Goal: Task Accomplishment & Management: Manage account settings

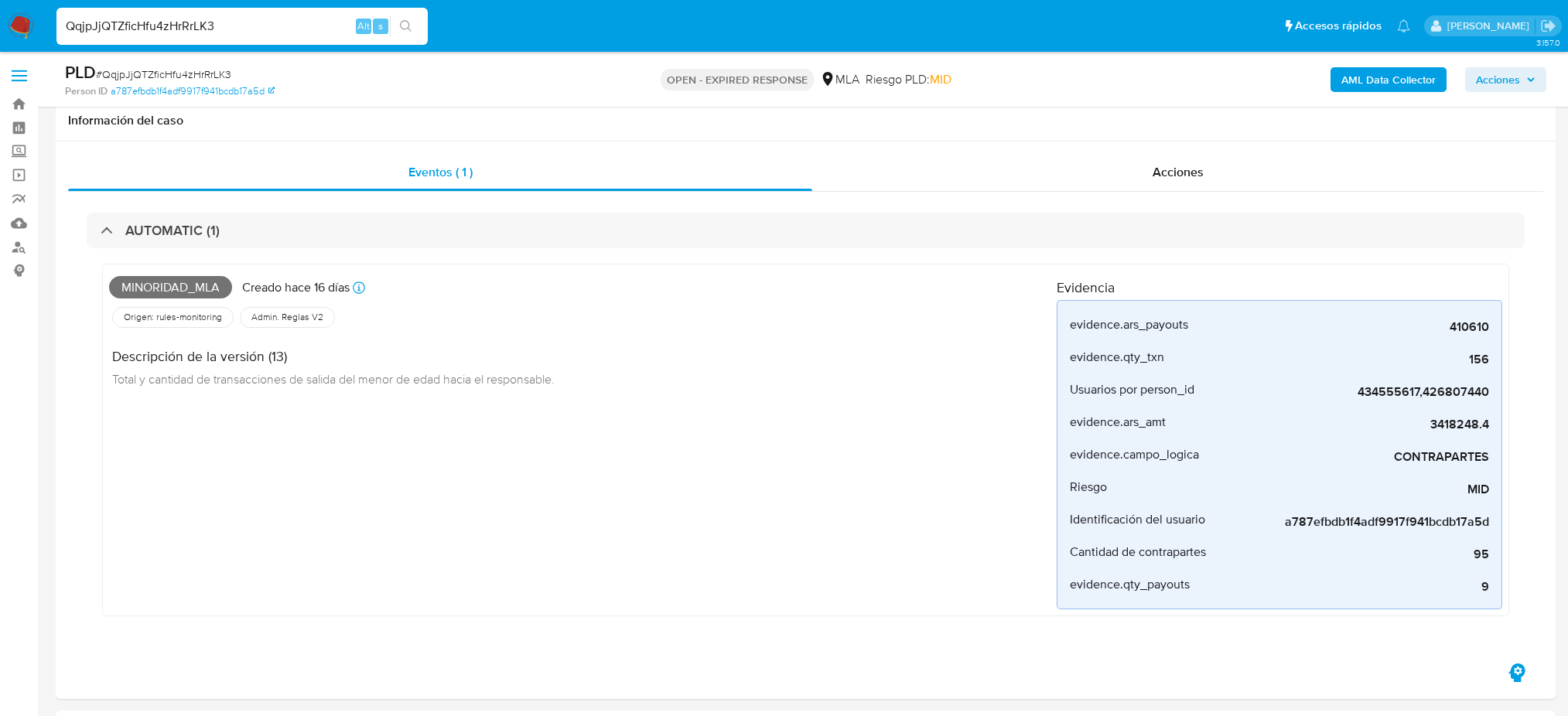
select select "10"
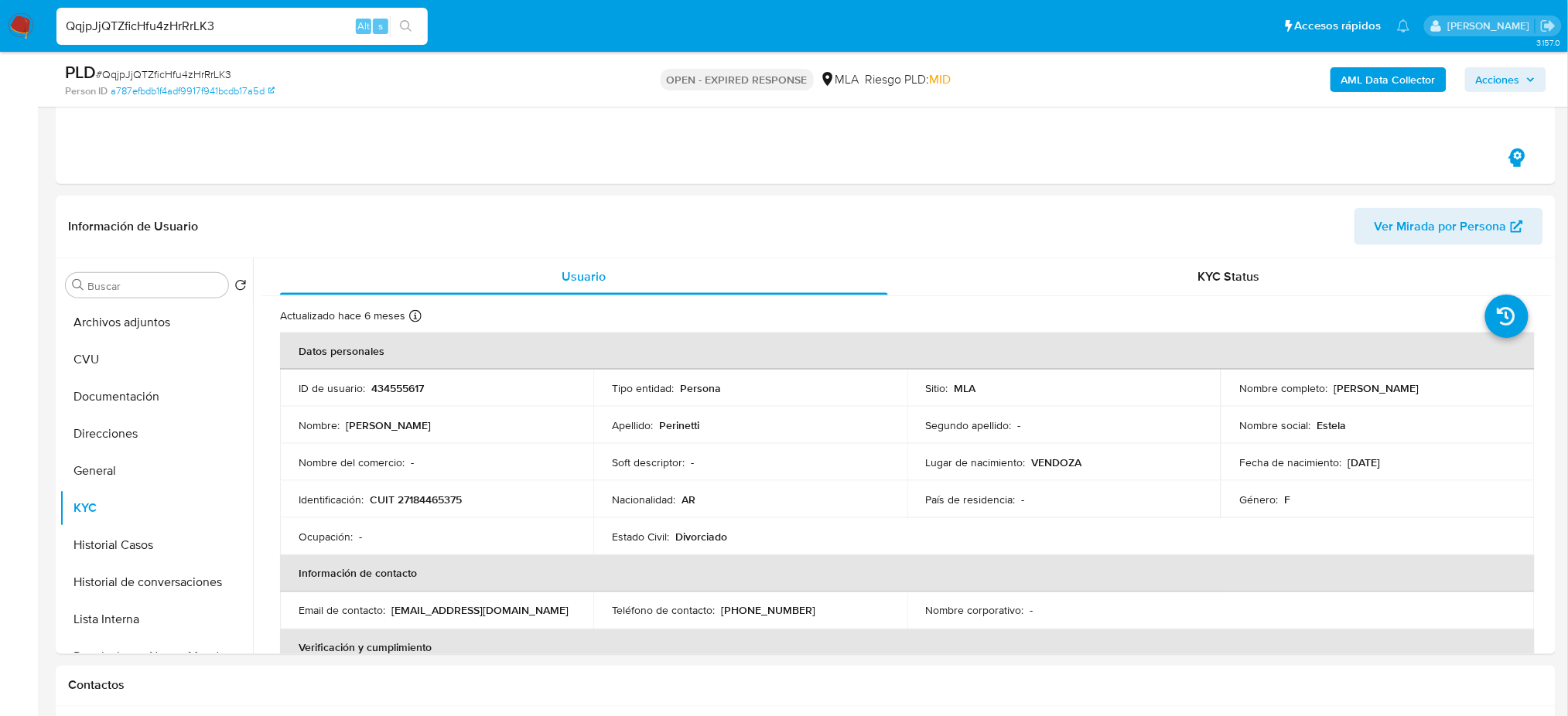
click at [0, 49] on nav "Pausado Ver notificaciones QqjpJjQTZficHfu4zHrRrLK3 Alt s Accesos rápidos Presi…" at bounding box center [784, 26] width 1568 height 52
type input "sg0jn9hltjYcqpEmKaSKOuJQ"
click at [406, 35] on button "search-icon" at bounding box center [406, 26] width 32 height 21
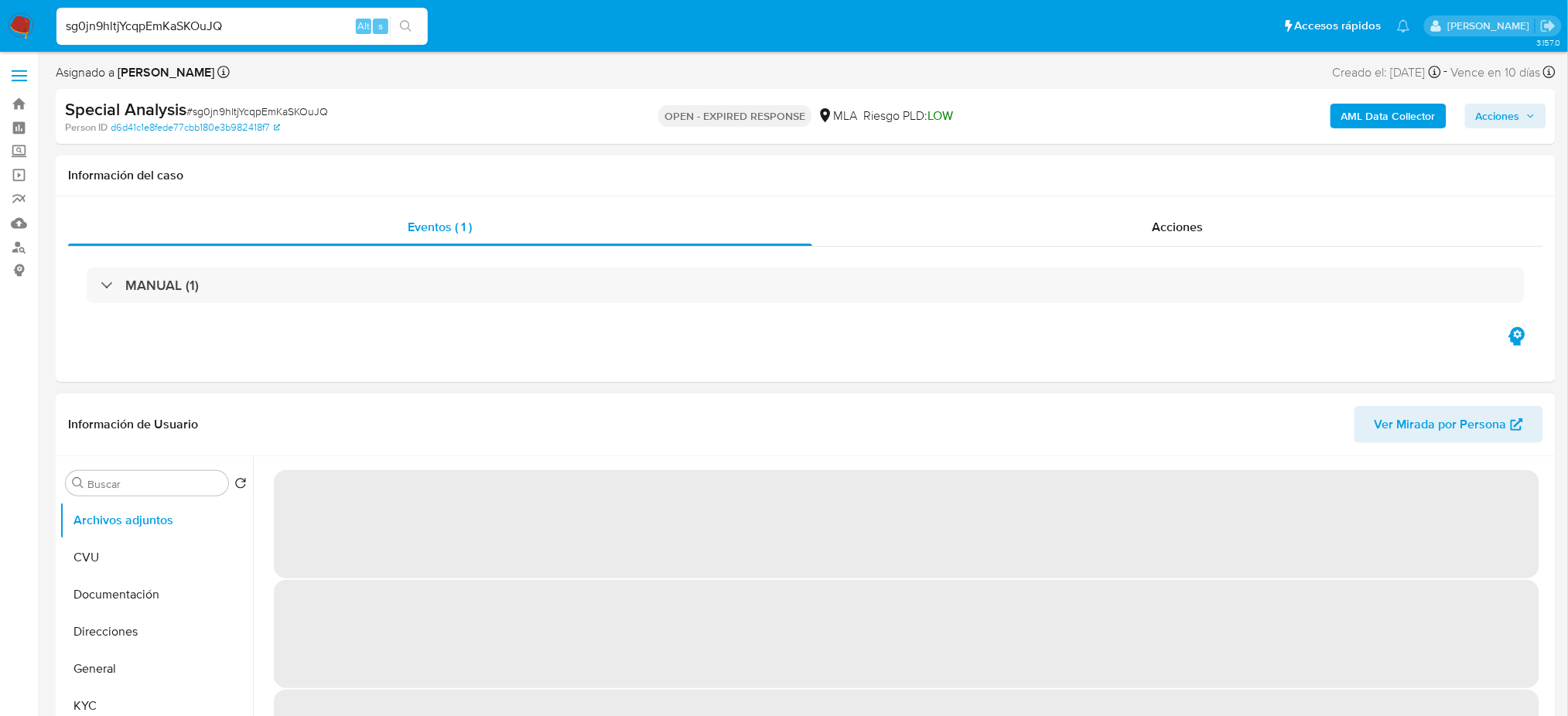
select select "10"
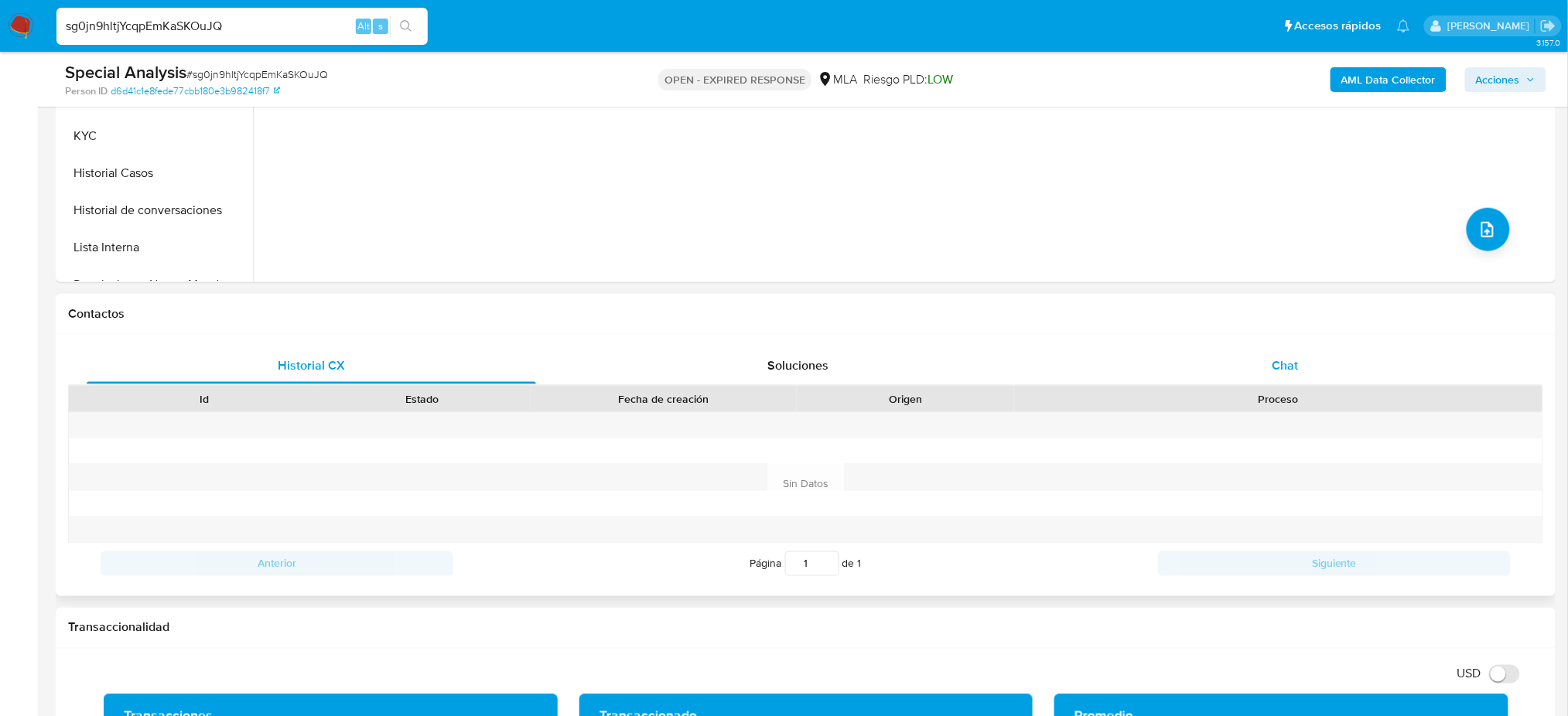
click at [1390, 350] on div "Chat" at bounding box center [1285, 366] width 450 height 37
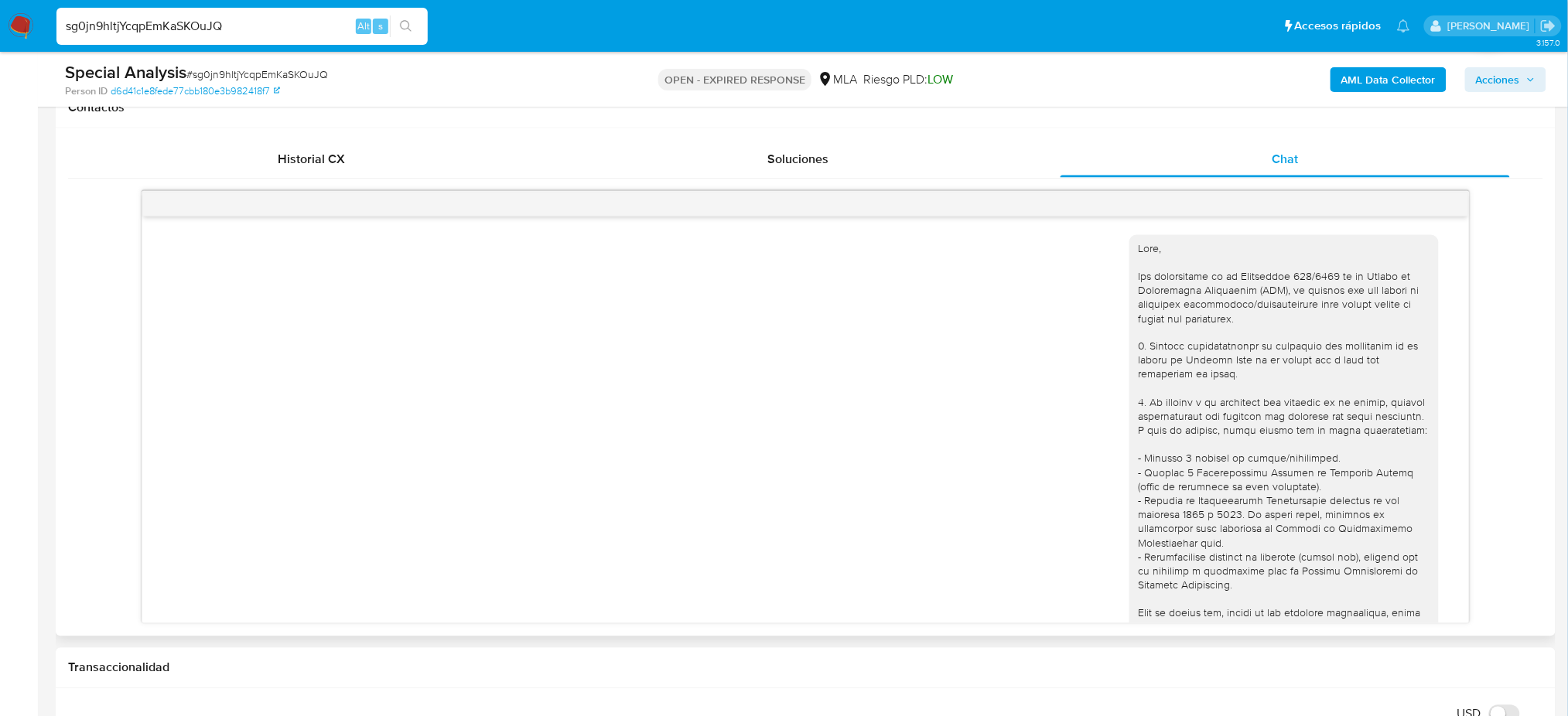
click at [280, 71] on span "# sg0jn9hltjYcqpEmKaSKOuJQ" at bounding box center [257, 73] width 142 height 15
copy span "sg0jn9hltjYcqpEmKaSKOuJQ"
click at [15, 27] on img at bounding box center [21, 27] width 27 height 27
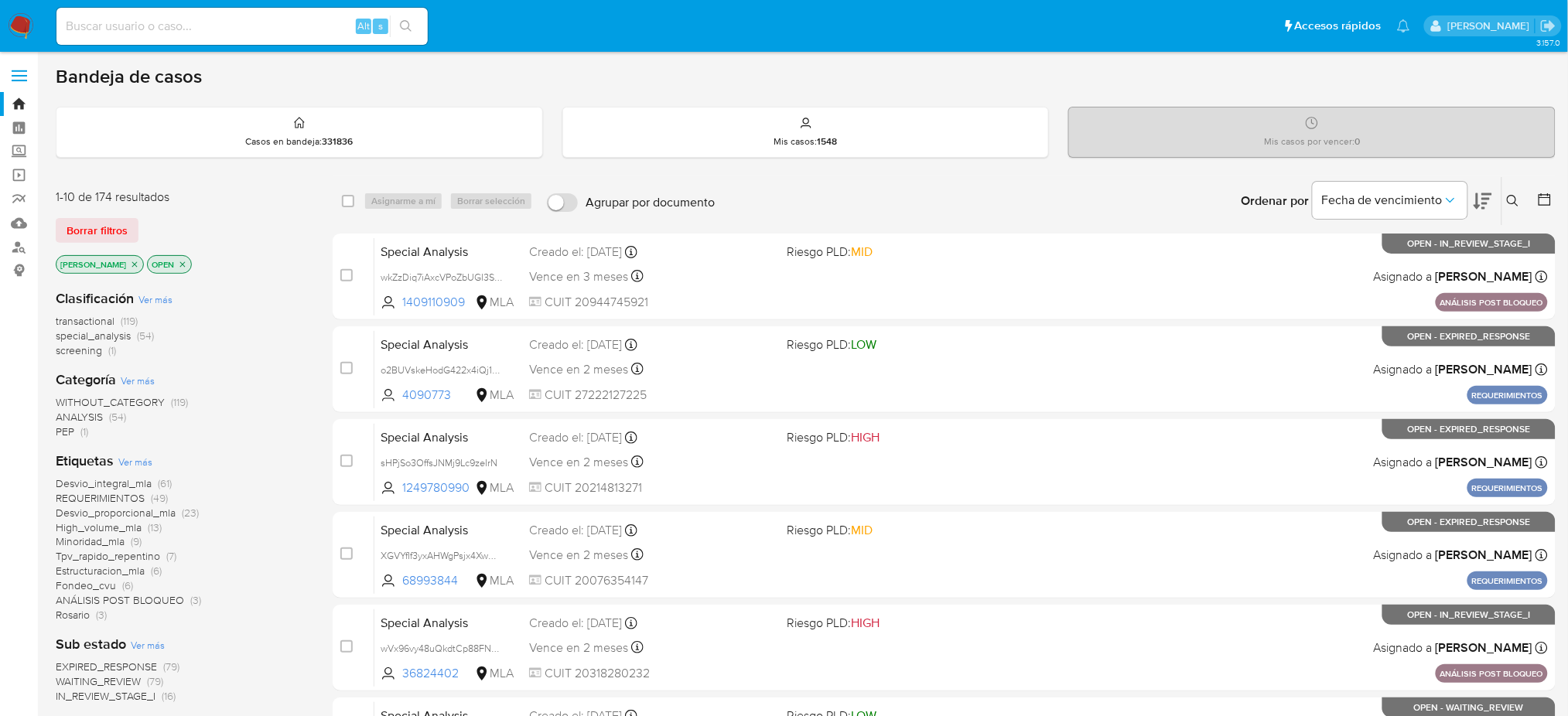
drag, startPoint x: 1507, startPoint y: 202, endPoint x: 1469, endPoint y: 224, distance: 43.9
click at [1507, 203] on icon at bounding box center [1513, 201] width 12 height 12
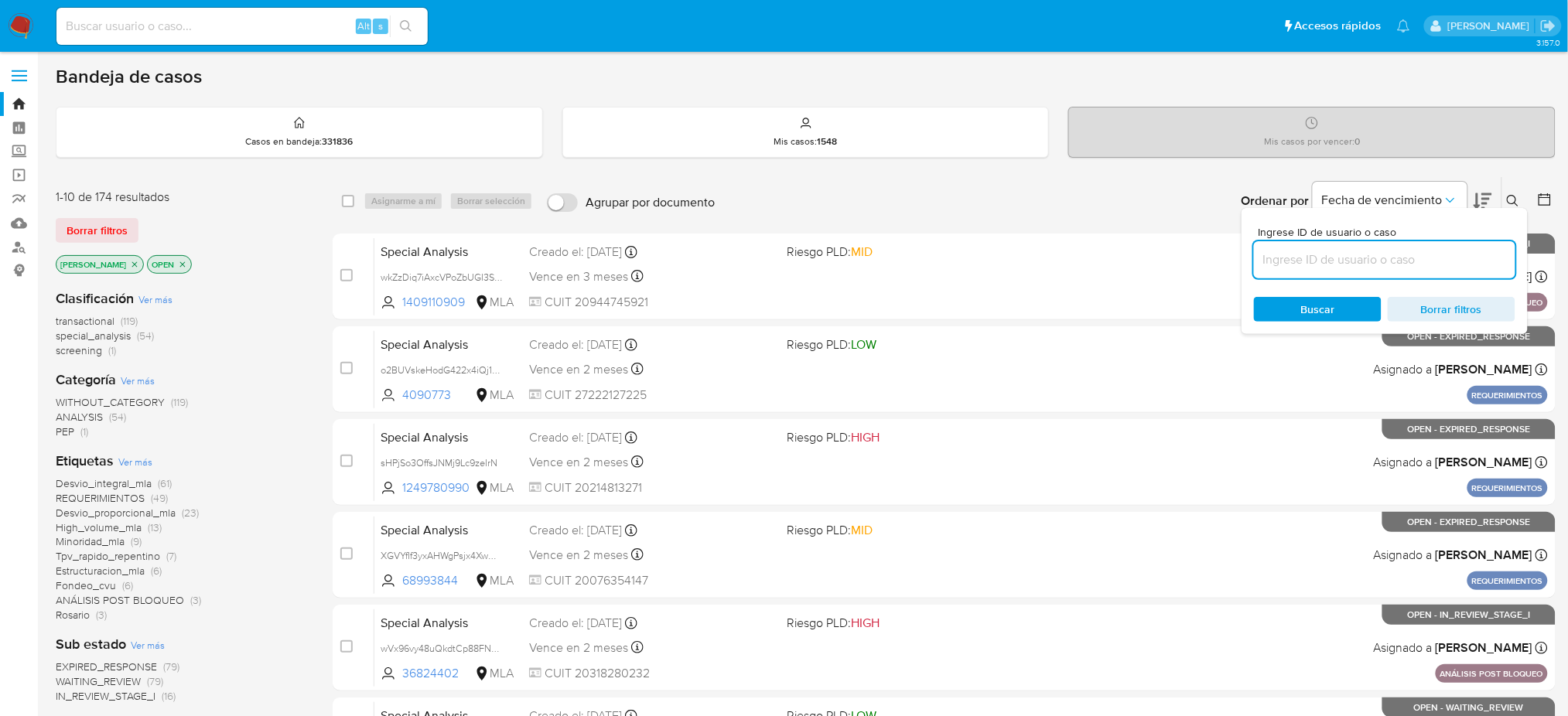
click at [1327, 252] on input at bounding box center [1384, 259] width 261 height 20
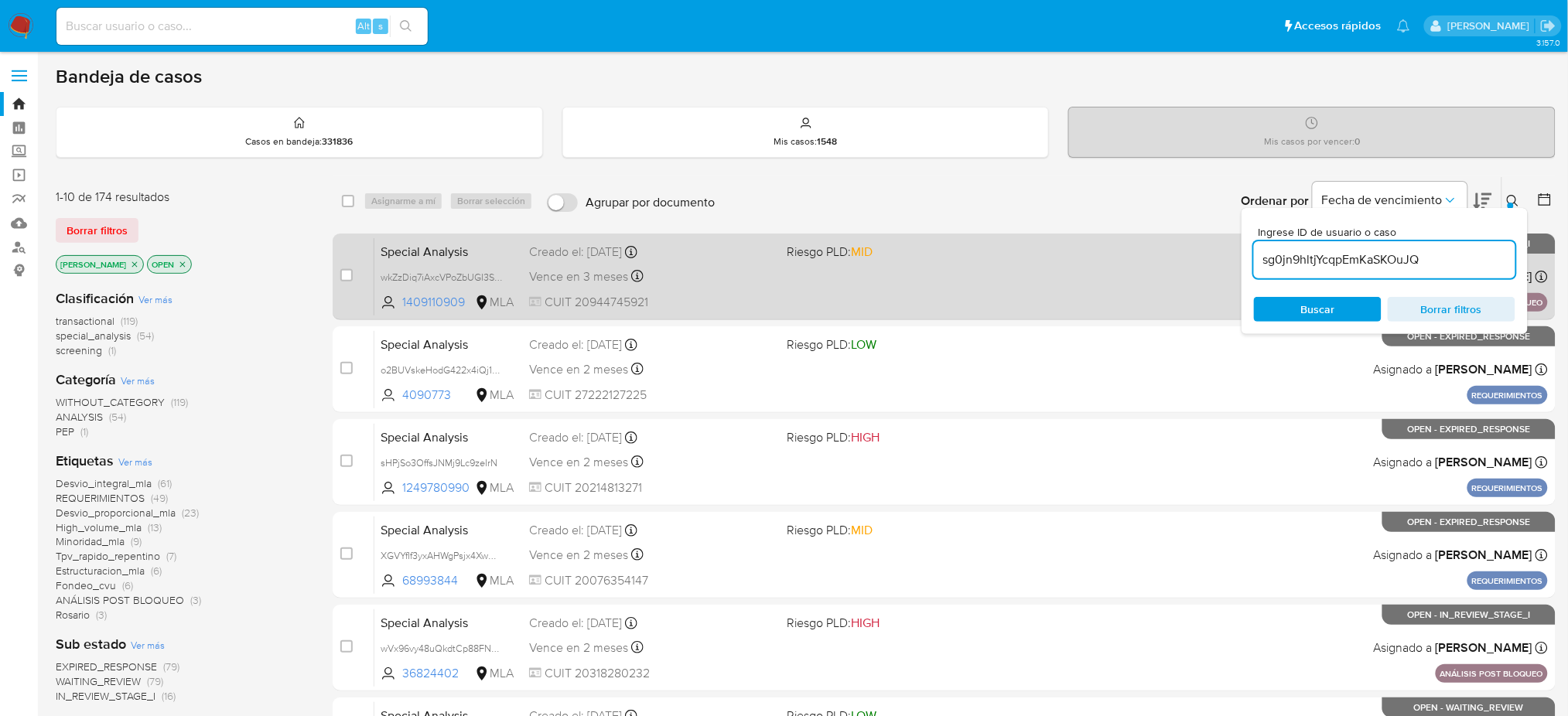
type input "sg0jn9hltjYcqpEmKaSKOuJQ"
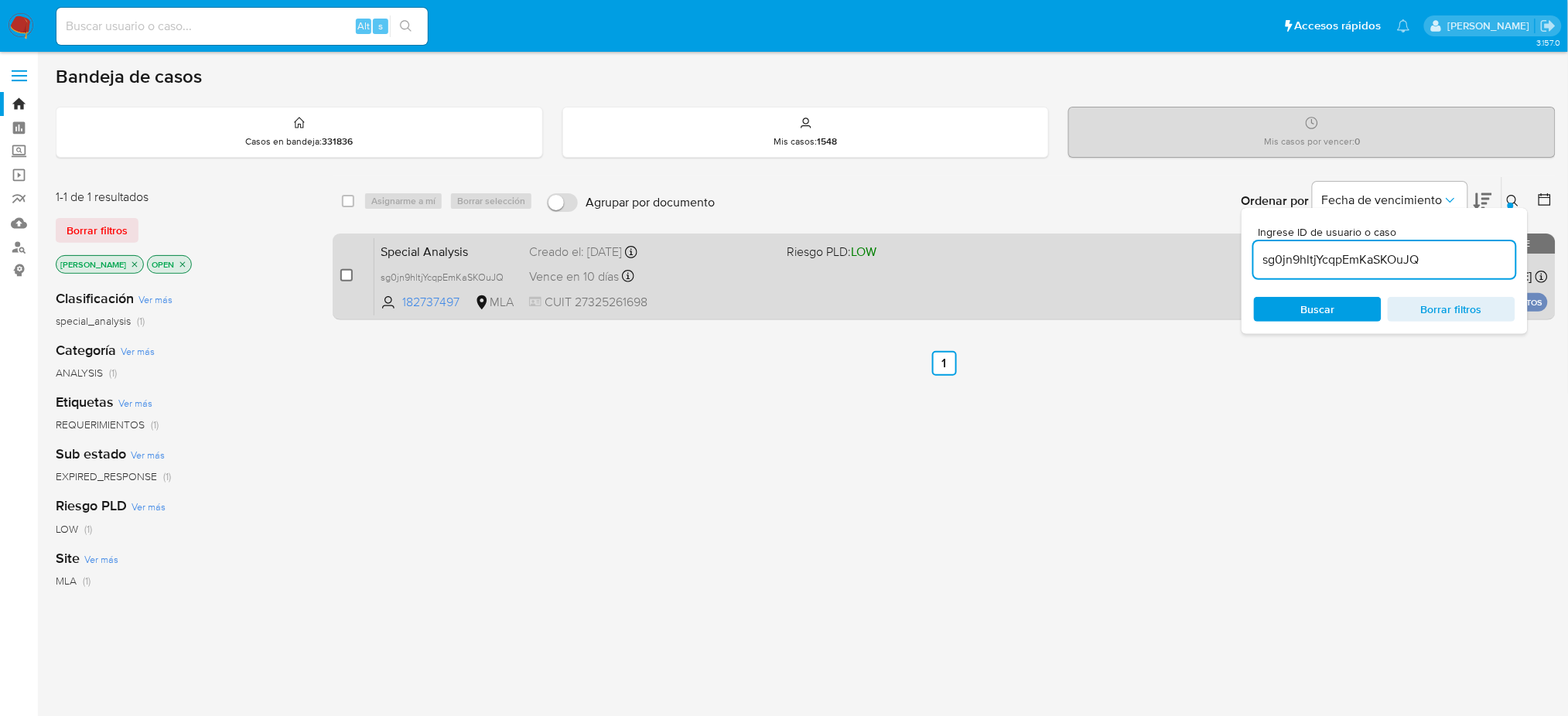
click at [341, 277] on input "checkbox" at bounding box center [347, 275] width 12 height 12
checkbox input "true"
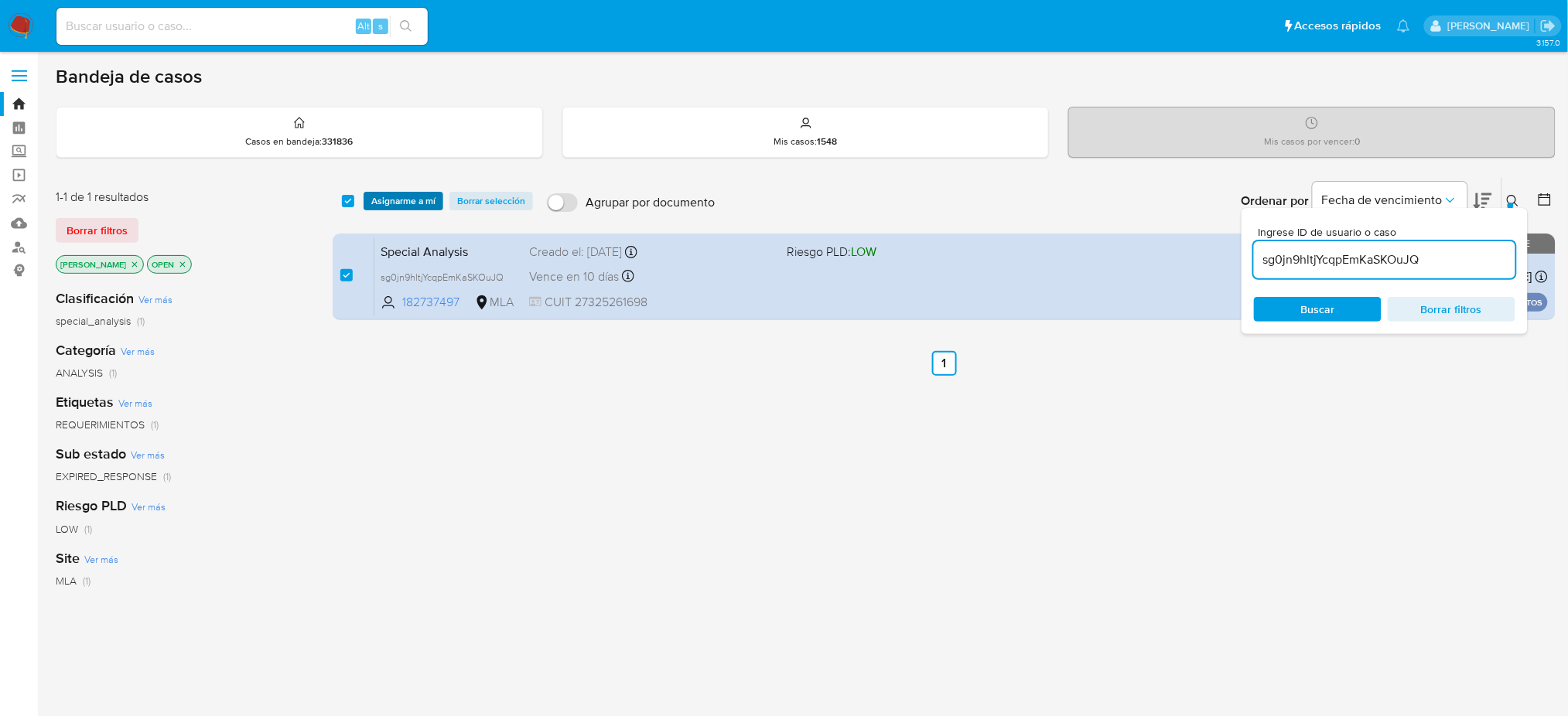
click at [392, 196] on span "Asignarme a mí" at bounding box center [404, 201] width 65 height 15
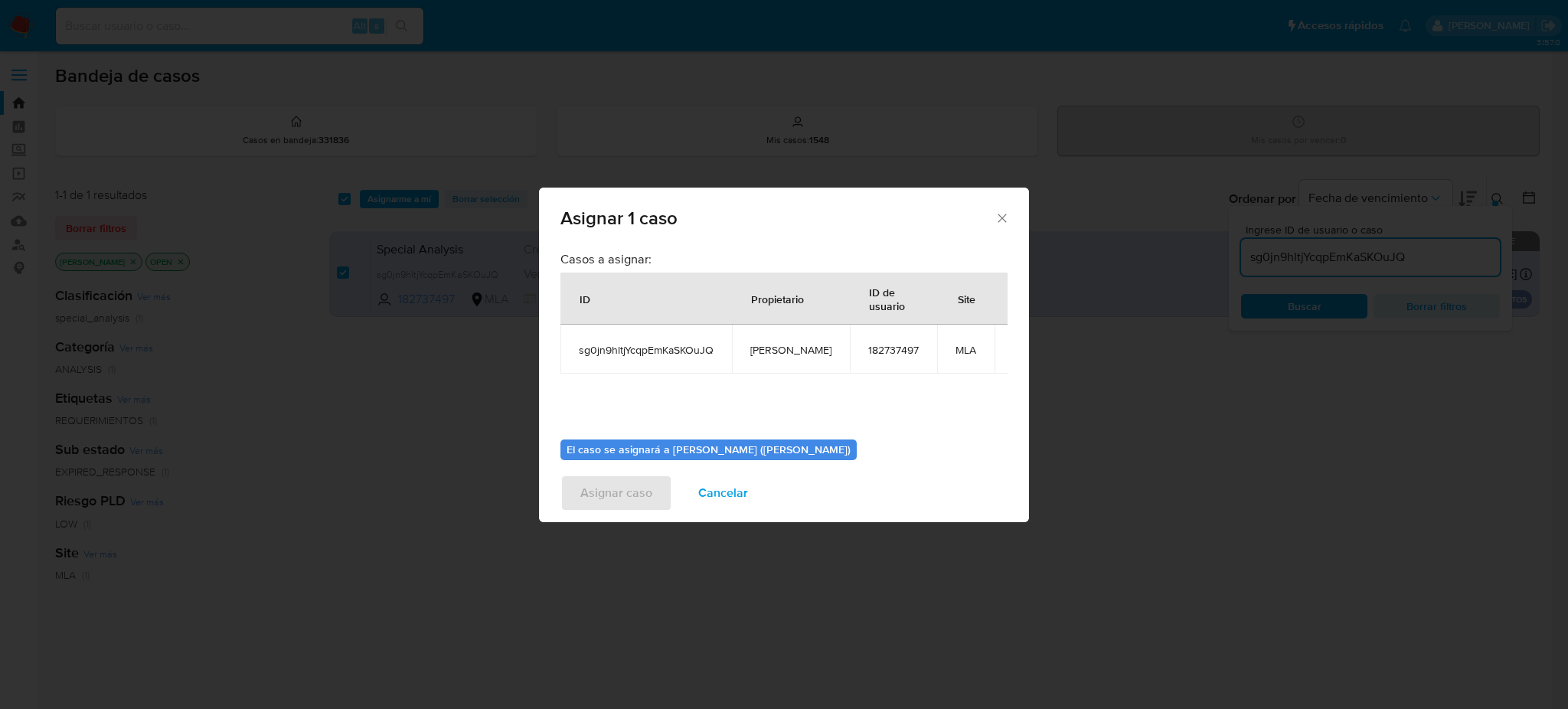
click at [768, 356] on span "[PERSON_NAME]" at bounding box center [791, 351] width 81 height 14
click at [768, 357] on td "[PERSON_NAME]" at bounding box center [791, 350] width 118 height 49
copy span "[PERSON_NAME]"
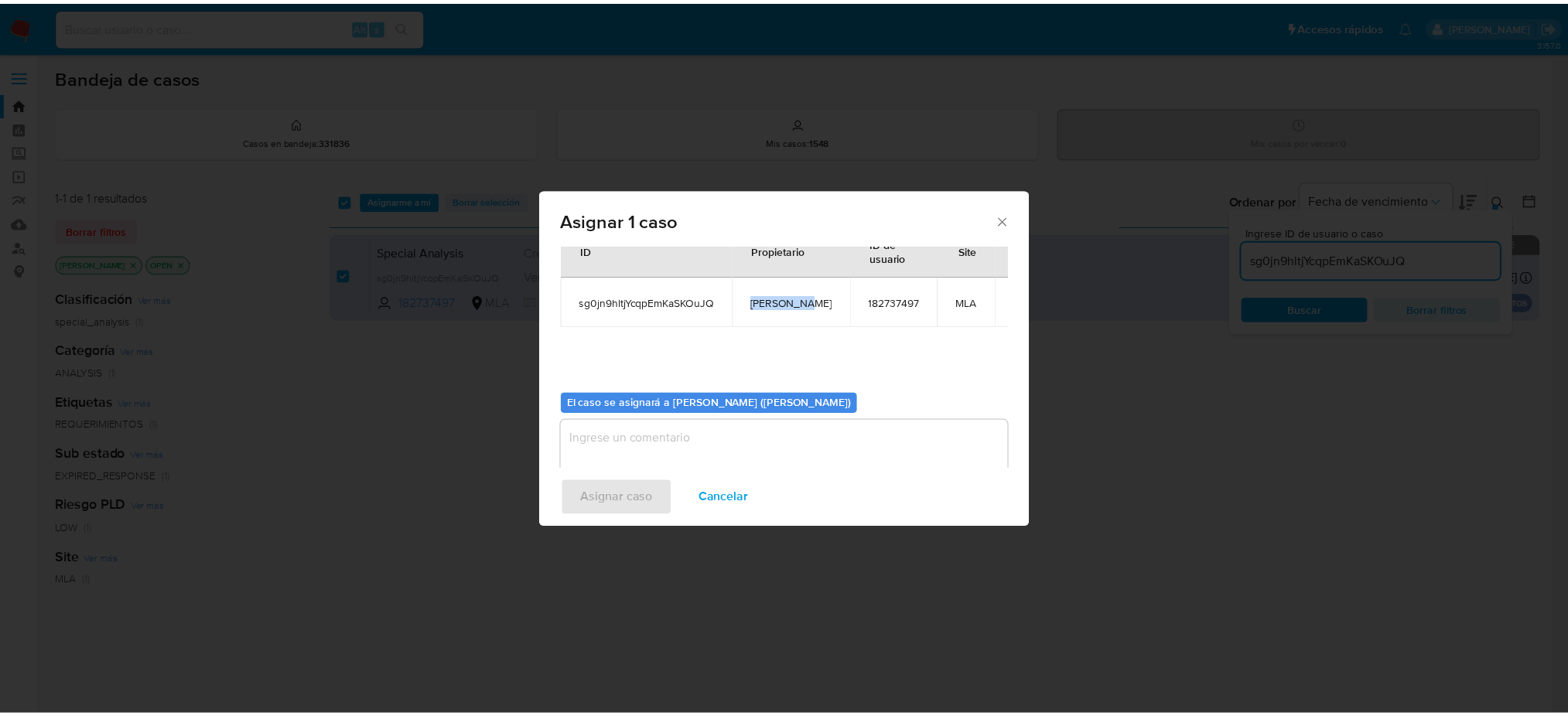
scroll to position [79, 0]
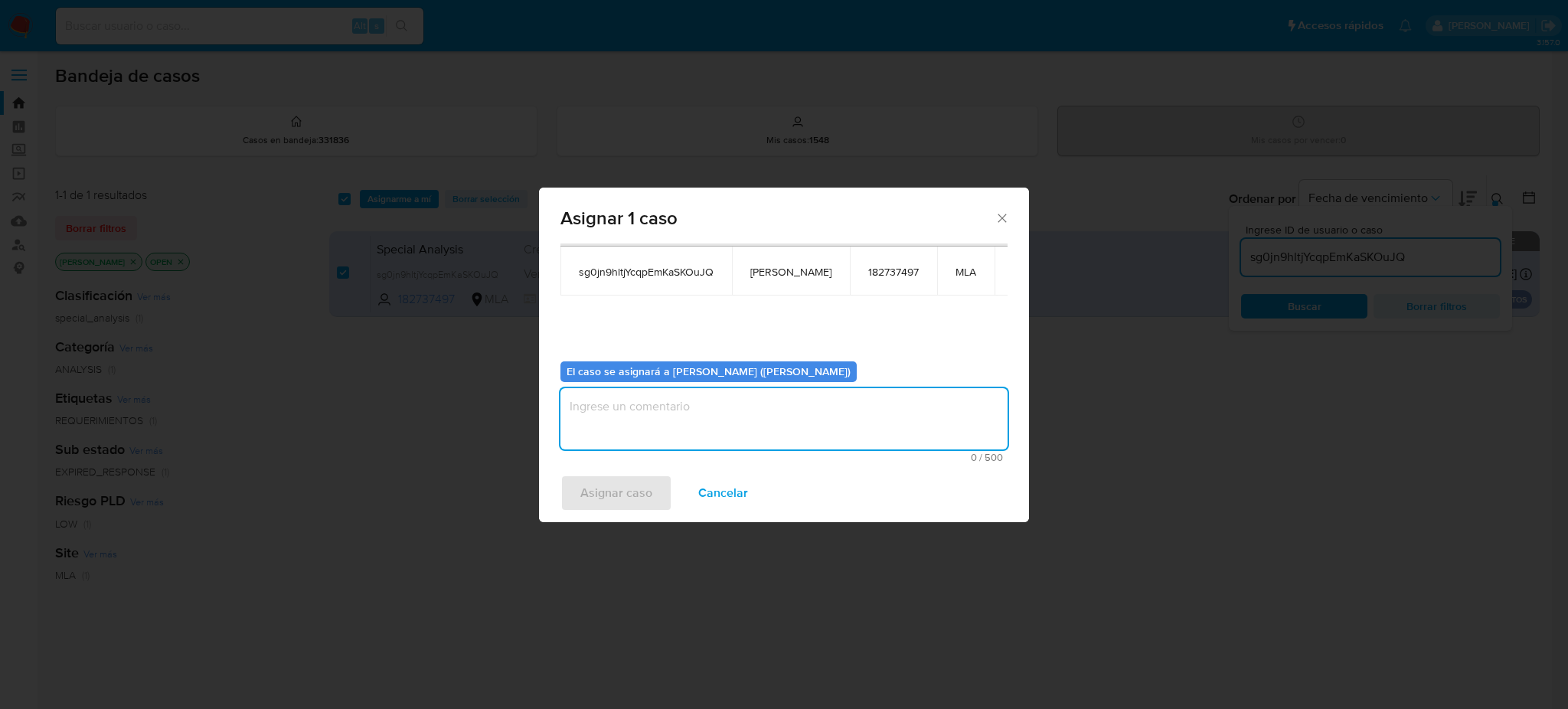
drag, startPoint x: 683, startPoint y: 427, endPoint x: 675, endPoint y: 437, distance: 12.8
click at [683, 428] on textarea "assign-modal" at bounding box center [784, 419] width 447 height 61
paste textarea "[PERSON_NAME]"
type textarea "[PERSON_NAME]"
click at [620, 494] on span "Asignar caso" at bounding box center [617, 493] width 72 height 33
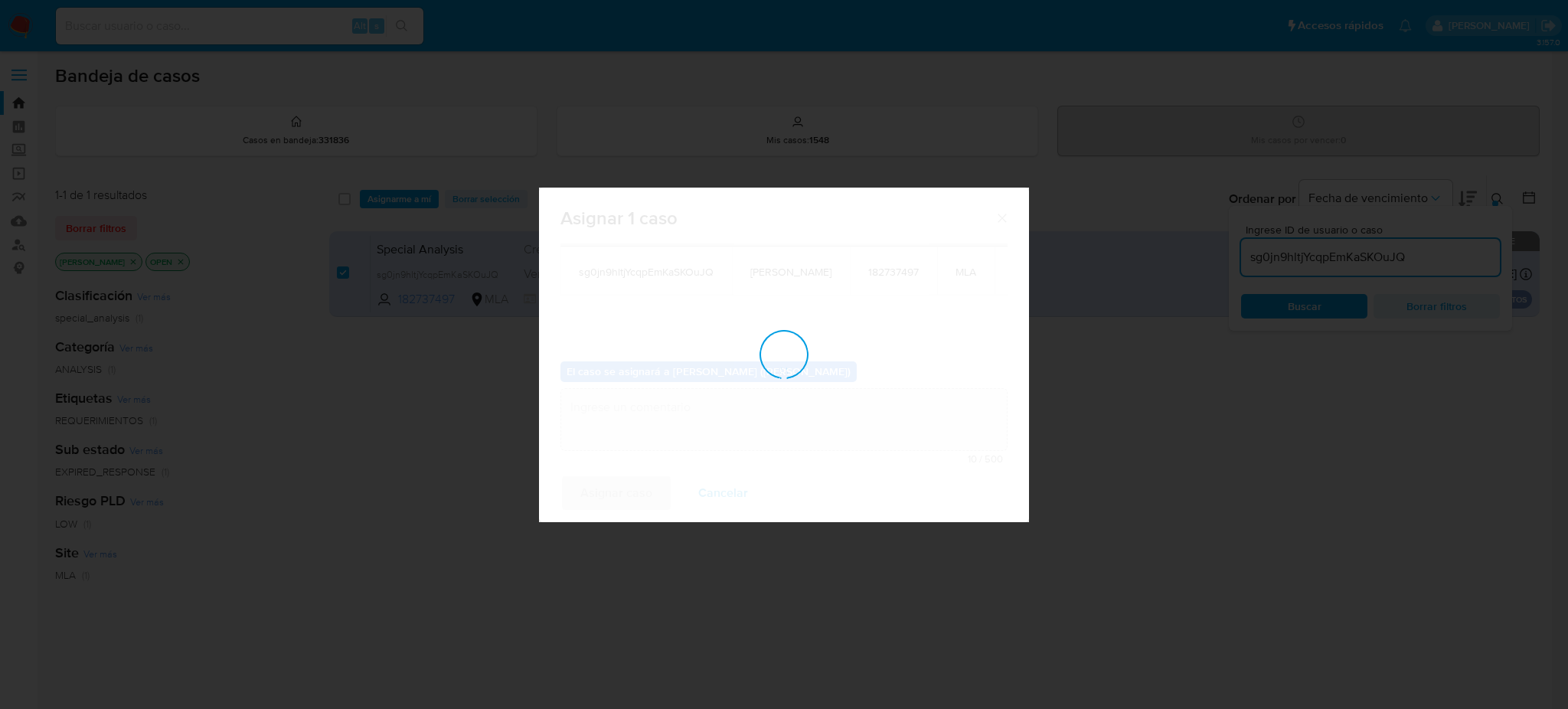
checkbox input "false"
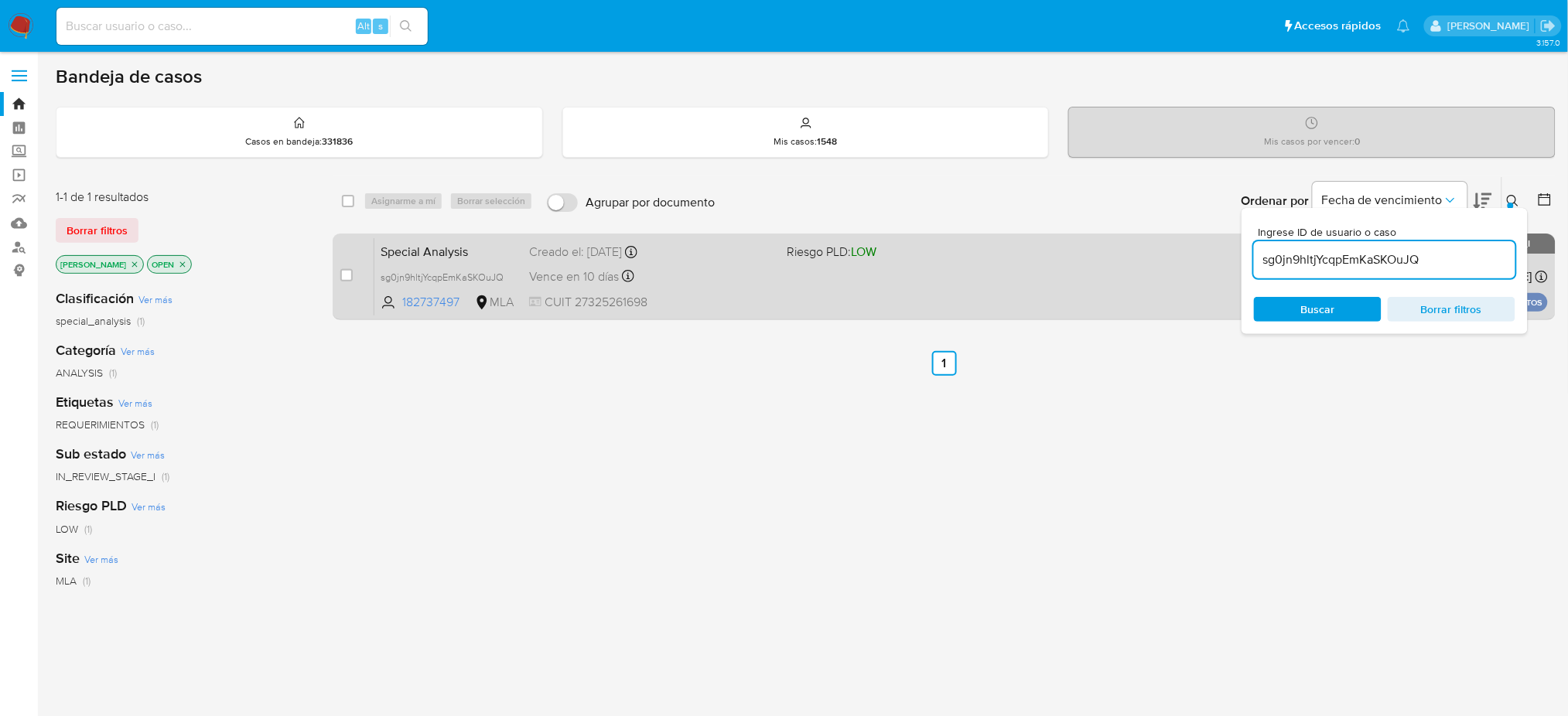
click at [744, 292] on div "Special Analysis sg0jn9hltjYcqpEmKaSKOuJQ 182737497 MLA Riesgo PLD: LOW Creado …" at bounding box center [961, 276] width 1173 height 78
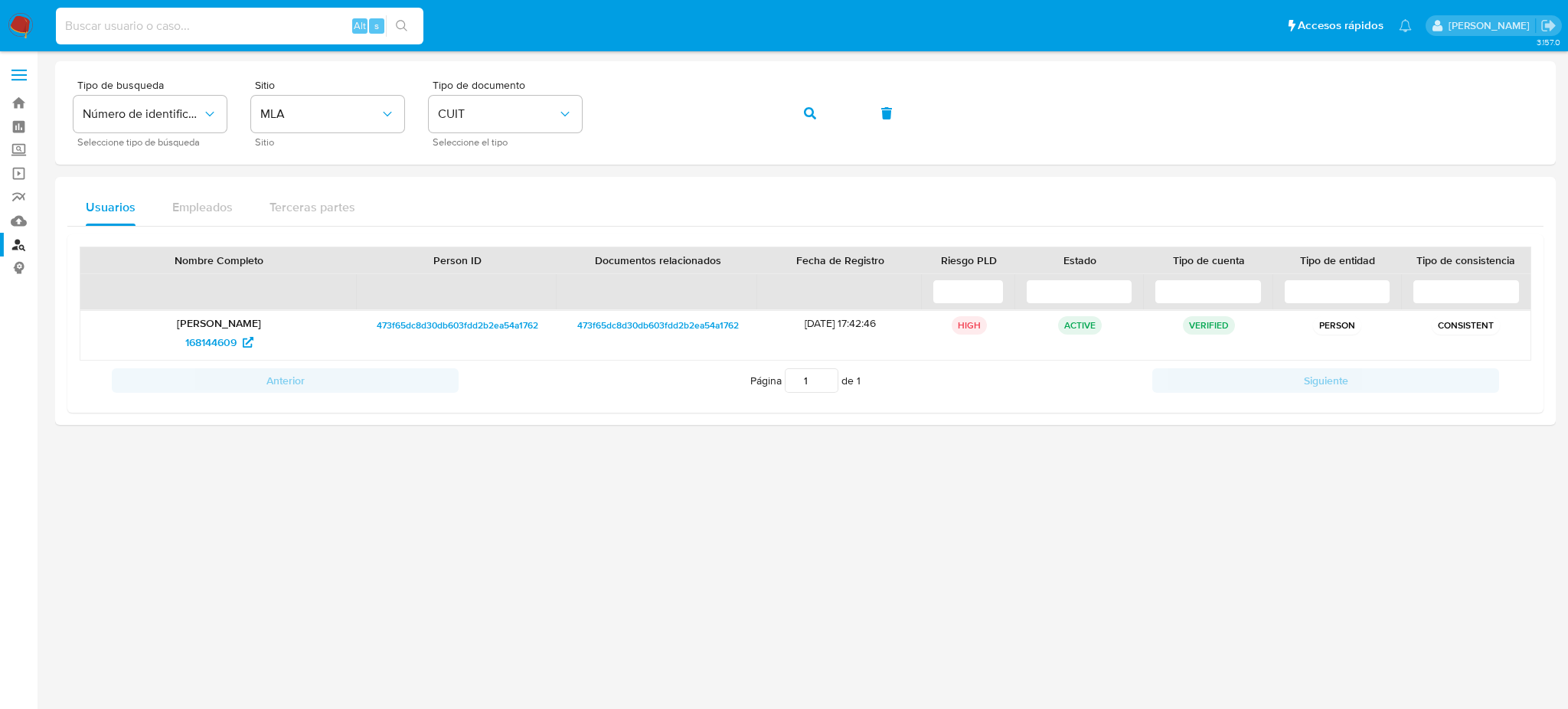
click at [303, 21] on input at bounding box center [240, 25] width 368 height 20
type input "Wb5YnLQKzEPnDtQirnRicYSe"
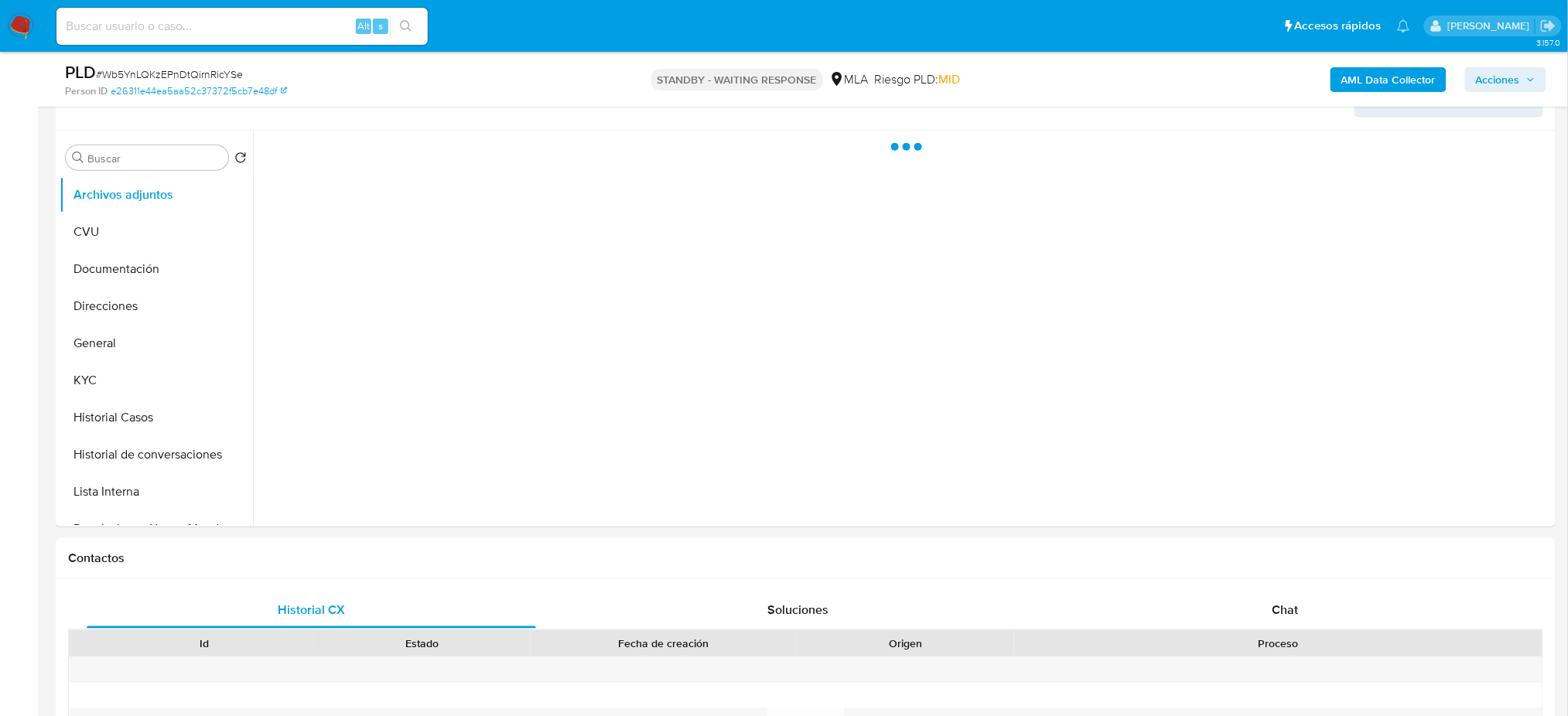
scroll to position [310, 0]
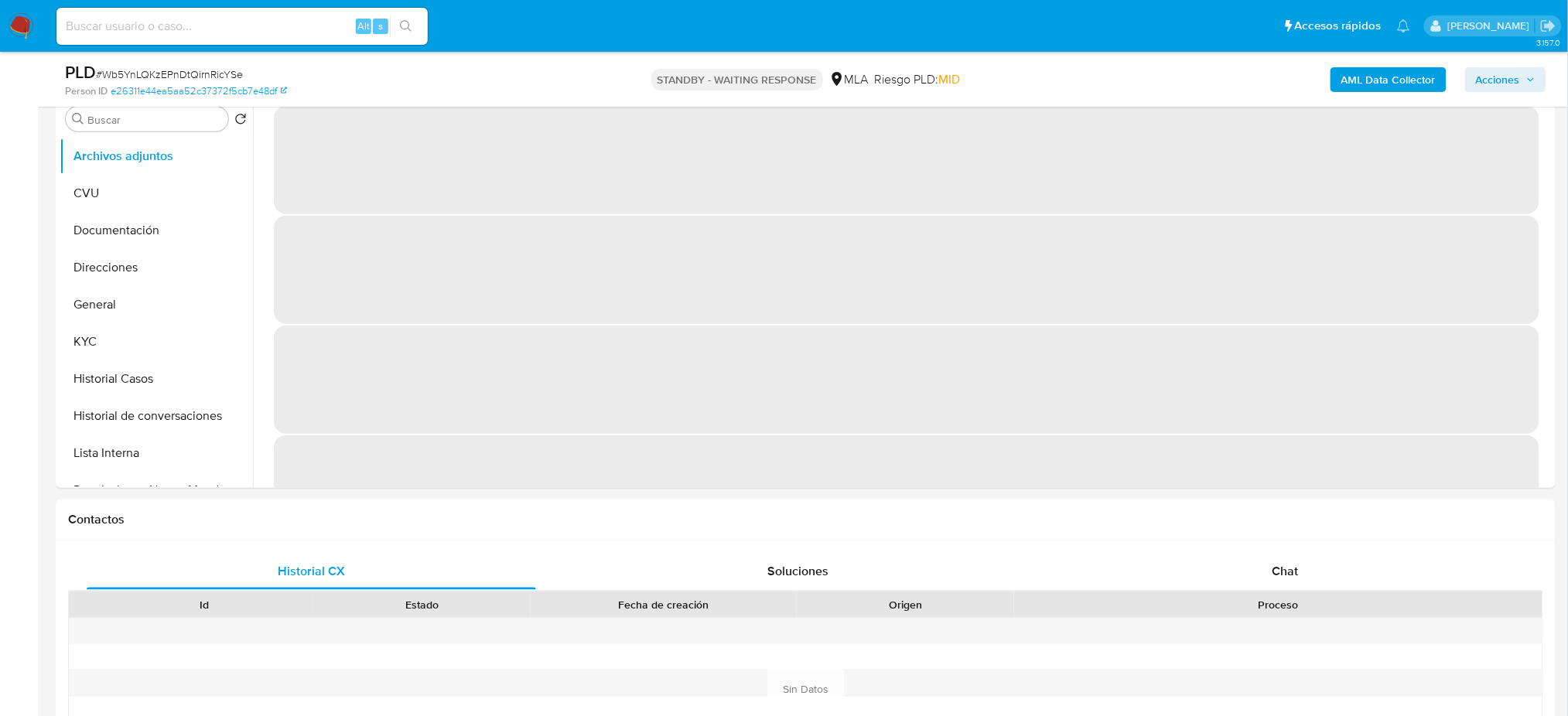
select select "10"
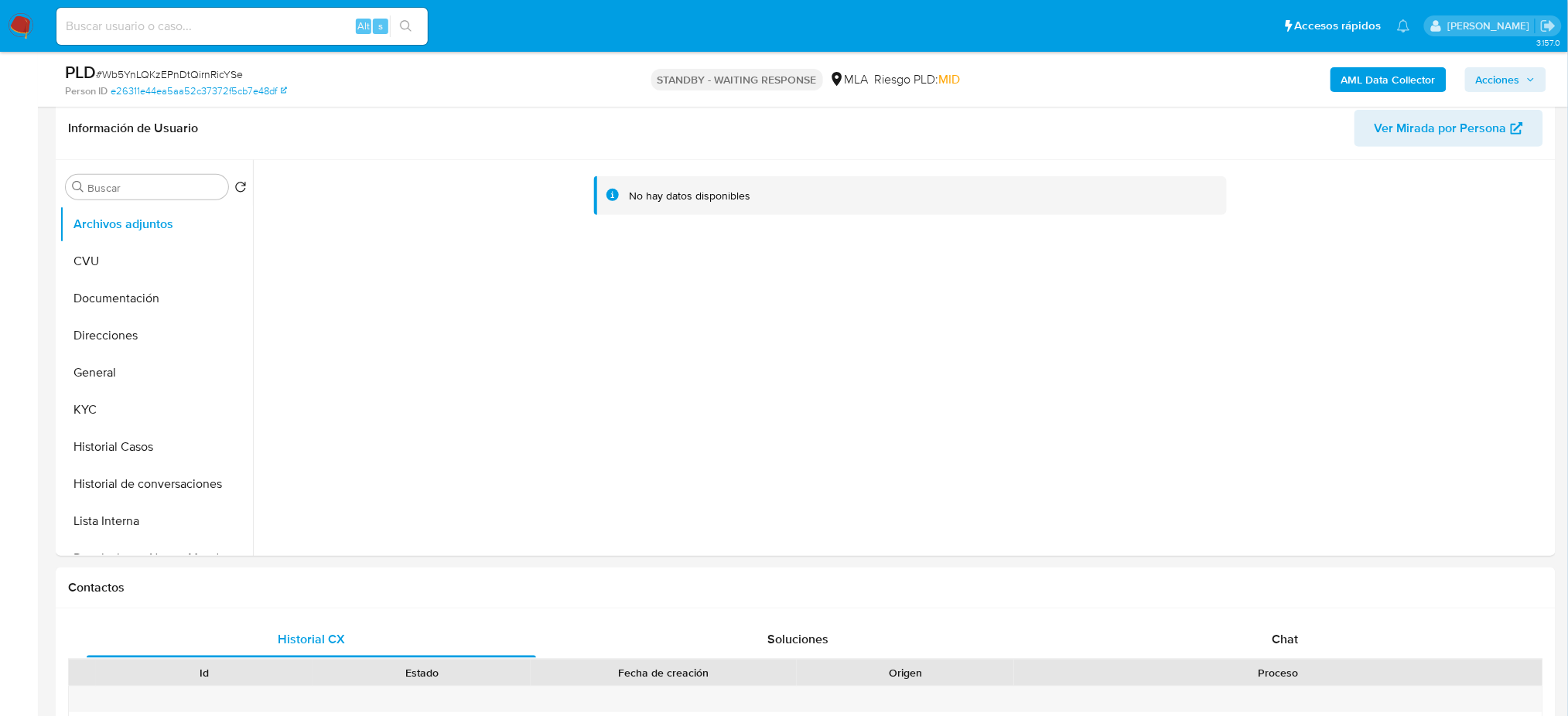
scroll to position [205, 0]
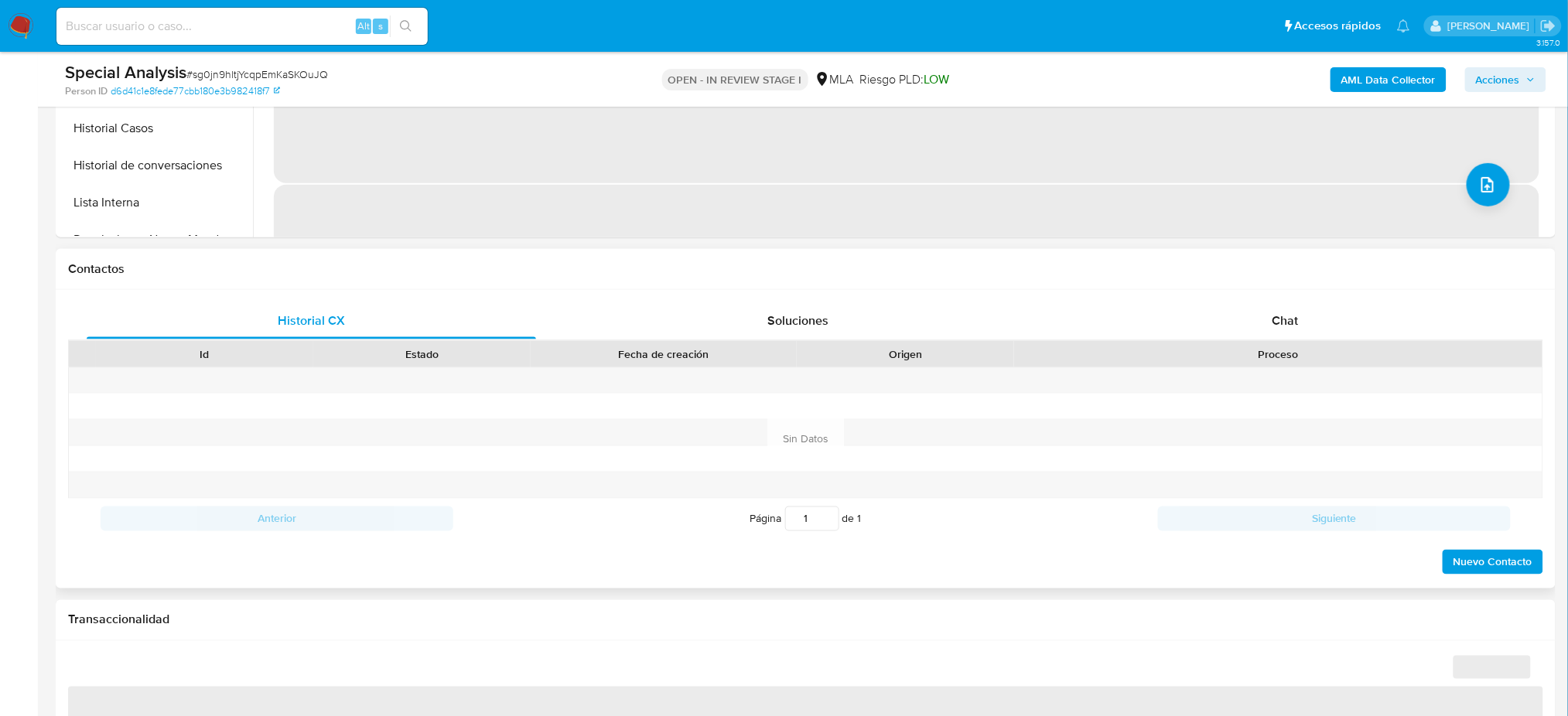
scroll to position [619, 0]
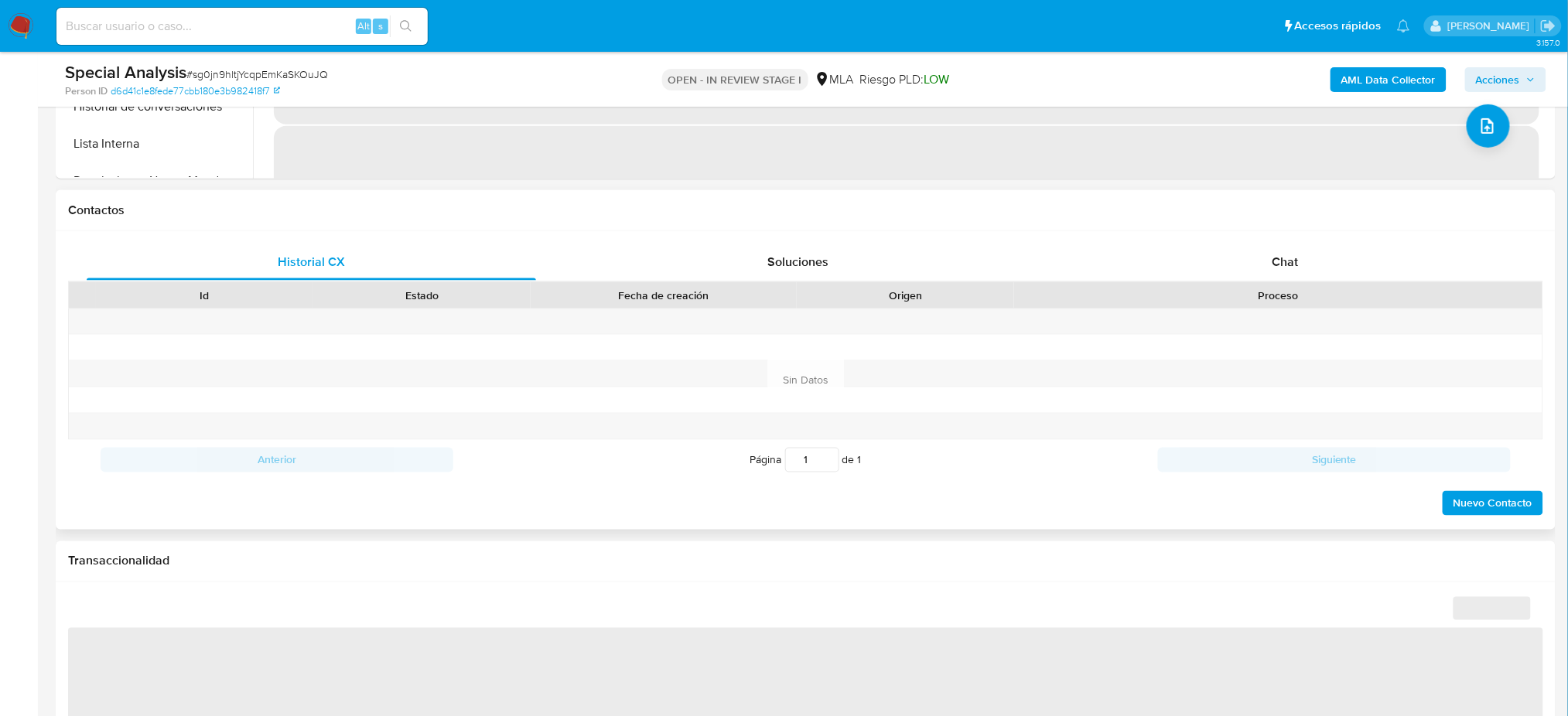
select select "10"
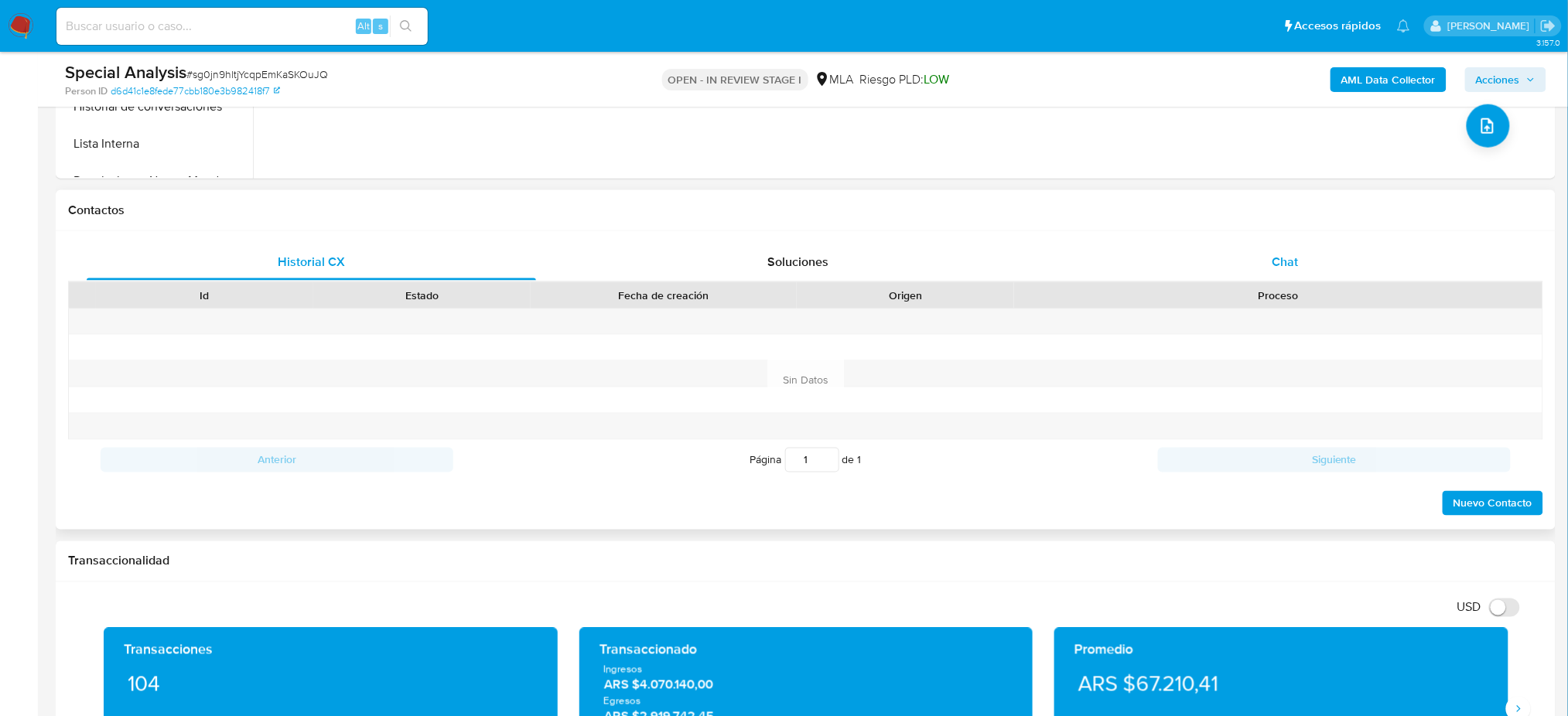
click at [1274, 270] on span "Chat" at bounding box center [1285, 262] width 27 height 18
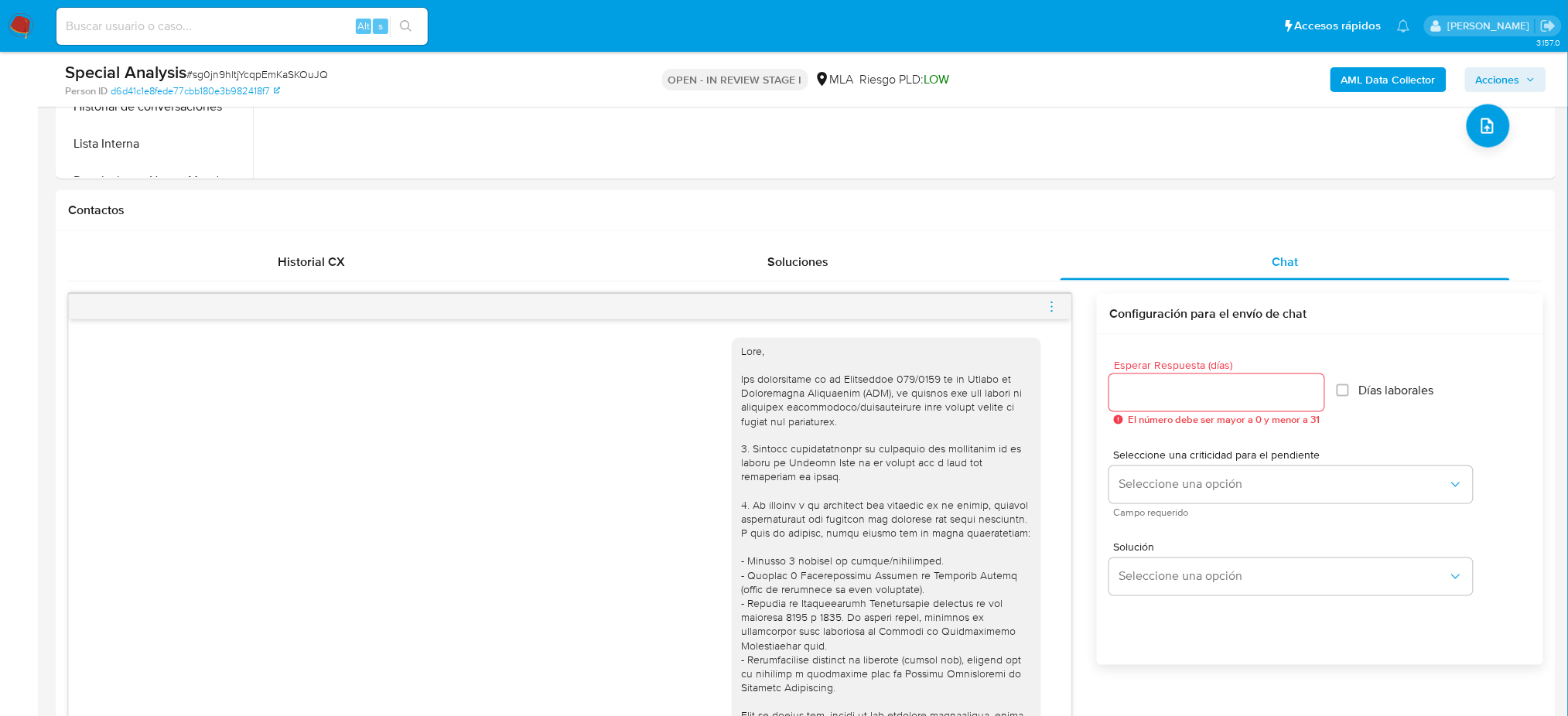
scroll to position [1180, 0]
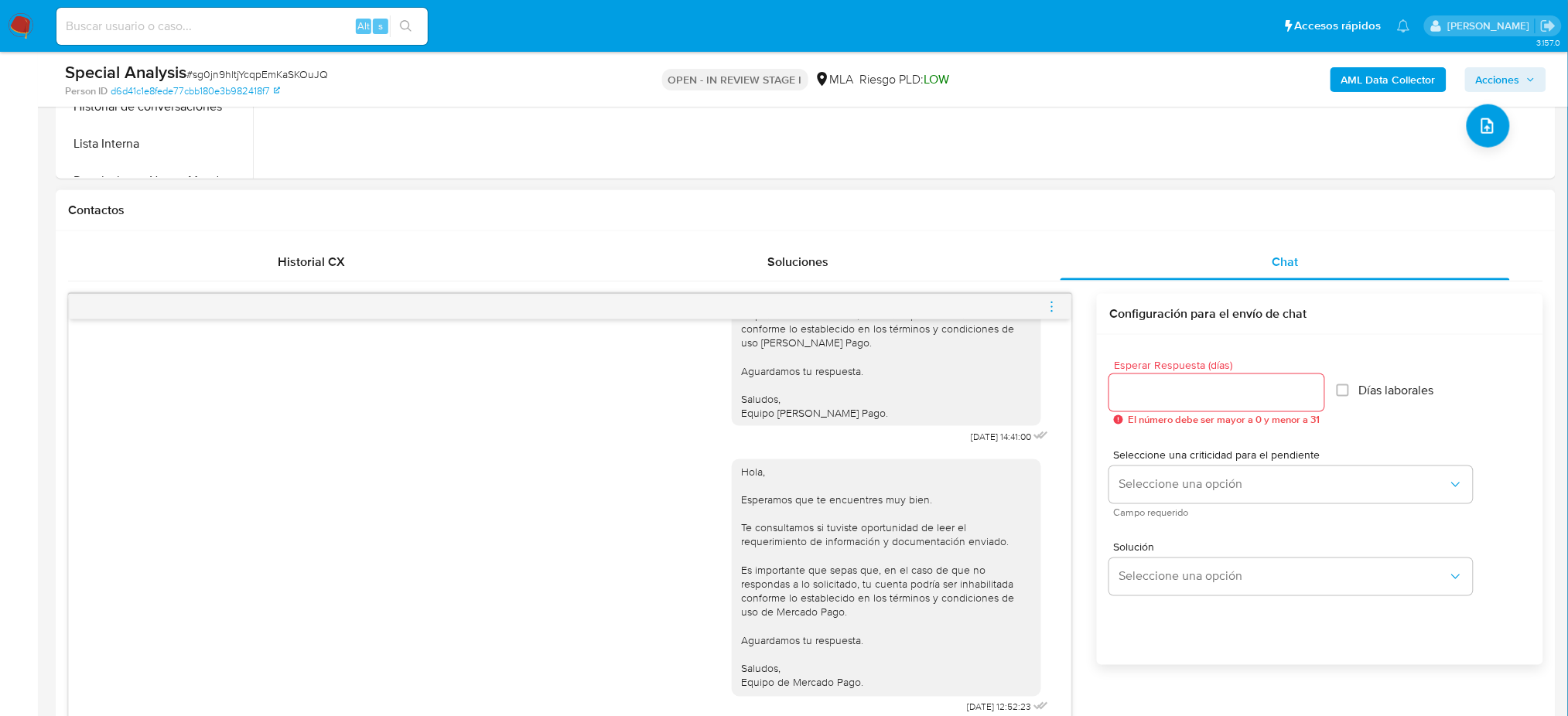
click at [1059, 310] on div at bounding box center [570, 307] width 1003 height 25
click at [1047, 308] on icon "menu-action" at bounding box center [1052, 307] width 14 height 14
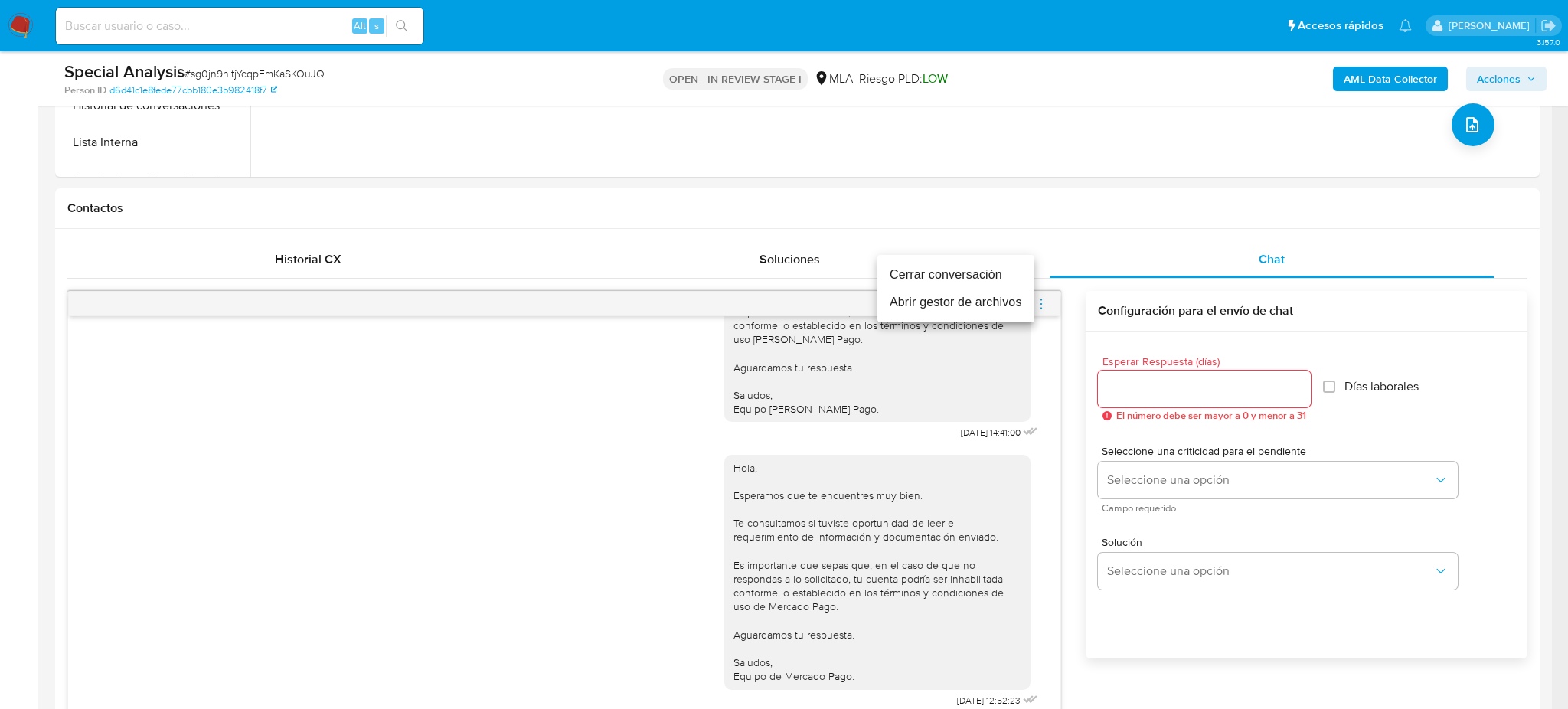
click at [971, 271] on li "Cerrar conversación" at bounding box center [956, 274] width 157 height 27
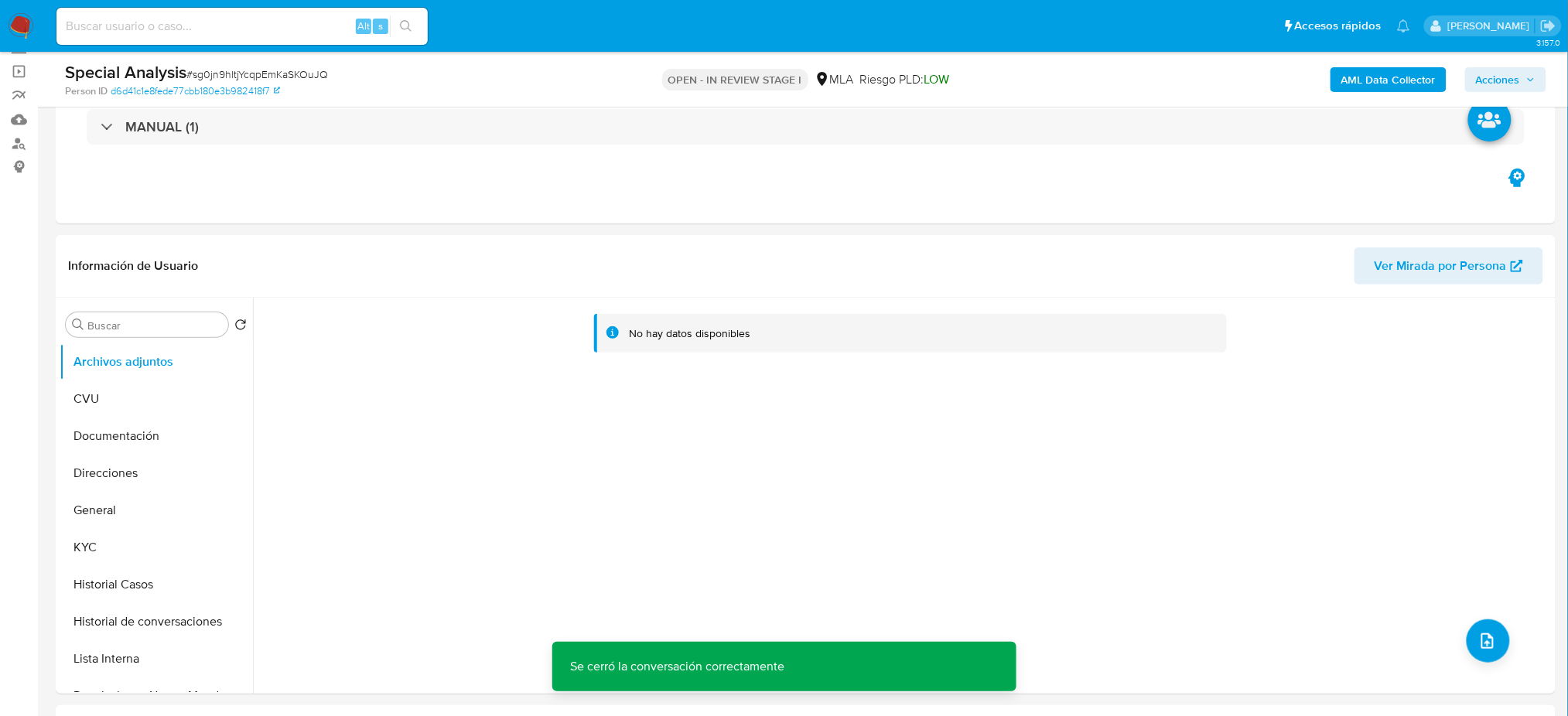
scroll to position [103, 0]
click at [1355, 83] on b "AML Data Collector" at bounding box center [1388, 80] width 95 height 25
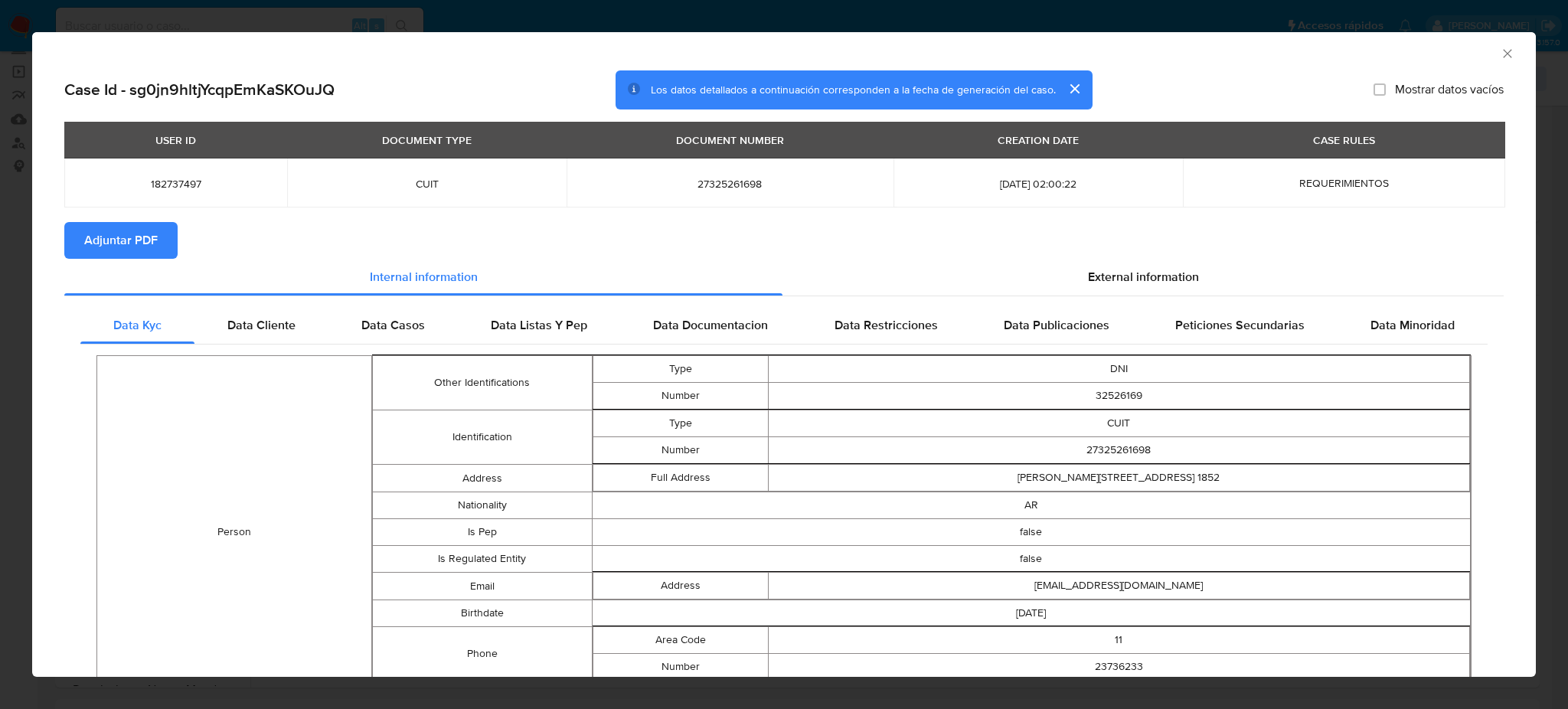
click at [148, 249] on span "Adjuntar PDF" at bounding box center [121, 240] width 74 height 33
click at [1500, 47] on icon "Cerrar ventana" at bounding box center [1507, 53] width 15 height 15
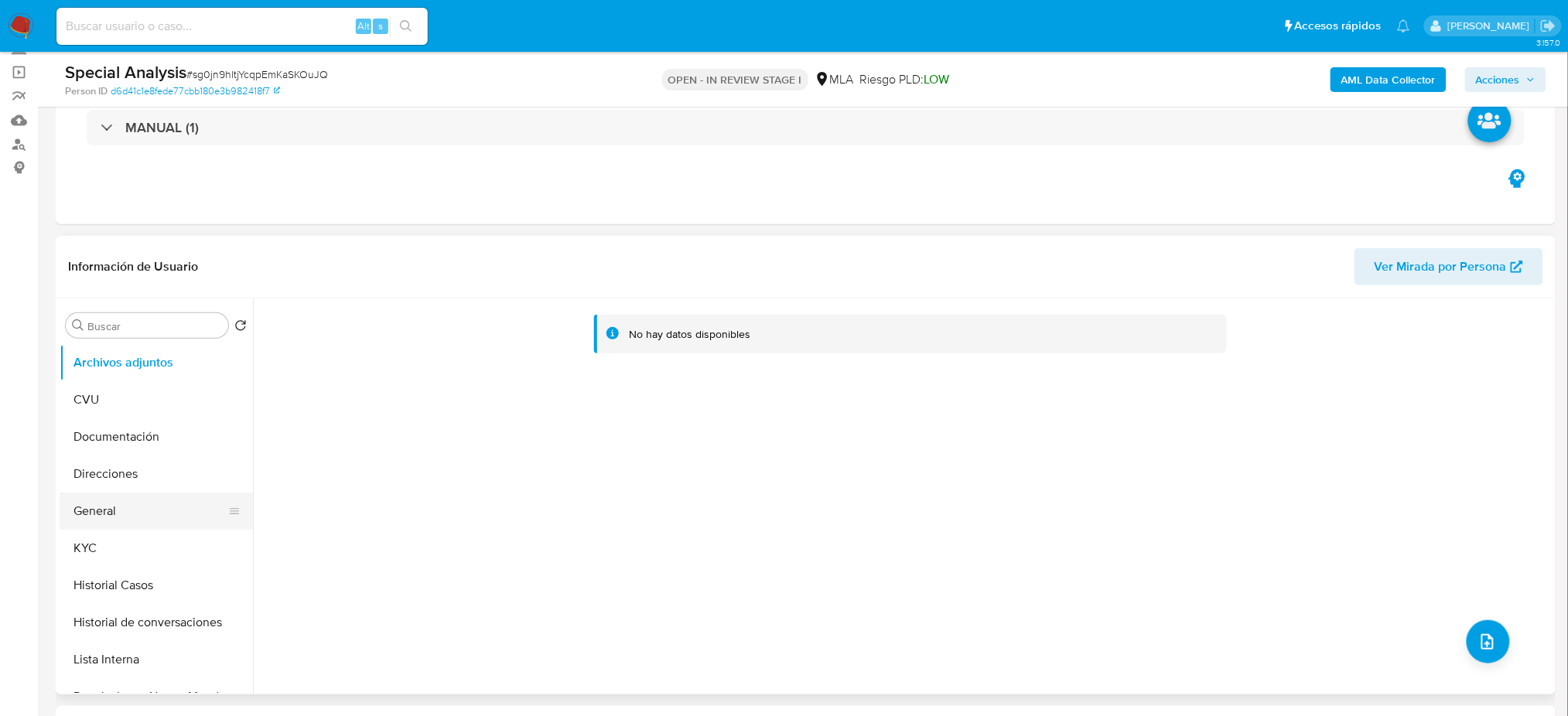
click at [91, 518] on button "General" at bounding box center [150, 512] width 181 height 37
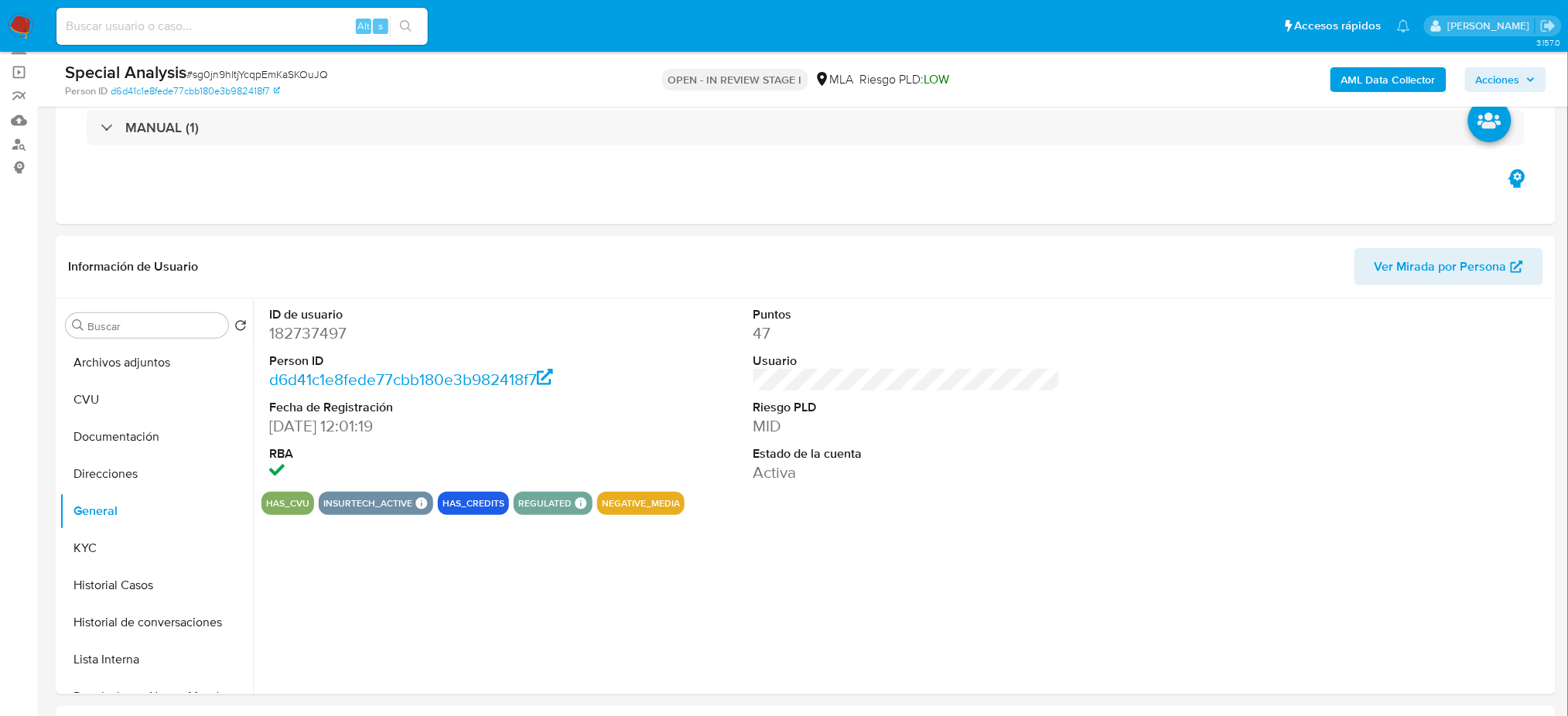
click at [291, 333] on dd "182737497" at bounding box center [422, 333] width 307 height 21
copy dd "182737497"
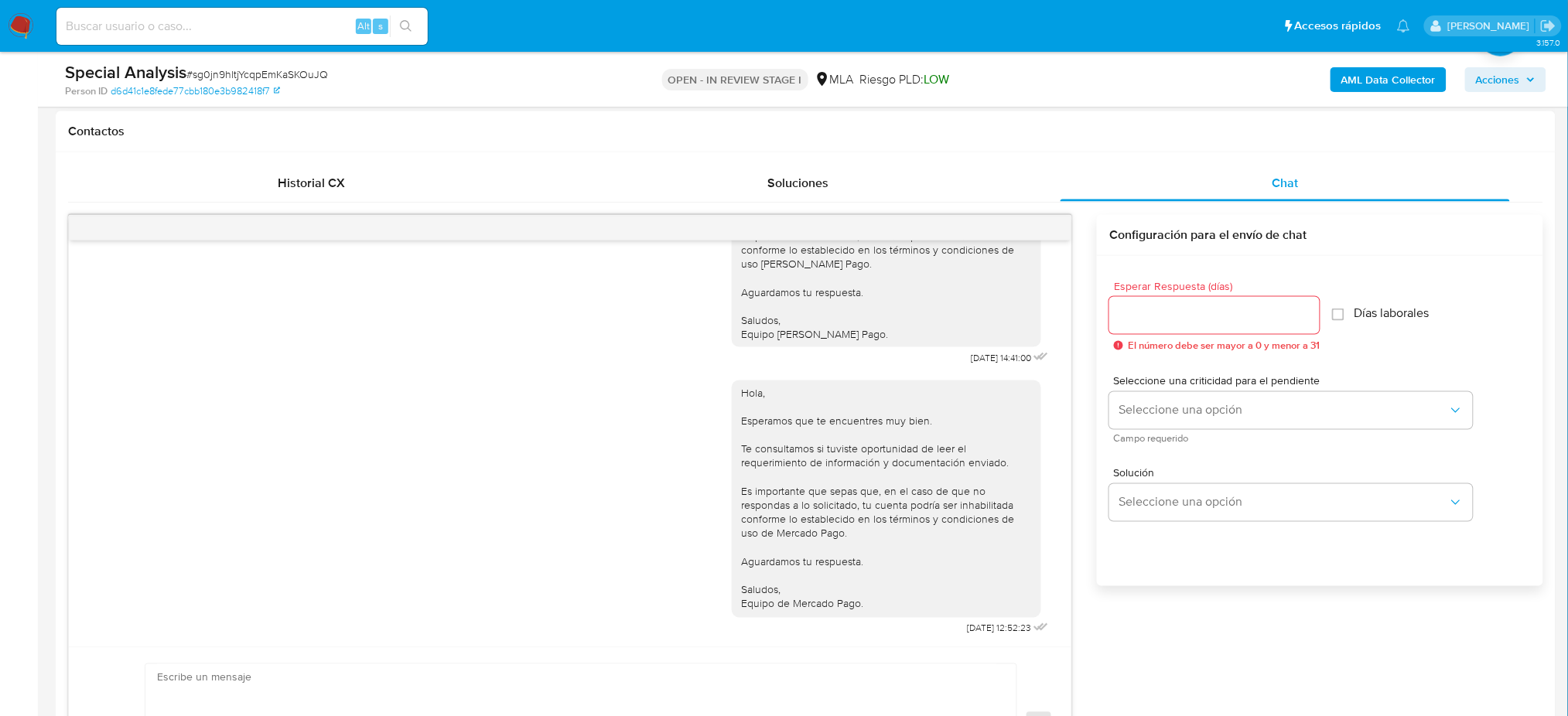
scroll to position [825, 0]
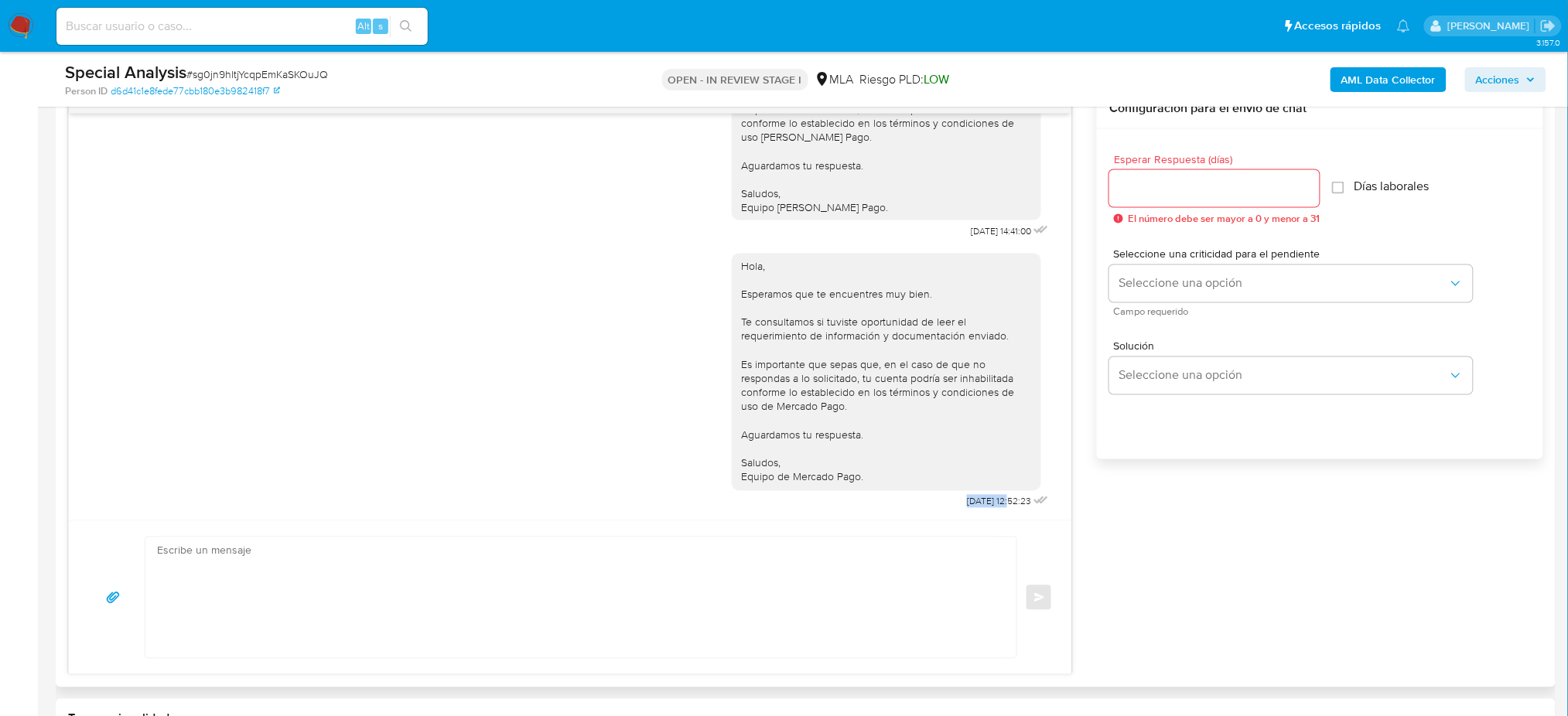
drag, startPoint x: 930, startPoint y: 507, endPoint x: 978, endPoint y: 509, distance: 48.0
click at [978, 509] on div "Hola, Esperamos que te encuentres muy bien. Te consultamos si tuviste oportunid…" at bounding box center [892, 377] width 320 height 270
copy span "18/08/2025"
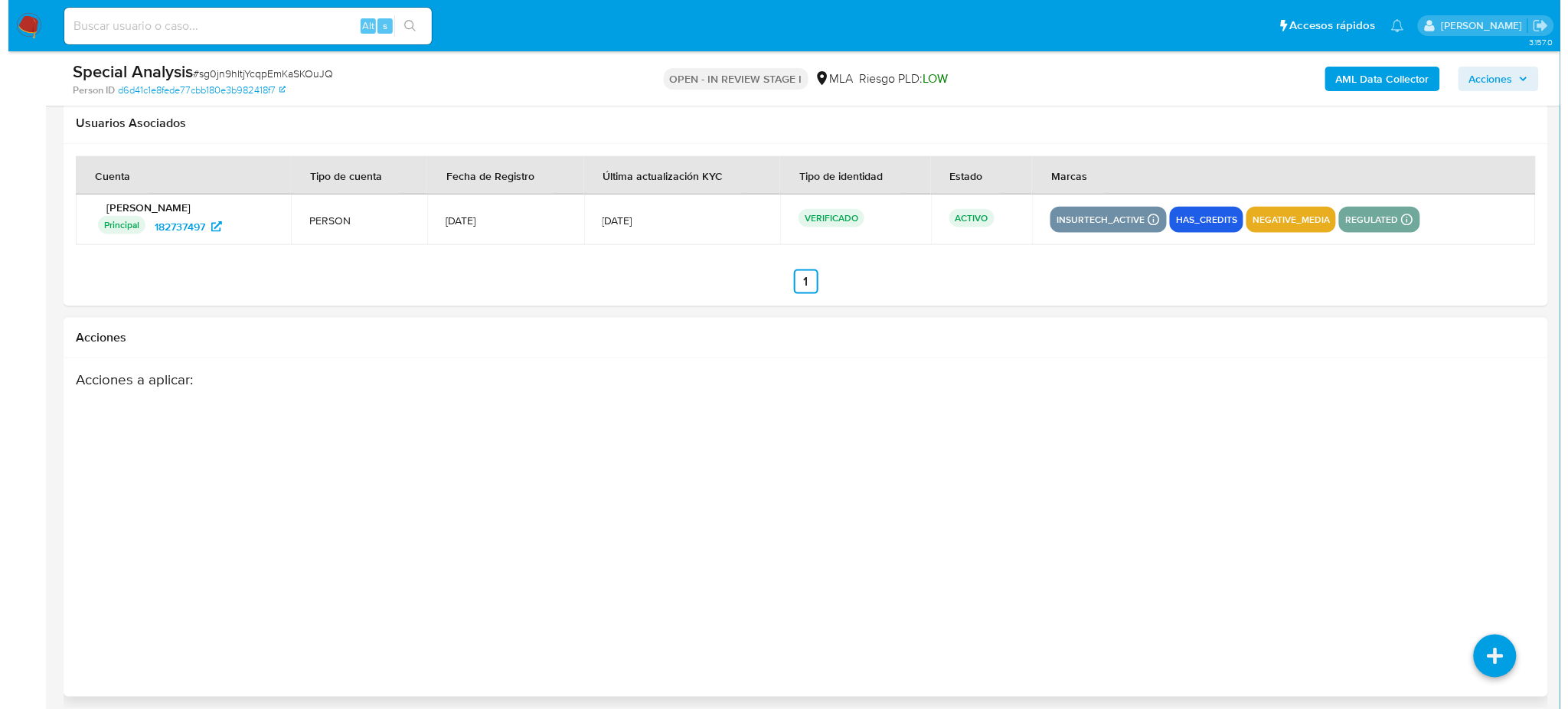
scroll to position [2697, 0]
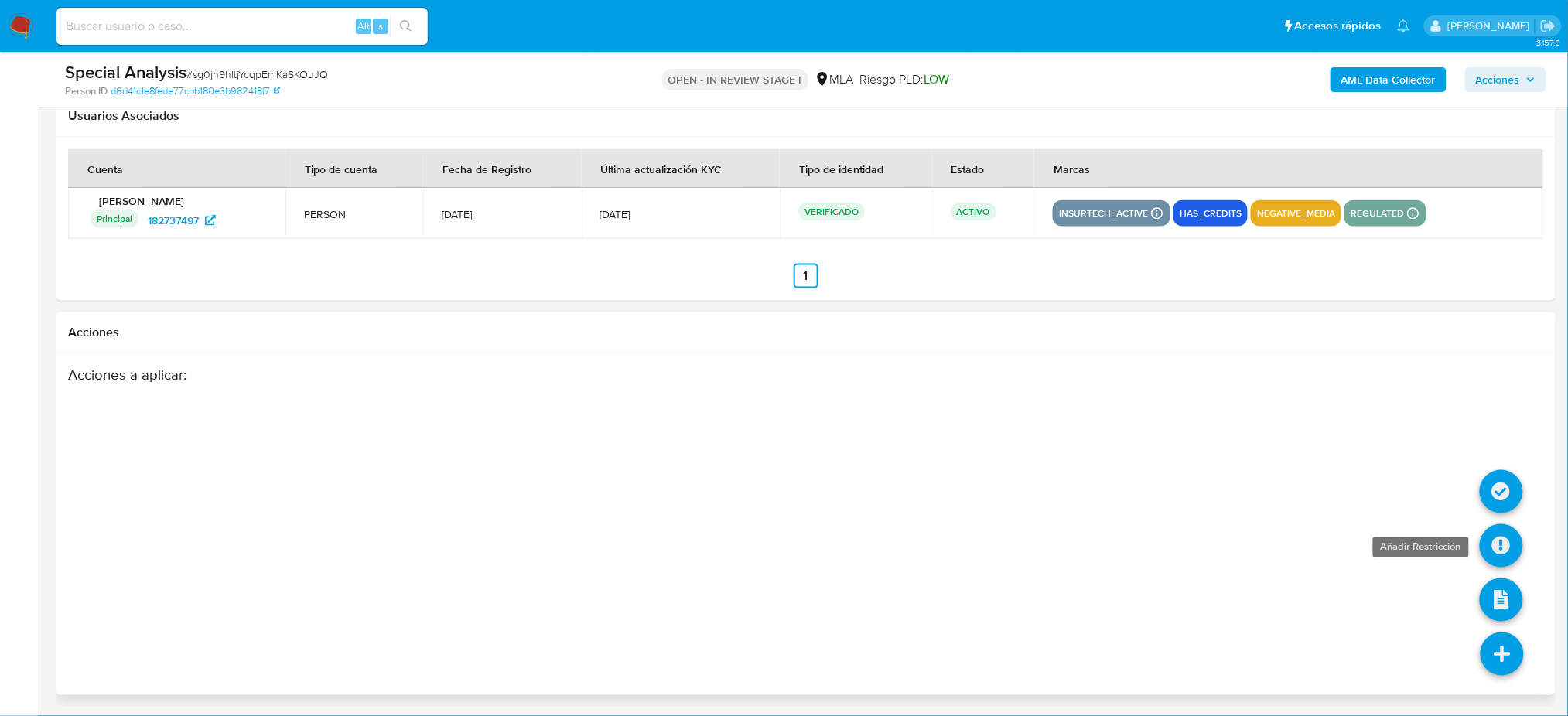
click at [1508, 553] on icon at bounding box center [1501, 546] width 43 height 43
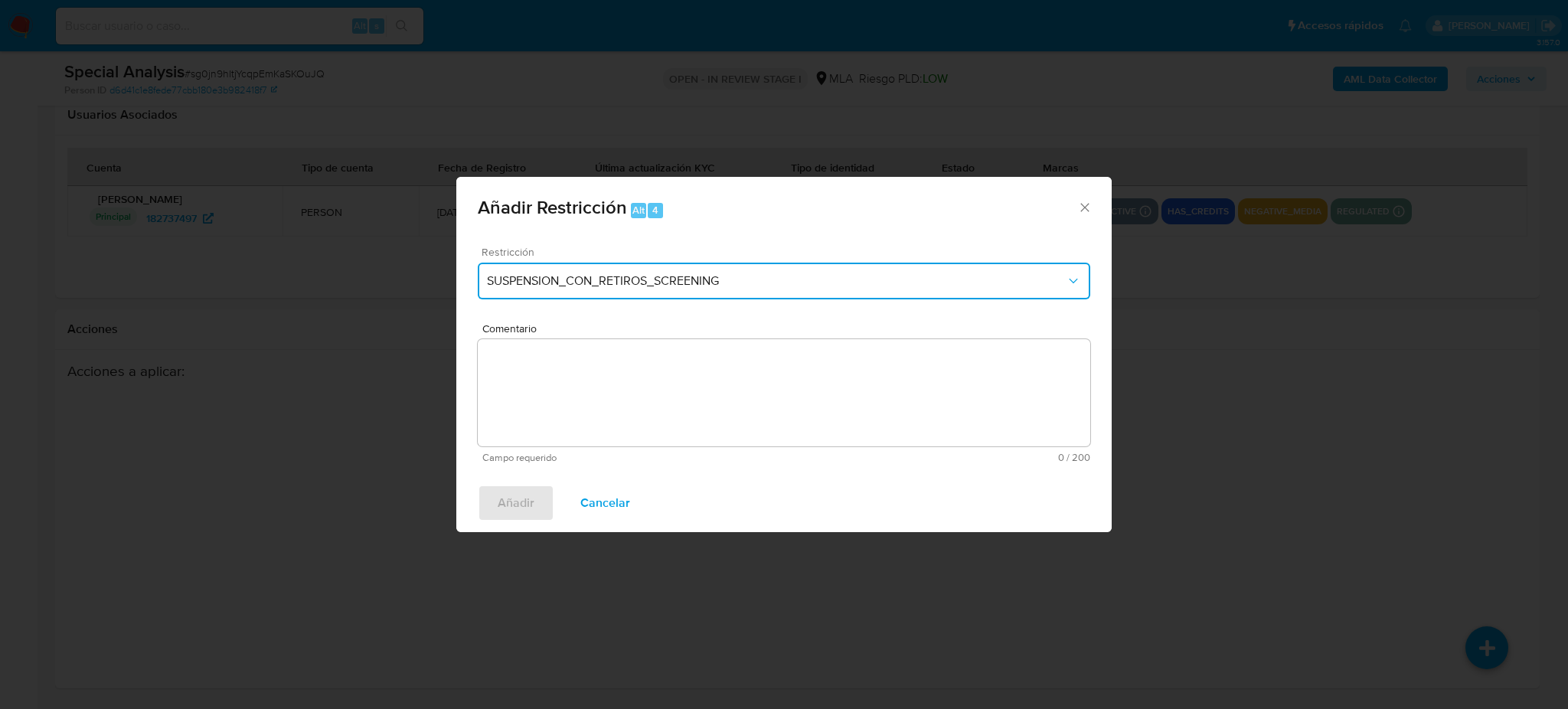
click at [617, 266] on button "SUSPENSION_CON_RETIROS_SCREENING" at bounding box center [783, 281] width 612 height 37
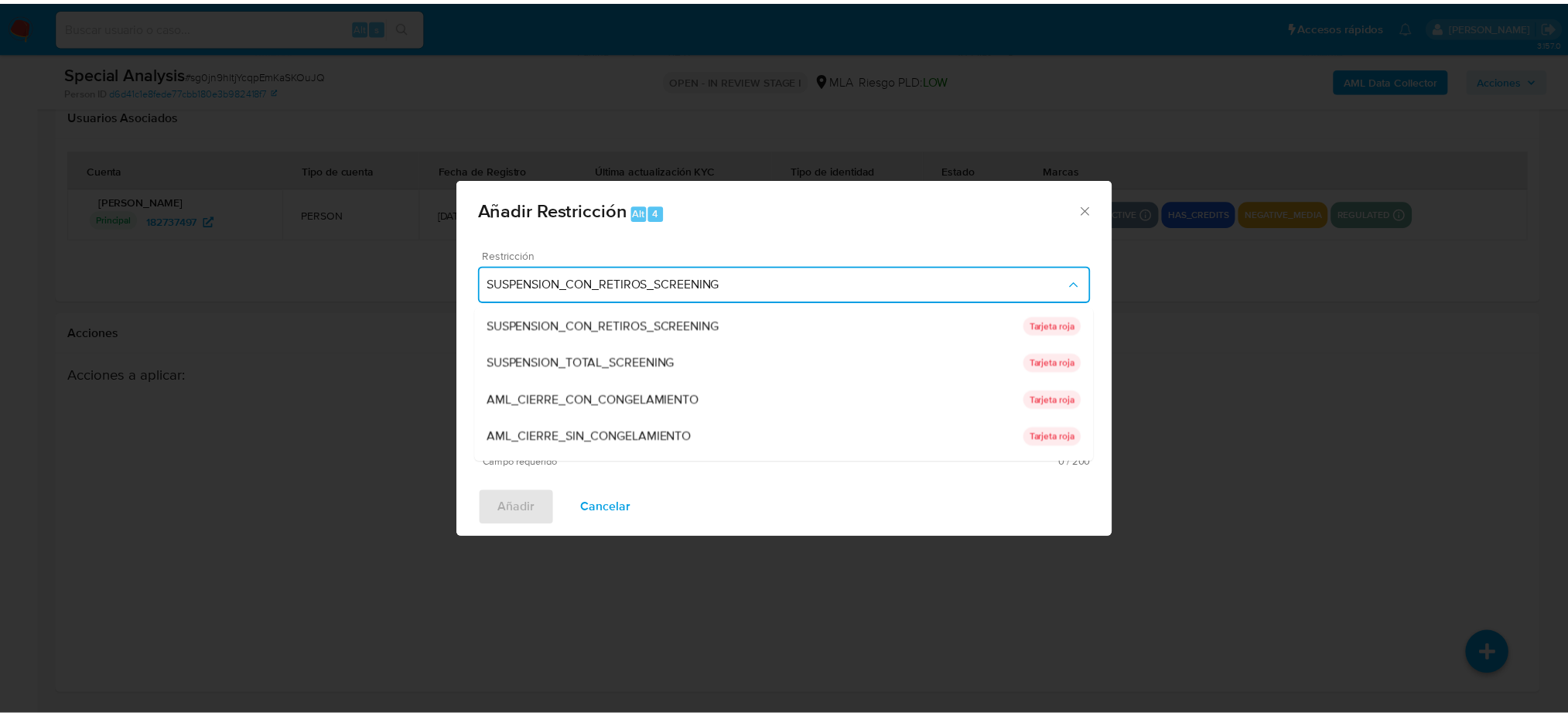
scroll to position [327, 0]
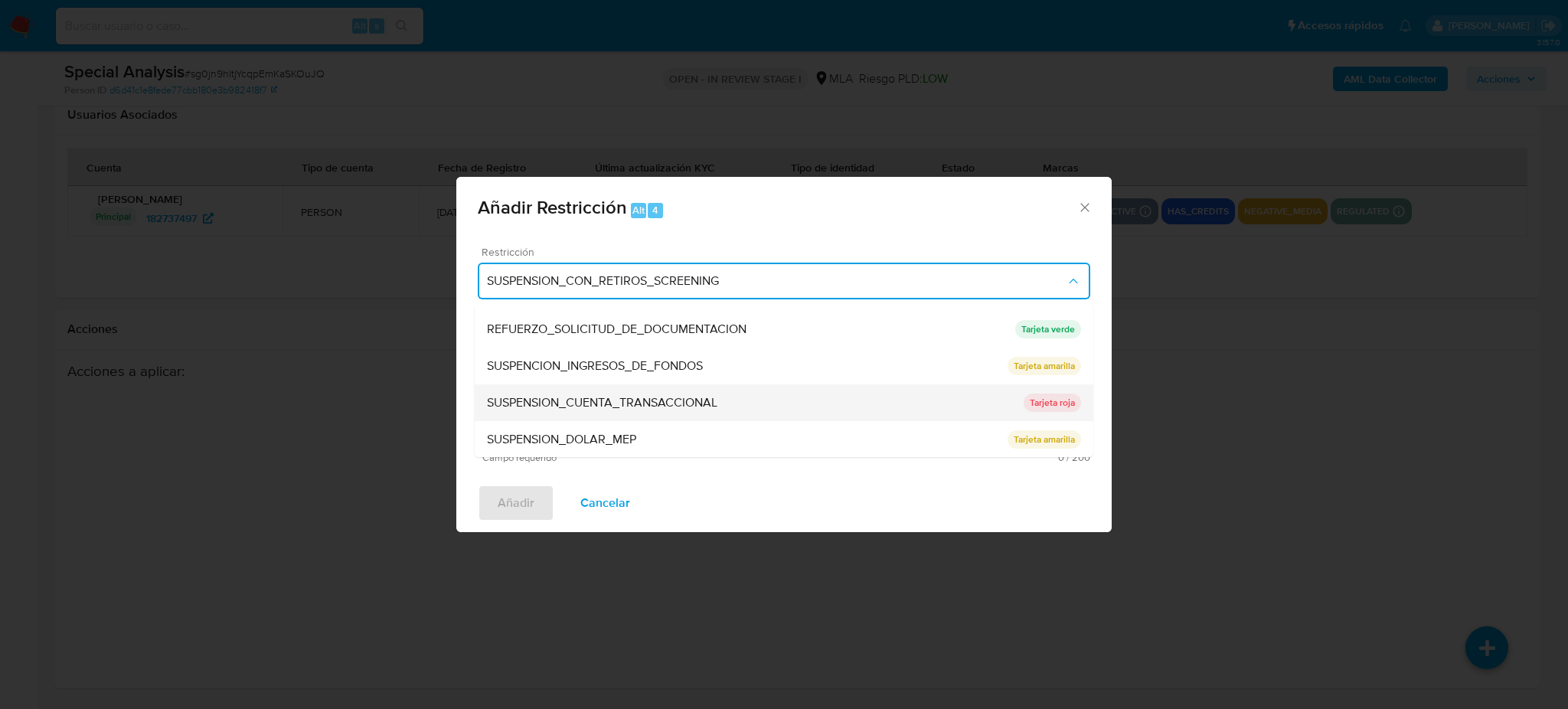
click at [578, 399] on span "SUSPENSION_CUENTA_TRANSACCIONAL" at bounding box center [602, 402] width 230 height 15
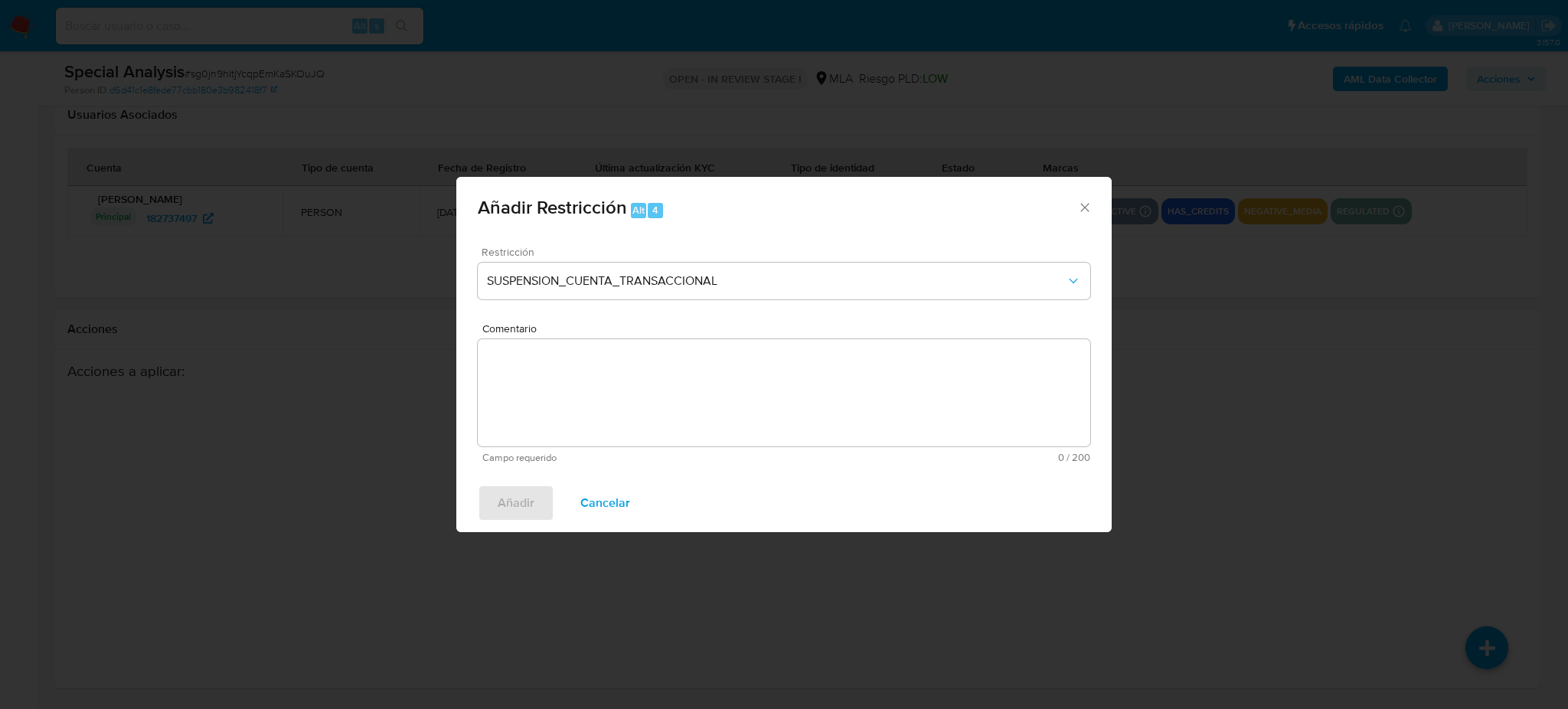
click at [578, 399] on textarea "Comentario" at bounding box center [783, 393] width 612 height 107
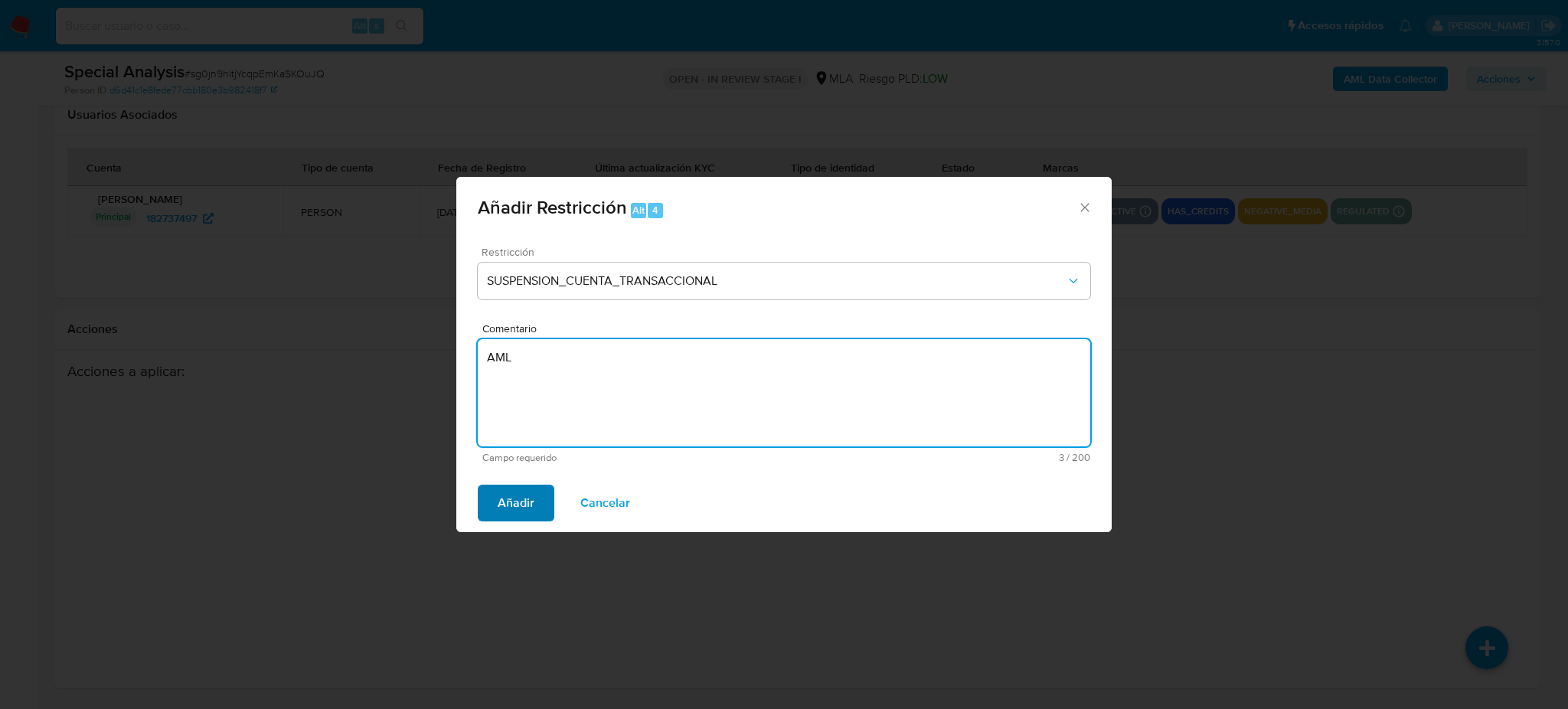
type textarea "AML"
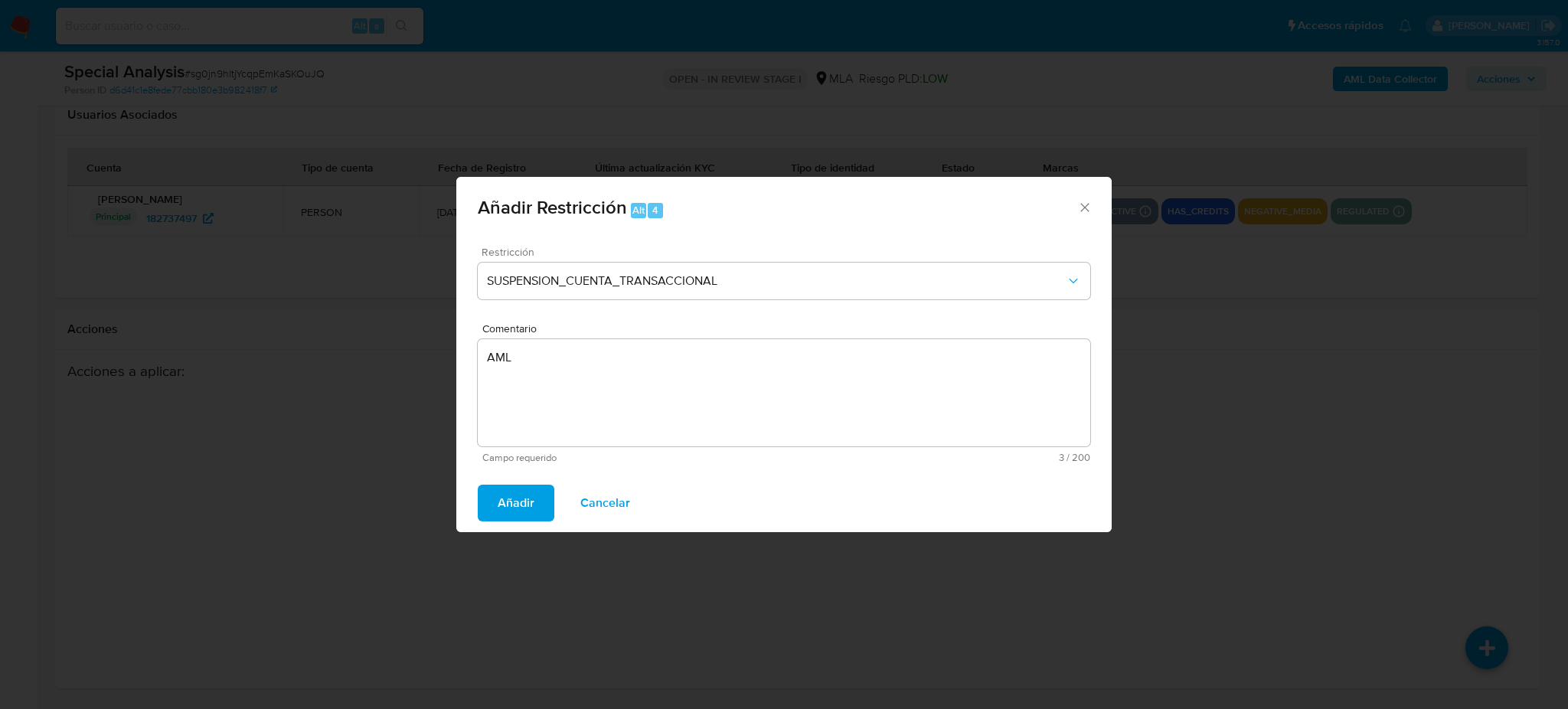
click at [526, 497] on span "Añadir" at bounding box center [516, 503] width 37 height 33
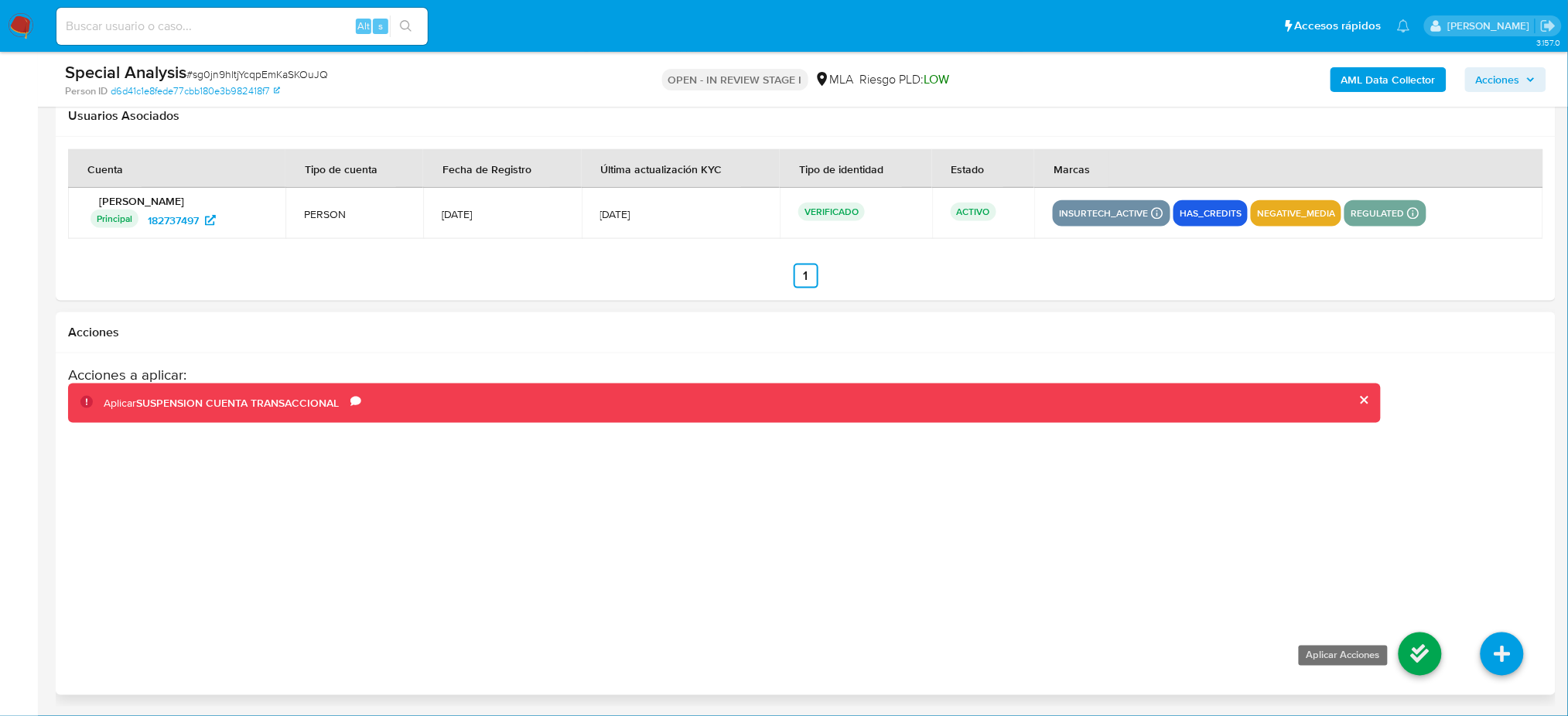
click at [1433, 659] on icon at bounding box center [1419, 654] width 43 height 43
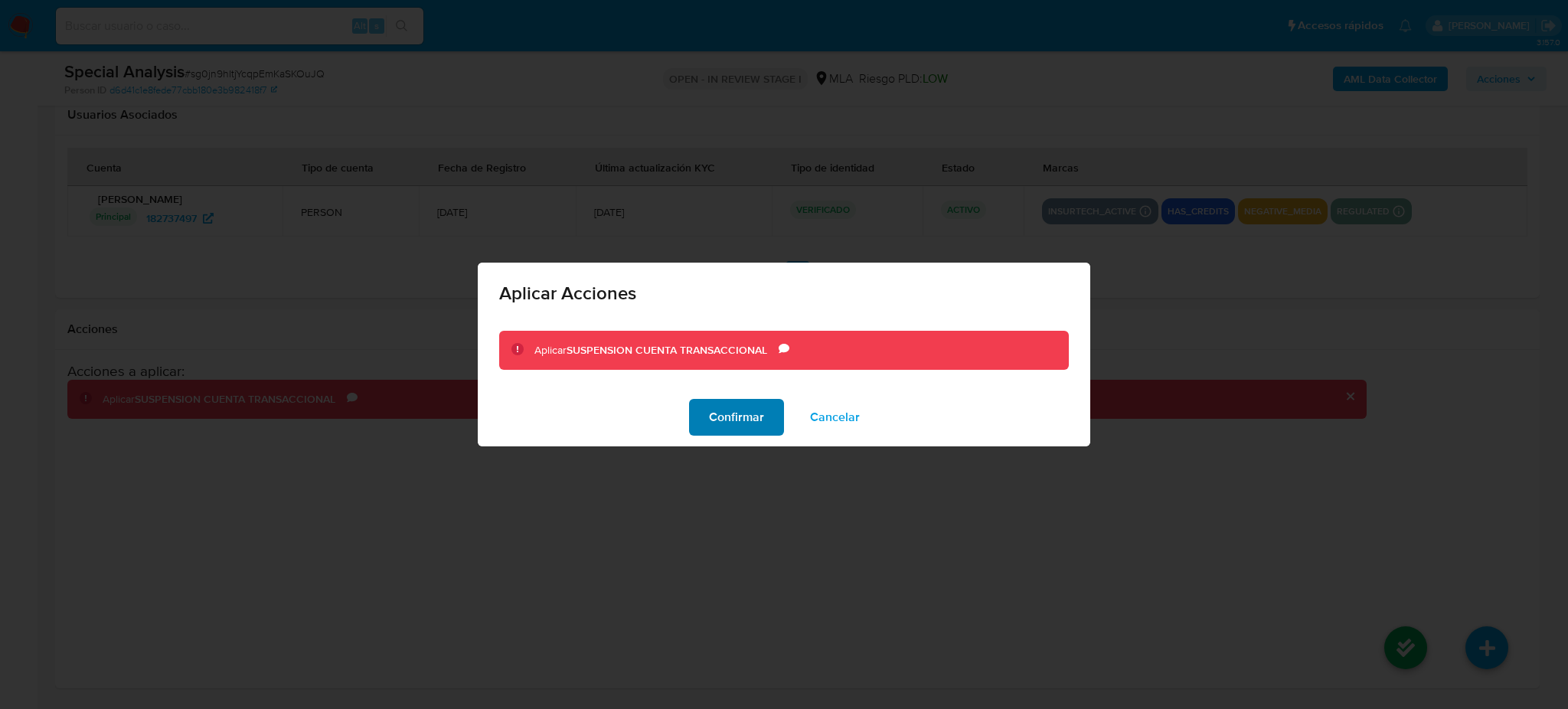
drag, startPoint x: 721, startPoint y: 420, endPoint x: 731, endPoint y: 437, distance: 19.7
click at [721, 418] on span "Confirmar" at bounding box center [736, 417] width 55 height 33
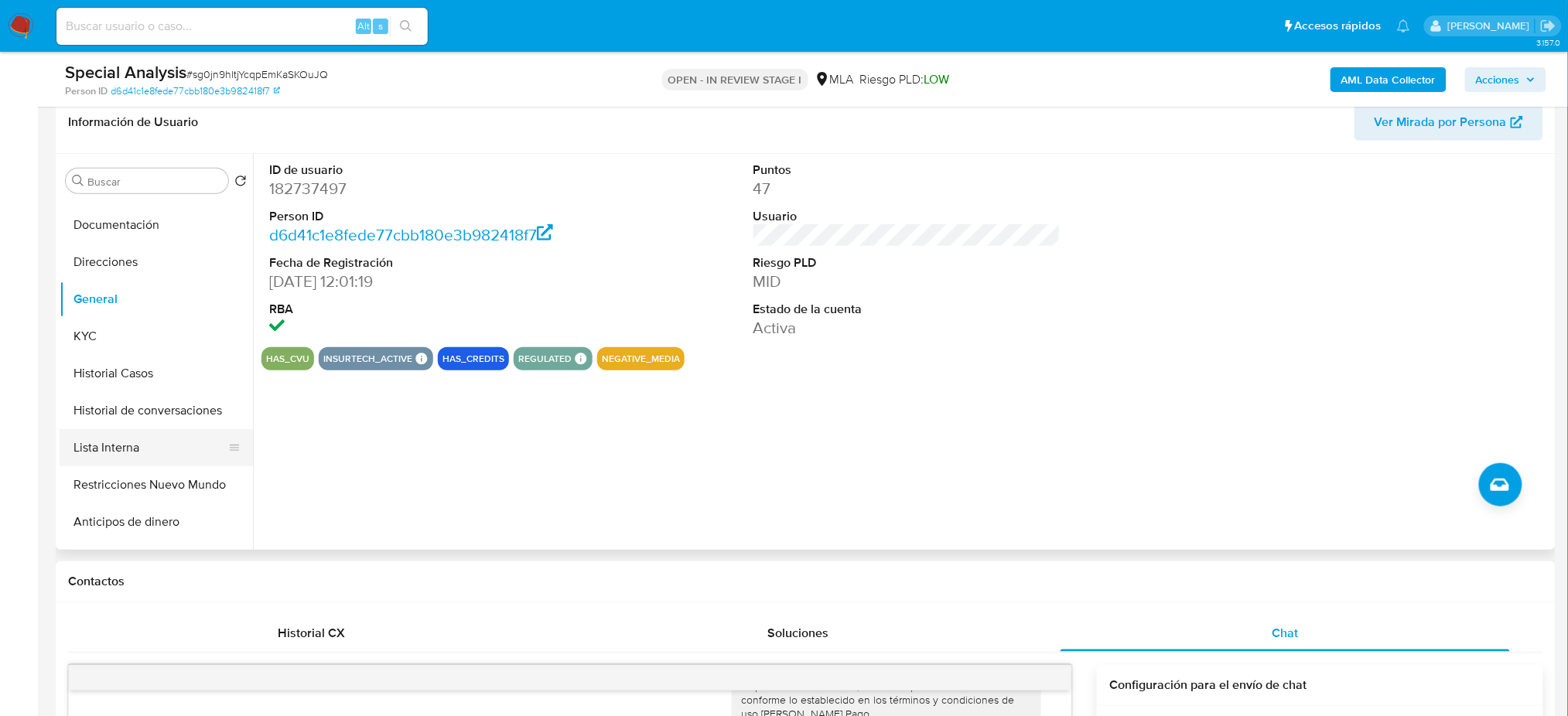
scroll to position [103, 0]
click at [124, 450] on button "Restricciones Nuevo Mundo" at bounding box center [150, 450] width 181 height 37
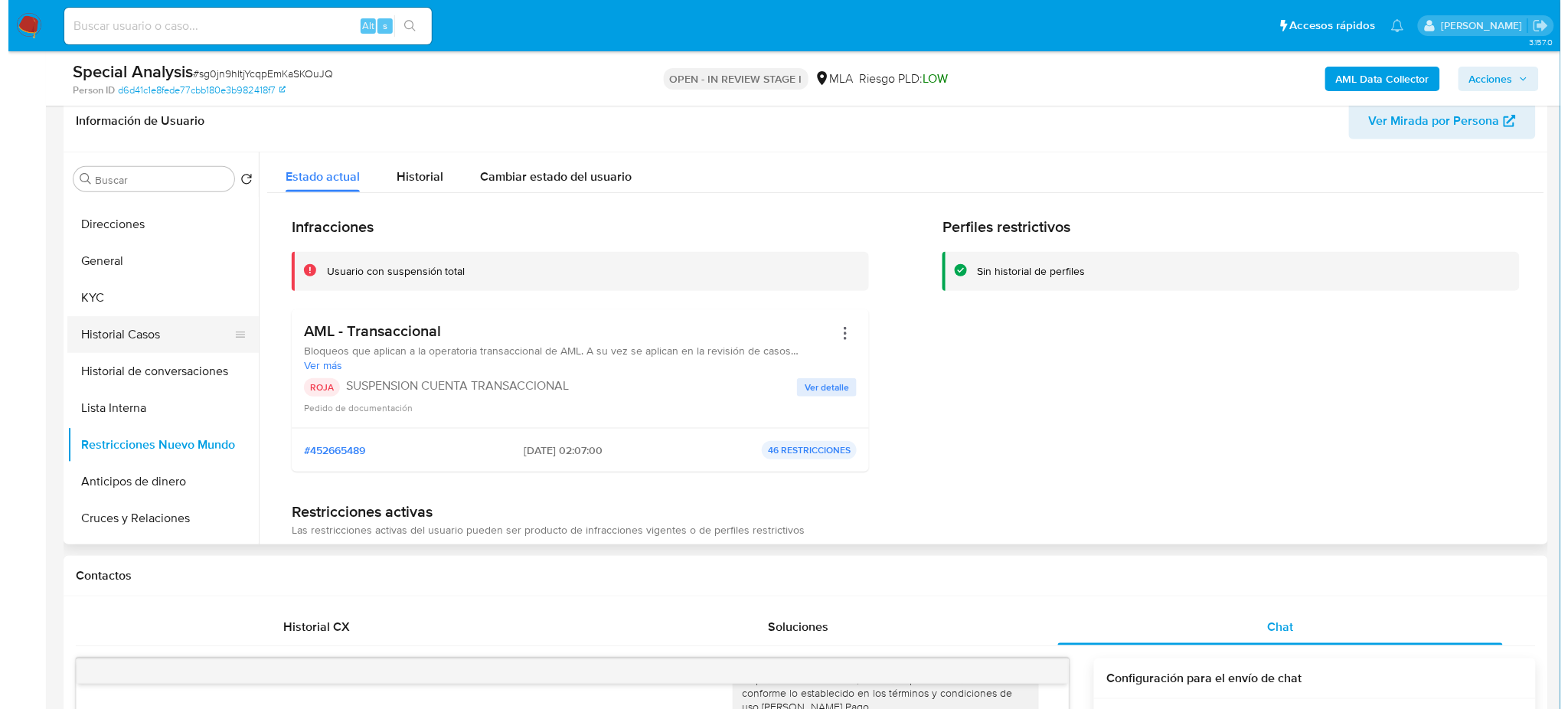
scroll to position [0, 0]
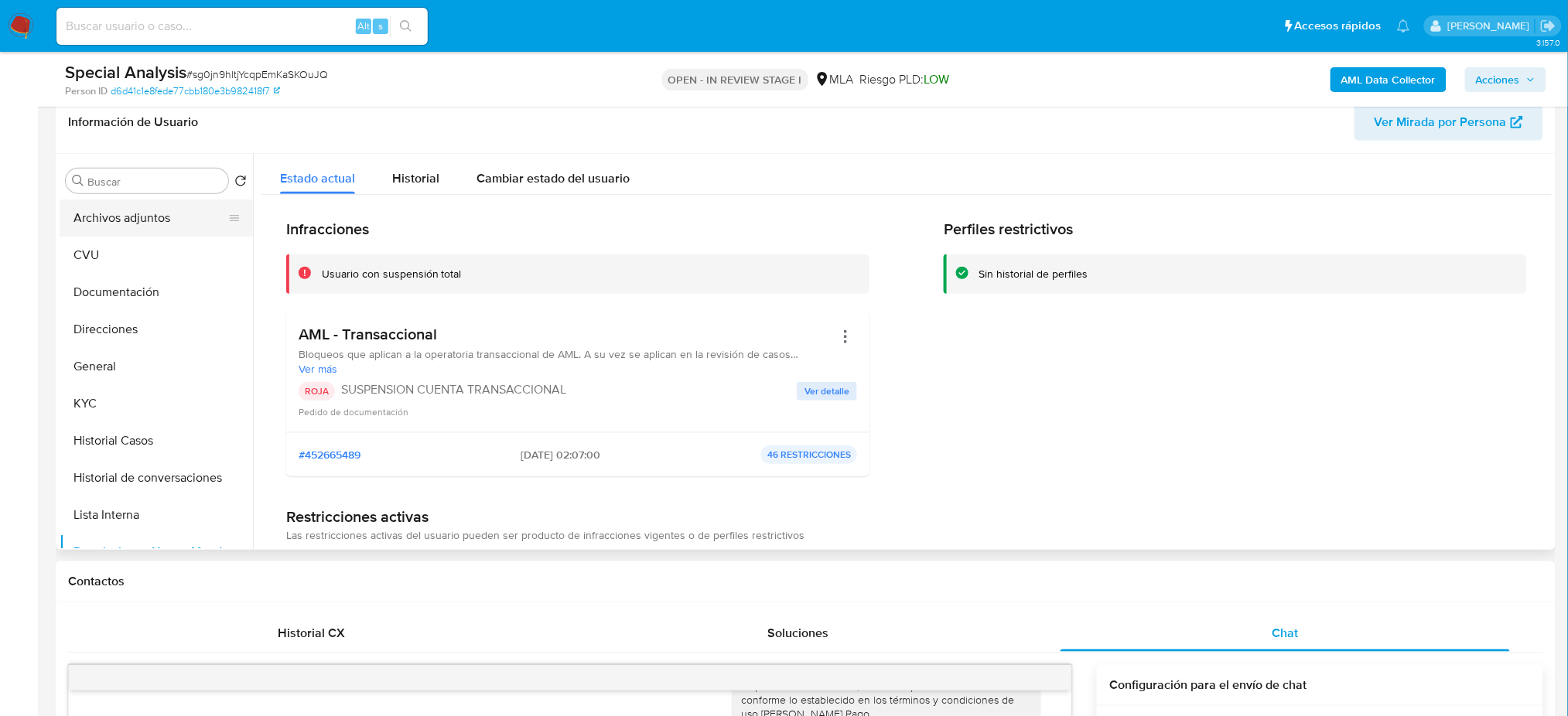
click at [138, 220] on button "Archivos adjuntos" at bounding box center [150, 218] width 181 height 37
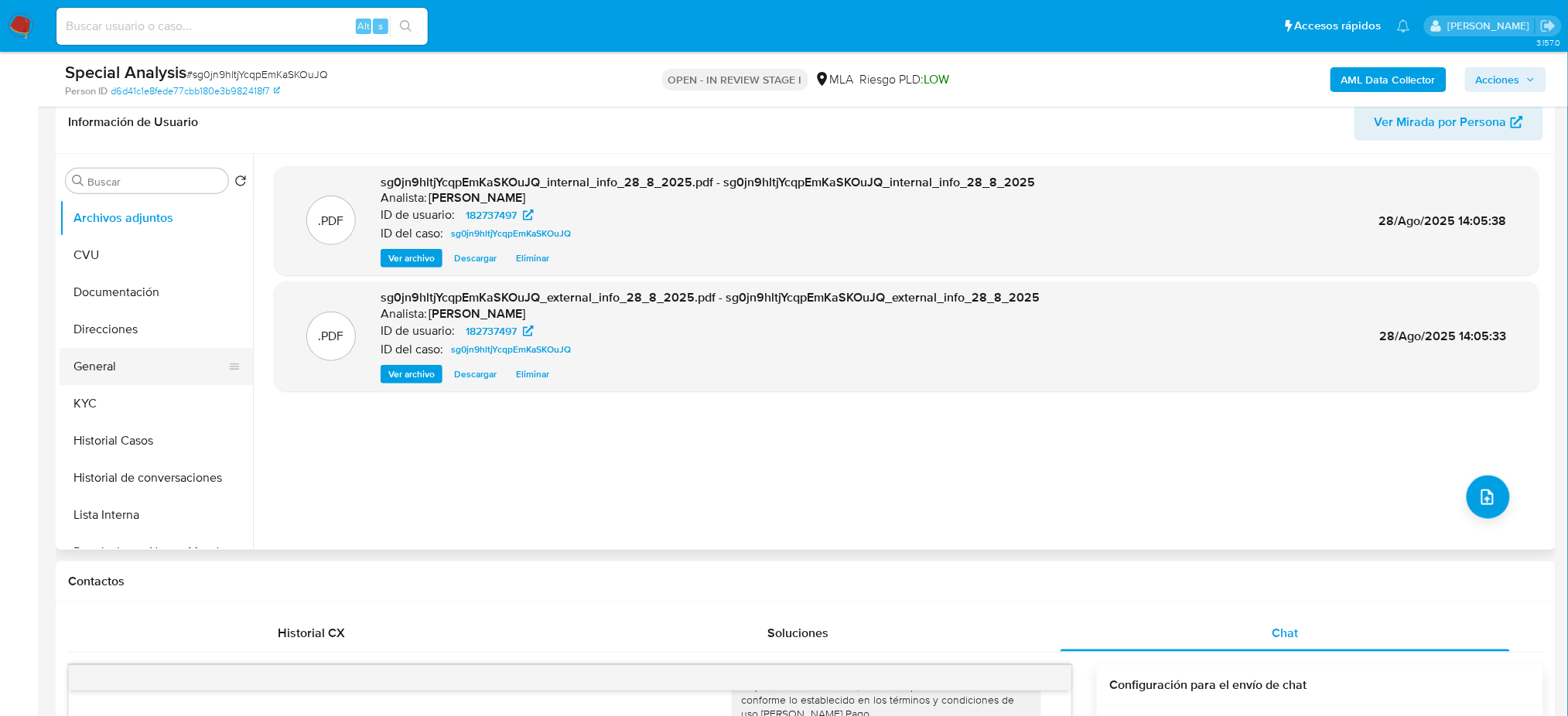
click at [154, 369] on button "General" at bounding box center [150, 366] width 181 height 37
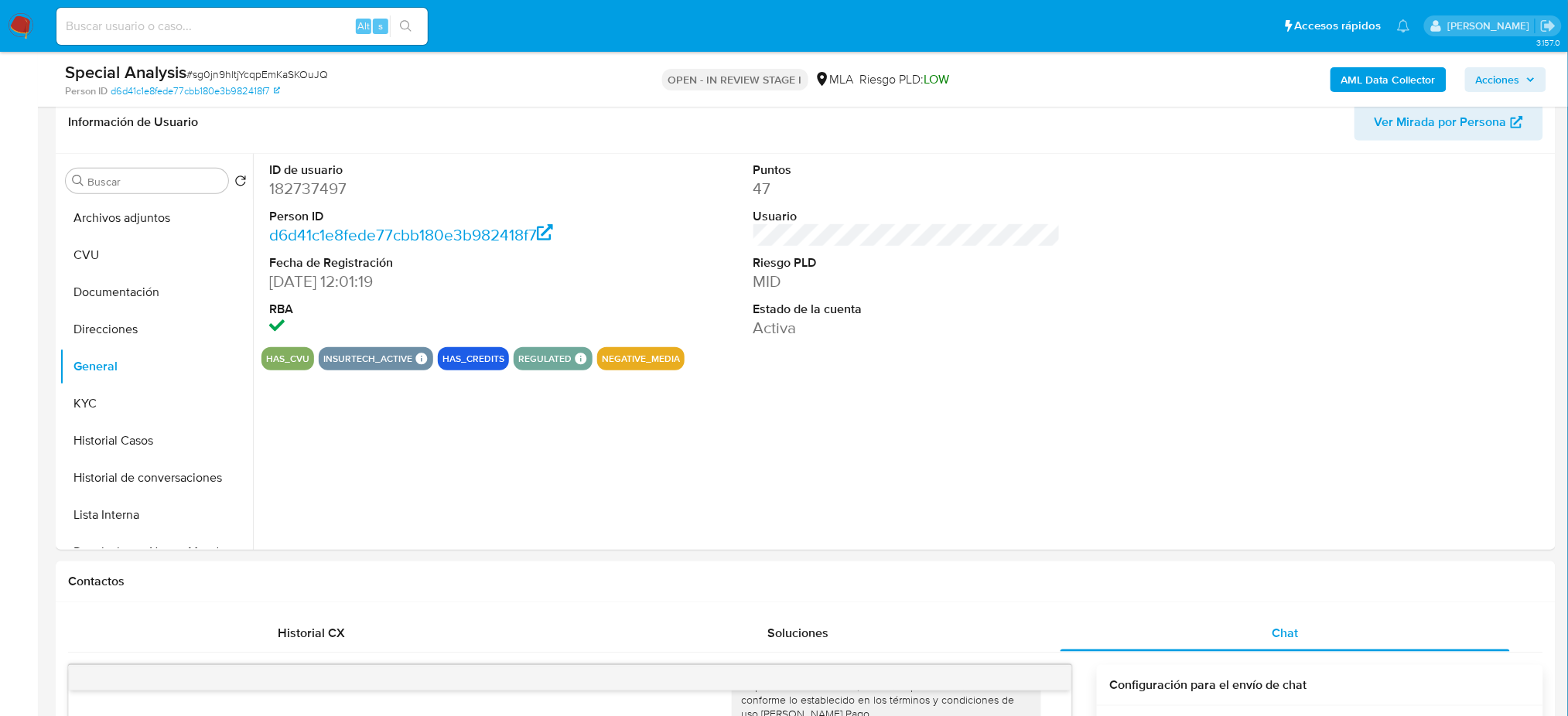
click at [315, 189] on dd "182737497" at bounding box center [422, 189] width 307 height 21
copy dd "182737497"
click at [151, 218] on button "Archivos adjuntos" at bounding box center [150, 218] width 181 height 37
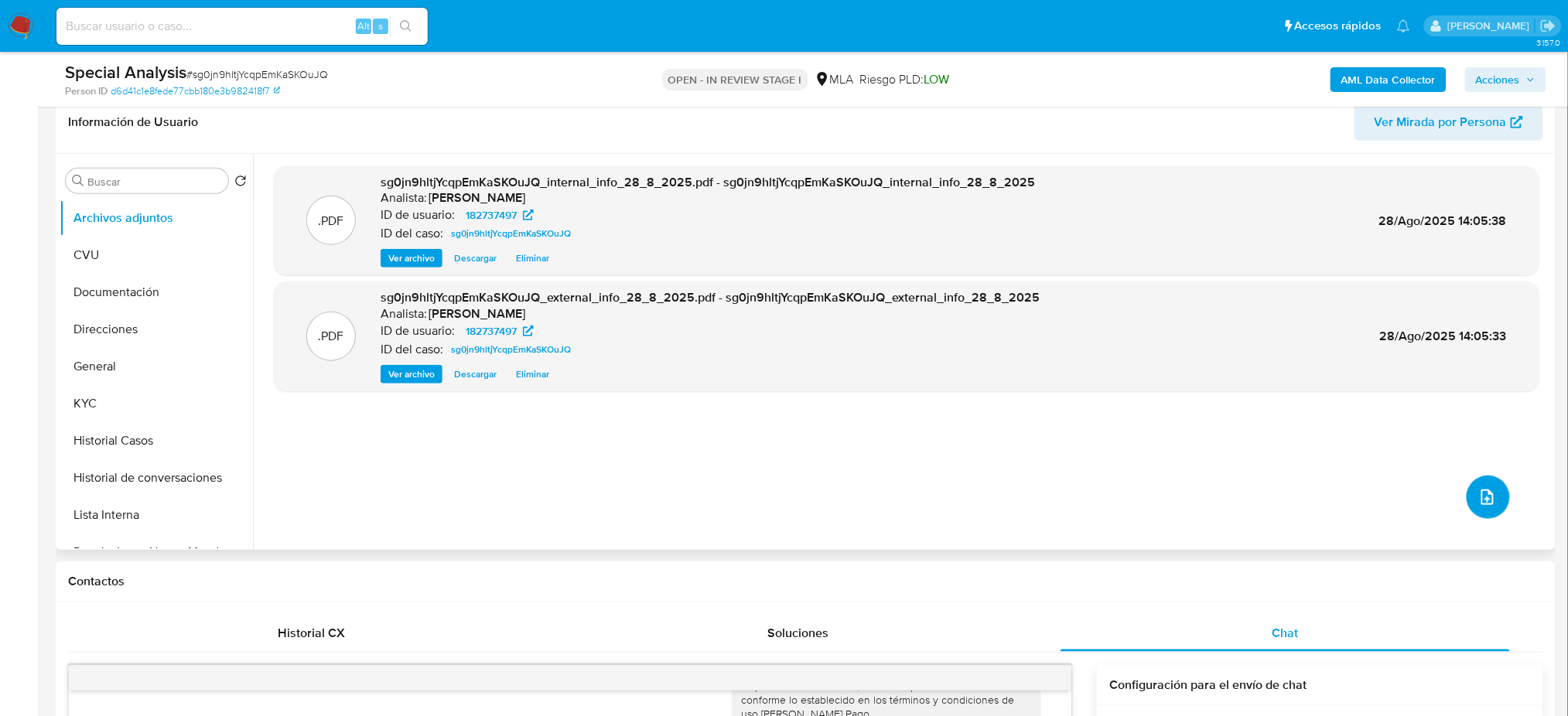
click at [1481, 489] on icon "upload-file" at bounding box center [1487, 497] width 12 height 15
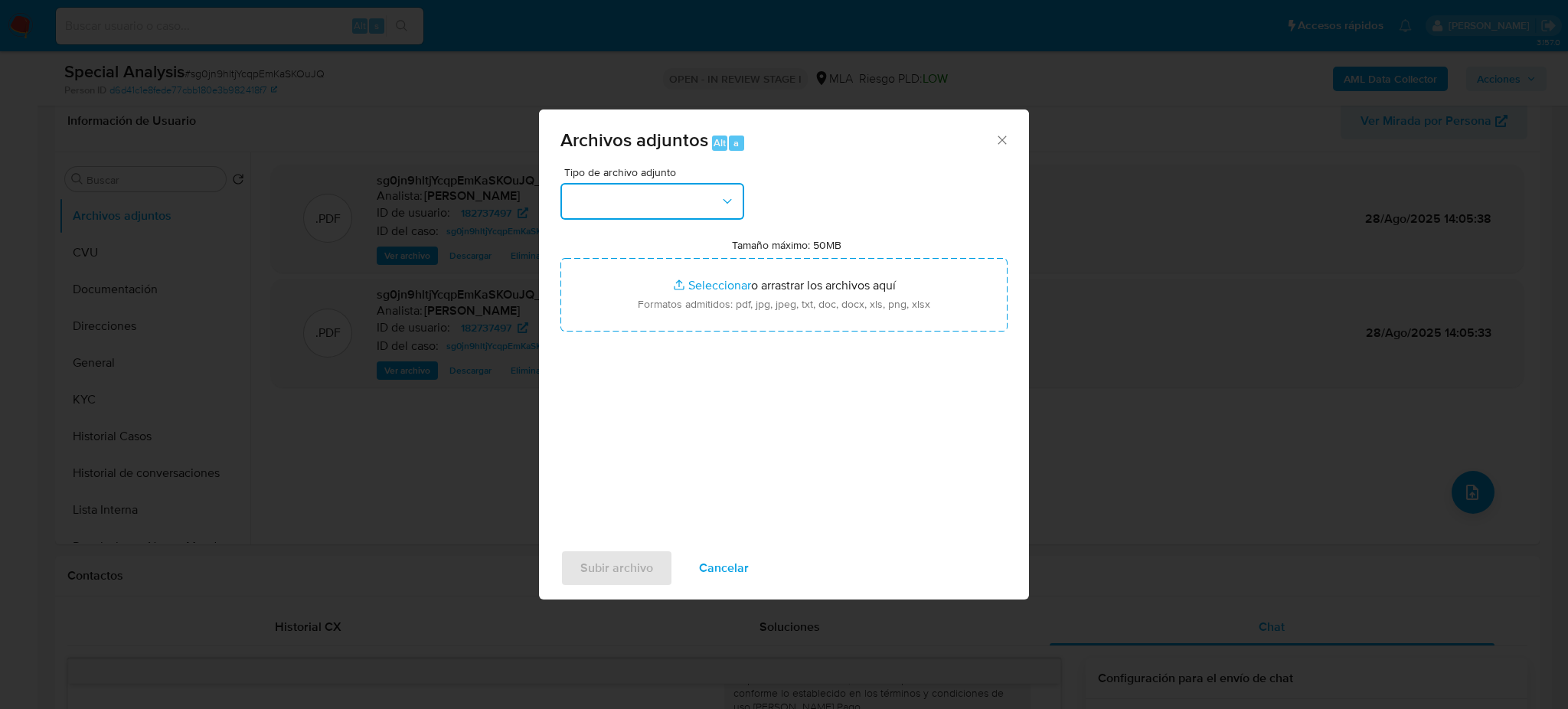
drag, startPoint x: 688, startPoint y: 197, endPoint x: 681, endPoint y: 216, distance: 20.2
click at [687, 197] on button "button" at bounding box center [653, 202] width 184 height 37
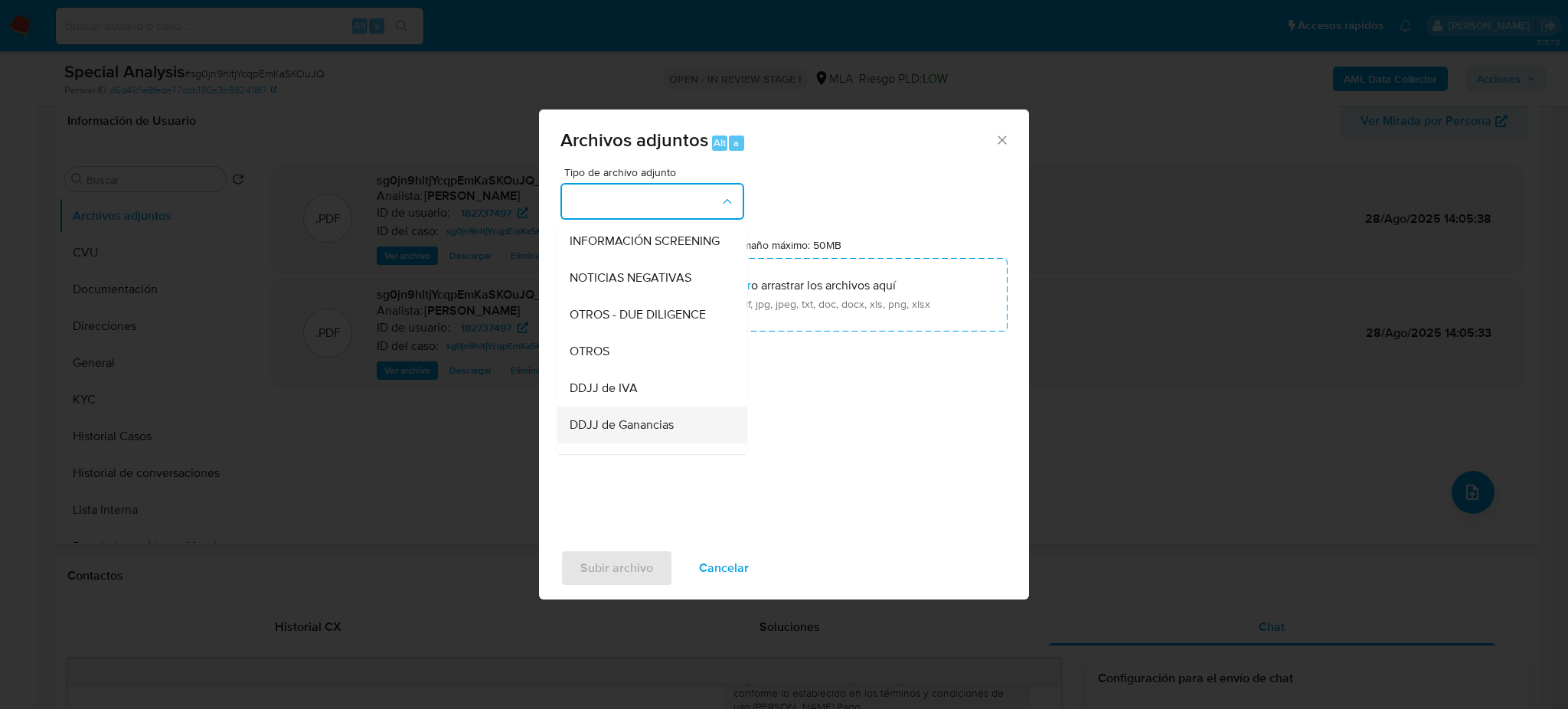
scroll to position [307, 0]
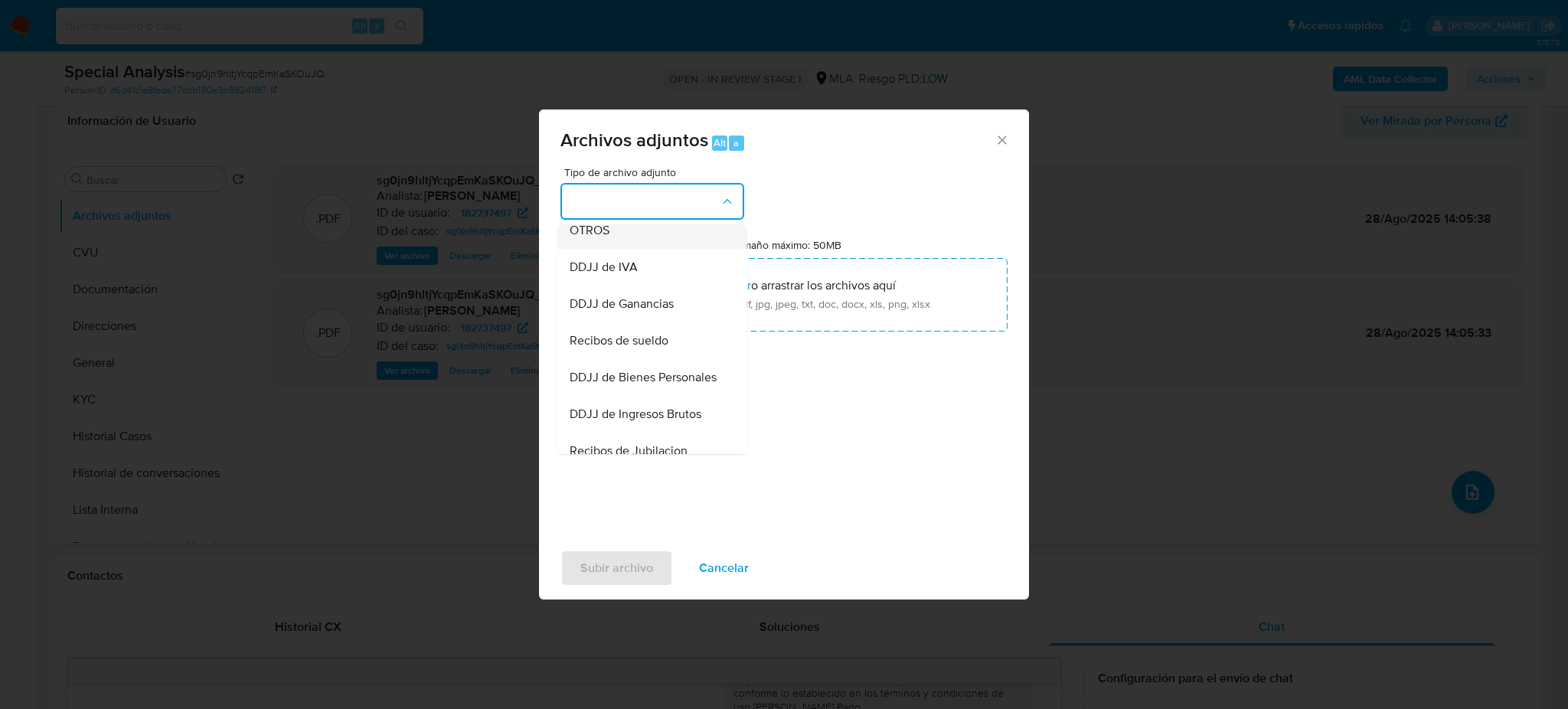
click at [607, 238] on span "OTROS" at bounding box center [589, 230] width 39 height 15
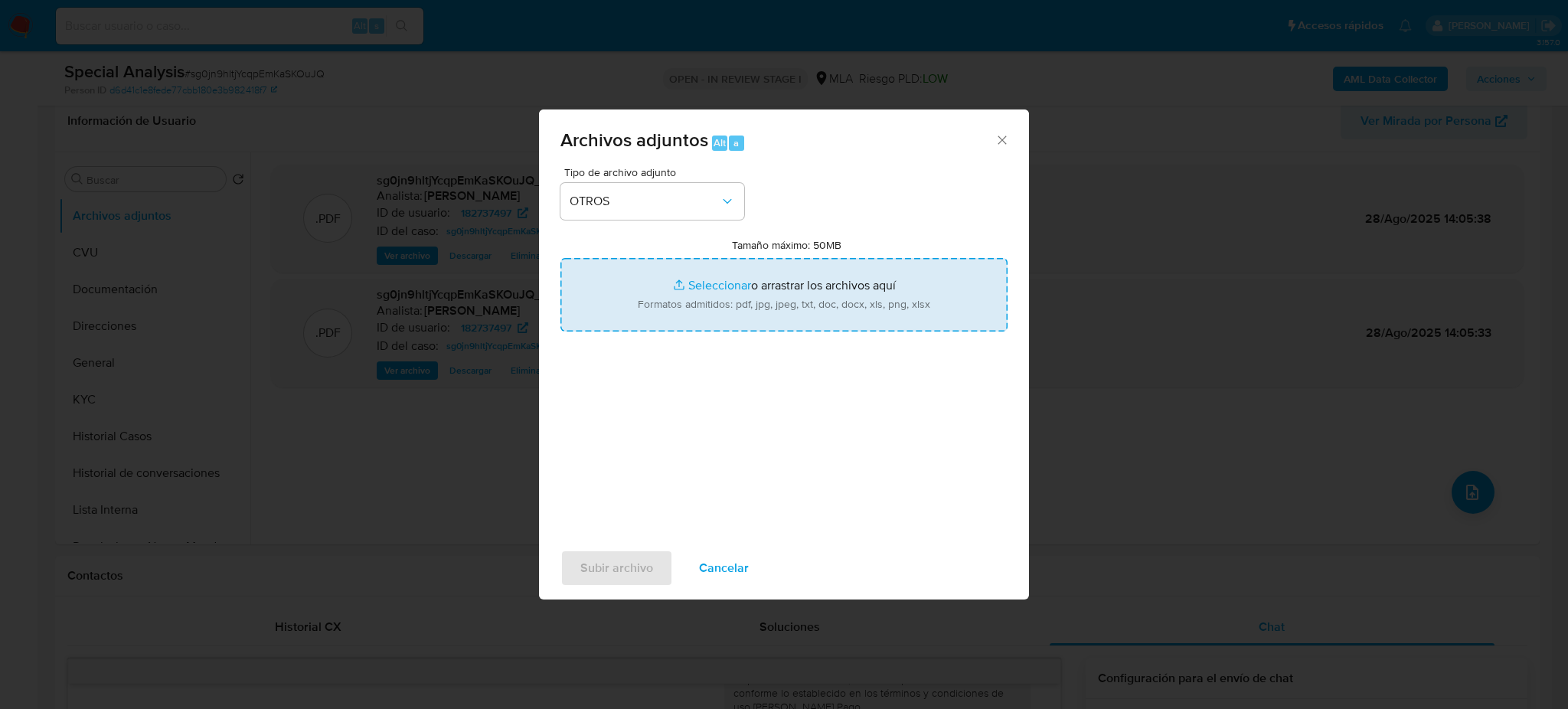
click at [675, 298] on input "Tamaño máximo: 50MB Seleccionar archivos" at bounding box center [784, 295] width 447 height 74
type input "C:\fakepath\Caselog sg0jn9hltjYcqpEmKaSKOuJQ_2025_08_06_16_31_43.docx"
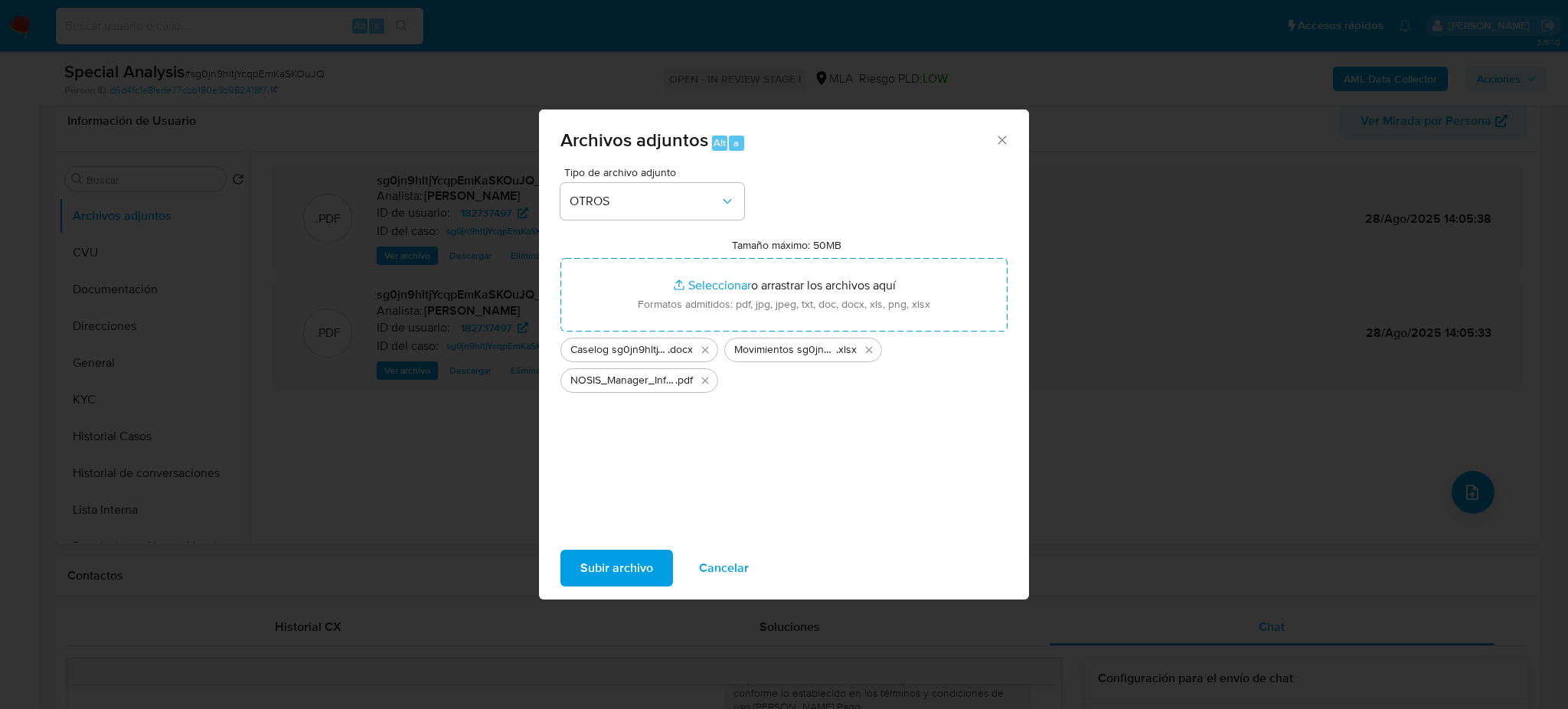
click at [616, 586] on div "Subir archivo Cancelar" at bounding box center [783, 568] width 490 height 58
click at [618, 563] on span "Subir archivo" at bounding box center [617, 568] width 73 height 33
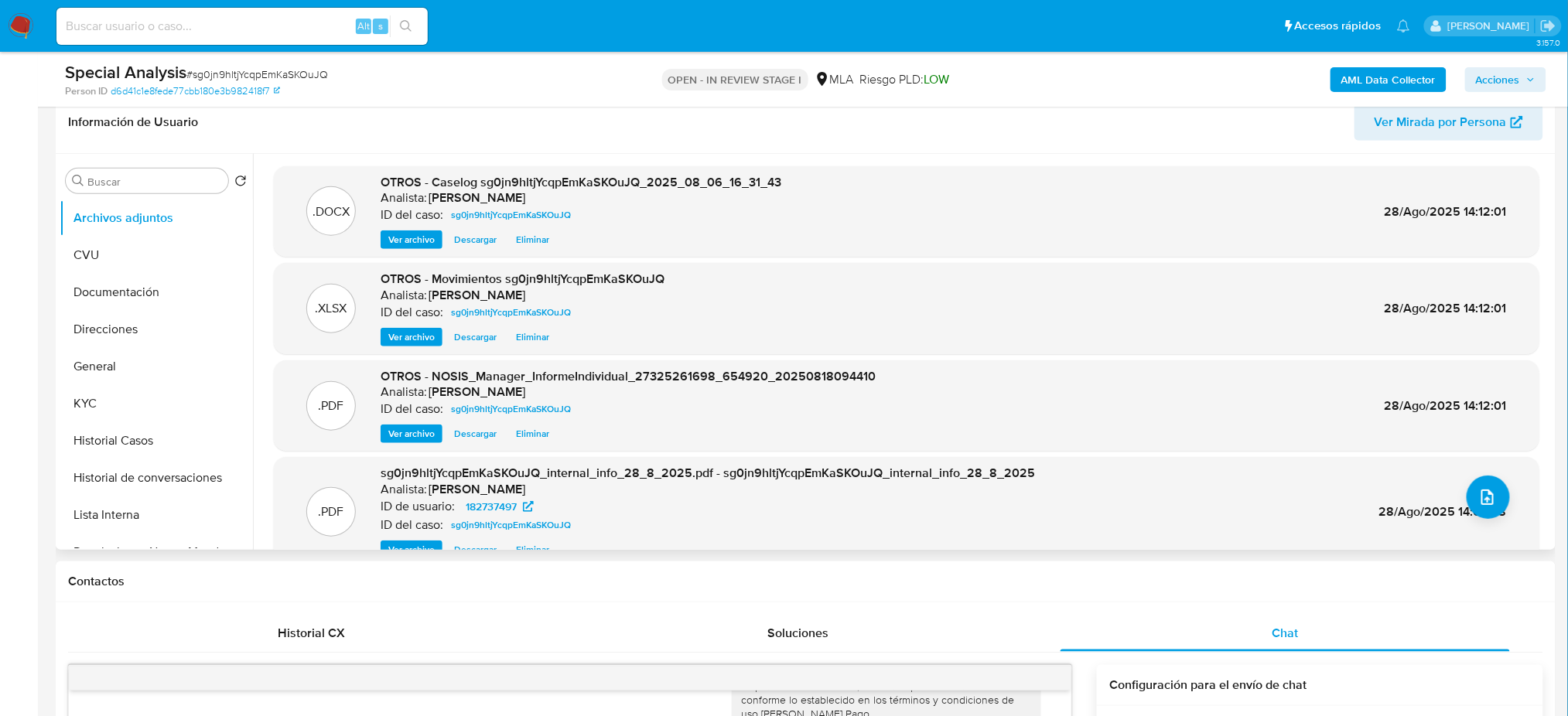
drag, startPoint x: 402, startPoint y: 245, endPoint x: 344, endPoint y: 205, distance: 70.5
click at [402, 245] on span "Ver archivo" at bounding box center [411, 239] width 46 height 15
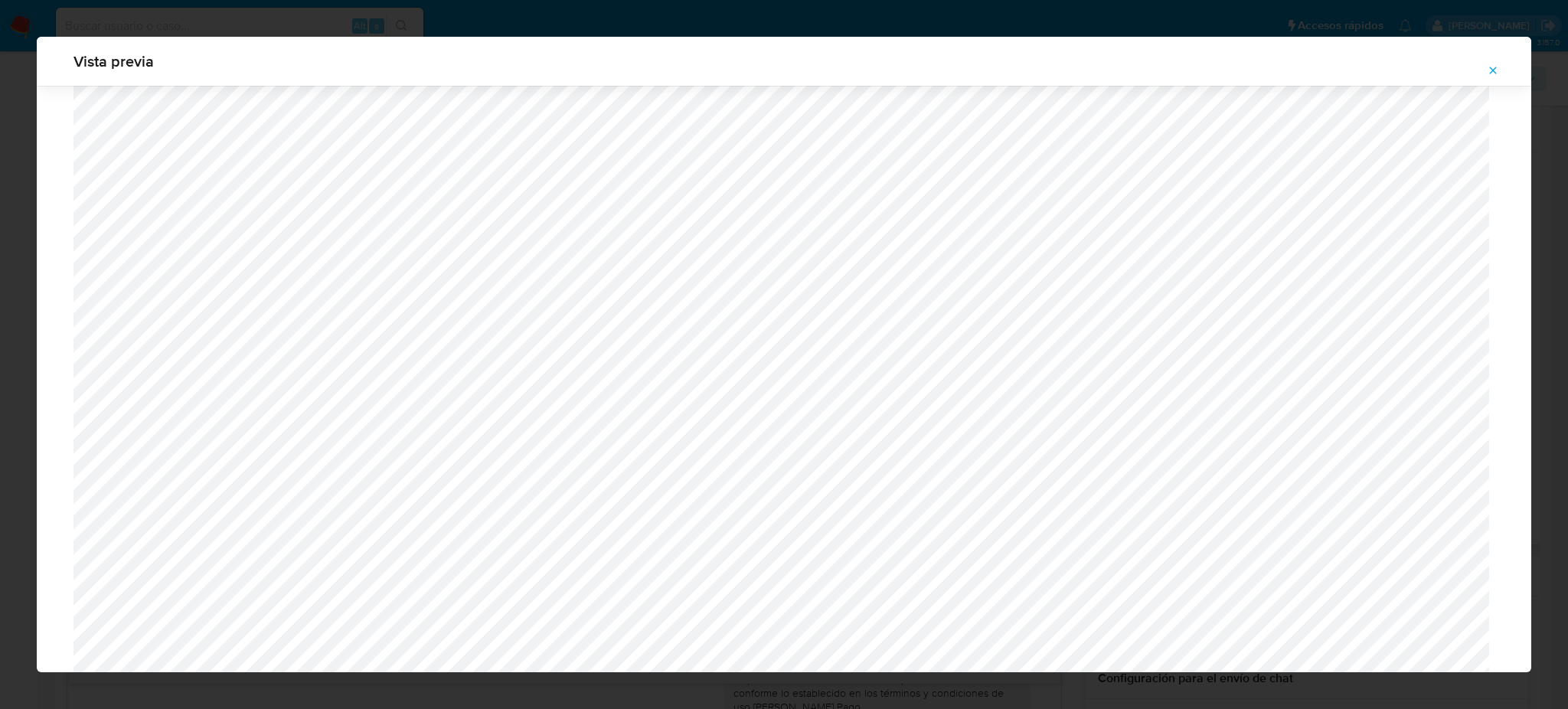
scroll to position [480, 0]
click at [1489, 70] on icon "Attachment preview" at bounding box center [1493, 70] width 12 height 12
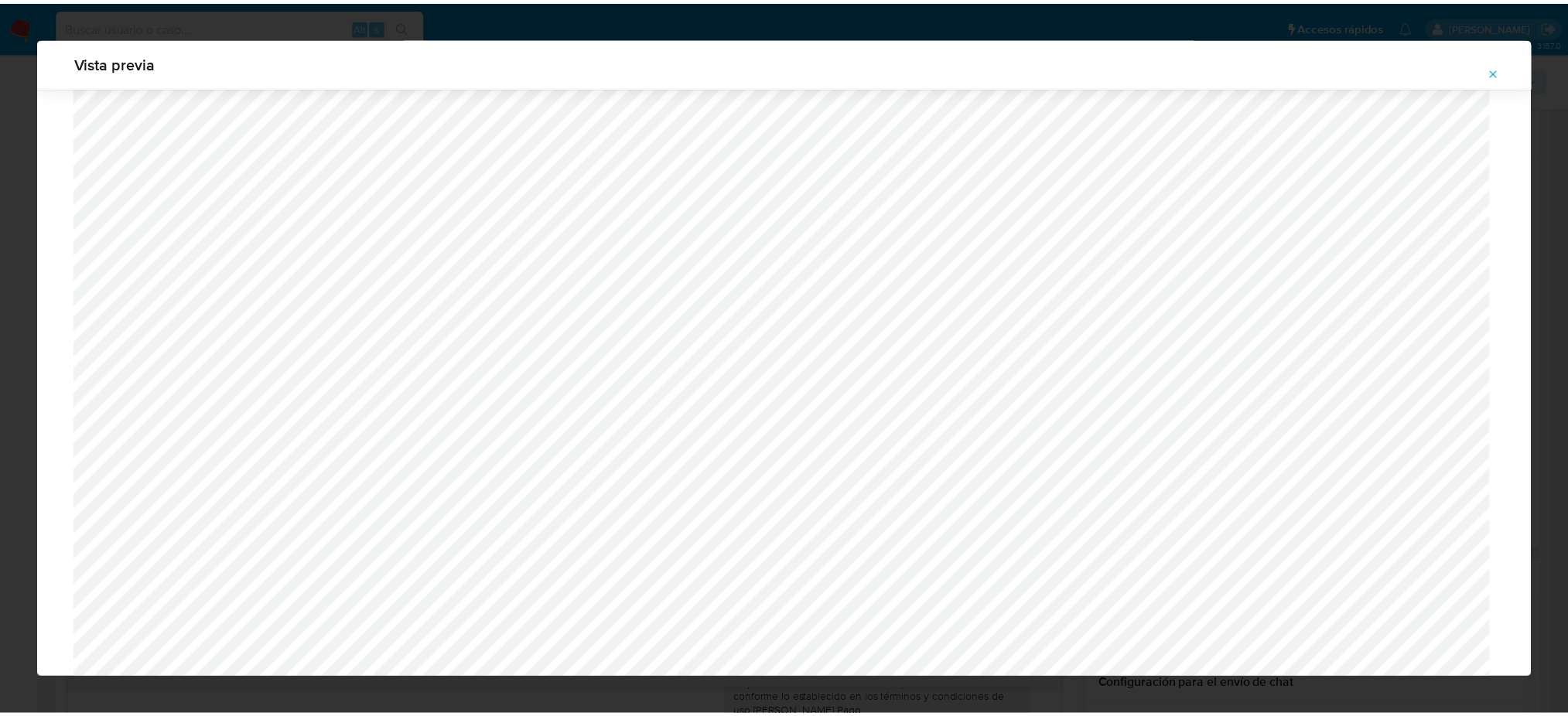
scroll to position [0, 0]
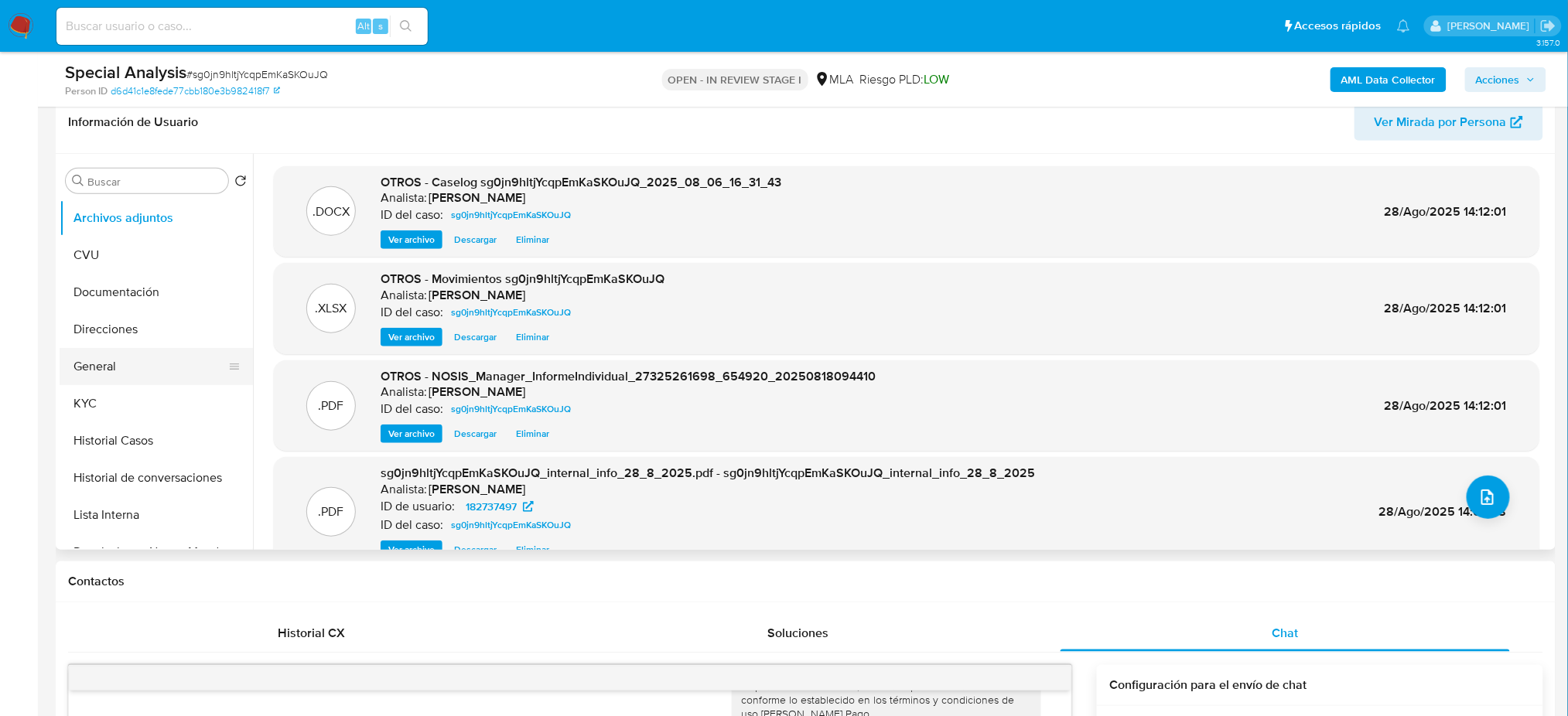
click at [125, 356] on button "General" at bounding box center [150, 366] width 181 height 37
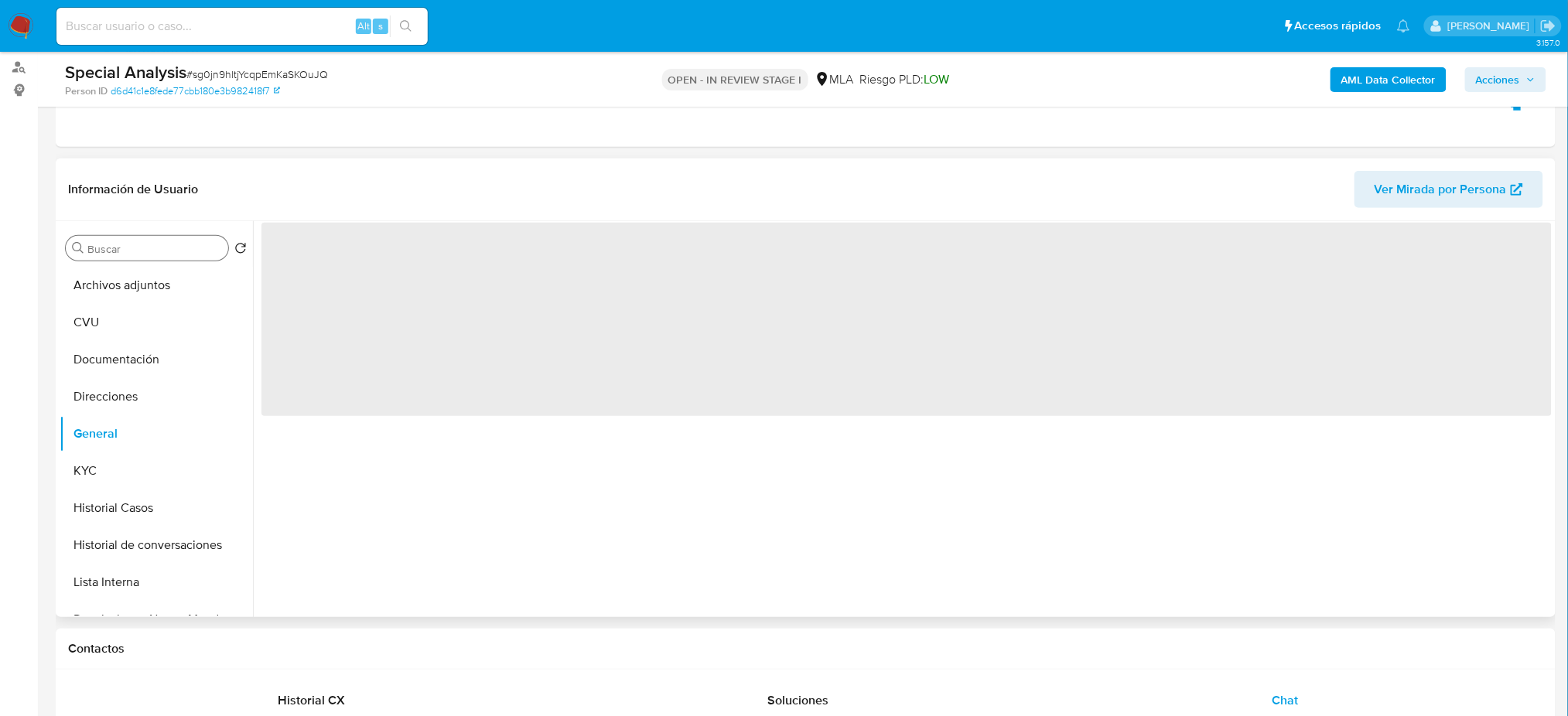
scroll to position [144, 0]
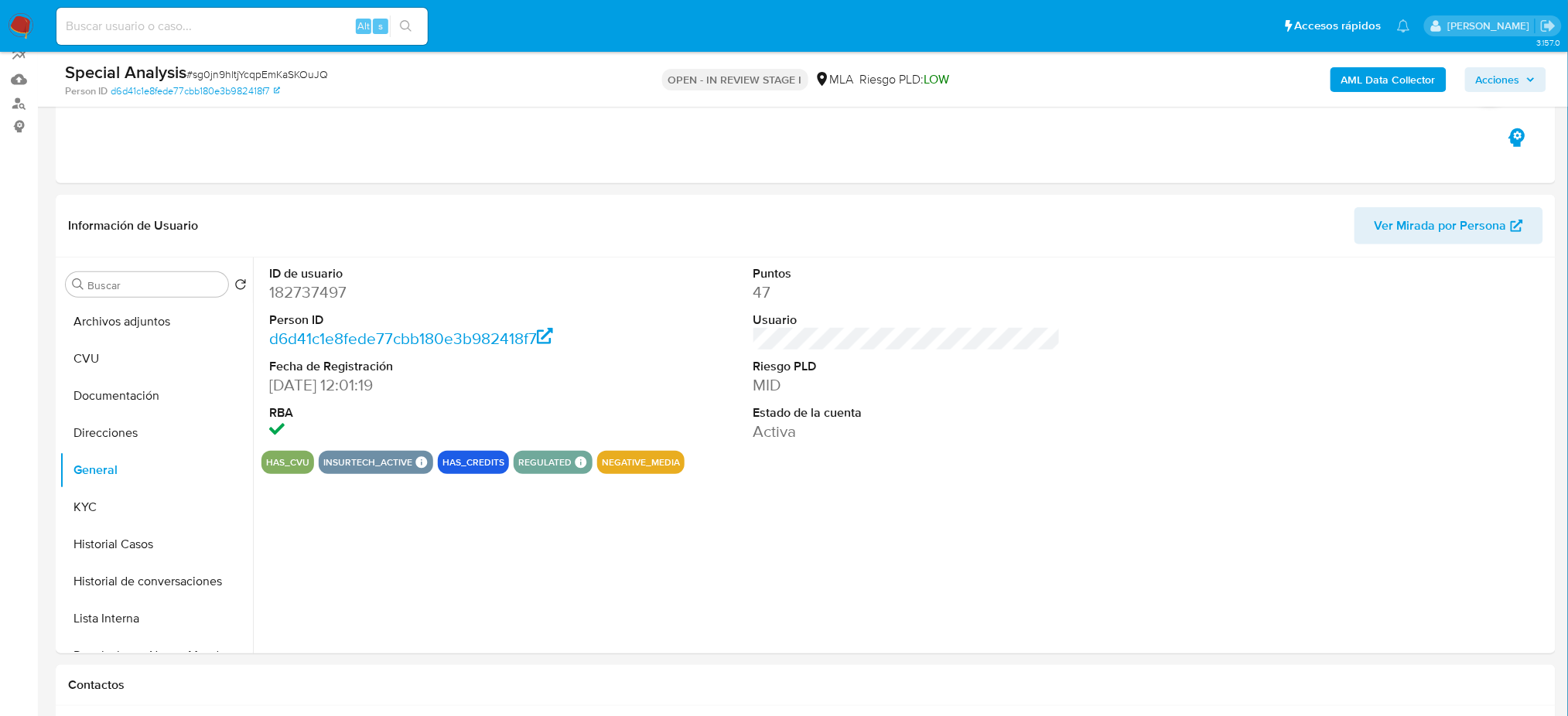
click at [303, 281] on dd "182737497" at bounding box center [422, 292] width 307 height 21
copy dd "182737497"
click at [113, 533] on button "Historial Casos" at bounding box center [150, 544] width 181 height 37
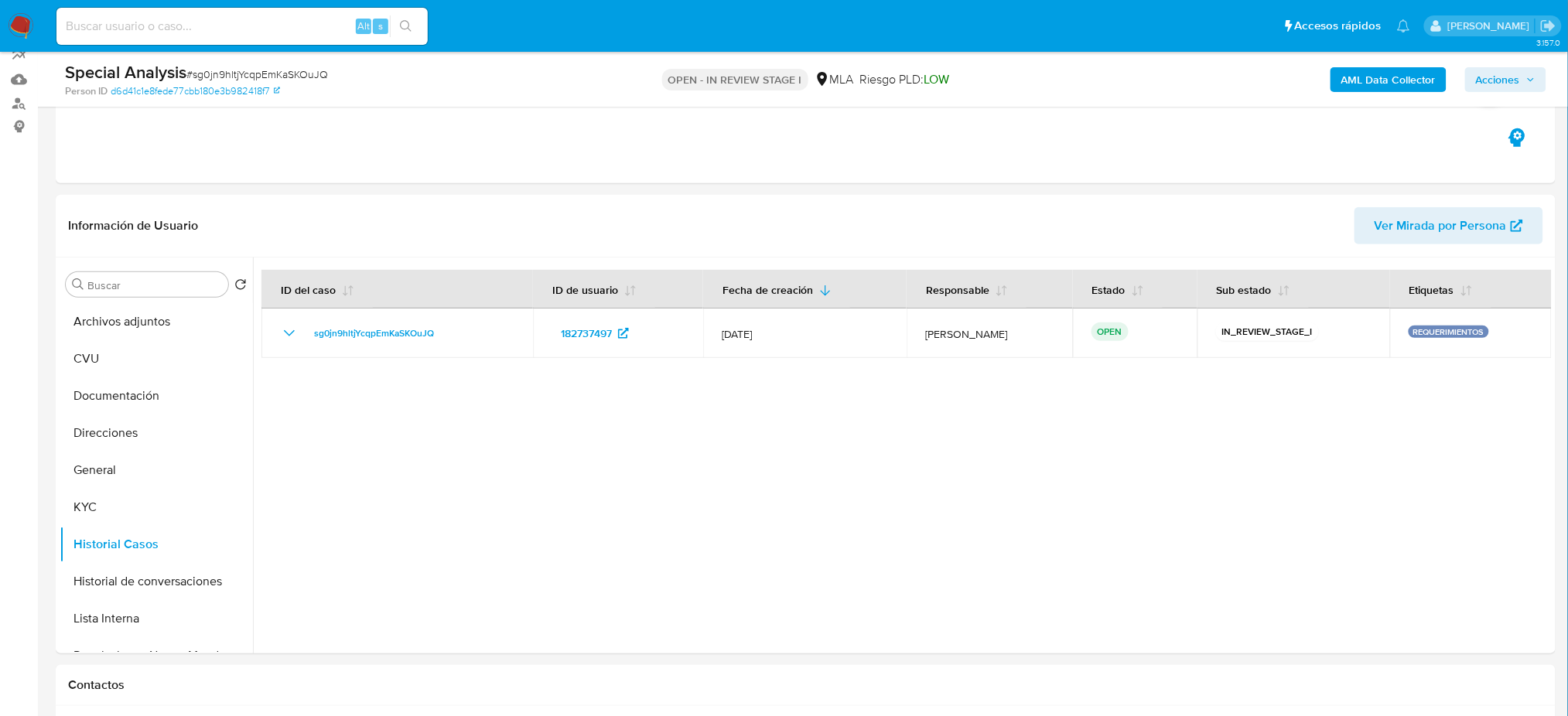
click at [1525, 74] on span "Acciones" at bounding box center [1505, 80] width 59 height 21
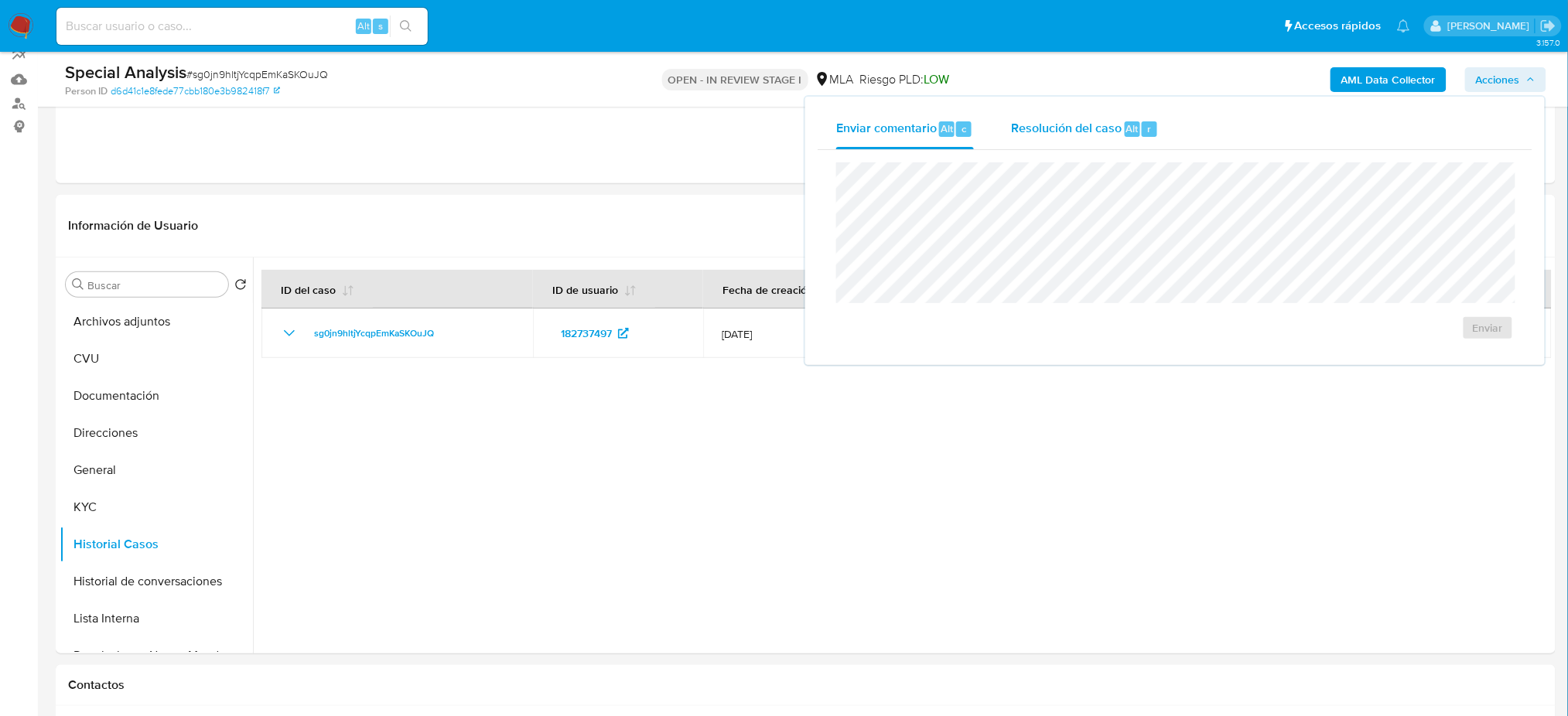
click at [1089, 119] on span "Resolución del caso" at bounding box center [1065, 128] width 111 height 18
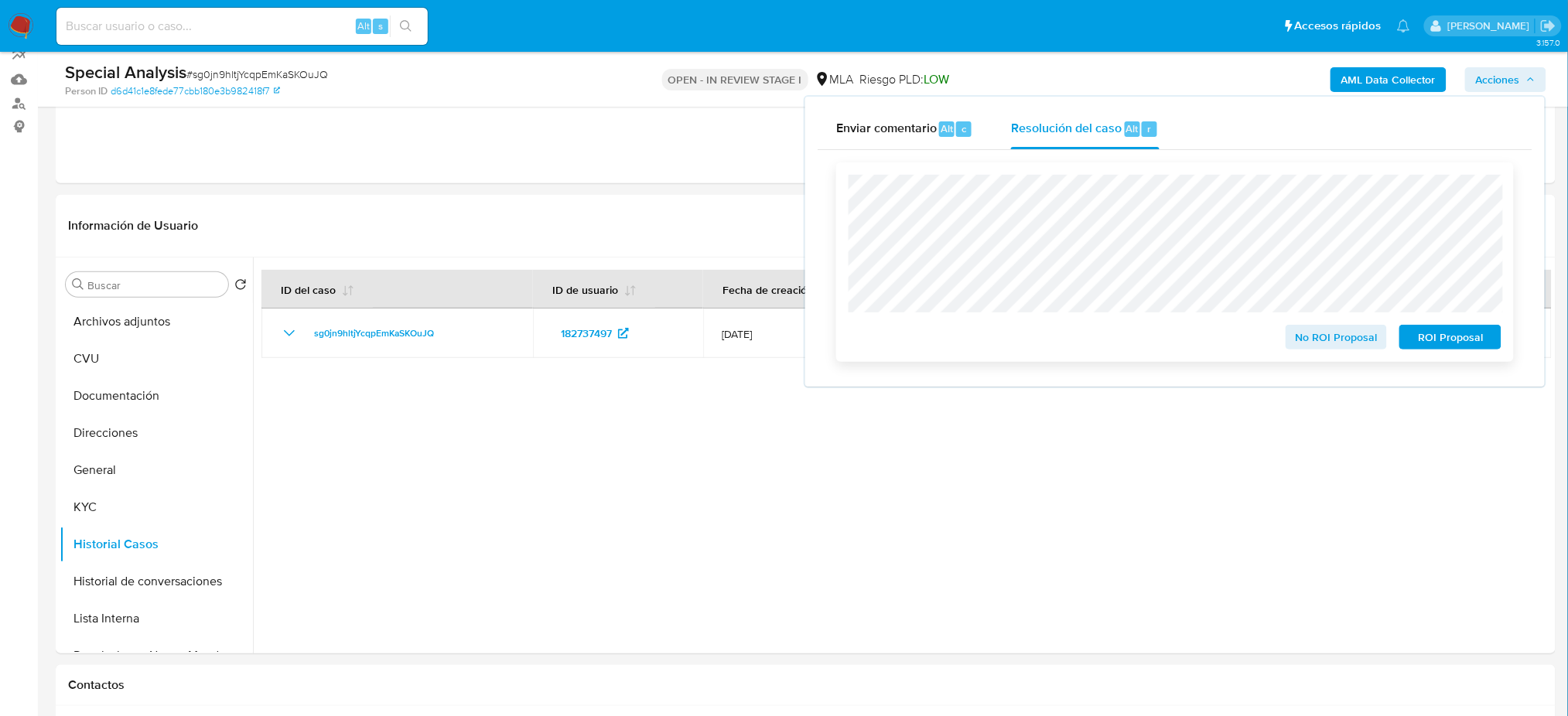
click at [1501, 345] on button "ROI Proposal" at bounding box center [1449, 337] width 102 height 25
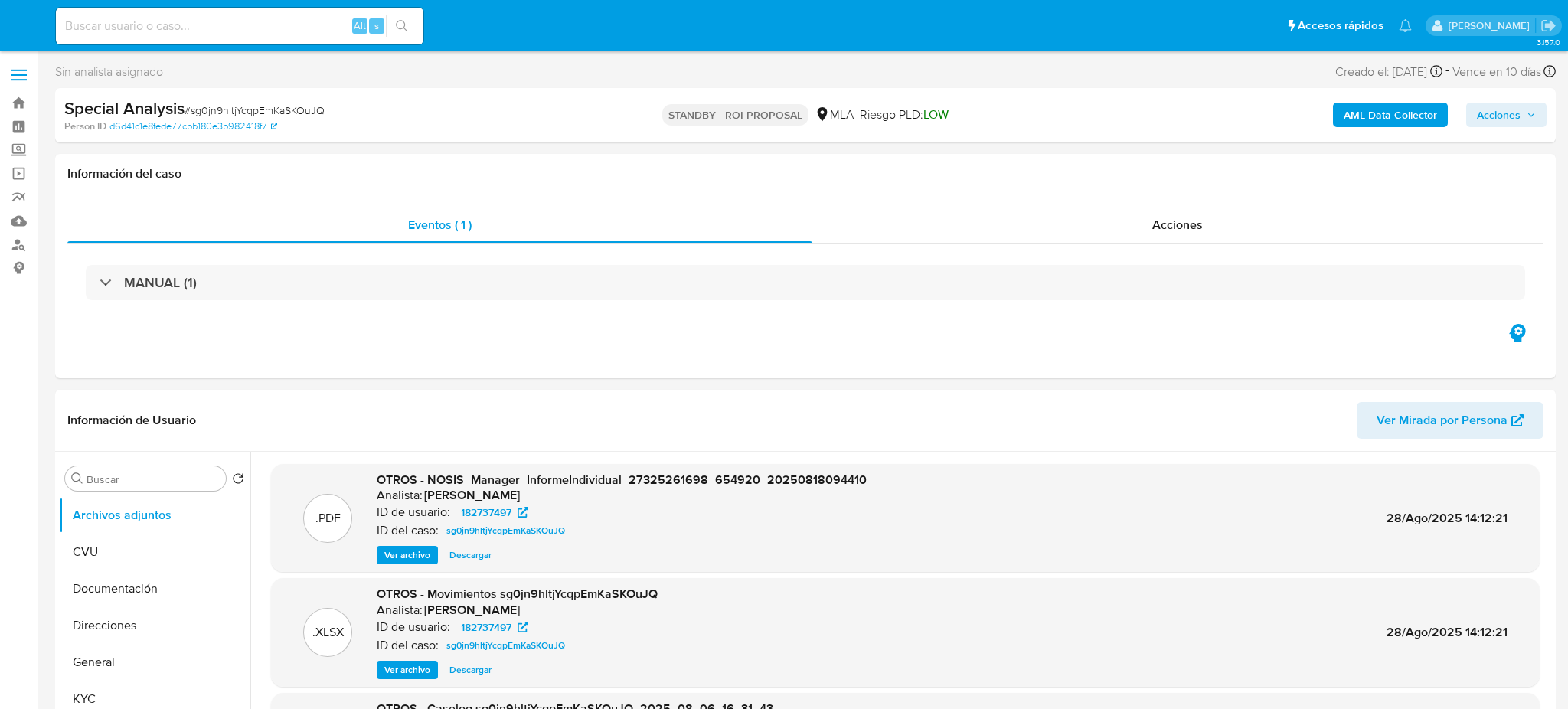
select select "10"
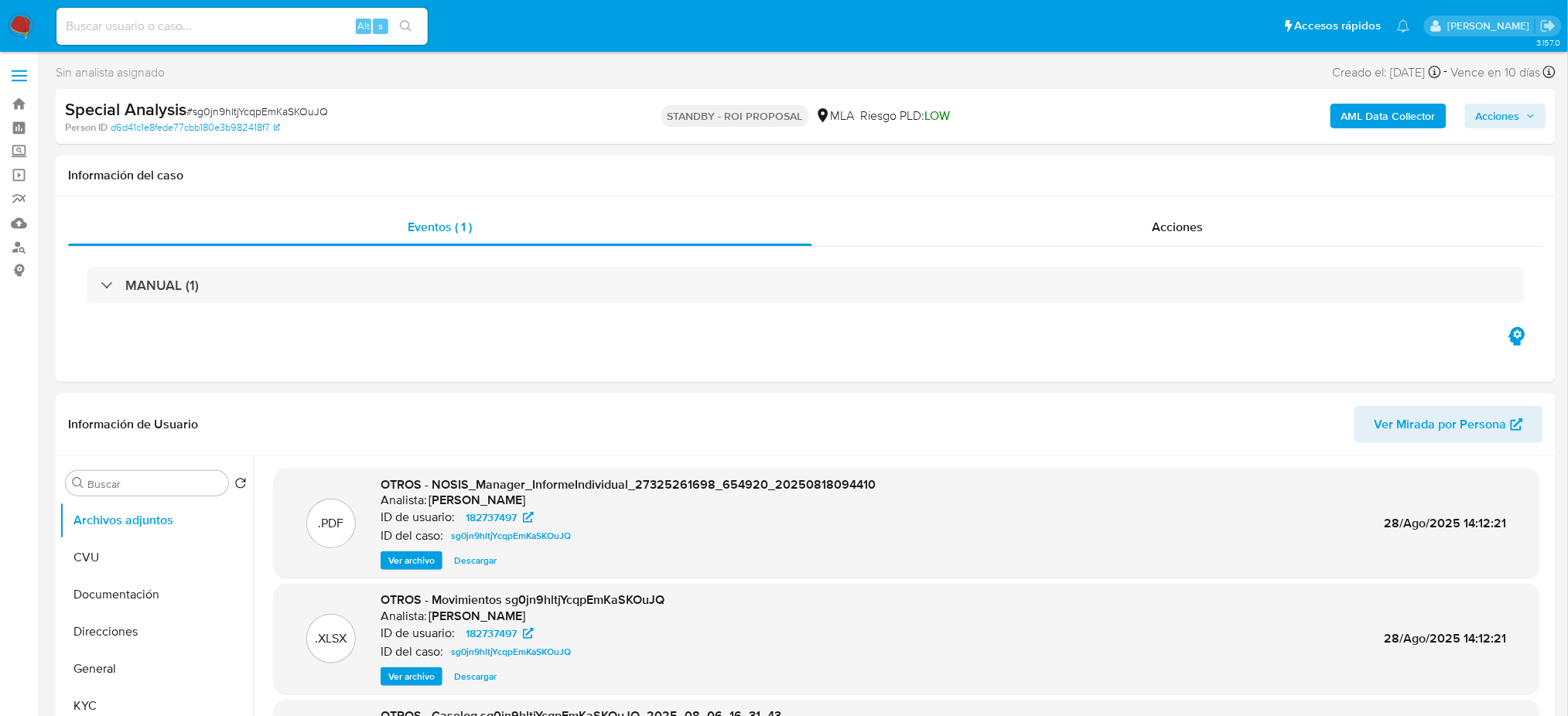
click at [226, 30] on input at bounding box center [242, 26] width 372 height 20
paste input "KdC55u87yKc5LD1LbOwI5CT7"
type input "KdC55u87yKc5LD1LbOwI5CT7"
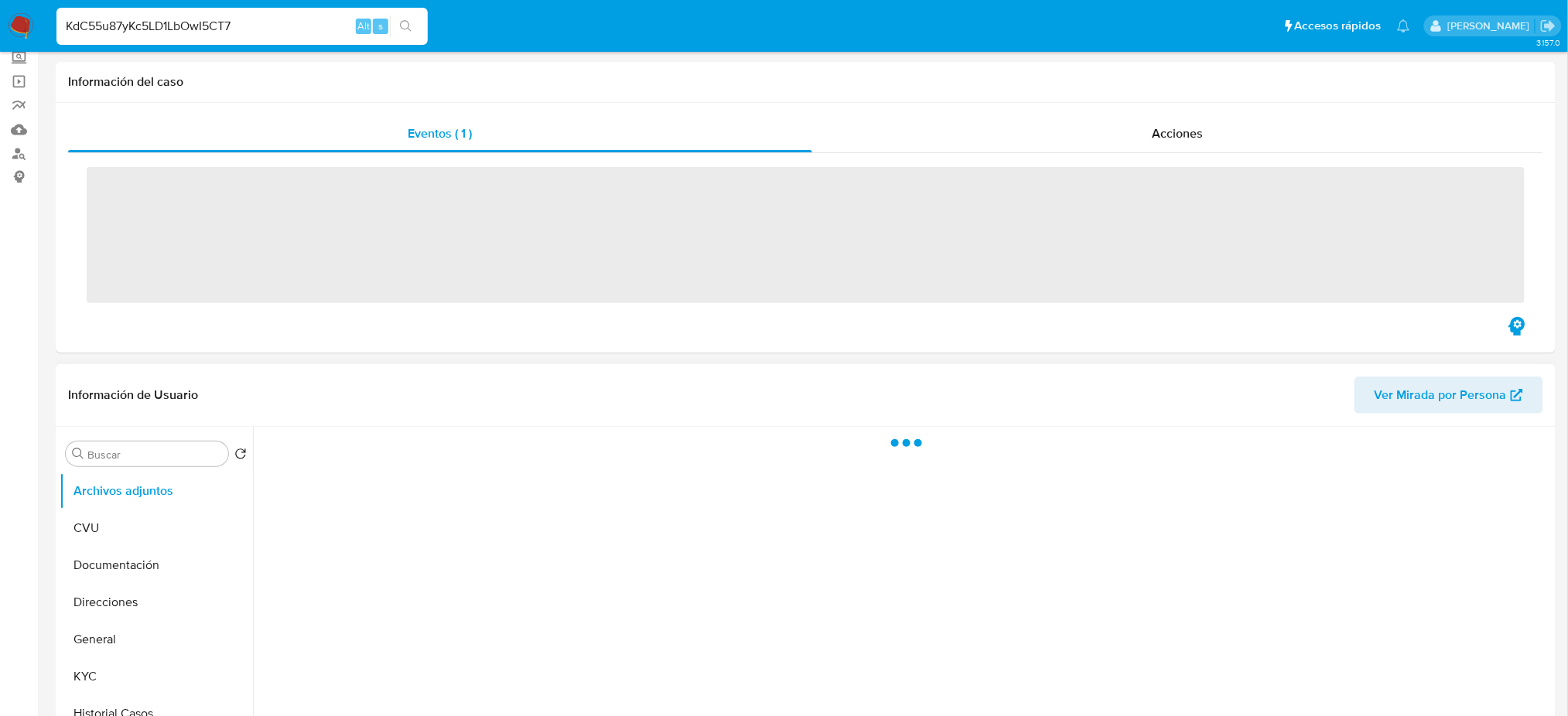
scroll to position [205, 0]
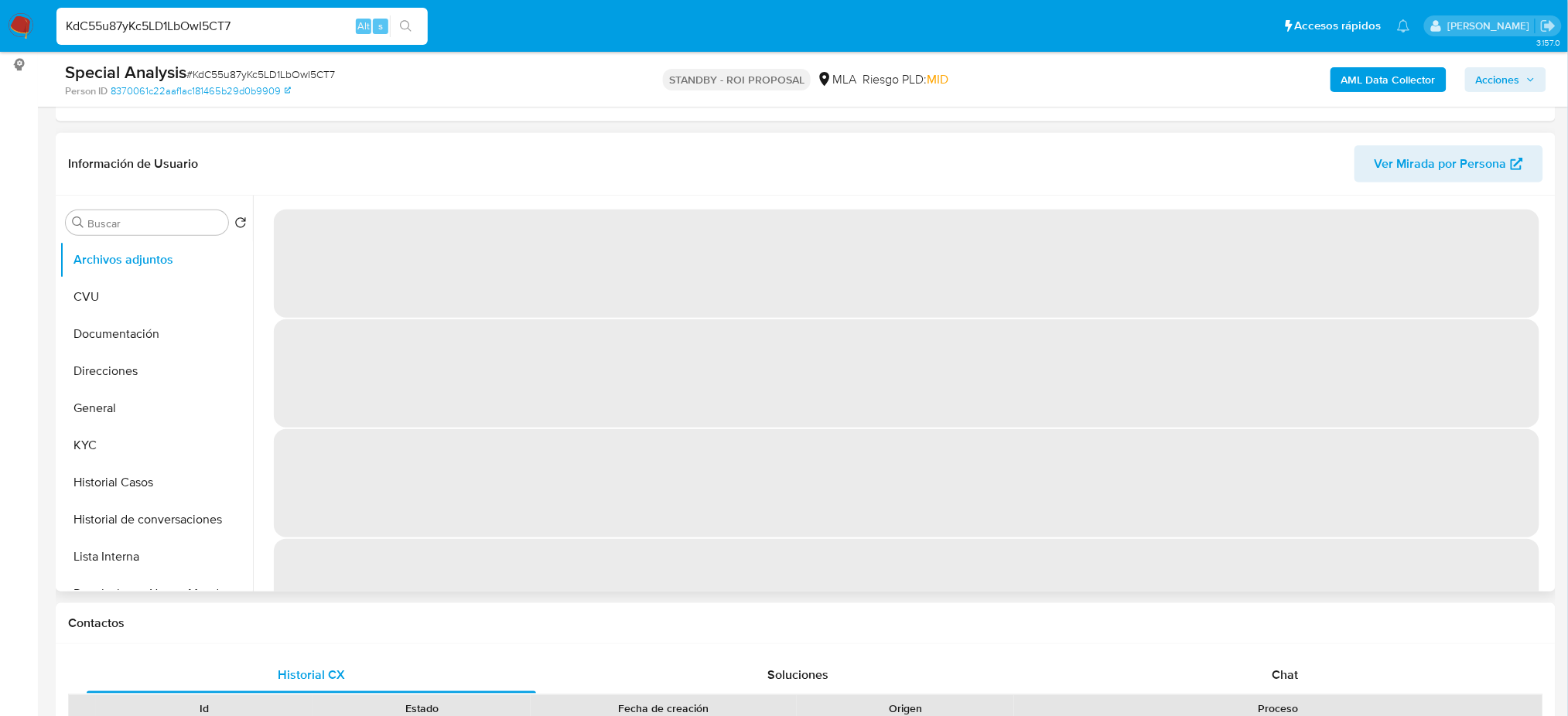
select select "10"
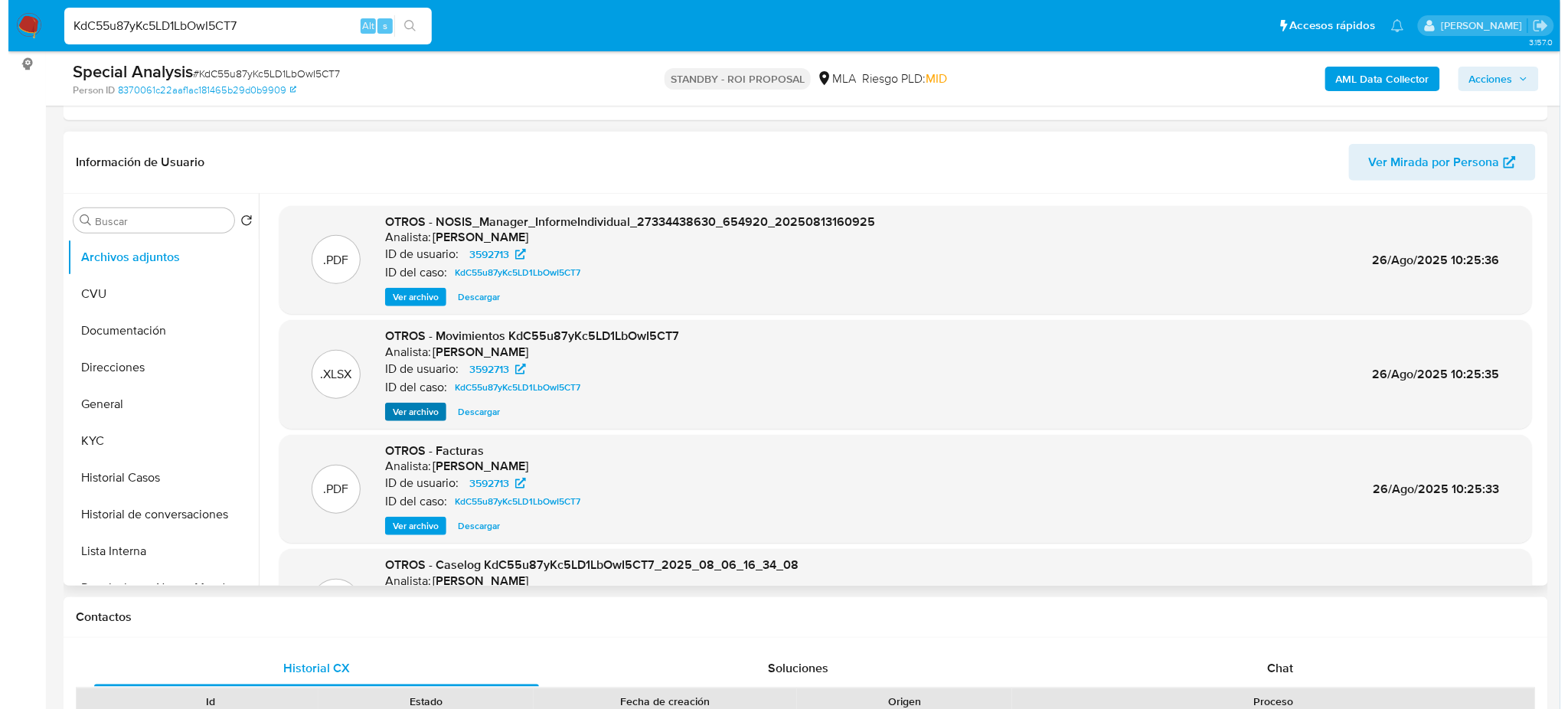
scroll to position [129, 0]
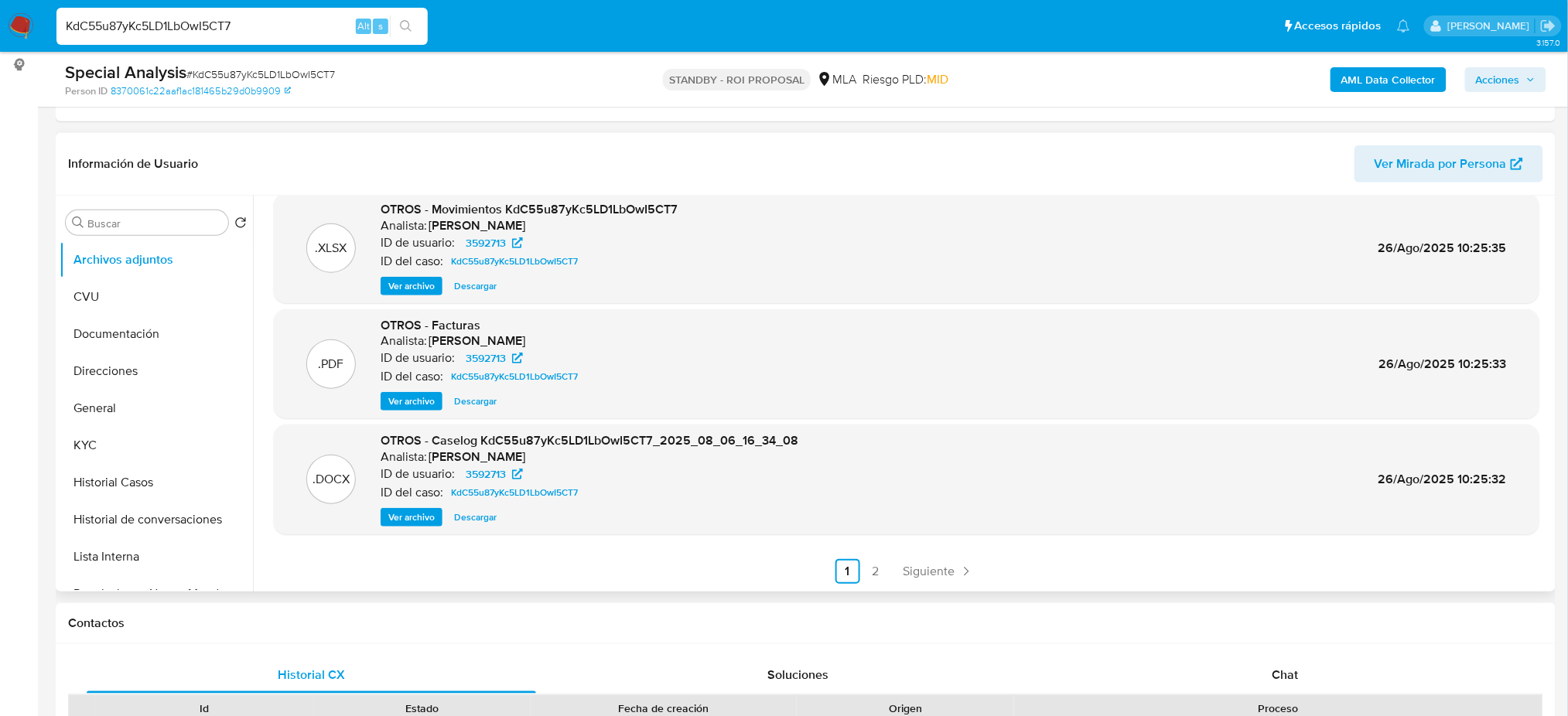
click at [410, 512] on span "Ver archivo" at bounding box center [411, 517] width 46 height 15
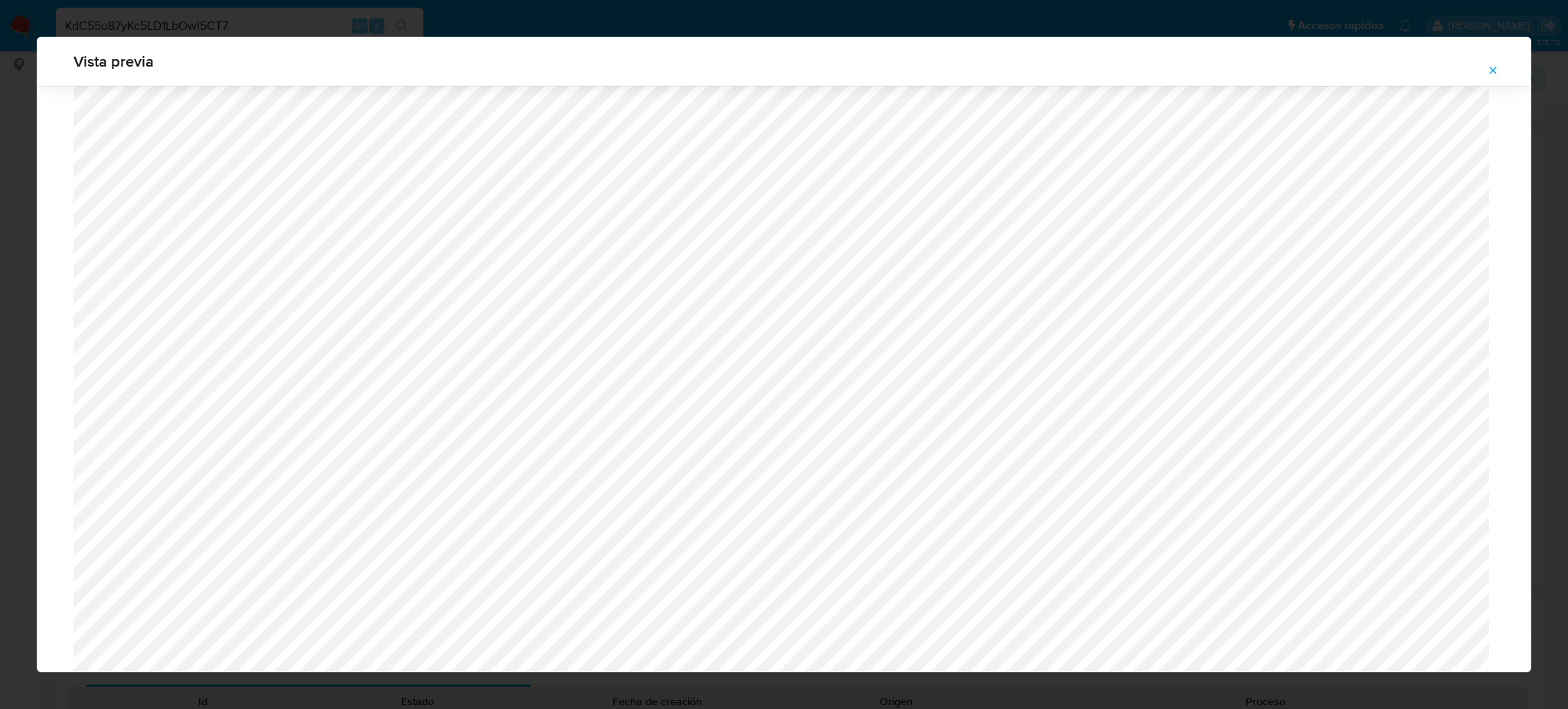
scroll to position [990, 0]
click at [1495, 70] on icon "Attachment preview" at bounding box center [1493, 70] width 12 height 12
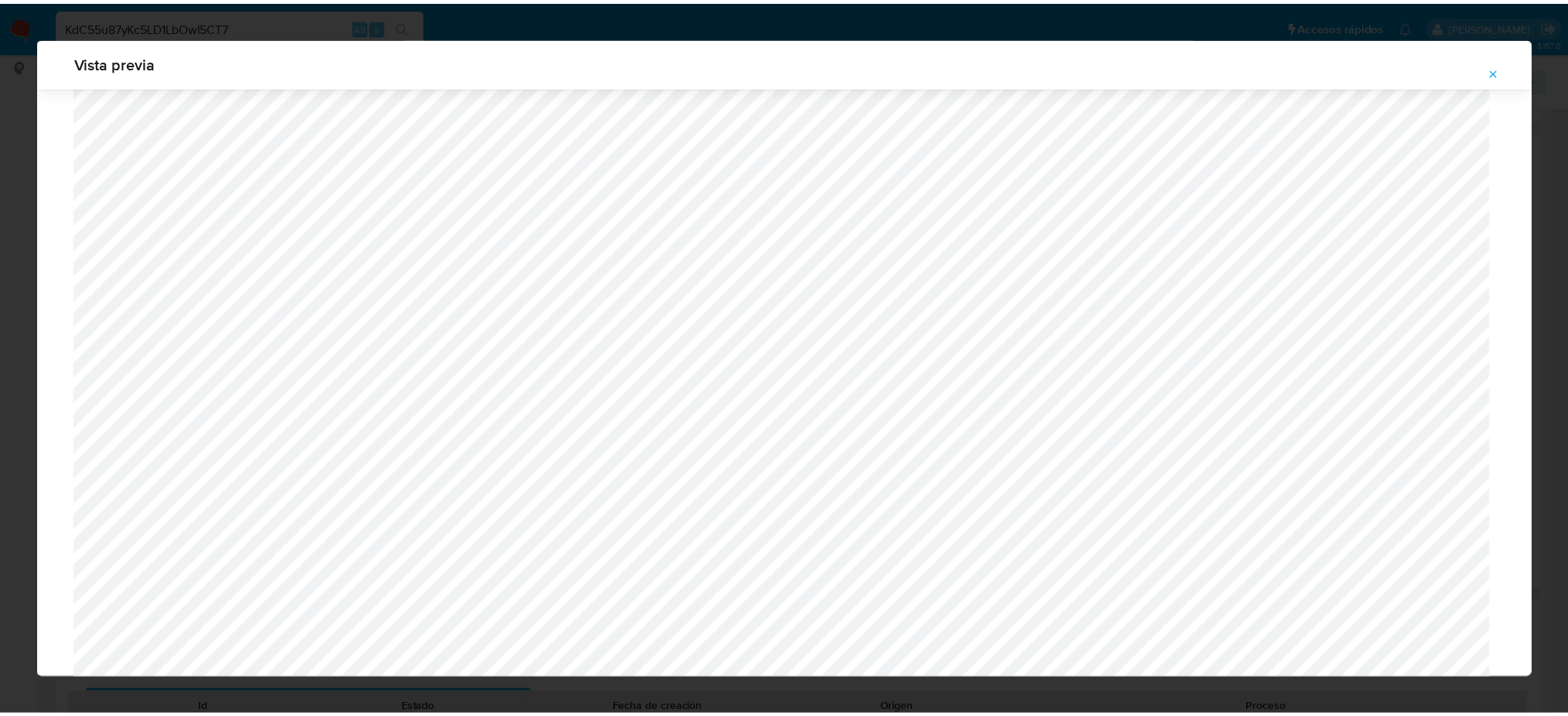
scroll to position [0, 0]
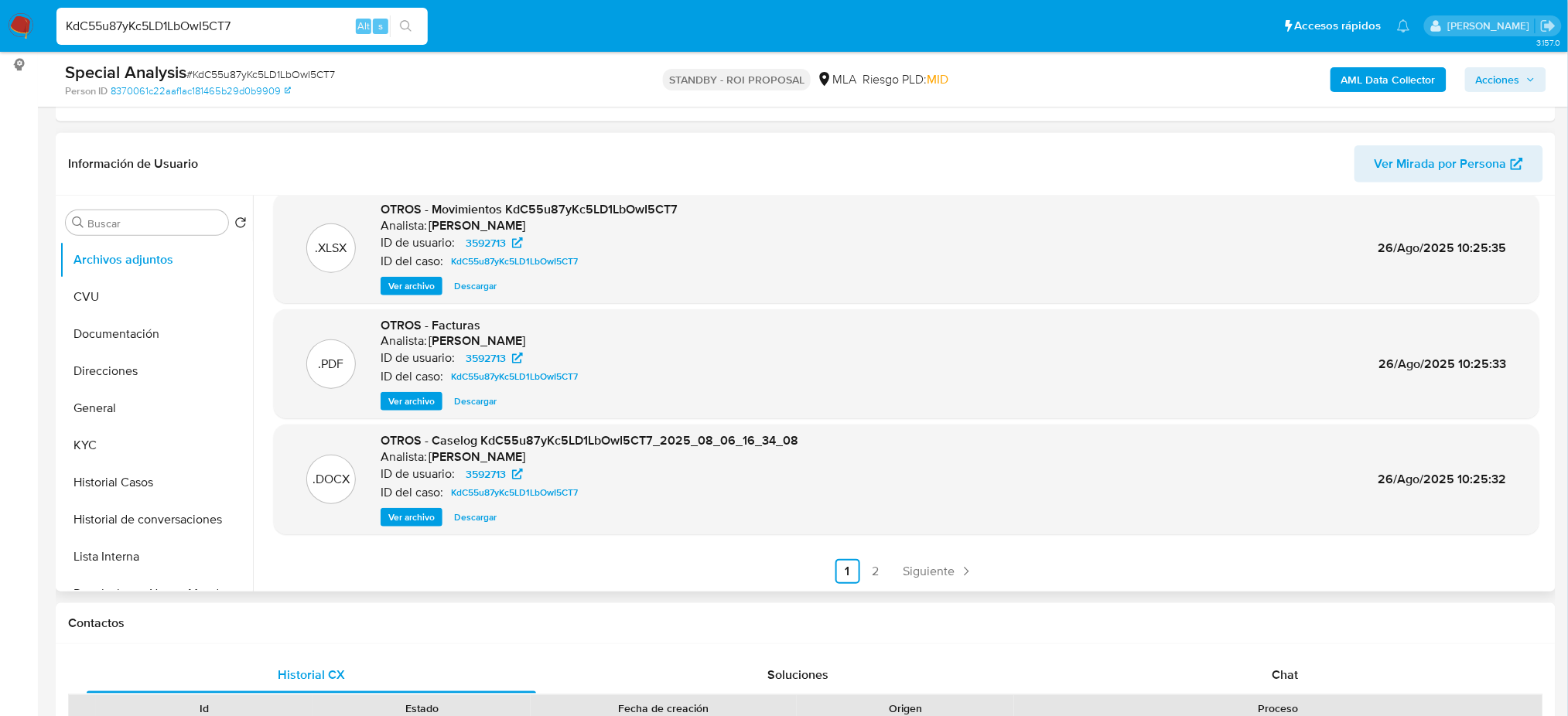
click at [19, 13] on img at bounding box center [21, 27] width 27 height 27
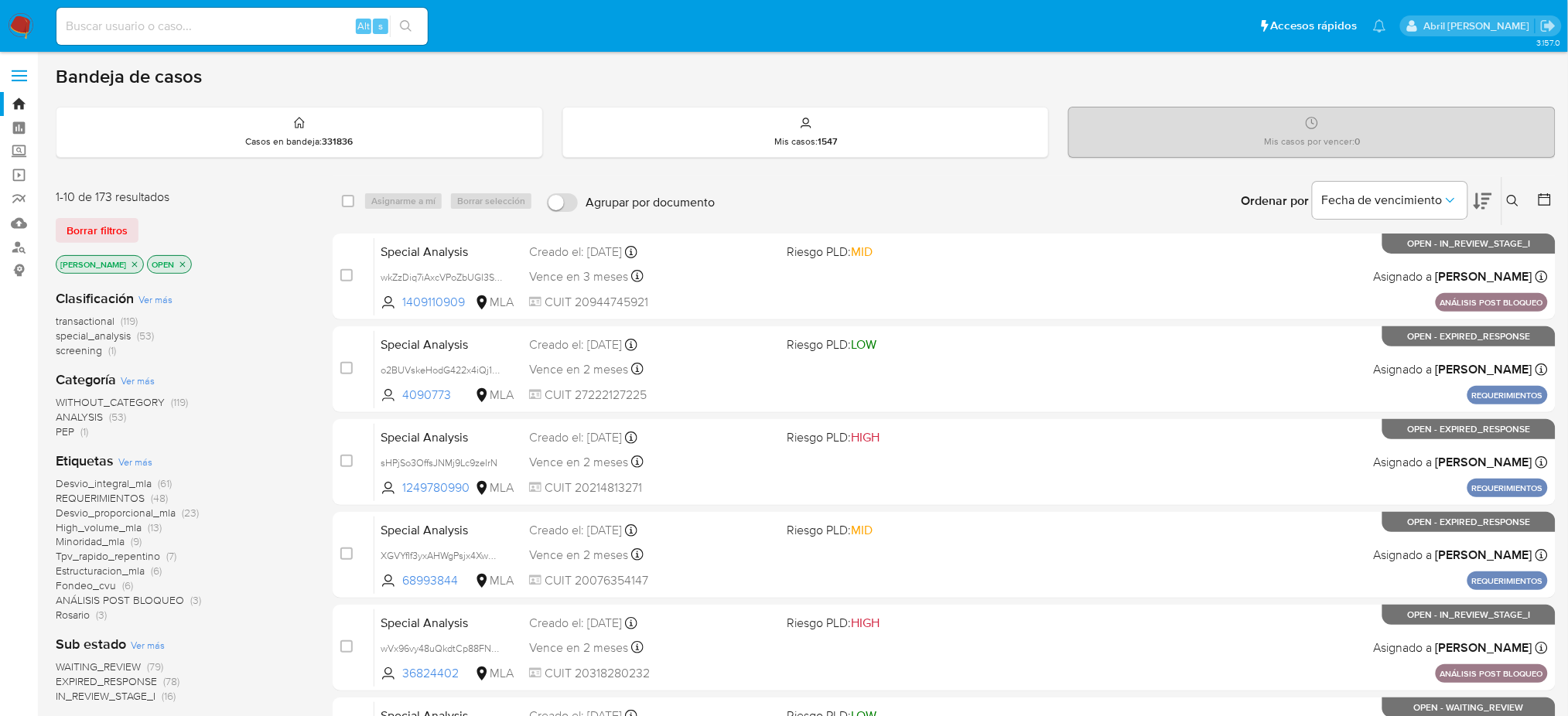
click at [229, 25] on input at bounding box center [242, 26] width 372 height 20
paste input "440683071"
type input "440683071"
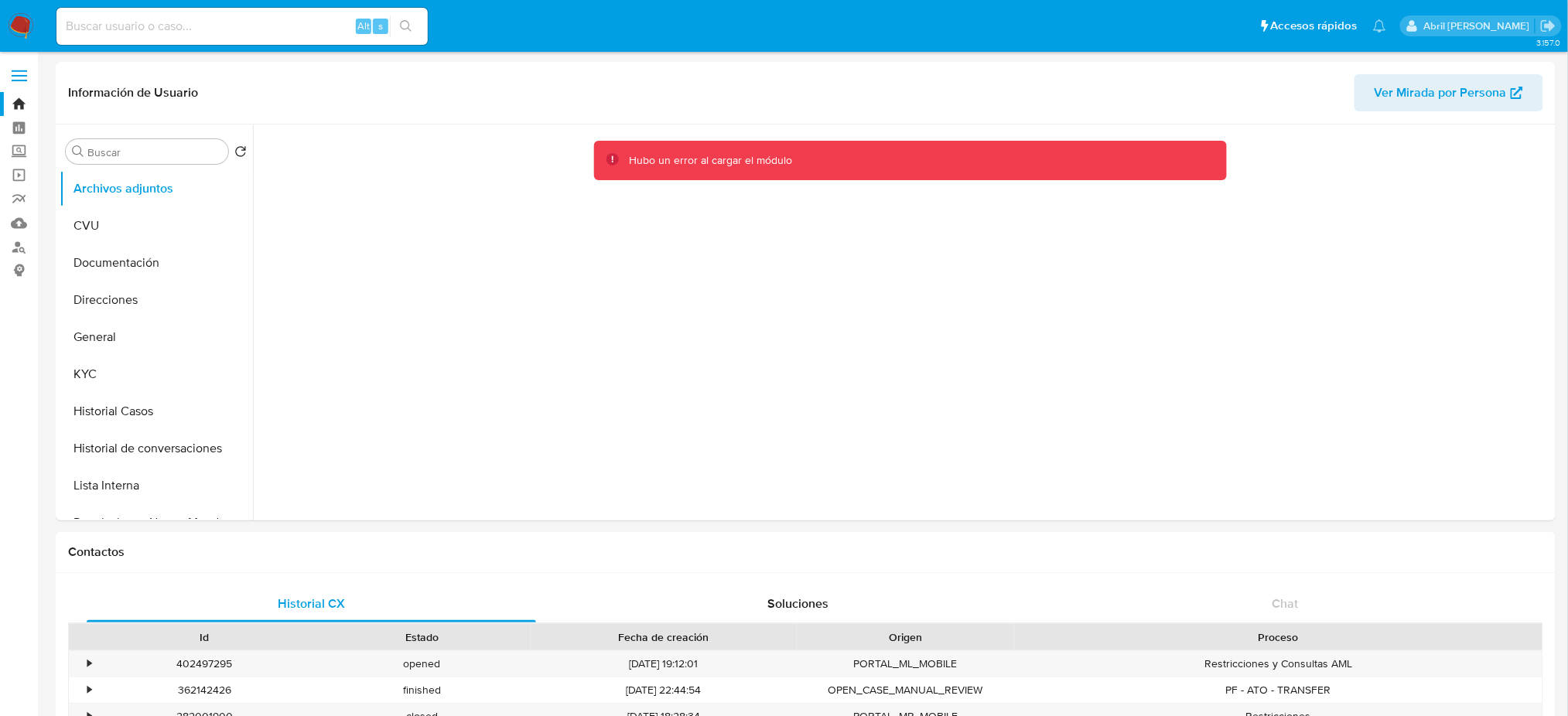
select select "10"
click at [90, 285] on button "Direcciones" at bounding box center [150, 300] width 181 height 37
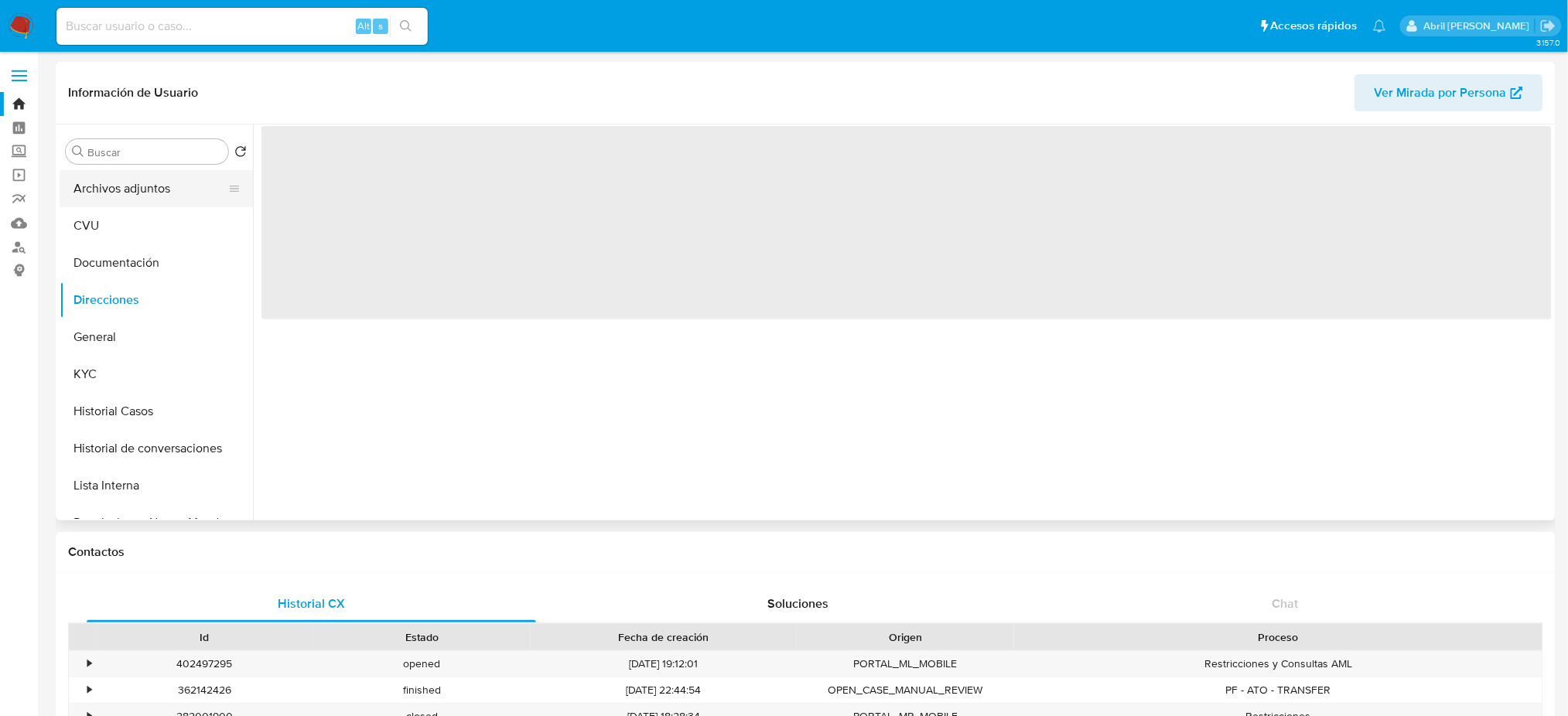
click at [101, 193] on button "Archivos adjuntos" at bounding box center [150, 189] width 181 height 37
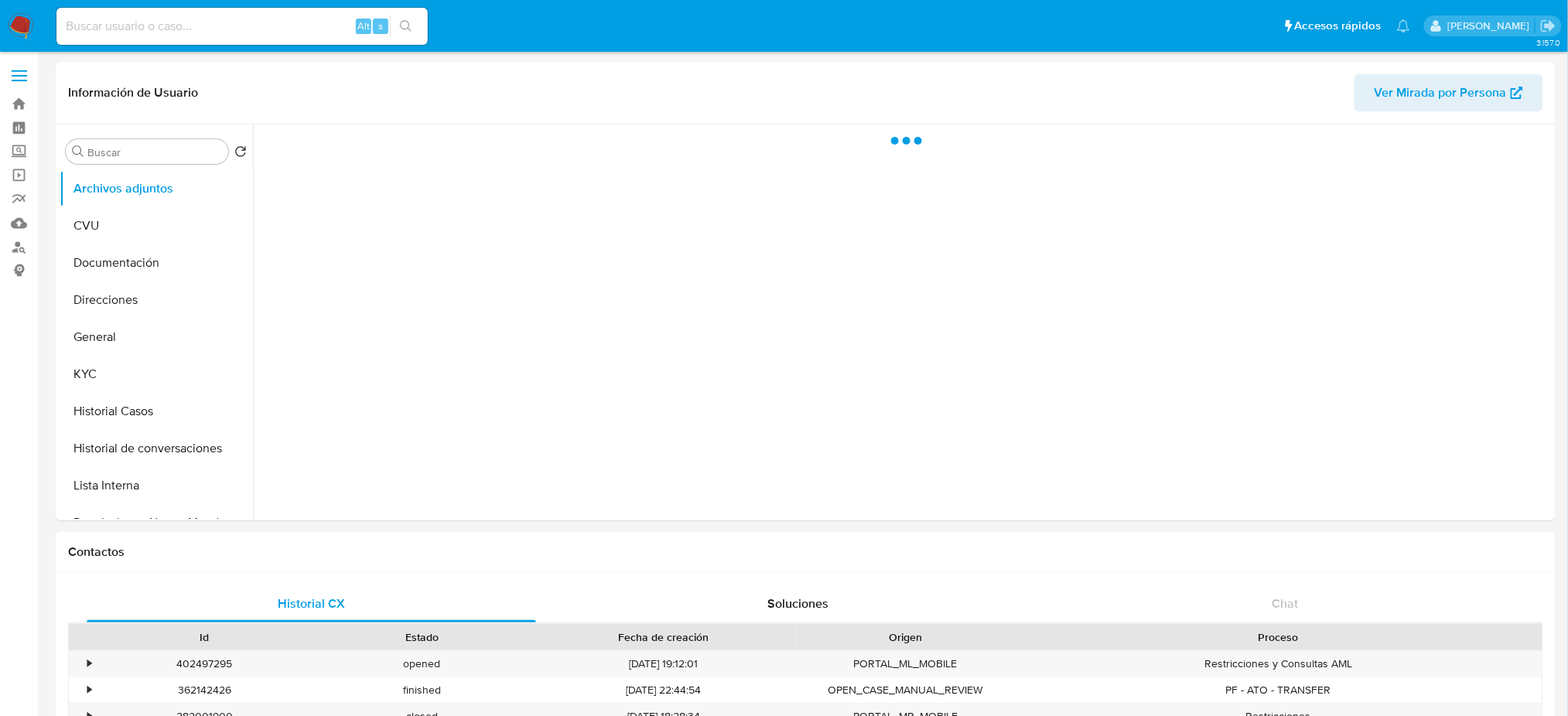
select select "10"
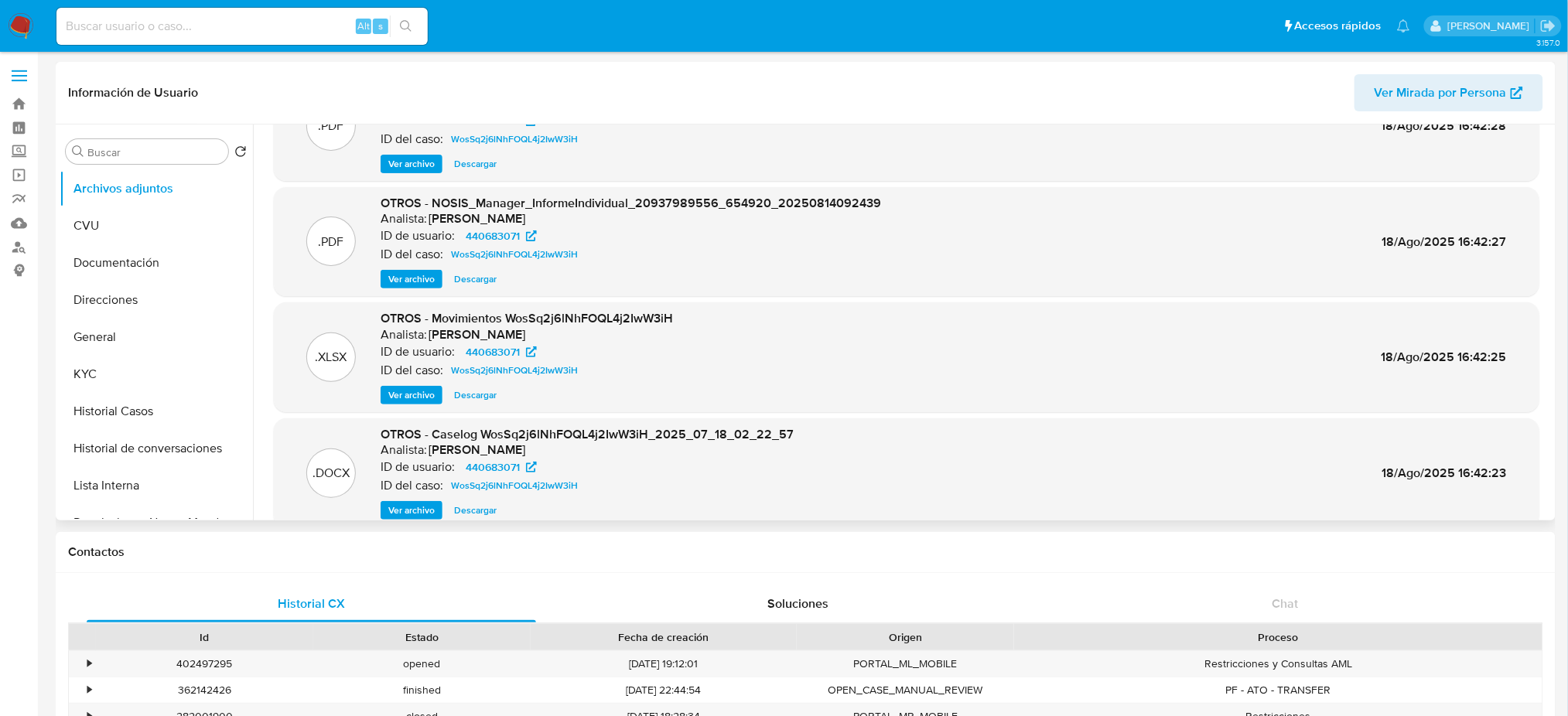
scroll to position [130, 0]
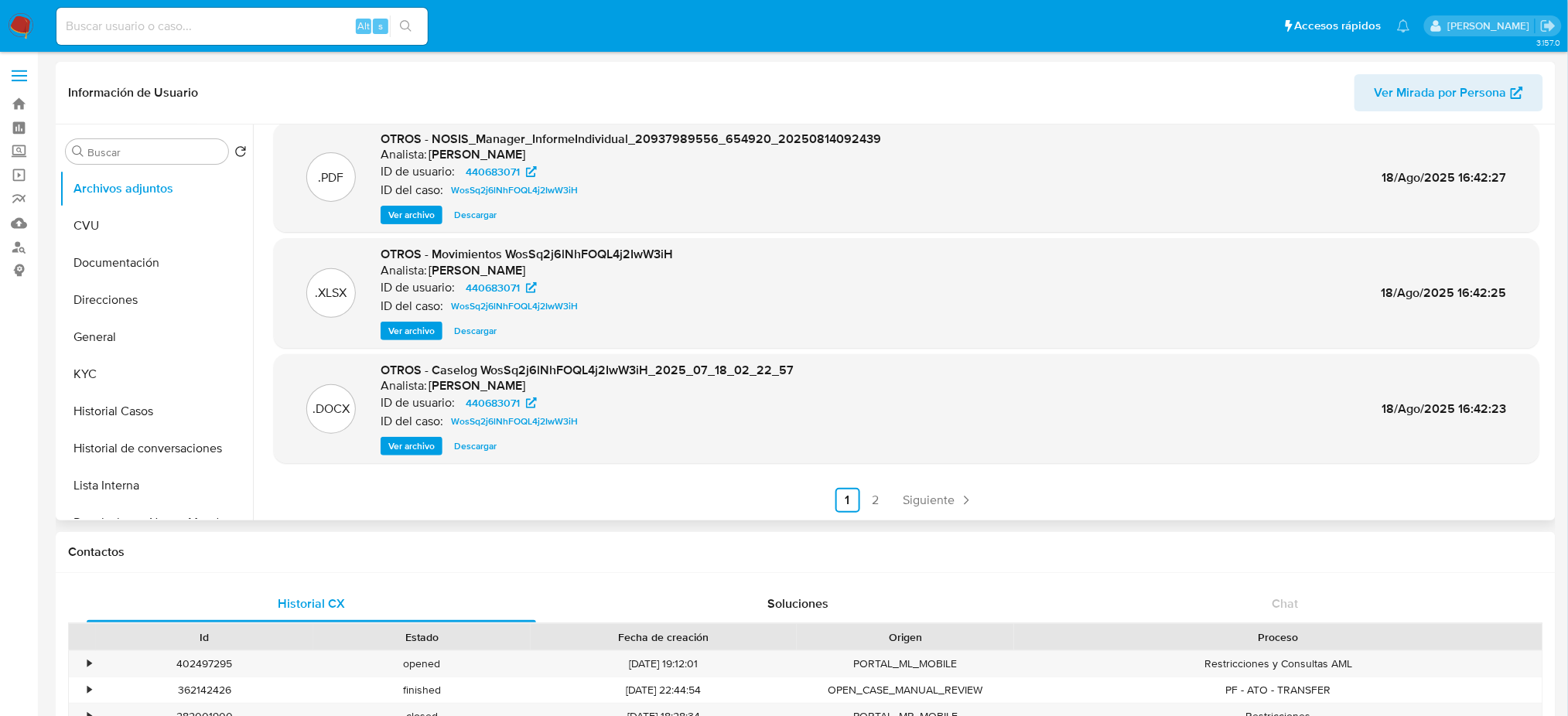
click at [404, 444] on span "Ver archivo" at bounding box center [411, 446] width 46 height 15
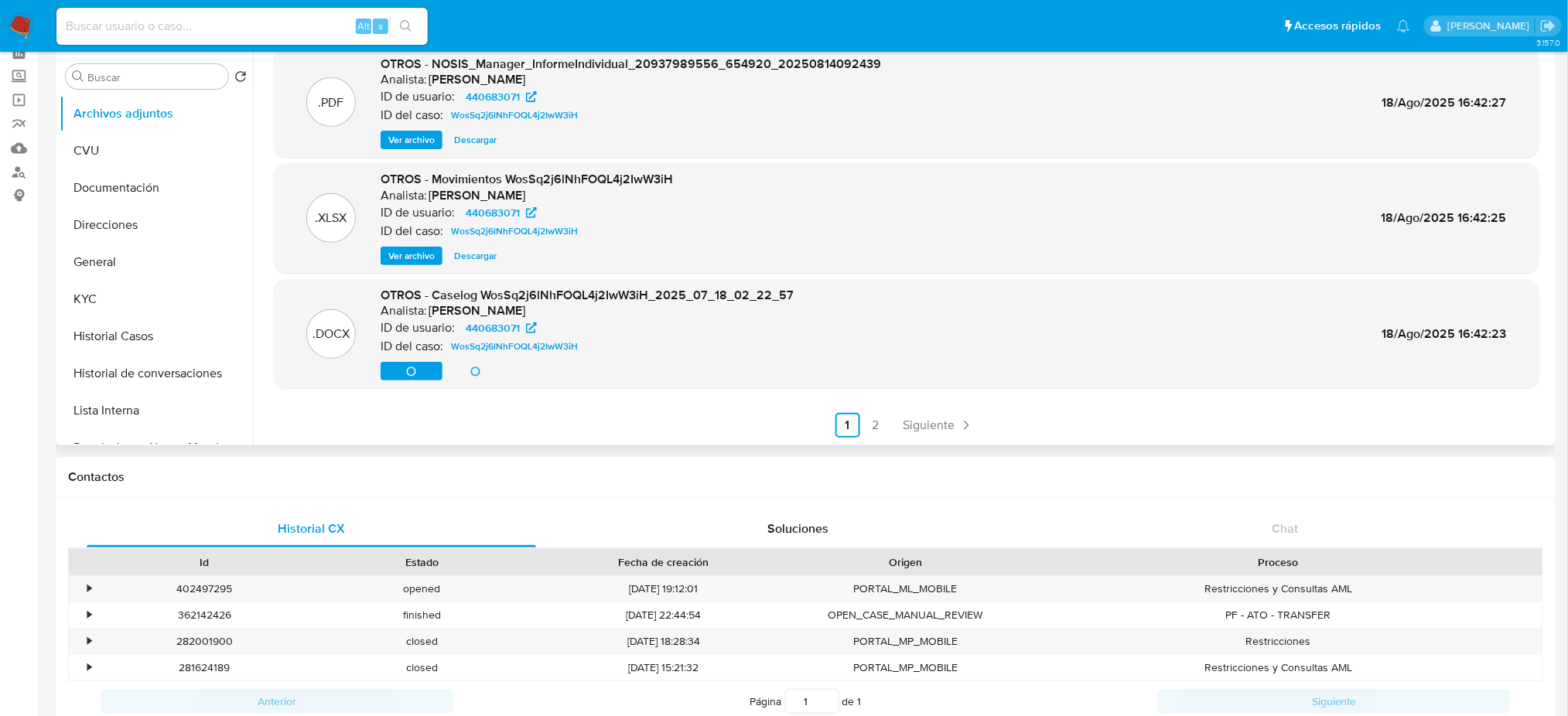
scroll to position [0, 0]
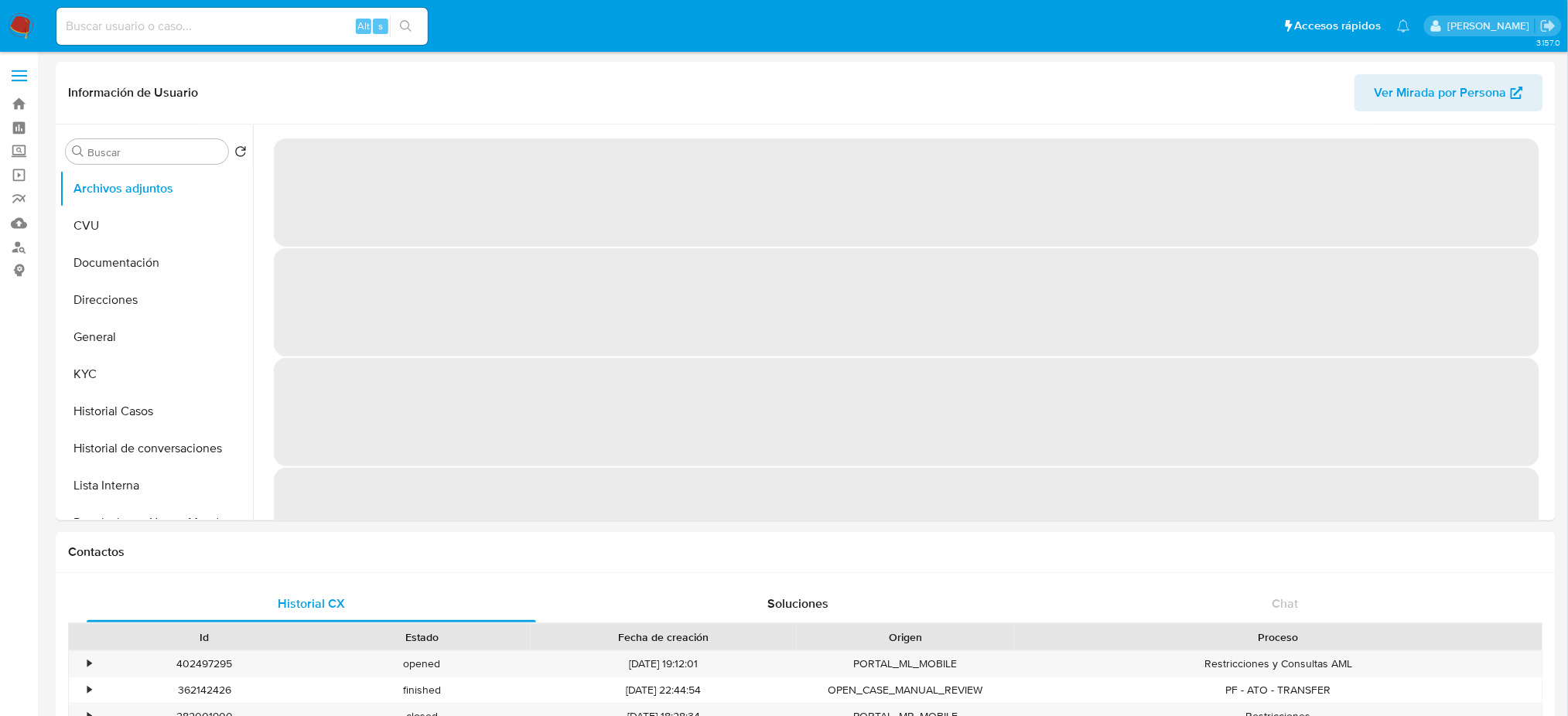
select select "10"
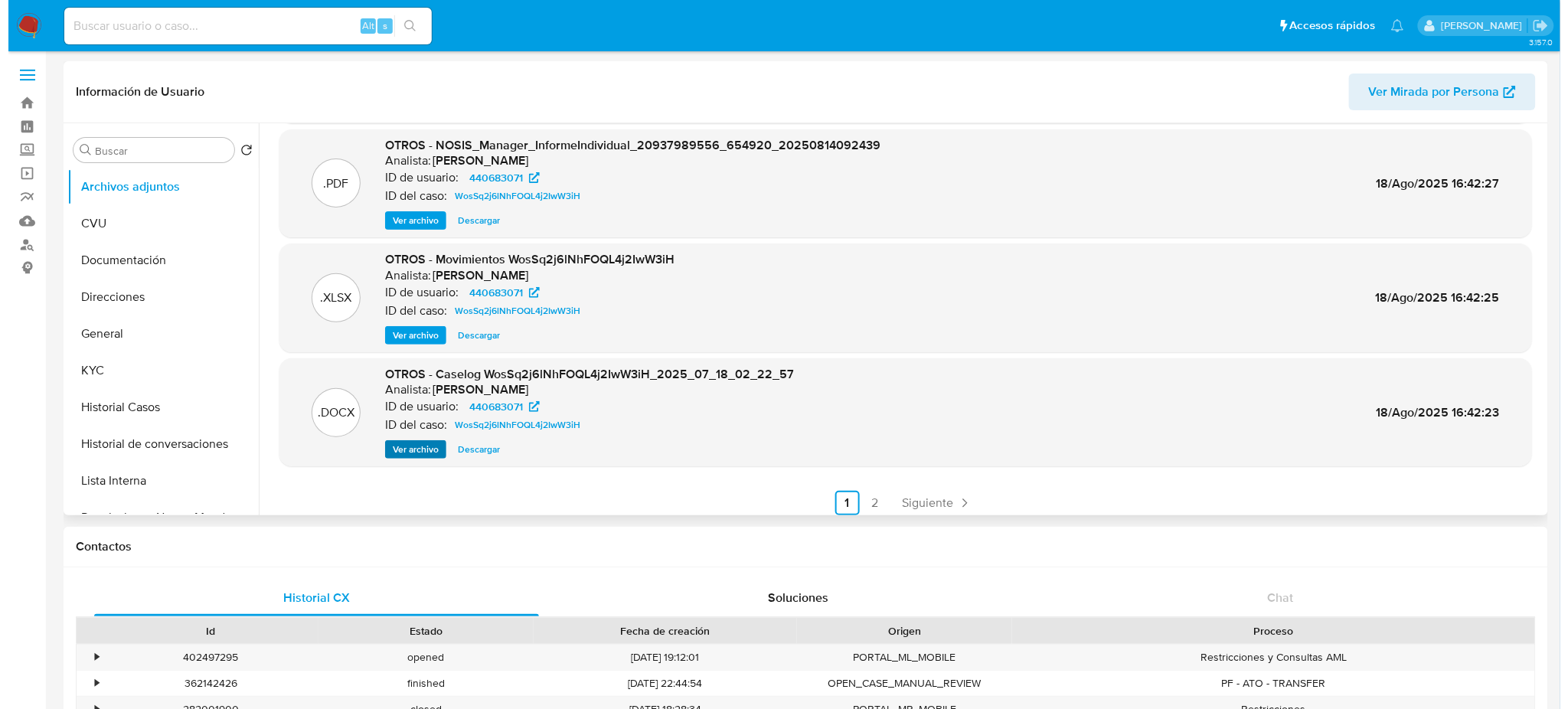
scroll to position [129, 0]
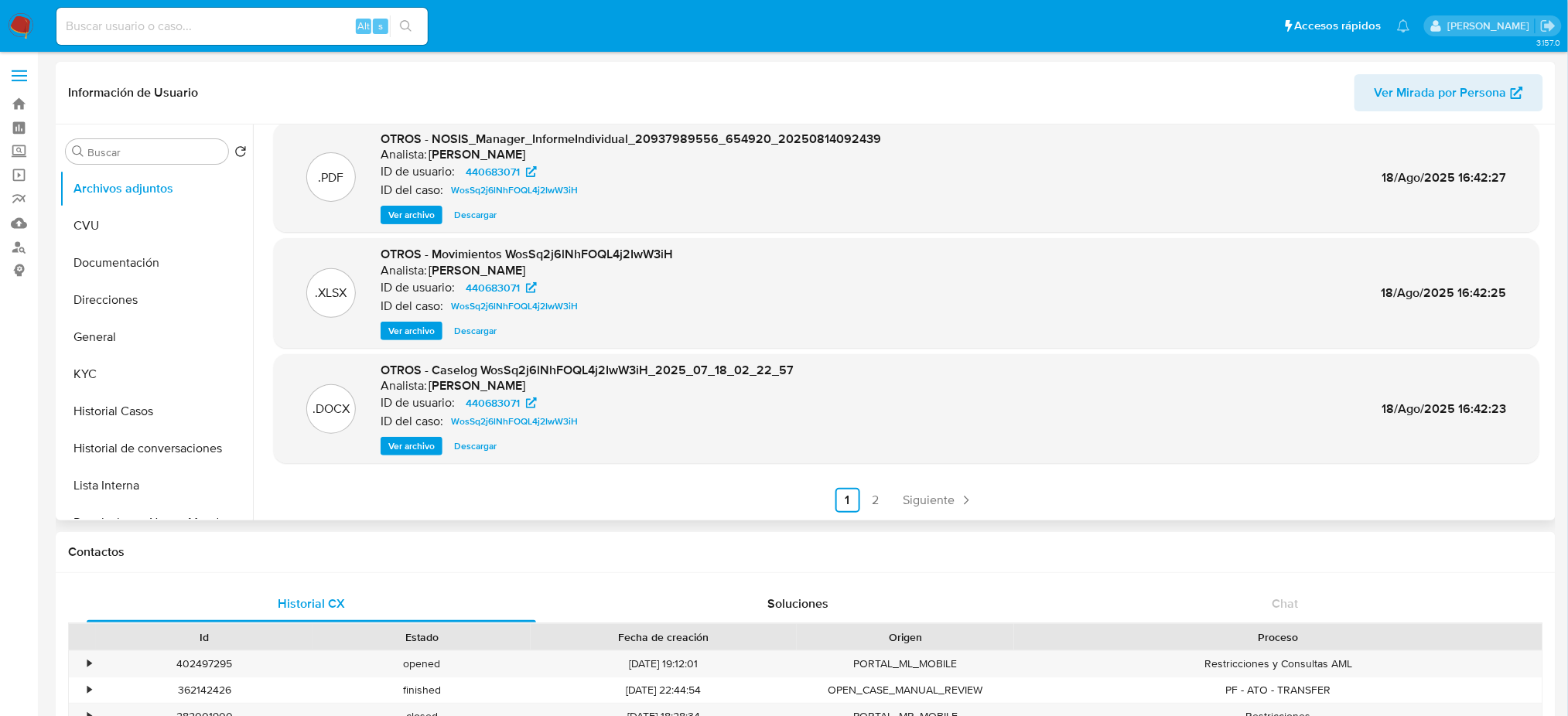
drag, startPoint x: 395, startPoint y: 445, endPoint x: 575, endPoint y: 445, distance: 180.0
click at [395, 445] on span "Ver archivo" at bounding box center [411, 446] width 46 height 15
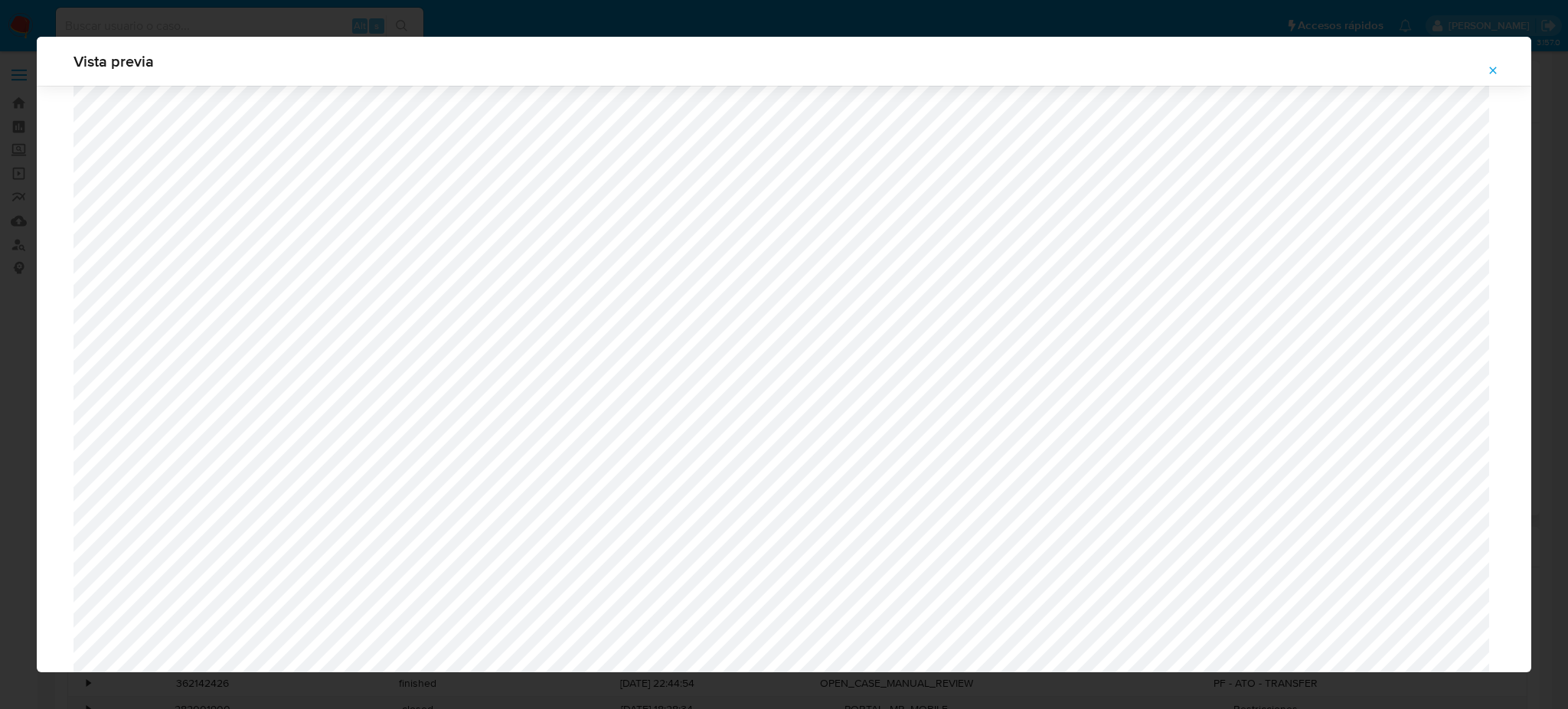
scroll to position [889, 0]
click at [1501, 67] on button "Attachment preview" at bounding box center [1493, 70] width 33 height 25
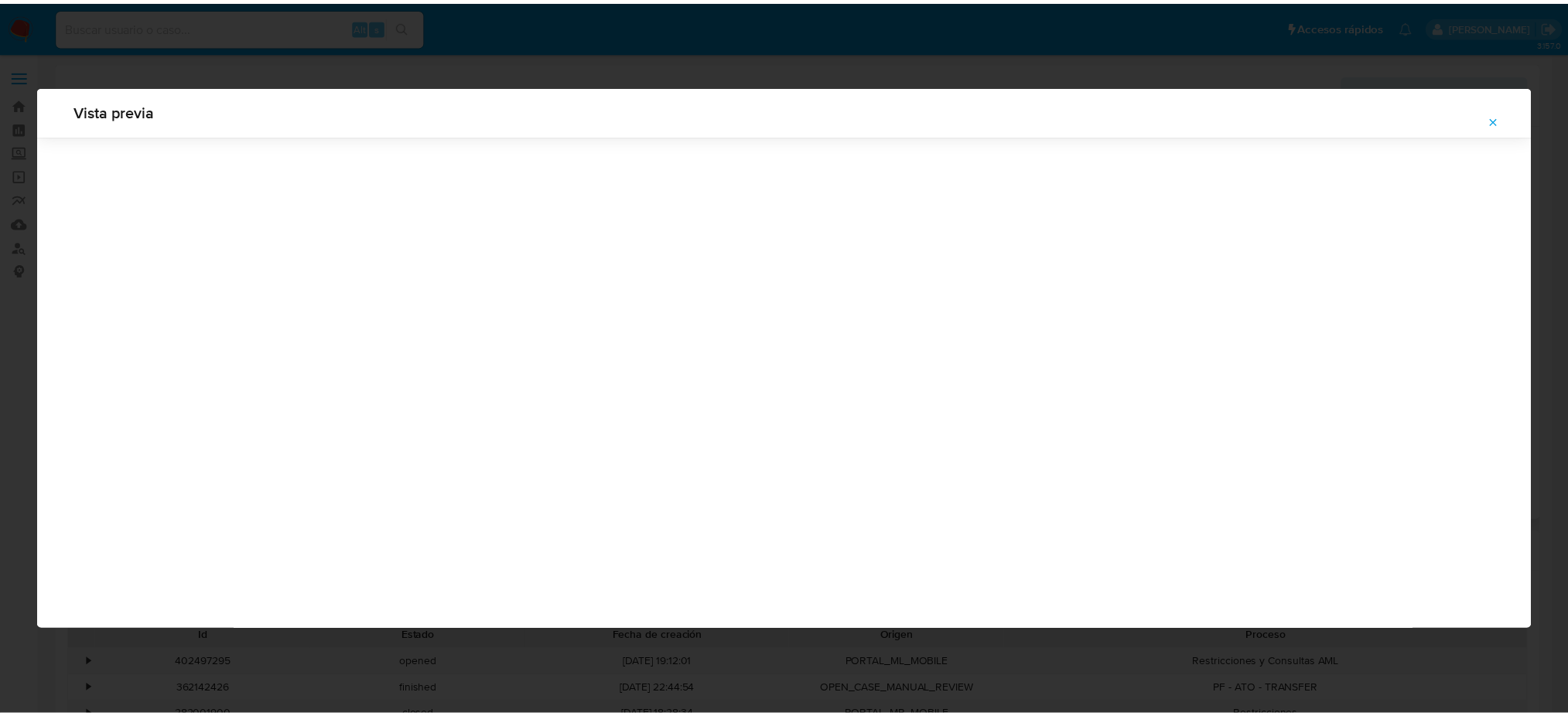
scroll to position [0, 0]
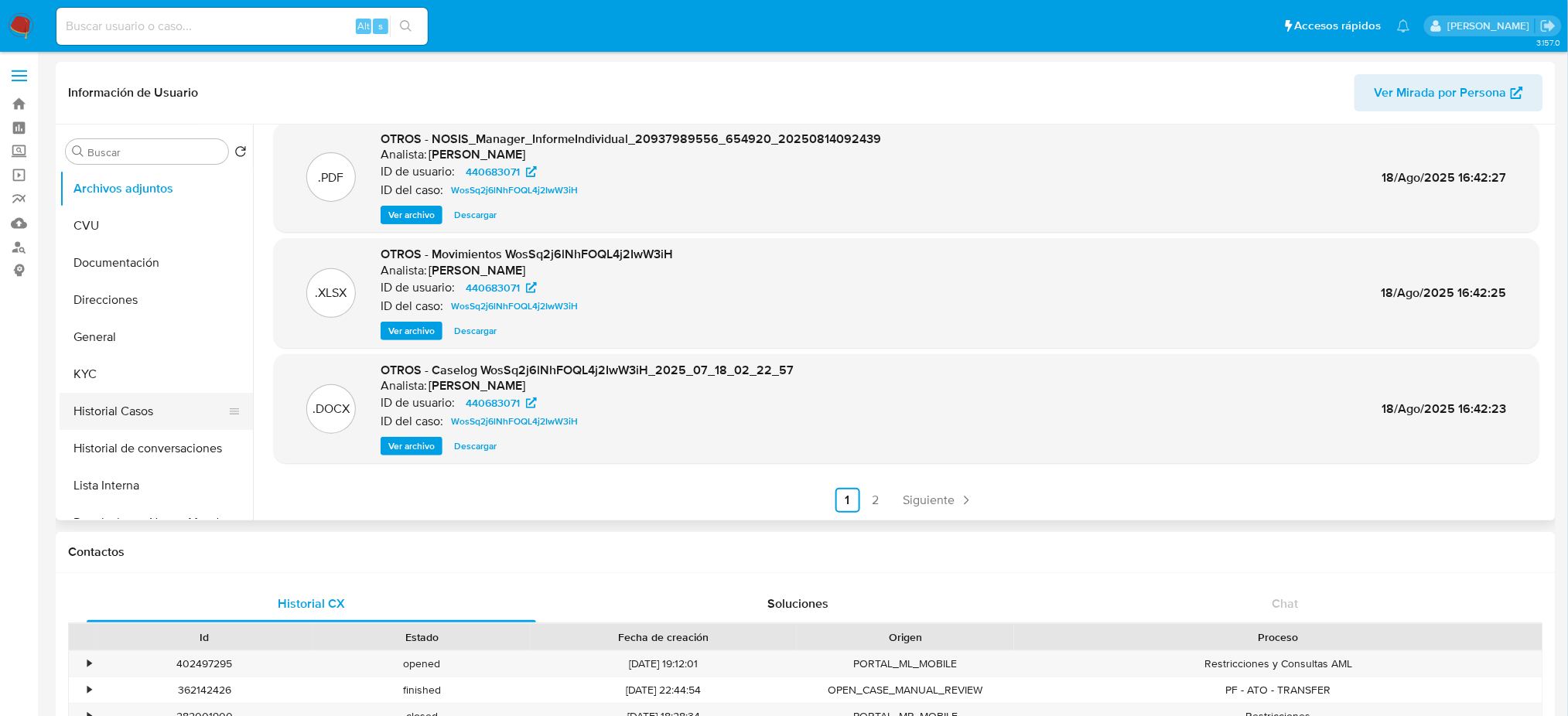
click at [126, 401] on button "Historial Casos" at bounding box center [150, 412] width 181 height 37
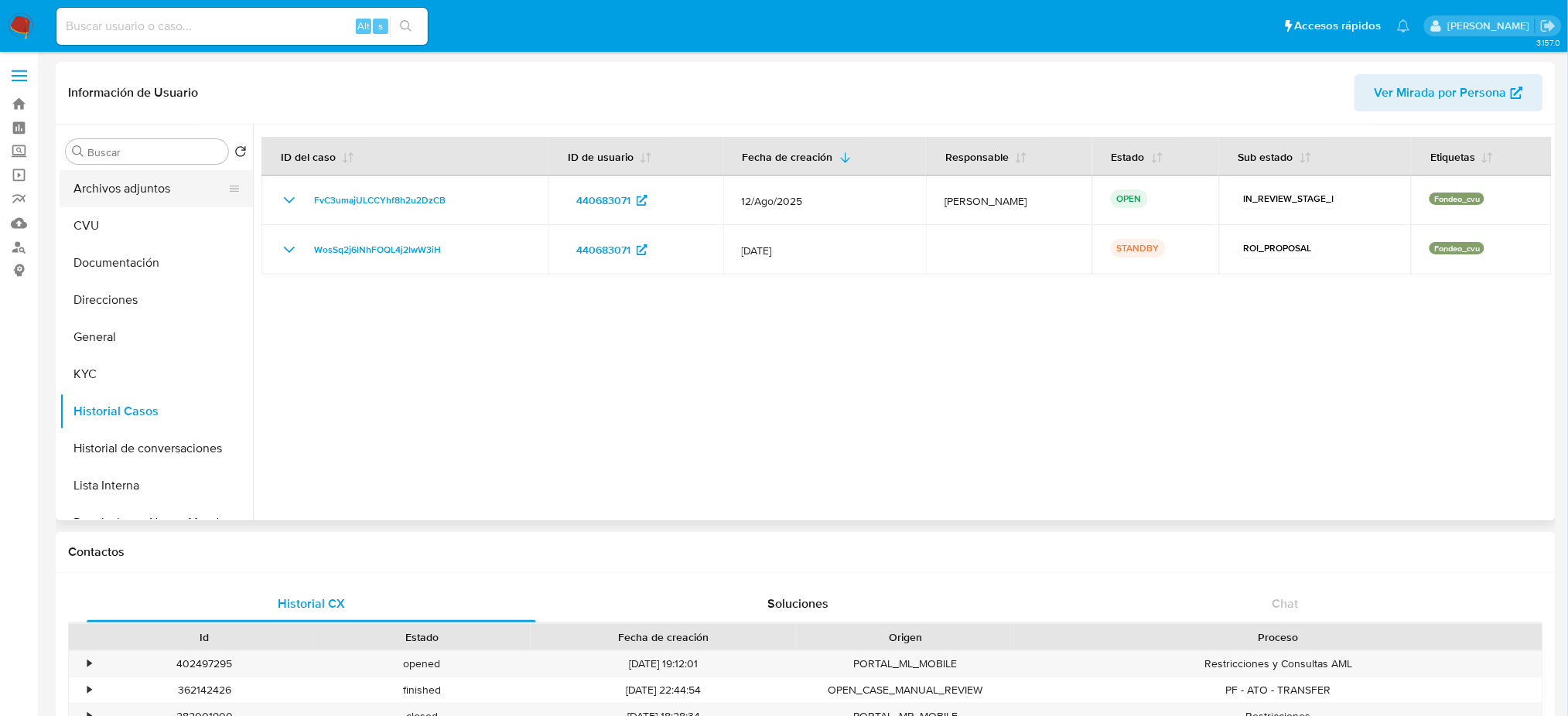
click at [119, 181] on button "Archivos adjuntos" at bounding box center [150, 189] width 181 height 37
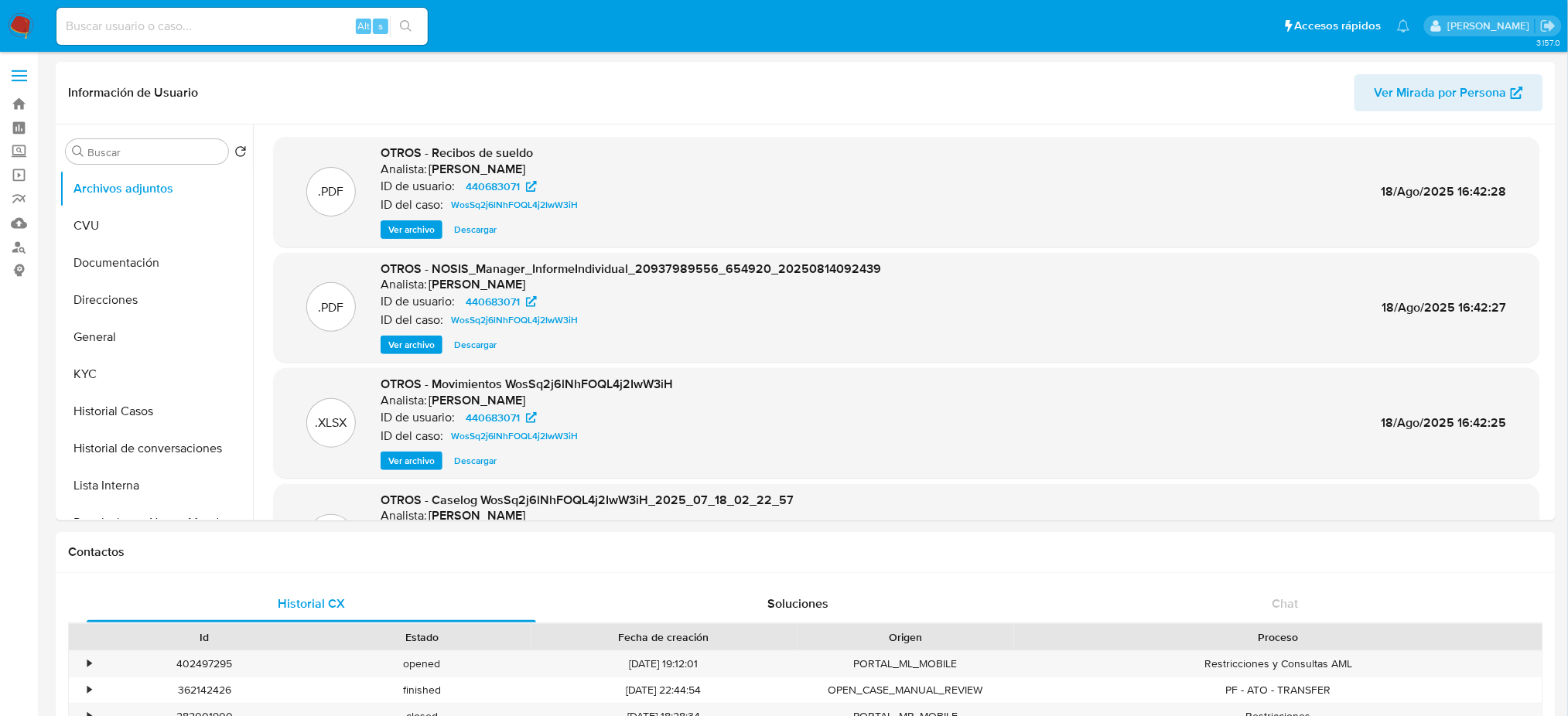
click at [397, 228] on span "Ver archivo" at bounding box center [411, 229] width 46 height 15
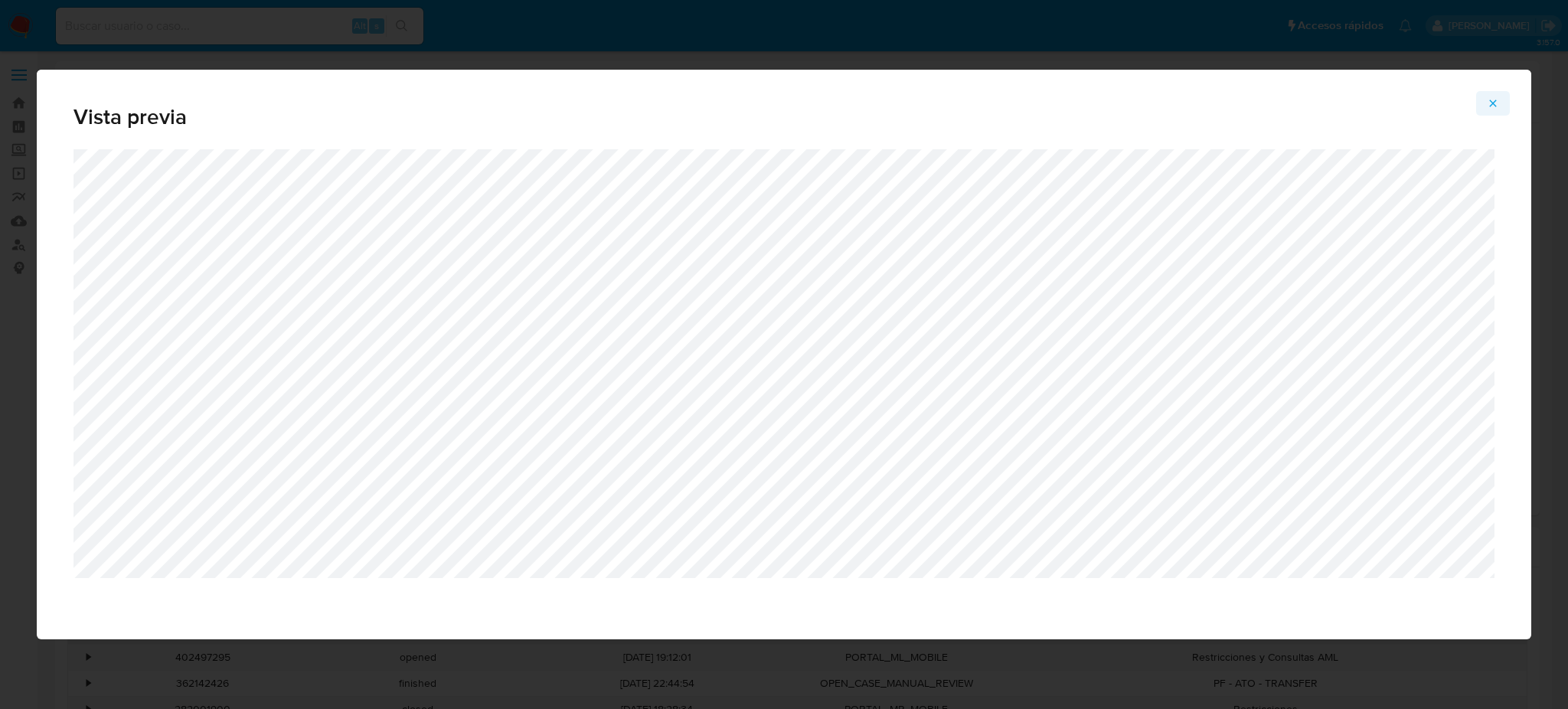
click at [1491, 106] on icon "Attachment preview" at bounding box center [1494, 103] width 7 height 7
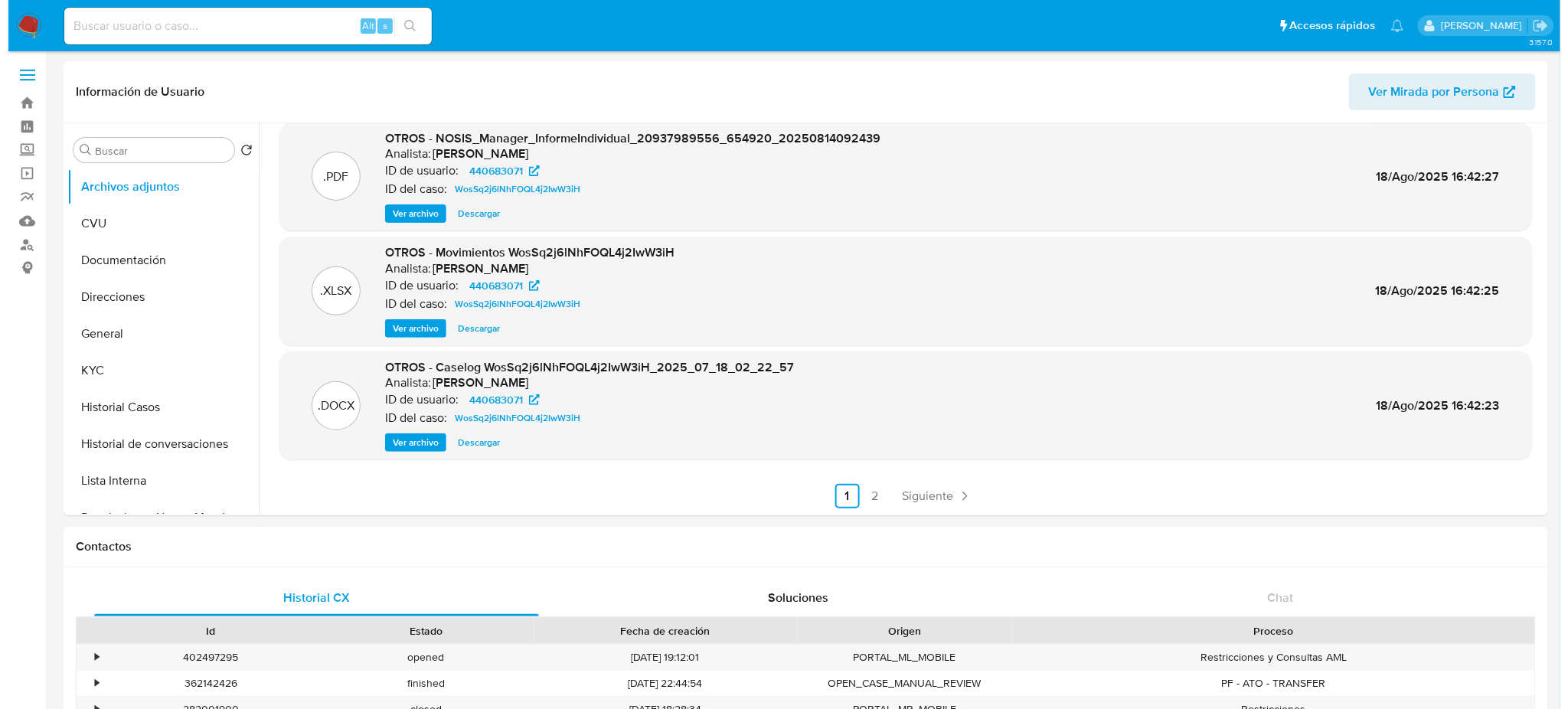
scroll to position [129, 0]
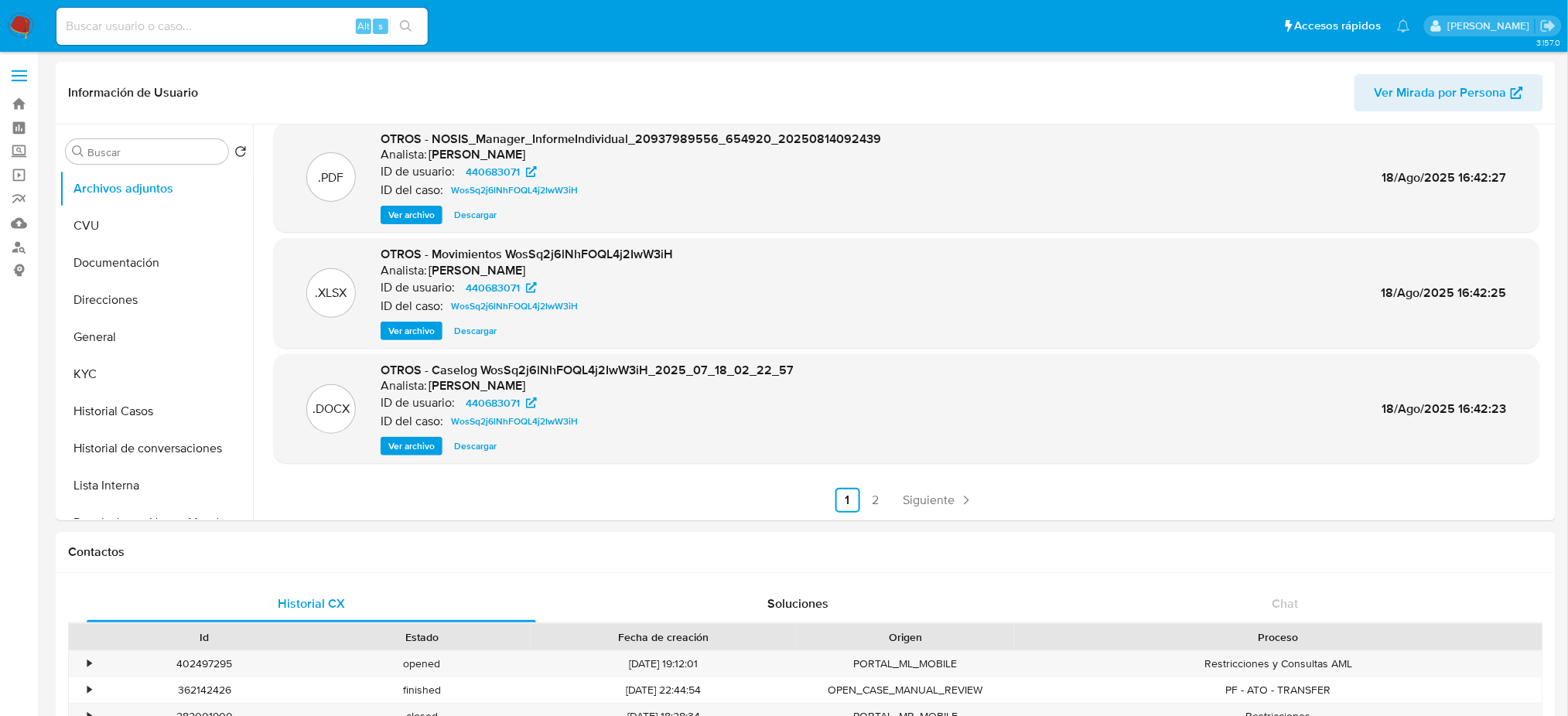
click at [416, 454] on span "Ver archivo" at bounding box center [411, 446] width 46 height 15
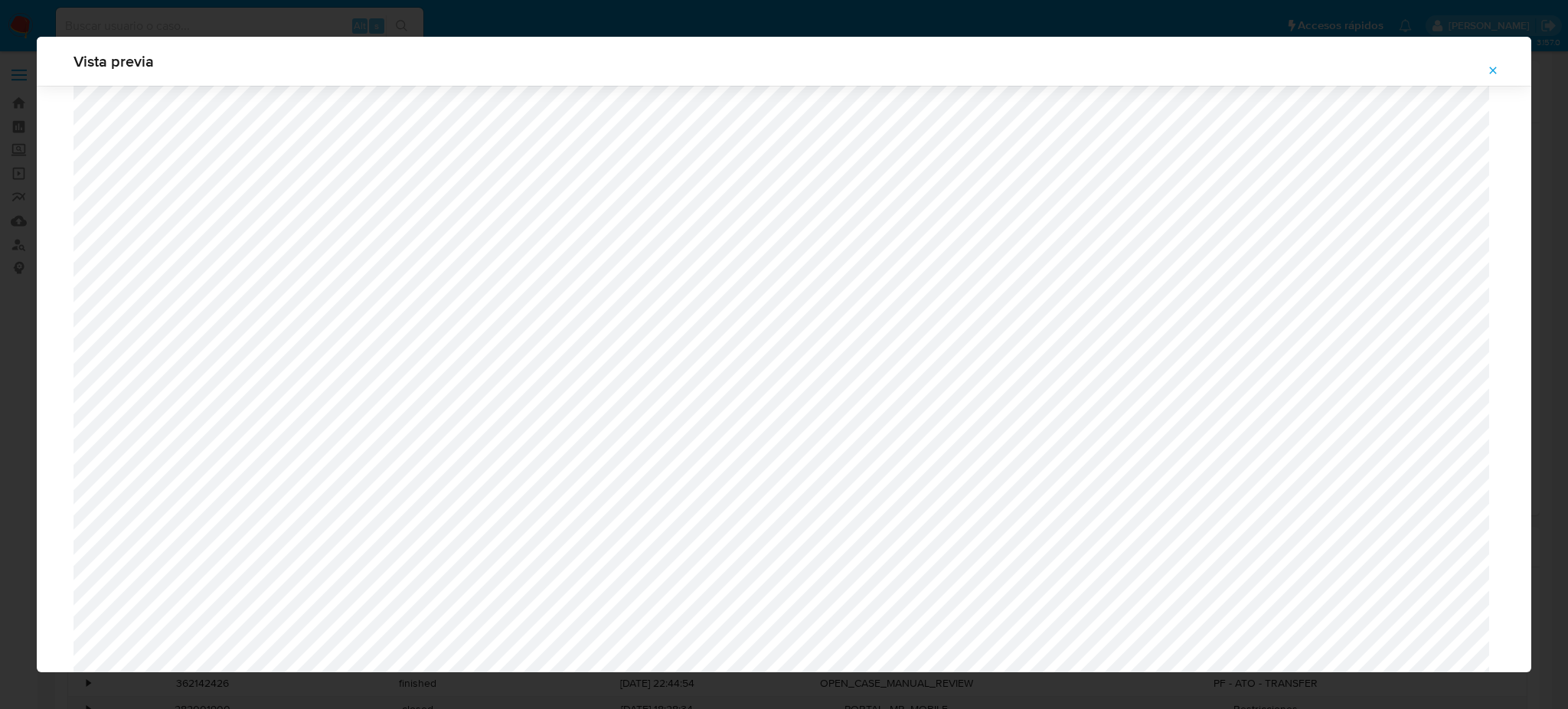
scroll to position [990, 0]
click at [1498, 73] on icon "Attachment preview" at bounding box center [1493, 70] width 12 height 12
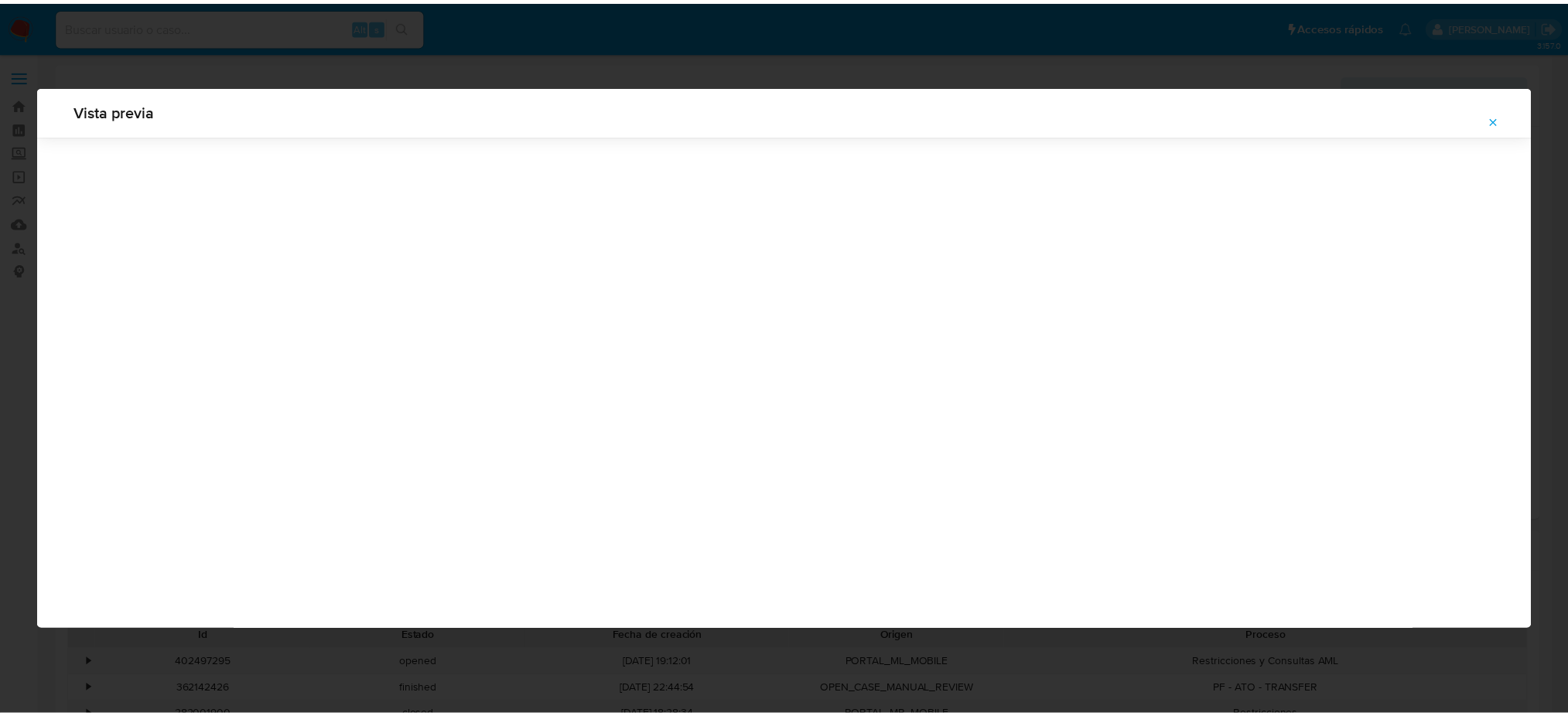
scroll to position [0, 0]
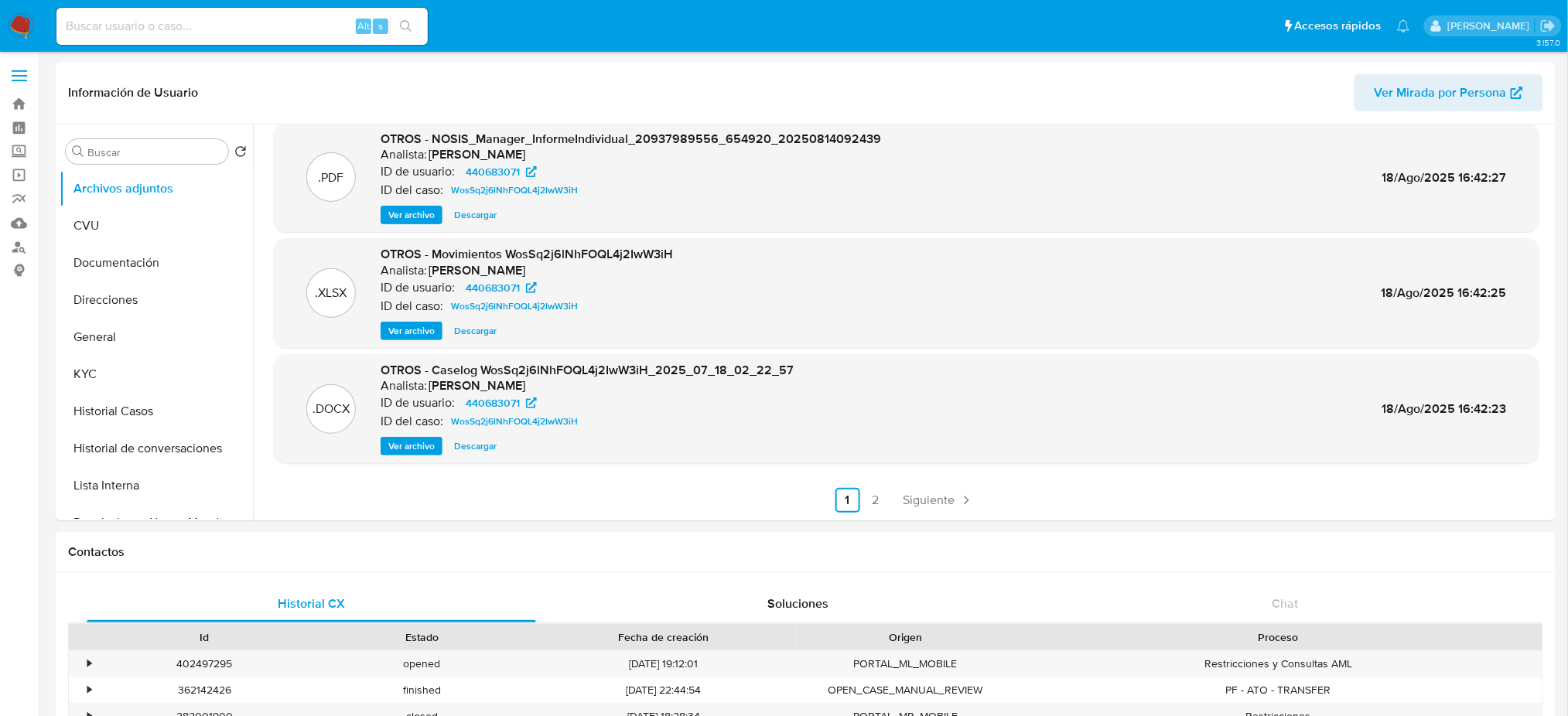
click at [292, 25] on input at bounding box center [242, 26] width 372 height 20
paste input "47461884"
type input "47461884"
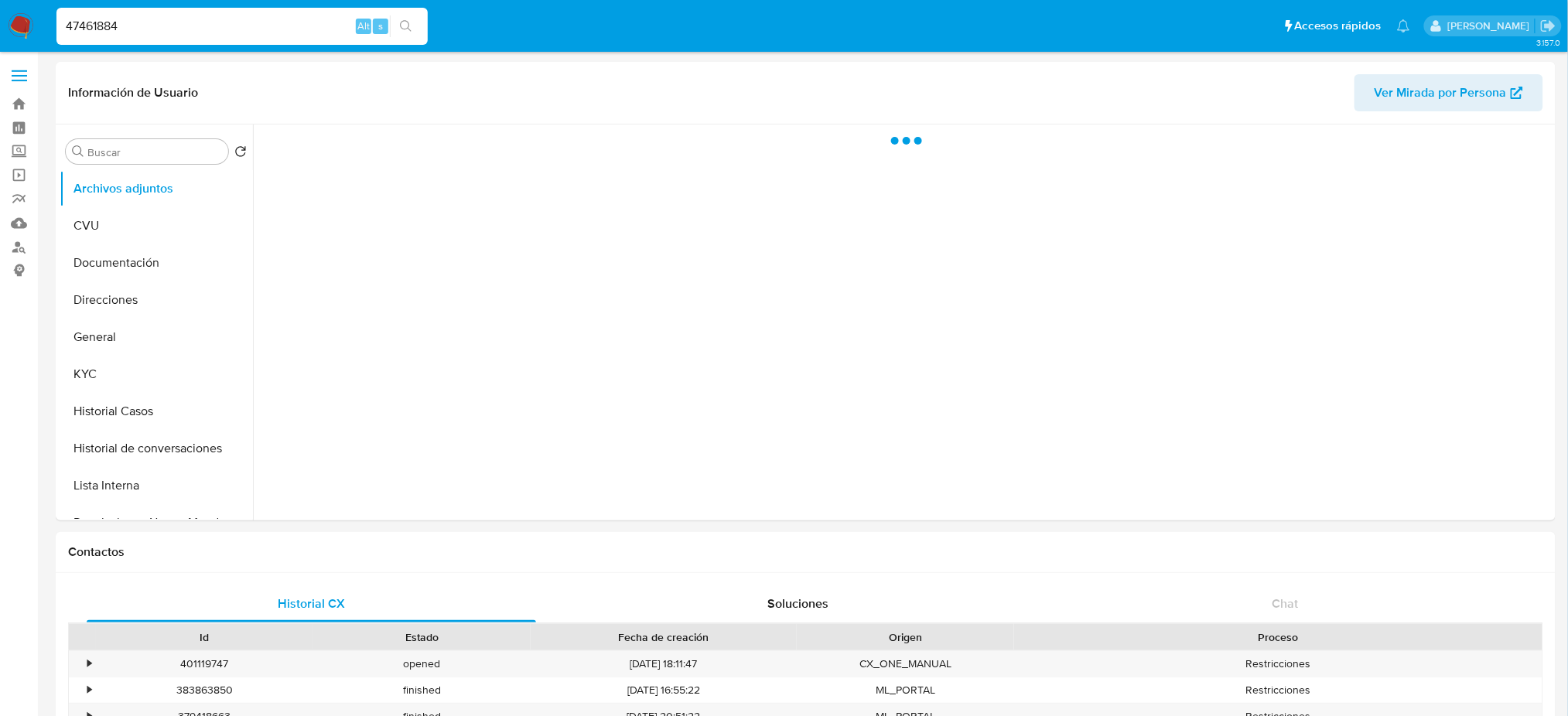
select select "10"
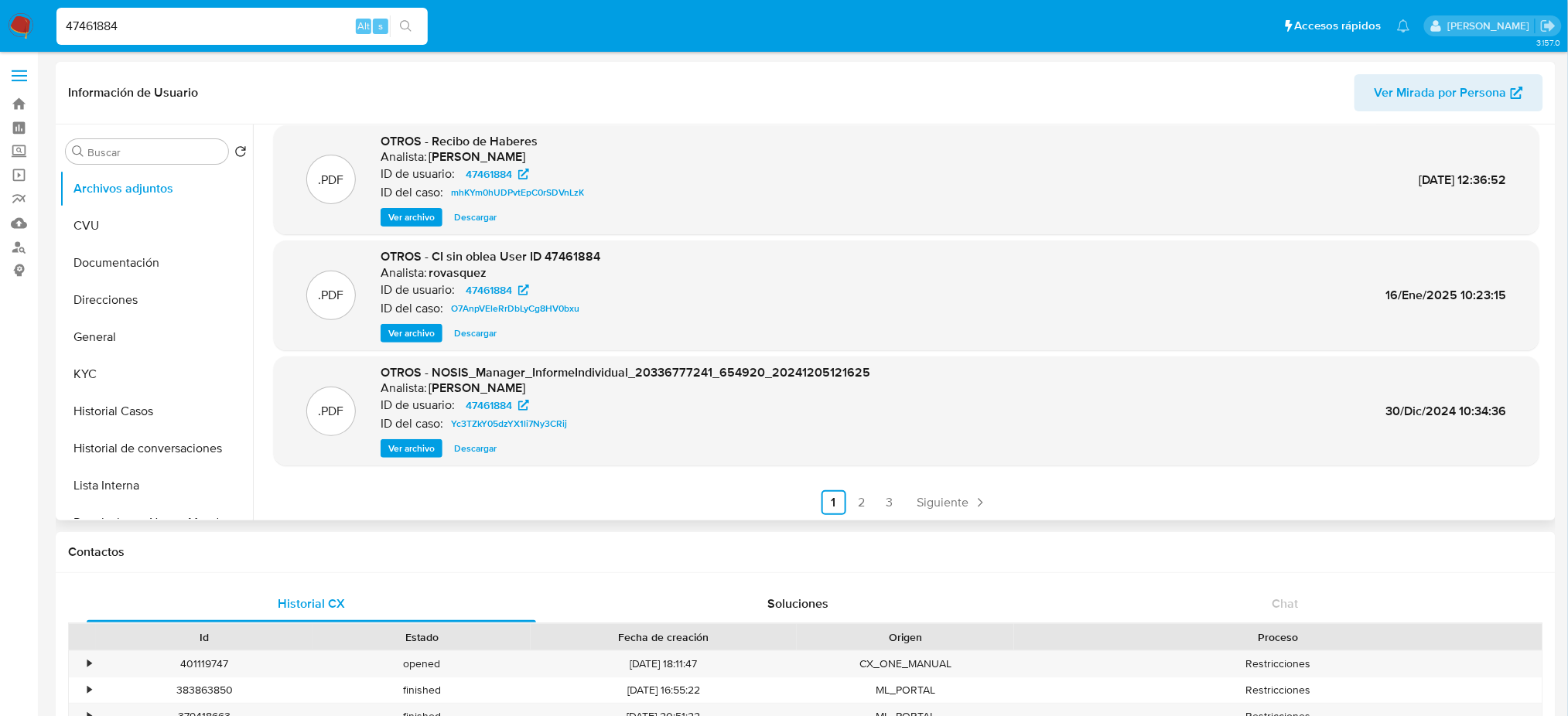
scroll to position [130, 0]
click at [857, 498] on link "2" at bounding box center [862, 501] width 25 height 25
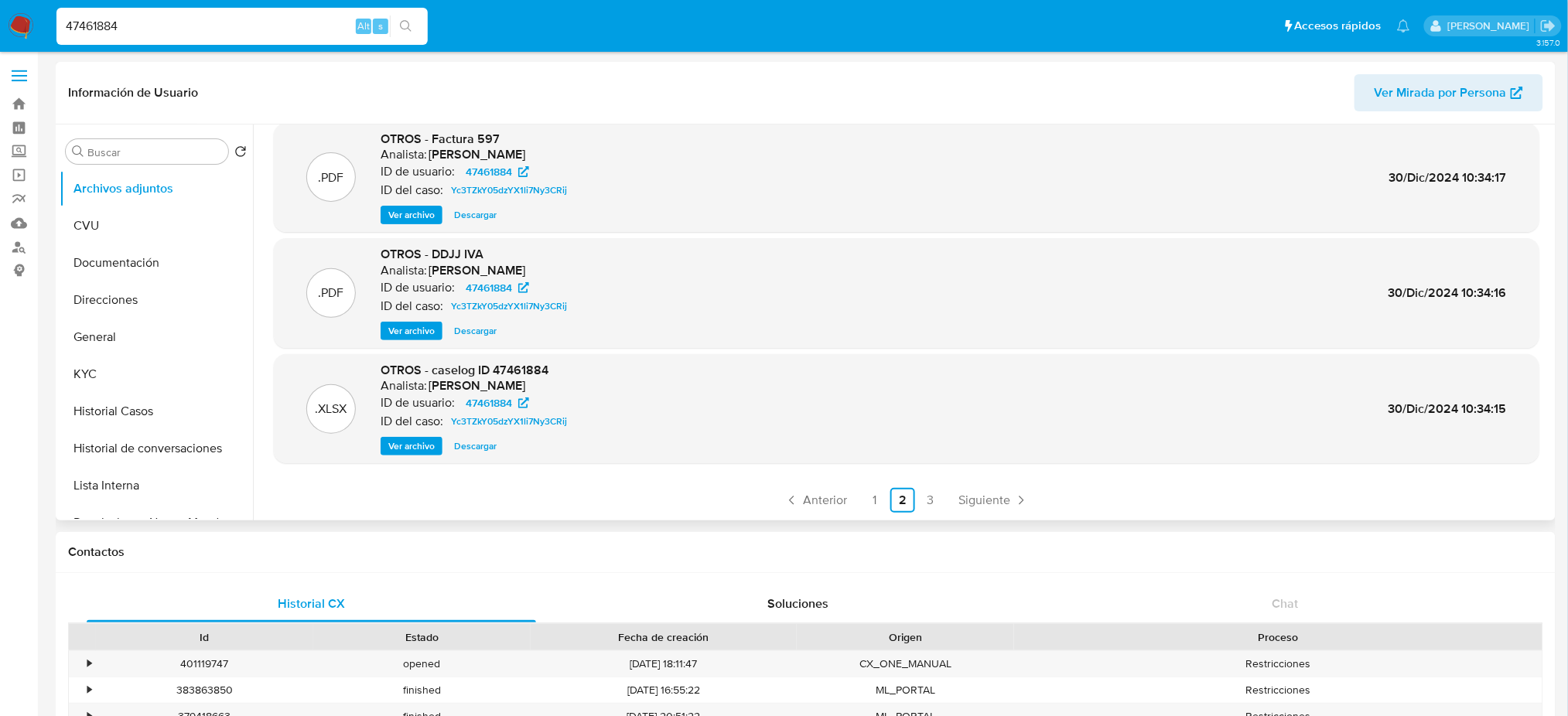
click at [395, 434] on div "OTROS - caselog ID 47461884 Analista: amedzovich ID de usuario: 47461884 ID del…" at bounding box center [477, 409] width 193 height 95
click at [393, 444] on span "Ver archivo" at bounding box center [411, 446] width 46 height 15
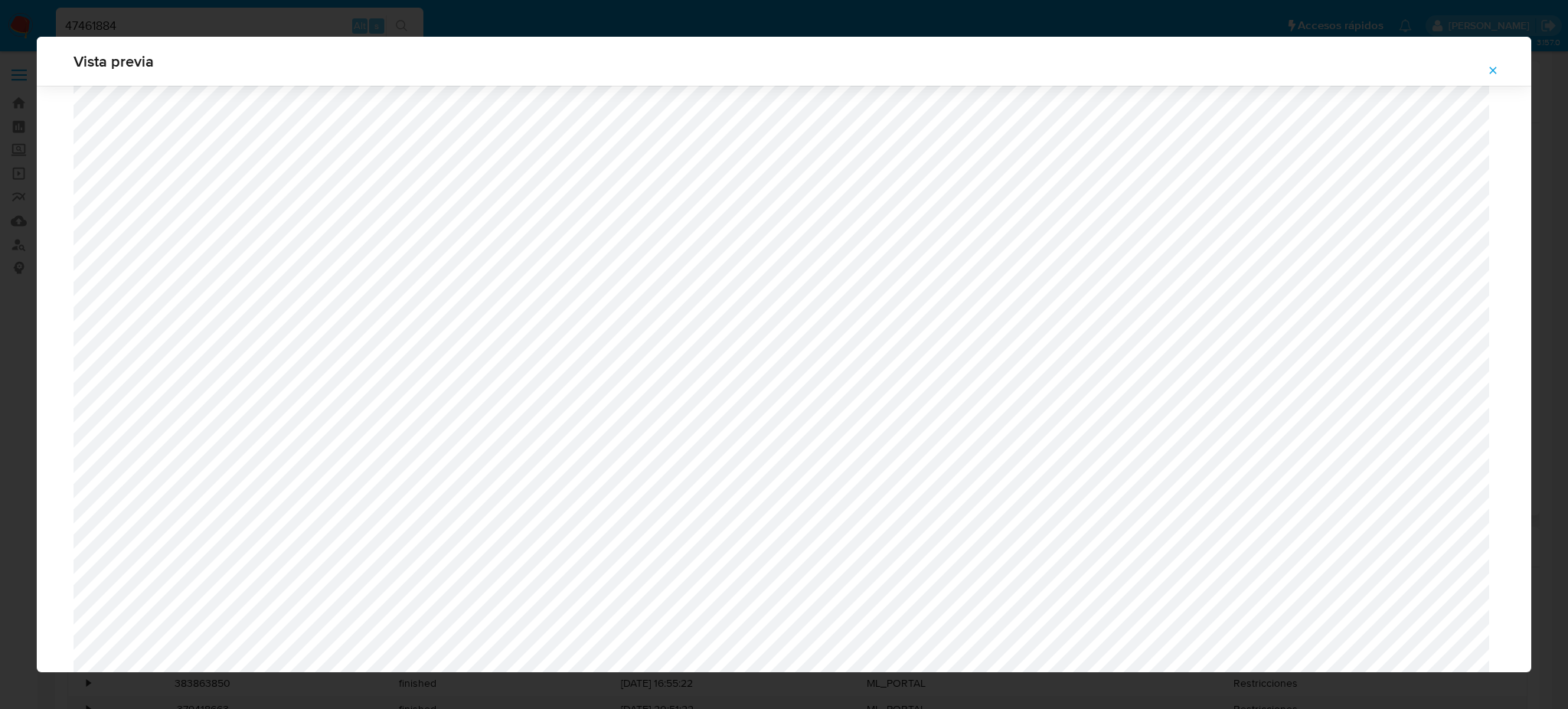
scroll to position [990, 0]
click at [261, 39] on div "Vista previa" at bounding box center [784, 61] width 1494 height 49
click at [1497, 67] on icon "Attachment preview" at bounding box center [1494, 70] width 7 height 7
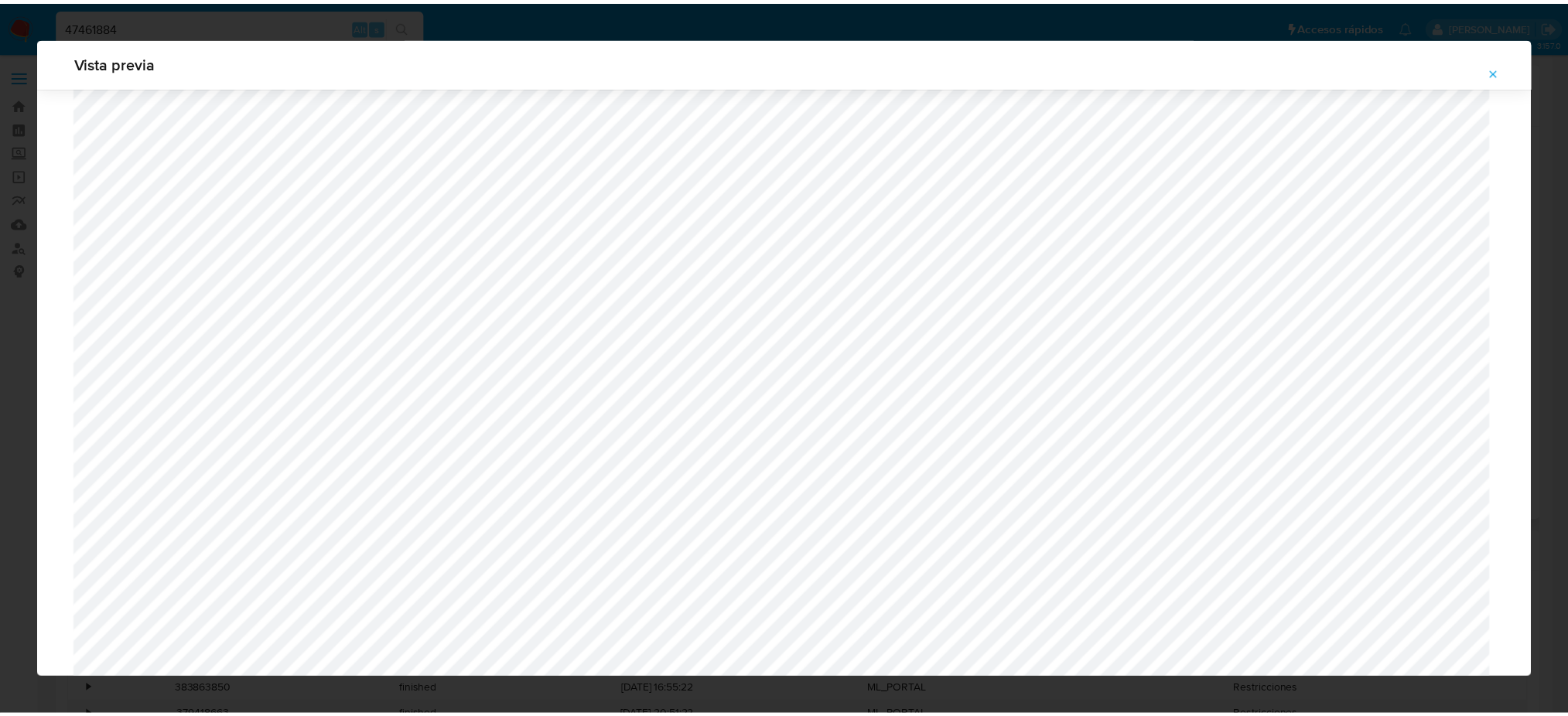
scroll to position [0, 0]
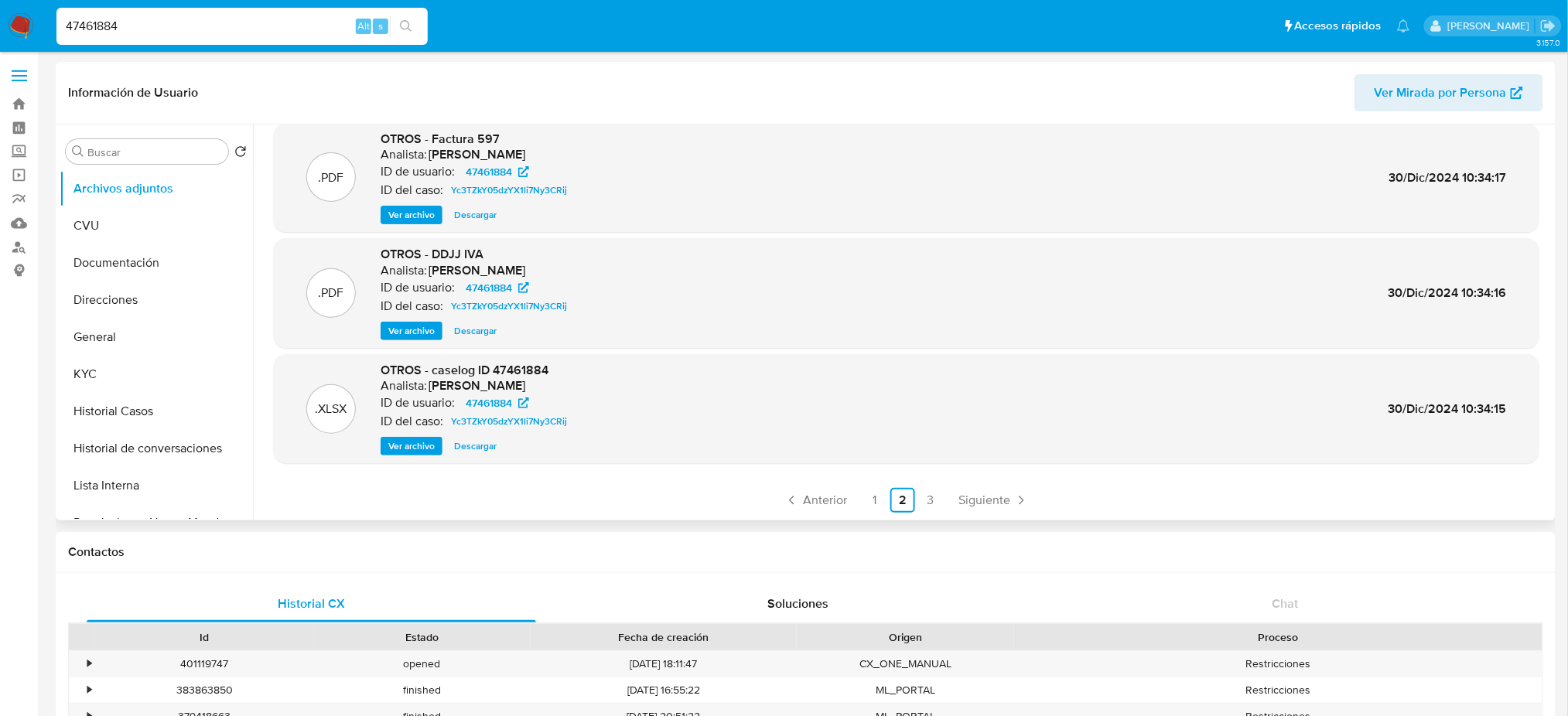
click at [236, 24] on input "47461884" at bounding box center [242, 26] width 372 height 20
drag, startPoint x: 236, startPoint y: 24, endPoint x: 0, endPoint y: 48, distance: 237.2
click at [0, 48] on nav "Pausado Ver notificaciones 47461884 Alt s Accesos rápidos Presiona las siguient…" at bounding box center [784, 26] width 1568 height 52
paste input "eE6mAWb8lwyUdafQg34YygtT"
type input "eE6mAWb8lwyUdafQg34YygtT"
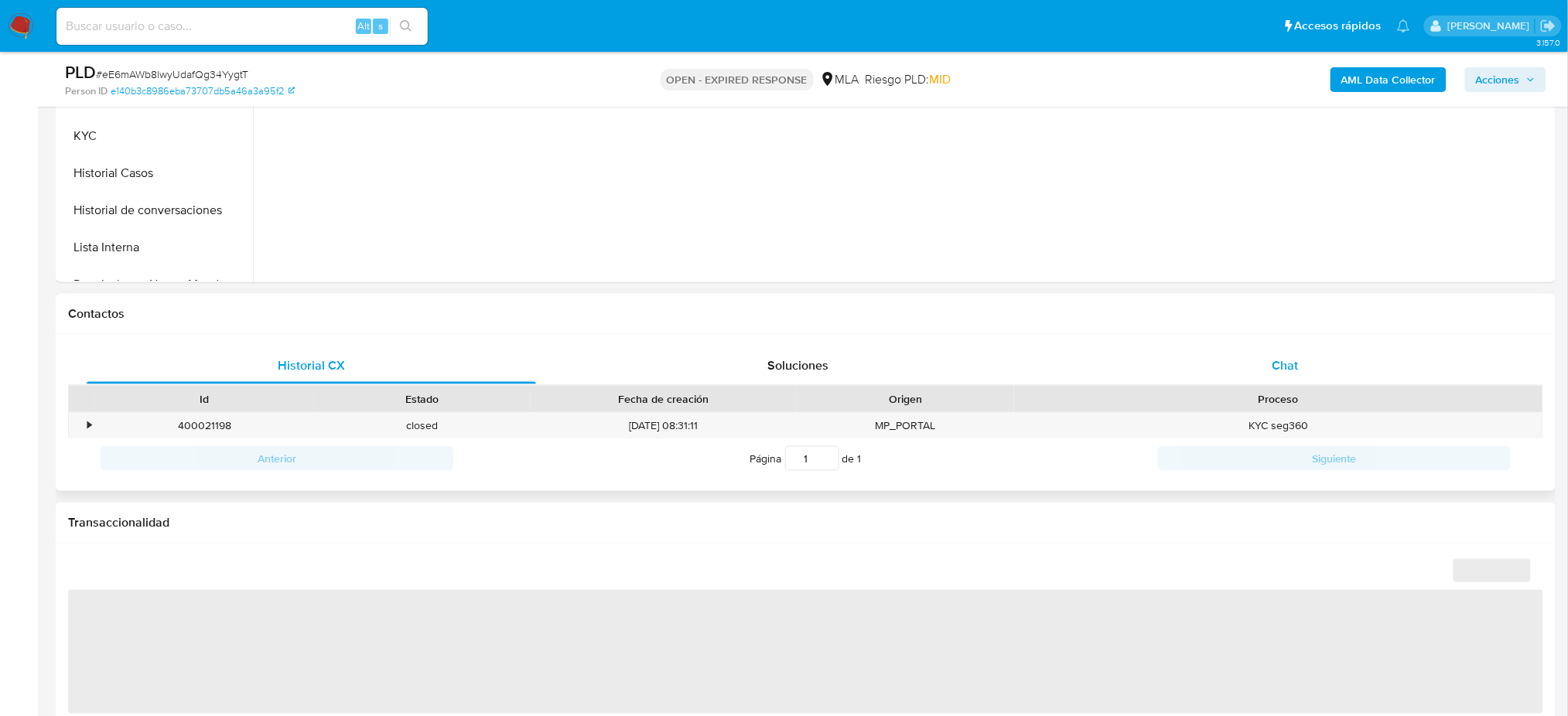
click at [1316, 358] on div "Chat" at bounding box center [1285, 366] width 450 height 37
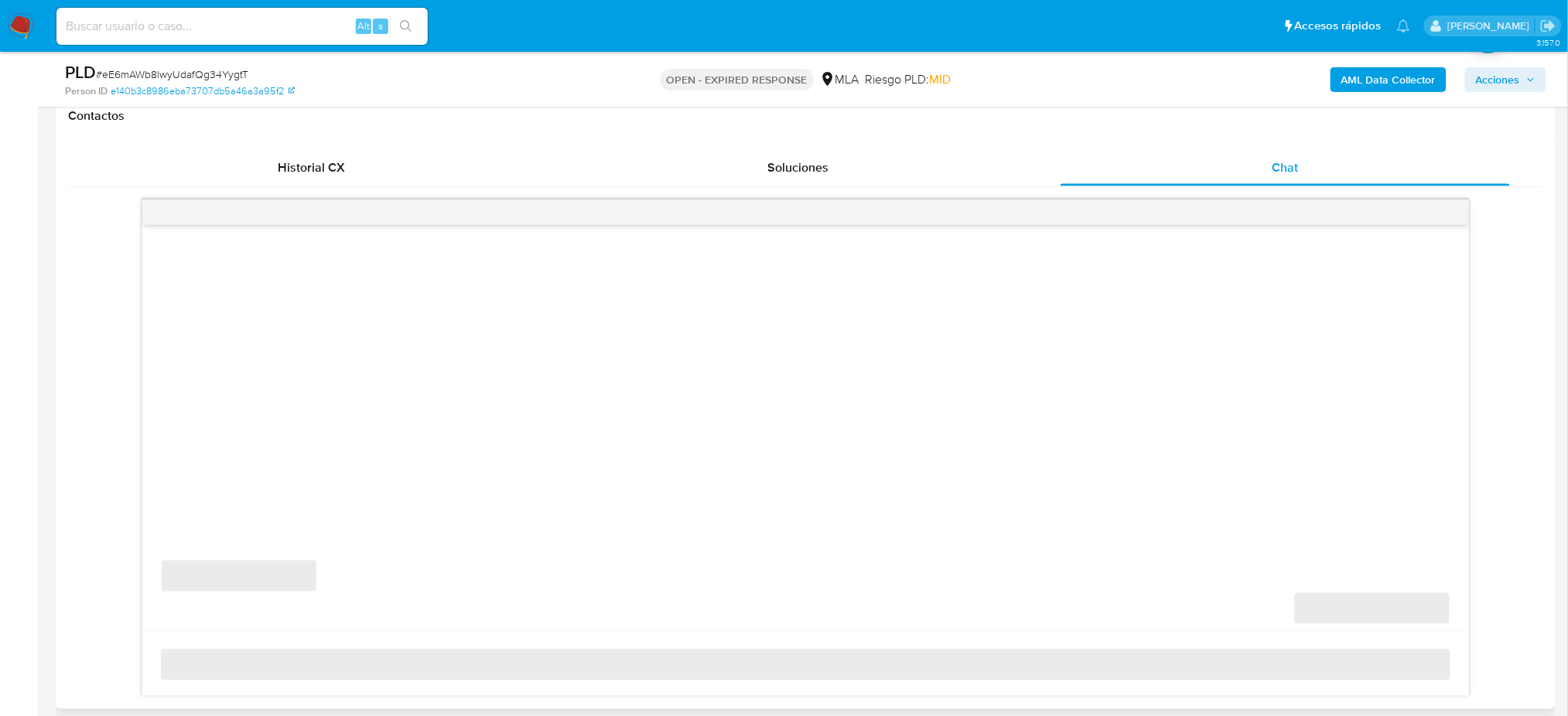
scroll to position [721, 0]
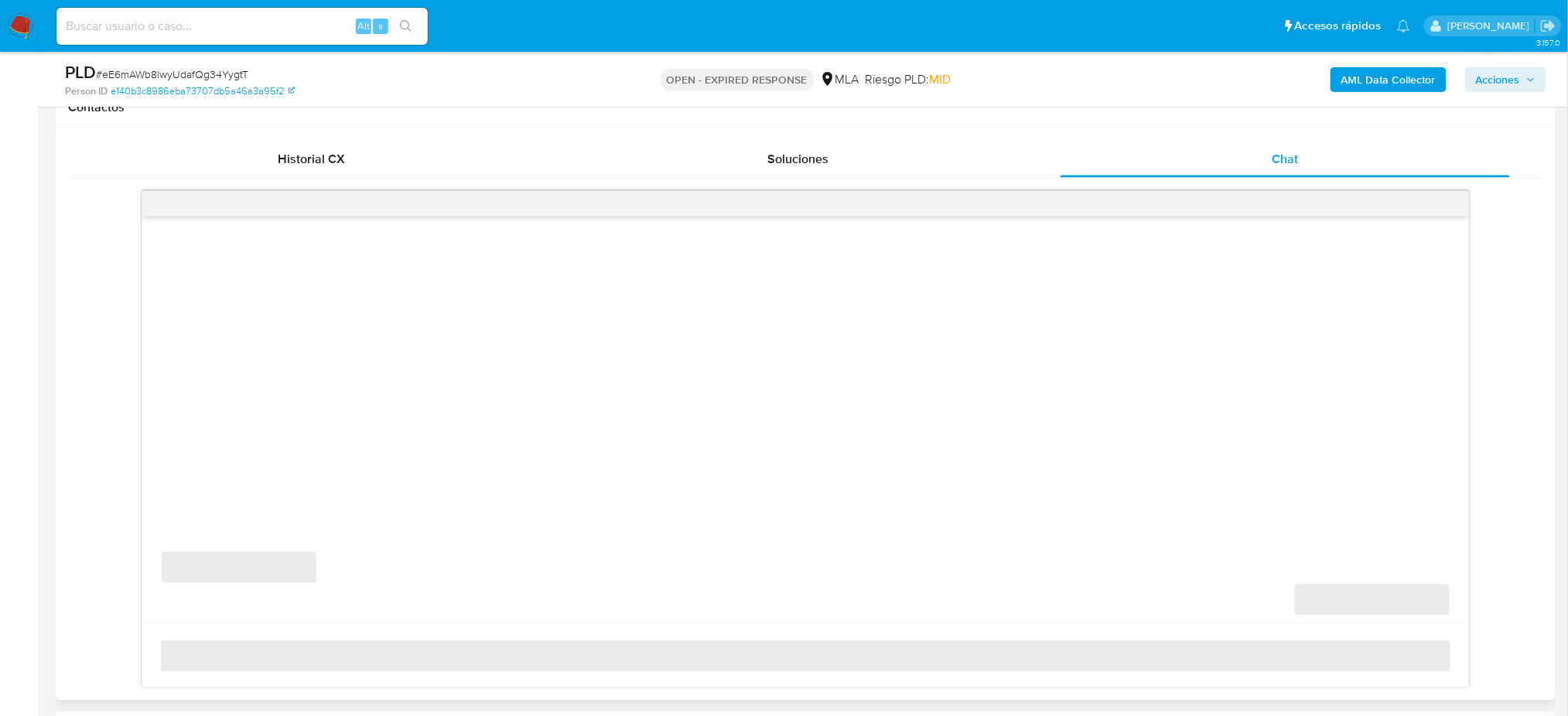
select select "10"
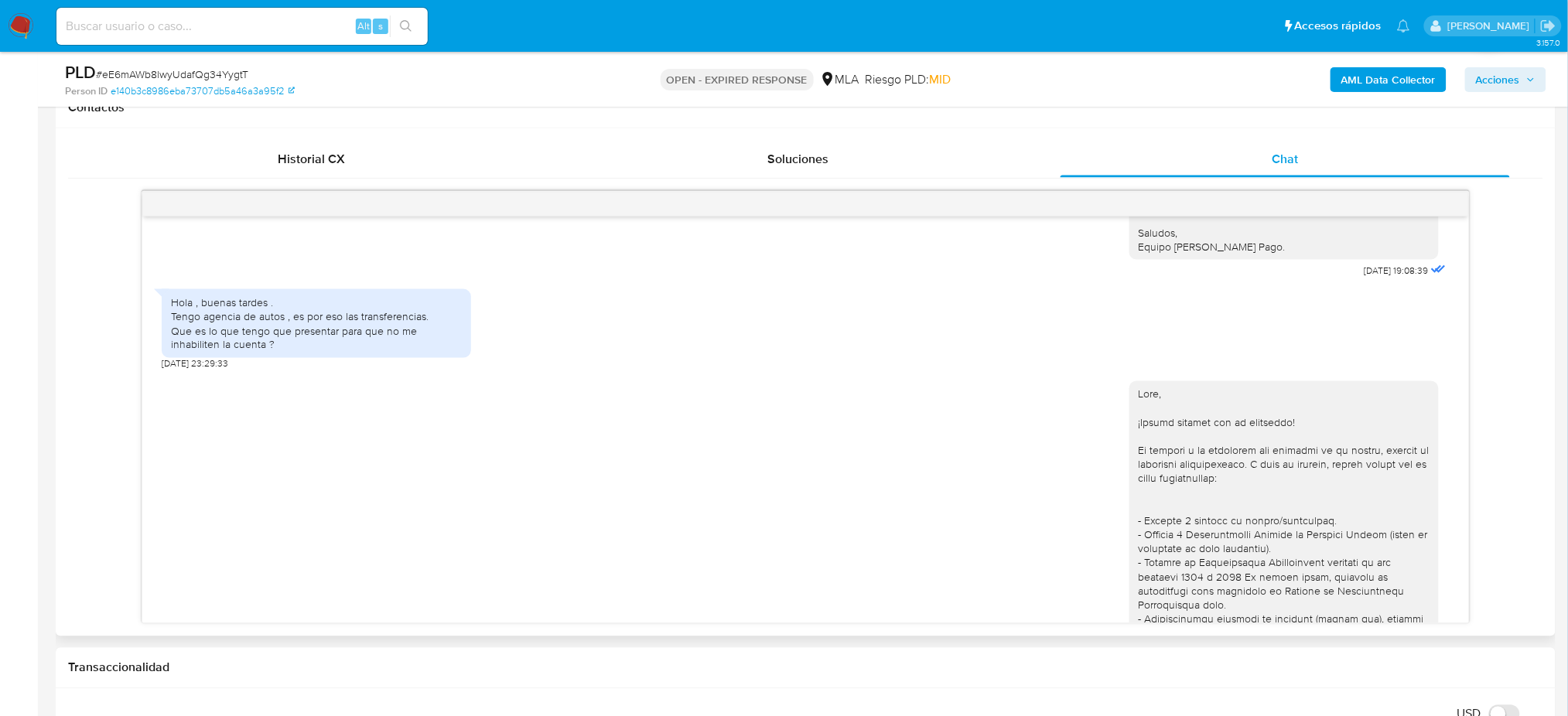
scroll to position [1471, 0]
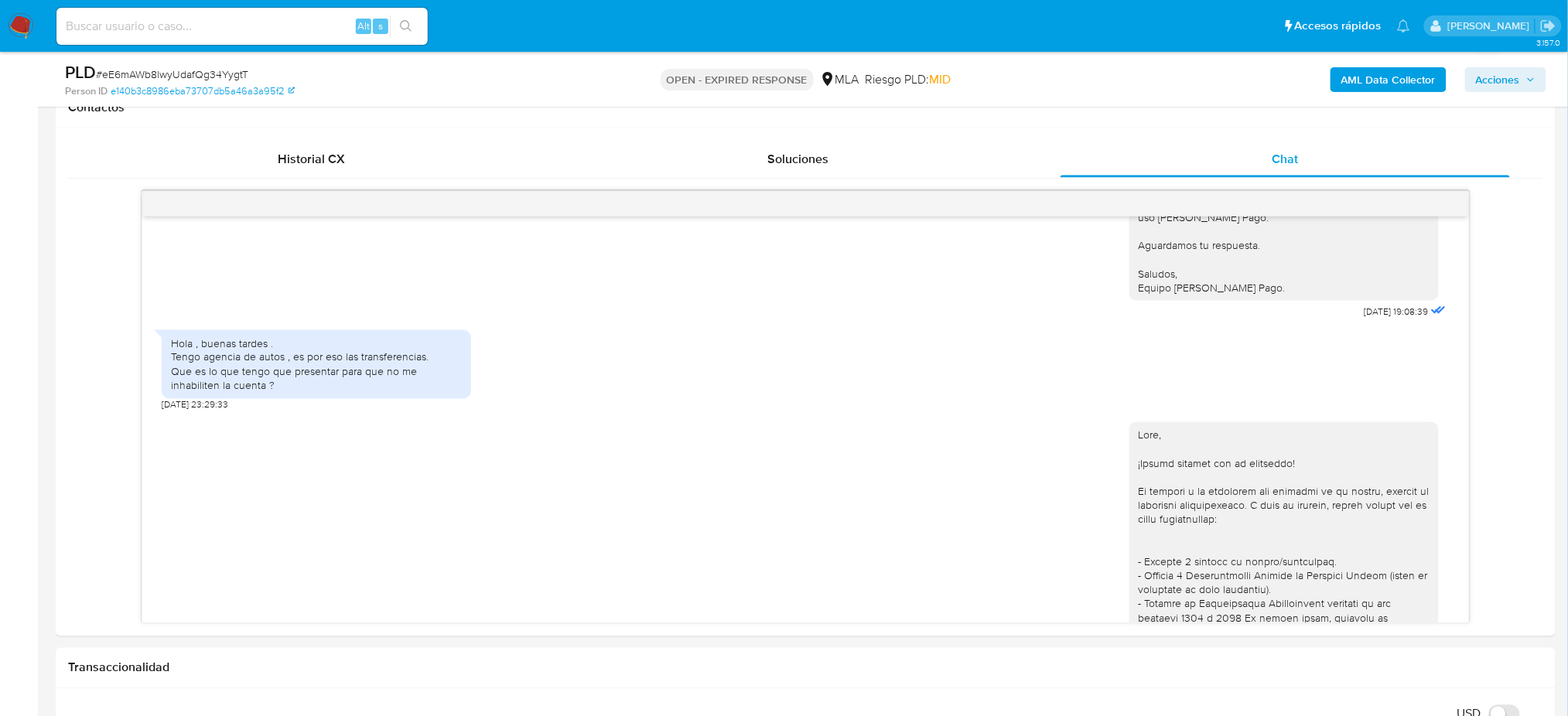
click at [144, 72] on span "# eE6mAWb8lwyUdafQg34YygtT" at bounding box center [172, 73] width 152 height 15
copy span "eE6mAWb8lwyUdafQg34YygtT"
click at [14, 24] on img at bounding box center [21, 27] width 27 height 27
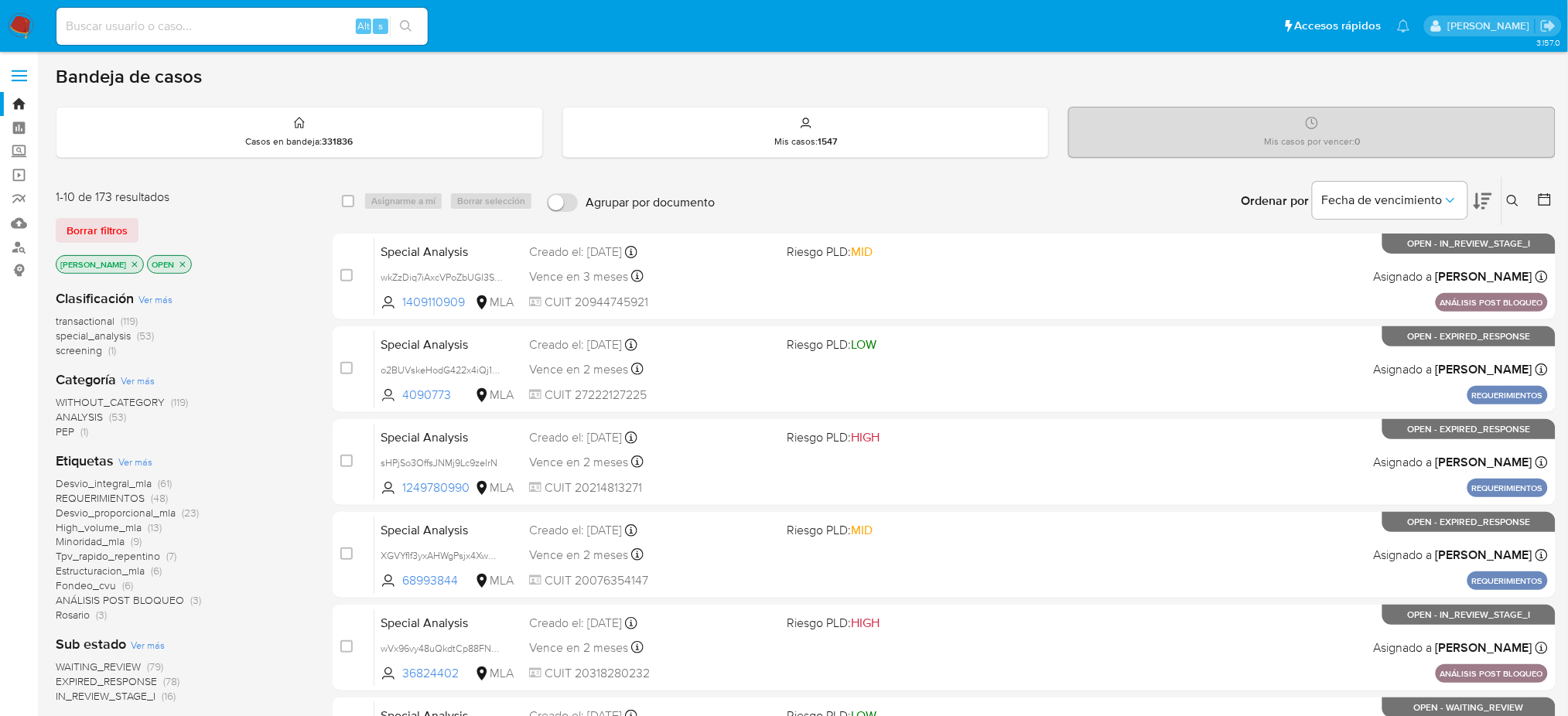
click at [1512, 195] on icon at bounding box center [1512, 200] width 12 height 12
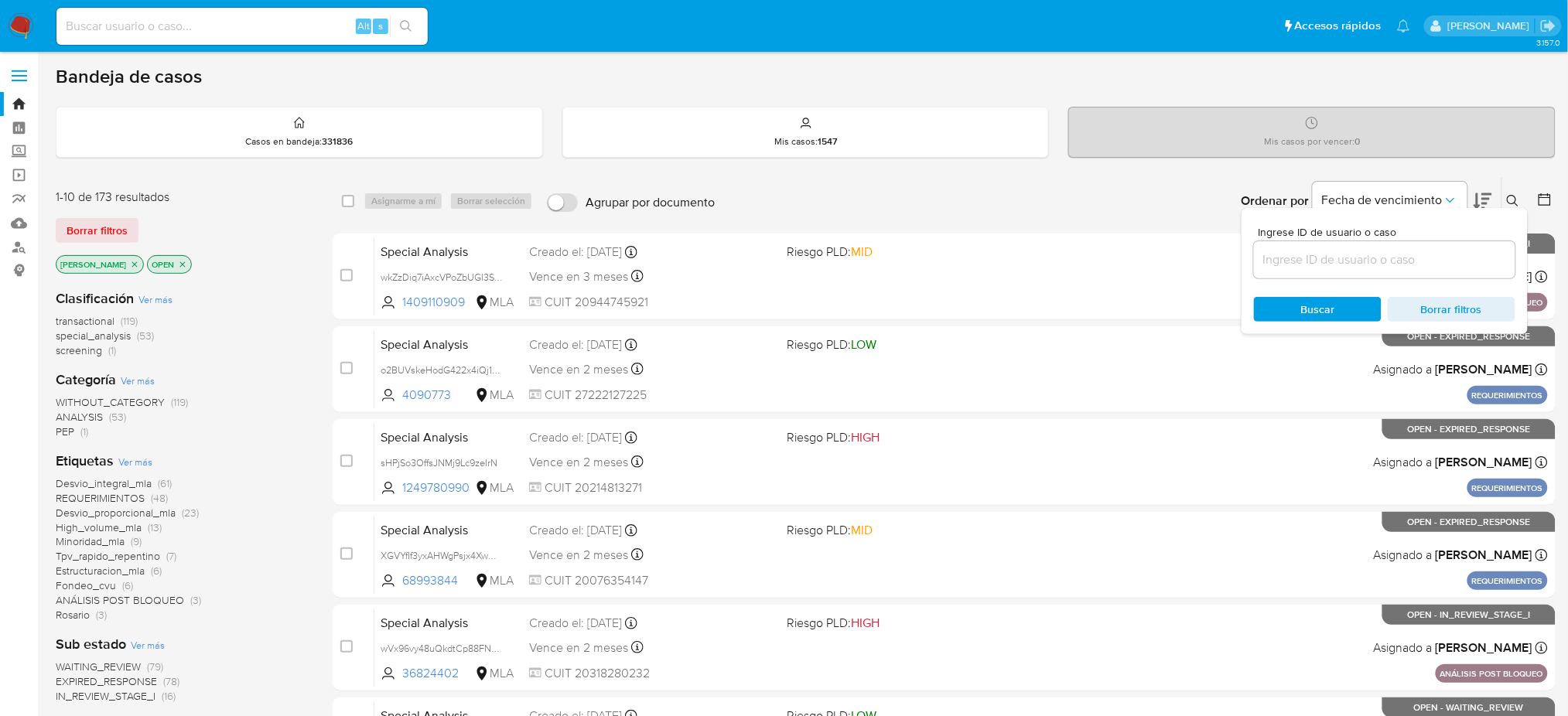
click at [1345, 261] on input at bounding box center [1384, 259] width 261 height 20
type input "eE6mAWb8lwyUdafQg34YygtT"
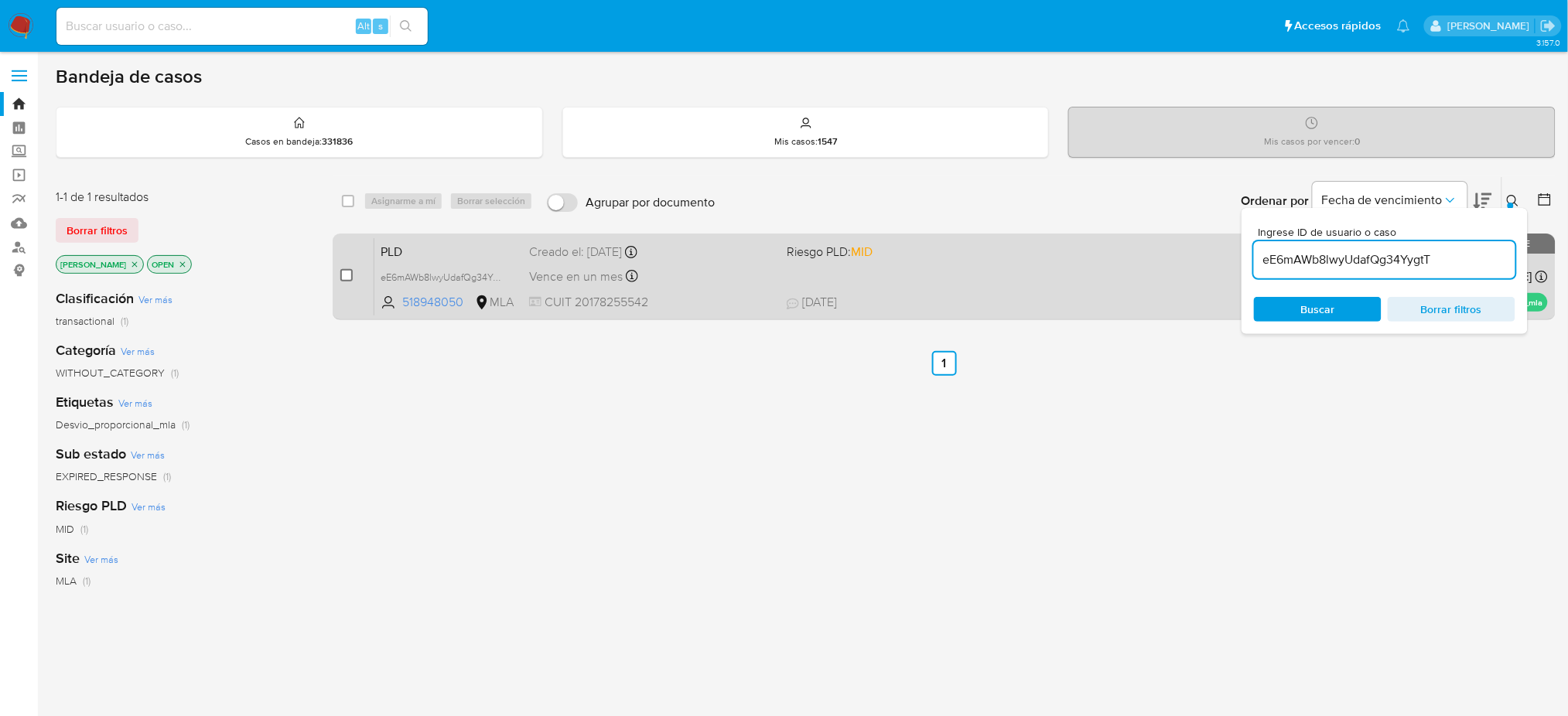
click at [342, 273] on input "checkbox" at bounding box center [347, 275] width 12 height 12
checkbox input "true"
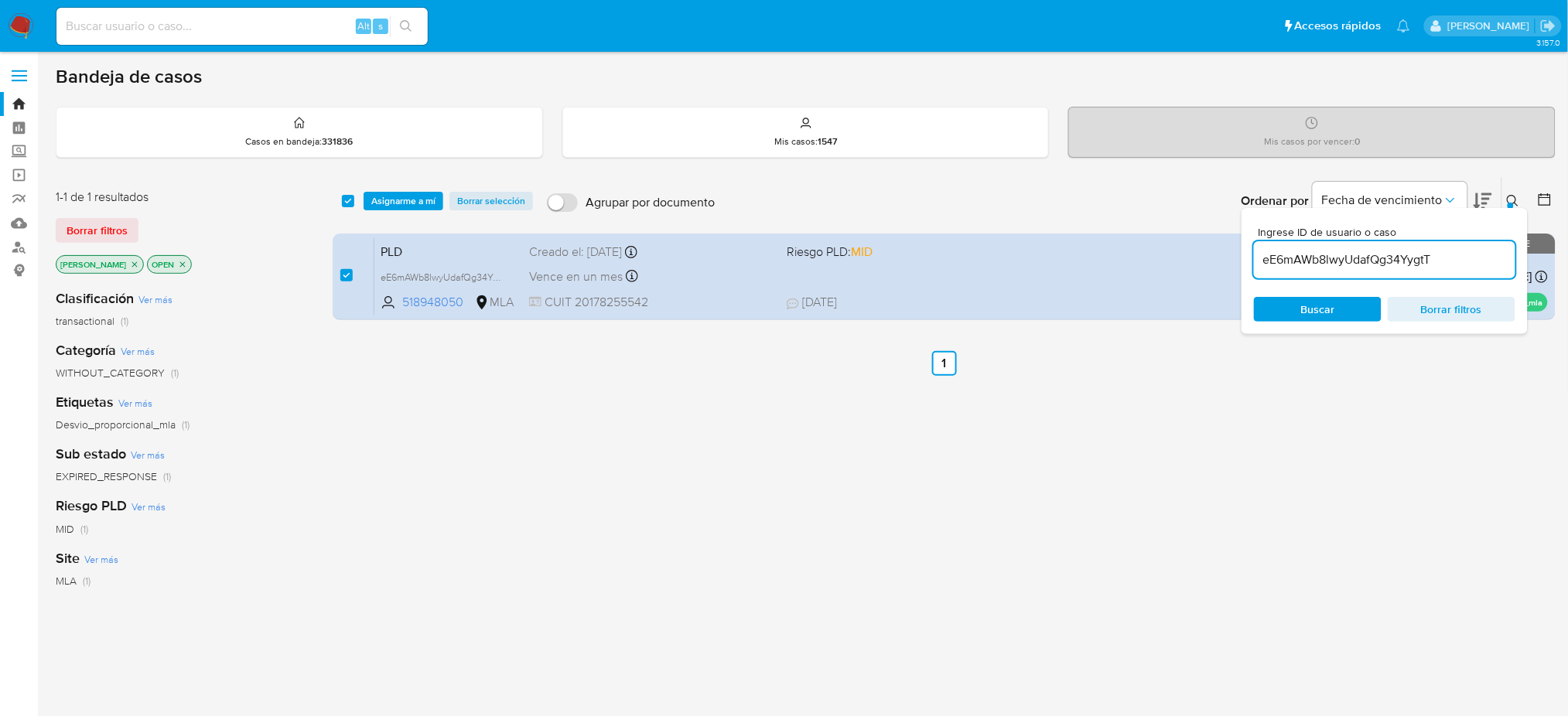
click at [404, 210] on div "select-all-cases-checkbox Asignarme a mí Borrar selección Agrupar por documento…" at bounding box center [944, 201] width 1223 height 48
click at [404, 204] on span "Asignarme a mí" at bounding box center [404, 201] width 65 height 15
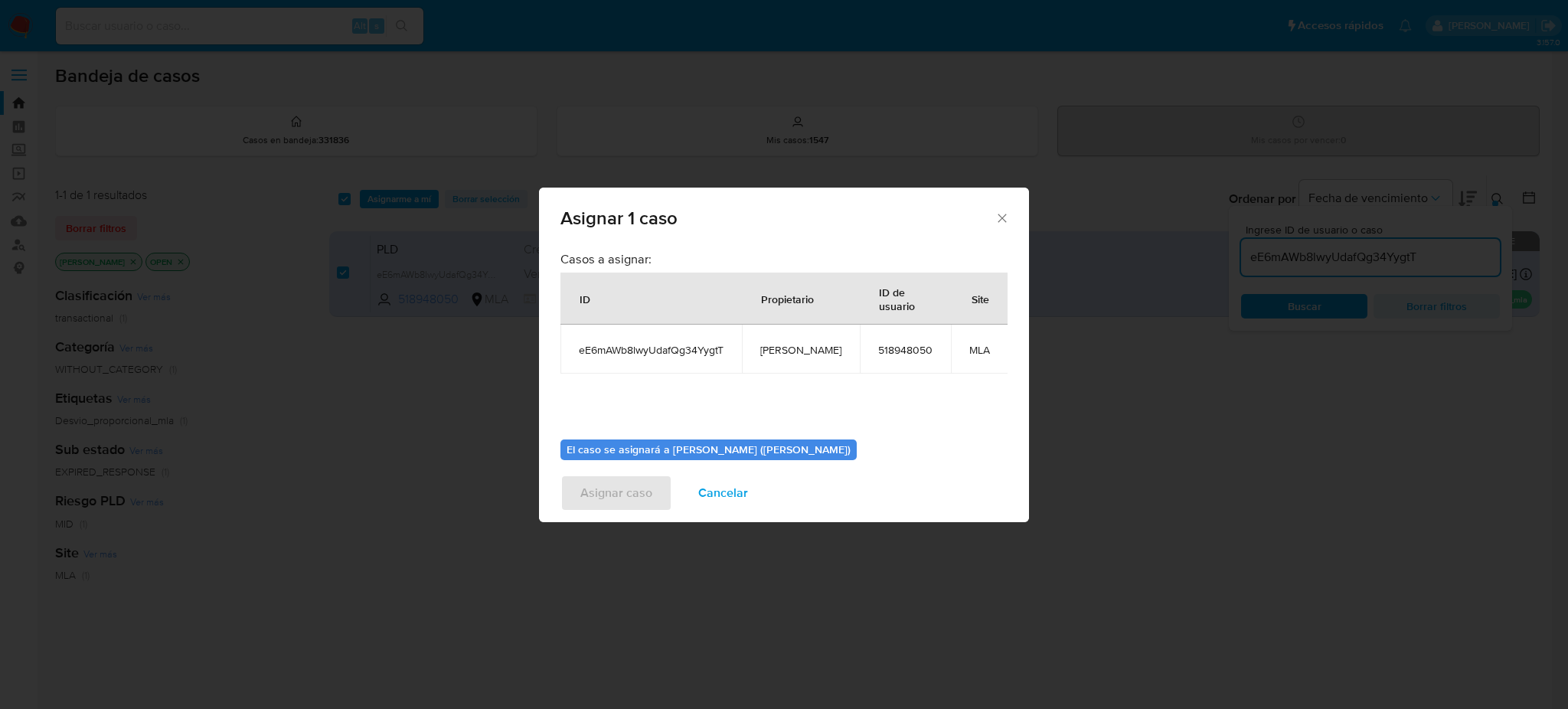
click at [788, 354] on span "[PERSON_NAME]" at bounding box center [801, 351] width 81 height 14
click at [788, 355] on span "[PERSON_NAME]" at bounding box center [801, 351] width 81 height 14
copy span "[PERSON_NAME]"
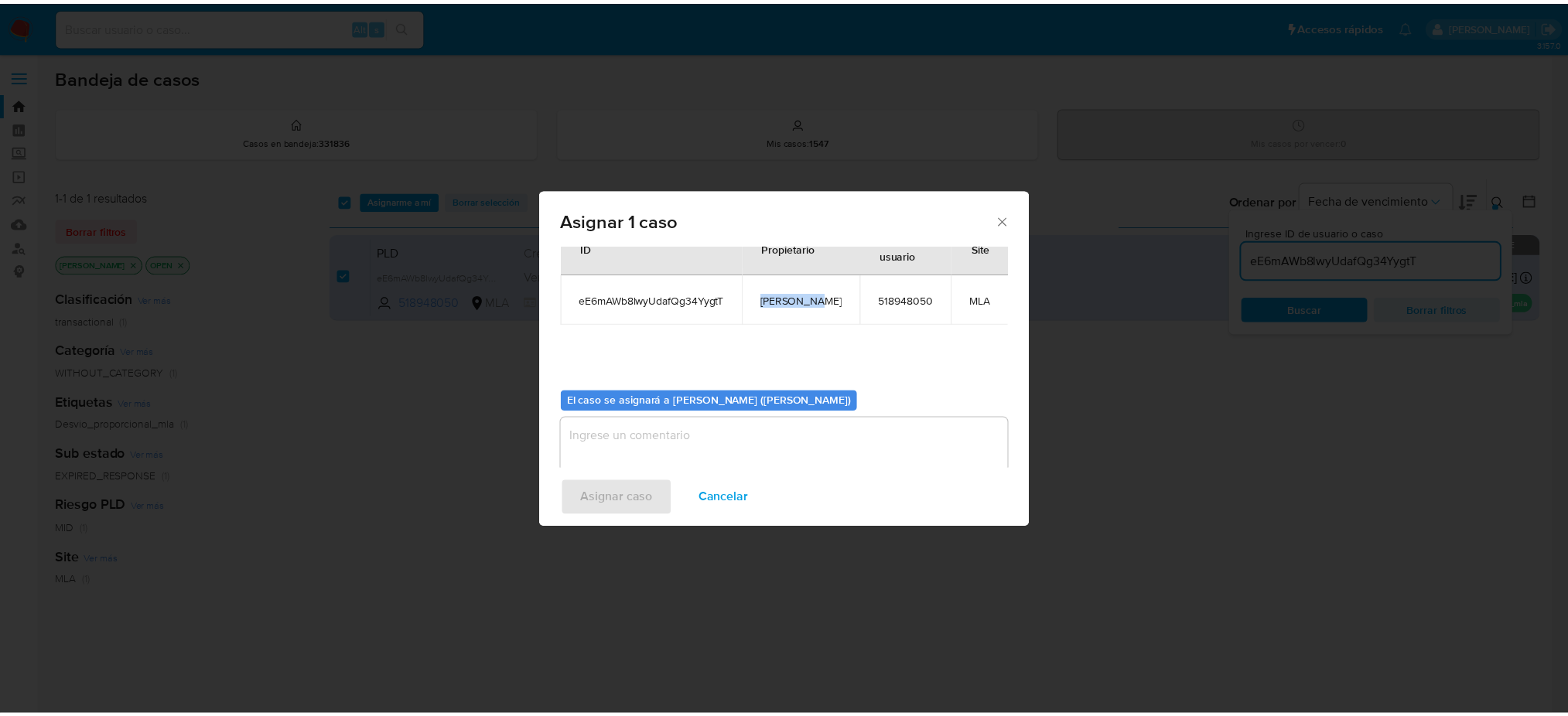
scroll to position [79, 0]
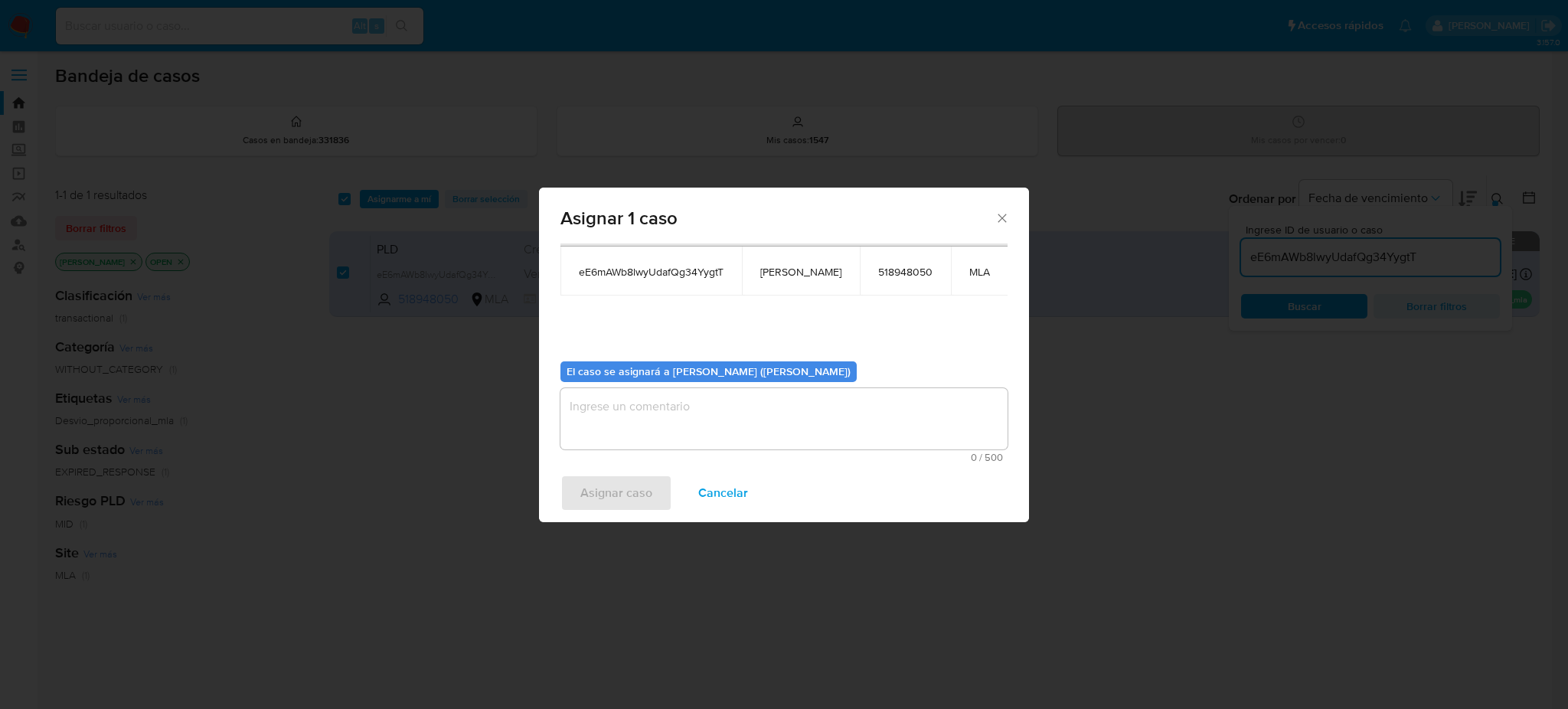
click at [674, 416] on textarea "assign-modal" at bounding box center [784, 419] width 447 height 61
paste textarea "[PERSON_NAME]"
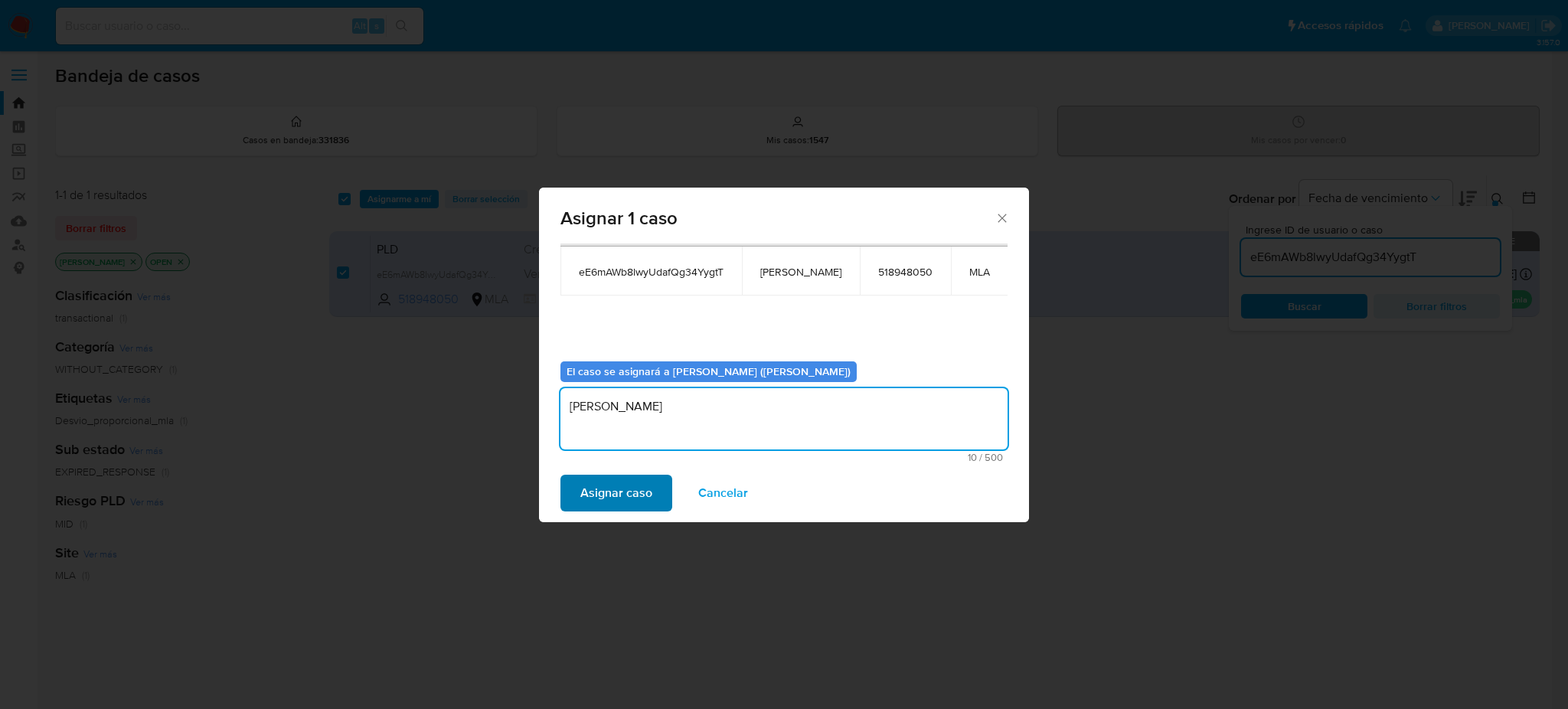
type textarea "[PERSON_NAME]"
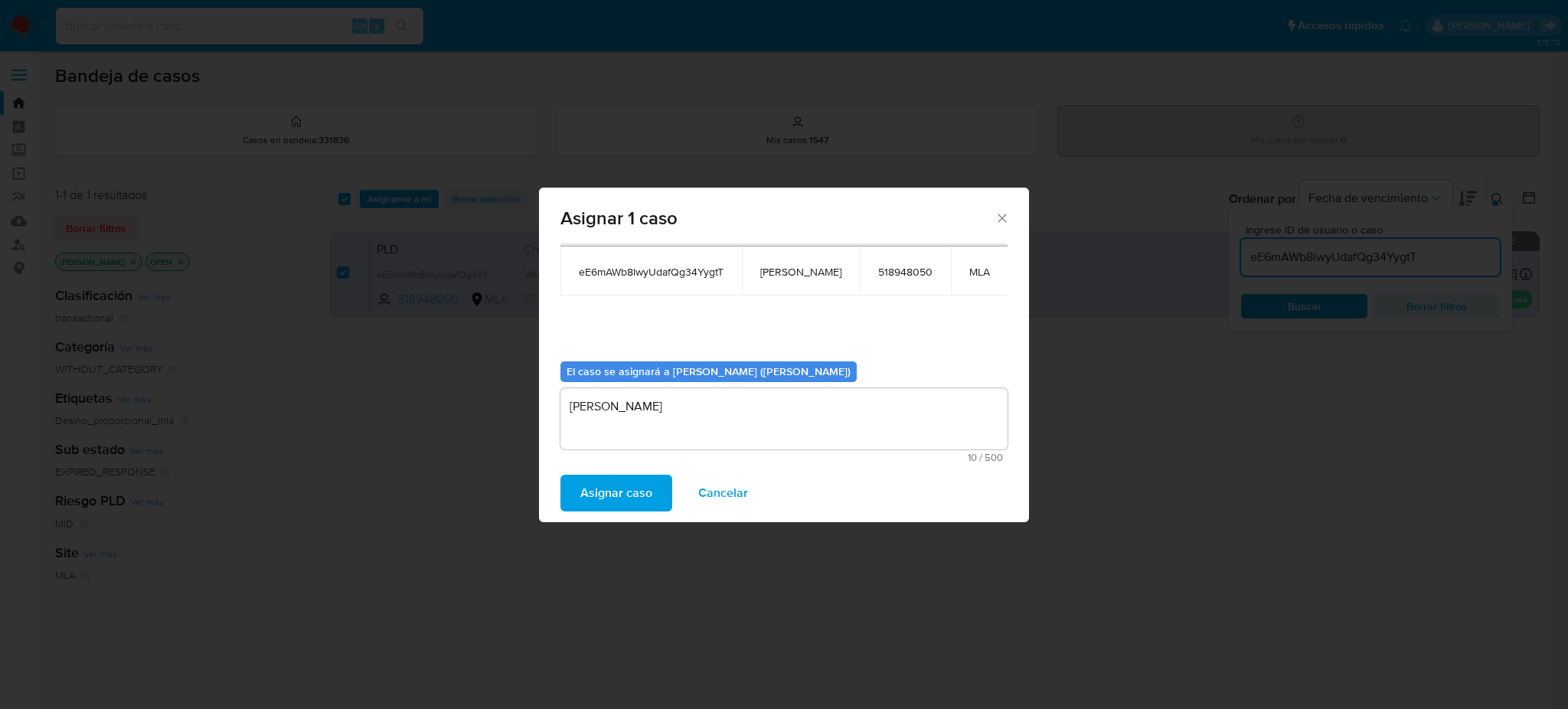
click at [625, 493] on span "Asignar caso" at bounding box center [617, 493] width 72 height 33
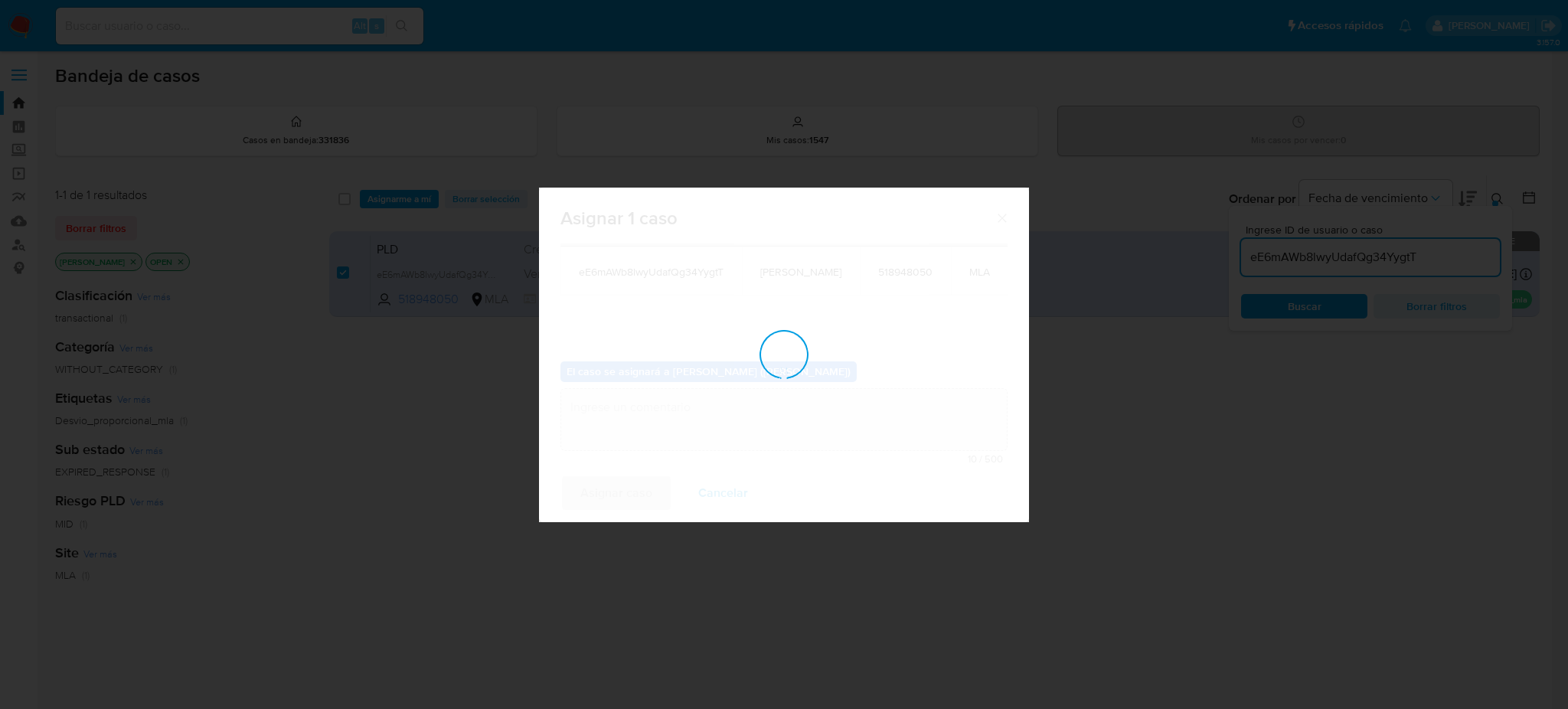
checkbox input "false"
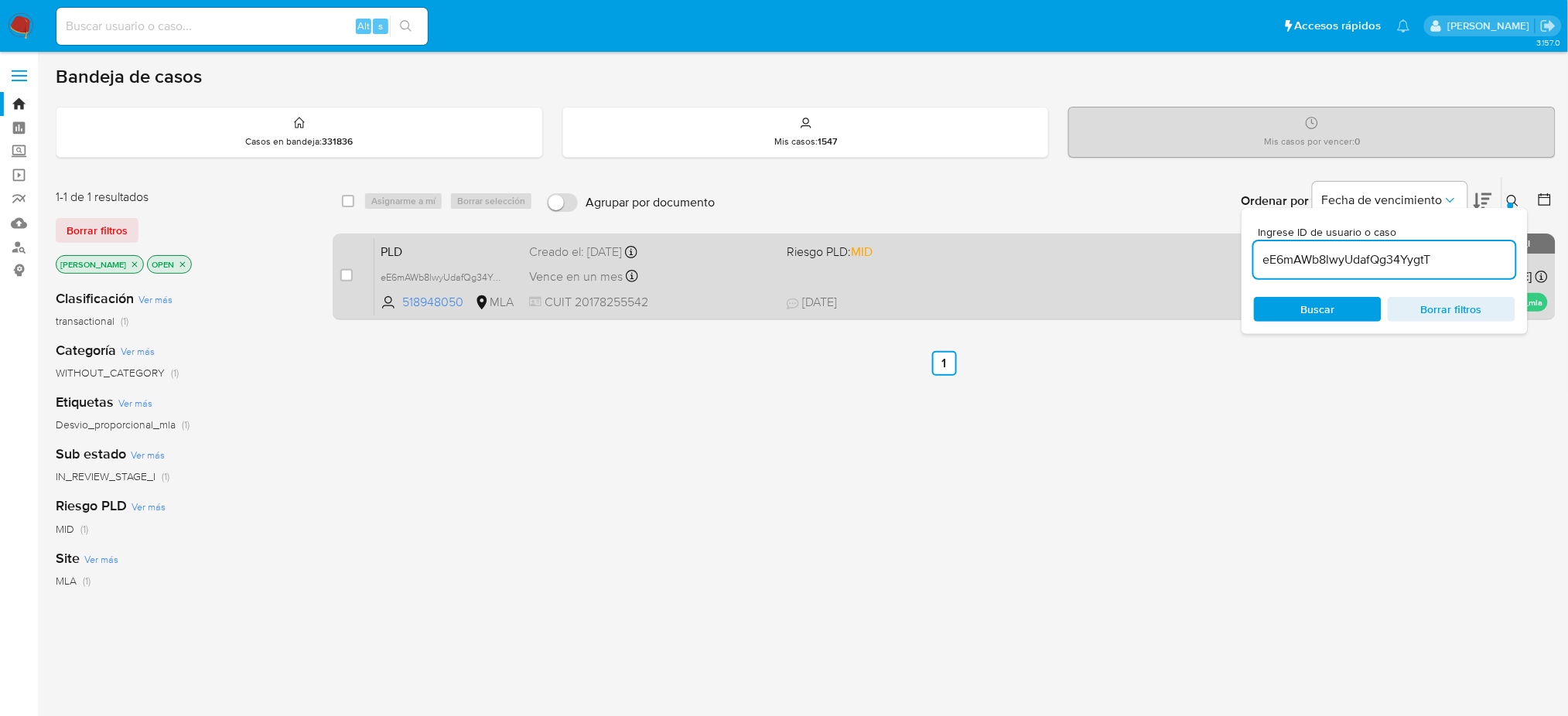
click at [439, 243] on span "PLD" at bounding box center [449, 250] width 136 height 20
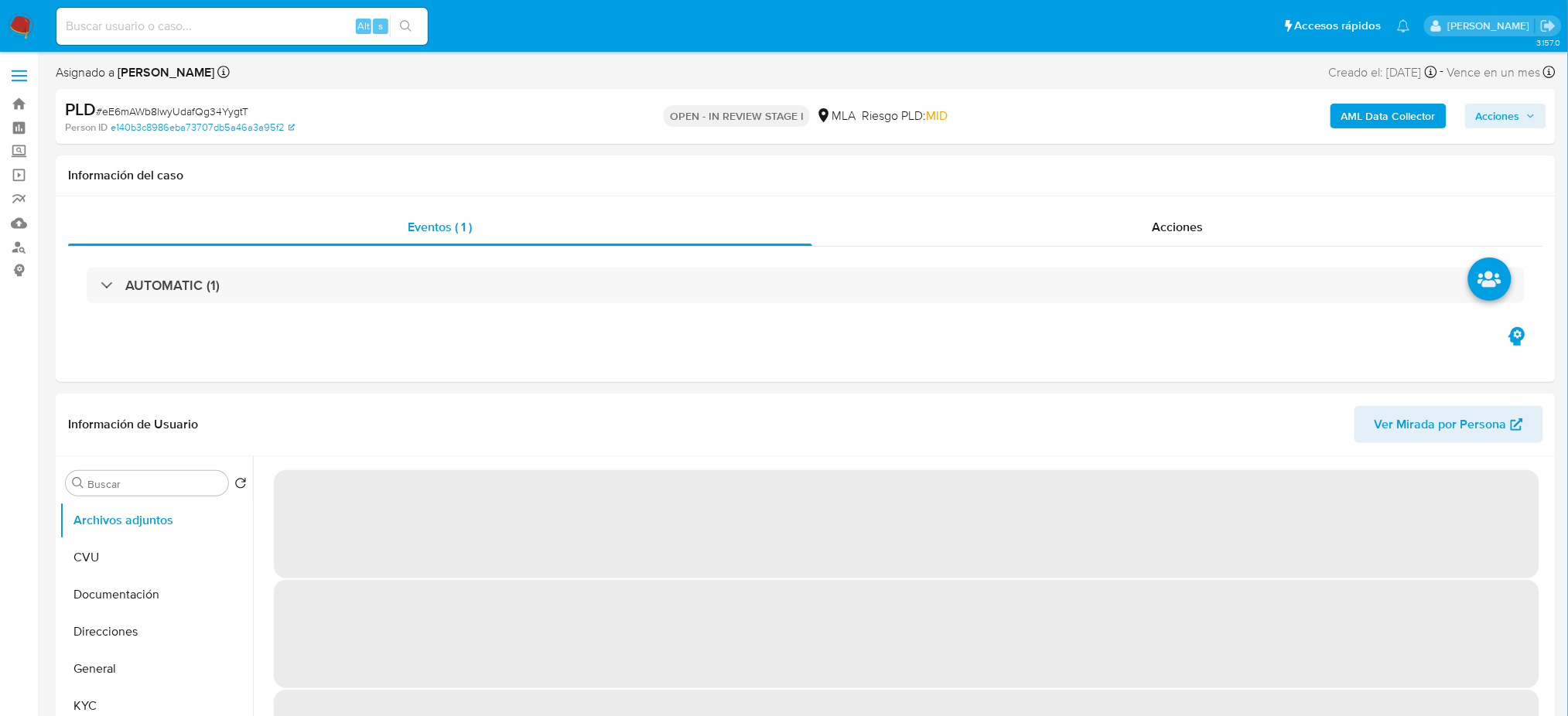
select select "10"
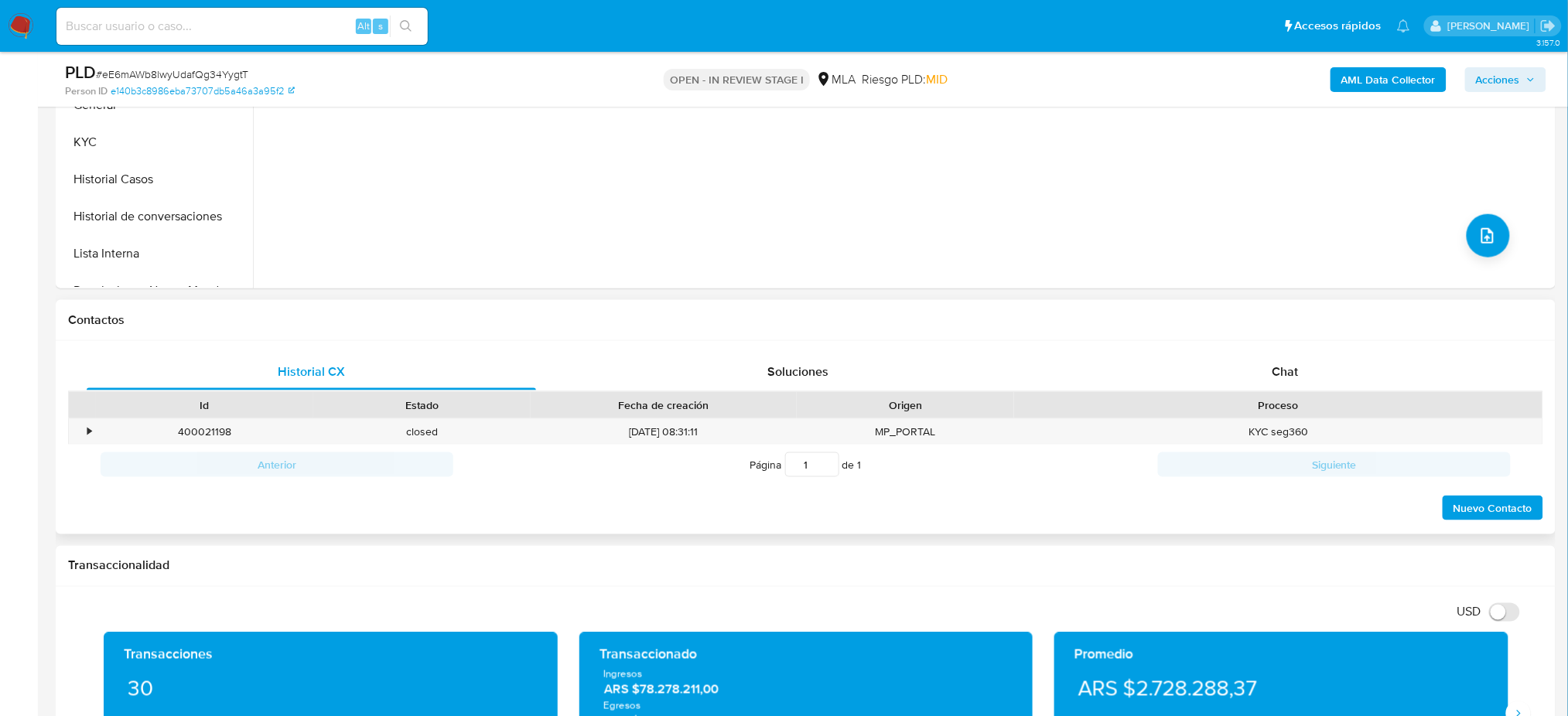
scroll to position [515, 0]
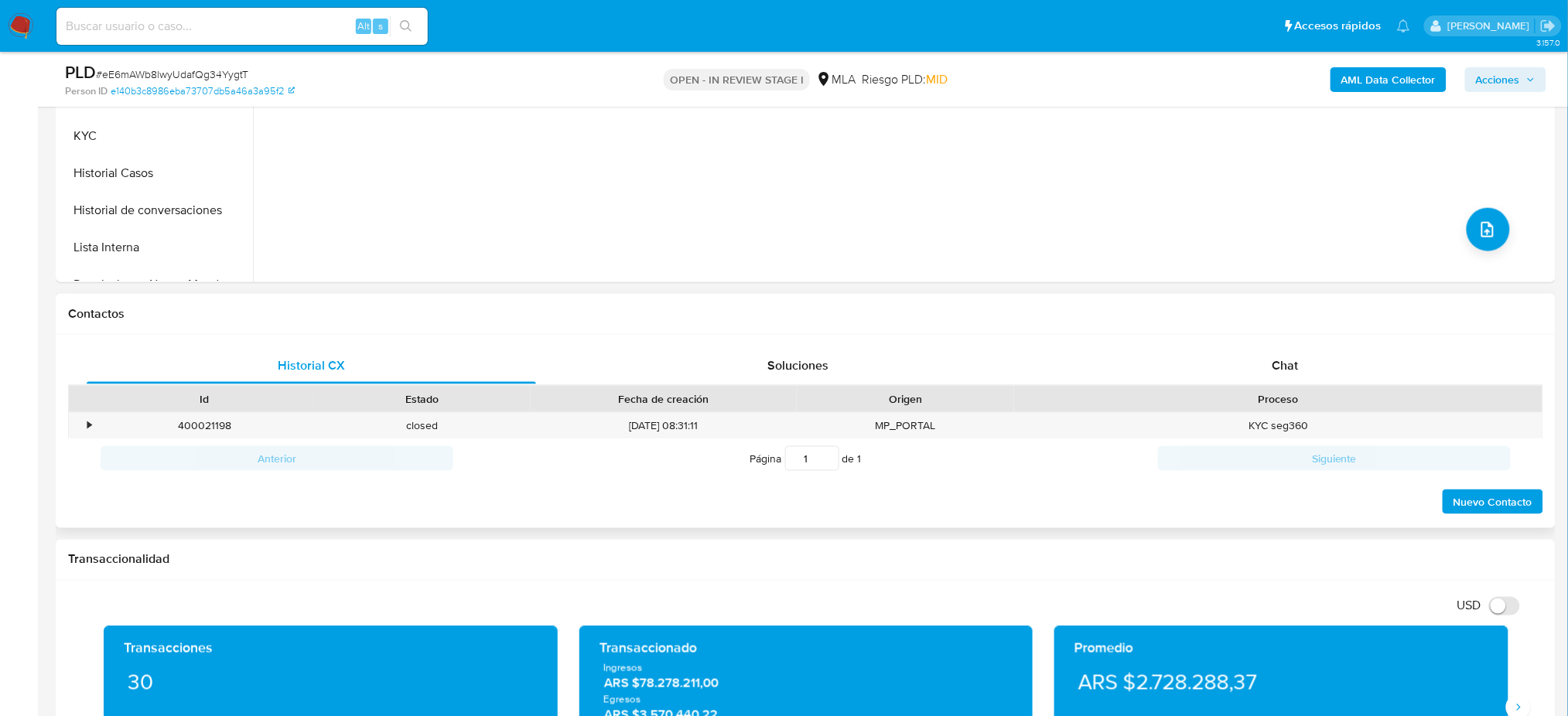
click at [1333, 386] on div "Proceso" at bounding box center [1278, 399] width 528 height 27
click at [1226, 363] on div "Chat" at bounding box center [1285, 366] width 450 height 37
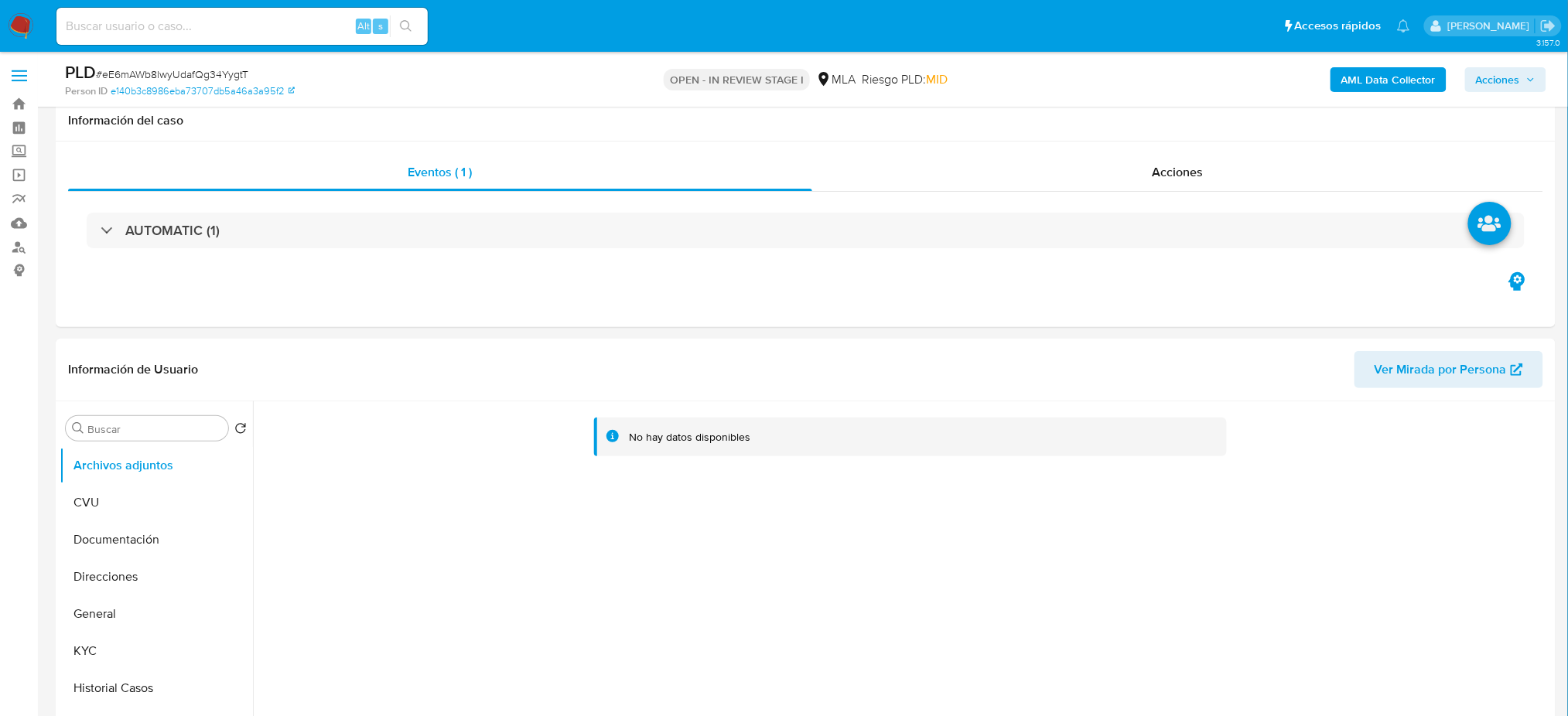
scroll to position [103, 0]
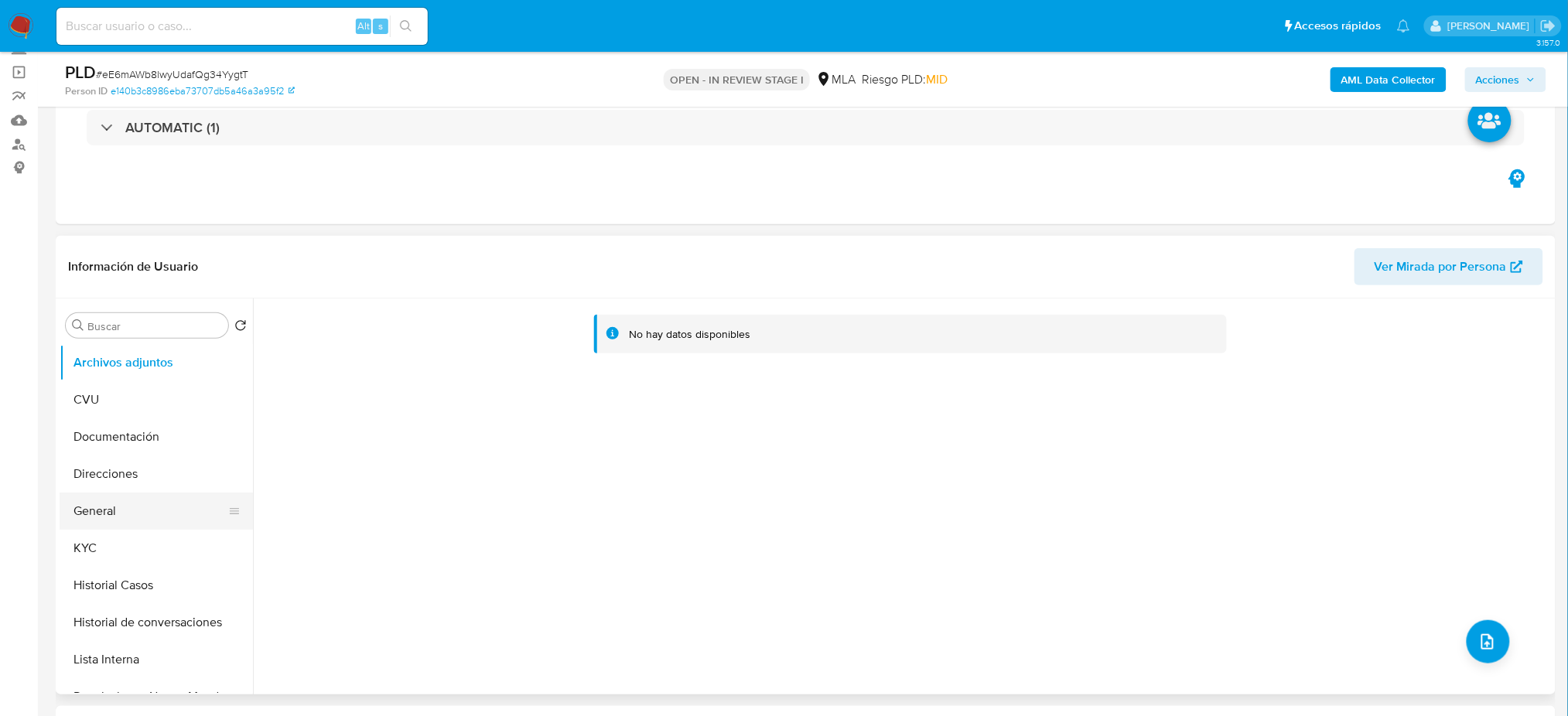
click at [100, 512] on button "General" at bounding box center [150, 512] width 181 height 37
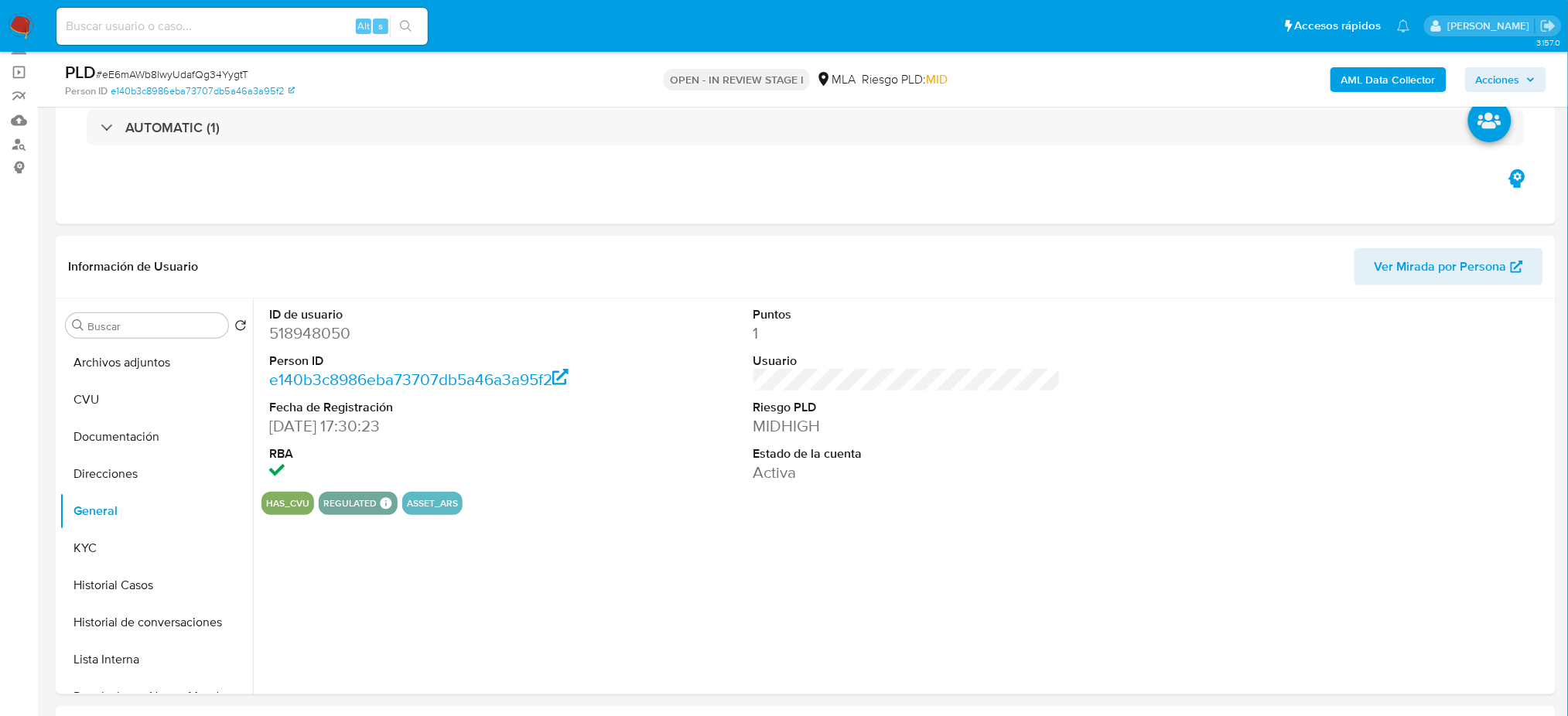
click at [300, 335] on dd "518948050" at bounding box center [422, 333] width 307 height 21
copy dd "518948050"
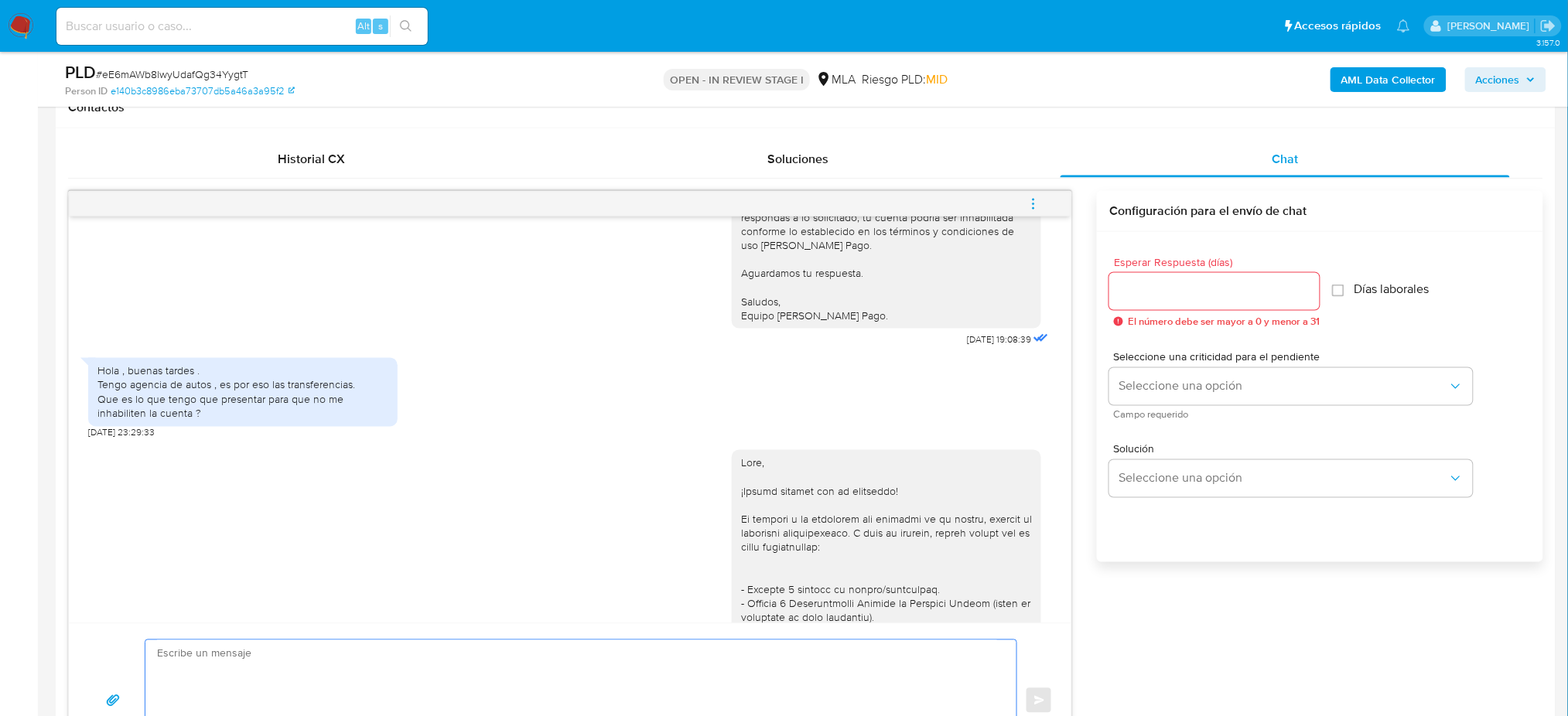
click at [227, 689] on textarea at bounding box center [576, 701] width 840 height 120
paste textarea "Hola, Esperamos que te encuentres muy bien. Te consultamos si tuviste oportunid…"
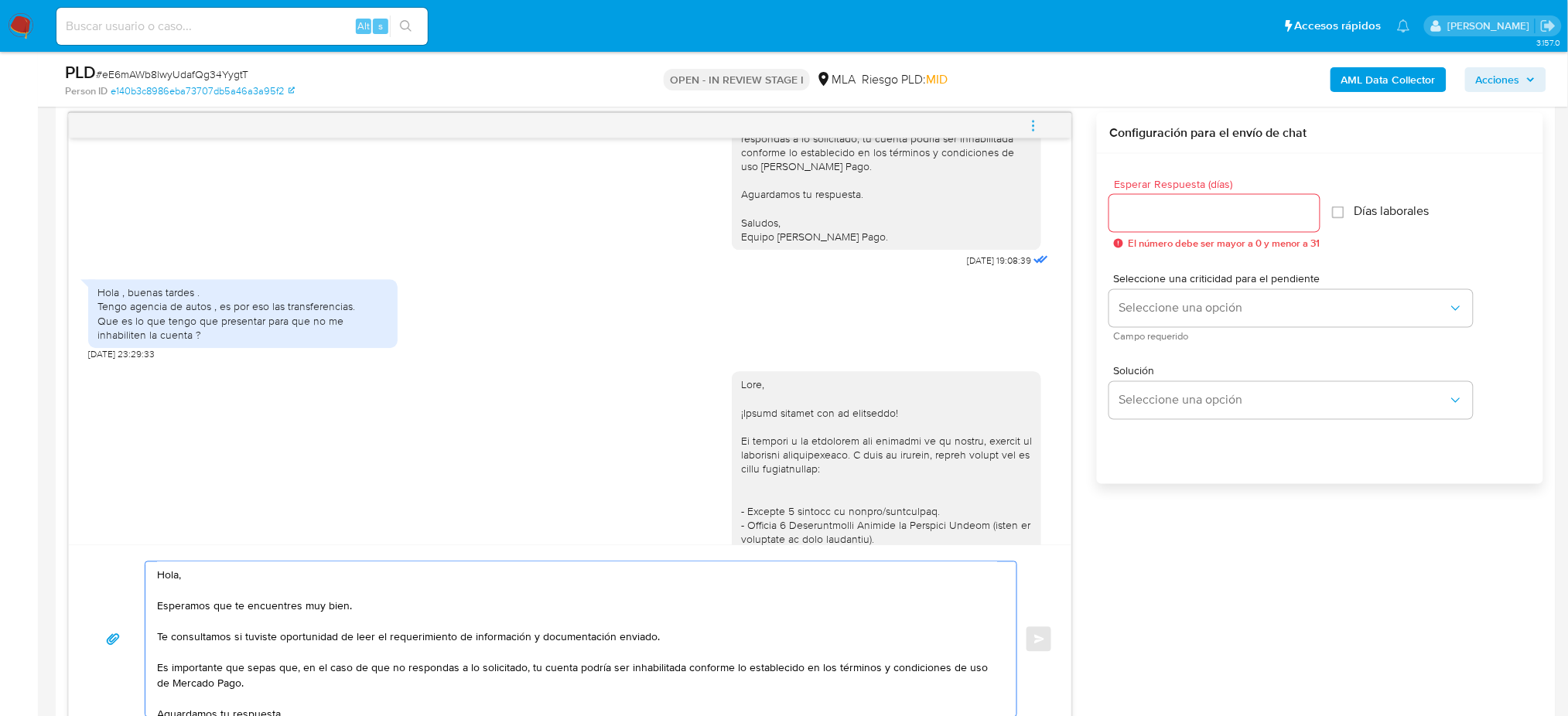
scroll to position [71, 0]
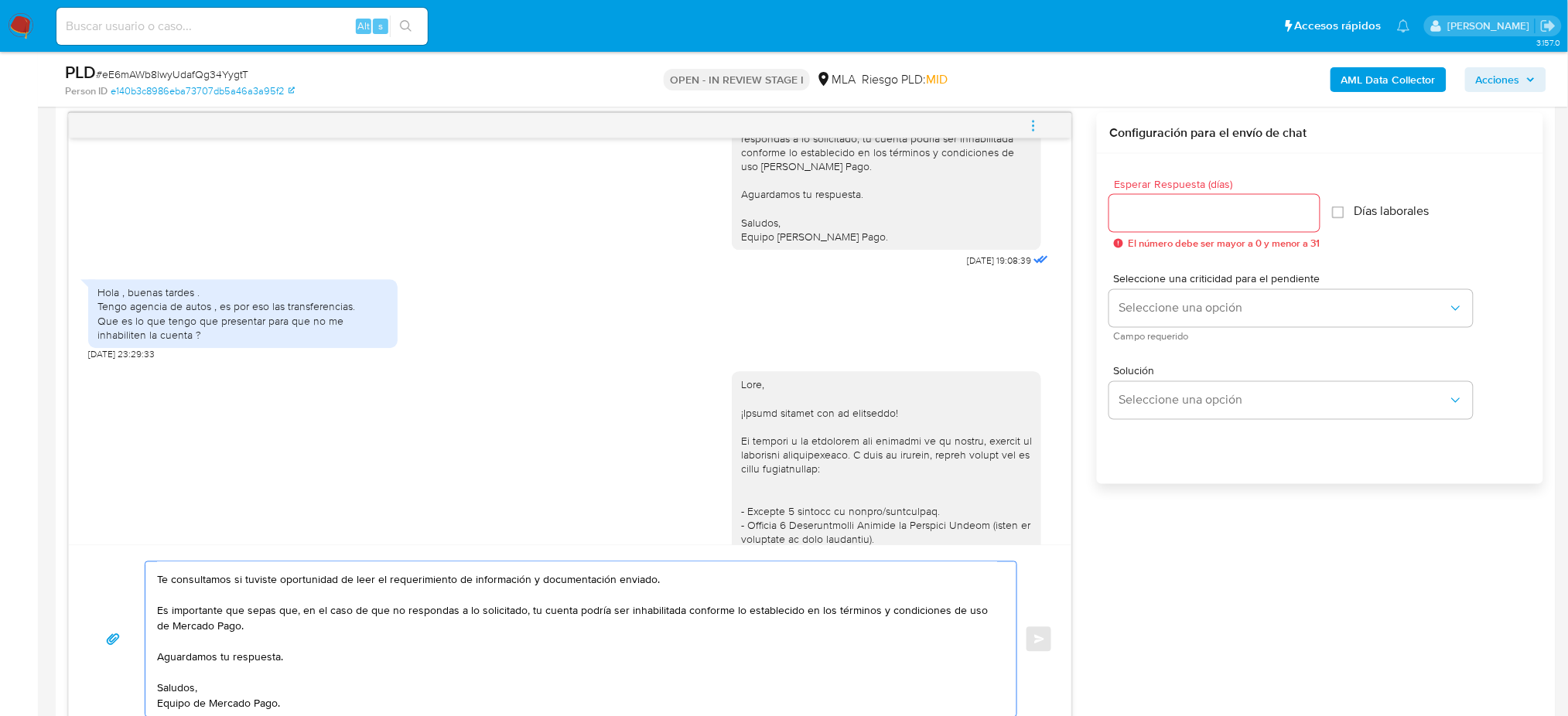
type textarea "Hola, Esperamos que te encuentres muy bien. Te consultamos si tuviste oportunid…"
click at [1128, 213] on input "Esperar Respuesta (días)" at bounding box center [1214, 213] width 211 height 20
type input "2"
click at [1135, 298] on button "Seleccione una opción" at bounding box center [1290, 309] width 364 height 37
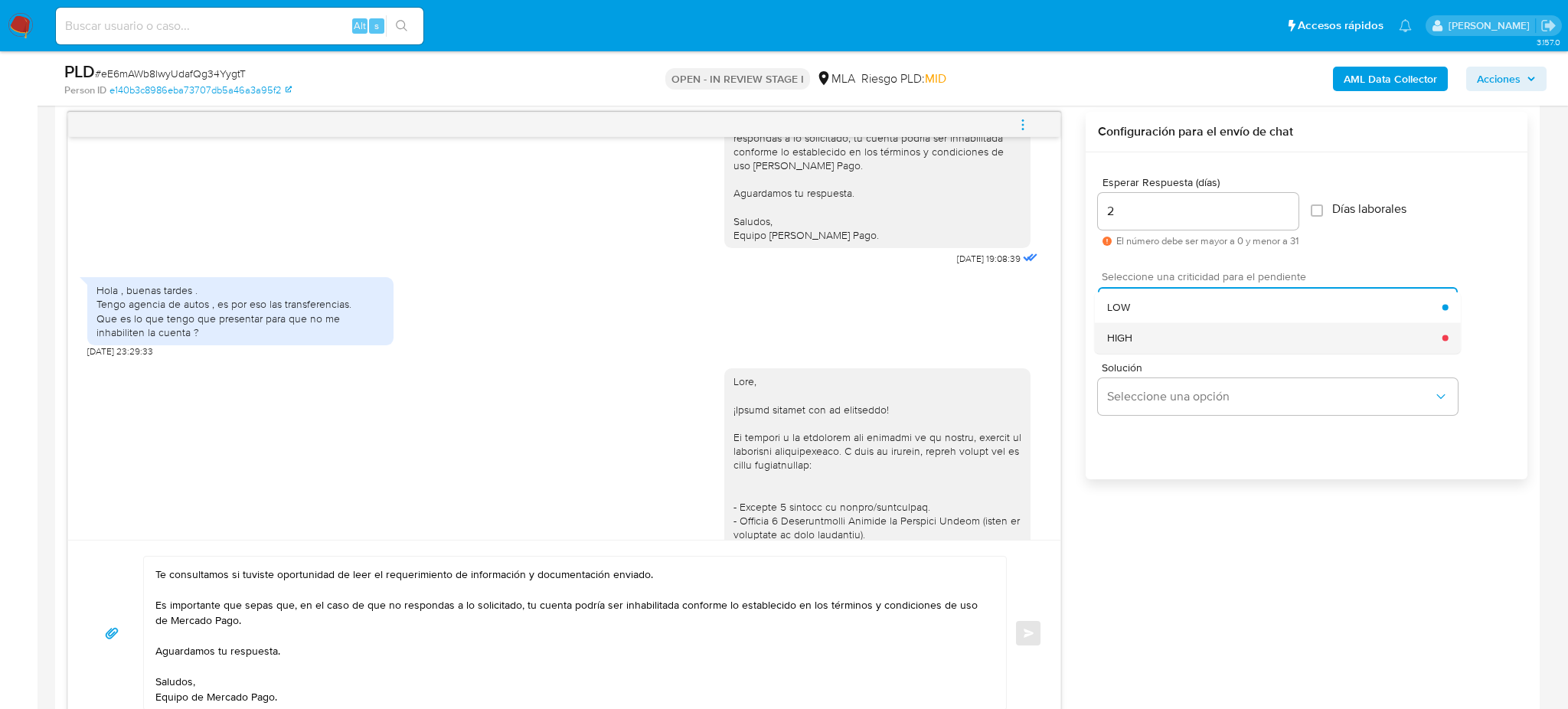
click at [1131, 326] on div "HIGH" at bounding box center [1275, 337] width 335 height 31
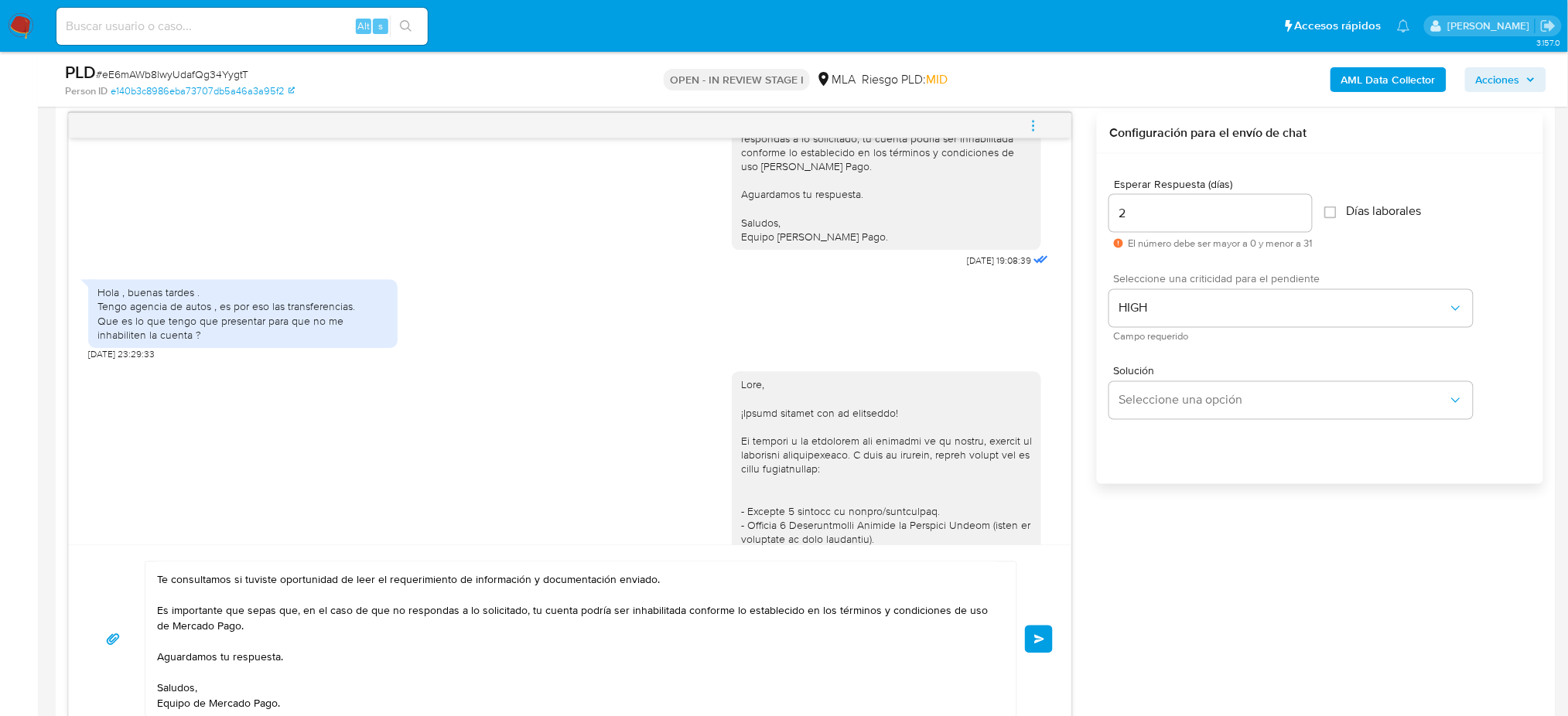
click at [1049, 635] on button "Enviar" at bounding box center [1038, 639] width 27 height 27
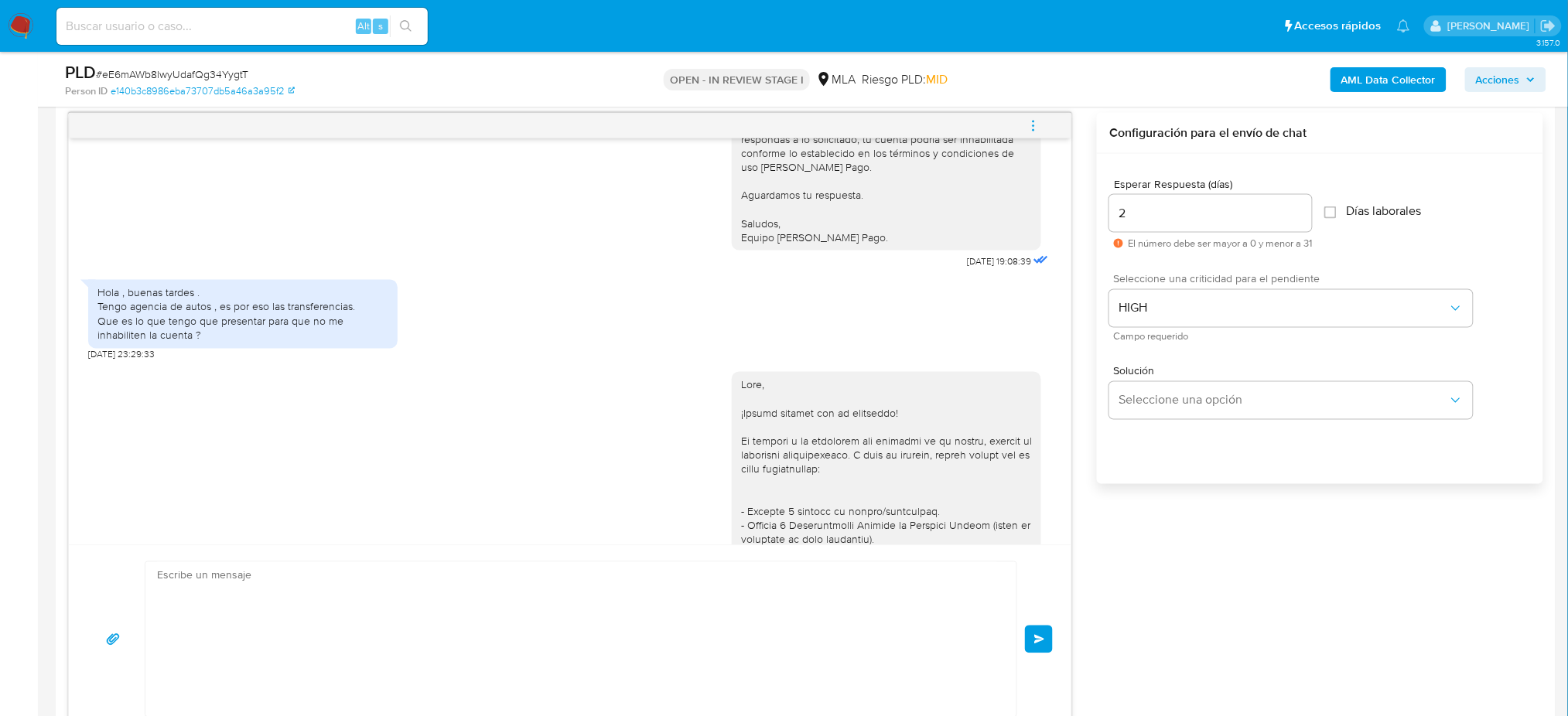
scroll to position [0, 0]
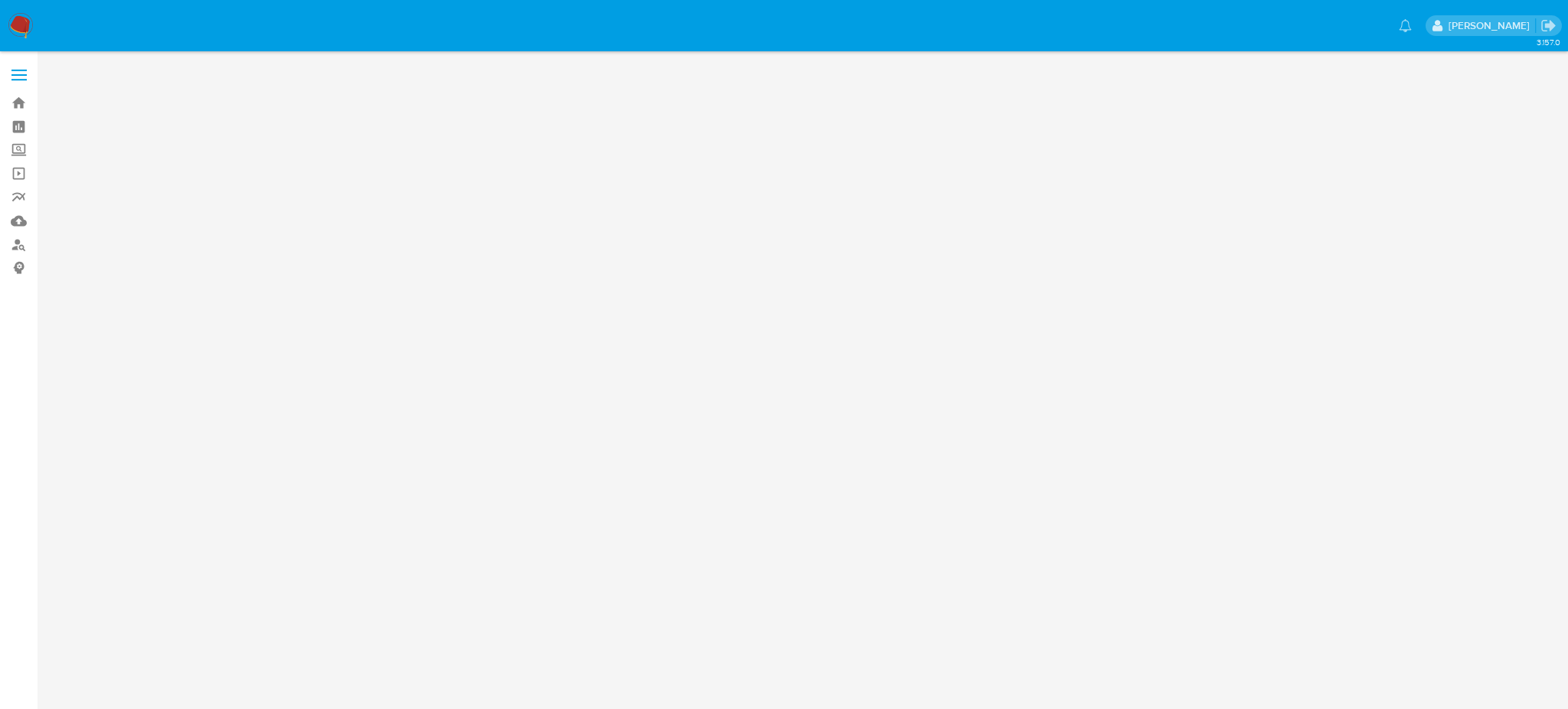
click at [161, 26] on div "[PERSON_NAME] Bandeja Tablero Screening Búsqueda en Listas Watchlist Herramient…" at bounding box center [784, 354] width 1568 height 709
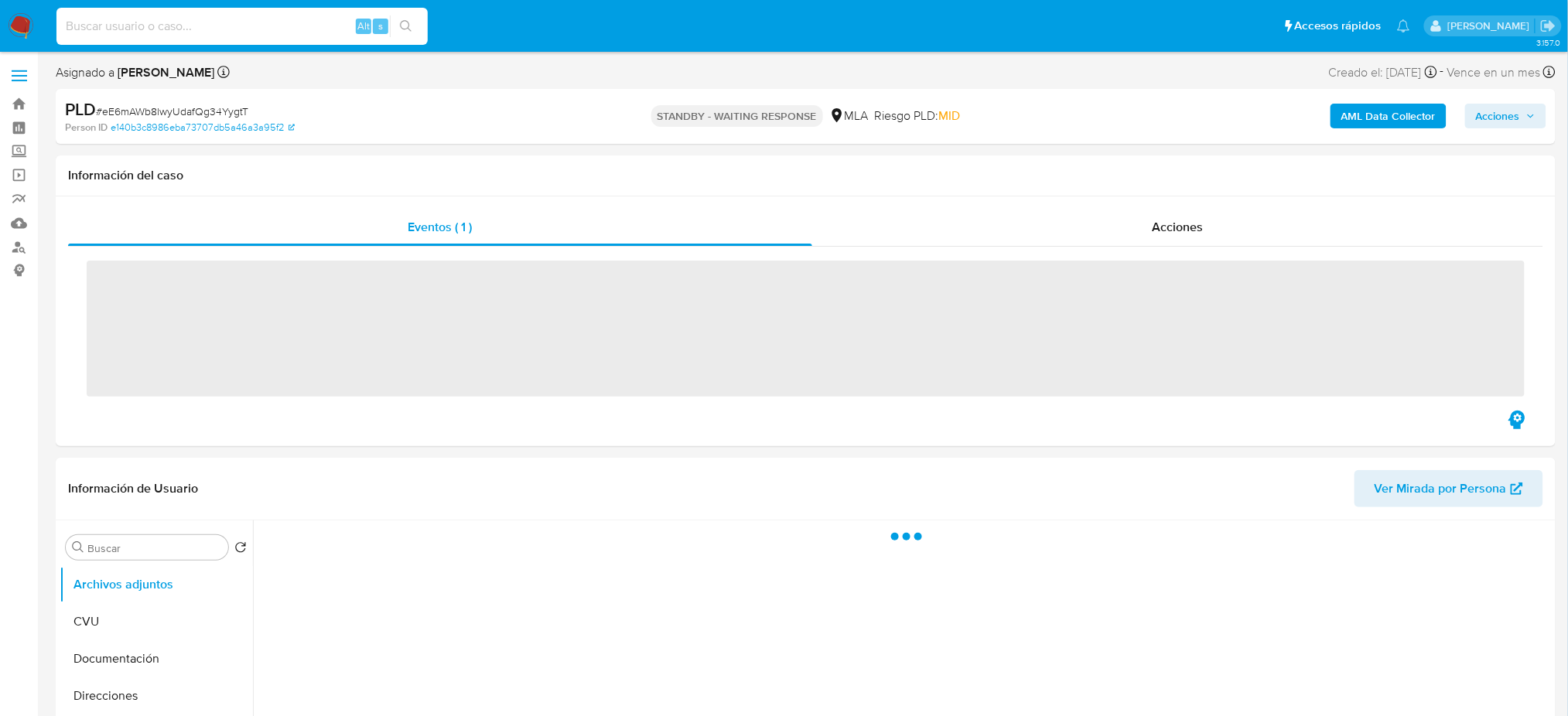
click at [155, 27] on input at bounding box center [242, 26] width 372 height 20
paste input "Wb5YnLQKzEPnDtQirnRicYSe"
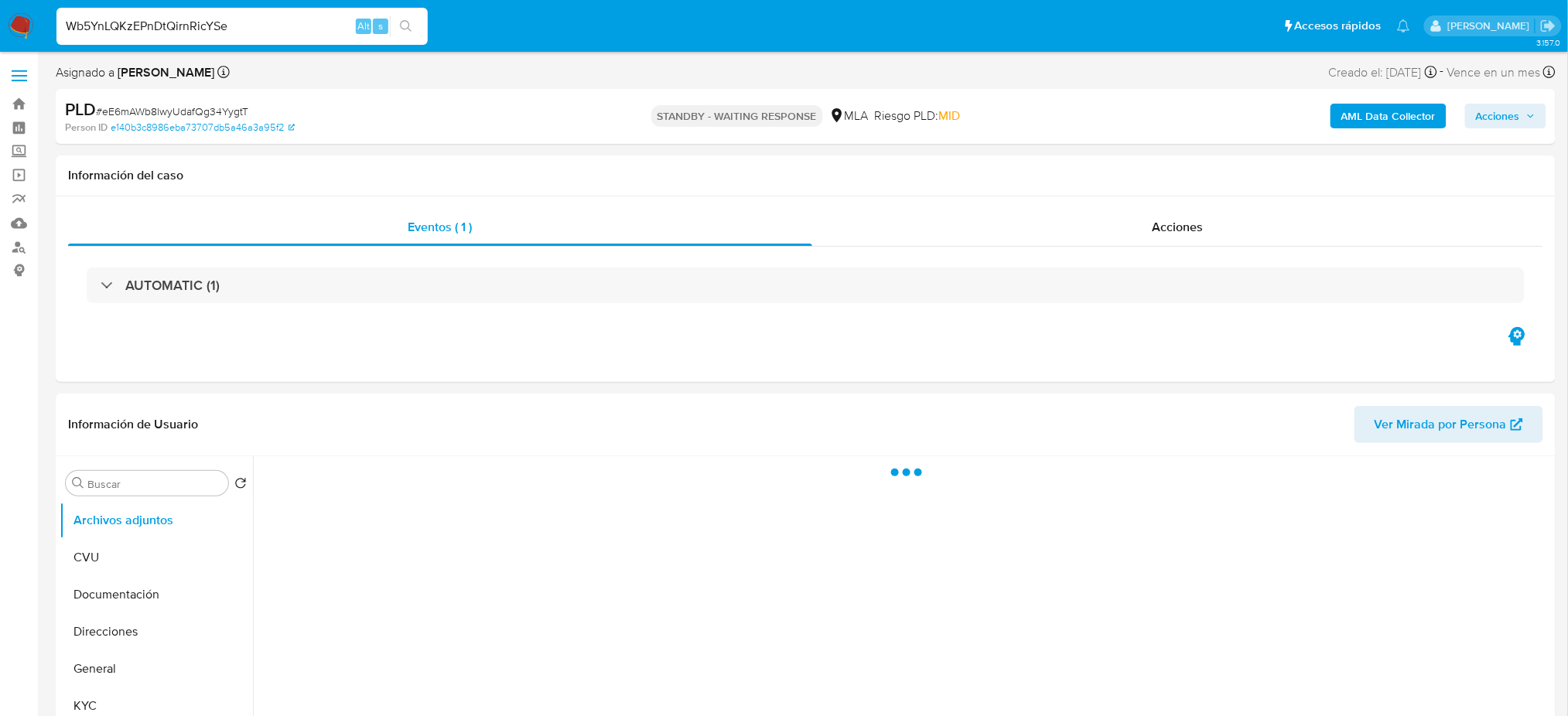
type input "Wb5YnLQKzEPnDtQirnRicYSe"
select select "10"
drag, startPoint x: 250, startPoint y: 16, endPoint x: 0, endPoint y: 38, distance: 251.0
click at [0, 38] on nav "Pausado Ver notificaciones Wb5YnLQKzEPnDtQirnRicYSe Alt s Accesos rápidos Presi…" at bounding box center [784, 26] width 1568 height 52
paste input "xf4yFmoRR6eYn8MhFUN2HXoO"
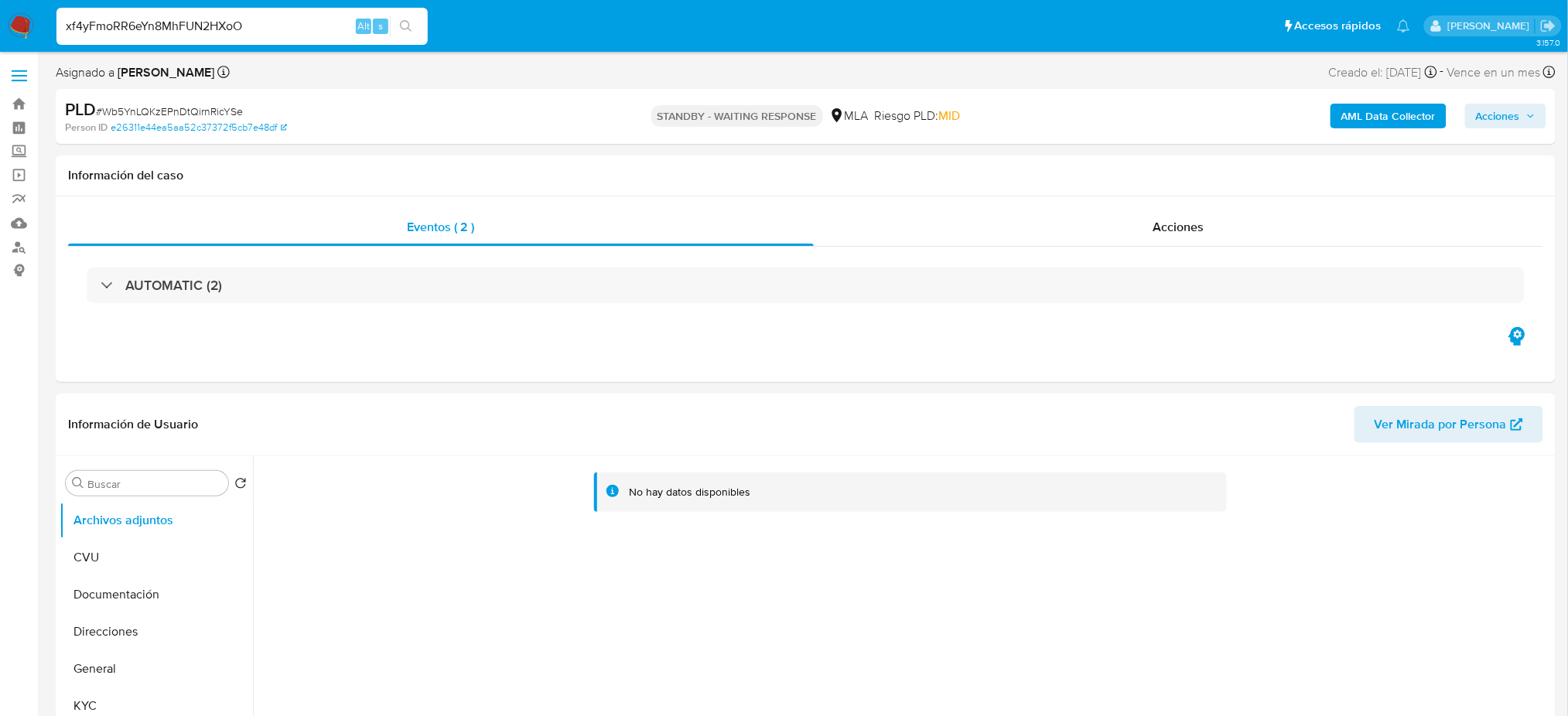
type input "xf4yFmoRR6eYn8MhFUN2HXoO"
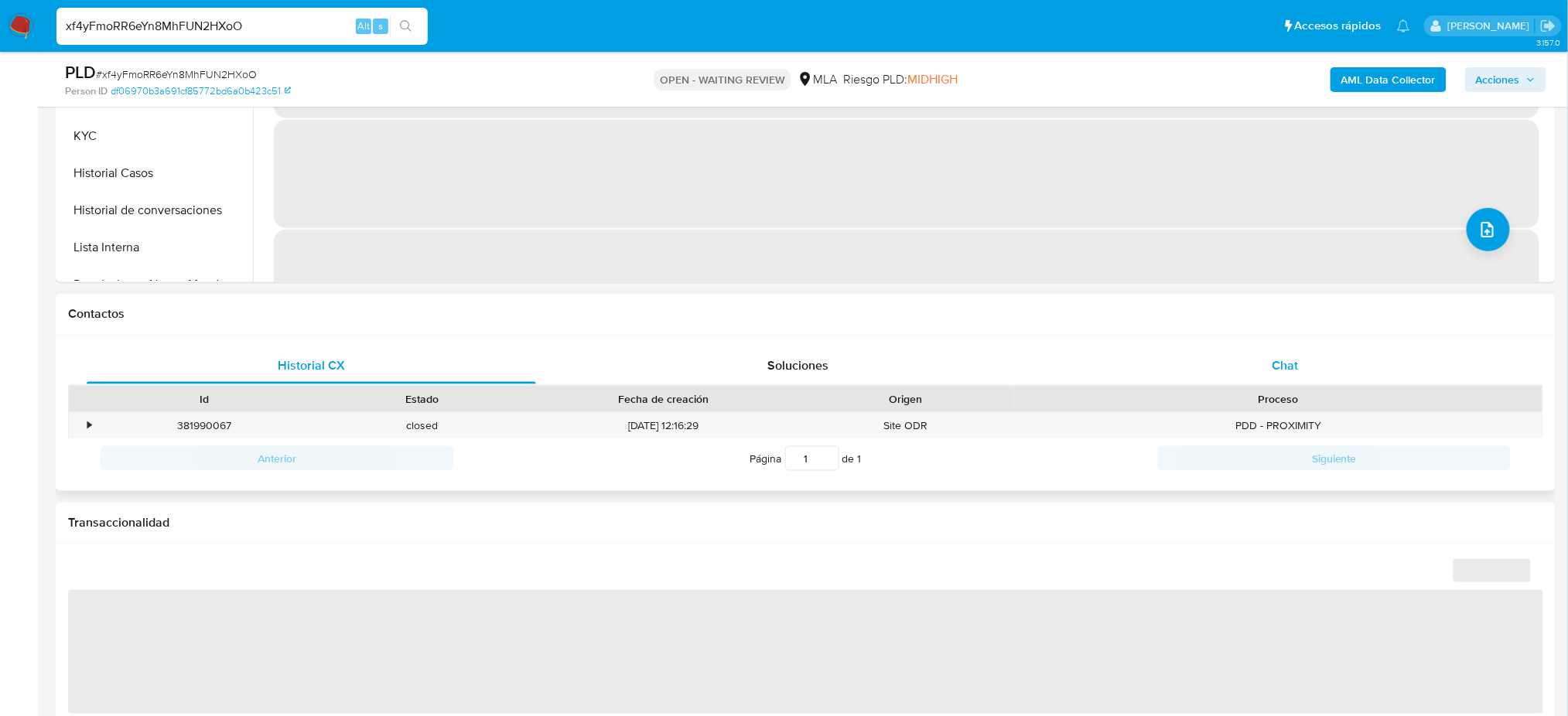
drag, startPoint x: 1330, startPoint y: 356, endPoint x: 1145, endPoint y: 359, distance: 185.0
click at [1327, 355] on div "Chat" at bounding box center [1285, 366] width 450 height 37
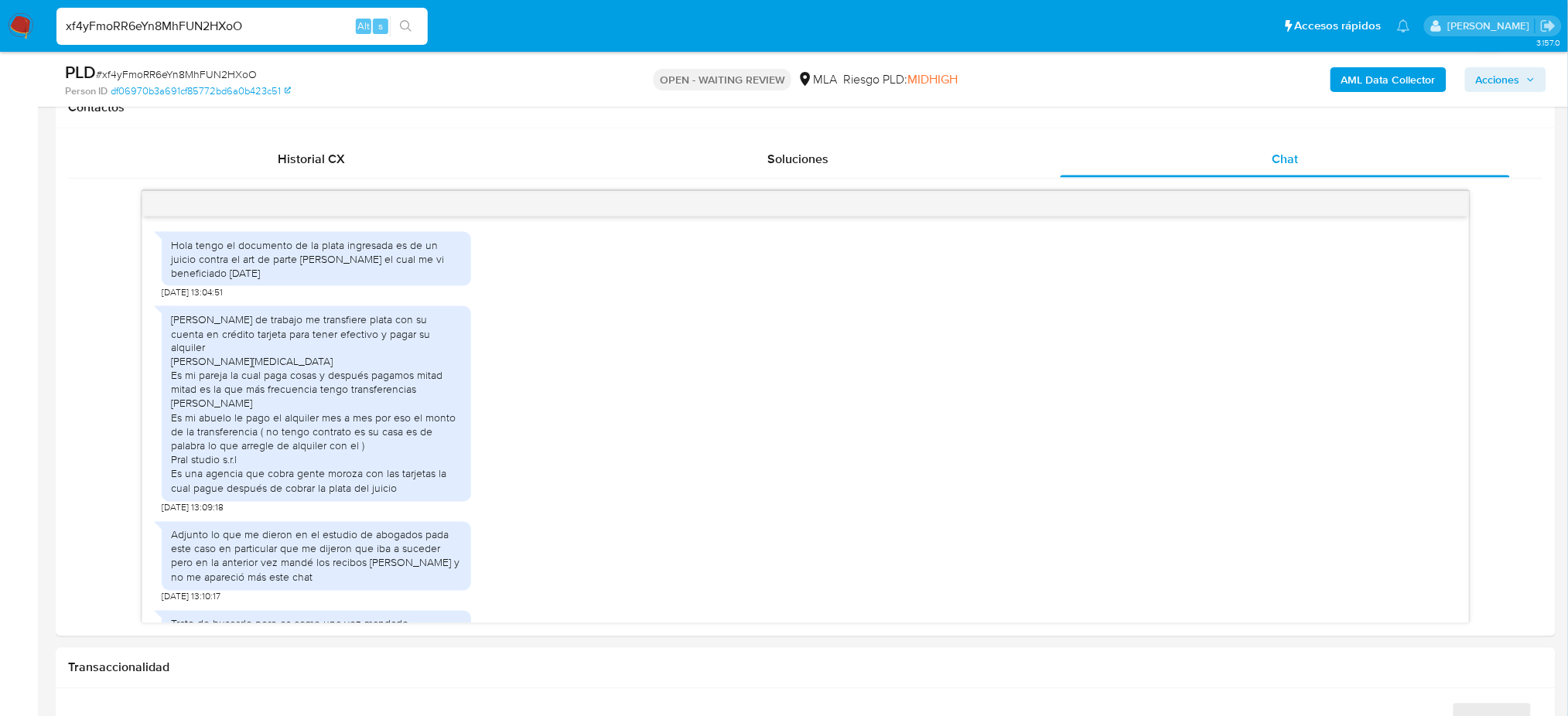
scroll to position [516, 0]
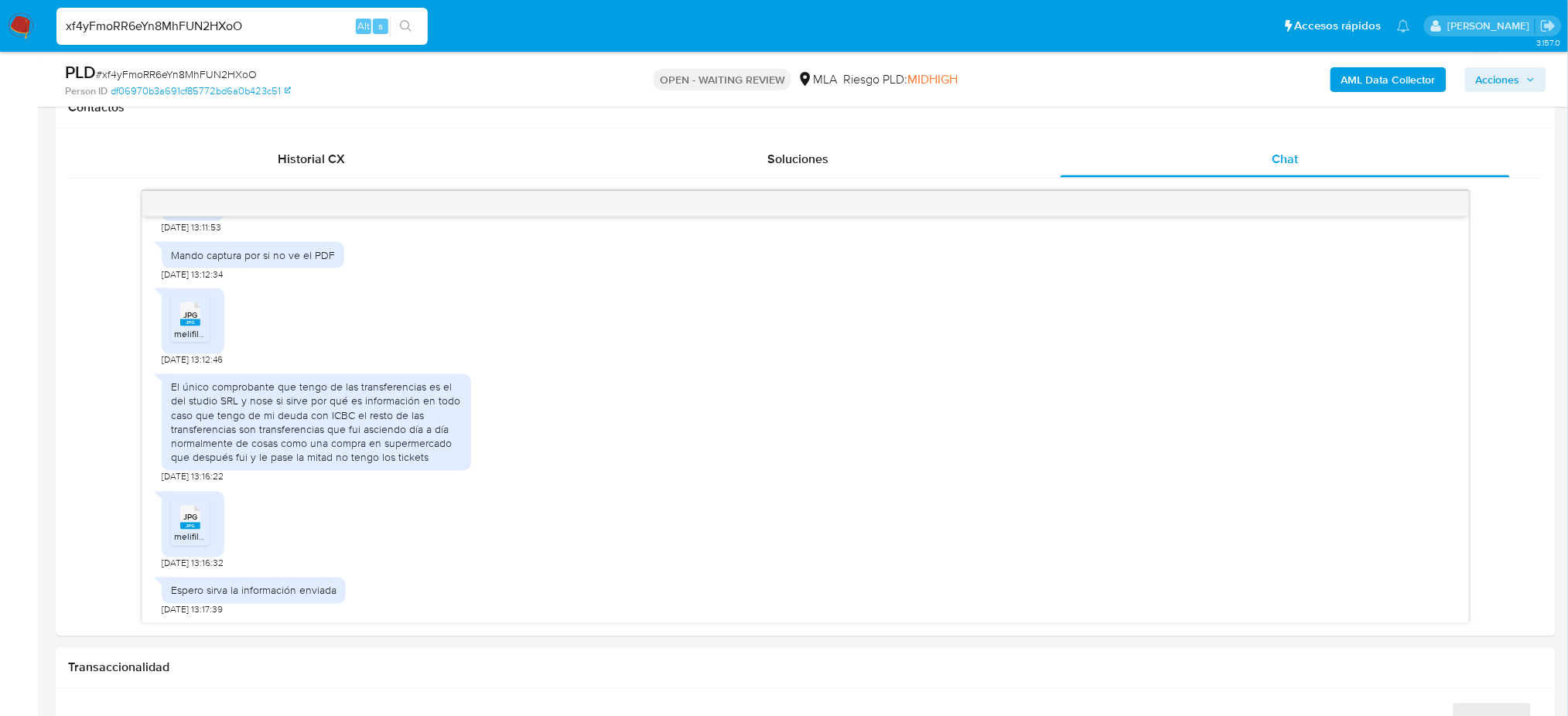
select select "10"
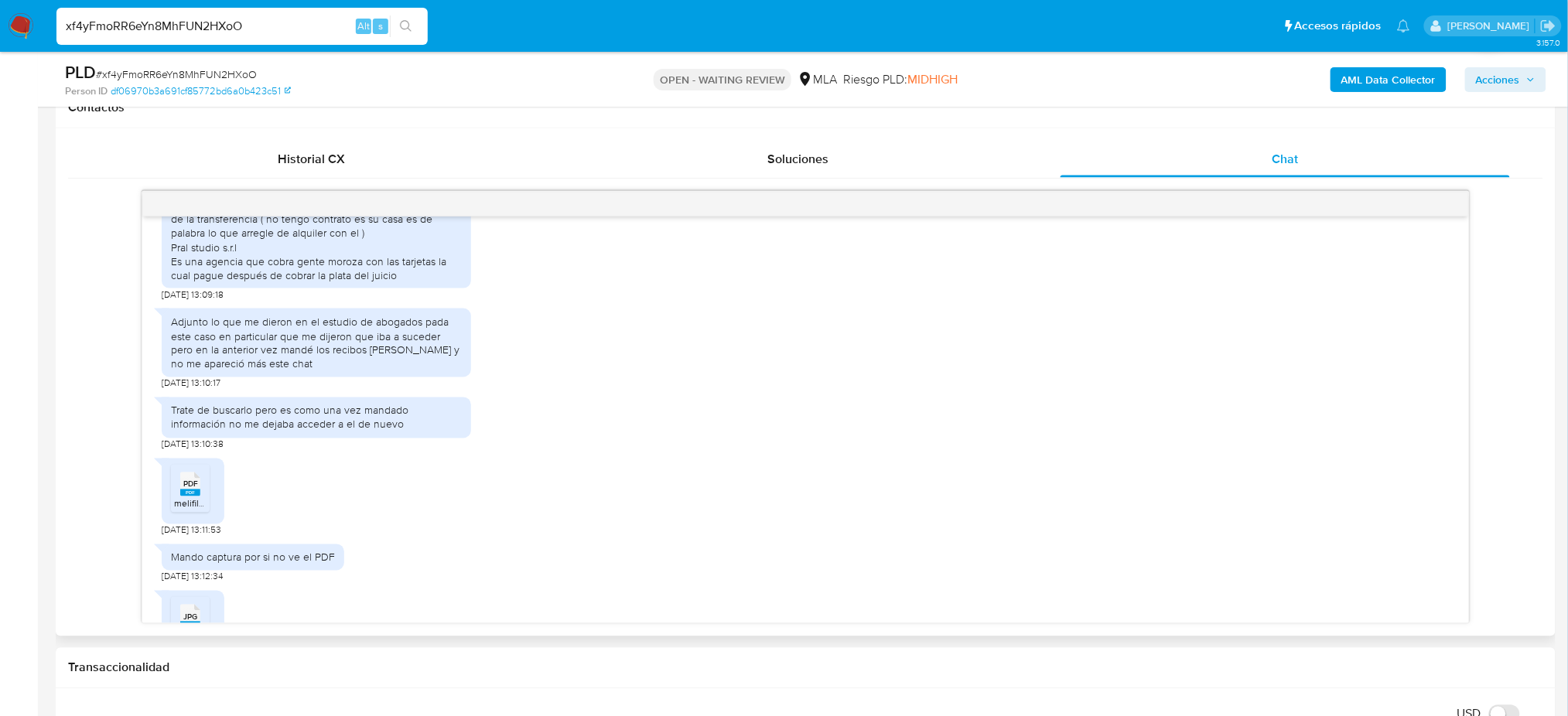
scroll to position [1547, 0]
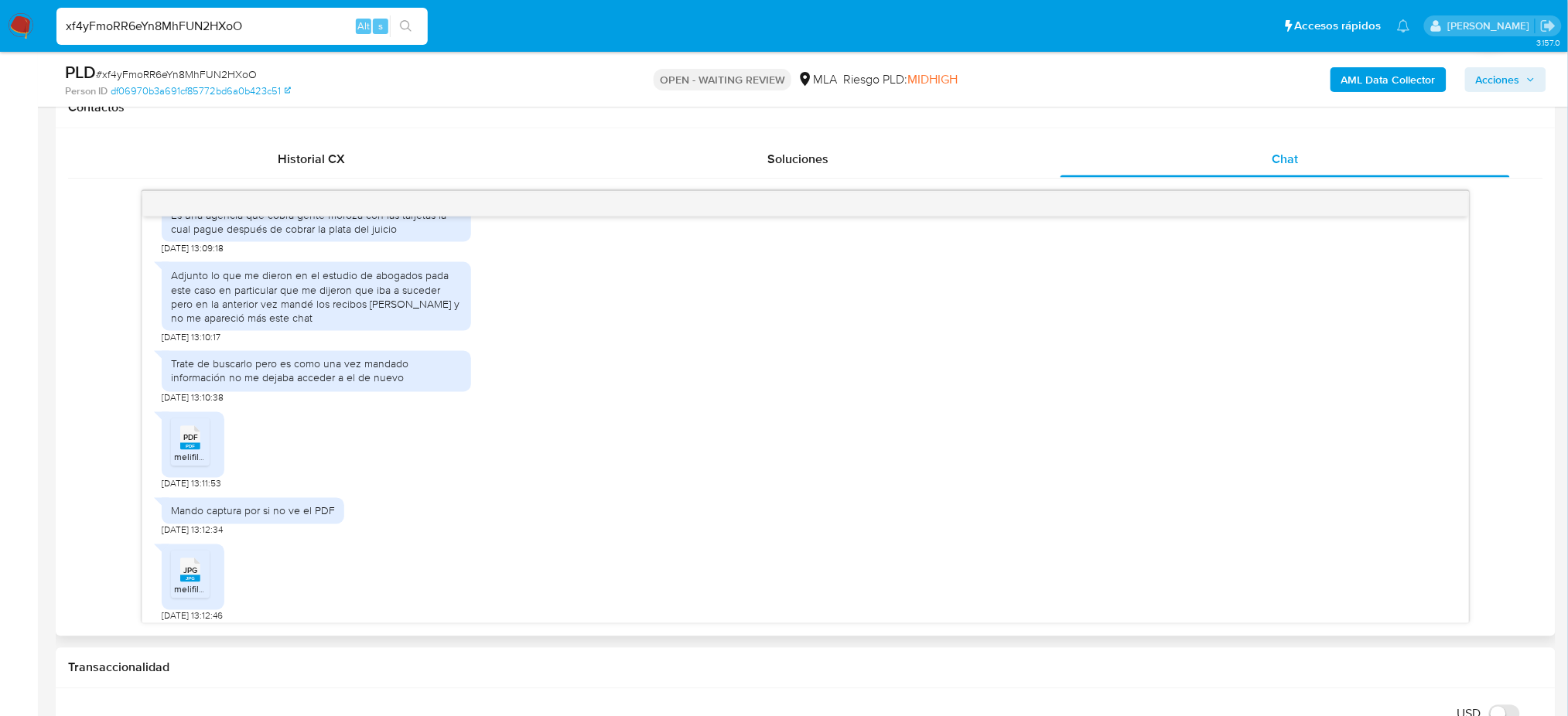
click at [181, 450] on icon at bounding box center [190, 438] width 20 height 24
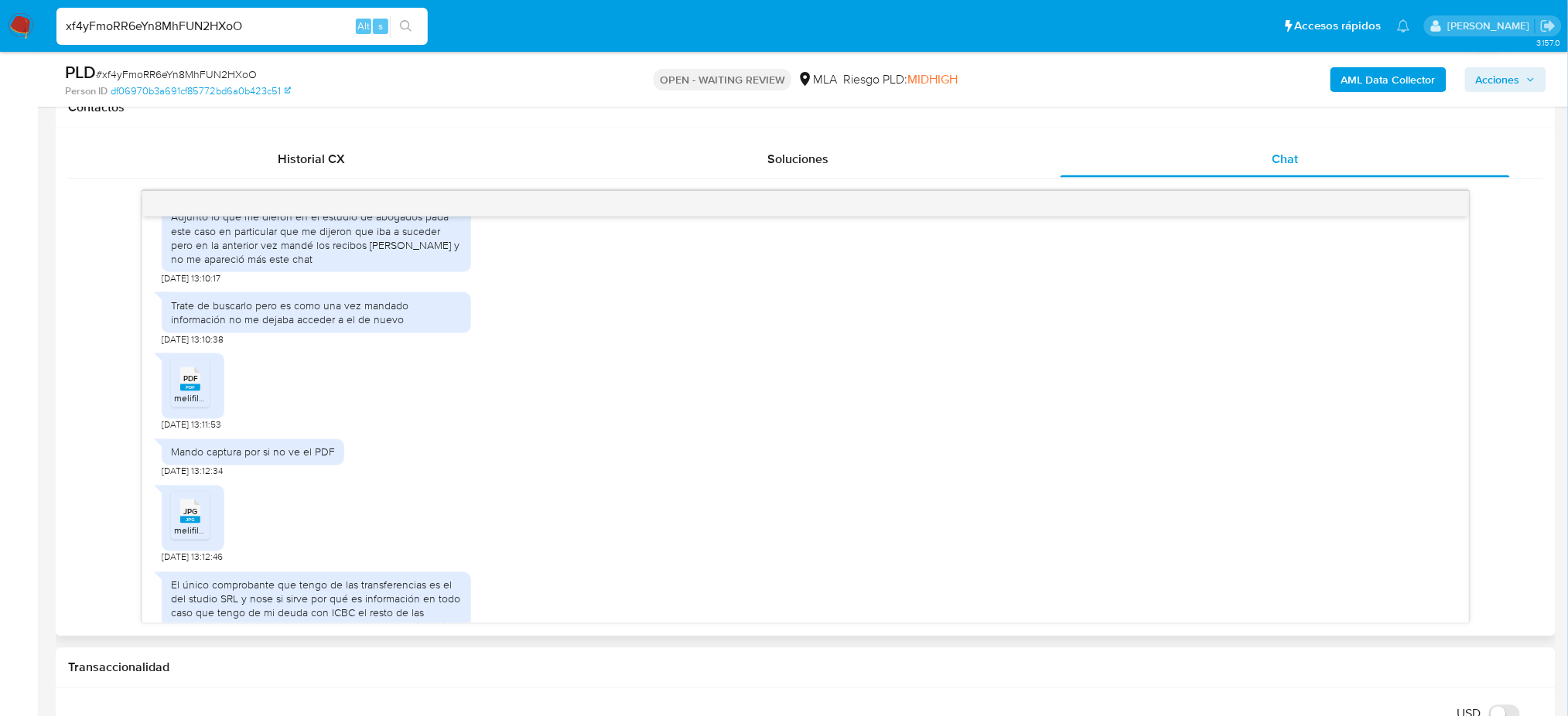
scroll to position [1642, 0]
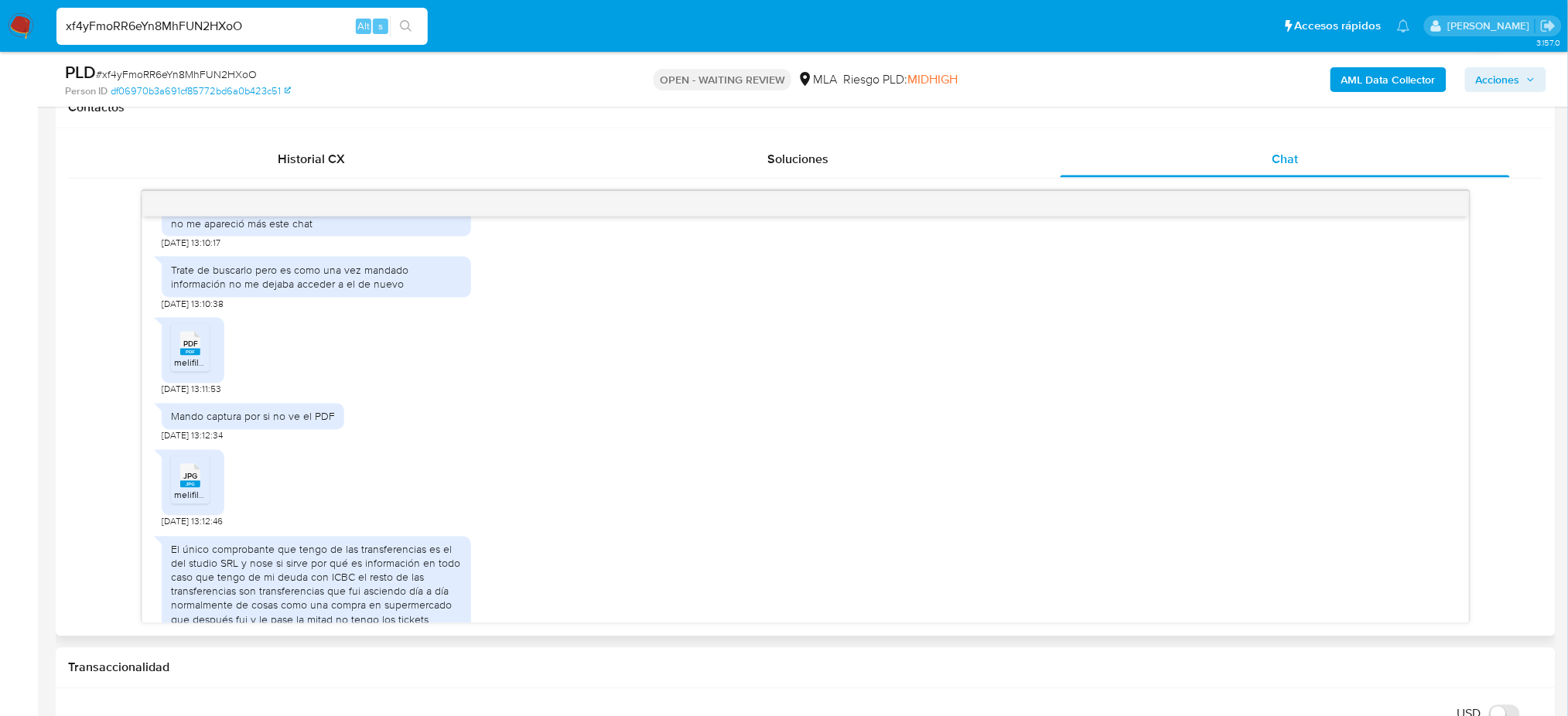
click at [194, 482] on span "JPG" at bounding box center [190, 476] width 14 height 10
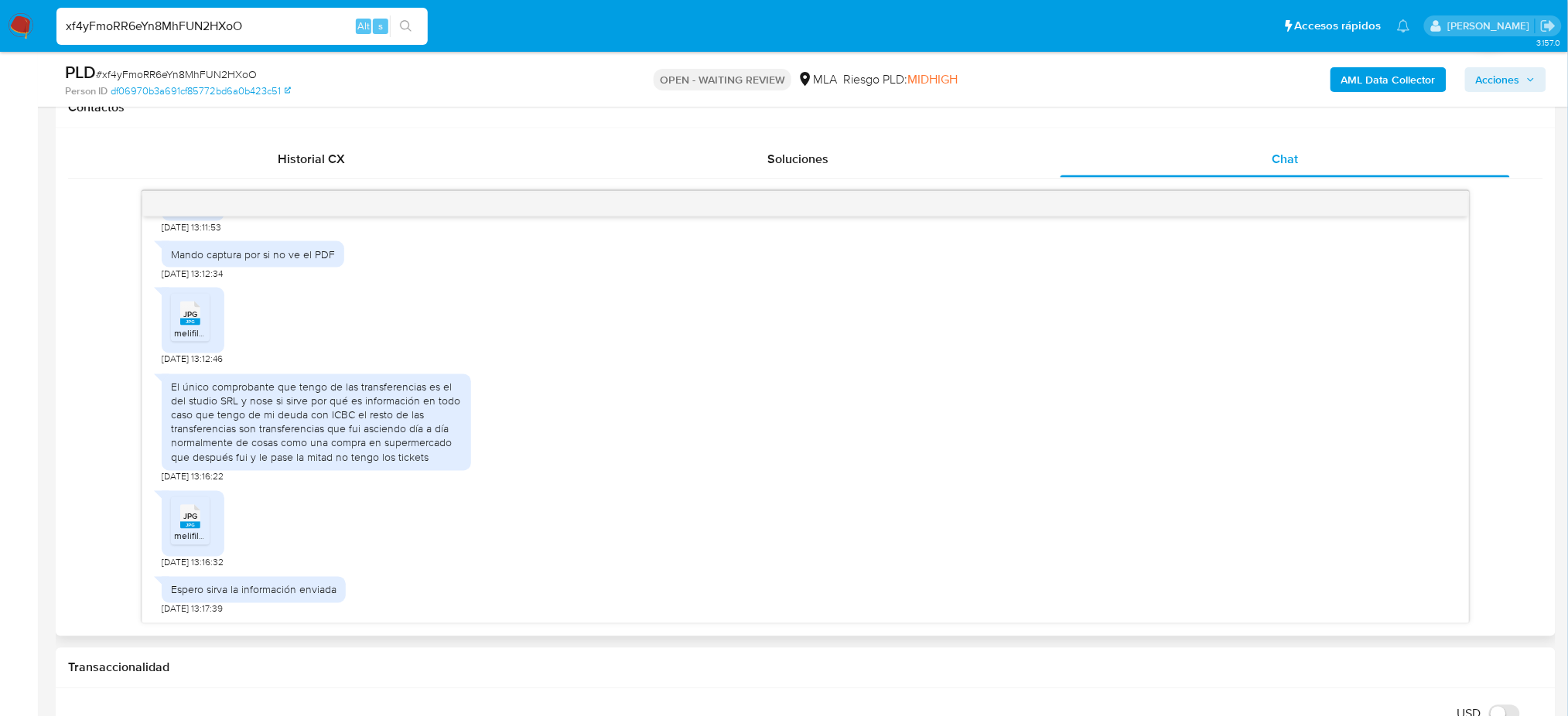
scroll to position [1847, 0]
click at [189, 525] on rect at bounding box center [190, 525] width 20 height 7
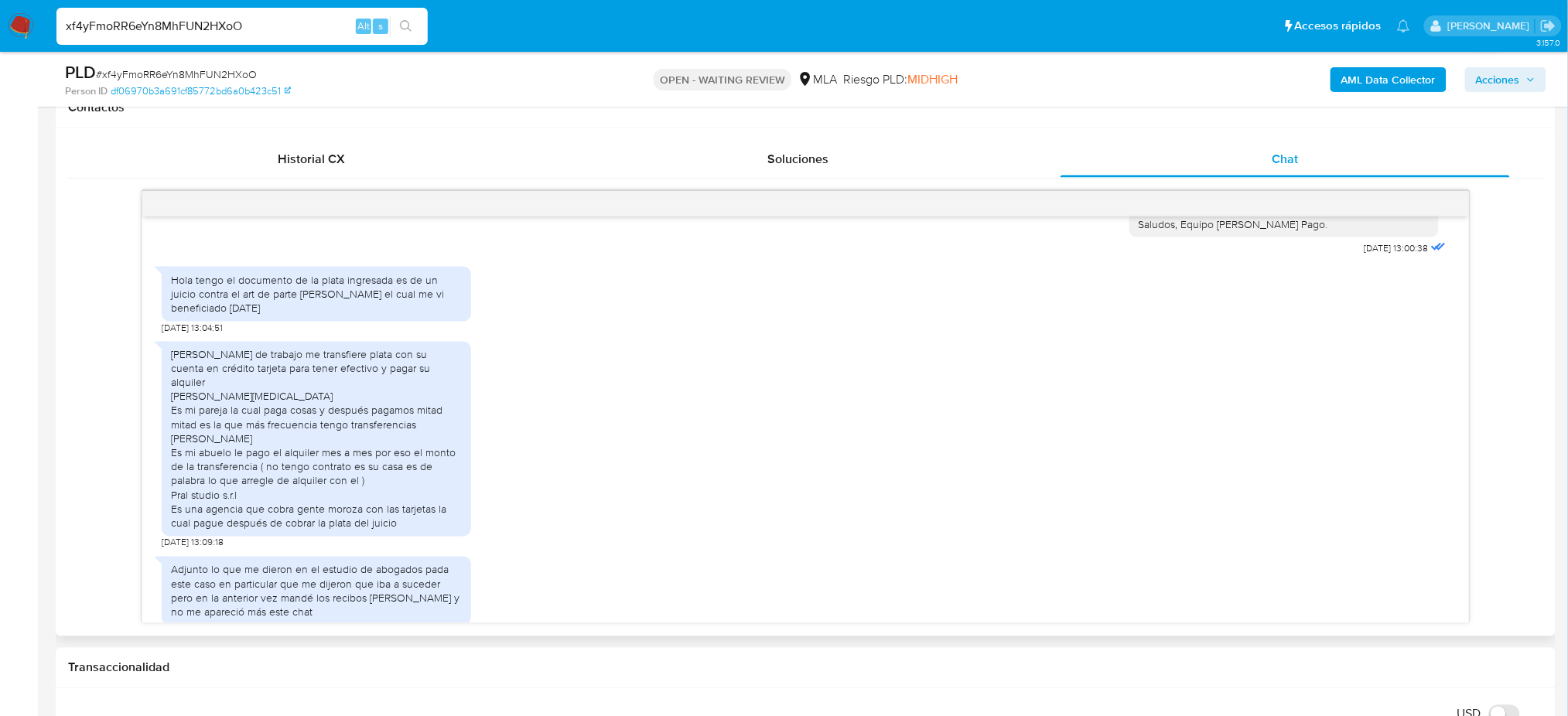
scroll to position [1228, 0]
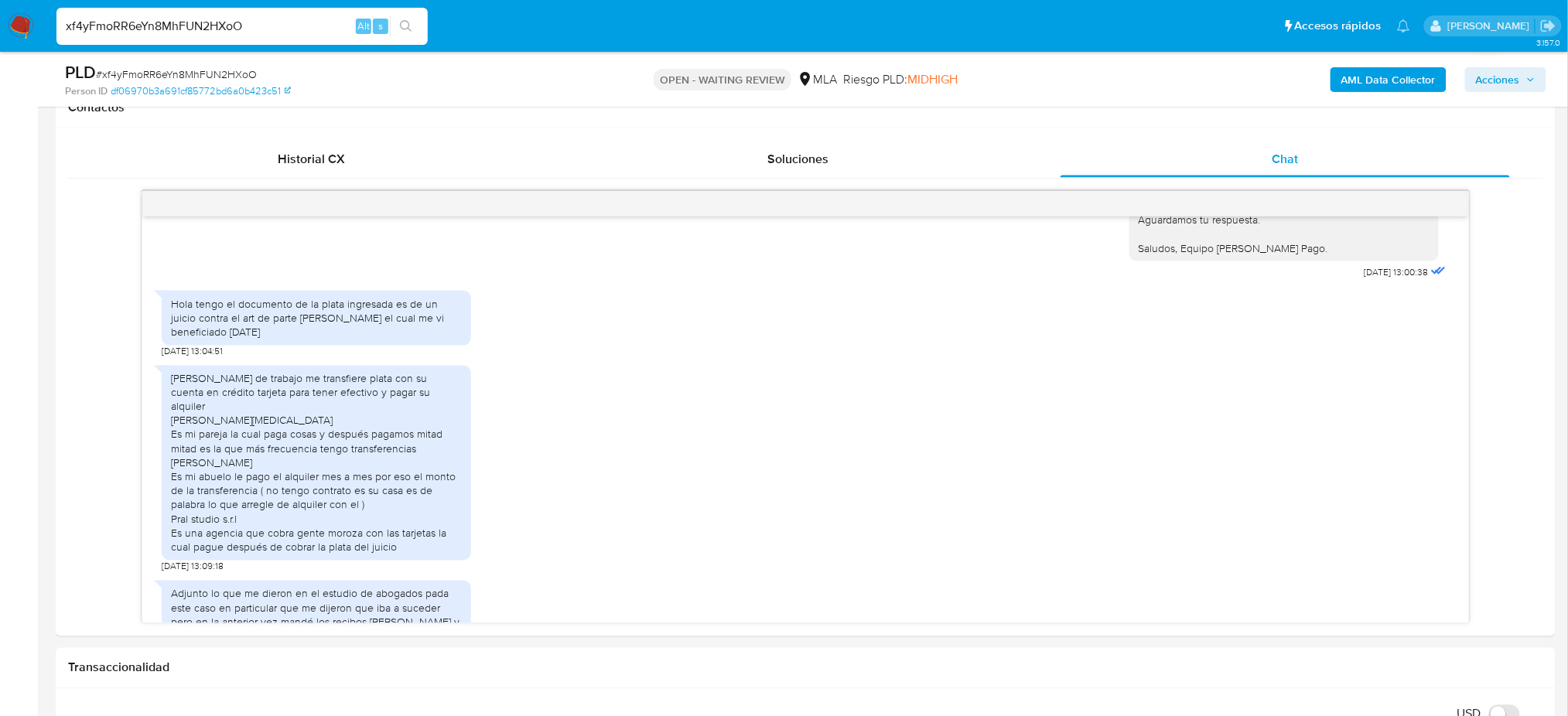
click at [204, 75] on span "# xf4yFmoRR6eYn8MhFUN2HXoO" at bounding box center [176, 73] width 161 height 15
copy span "xf4yFmoRR6eYn8MhFUN2HXoO"
click at [19, 35] on img at bounding box center [21, 27] width 27 height 27
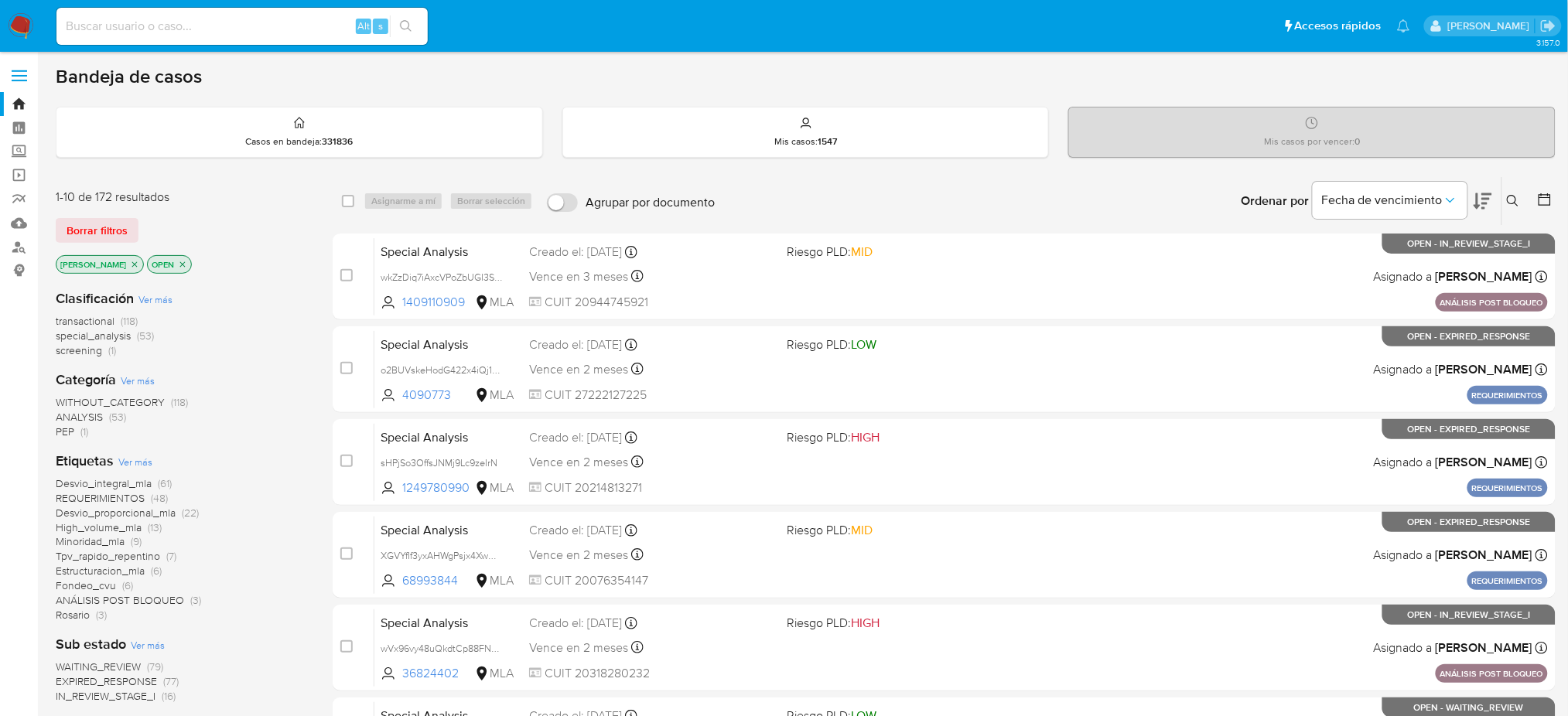
click at [1512, 201] on icon at bounding box center [1513, 201] width 12 height 12
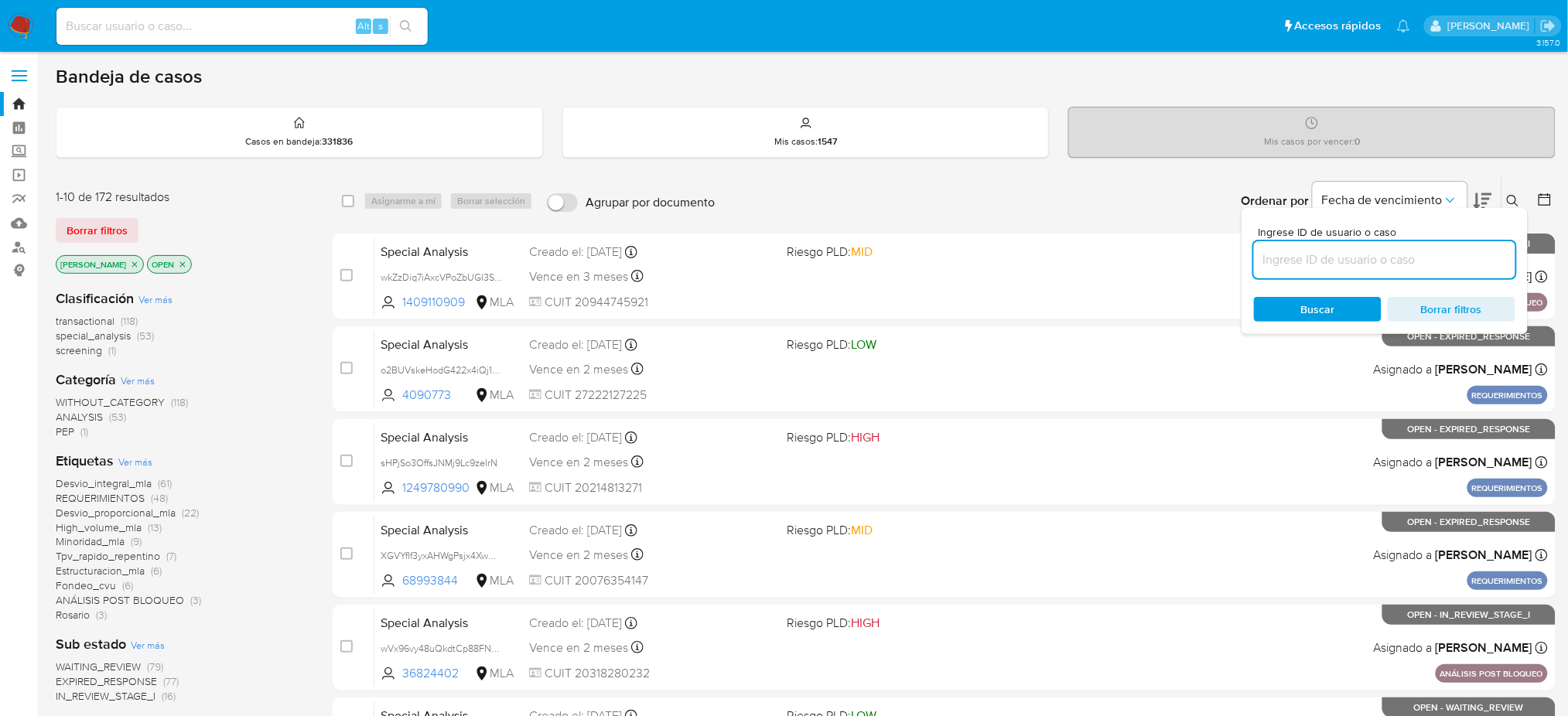
click at [1348, 258] on input at bounding box center [1384, 259] width 261 height 20
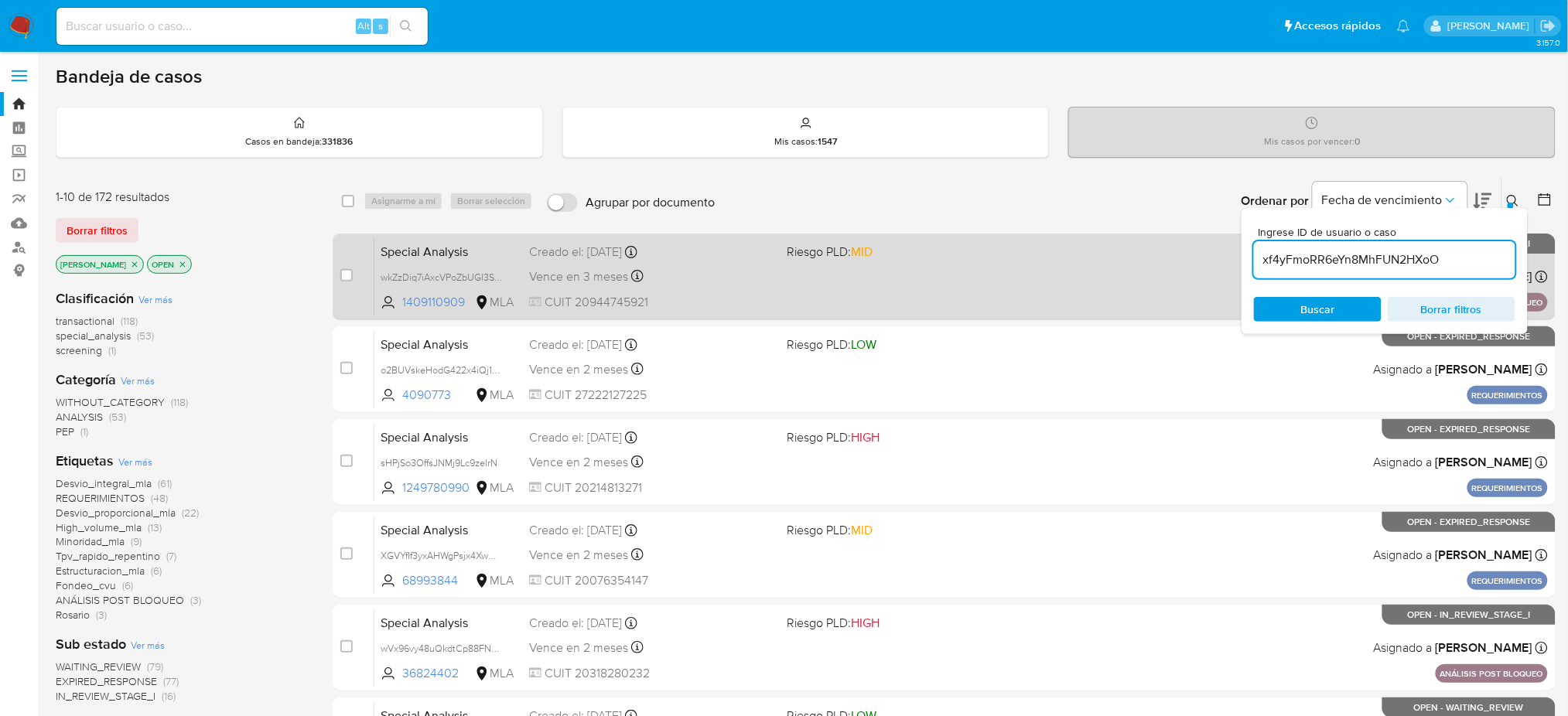
type input "xf4yFmoRR6eYn8MhFUN2HXoO"
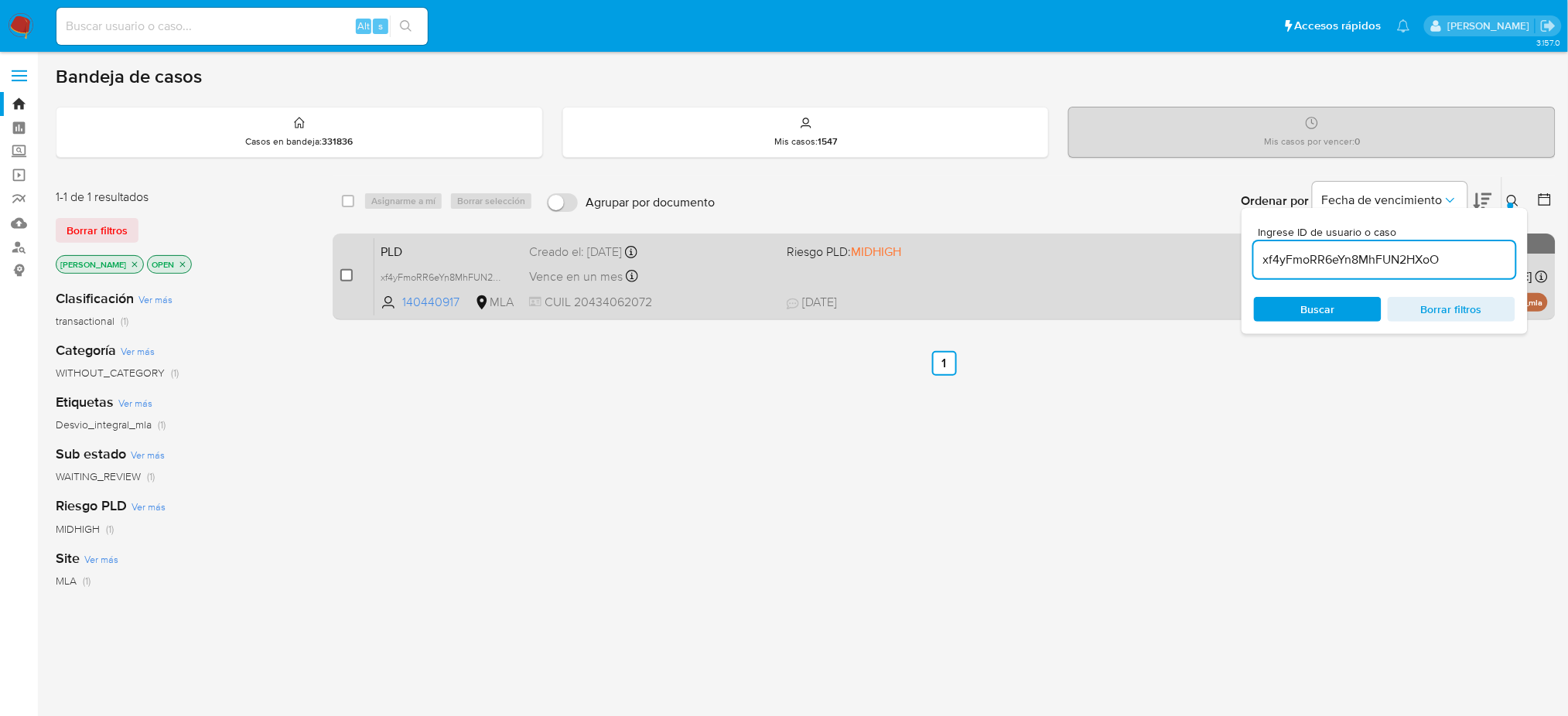
click at [344, 277] on input "checkbox" at bounding box center [347, 275] width 12 height 12
checkbox input "true"
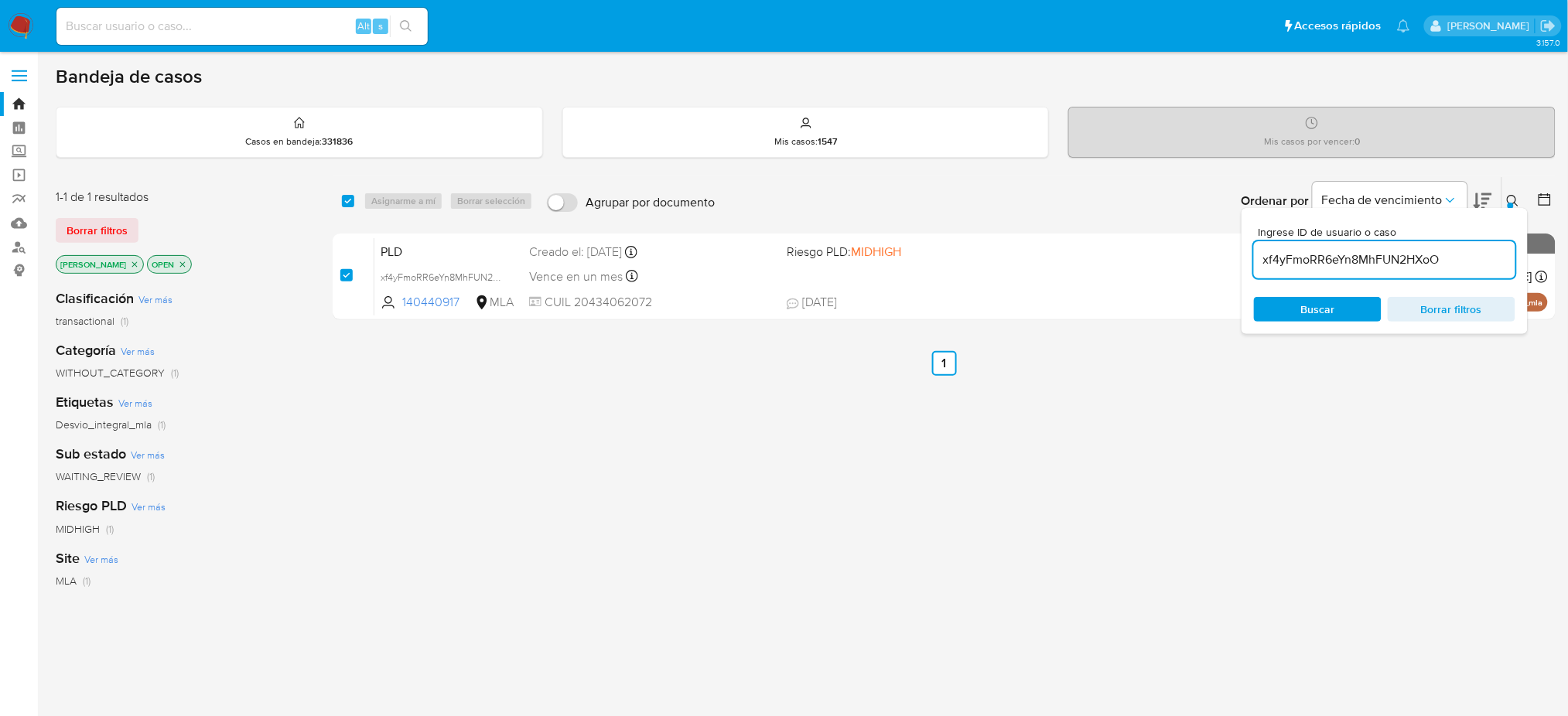
checkbox input "true"
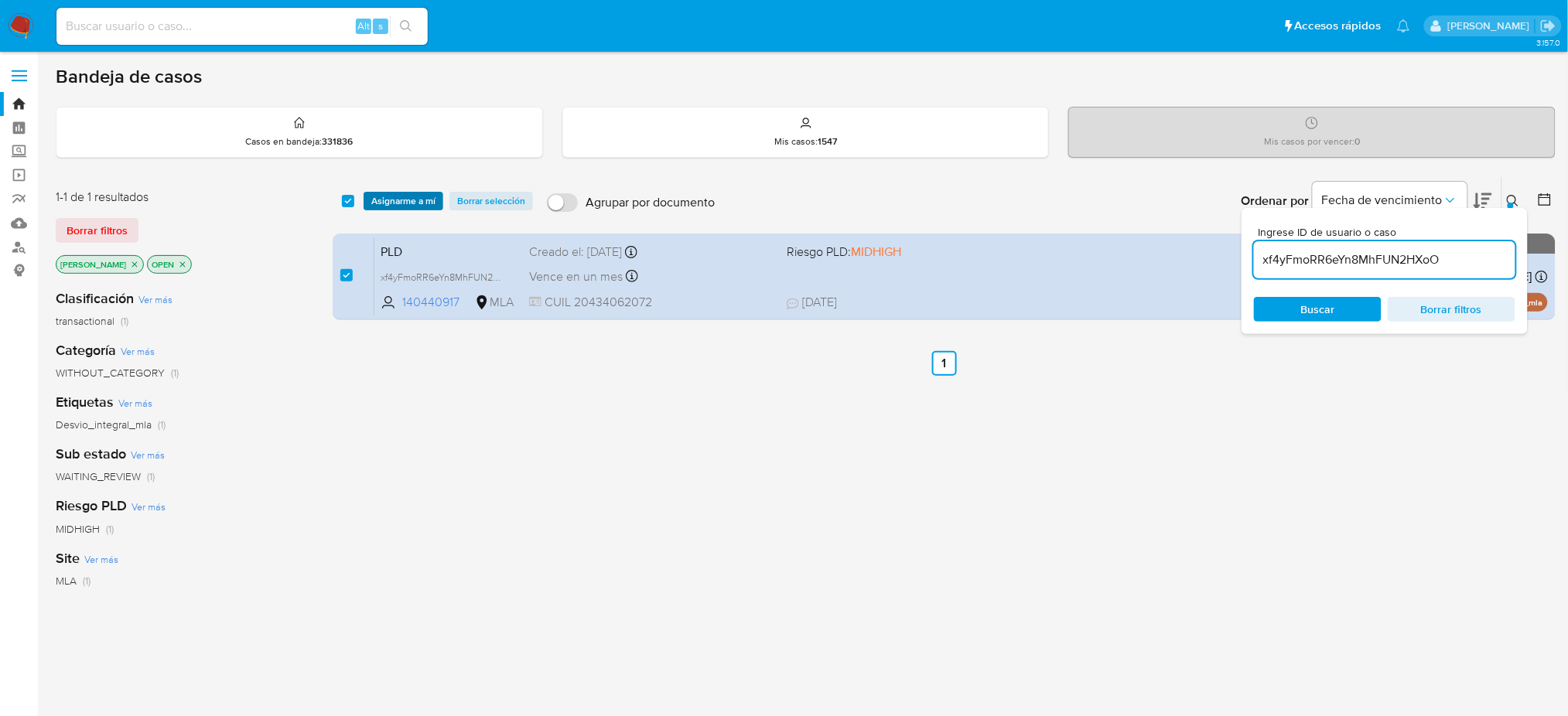
click at [410, 204] on span "Asignarme a mí" at bounding box center [404, 201] width 65 height 15
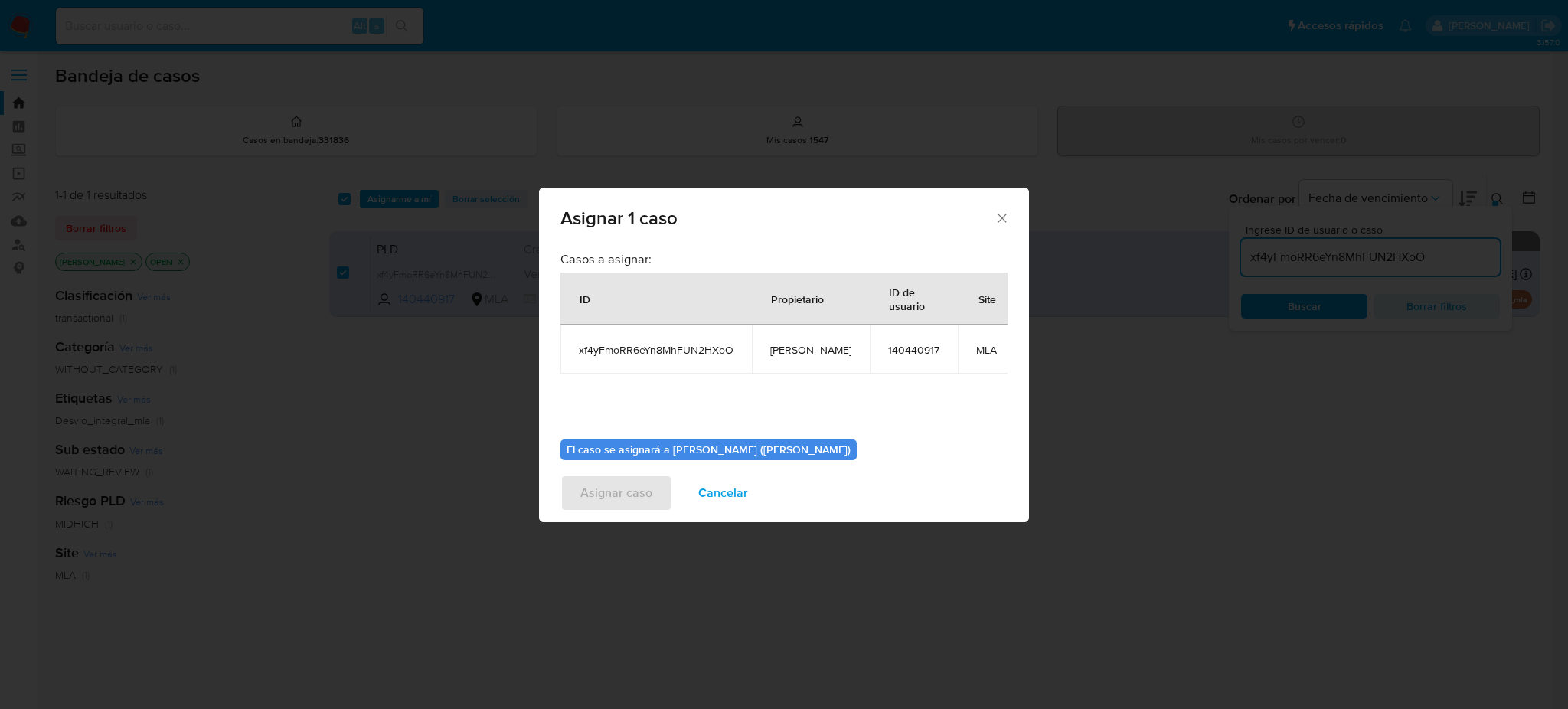
click at [787, 339] on td "[PERSON_NAME]" at bounding box center [810, 350] width 118 height 49
copy span "[PERSON_NAME]"
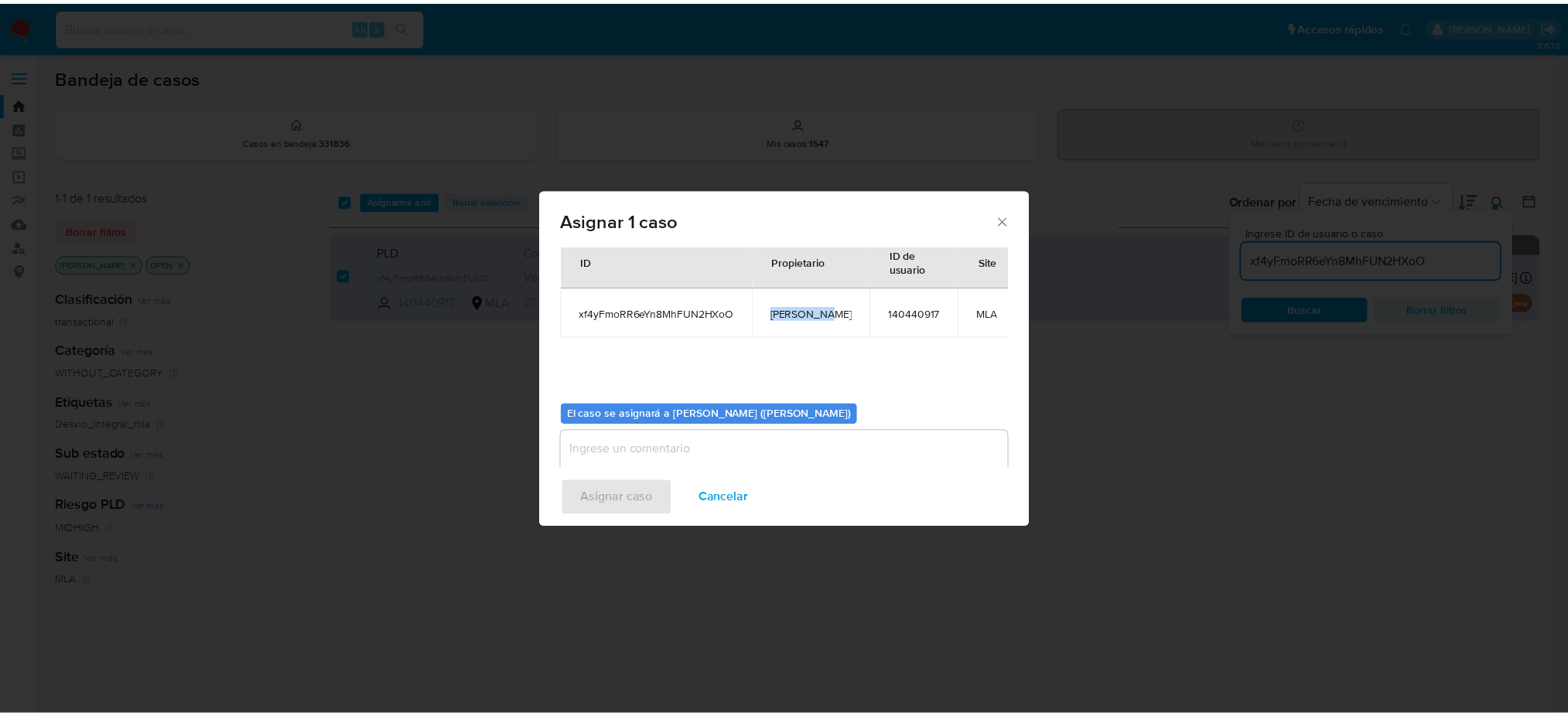
scroll to position [79, 0]
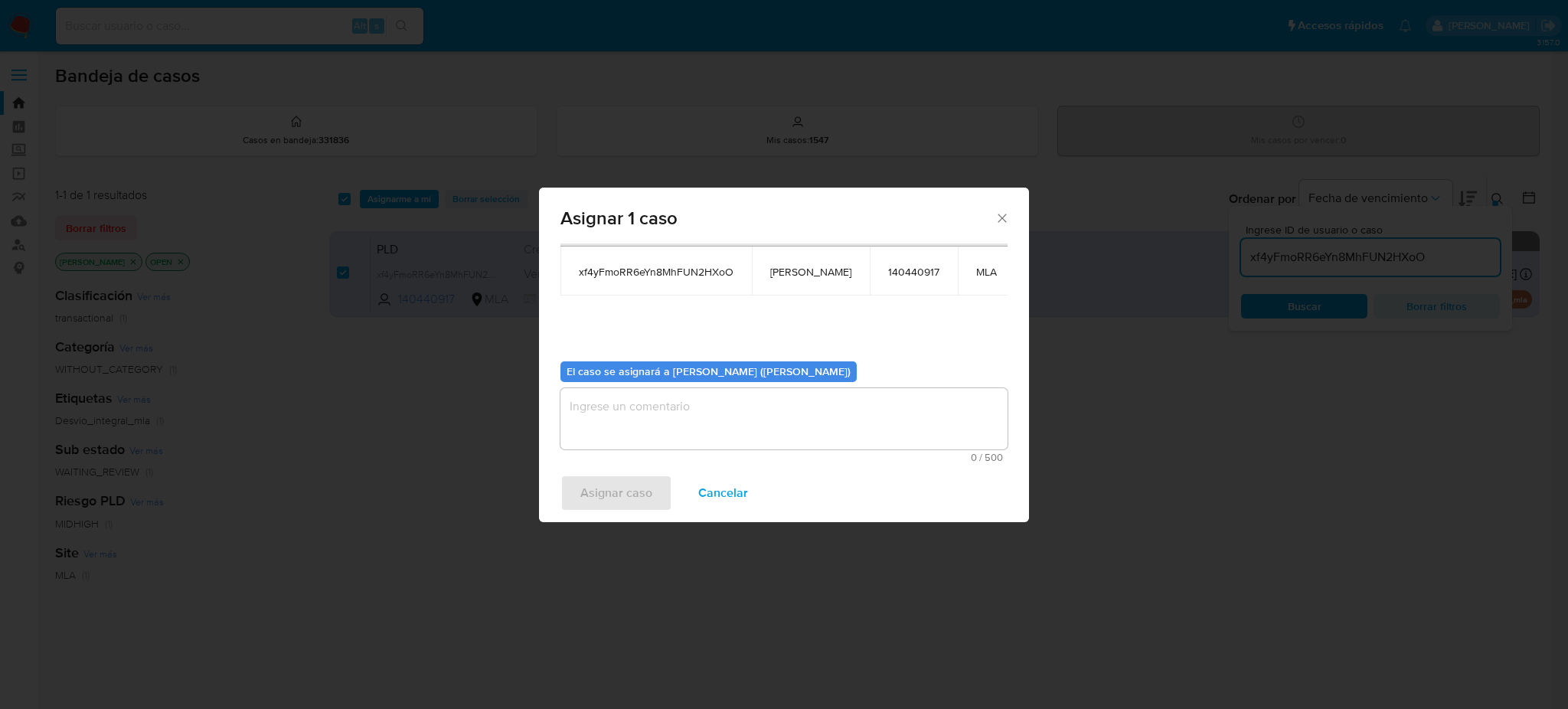
click at [635, 420] on textarea "assign-modal" at bounding box center [784, 419] width 447 height 61
paste textarea "[PERSON_NAME]"
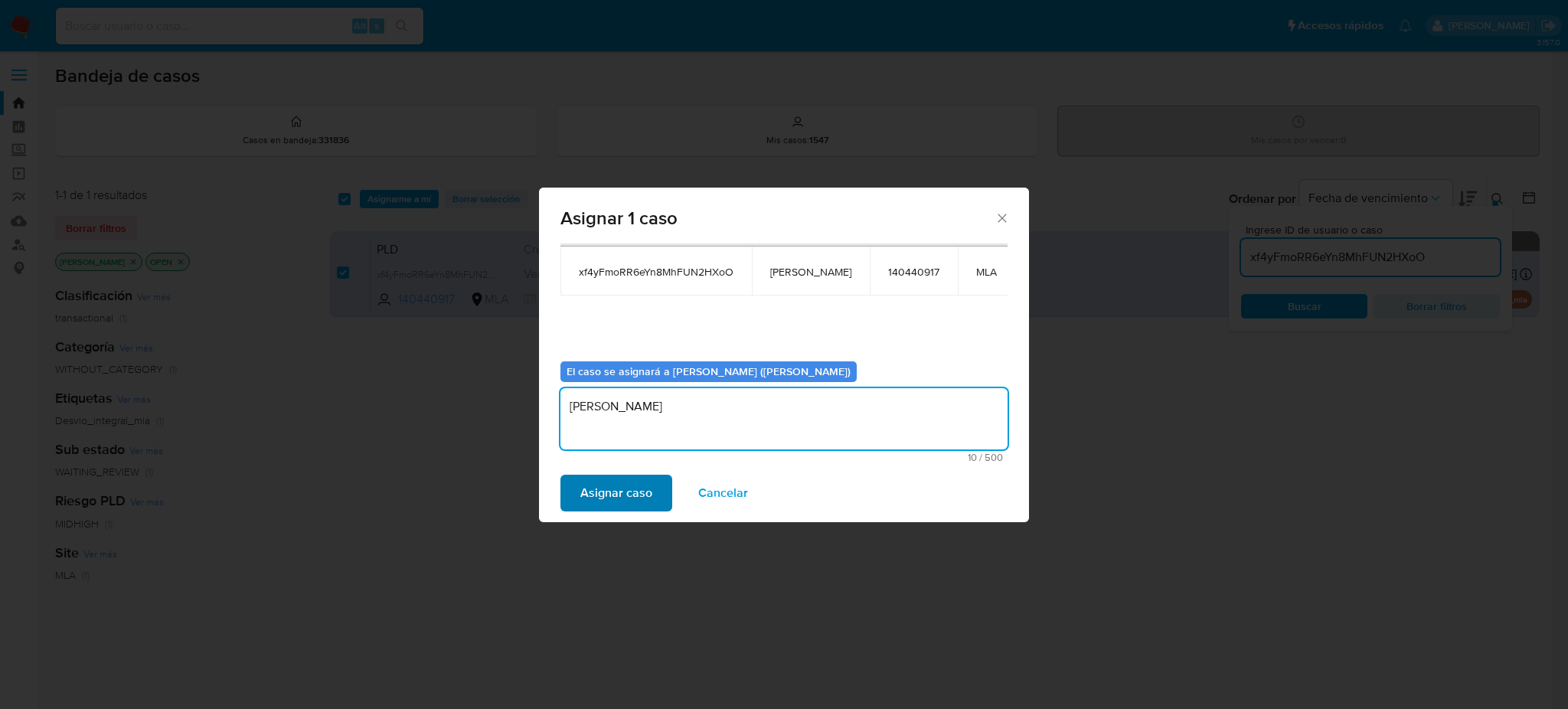
type textarea "[PERSON_NAME]"
click at [620, 503] on span "Asignar caso" at bounding box center [617, 493] width 72 height 33
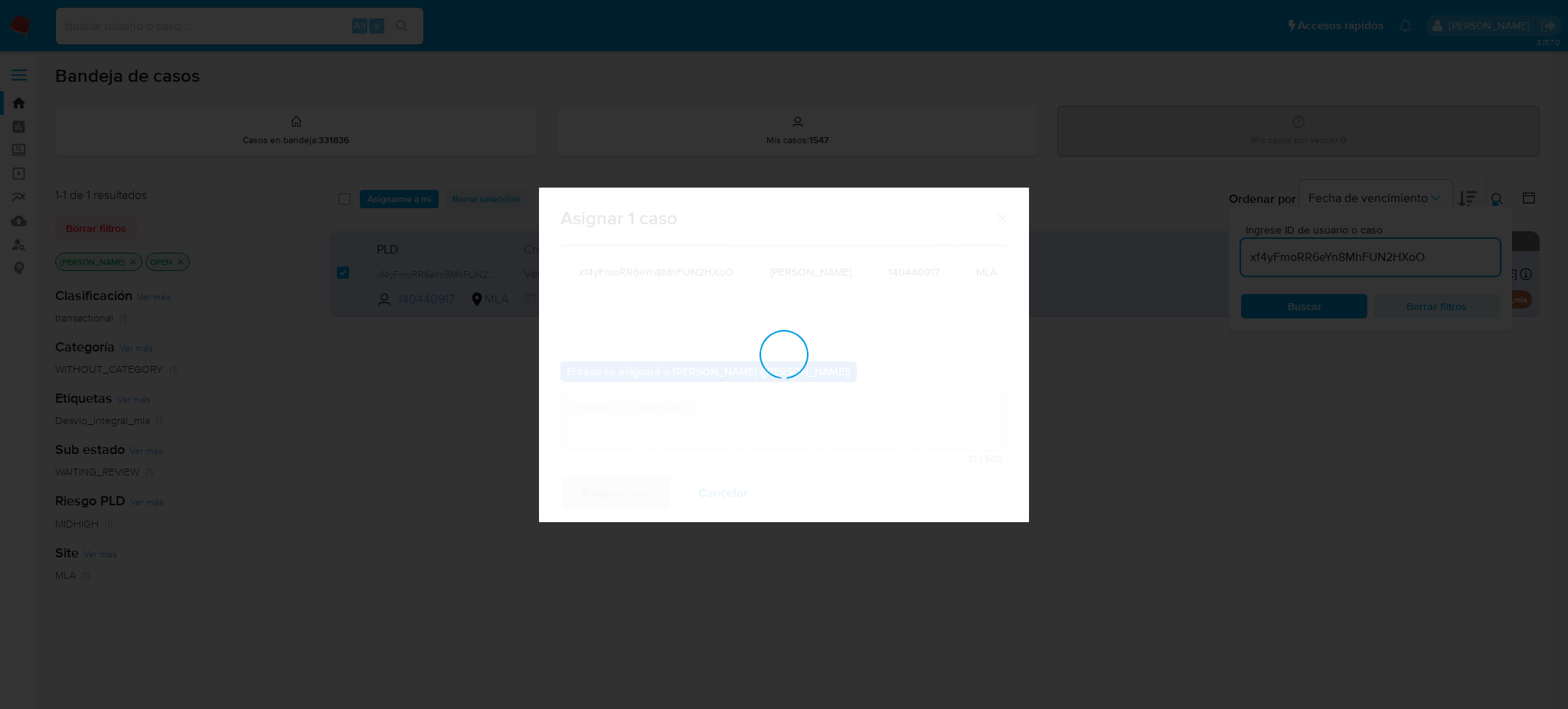
checkbox input "false"
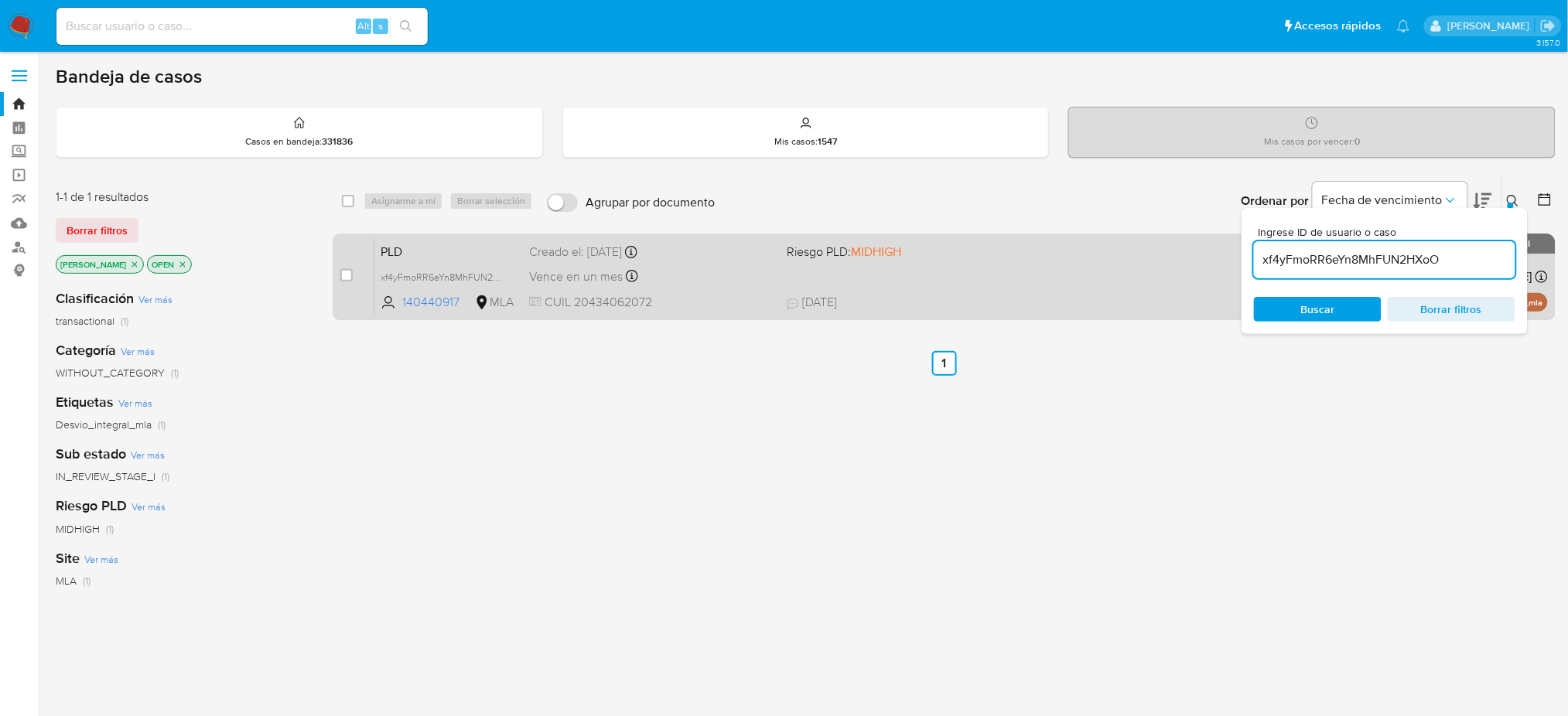
click at [720, 271] on div "Vence en un mes Vence el 10/10/2025 03:04:38" at bounding box center [651, 277] width 245 height 21
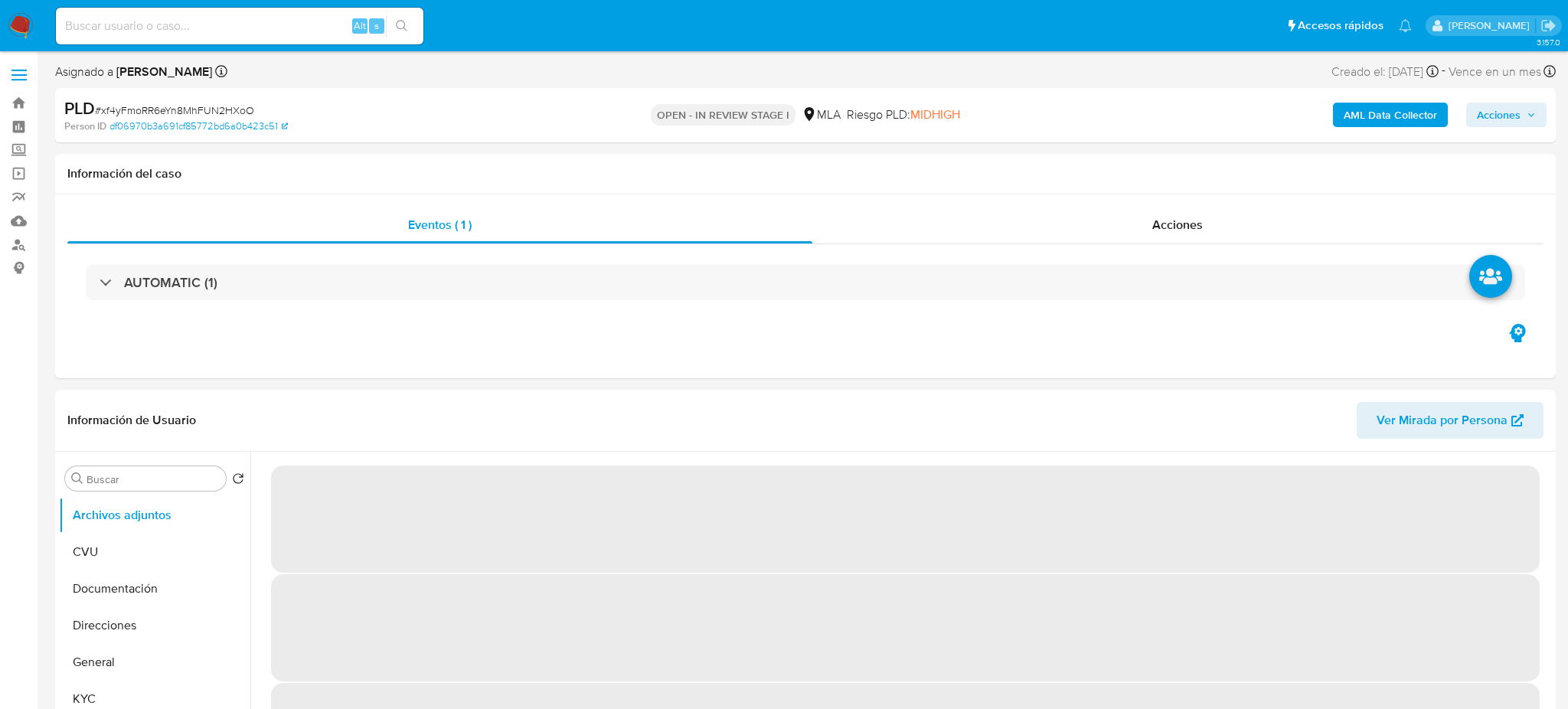
select select "10"
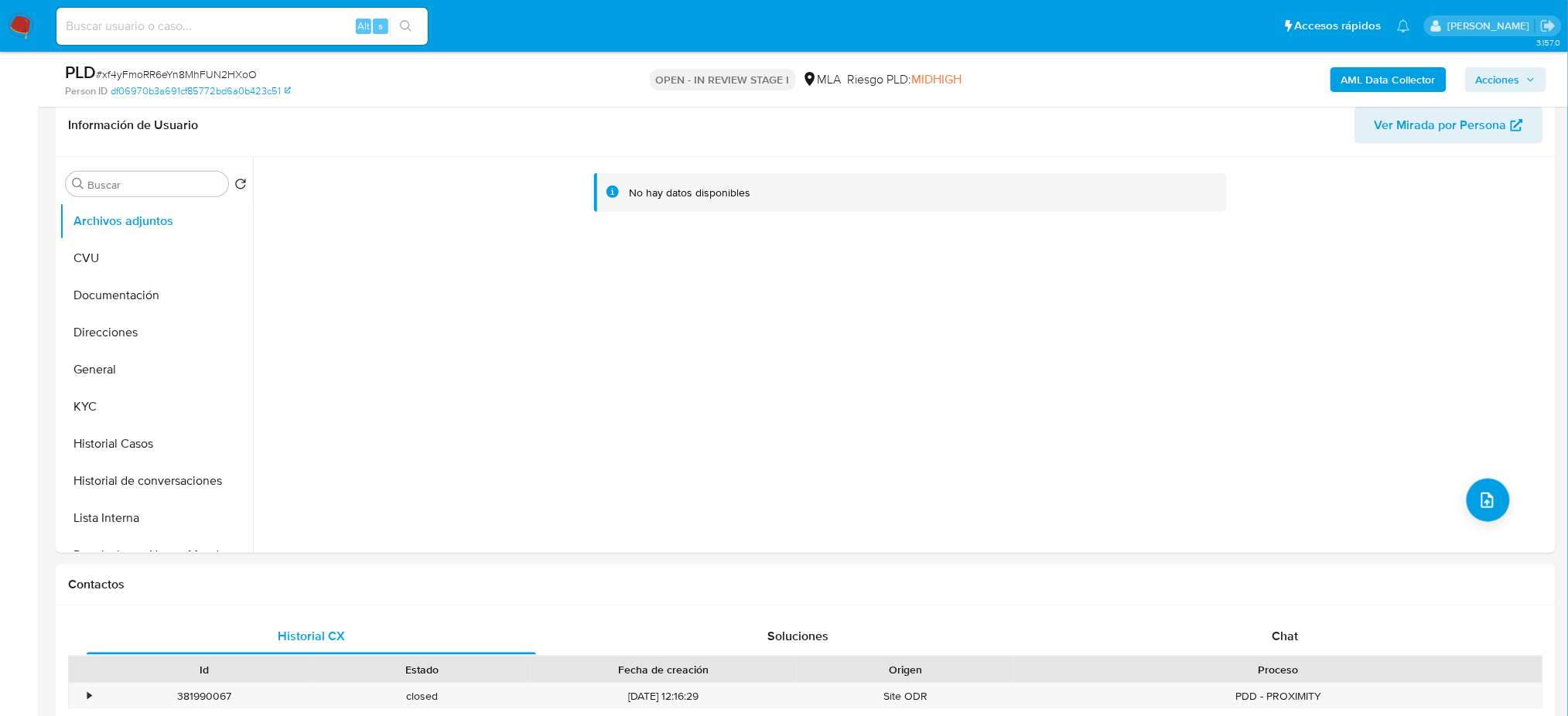
scroll to position [412, 0]
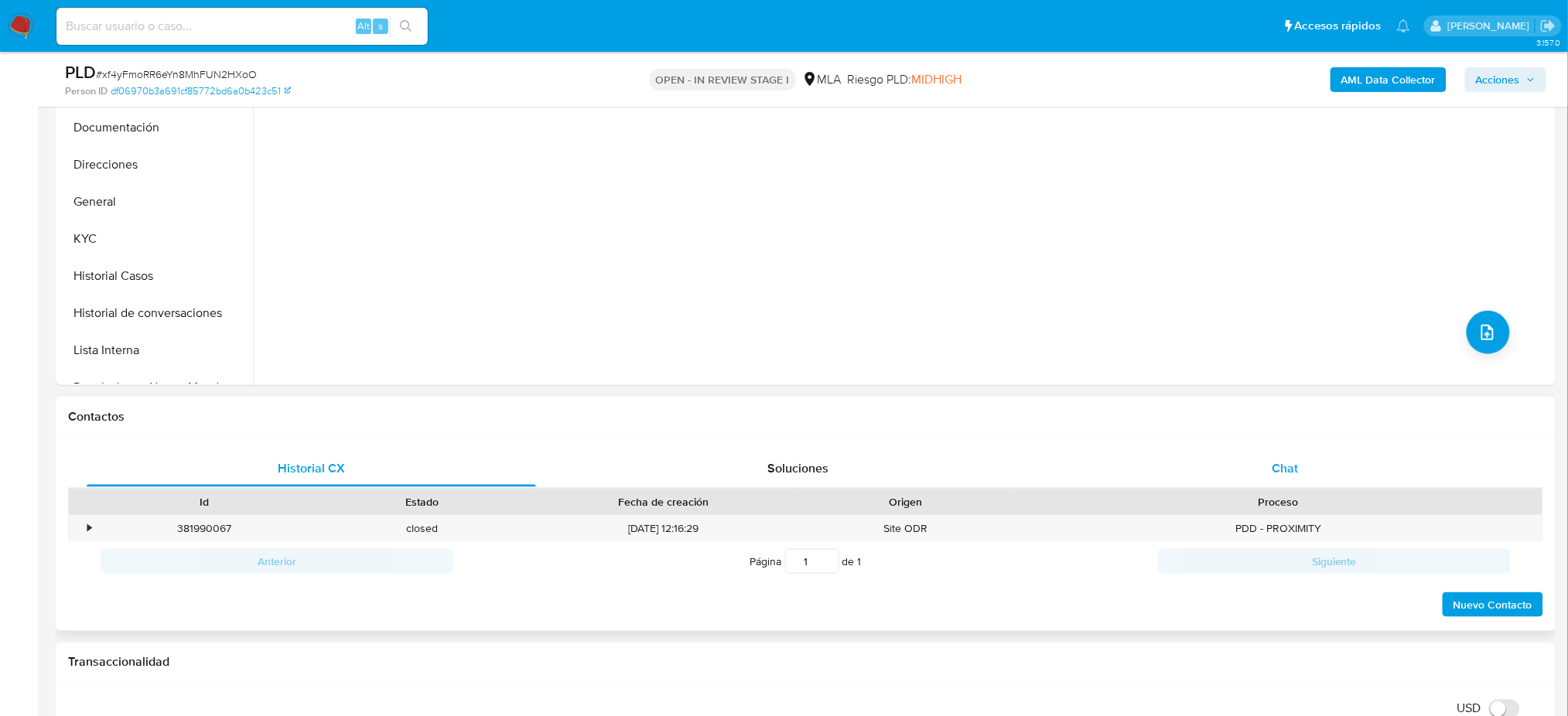
click at [1243, 481] on div "Chat" at bounding box center [1285, 469] width 450 height 37
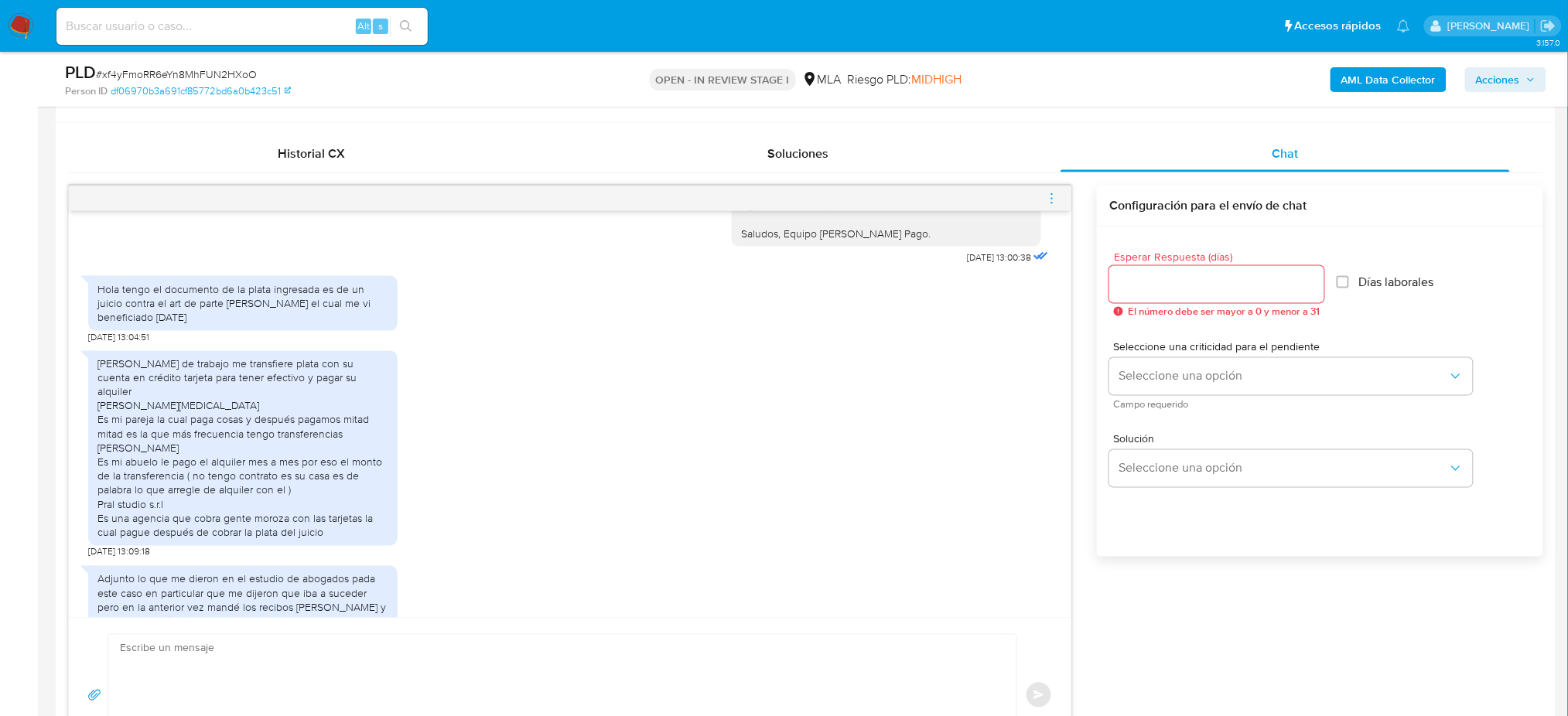
scroll to position [1031, 0]
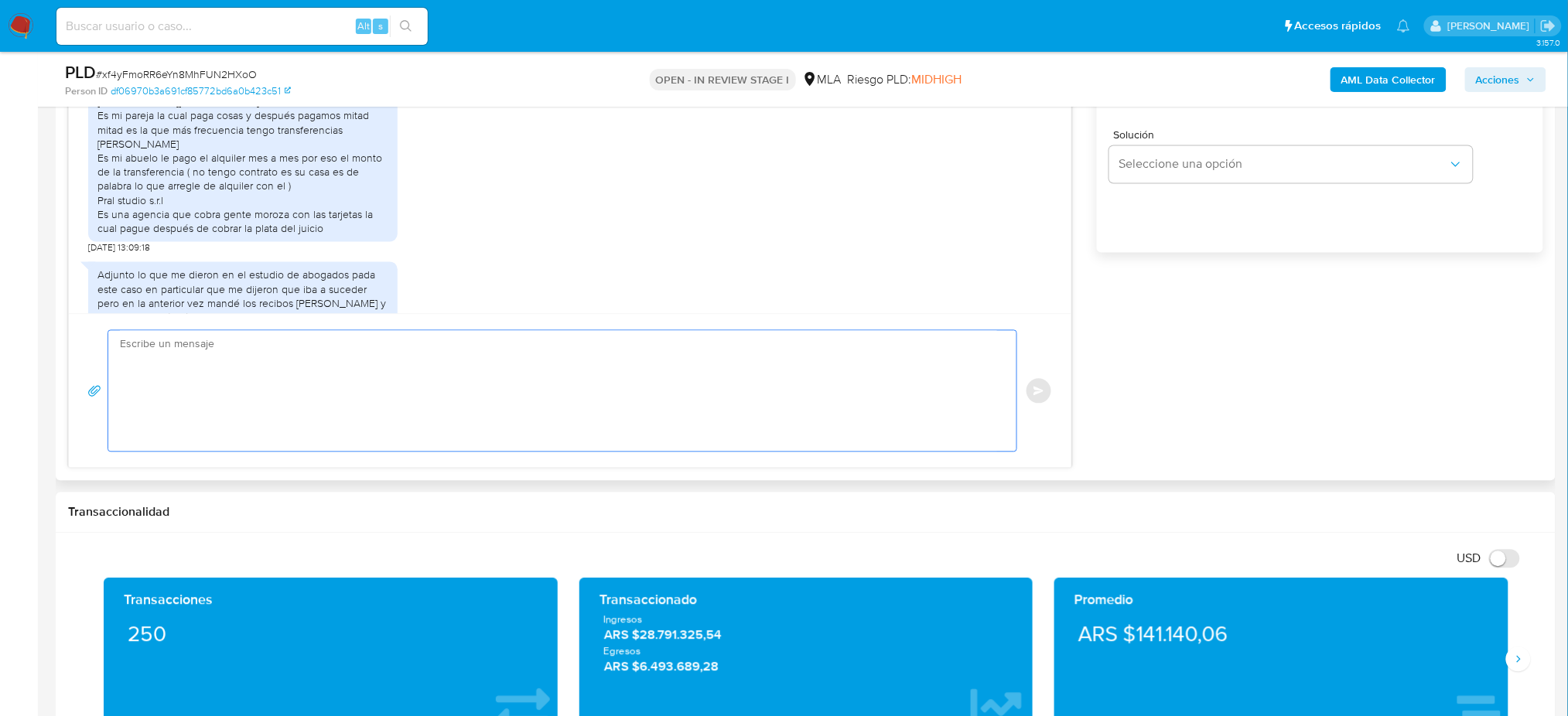
click at [257, 375] on textarea at bounding box center [557, 391] width 877 height 120
paste textarea "Hola, ¡Muchas gracias por tu respuesta! Confirmamos la recepción de la document…"
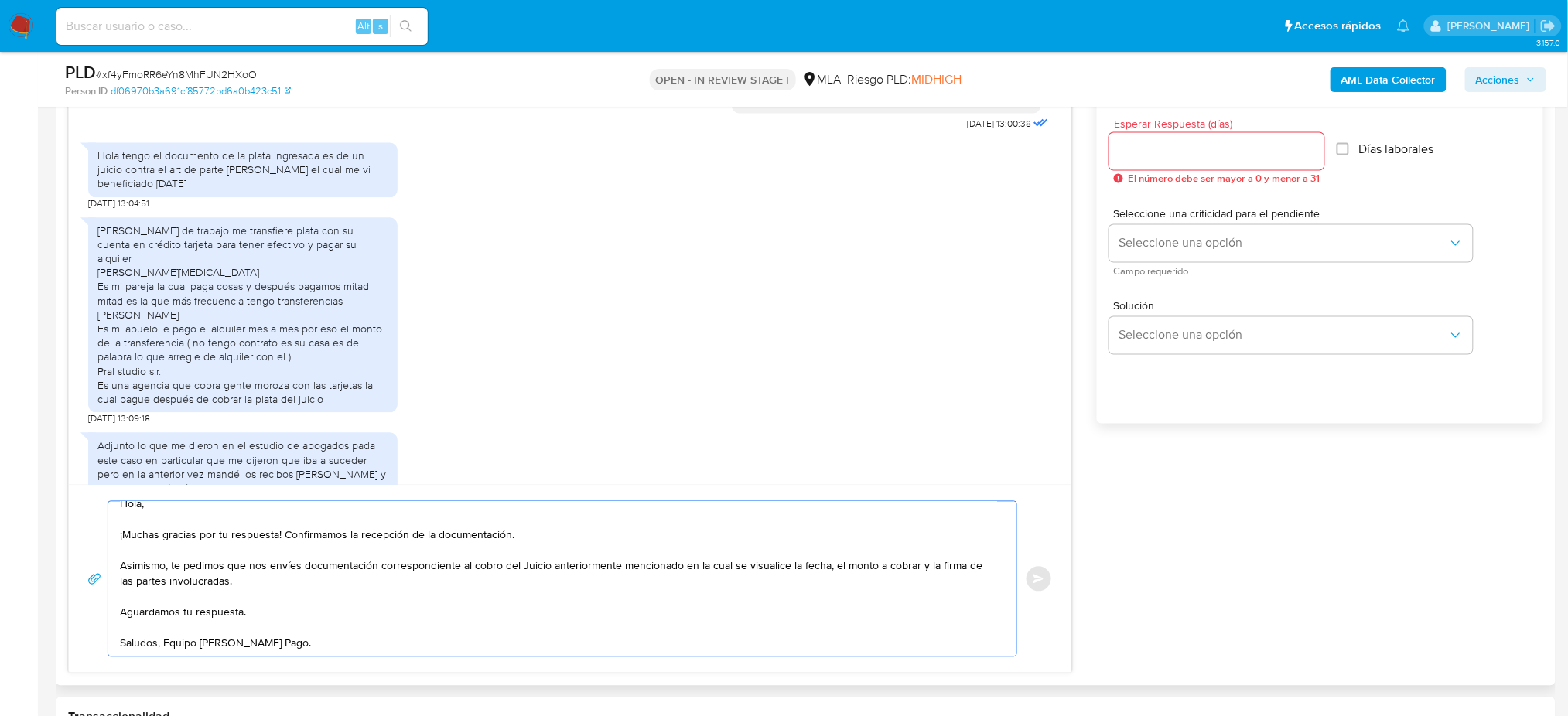
scroll to position [825, 0]
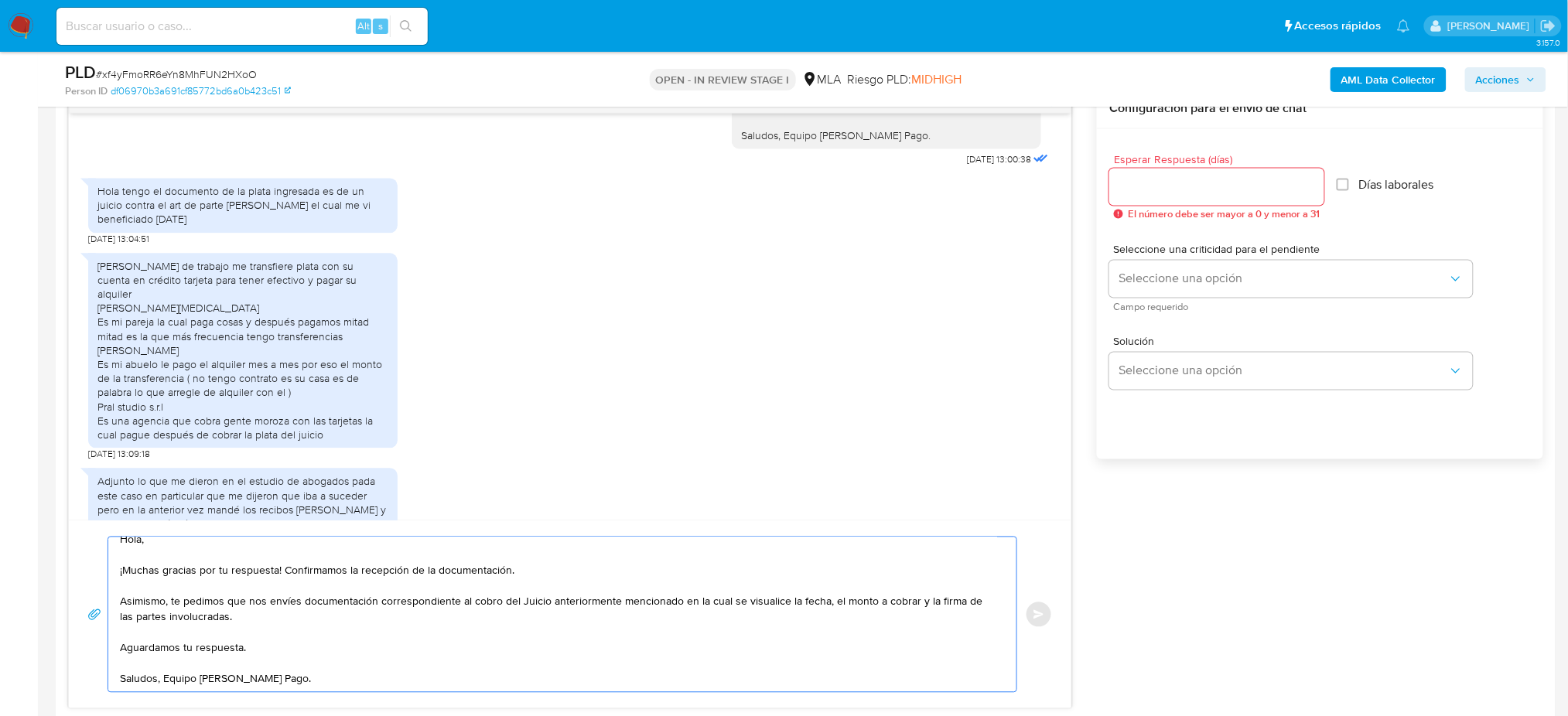
type textarea "Hola, ¡Muchas gracias por tu respuesta! Confirmamos la recepción de la document…"
click at [1144, 195] on input "Esperar Respuesta (días)" at bounding box center [1216, 187] width 215 height 20
type input "2"
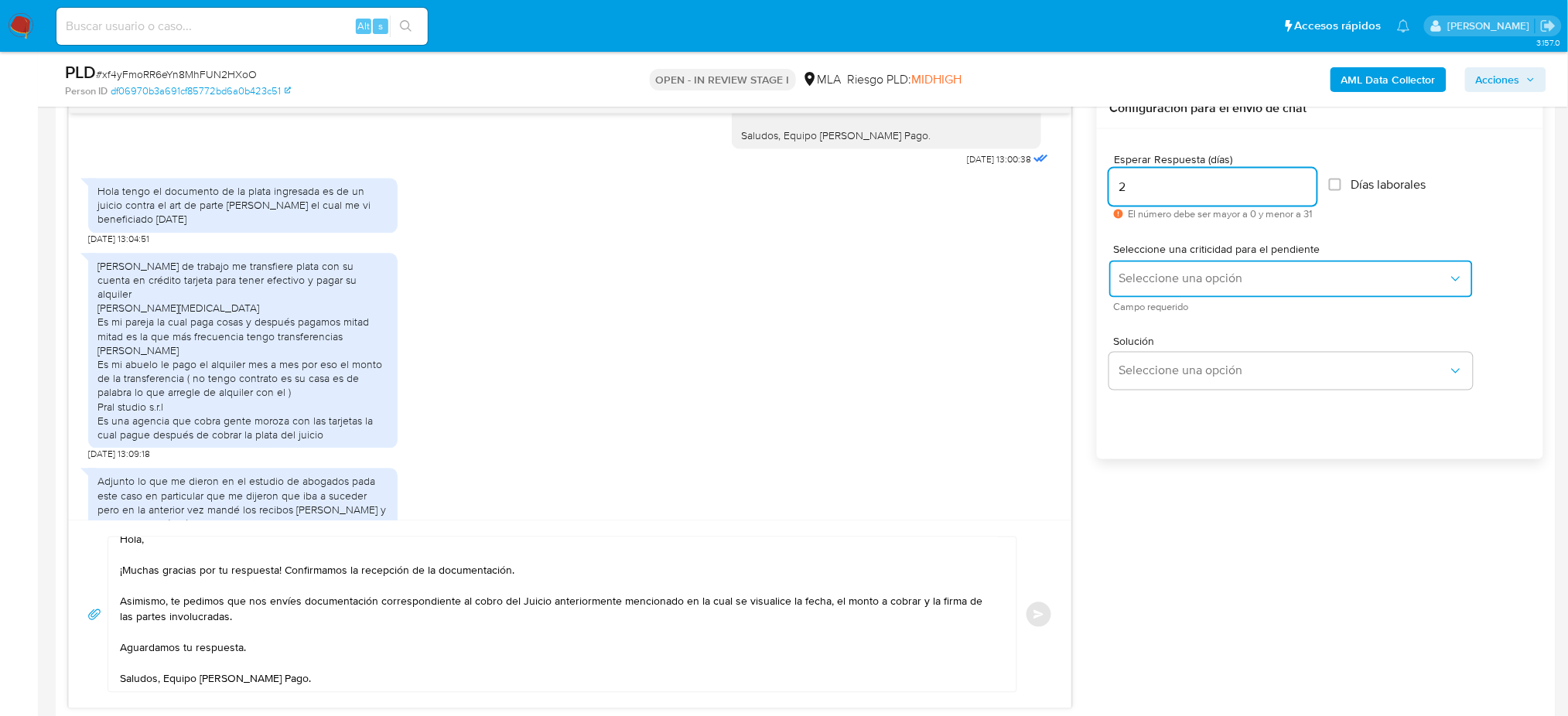
click at [1144, 268] on button "Seleccione una opción" at bounding box center [1290, 280] width 364 height 37
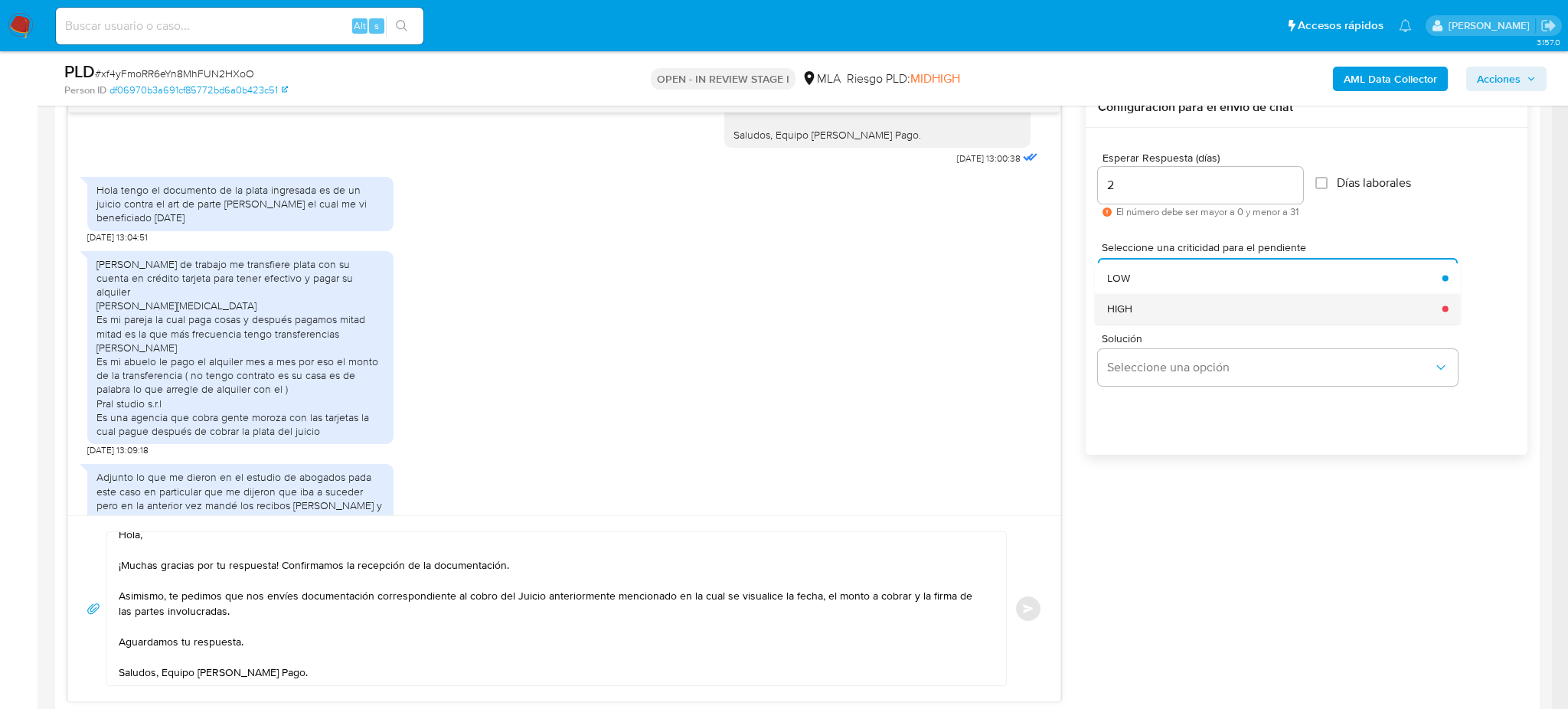
click at [1133, 310] on div "HIGH" at bounding box center [1270, 308] width 326 height 31
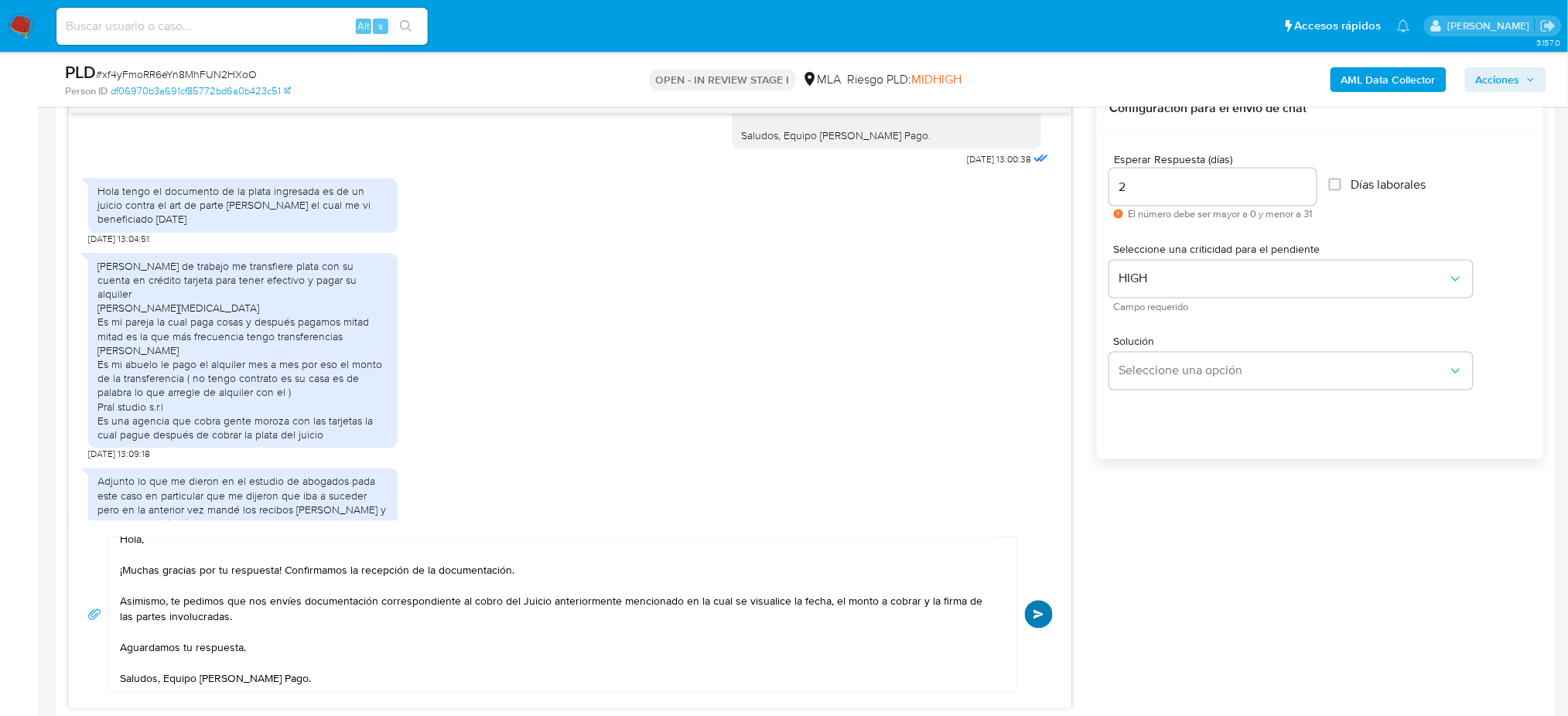
click at [1044, 601] on div "Hola, ¡Muchas gracias por tu respuesta! Confirmamos la recepción de la document…" at bounding box center [570, 615] width 965 height 157
click at [1040, 623] on button "Enviar" at bounding box center [1038, 614] width 27 height 27
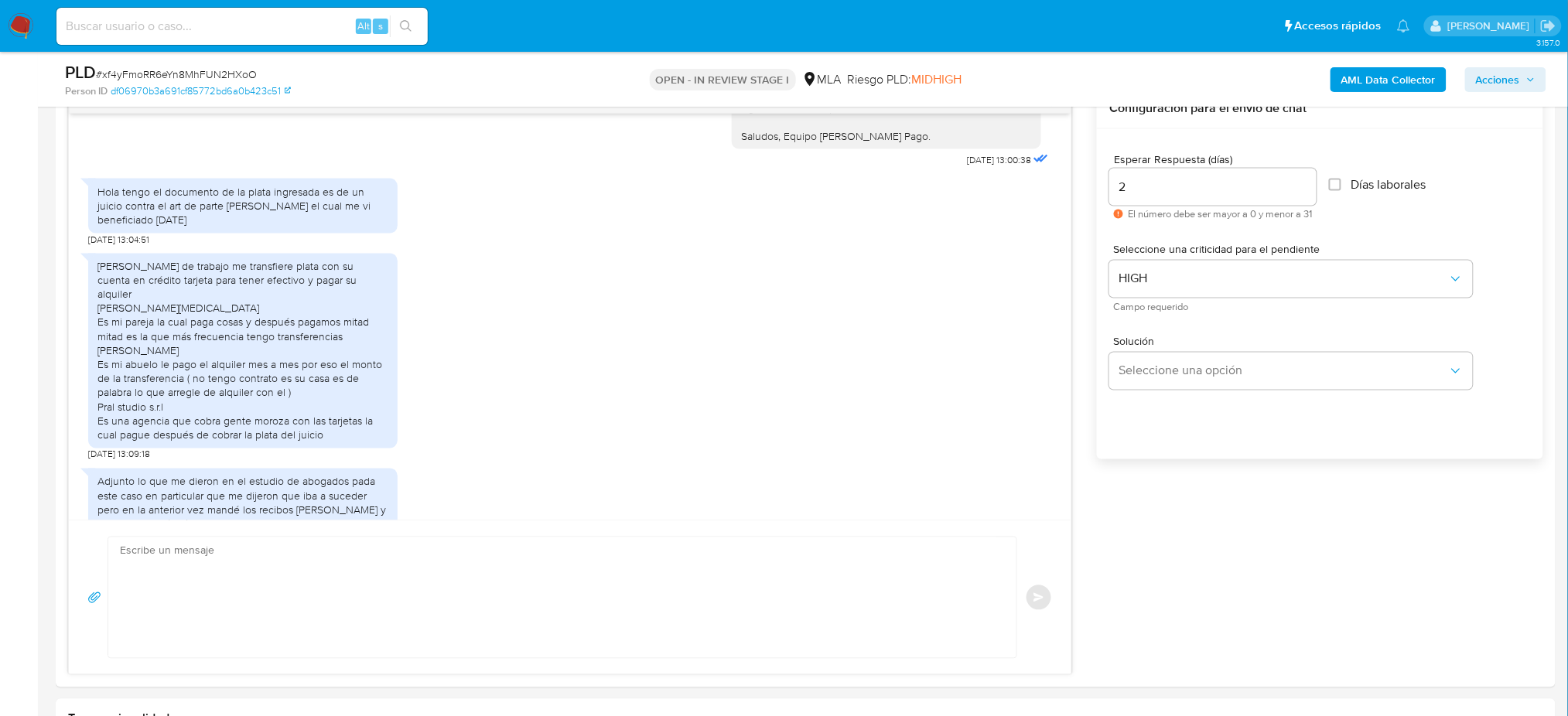
scroll to position [2075, 0]
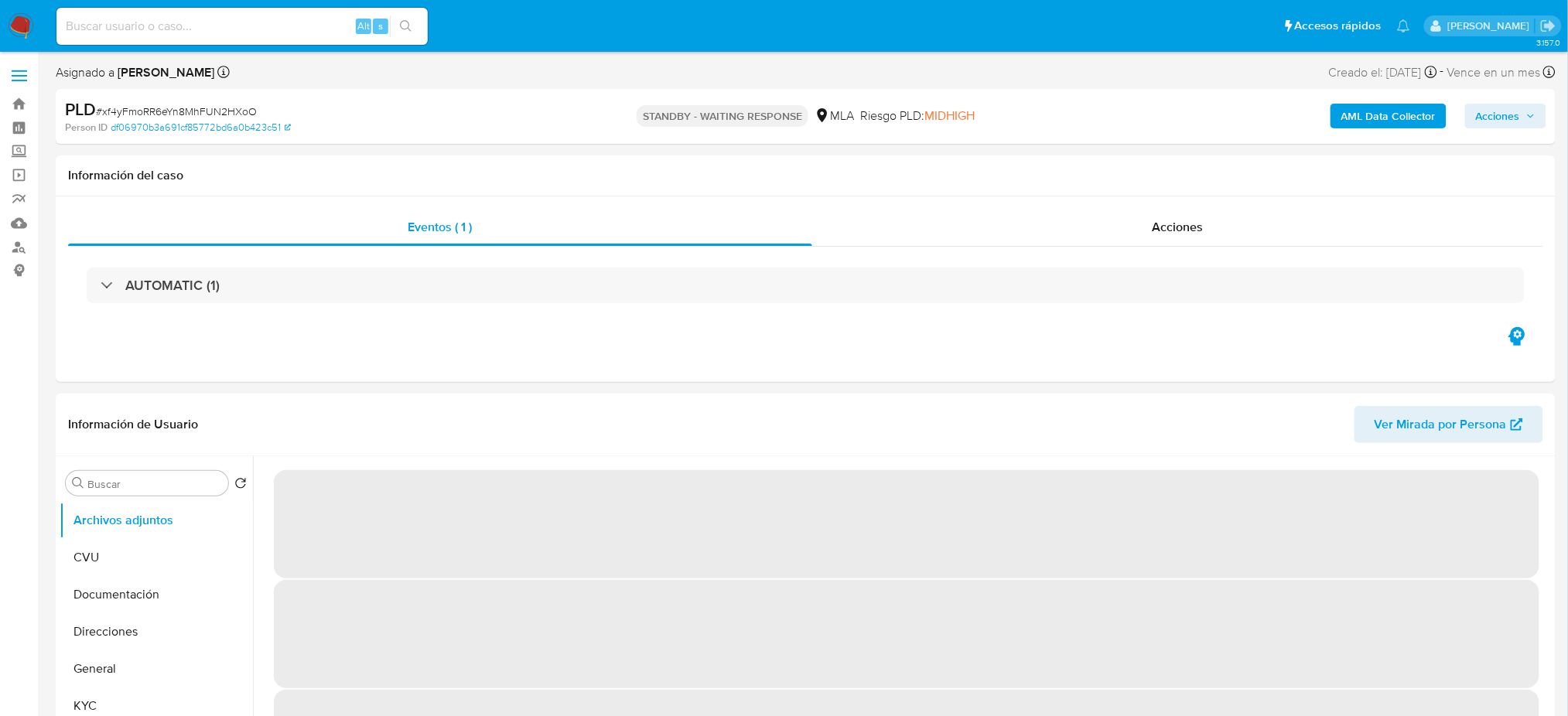
select select "10"
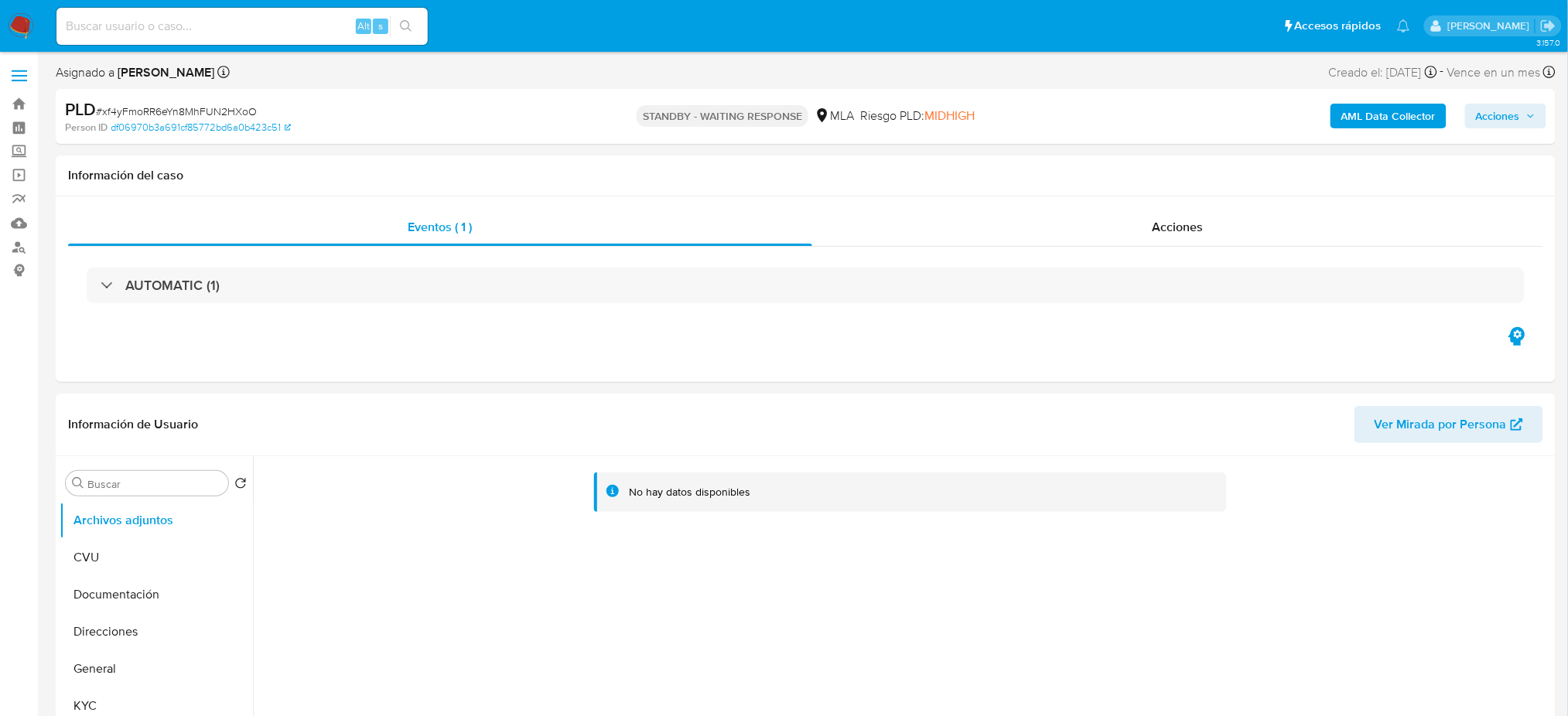
click at [225, 21] on input at bounding box center [242, 26] width 372 height 20
paste input "i6PzncvHISW2Sx6aQFKAgkvz"
click at [225, 21] on input "i6PzncvHISW2Sx6aQFKAgkvz" at bounding box center [242, 26] width 372 height 20
type input "i6PzncvHISW2Sx6aQFKAgkvz"
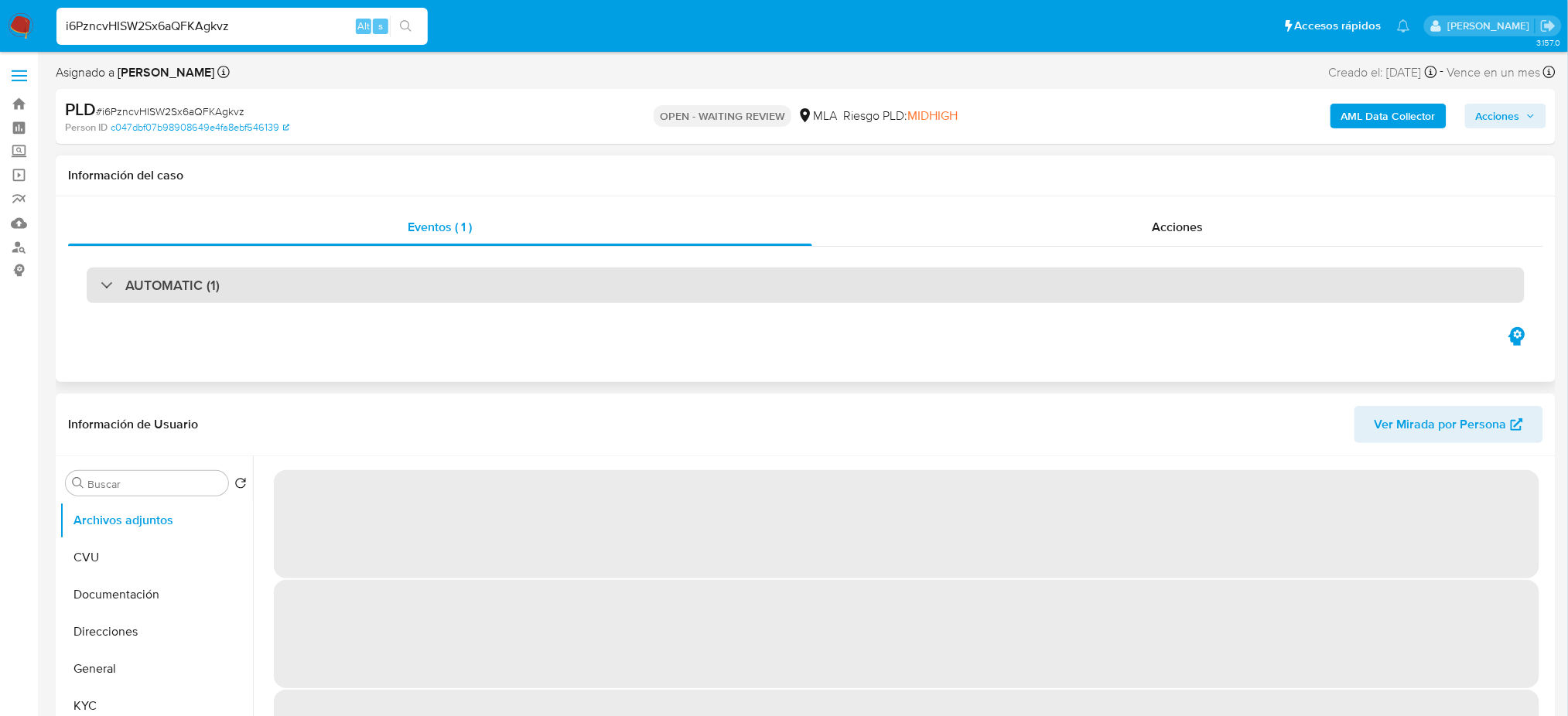
select select "10"
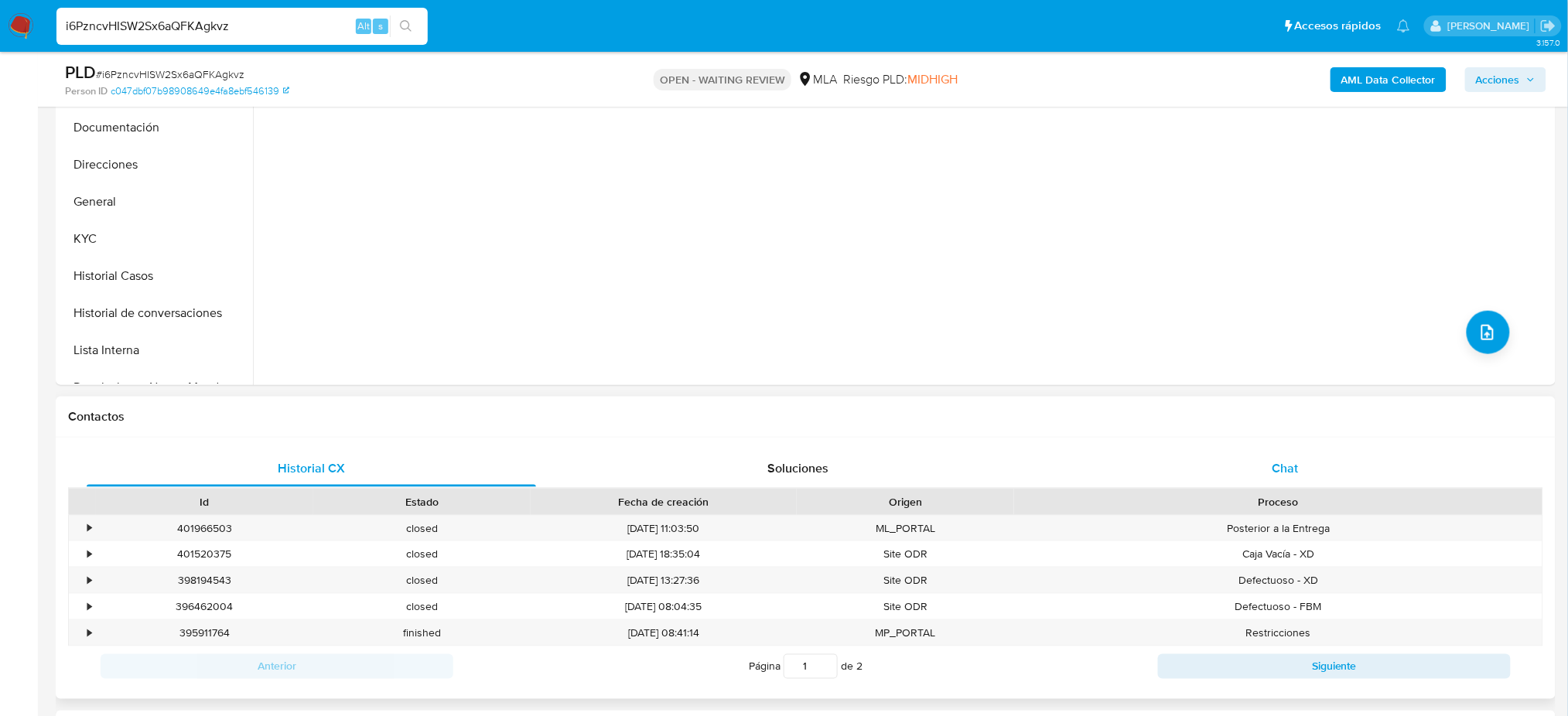
click at [1344, 463] on div "Chat" at bounding box center [1285, 469] width 450 height 37
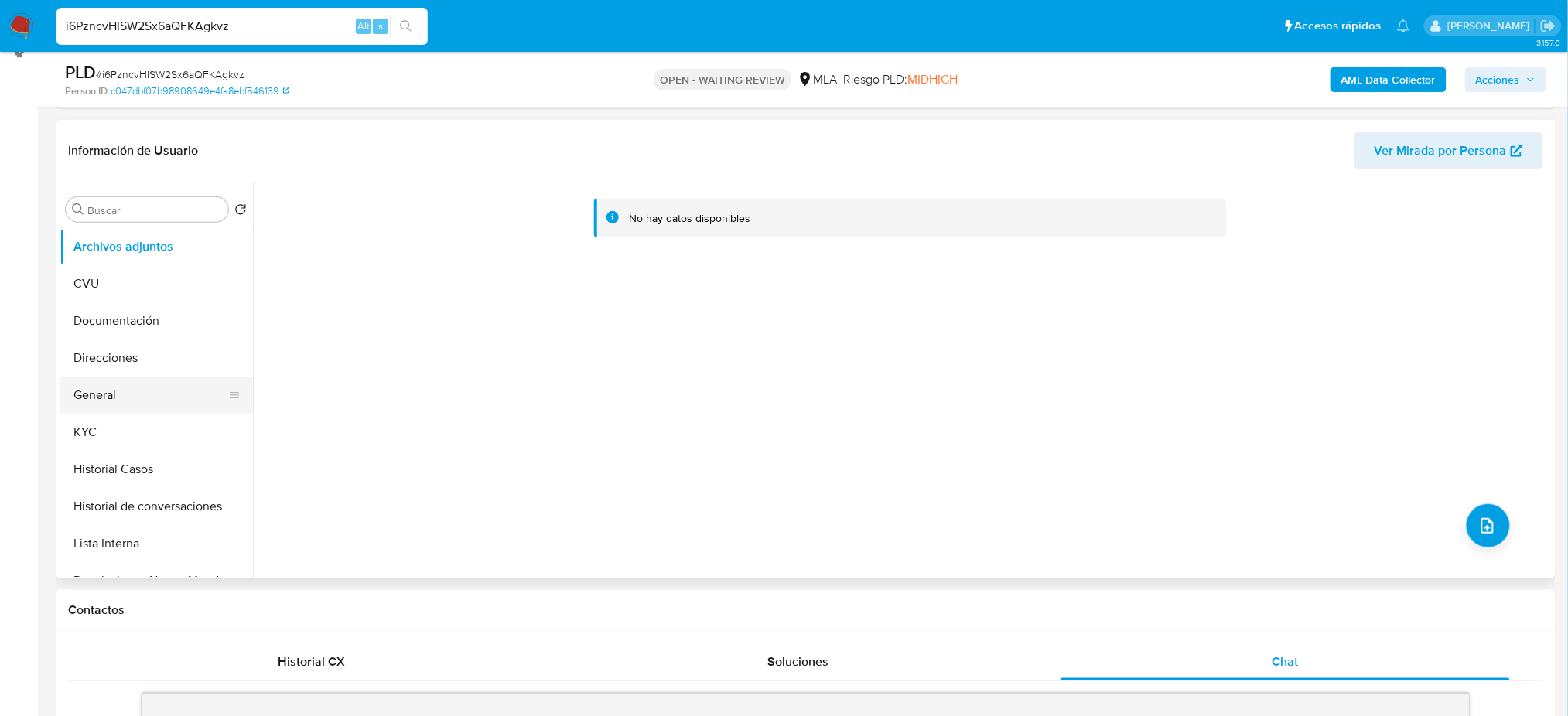
scroll to position [205, 0]
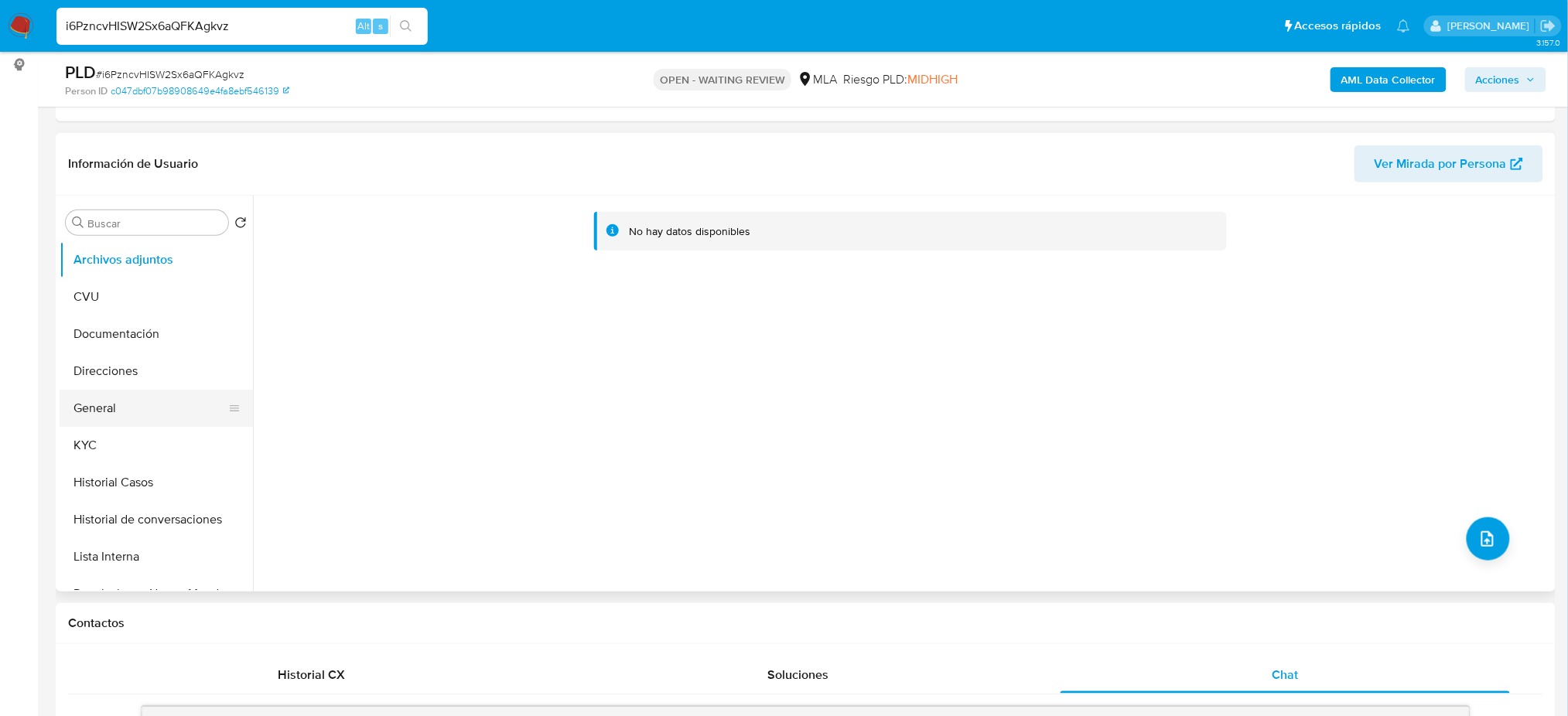
click at [127, 408] on button "General" at bounding box center [150, 409] width 181 height 37
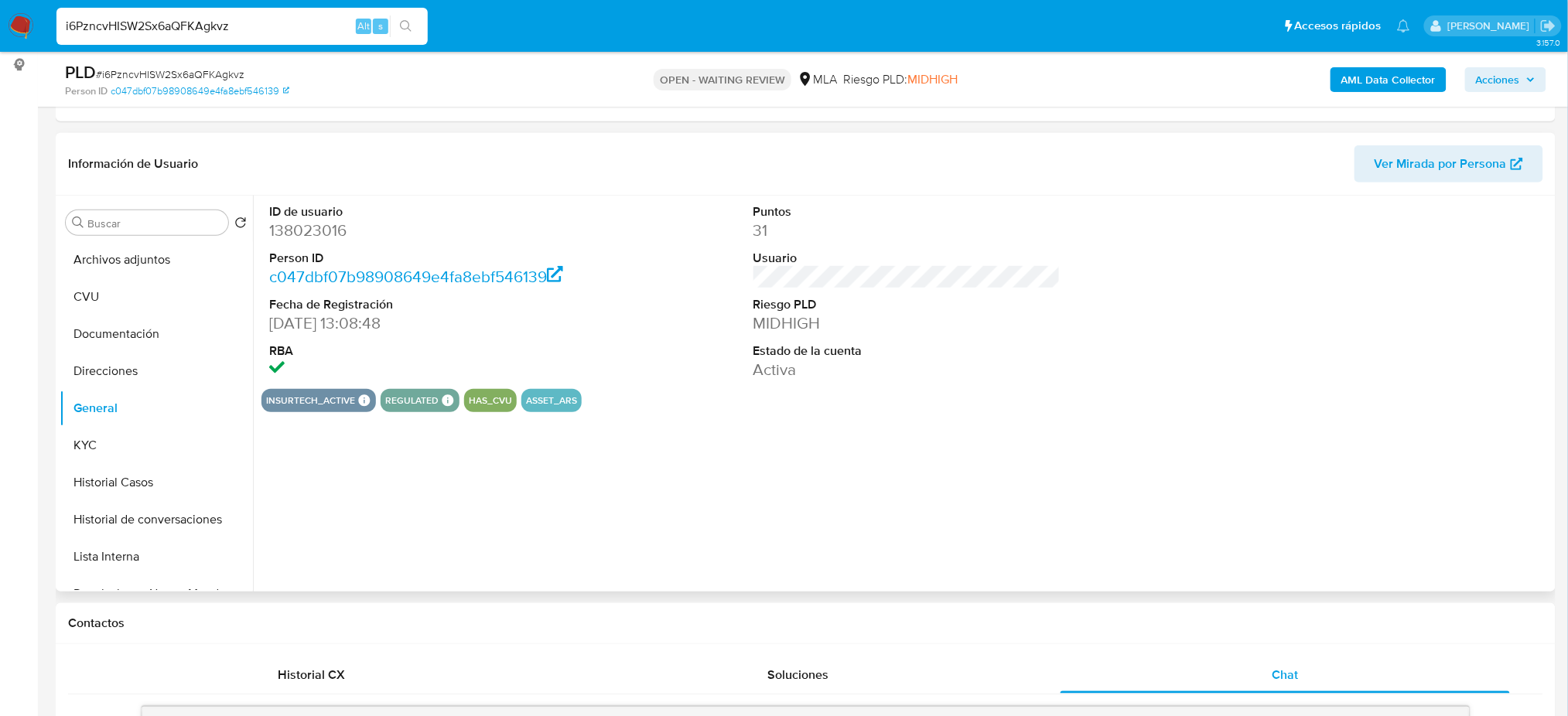
click at [303, 223] on dd "138023016" at bounding box center [422, 230] width 307 height 21
copy dd "138023016"
drag, startPoint x: 263, startPoint y: 16, endPoint x: 0, endPoint y: 21, distance: 263.0
click at [0, 21] on nav "Pausado Ver notificaciones i6PzncvHISW2Sx6aQFKAgkvz Alt s Accesos rápidos Presi…" at bounding box center [784, 26] width 1568 height 52
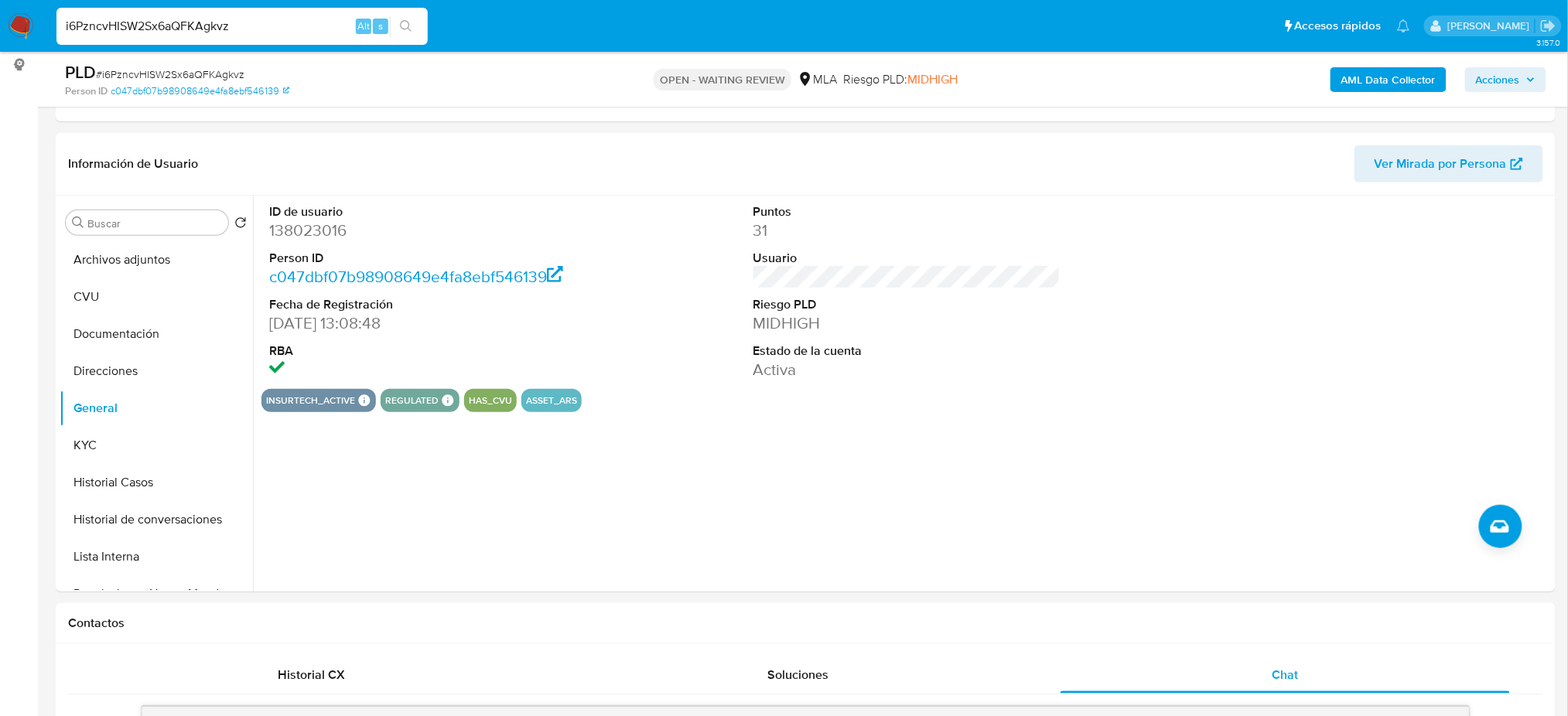
paste input "8UtCXOENLAlRjy3DjC34dOke"
type input "8UtCXOENLAlRjy3DjC34dOke"
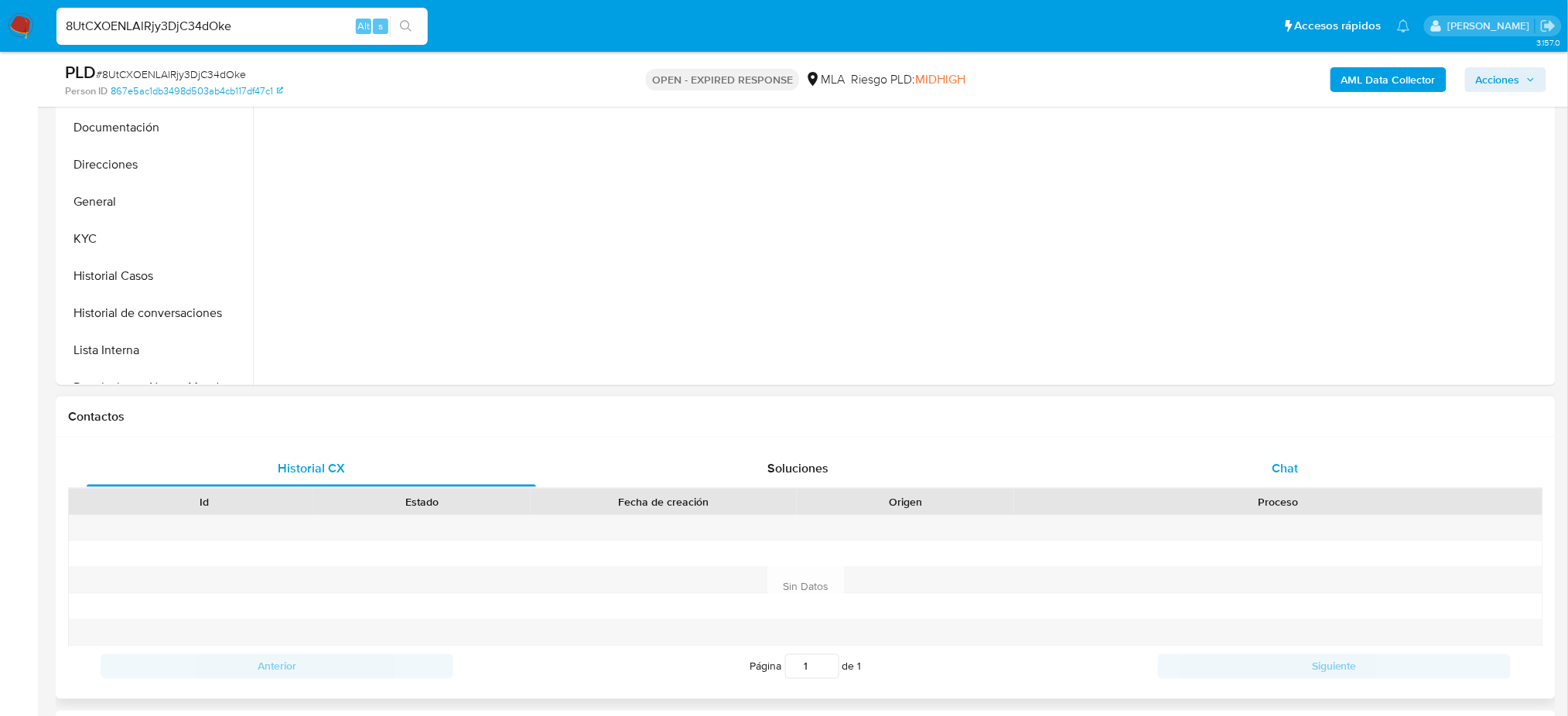
click at [1311, 462] on div "Chat" at bounding box center [1285, 469] width 450 height 37
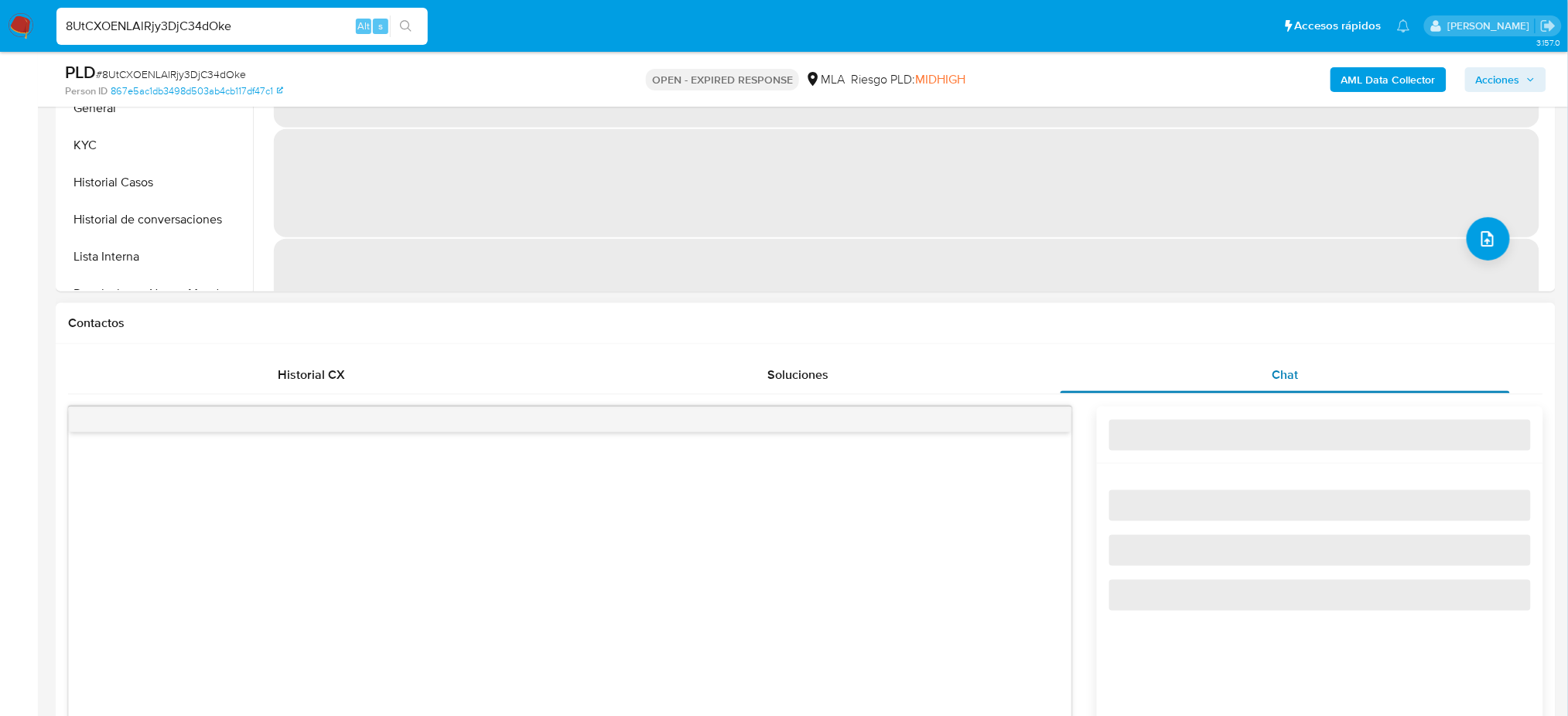
scroll to position [721, 0]
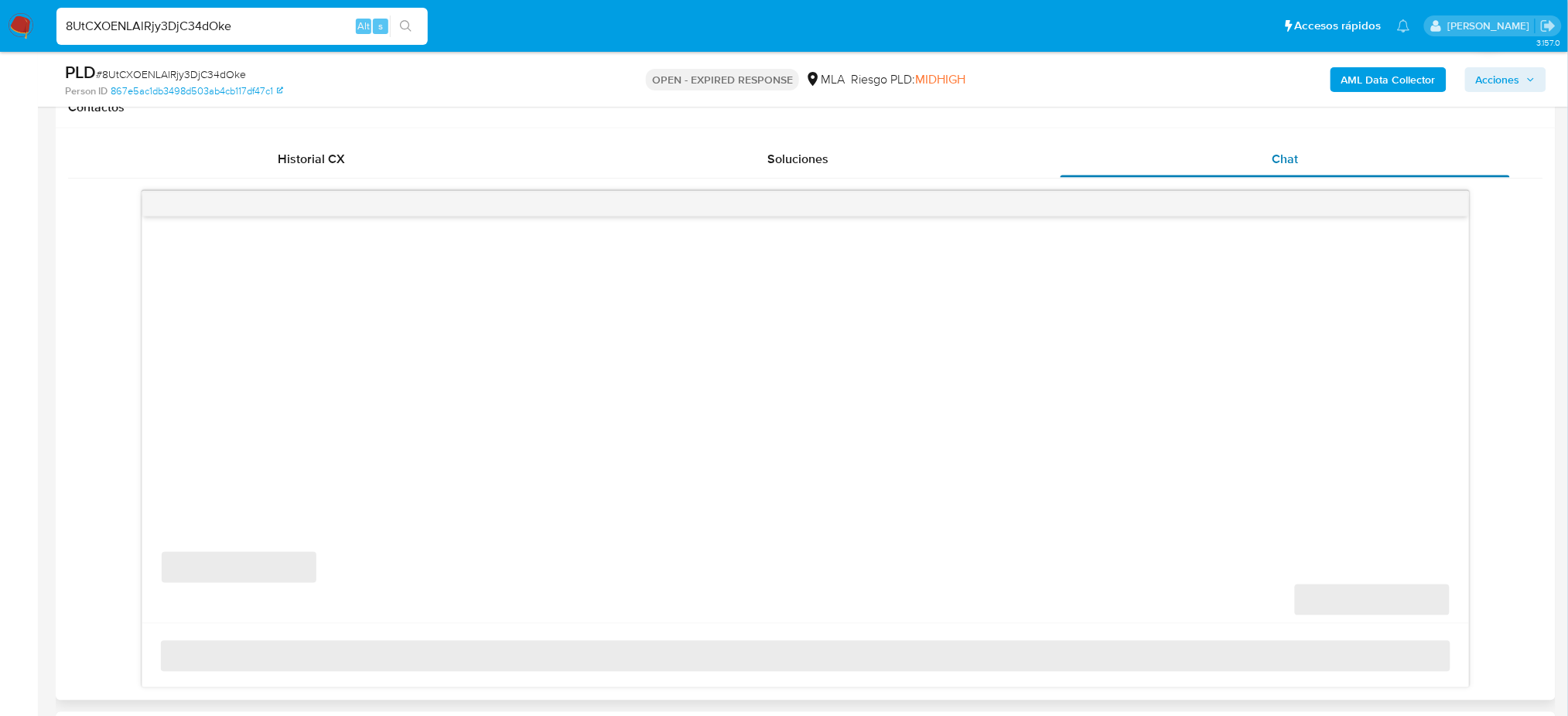
select select "10"
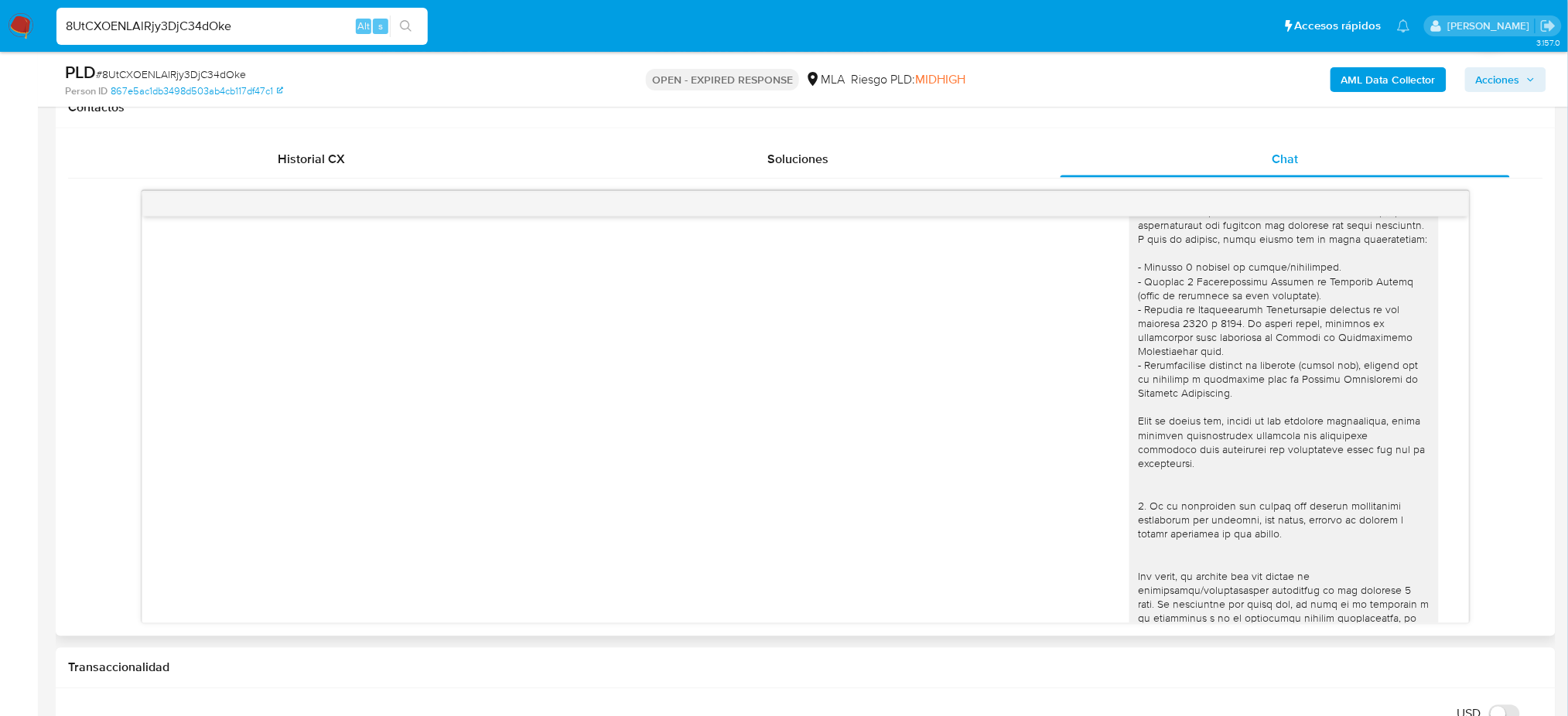
scroll to position [0, 0]
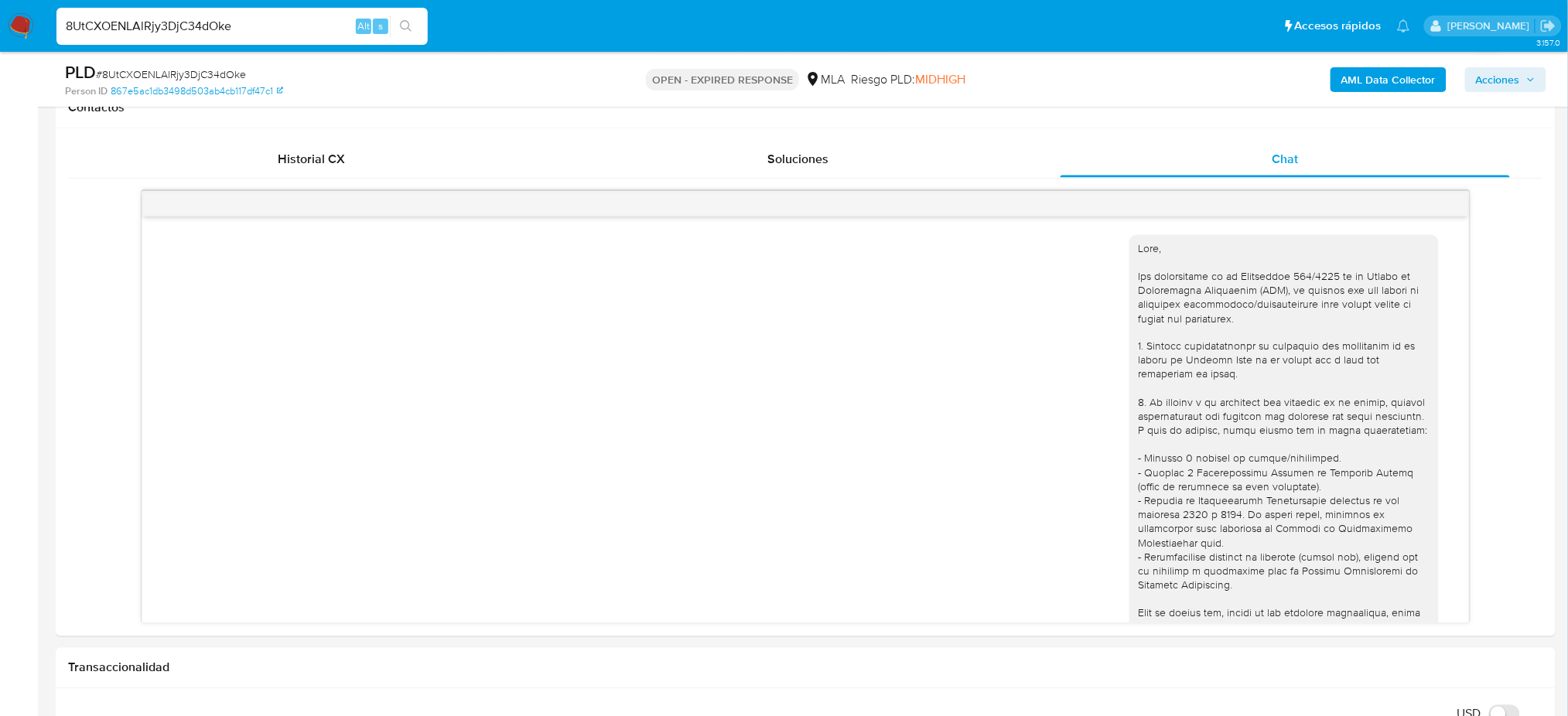
drag, startPoint x: 88, startPoint y: 43, endPoint x: 0, endPoint y: 47, distance: 88.1
click at [0, 47] on nav "Pausado Ver notificaciones 8UtCXOENLAlRjy3DjC34dOke Alt s Accesos rápidos Presi…" at bounding box center [784, 26] width 1568 height 52
paste input "9Xs4daNIy0CAWNlhyEYJL2CU"
type input "9Xs4daNIy0CAWNlhyEYJL2CU"
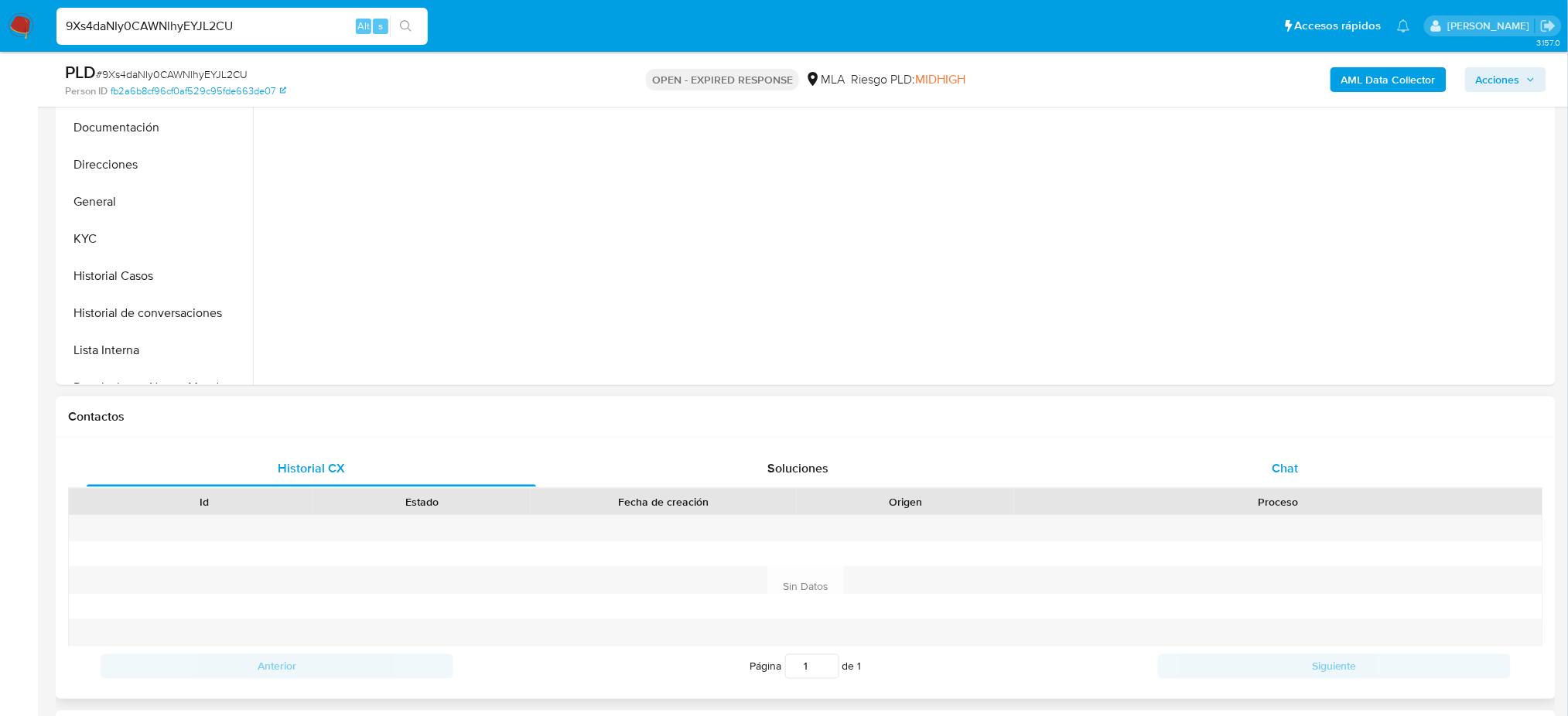
click at [1297, 454] on div "Chat" at bounding box center [1285, 469] width 450 height 37
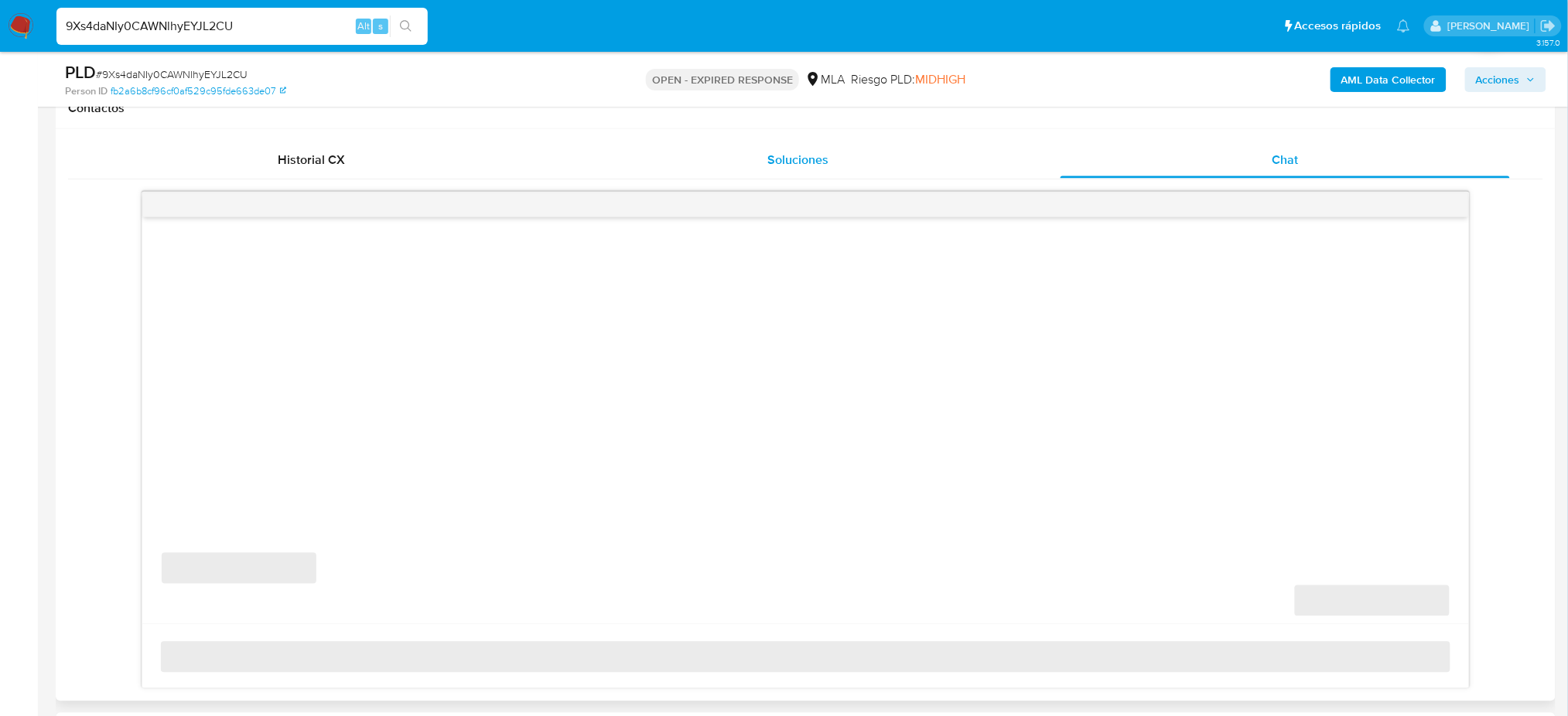
scroll to position [721, 0]
select select "10"
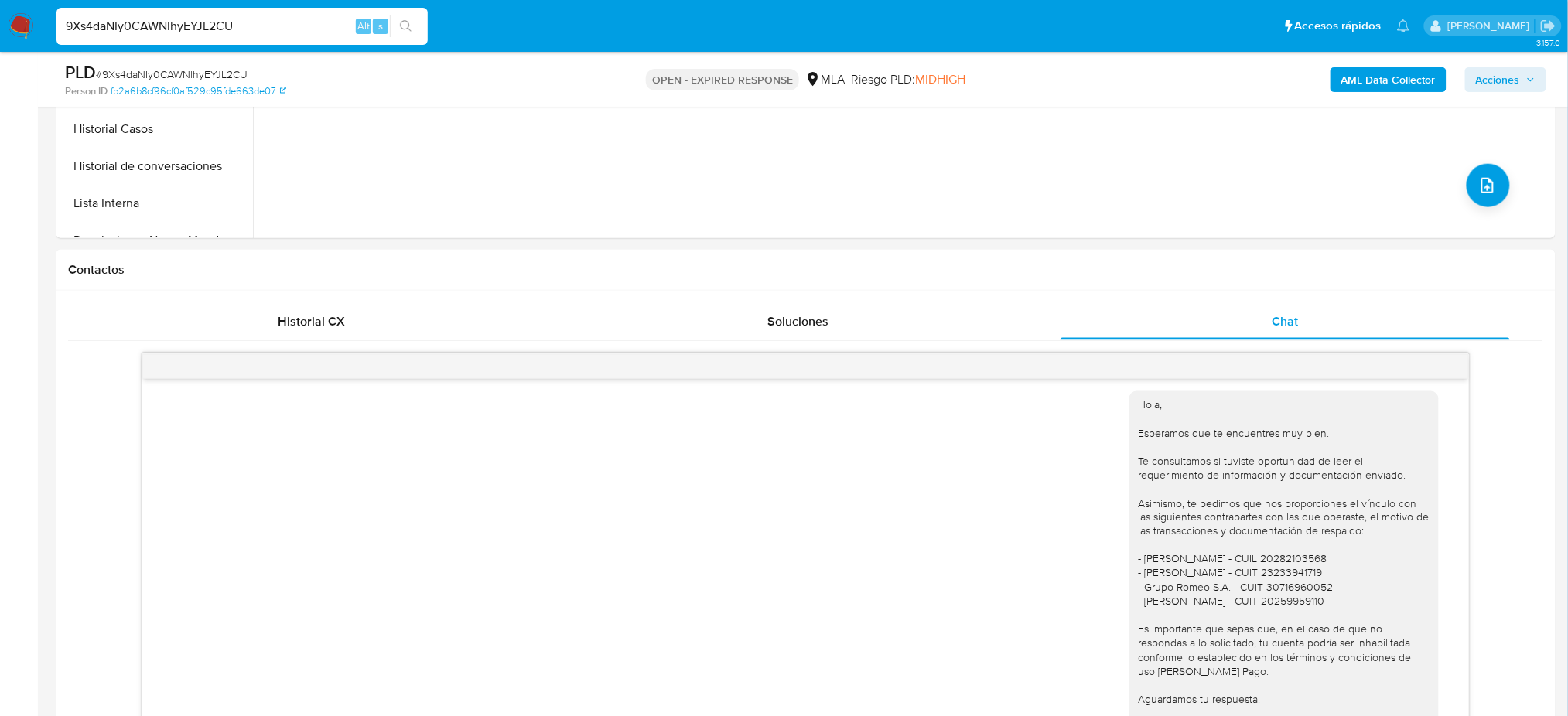
scroll to position [103, 0]
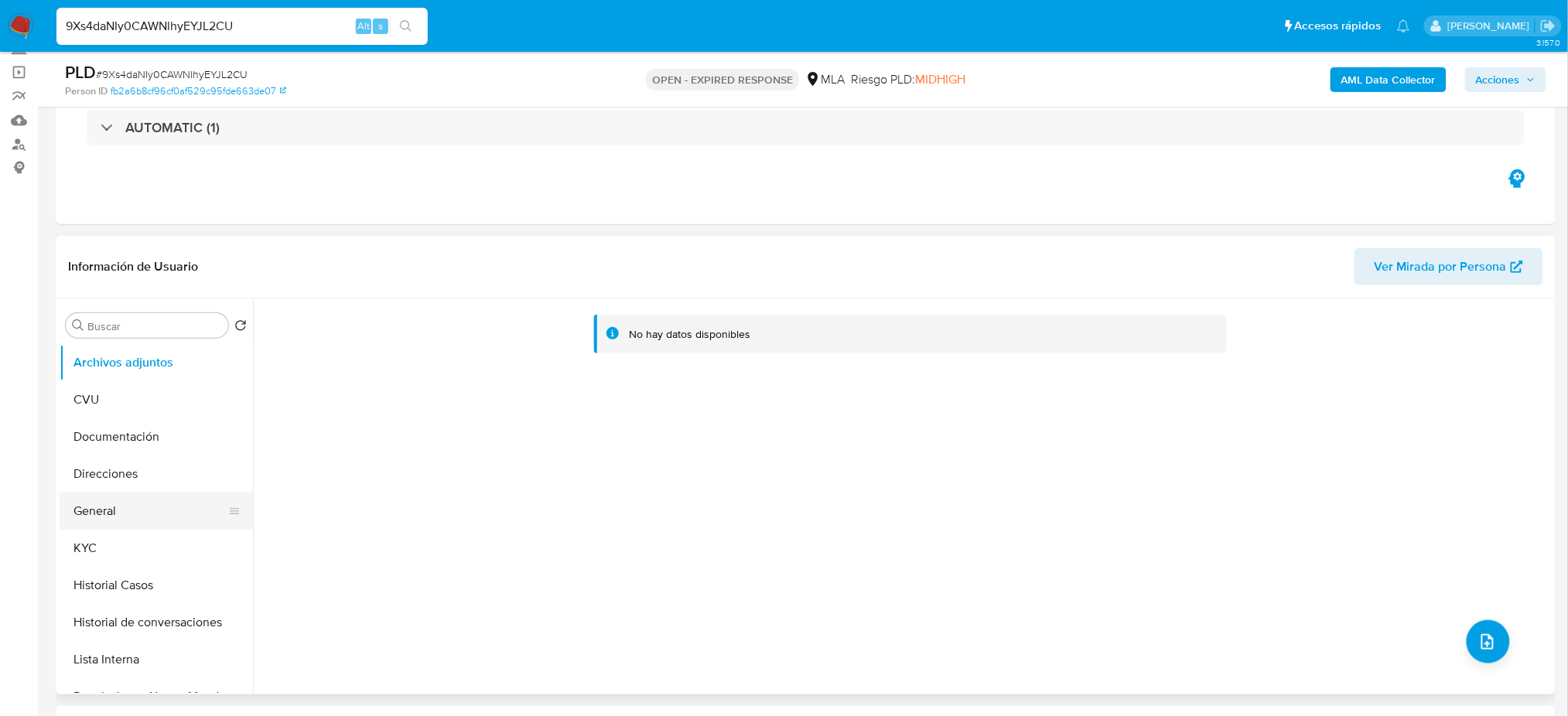
click at [122, 521] on button "General" at bounding box center [150, 512] width 181 height 37
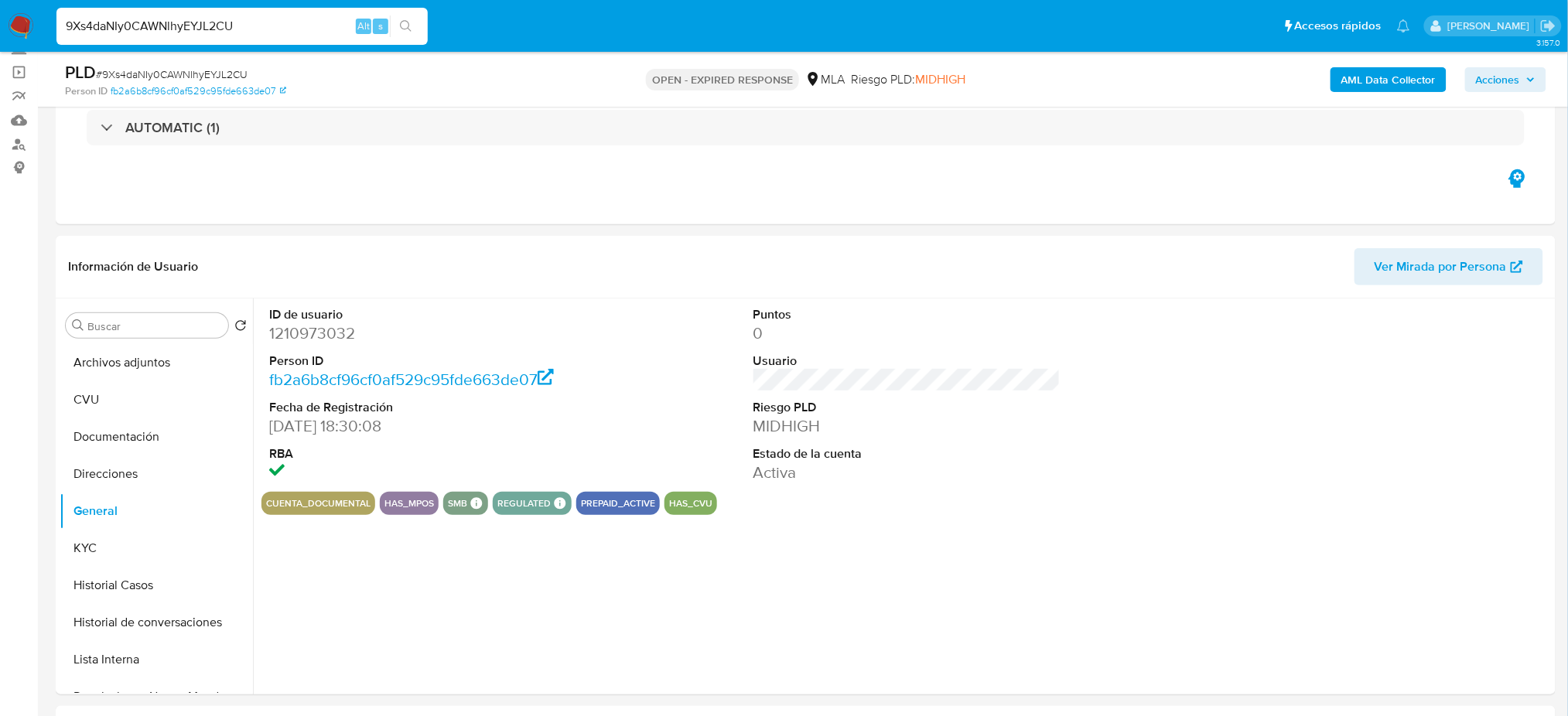
click at [327, 330] on dd "1210973032" at bounding box center [422, 333] width 307 height 21
copy dd "1210973032"
drag, startPoint x: 310, startPoint y: 17, endPoint x: 0, endPoint y: 75, distance: 315.4
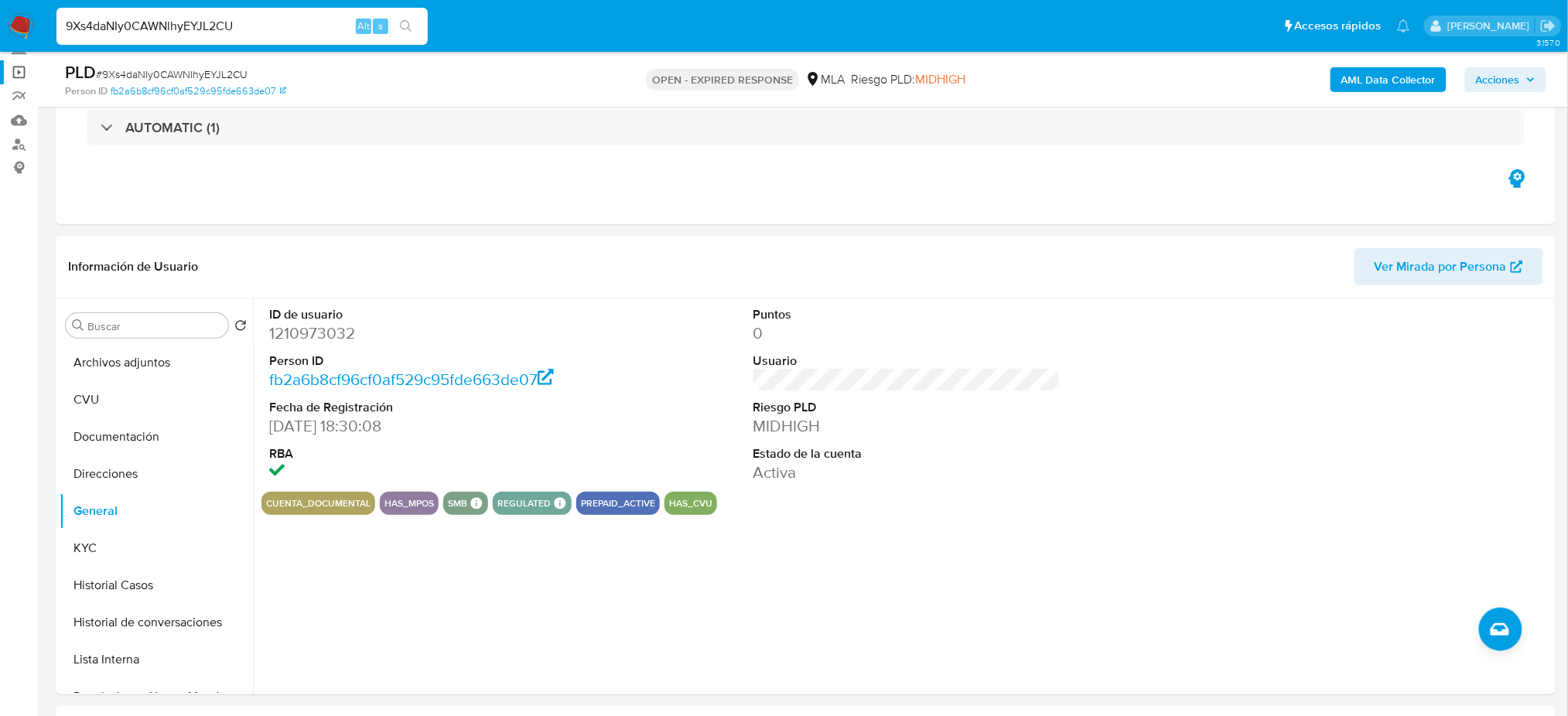
paste input "nBpTOEtQs0Zcf5lADm57j5qy"
type input "nBpTOEtQs0Zcf5lADm57j5qy"
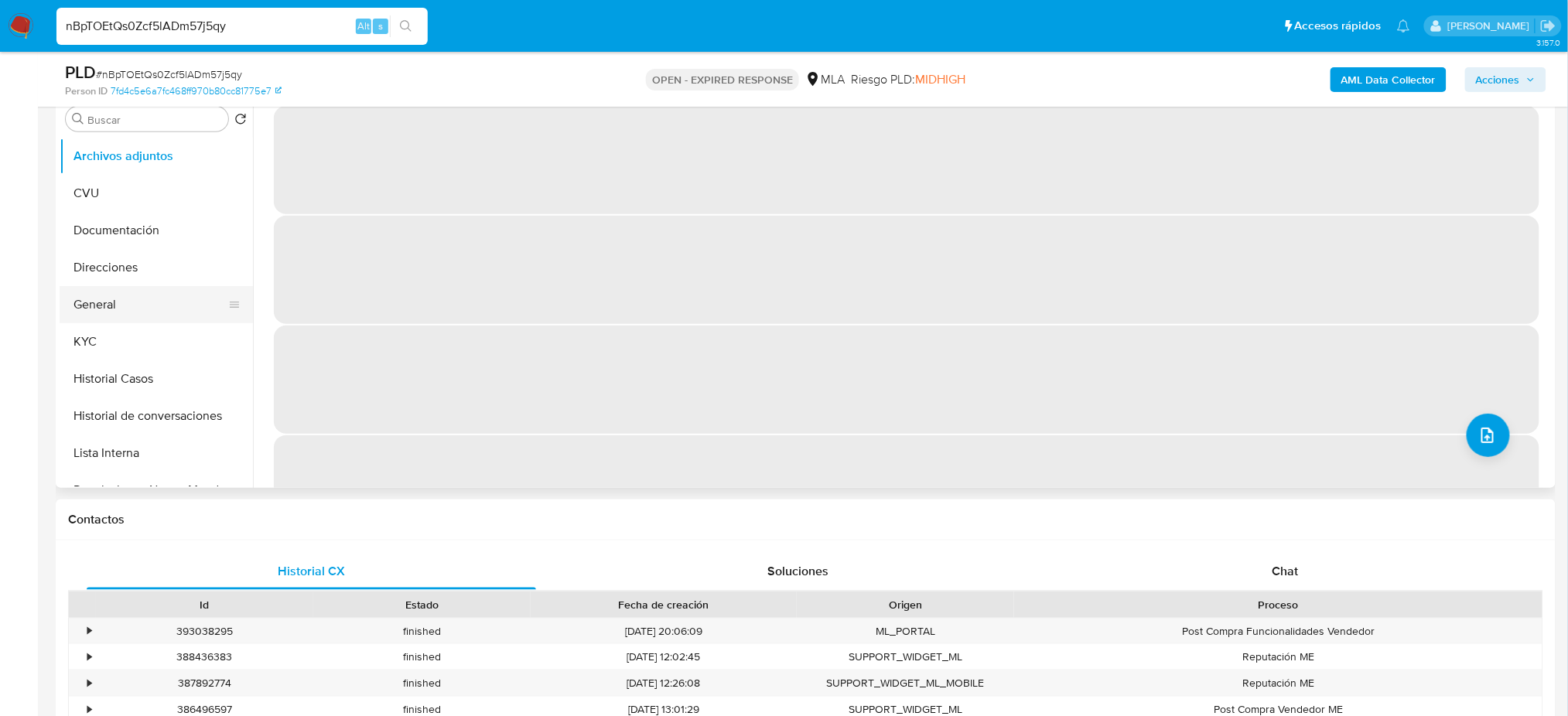
click at [132, 308] on button "General" at bounding box center [150, 304] width 181 height 37
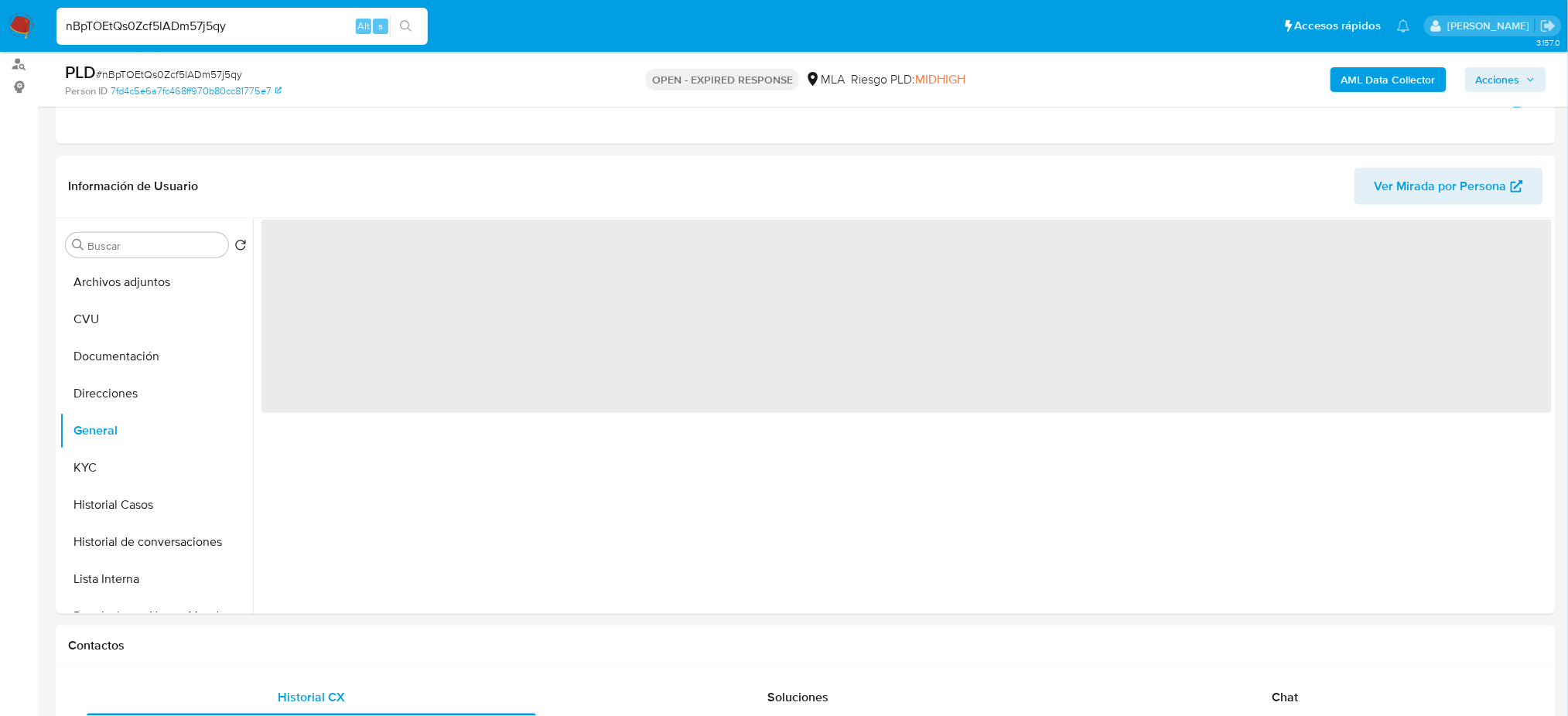
scroll to position [103, 0]
select select "10"
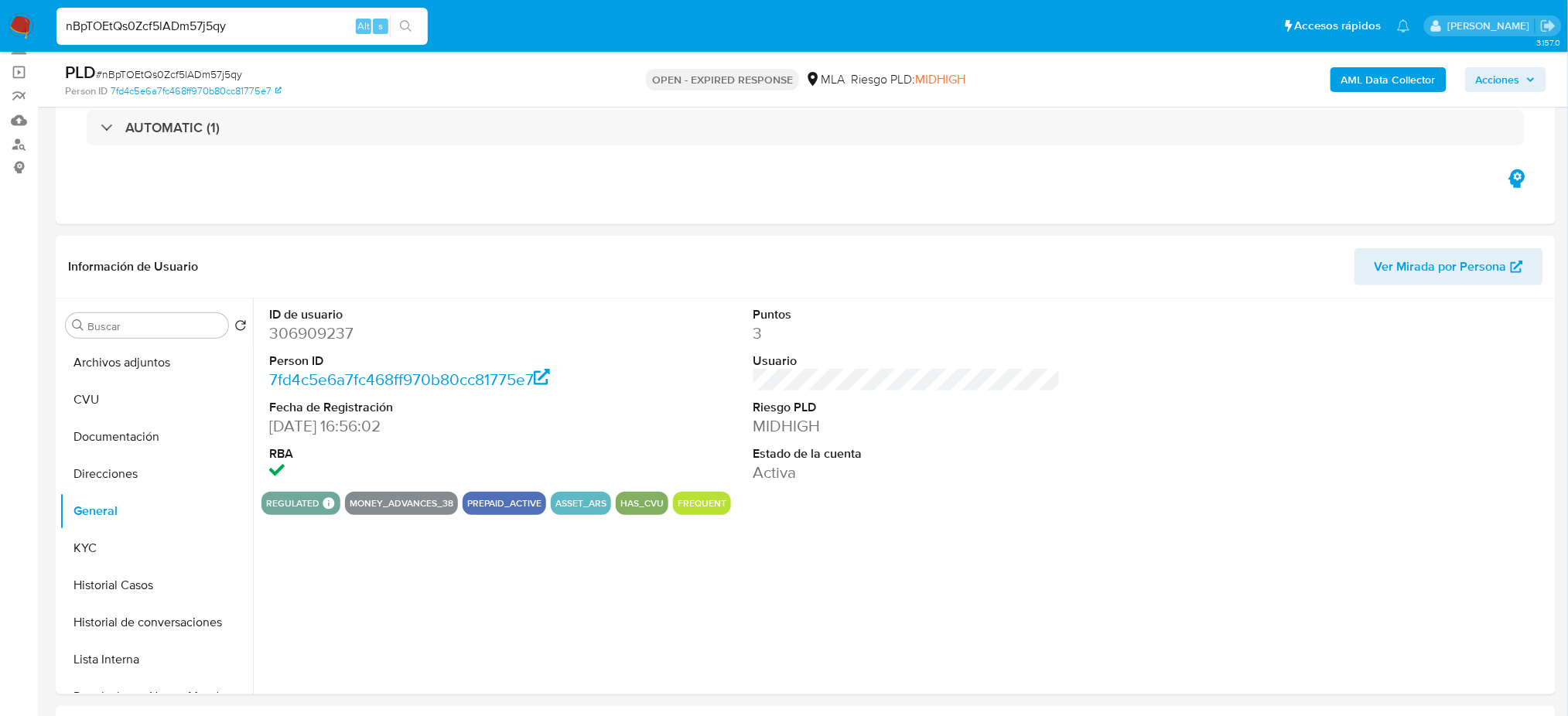
click at [289, 329] on dd "306909237" at bounding box center [422, 333] width 307 height 21
copy dd "306909237"
click at [168, 71] on span "# nBpTOEtQs0Zcf5lADm57j5qy" at bounding box center [168, 73] width 146 height 15
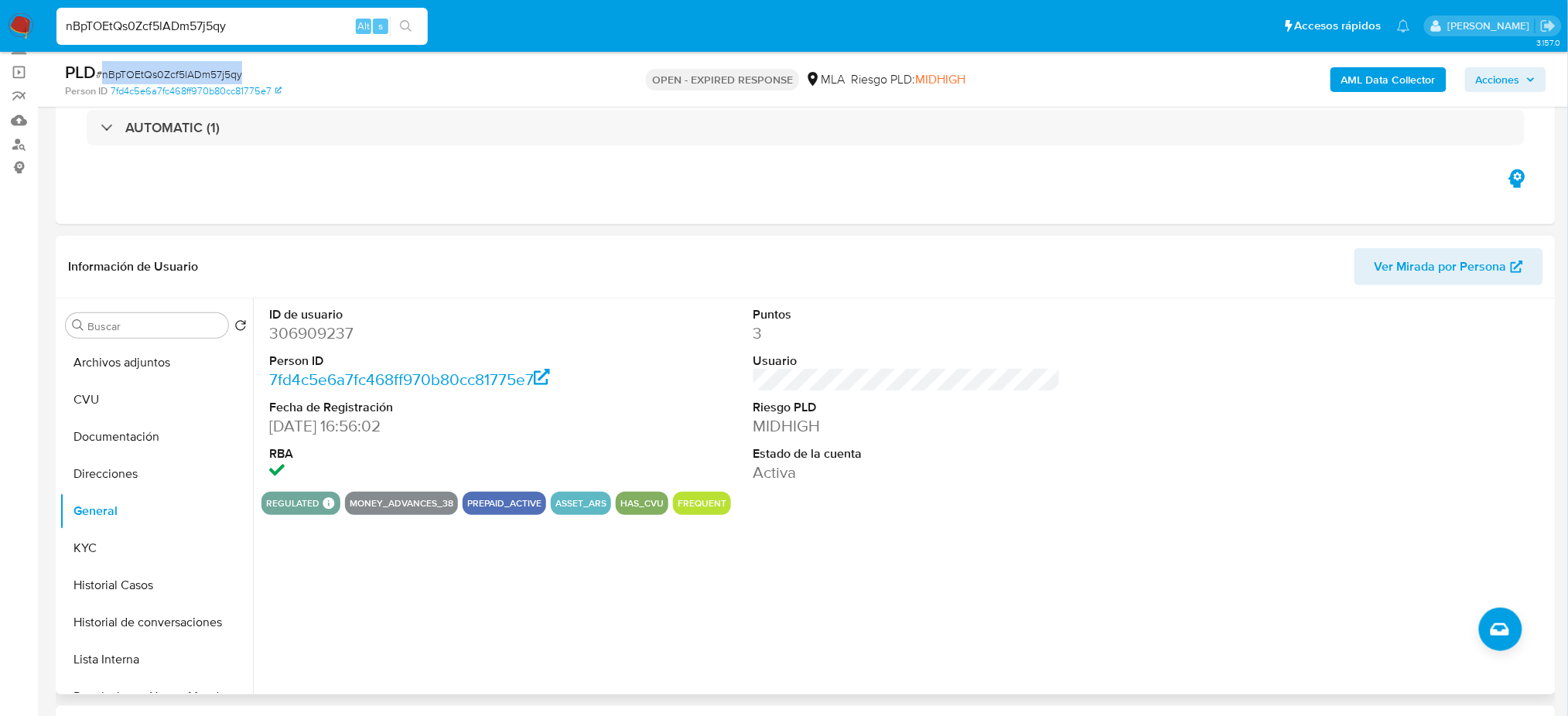
copy span "nBpTOEtQs0Zcf5lADm57j5qy"
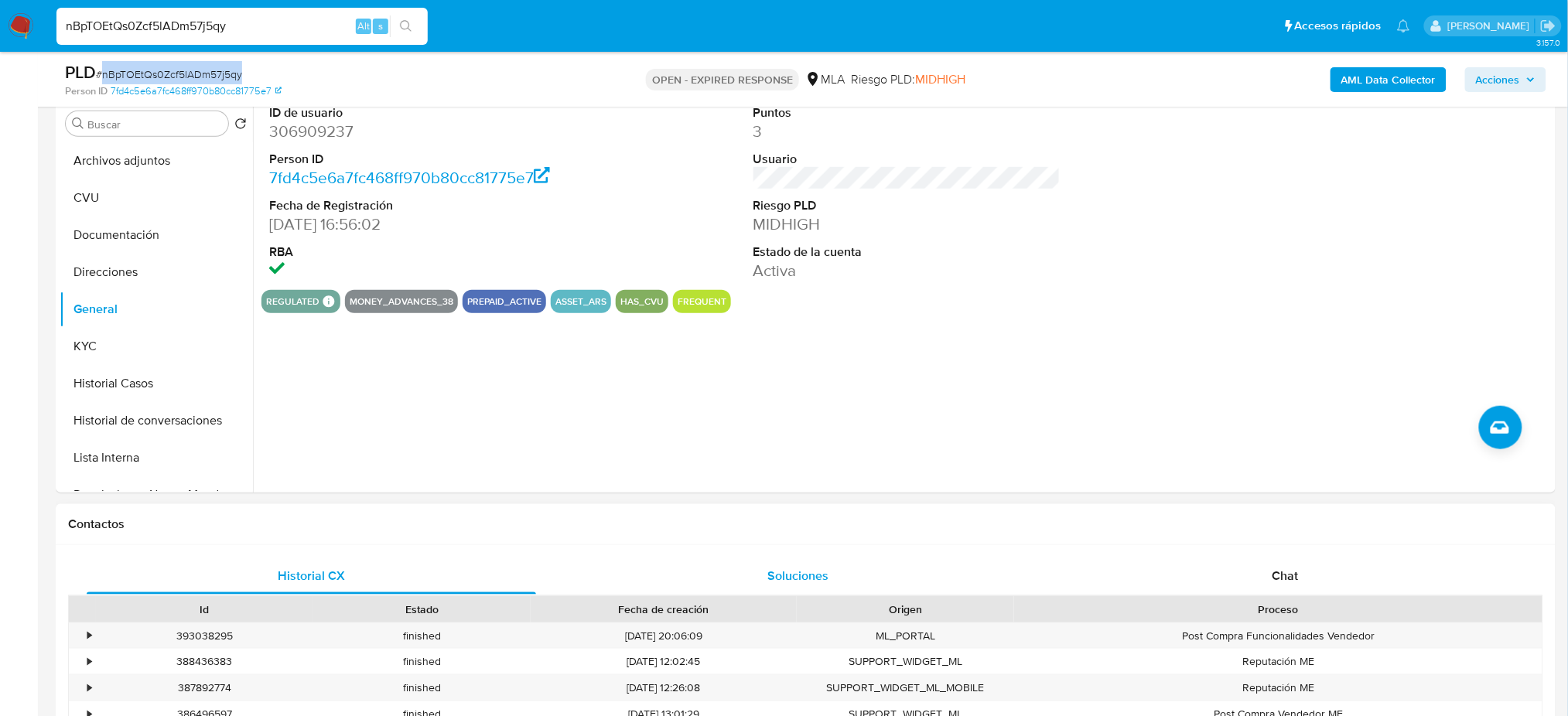
scroll to position [515, 0]
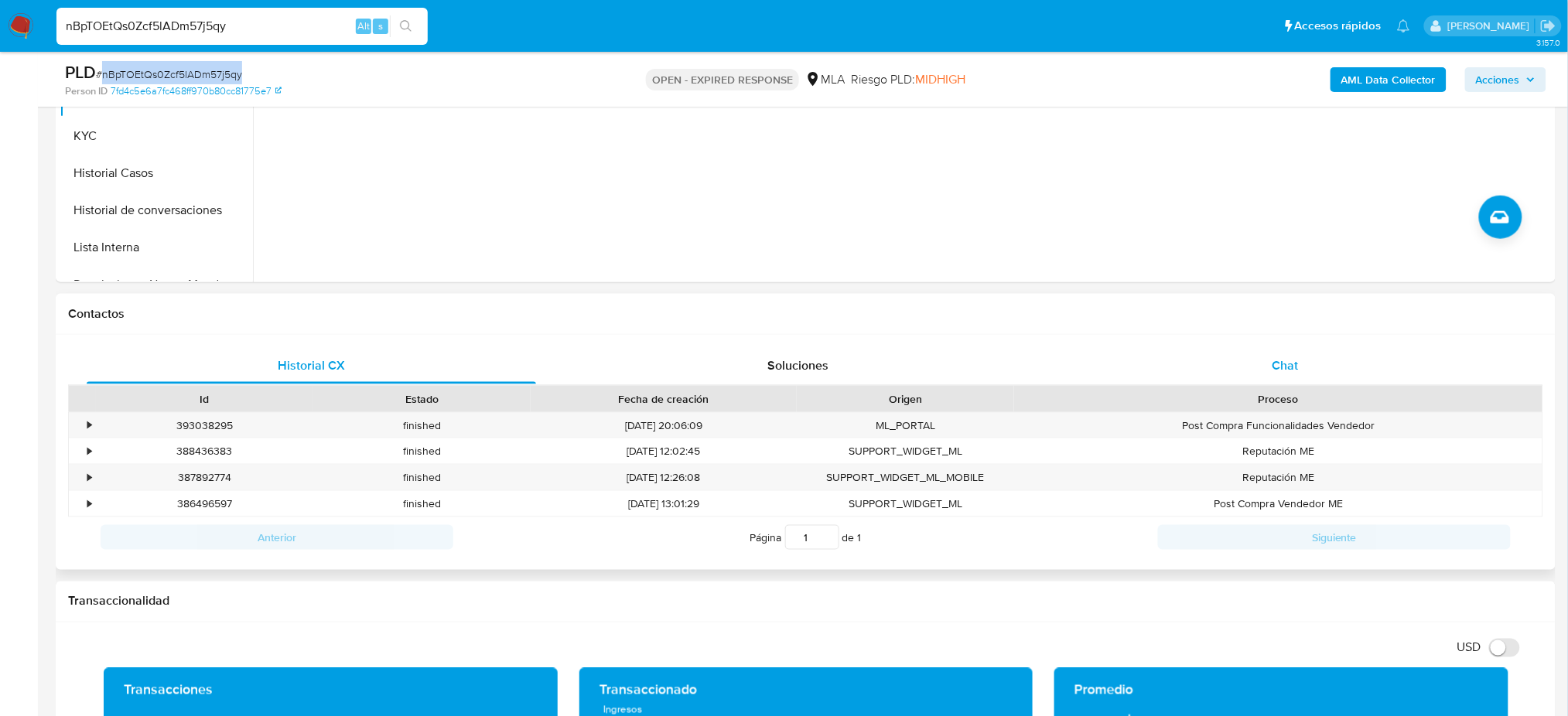
click at [1389, 353] on div "Chat" at bounding box center [1285, 366] width 450 height 37
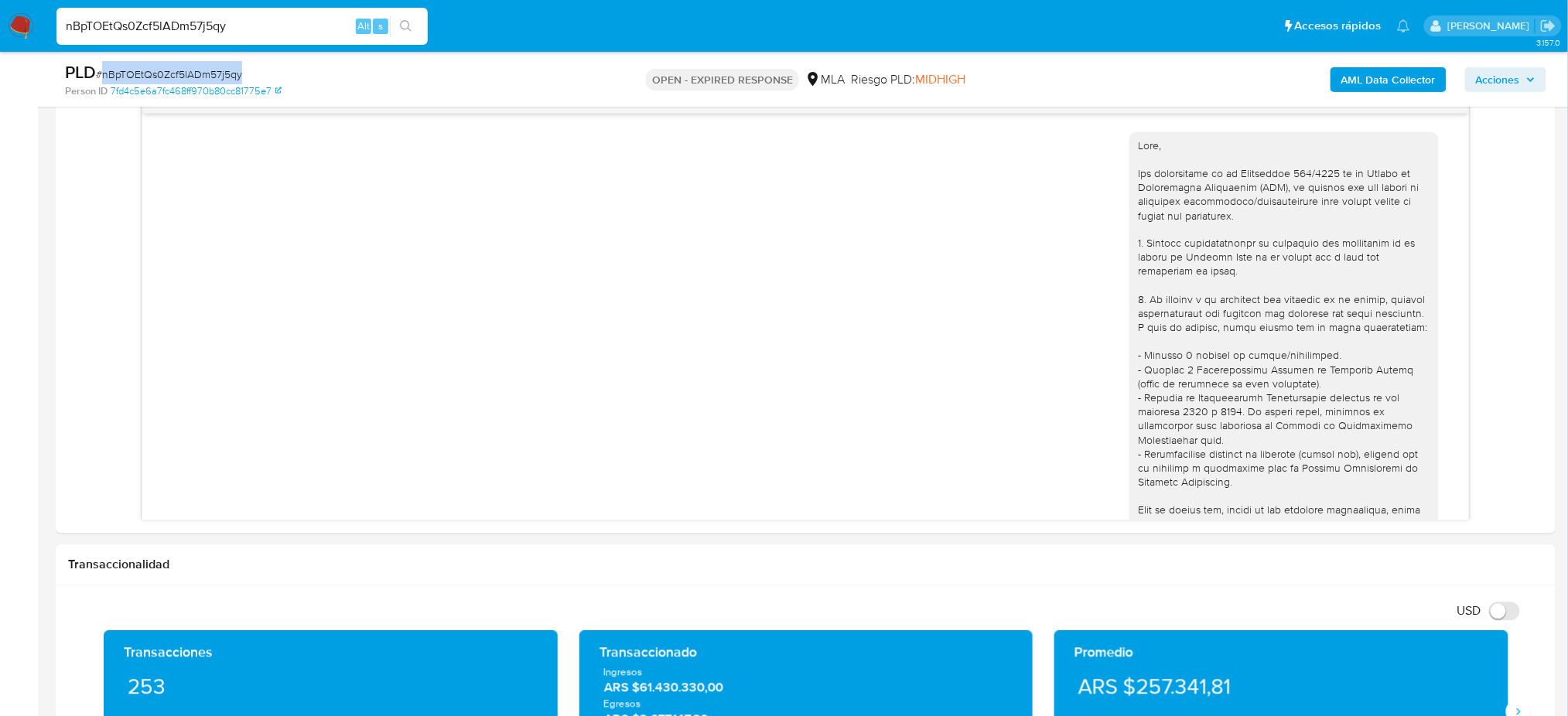
scroll to position [1649, 0]
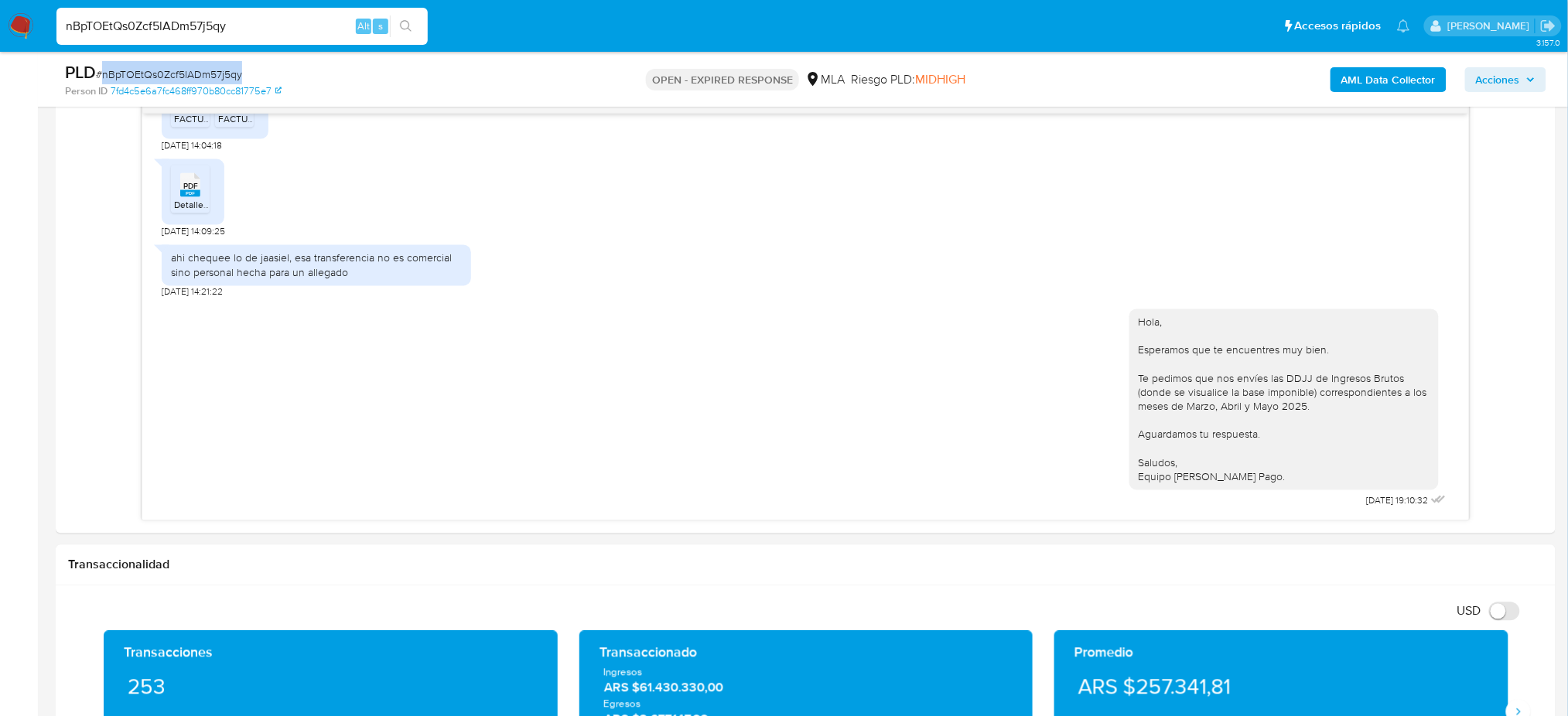
copy span "nBpTOEtQs0Zcf5lADm57j5qy"
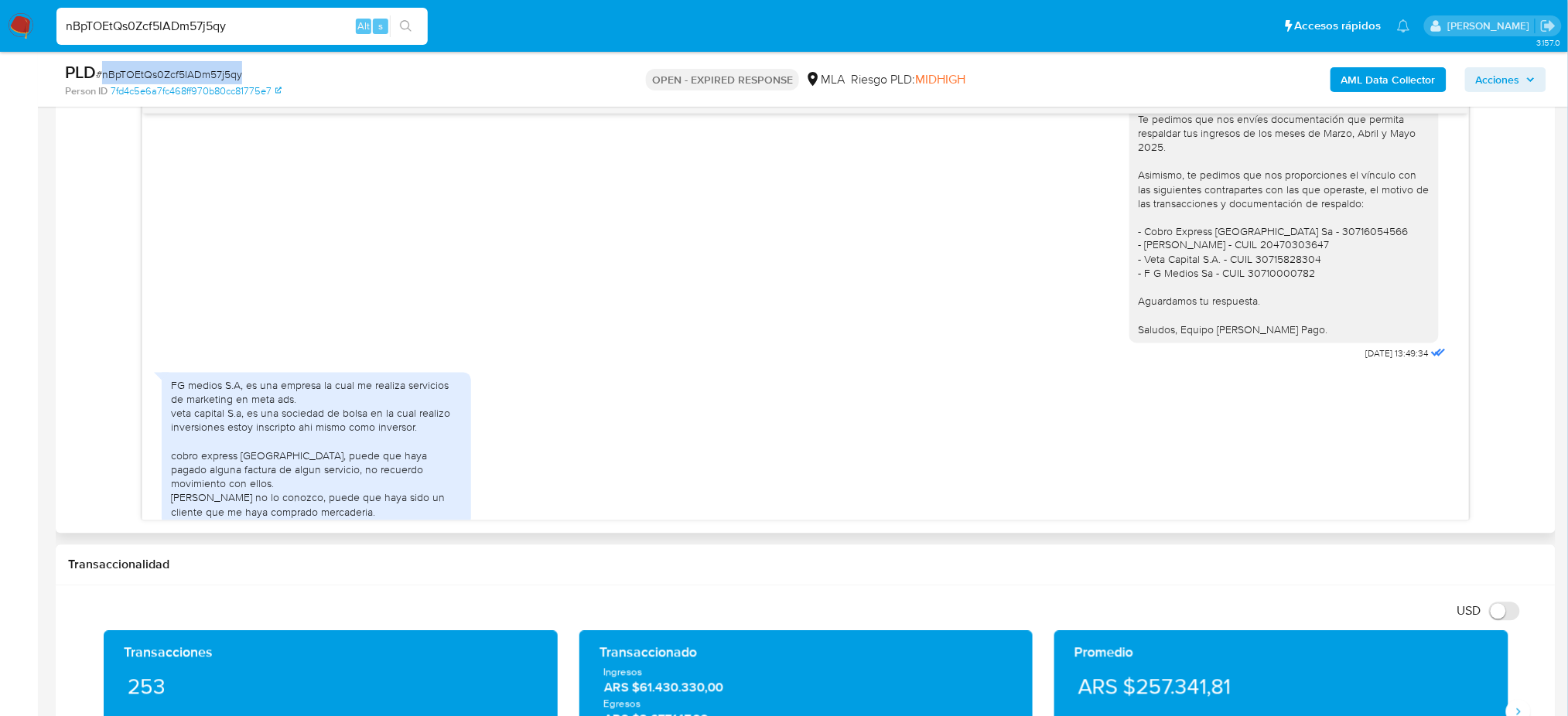
scroll to position [1339, 0]
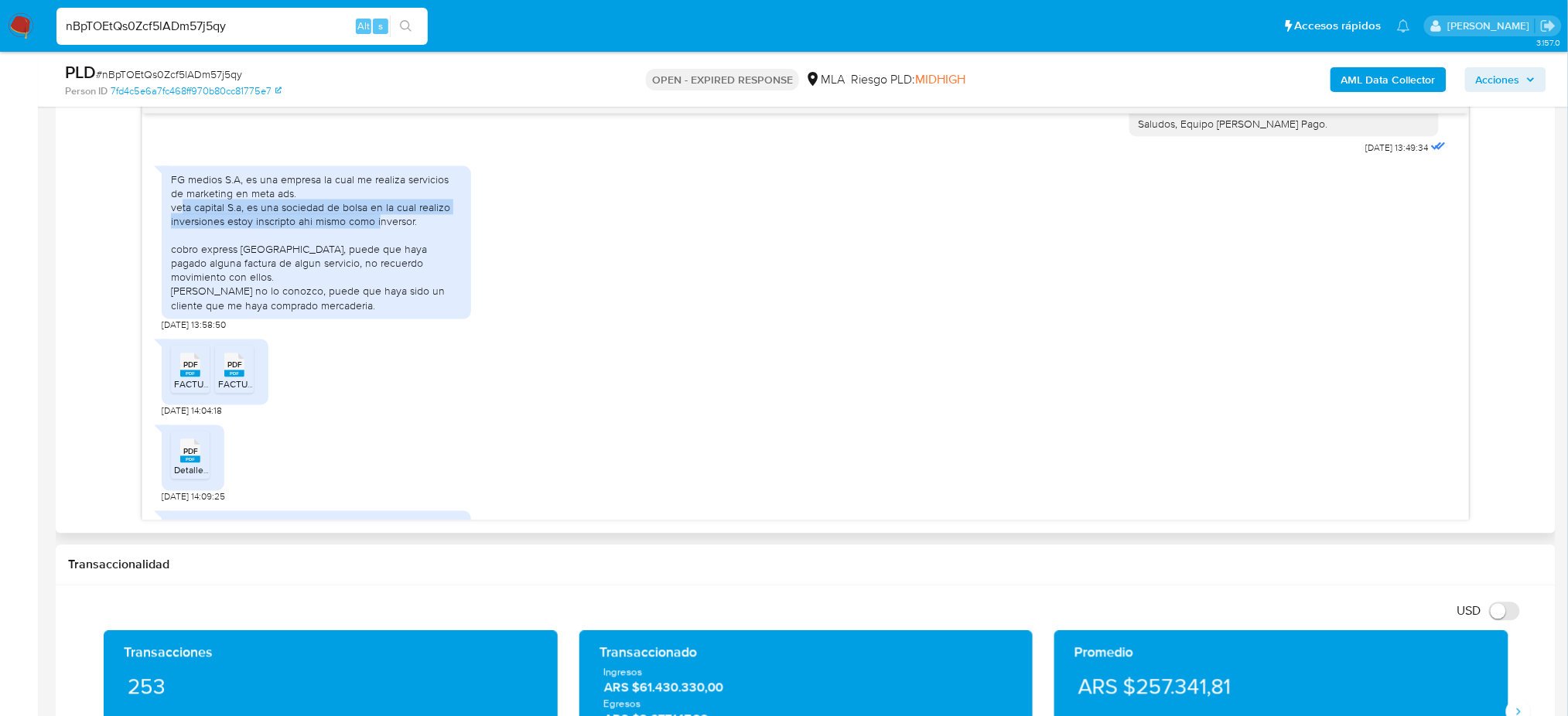
drag, startPoint x: 181, startPoint y: 255, endPoint x: 380, endPoint y: 265, distance: 199.3
click at [380, 265] on div "FG medios S.A, es una empresa la cual me realiza servicios de marketing en meta…" at bounding box center [316, 243] width 291 height 141
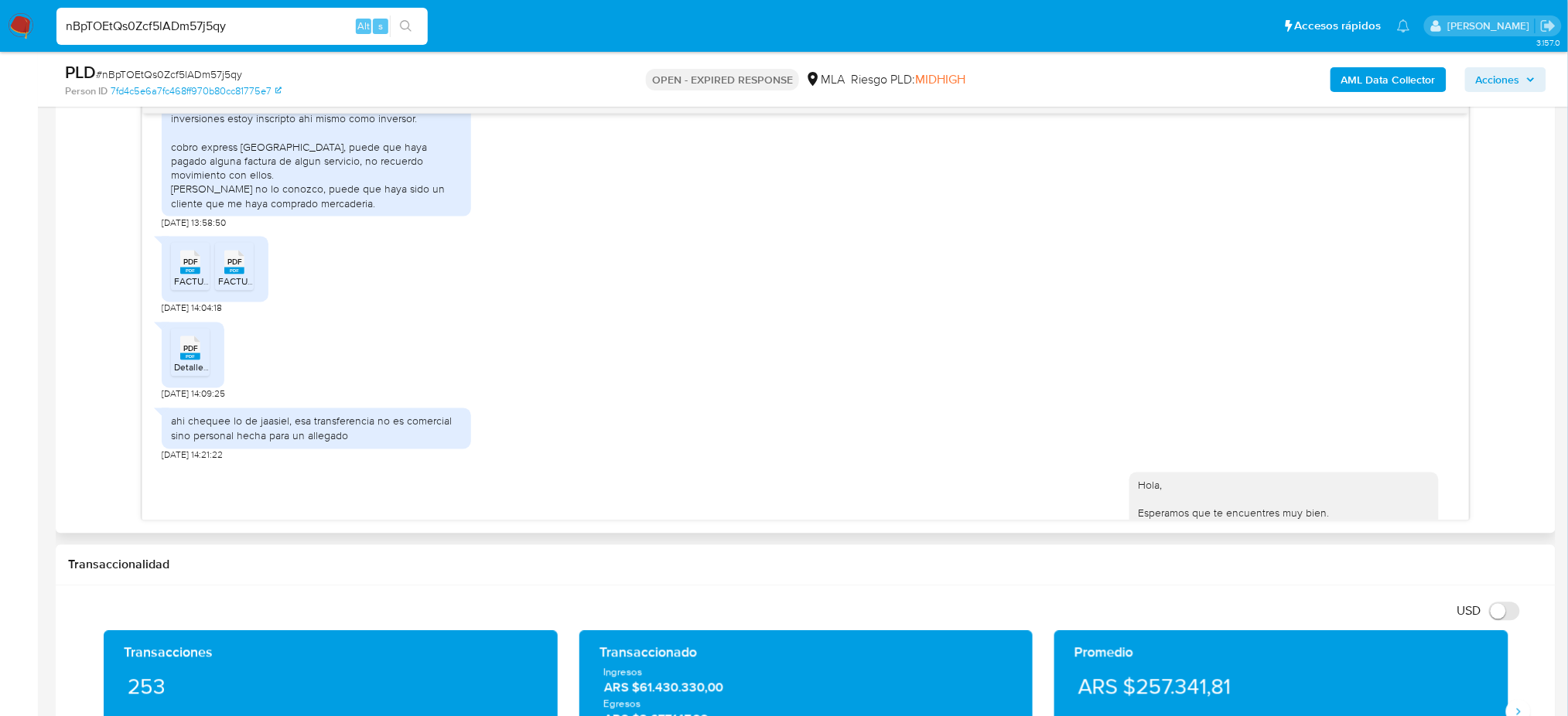
scroll to position [1649, 0]
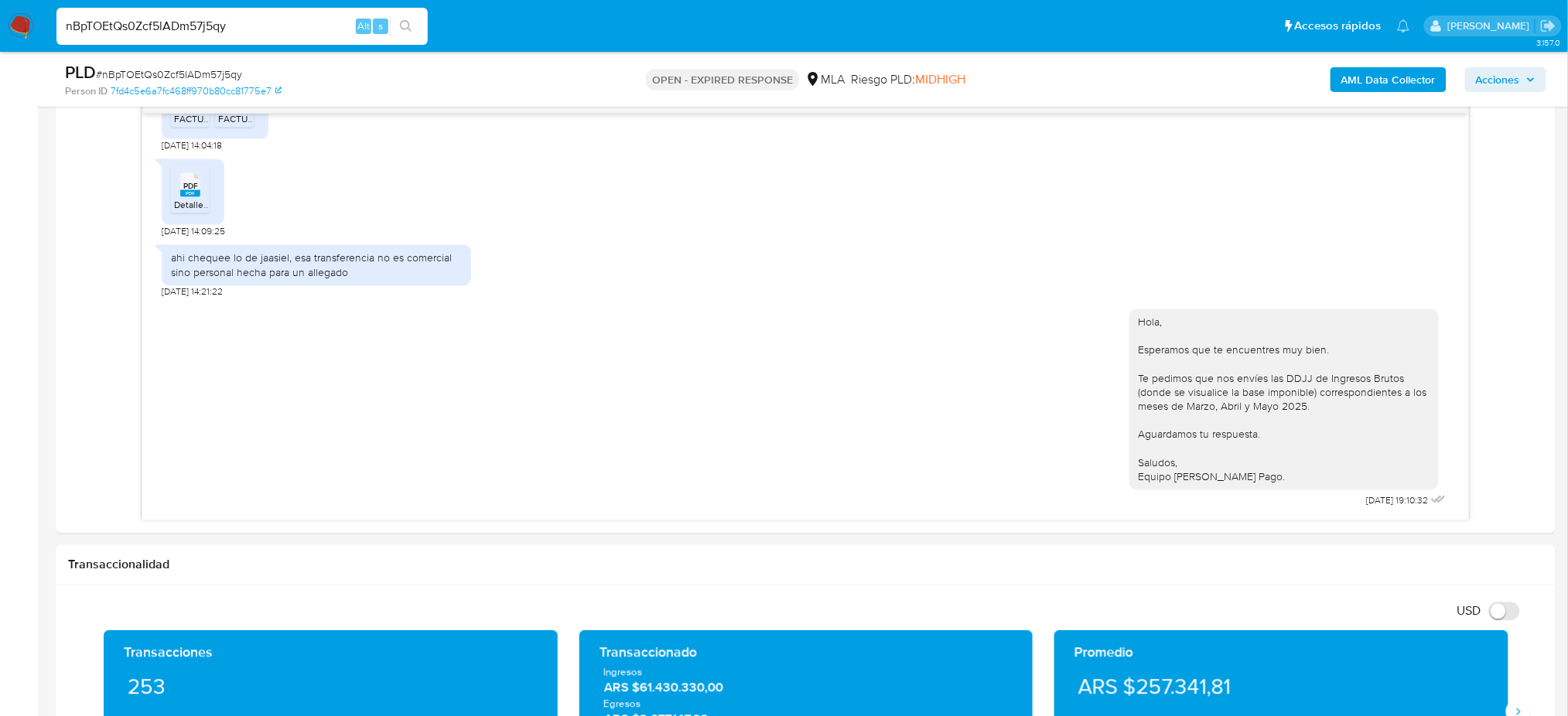
click at [220, 69] on span "# nBpTOEtQs0Zcf5lADm57j5qy" at bounding box center [168, 73] width 146 height 15
drag, startPoint x: 219, startPoint y: 69, endPoint x: 273, endPoint y: 89, distance: 57.6
click at [265, 81] on div "PLD # nBpTOEtQs0Zcf5lADm57j5qy" at bounding box center [309, 73] width 488 height 23
copy span "nBpTOEtQs0Zcf5lADm57j5qy"
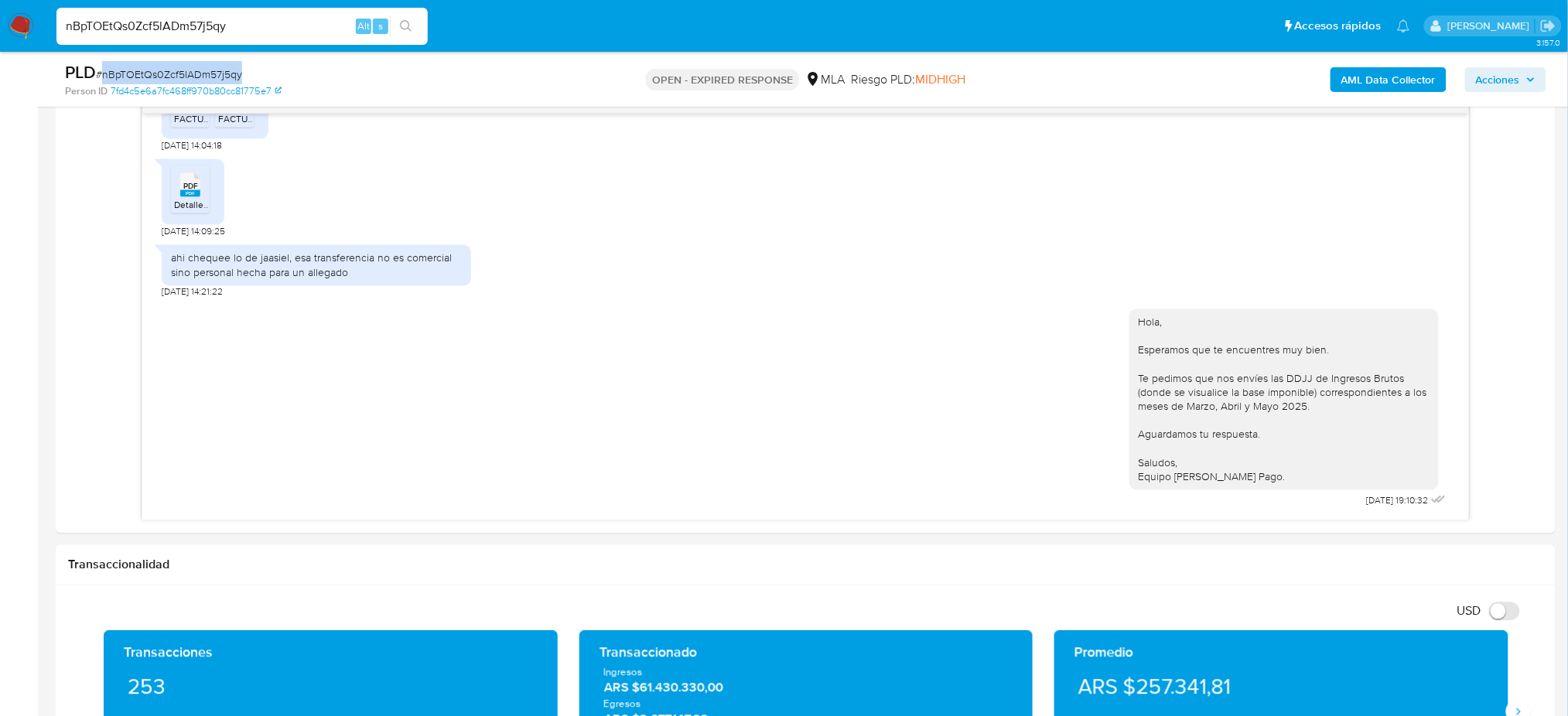
click at [20, 30] on img at bounding box center [21, 27] width 27 height 27
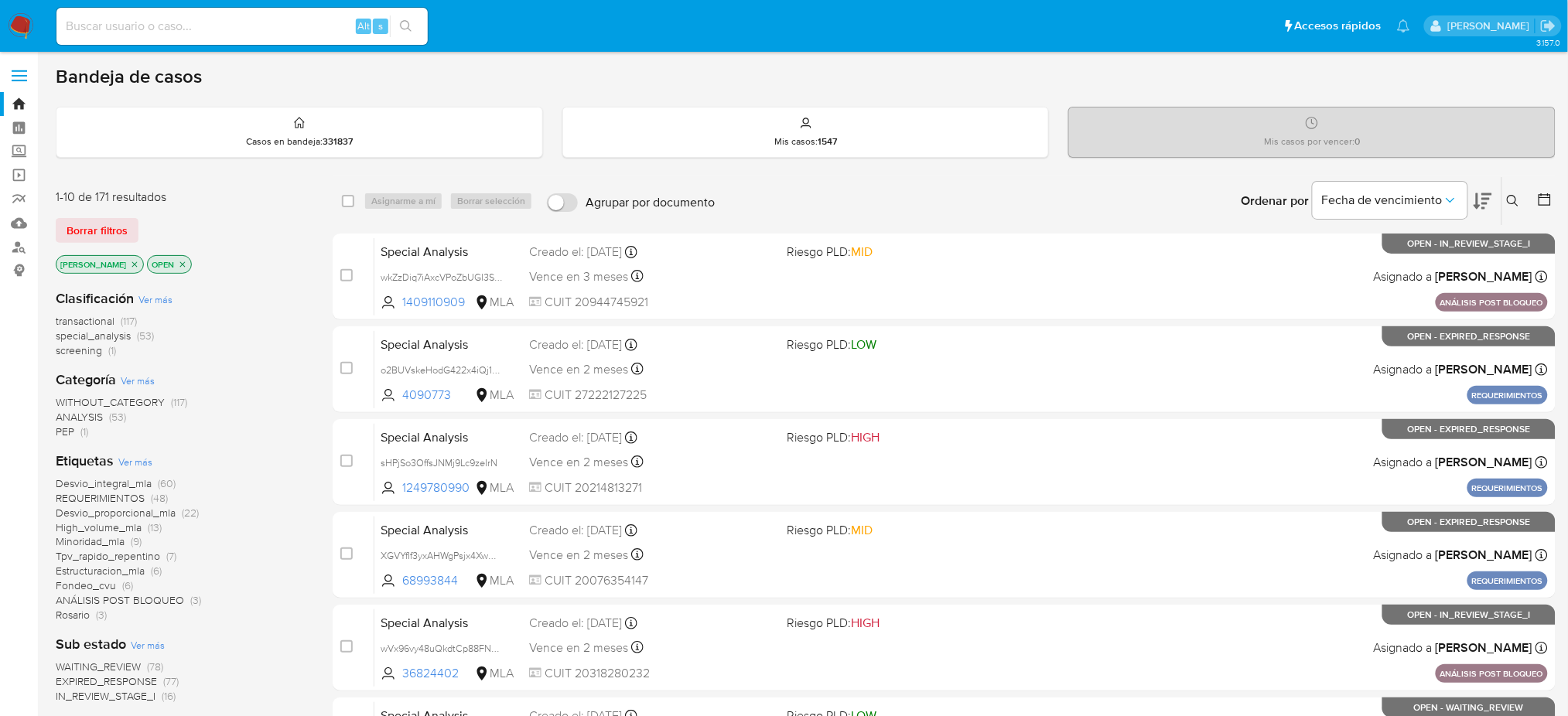
click at [1512, 204] on icon at bounding box center [1512, 200] width 12 height 12
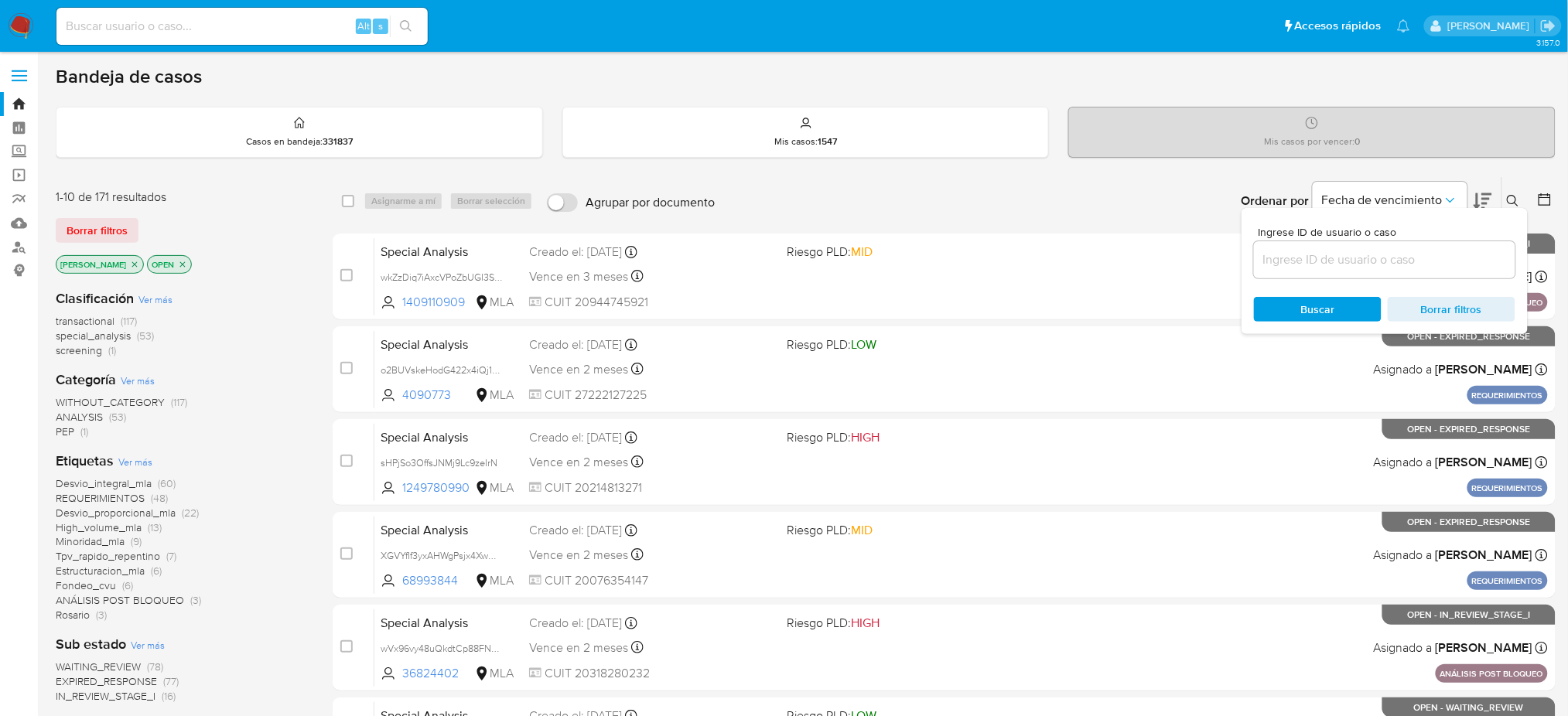
click at [1396, 260] on input at bounding box center [1384, 259] width 261 height 20
type input "nBpTOEtQs0Zcf5lADm57j5qy"
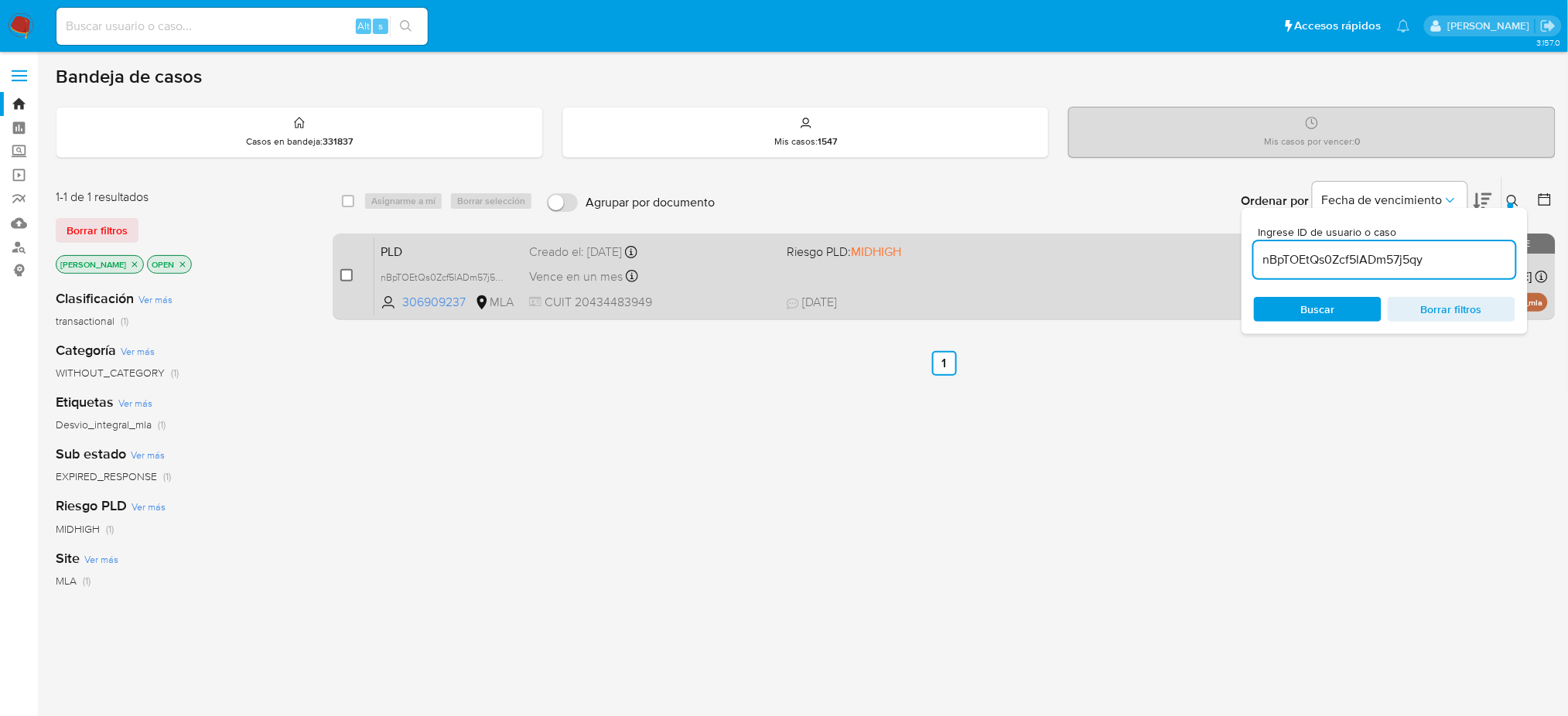
click at [348, 275] on input "checkbox" at bounding box center [347, 275] width 12 height 12
checkbox input "true"
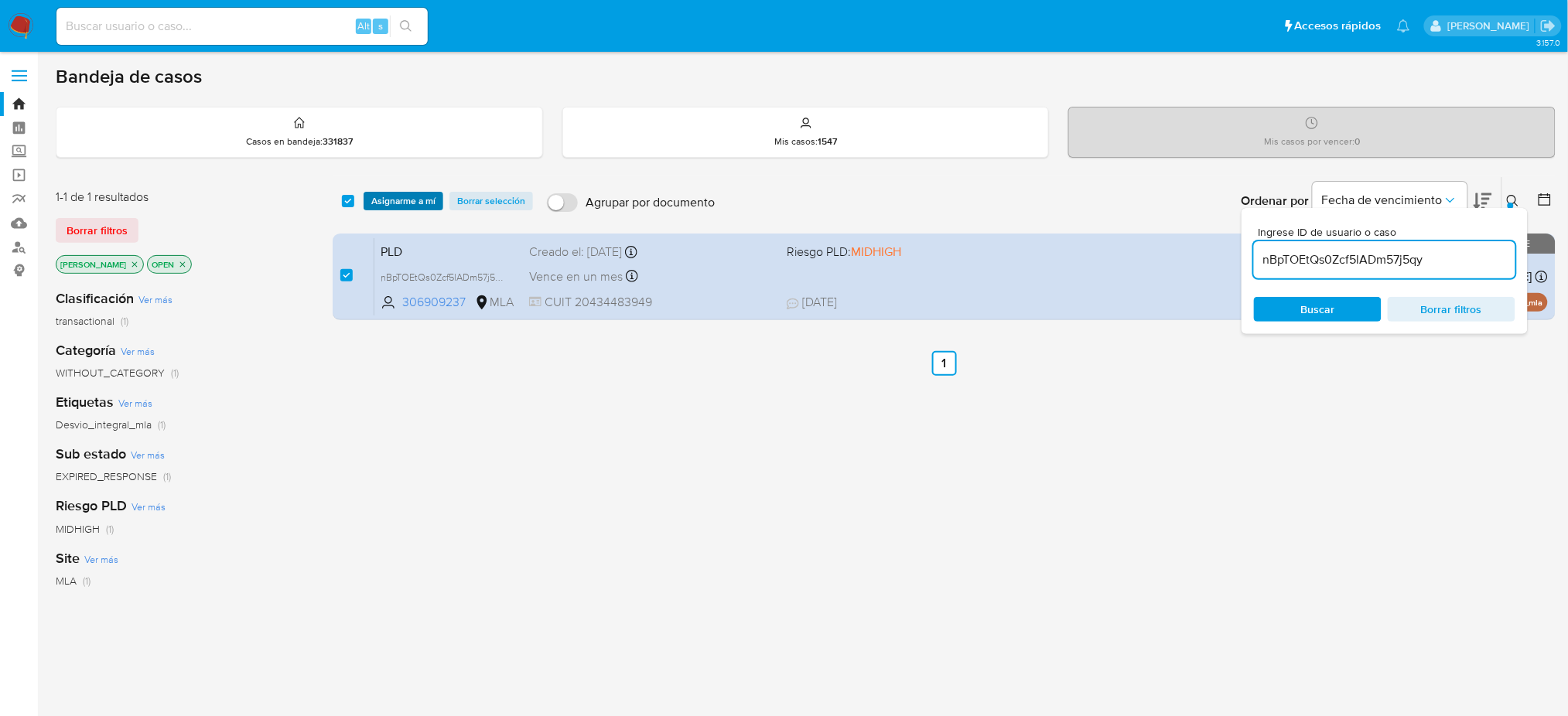
click at [388, 198] on span "Asignarme a mí" at bounding box center [404, 201] width 65 height 15
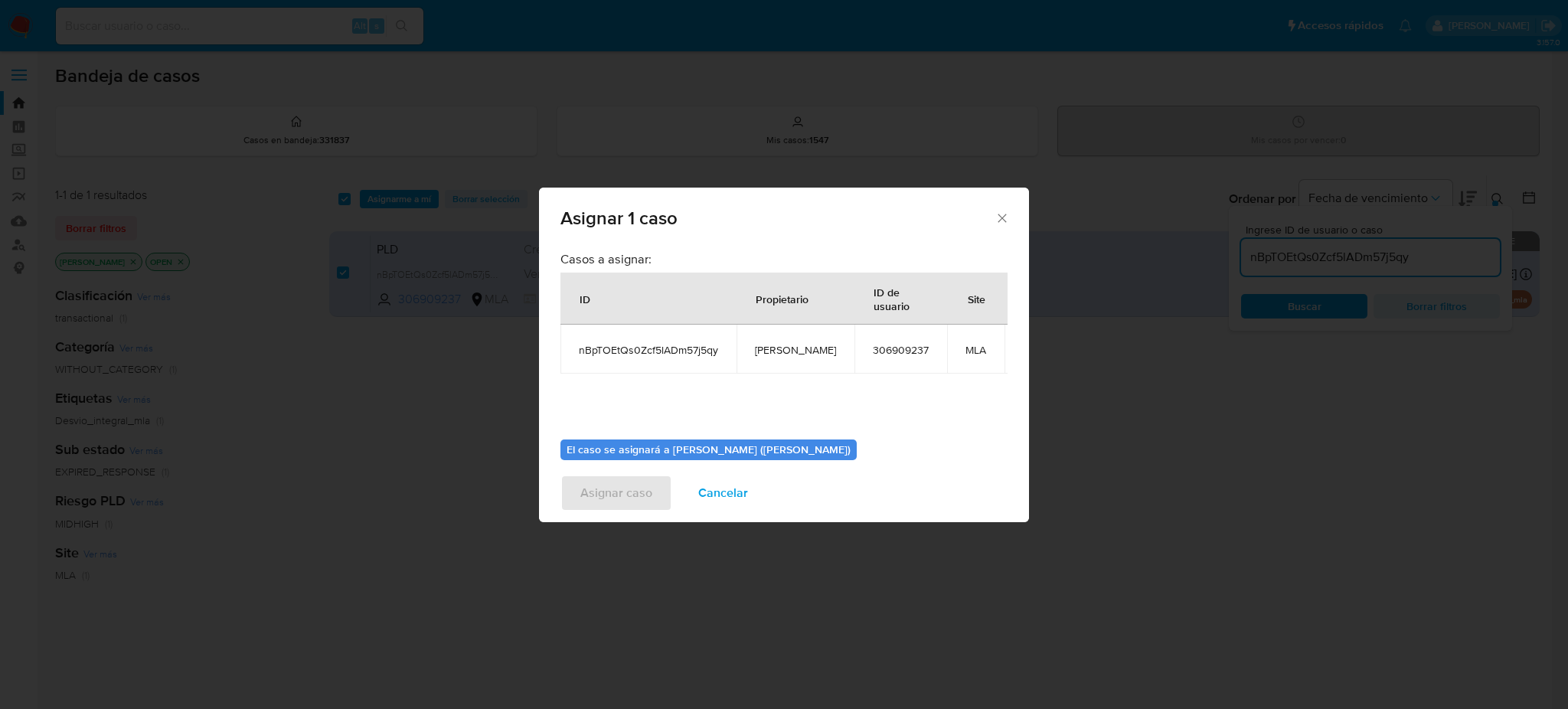
click at [759, 348] on span "[PERSON_NAME]" at bounding box center [795, 351] width 81 height 14
copy span "[PERSON_NAME]"
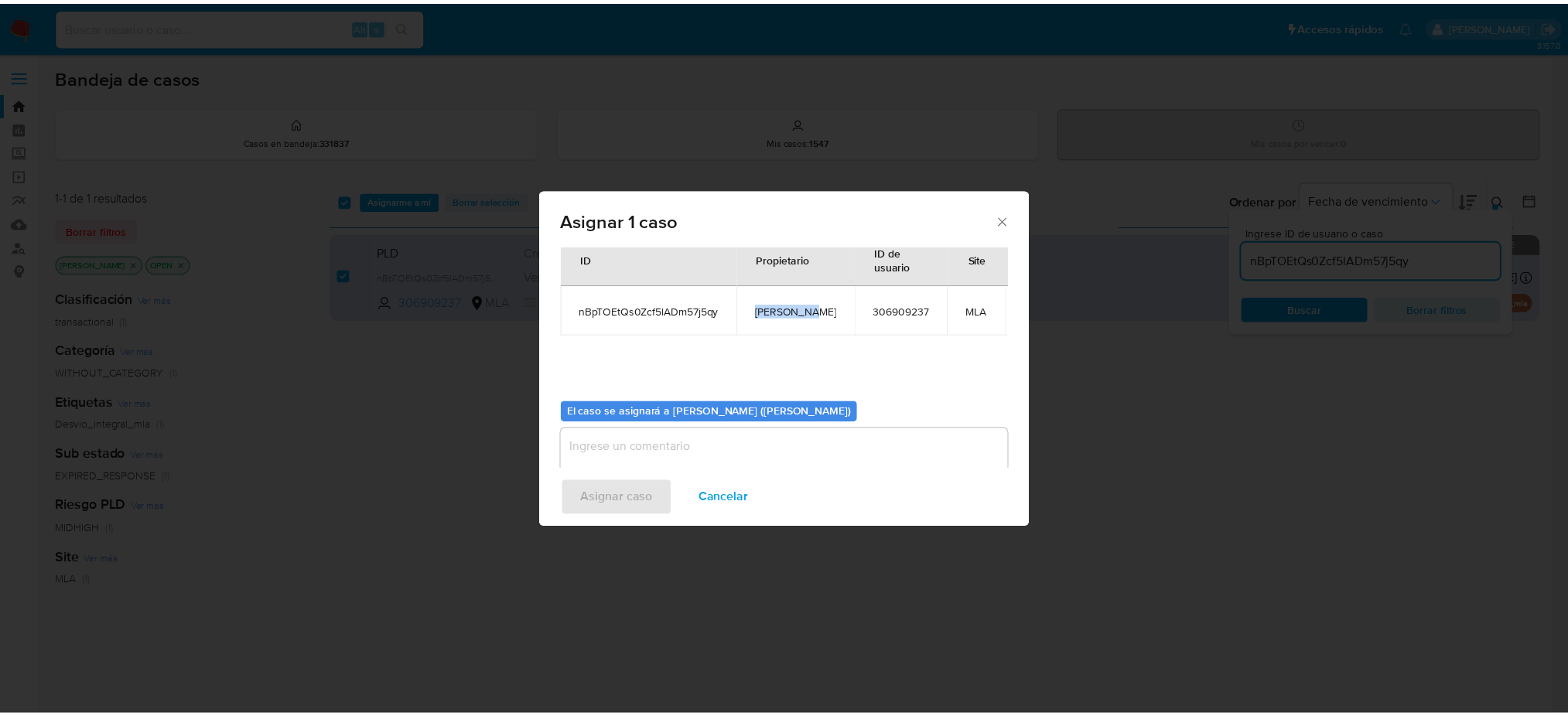
scroll to position [79, 0]
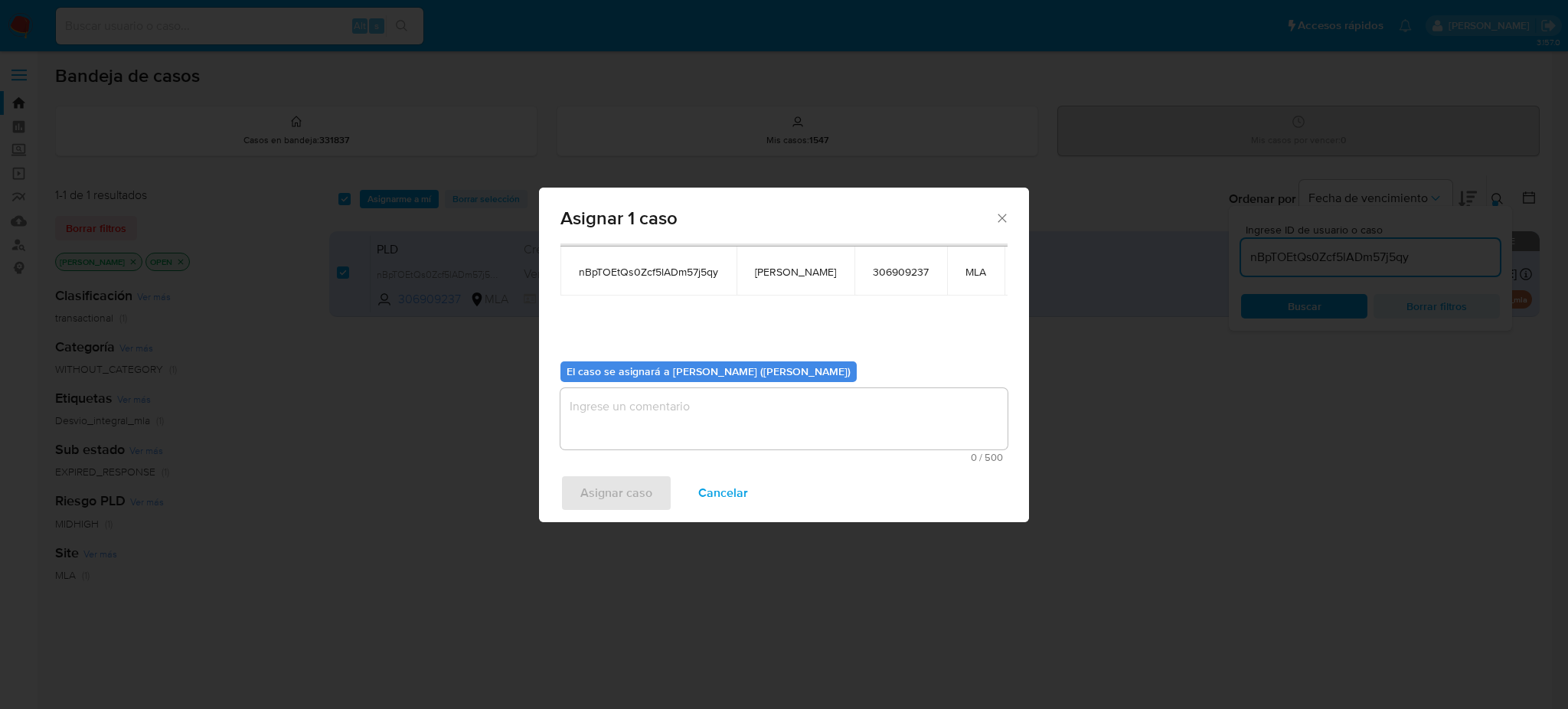
click at [659, 404] on textarea "assign-modal" at bounding box center [784, 419] width 447 height 61
paste textarea "[PERSON_NAME]"
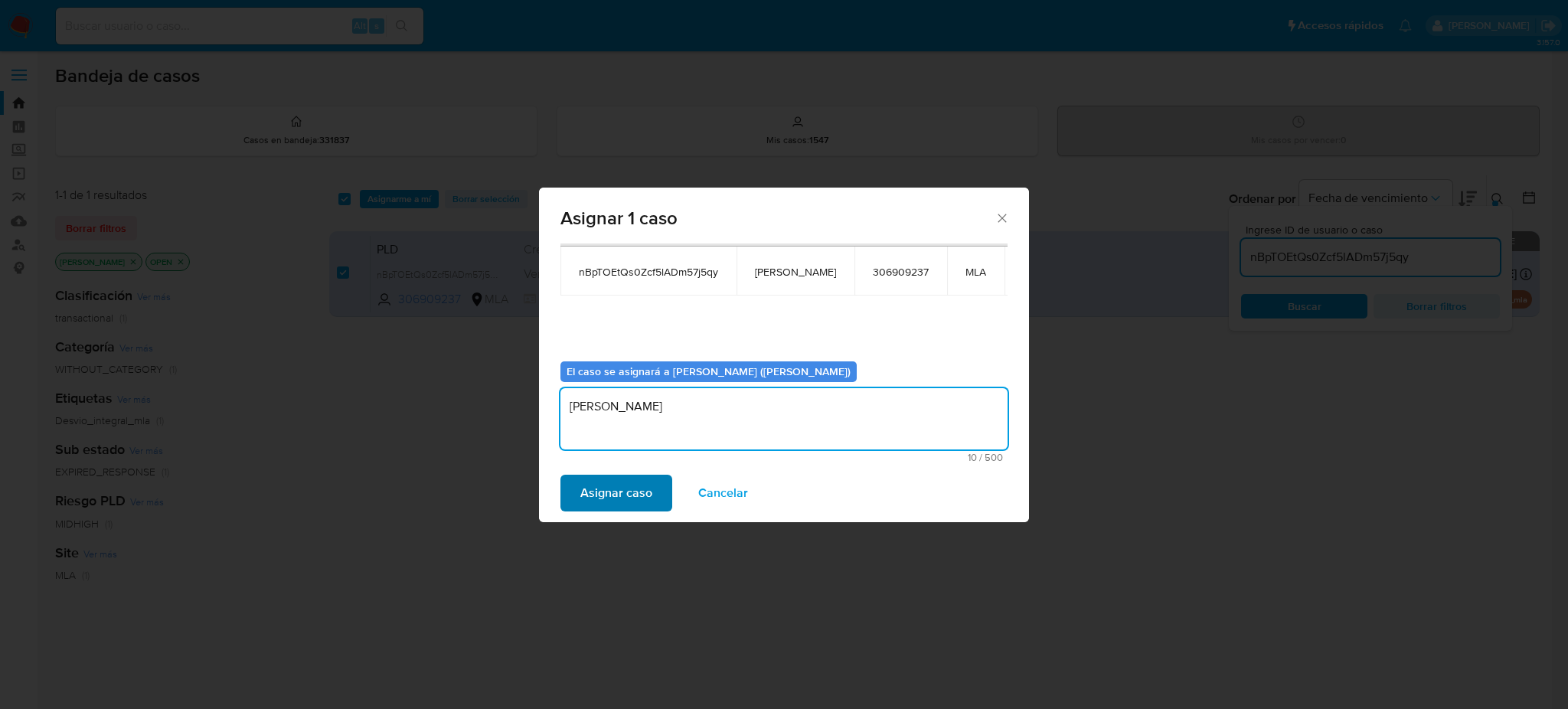
type textarea "[PERSON_NAME]"
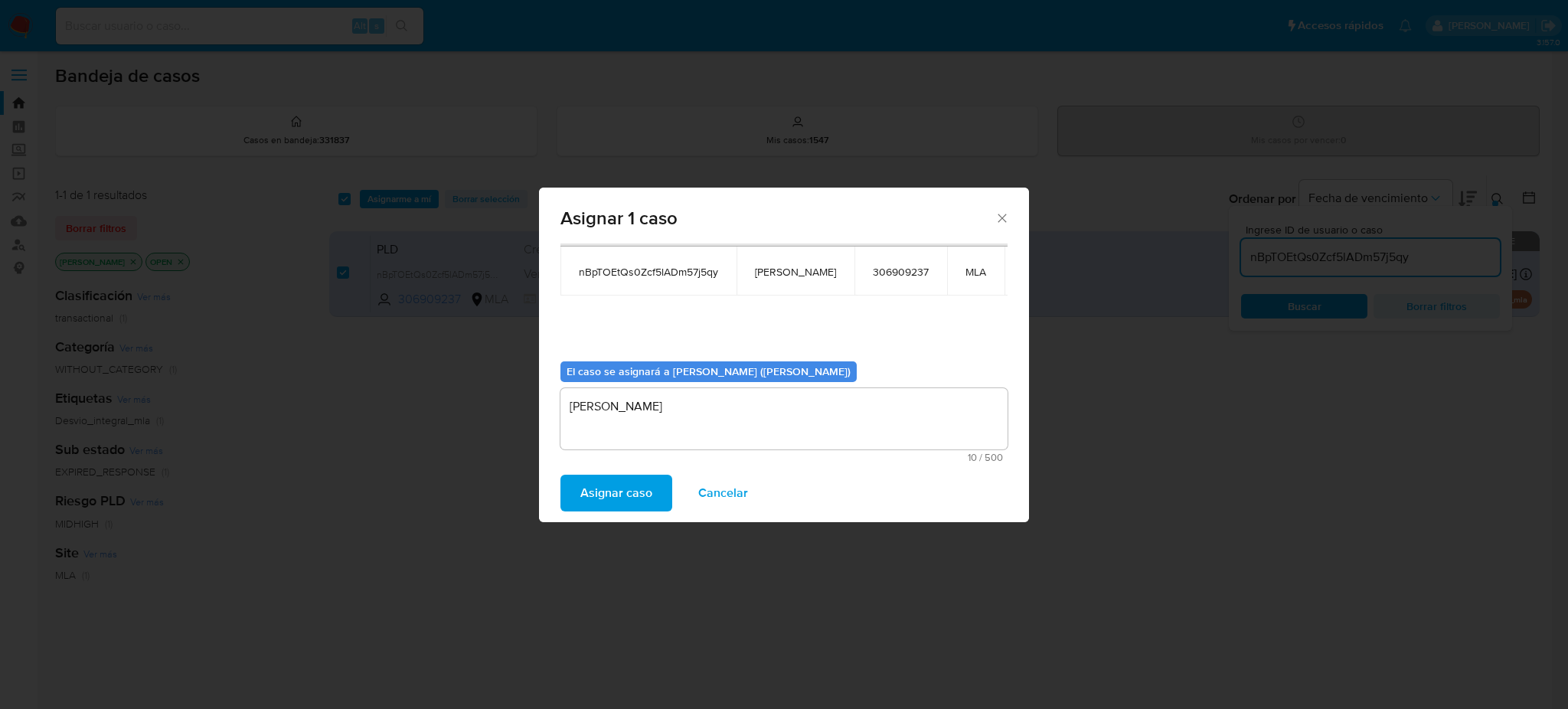
click at [600, 488] on span "Asignar caso" at bounding box center [617, 493] width 72 height 33
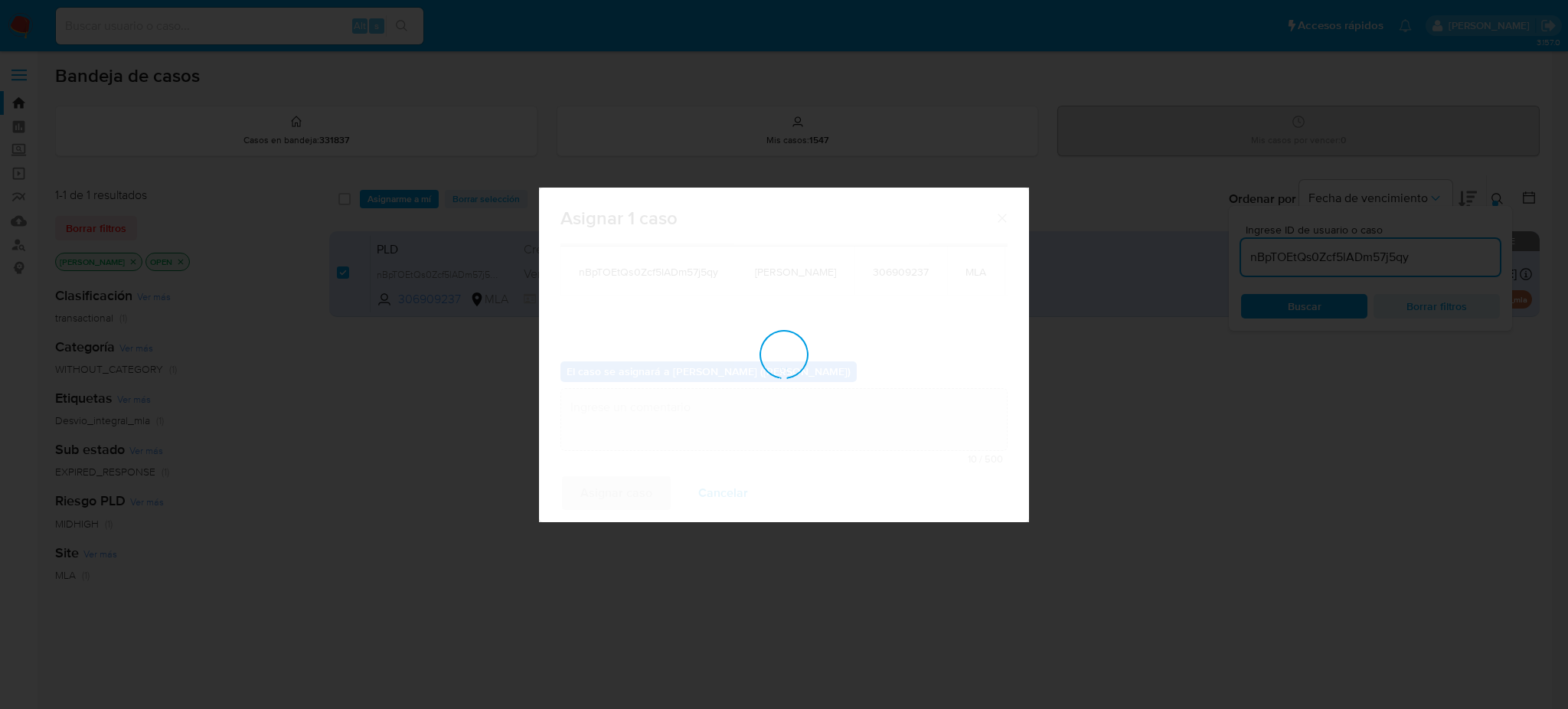
checkbox input "false"
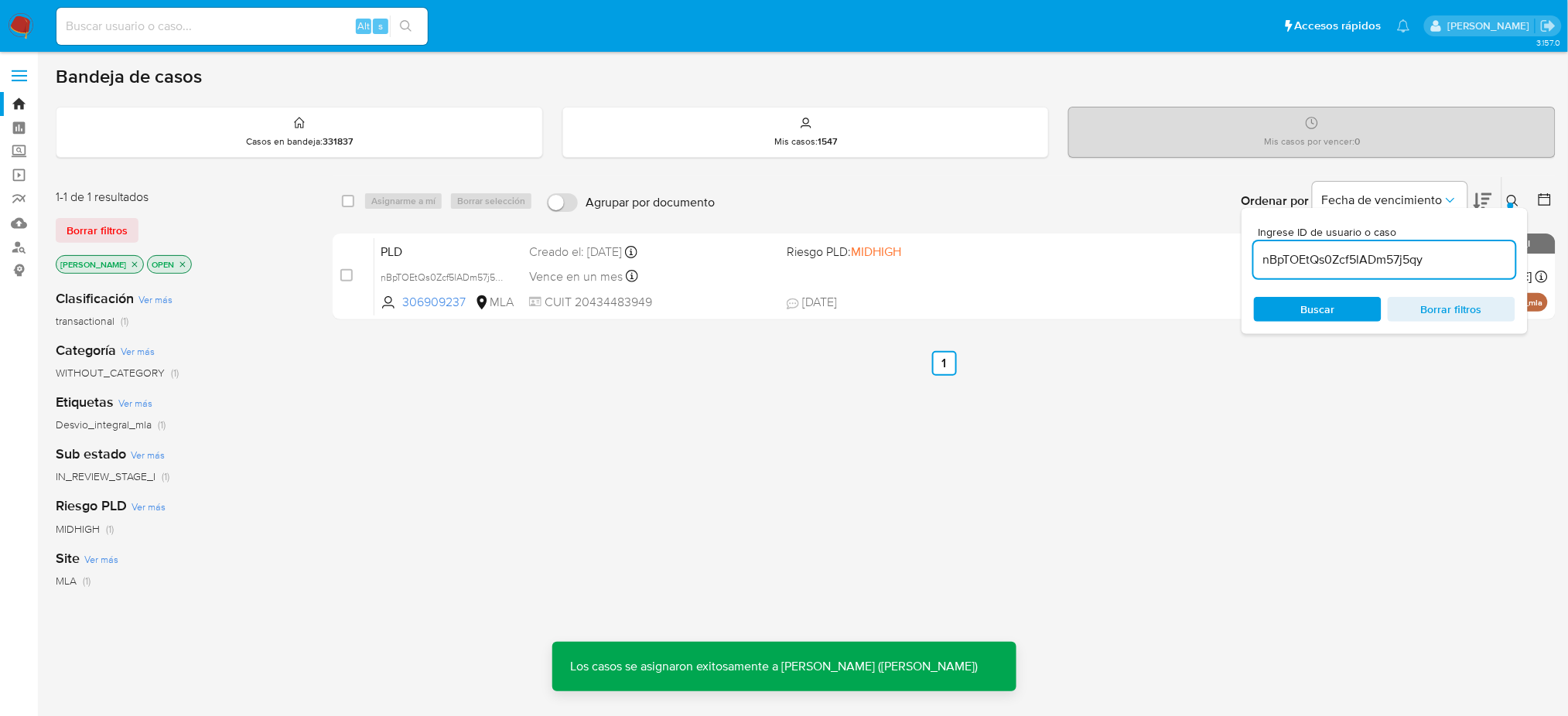
click at [451, 254] on span "PLD" at bounding box center [449, 250] width 136 height 20
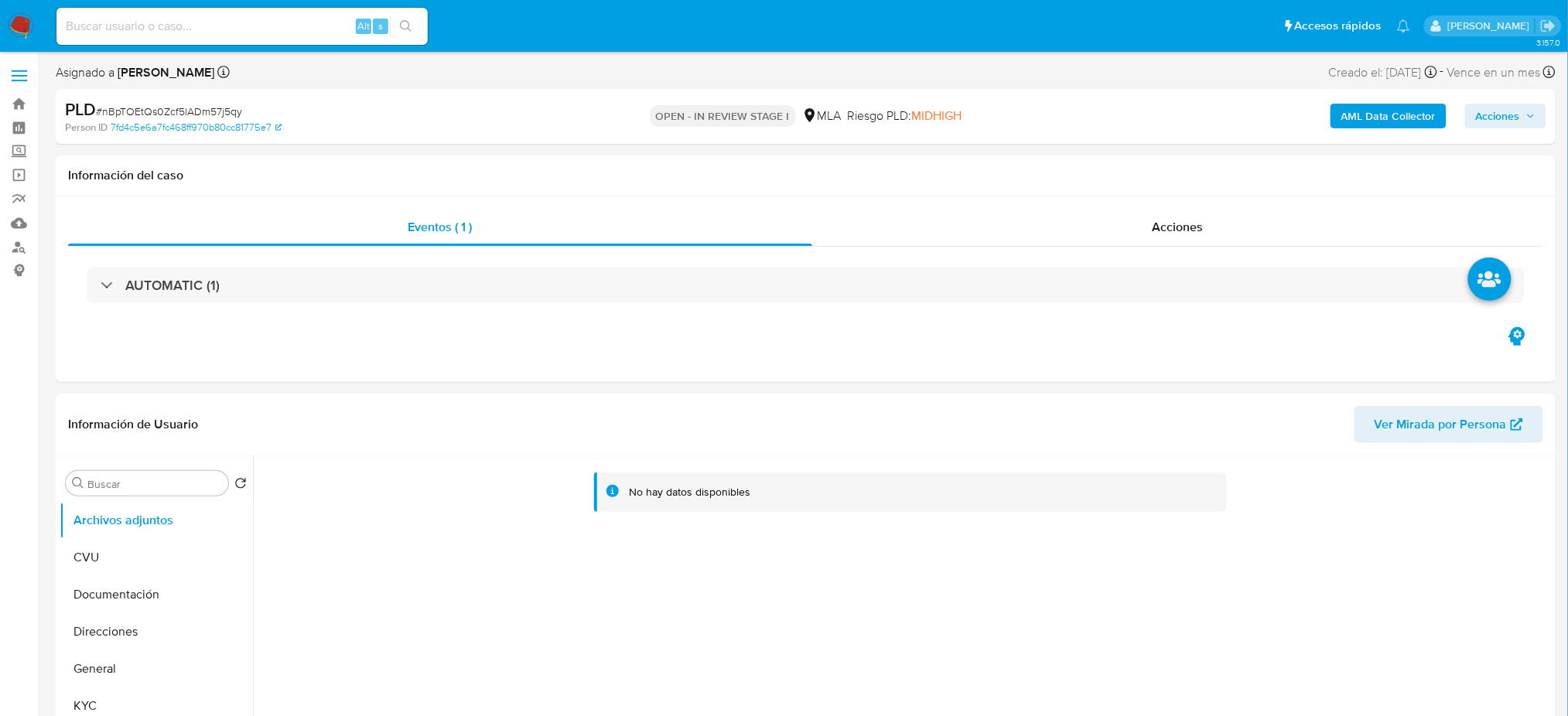
select select "10"
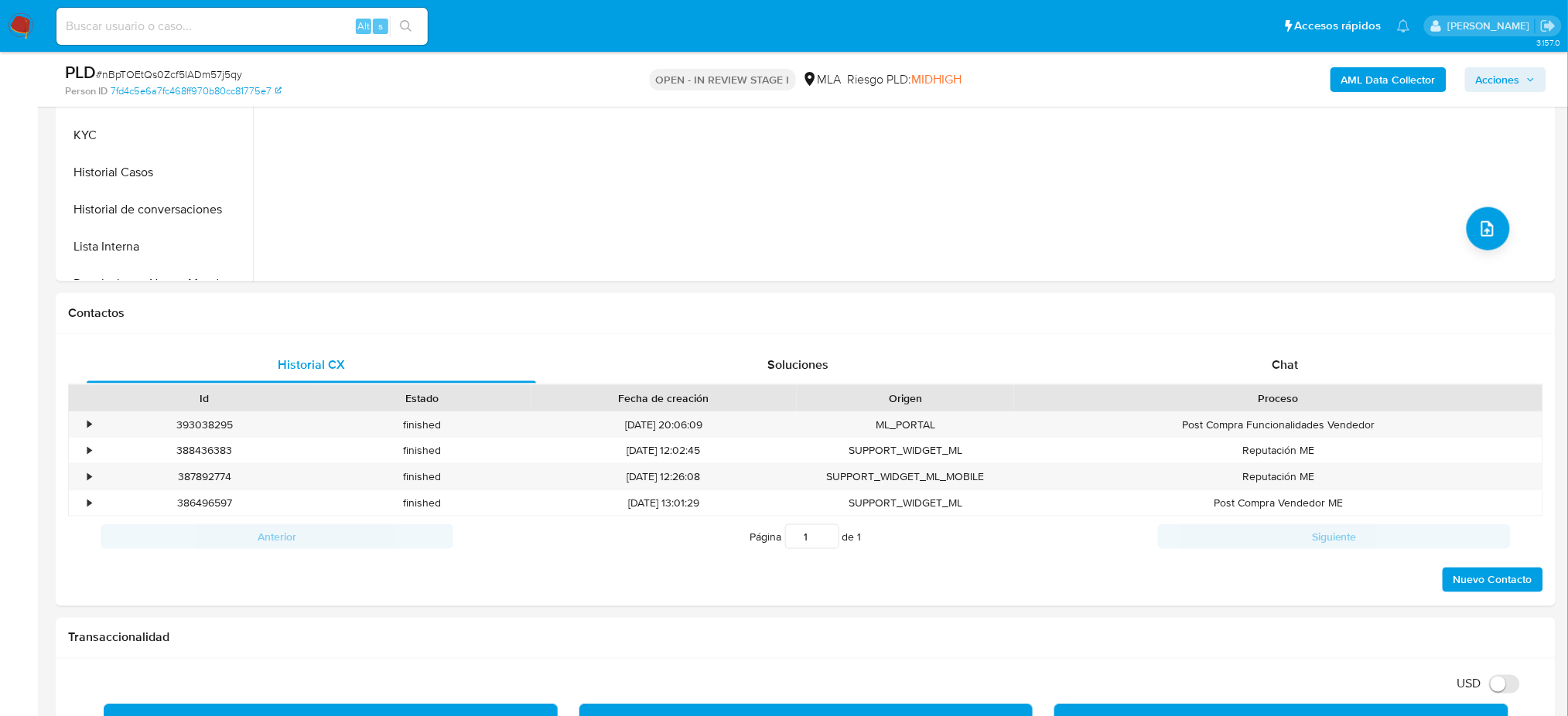
scroll to position [721, 0]
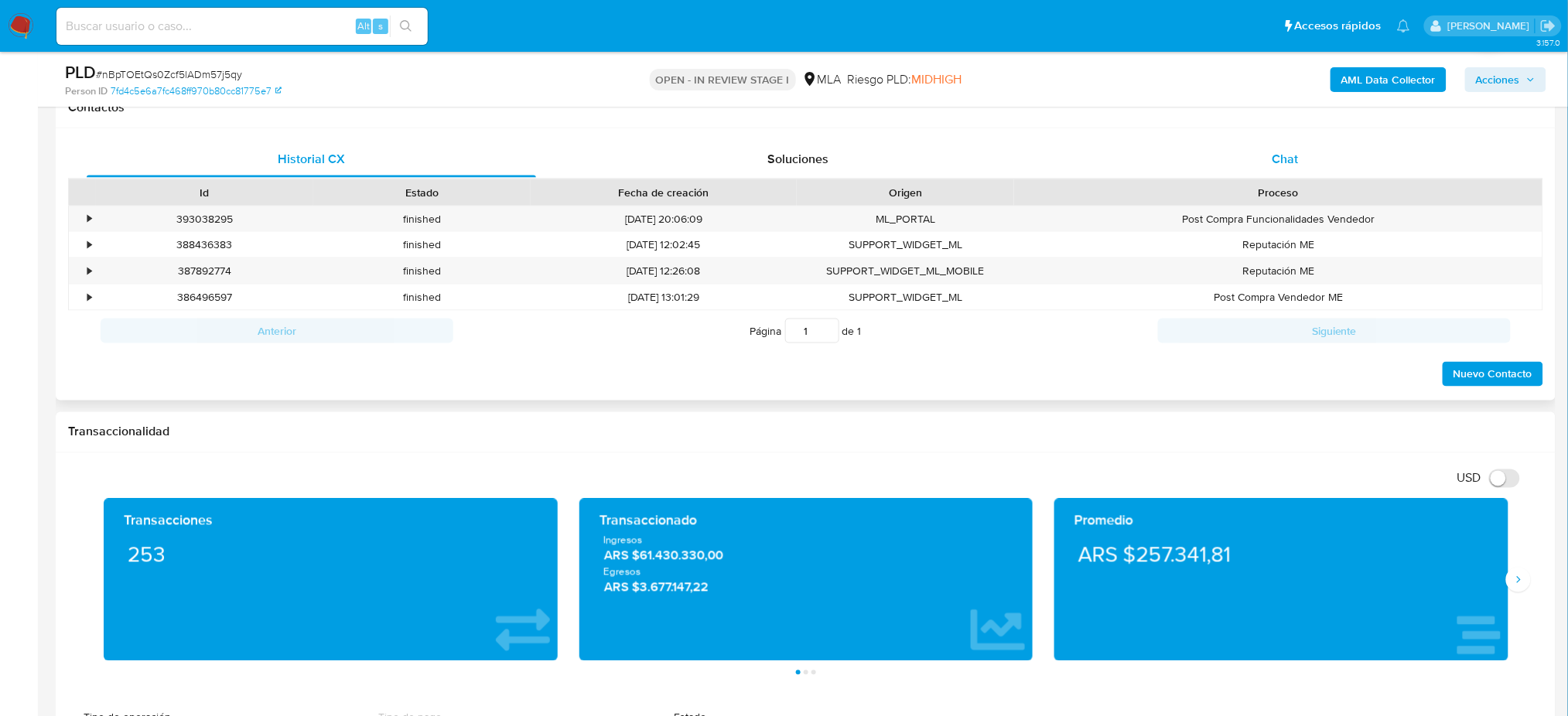
click at [1274, 160] on span "Chat" at bounding box center [1285, 159] width 27 height 18
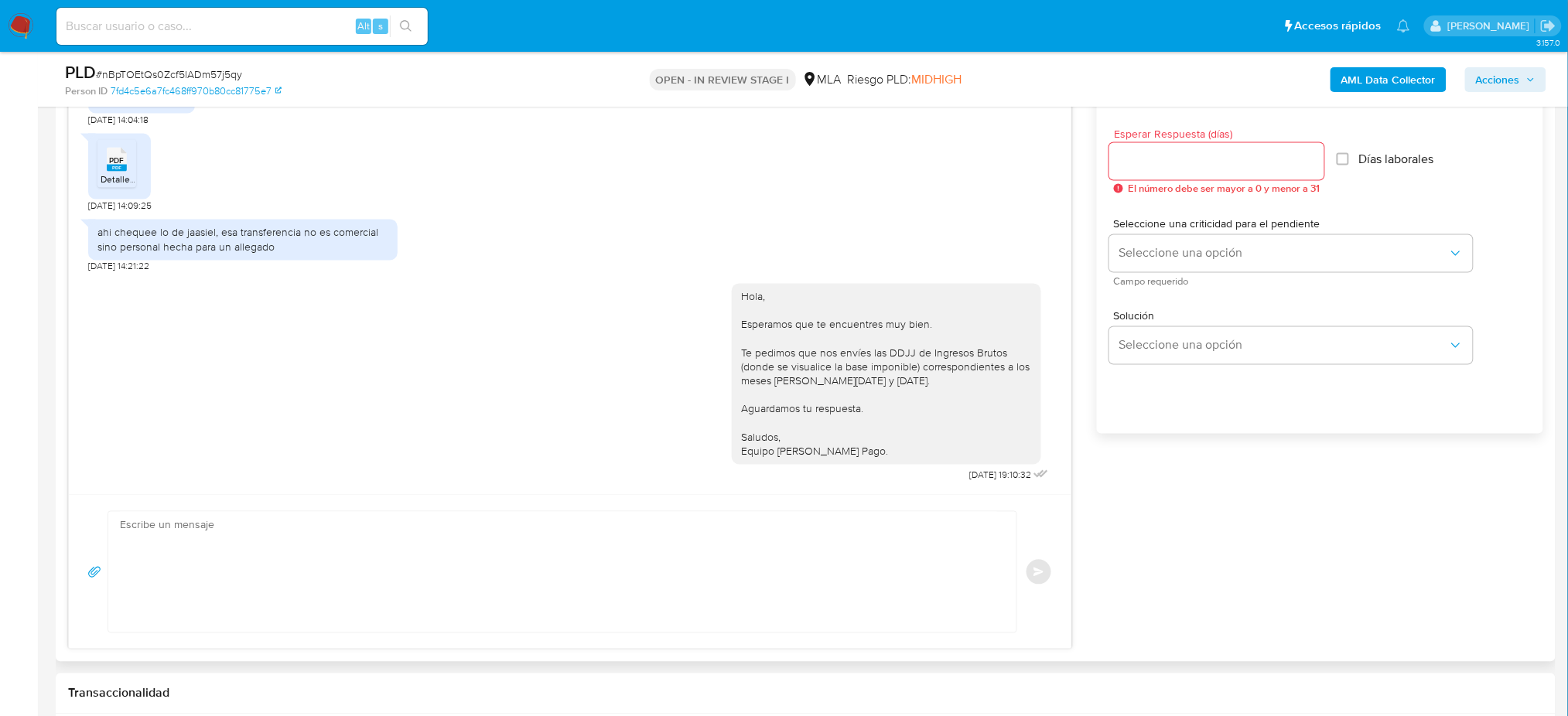
scroll to position [1031, 0]
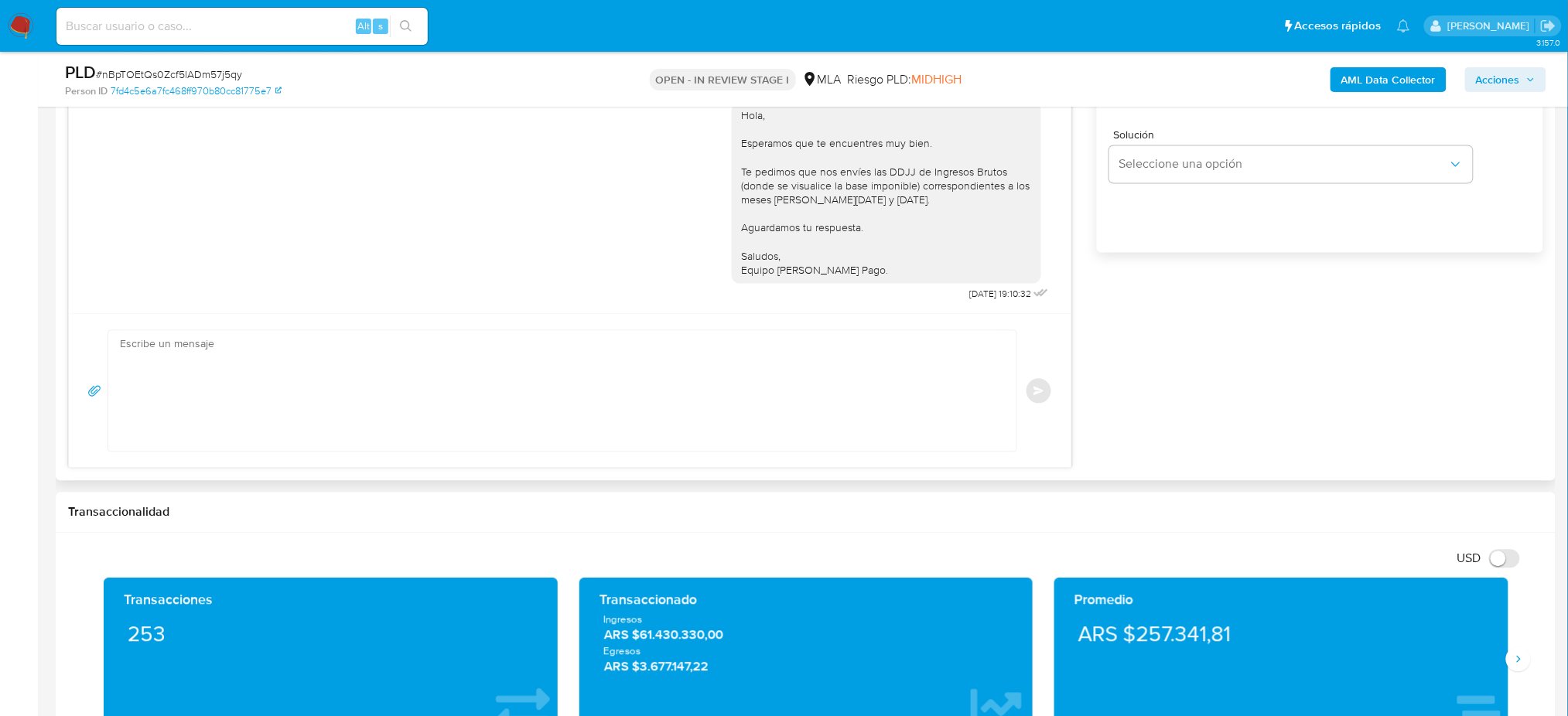
click at [256, 415] on textarea at bounding box center [557, 391] width 877 height 120
paste textarea "Hola, Esperamos que te encuentres muy bien. Te consultamos si tuviste oportunid…"
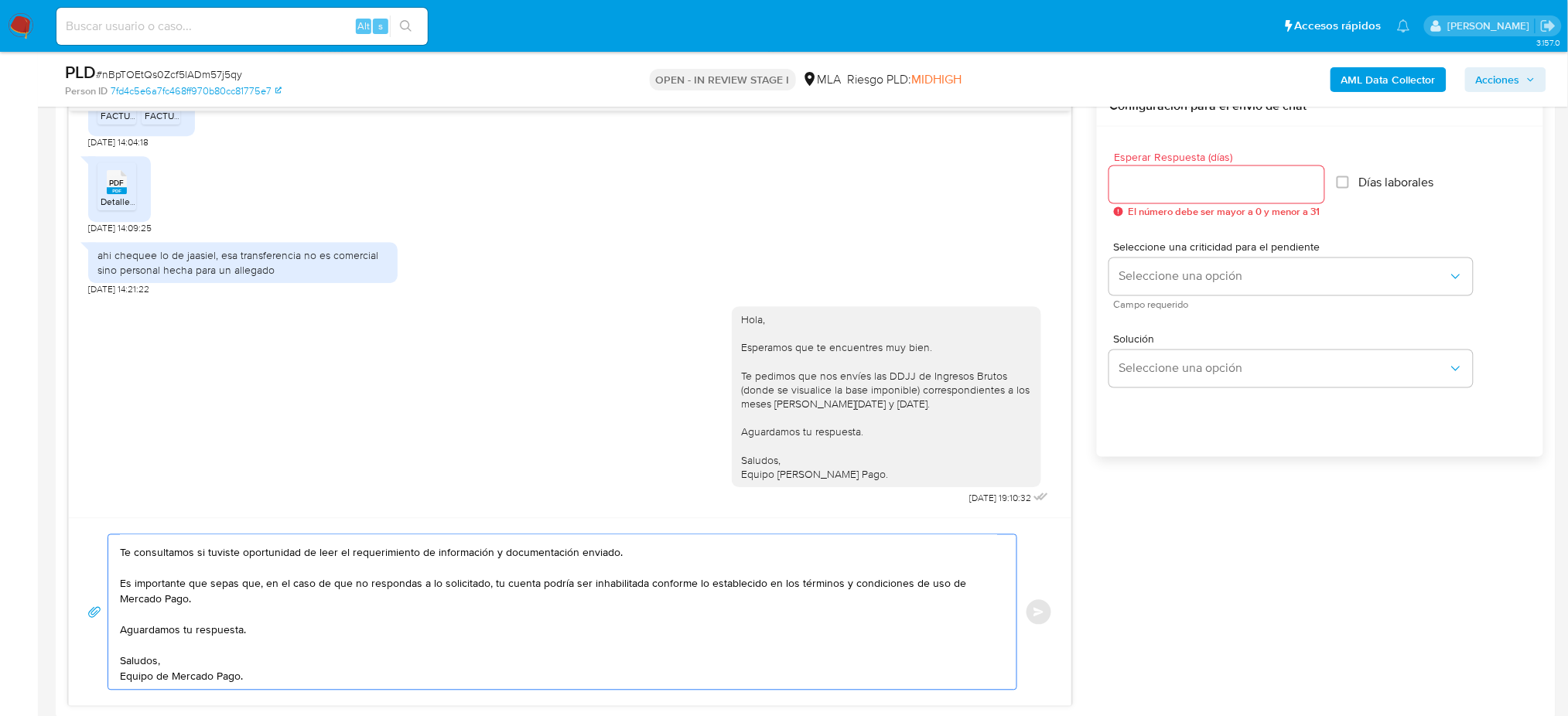
scroll to position [825, 0]
type textarea "Hola, Esperamos que te encuentres muy bien. Te consultamos si tuviste oportunid…"
click at [1121, 189] on input "Esperar Respuesta (días)" at bounding box center [1216, 187] width 215 height 20
type input "2"
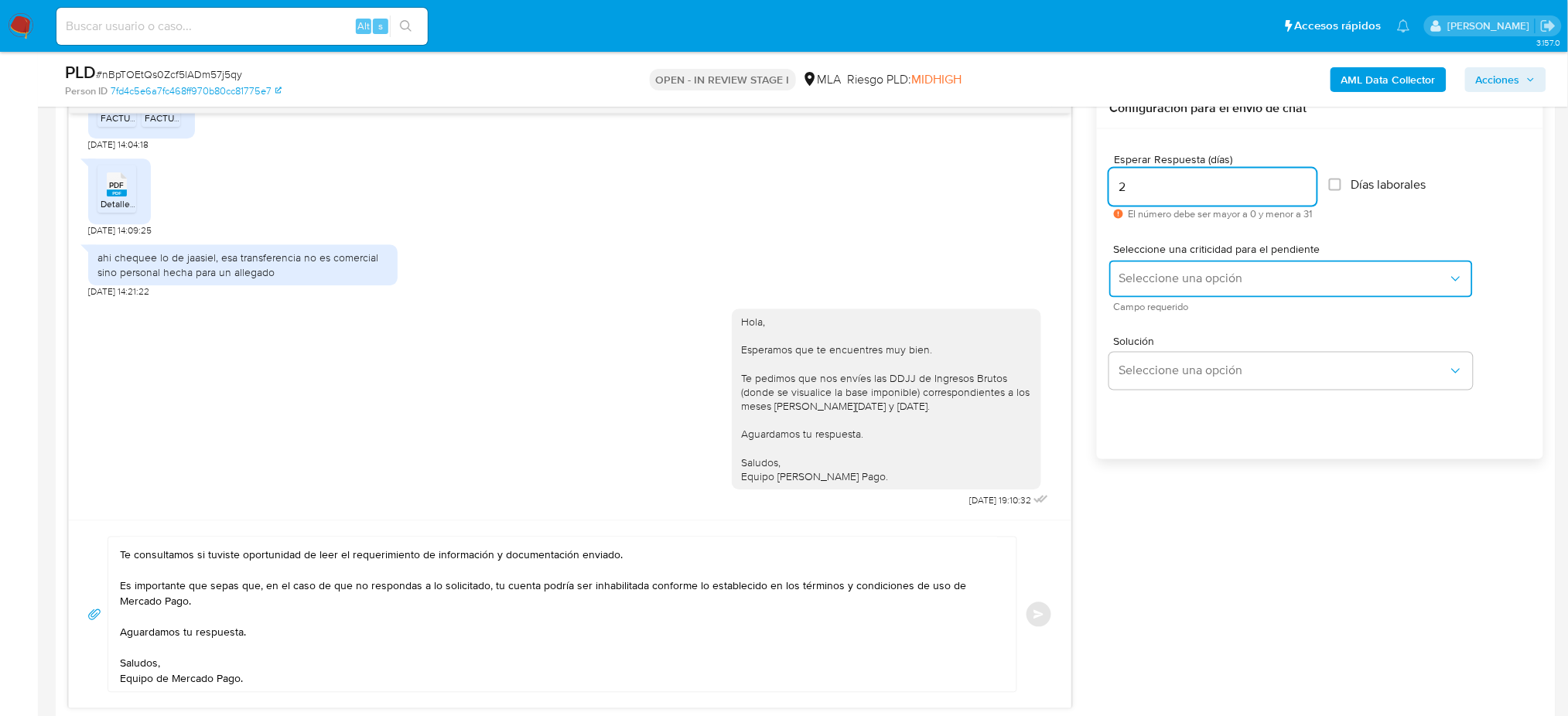
click at [1139, 269] on button "Seleccione una opción" at bounding box center [1290, 280] width 364 height 37
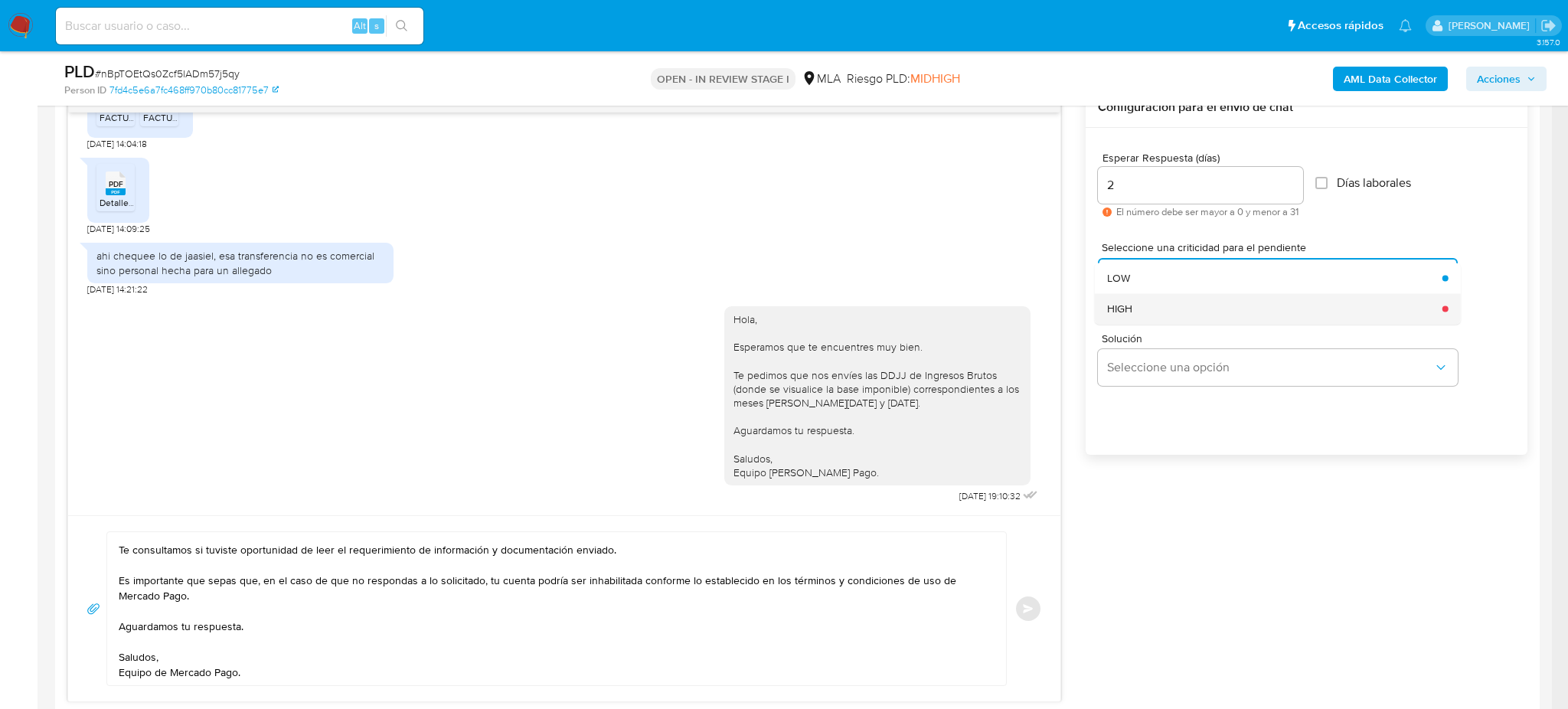
click at [1133, 307] on div "HIGH" at bounding box center [1270, 308] width 326 height 31
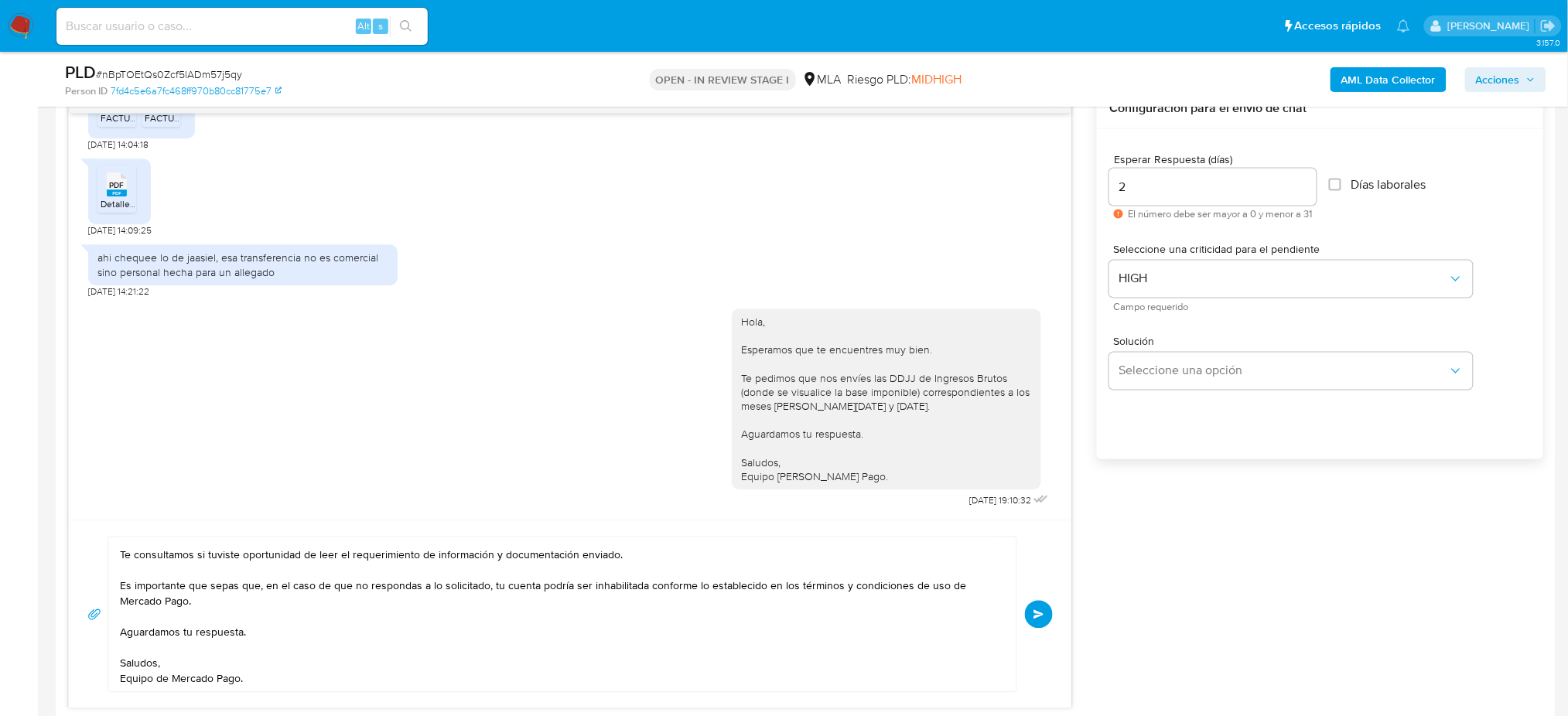
click at [1029, 612] on button "Enviar" at bounding box center [1038, 614] width 27 height 27
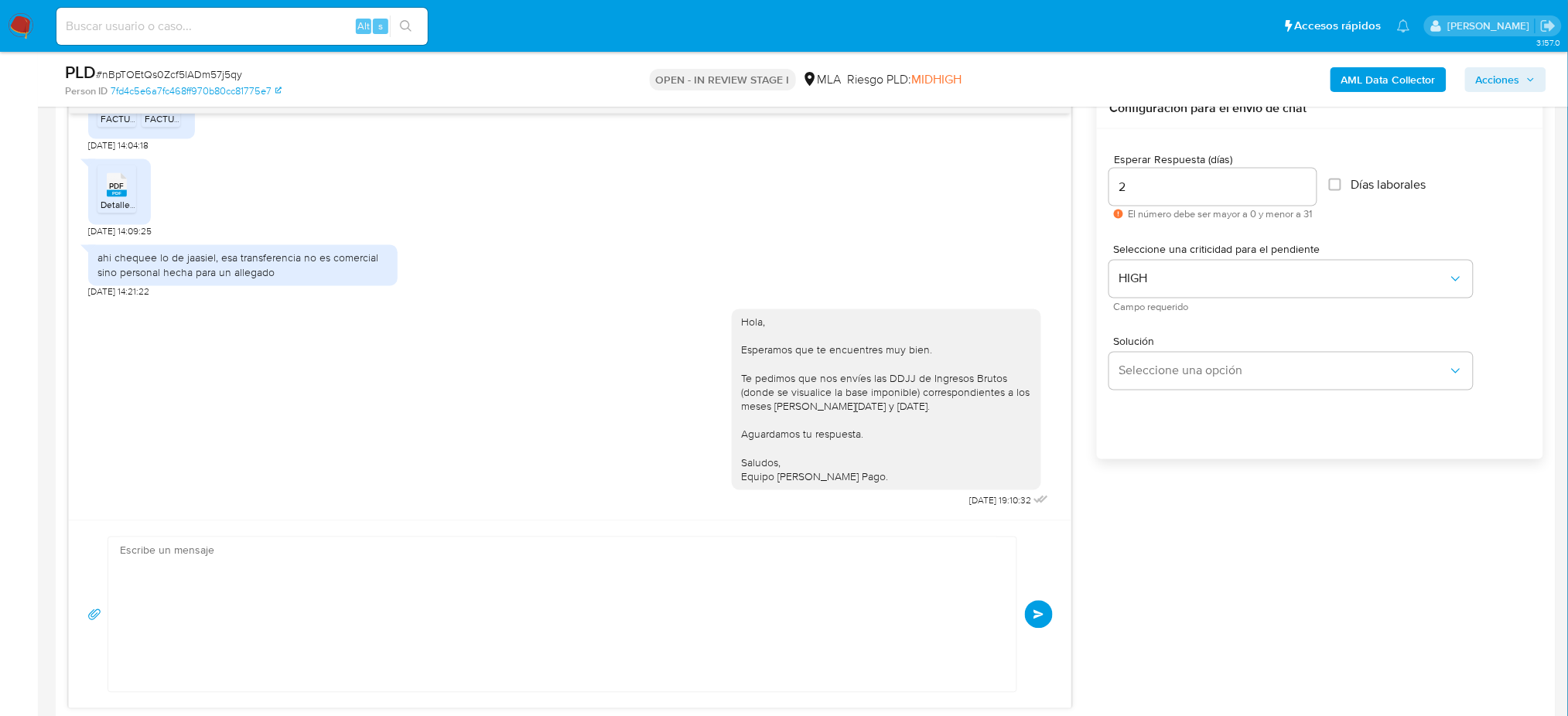
scroll to position [1946, 0]
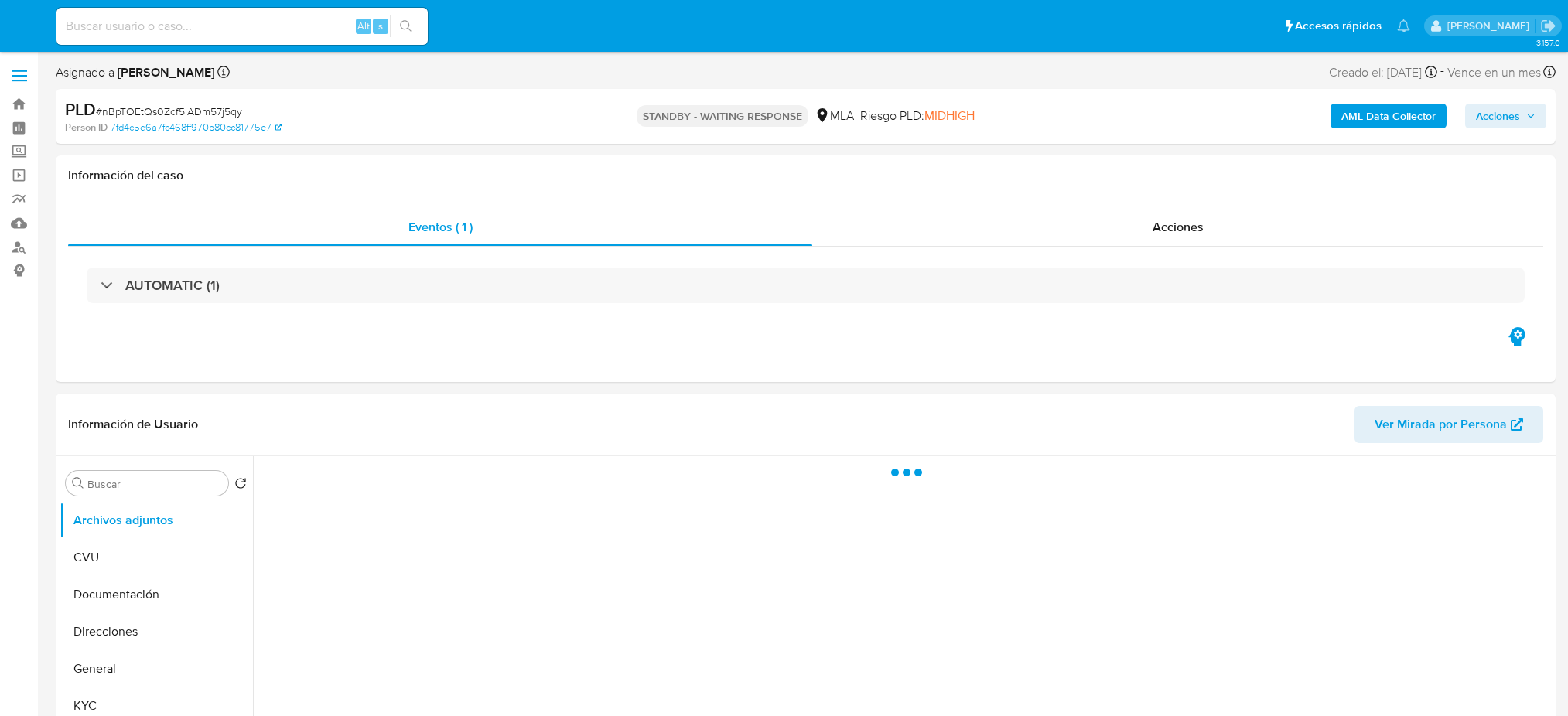
select select "10"
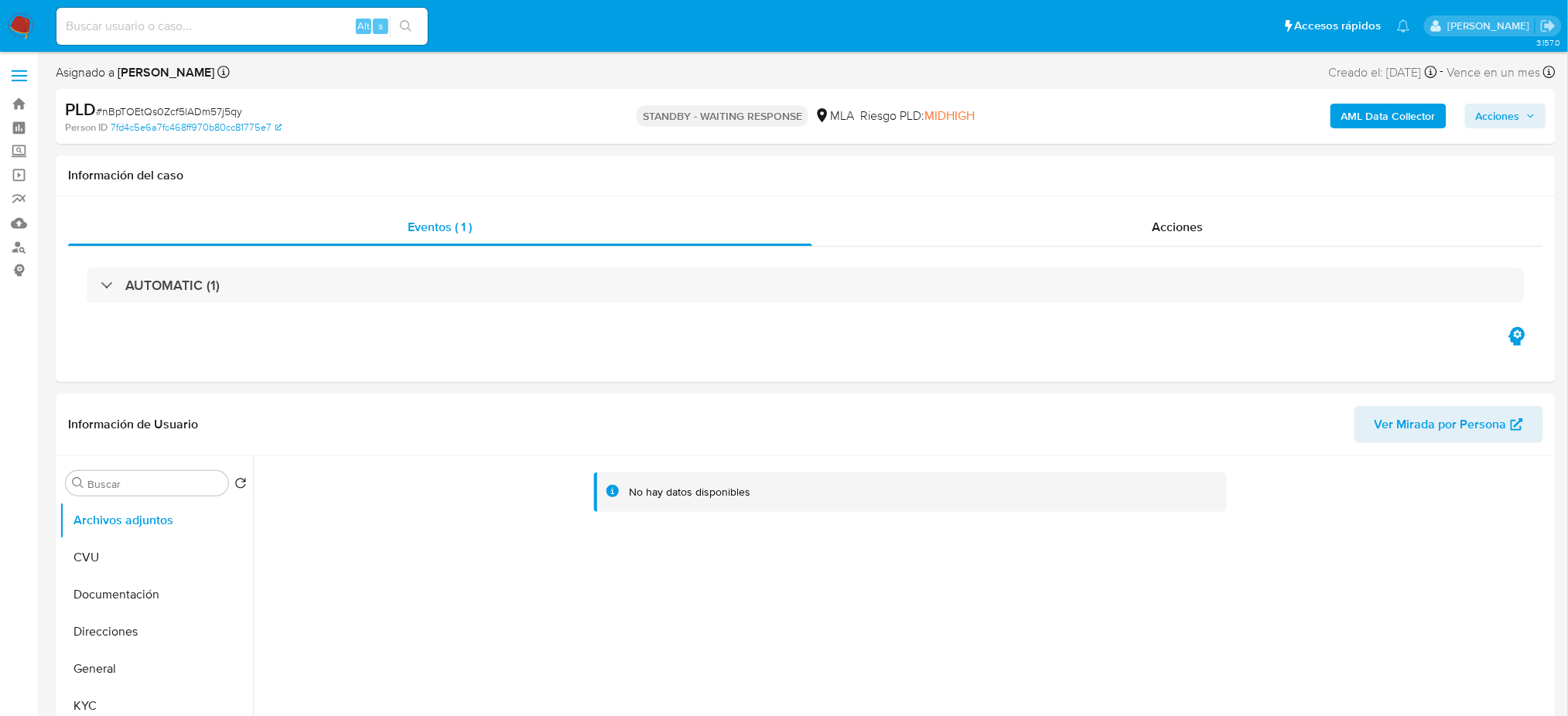
click at [238, 29] on input at bounding box center [242, 26] width 372 height 20
paste input "G3G5iQG5yza90btPdIHvpFfy"
type input "G3G5iQG5yza90btPdIHvpFfy"
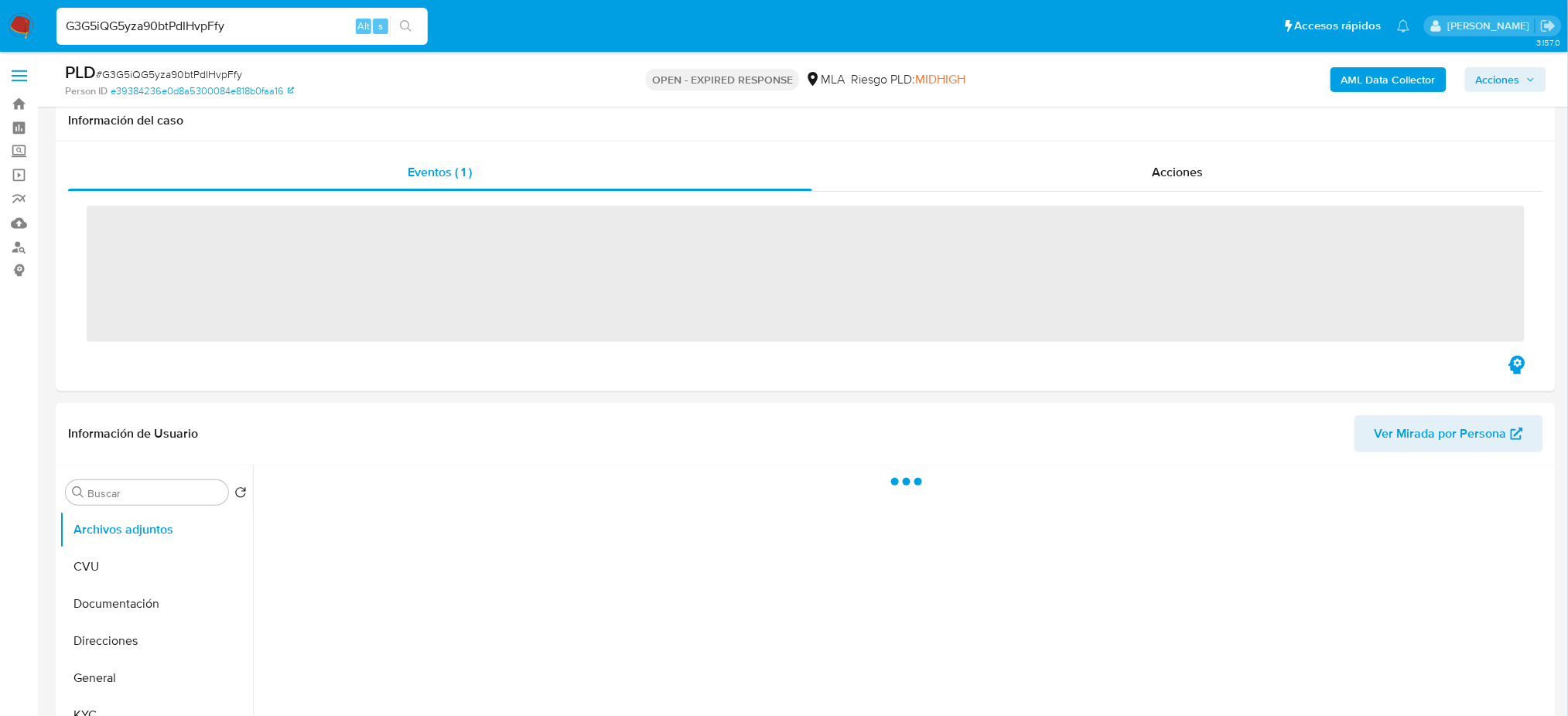
scroll to position [205, 0]
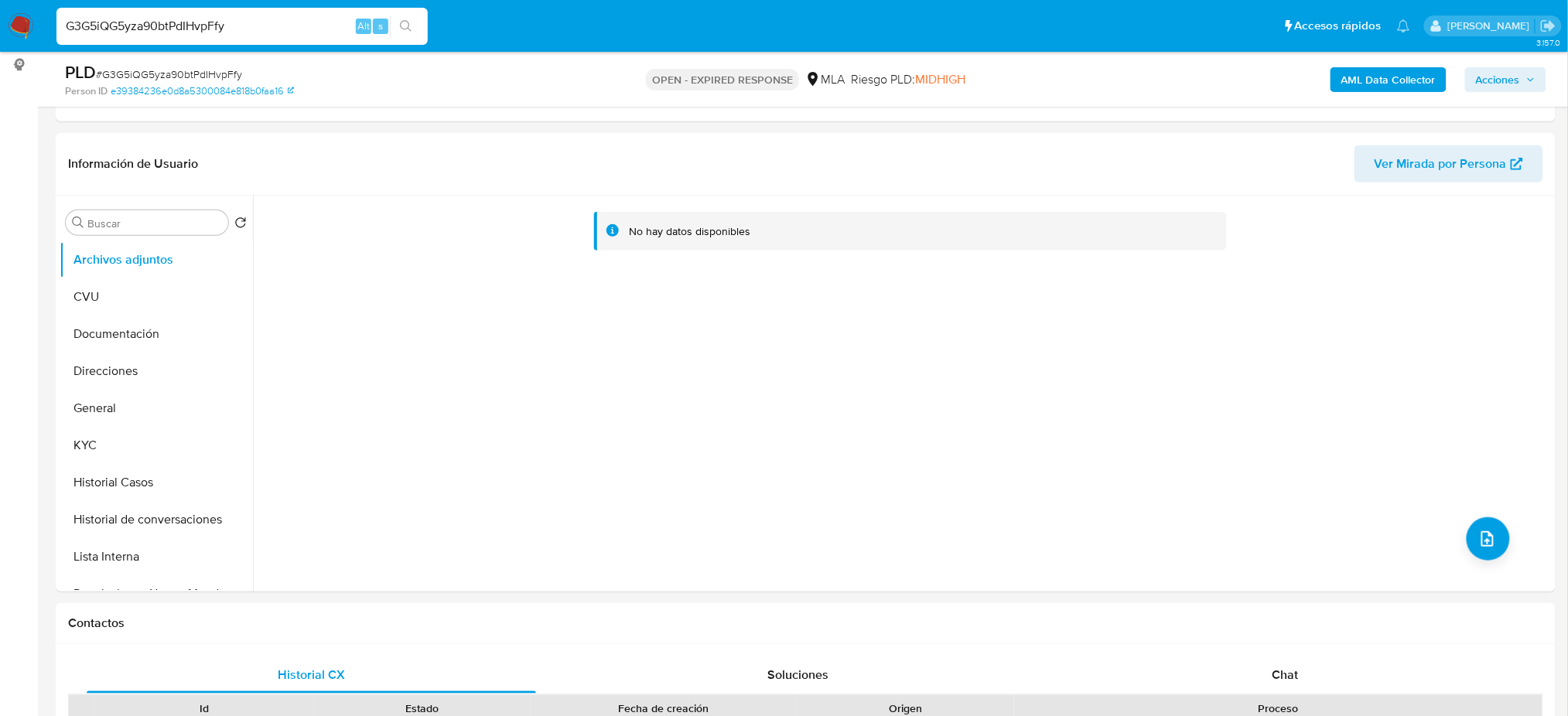
select select "10"
click at [135, 410] on button "General" at bounding box center [150, 409] width 181 height 37
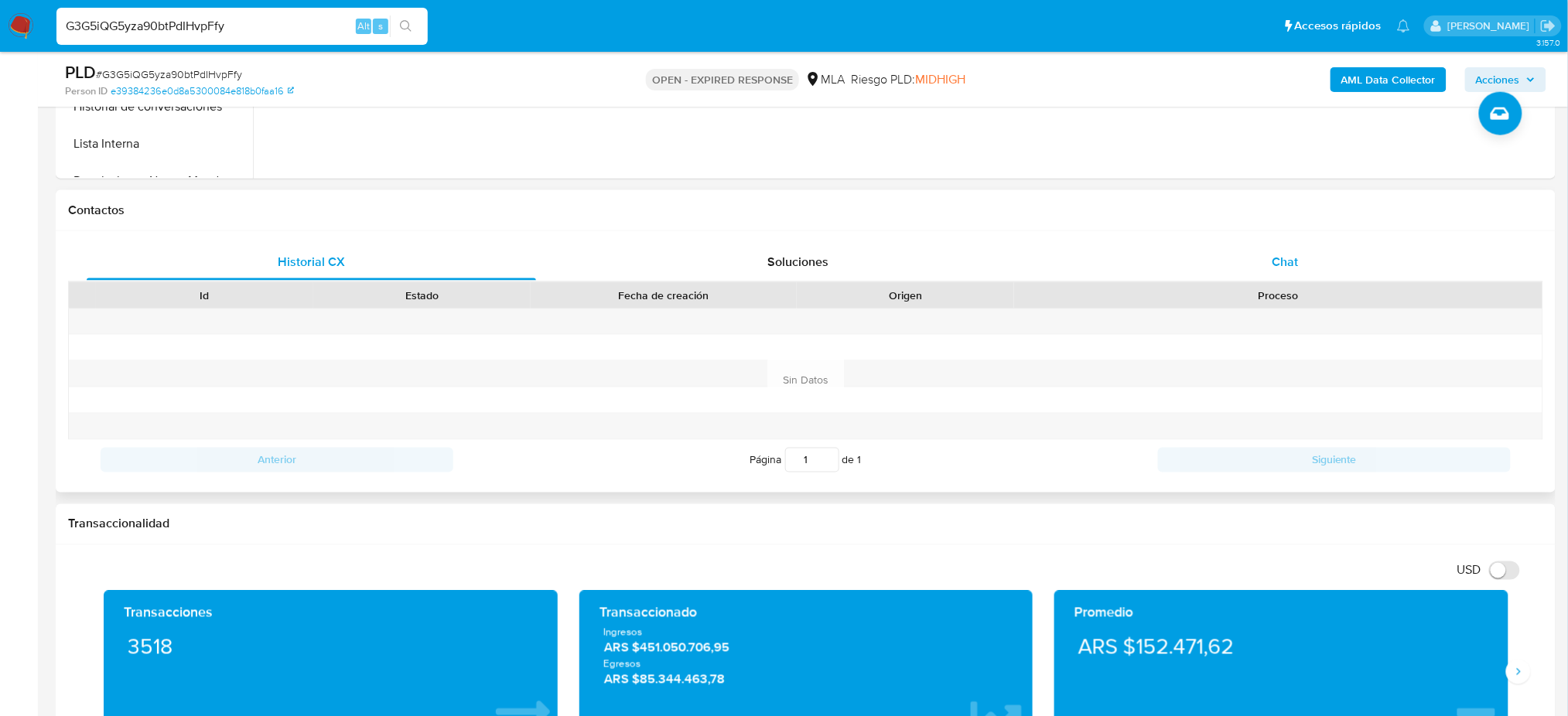
click at [1317, 264] on div "Chat" at bounding box center [1285, 262] width 450 height 37
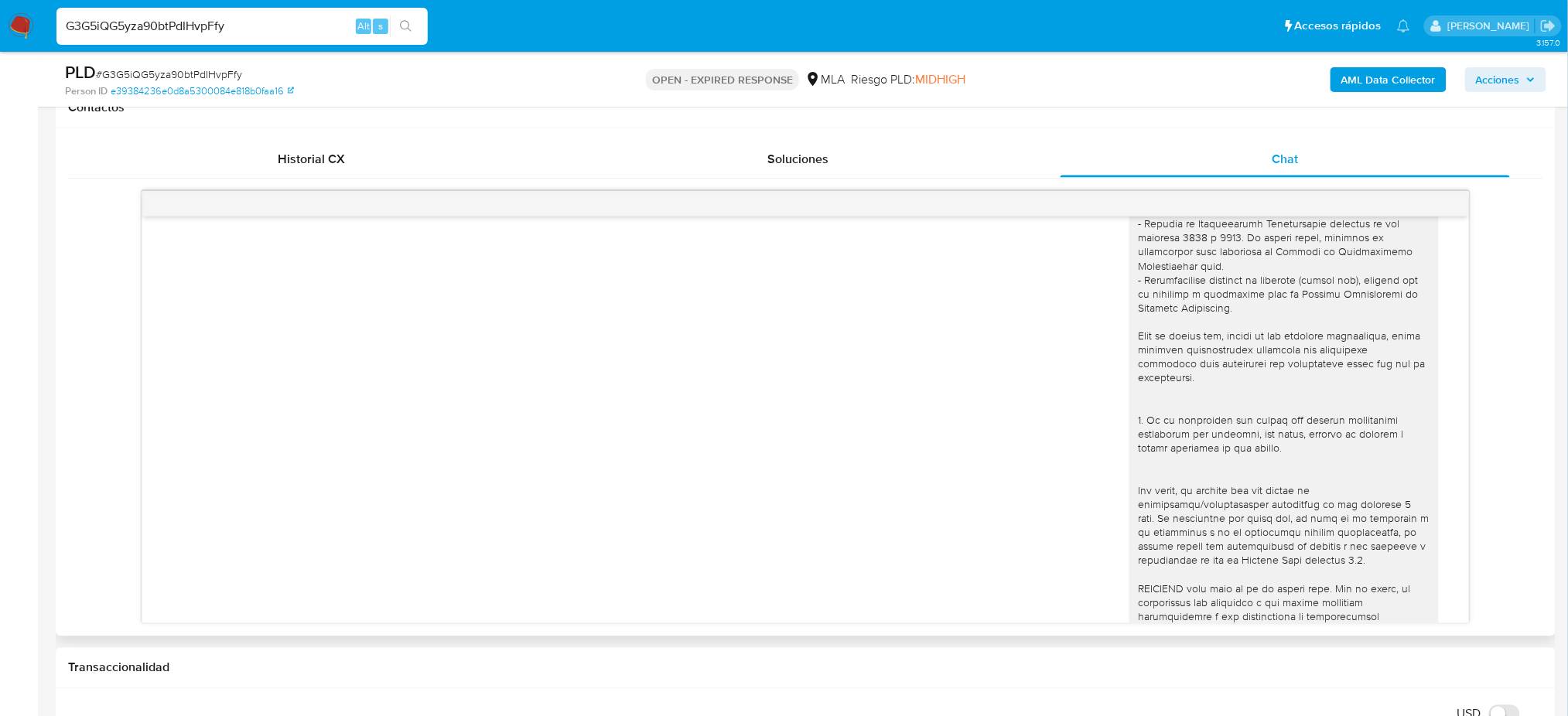
scroll to position [0, 0]
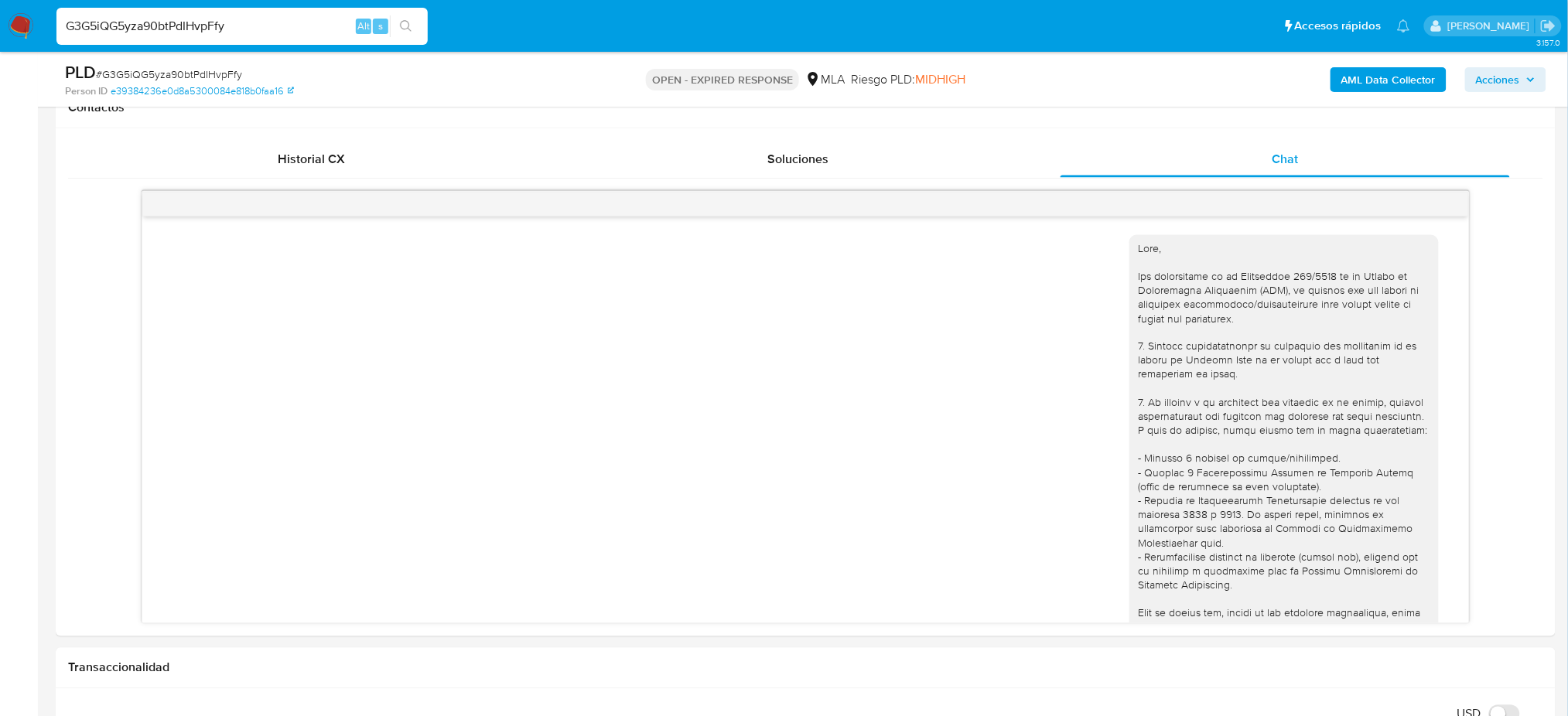
click at [12, 20] on img at bounding box center [21, 27] width 27 height 27
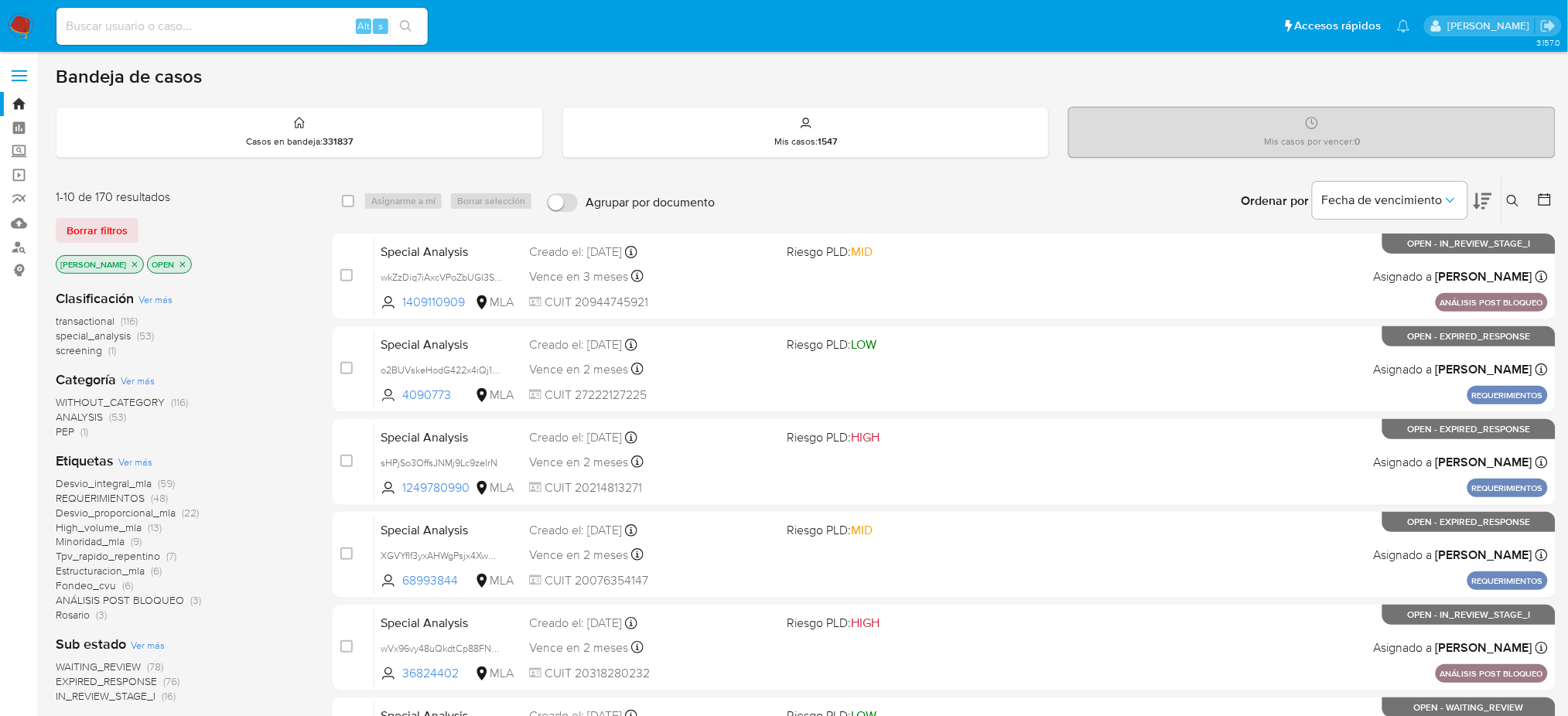
click at [287, 27] on input at bounding box center [242, 26] width 372 height 20
paste input "30QQEvUF5ZFxTTtajCCOsC8L"
type input "30QQEvUF5ZFxTTtajCCOsC8L"
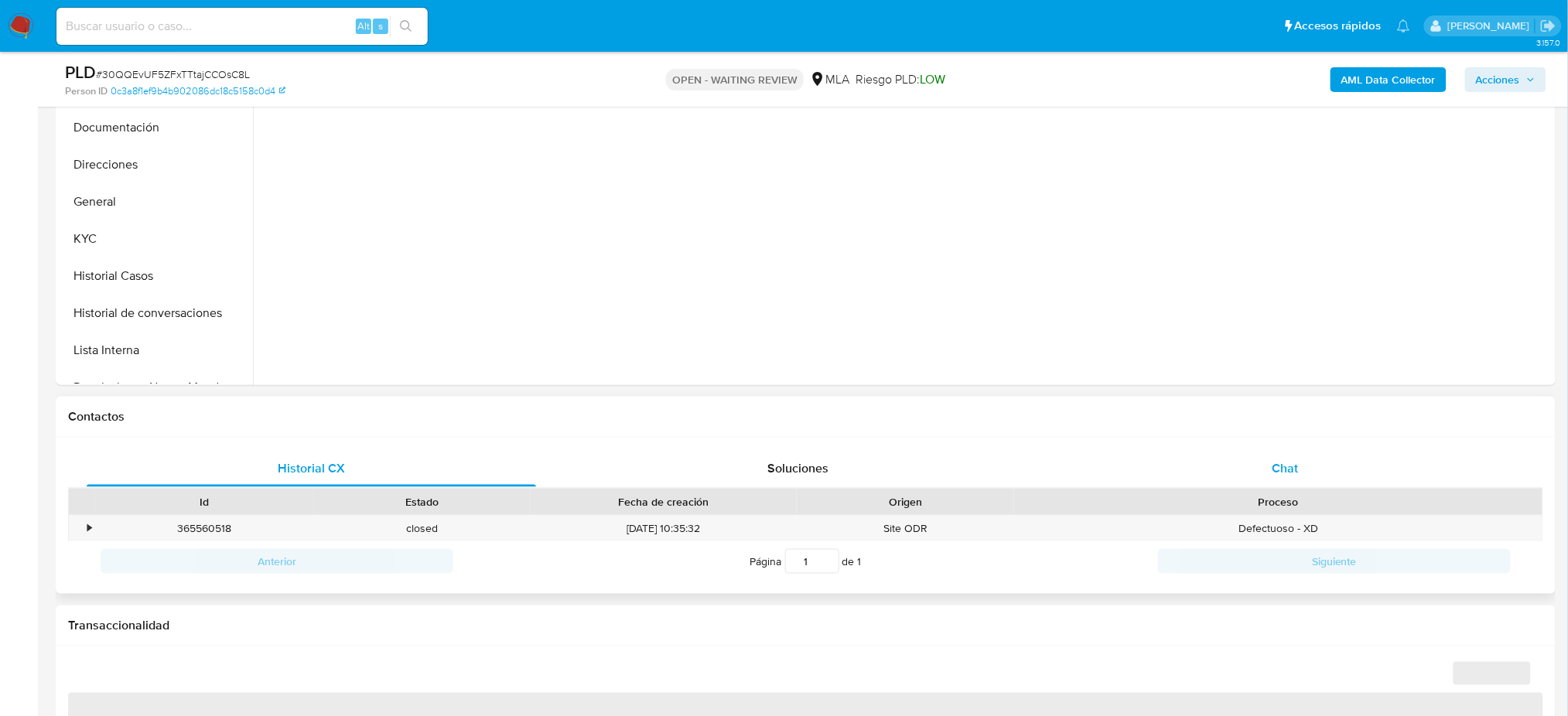
click at [1325, 471] on div "Chat" at bounding box center [1285, 469] width 450 height 37
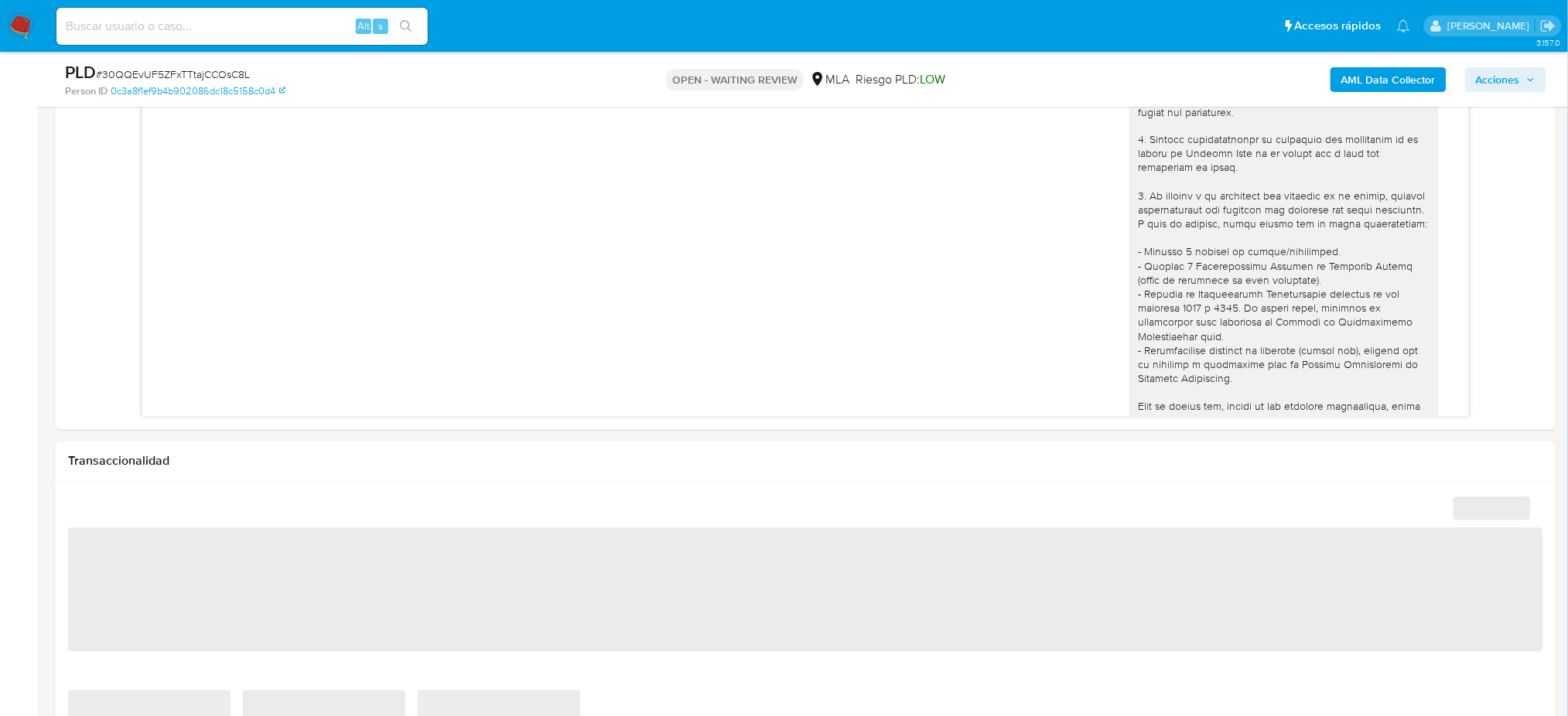
scroll to position [1335, 0]
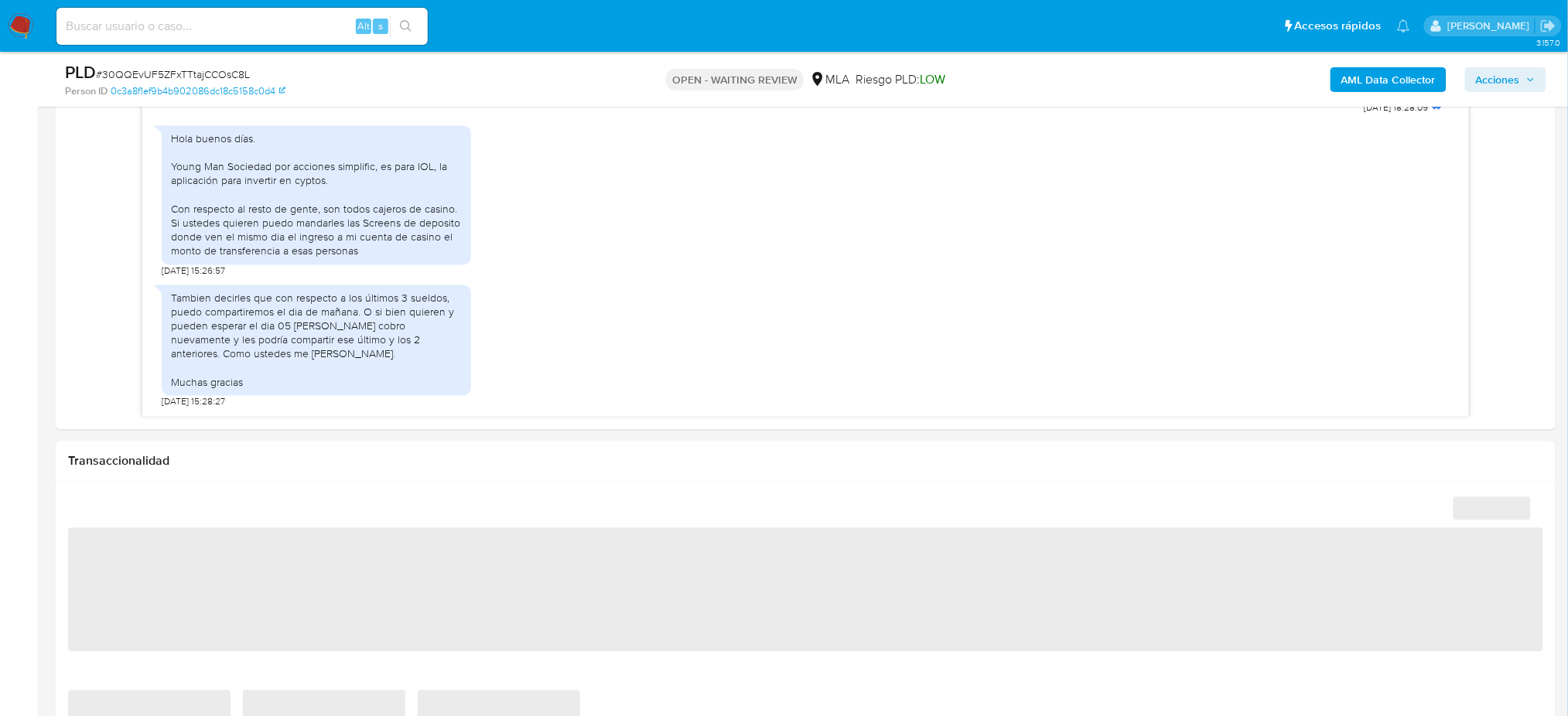
select select "10"
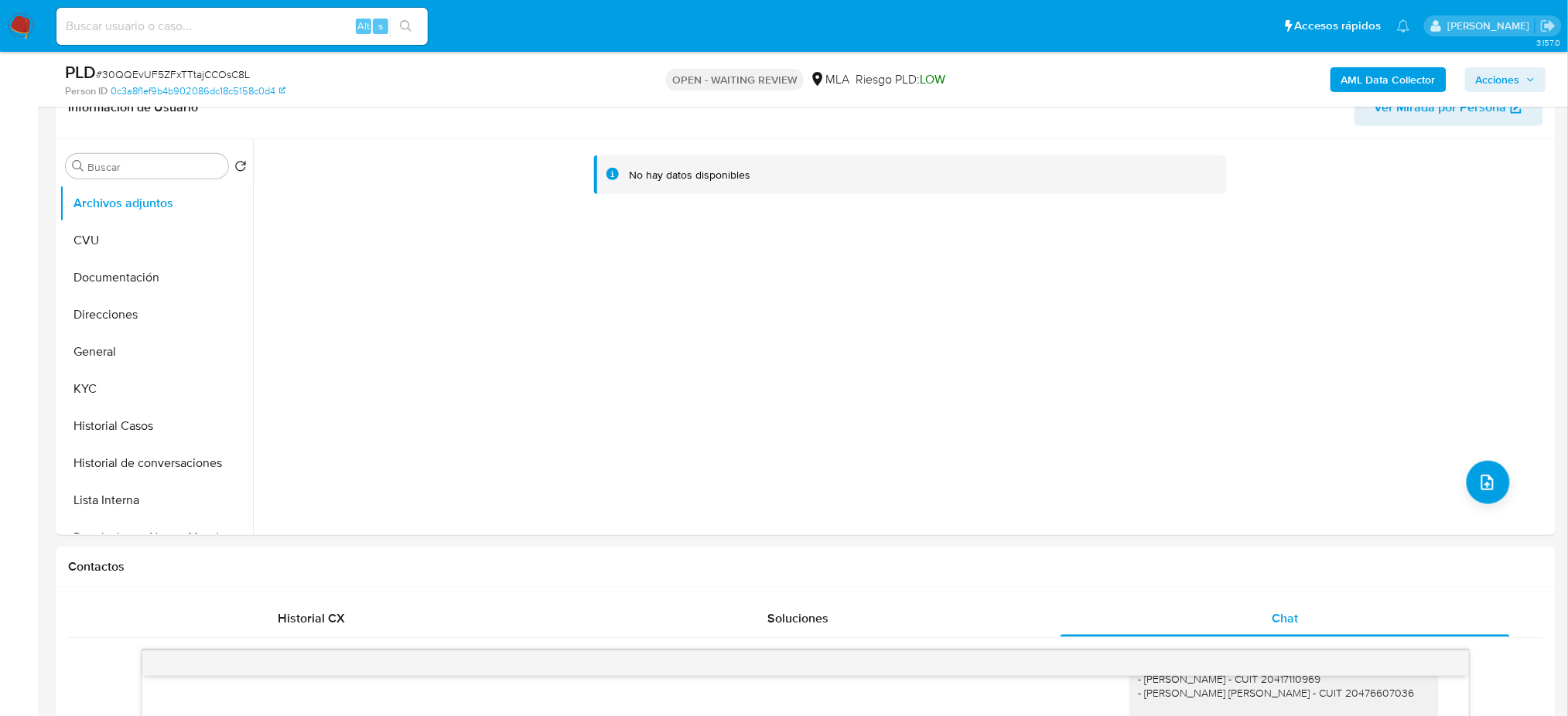
scroll to position [103, 0]
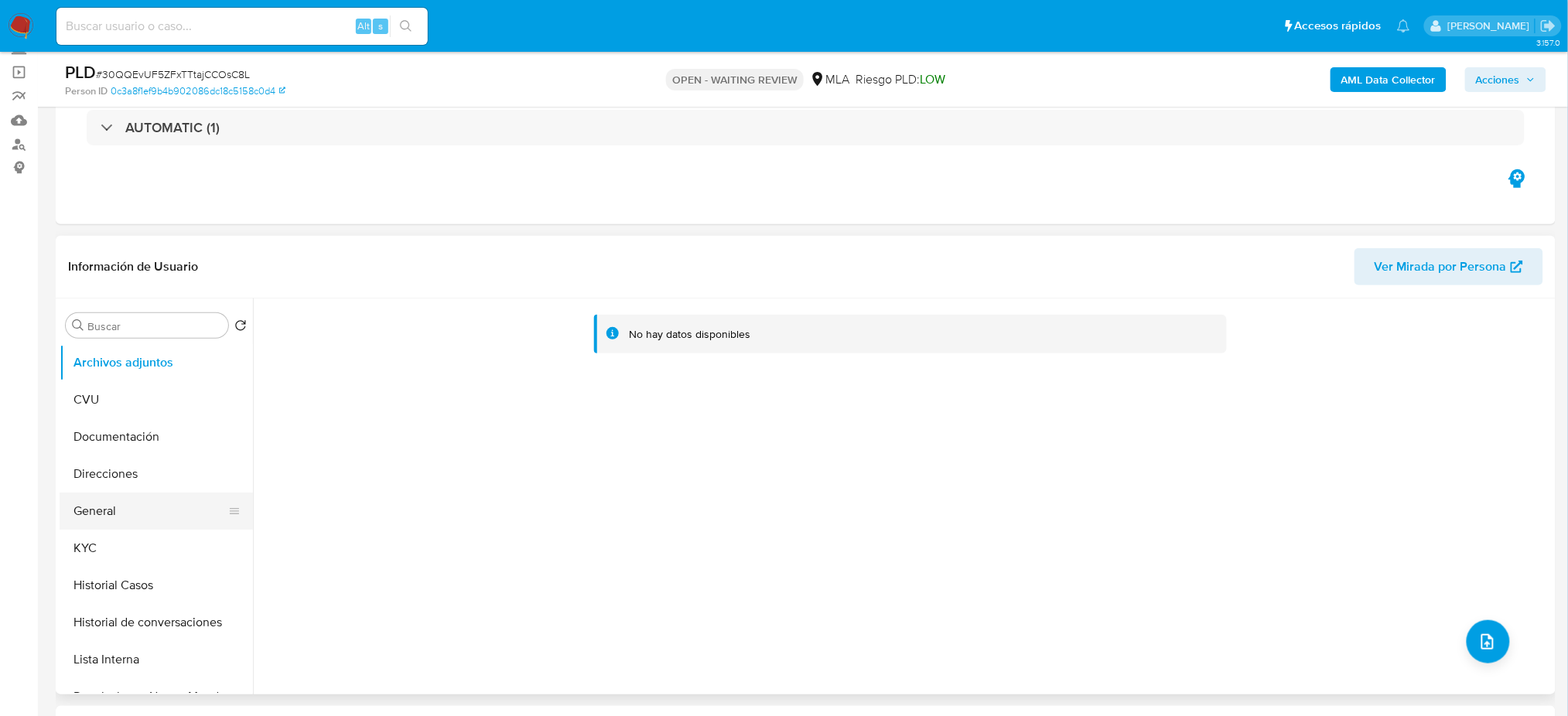
click at [110, 519] on button "General" at bounding box center [150, 512] width 181 height 37
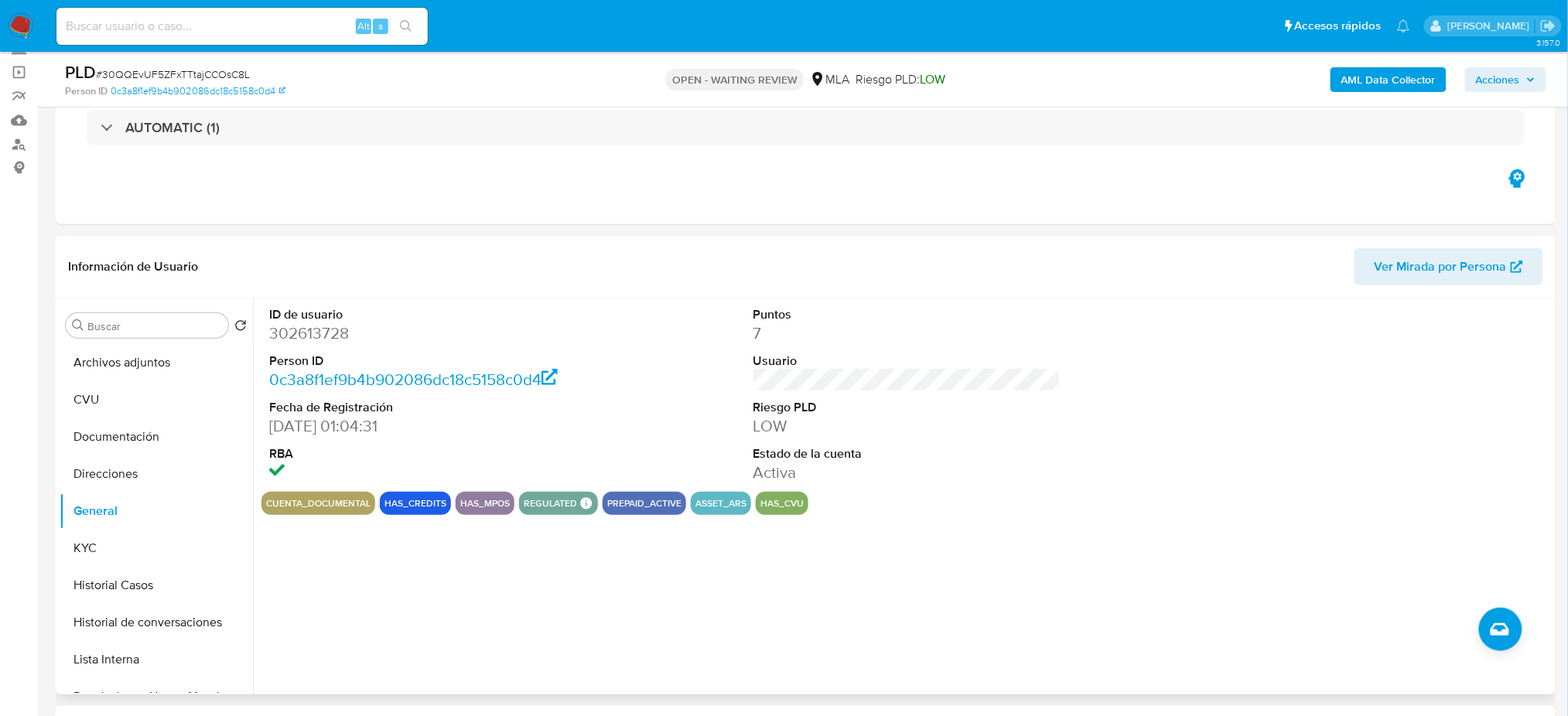
click at [294, 329] on dd "302613728" at bounding box center [422, 333] width 307 height 21
copy dd "302613728"
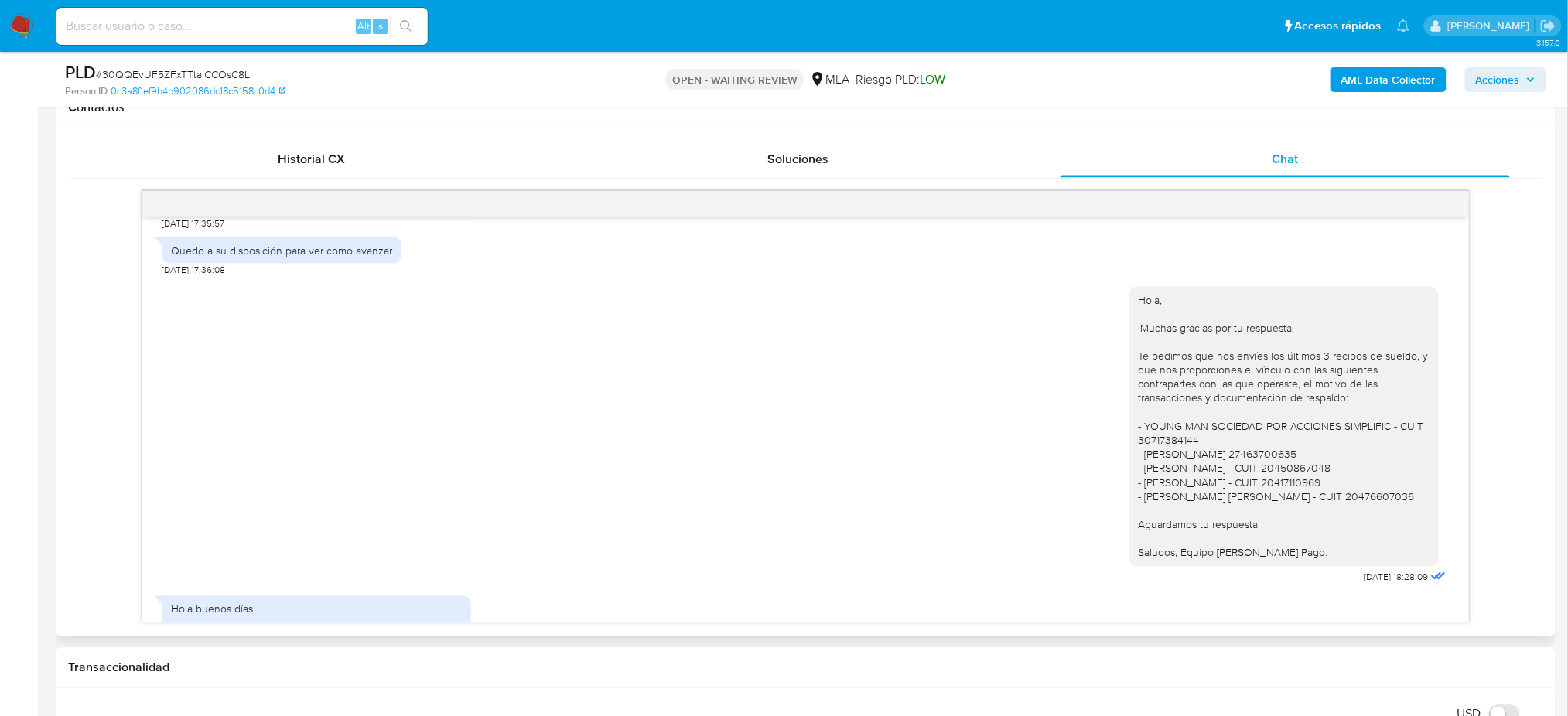
scroll to position [1025, 0]
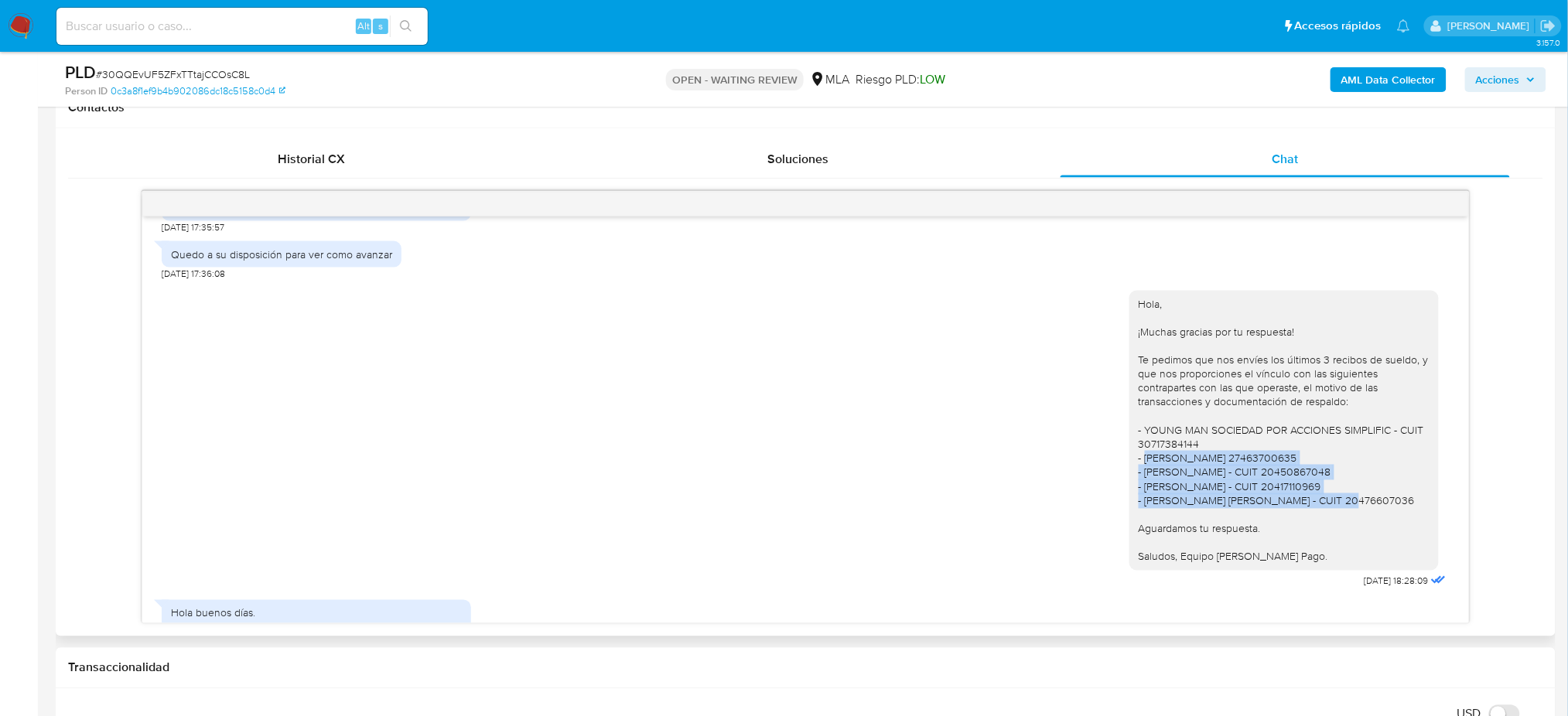
drag, startPoint x: 1128, startPoint y: 492, endPoint x: 1247, endPoint y: 529, distance: 124.6
click at [1247, 529] on div "Hola, ¡Muchas gracias por tu respuesta! Te pedimos que nos envíes los últimos 3…" at bounding box center [1284, 431] width 291 height 267
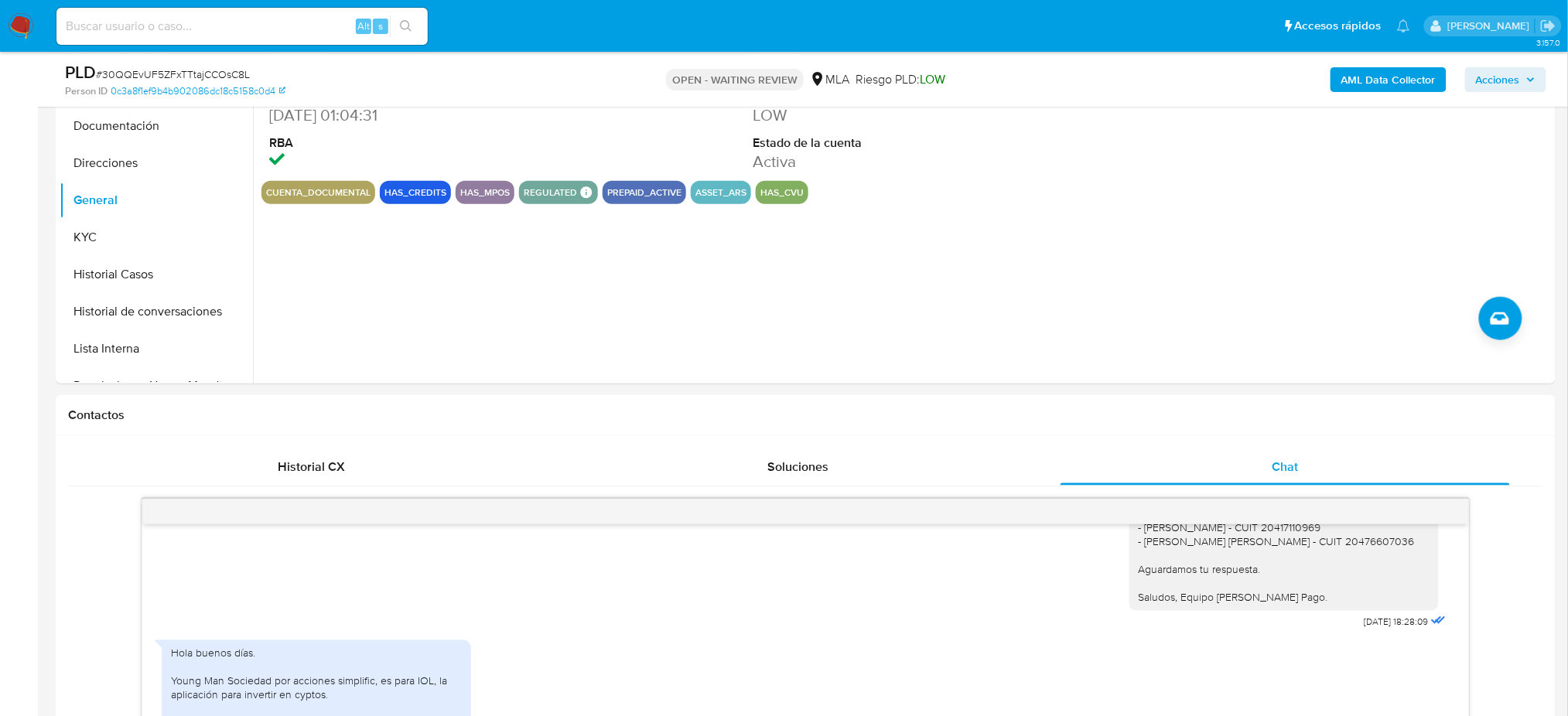
scroll to position [103, 0]
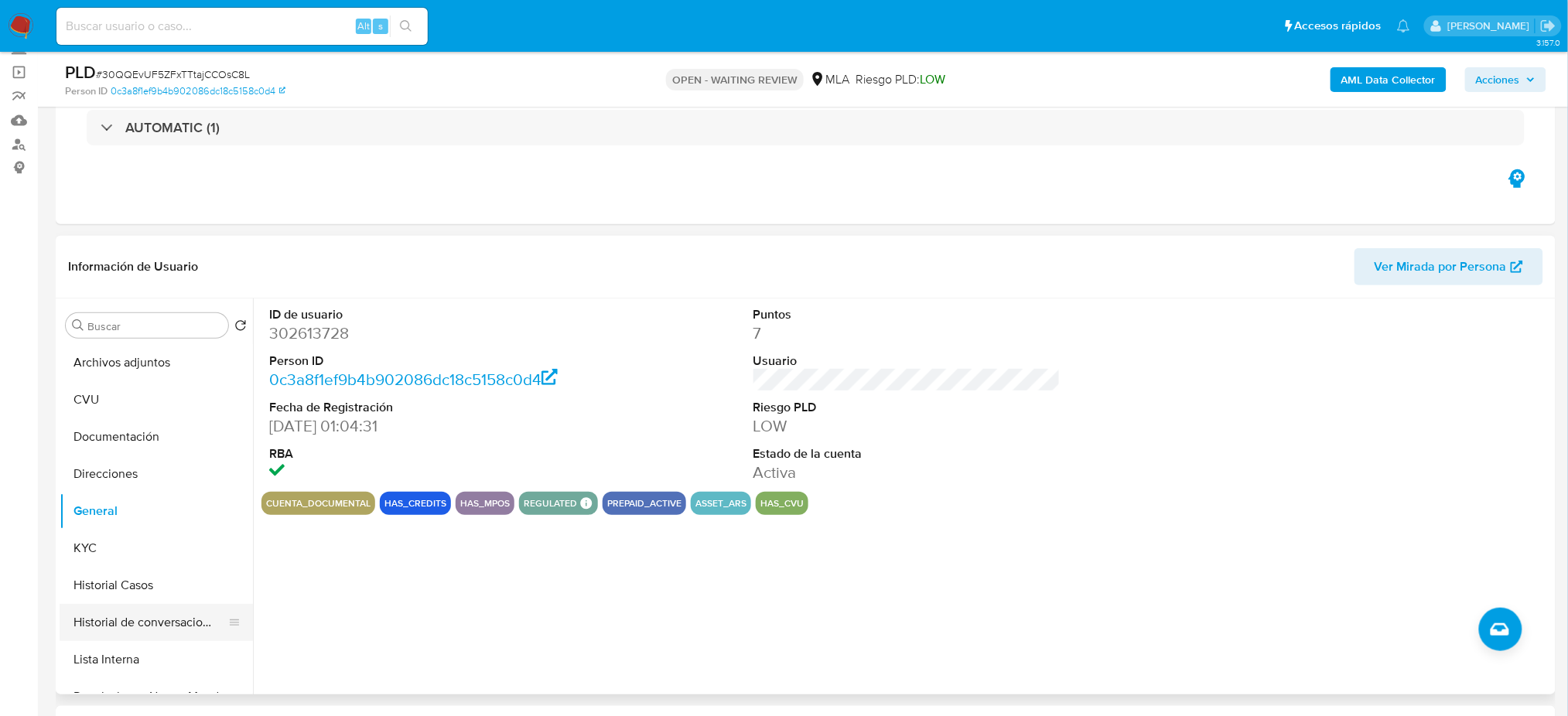
click at [147, 627] on button "Historial de conversaciones" at bounding box center [150, 623] width 181 height 37
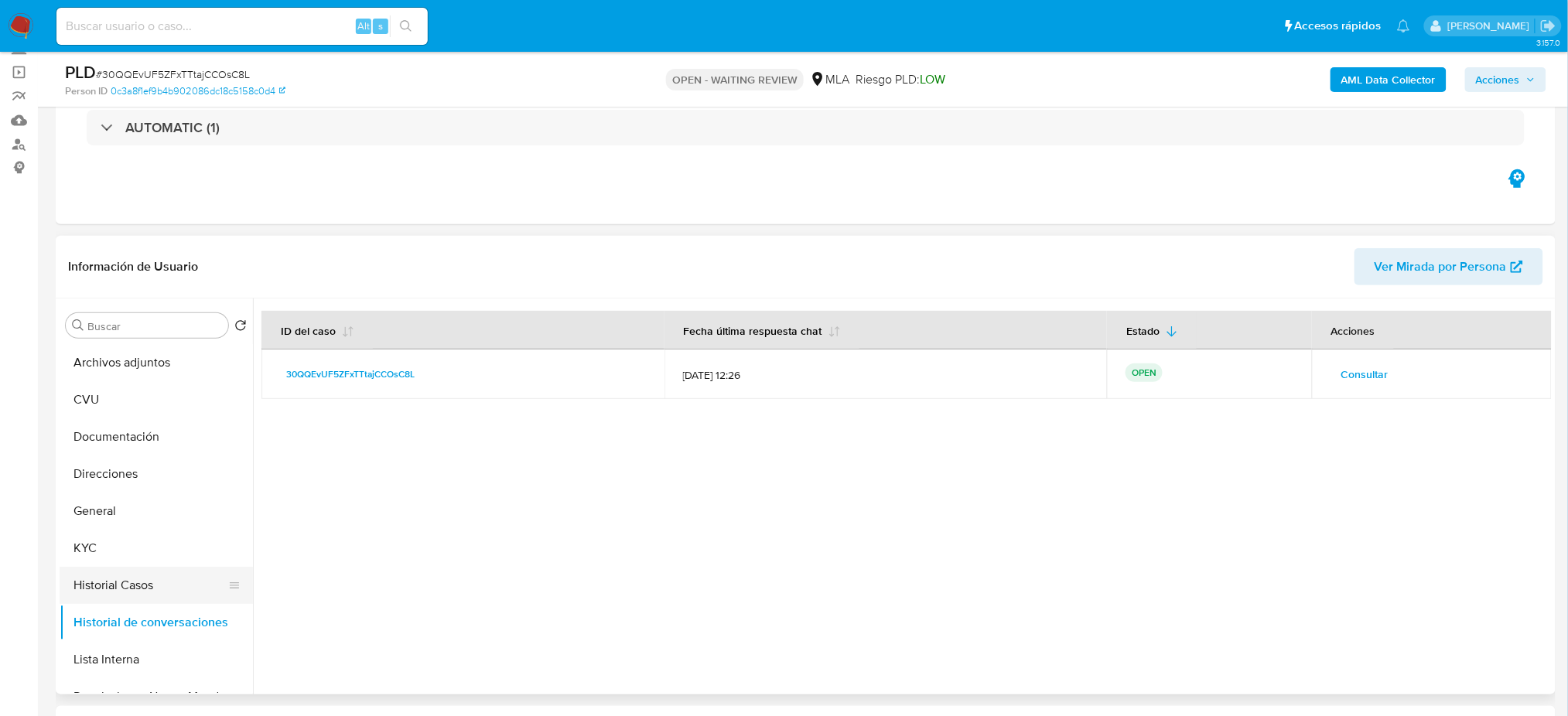
click at [88, 601] on button "Historial Casos" at bounding box center [150, 586] width 181 height 37
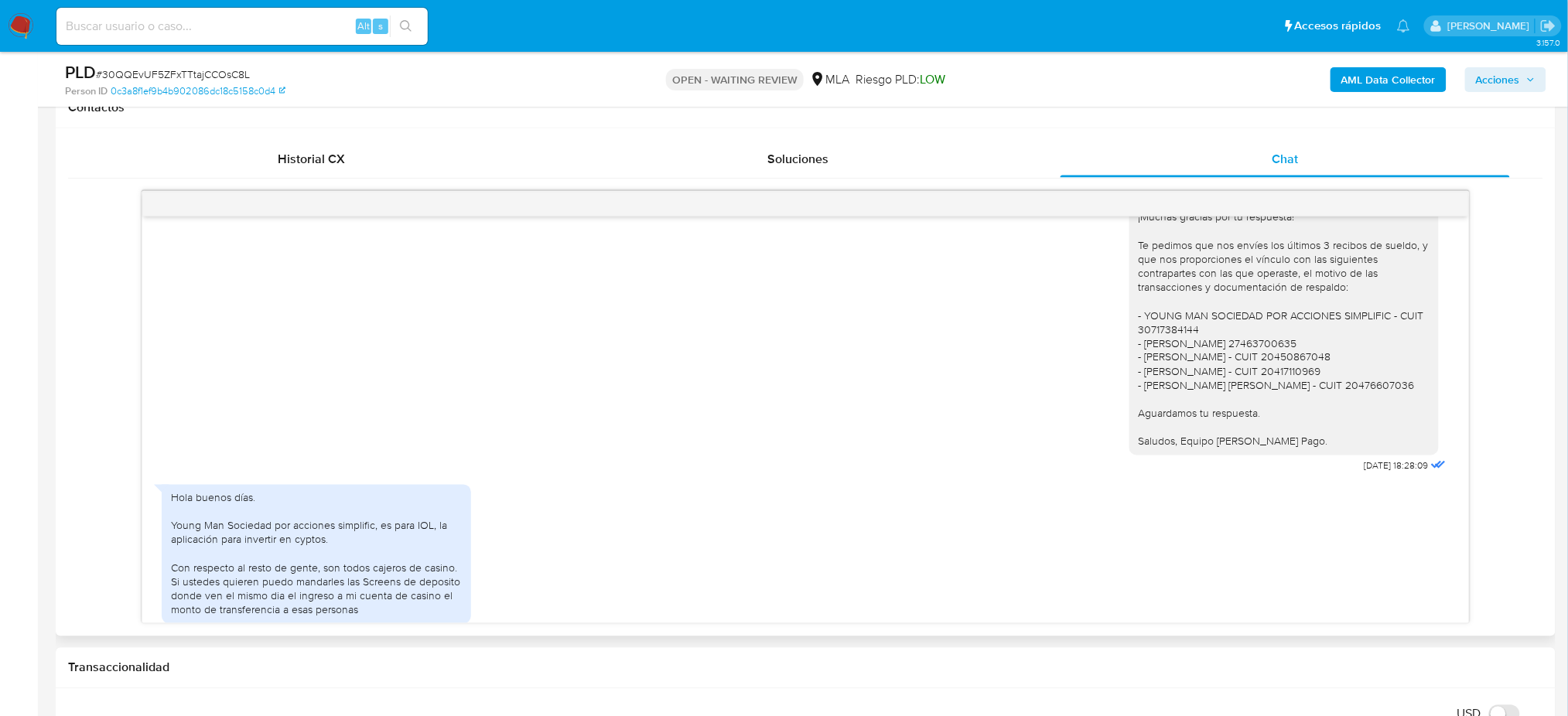
scroll to position [1128, 0]
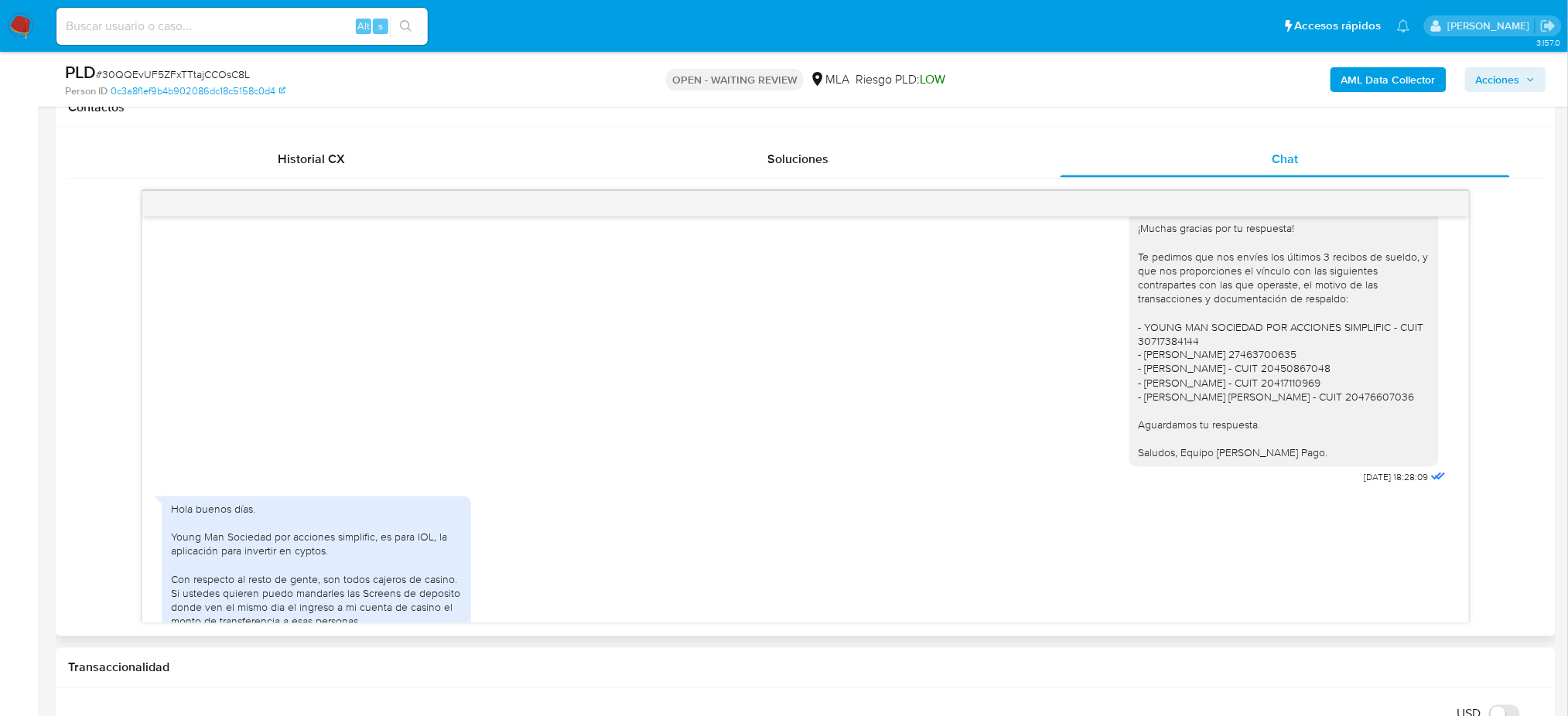
click at [1287, 383] on div "Hola, ¡Muchas gracias por tu respuesta! Te pedimos que nos envíes los últimos 3…" at bounding box center [1284, 327] width 291 height 267
copy div "27463700635"
click at [1270, 401] on div "Hola, ¡Muchas gracias por tu respuesta! Te pedimos que nos envíes los últimos 3…" at bounding box center [1284, 327] width 291 height 267
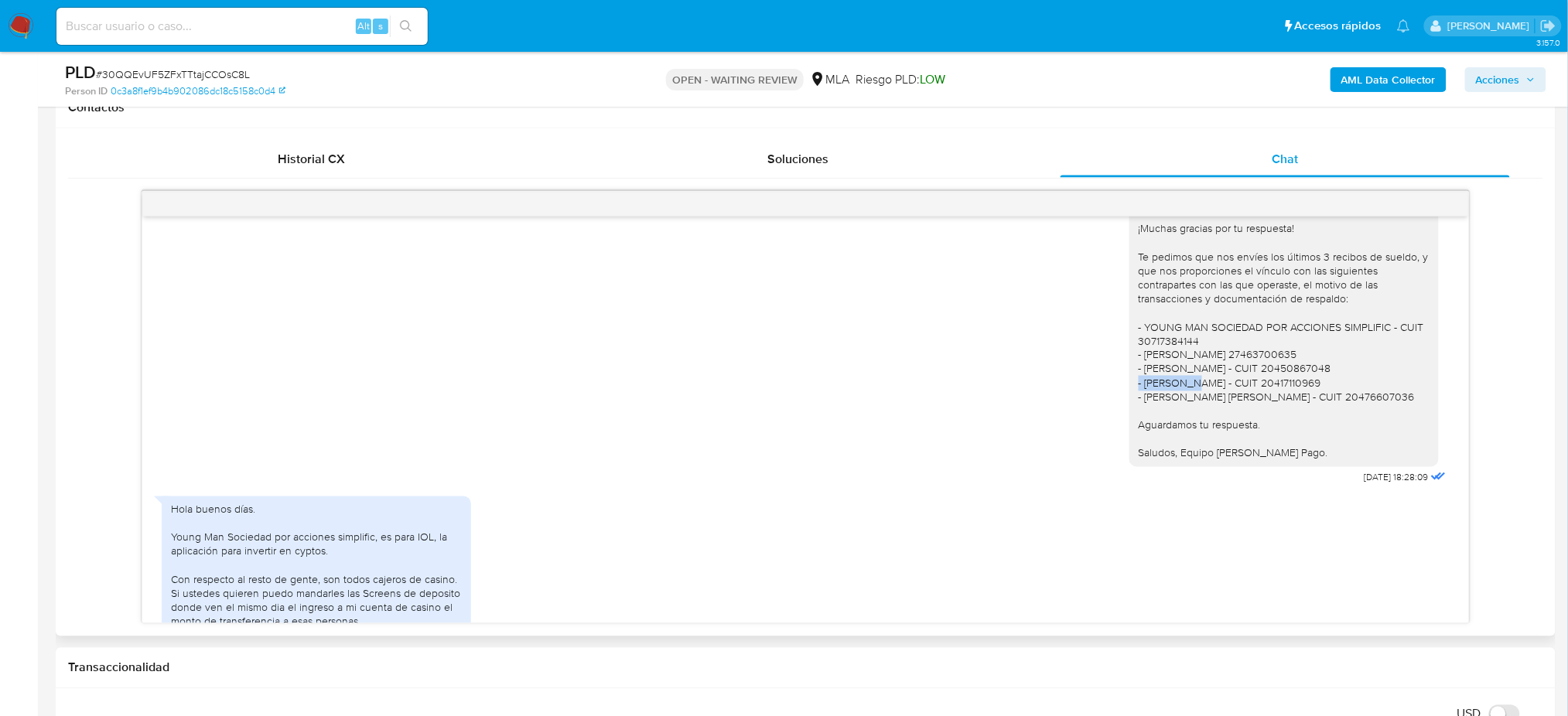
copy div "20450867048"
click at [1269, 419] on div "Hola, ¡Muchas gracias por tu respuesta! Te pedimos que nos envíes los últimos 3…" at bounding box center [1284, 327] width 291 height 267
copy div "20417110969"
click at [1332, 427] on div "Hola, ¡Muchas gracias por tu respuesta! Te pedimos que nos envíes los últimos 3…" at bounding box center [1284, 327] width 291 height 267
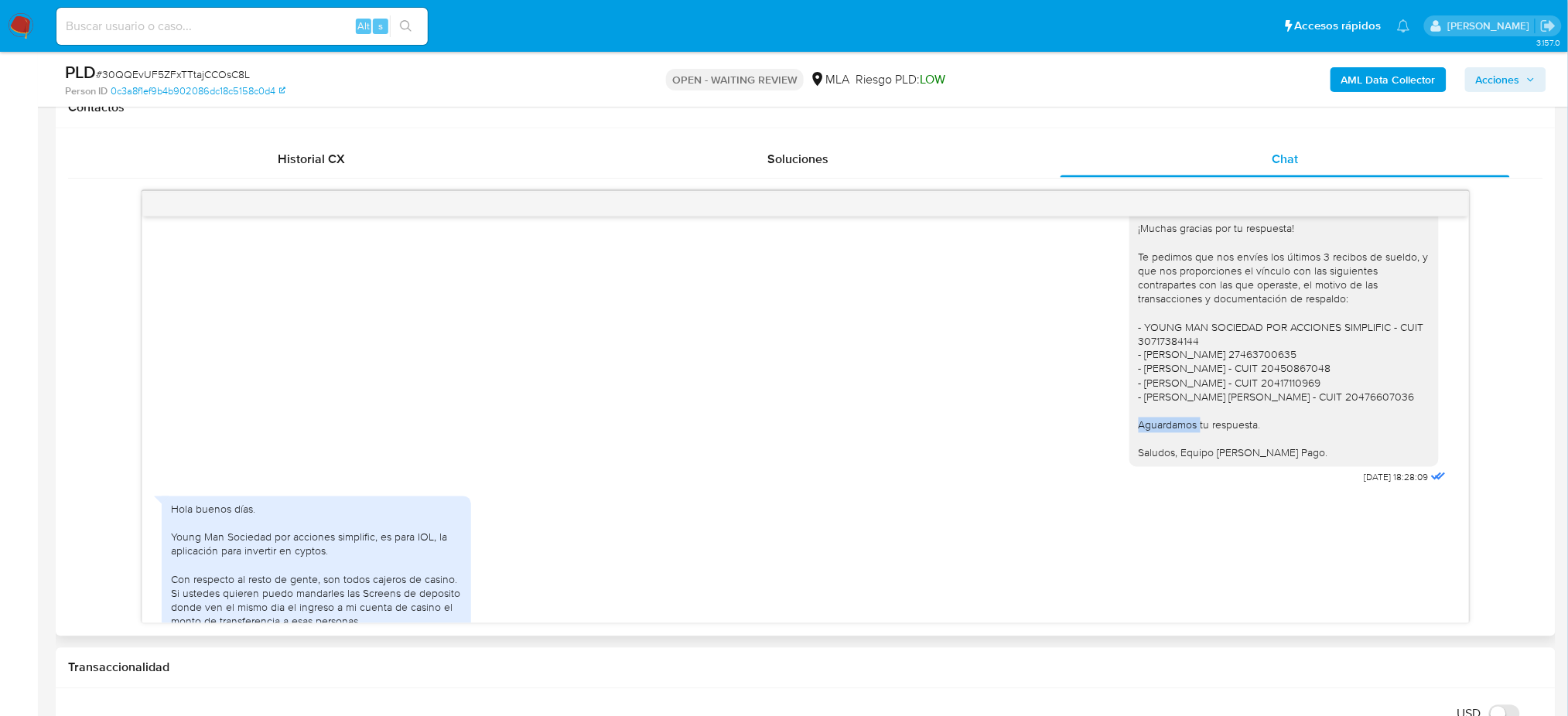
click at [1332, 427] on div "Hola, ¡Muchas gracias por tu respuesta! Te pedimos que nos envíes los últimos 3…" at bounding box center [1284, 327] width 291 height 267
copy div "20476607036"
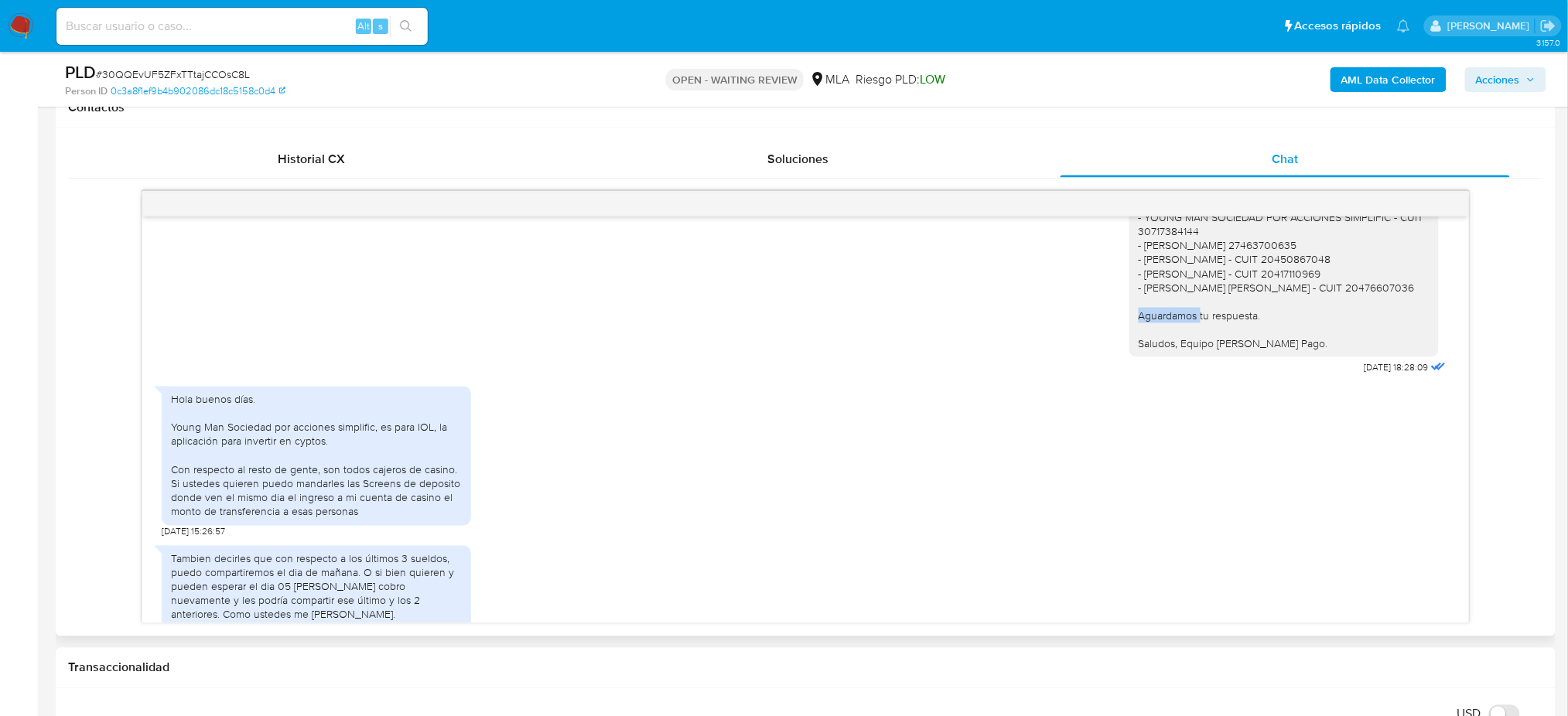
scroll to position [1335, 0]
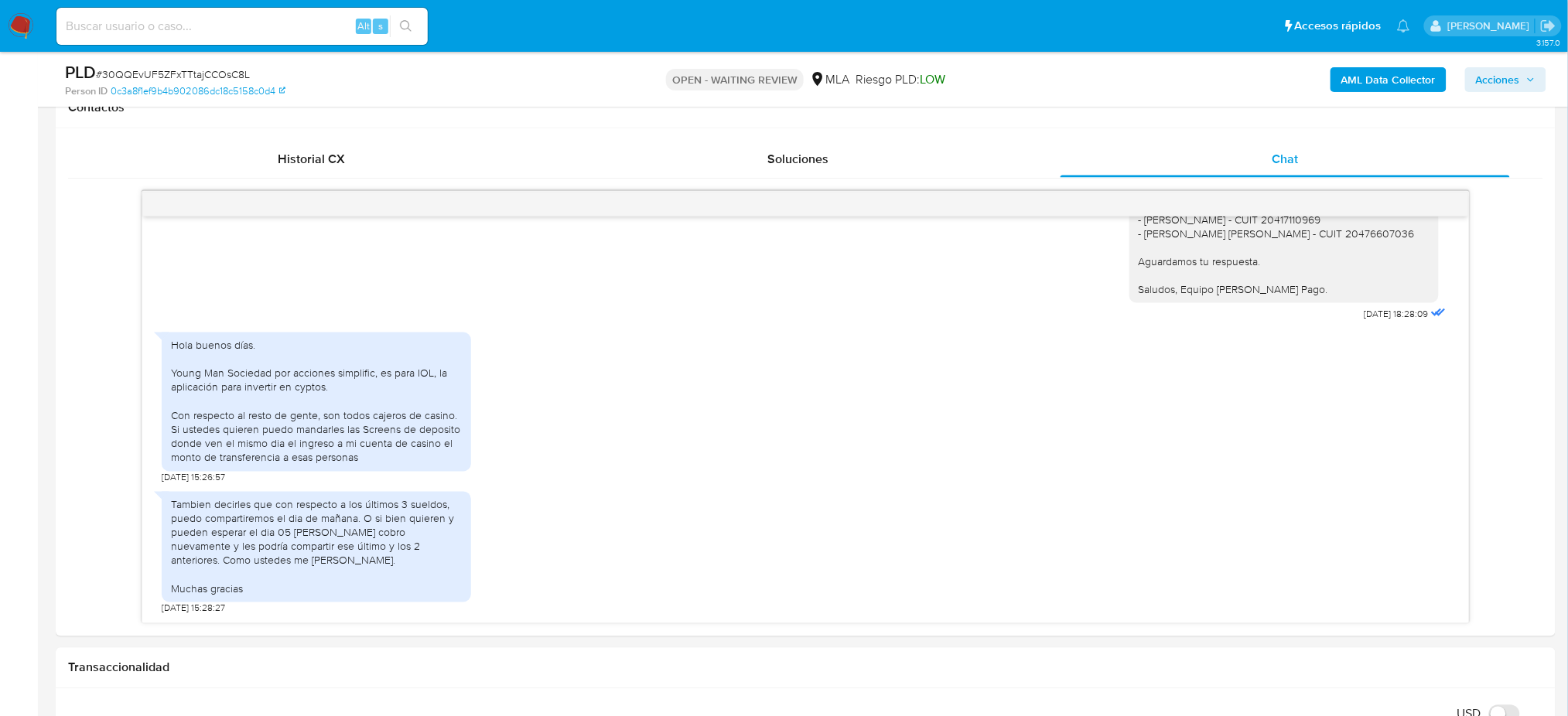
click at [219, 74] on span "# 30QQEvUF5ZFxTTtajCCOsC8L" at bounding box center [173, 73] width 154 height 15
copy span "30QQEvUF5ZFxTTtajCCOsC8L"
click at [16, 23] on img at bounding box center [21, 27] width 27 height 27
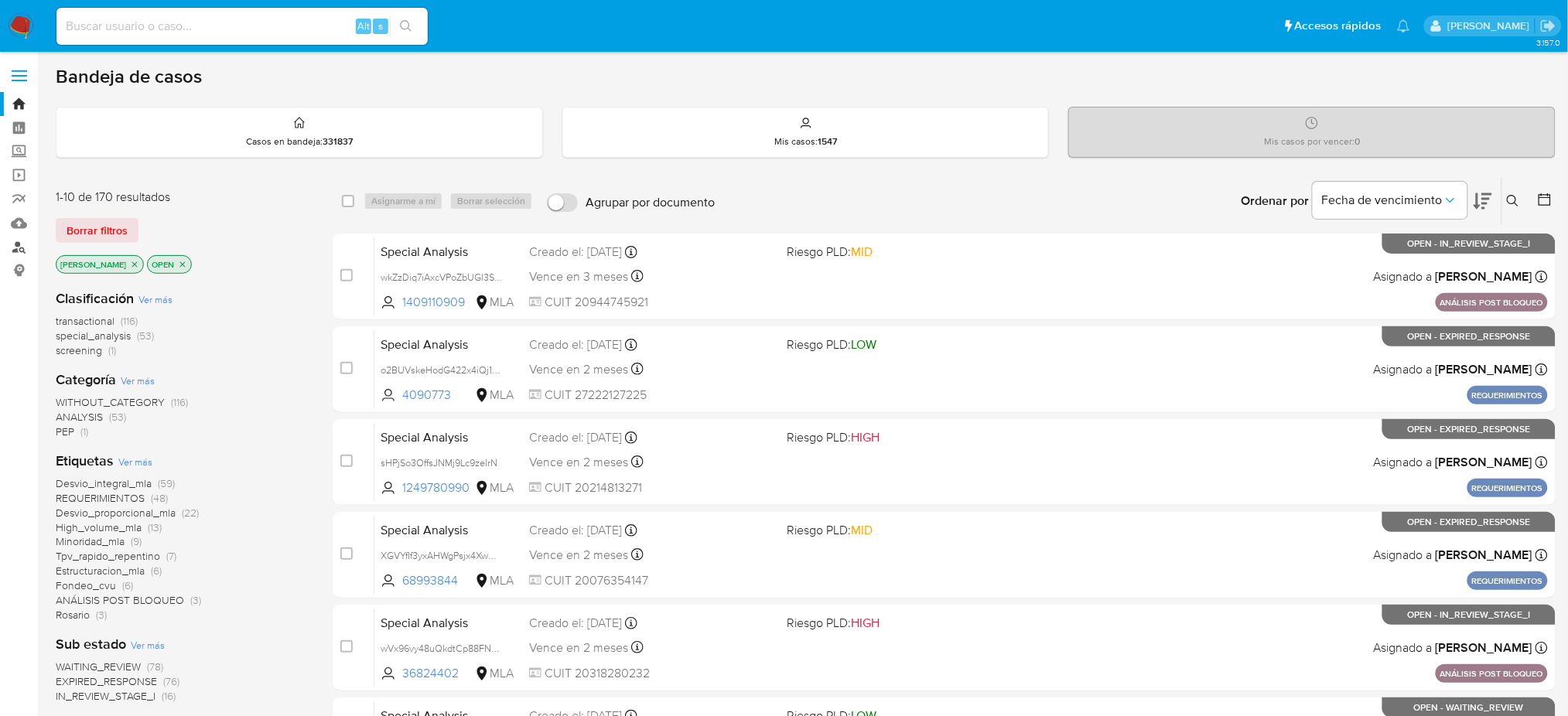
click at [19, 249] on link "Buscador de personas" at bounding box center [92, 247] width 184 height 24
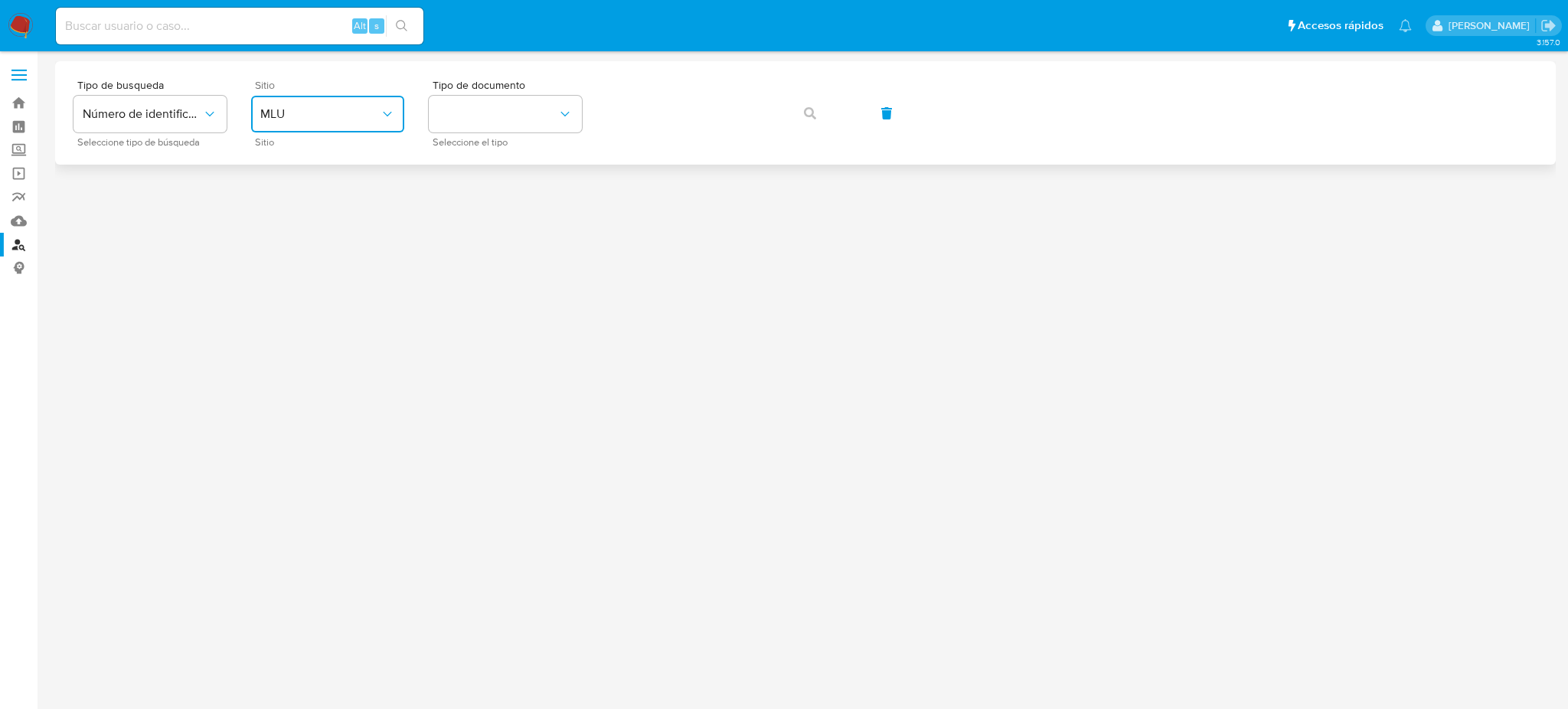
click at [298, 112] on span "MLU" at bounding box center [320, 113] width 119 height 15
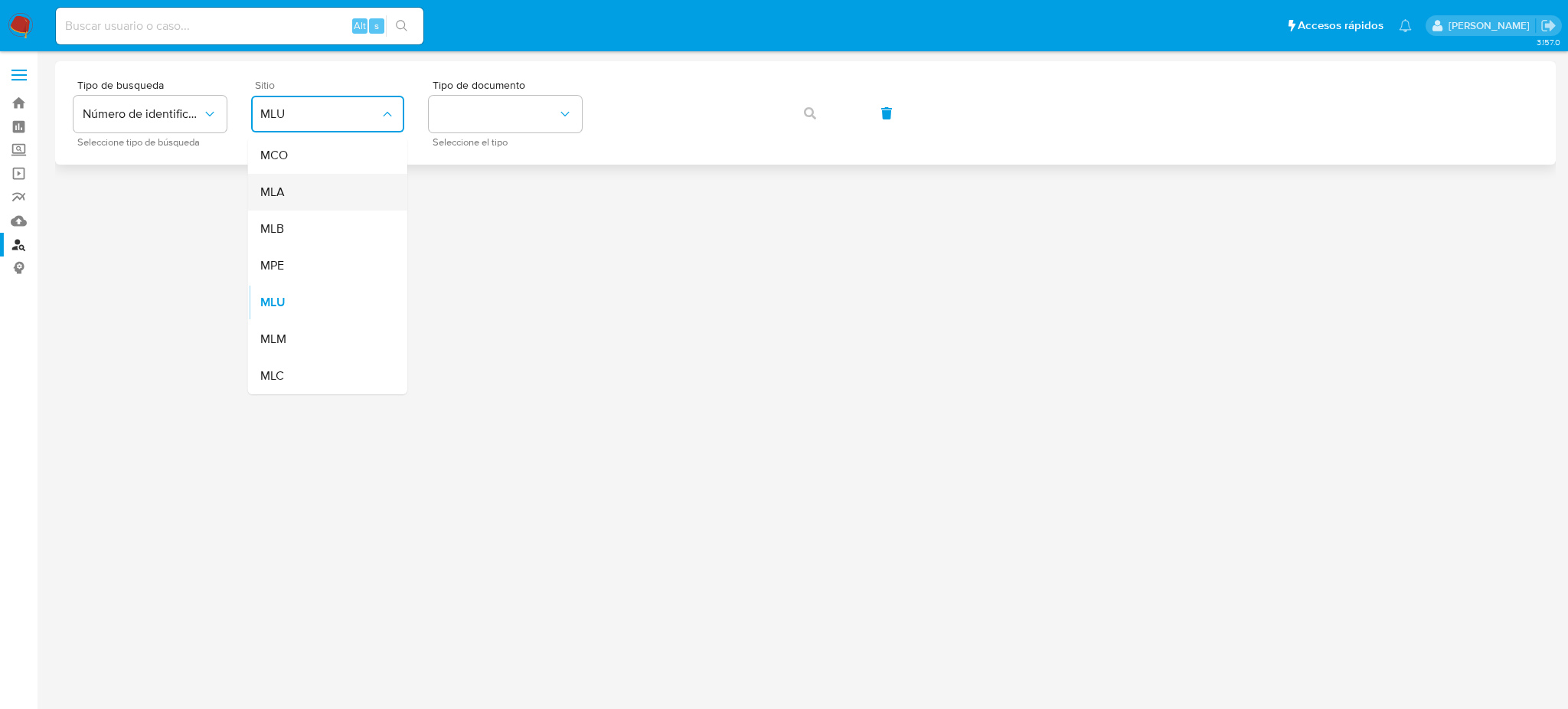
drag, startPoint x: 300, startPoint y: 195, endPoint x: 515, endPoint y: 167, distance: 216.8
click at [300, 194] on div "MLA" at bounding box center [322, 192] width 125 height 37
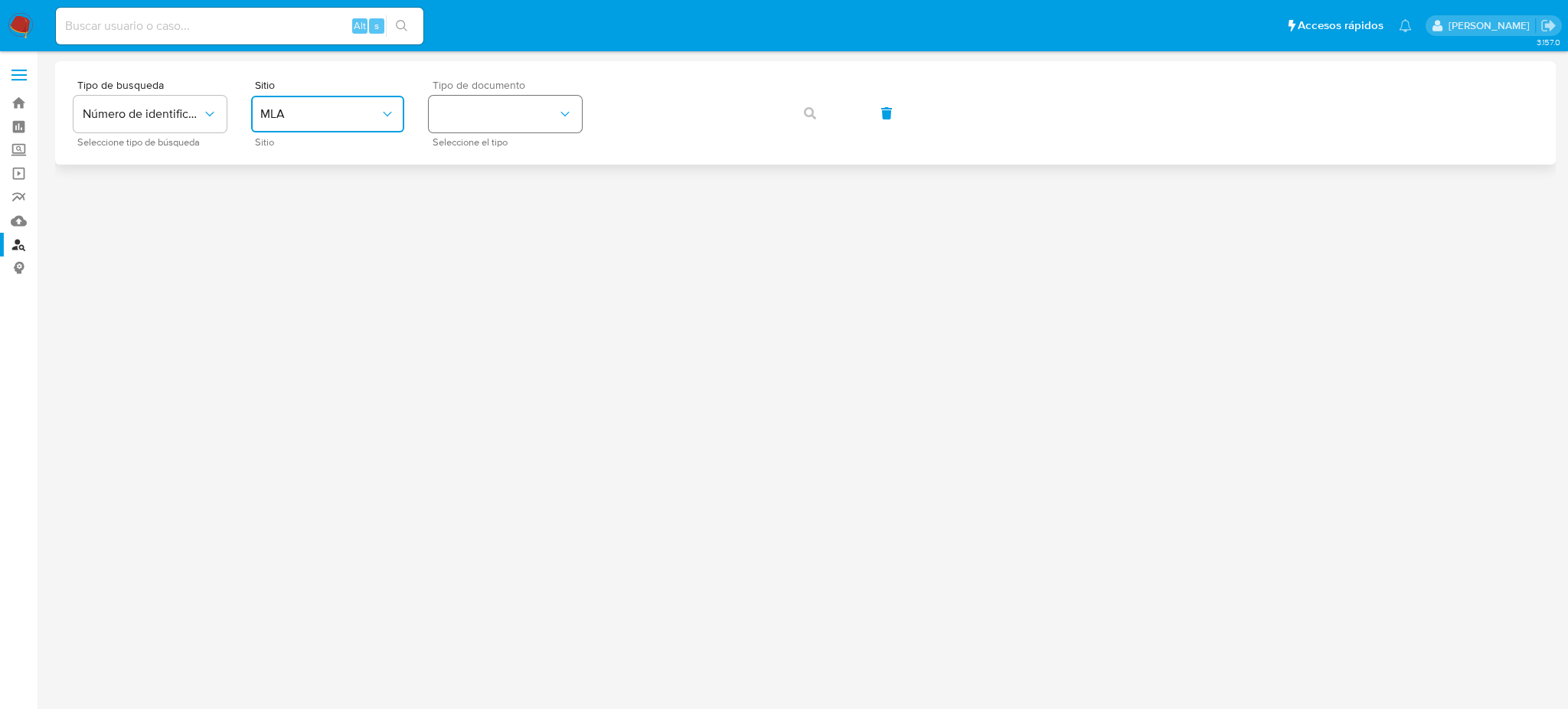
click at [517, 113] on button "identificationType" at bounding box center [505, 114] width 153 height 37
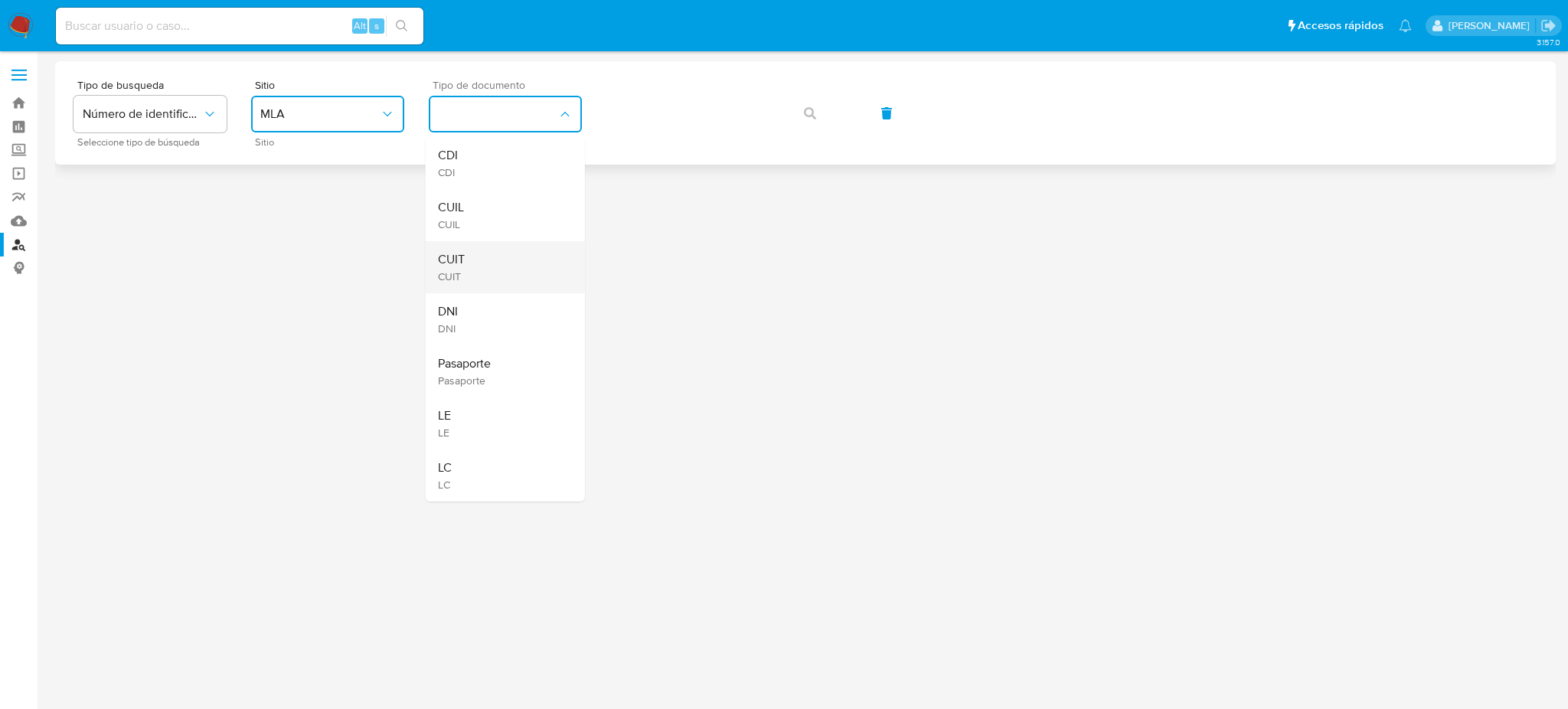
click at [513, 257] on div "CUIT CUIT" at bounding box center [500, 266] width 125 height 52
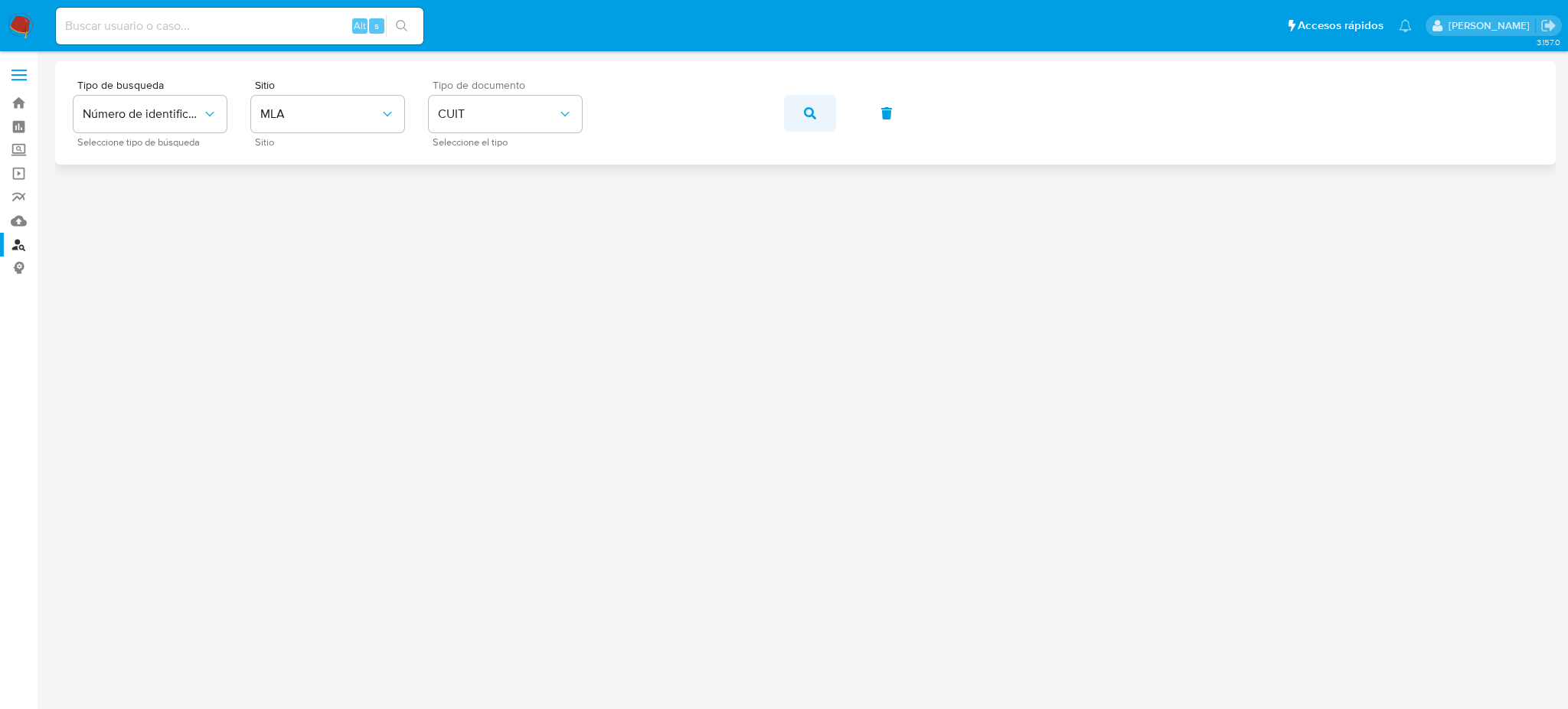
click at [790, 115] on button "button" at bounding box center [809, 113] width 52 height 37
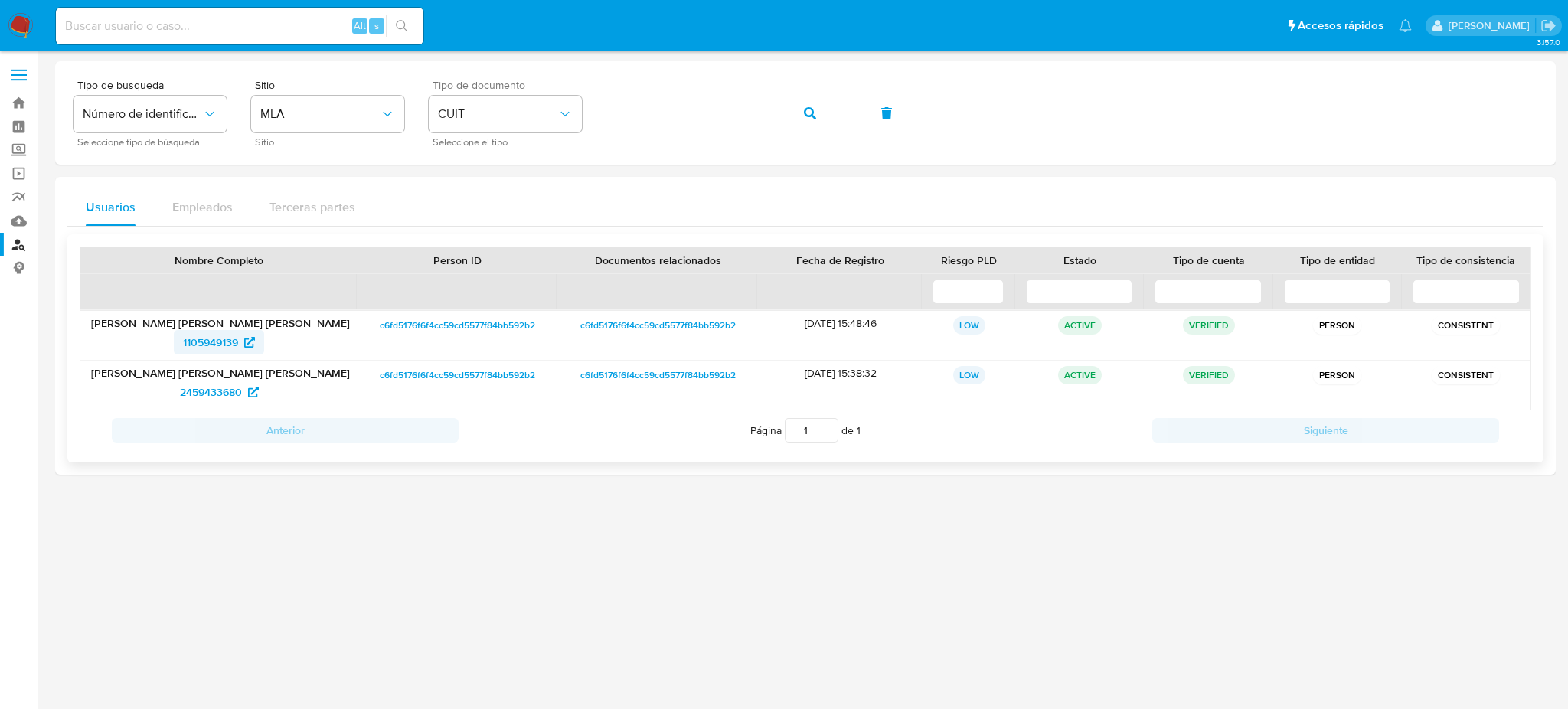
click at [217, 349] on span "1105949139" at bounding box center [210, 343] width 55 height 25
click at [561, 113] on div "Tipo de busqueda Número de identificación Seleccione tipo de búsqueda Sitio MLA…" at bounding box center [805, 113] width 1464 height 67
click at [814, 91] on div "Tipo de busqueda Número de identificación Seleccione tipo de búsqueda Sitio MLA…" at bounding box center [805, 113] width 1464 height 67
click at [805, 117] on icon "button" at bounding box center [810, 113] width 12 height 12
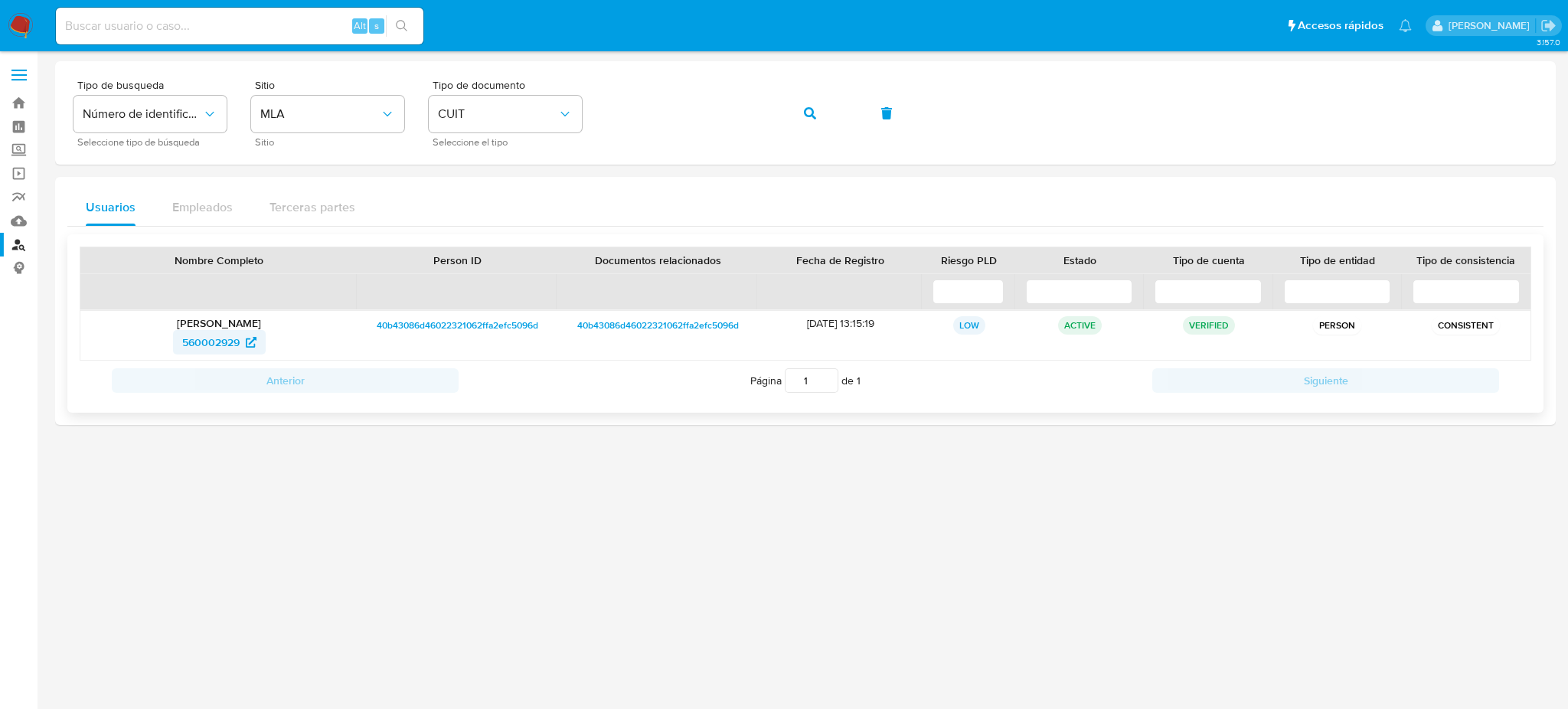
click at [206, 344] on span "560002929" at bounding box center [211, 343] width 58 height 25
click at [560, 116] on div "Tipo de busqueda Número de identificación Seleccione tipo de búsqueda Sitio MLA…" at bounding box center [805, 113] width 1464 height 67
click at [782, 104] on div "Tipo de busqueda Número de identificación Seleccione tipo de búsqueda Sitio MLA…" at bounding box center [805, 113] width 1464 height 67
click at [797, 103] on button "button" at bounding box center [809, 113] width 52 height 37
click at [212, 350] on span "380209768" at bounding box center [211, 343] width 56 height 25
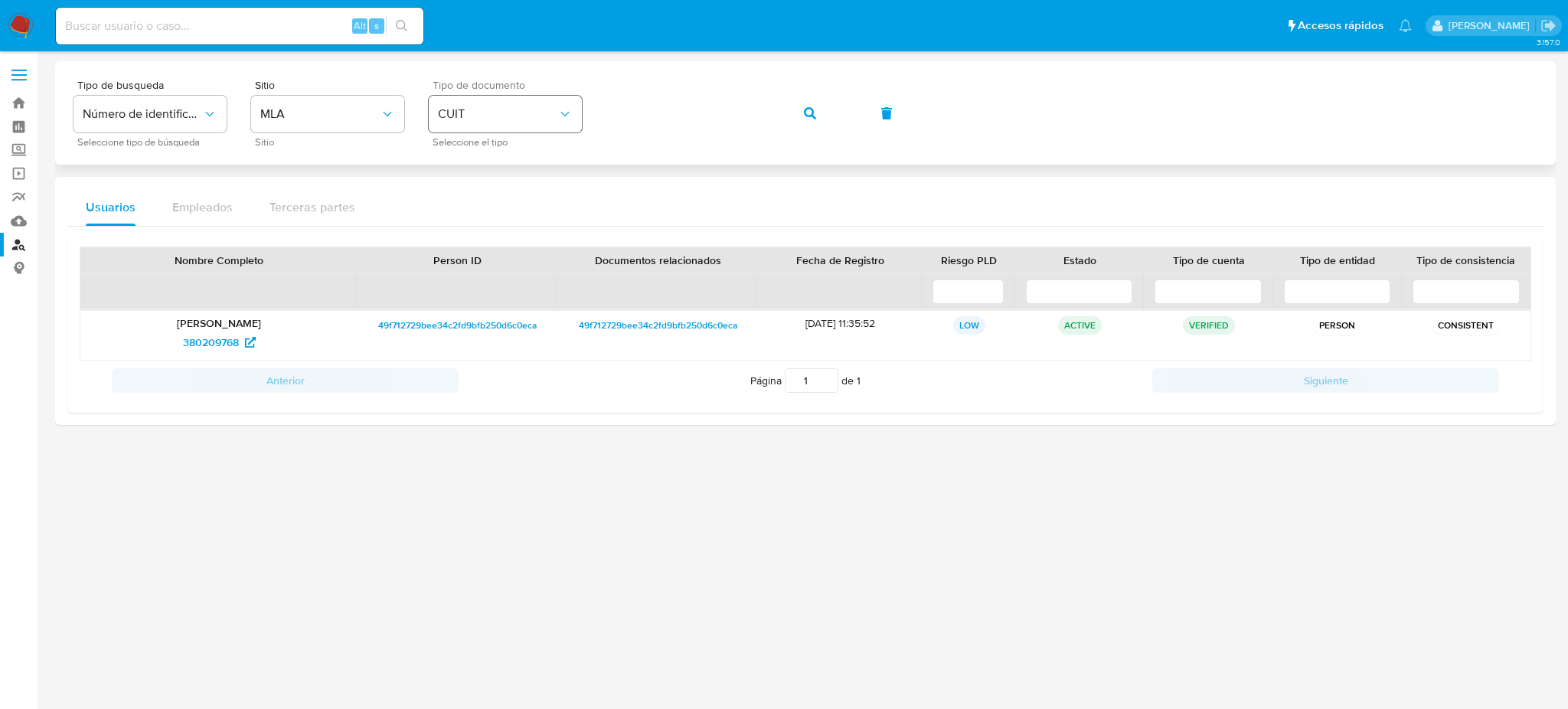
click at [535, 102] on div "Tipo de busqueda Número de identificación Seleccione tipo de búsqueda Sitio MLA…" at bounding box center [805, 113] width 1464 height 67
click at [827, 113] on button "button" at bounding box center [809, 113] width 52 height 37
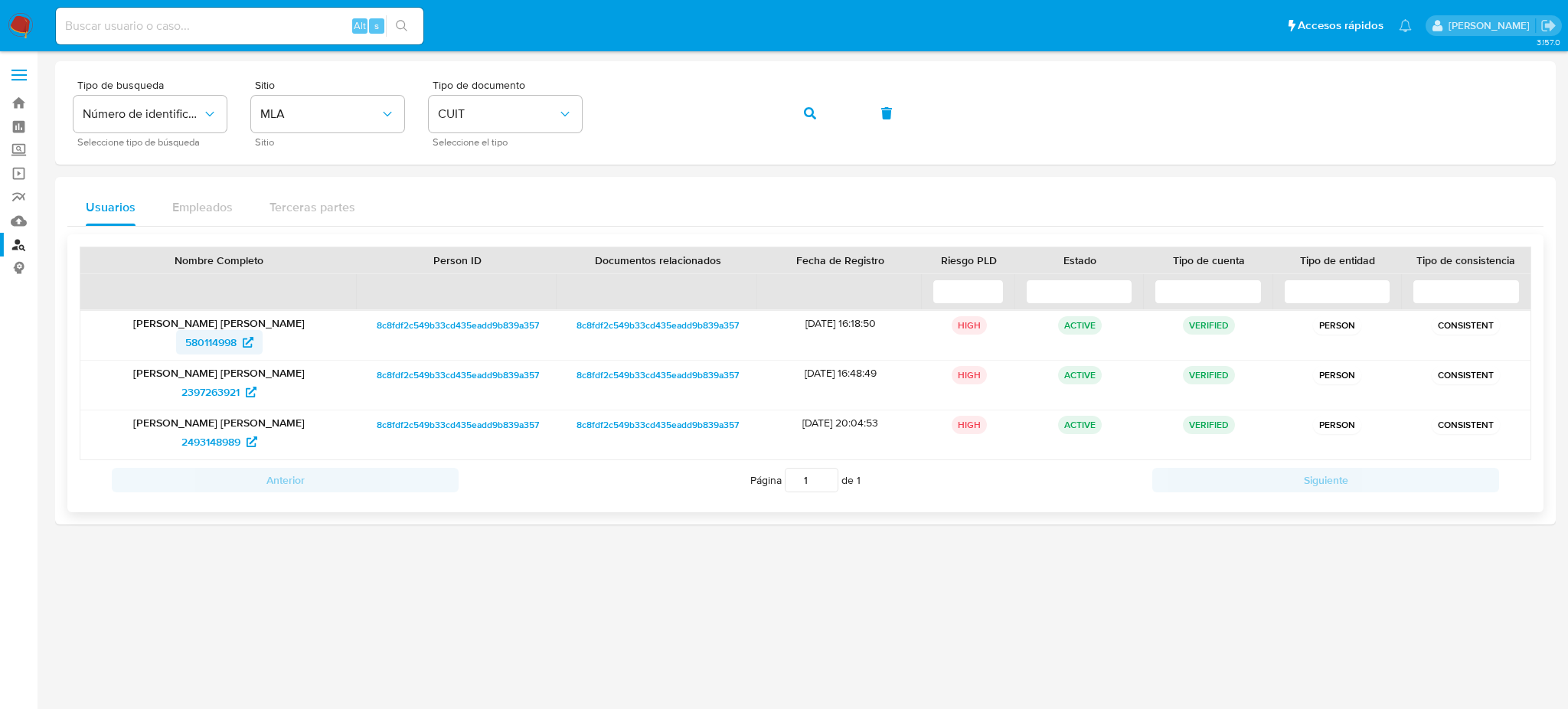
click at [181, 344] on link "580114998" at bounding box center [219, 343] width 87 height 25
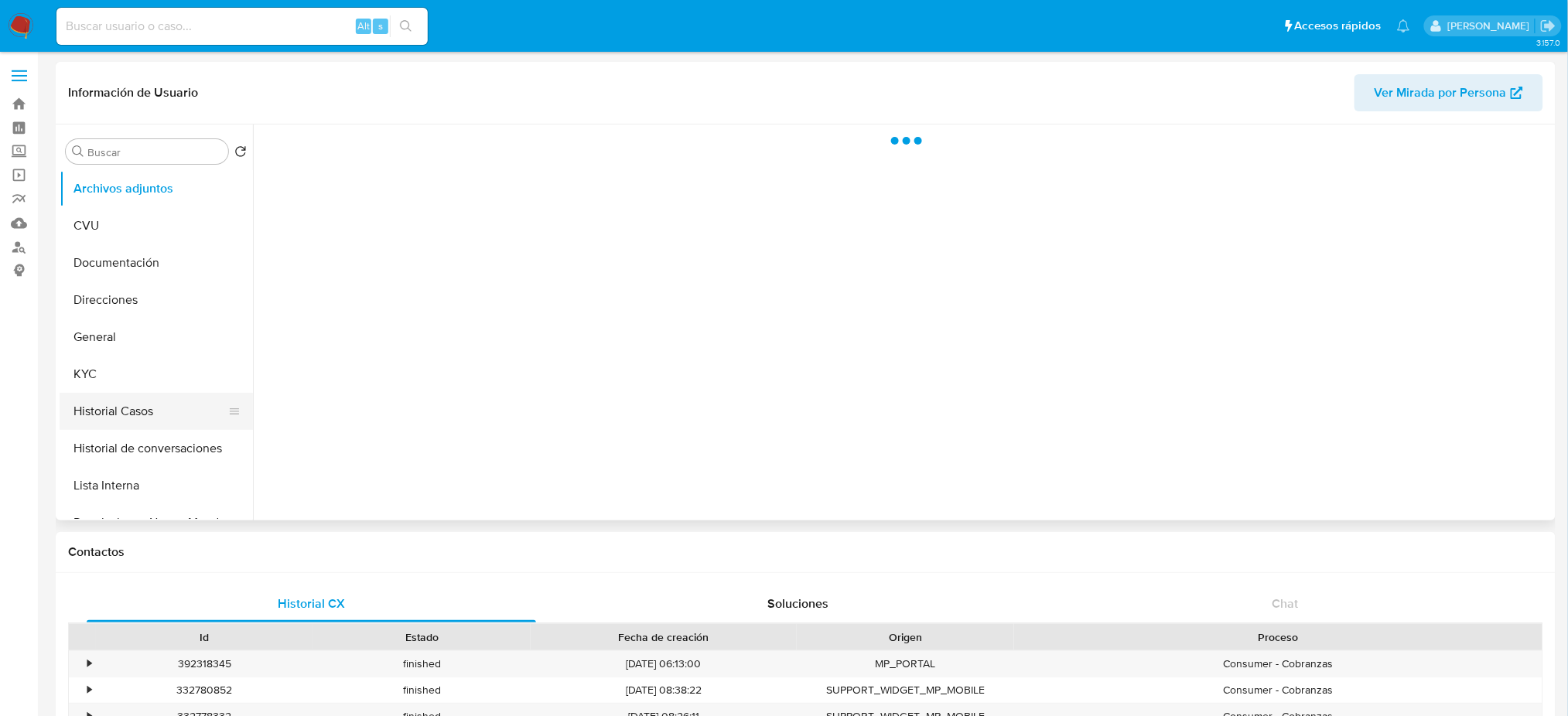
click at [113, 413] on button "Historial Casos" at bounding box center [150, 412] width 181 height 37
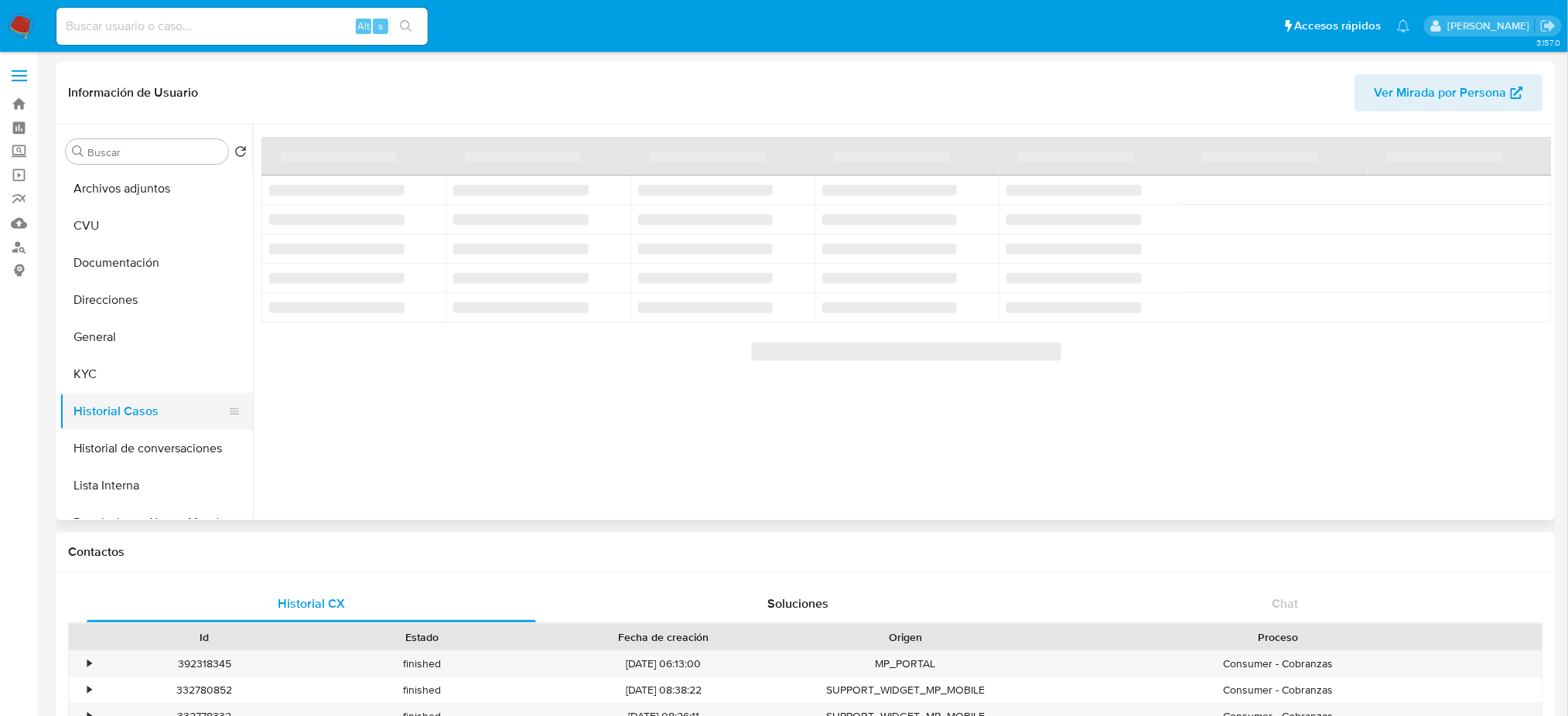
select select "10"
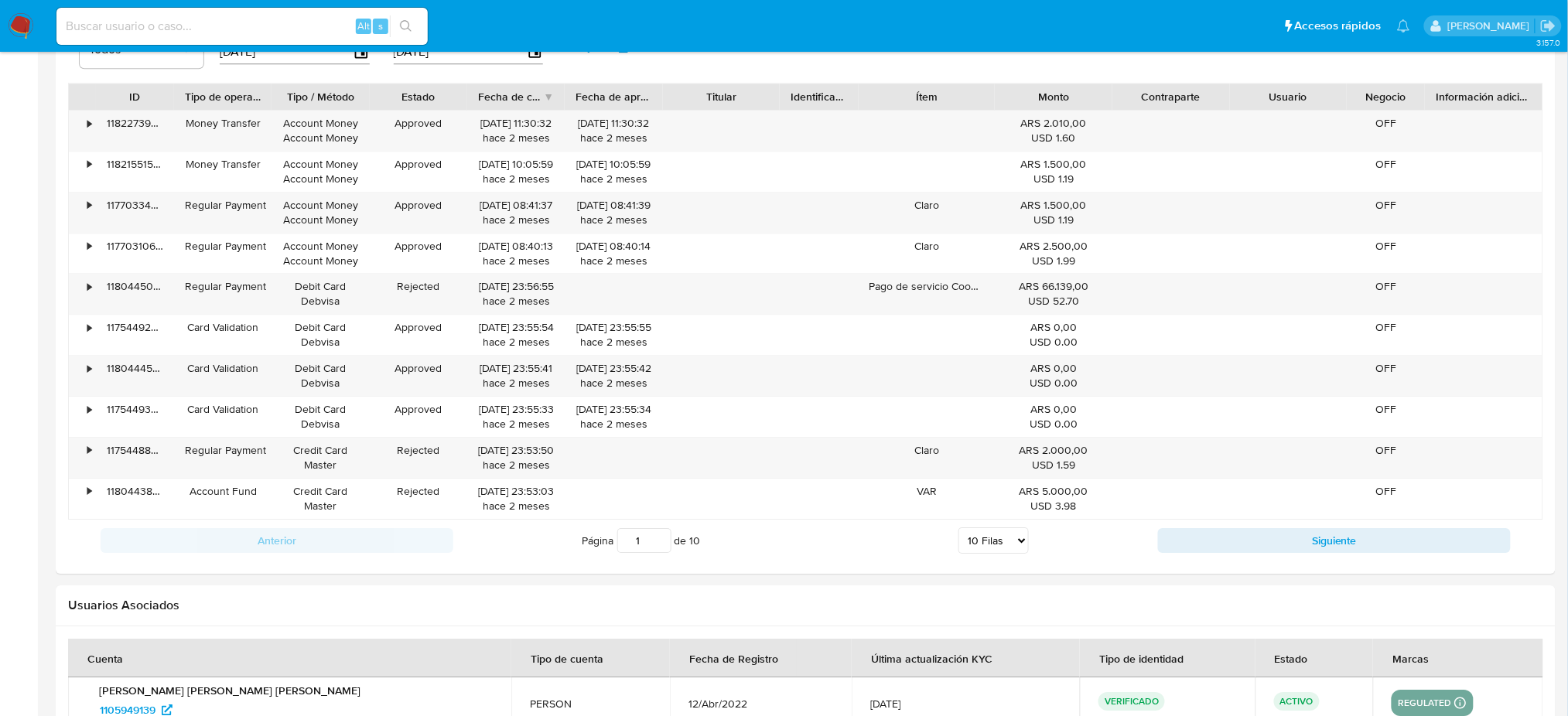
scroll to position [1650, 0]
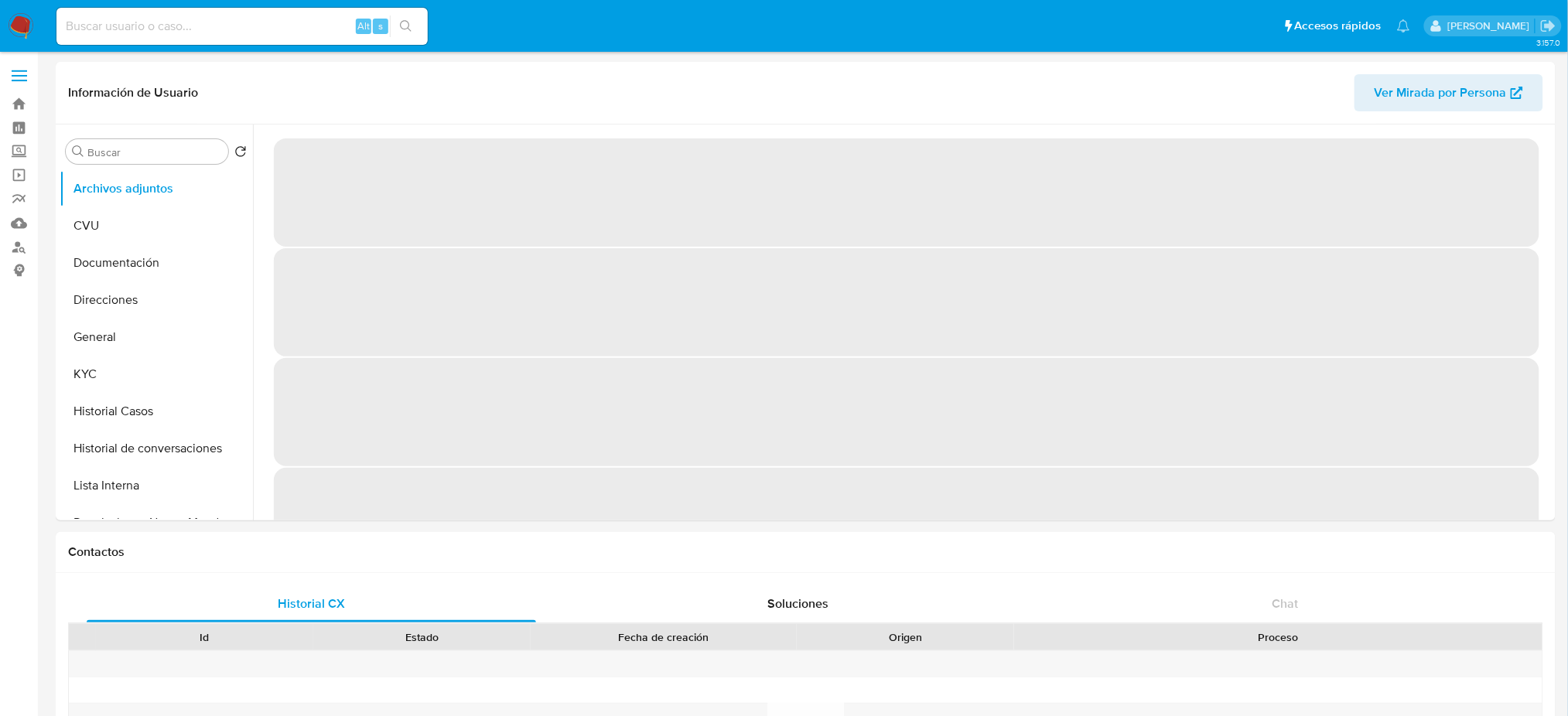
select select "10"
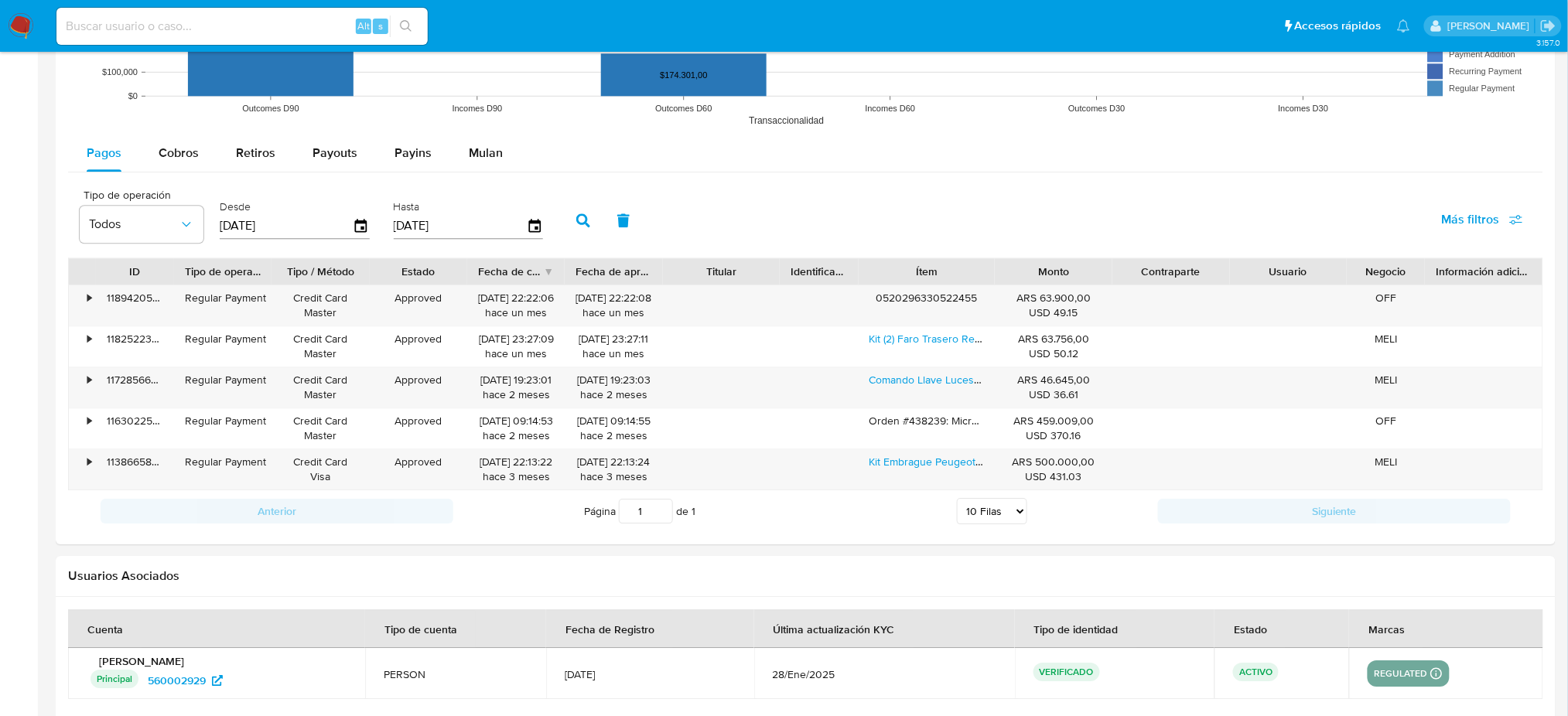
scroll to position [1446, 0]
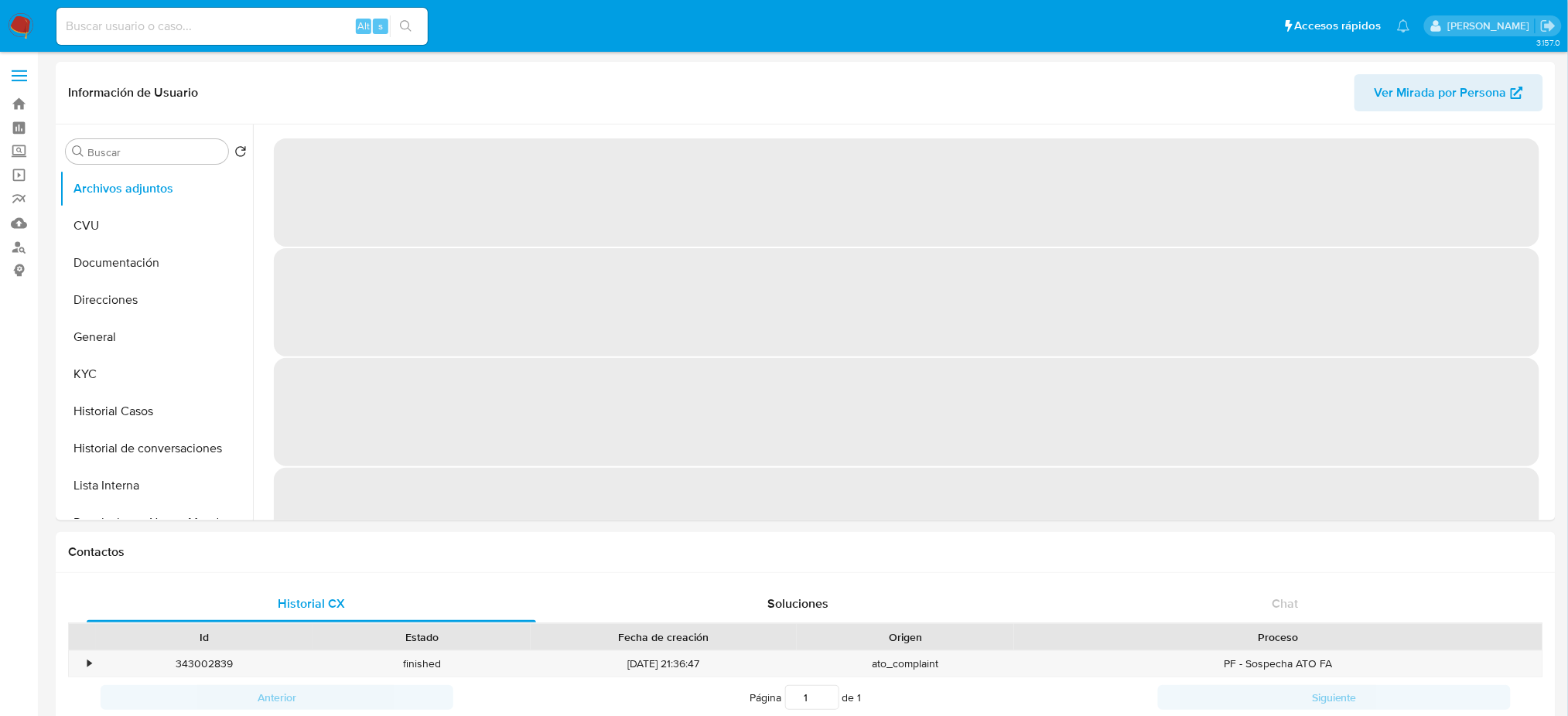
select select "10"
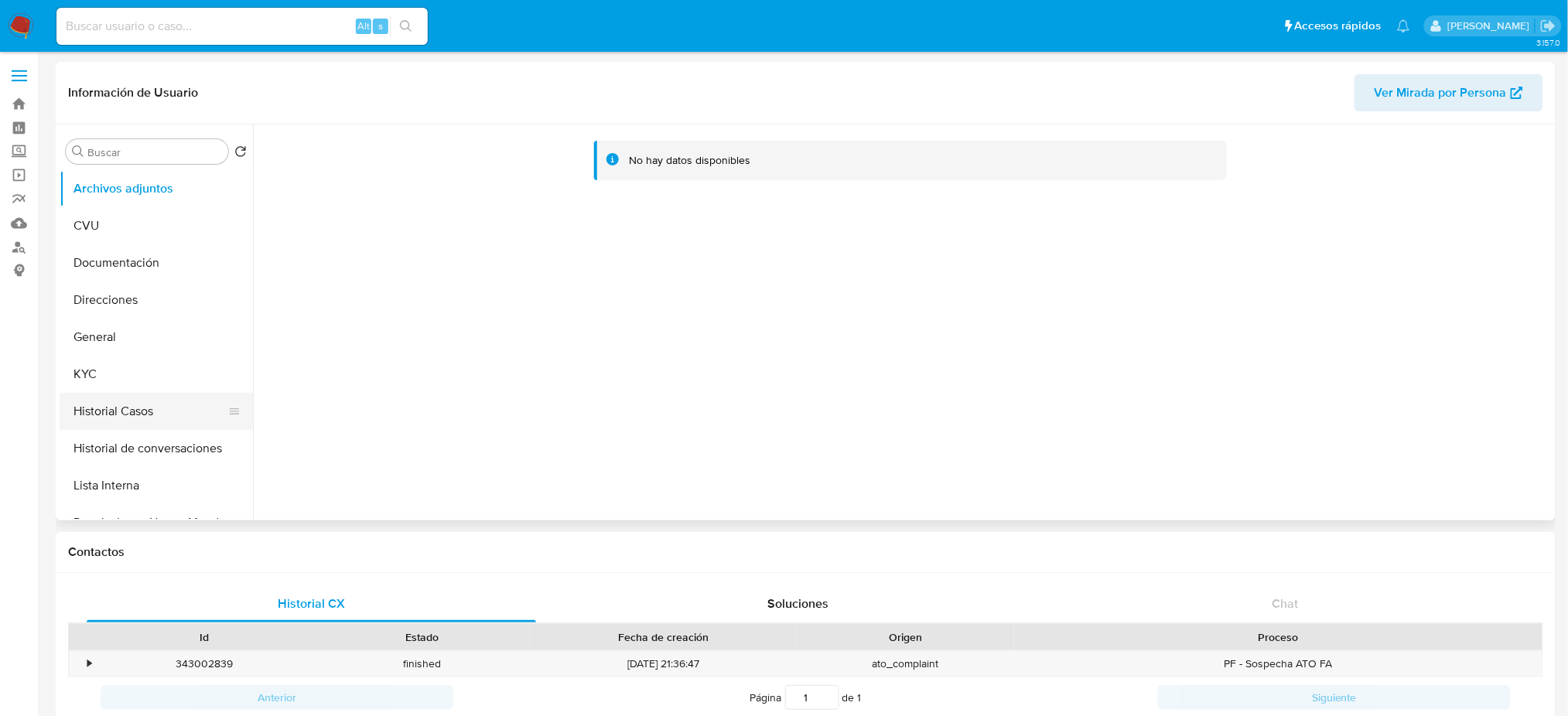
click at [131, 427] on button "Historial Casos" at bounding box center [150, 412] width 181 height 37
select select "10"
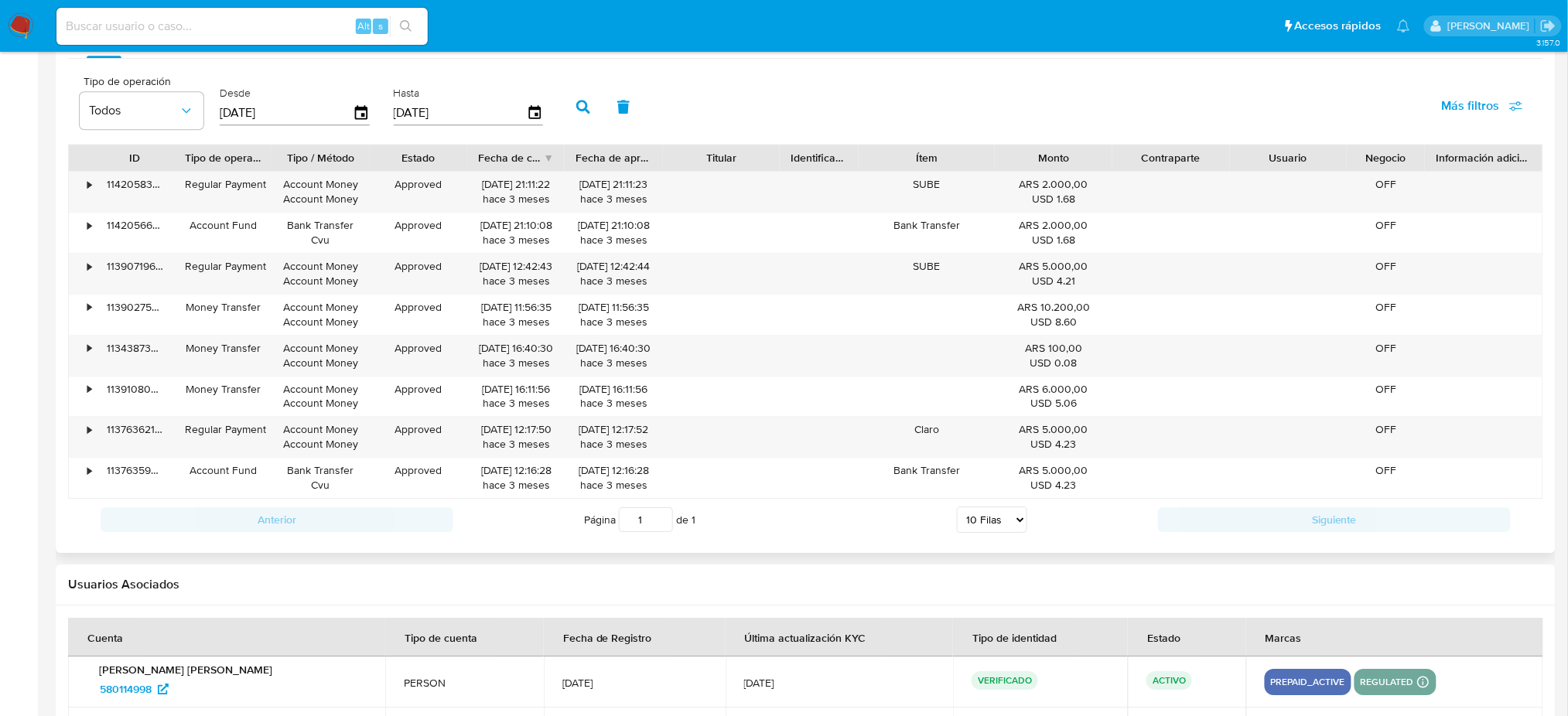
scroll to position [1567, 0]
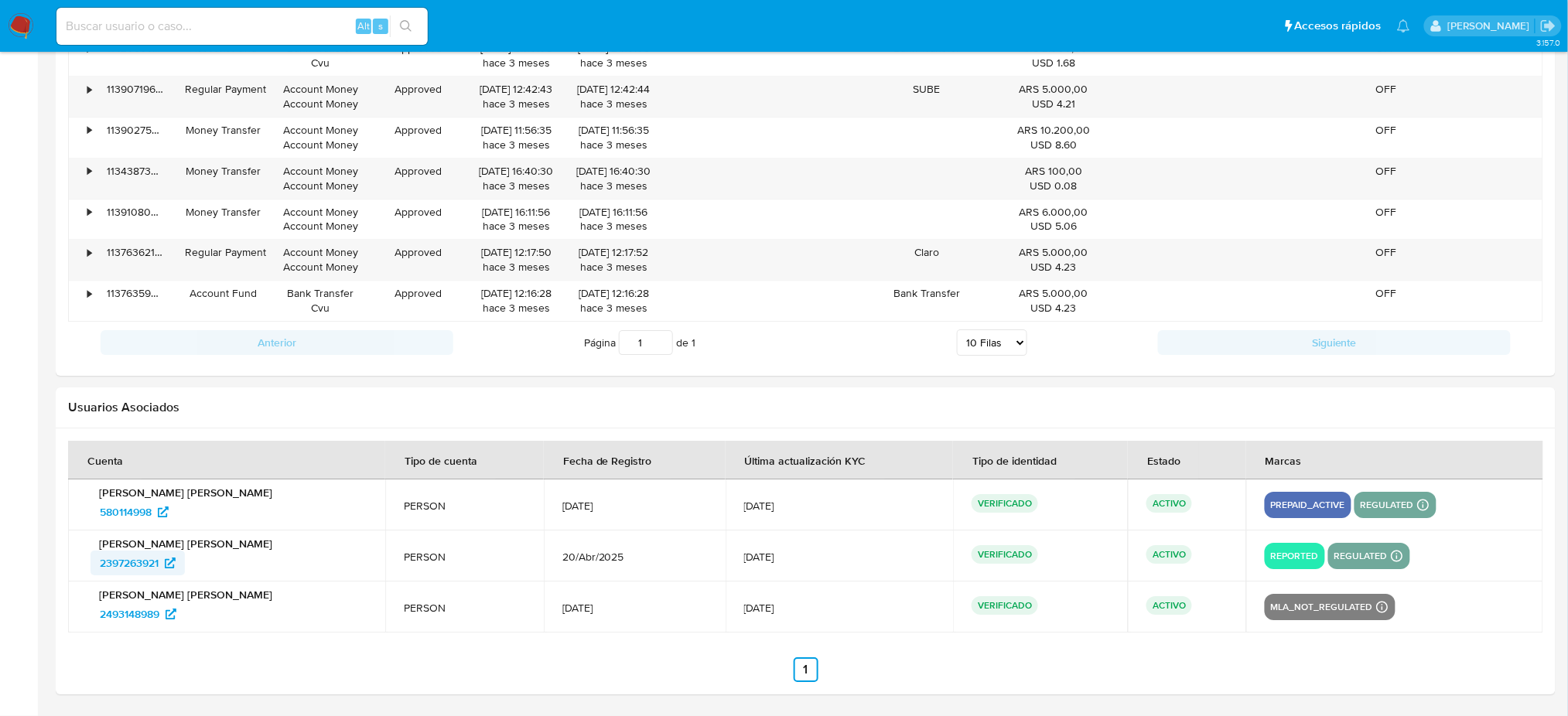
click at [132, 568] on span "2397263921" at bounding box center [129, 563] width 58 height 25
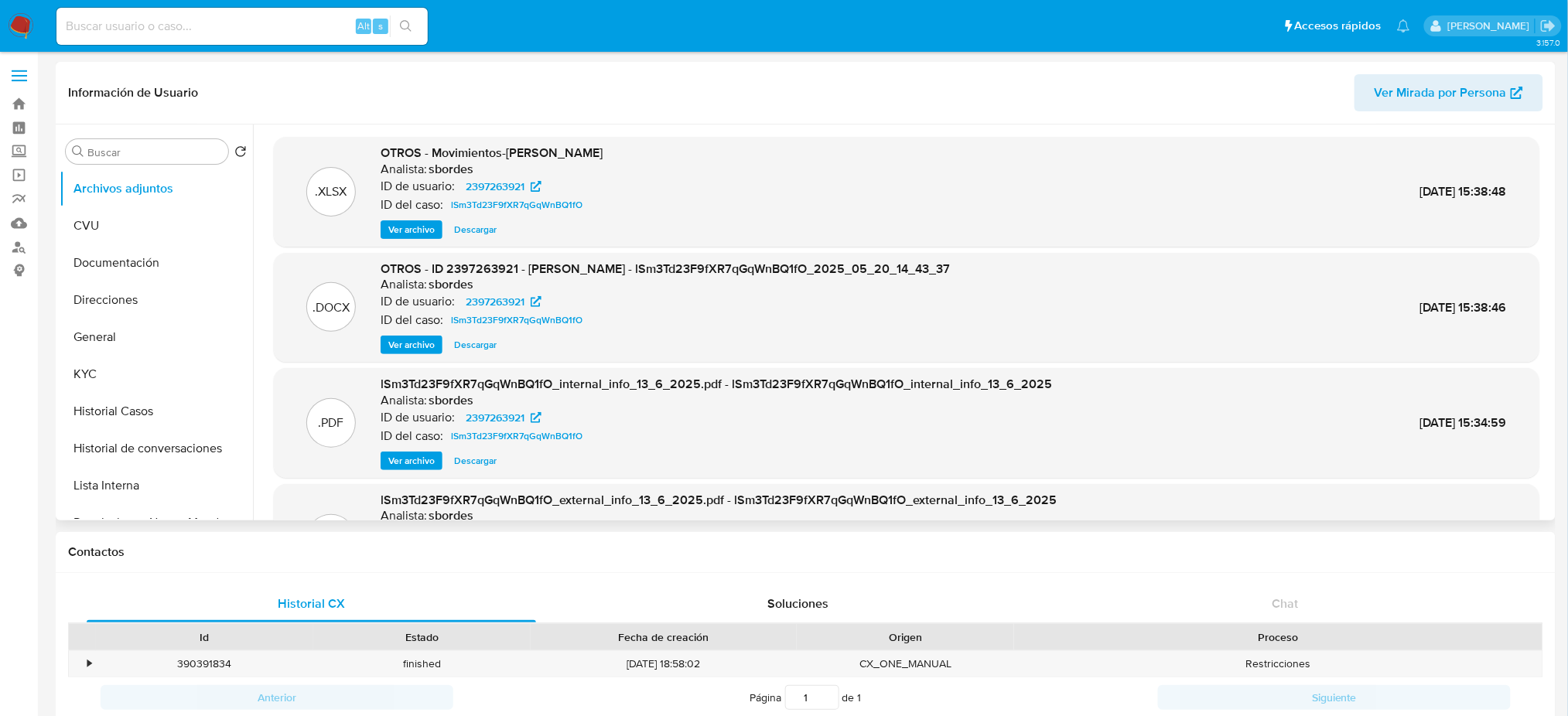
select select "10"
click at [125, 413] on button "Historial Casos" at bounding box center [150, 412] width 181 height 37
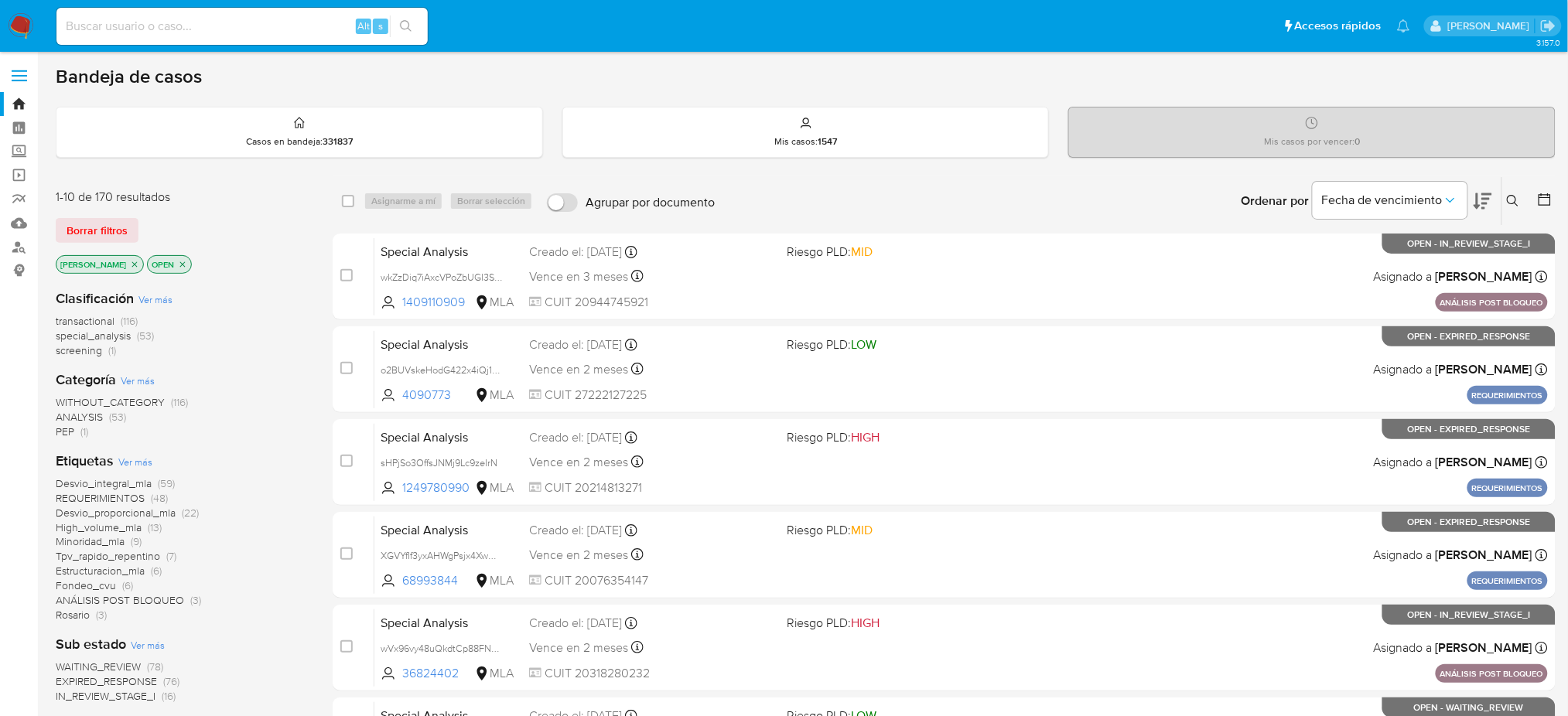
click at [1517, 203] on icon at bounding box center [1513, 201] width 12 height 12
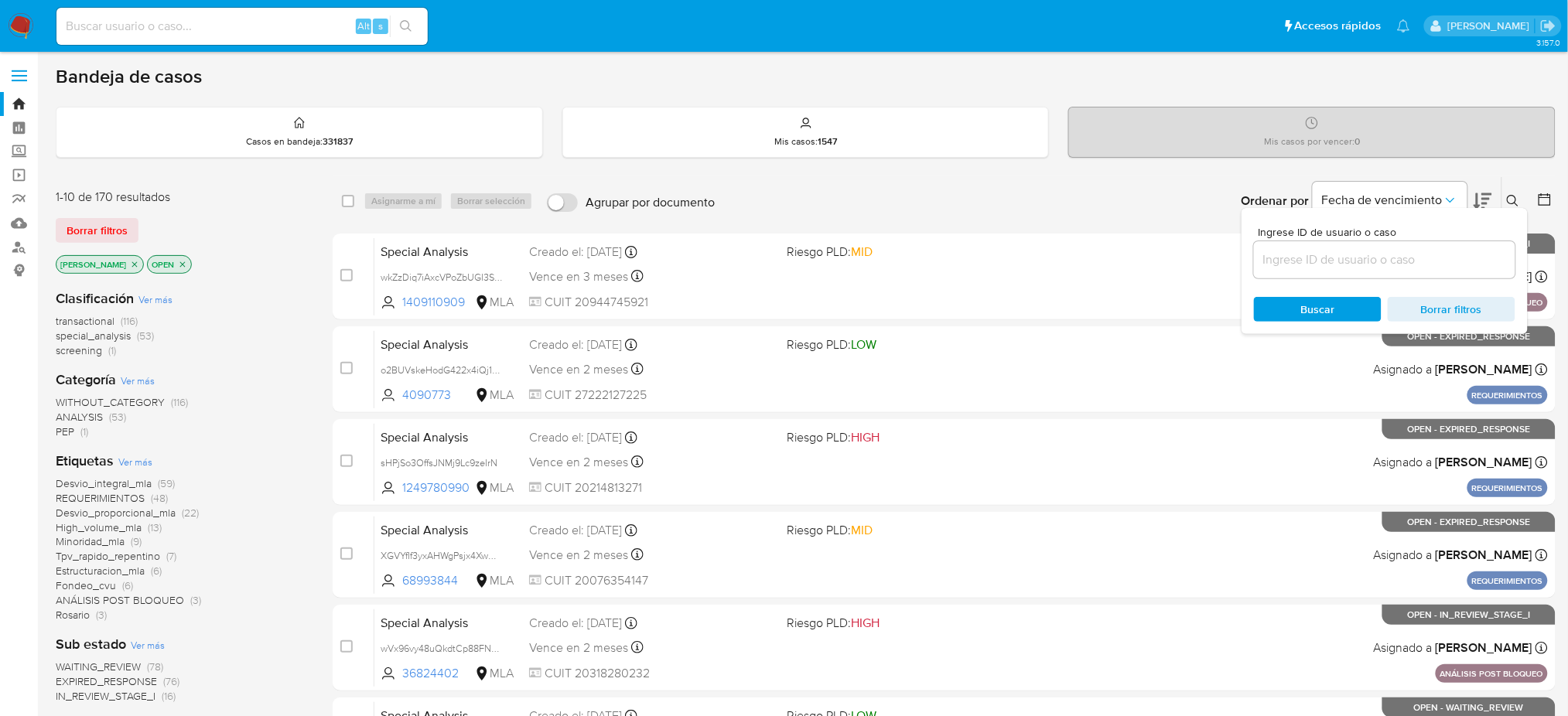
click at [1424, 266] on input at bounding box center [1384, 259] width 261 height 20
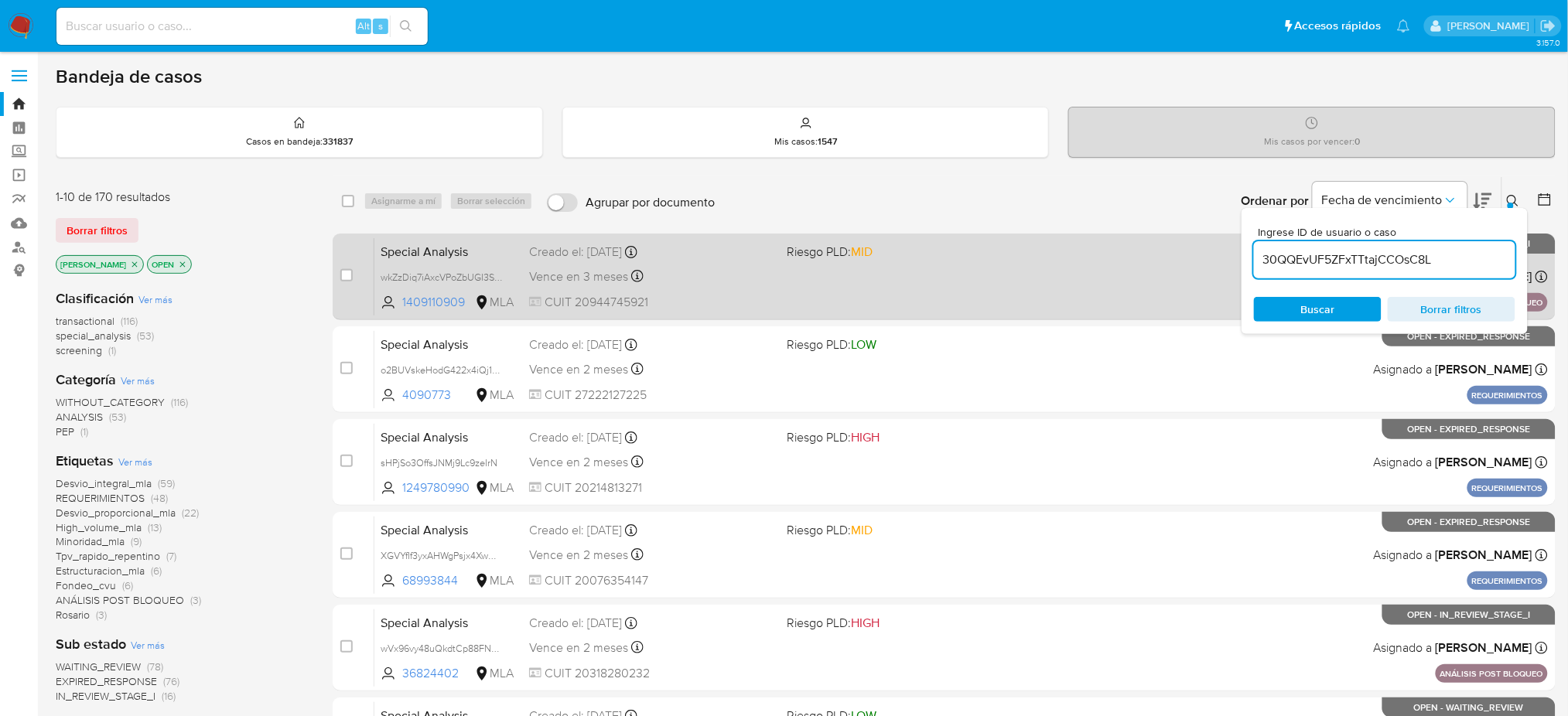
type input "30QQEvUF5ZFxTTtajCCOsC8L"
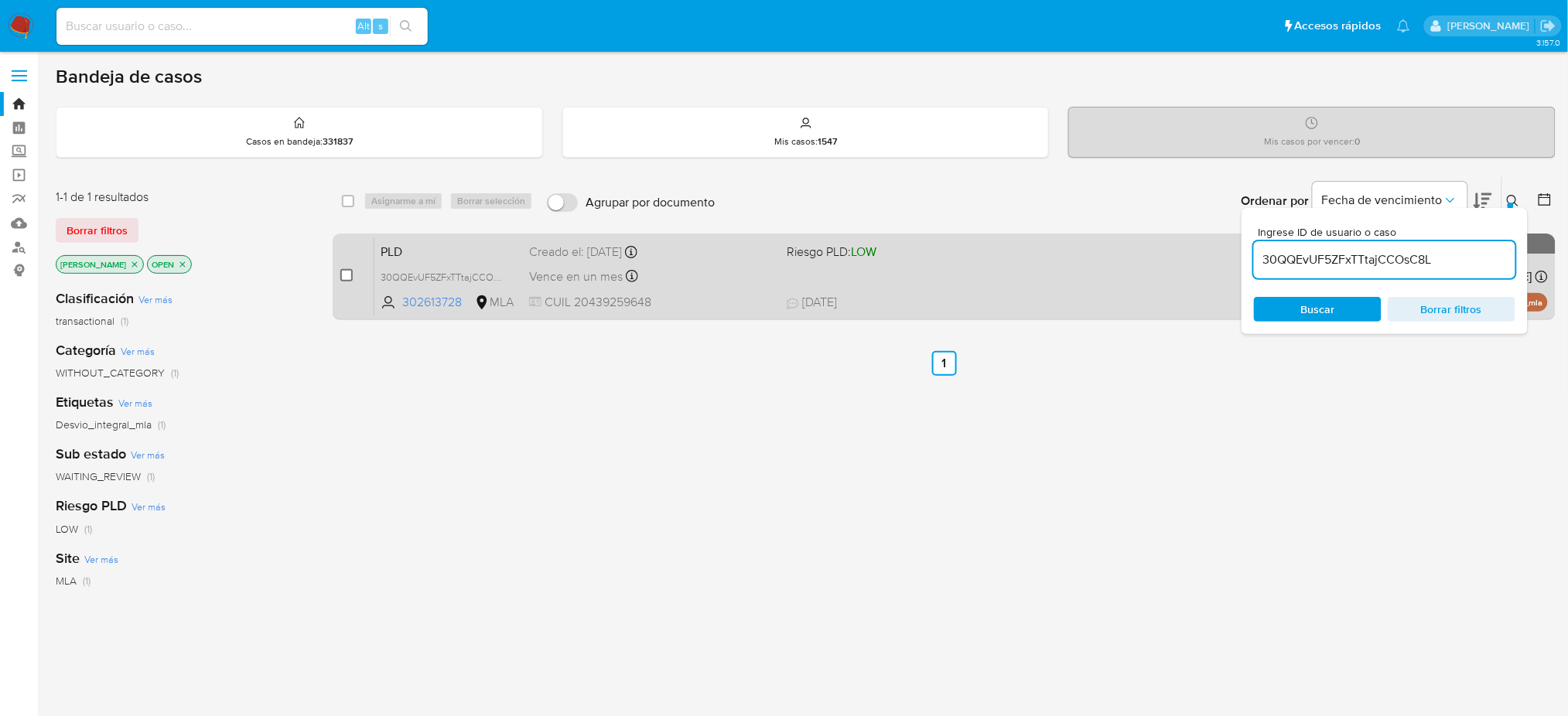
click at [341, 270] on input "checkbox" at bounding box center [347, 275] width 12 height 12
checkbox input "true"
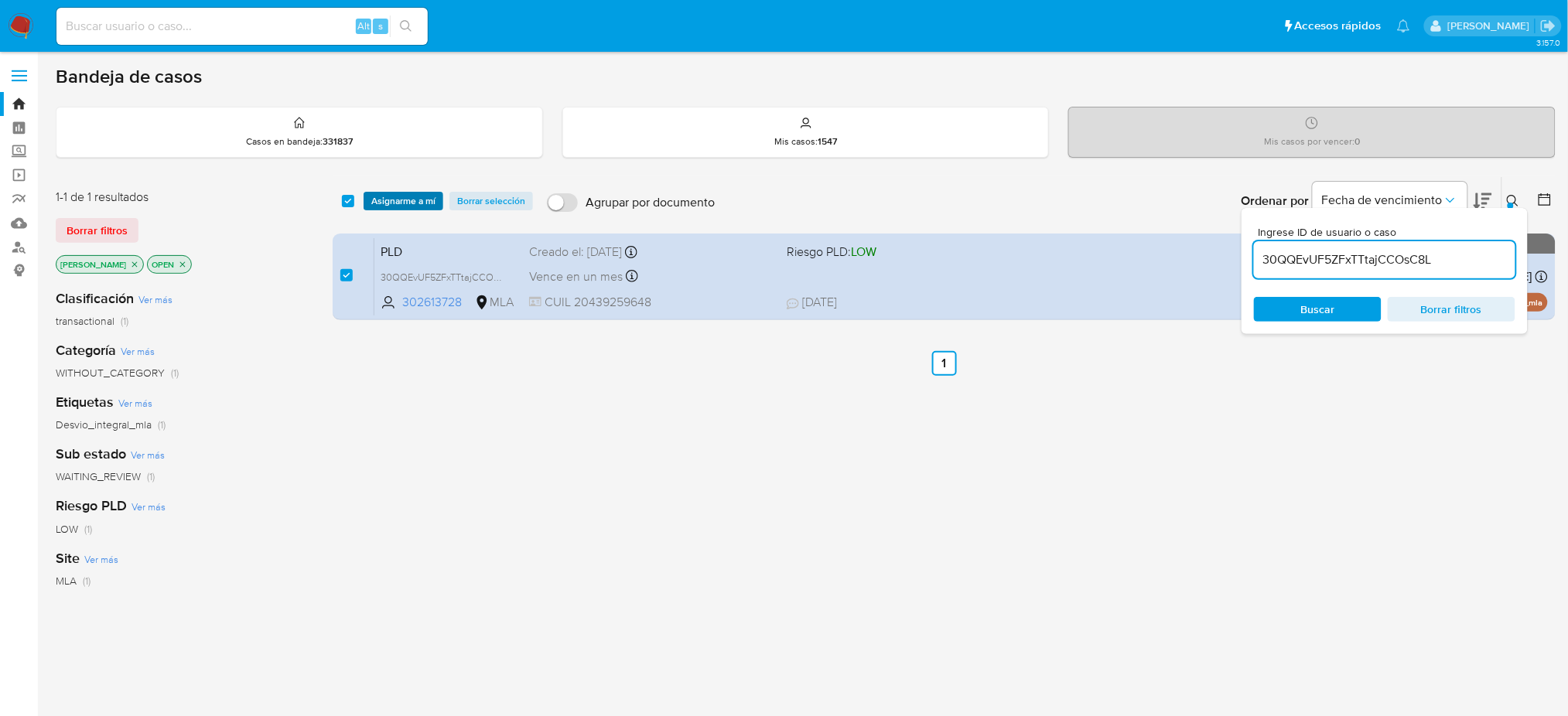
click at [392, 204] on span "Asignarme a mí" at bounding box center [404, 201] width 65 height 15
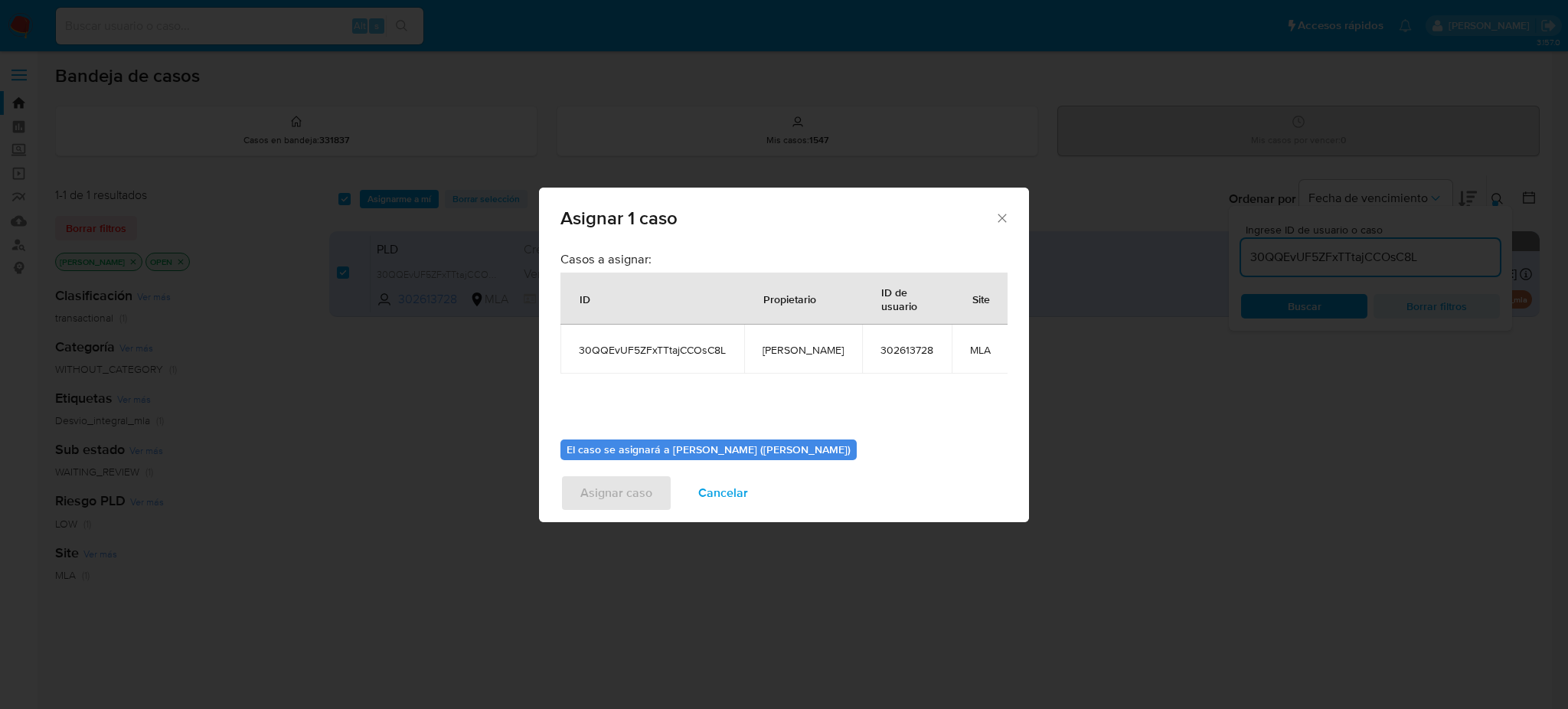
click at [793, 352] on span "[PERSON_NAME]" at bounding box center [803, 351] width 81 height 14
copy span "[PERSON_NAME]"
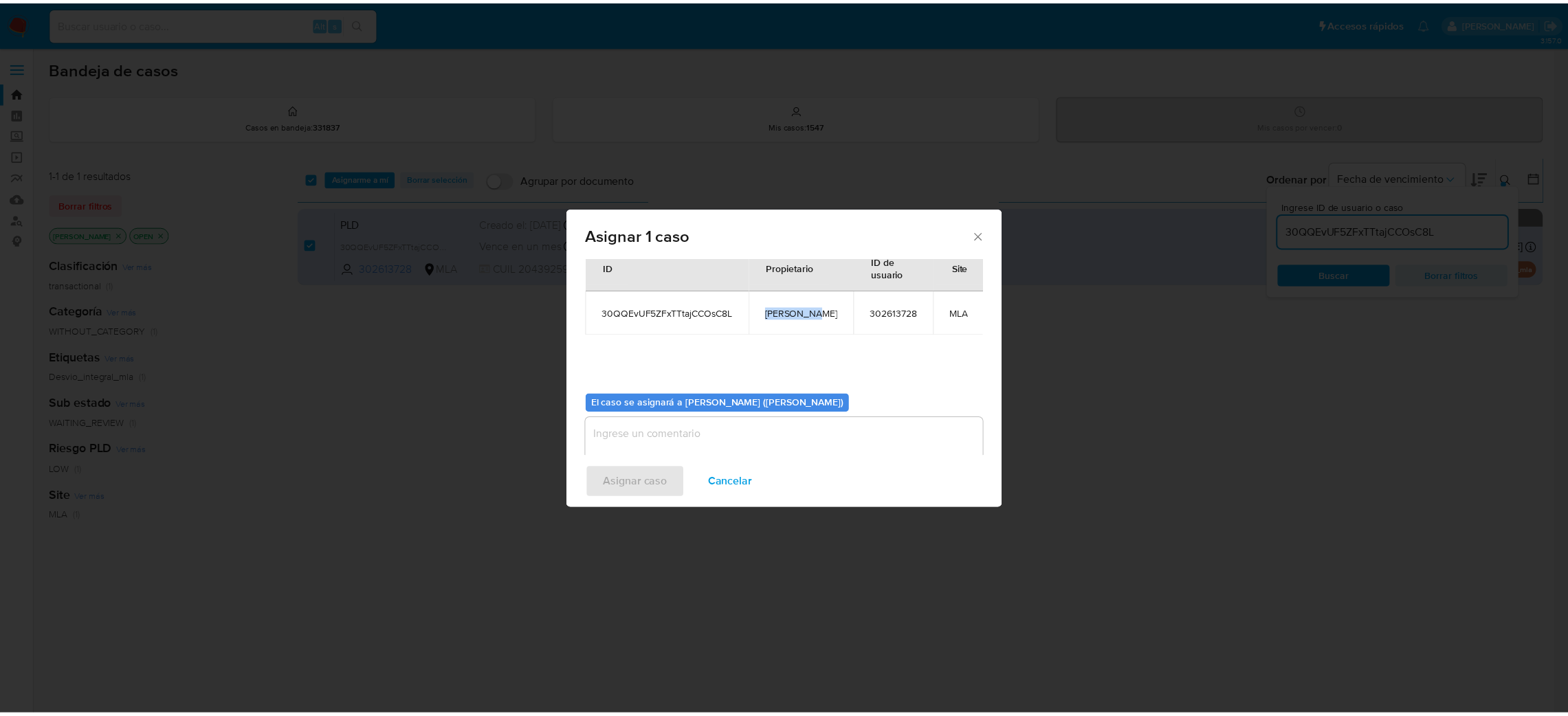
scroll to position [71, 0]
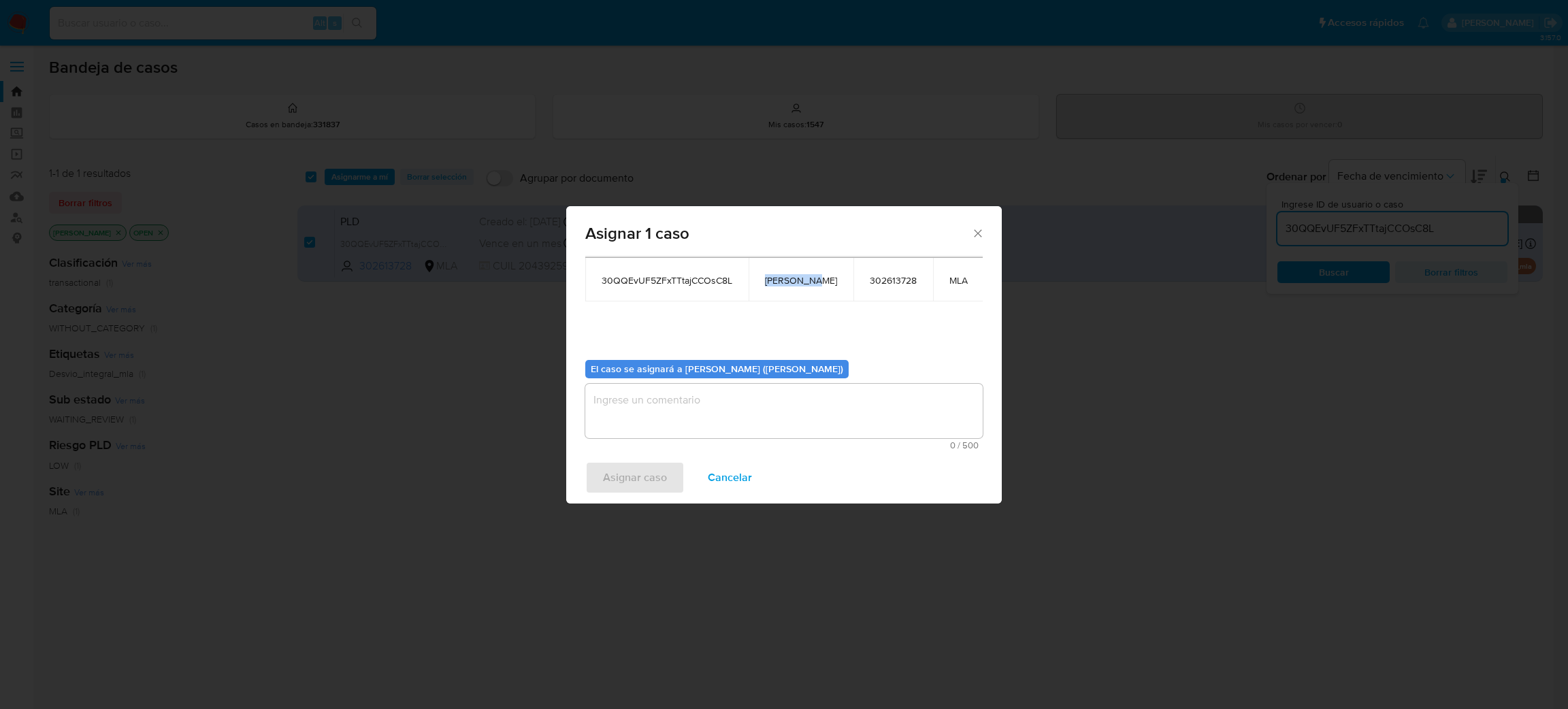
drag, startPoint x: 642, startPoint y: 451, endPoint x: 642, endPoint y: 439, distance: 12.0
click at [642, 451] on div "Casos a asignar: ID Propietario ID de usuario Site 30QQEvUF5ZFxTTtajCCOsC8L ame…" at bounding box center [783, 354] width 435 height 196
click at [640, 420] on textarea "assign-modal" at bounding box center [784, 411] width 397 height 54
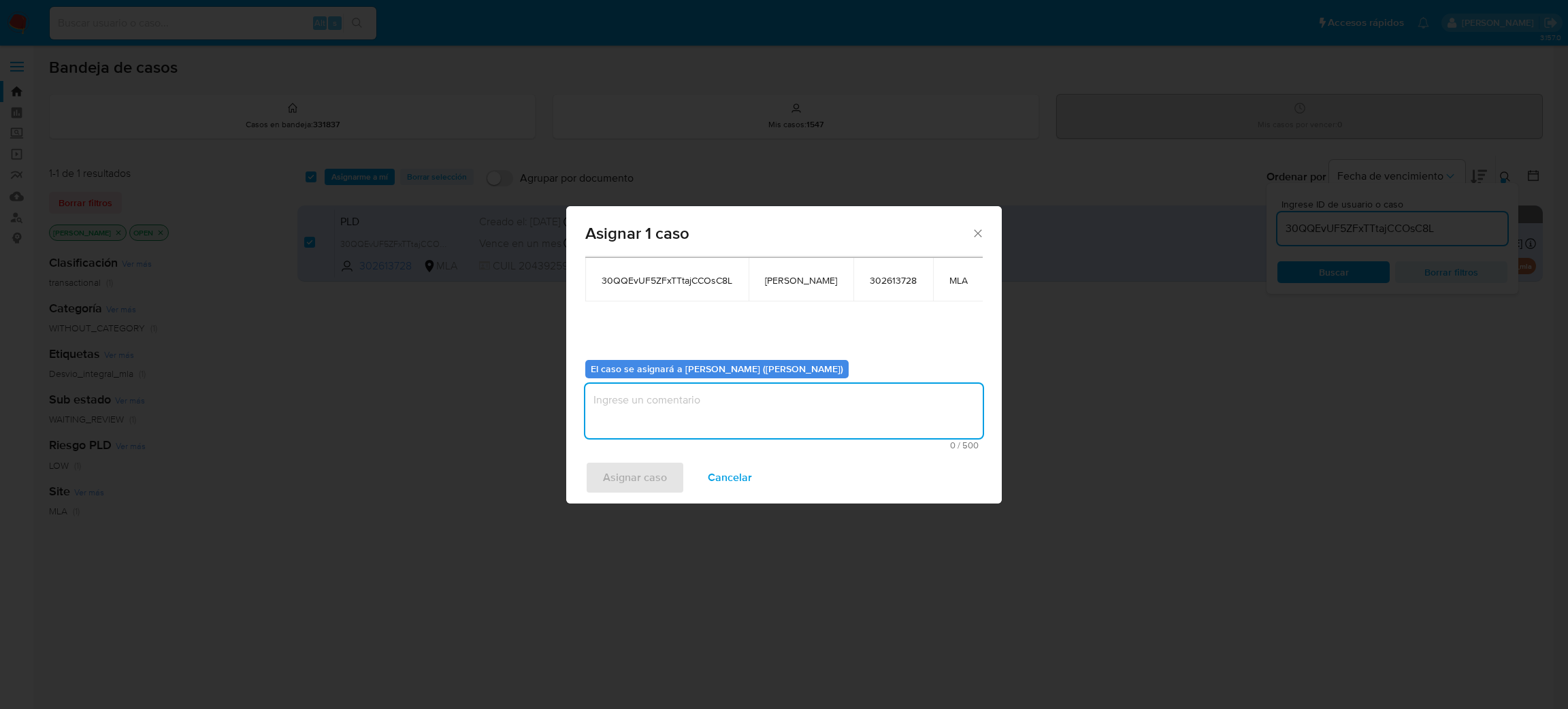
paste textarea "[PERSON_NAME]"
type textarea "[PERSON_NAME]"
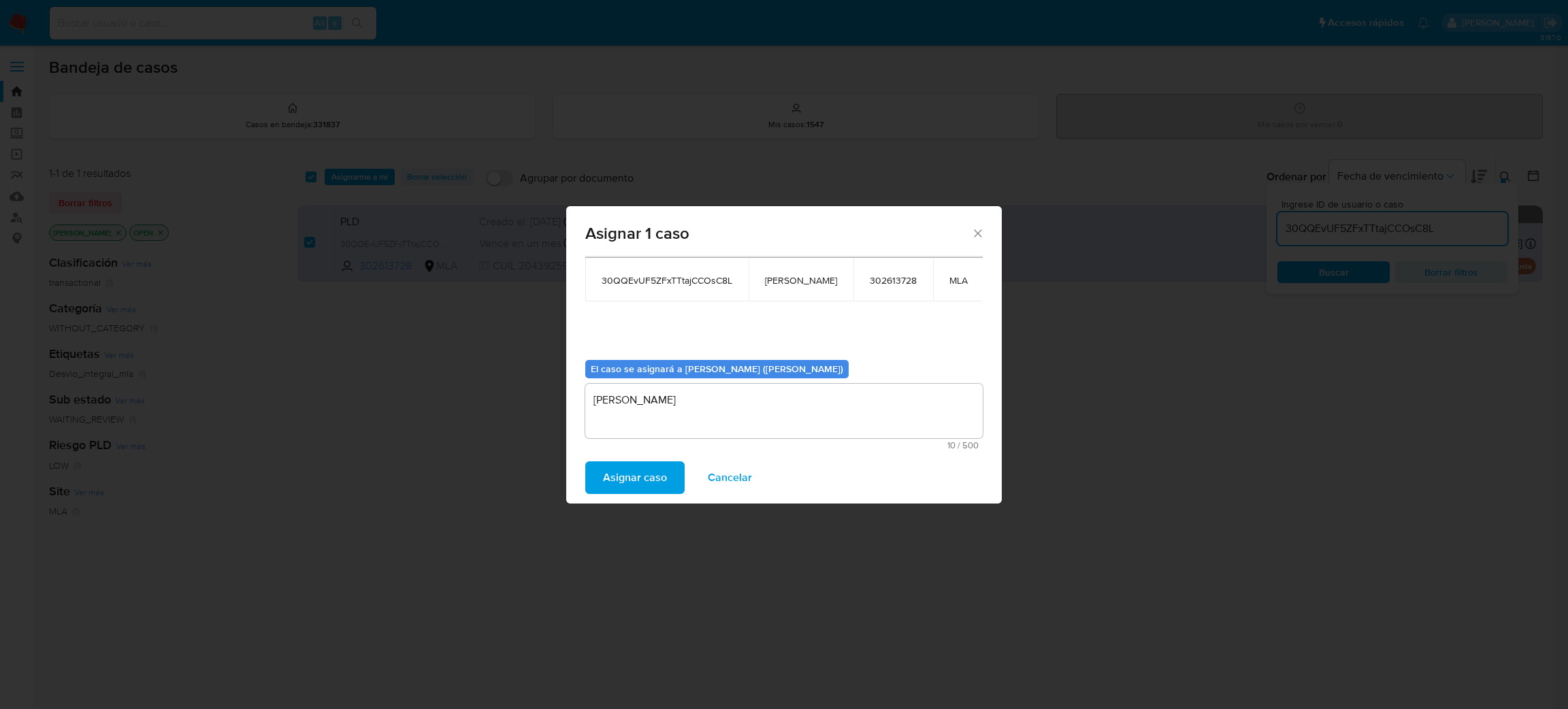
click at [652, 477] on span "Asignar caso" at bounding box center [635, 477] width 64 height 30
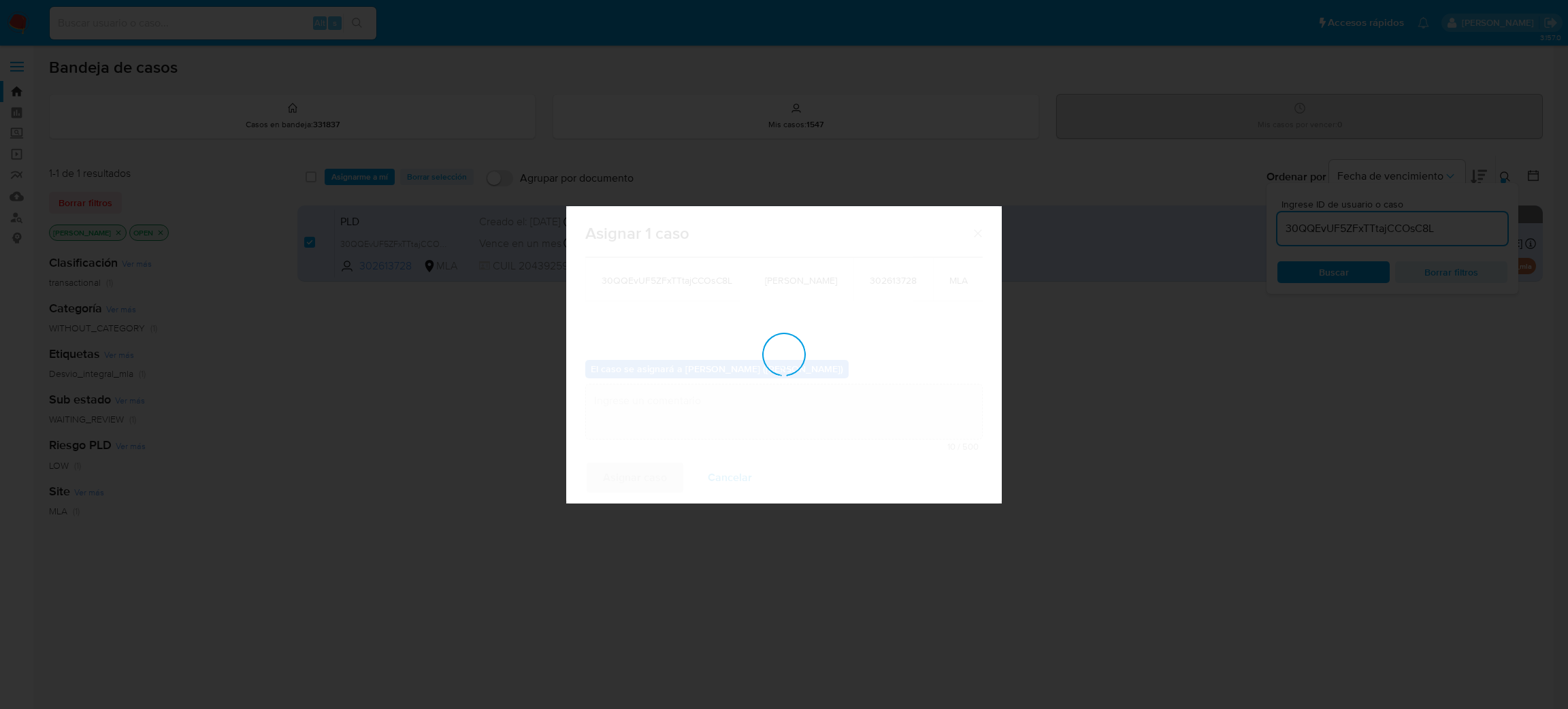
checkbox input "false"
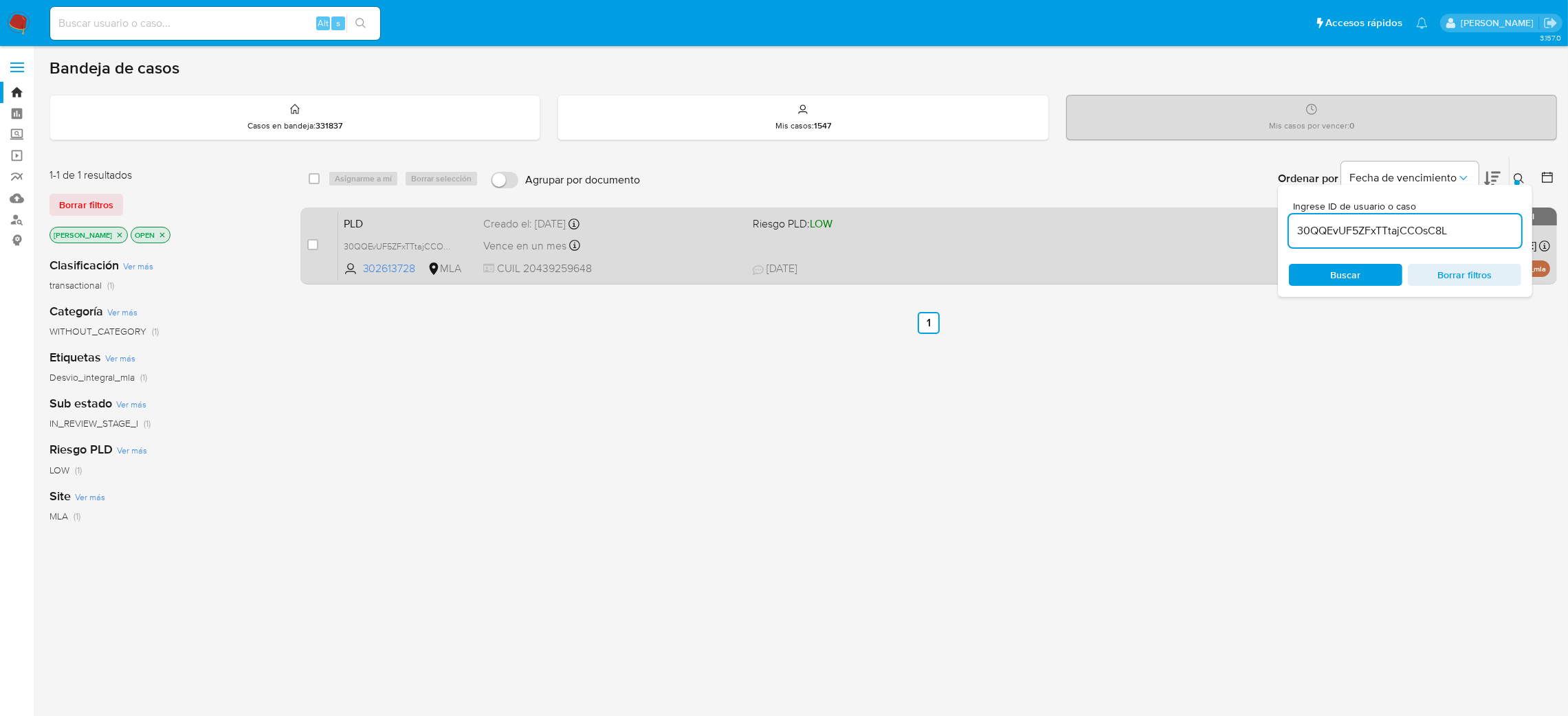
click at [673, 238] on div "Vence en un mes Vence el 10/10/2025 03:28:19" at bounding box center [612, 246] width 259 height 19
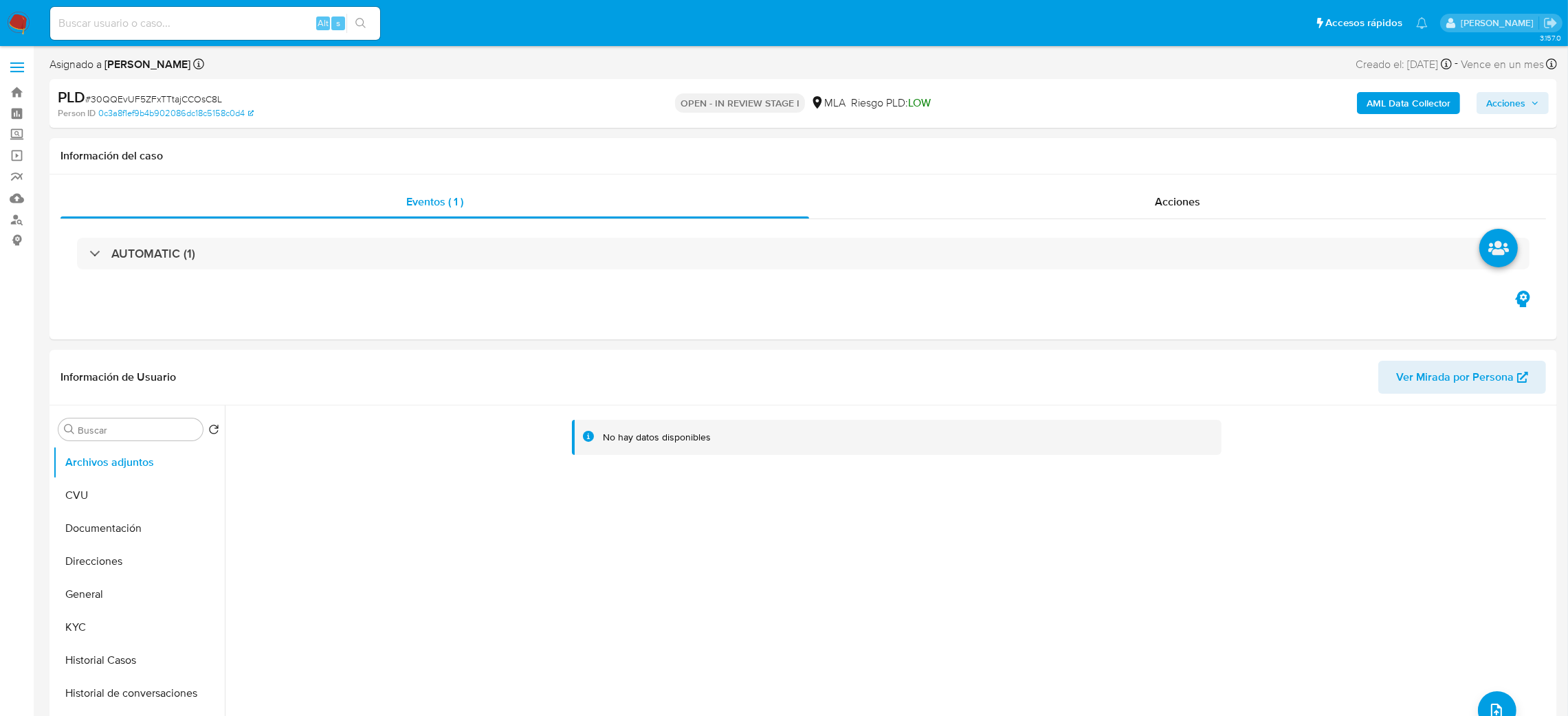
select select "10"
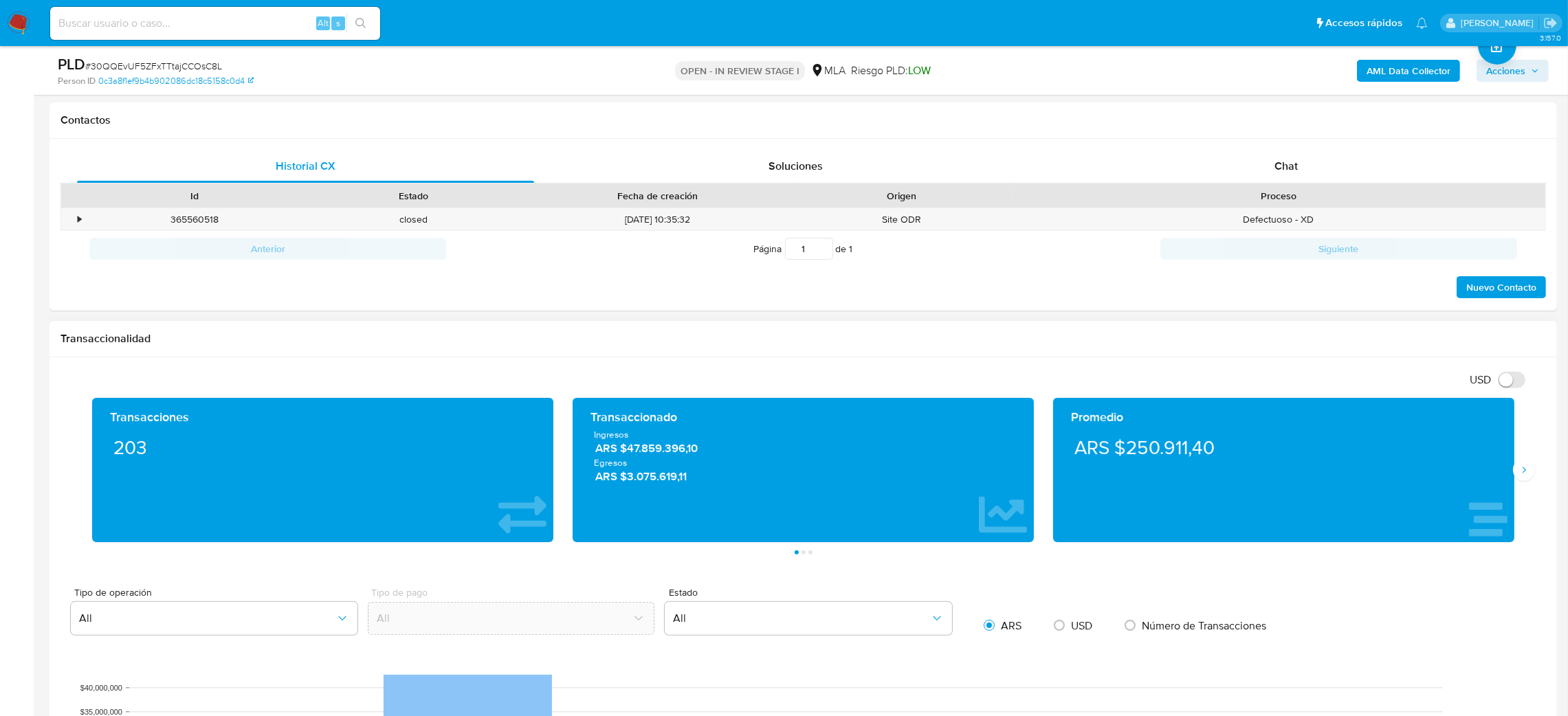
scroll to position [618, 0]
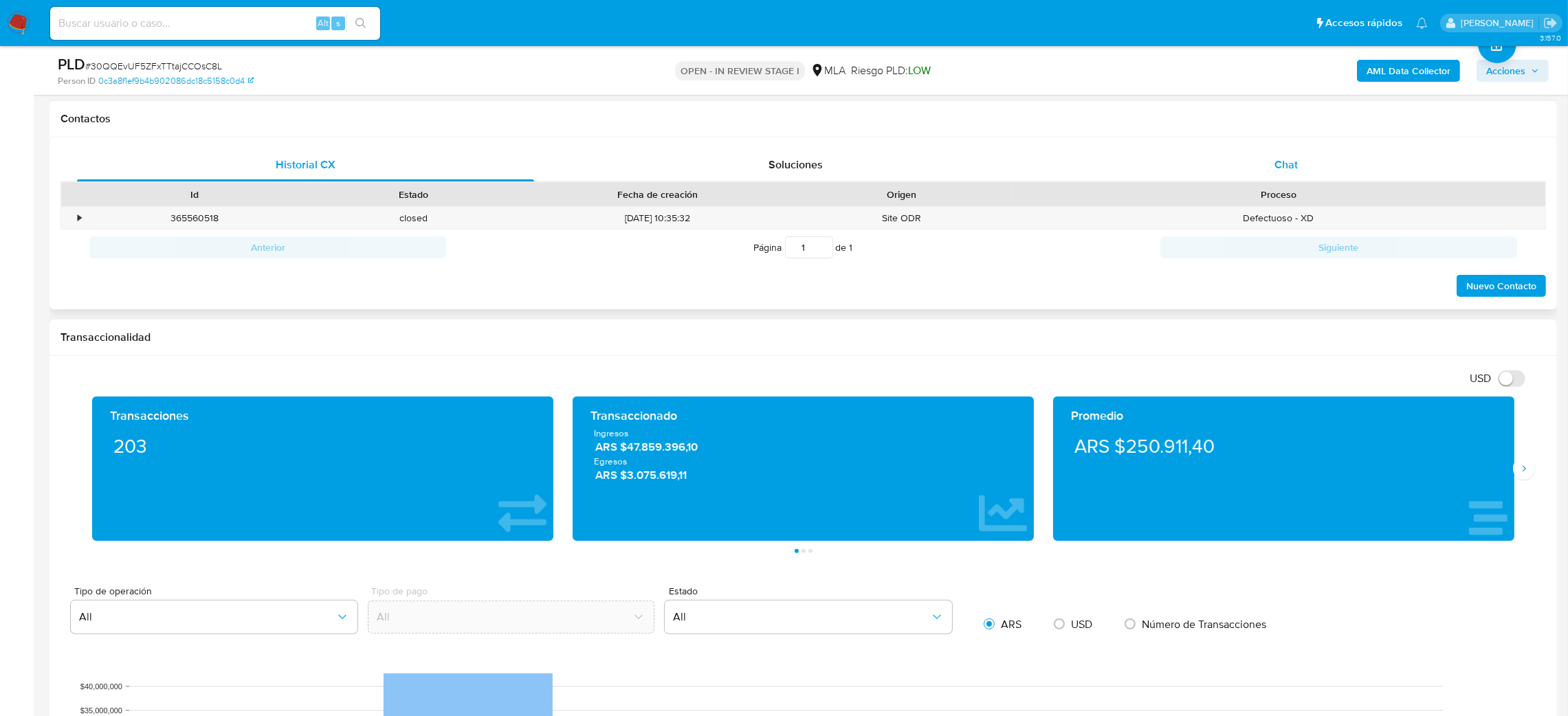
click at [1345, 172] on div "Chat" at bounding box center [1285, 165] width 457 height 33
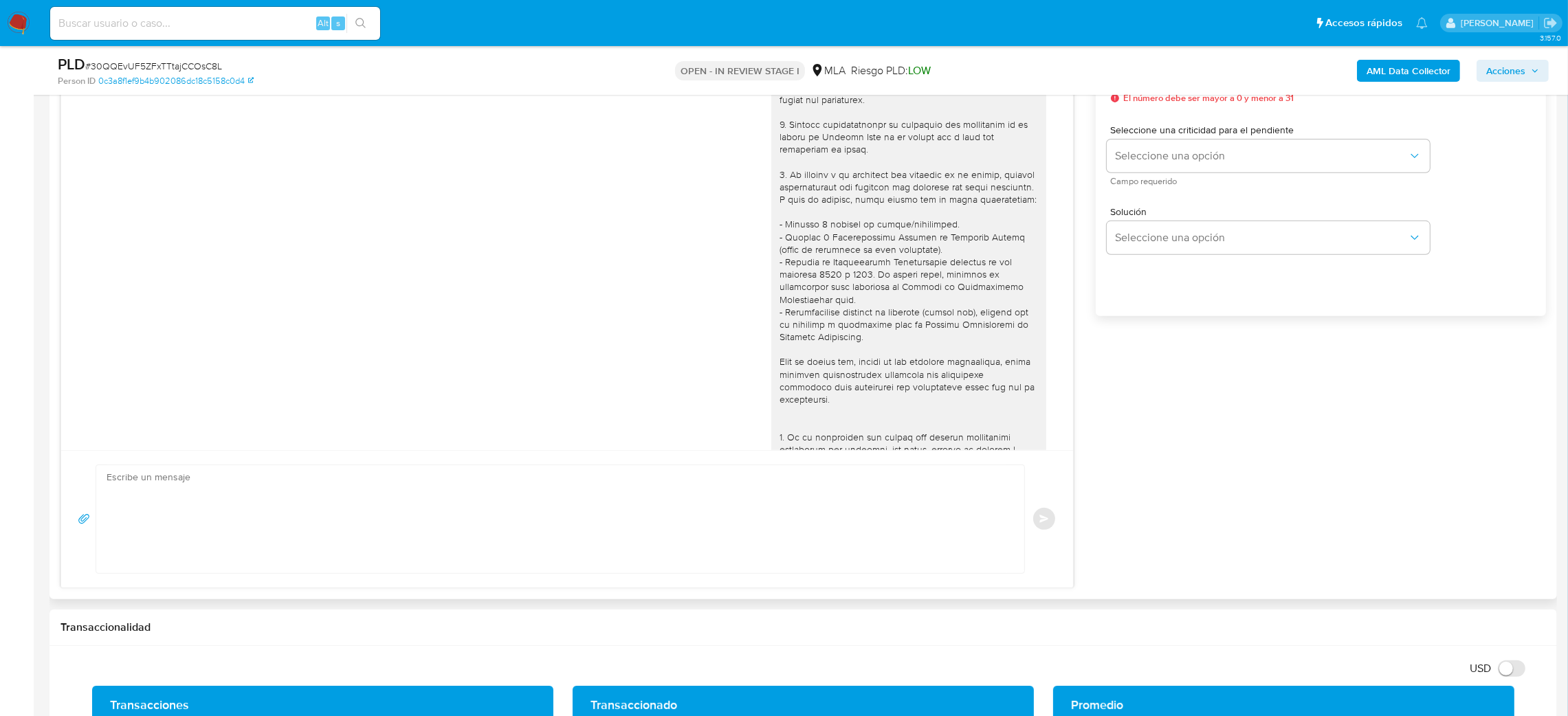
scroll to position [1106, 0]
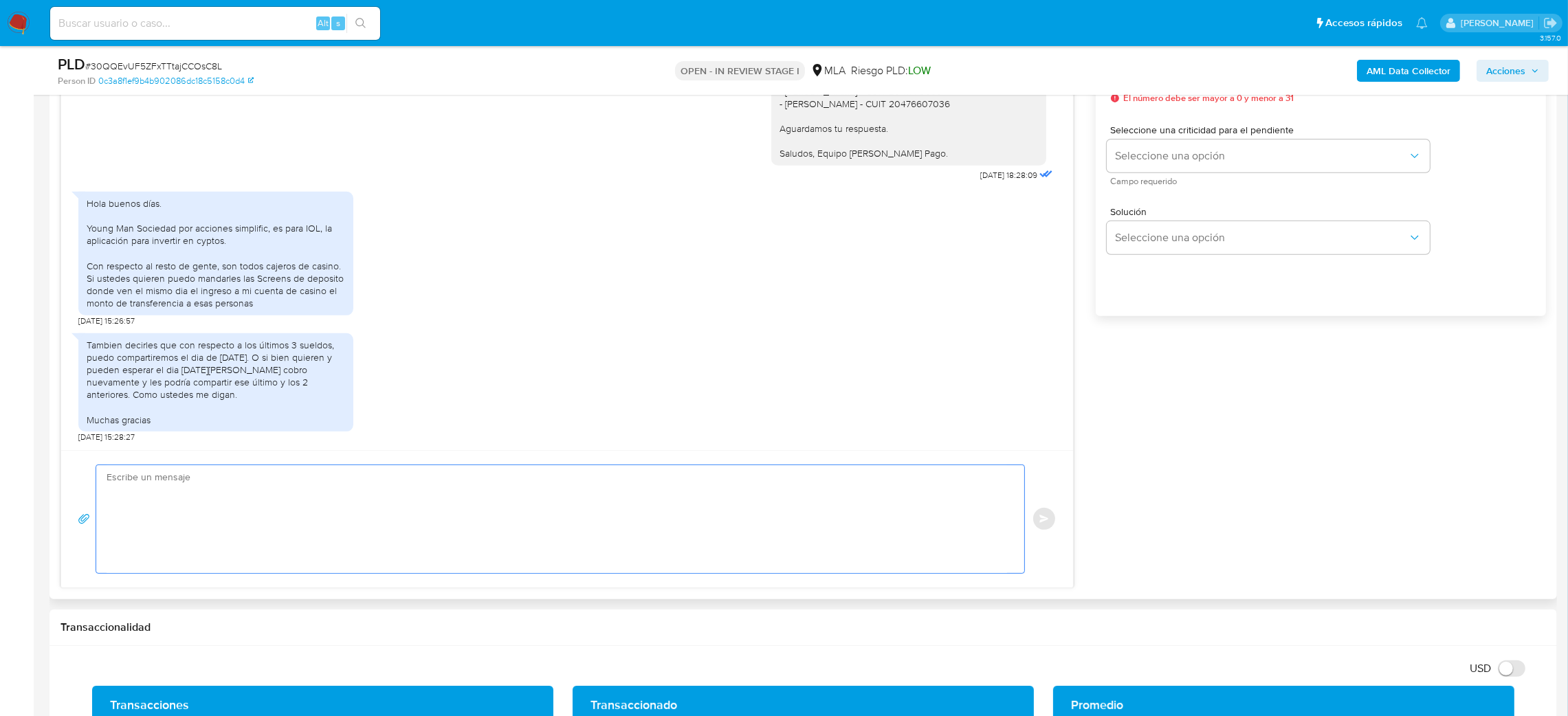
click at [207, 523] on textarea at bounding box center [556, 519] width 900 height 108
paste textarea "Hola, Muchas gracias por la respuesta. Analizamos tu caso y notamos que la info…"
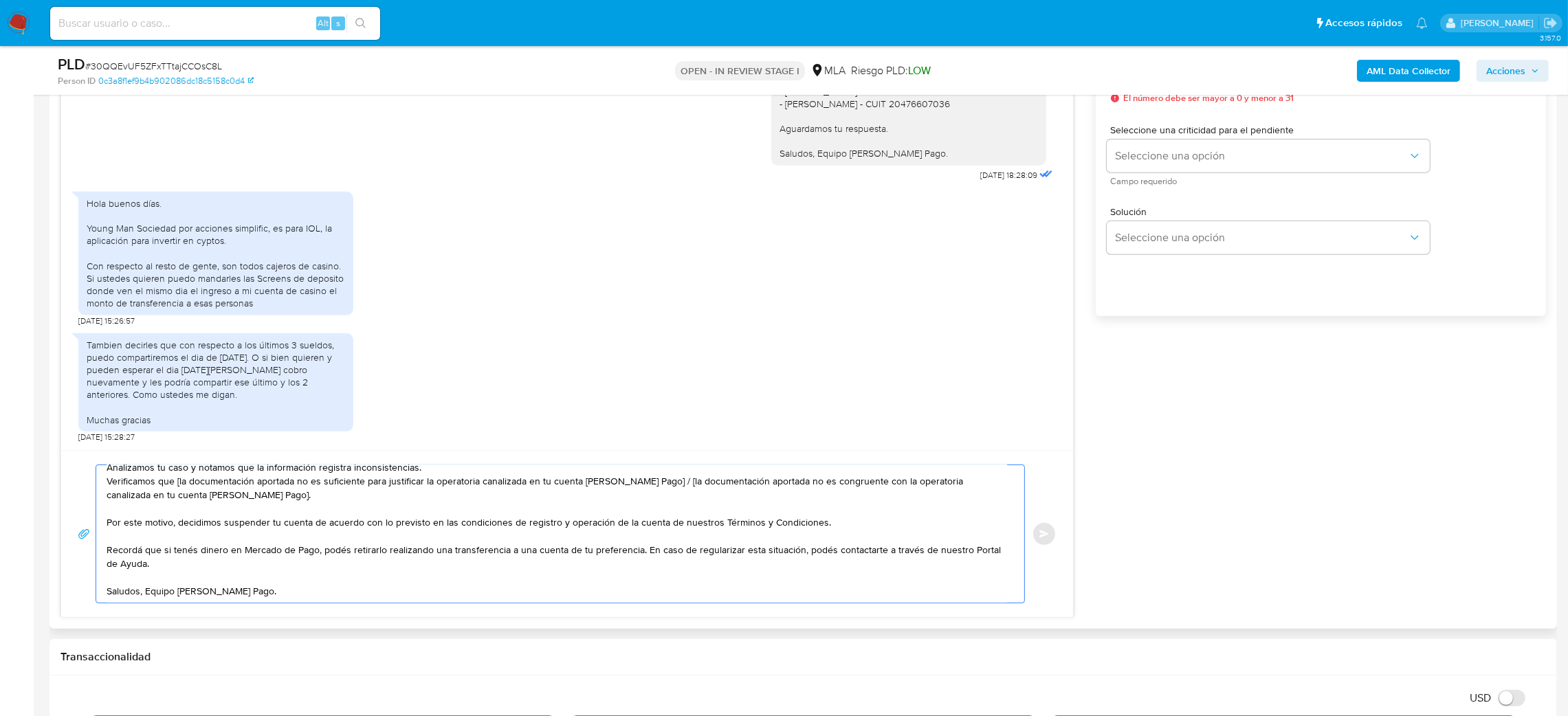
scroll to position [0, 0]
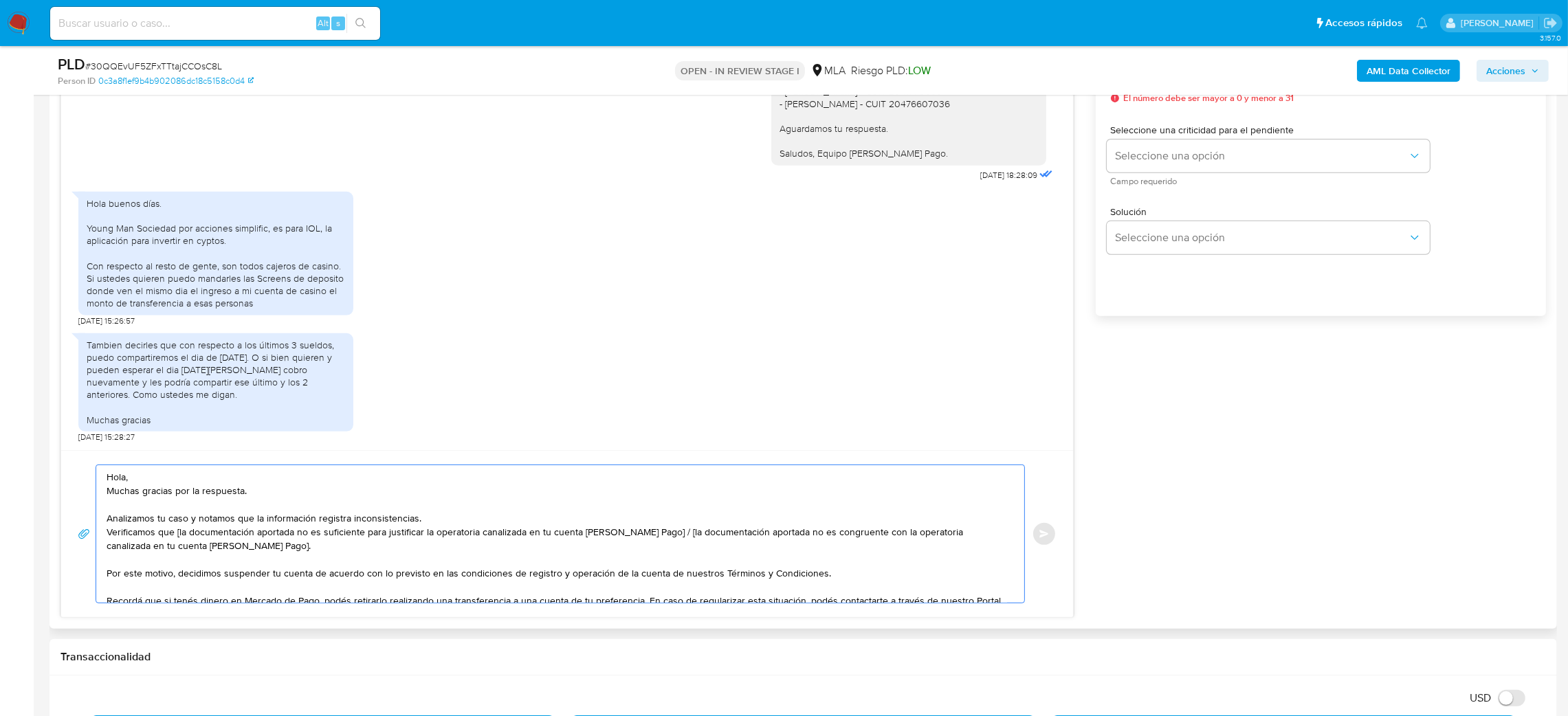
drag, startPoint x: 250, startPoint y: 548, endPoint x: 657, endPoint y: 536, distance: 407.2
click at [657, 536] on textarea "Hola, Muchas gracias por la respuesta. Analizamos tu caso y notamos que la info…" at bounding box center [556, 534] width 900 height 138
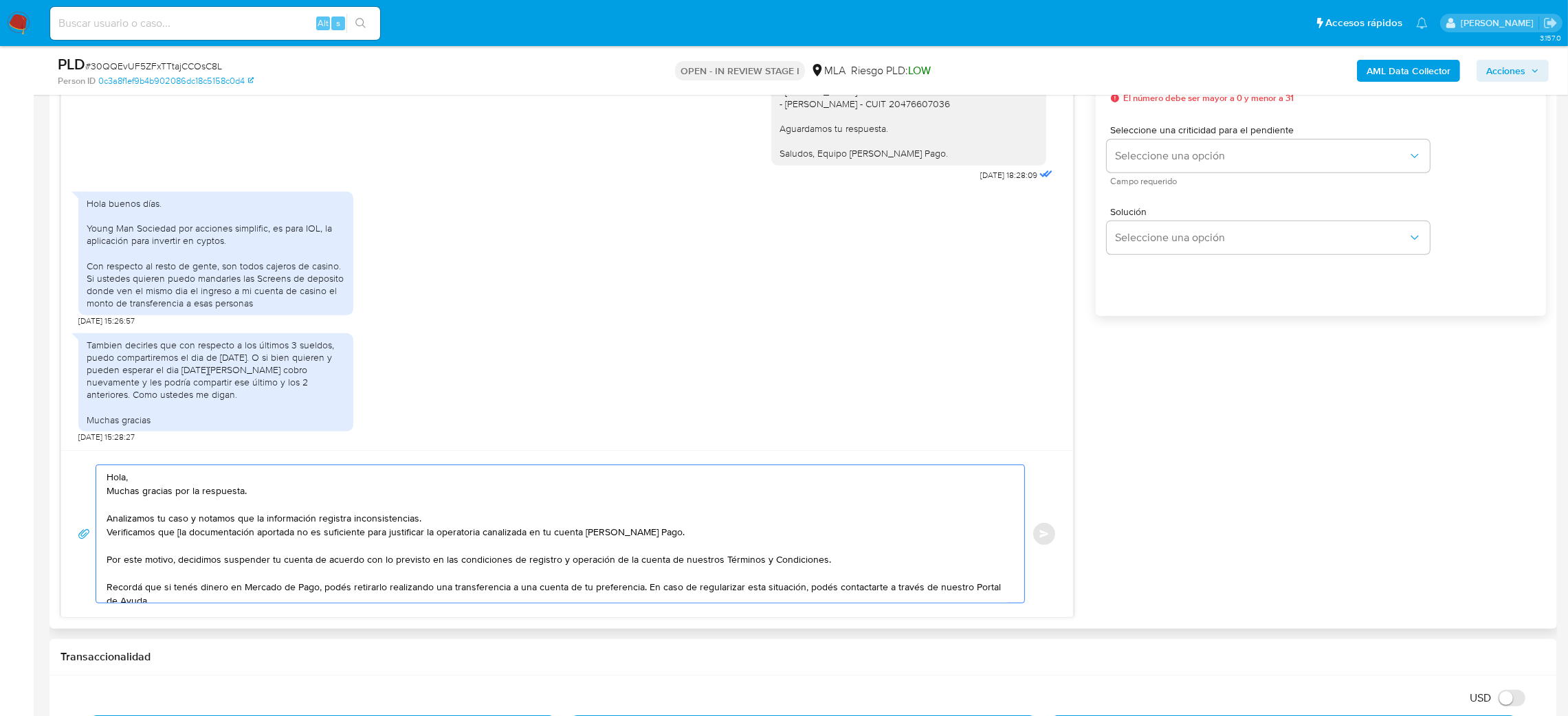
click at [179, 538] on textarea "Hola, Muchas gracias por la respuesta. Analizamos tu caso y notamos que la info…" at bounding box center [556, 534] width 900 height 138
click at [232, 539] on textarea "Hola, Muchas gracias por la respuesta. Analizamos tu caso y notamos que la info…" at bounding box center [556, 534] width 900 height 138
type textarea "Hola, Muchas gracias por la respuesta. Analizamos tu caso y notamos que la info…"
click at [195, 62] on span "# 30QQEvUF5ZFxTTtajCCOsC8L" at bounding box center [153, 65] width 137 height 13
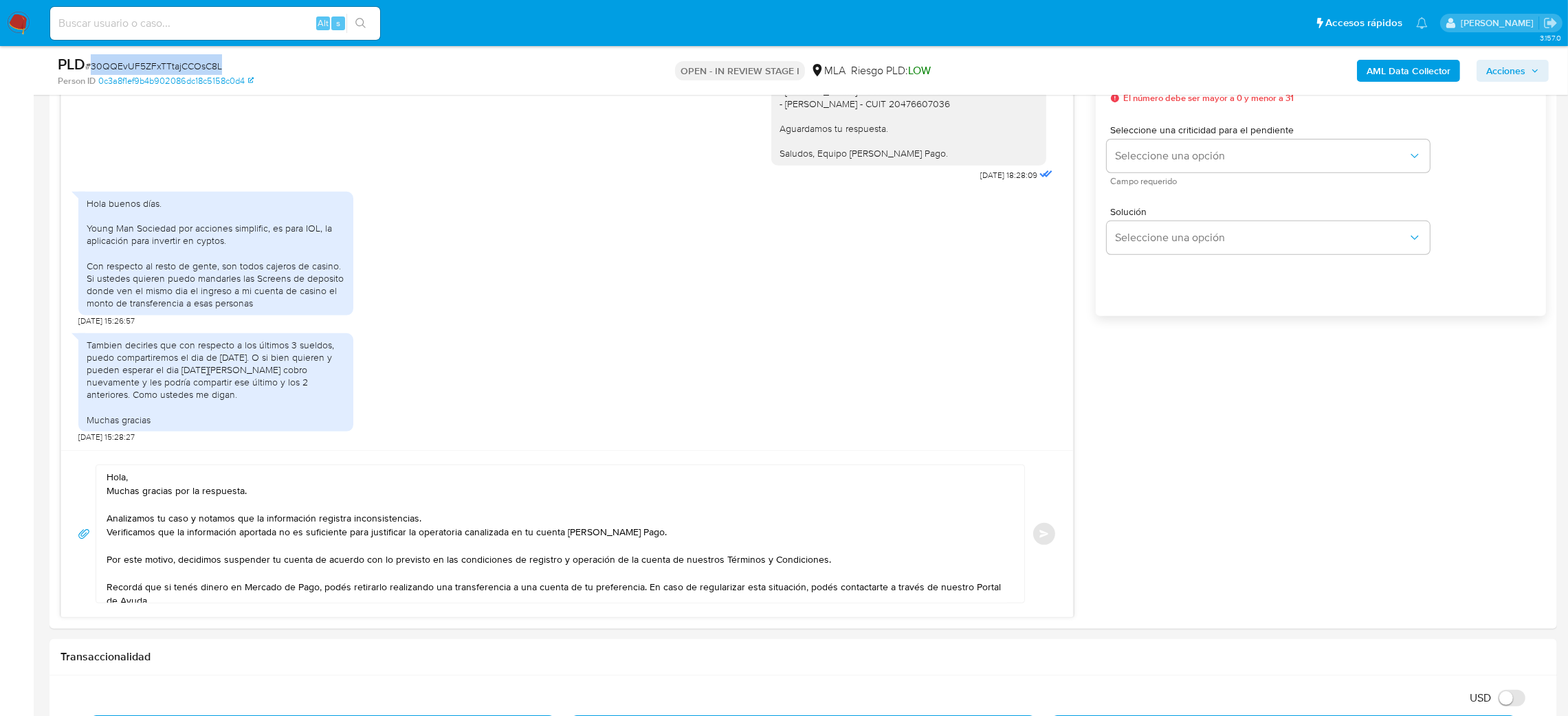
click at [195, 62] on span "# 30QQEvUF5ZFxTTtajCCOsC8L" at bounding box center [153, 65] width 137 height 13
copy span "30QQEvUF5ZFxTTtajCCOsC8L"
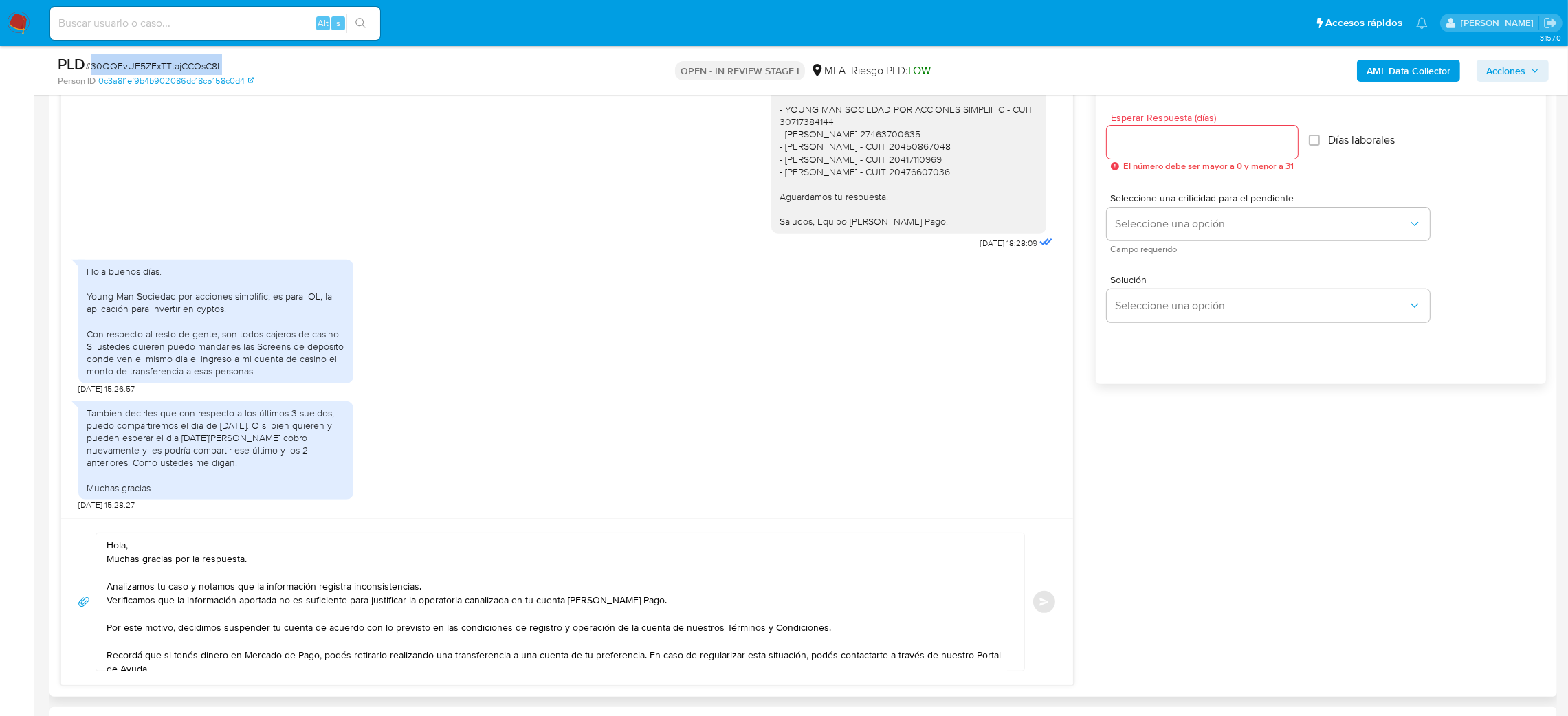
scroll to position [722, 0]
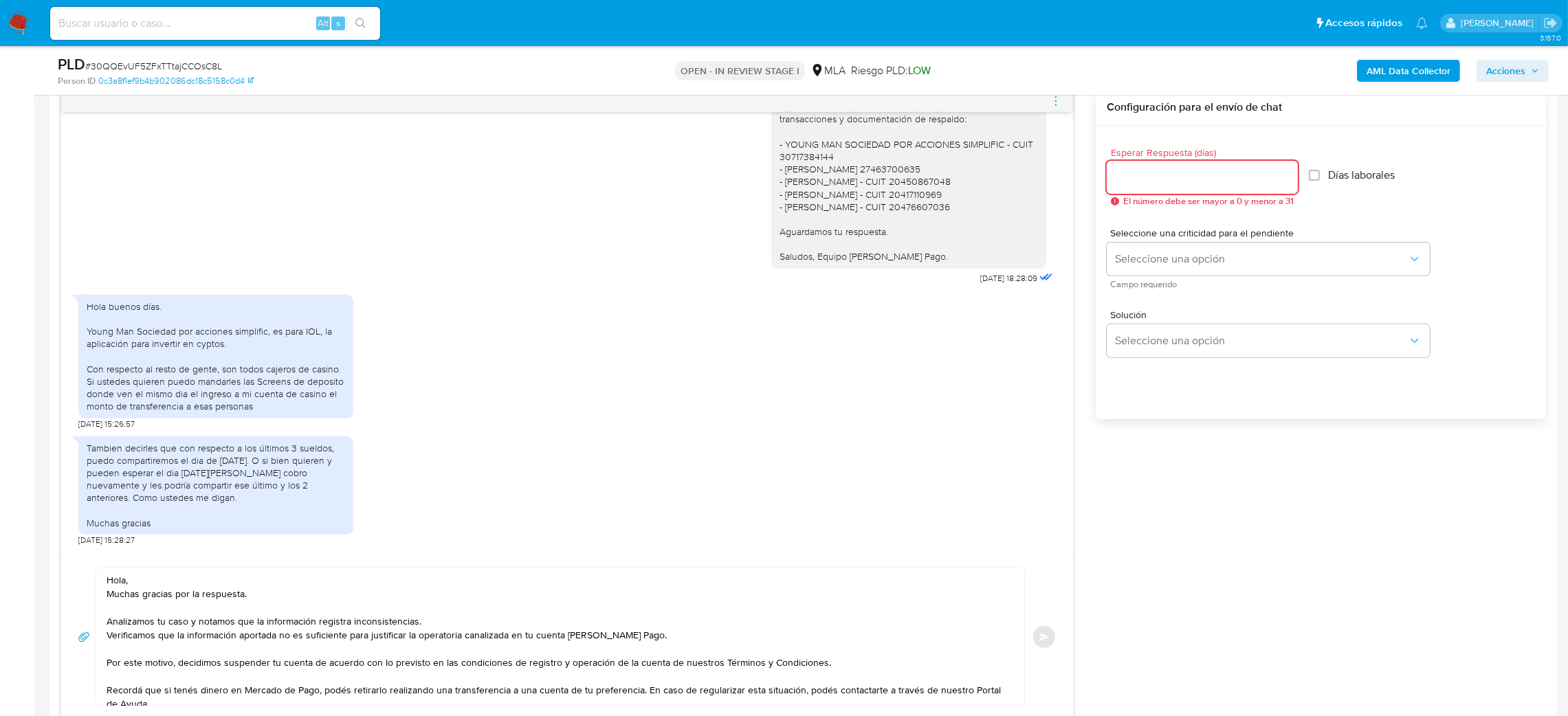
click at [1173, 177] on input "Esperar Respuesta (días)" at bounding box center [1202, 177] width 191 height 18
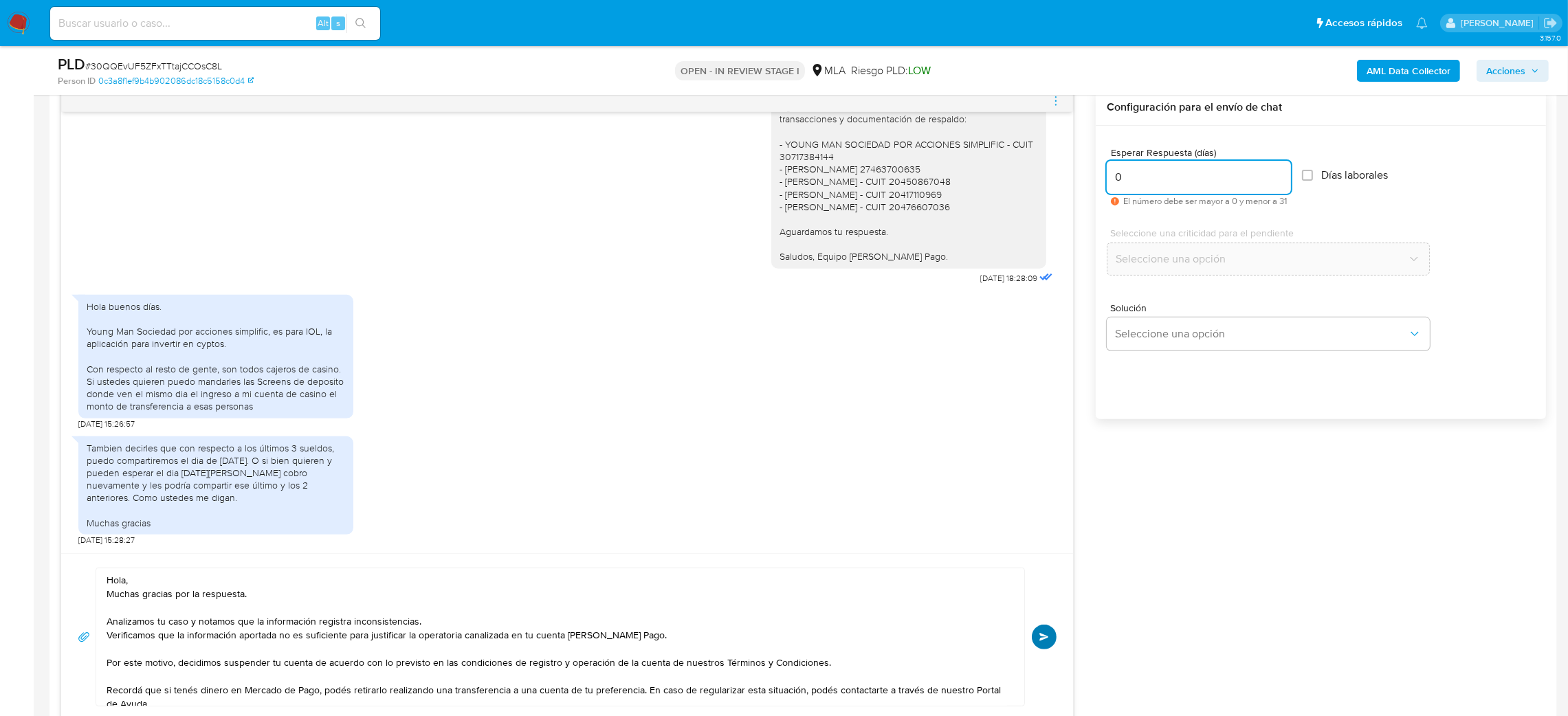
type input "0"
click at [1045, 647] on button "Enviar" at bounding box center [1043, 636] width 24 height 24
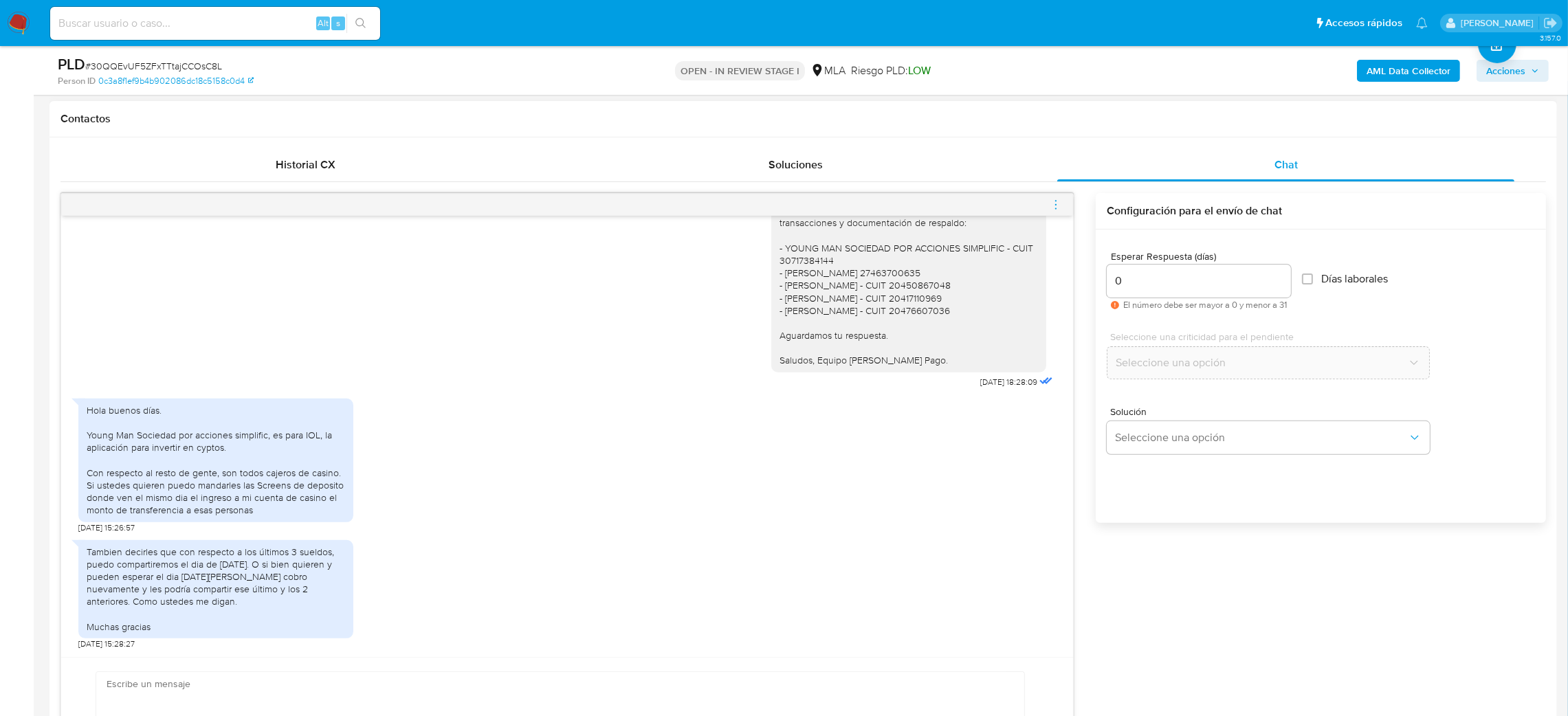
scroll to position [1382, 0]
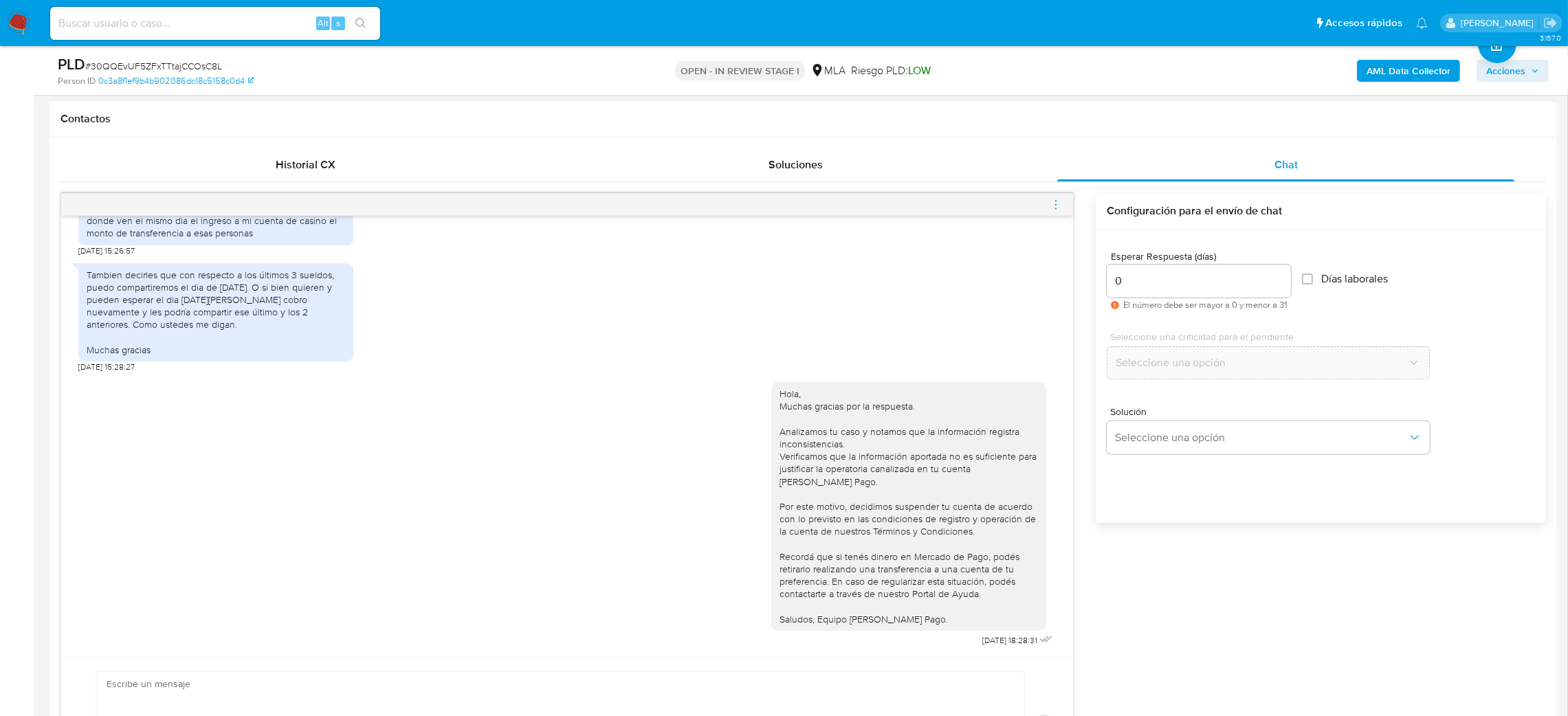
click at [1055, 196] on span "menu-action" at bounding box center [1056, 204] width 13 height 33
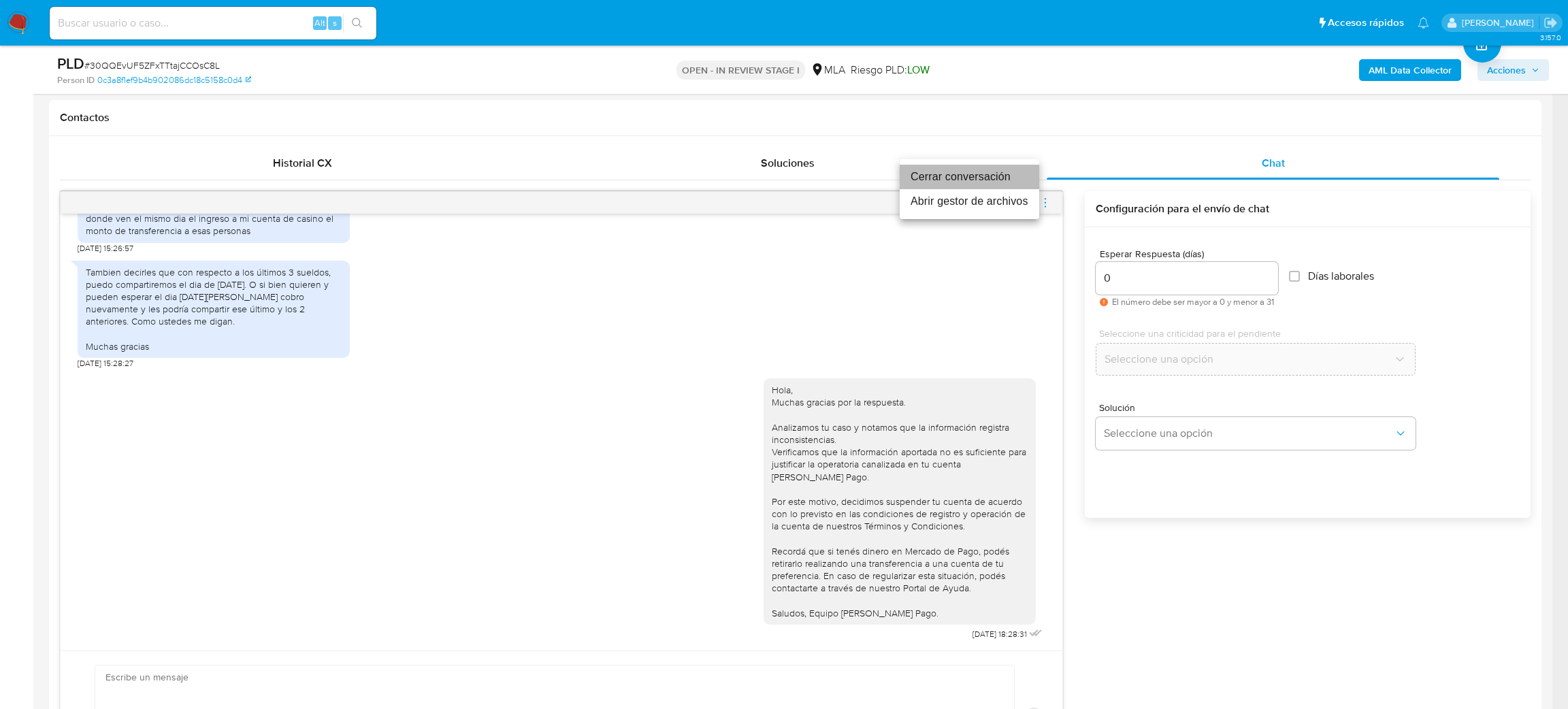
click at [975, 178] on li "Cerrar conversación" at bounding box center [969, 177] width 139 height 24
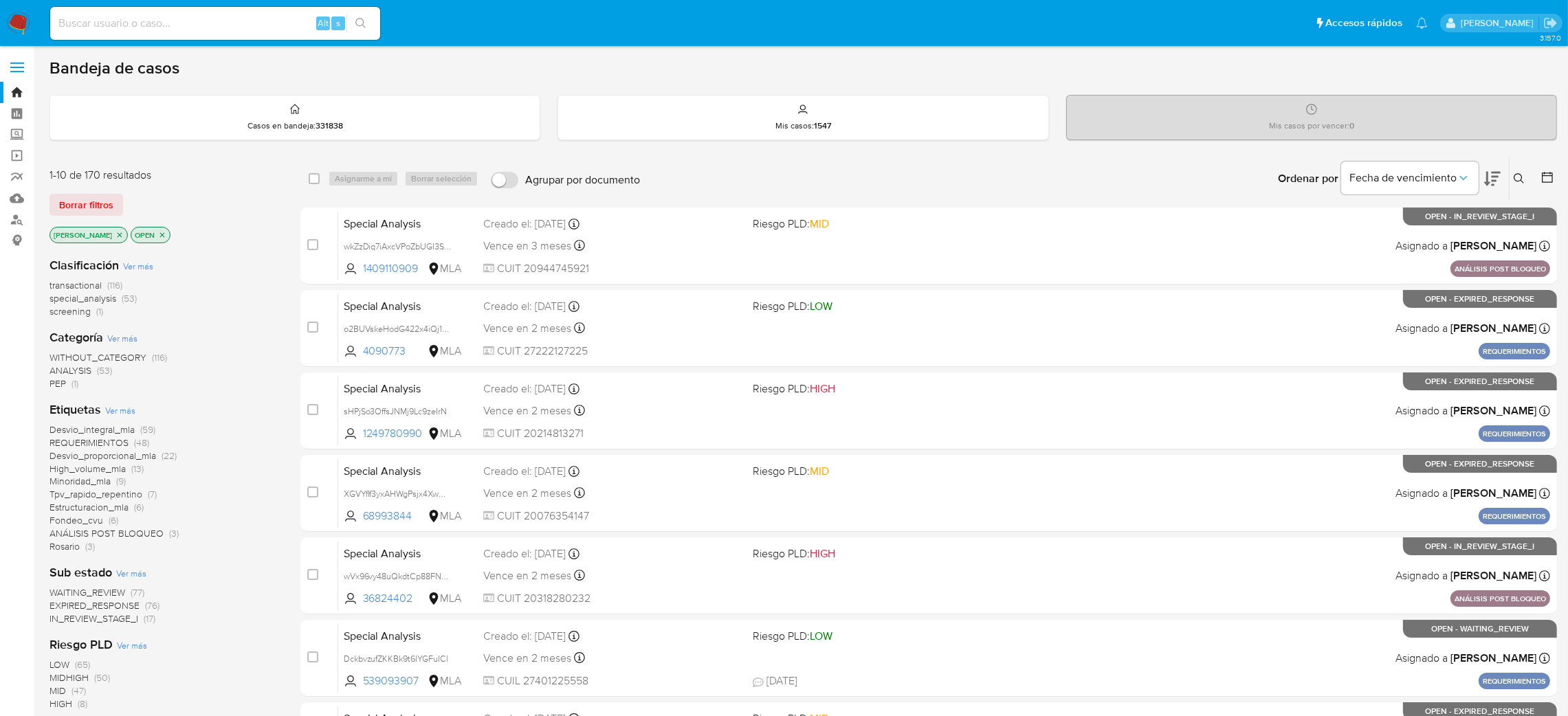
click at [1520, 188] on div "Ingrese ID de usuario o caso Buscar Borrar filtros" at bounding box center [1520, 178] width 24 height 42
click at [1521, 180] on icon at bounding box center [1519, 178] width 11 height 11
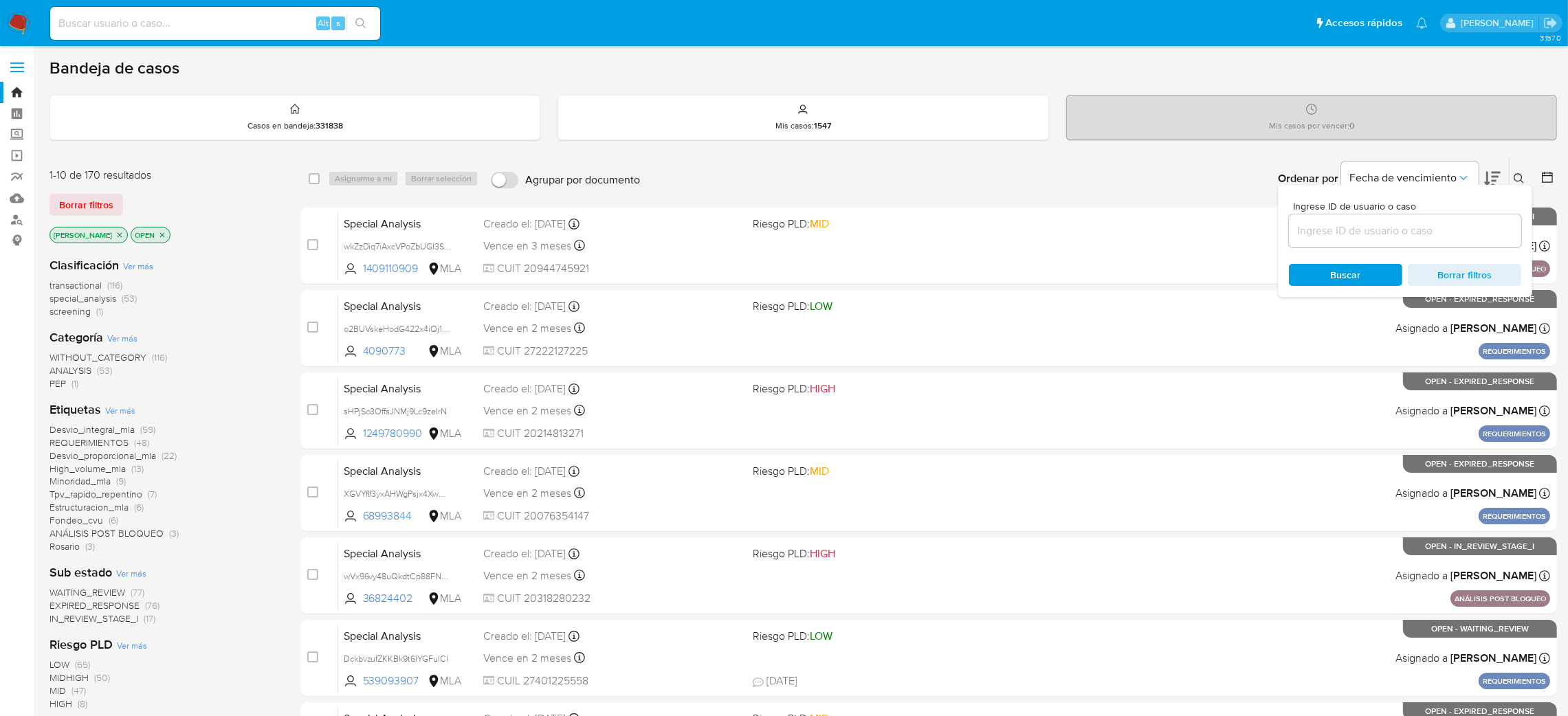
click at [1364, 222] on input at bounding box center [1404, 230] width 232 height 18
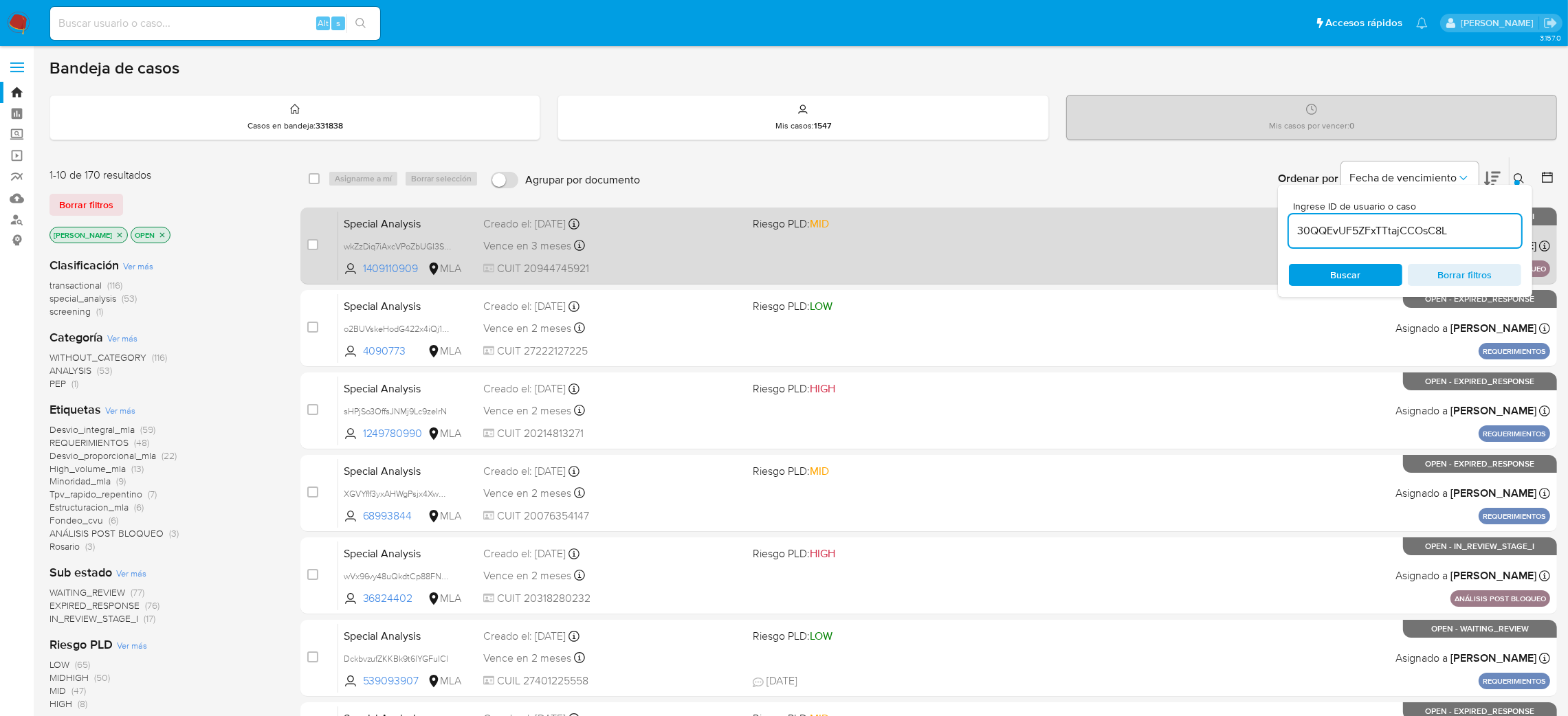
type input "30QQEvUF5ZFxTTtajCCOsC8L"
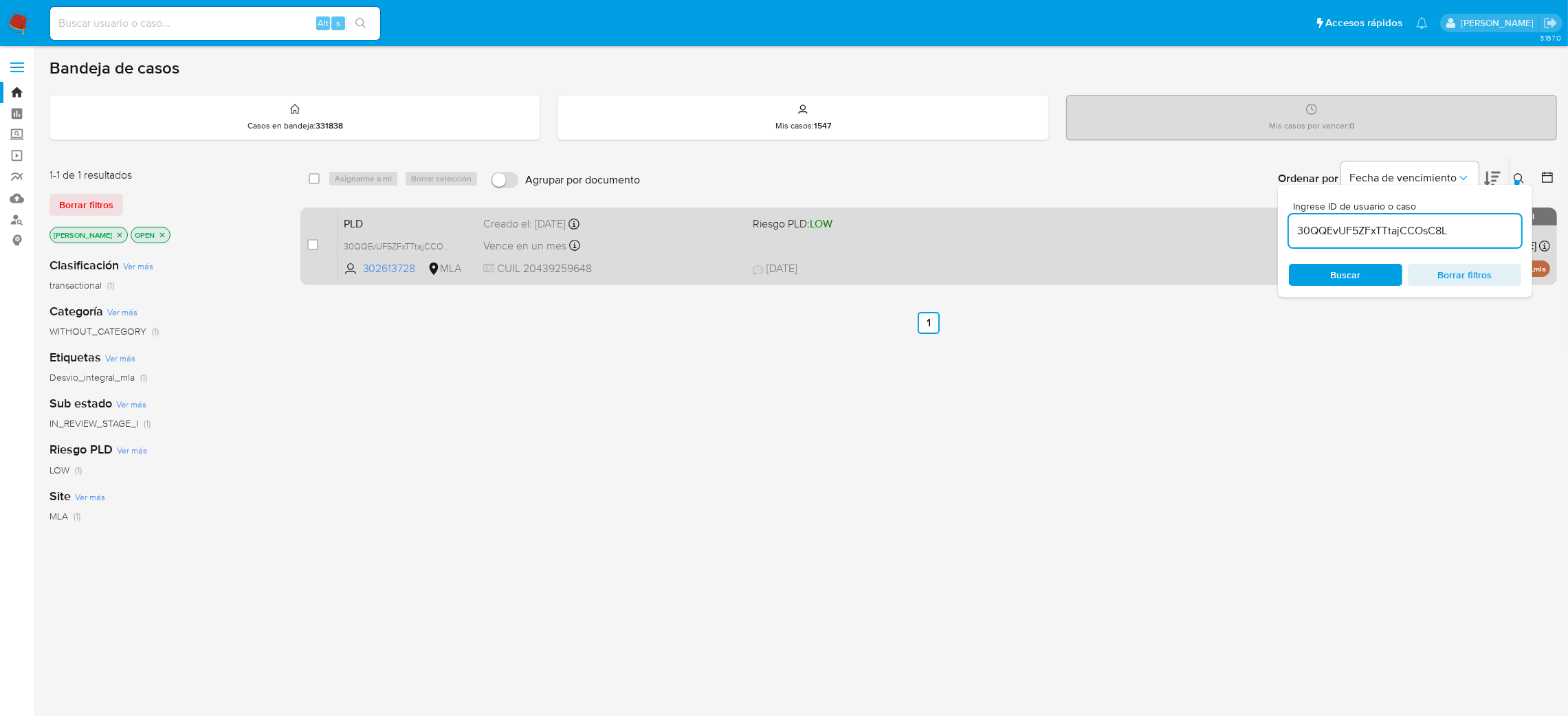
click at [312, 250] on div "case-item-checkbox" at bounding box center [313, 244] width 11 height 13
click at [315, 246] on input "checkbox" at bounding box center [313, 244] width 11 height 11
checkbox input "true"
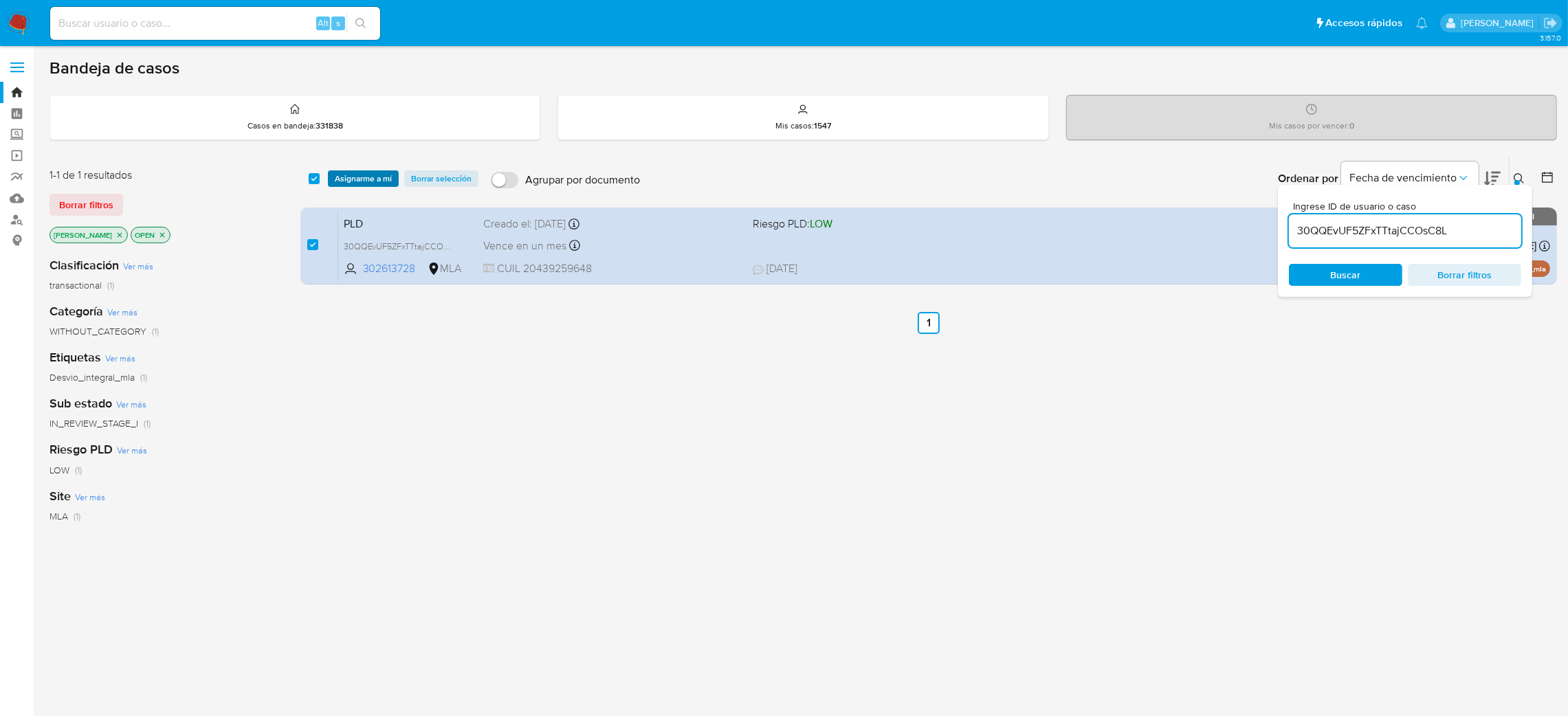
click at [366, 182] on span "Asignarme a mí" at bounding box center [363, 178] width 57 height 13
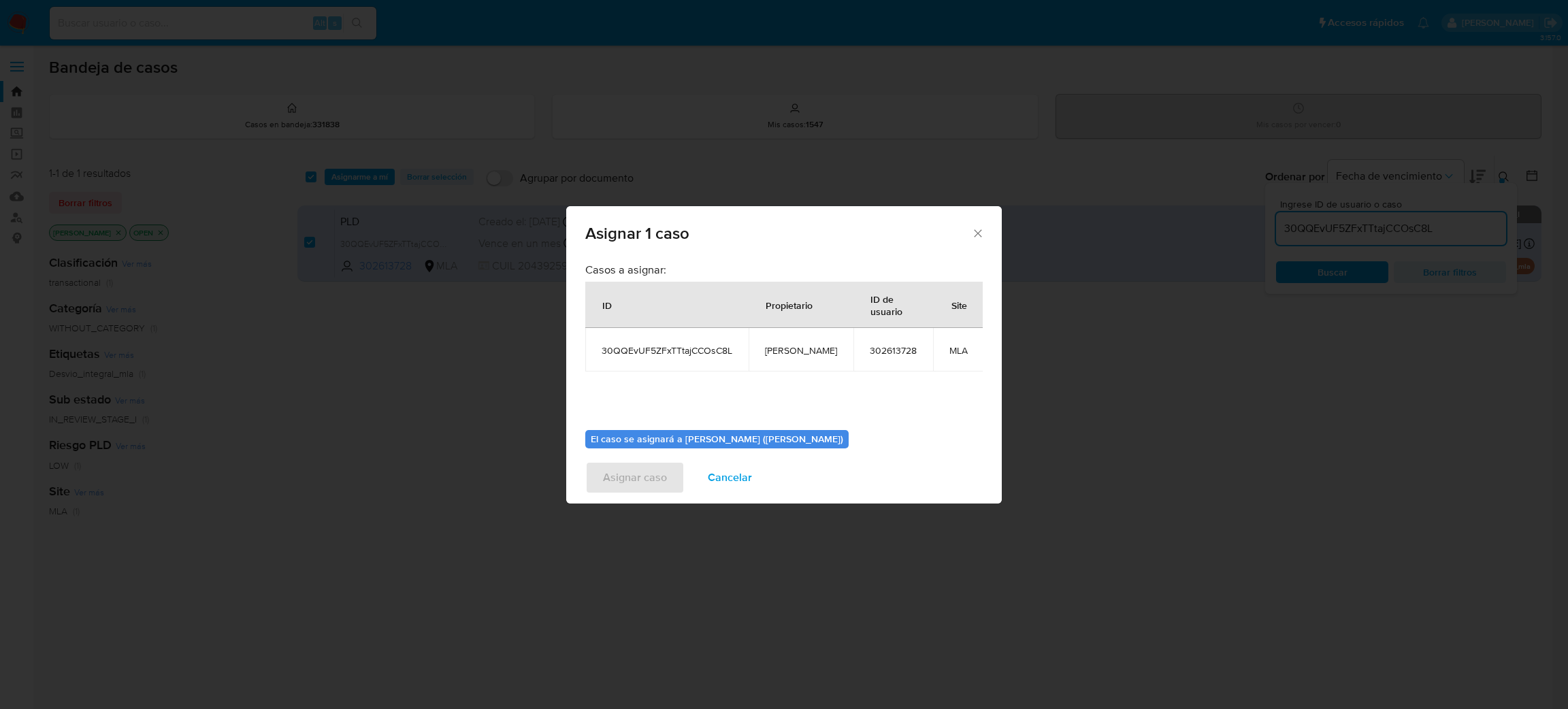
click at [790, 351] on span "[PERSON_NAME]" at bounding box center [800, 350] width 72 height 12
click at [790, 353] on span "[PERSON_NAME]" at bounding box center [800, 350] width 72 height 12
copy span "[PERSON_NAME]"
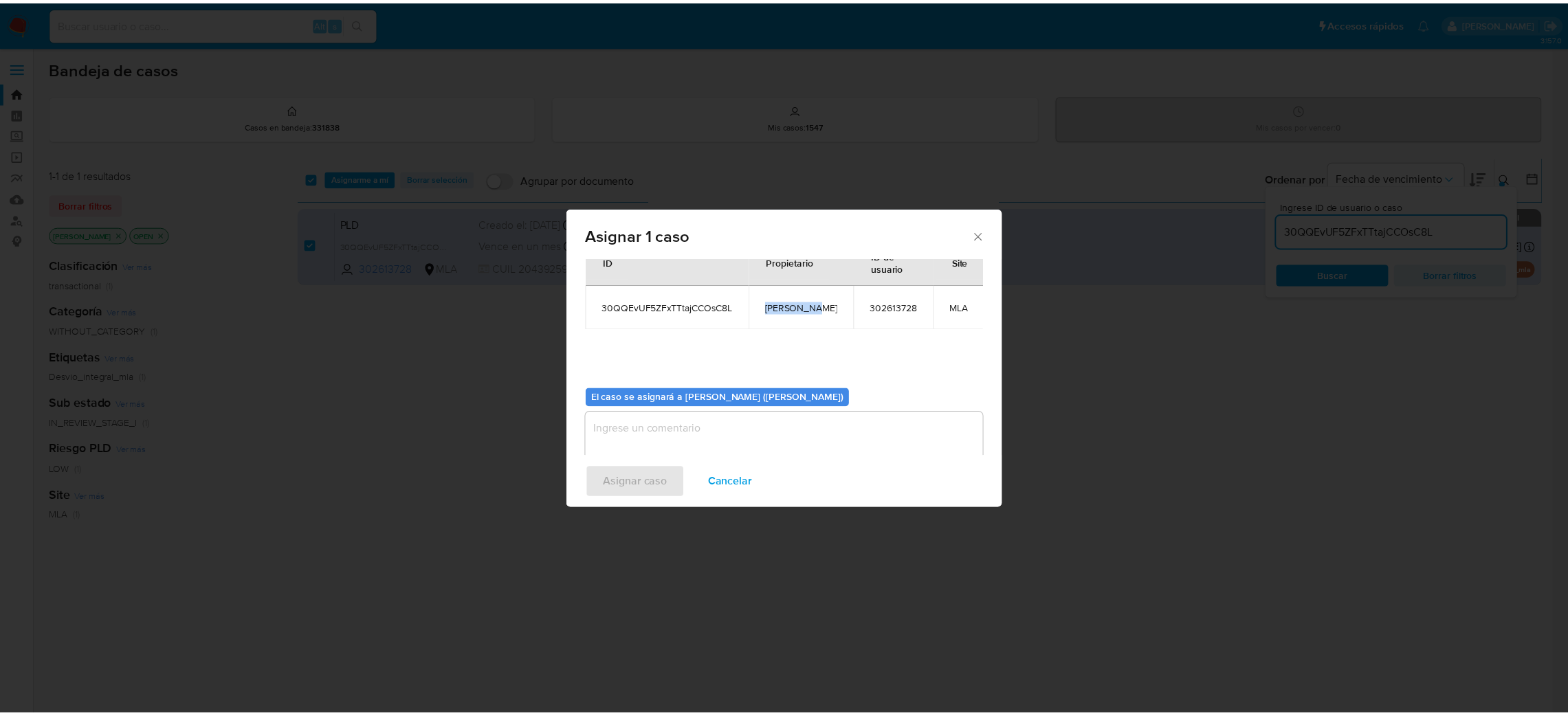
scroll to position [71, 0]
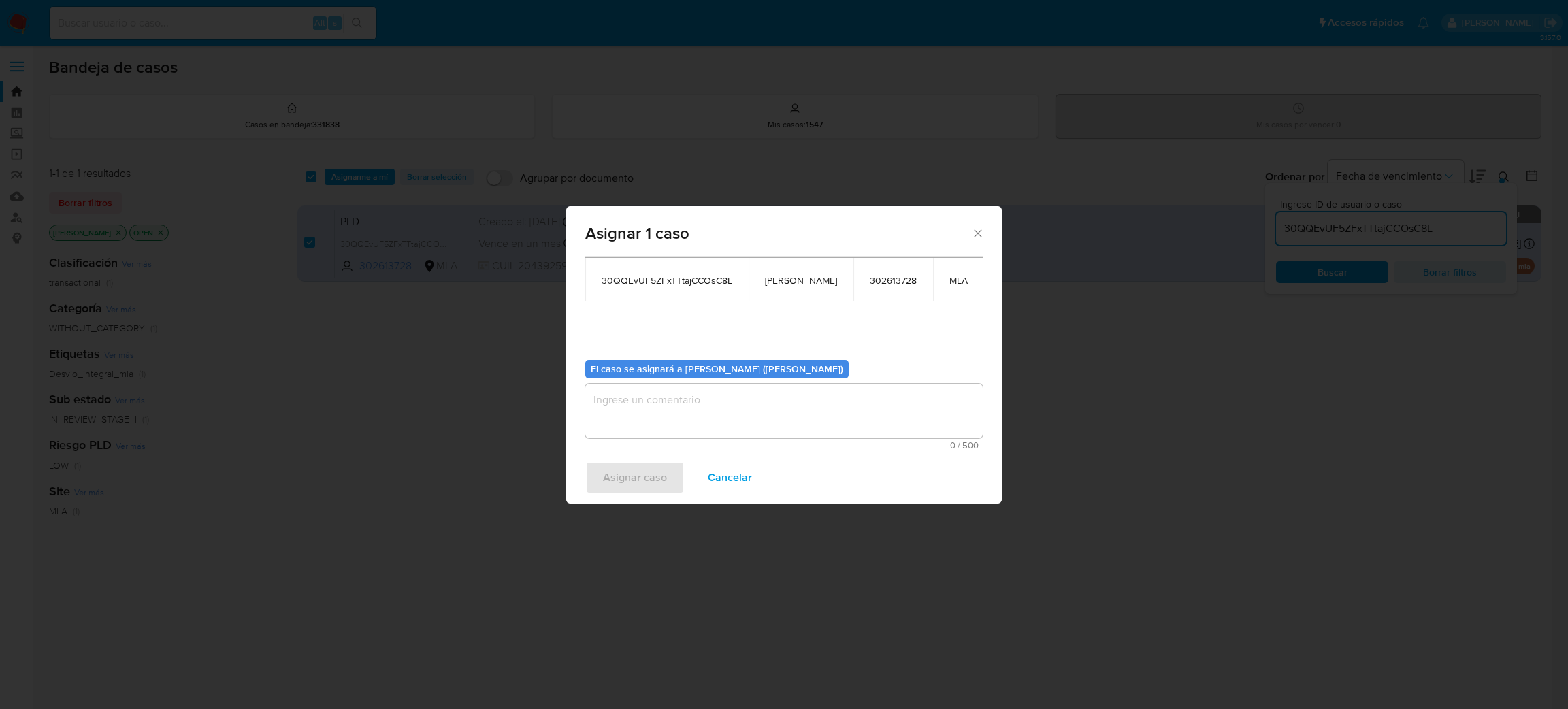
click at [715, 408] on textarea "assign-modal" at bounding box center [784, 411] width 397 height 54
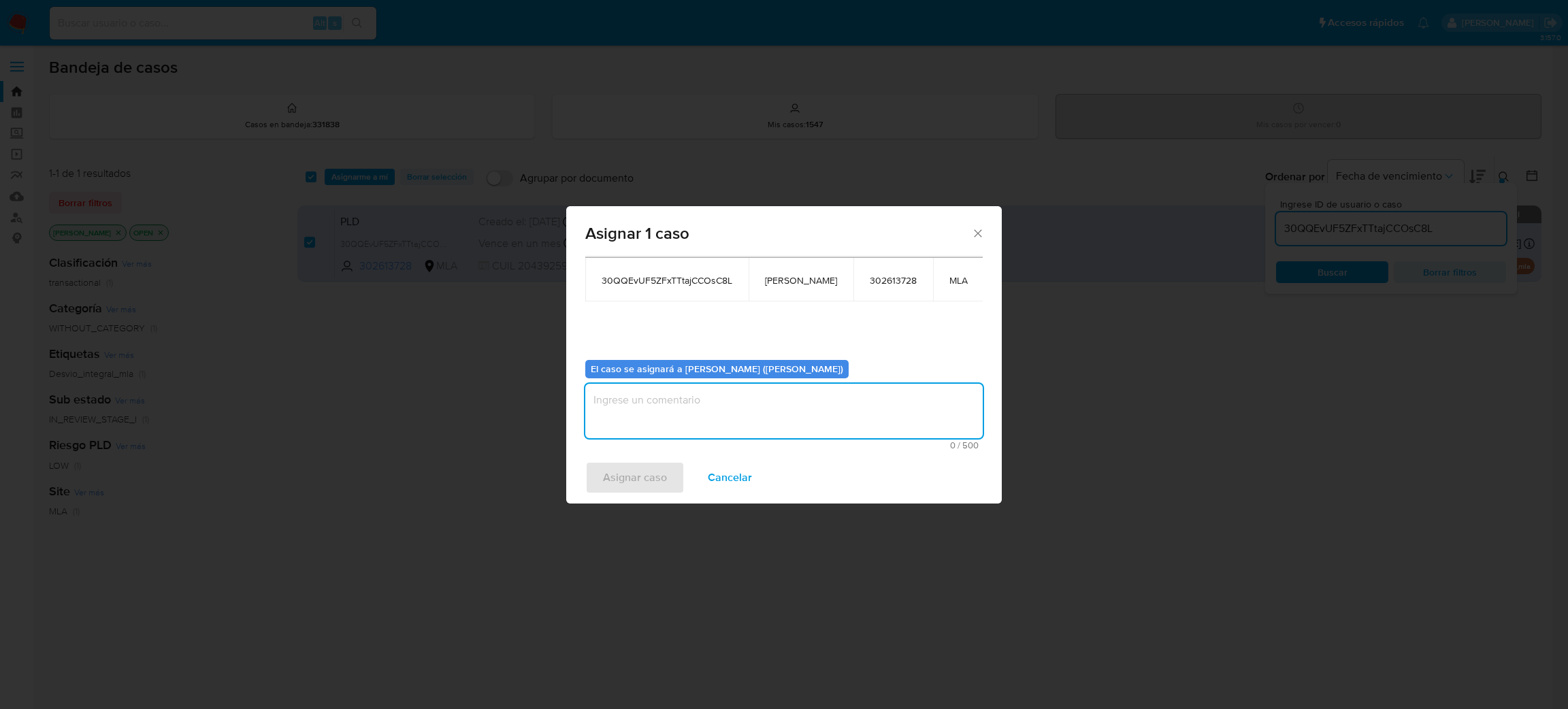
paste textarea "[PERSON_NAME]"
type textarea "[PERSON_NAME]"
click at [635, 483] on span "Asignar caso" at bounding box center [635, 477] width 64 height 30
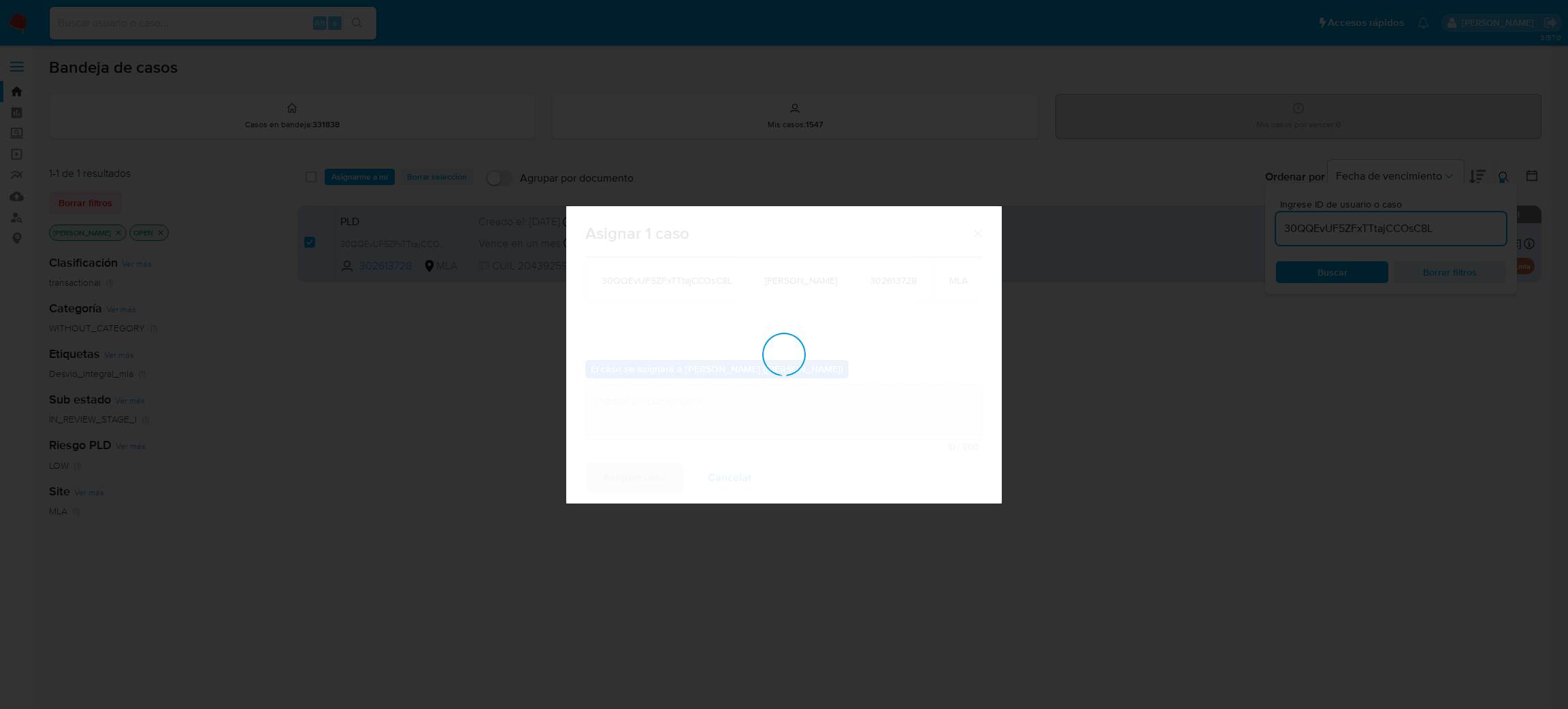
checkbox input "false"
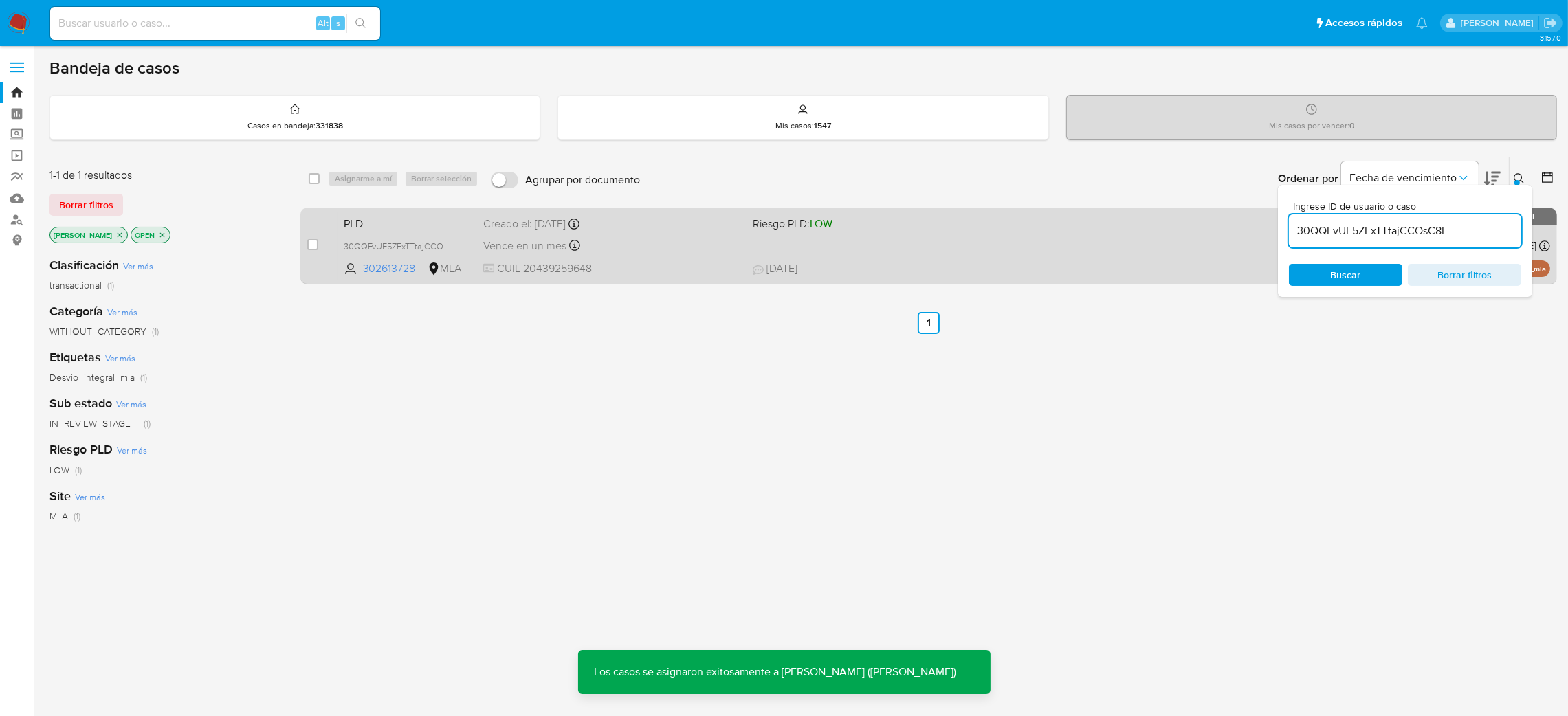
click at [453, 226] on span "PLD" at bounding box center [408, 222] width 129 height 18
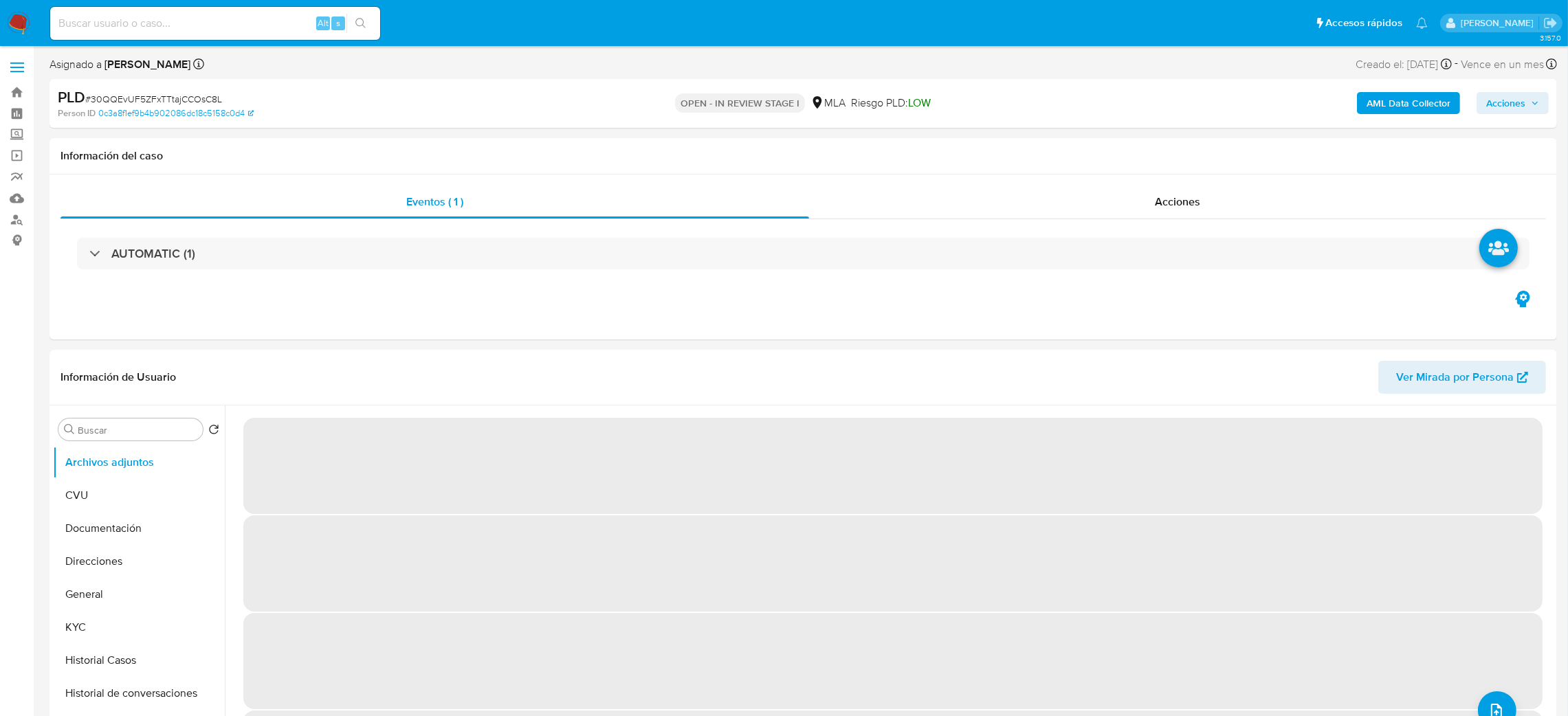
select select "10"
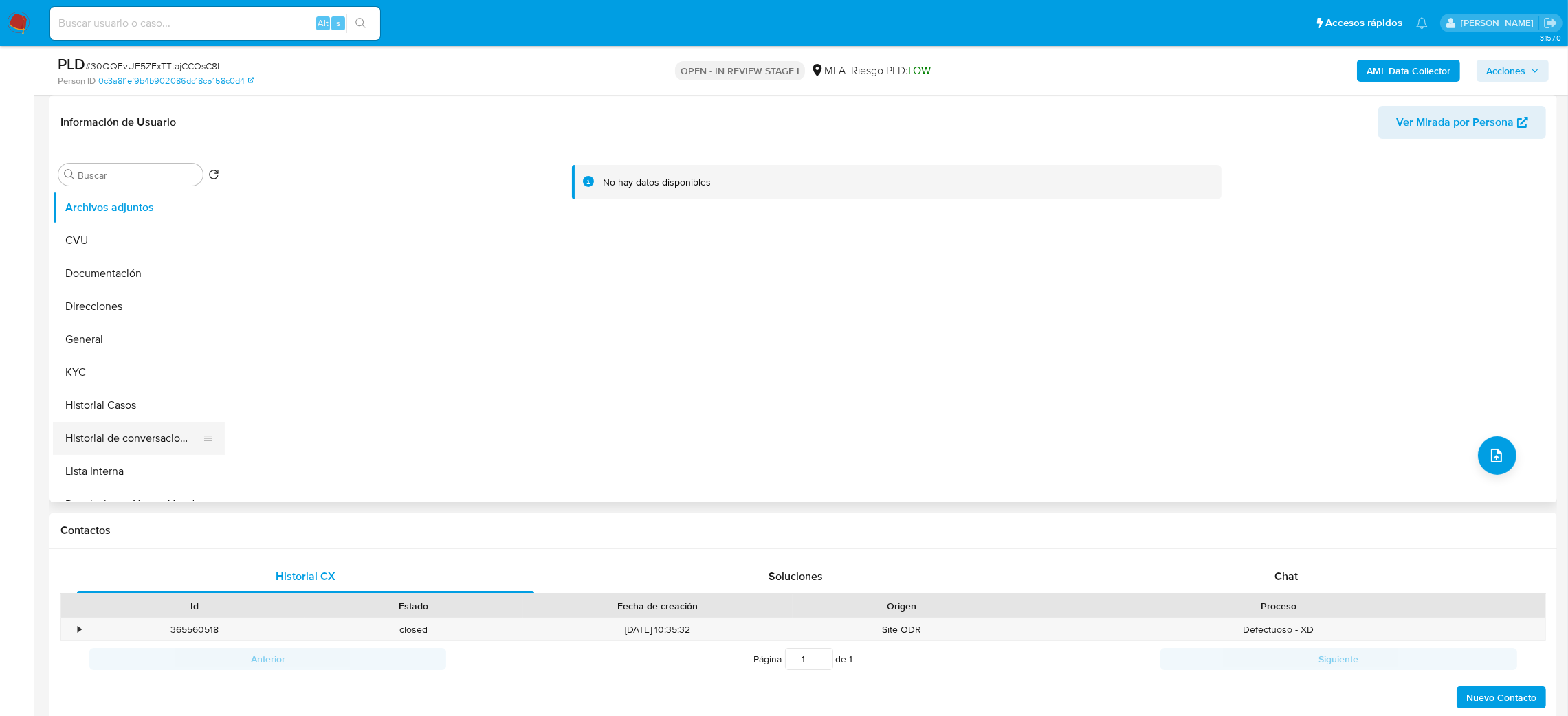
scroll to position [103, 0]
click at [131, 341] on button "Historial de conversaciones" at bounding box center [133, 336] width 161 height 33
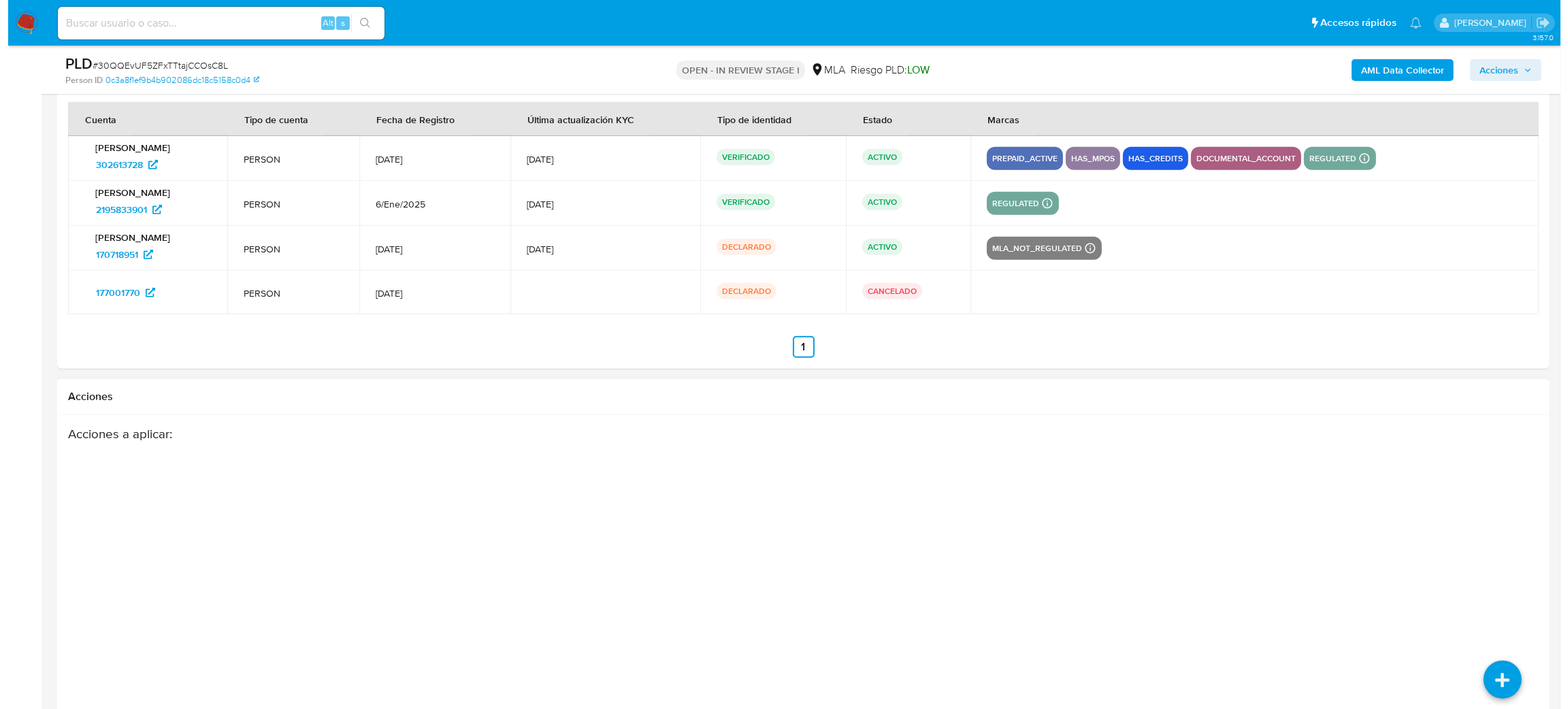
scroll to position [2040, 0]
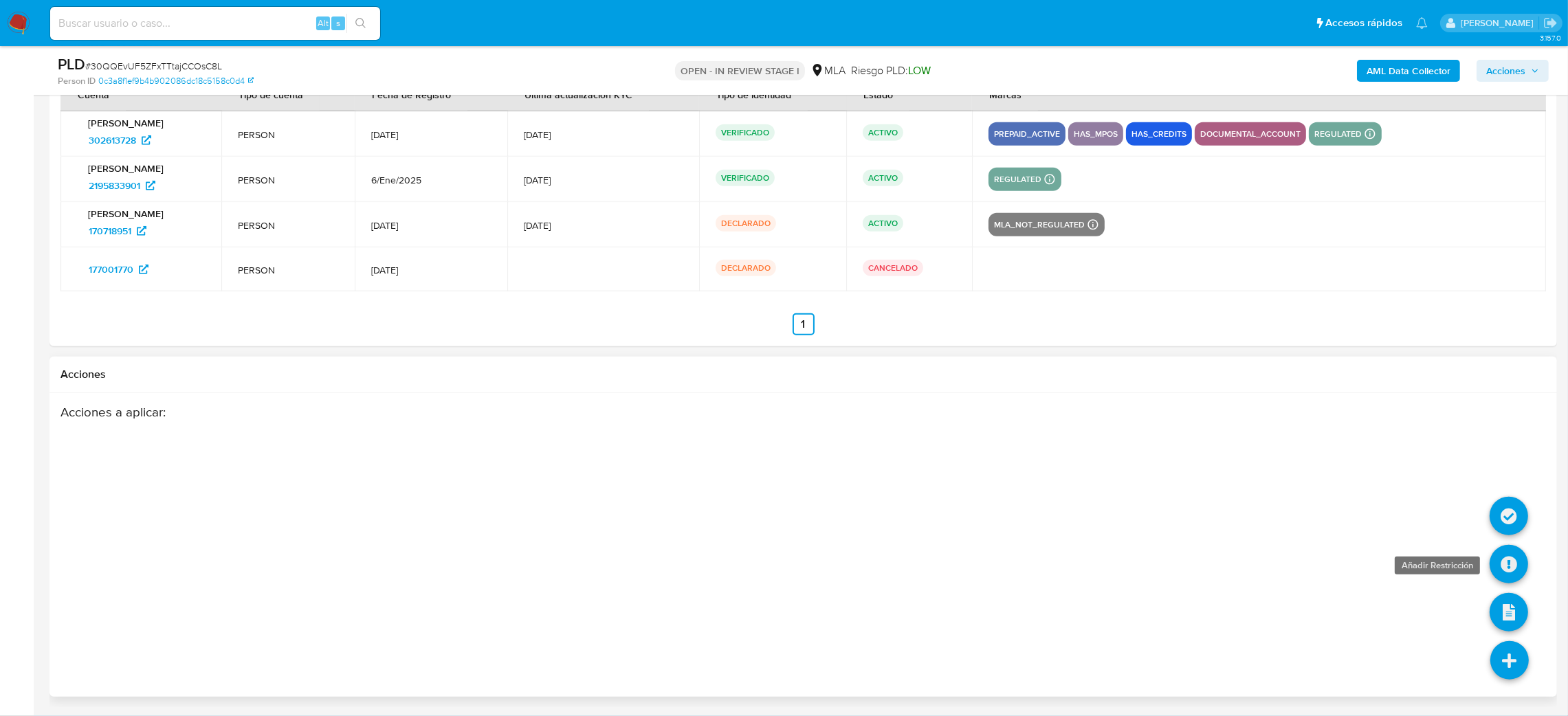
click at [1517, 564] on icon at bounding box center [1508, 564] width 39 height 39
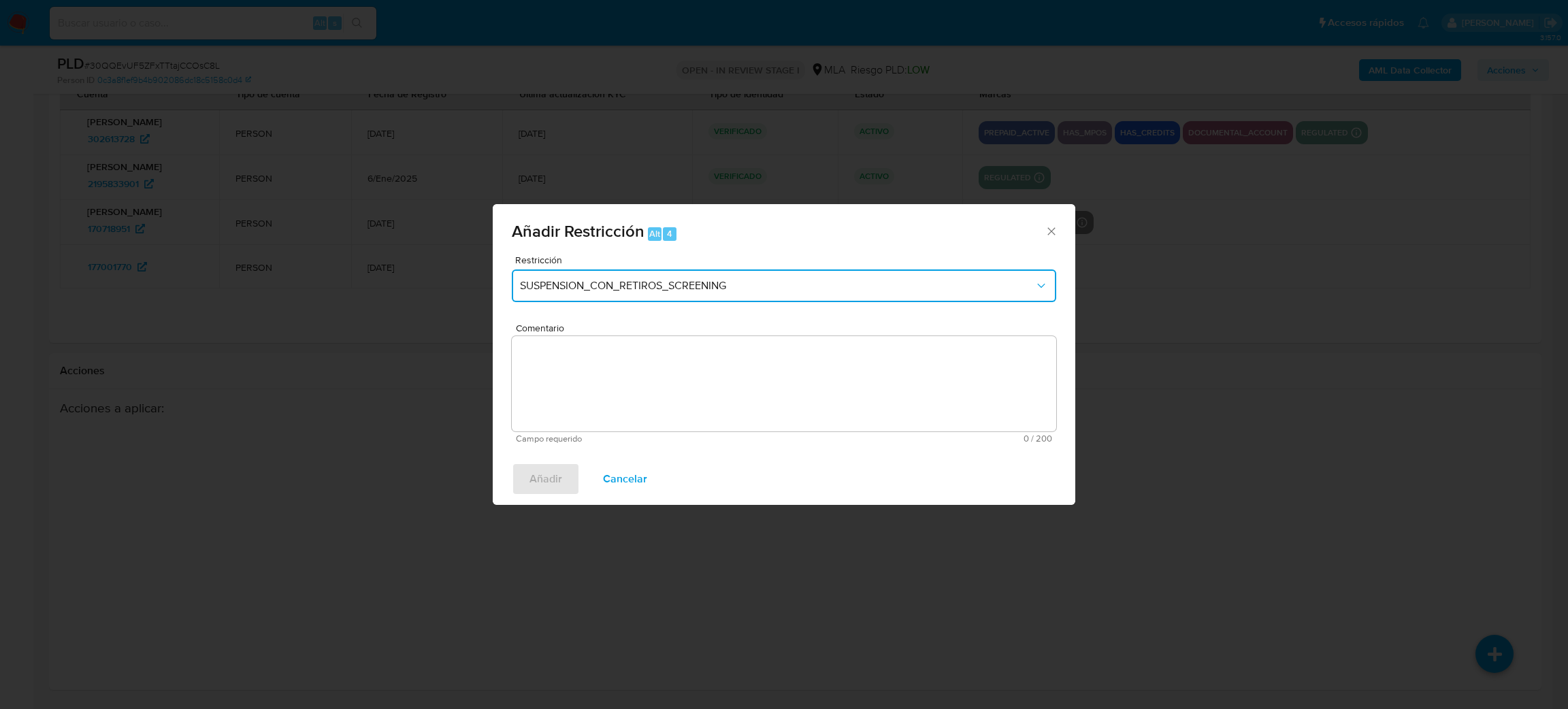
click at [638, 283] on span "SUSPENSION_CON_RETIROS_SCREENING" at bounding box center [777, 285] width 515 height 13
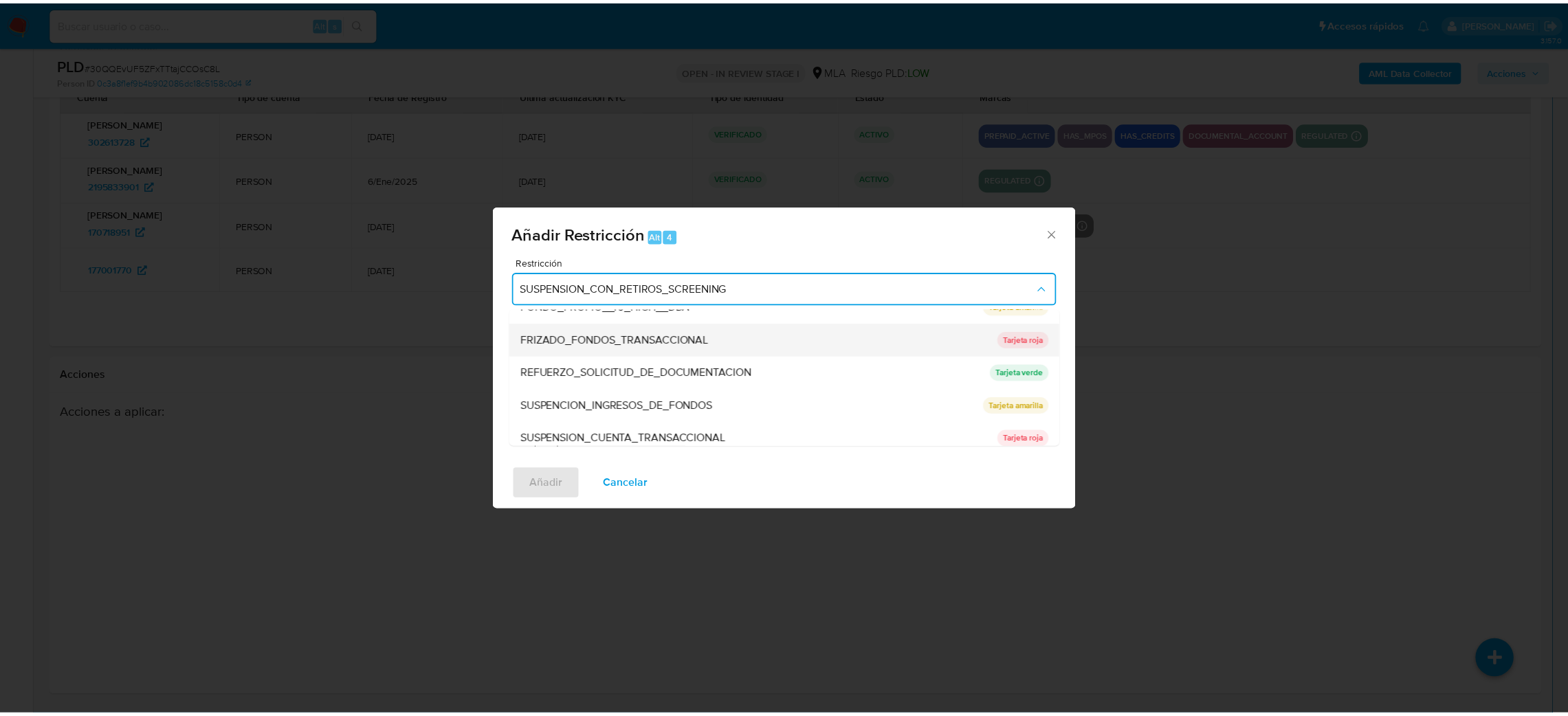
scroll to position [291, 0]
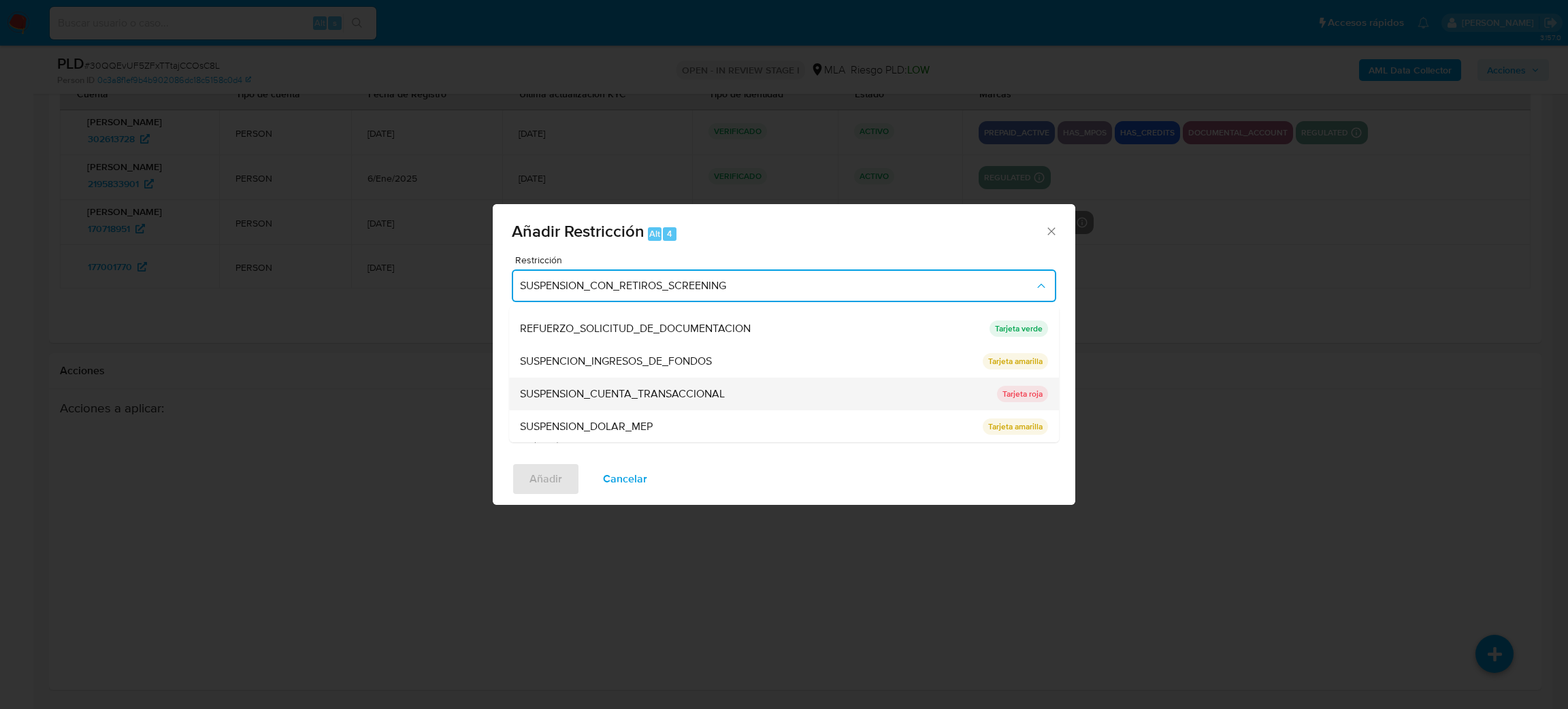
click at [624, 395] on span "SUSPENSION_CUENTA_TRANSACCIONAL" at bounding box center [622, 393] width 205 height 13
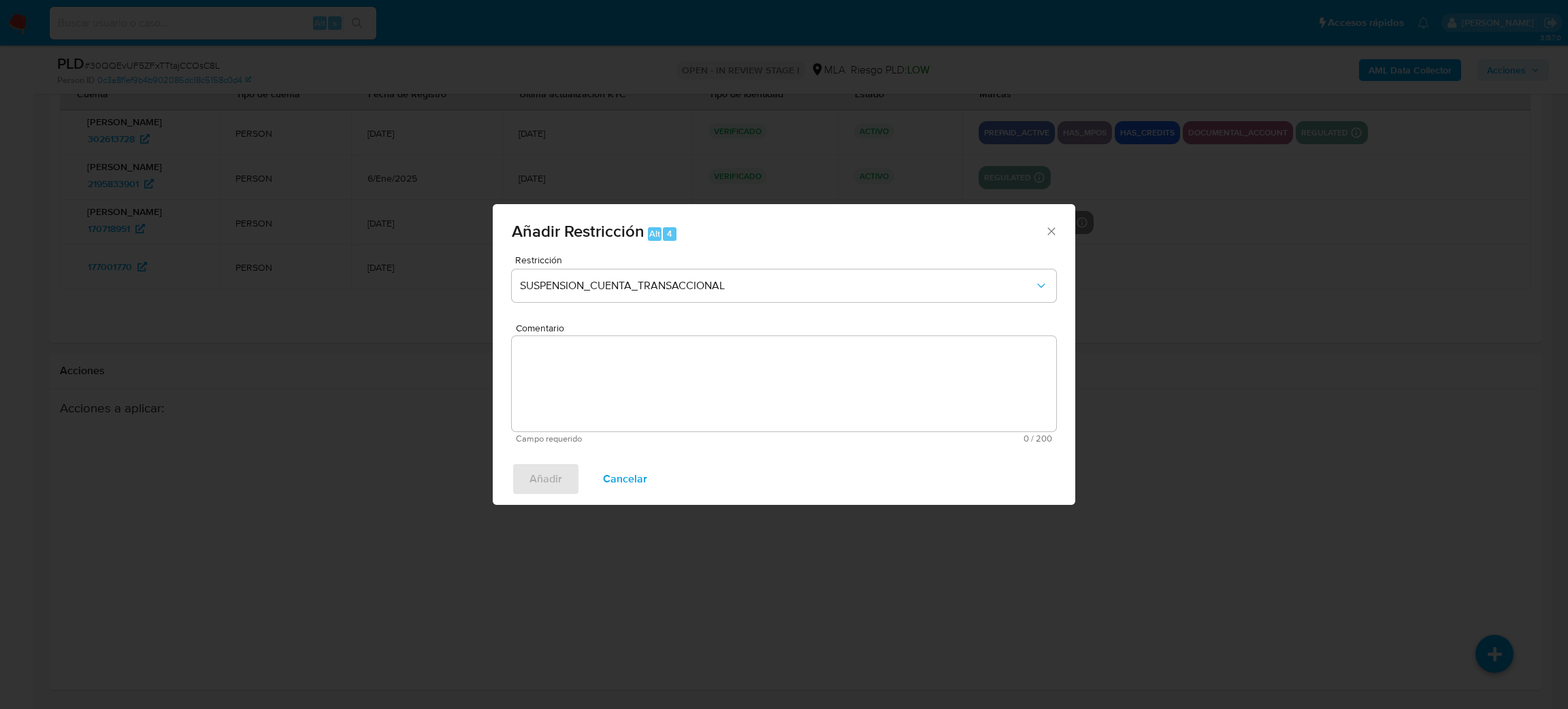
click at [861, 384] on textarea "Comentario" at bounding box center [783, 384] width 544 height 95
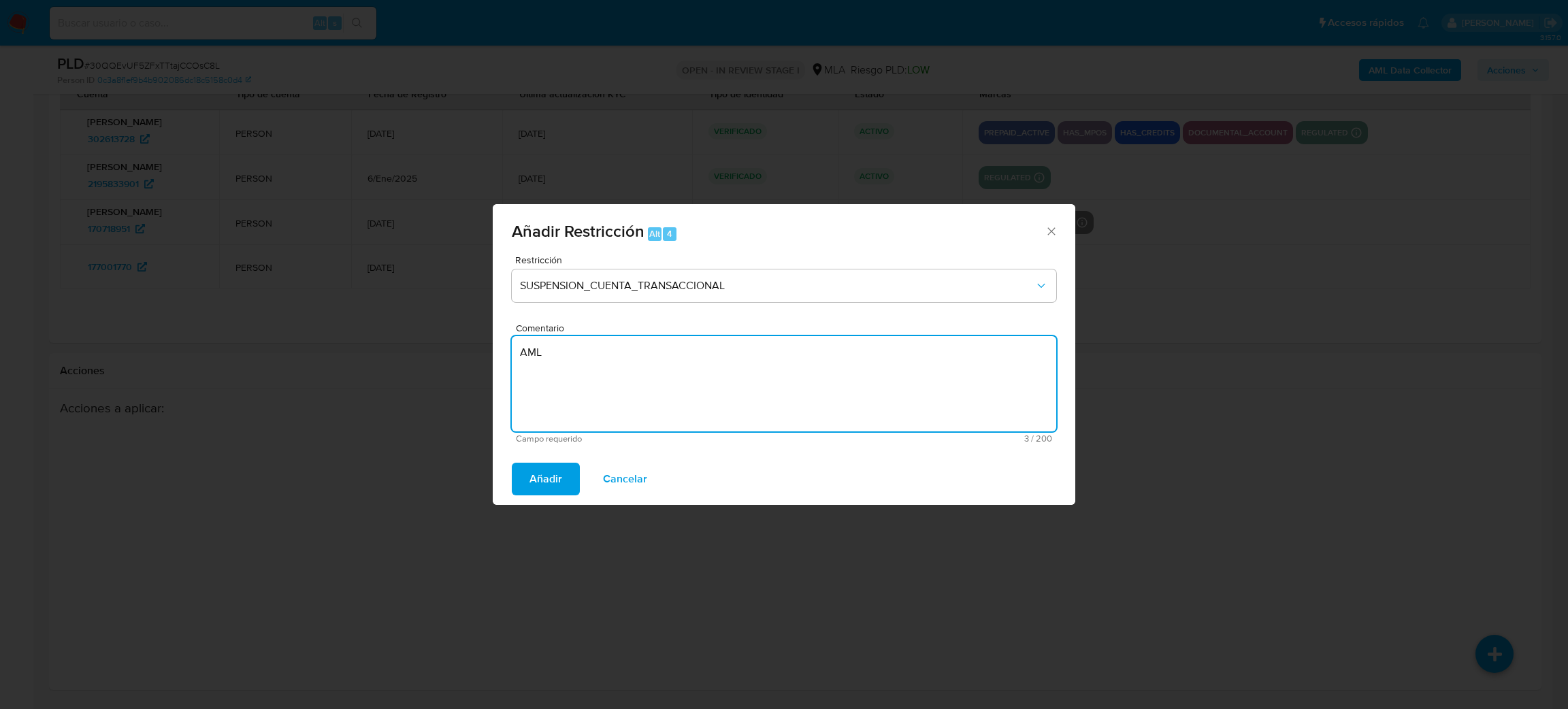
type textarea "AML"
click at [557, 458] on div "Añadir Cancelar" at bounding box center [784, 479] width 582 height 51
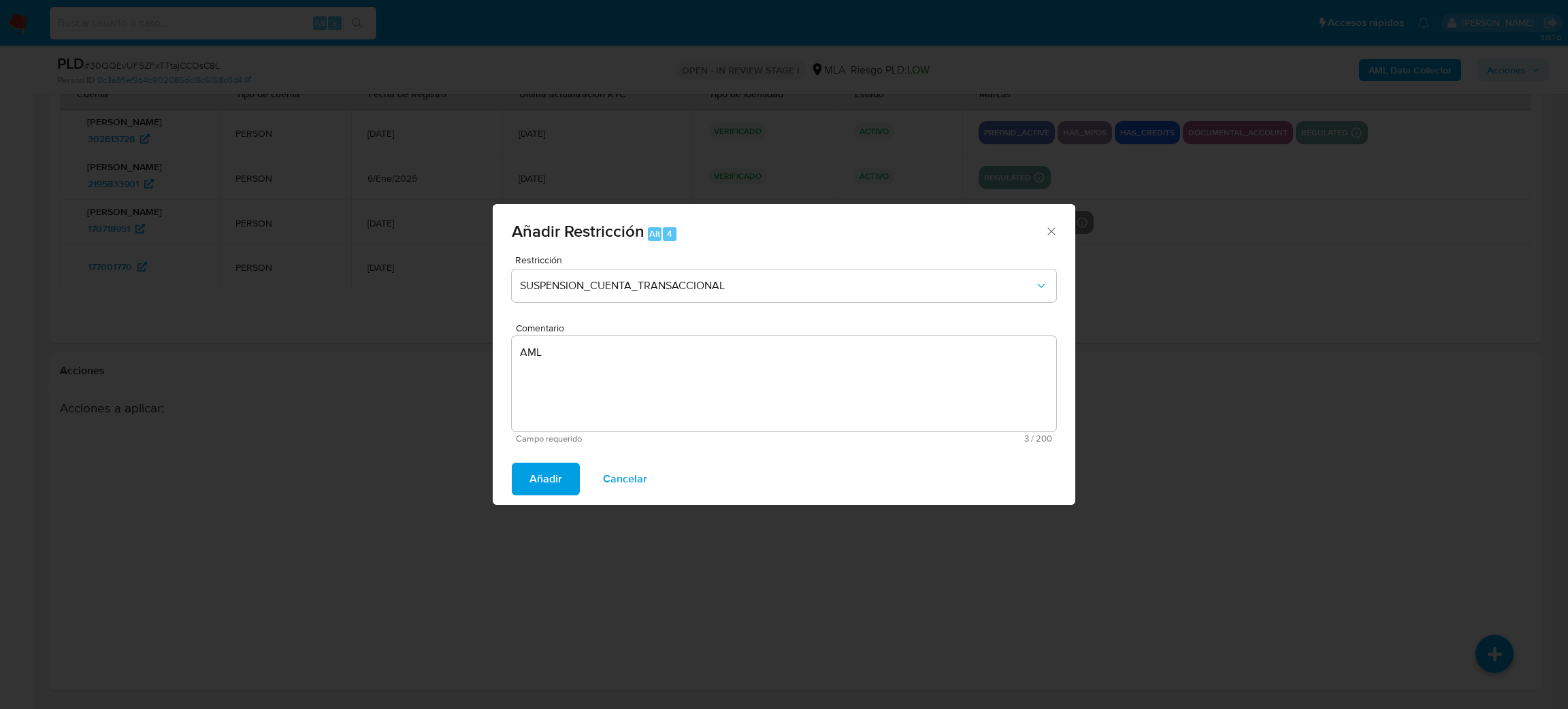
click at [550, 469] on span "Añadir" at bounding box center [546, 479] width 33 height 30
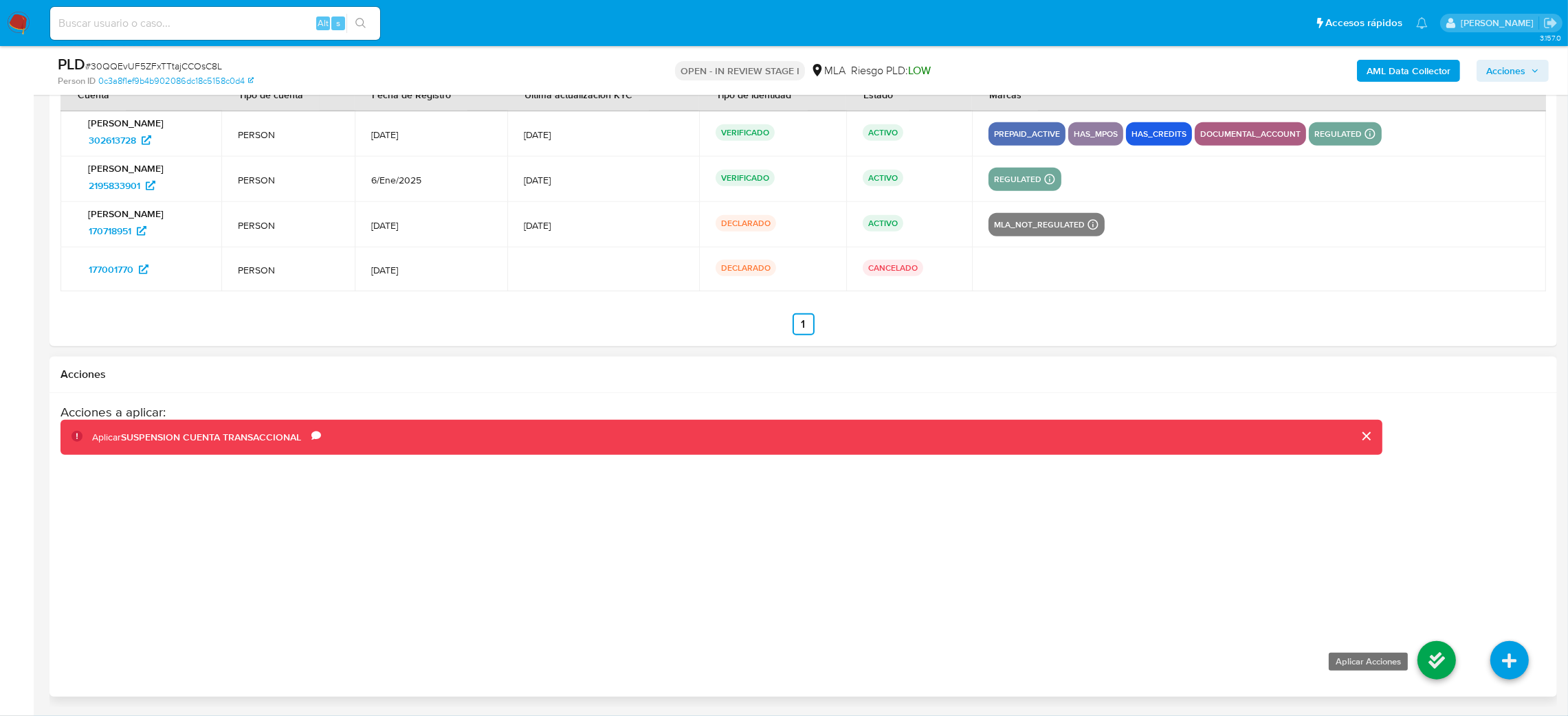
click at [1444, 657] on icon at bounding box center [1436, 659] width 39 height 39
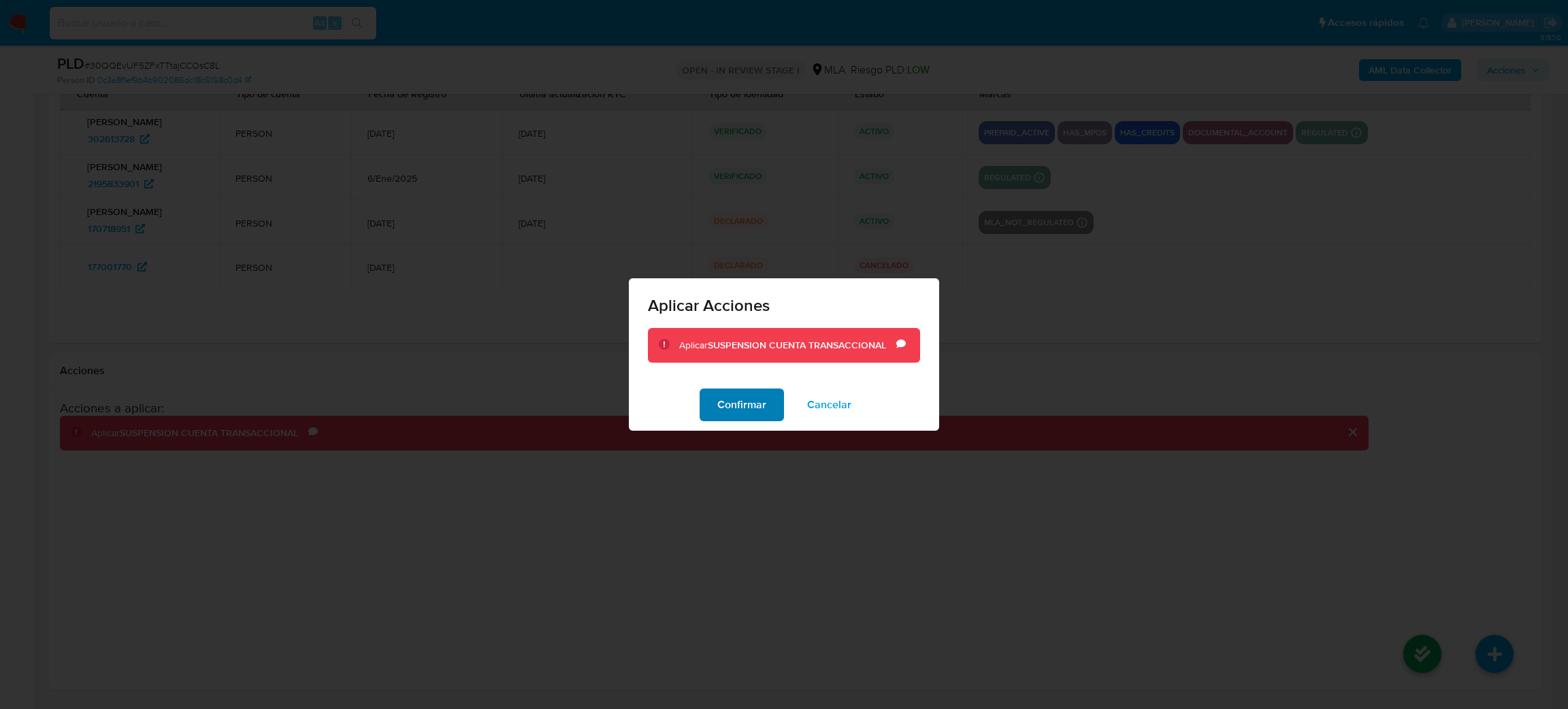
click at [732, 406] on span "Confirmar" at bounding box center [741, 405] width 49 height 30
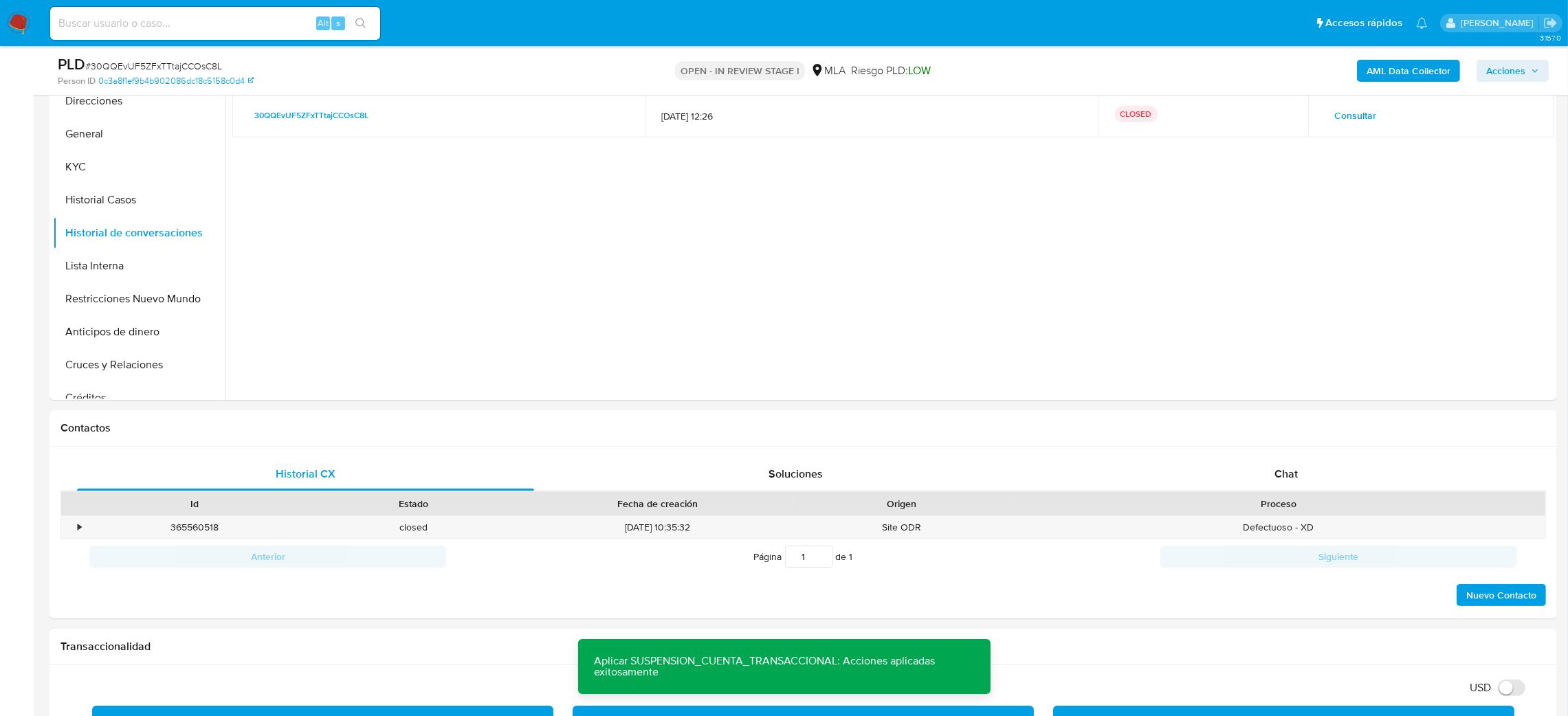
scroll to position [0, 0]
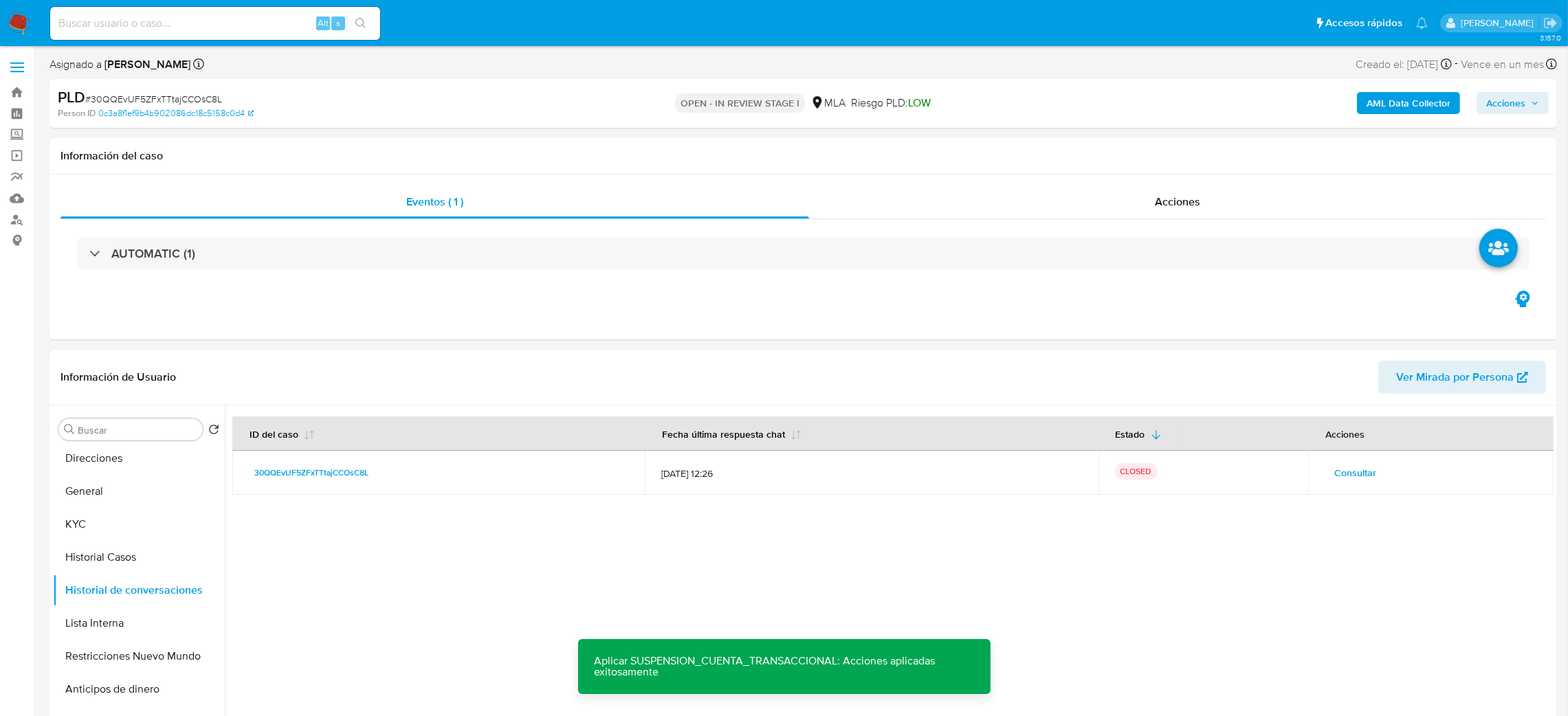
click at [1397, 108] on b "AML Data Collector" at bounding box center [1408, 103] width 84 height 22
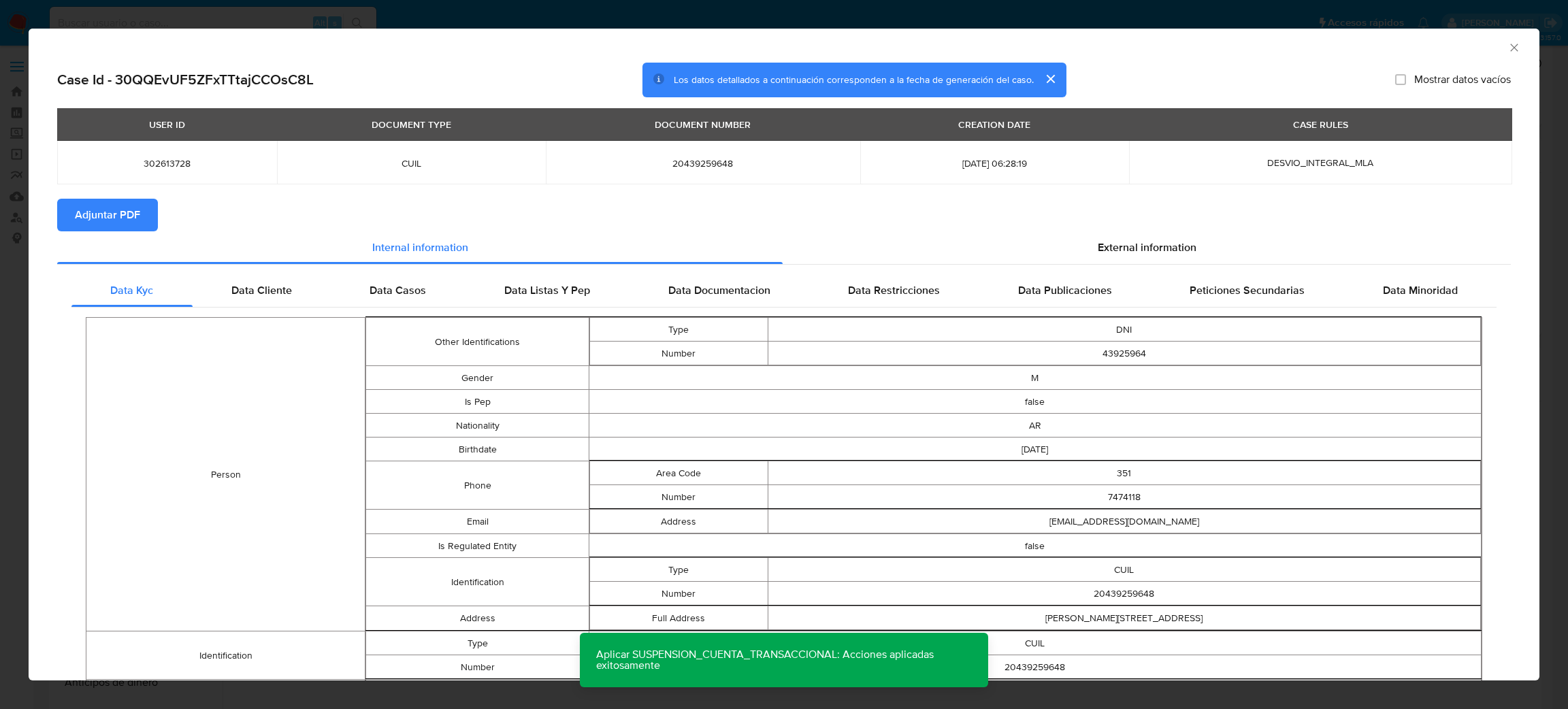
click at [135, 216] on span "Adjuntar PDF" at bounding box center [107, 215] width 65 height 30
click at [1510, 51] on icon "Cerrar ventana" at bounding box center [1514, 47] width 8 height 8
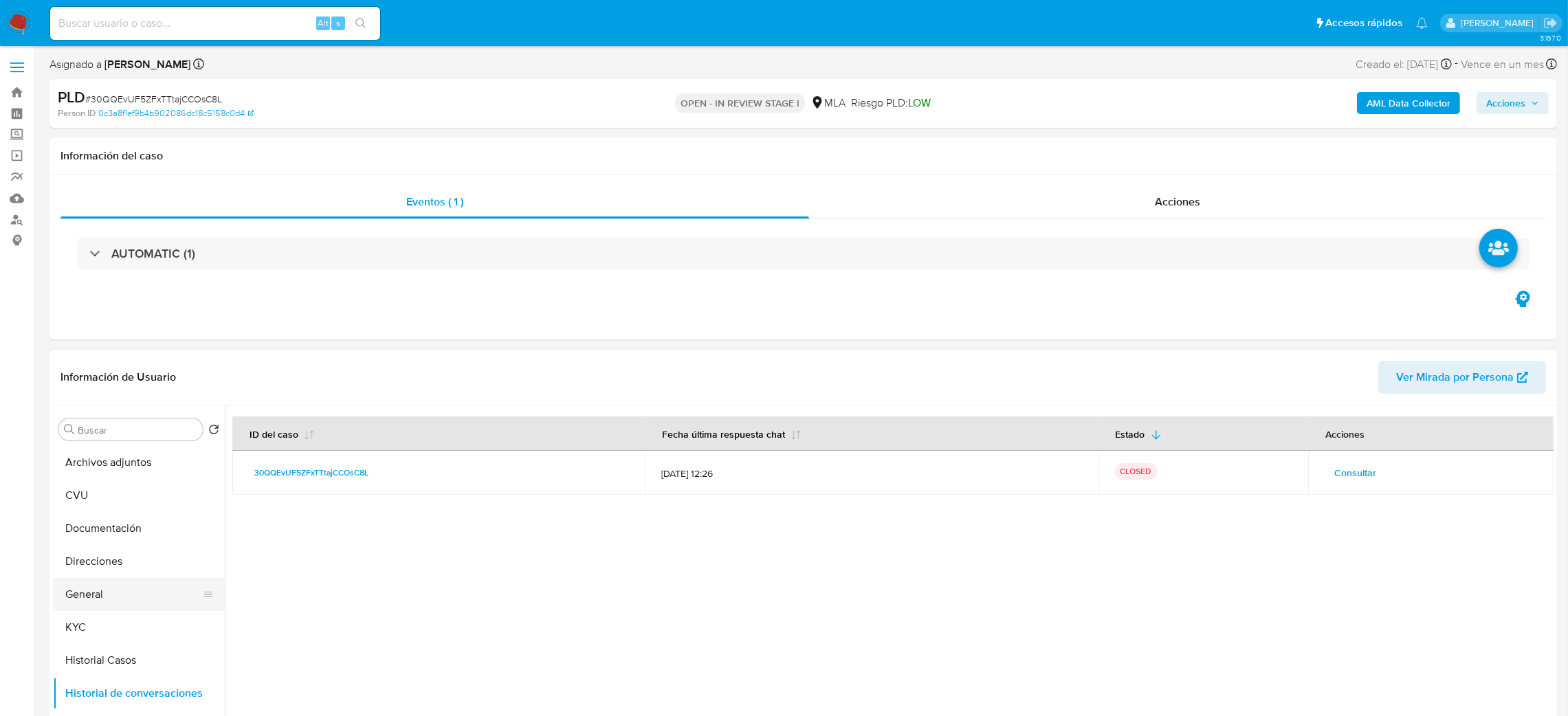
click at [106, 597] on button "General" at bounding box center [133, 594] width 161 height 33
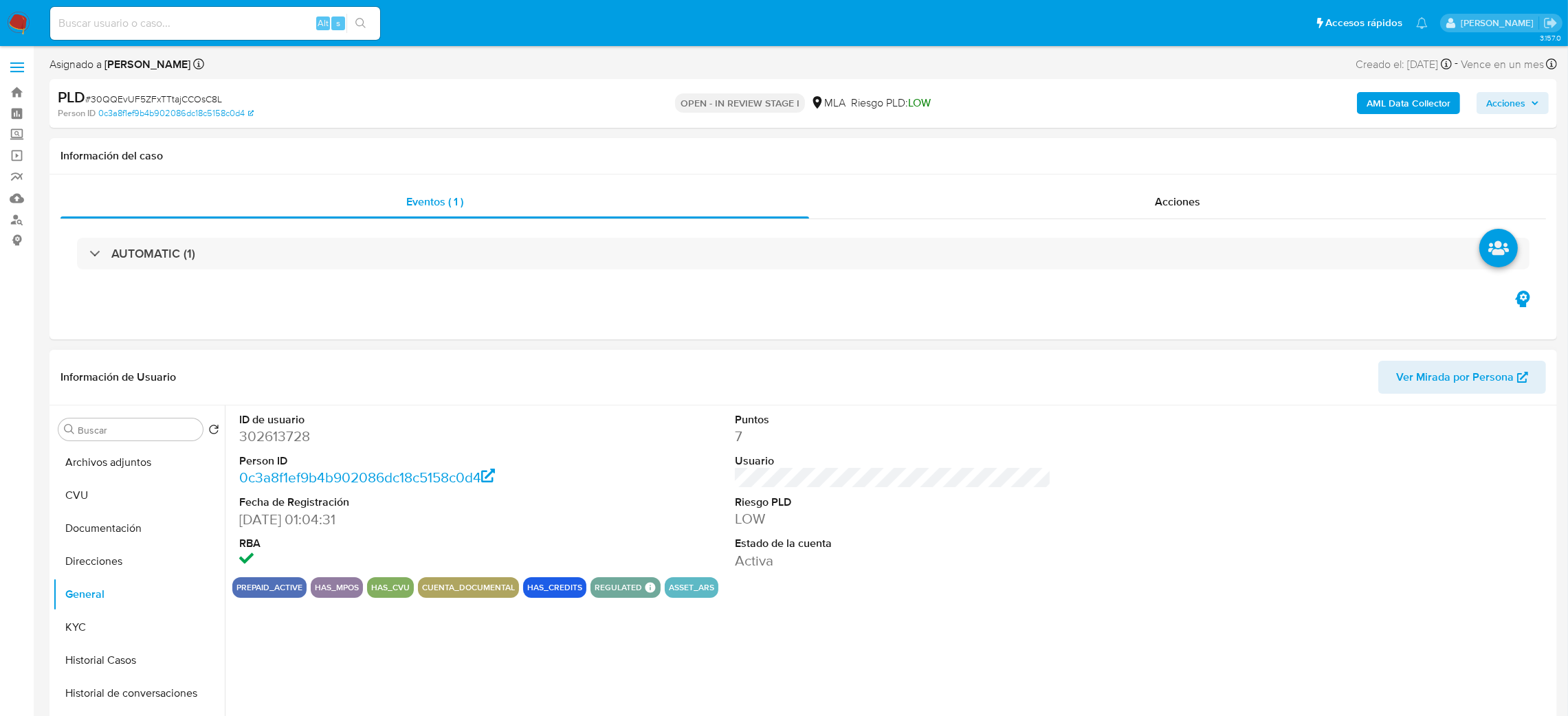
click at [263, 437] on dd "302613728" at bounding box center [397, 436] width 317 height 19
copy dd "302613728"
click at [141, 461] on button "Archivos adjuntos" at bounding box center [133, 462] width 161 height 33
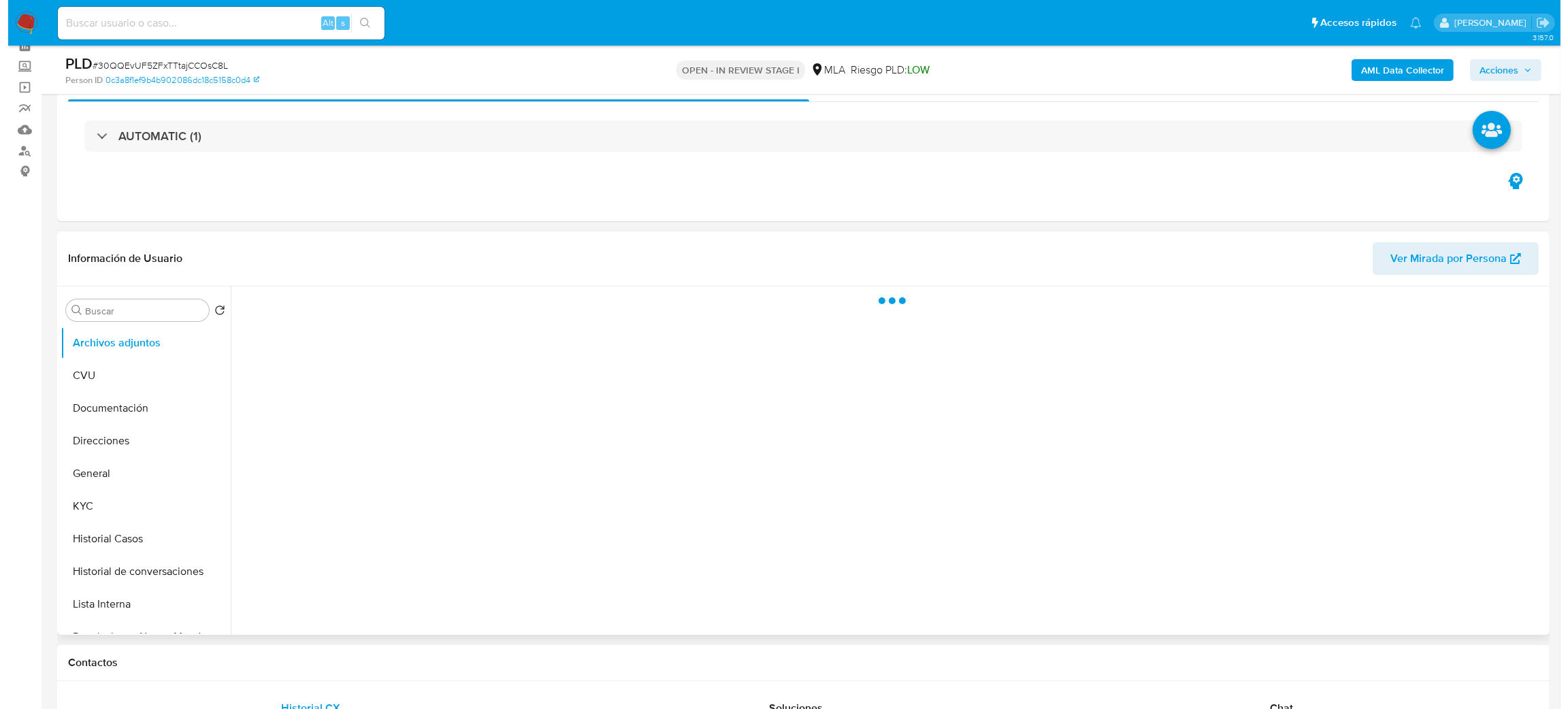
scroll to position [102, 0]
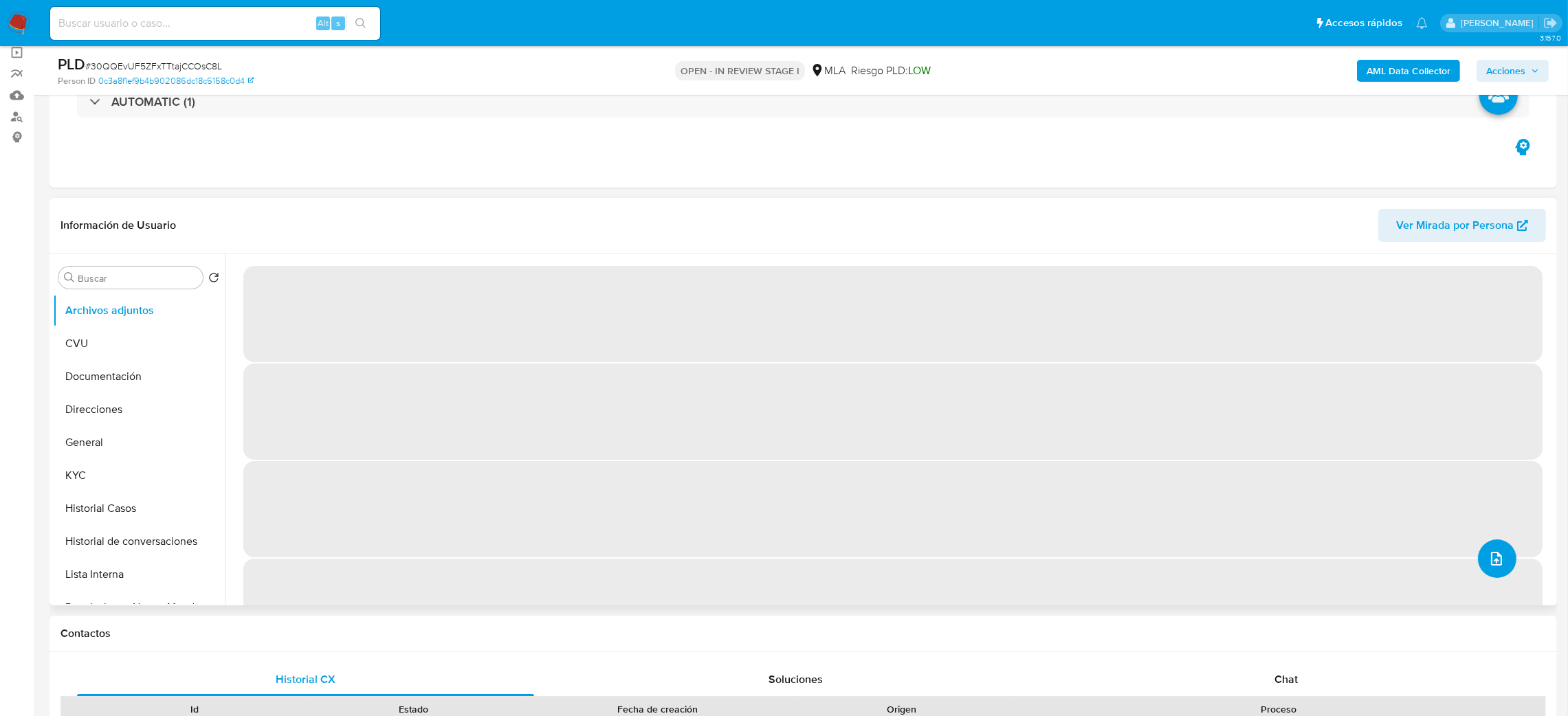
click at [1478, 553] on button "upload-file" at bounding box center [1496, 558] width 39 height 39
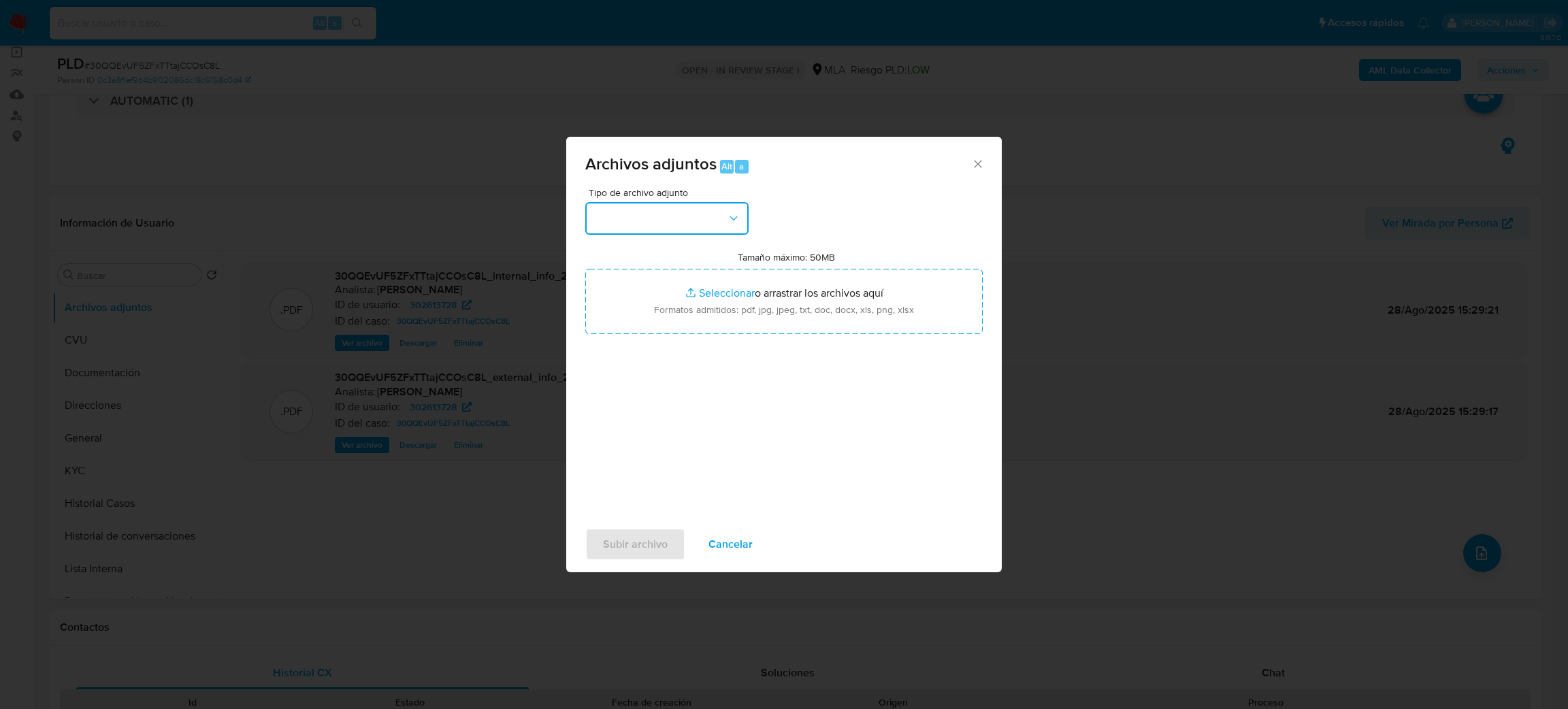
click at [691, 223] on button "button" at bounding box center [667, 219] width 163 height 33
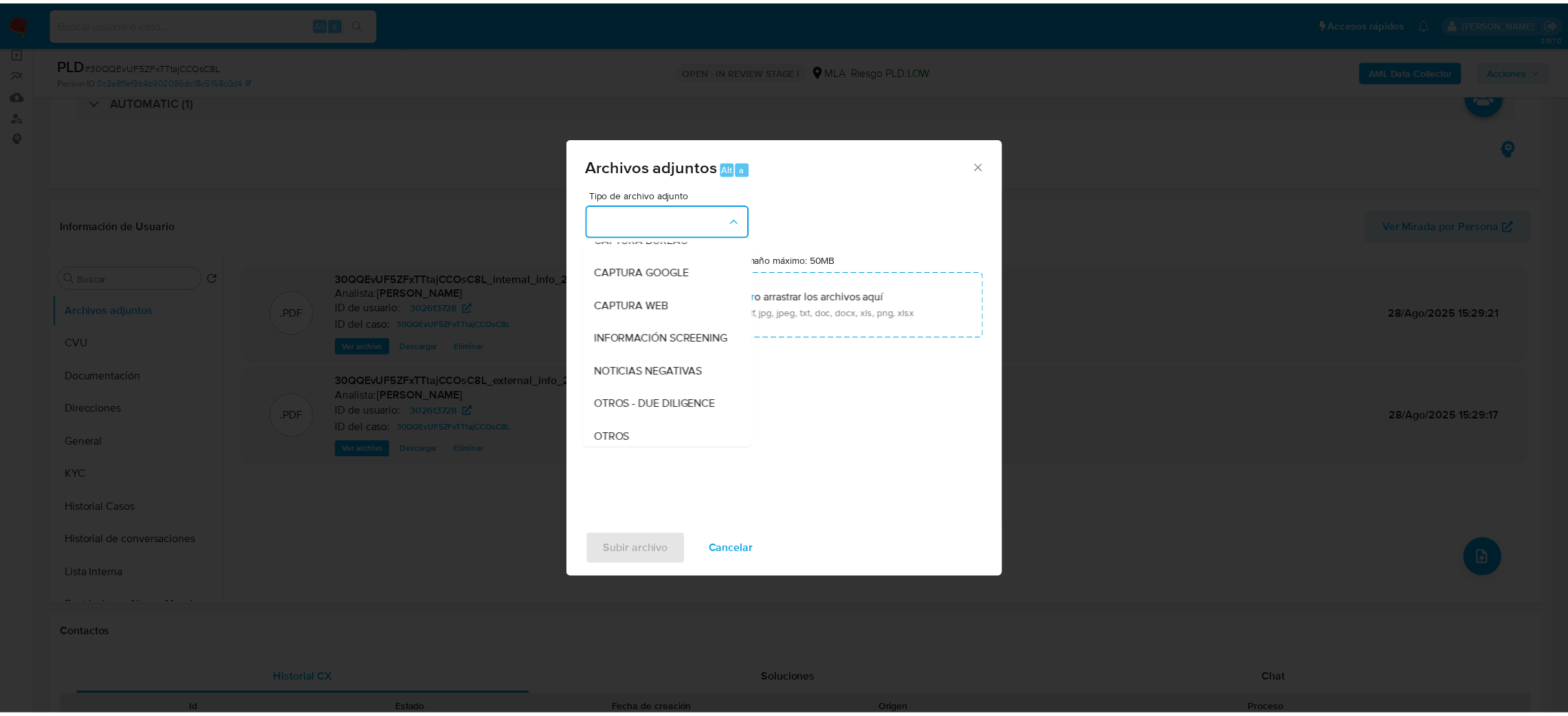
scroll to position [206, 0]
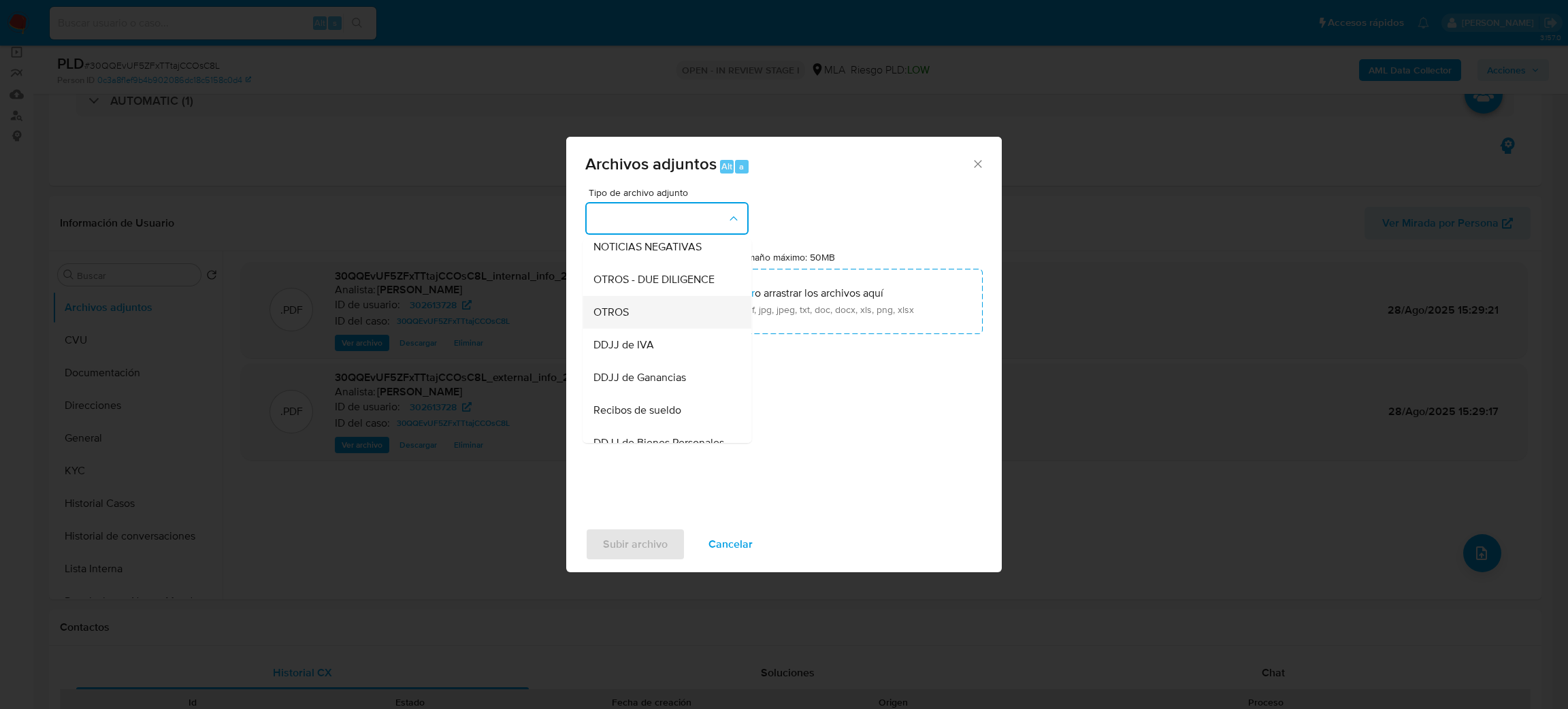
click at [648, 327] on div "OTROS" at bounding box center [663, 312] width 139 height 33
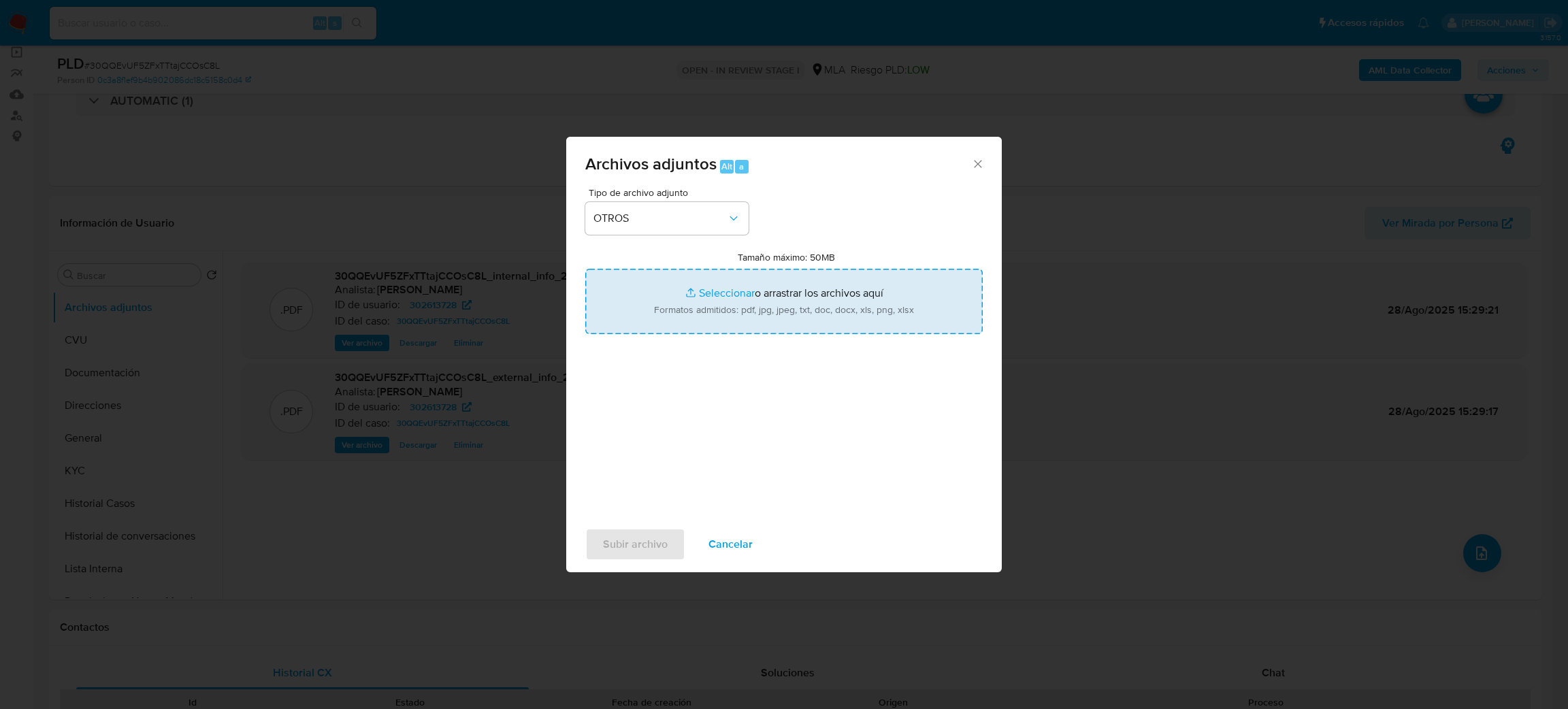
click at [730, 328] on input "Tamaño máximo: 50MB Seleccionar archivos" at bounding box center [784, 301] width 397 height 65
type input "C:\fakepath\Caselog 30QQEvUF5ZFxTTtajCCOsC8L_2025_07_18_08_00_06.docx"
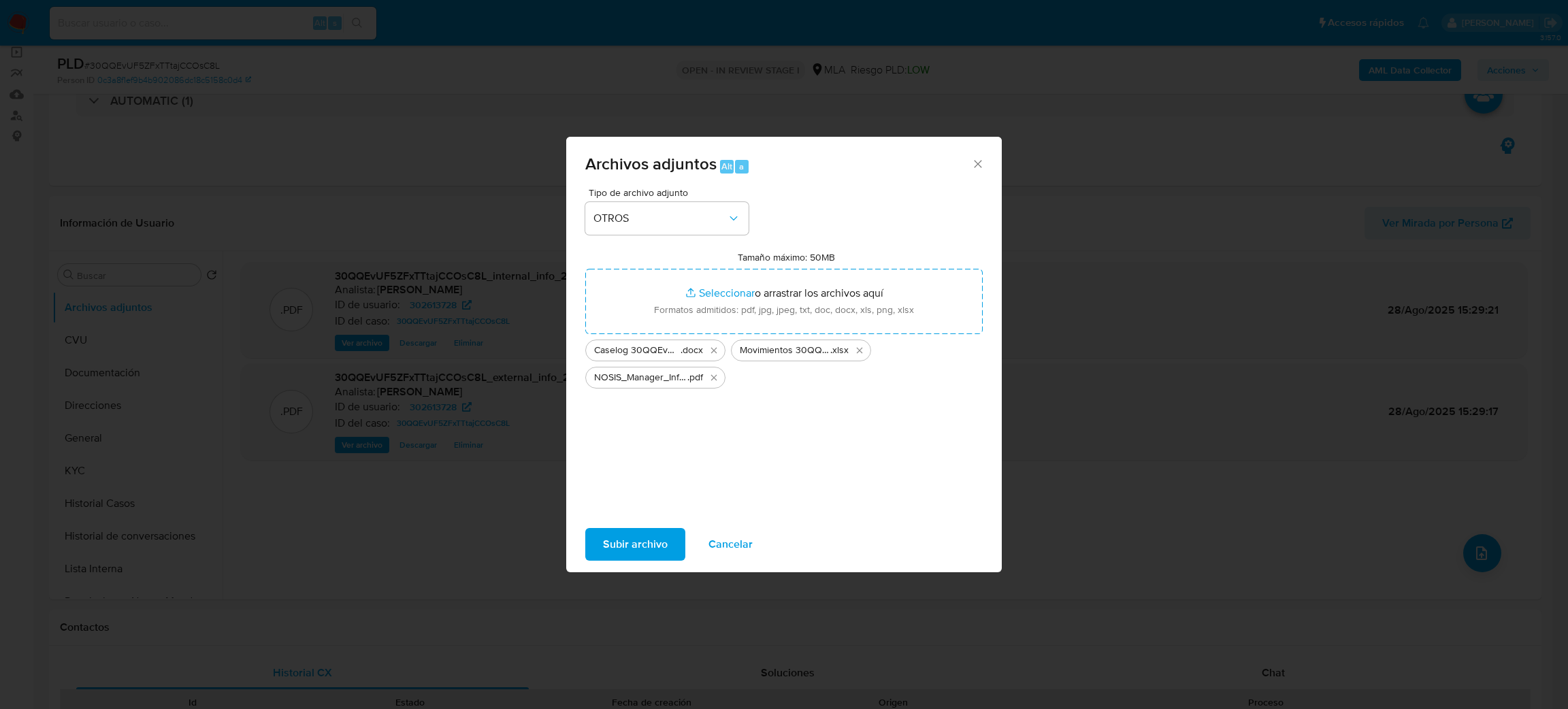
click at [605, 540] on span "Subir archivo" at bounding box center [635, 544] width 65 height 30
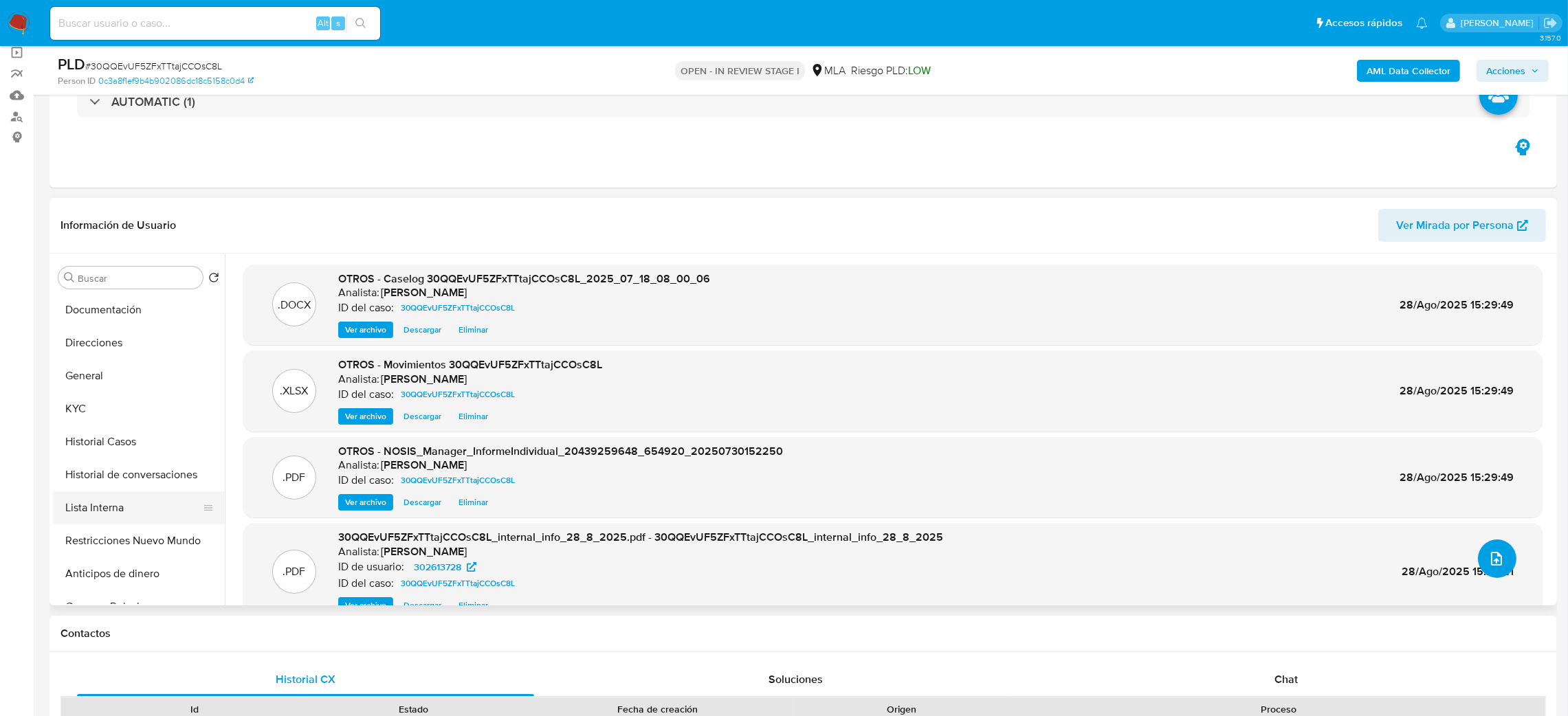
scroll to position [103, 0]
click at [153, 497] on button "Restricciones Nuevo Mundo" at bounding box center [133, 505] width 161 height 33
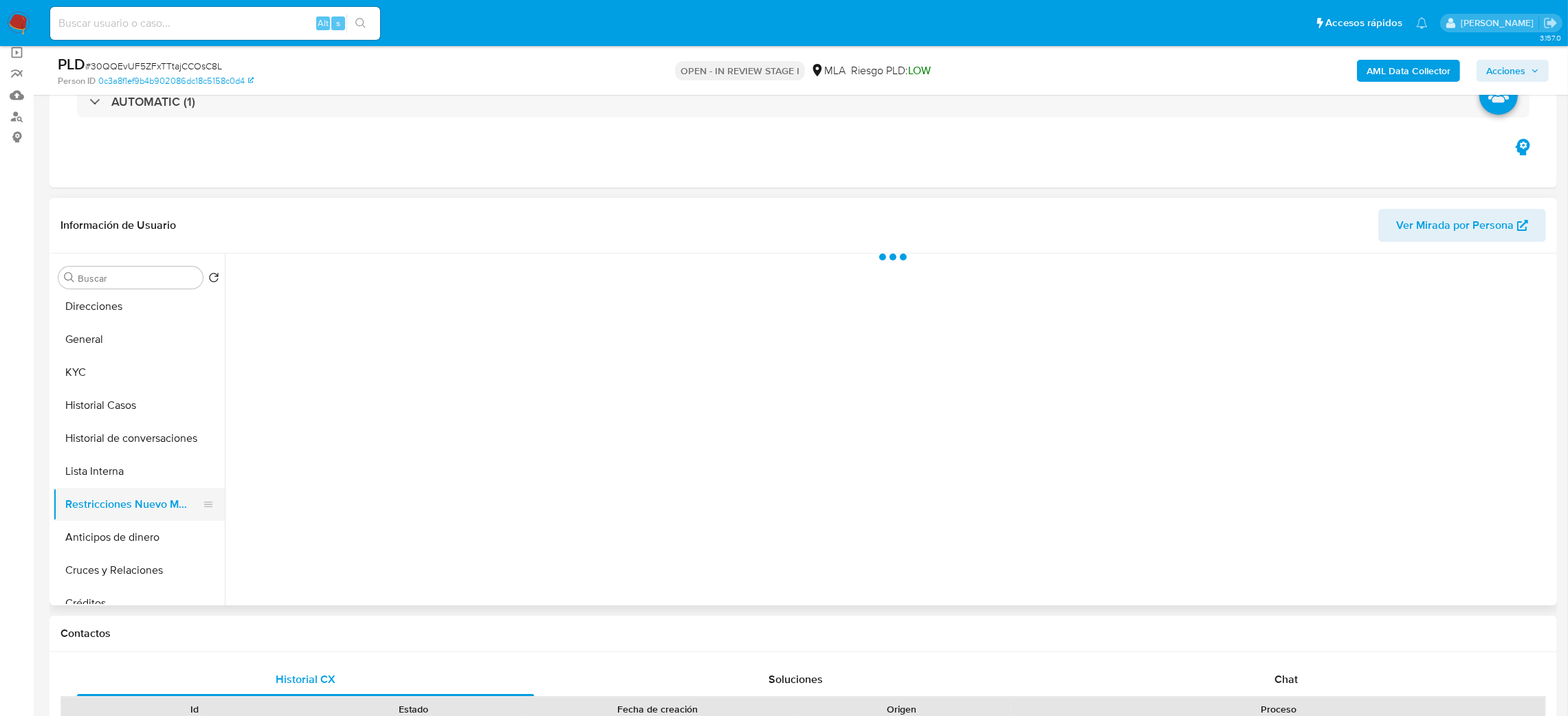
scroll to position [0, 0]
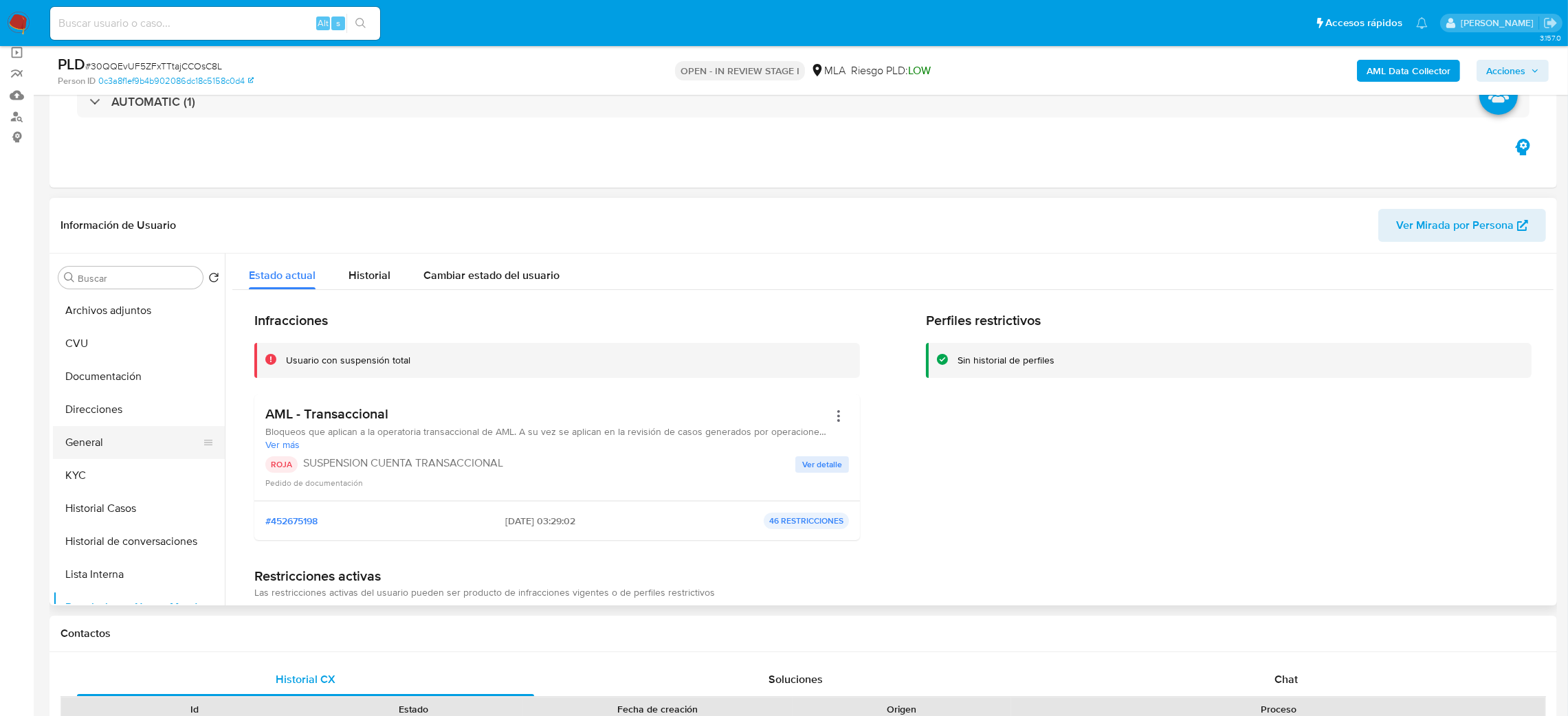
click at [89, 434] on button "General" at bounding box center [133, 442] width 161 height 33
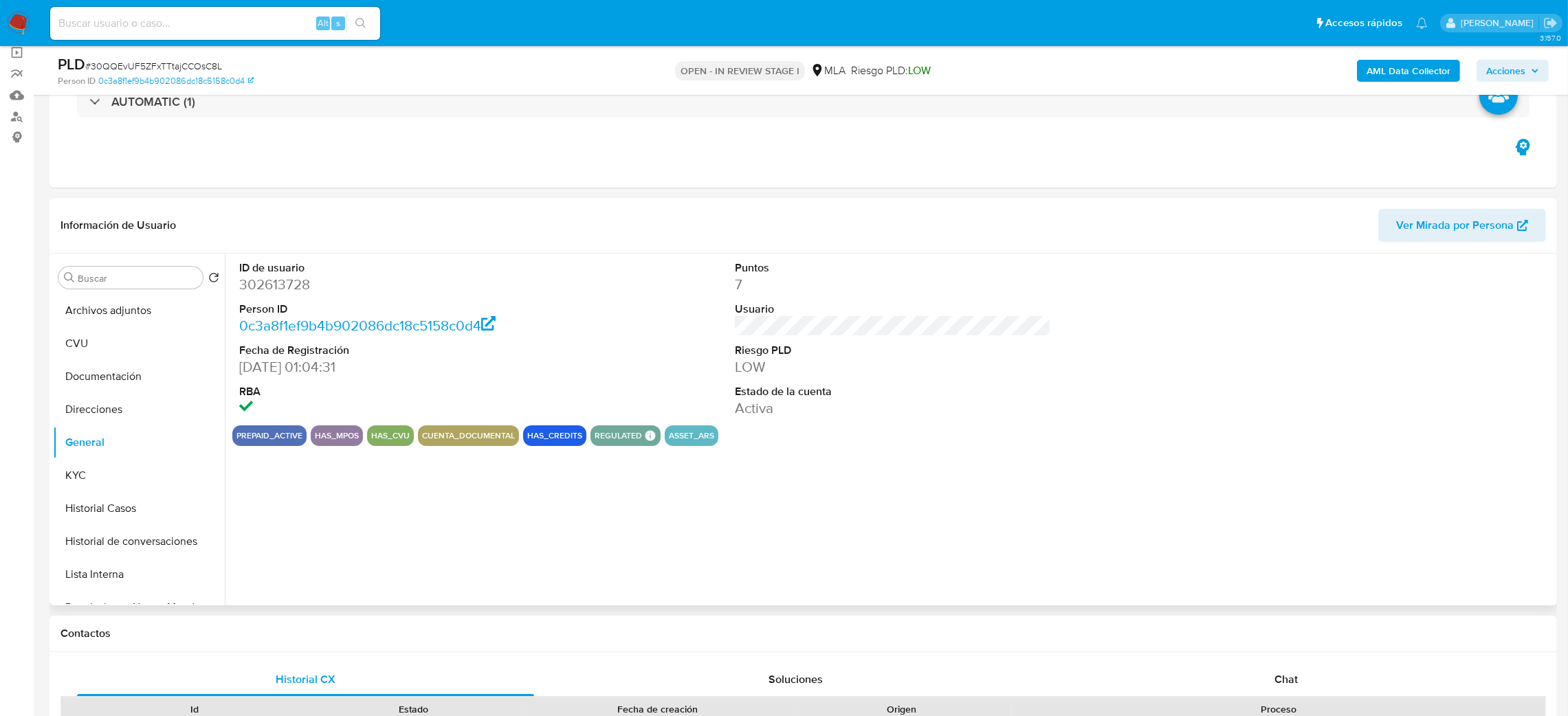
click at [263, 286] on dd "302613728" at bounding box center [397, 285] width 317 height 19
copy dd "302613728"
click at [1533, 77] on span "Acciones" at bounding box center [1512, 71] width 53 height 19
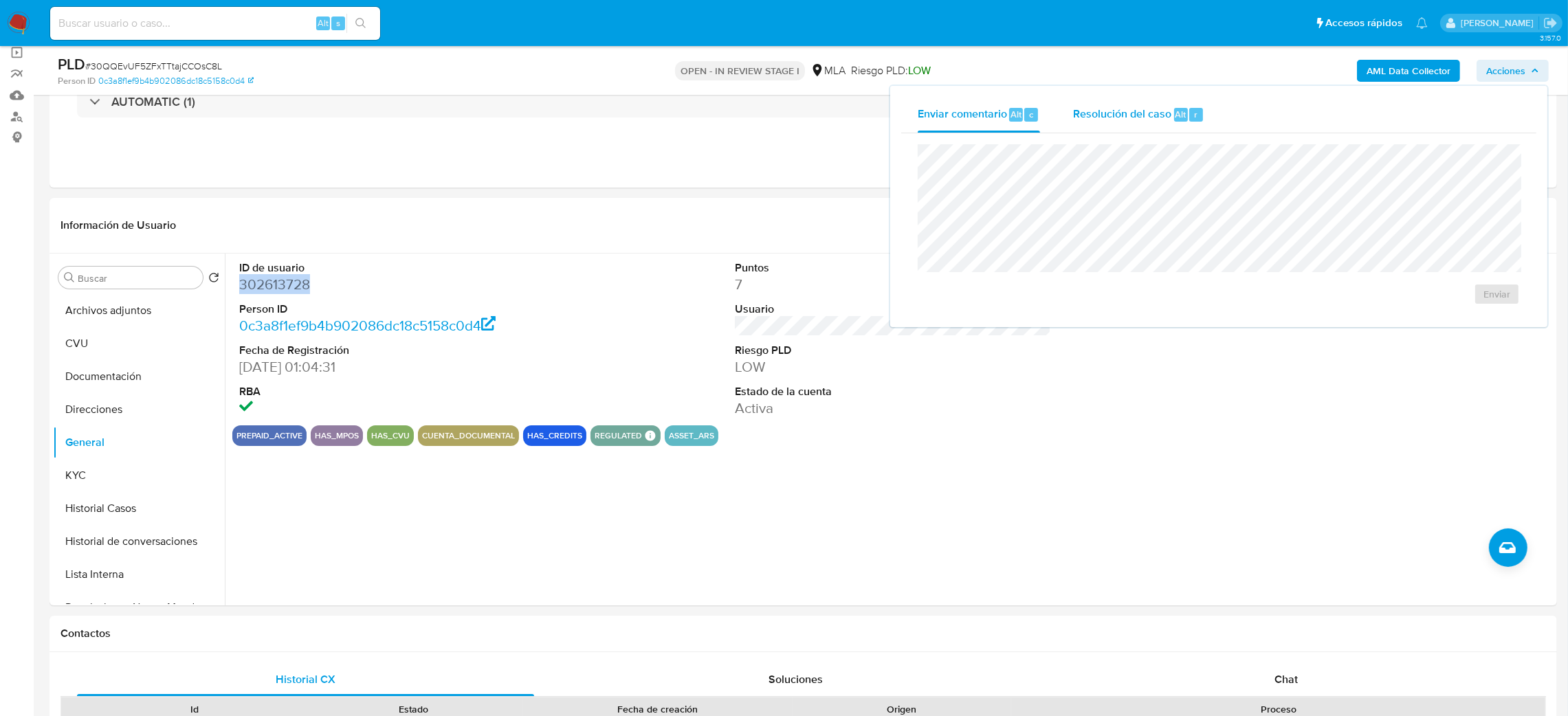
click at [1088, 123] on div "Resolución del caso Alt r" at bounding box center [1138, 114] width 131 height 35
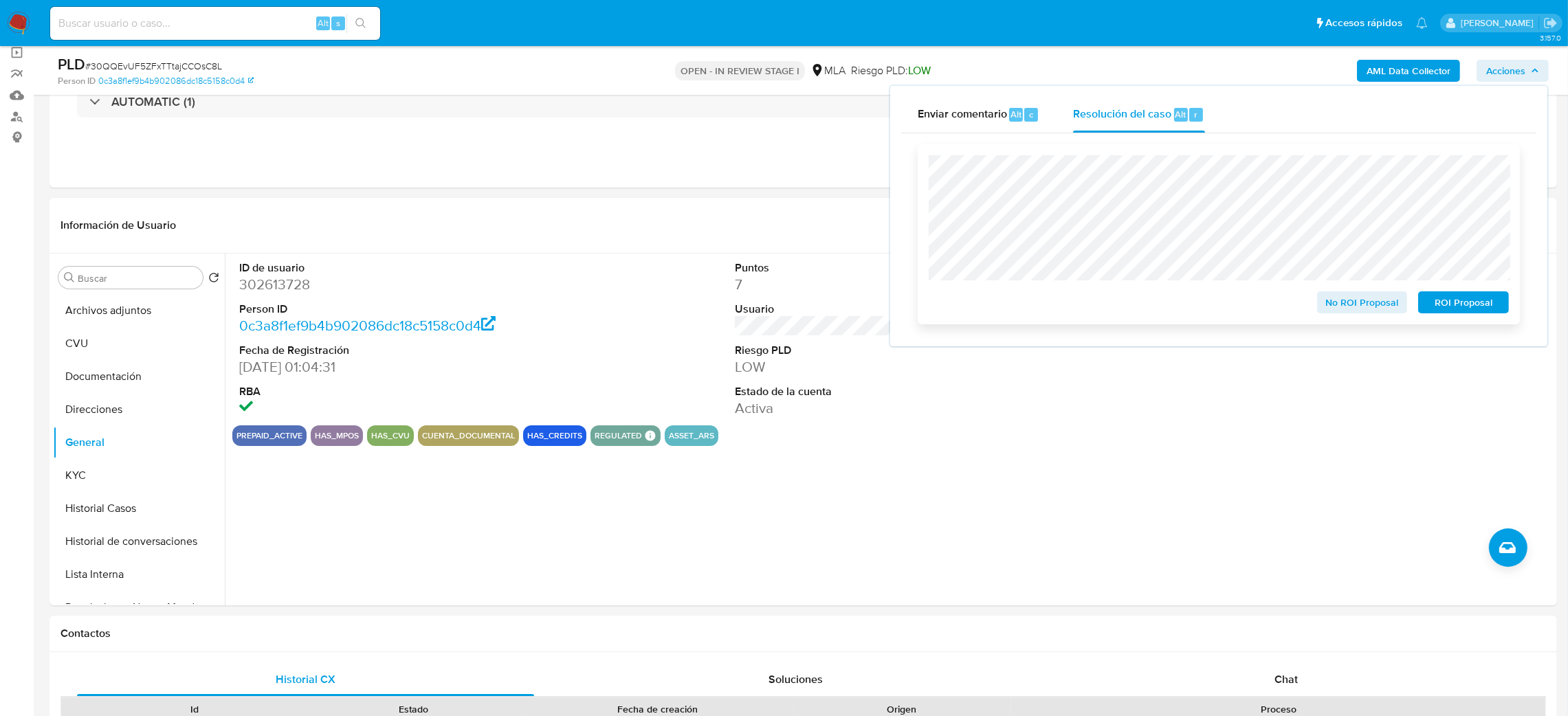
click at [1467, 301] on span "ROI Proposal" at bounding box center [1463, 302] width 72 height 19
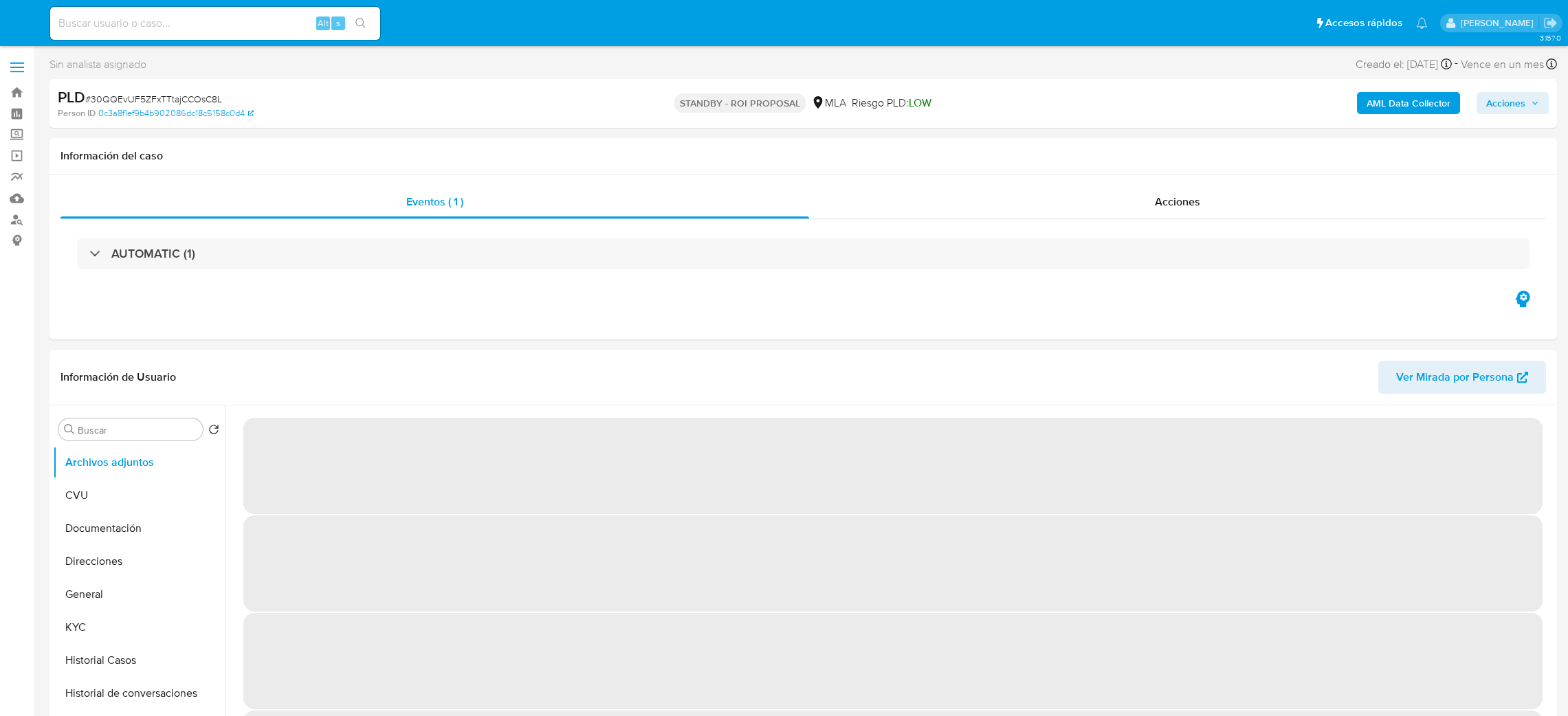
select select "10"
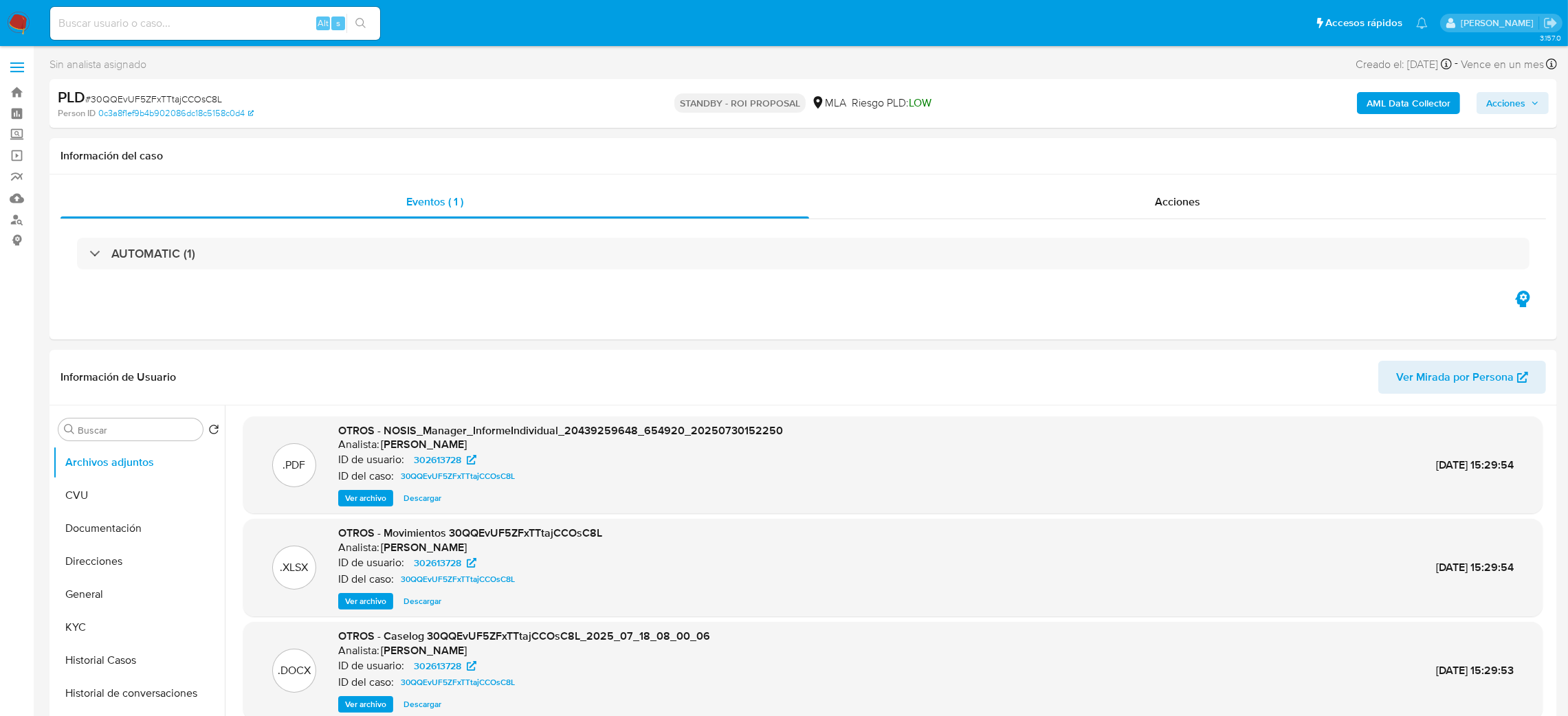
click at [258, 31] on input at bounding box center [215, 23] width 330 height 18
paste input "juPjLipzUirfNqA3SUQZS3BQ"
type input "juPjLipzUirfNqA3SUQZS3BQ"
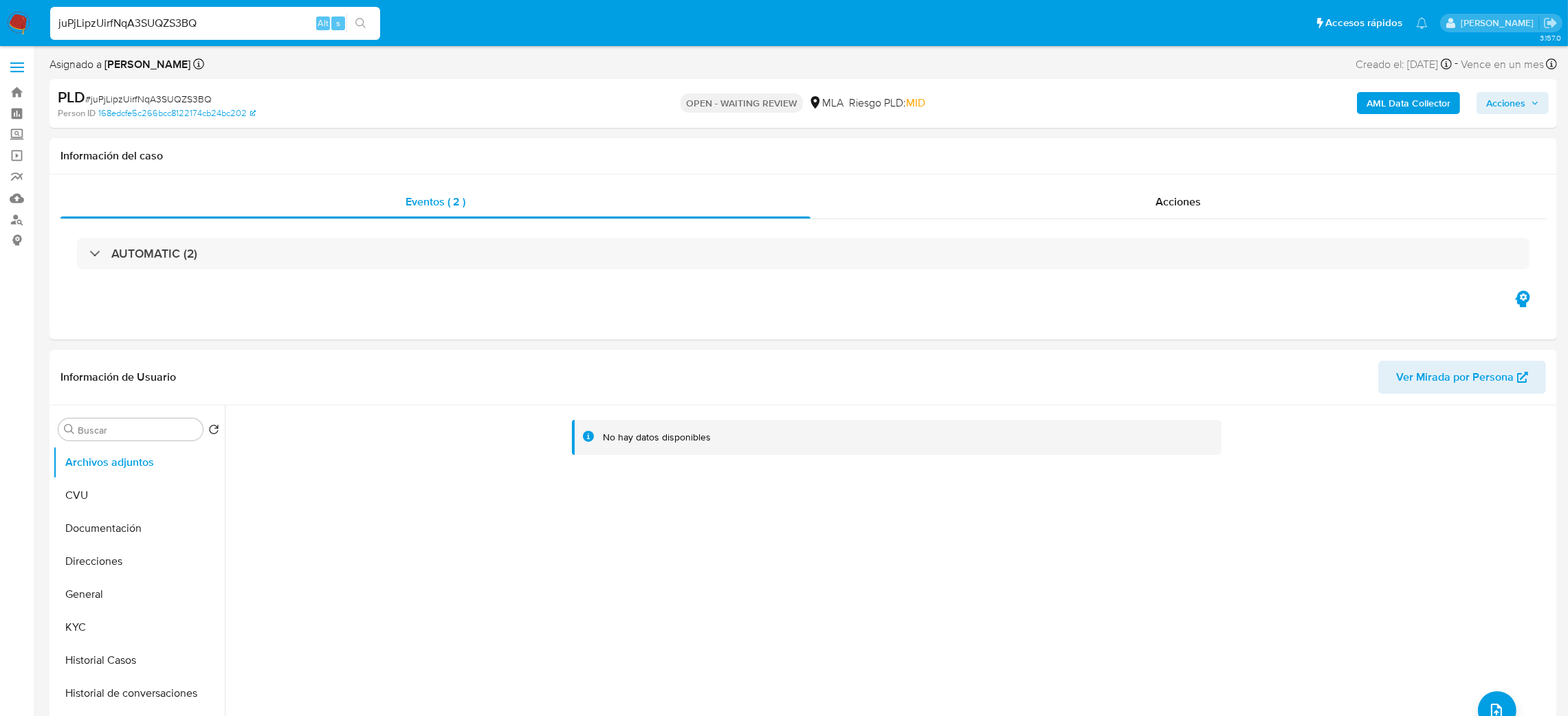
select select "10"
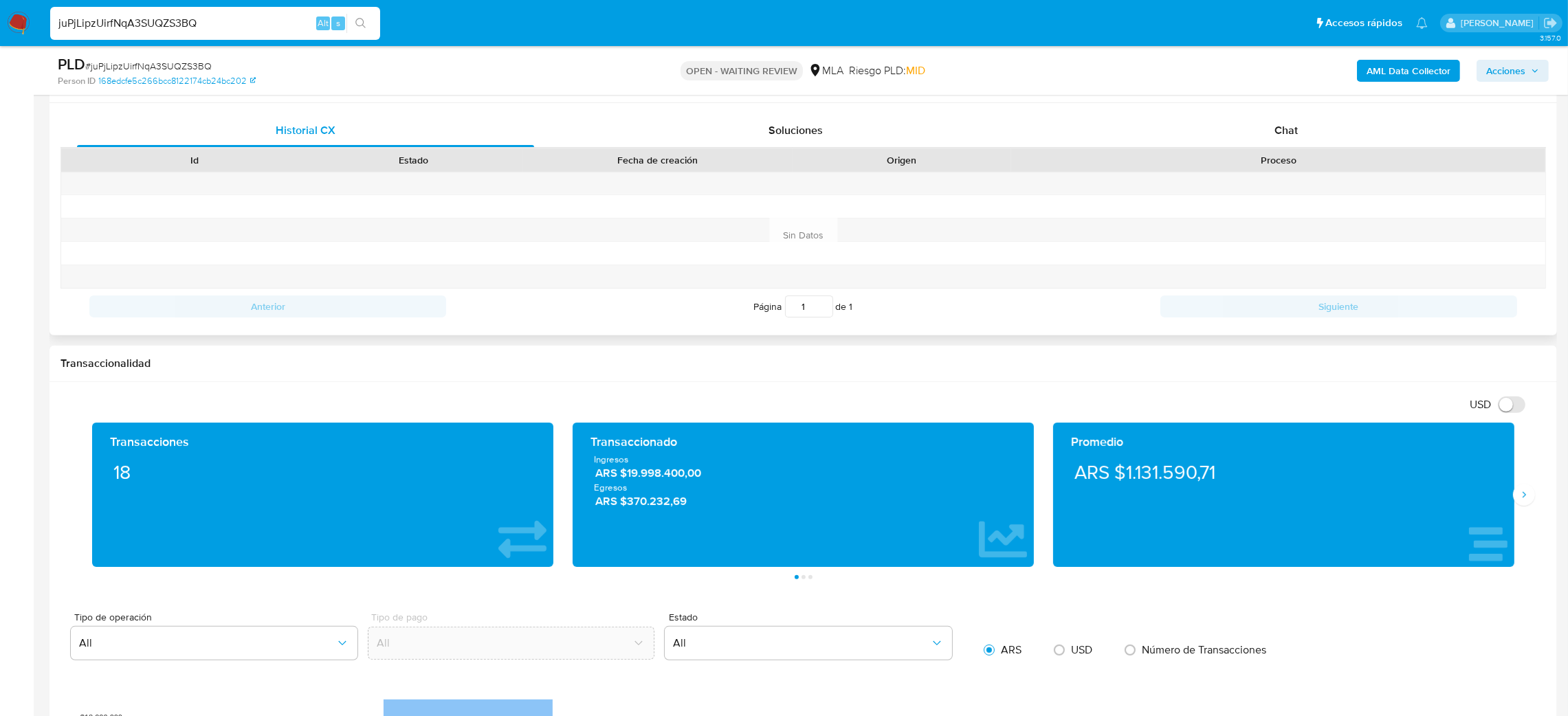
scroll to position [618, 0]
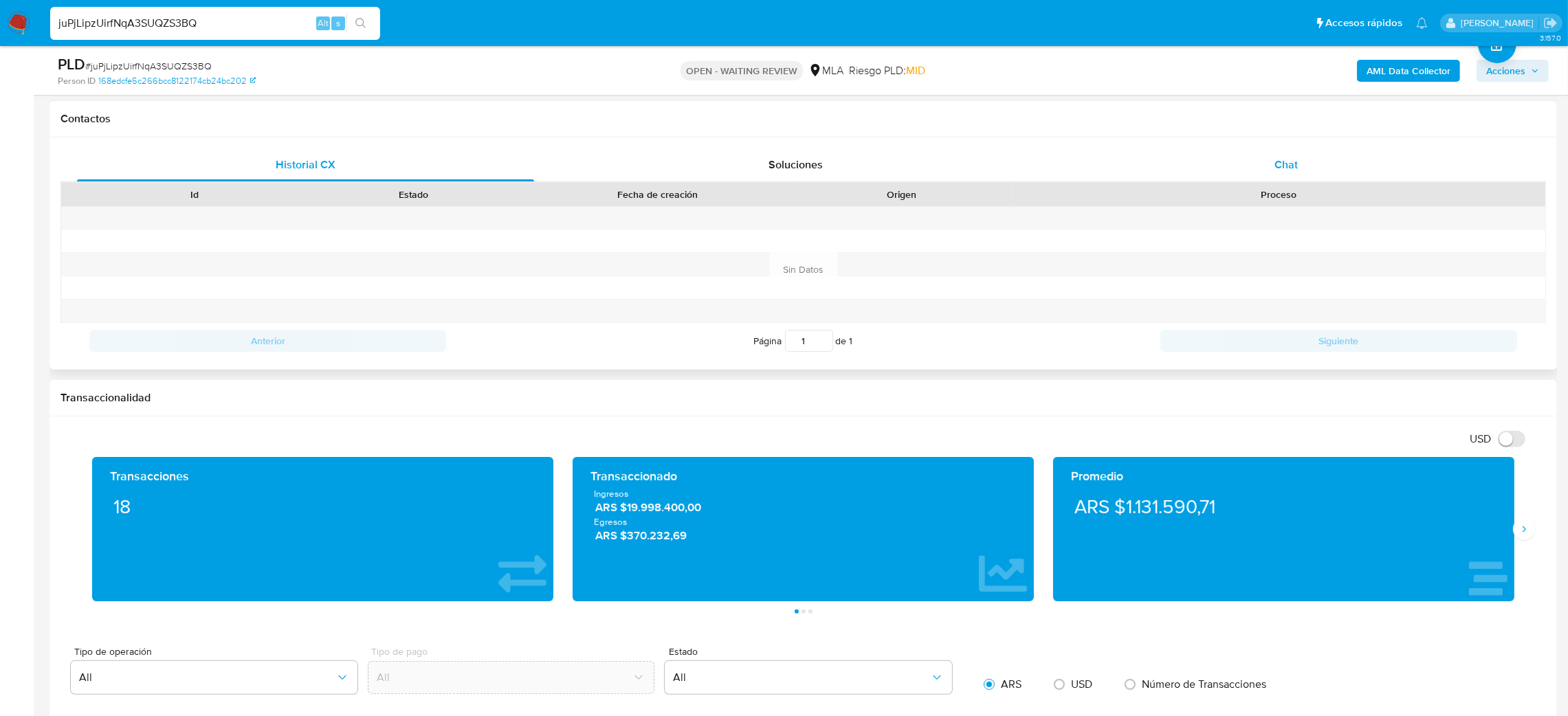
click at [1285, 161] on span "Chat" at bounding box center [1286, 164] width 24 height 16
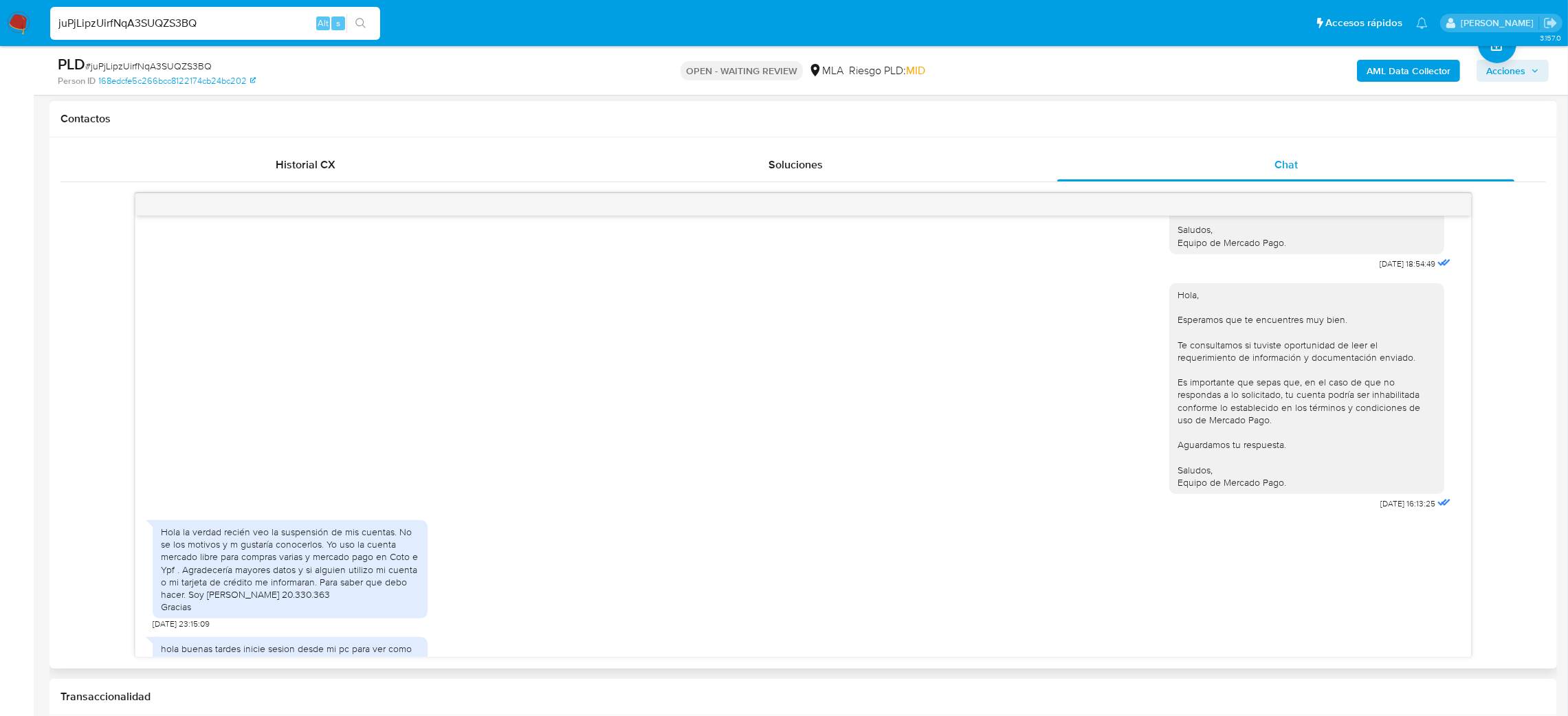
scroll to position [1752, 0]
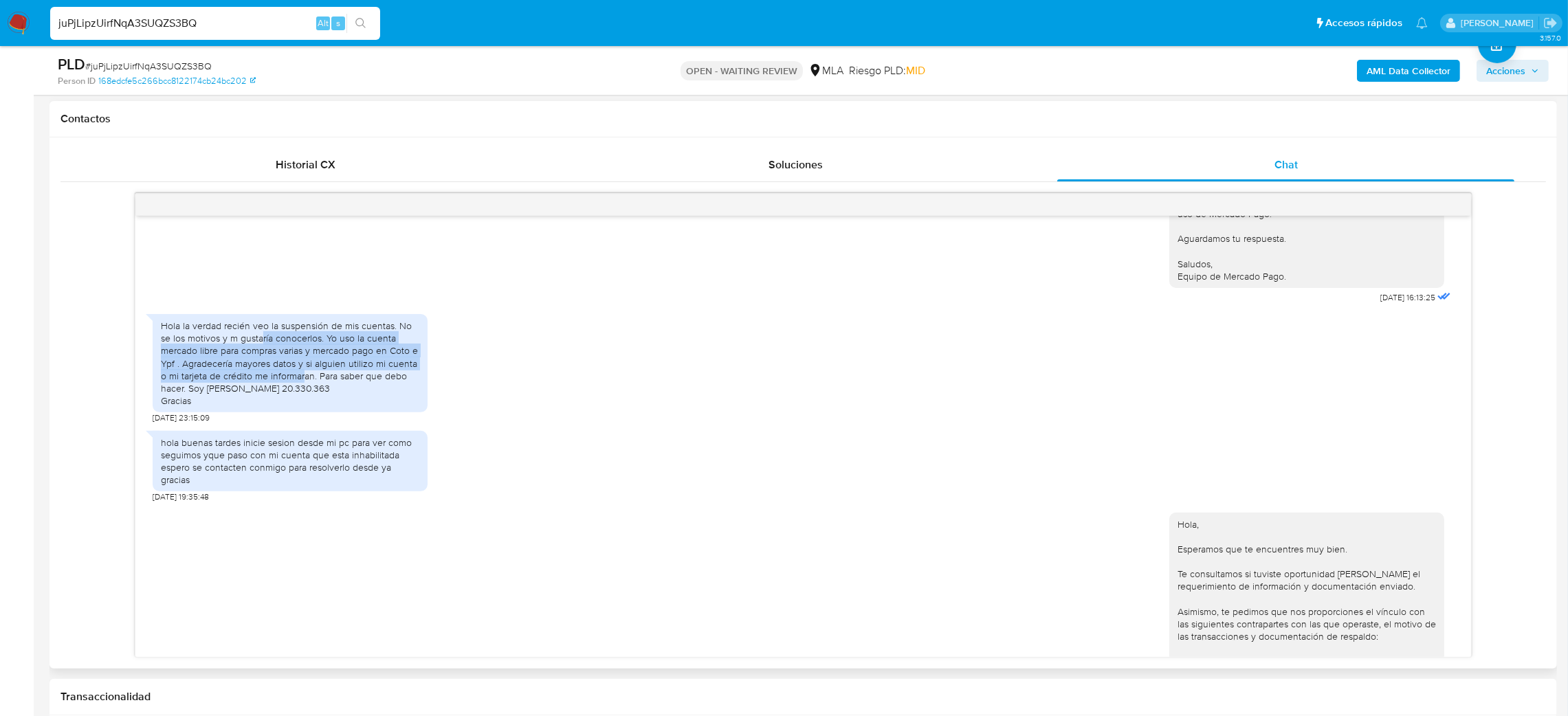
drag, startPoint x: 261, startPoint y: 399, endPoint x: 303, endPoint y: 446, distance: 63.0
click at [303, 406] on div "Hola la verdad recién veo la suspensión de mis cuentas. No se los motivos y m g…" at bounding box center [290, 362] width 259 height 87
click at [300, 412] on div "Hola la verdad recién veo la suspensión de mis cuentas. No se los motivos y m g…" at bounding box center [290, 362] width 275 height 98
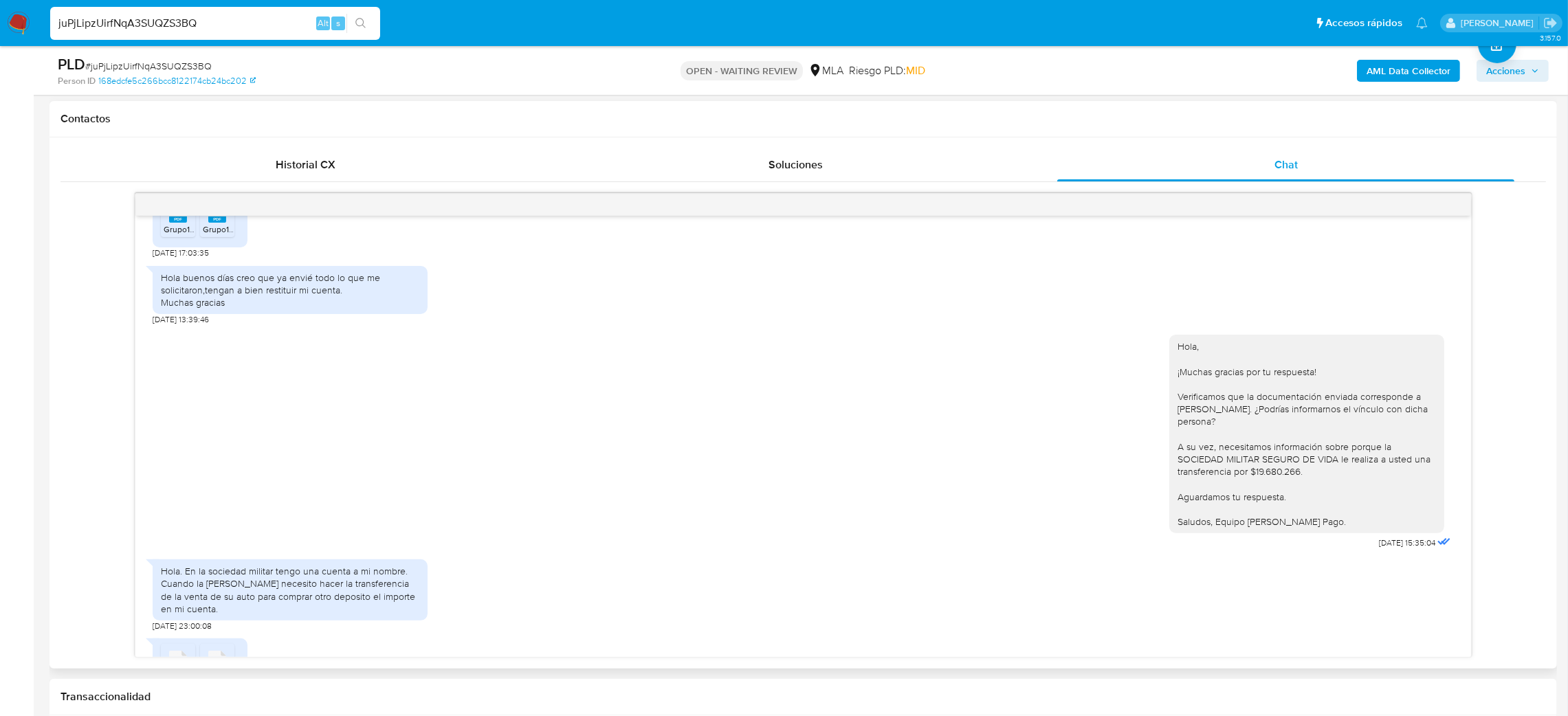
scroll to position [2988, 0]
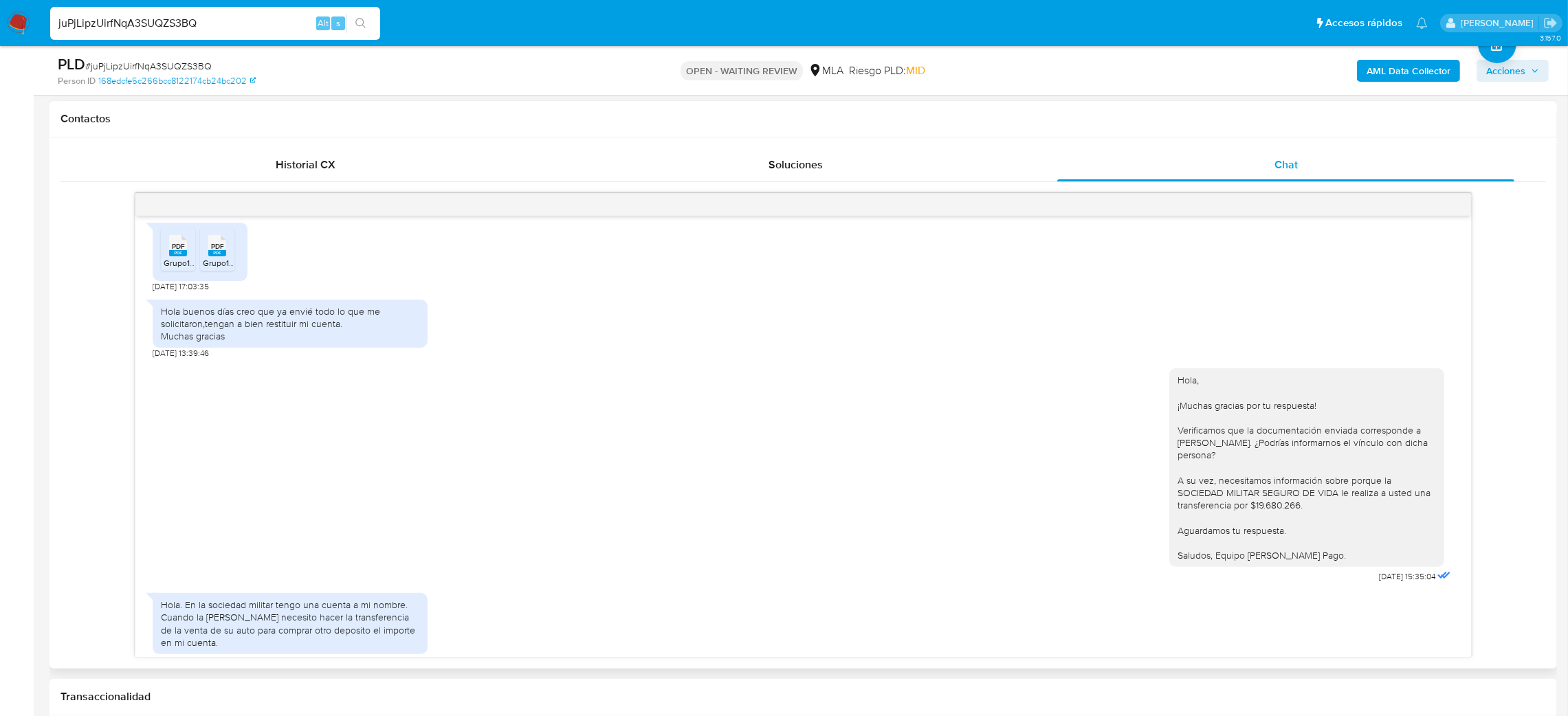
click at [204, 258] on div "PDF PDF" at bounding box center [217, 244] width 29 height 27
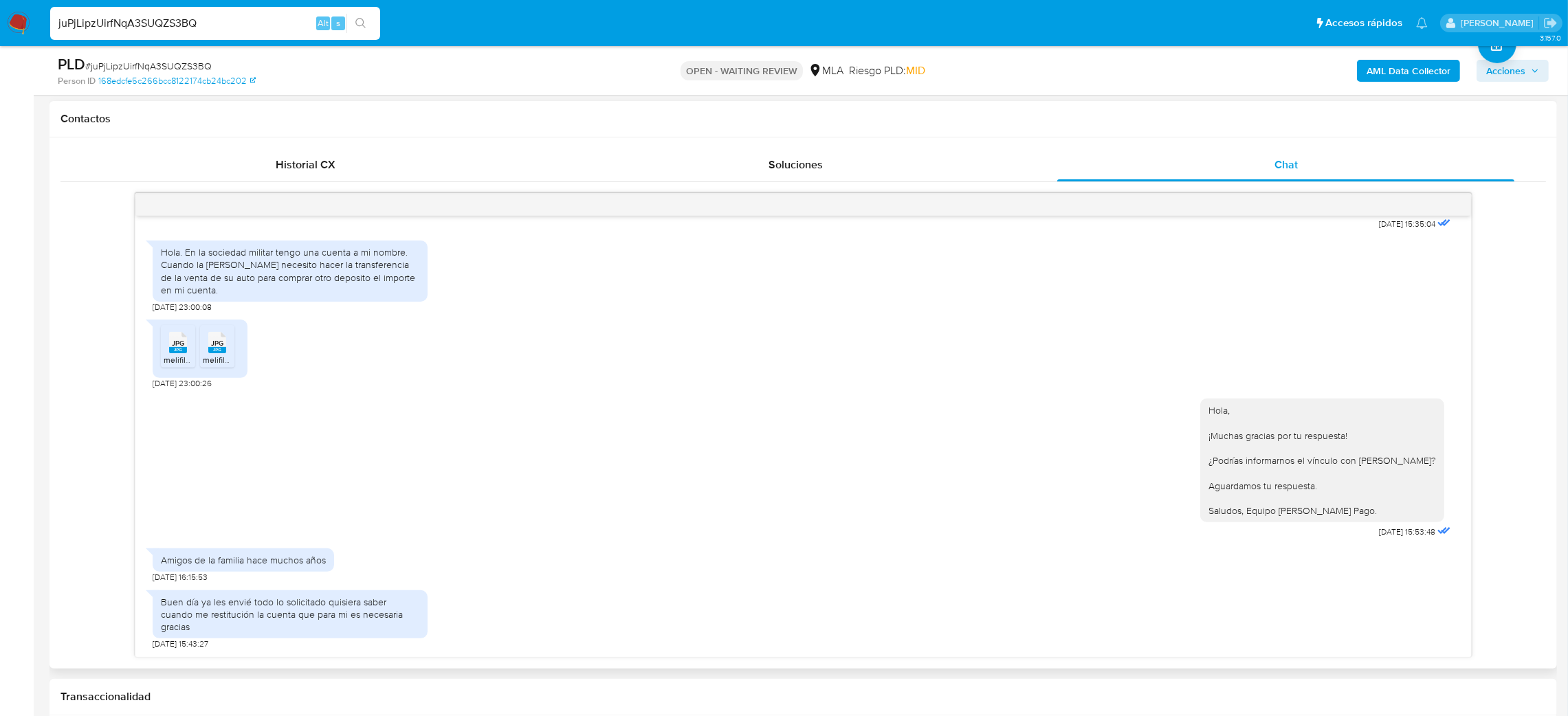
scroll to position [3314, 0]
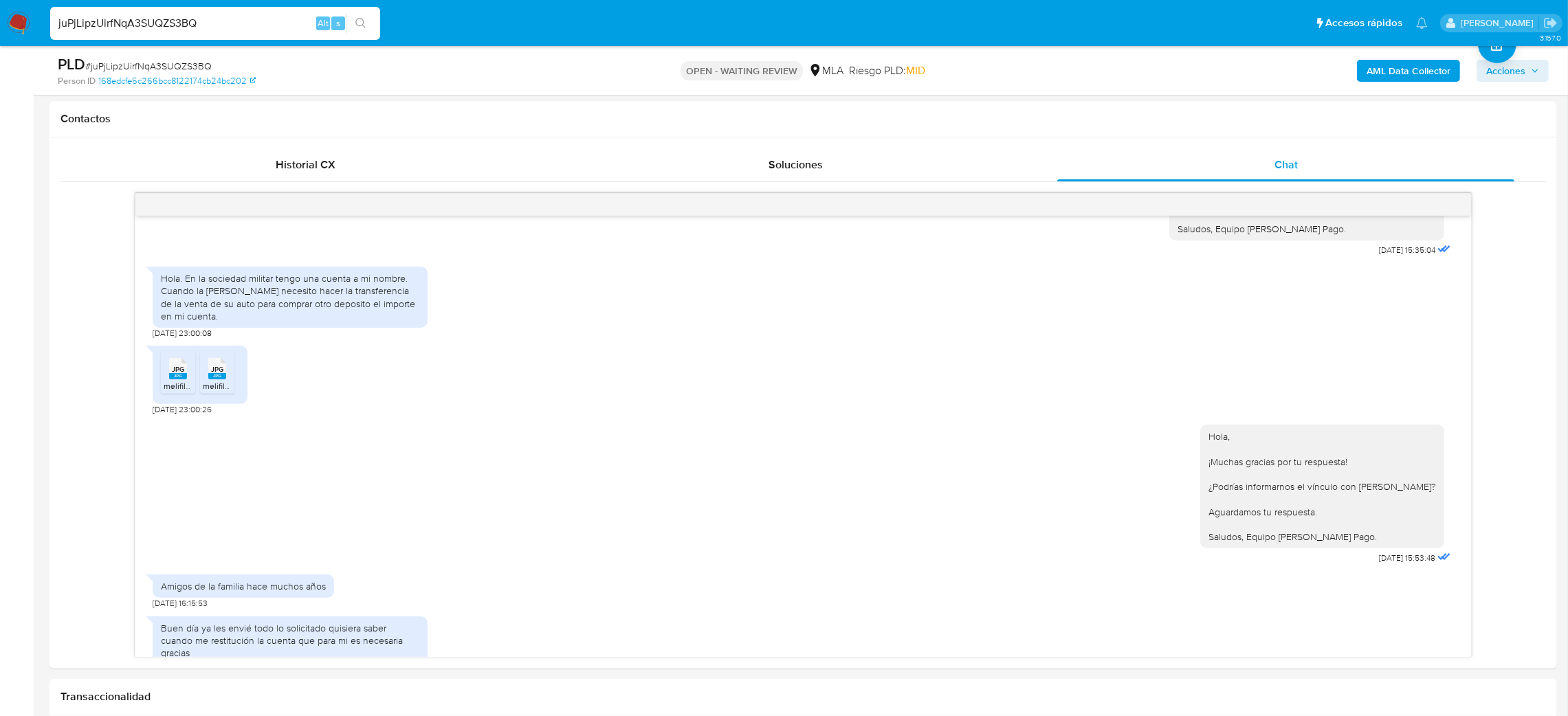
click at [250, 35] on div "juPjLipzUirfNqA3SUQZS3BQ Alt s" at bounding box center [215, 24] width 330 height 33
drag, startPoint x: 248, startPoint y: 20, endPoint x: 0, endPoint y: 53, distance: 250.2
click at [0, 53] on div "Pausado Ver notificaciones juPjLipzUirfNqA3SUQZS3BQ Alt s Accesos rápidos Presi…" at bounding box center [784, 728] width 1568 height 2691
paste input "Wb5YnLQKzEPnDtQirnRicYSe"
type input "Wb5YnLQKzEPnDtQirnRicYSe"
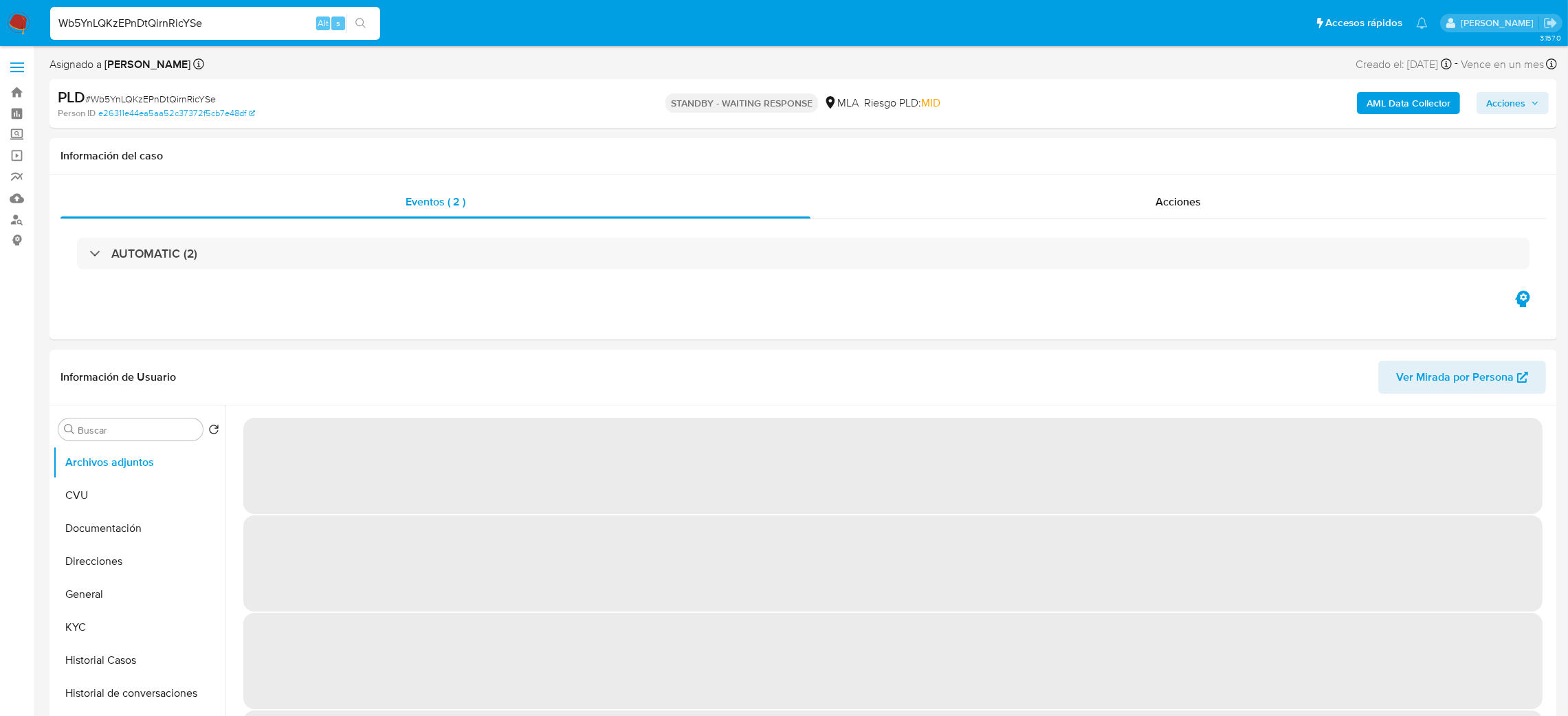
select select "10"
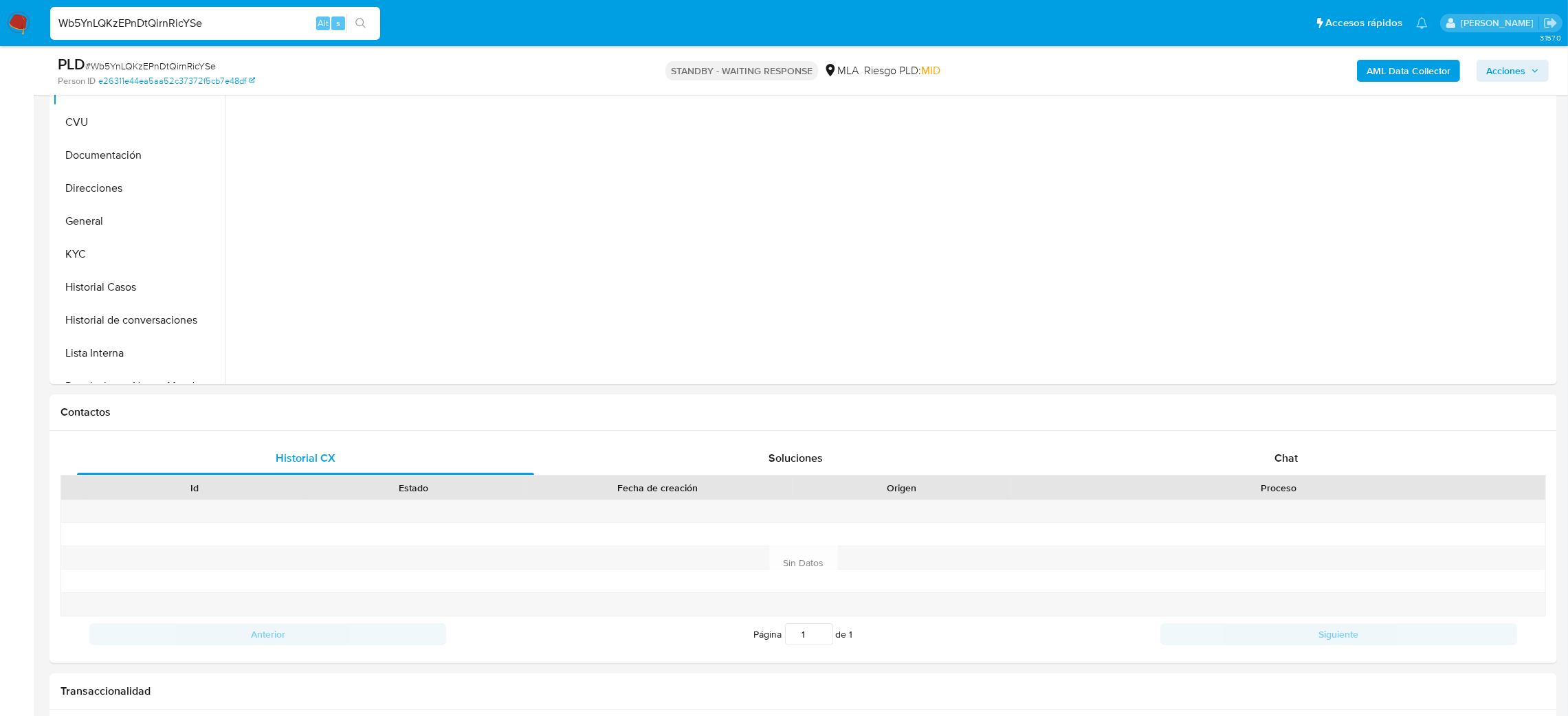
scroll to position [429, 0]
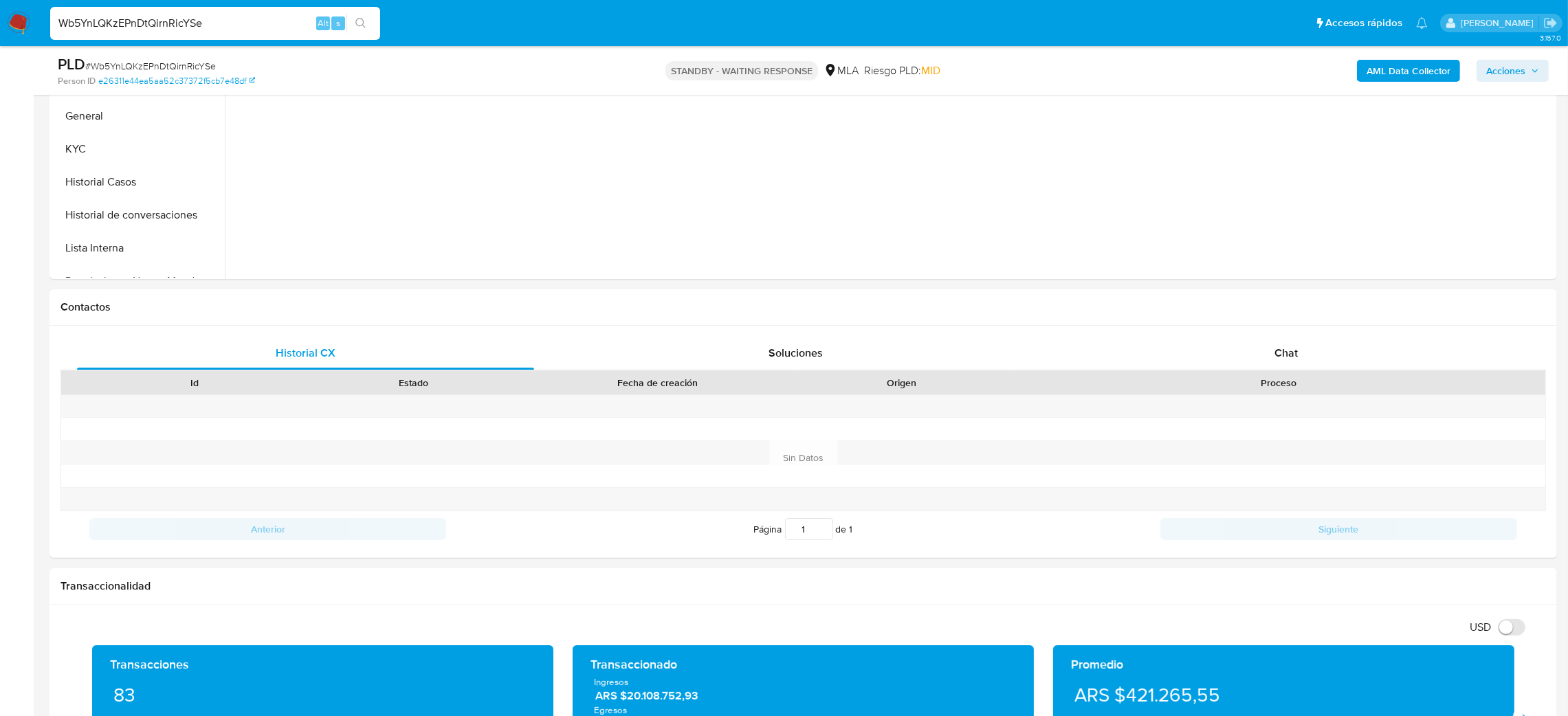
drag, startPoint x: 233, startPoint y: 19, endPoint x: 30, endPoint y: 27, distance: 203.2
click at [30, 27] on nav "Pausado Ver notificaciones Wb5YnLQKzEPnDtQirnRicYSe Alt s Accesos rápidos Presi…" at bounding box center [784, 23] width 1568 height 46
paste input "juPjLipzUirfNqA3SUQZS3BQ"
type input "juPjLipzUirfNqA3SUQZS3BQ"
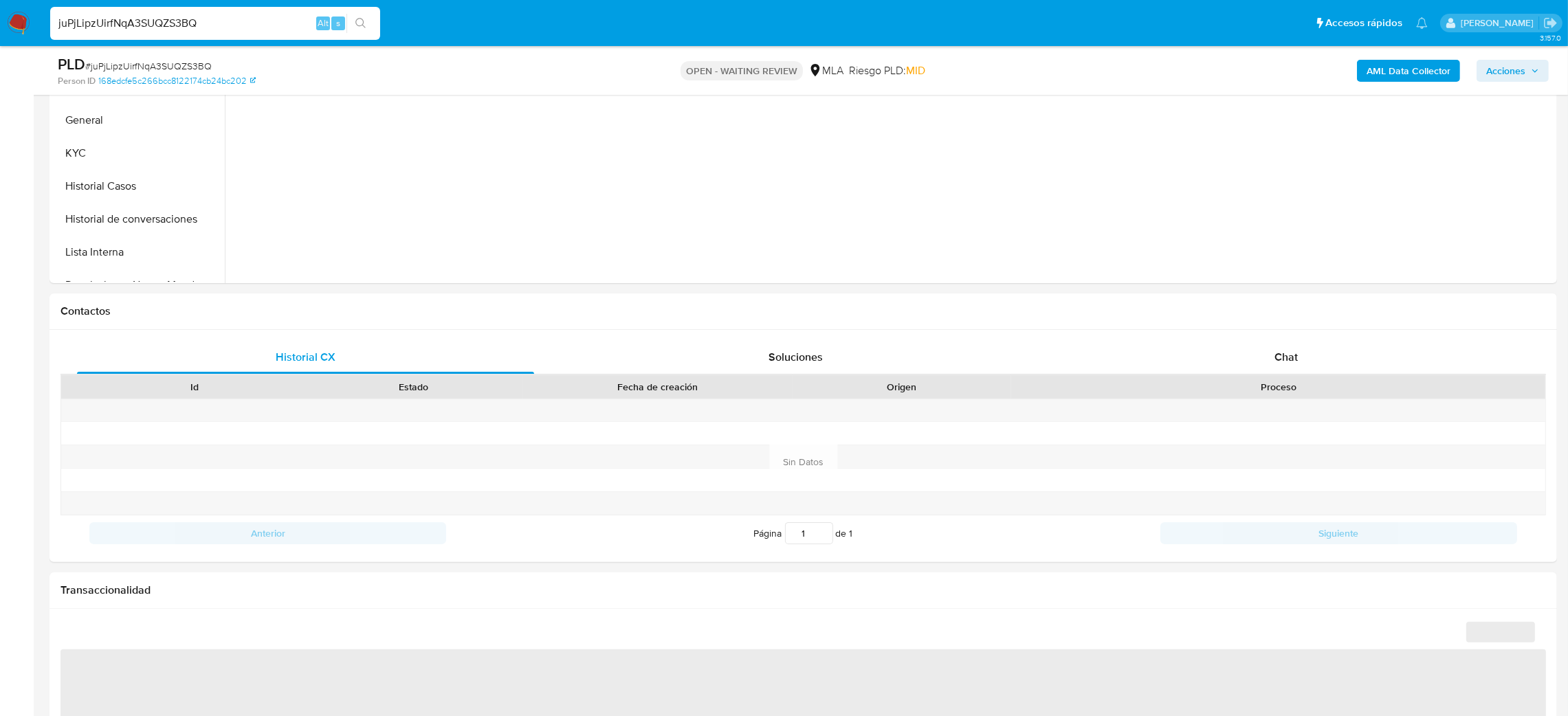
scroll to position [428, 0]
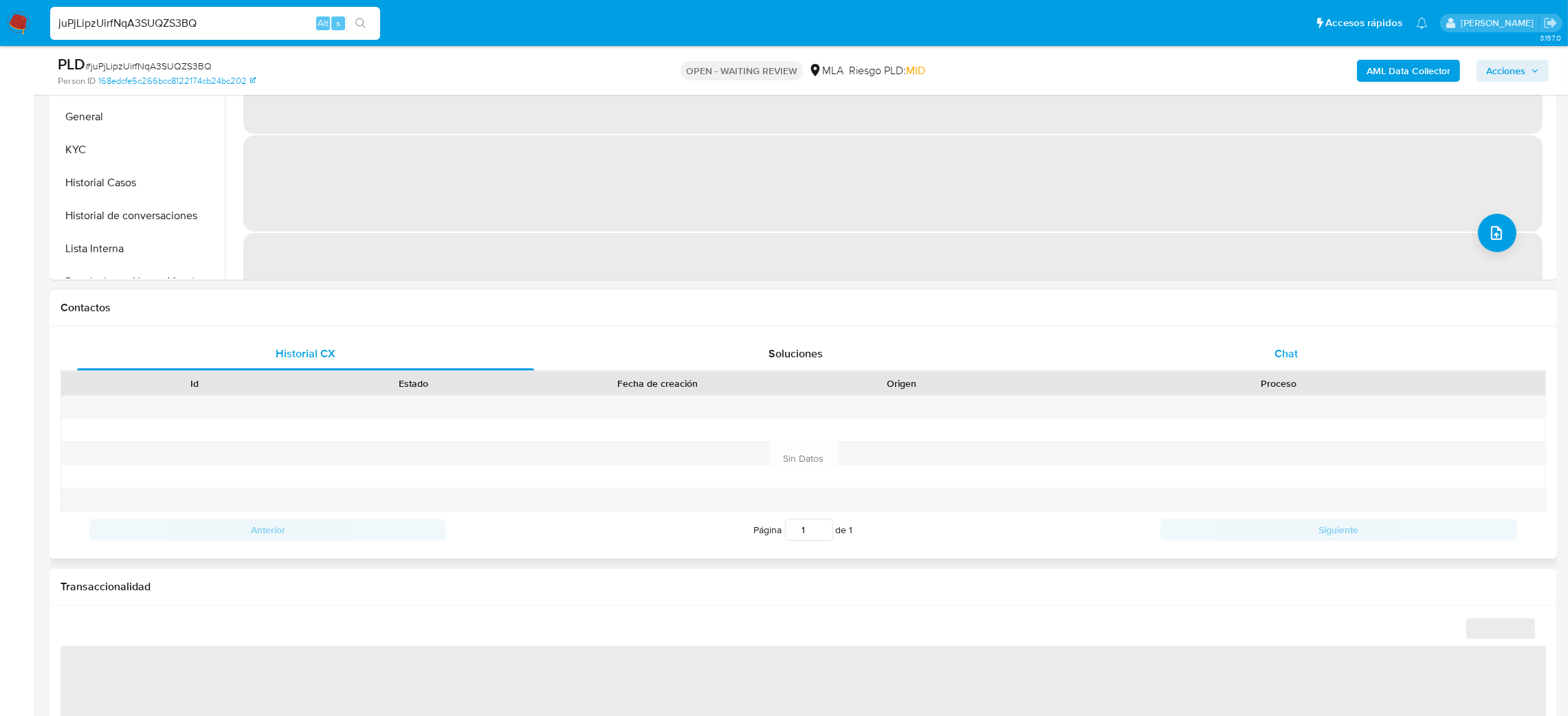
select select "10"
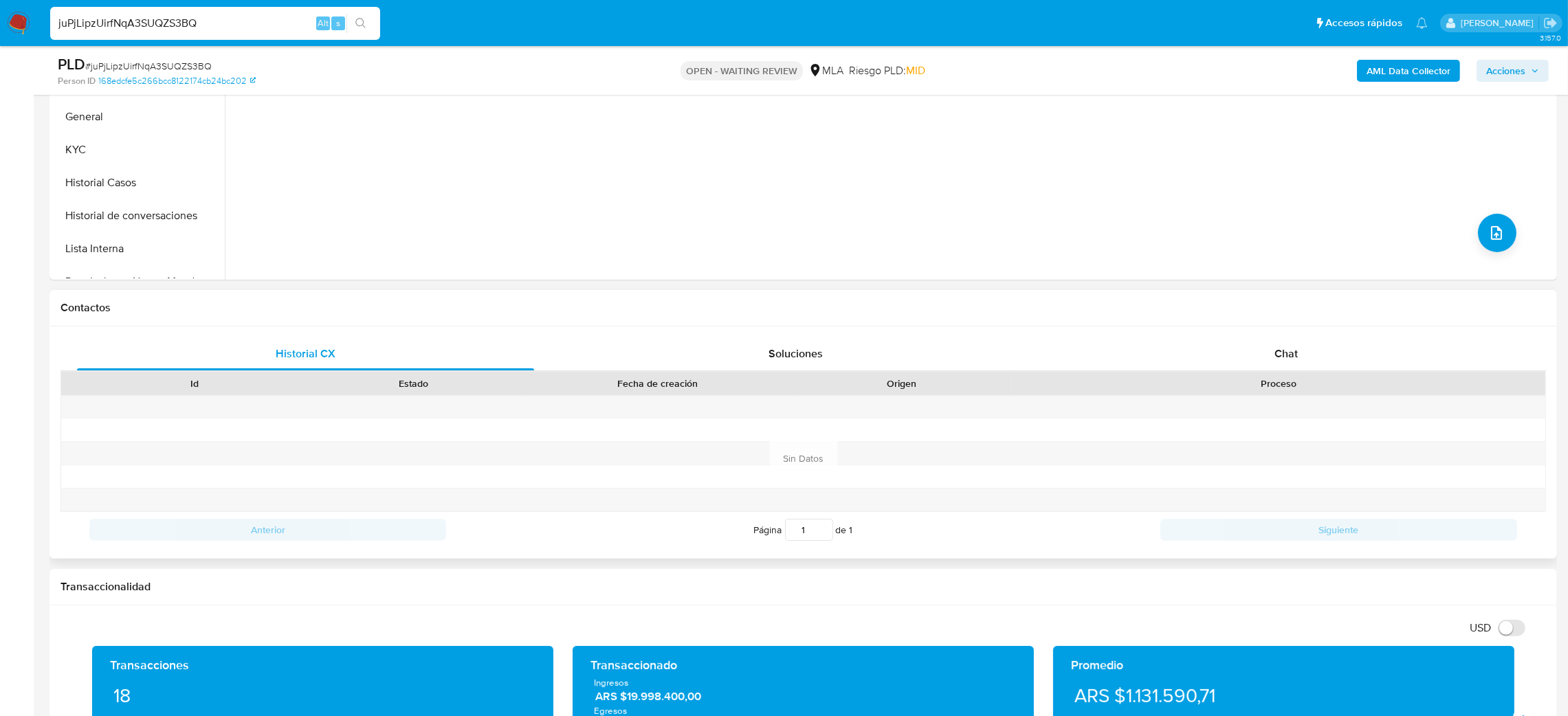
drag, startPoint x: 1261, startPoint y: 351, endPoint x: 798, endPoint y: 308, distance: 465.0
click at [798, 308] on h1 "Contactos" at bounding box center [803, 307] width 1485 height 13
click at [1342, 352] on div "Chat" at bounding box center [1285, 354] width 457 height 33
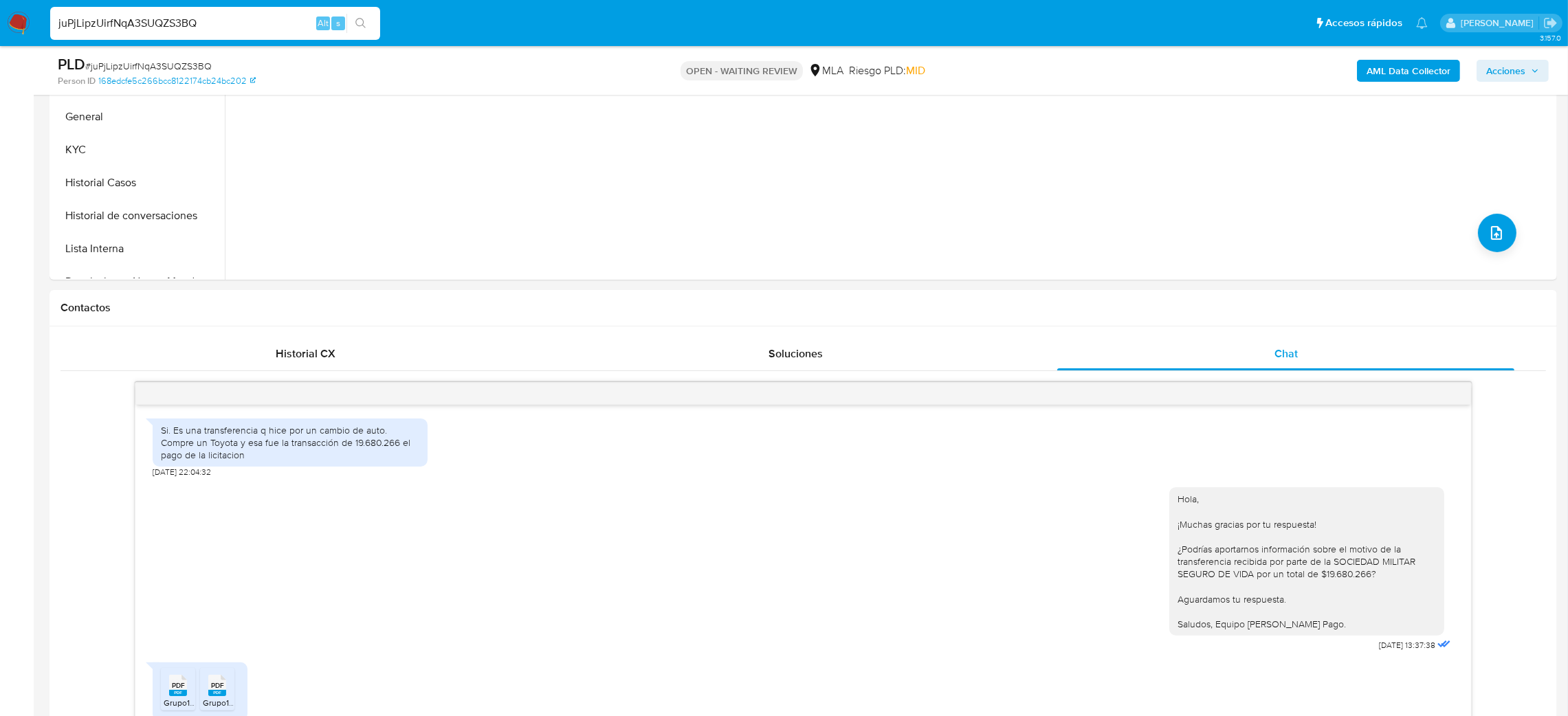
scroll to position [601, 0]
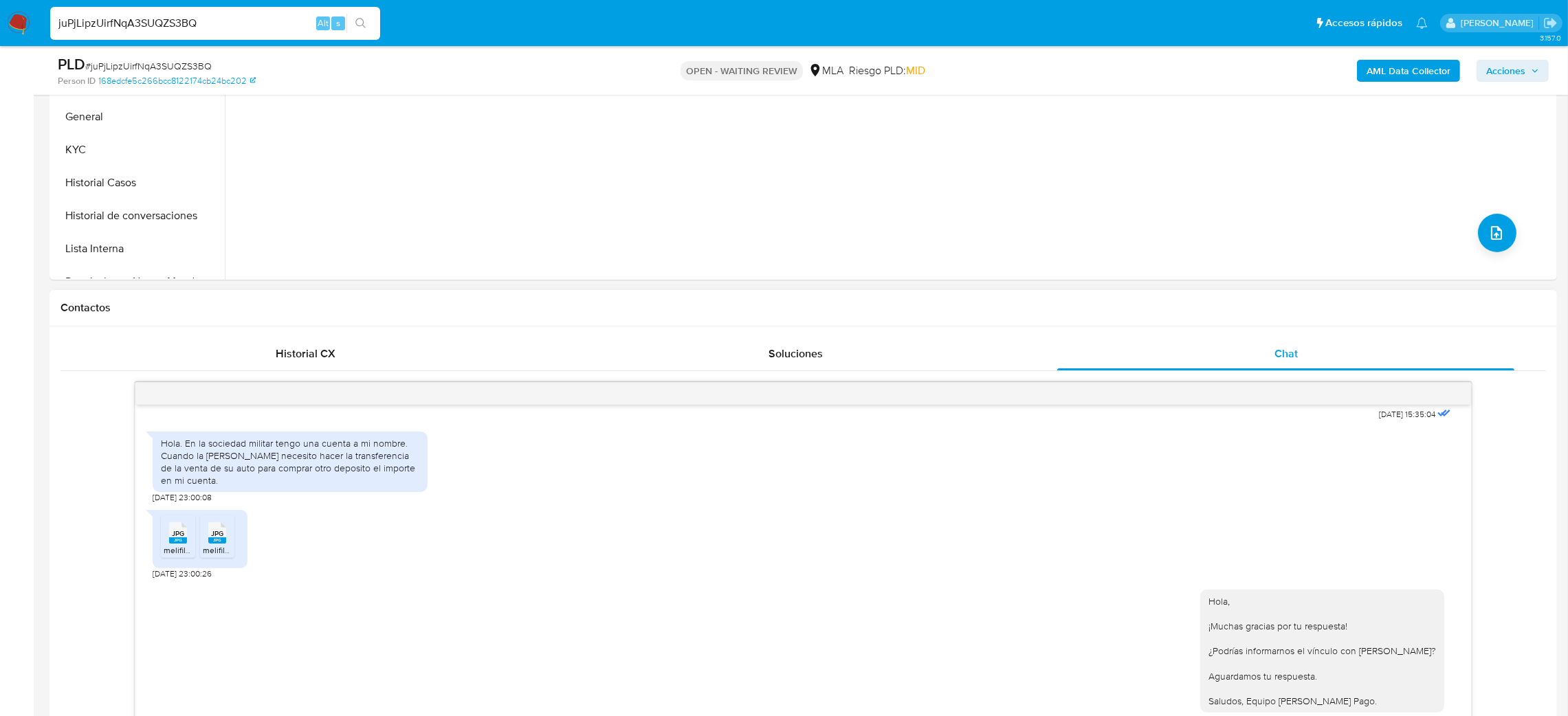
click at [1489, 482] on div "Si. Es una transferencia q hice por un cambio de auto. Compre un Toyota y esa f…" at bounding box center [803, 614] width 1485 height 464
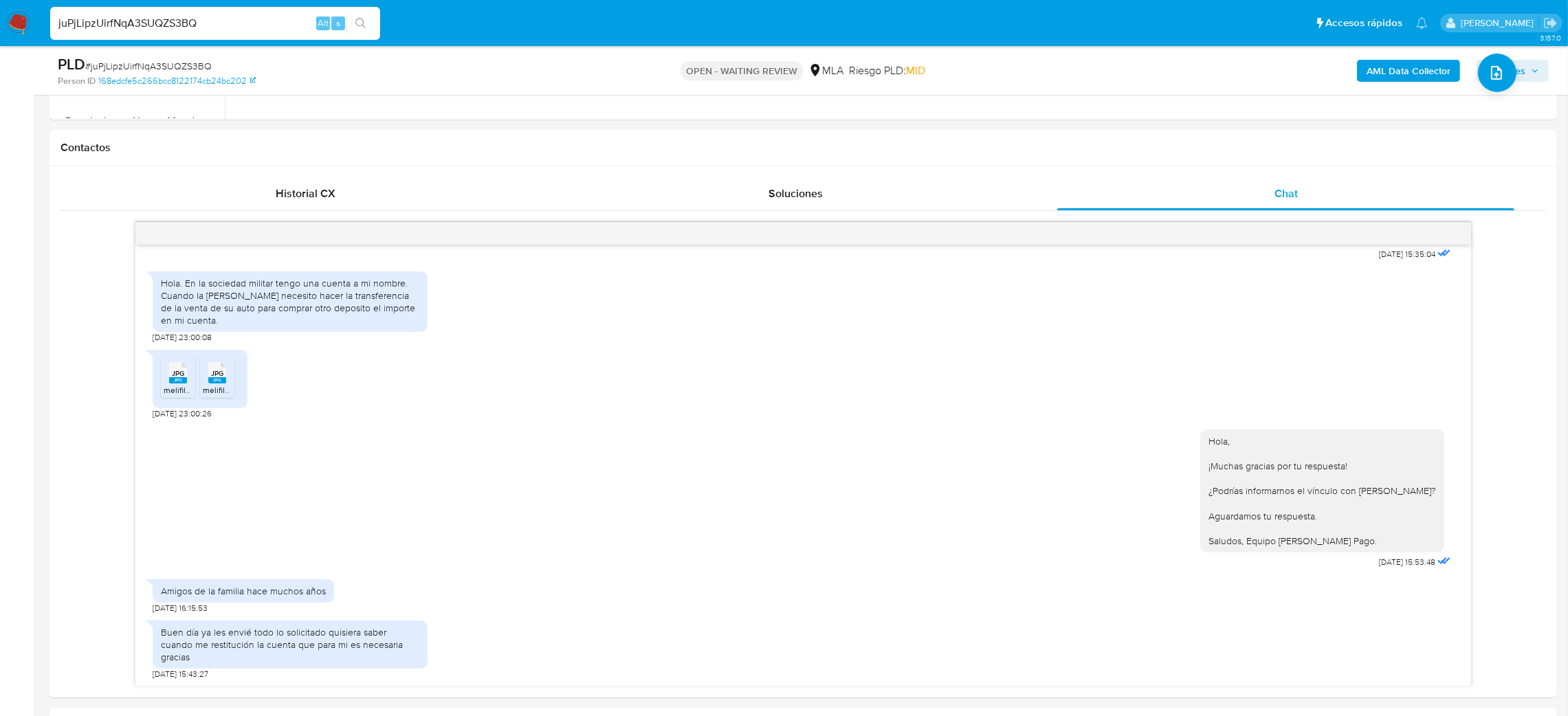
click at [159, 65] on span "# juPjLipzUirfNqA3SUQZS3BQ" at bounding box center [148, 65] width 127 height 13
copy span "juPjLipzUirfNqA3SUQZS3BQ"
click at [8, 19] on img at bounding box center [19, 24] width 24 height 24
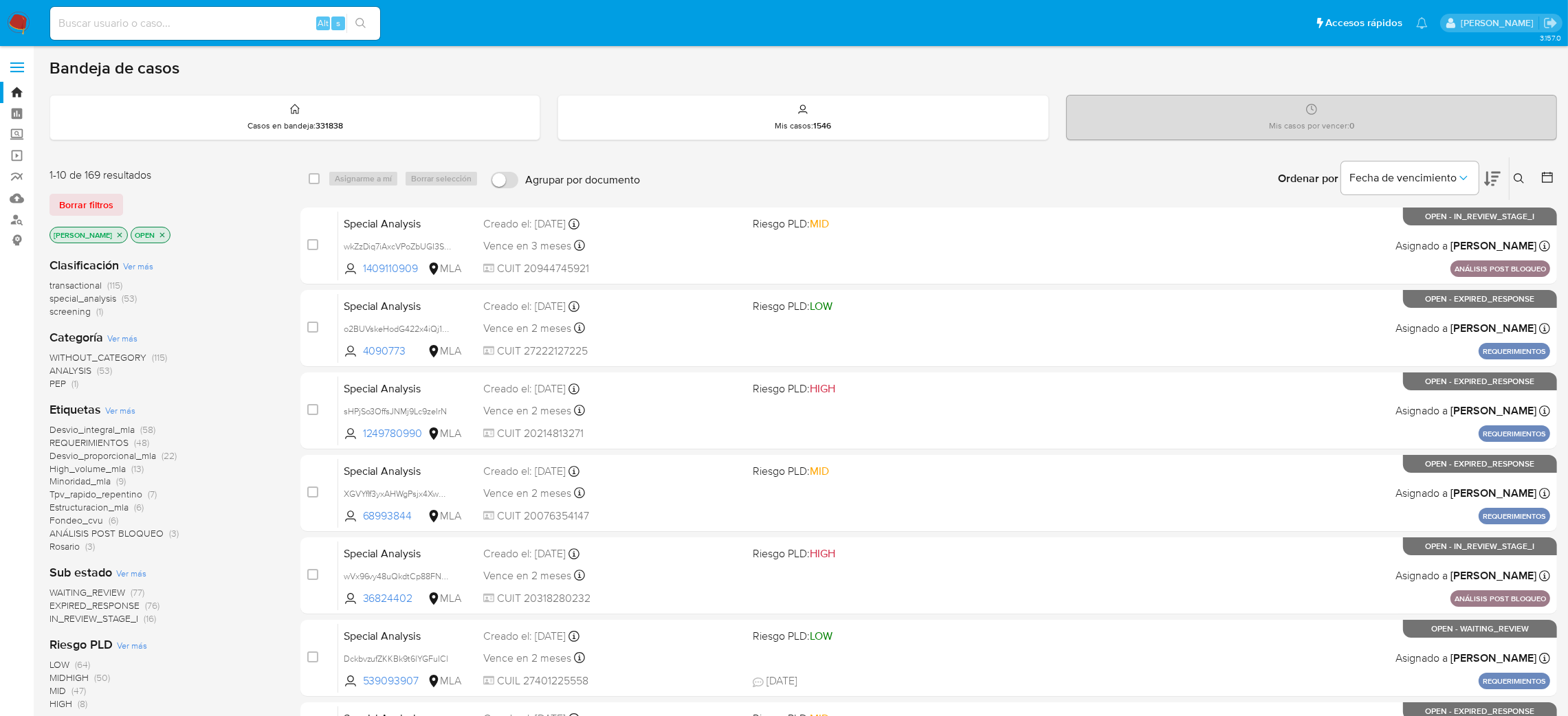
click at [1515, 174] on icon at bounding box center [1519, 178] width 11 height 11
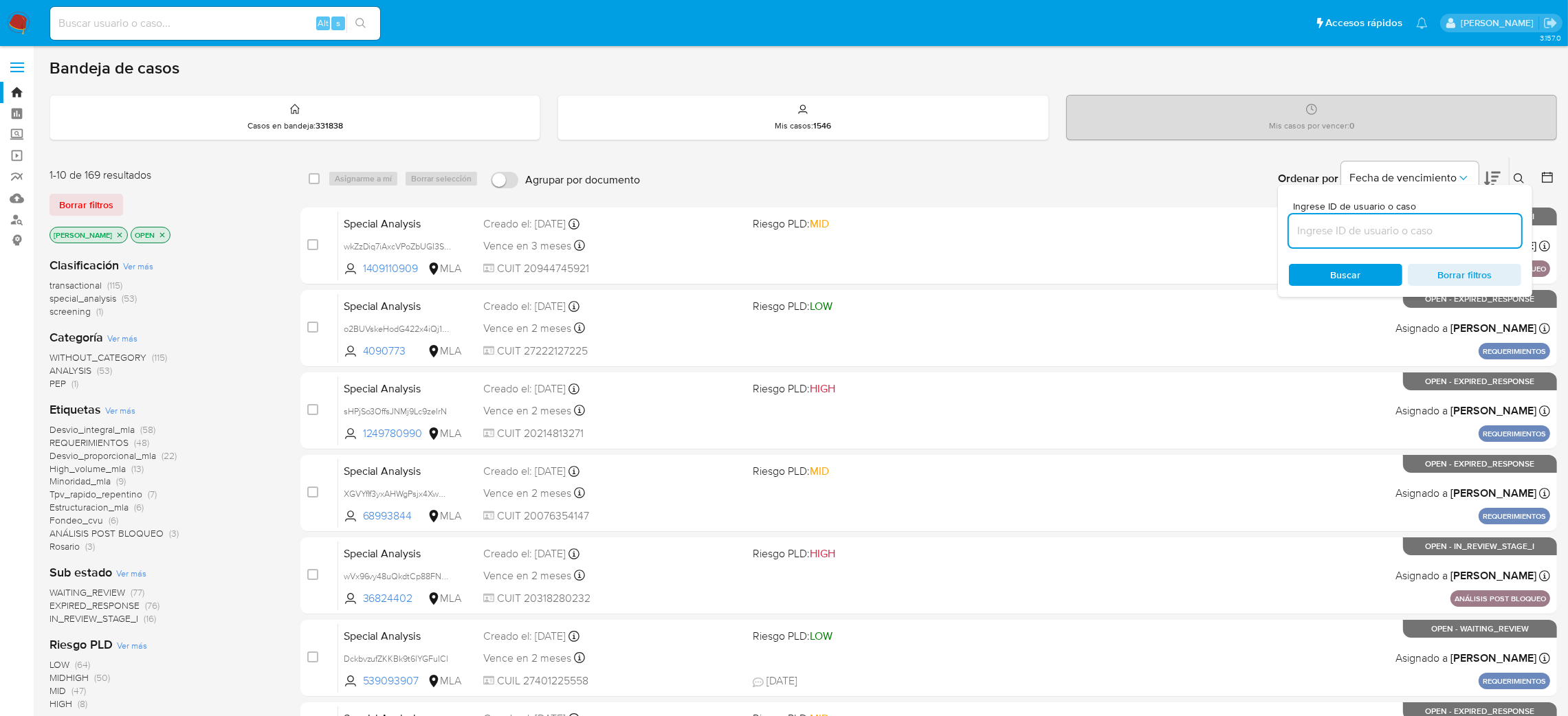
click at [1405, 226] on input at bounding box center [1404, 230] width 232 height 18
type input "juPjLipzUirfNqA3SUQZS3BQ"
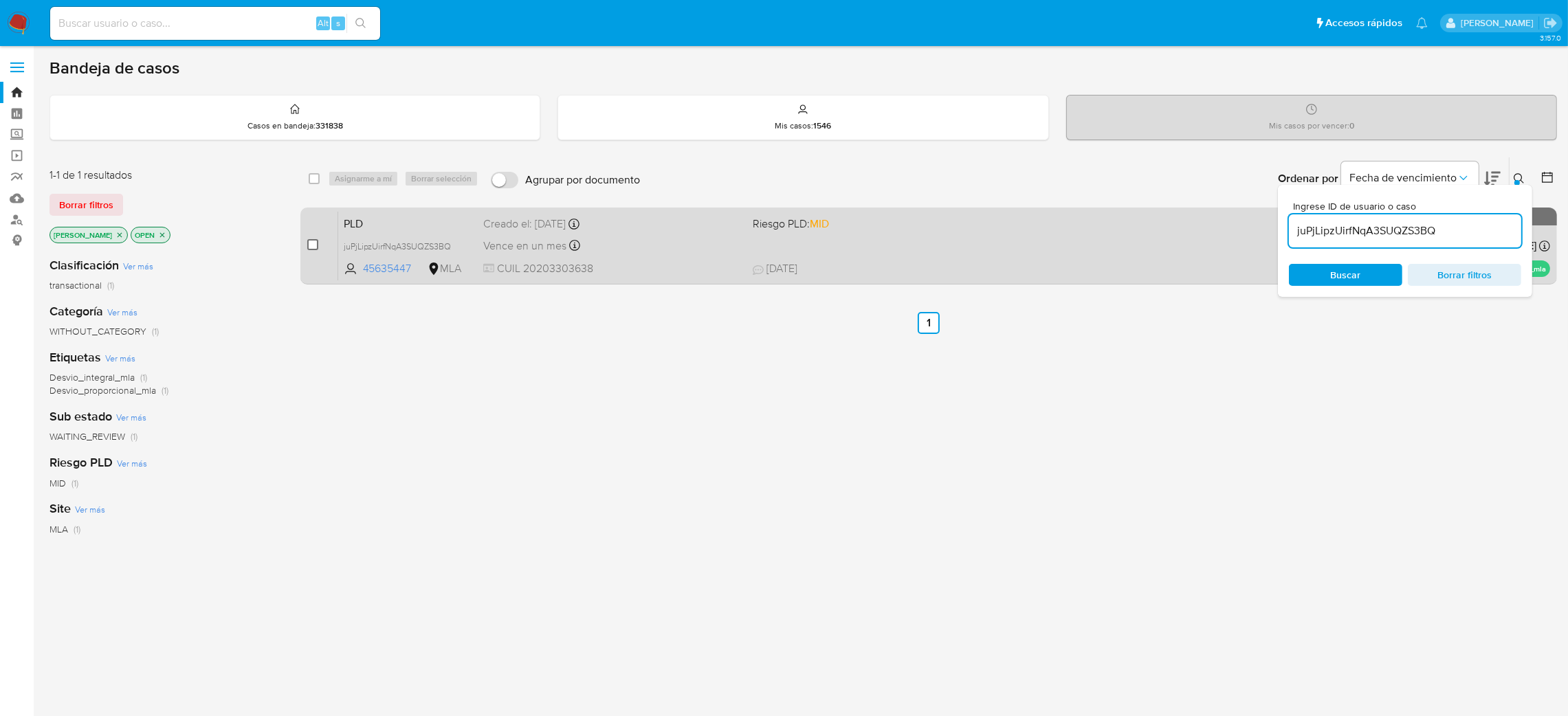
click at [315, 239] on input "checkbox" at bounding box center [313, 244] width 11 height 11
checkbox input "true"
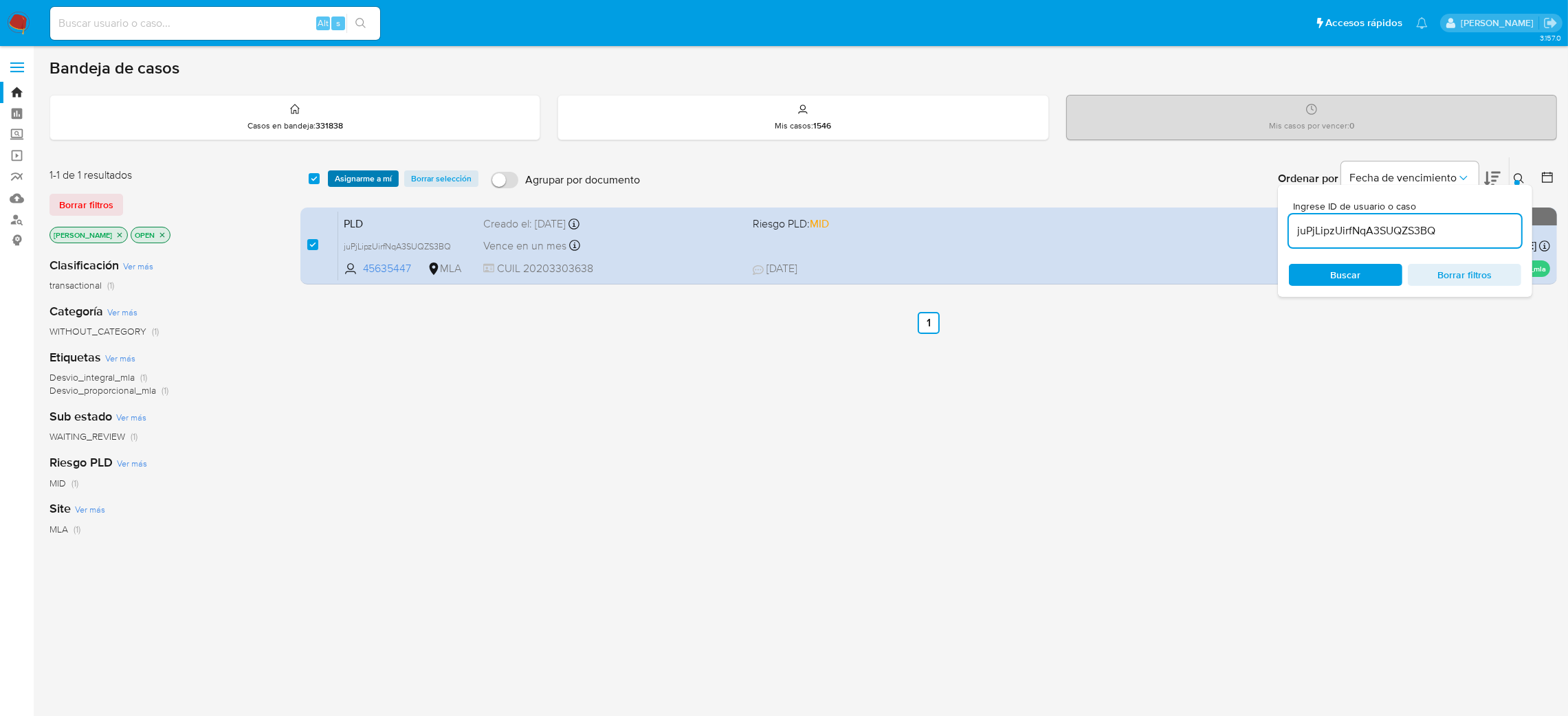
click at [388, 177] on span "Asignarme a mí" at bounding box center [363, 178] width 57 height 13
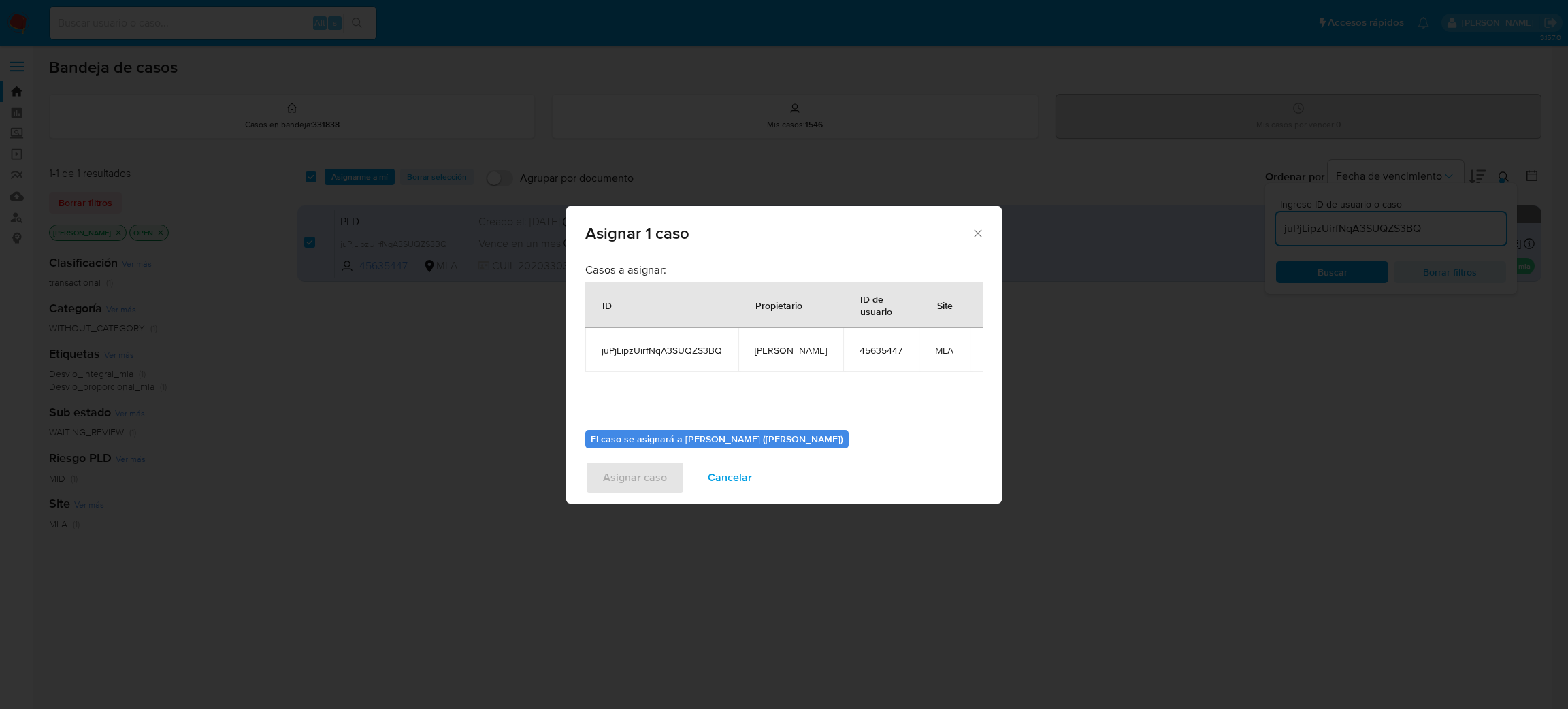
click at [754, 346] on span "[PERSON_NAME]" at bounding box center [790, 350] width 72 height 12
copy span "[PERSON_NAME]"
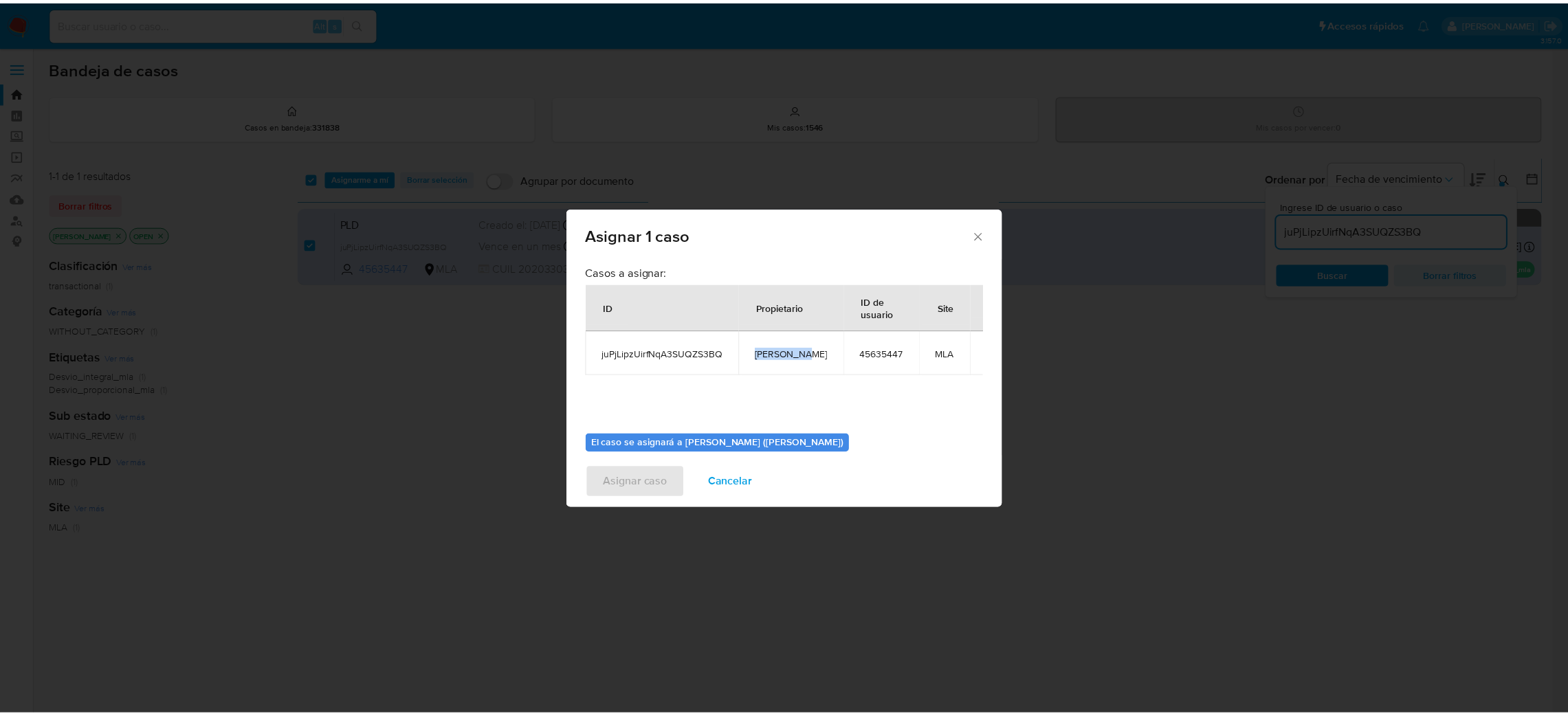
scroll to position [71, 0]
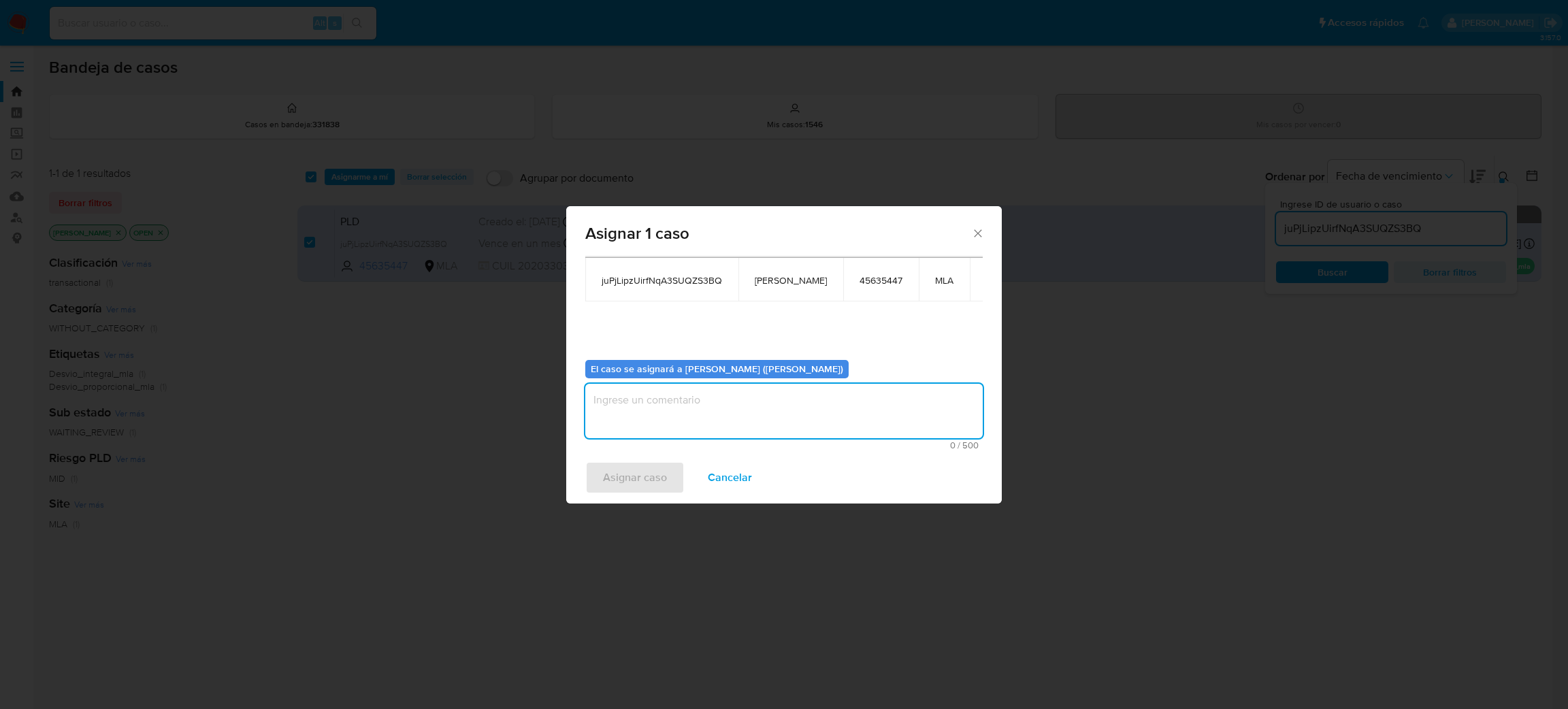
click at [693, 410] on textarea "assign-modal" at bounding box center [784, 411] width 397 height 54
paste textarea "[PERSON_NAME]"
type textarea "[PERSON_NAME]"
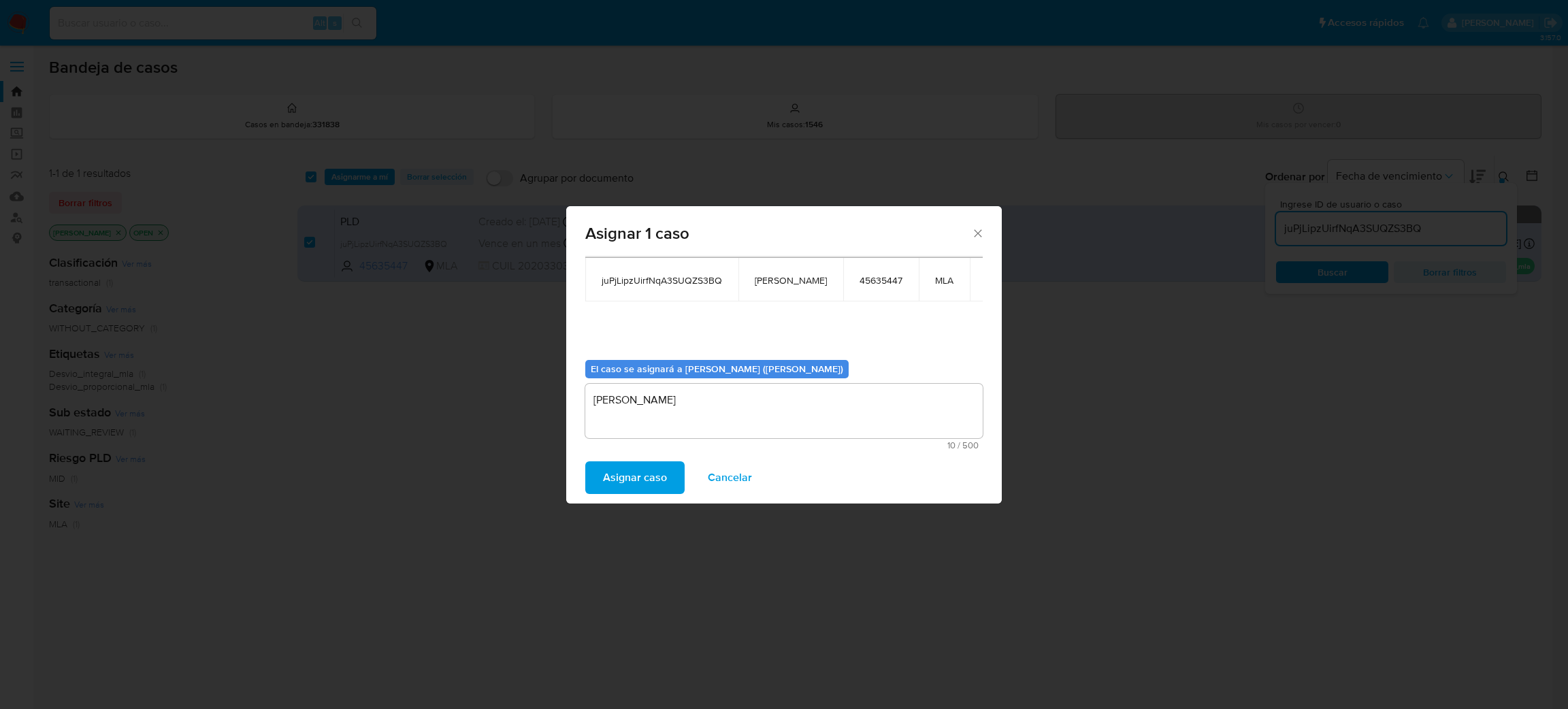
drag, startPoint x: 618, startPoint y: 493, endPoint x: 606, endPoint y: 483, distance: 15.6
click at [606, 483] on span "Asignar caso" at bounding box center [635, 477] width 64 height 30
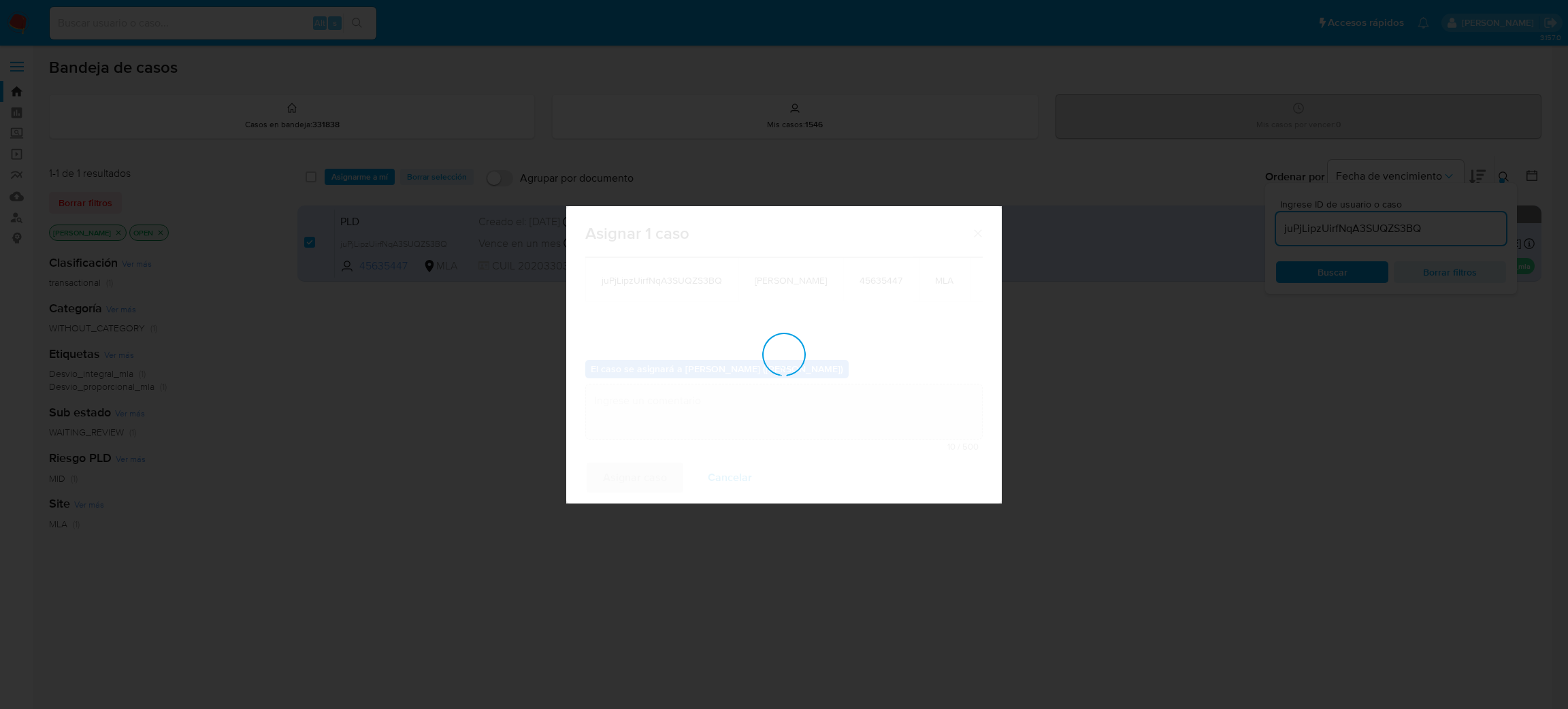
checkbox input "false"
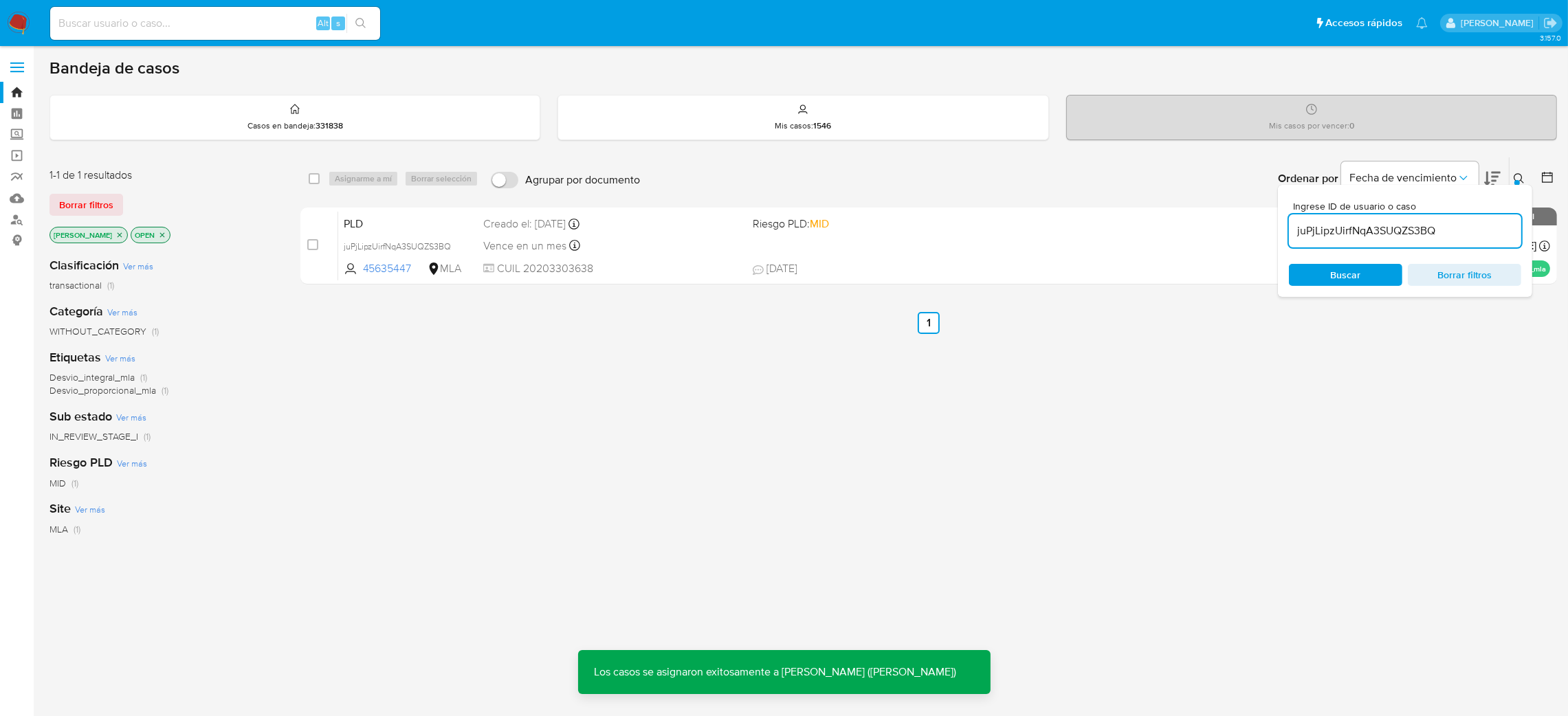
click at [461, 221] on span "PLD" at bounding box center [408, 222] width 129 height 18
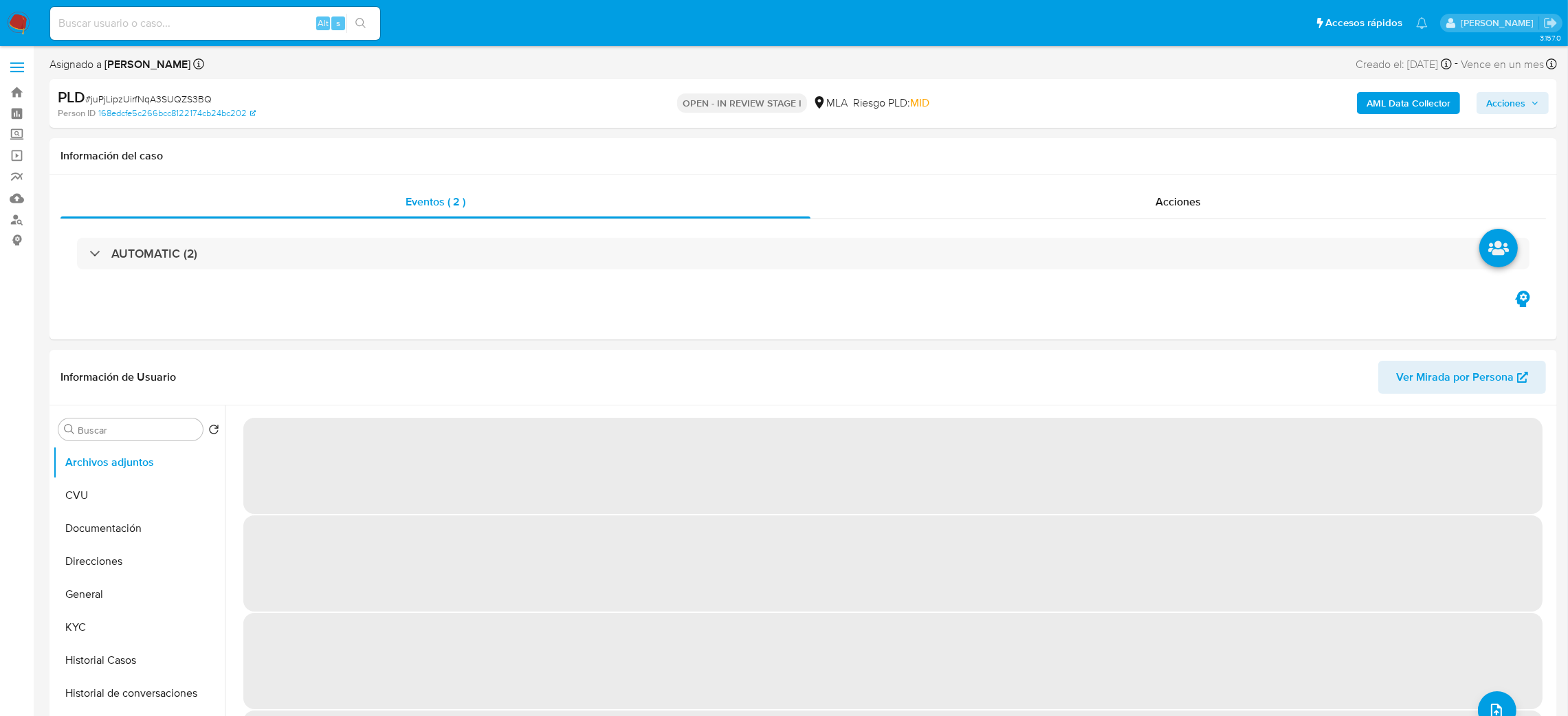
select select "10"
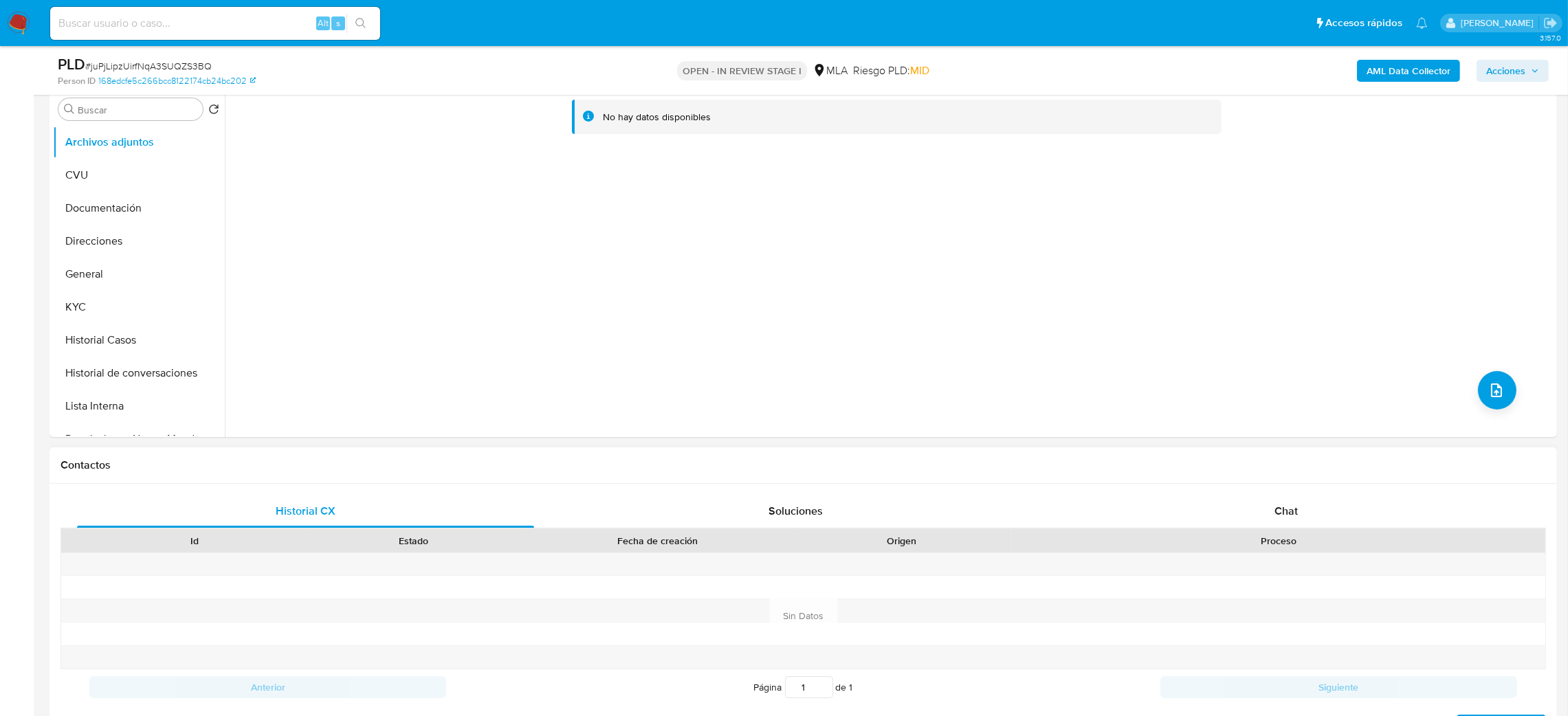
scroll to position [515, 0]
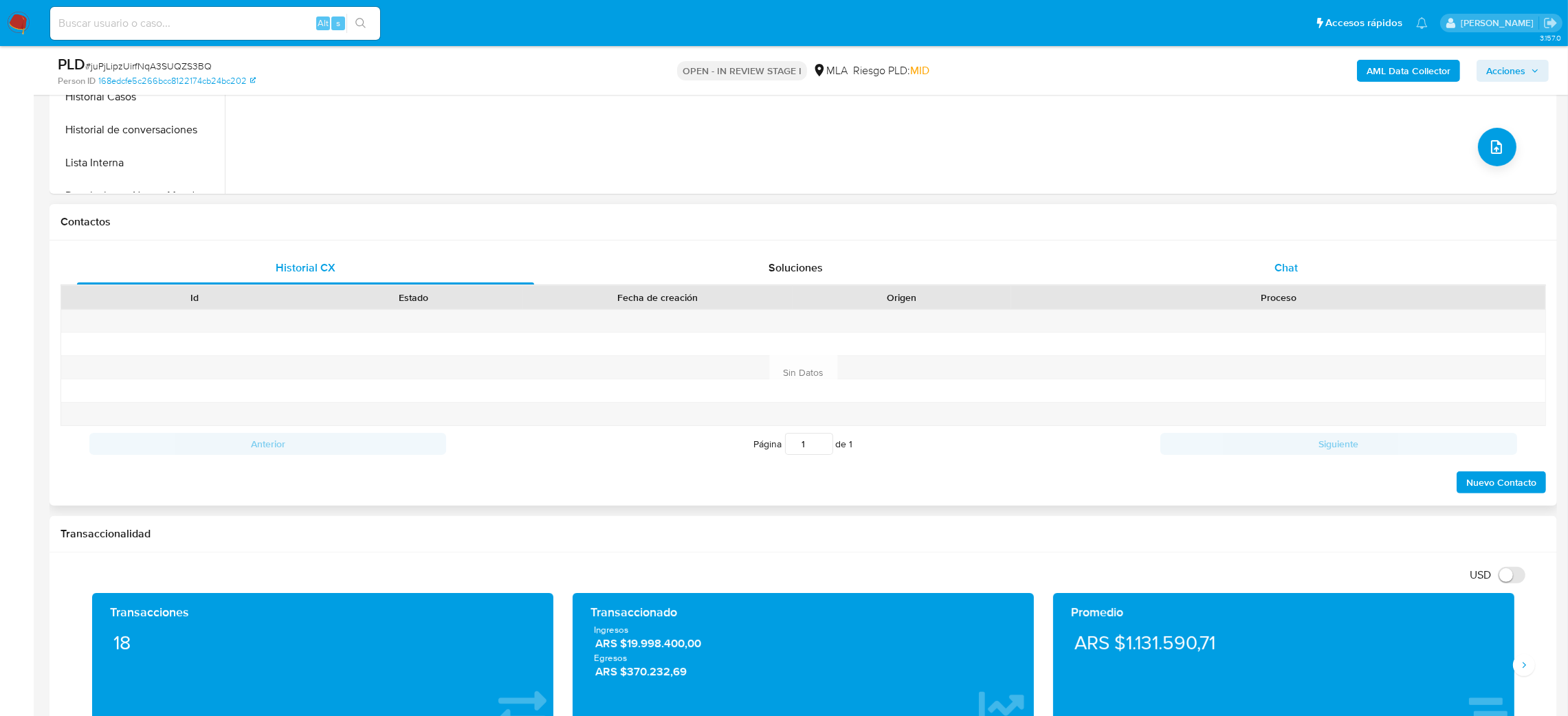
click at [1274, 265] on div "Chat" at bounding box center [1285, 268] width 457 height 33
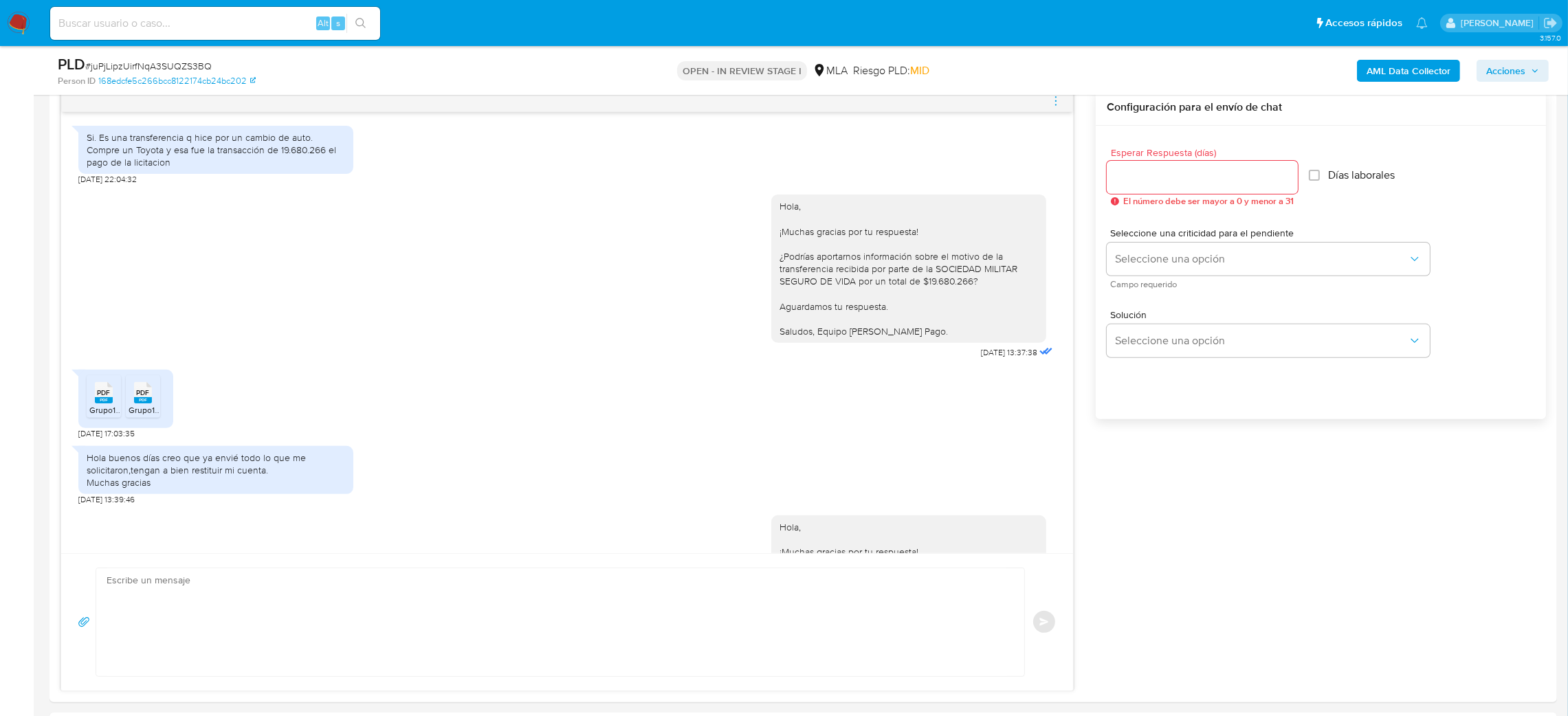
scroll to position [601, 0]
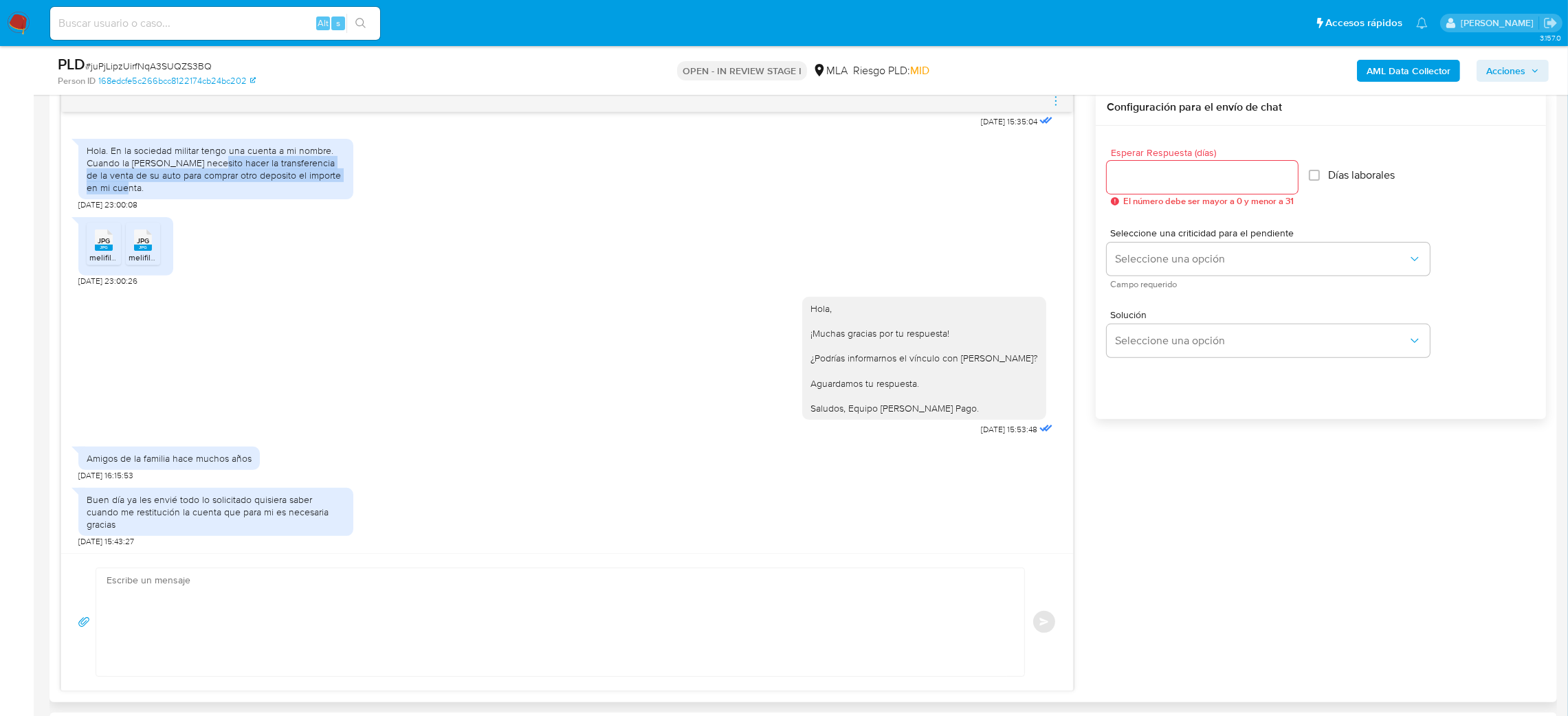
drag, startPoint x: 205, startPoint y: 165, endPoint x: 229, endPoint y: 184, distance: 30.6
click at [229, 184] on div "Hola. En la sociedad militar tengo una cuenta a mi nombre. Cuando la sra Spina …" at bounding box center [215, 170] width 259 height 50
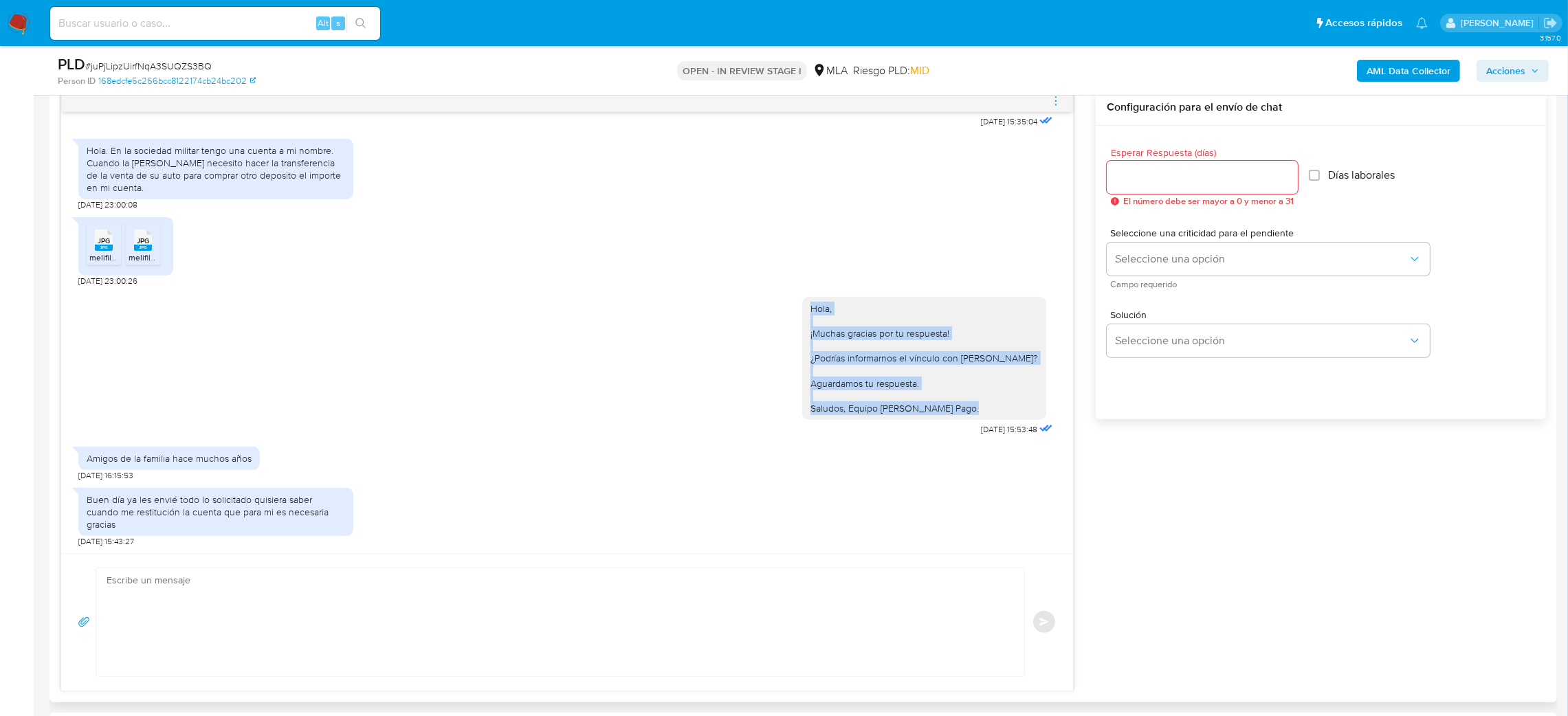
drag, startPoint x: 785, startPoint y: 308, endPoint x: 947, endPoint y: 407, distance: 189.9
click at [947, 407] on div "Hola, ¡Muchas gracias por tu respuesta! ¿Podrías informarnos el vínculo con ROS…" at bounding box center [923, 358] width 227 height 112
copy div "Hola, ¡Muchas gracias por tu respuesta! ¿Podrías informarnos el vínculo con ROS…"
click at [947, 407] on div "Hola, ¡Muchas gracias por tu respuesta! ¿Podrías informarnos el vínculo con ROS…" at bounding box center [923, 358] width 227 height 112
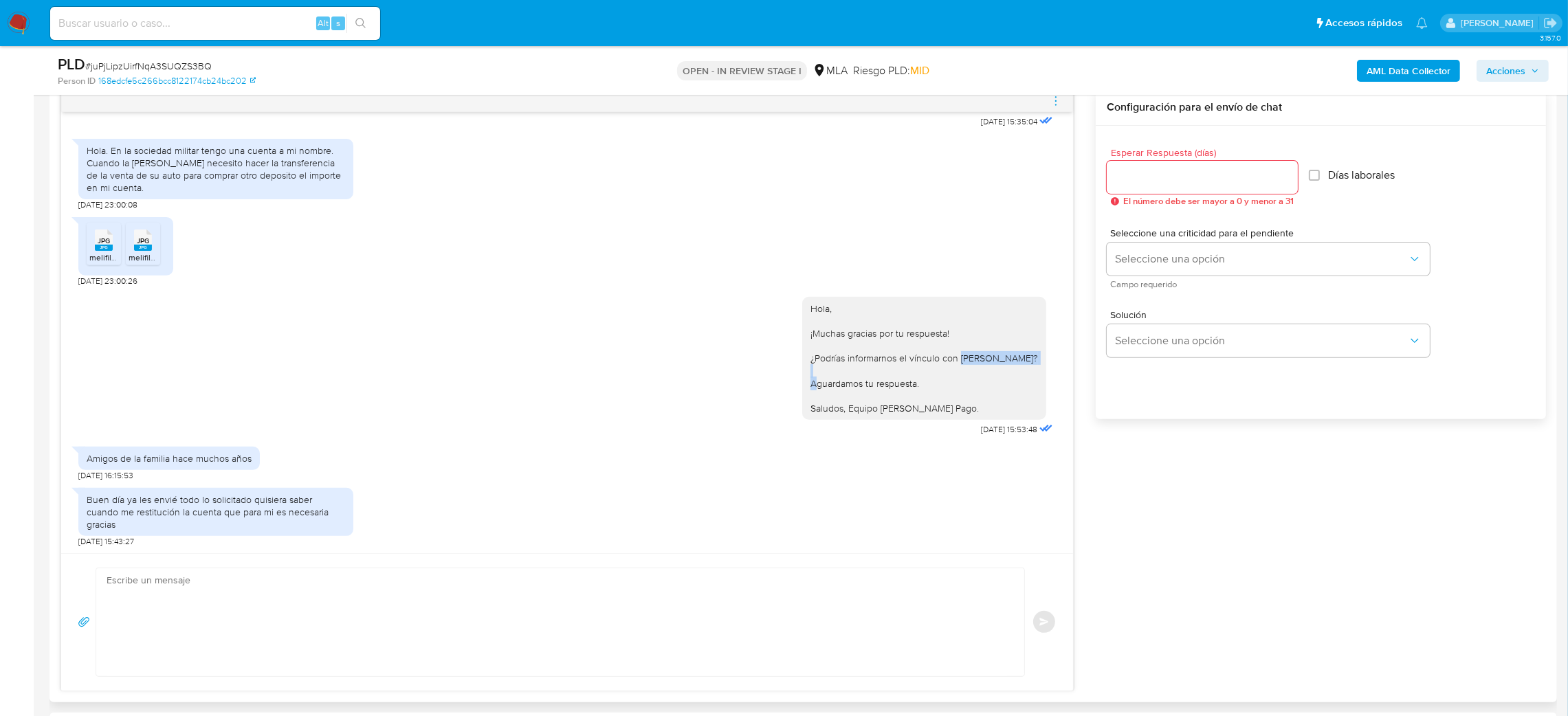
drag, startPoint x: 934, startPoint y: 354, endPoint x: 1020, endPoint y: 360, distance: 86.2
click at [1020, 360] on div "Hola, ¡Muchas gracias por tu respuesta! ¿Podrías informarnos el vínculo con ROS…" at bounding box center [923, 358] width 227 height 112
copy div "ROSA NOEMI SPINA?"
click at [171, 608] on textarea at bounding box center [556, 622] width 900 height 108
paste textarea "Hola, ¡Muchas gracias por tu respuesta! ¿Podrías enviarnos documentación que pe…"
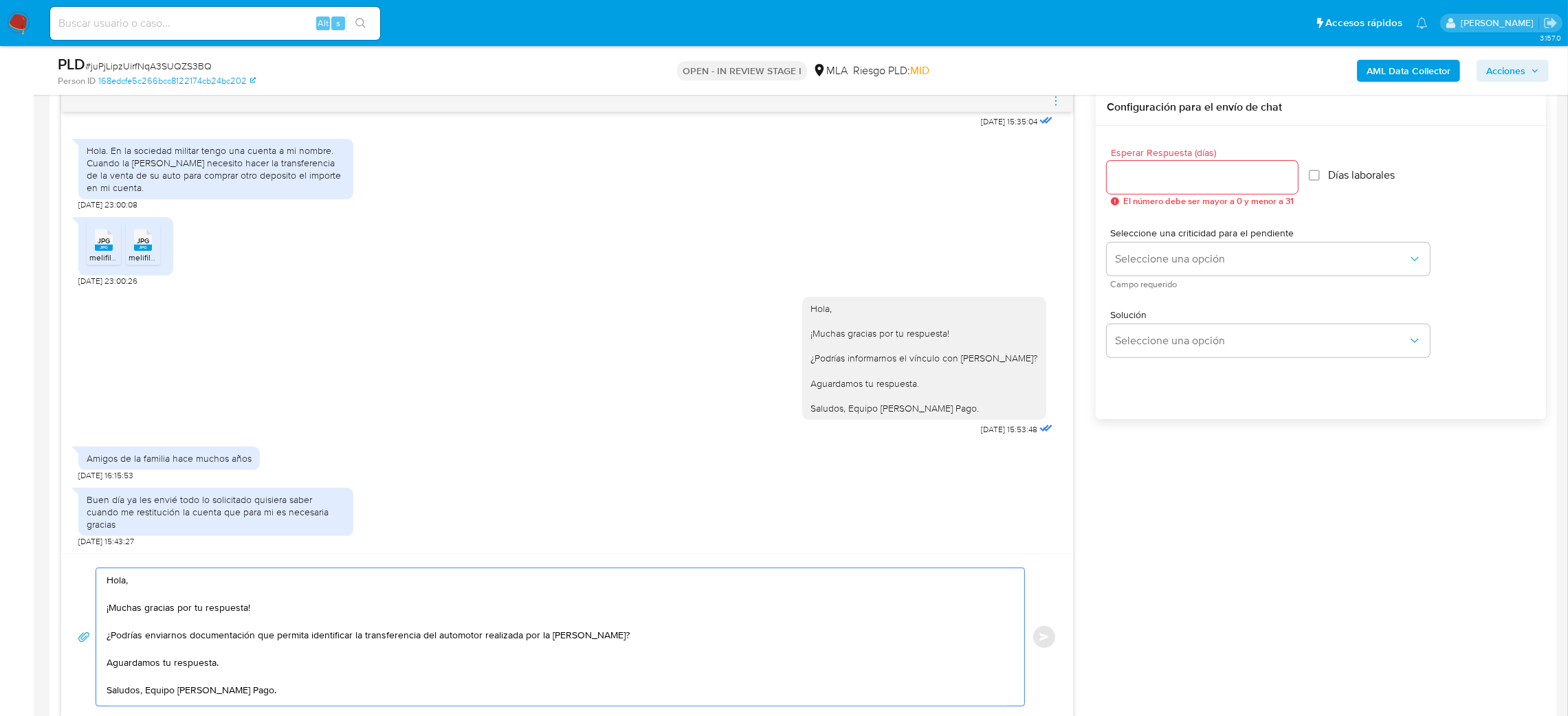
scroll to position [7, 0]
type textarea "Hola, ¡Muchas gracias por tu respuesta! ¿Podrías enviarnos documentación que pe…"
click at [1152, 167] on div at bounding box center [1202, 178] width 191 height 33
click at [1158, 172] on input "Esperar Respuesta (días)" at bounding box center [1202, 177] width 191 height 18
type input "2"
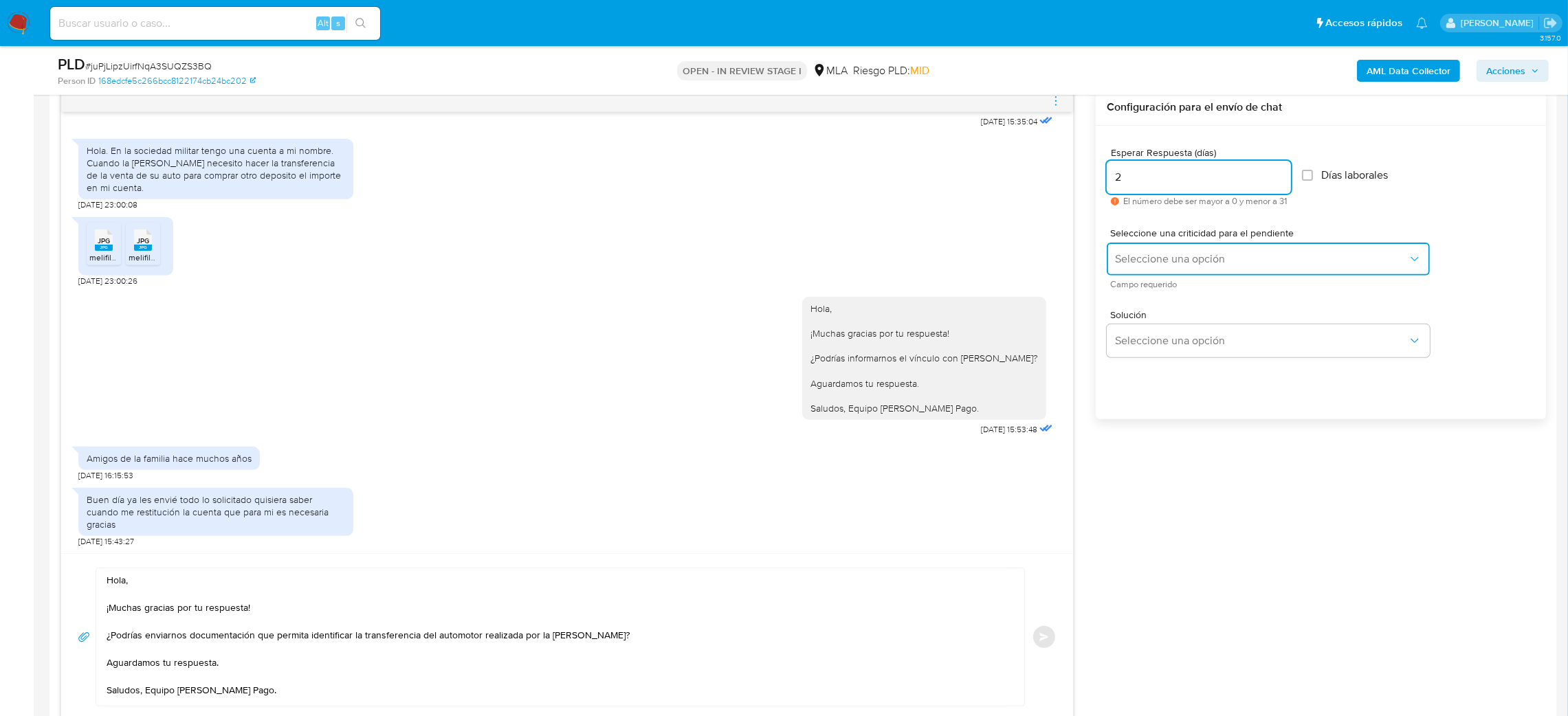
click at [1131, 261] on span "Seleccione una opción" at bounding box center [1261, 259] width 293 height 13
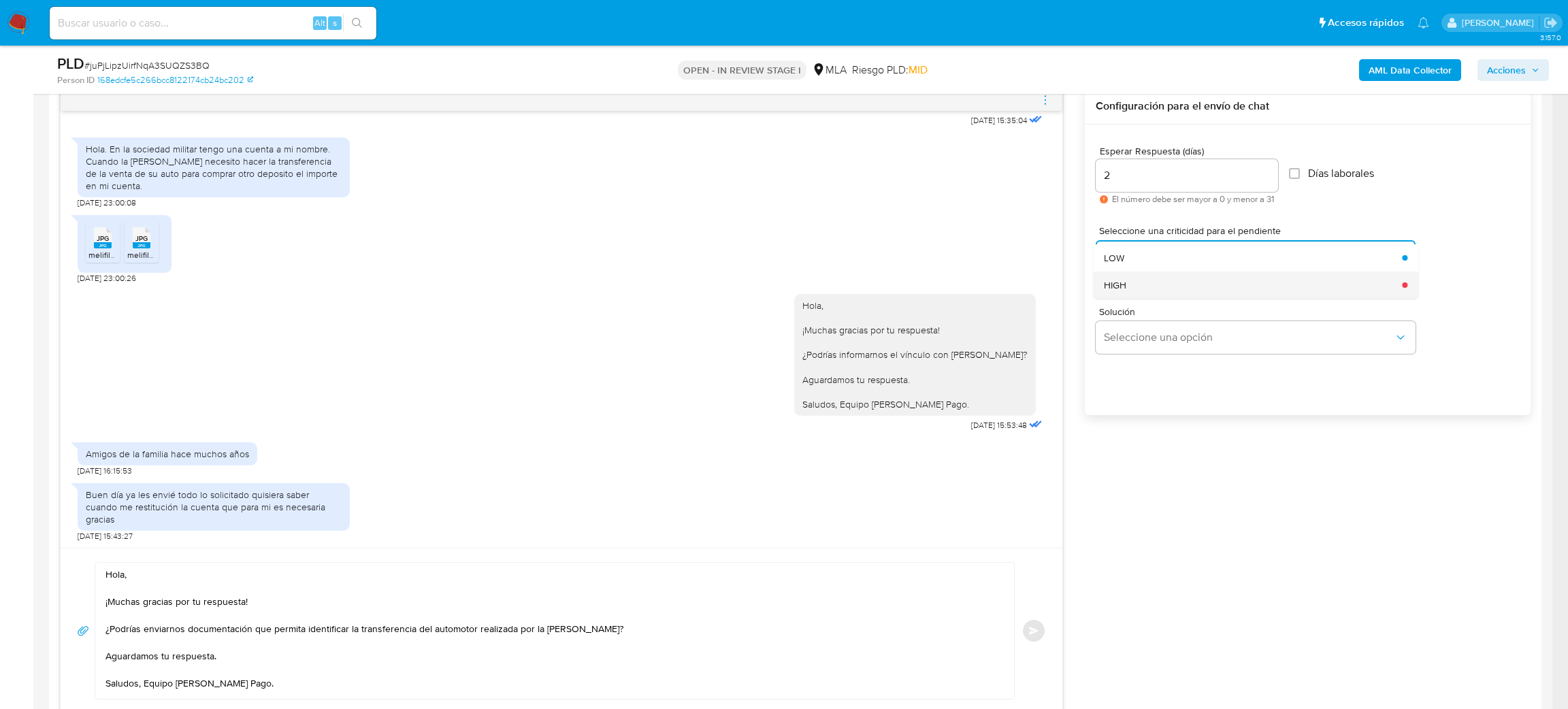
click at [1127, 285] on div "HIGH" at bounding box center [1249, 285] width 290 height 27
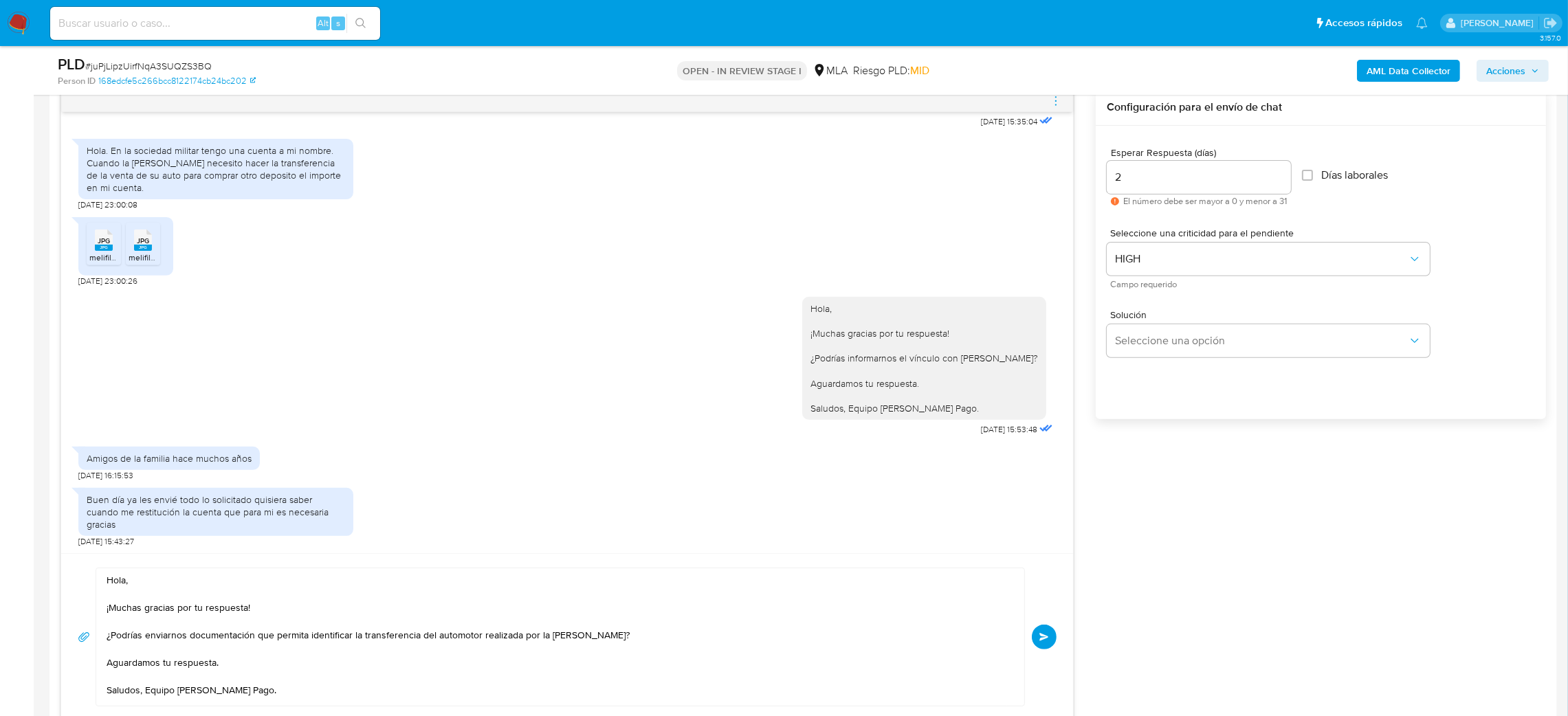
click at [1036, 639] on button "Enviar" at bounding box center [1043, 636] width 24 height 24
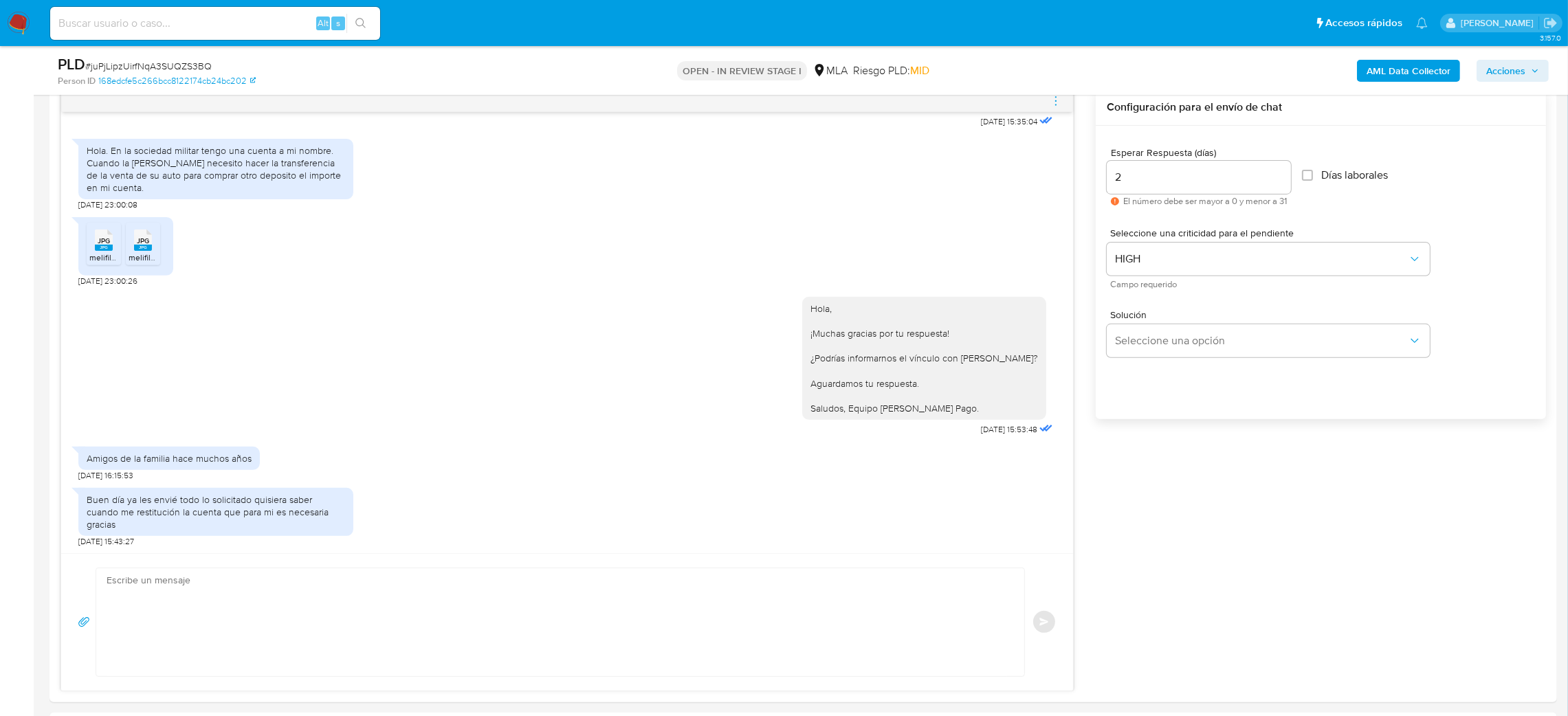
scroll to position [780, 0]
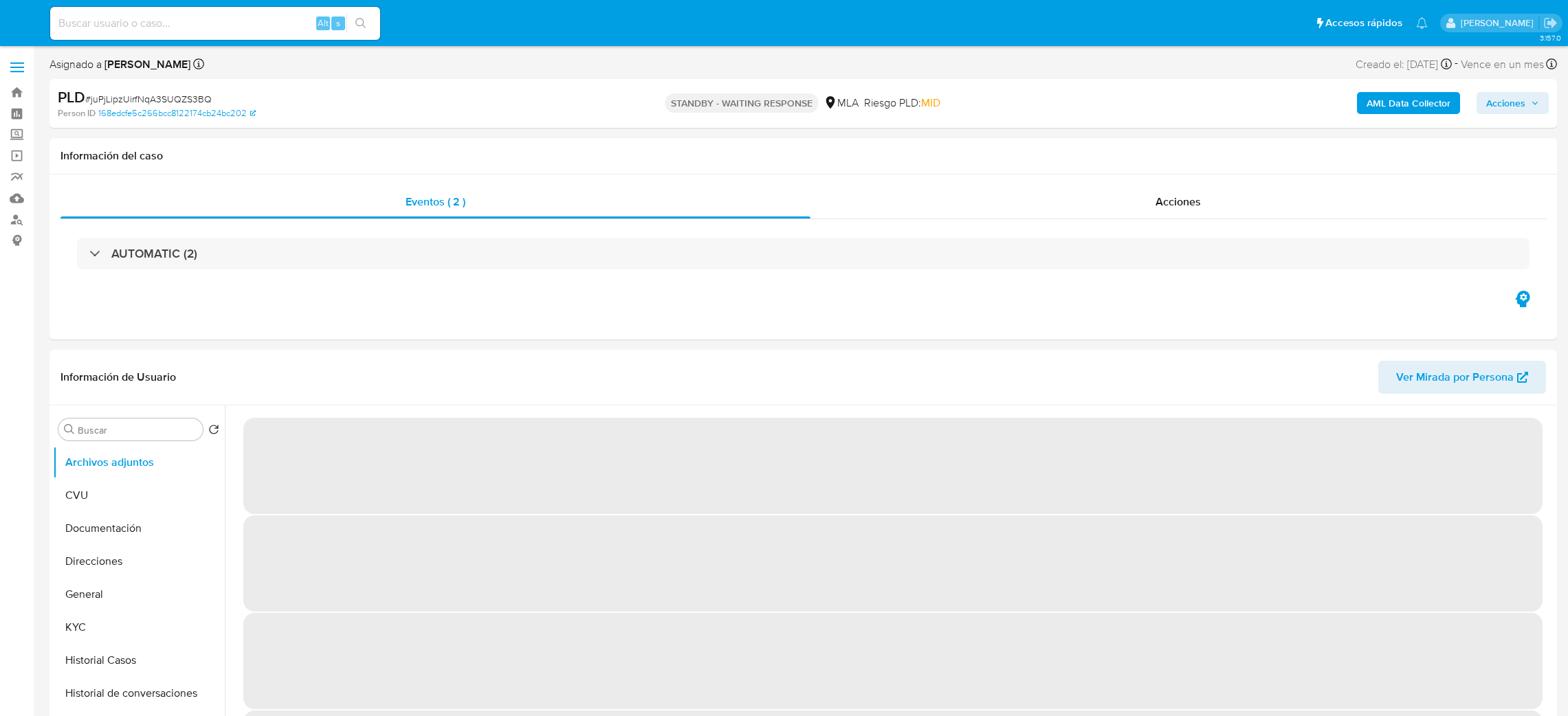
select select "10"
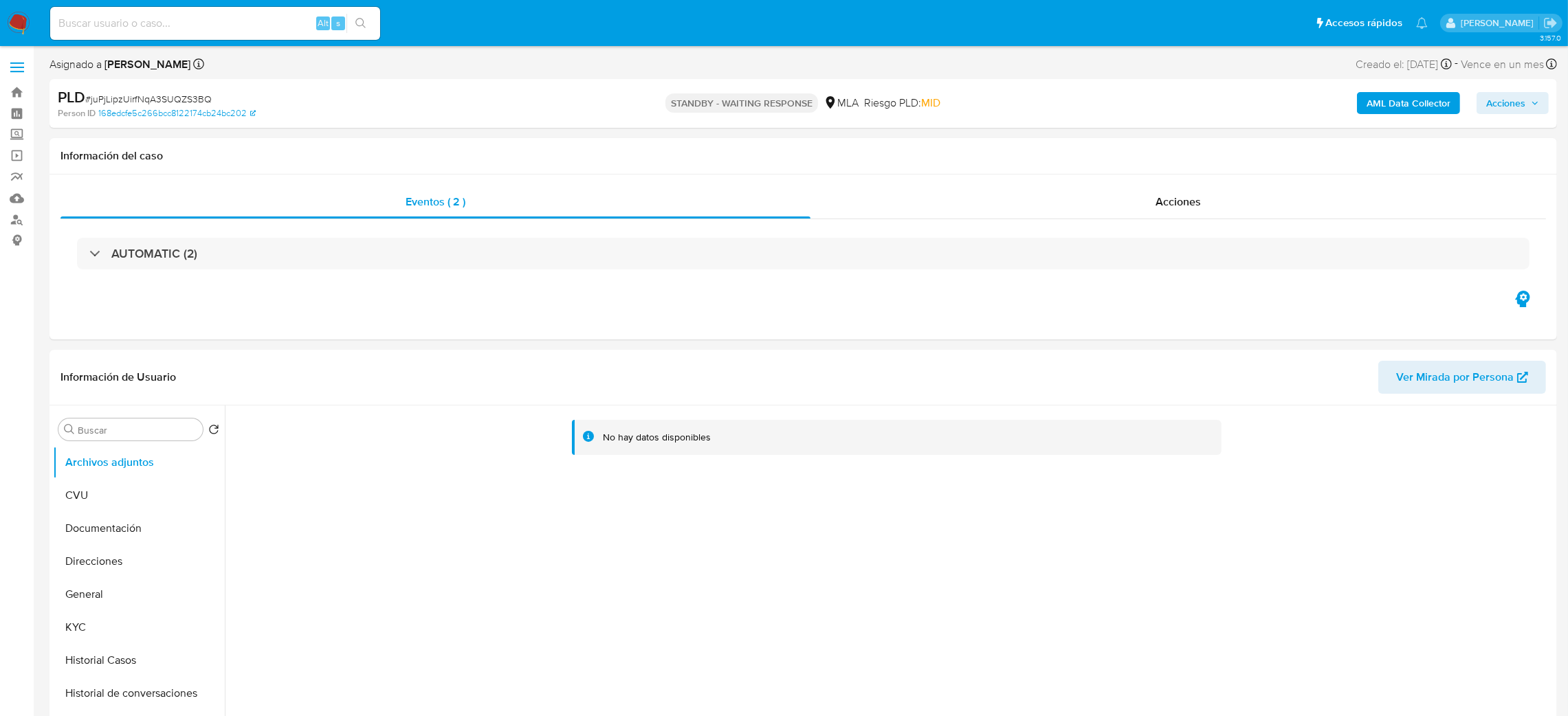
click at [8, 24] on img at bounding box center [19, 24] width 24 height 24
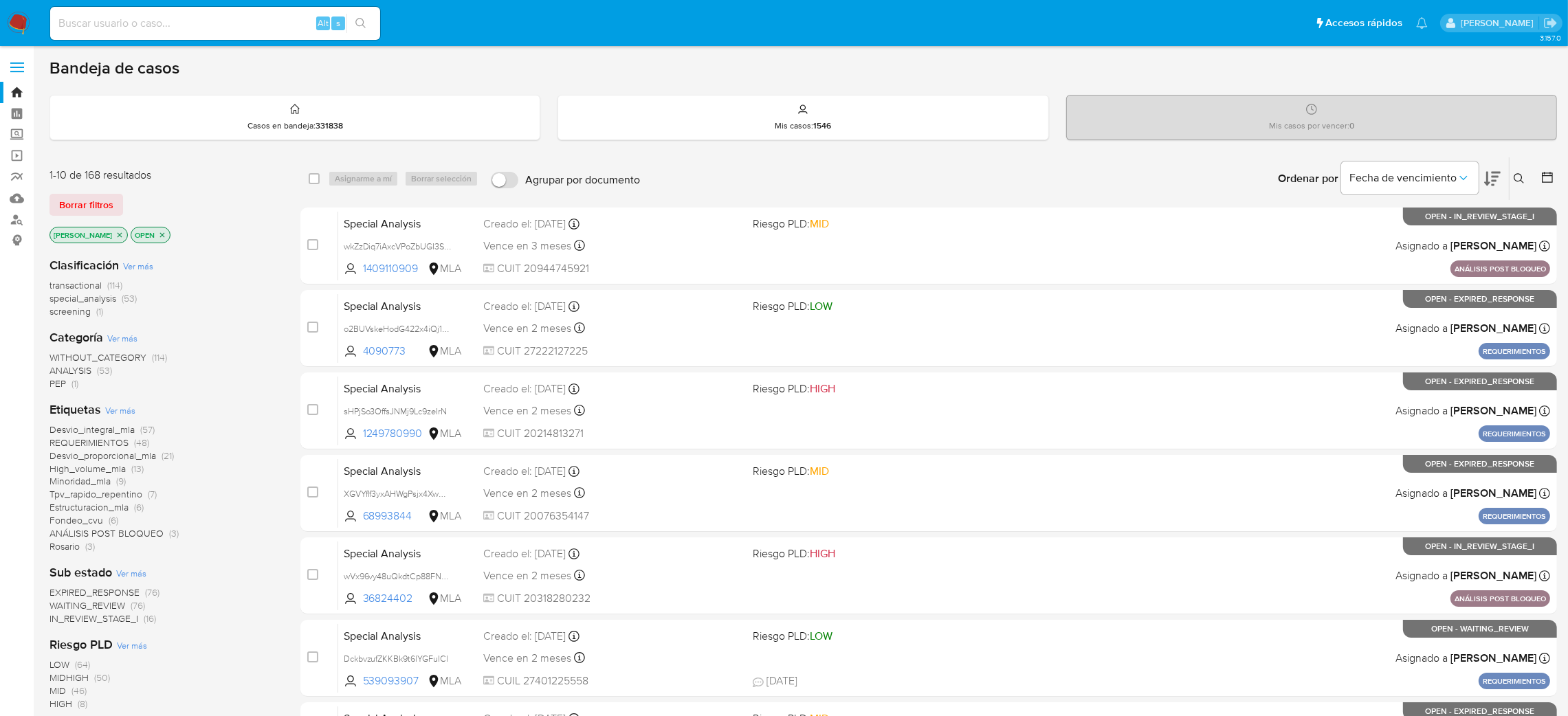
click at [254, 33] on div "Alt s" at bounding box center [215, 24] width 330 height 33
click at [245, 26] on input at bounding box center [215, 23] width 330 height 18
paste input "qgOKLs2o9VxPi3N5n1z4P5Tb"
type input "qgOKLs2o9VxPi3N5n1z4P5Tb"
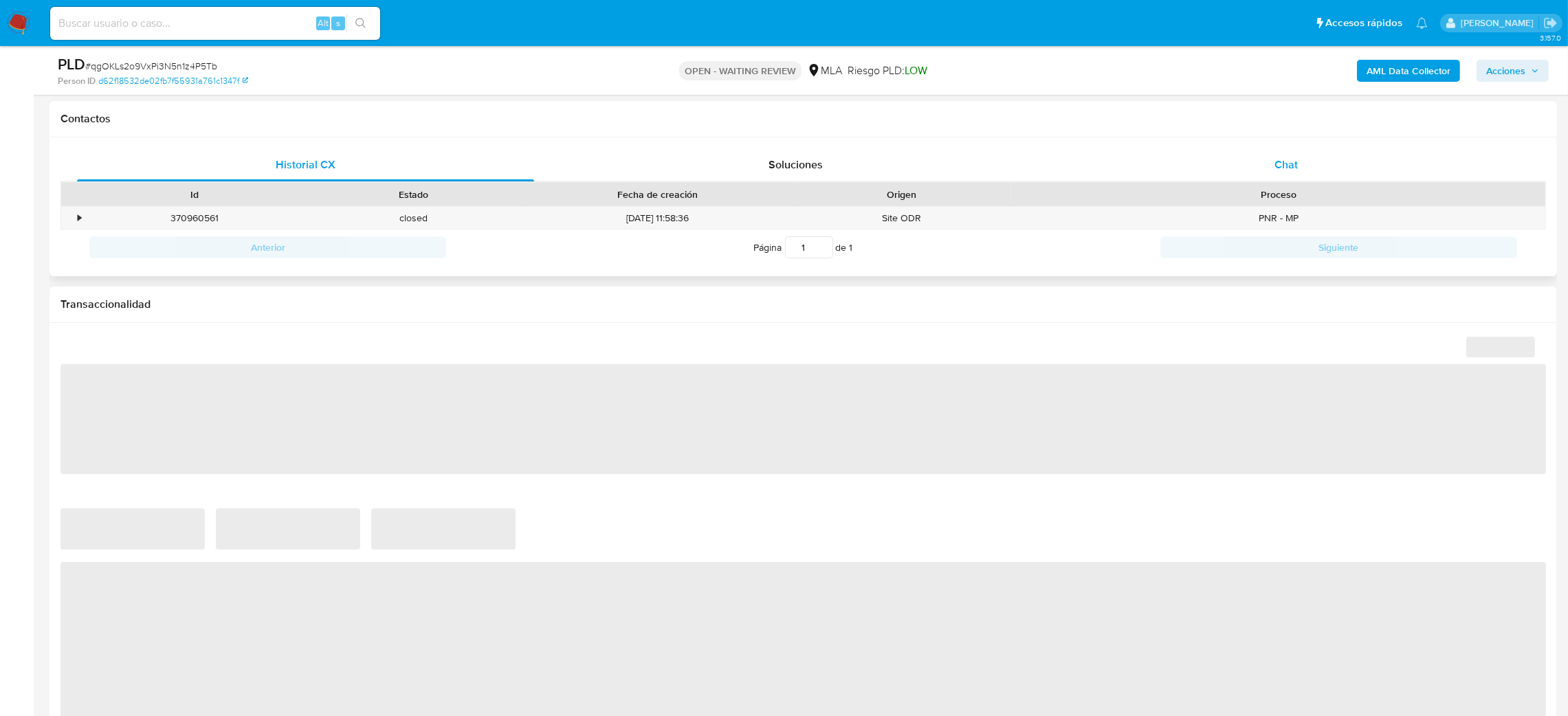
click at [1254, 177] on div "Chat" at bounding box center [1285, 165] width 457 height 33
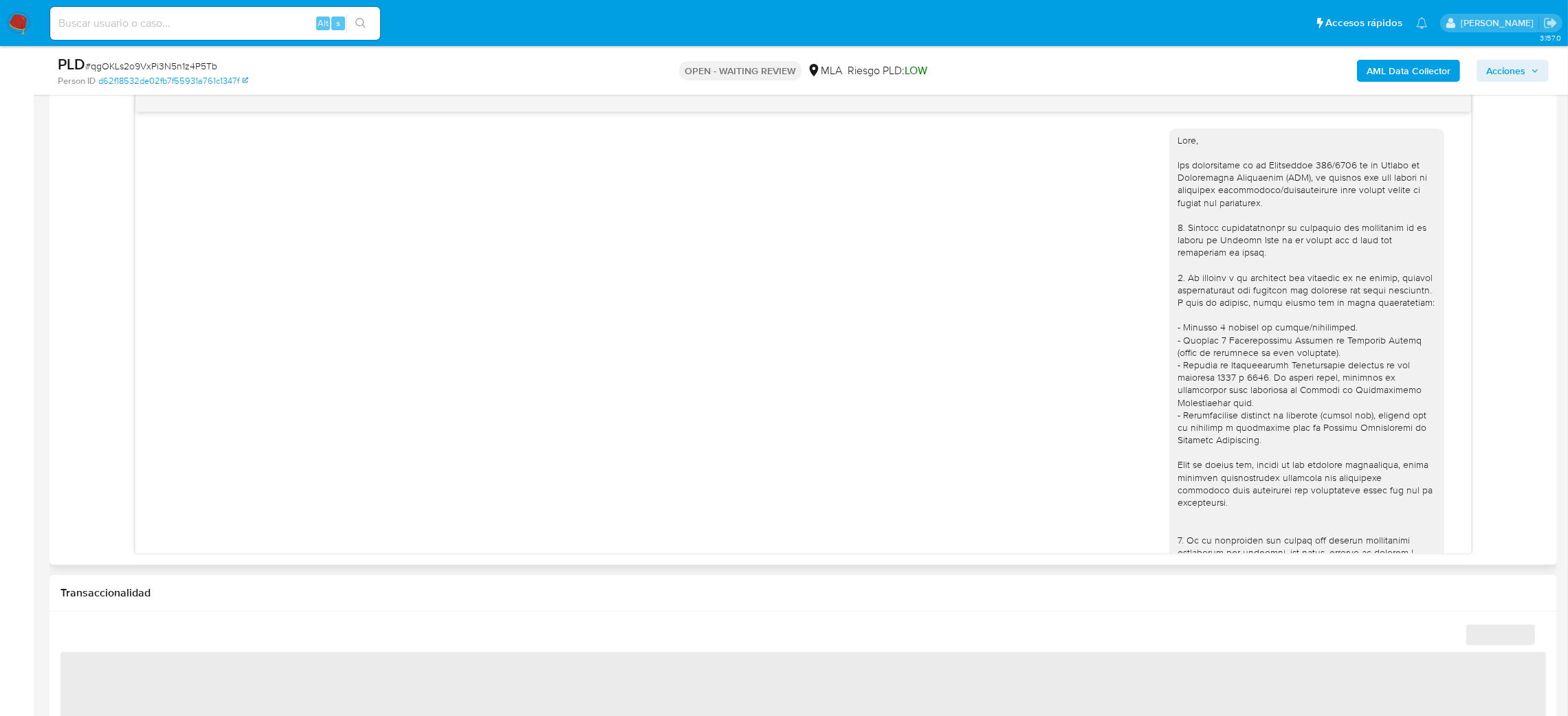
scroll to position [891, 0]
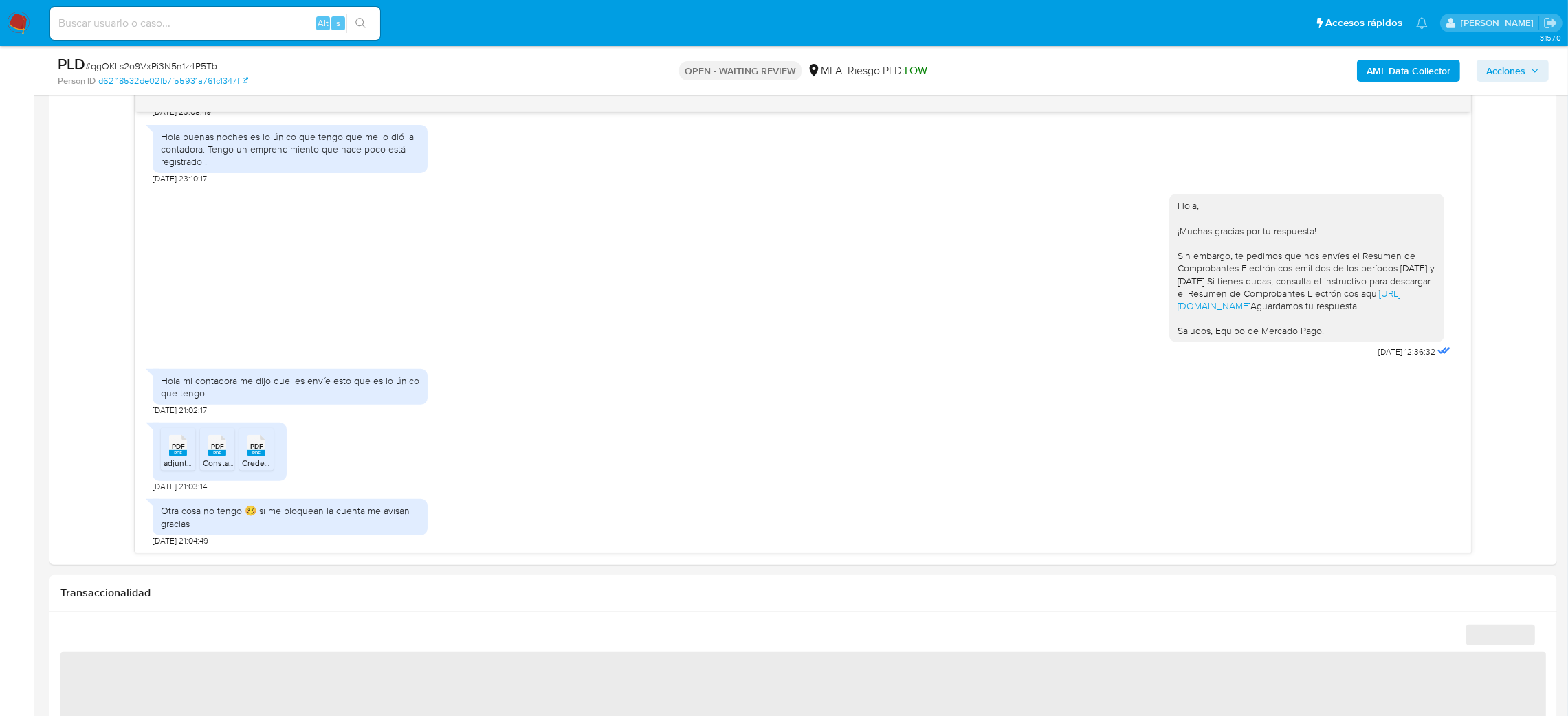
select select "10"
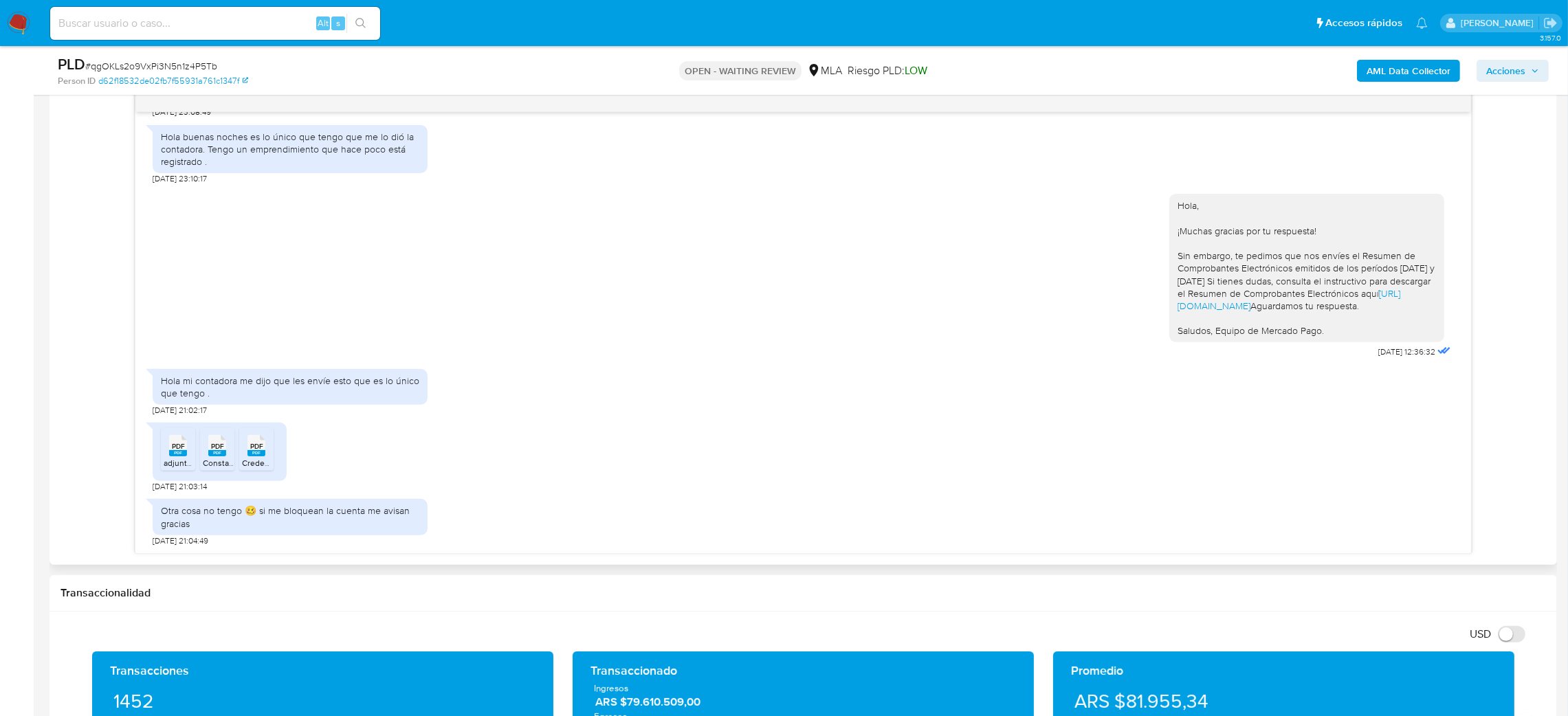
click at [176, 457] on icon "PDF" at bounding box center [178, 446] width 18 height 24
click at [215, 461] on span "ConstanciaAdhesion.pdf" at bounding box center [248, 462] width 90 height 12
click at [259, 463] on span "Credencial_27366781884 (202508).pdf" at bounding box center [314, 462] width 143 height 12
click at [120, 64] on span "# qgOKLs2o9VxPi3N5n1z4P5Tb" at bounding box center [151, 65] width 132 height 13
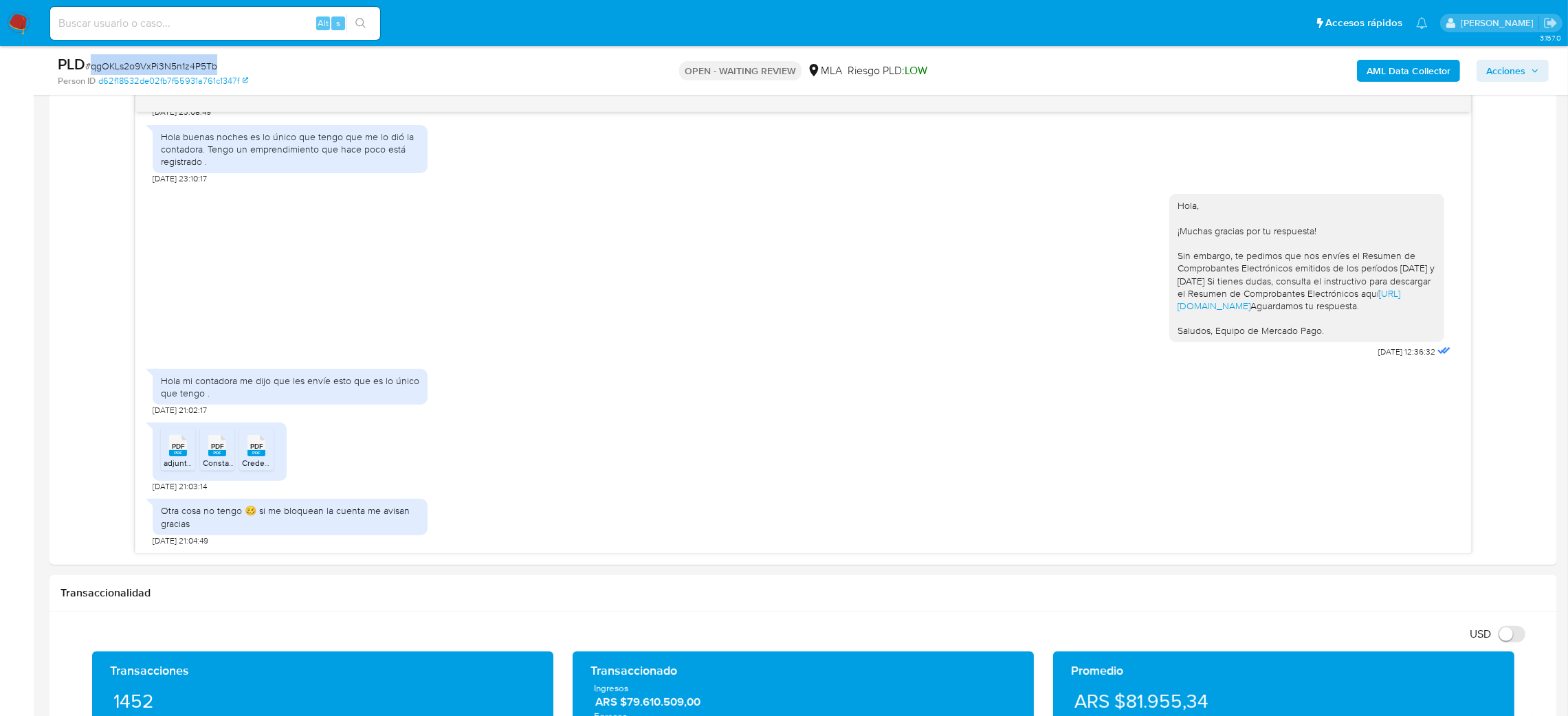
copy span "qgOKLs2o9VxPi3N5n1z4P5Tb"
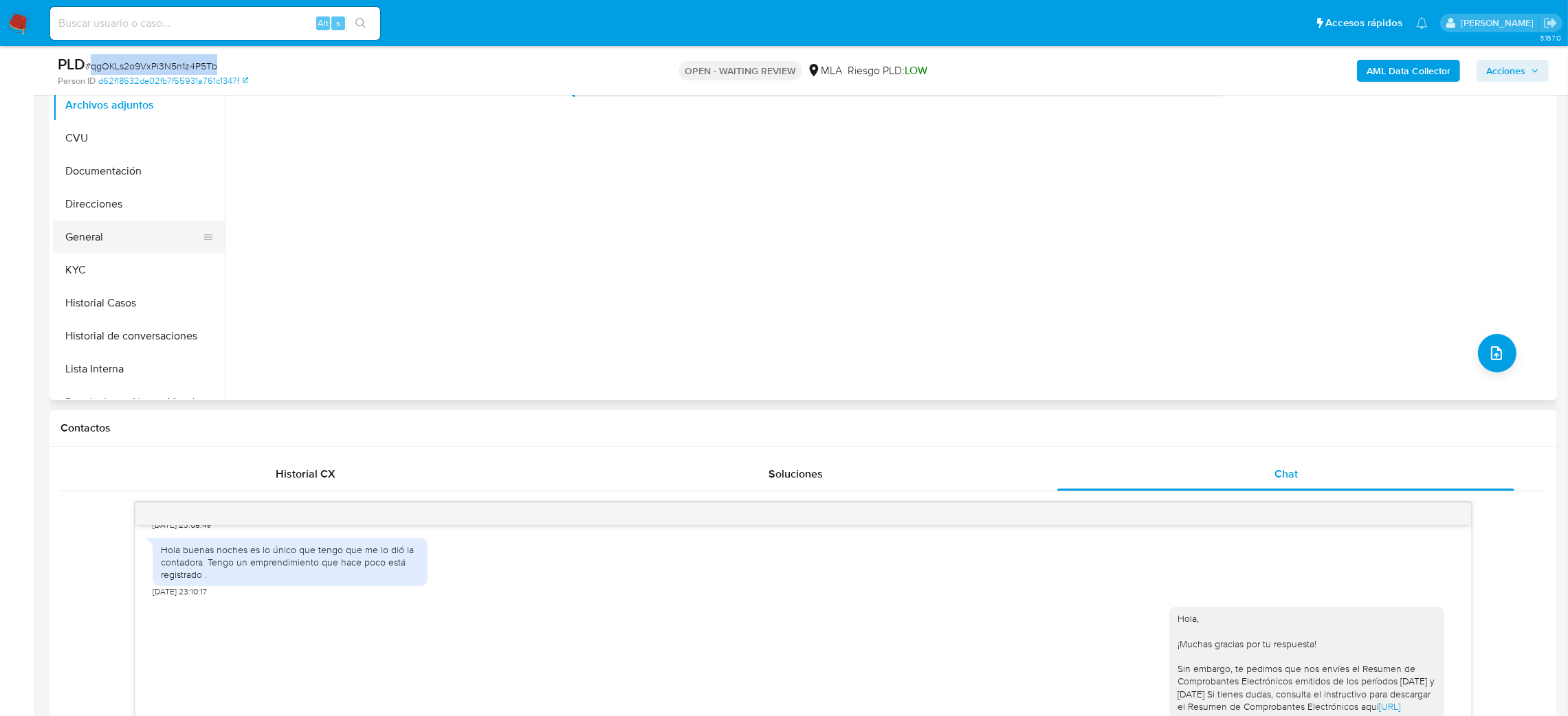
click at [127, 237] on button "General" at bounding box center [133, 237] width 161 height 33
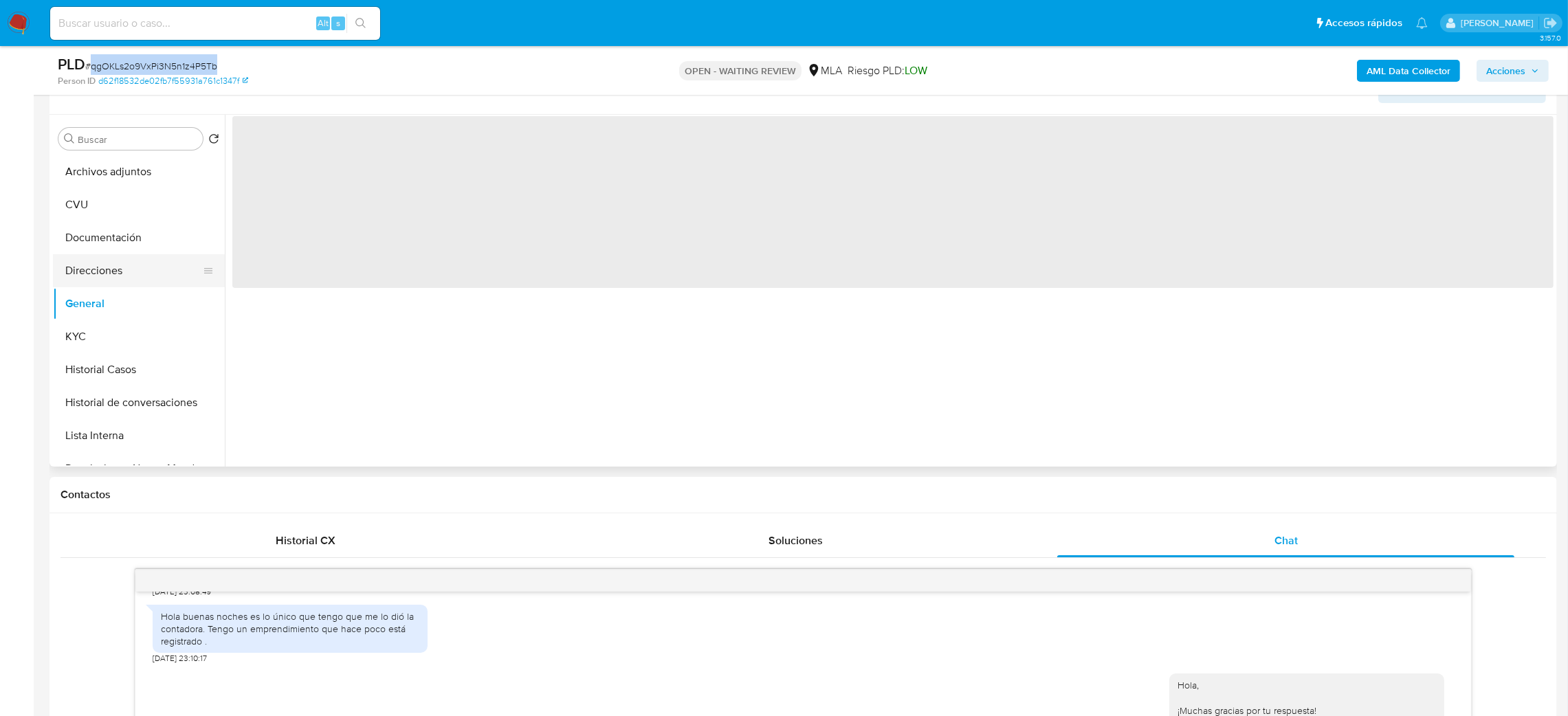
scroll to position [206, 0]
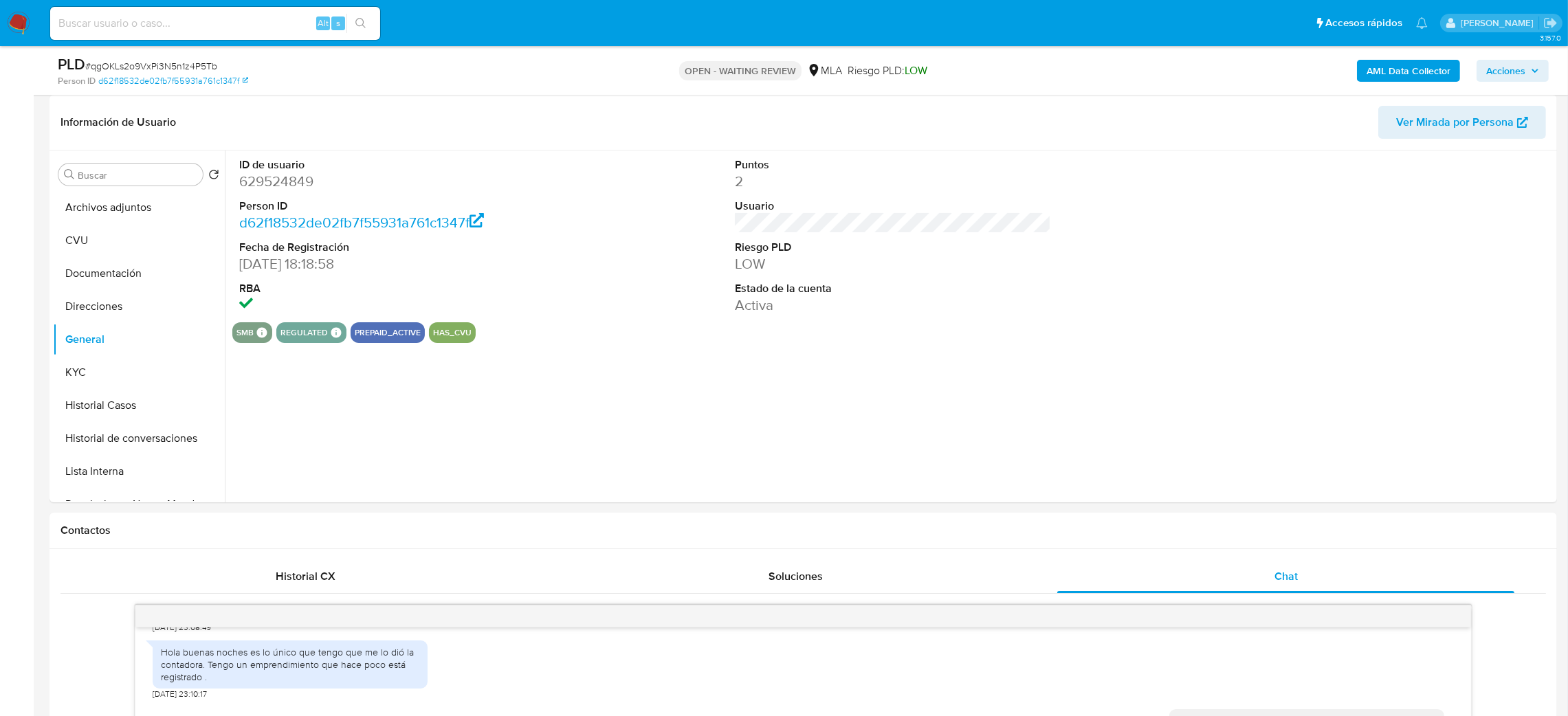
click at [269, 182] on dd "629524849" at bounding box center [397, 182] width 317 height 19
copy dd "629524849"
click at [188, 68] on span "# qgOKLs2o9VxPi3N5n1z4P5Tb" at bounding box center [151, 65] width 132 height 13
click at [188, 66] on span "# qgOKLs2o9VxPi3N5n1z4P5Tb" at bounding box center [151, 65] width 132 height 13
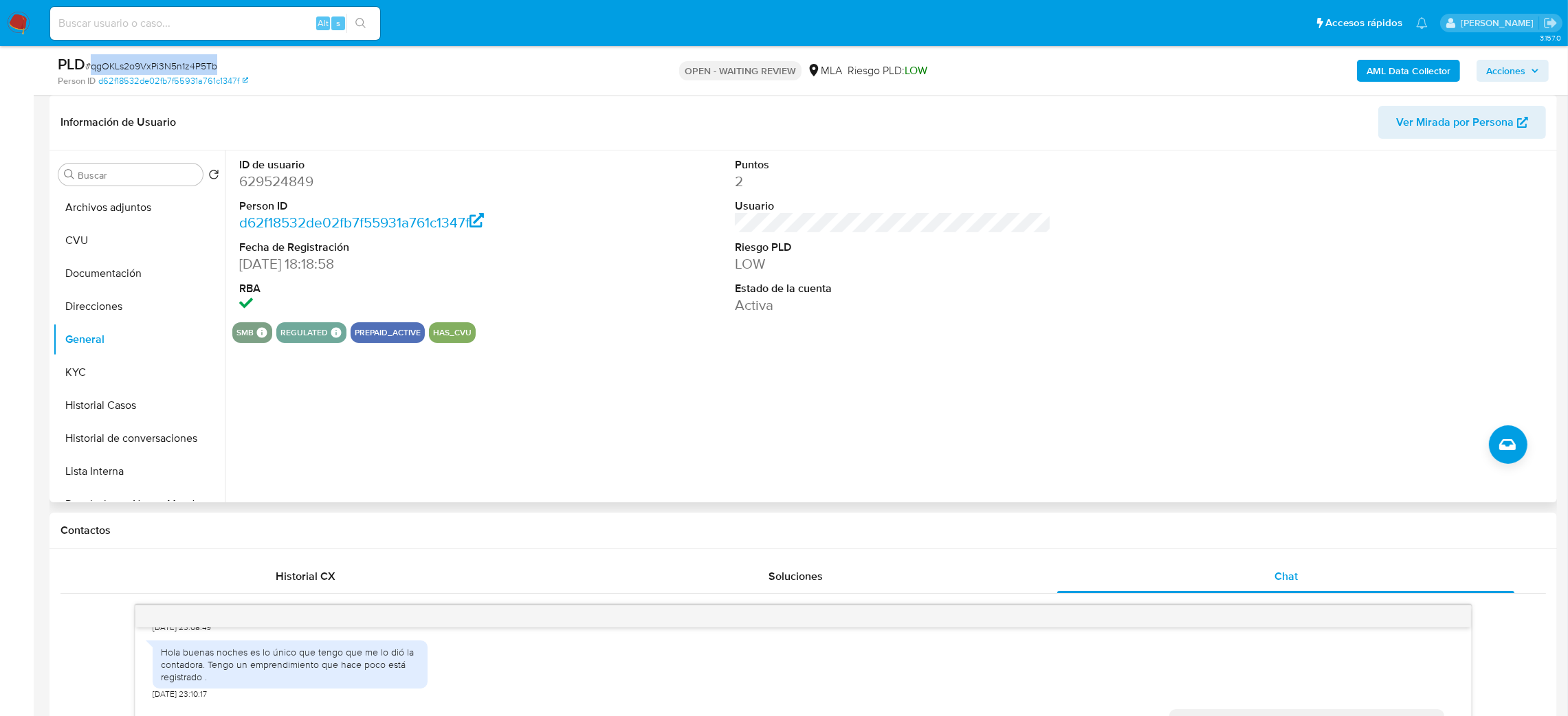
copy span "qgOKLs2o9VxPi3N5n1z4P5Tb"
click at [19, 12] on img at bounding box center [19, 24] width 24 height 24
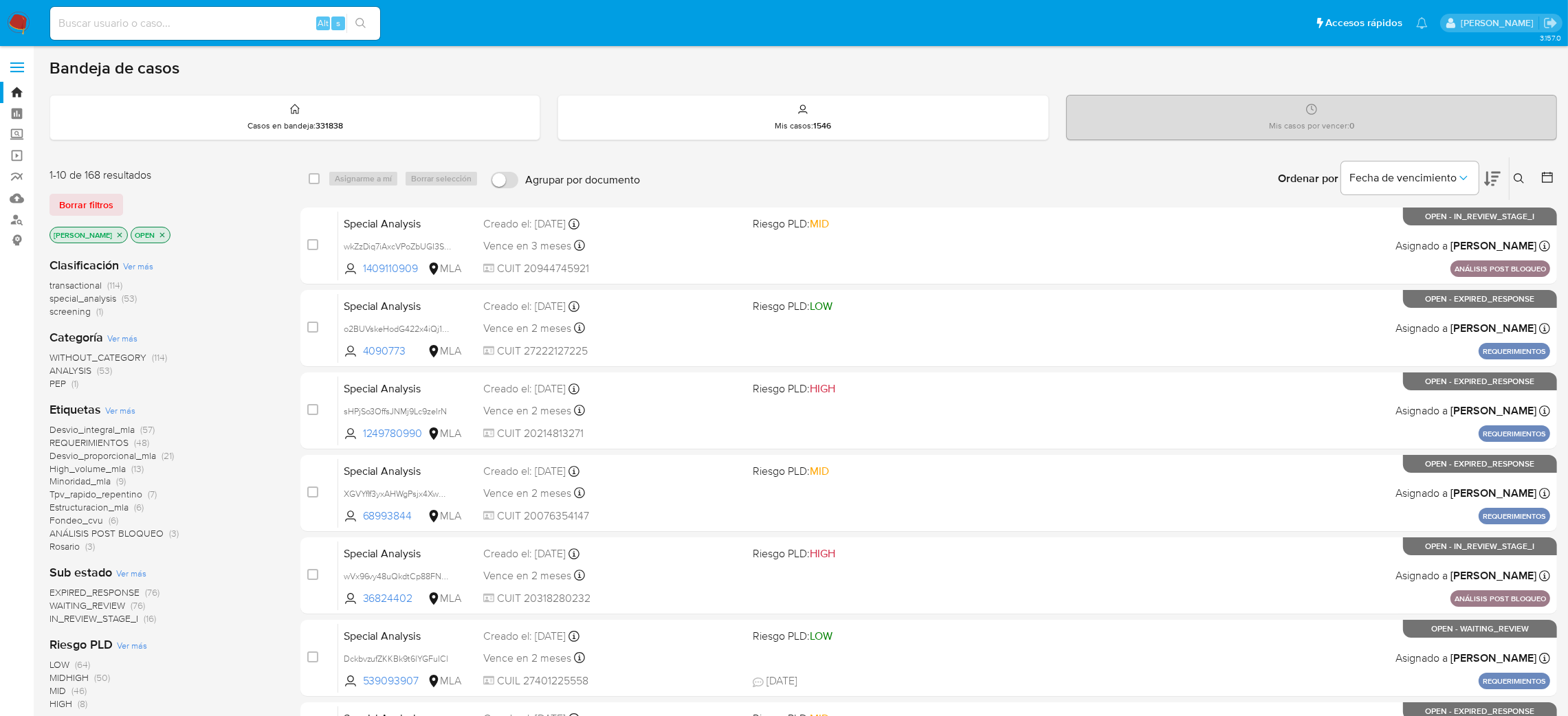
click at [1526, 176] on button at bounding box center [1520, 178] width 23 height 17
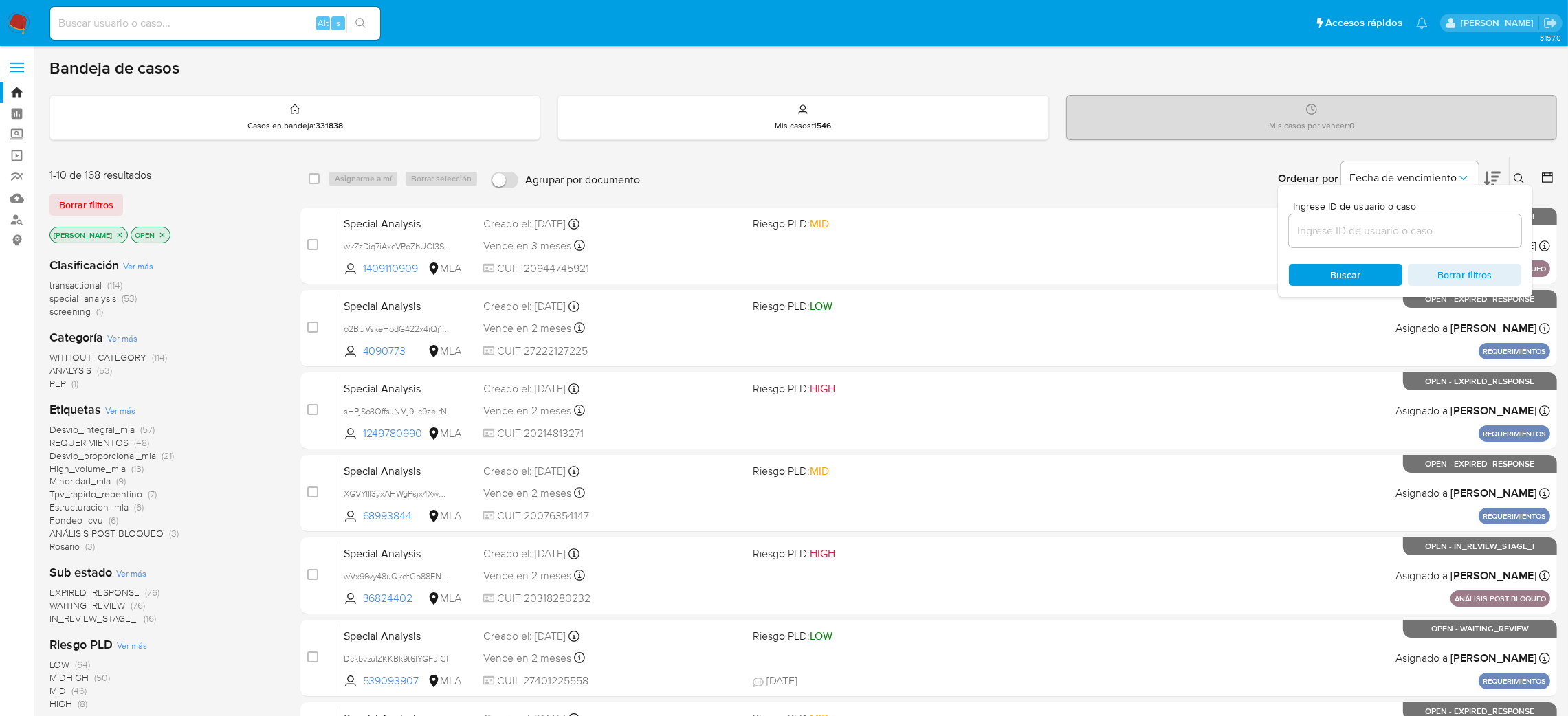
click at [1423, 241] on div at bounding box center [1404, 231] width 232 height 33
click at [1412, 231] on input at bounding box center [1404, 230] width 232 height 18
paste input "qgOKLs2o9VxPi3N5n1z4P5Tb"
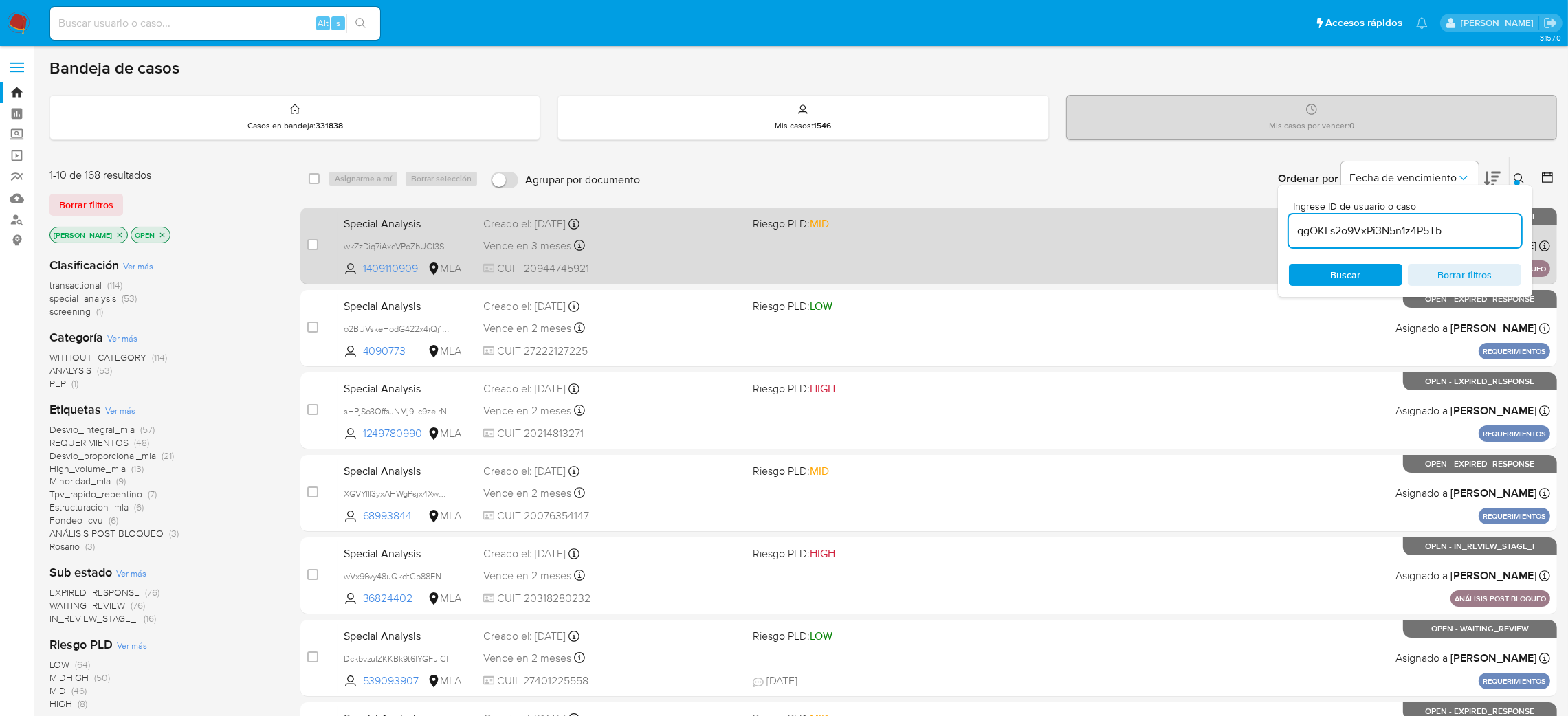
type input "qgOKLs2o9VxPi3N5n1z4P5Tb"
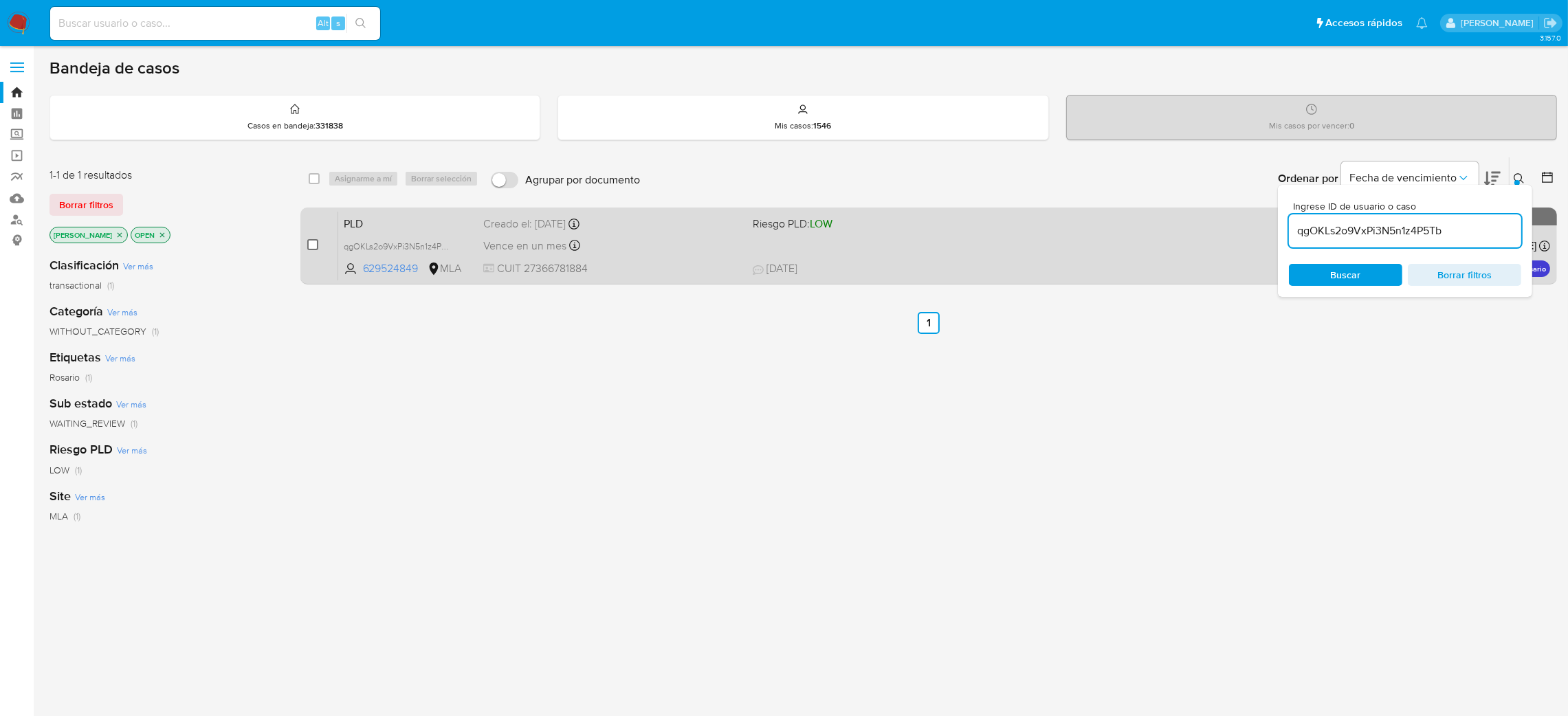
click at [311, 243] on input "checkbox" at bounding box center [313, 244] width 11 height 11
checkbox input "true"
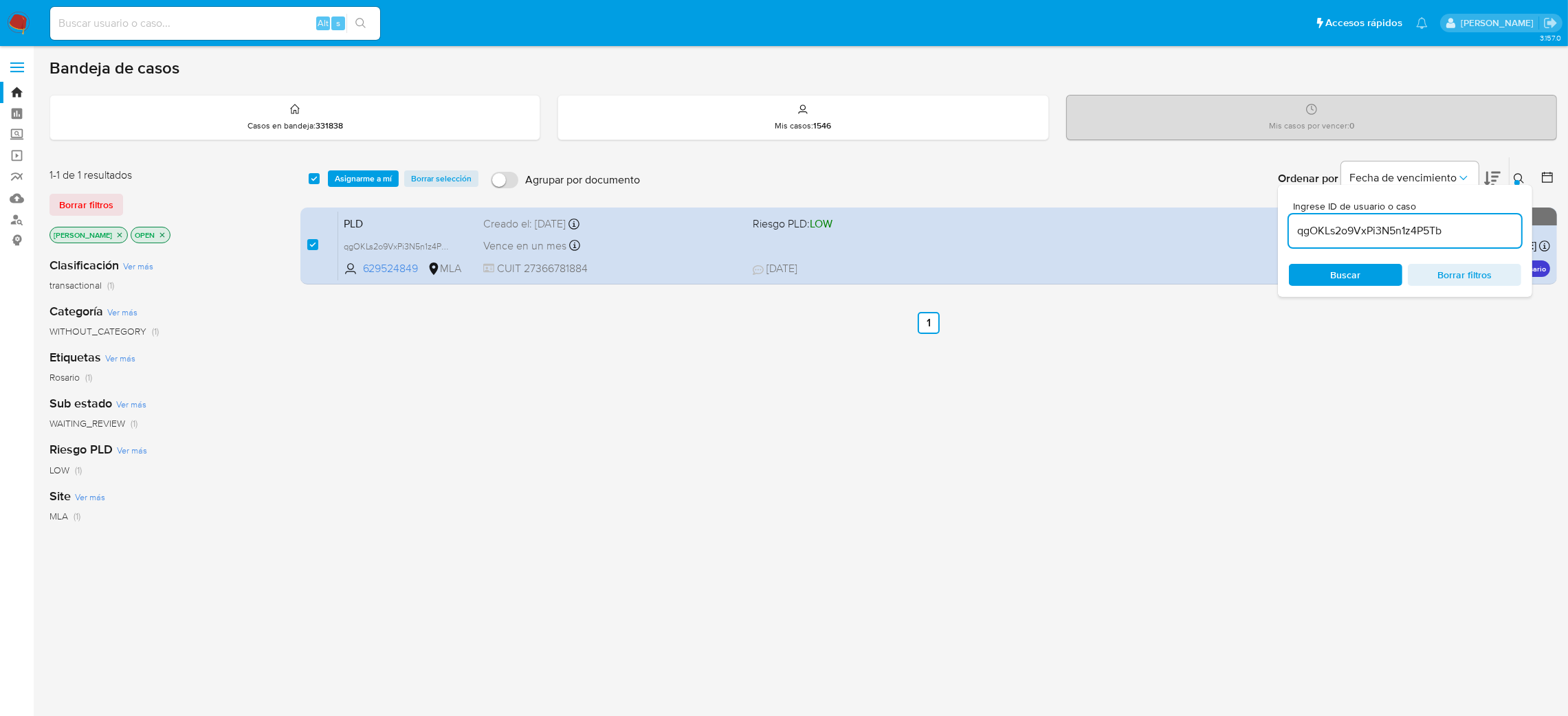
click at [395, 162] on div "select-all-cases-checkbox Asignarme a mí Borrar selección Agrupar por documento…" at bounding box center [929, 178] width 1257 height 42
click at [380, 175] on span "Asignarme a mí" at bounding box center [363, 178] width 57 height 13
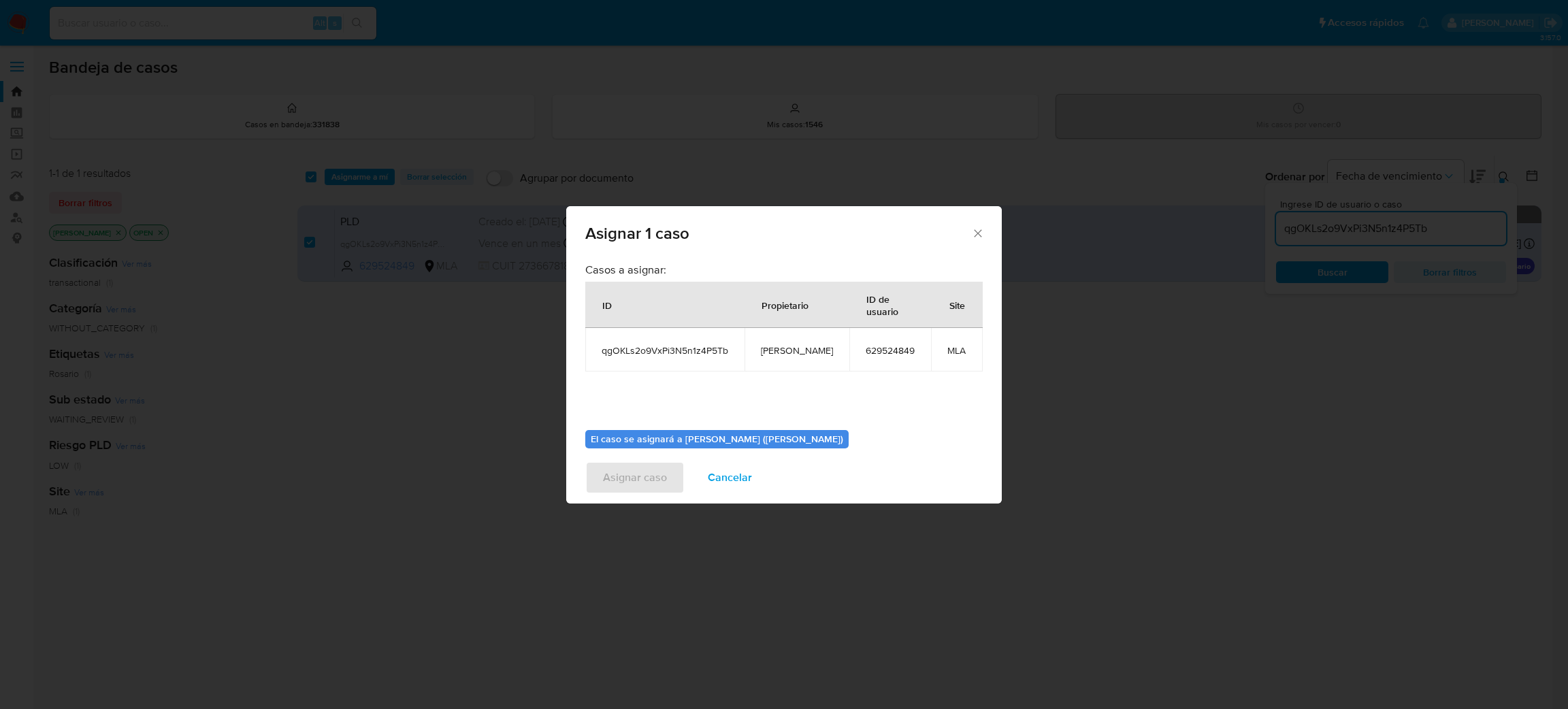
click at [781, 349] on span "[PERSON_NAME]" at bounding box center [796, 350] width 72 height 12
copy span "[PERSON_NAME]"
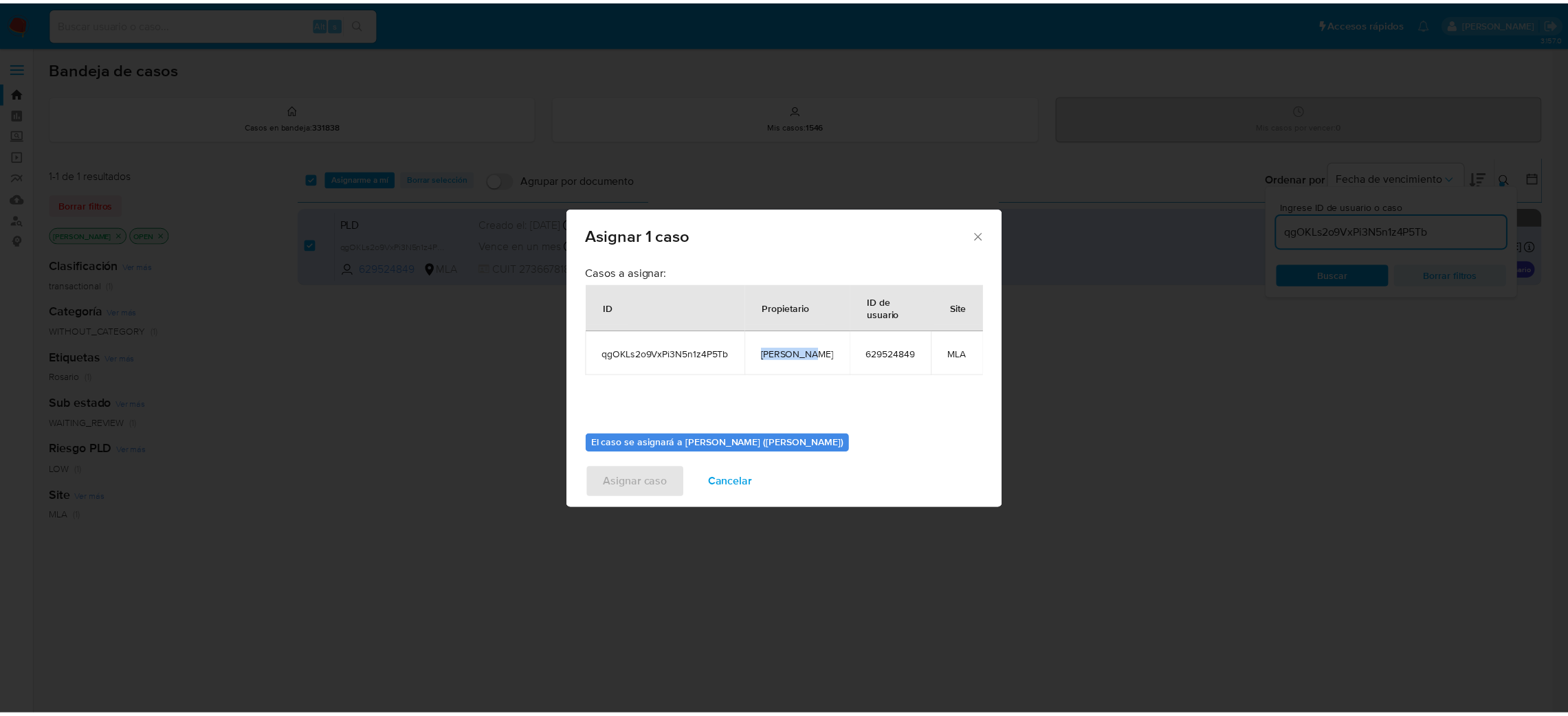
scroll to position [71, 0]
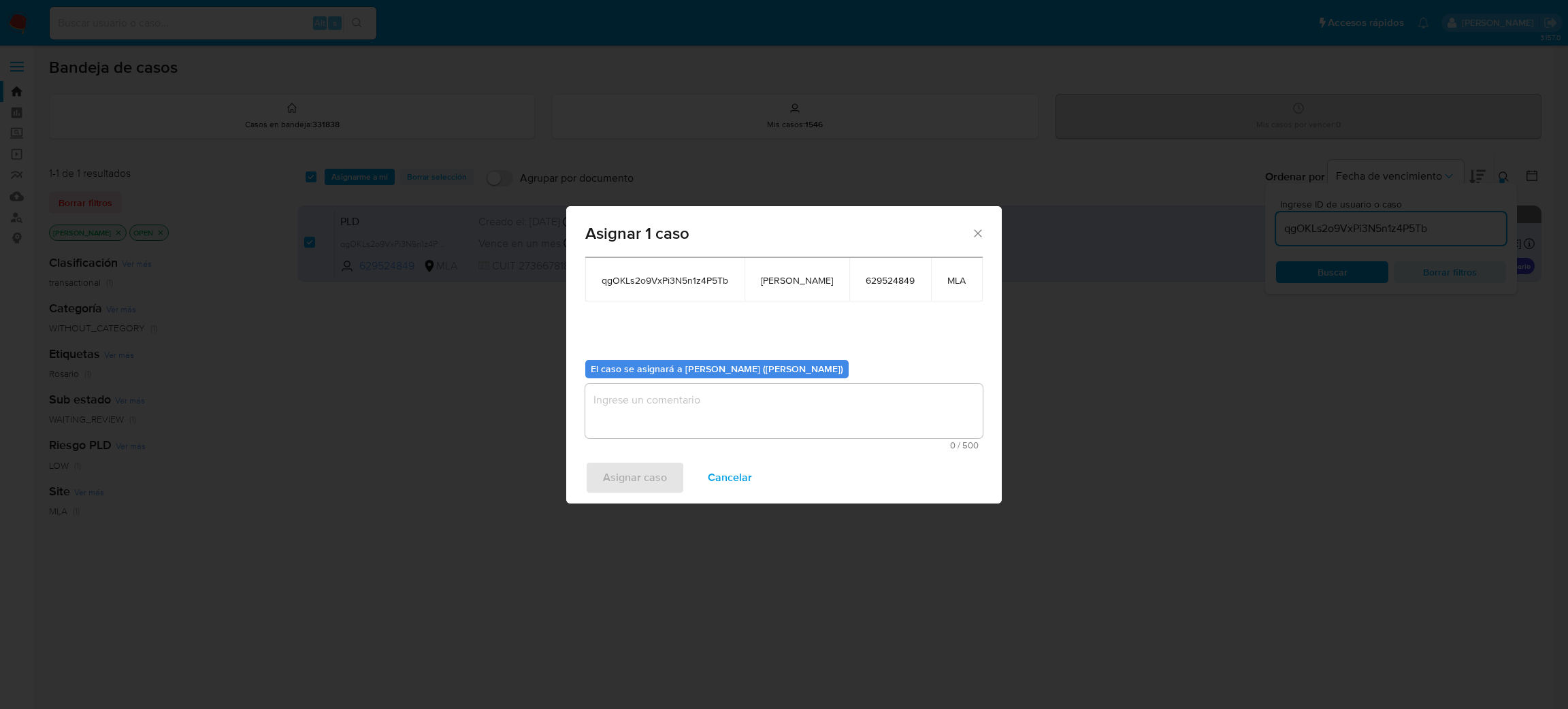
click at [638, 416] on textarea "assign-modal" at bounding box center [784, 411] width 397 height 54
paste textarea "[PERSON_NAME]"
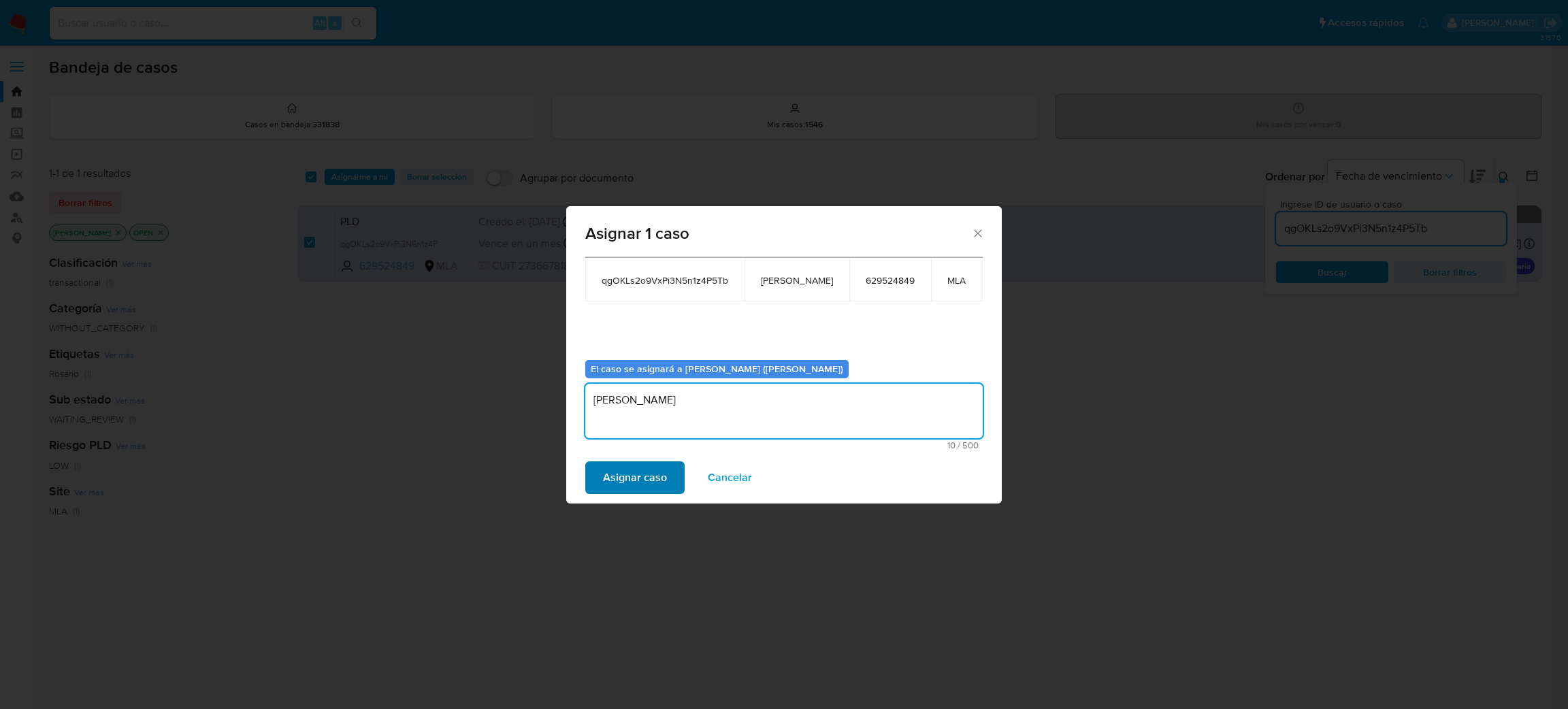
type textarea "[PERSON_NAME]"
click at [618, 472] on span "Asignar caso" at bounding box center [635, 477] width 64 height 30
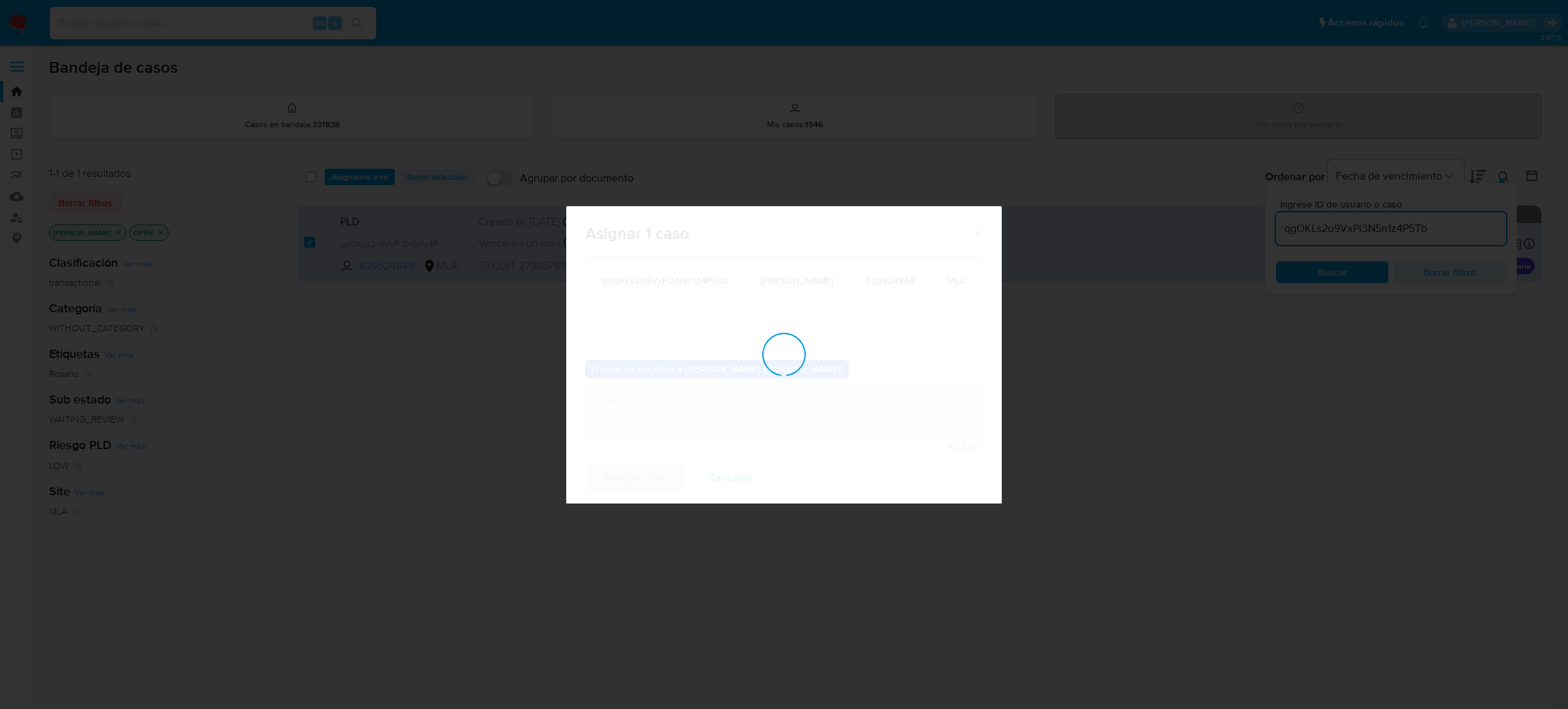
checkbox input "false"
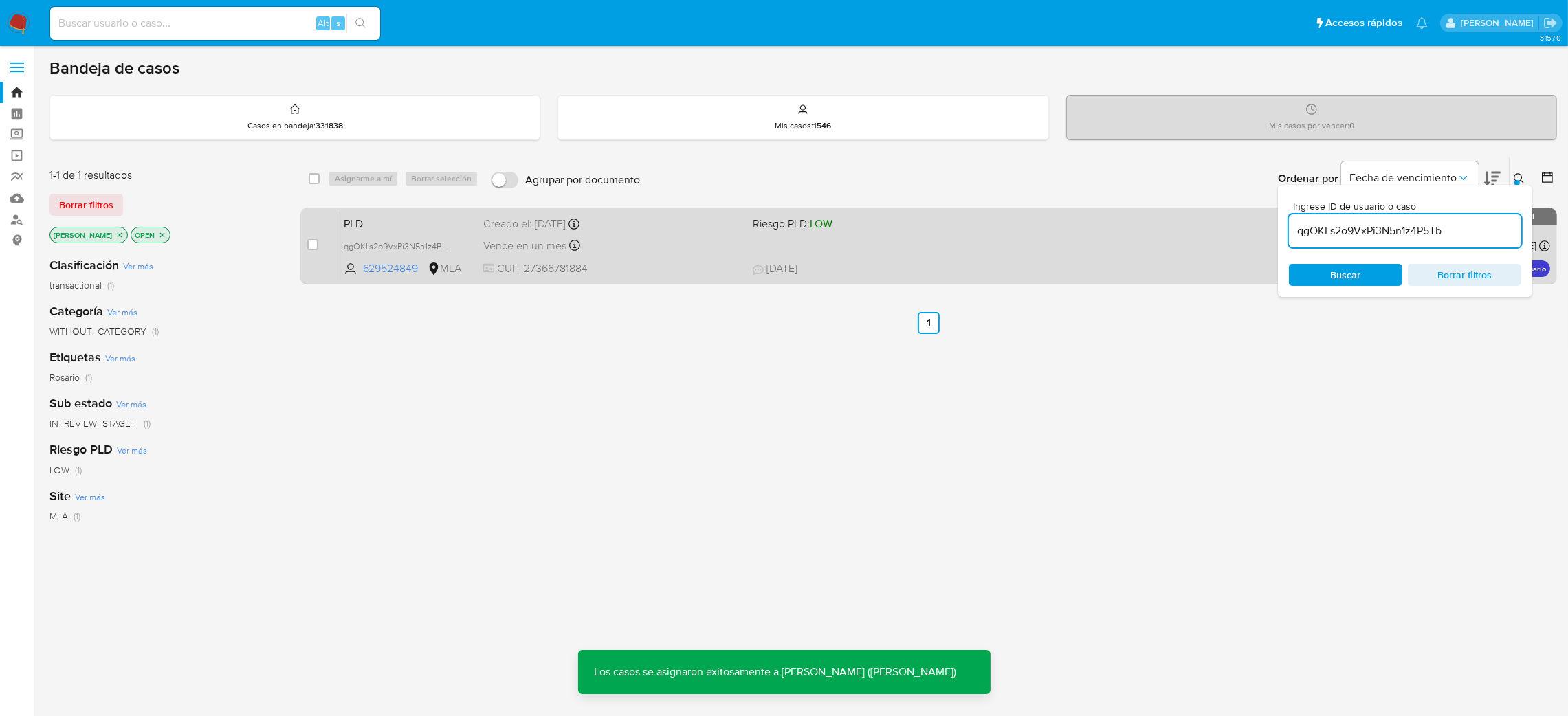
click at [630, 272] on span "CUIT 27366781884" at bounding box center [612, 268] width 259 height 15
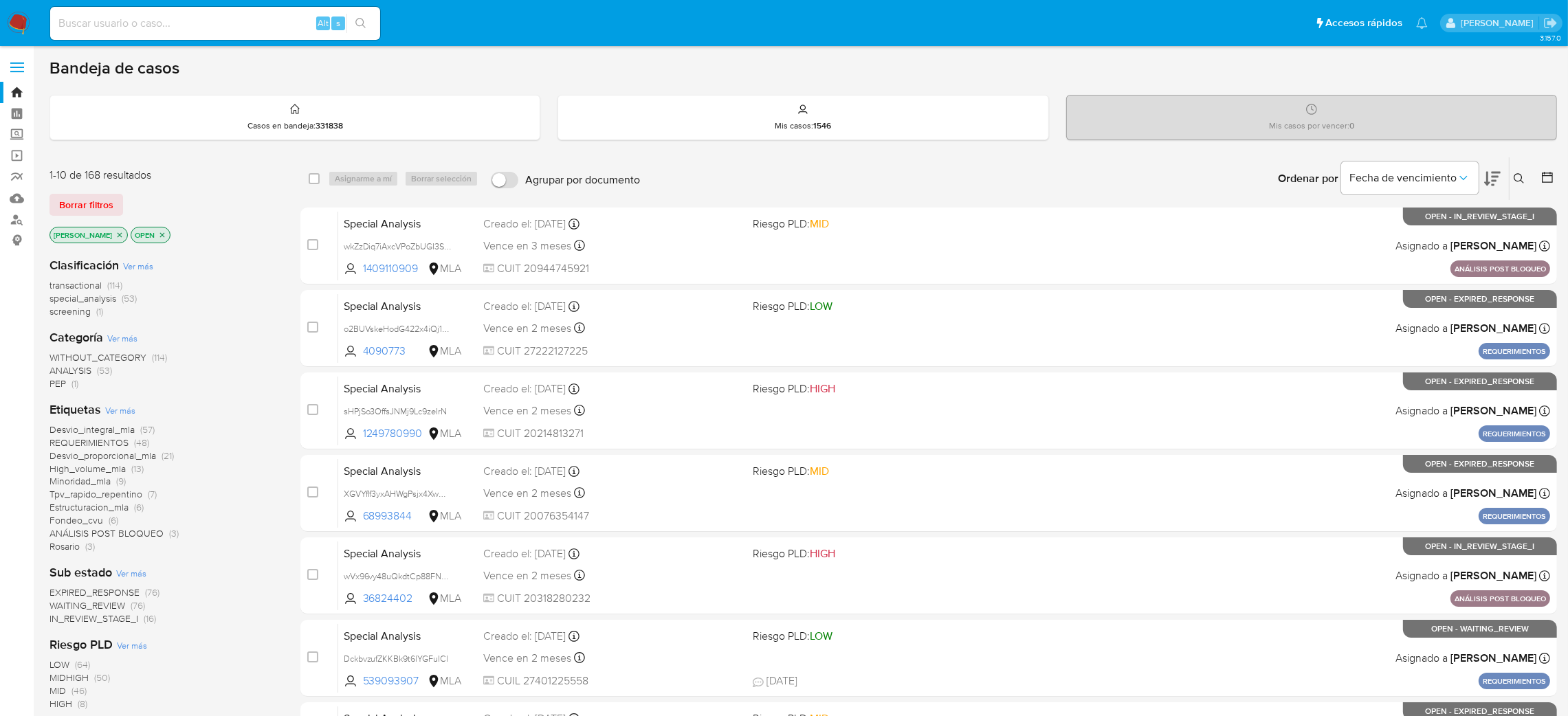
click at [1515, 171] on button at bounding box center [1520, 178] width 23 height 17
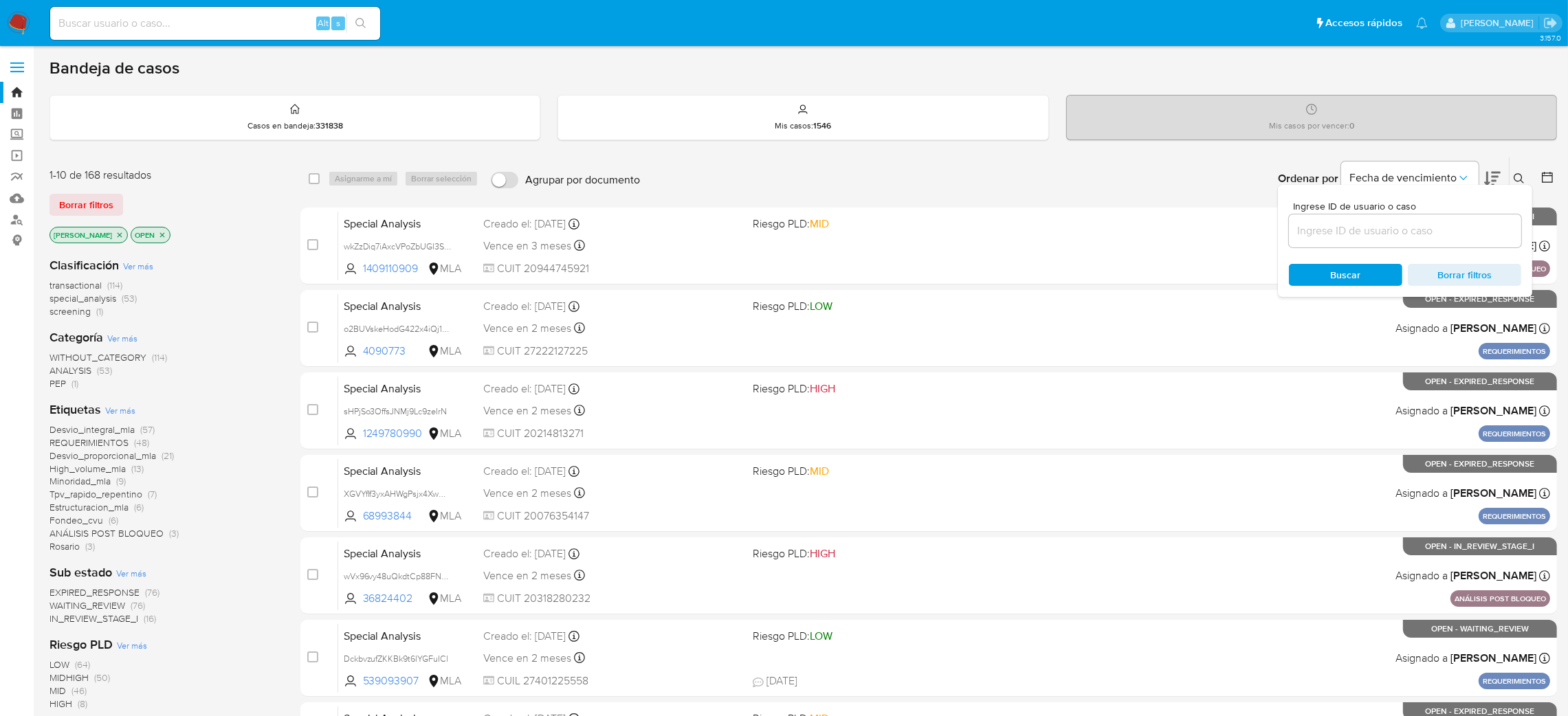
click at [1341, 228] on input at bounding box center [1404, 230] width 232 height 18
type input "qgOKLs2o9VxPi3N5n1z4P5Tb"
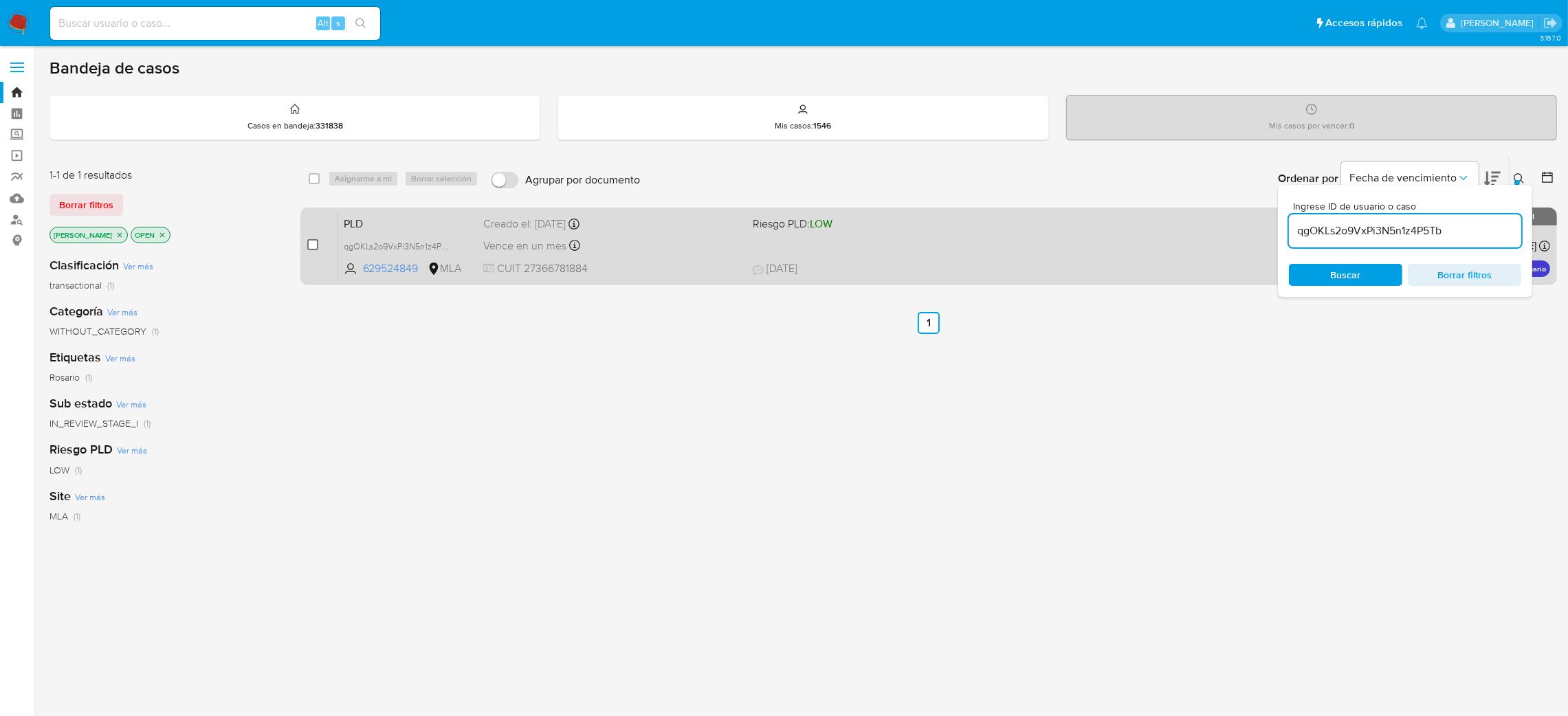
click at [312, 244] on input "checkbox" at bounding box center [313, 244] width 11 height 11
checkbox input "true"
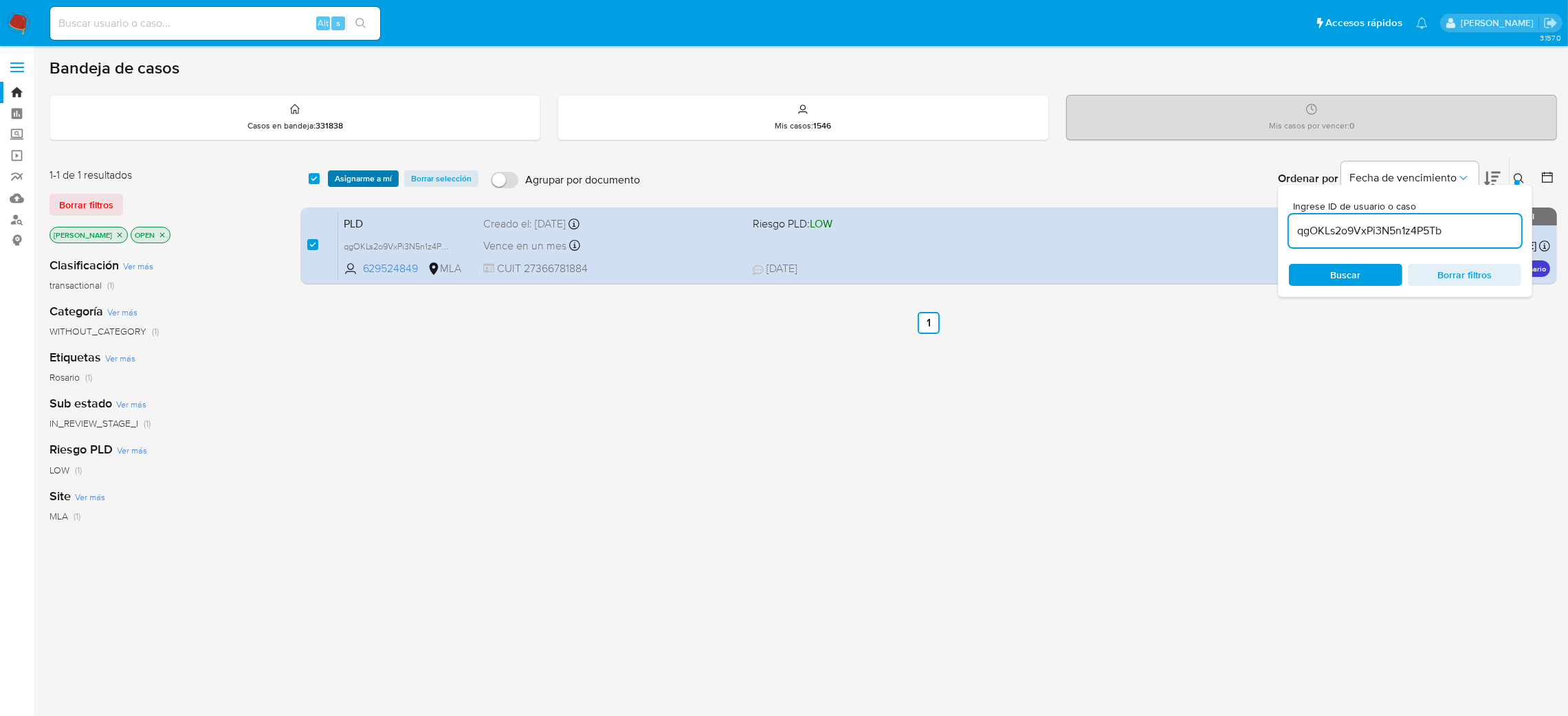
click at [362, 183] on span "Asignarme a mí" at bounding box center [363, 178] width 57 height 13
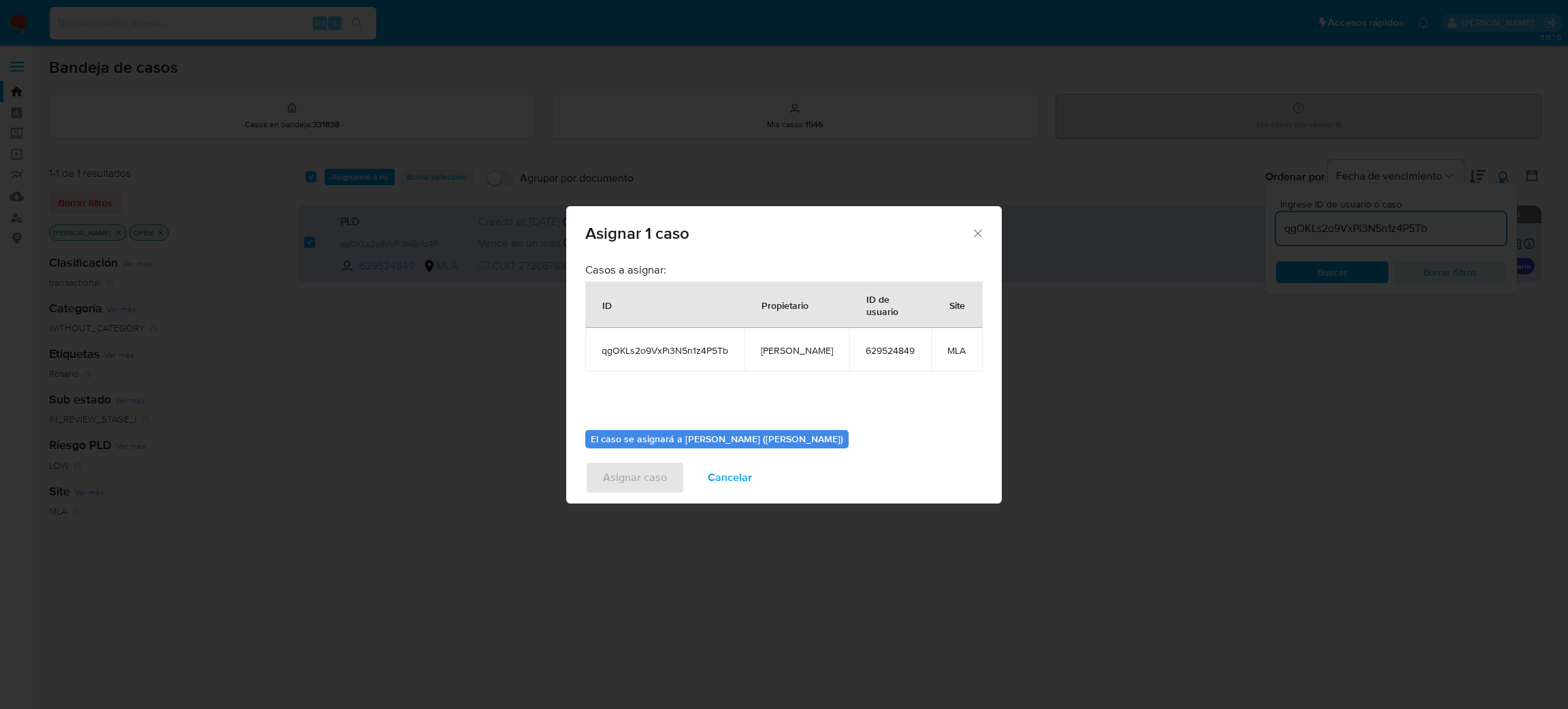
click at [800, 355] on span "[PERSON_NAME]" at bounding box center [796, 350] width 72 height 12
copy span "[PERSON_NAME]"
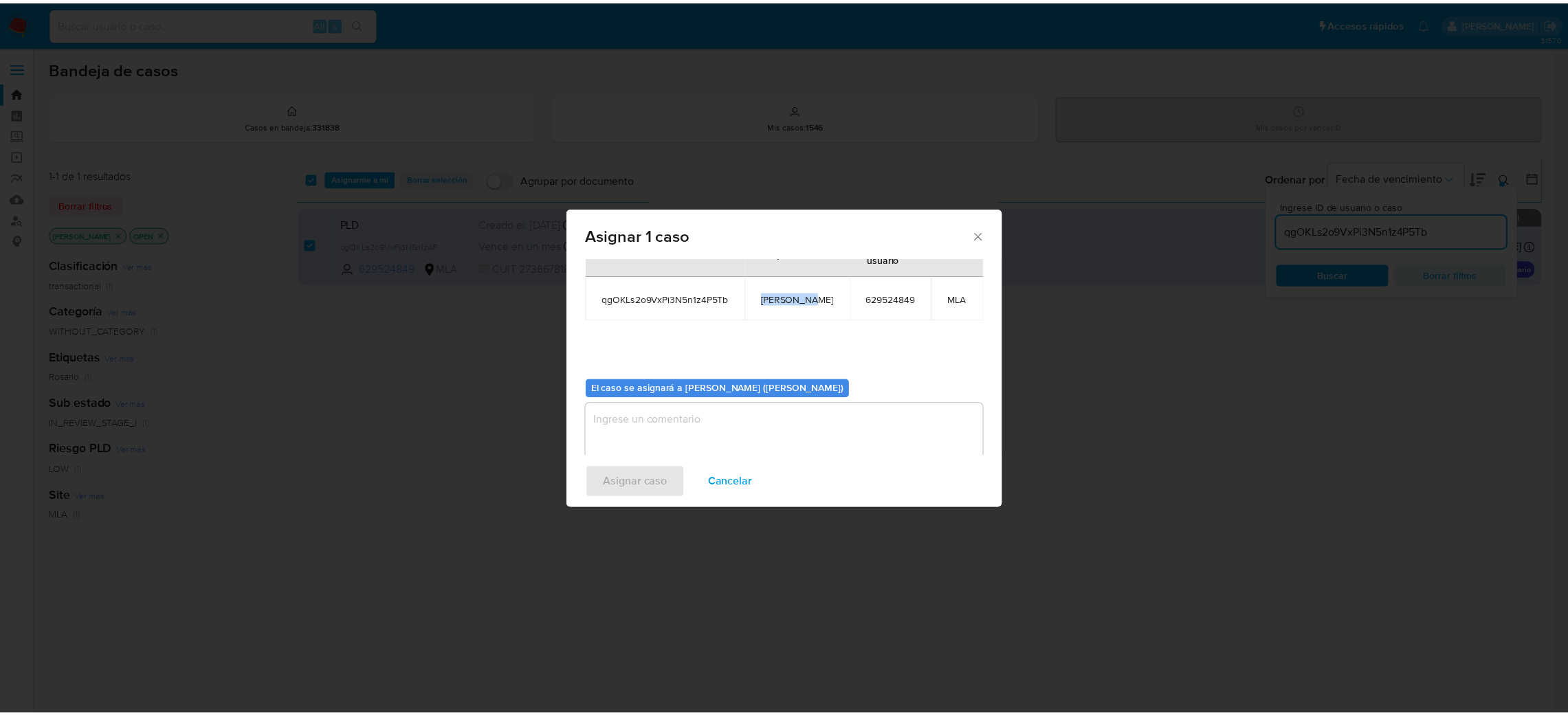
scroll to position [71, 0]
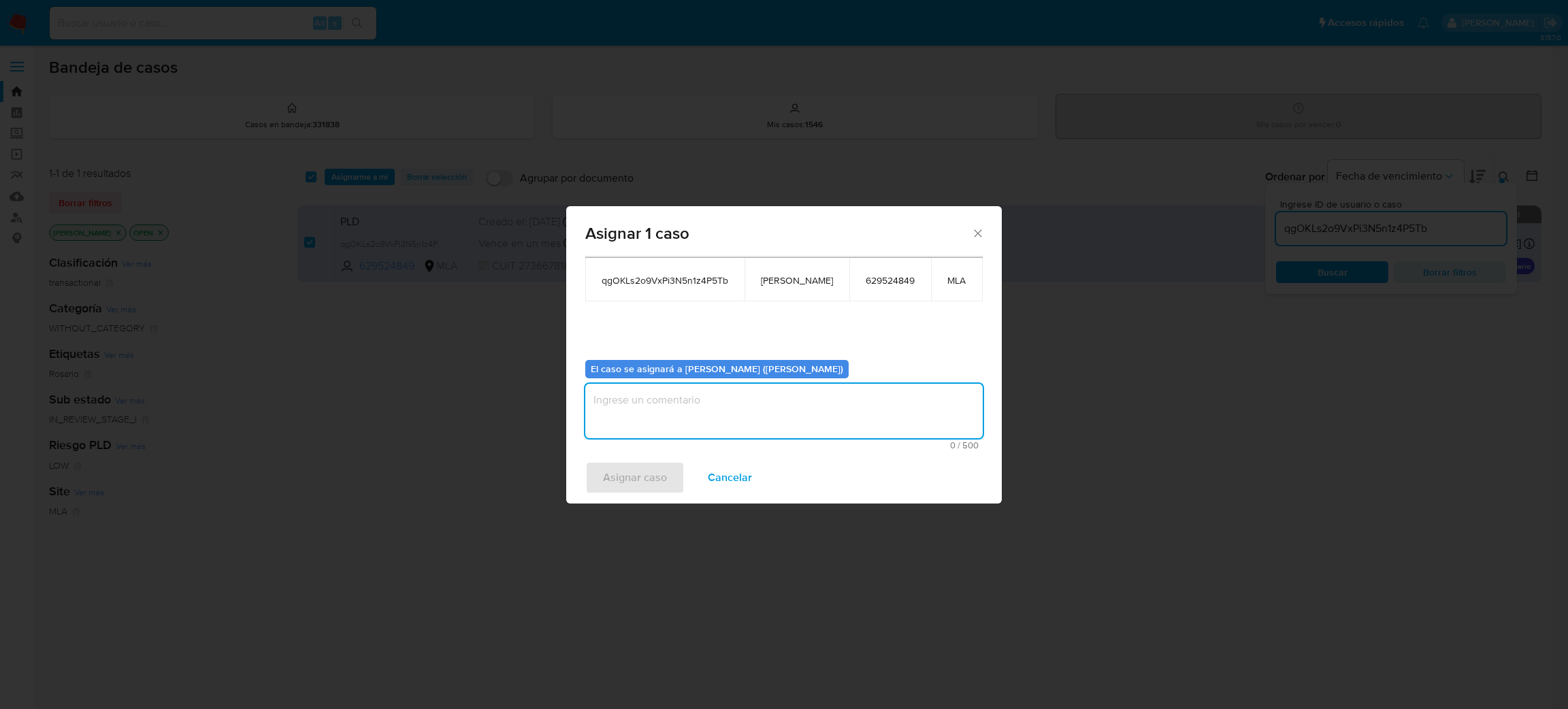
click at [685, 420] on textarea "assign-modal" at bounding box center [784, 411] width 397 height 54
paste textarea "[PERSON_NAME]"
type textarea "[PERSON_NAME]"
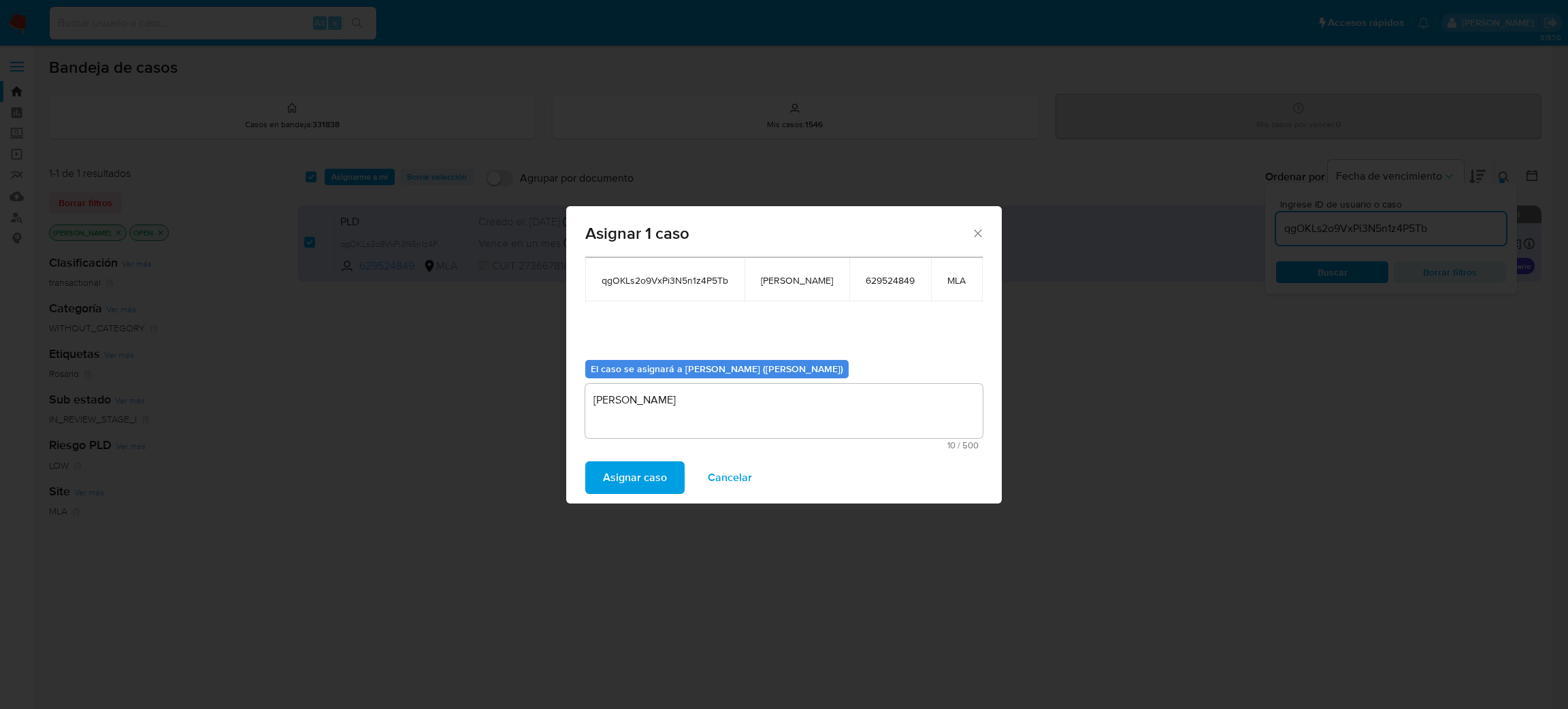
click at [610, 492] on span "Asignar caso" at bounding box center [635, 477] width 64 height 30
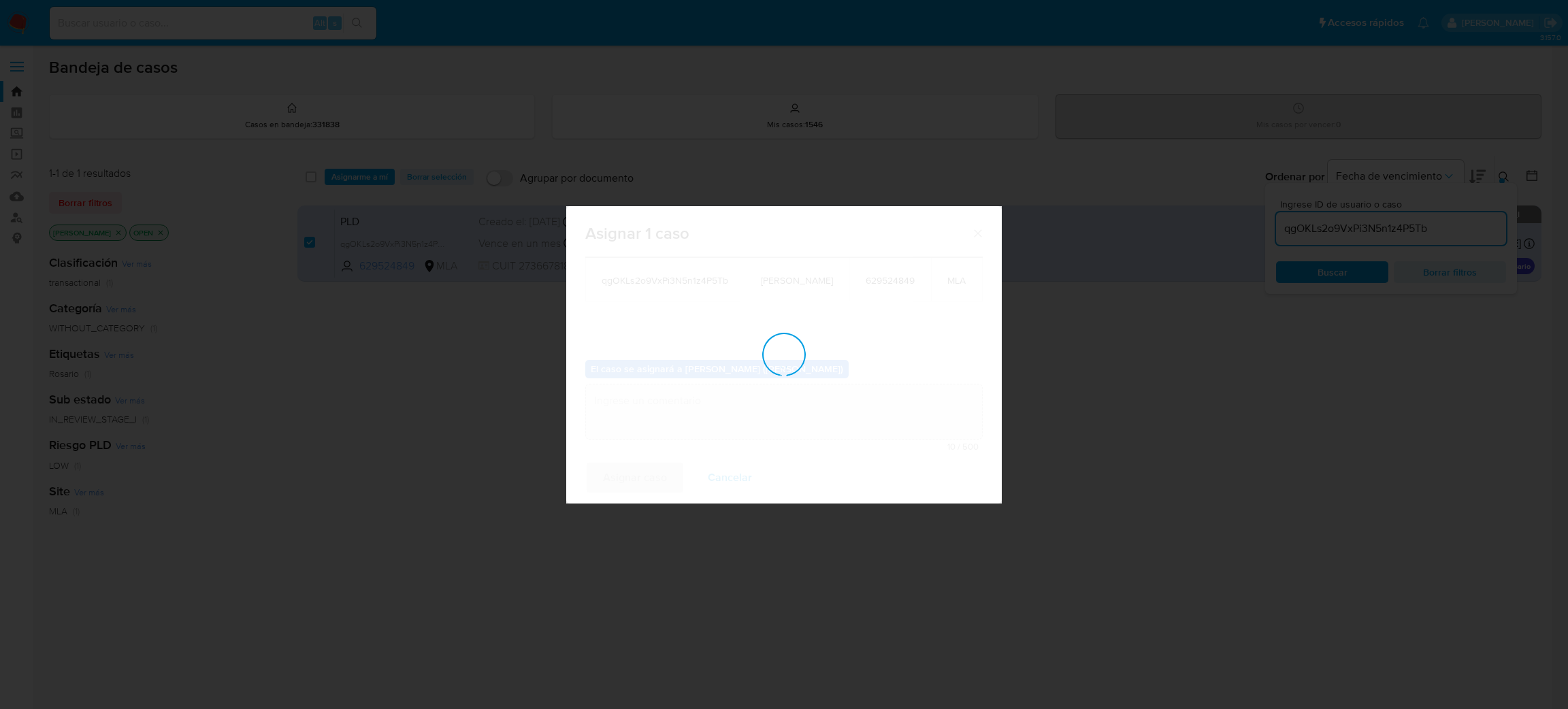
checkbox input "false"
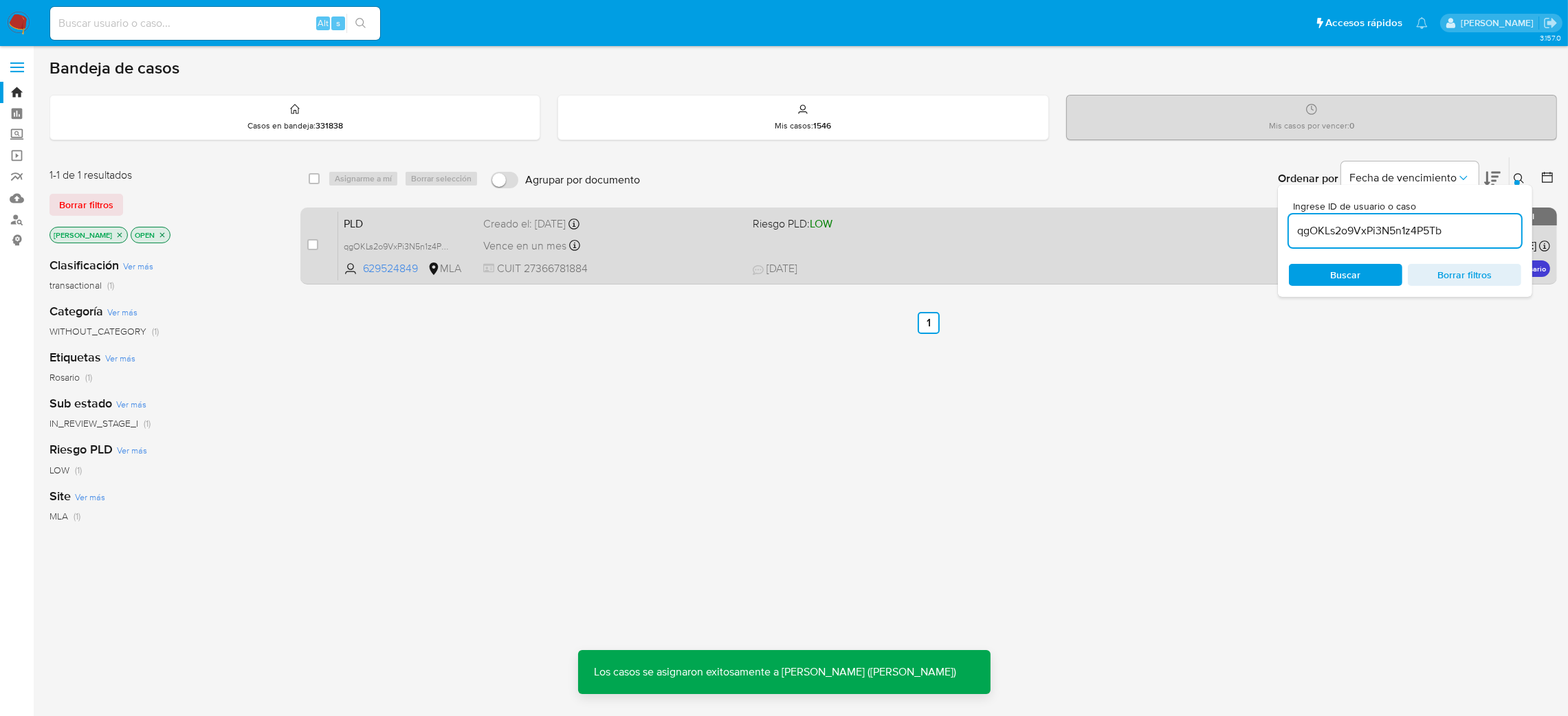
click at [657, 221] on div "Creado el: [DATE] Creado el: [DATE] 12:35:47" at bounding box center [612, 223] width 259 height 15
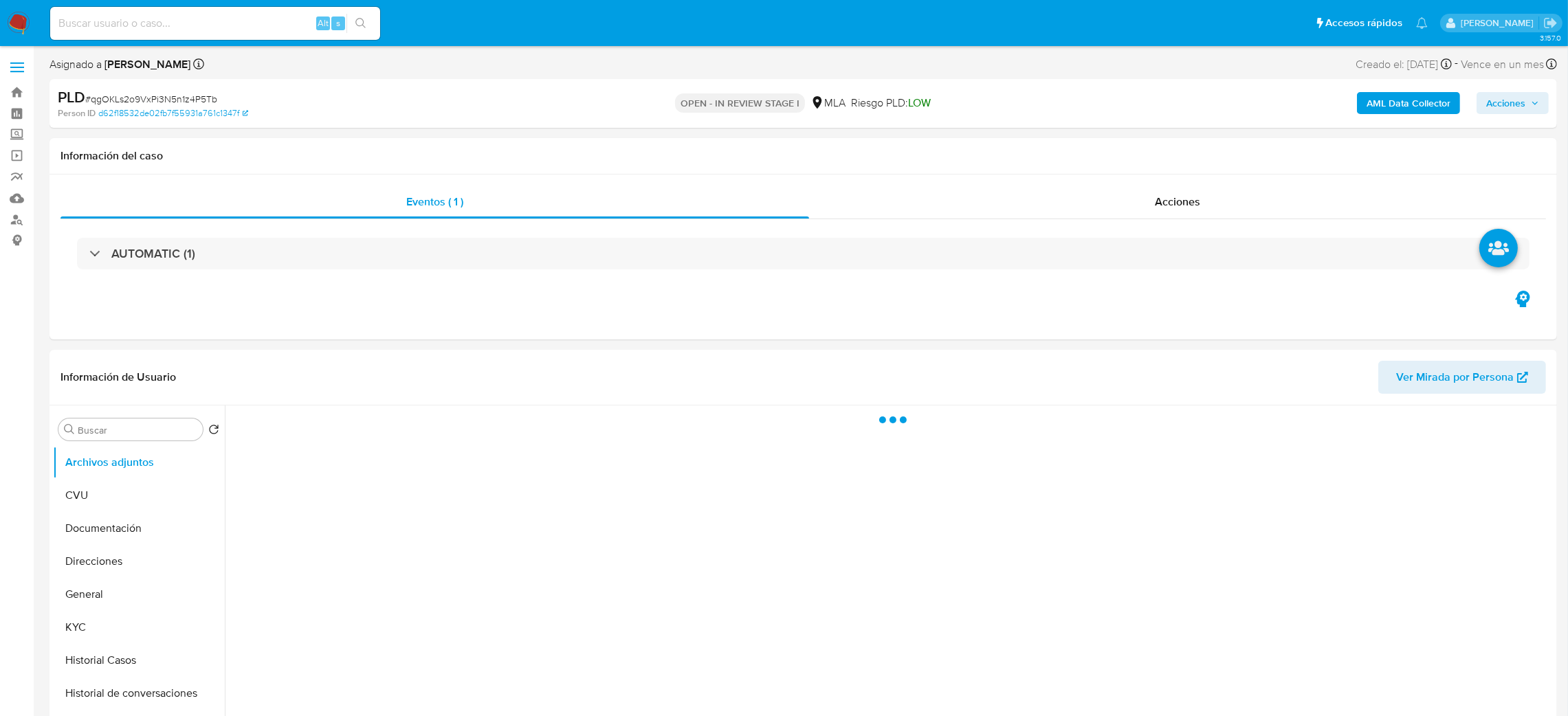
click at [200, 94] on span "# qgOKLs2o9VxPi3N5n1z4P5Tb" at bounding box center [151, 98] width 132 height 13
copy span "qgOKLs2o9VxPi3N5n1z4P5Tb"
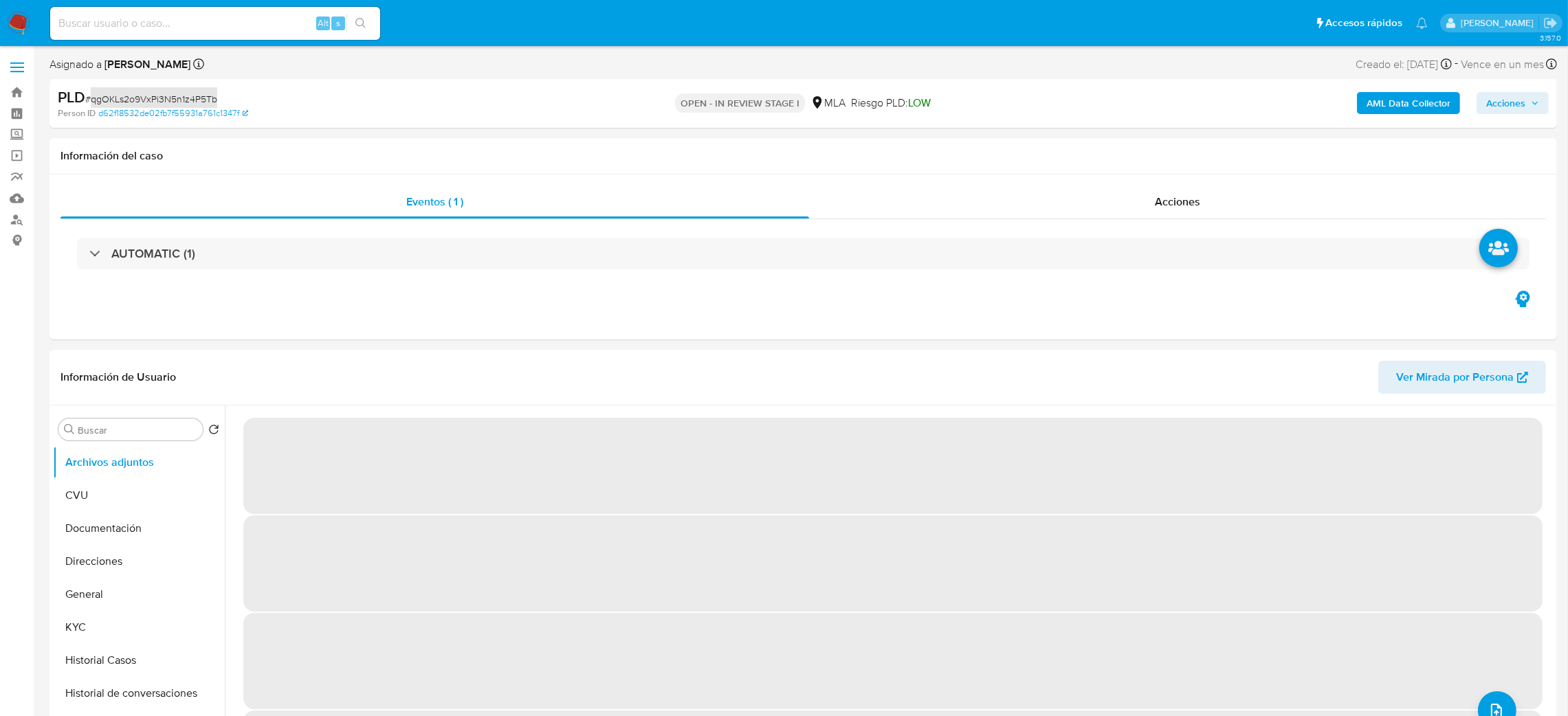
select select "10"
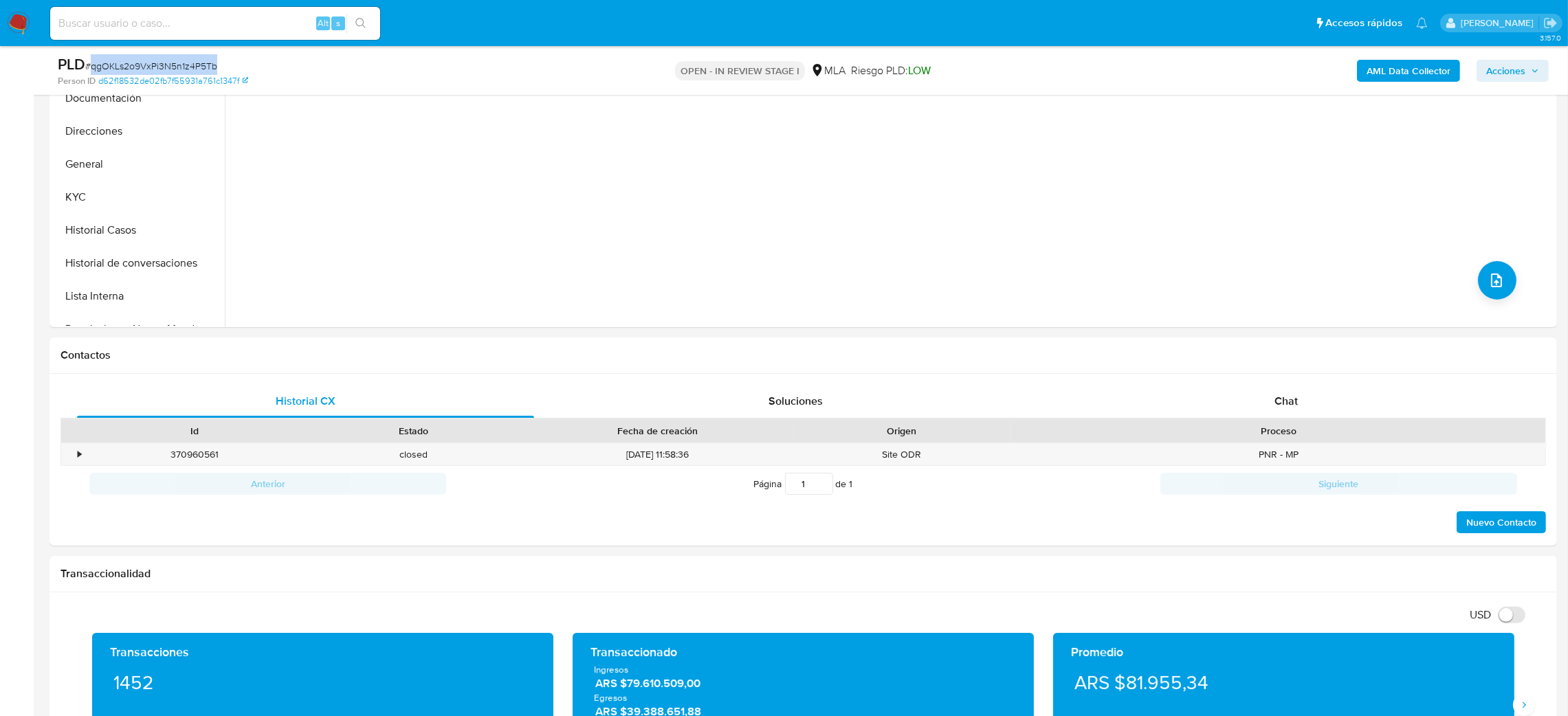
scroll to position [412, 0]
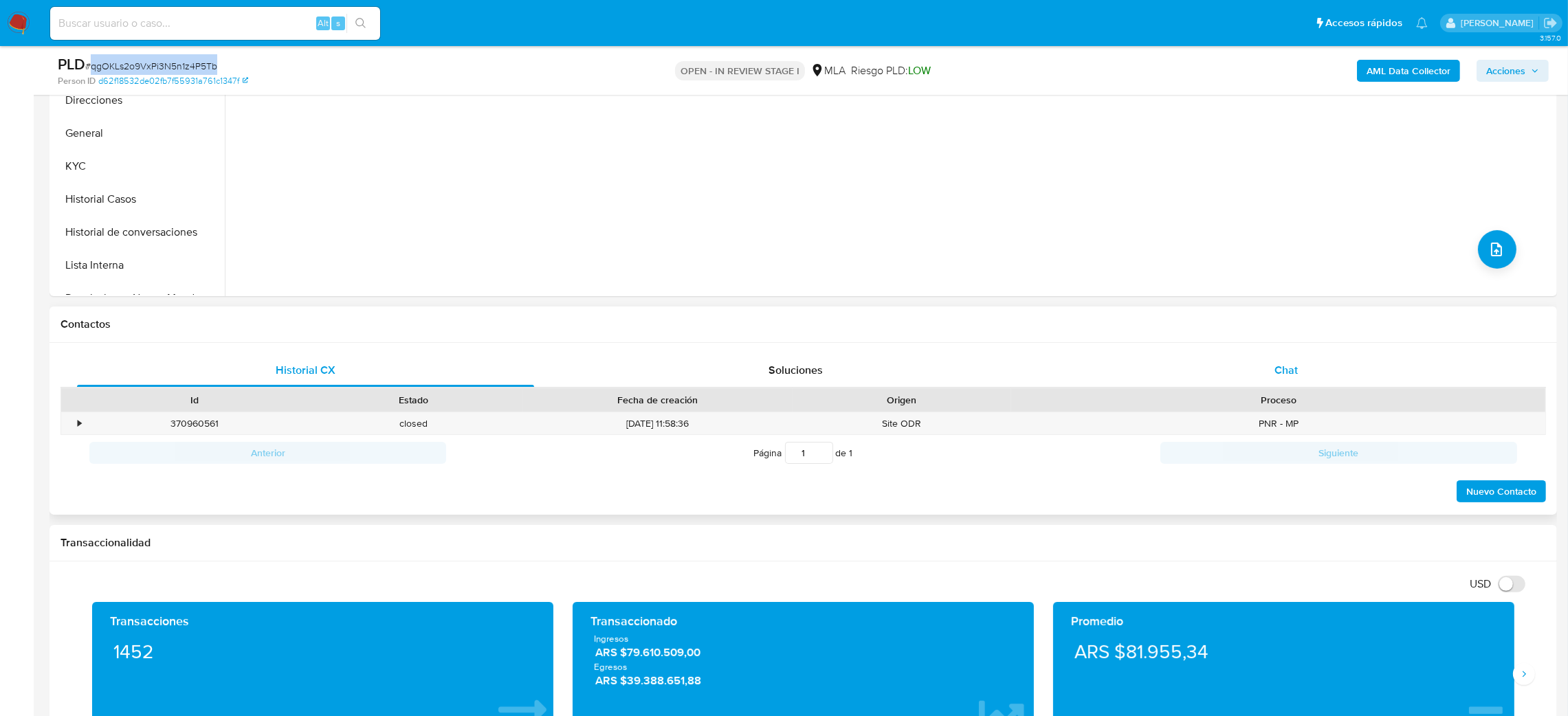
click at [1381, 378] on div "Chat" at bounding box center [1285, 370] width 457 height 33
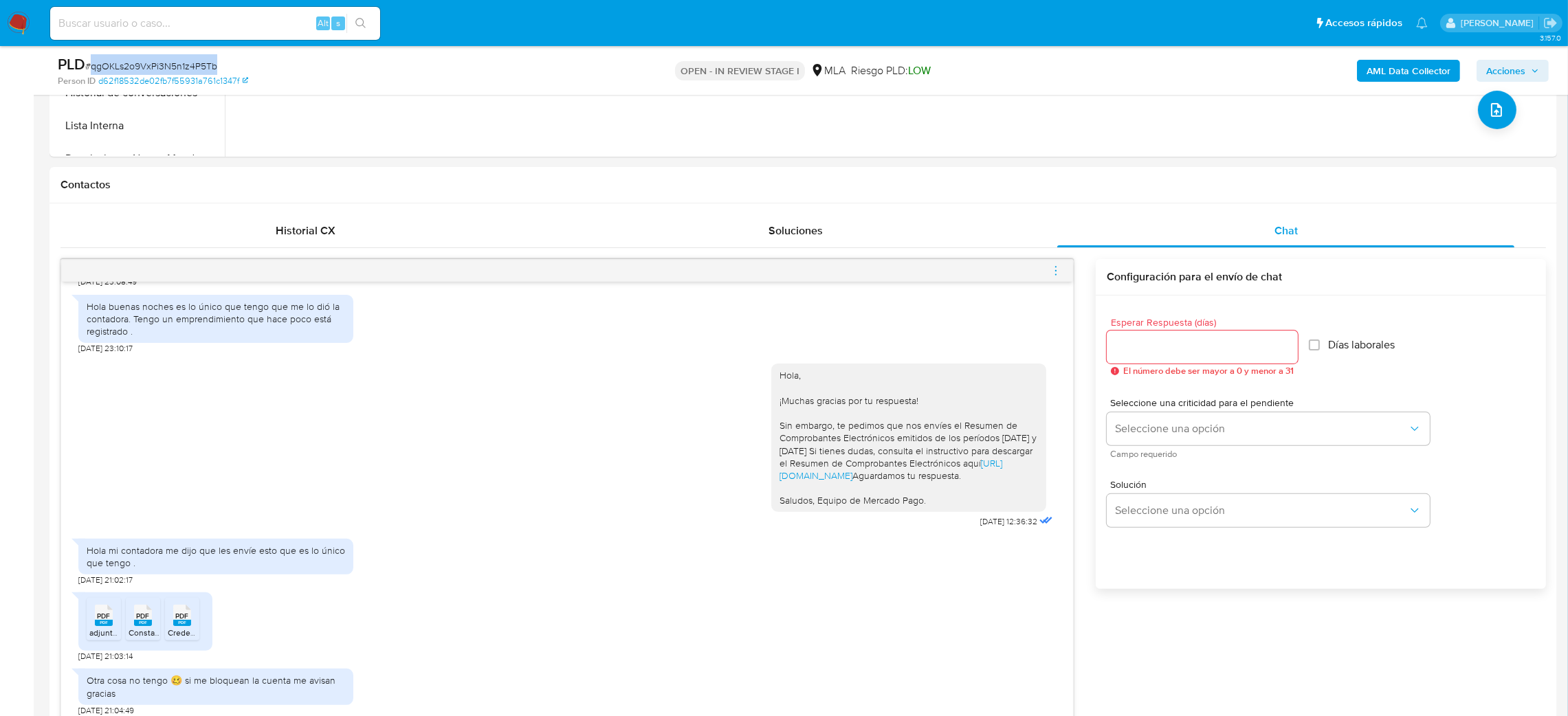
scroll to position [824, 0]
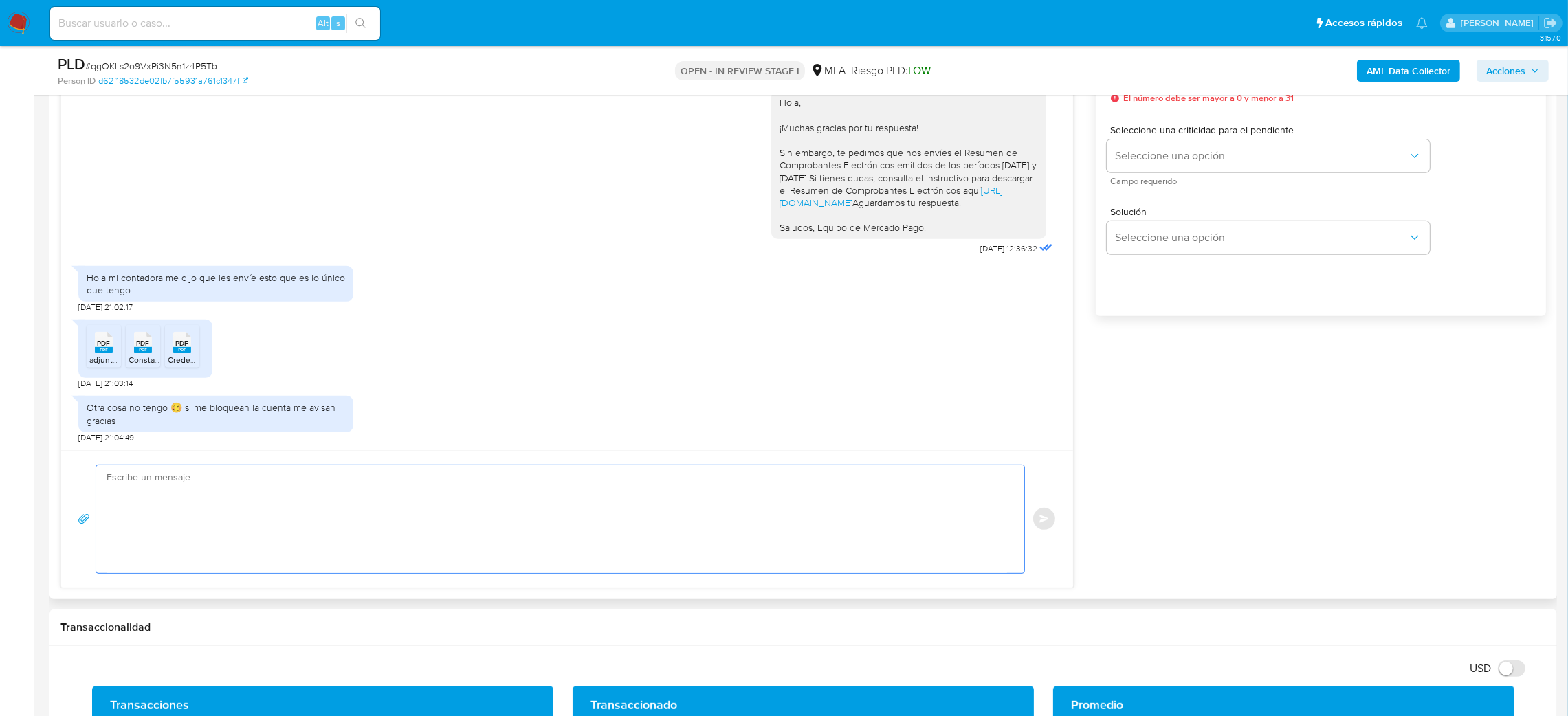
click at [237, 510] on textarea at bounding box center [556, 519] width 900 height 108
paste textarea "Hola, Muchas gracias por la respuesta. Analizamos tu caso y notamos que la info…"
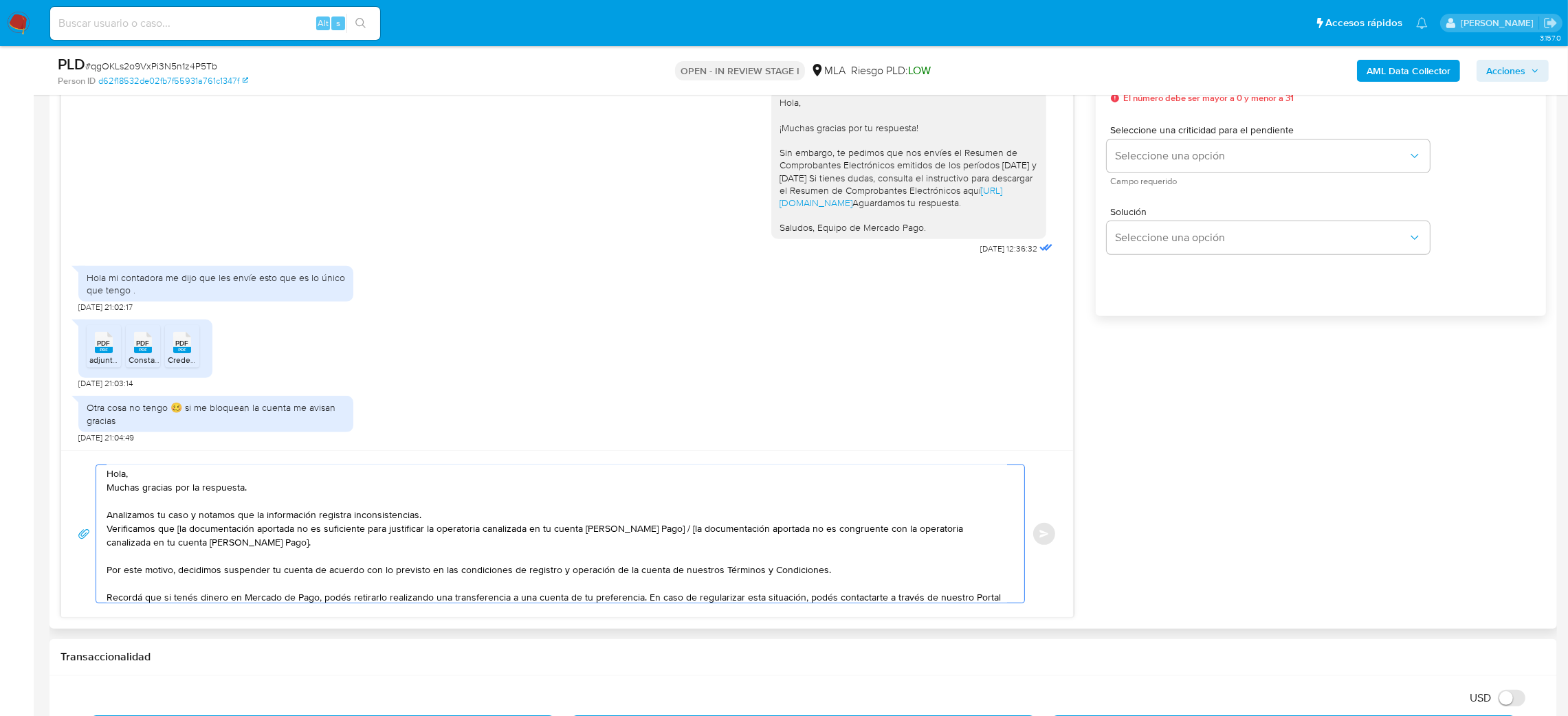
scroll to position [0, 0]
drag, startPoint x: 368, startPoint y: 554, endPoint x: 655, endPoint y: 538, distance: 287.4
click at [655, 538] on textarea "Hola, Muchas gracias por la respuesta. Analizamos tu caso y notamos que la info…" at bounding box center [556, 534] width 900 height 138
click at [179, 534] on textarea "Hola, Muchas gracias por la respuesta. Analizamos tu caso y notamos que la info…" at bounding box center [556, 534] width 900 height 138
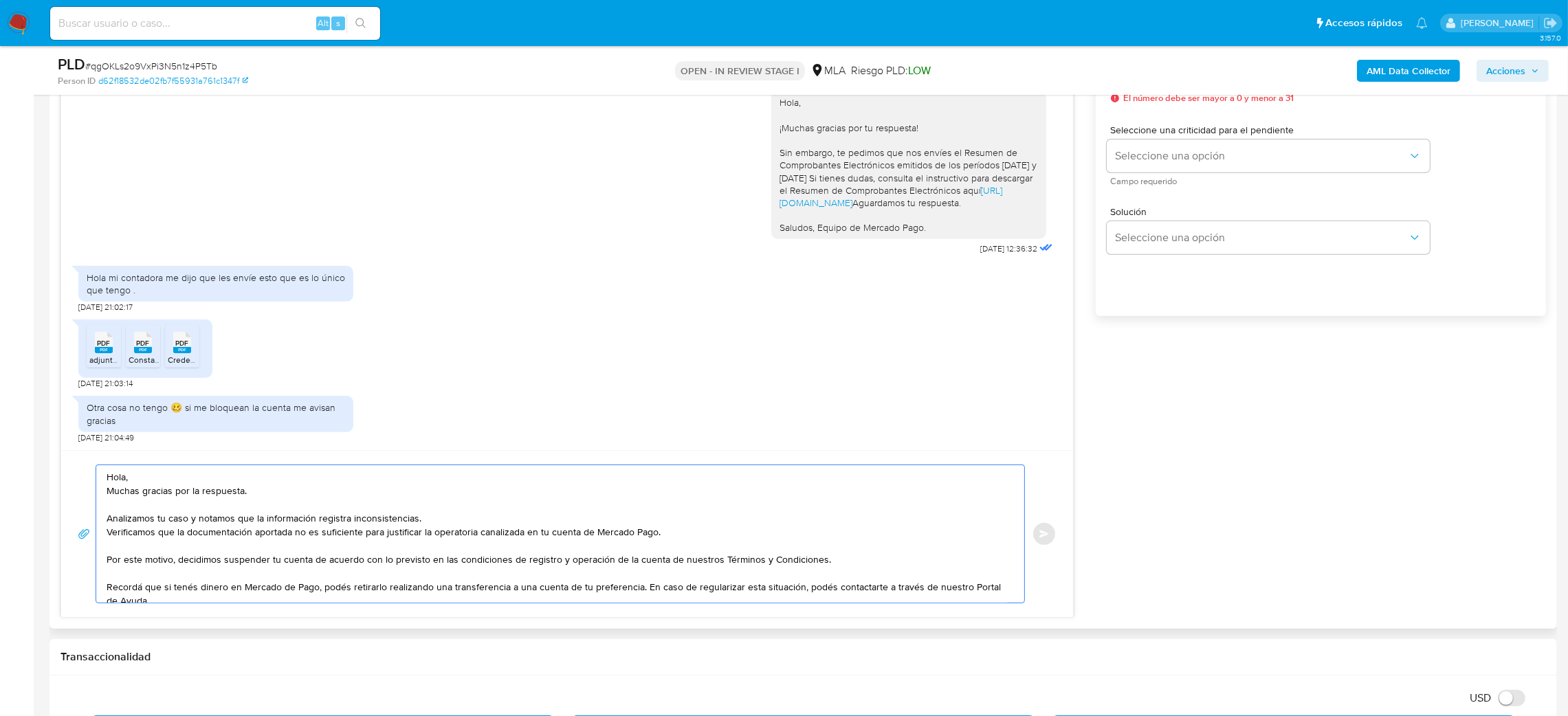
scroll to position [722, 0]
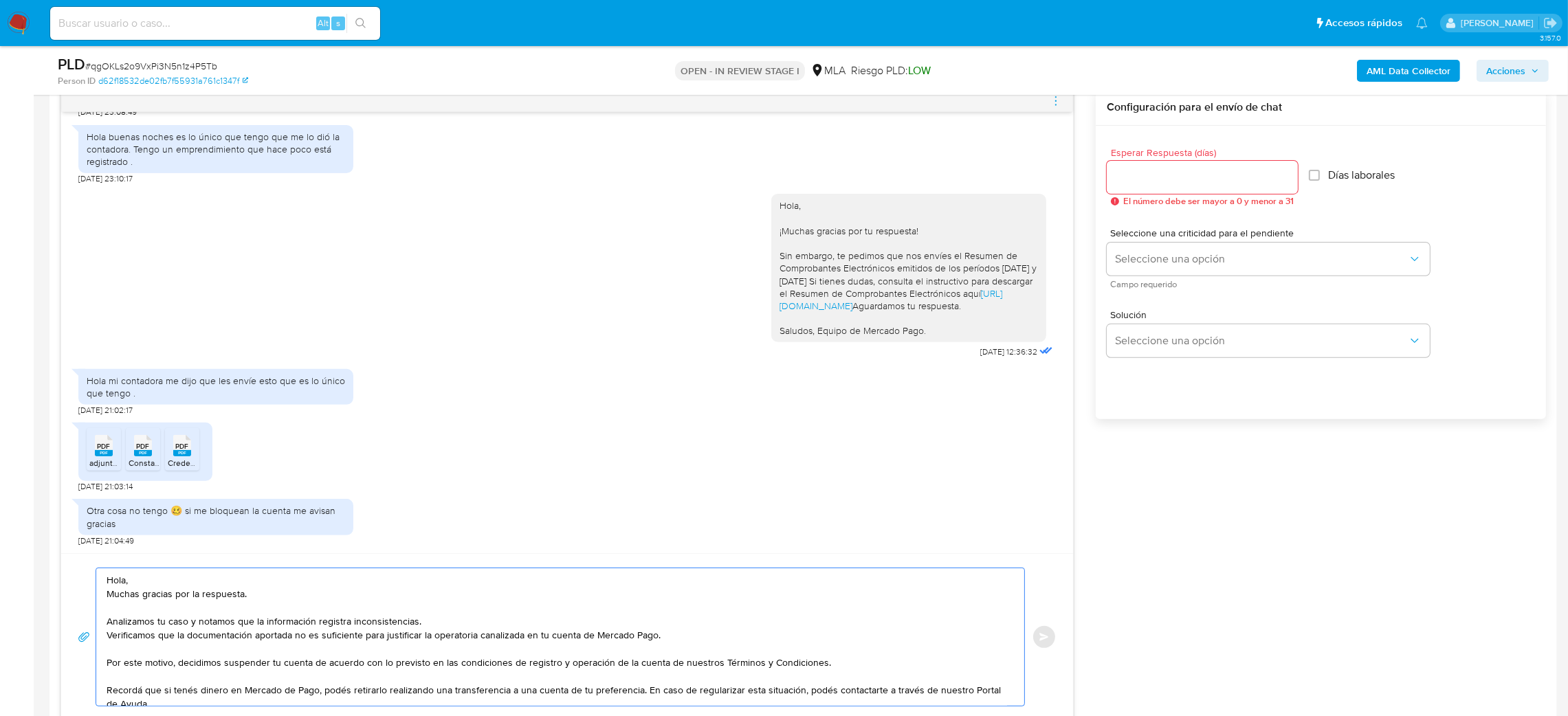
type textarea "Hola, Muchas gracias por la respuesta. Analizamos tu caso y notamos que la info…"
click at [1120, 174] on input "Esperar Respuesta (días)" at bounding box center [1202, 177] width 191 height 18
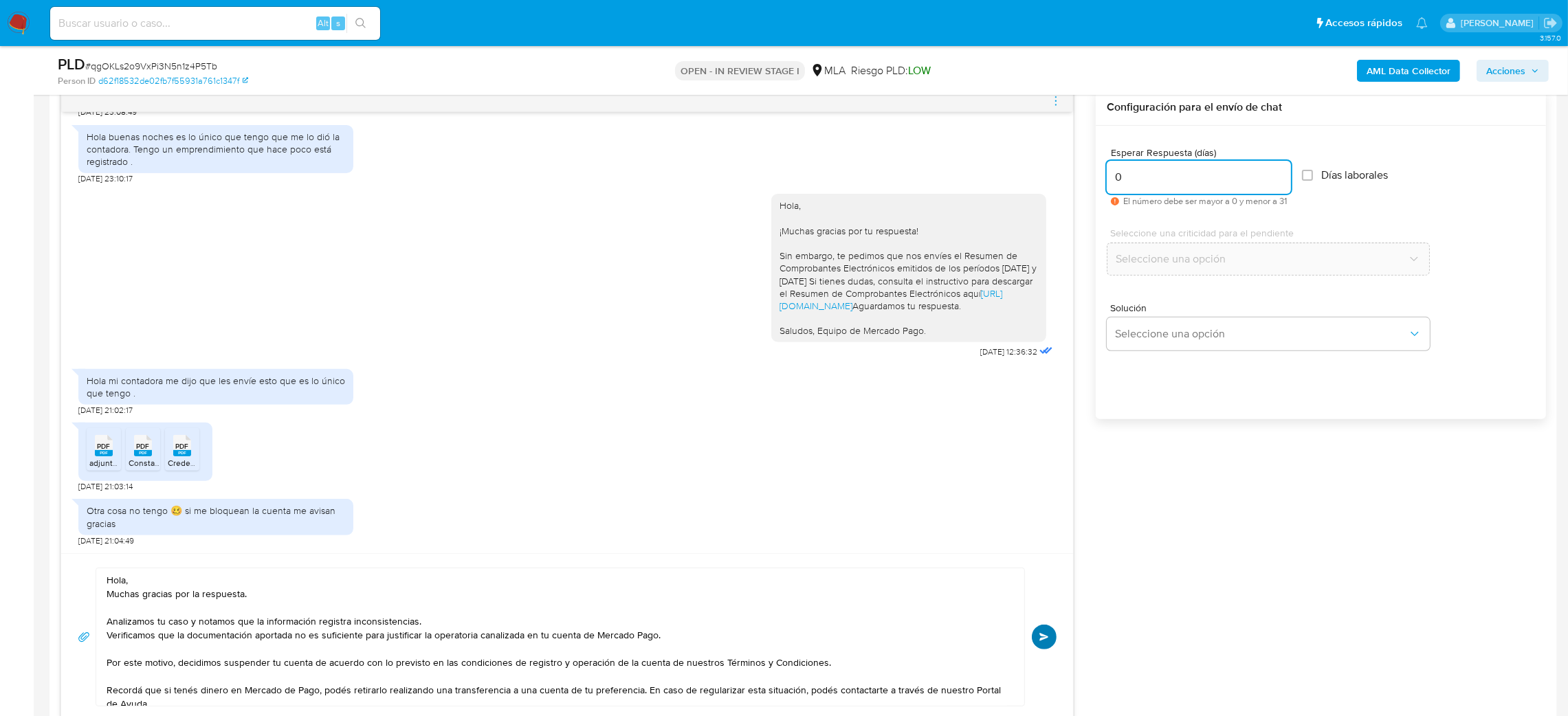
type input "0"
click at [1044, 648] on button "Enviar" at bounding box center [1043, 636] width 24 height 24
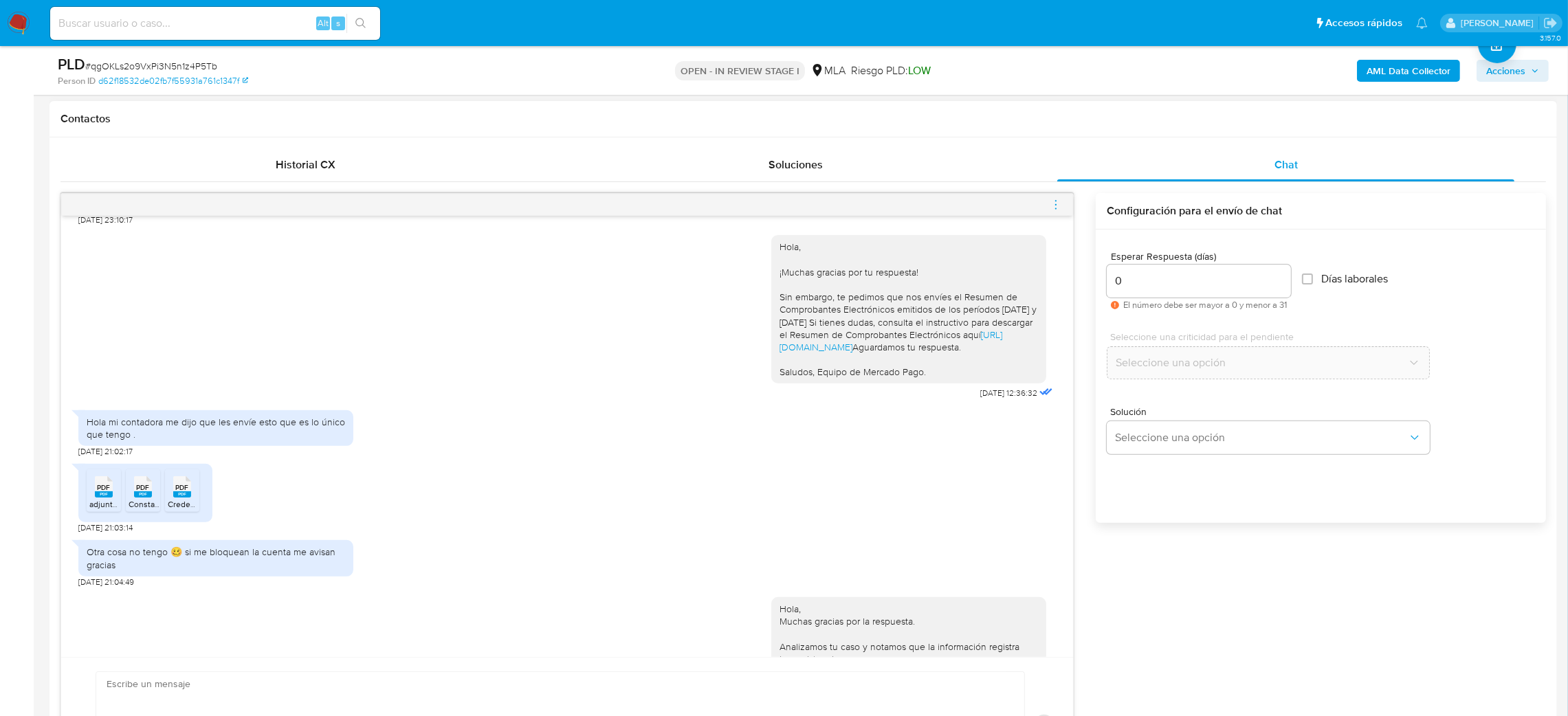
scroll to position [1181, 0]
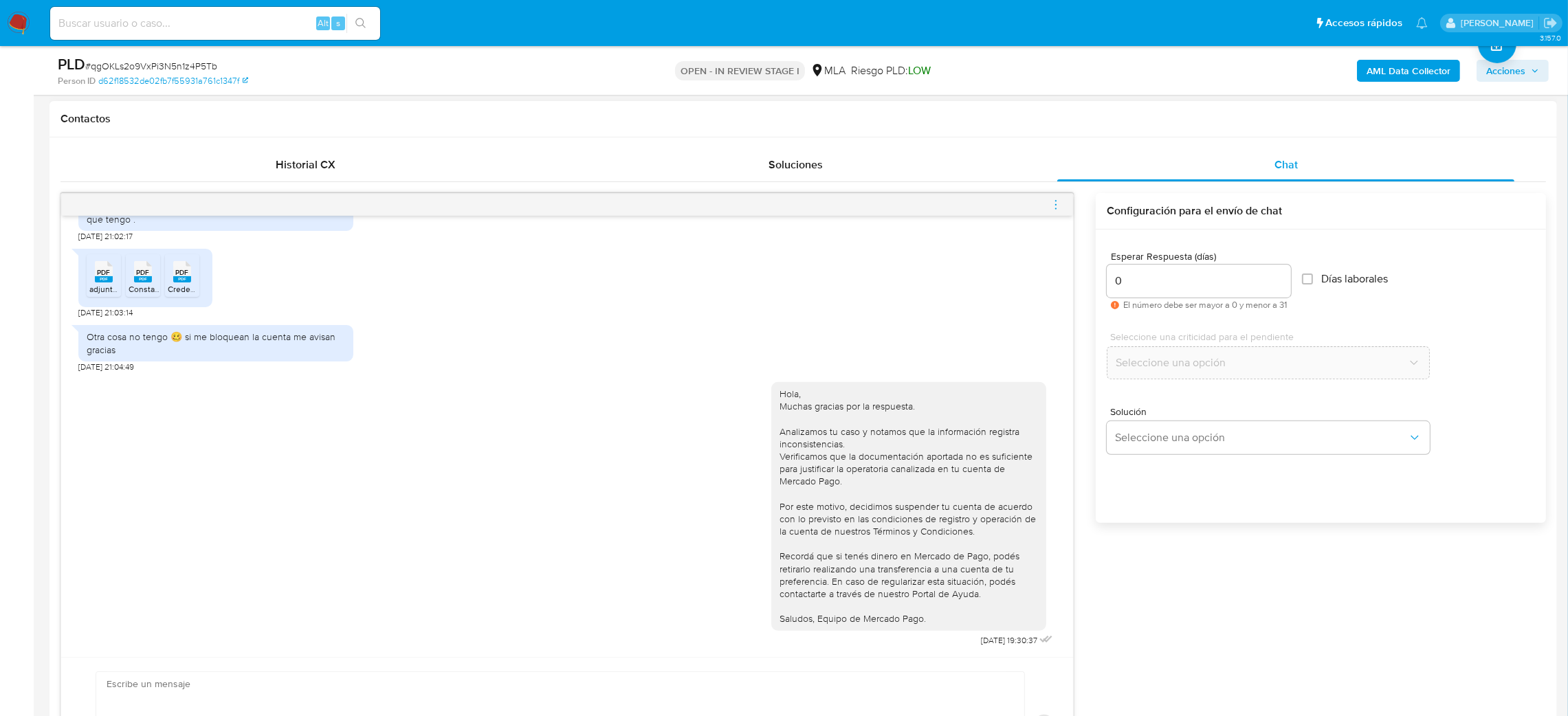
click at [1058, 201] on icon "menu-action" at bounding box center [1056, 205] width 13 height 13
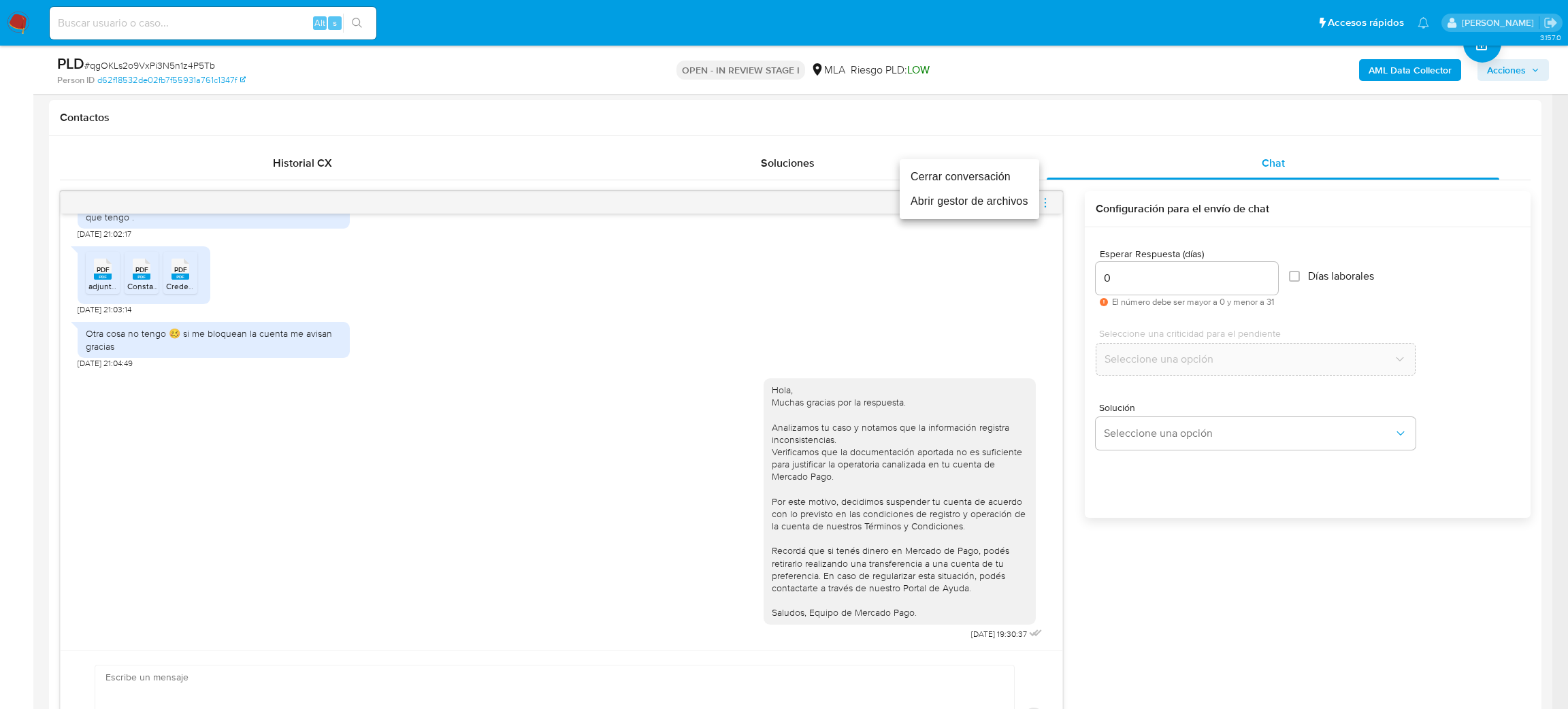
click at [958, 170] on li "Cerrar conversación" at bounding box center [969, 177] width 139 height 24
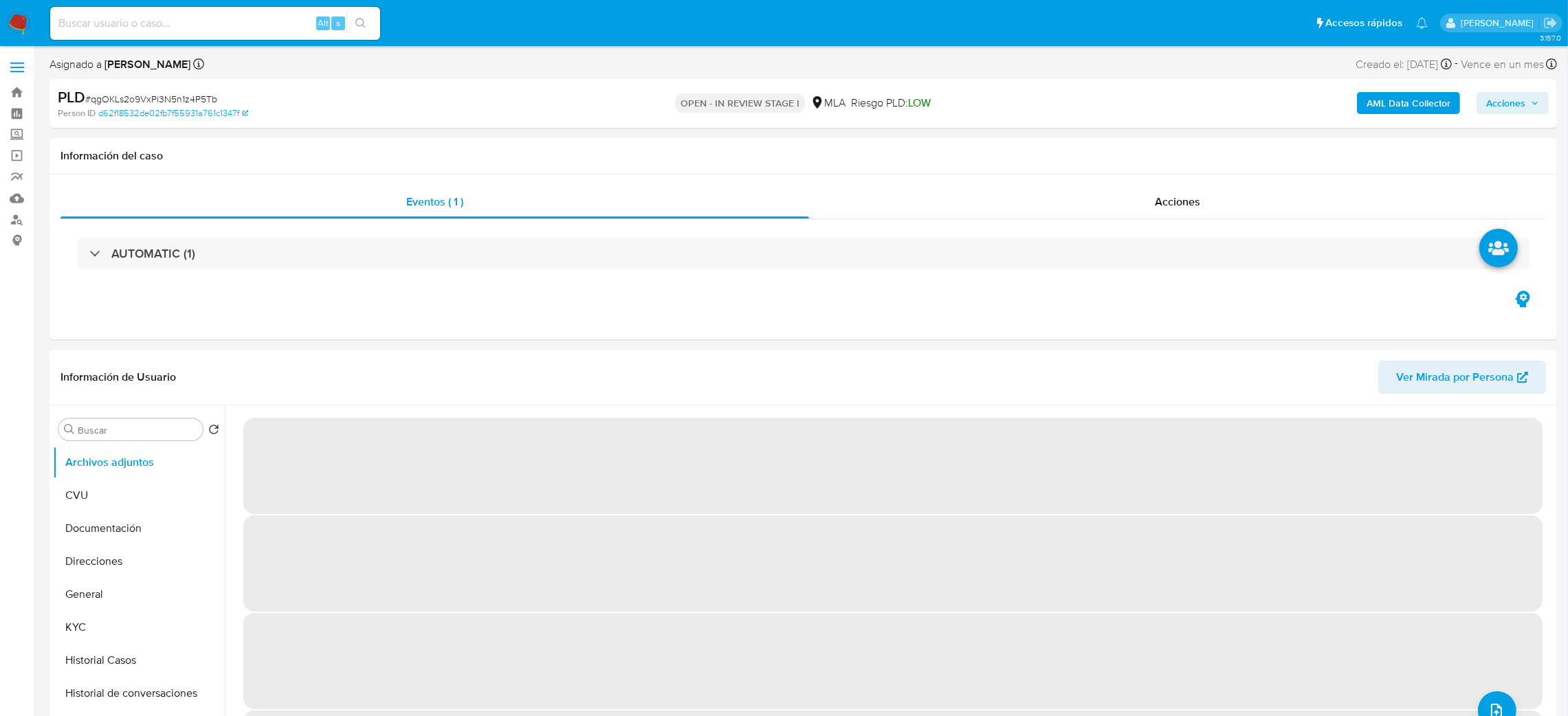
select select "10"
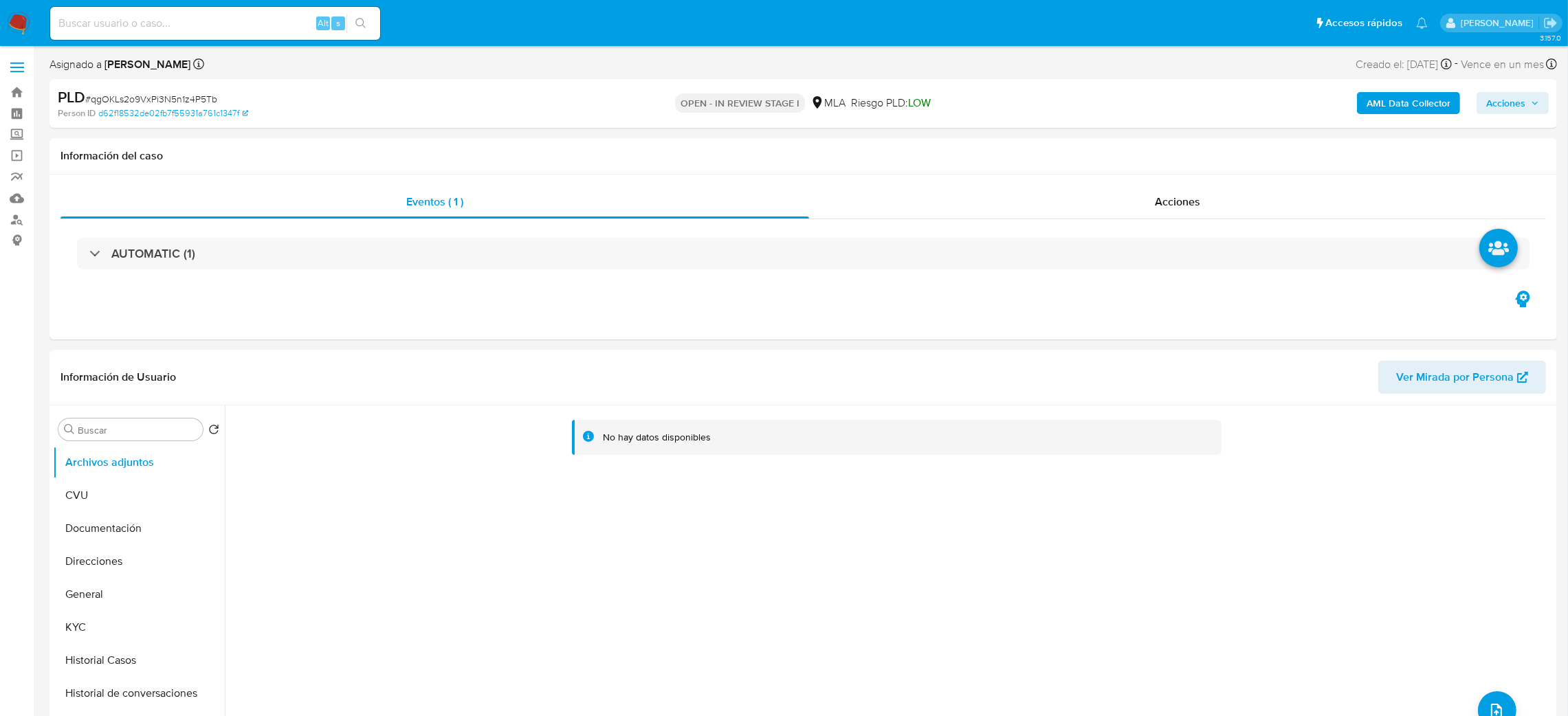
click at [1379, 94] on b "AML Data Collector" at bounding box center [1408, 103] width 84 height 22
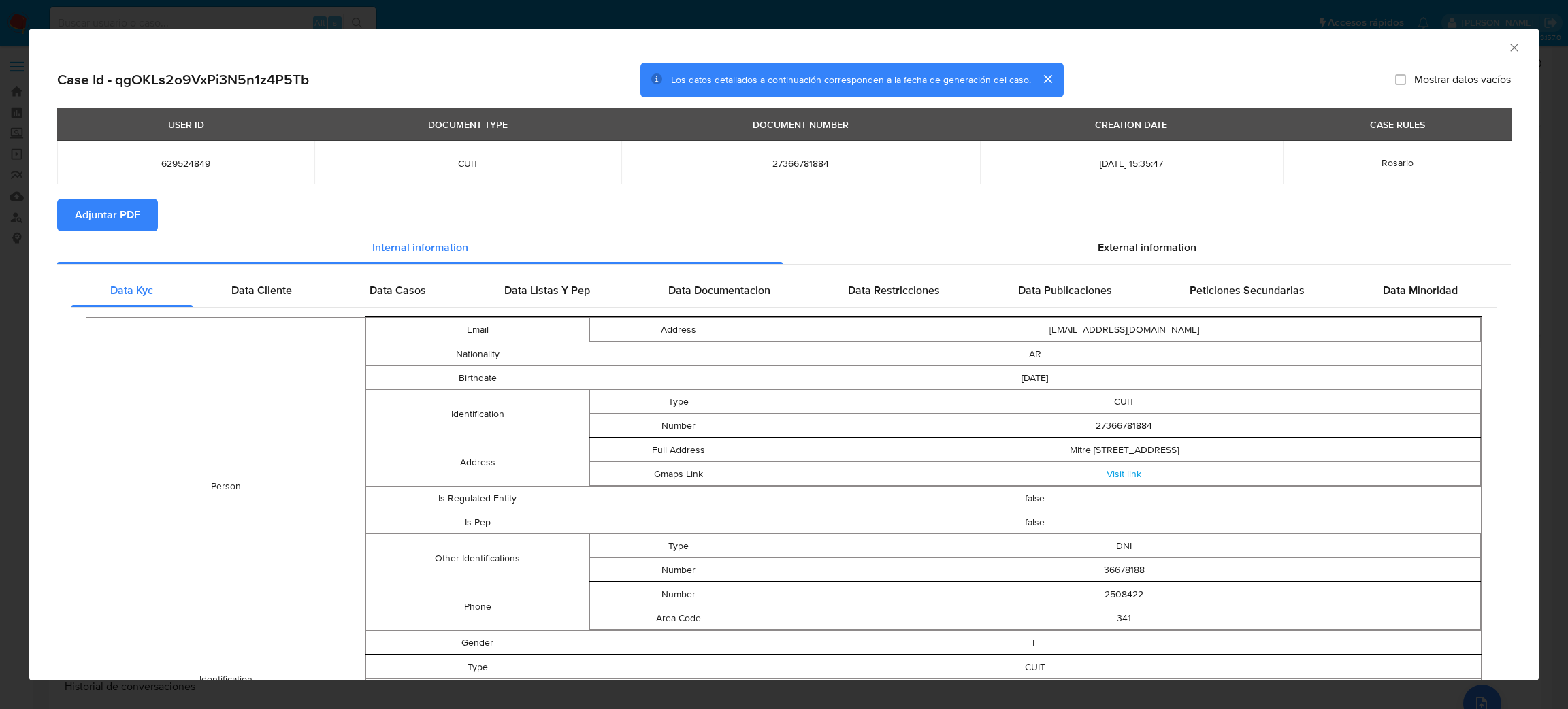
click at [76, 202] on span "Adjuntar PDF" at bounding box center [107, 215] width 65 height 30
click at [1507, 51] on icon "Cerrar ventana" at bounding box center [1514, 47] width 13 height 13
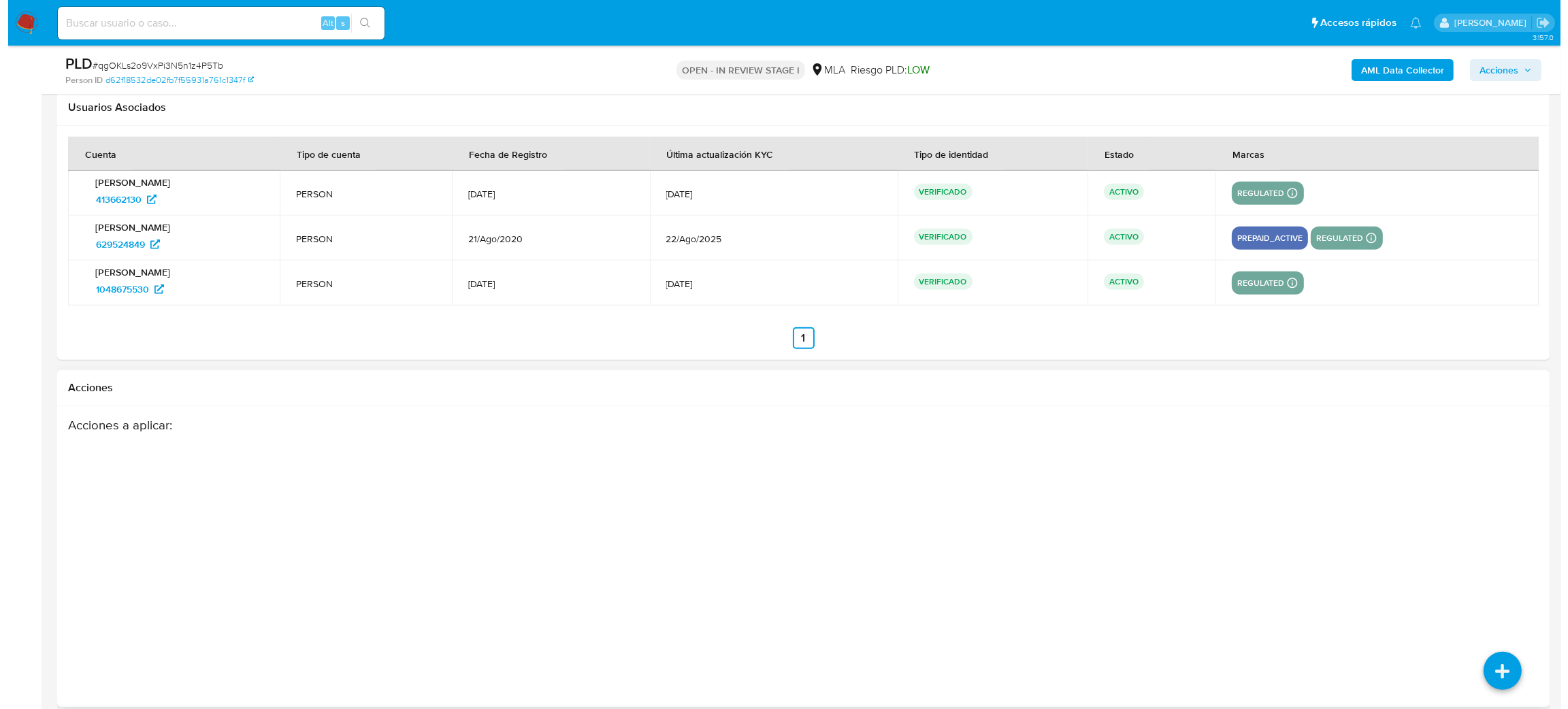
scroll to position [1996, 0]
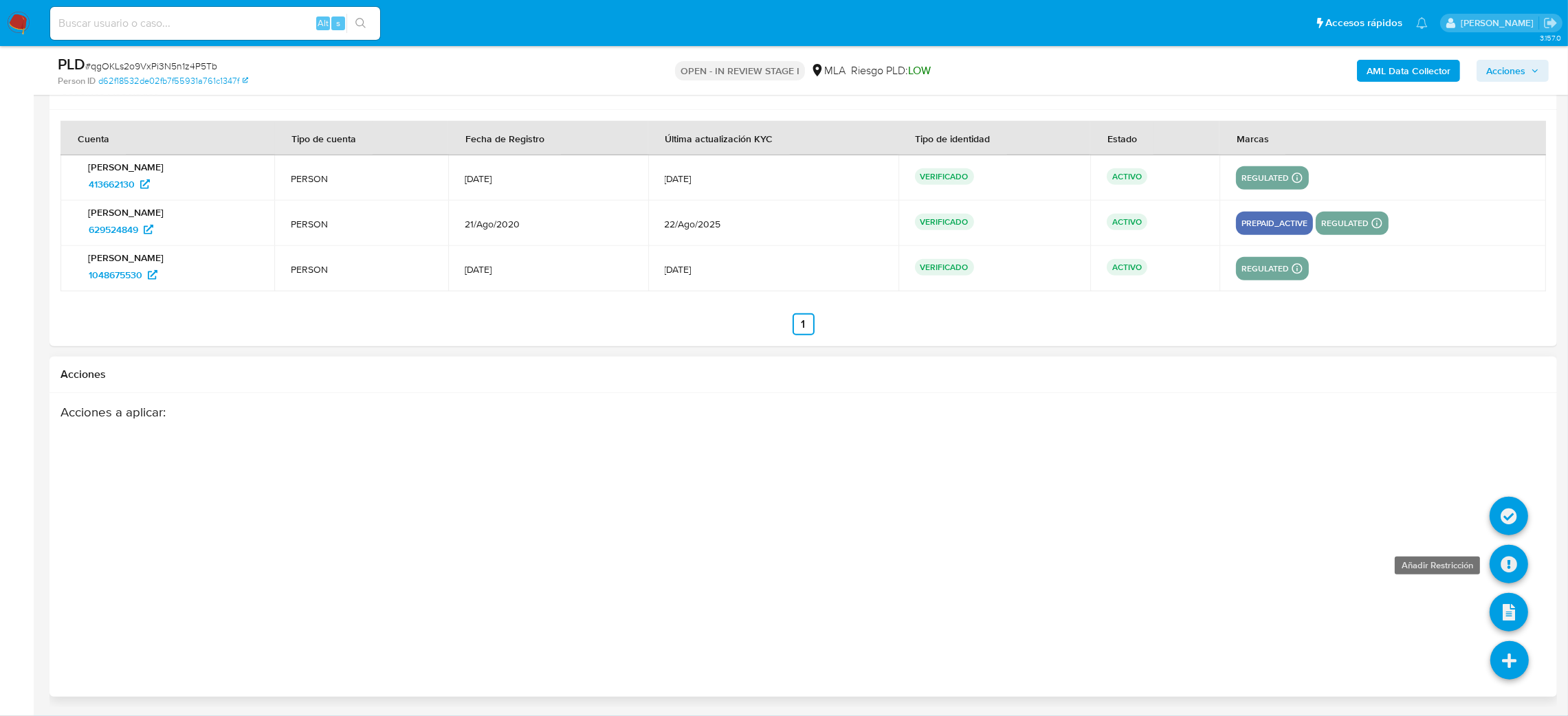
click at [1507, 568] on icon at bounding box center [1508, 564] width 39 height 39
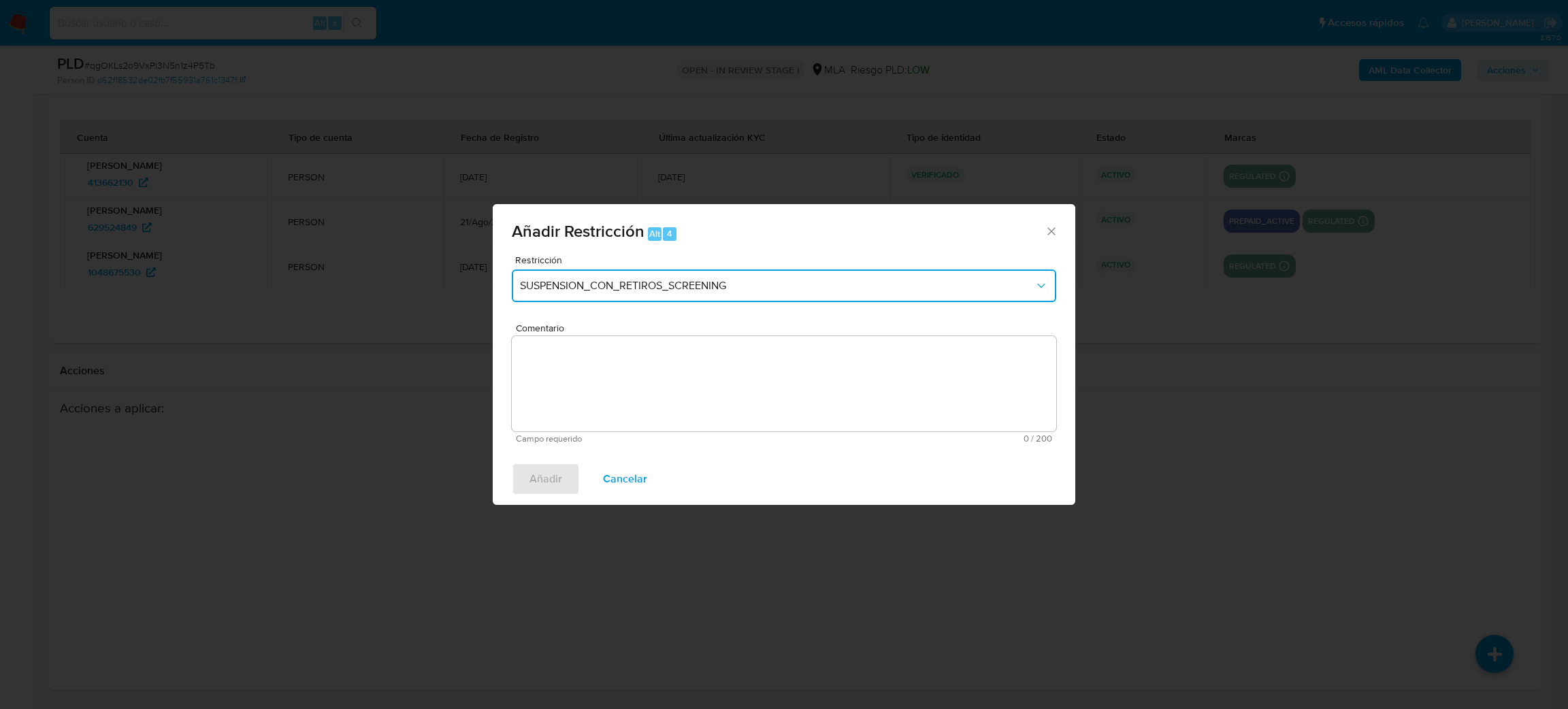
click at [581, 283] on span "SUSPENSION_CON_RETIROS_SCREENING" at bounding box center [777, 285] width 515 height 13
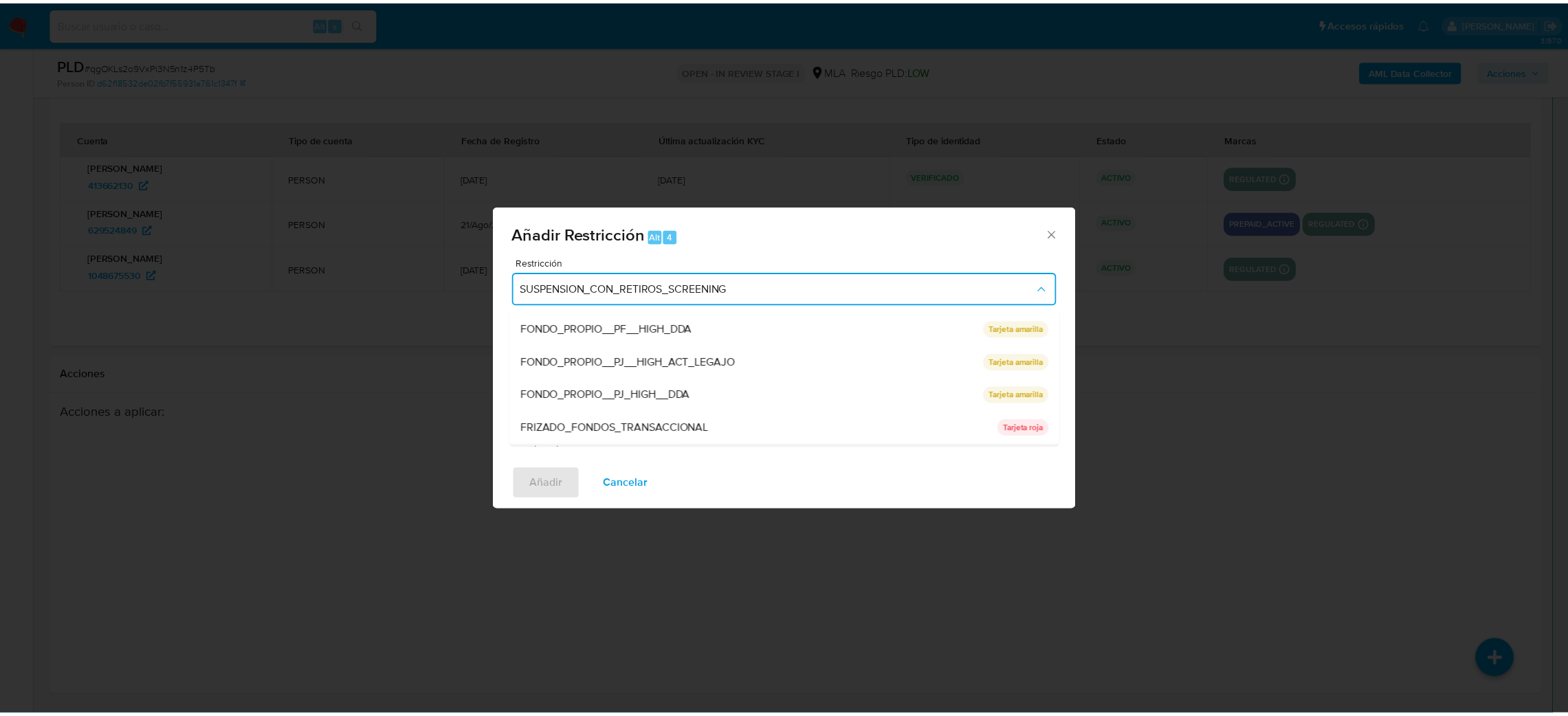
scroll to position [291, 0]
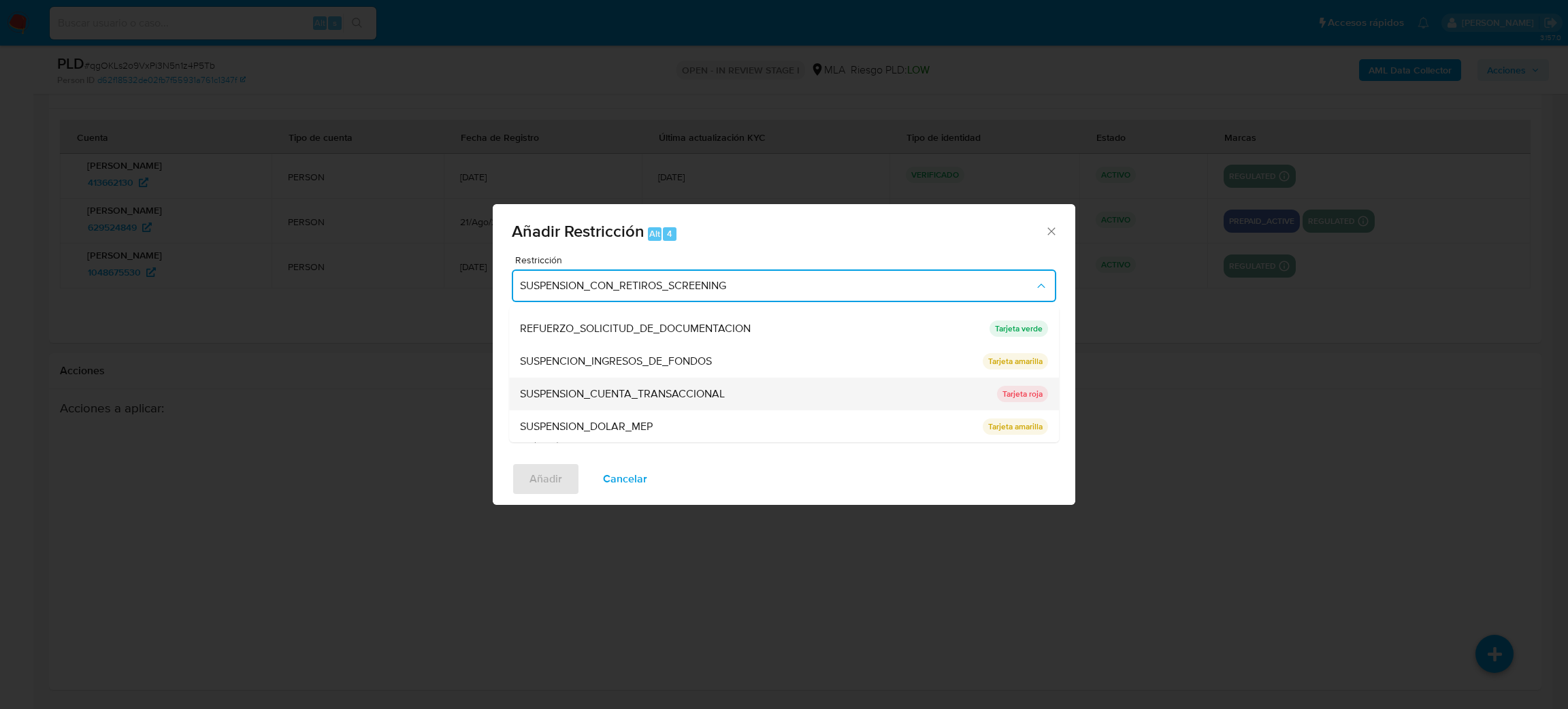
click at [578, 394] on span "SUSPENSION_CUENTA_TRANSACCIONAL" at bounding box center [622, 393] width 205 height 13
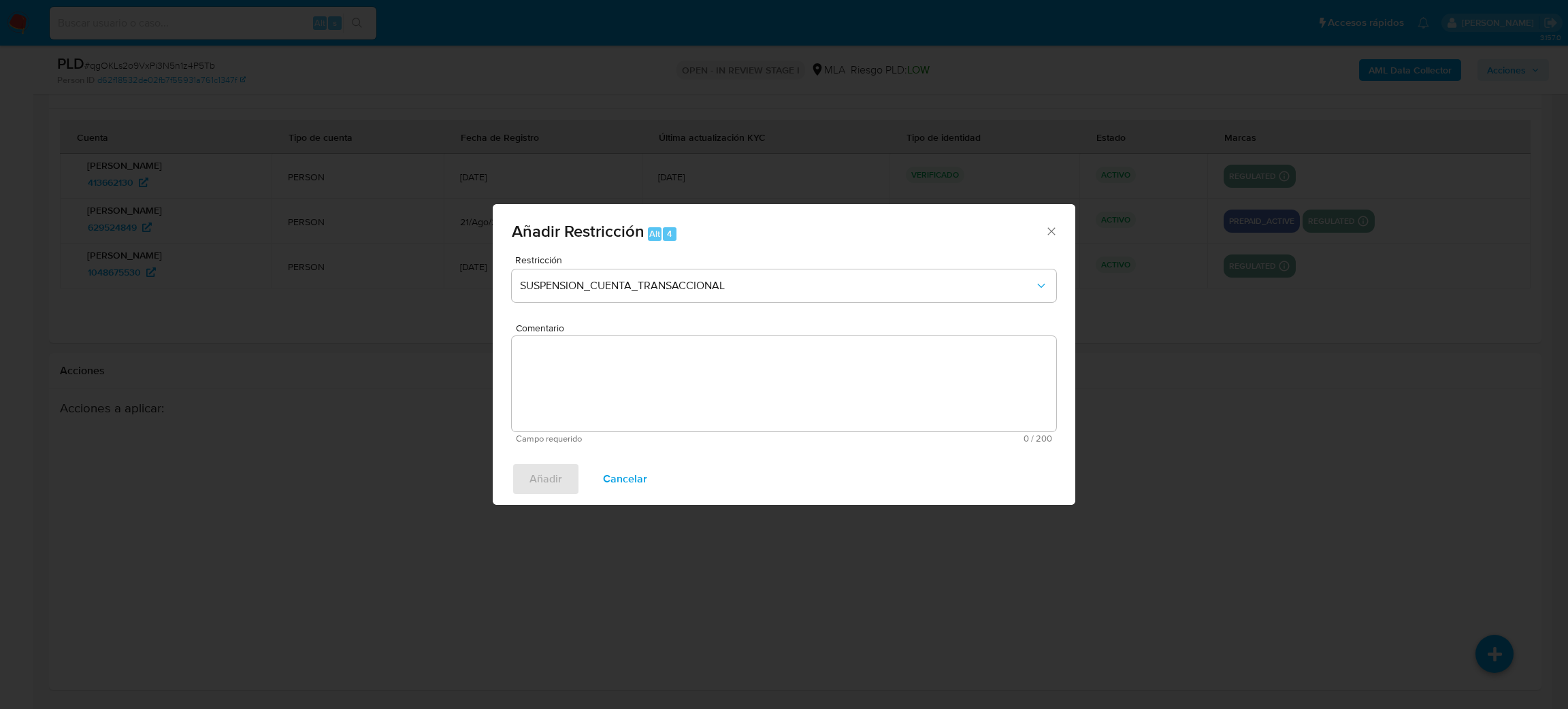
click at [578, 394] on textarea "Comentario" at bounding box center [783, 384] width 544 height 95
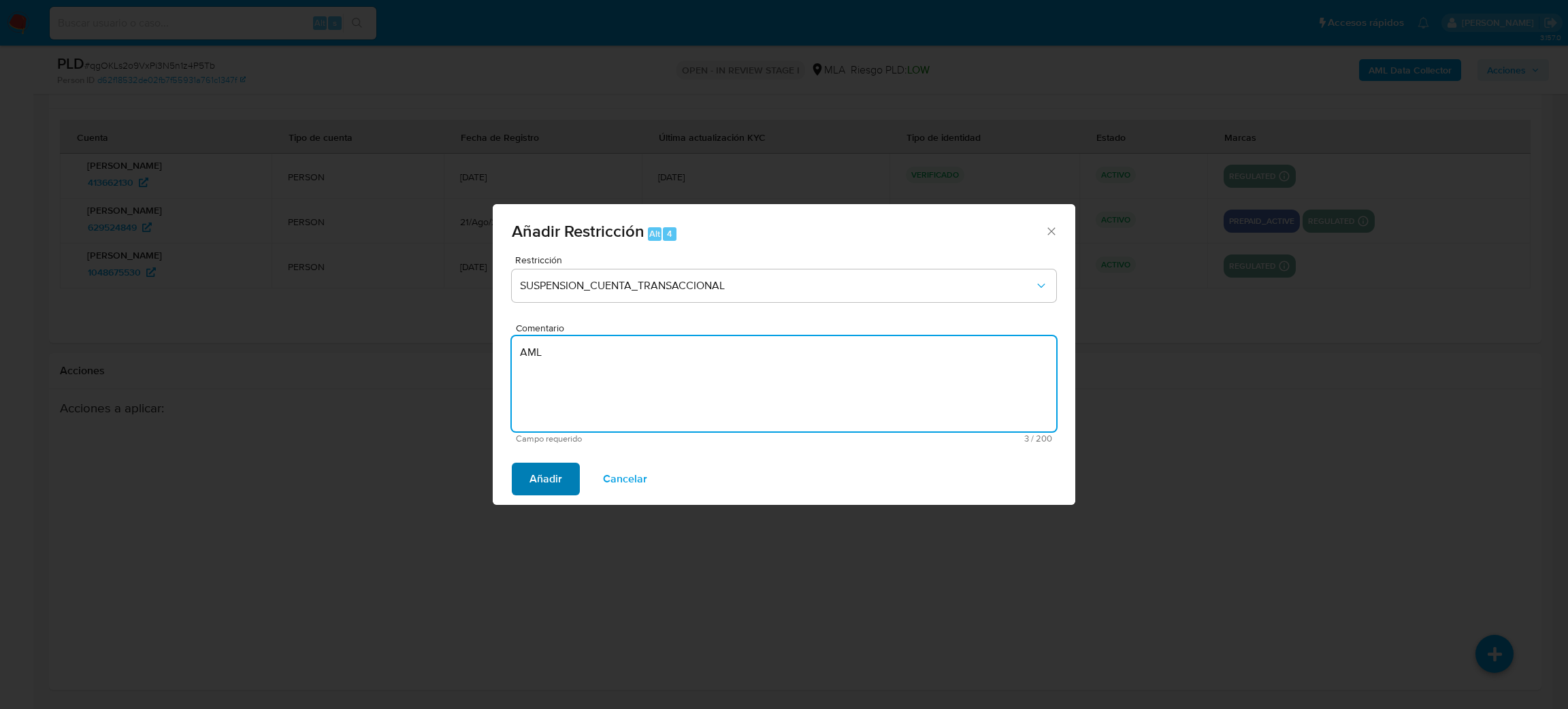
type textarea "AML"
click at [536, 473] on span "Añadir" at bounding box center [546, 479] width 33 height 30
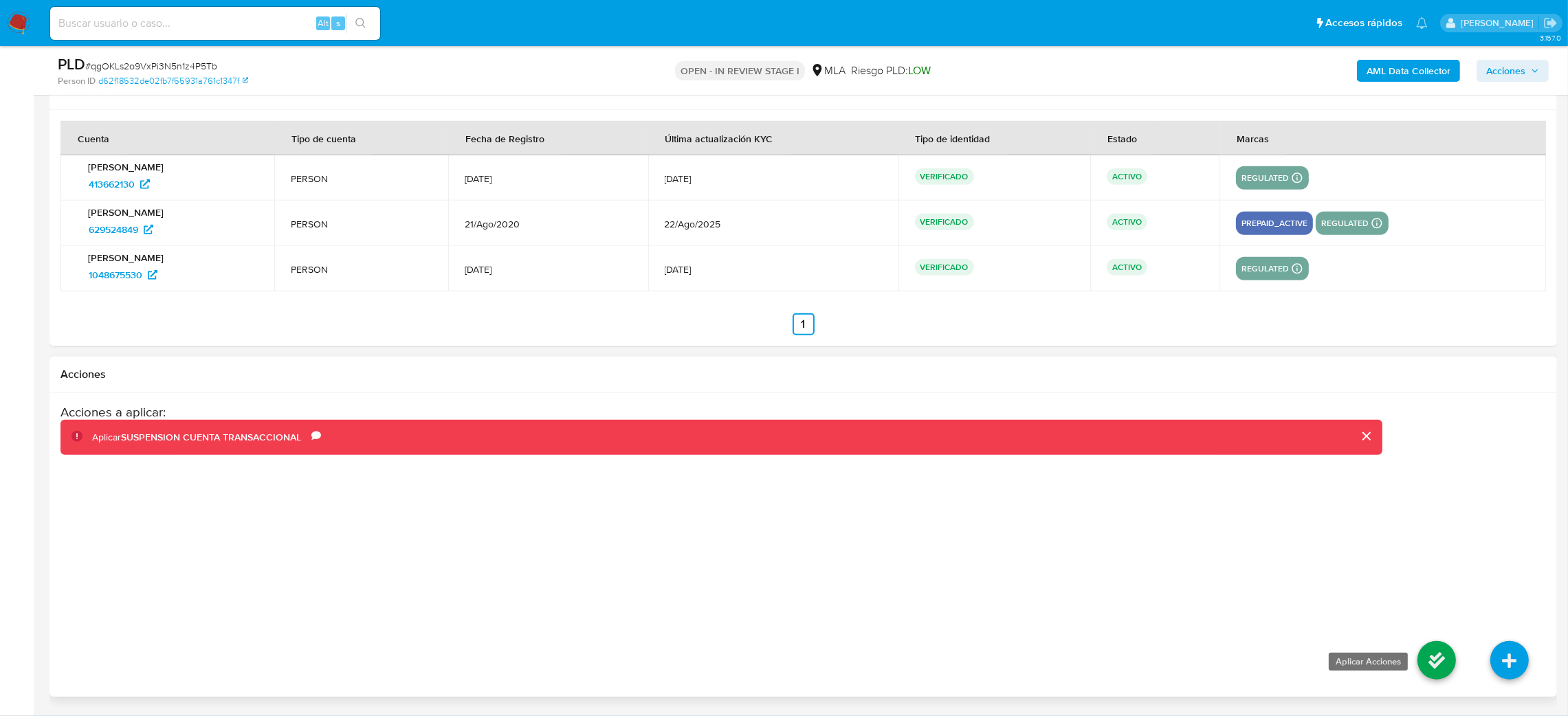
click at [1426, 669] on icon at bounding box center [1436, 659] width 39 height 39
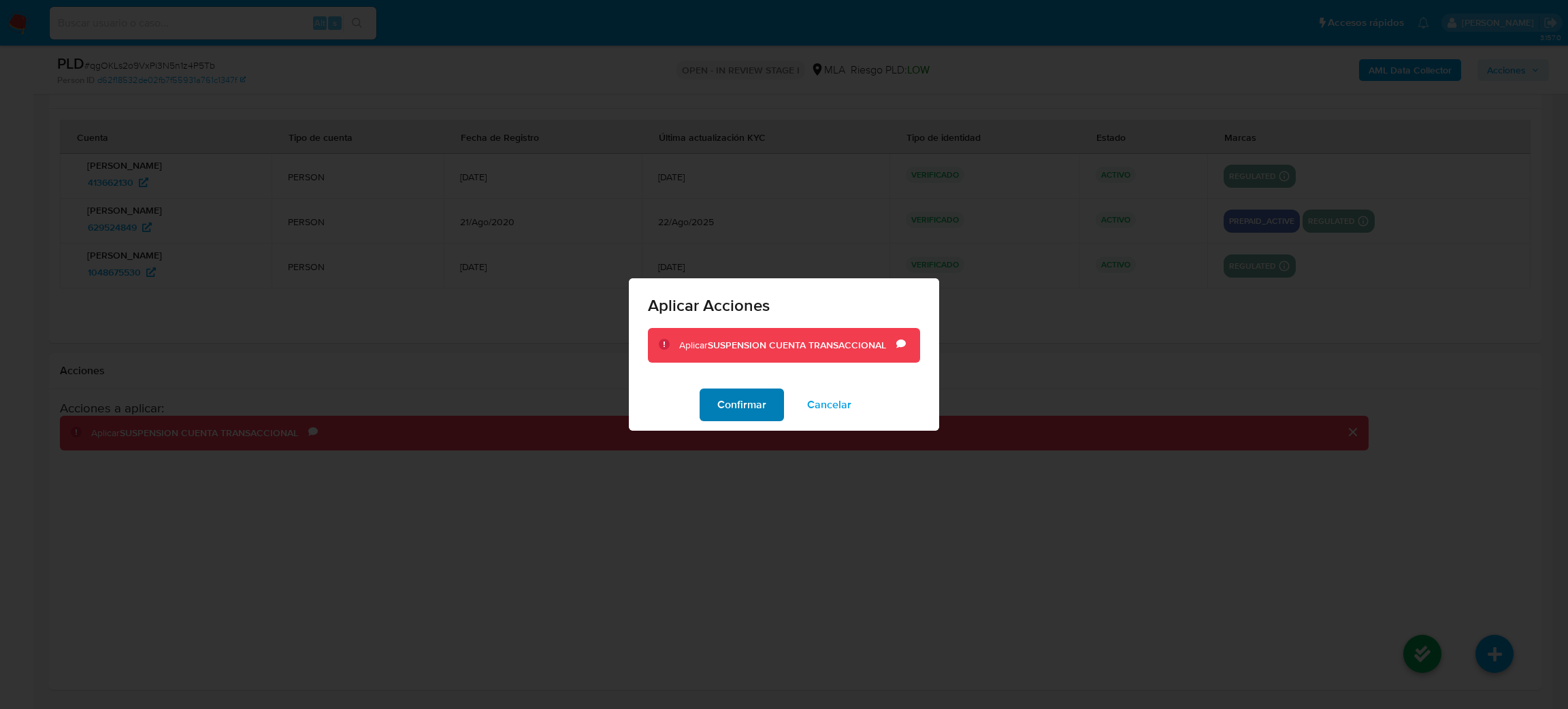
click at [747, 402] on span "Confirmar" at bounding box center [741, 405] width 49 height 30
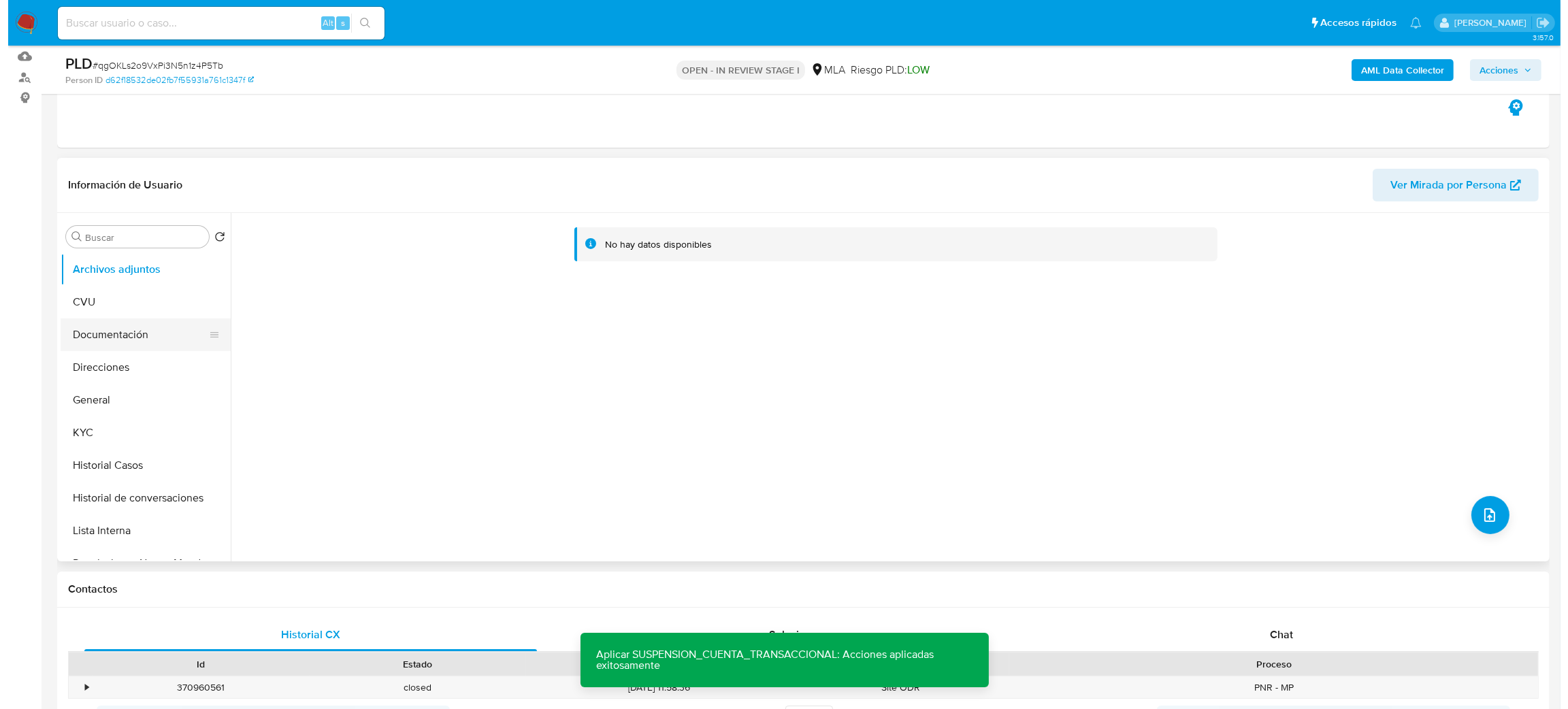
scroll to position [58, 0]
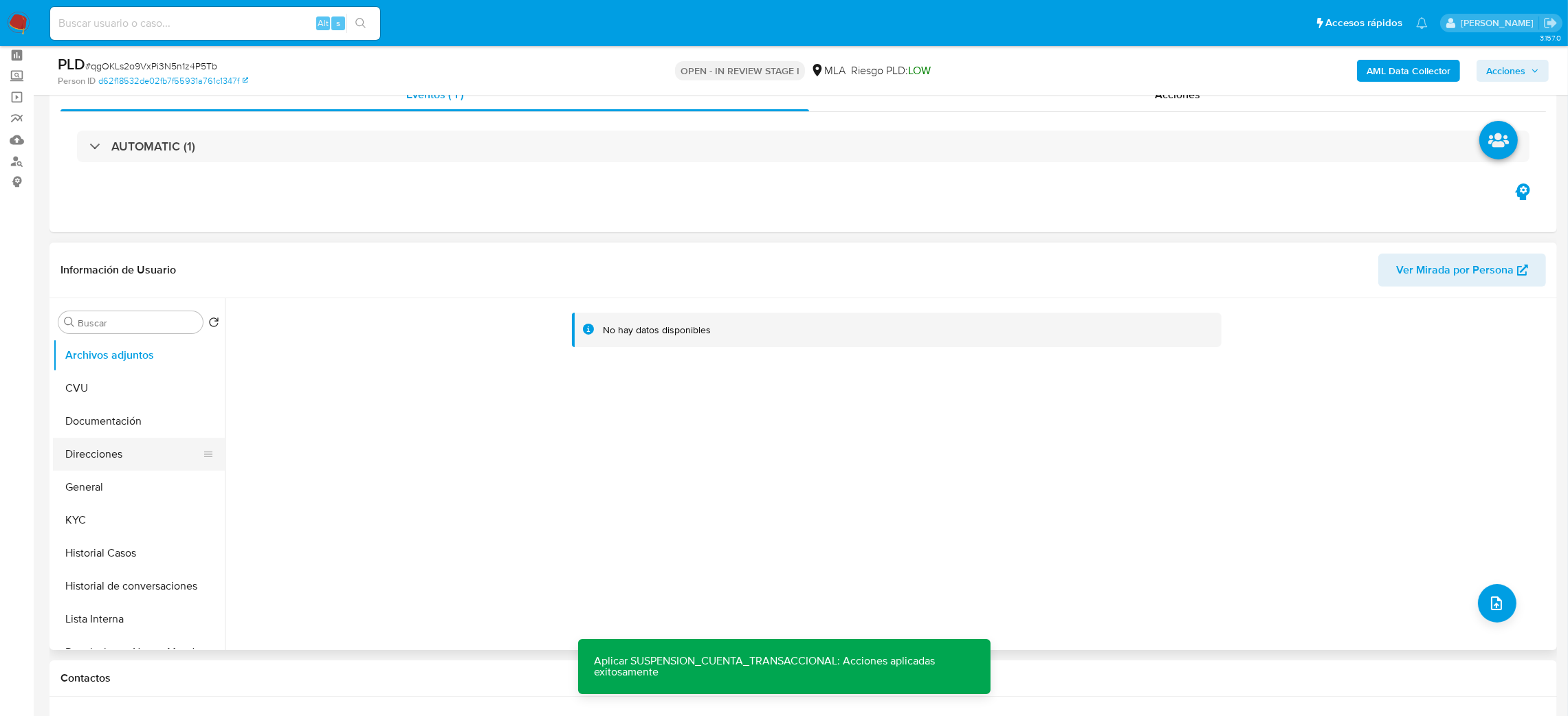
click at [112, 477] on button "General" at bounding box center [138, 487] width 172 height 33
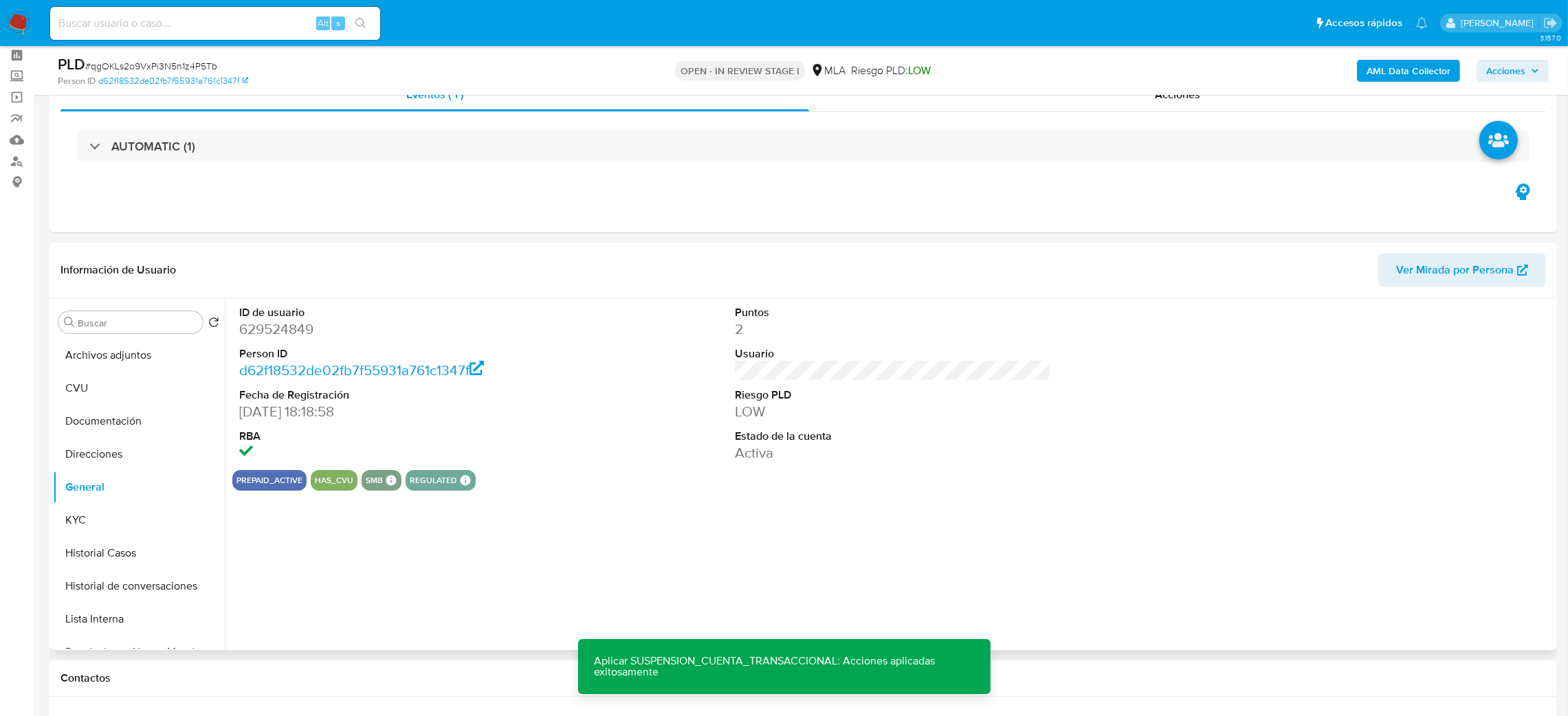
click at [262, 336] on dd "629524849" at bounding box center [397, 329] width 317 height 19
copy dd "629524849"
click at [94, 346] on button "Archivos adjuntos" at bounding box center [133, 355] width 161 height 33
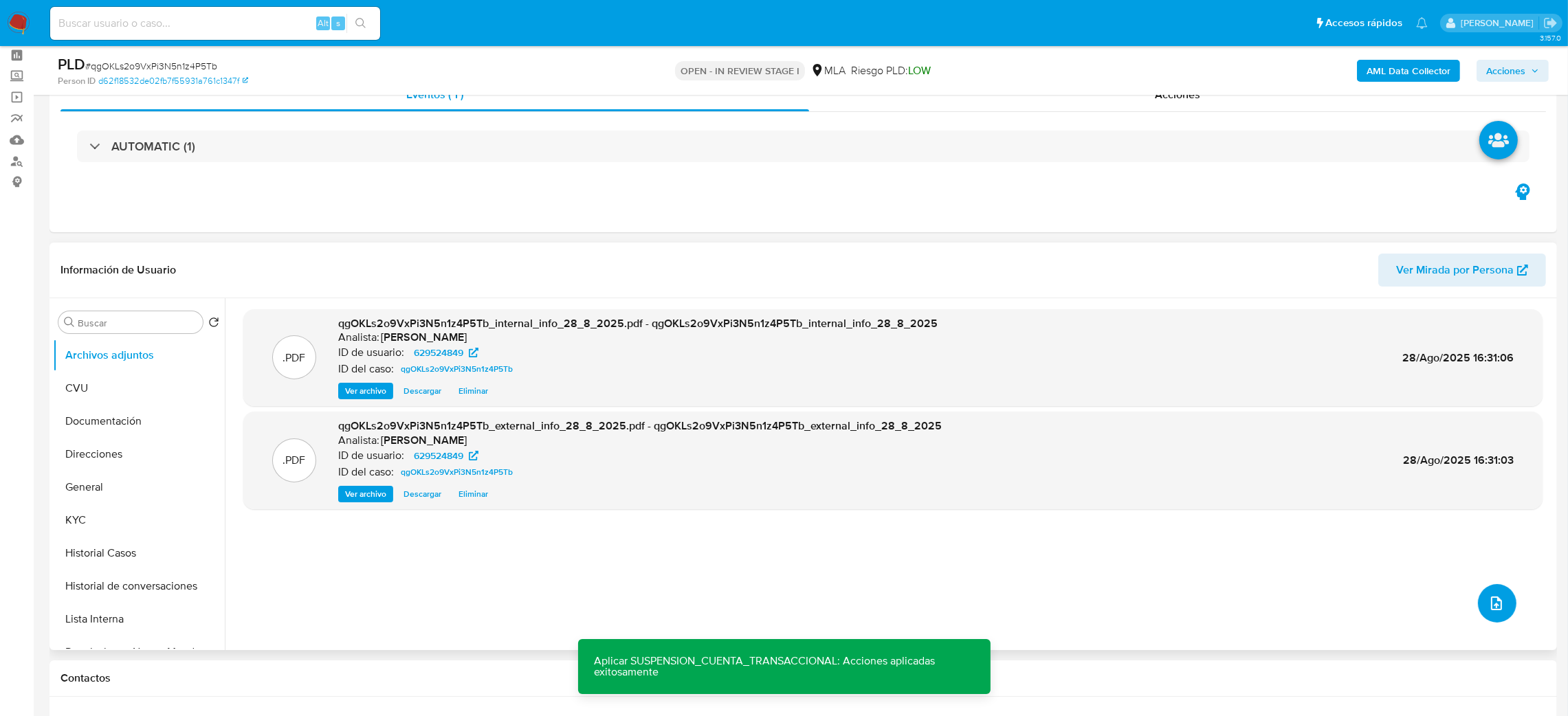
click at [1492, 604] on icon "upload-file" at bounding box center [1496, 603] width 17 height 17
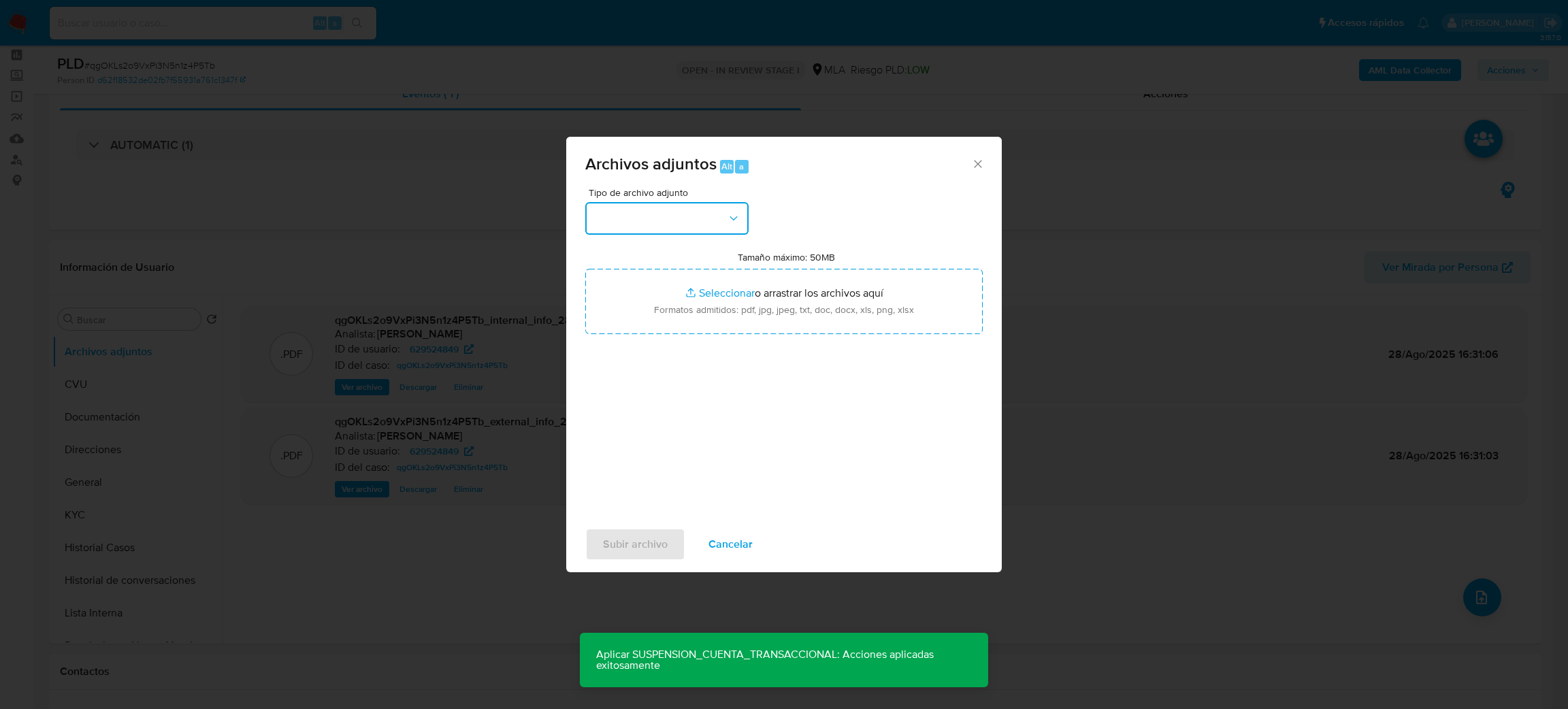
click at [651, 219] on button "button" at bounding box center [667, 219] width 163 height 33
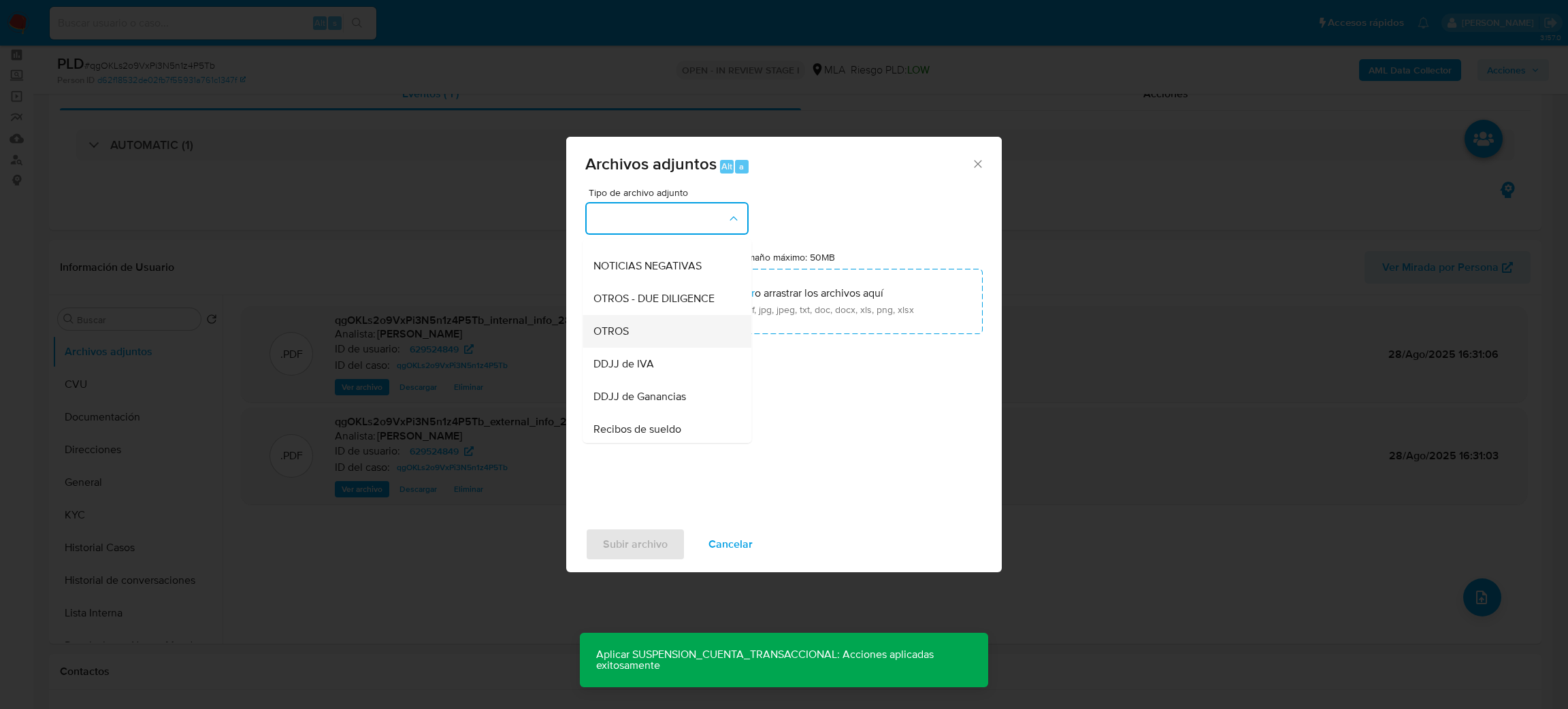
scroll to position [204, 0]
click at [614, 319] on span "OTROS" at bounding box center [610, 311] width 35 height 13
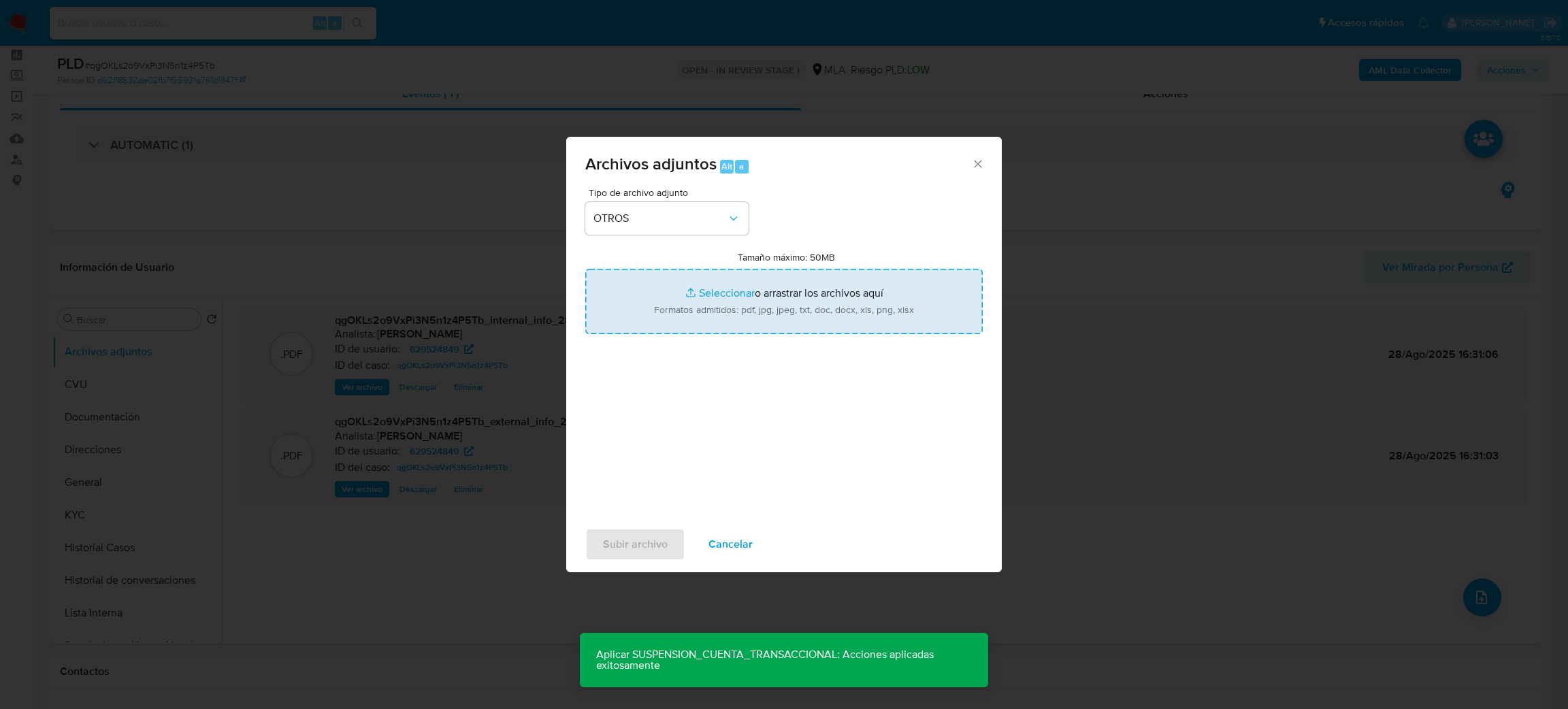
click at [743, 295] on input "Tamaño máximo: 50MB Seleccionar archivos" at bounding box center [784, 301] width 397 height 65
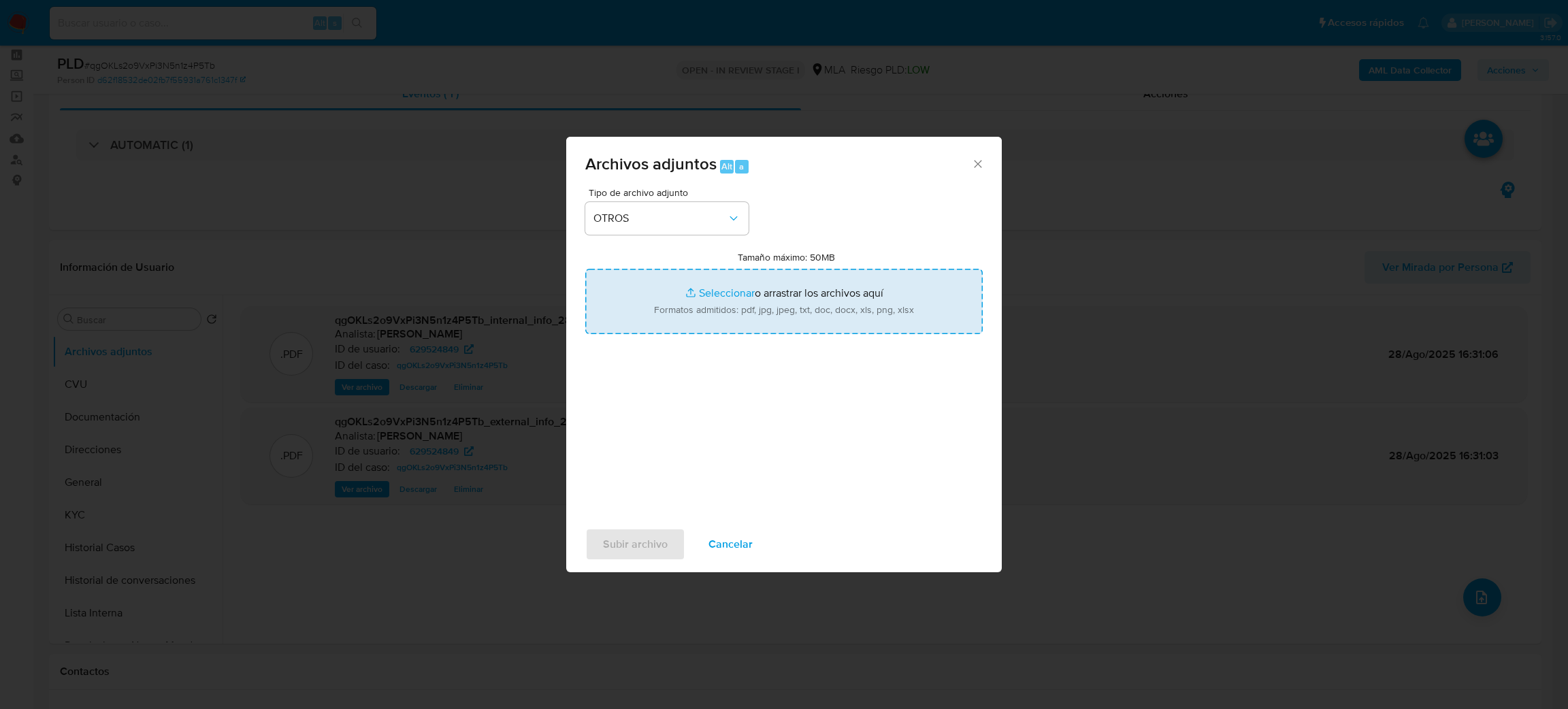
type input "C:\fakepath\API.pdf"
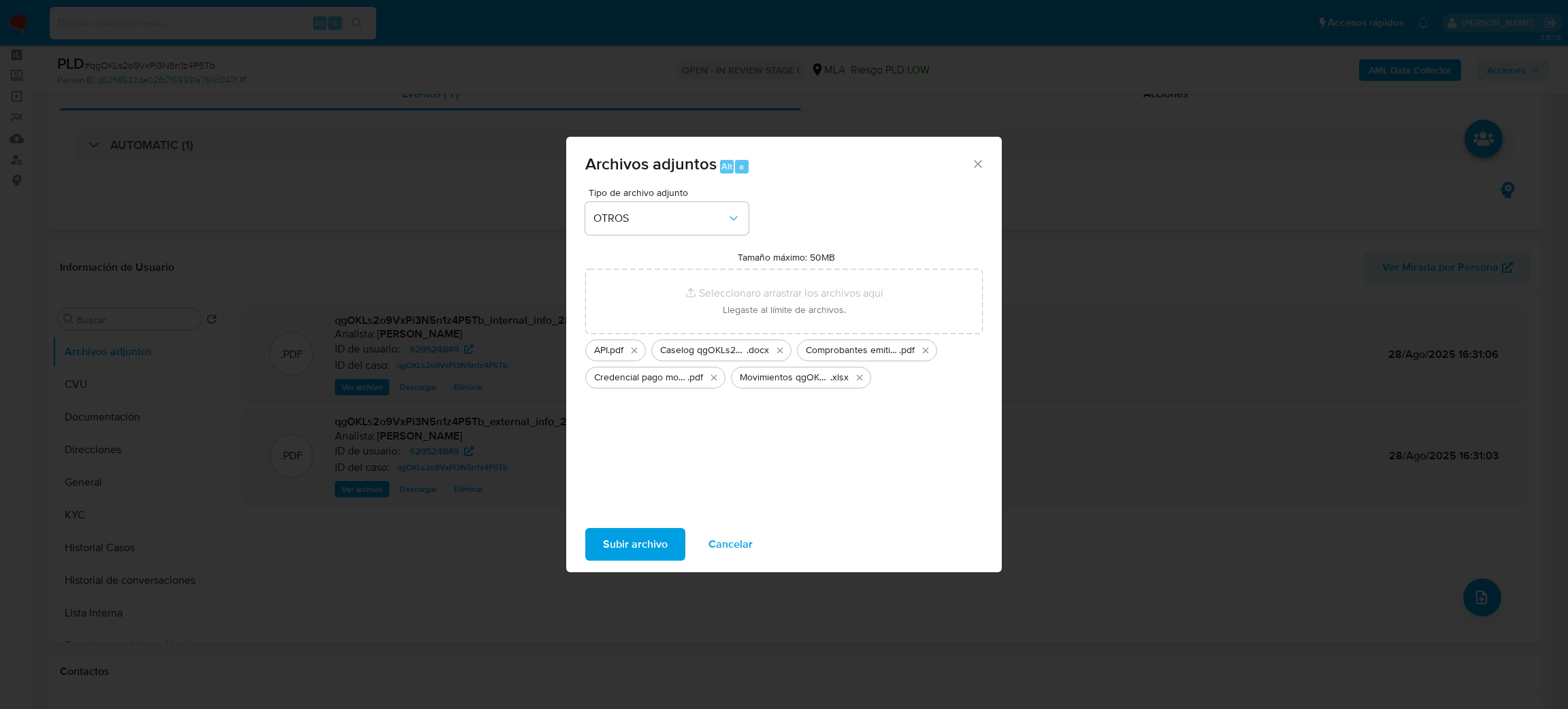
click at [663, 547] on span "Subir archivo" at bounding box center [635, 544] width 65 height 30
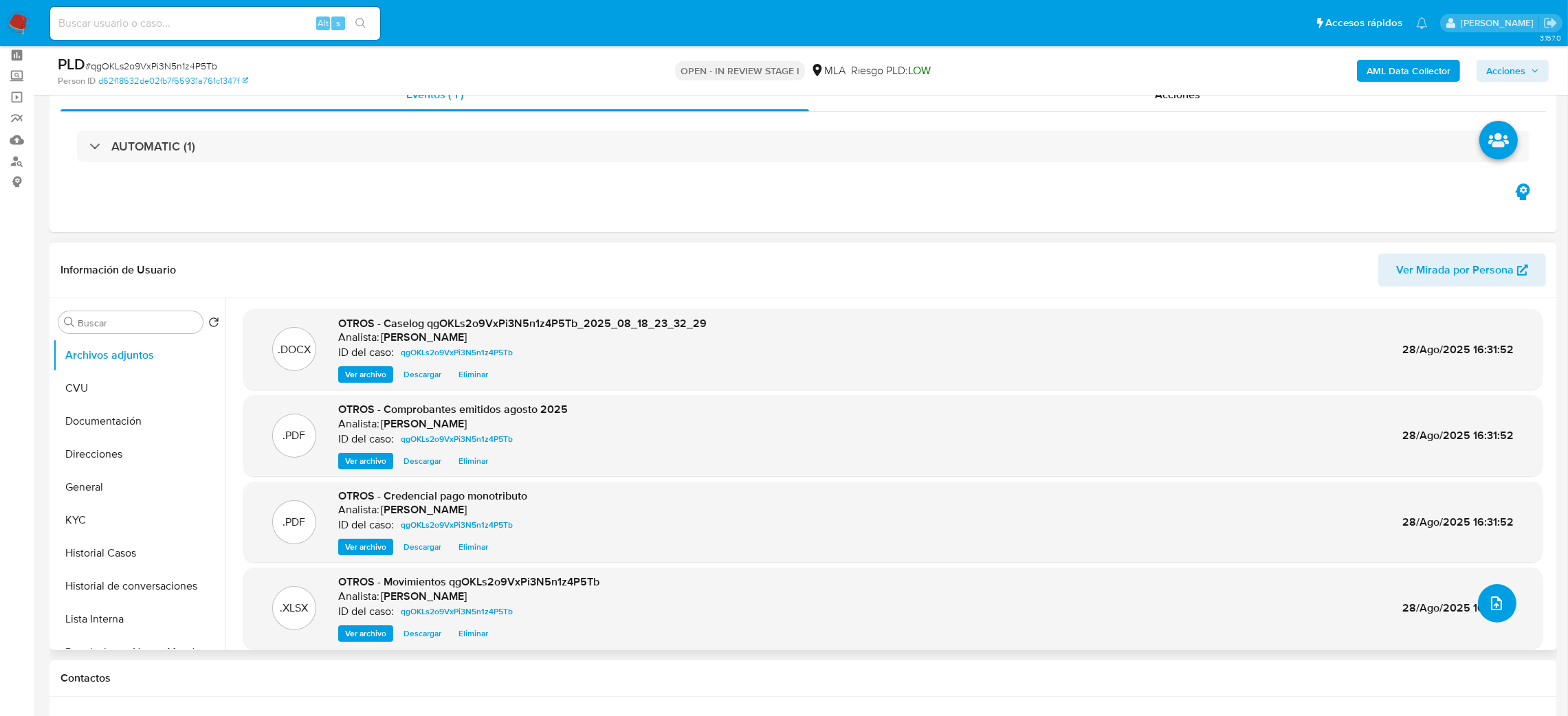
click at [1488, 605] on icon "upload-file" at bounding box center [1496, 603] width 17 height 17
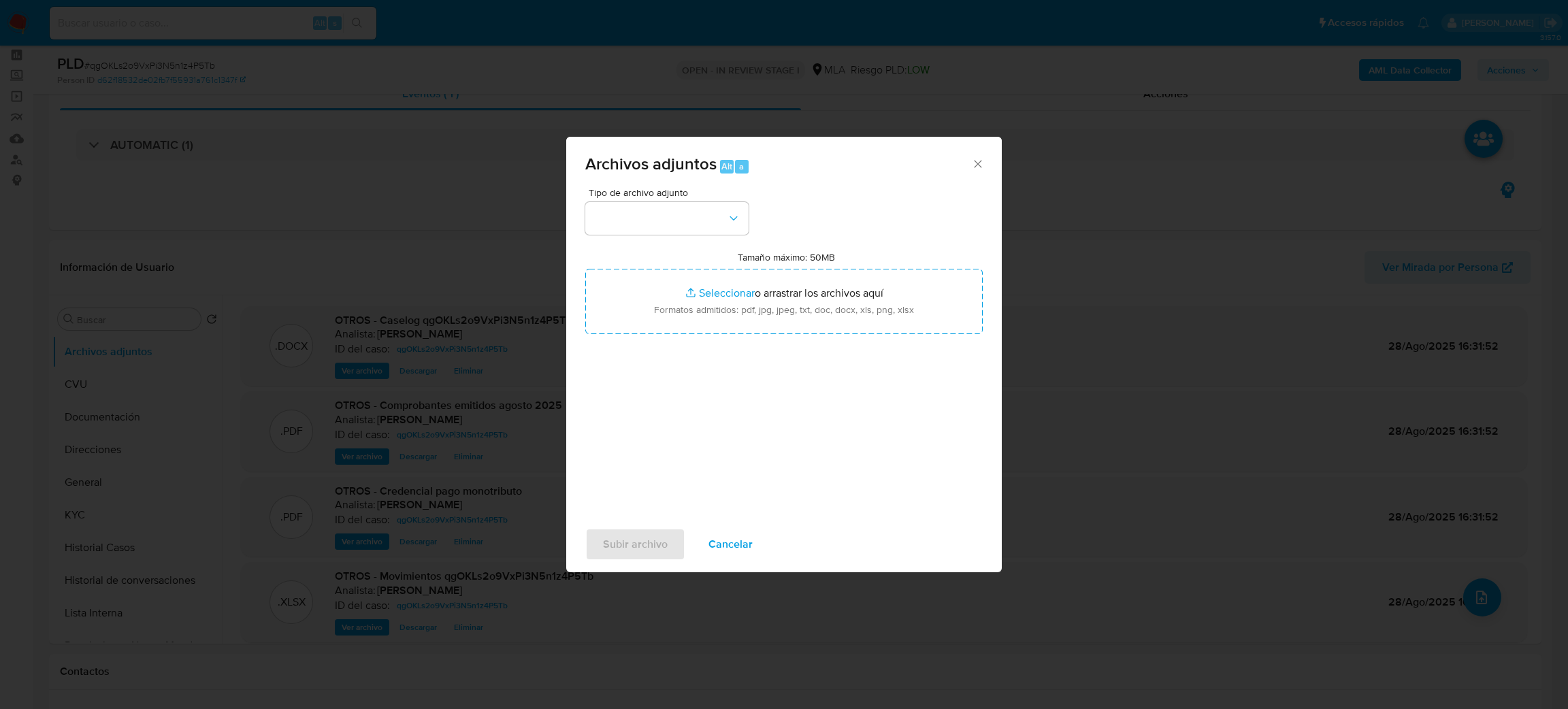
click at [684, 199] on div "Tipo de archivo adjunto" at bounding box center [667, 211] width 163 height 47
click at [692, 223] on button "button" at bounding box center [667, 219] width 163 height 33
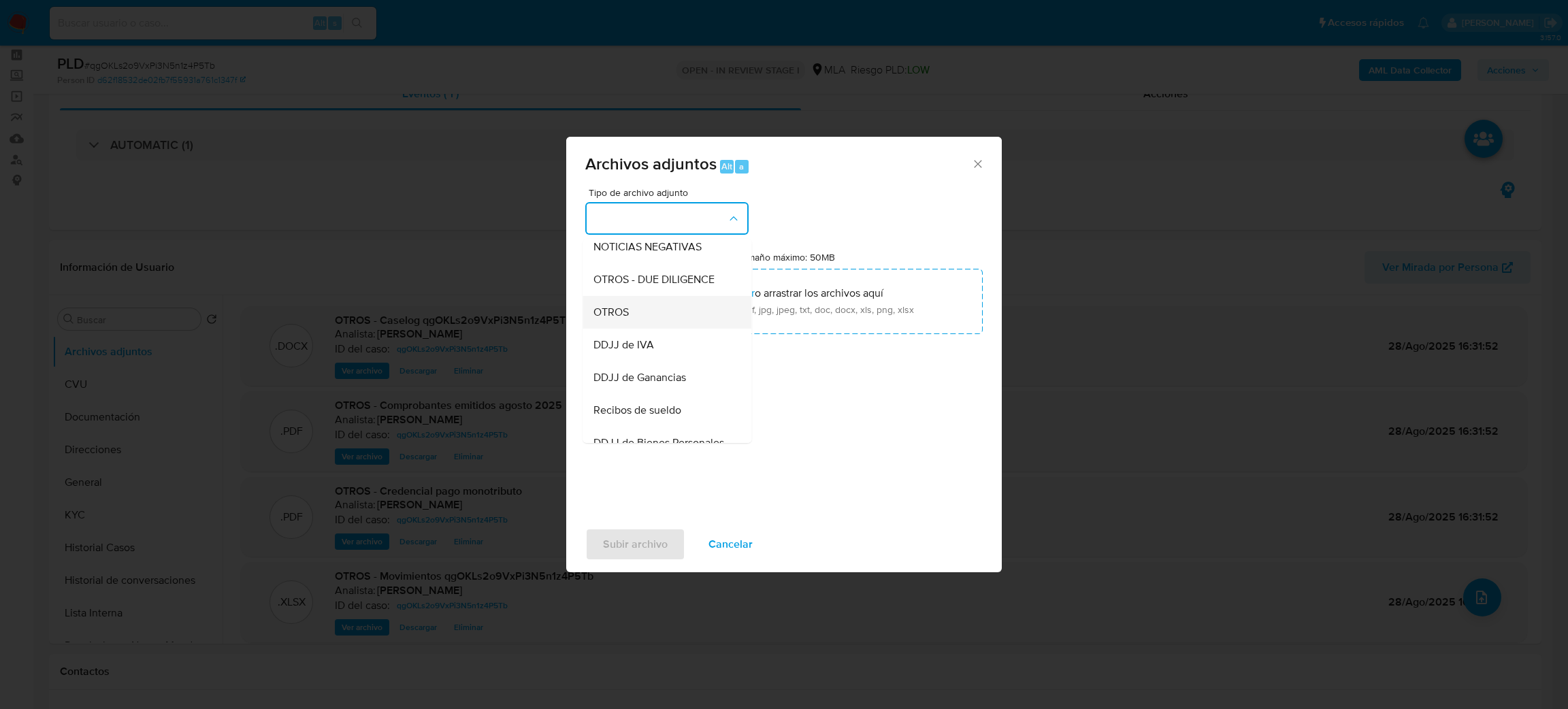
click at [612, 319] on span "OTROS" at bounding box center [610, 311] width 35 height 13
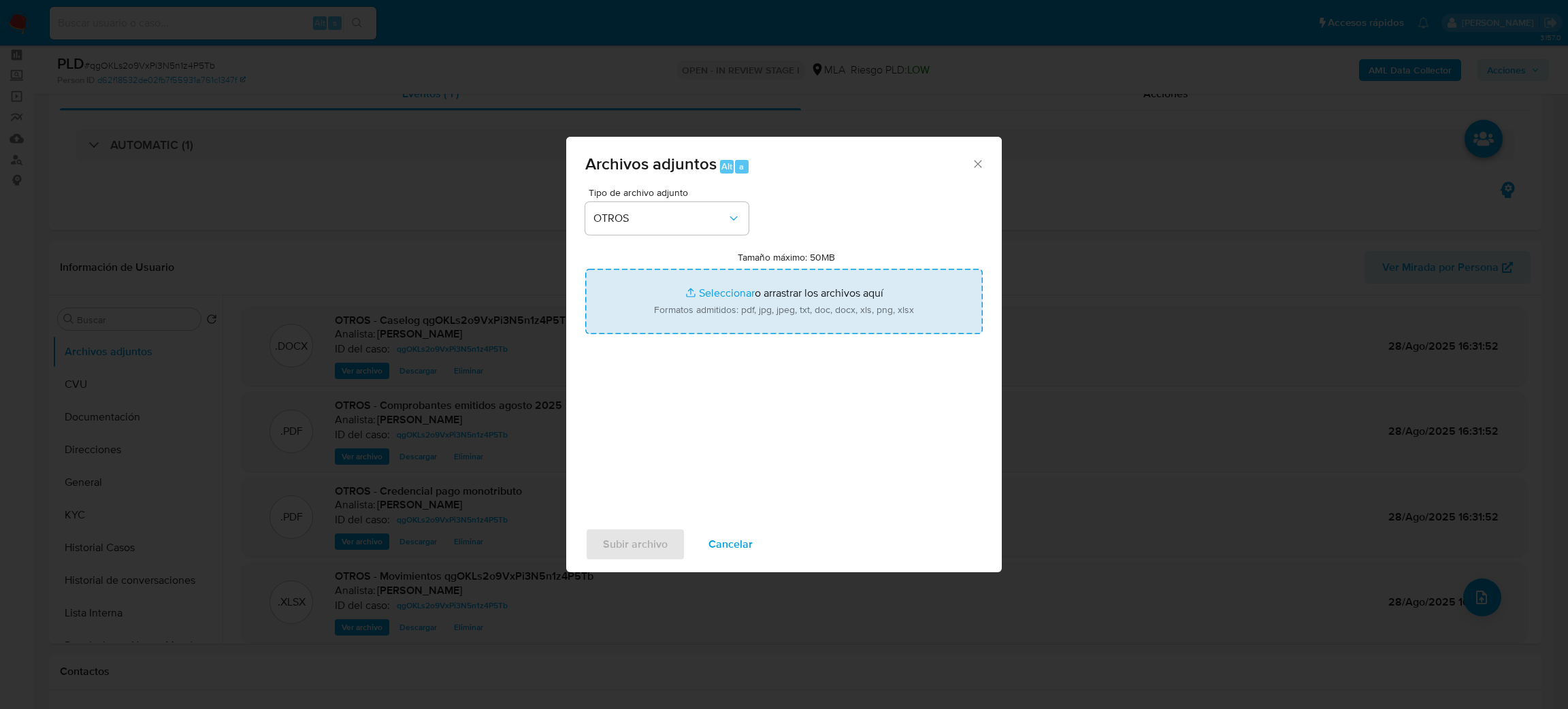
click at [729, 296] on input "Tamaño máximo: 50MB Seleccionar archivos" at bounding box center [784, 301] width 397 height 65
type input "C:\fakepath\NOSIS_Manager_InformeIndividual_27366781884_654932_20250819092453.p…"
click at [625, 540] on span "Subir archivo" at bounding box center [635, 544] width 65 height 30
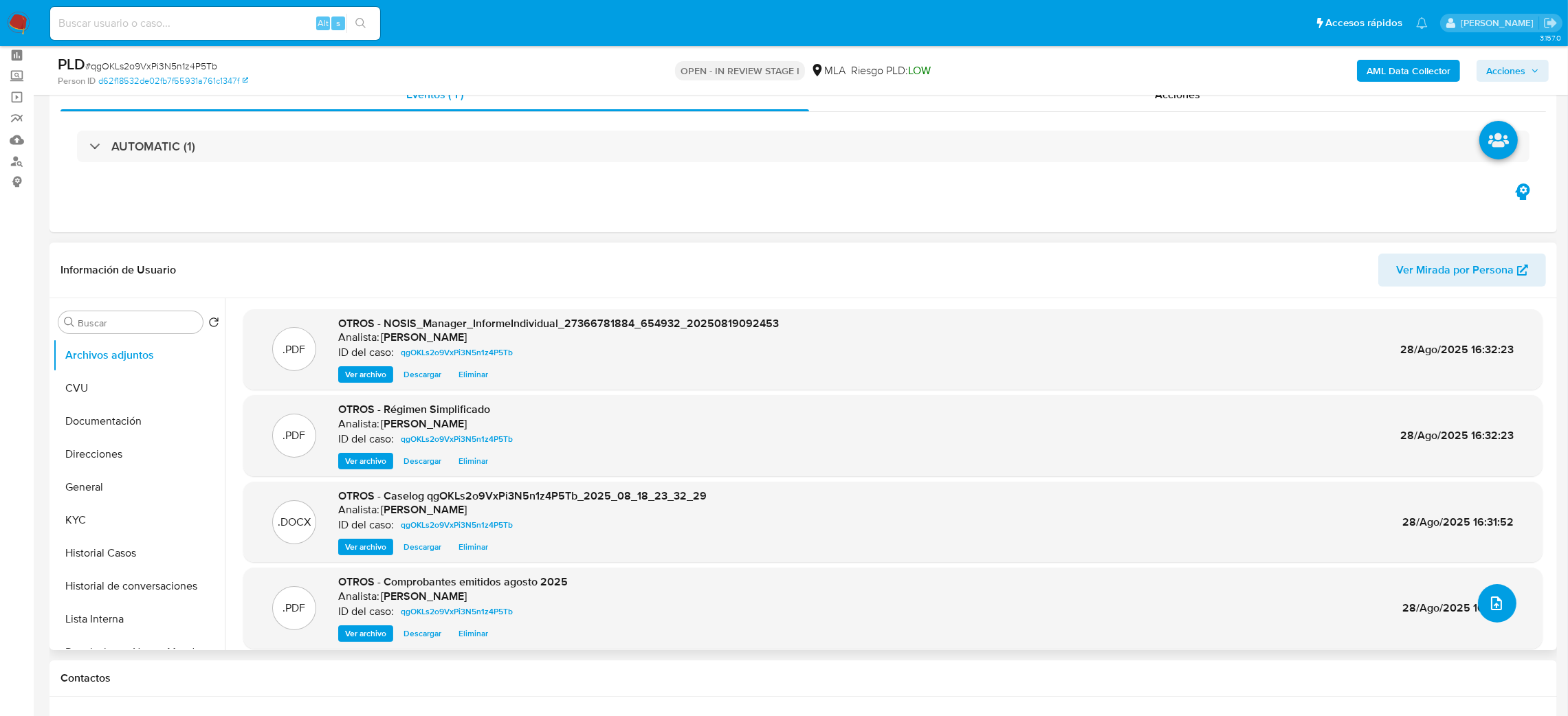
click at [1488, 602] on icon "upload-file" at bounding box center [1496, 603] width 17 height 17
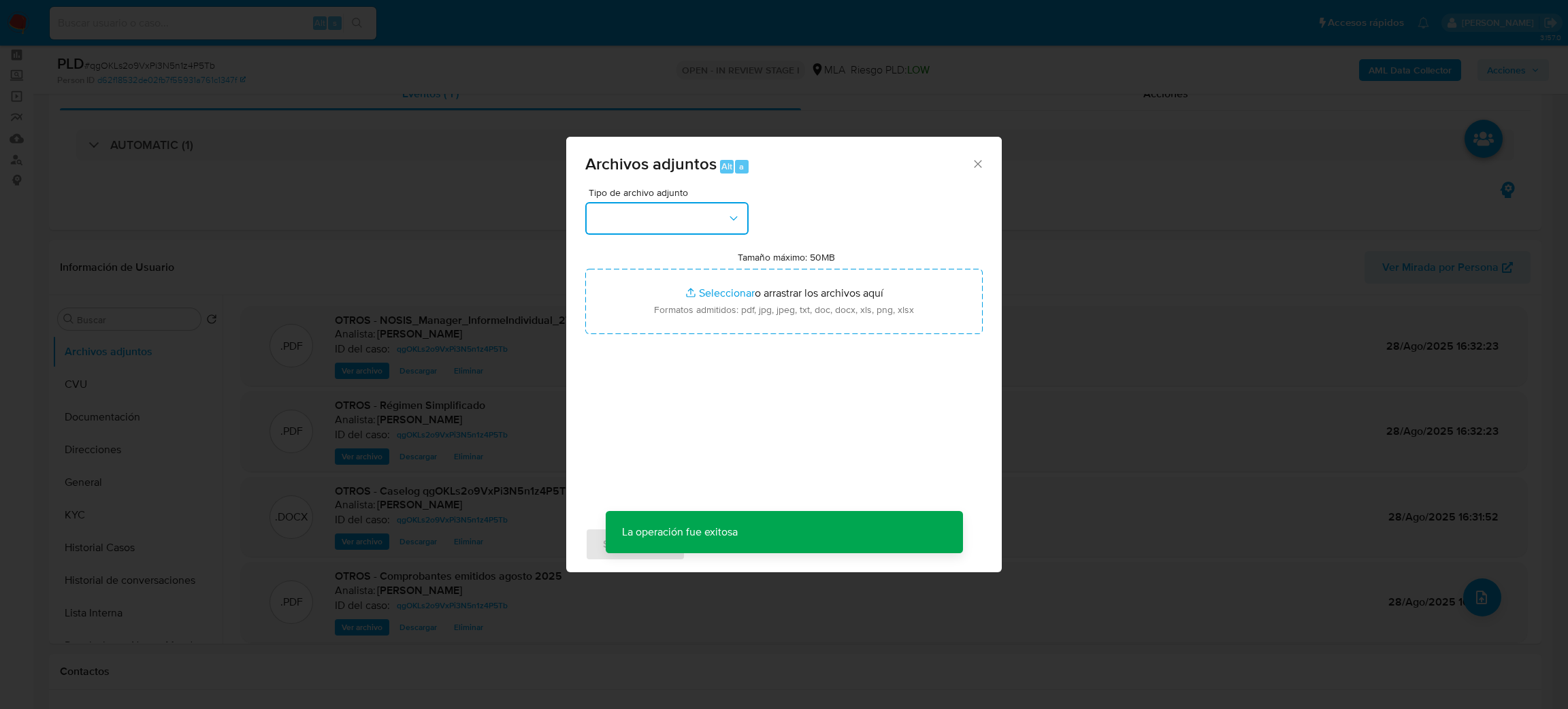
click at [678, 219] on button "button" at bounding box center [667, 219] width 163 height 33
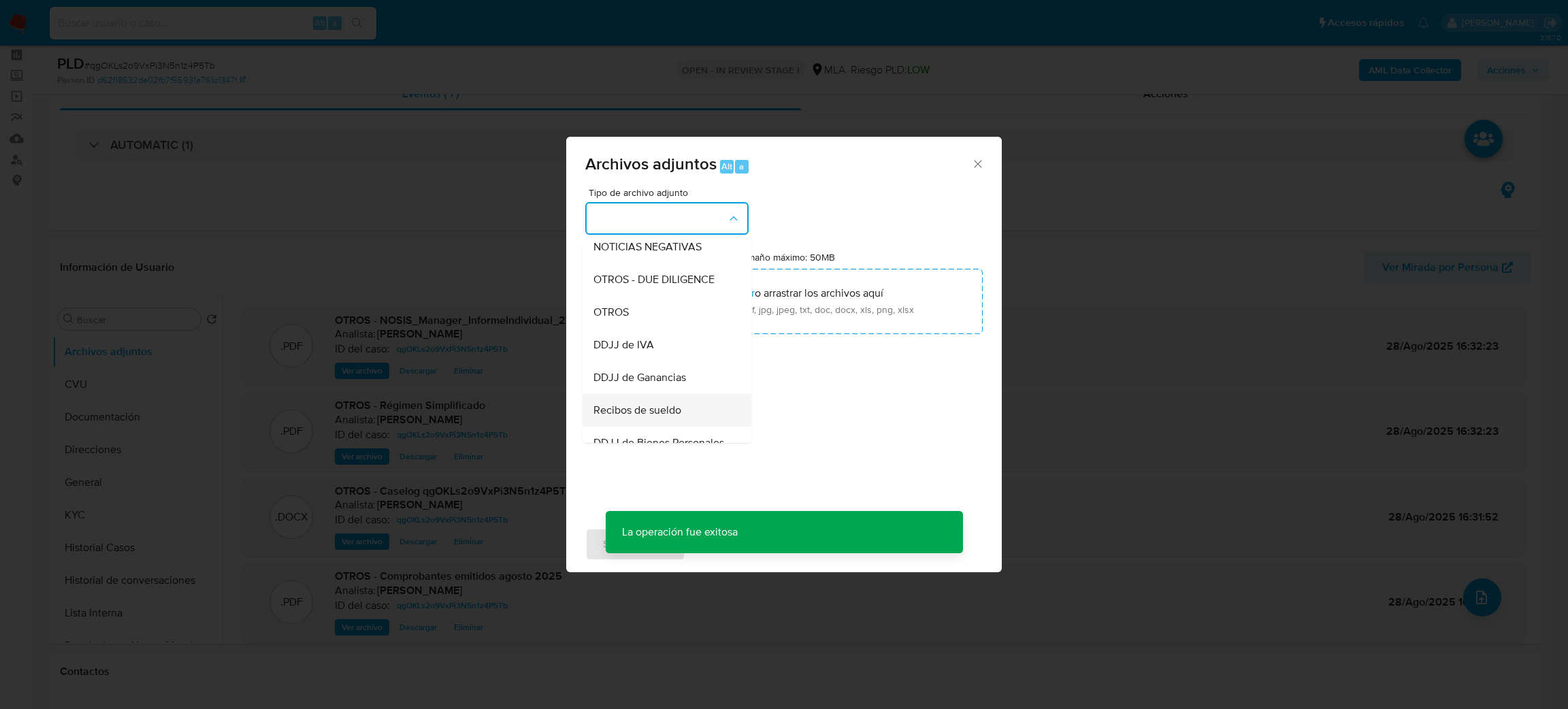
click at [635, 320] on div "OTROS" at bounding box center [663, 312] width 139 height 33
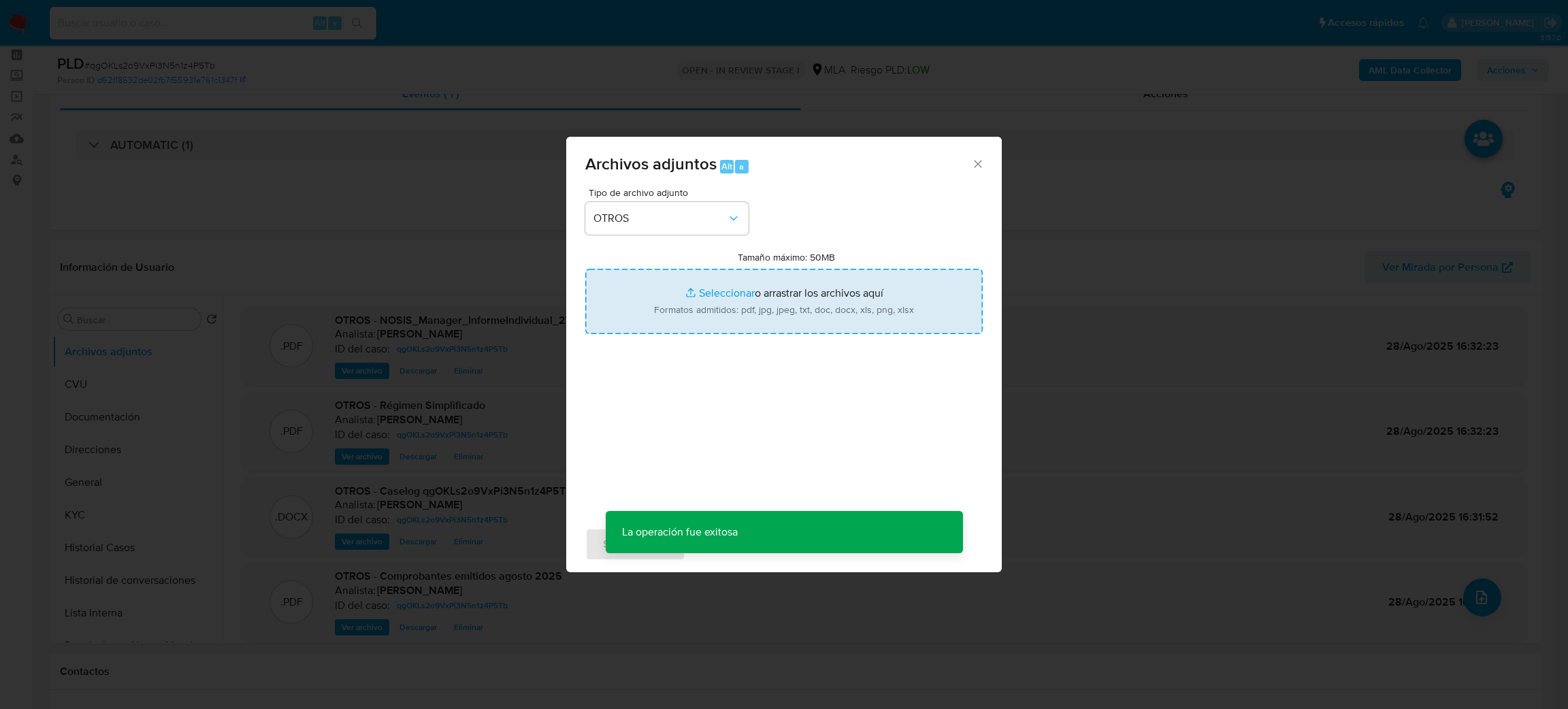
click at [703, 302] on input "Tamaño máximo: 50MB Seleccionar archivos" at bounding box center [784, 301] width 397 height 65
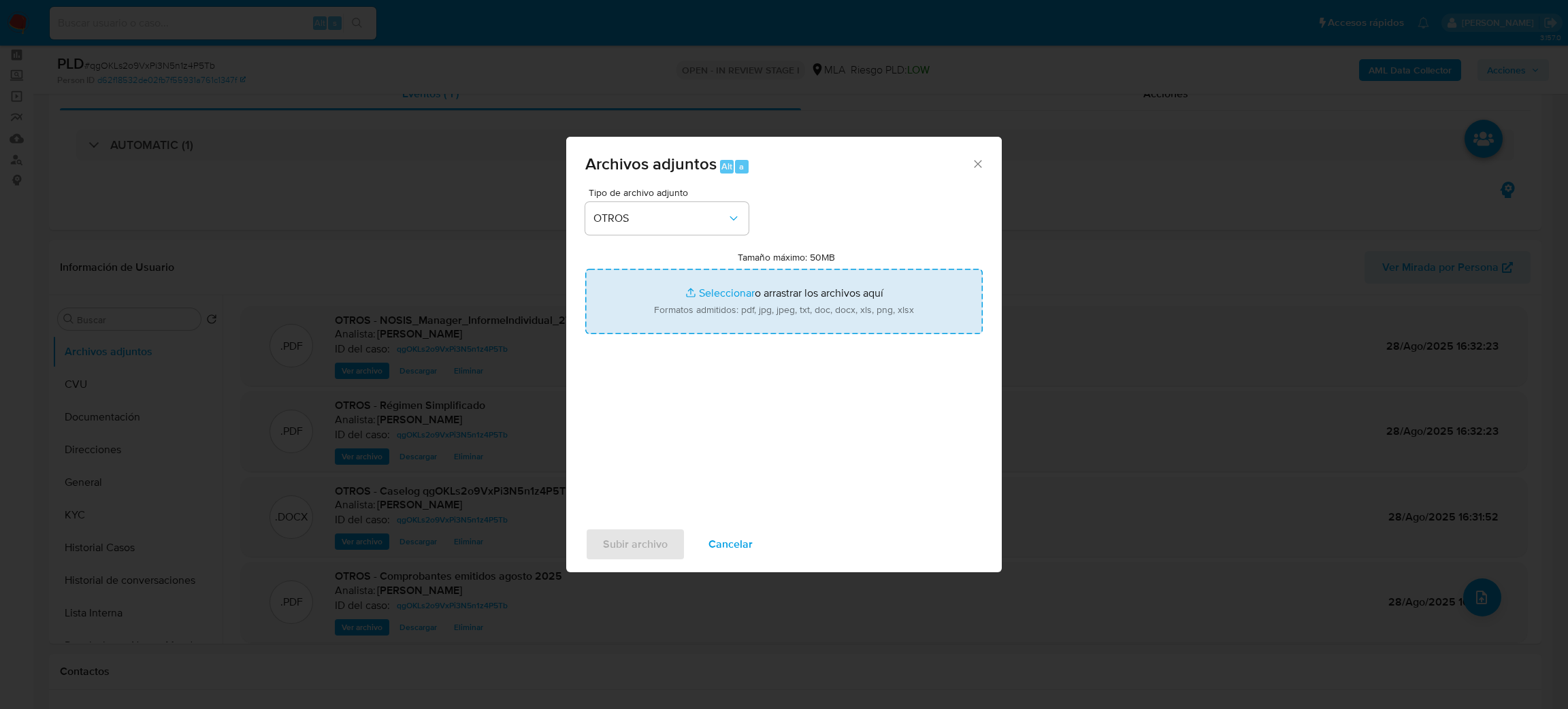
type input "C:\fakepath\API.pdf"
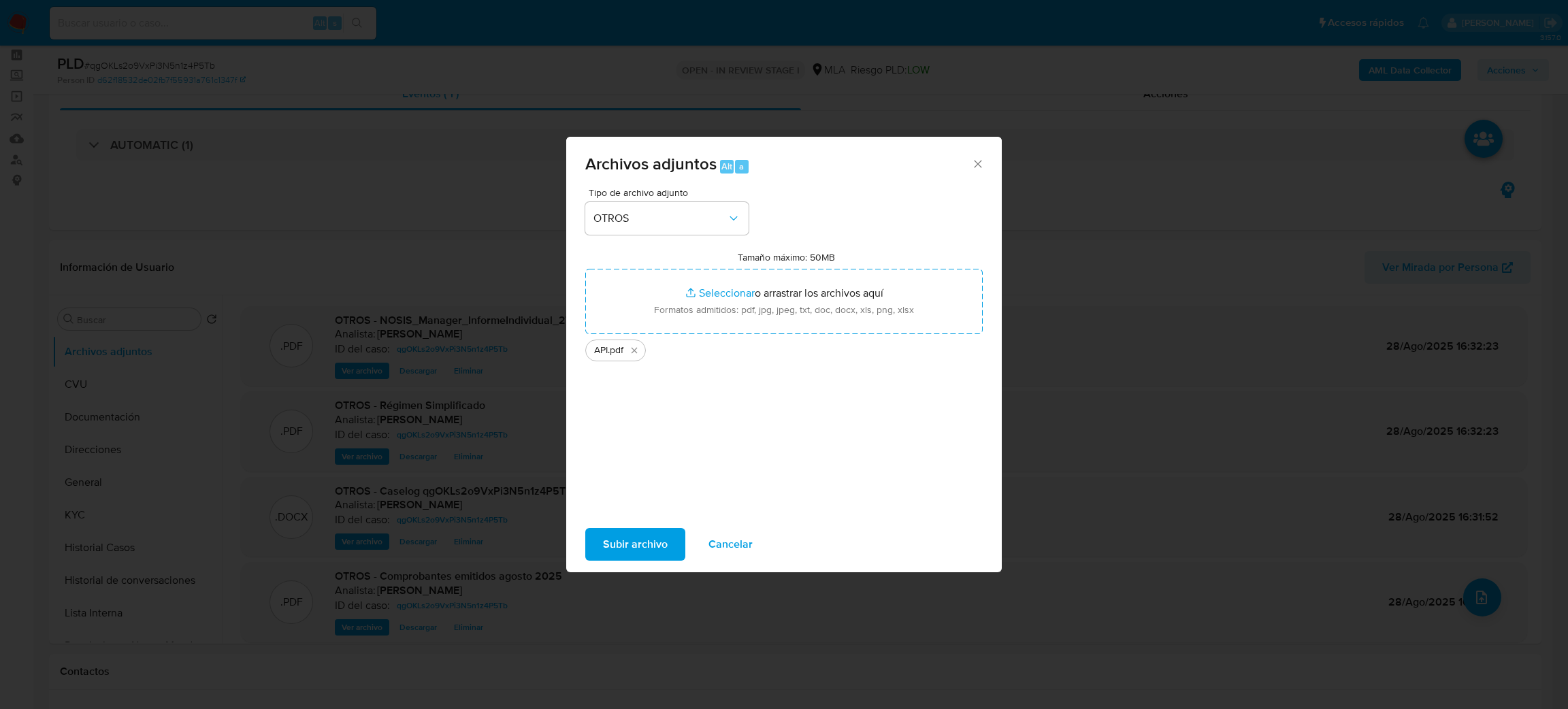
drag, startPoint x: 703, startPoint y: 302, endPoint x: 628, endPoint y: 545, distance: 254.3
click at [628, 545] on span "Subir archivo" at bounding box center [635, 544] width 65 height 30
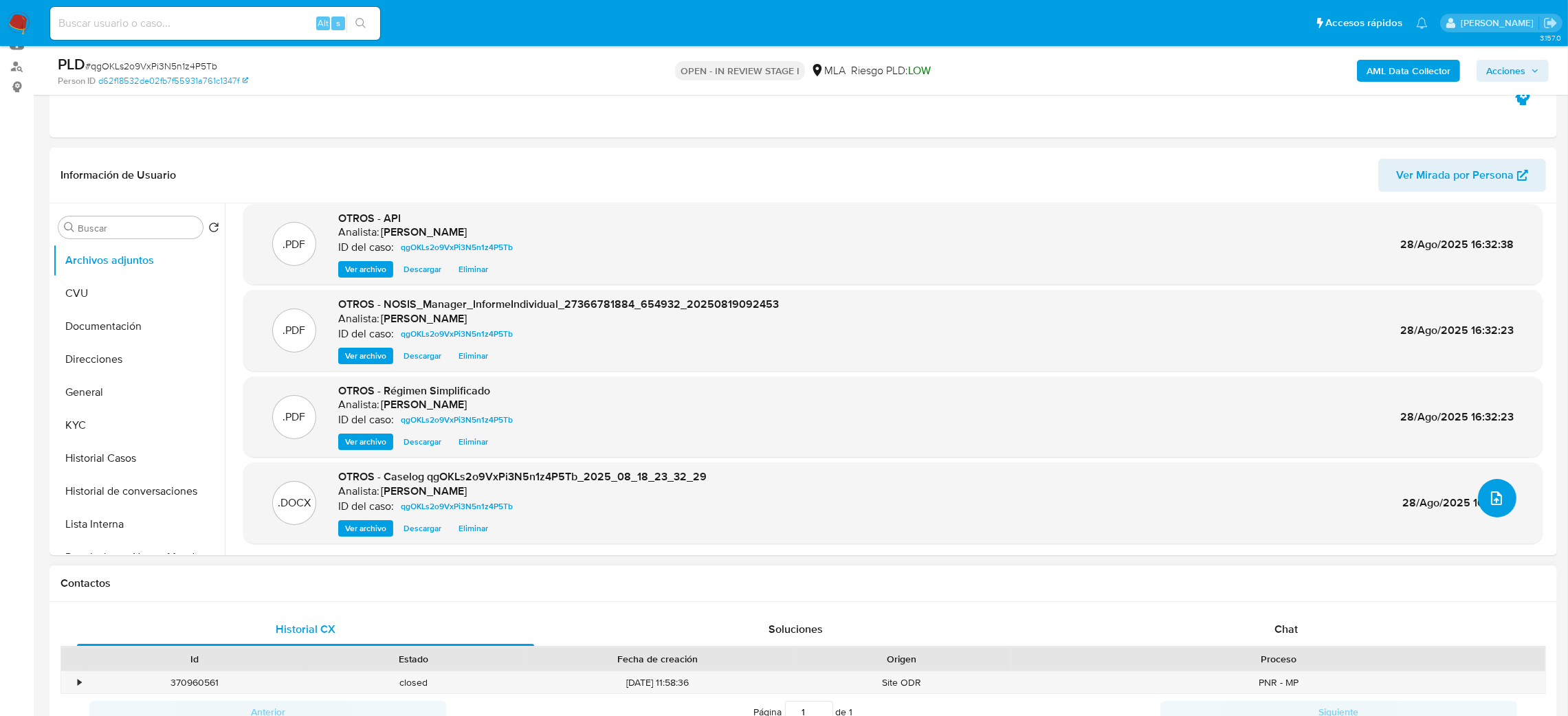
scroll to position [264, 0]
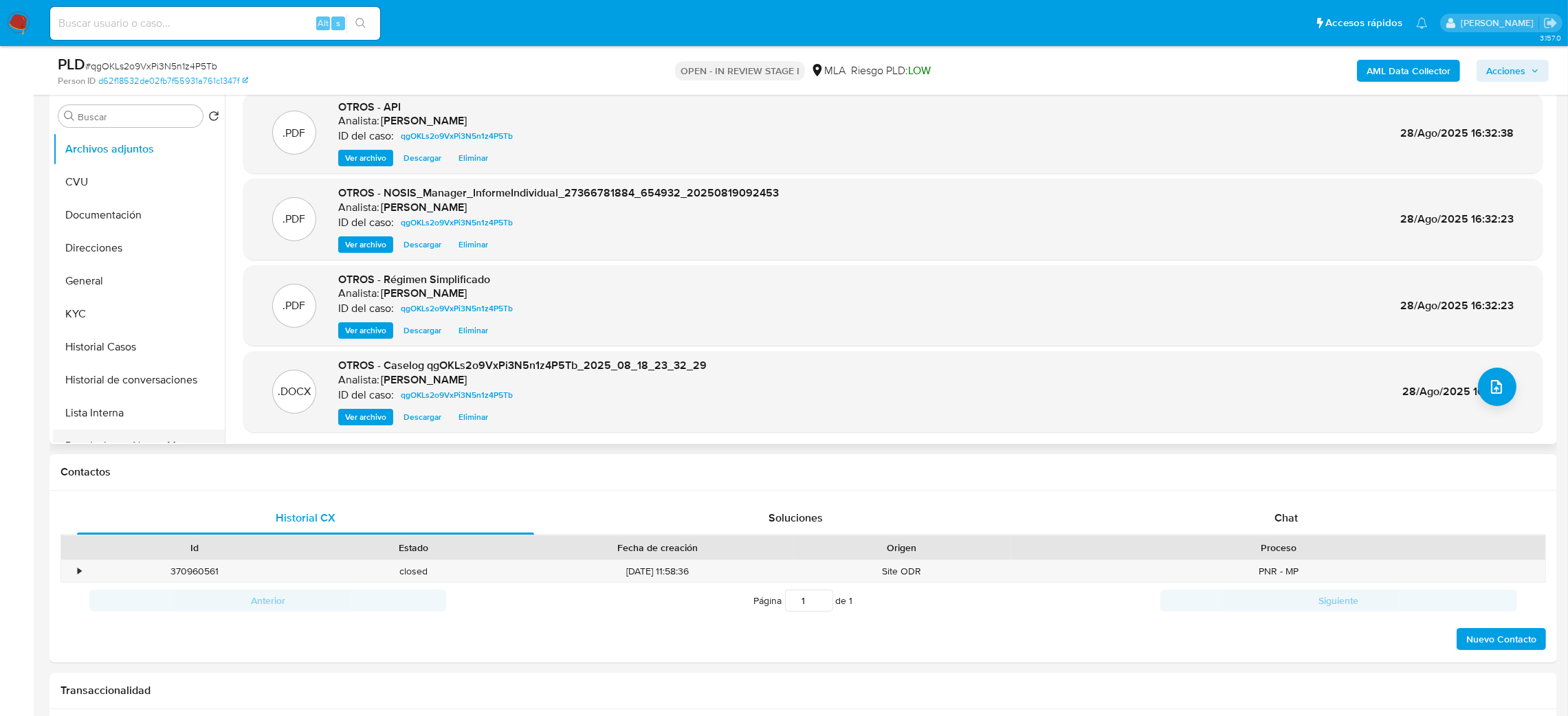
click at [117, 436] on button "Restricciones Nuevo Mundo" at bounding box center [133, 446] width 161 height 33
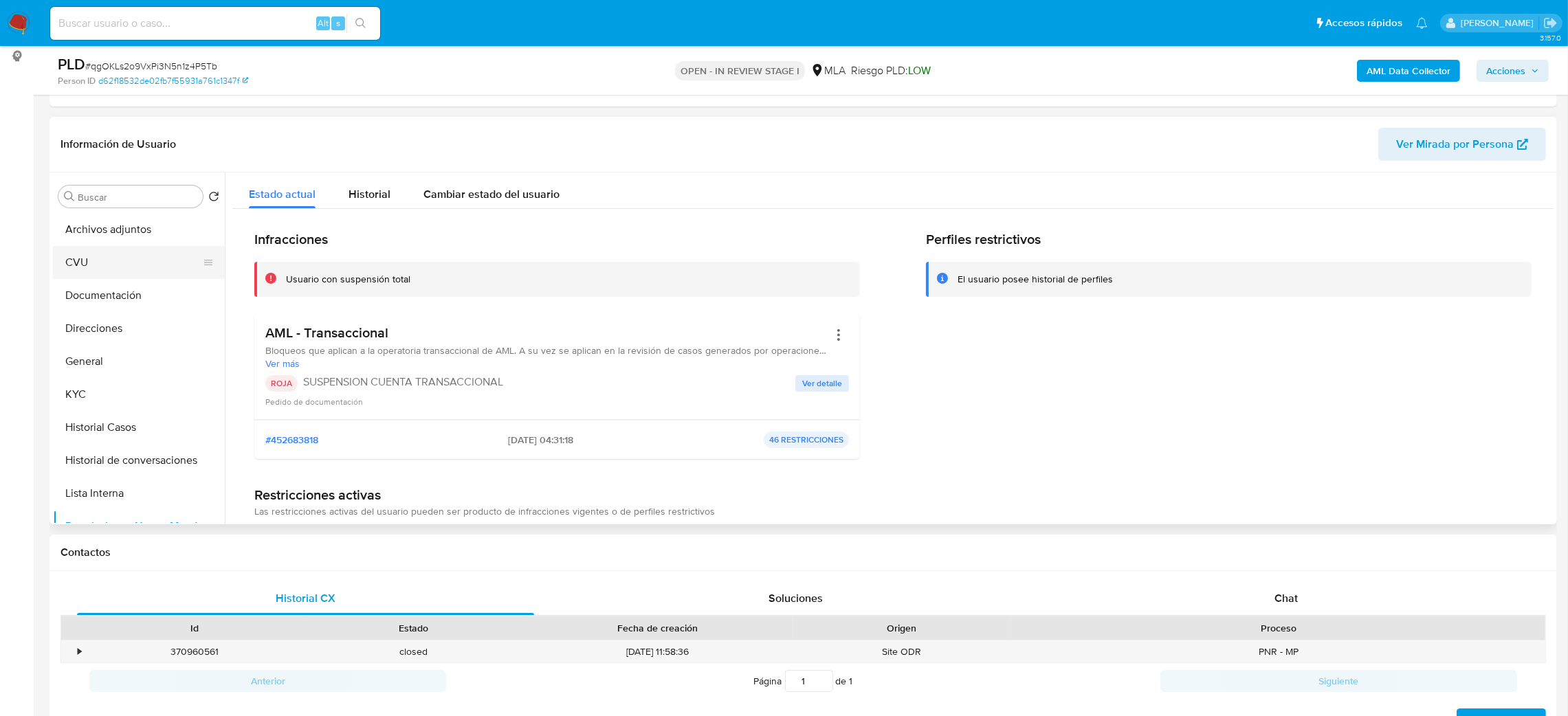
scroll to position [58, 0]
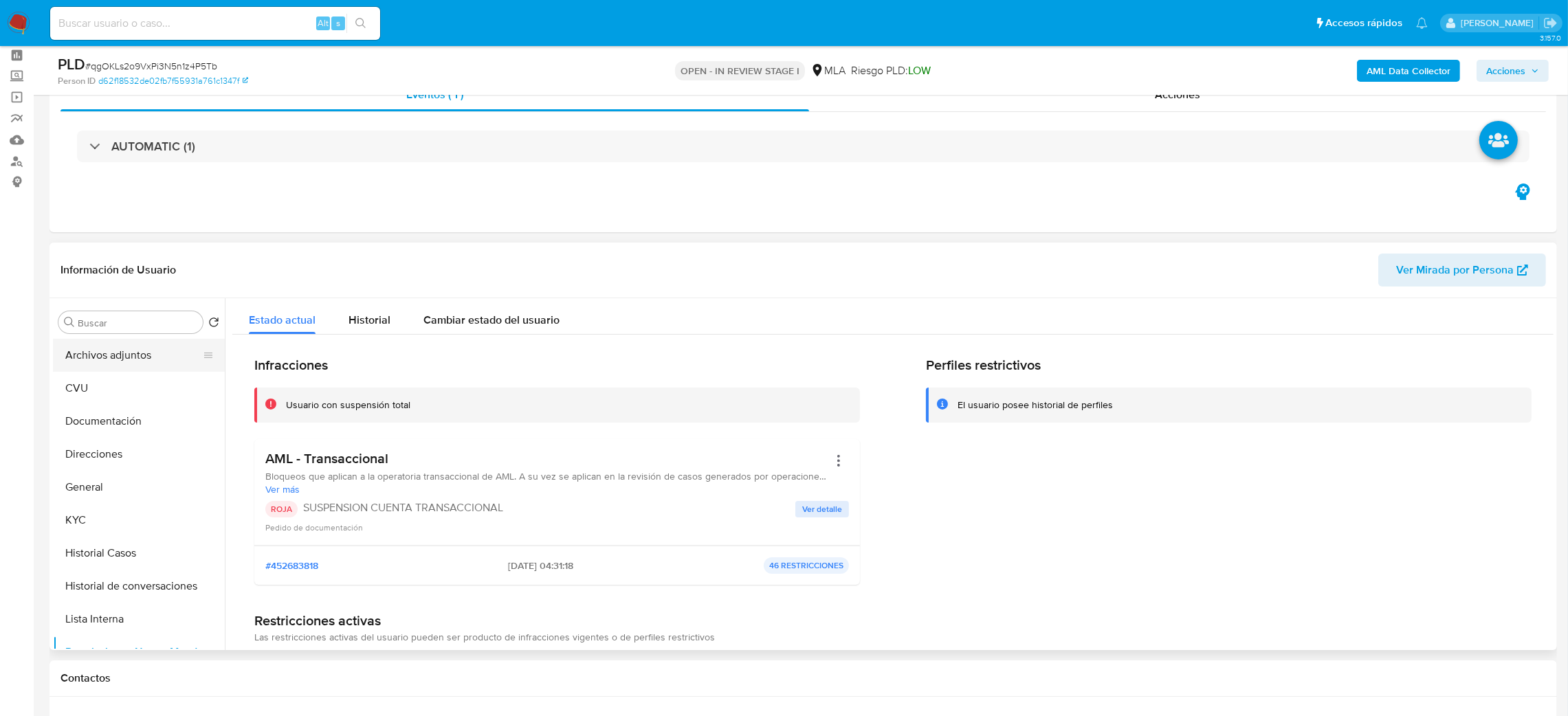
click at [157, 347] on button "Archivos adjuntos" at bounding box center [133, 355] width 161 height 33
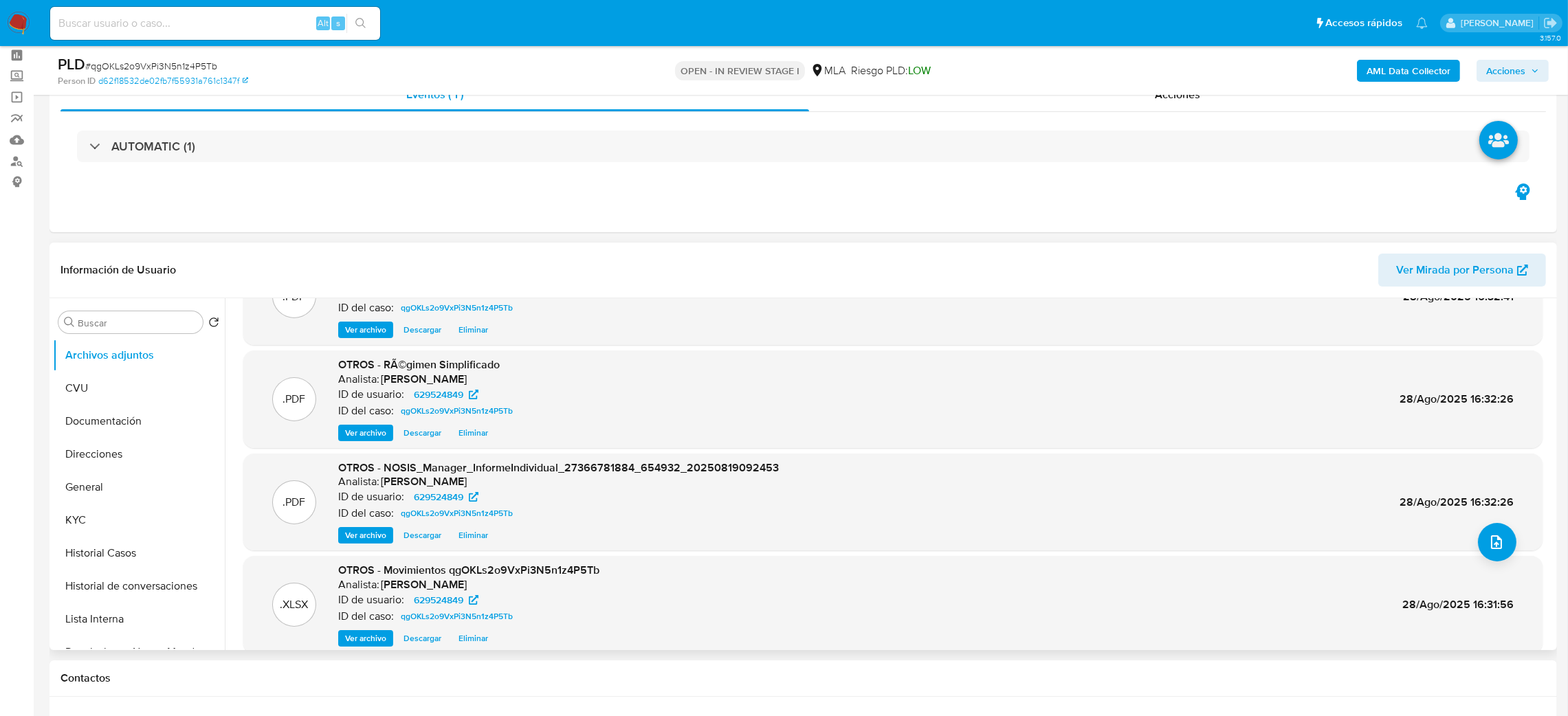
scroll to position [115, 0]
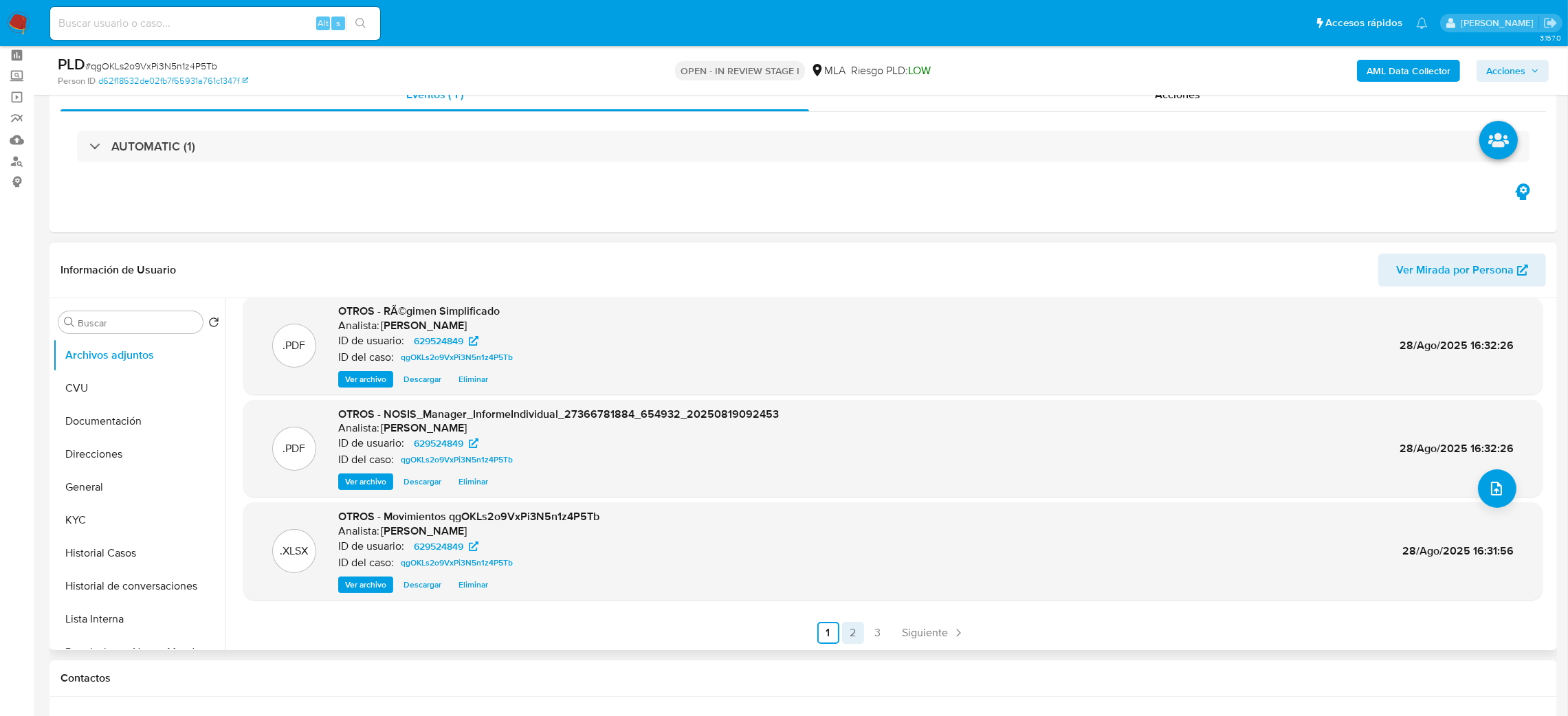
click at [852, 622] on link "2" at bounding box center [853, 633] width 22 height 22
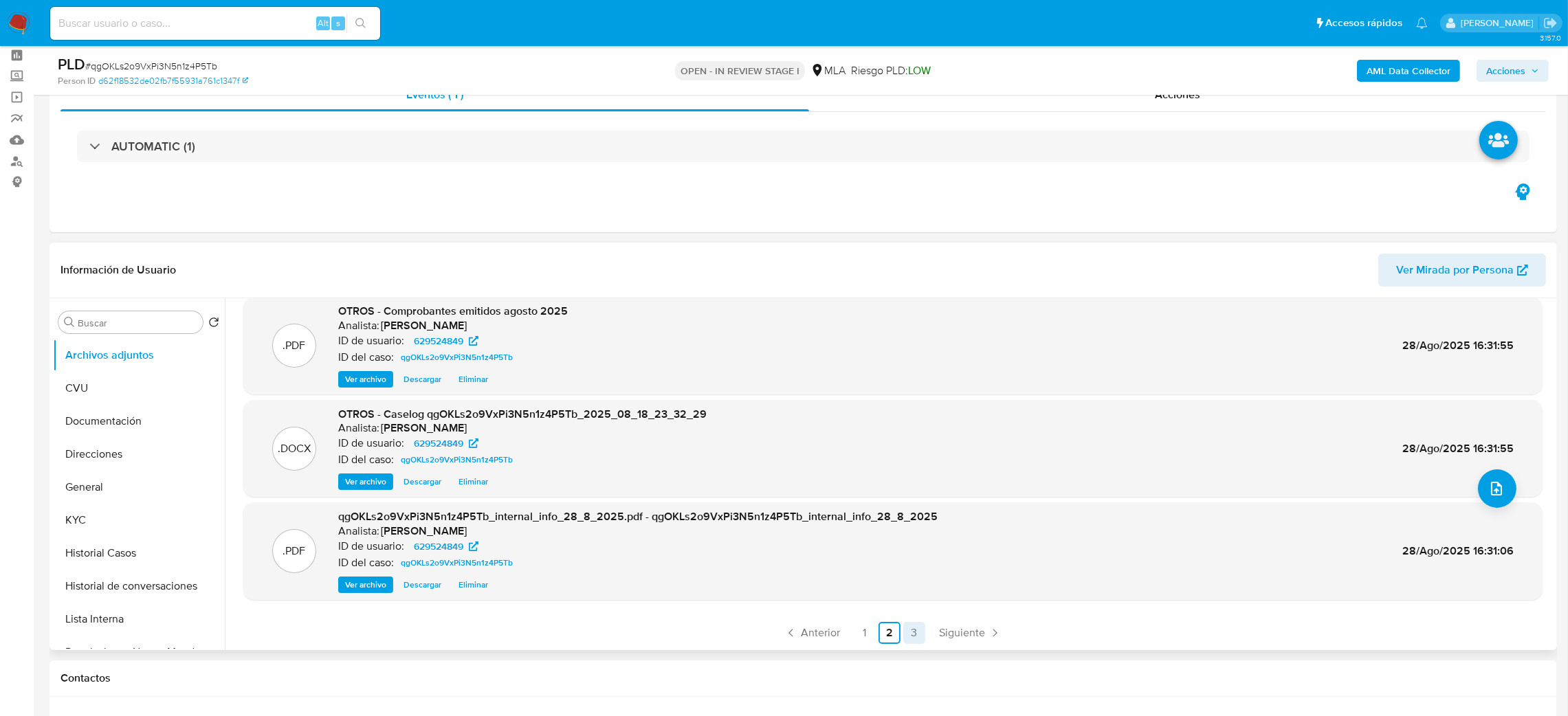
click at [912, 633] on link "3" at bounding box center [914, 633] width 22 height 22
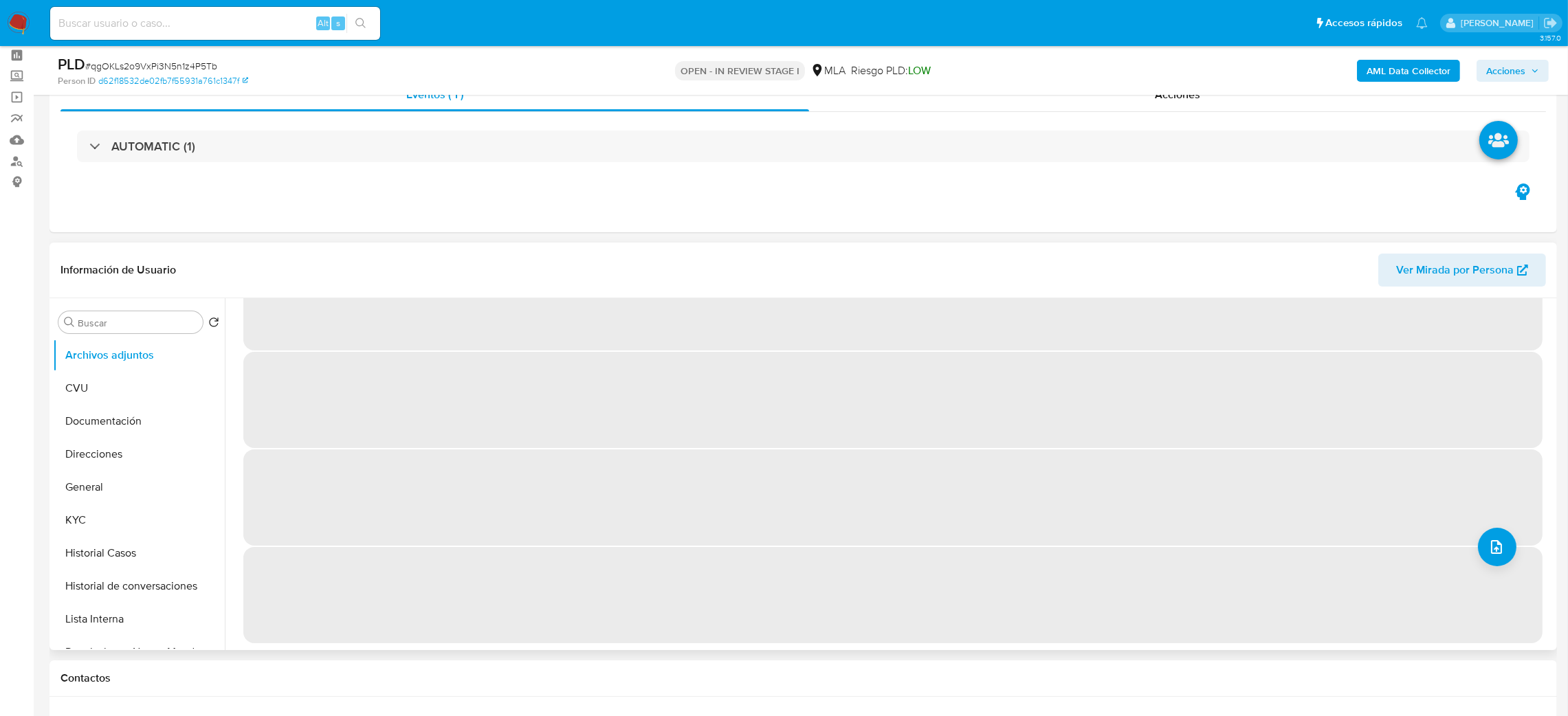
scroll to position [0, 0]
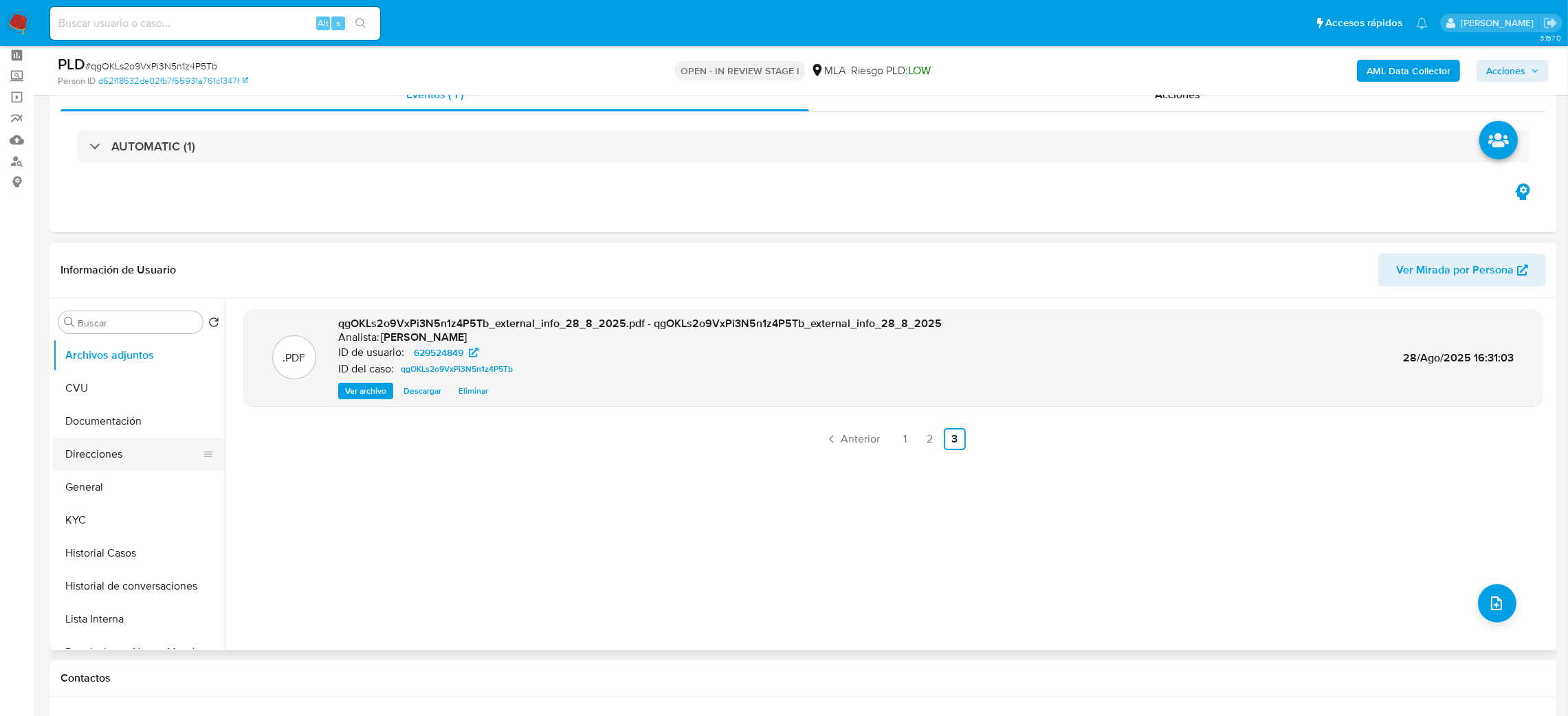
click at [120, 468] on button "Direcciones" at bounding box center [133, 454] width 161 height 33
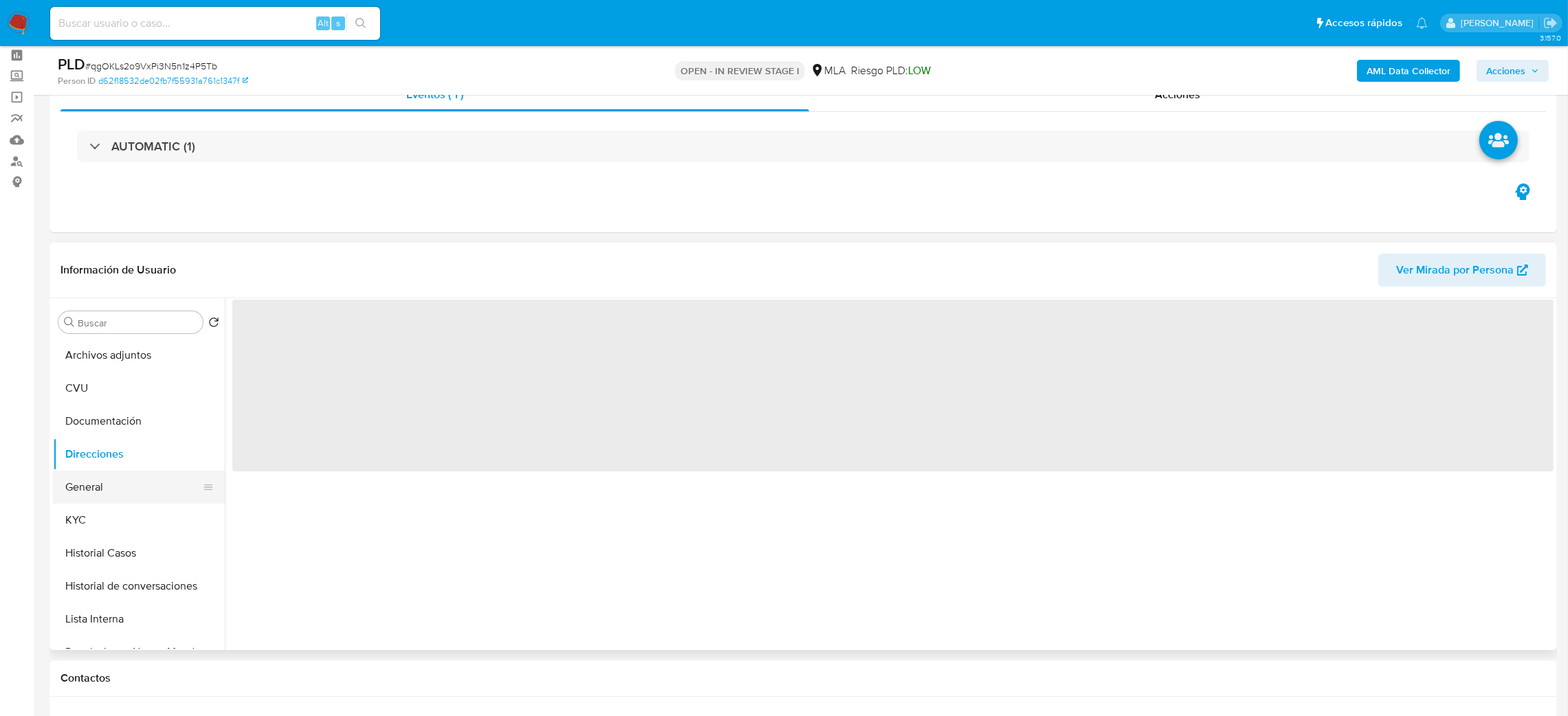
click at [131, 478] on button "General" at bounding box center [133, 487] width 161 height 33
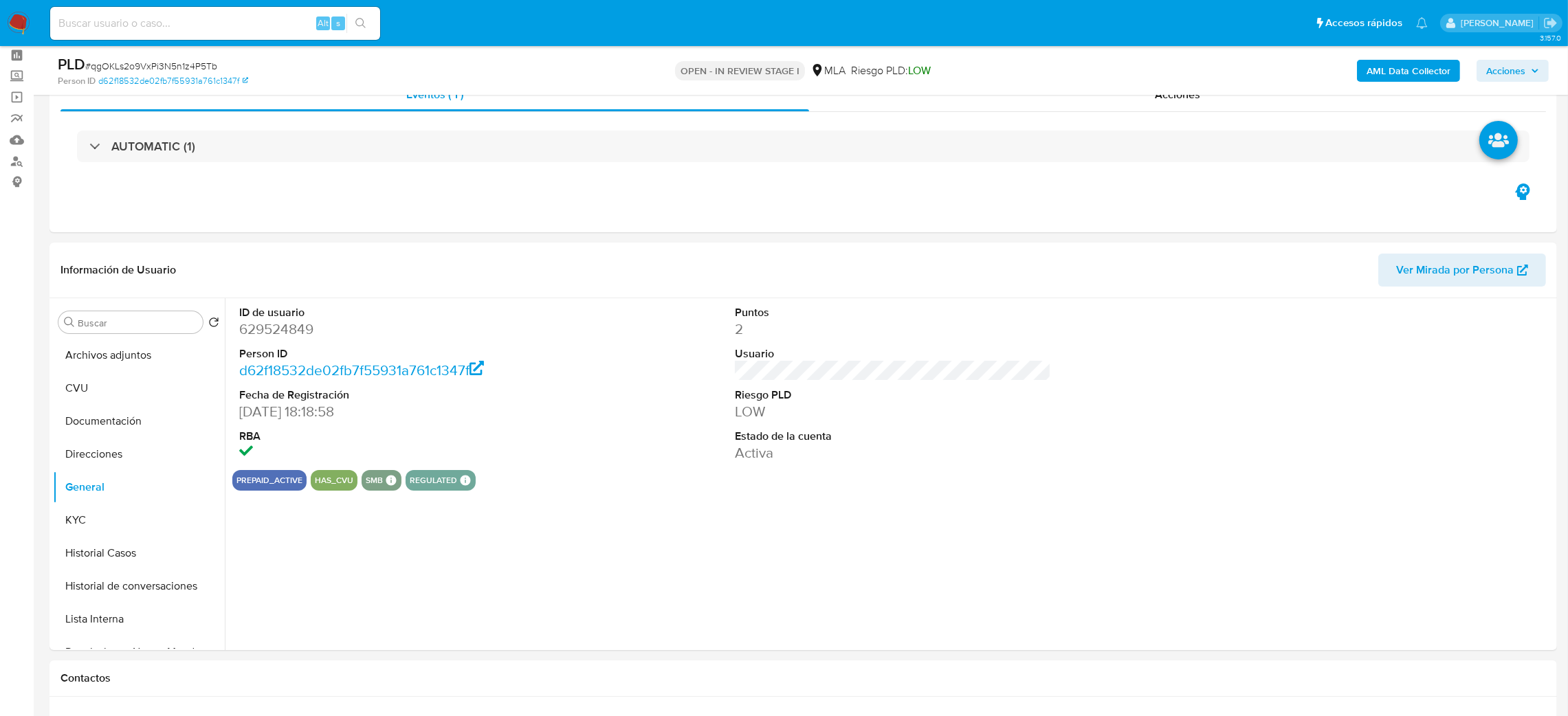
click at [263, 325] on dd "629524849" at bounding box center [397, 329] width 317 height 19
copy dd "629524849"
click at [1480, 63] on button "Acciones" at bounding box center [1512, 71] width 72 height 22
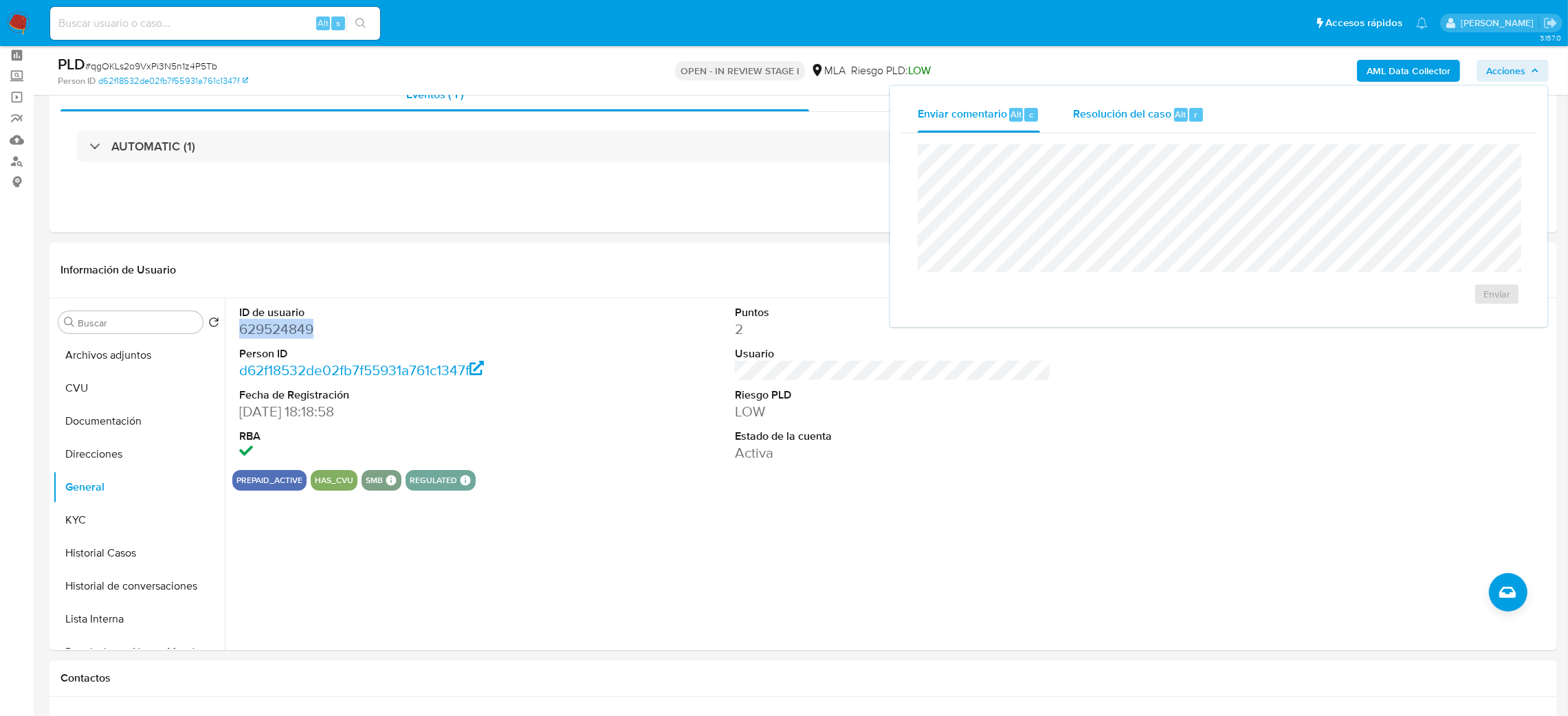
click at [1103, 118] on span "Resolución del caso" at bounding box center [1121, 114] width 98 height 16
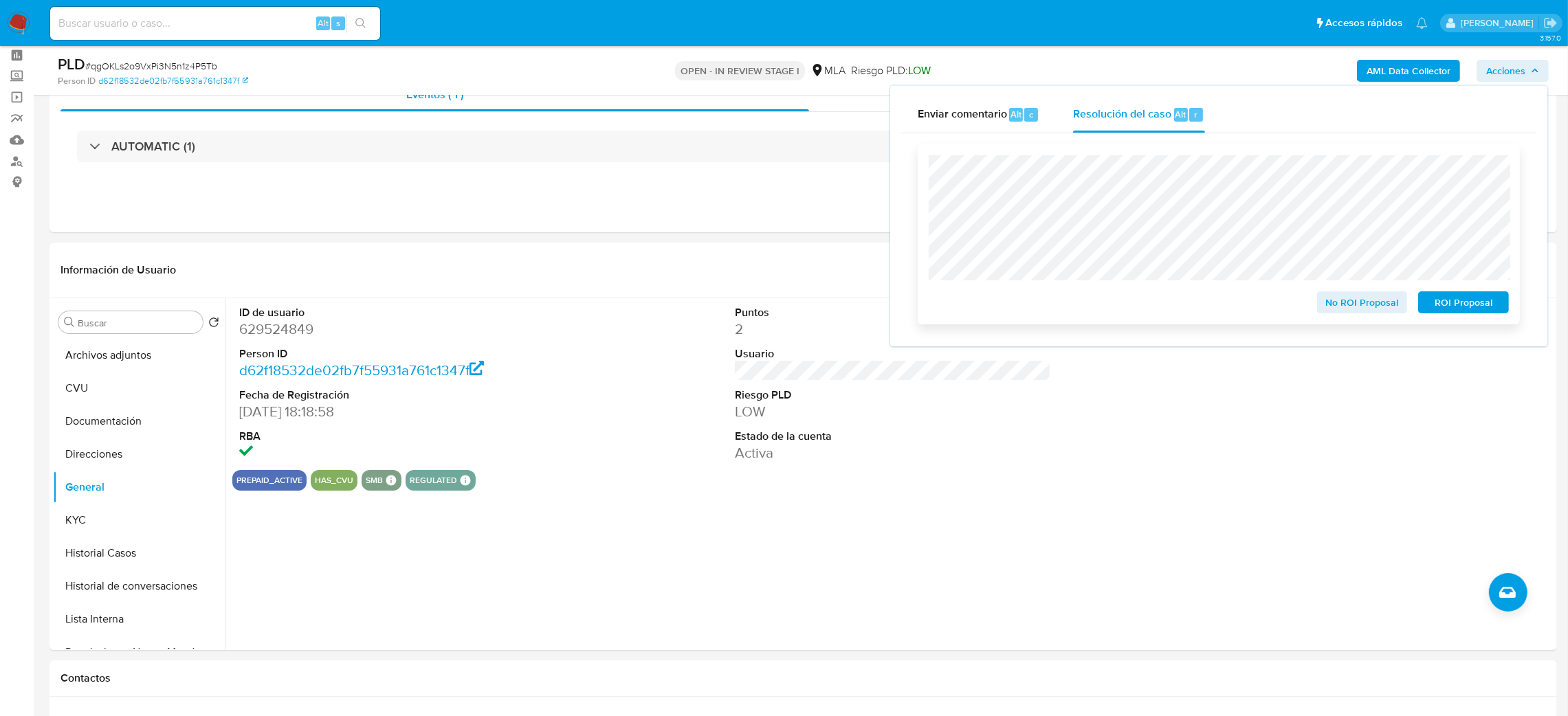
click at [1490, 296] on span "ROI Proposal" at bounding box center [1463, 302] width 72 height 19
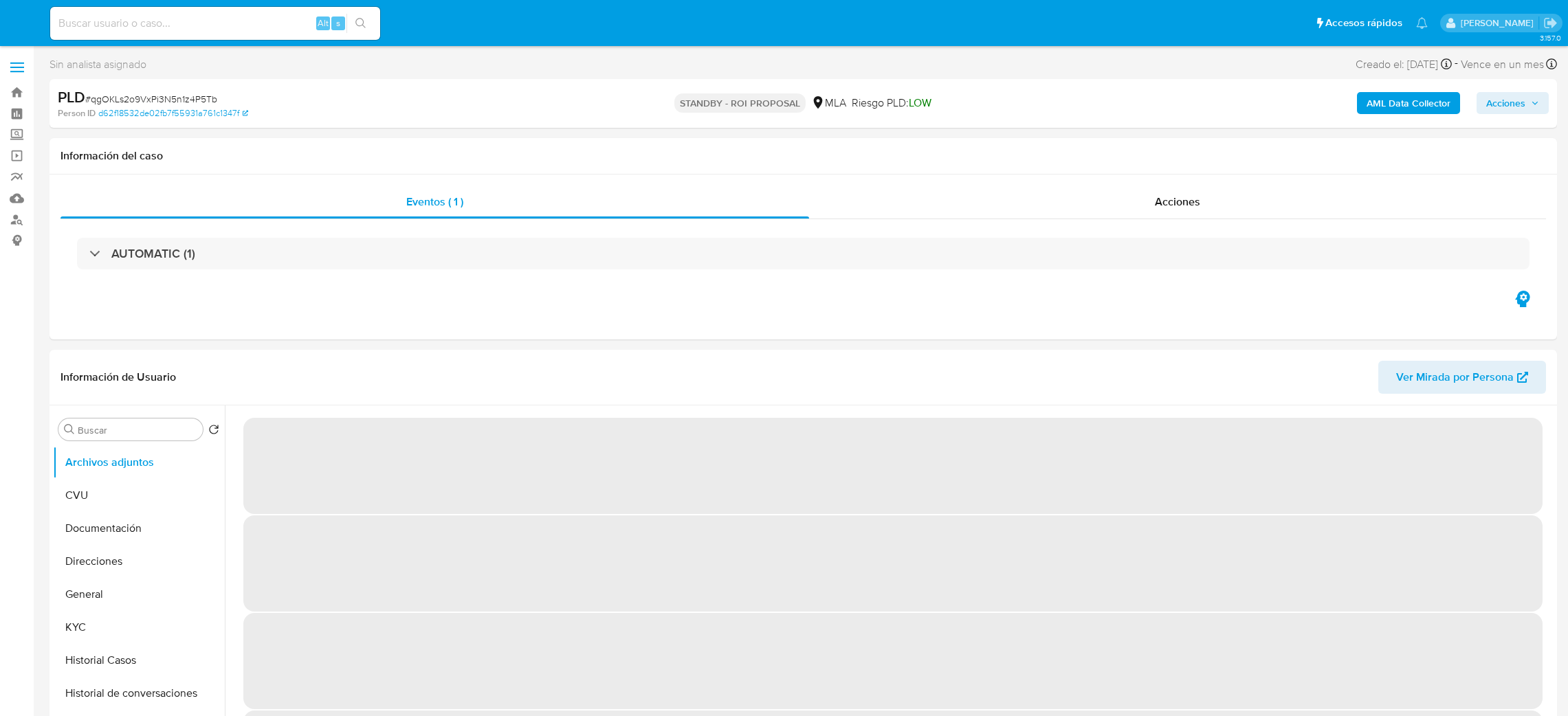
select select "10"
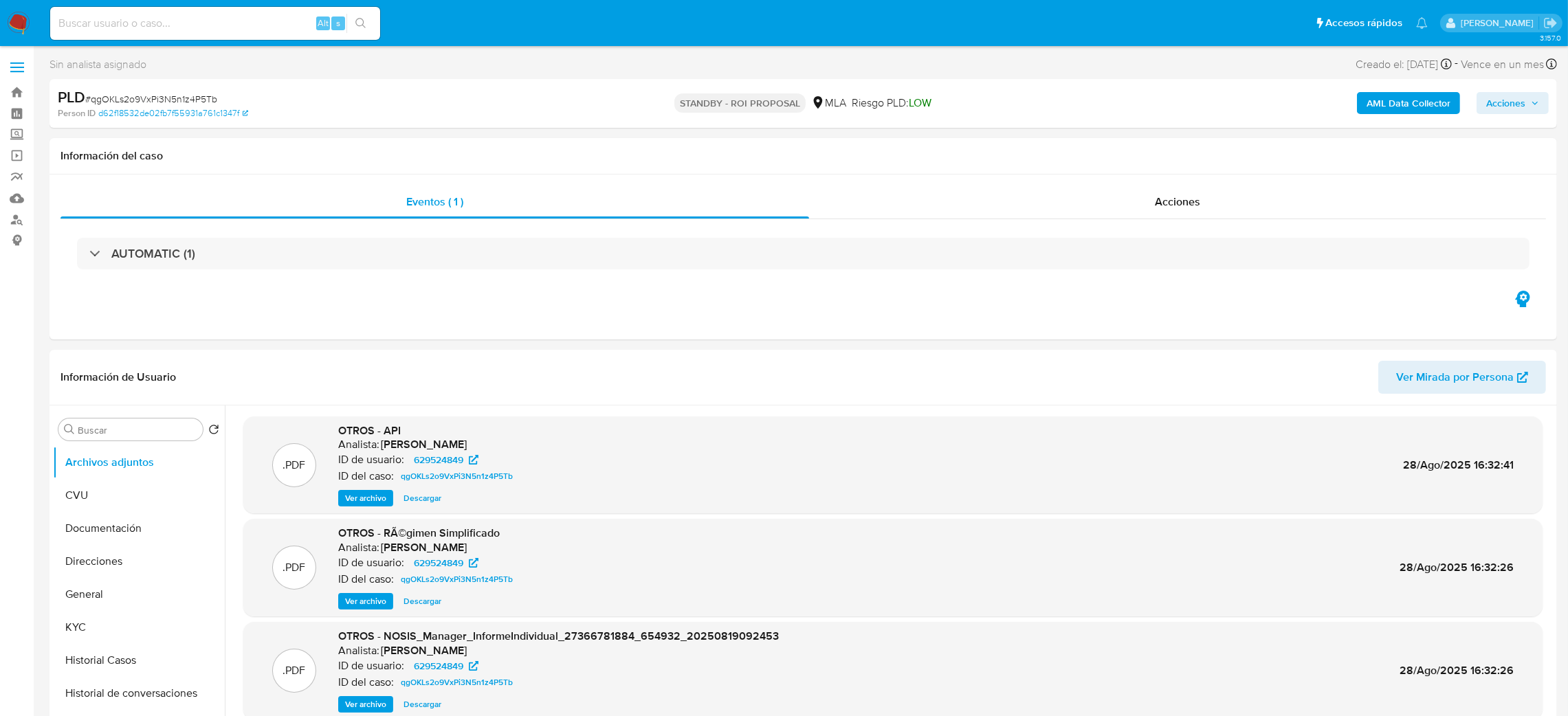
click at [7, 23] on img at bounding box center [19, 24] width 24 height 24
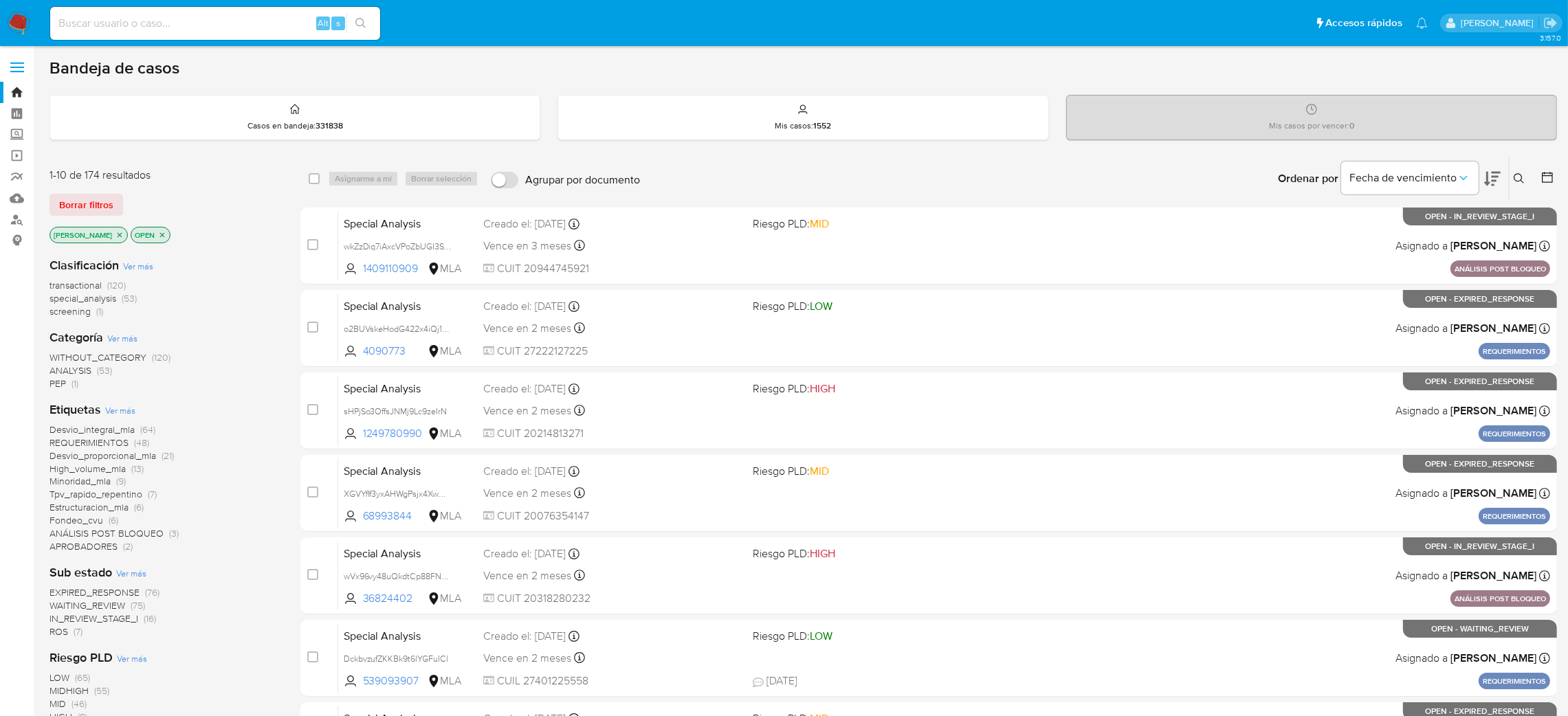
click at [263, 8] on div "Alt s" at bounding box center [215, 24] width 330 height 33
click at [264, 16] on input at bounding box center [215, 23] width 330 height 18
paste input "qgOKLs2o9VxPi3N5n1z4P5Tb"
type input "qgOKLs2o9VxPi3N5n1z4P5Tb"
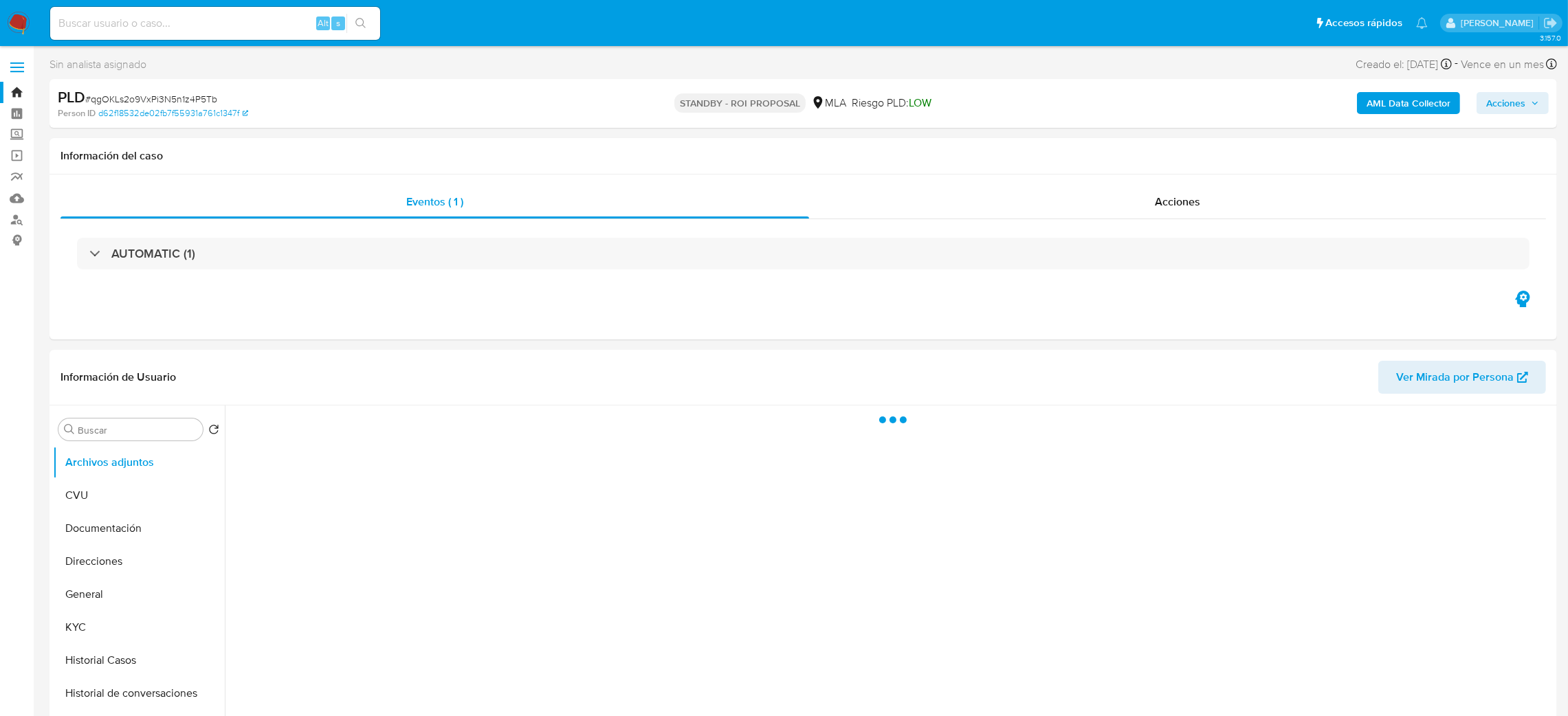
select select "10"
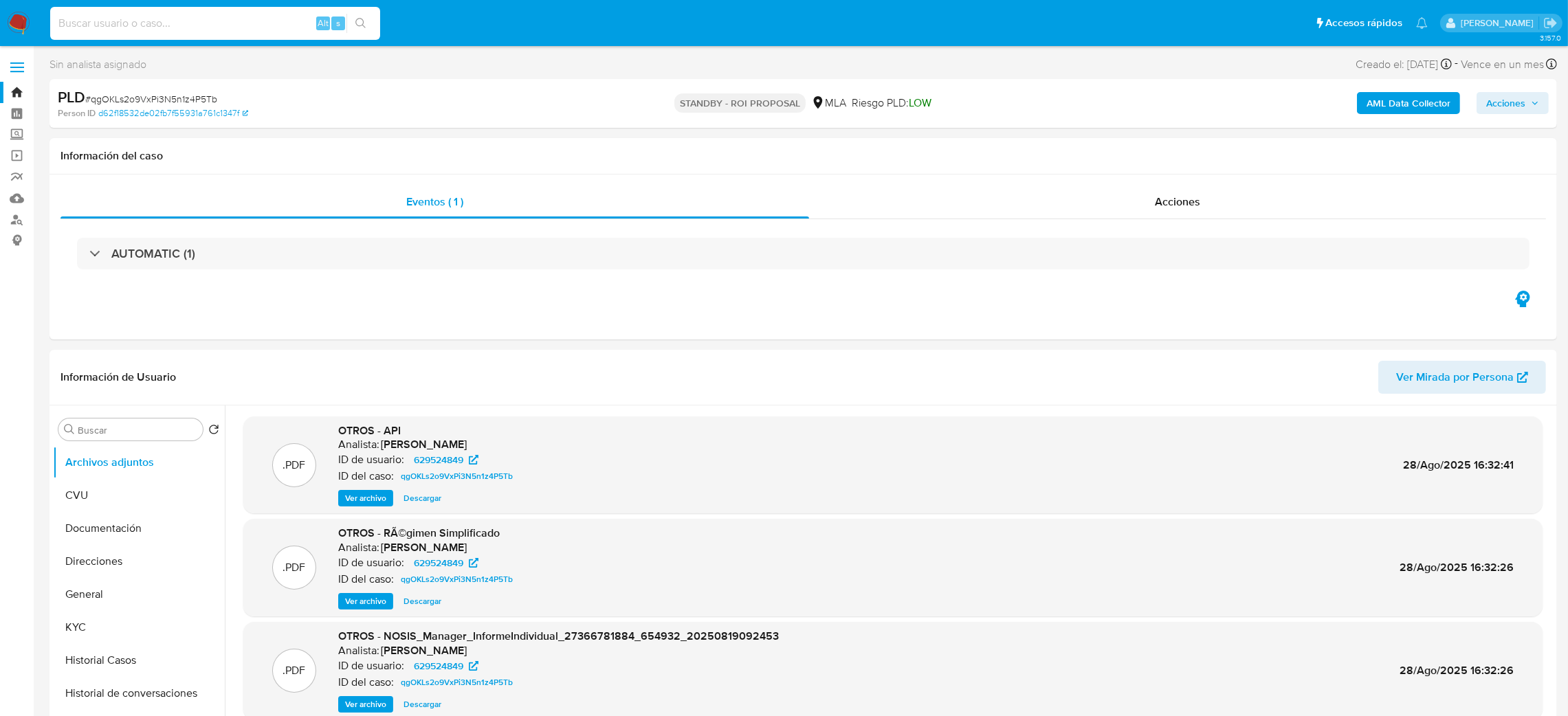
click at [225, 31] on input at bounding box center [215, 23] width 330 height 18
paste input "x5ypncOO64A44oKzw3SqCRU6"
type input "x5ypncOO64A44oKzw3SqCRU6"
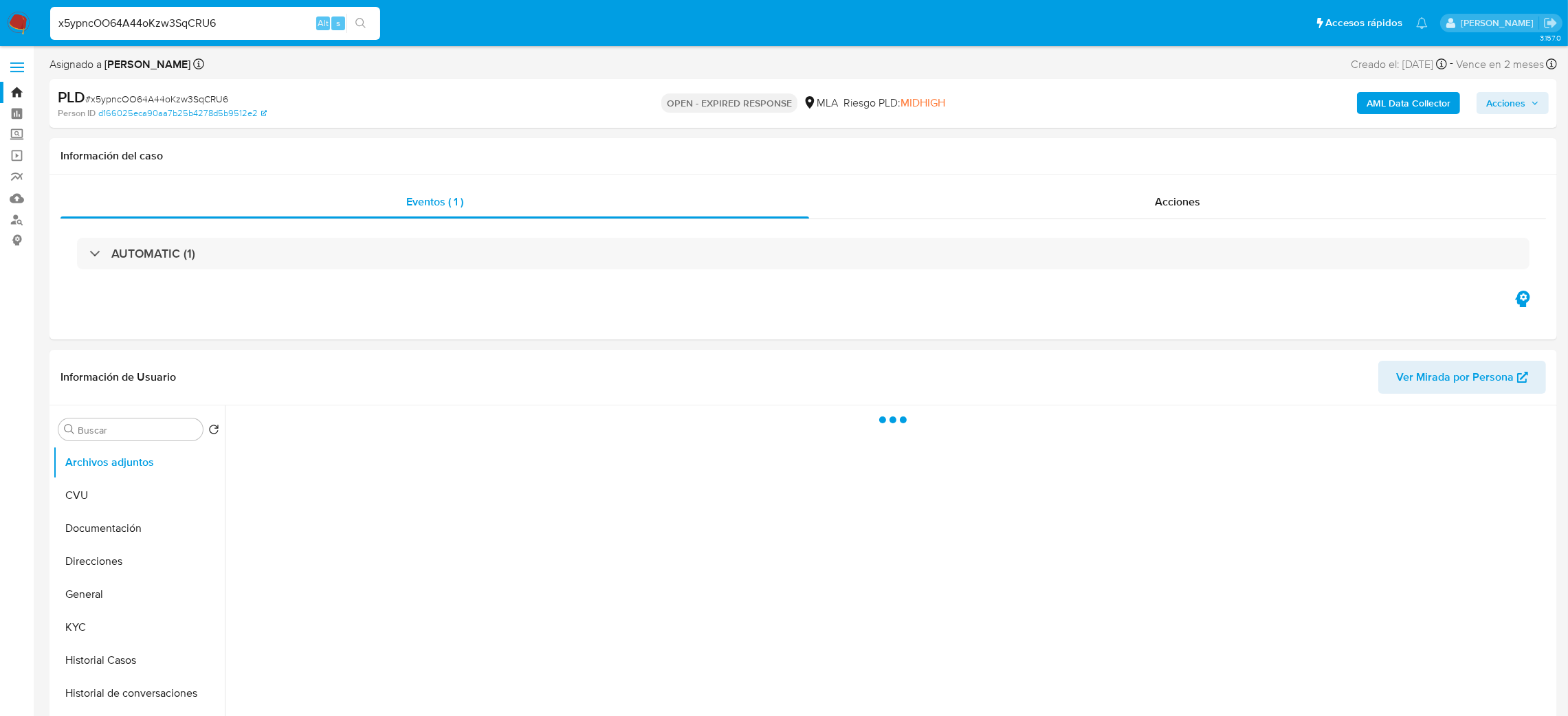
click at [215, 97] on span "# x5ypncOO64A44oKzw3SqCRU6" at bounding box center [156, 98] width 143 height 13
copy span "x5ypncOO64A44oKzw3SqCRU6"
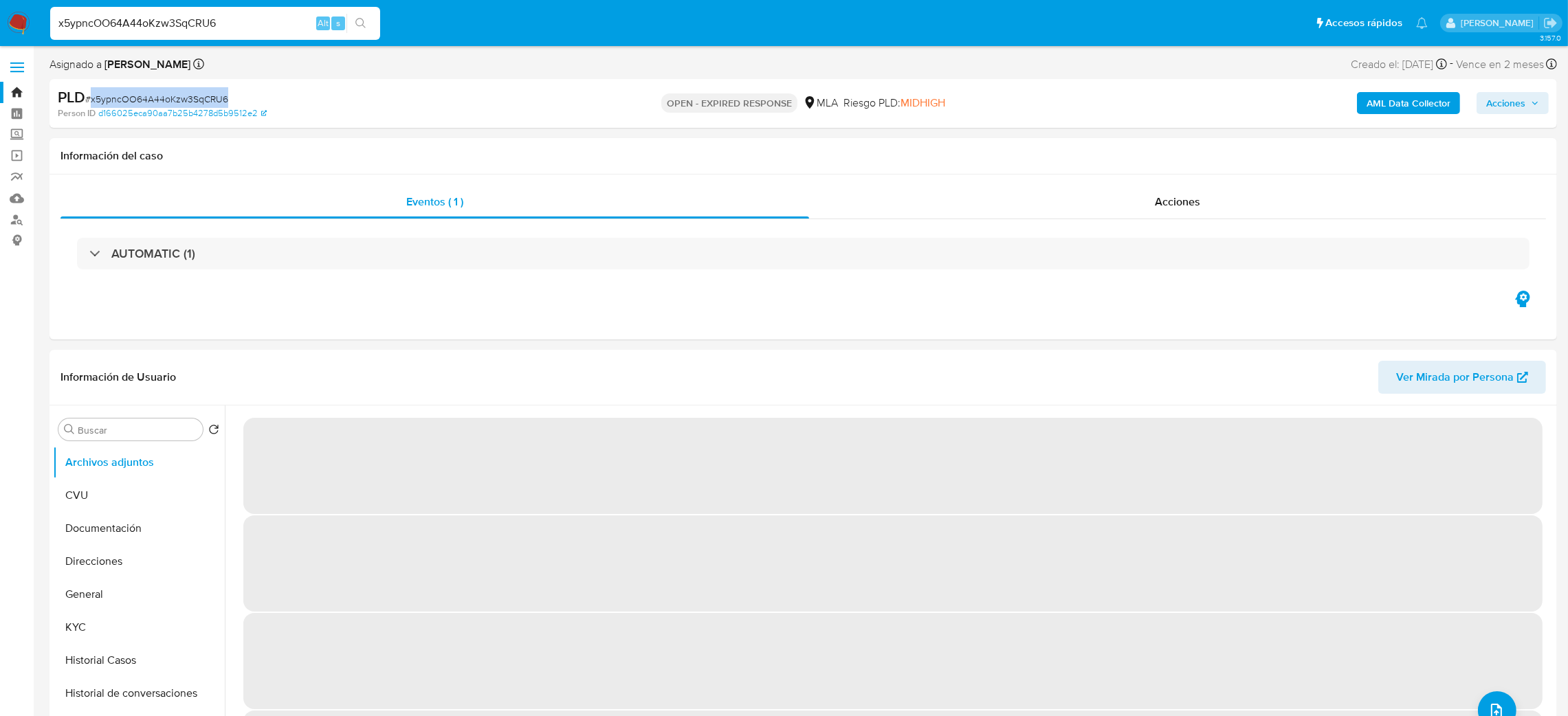
click at [15, 18] on img at bounding box center [19, 24] width 24 height 24
select select "10"
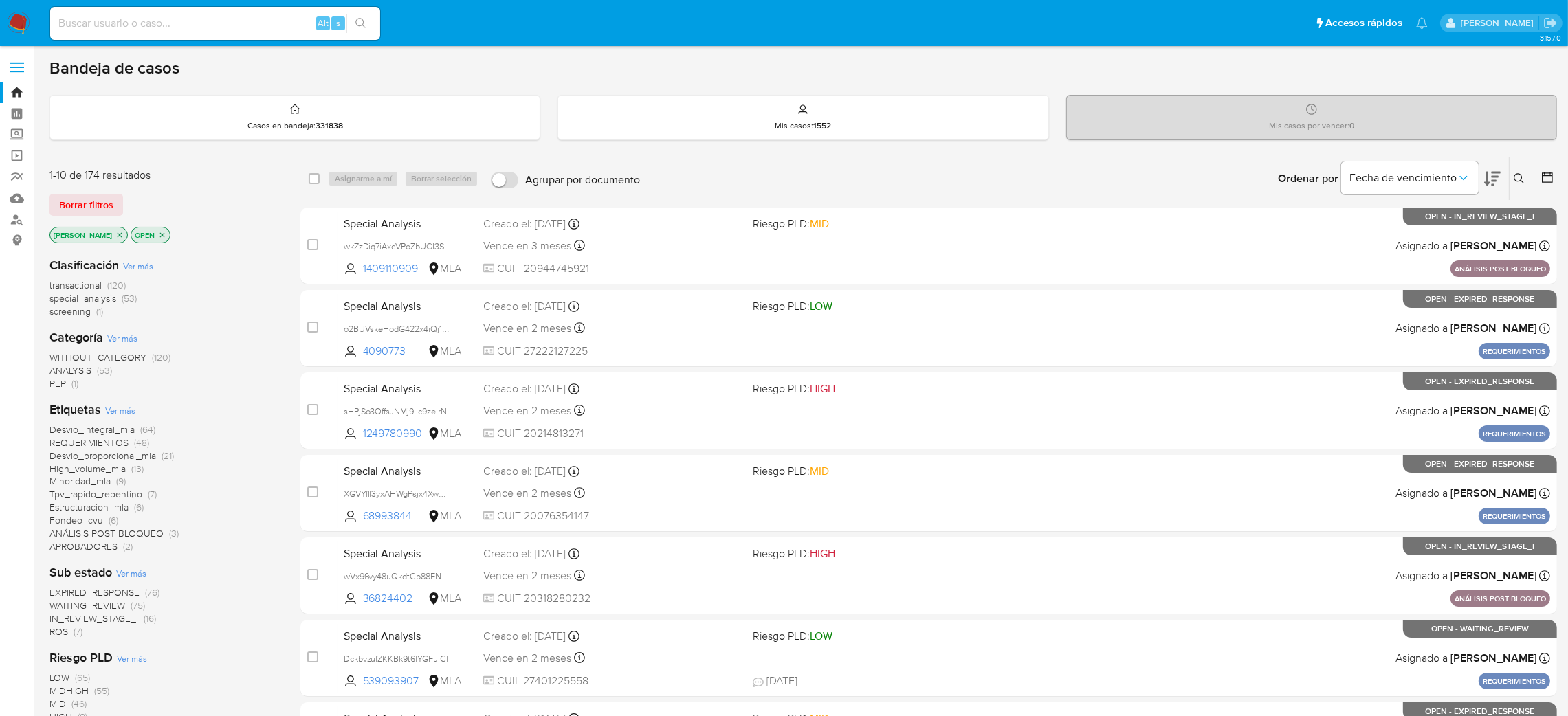
click at [1519, 178] on icon at bounding box center [1519, 178] width 11 height 11
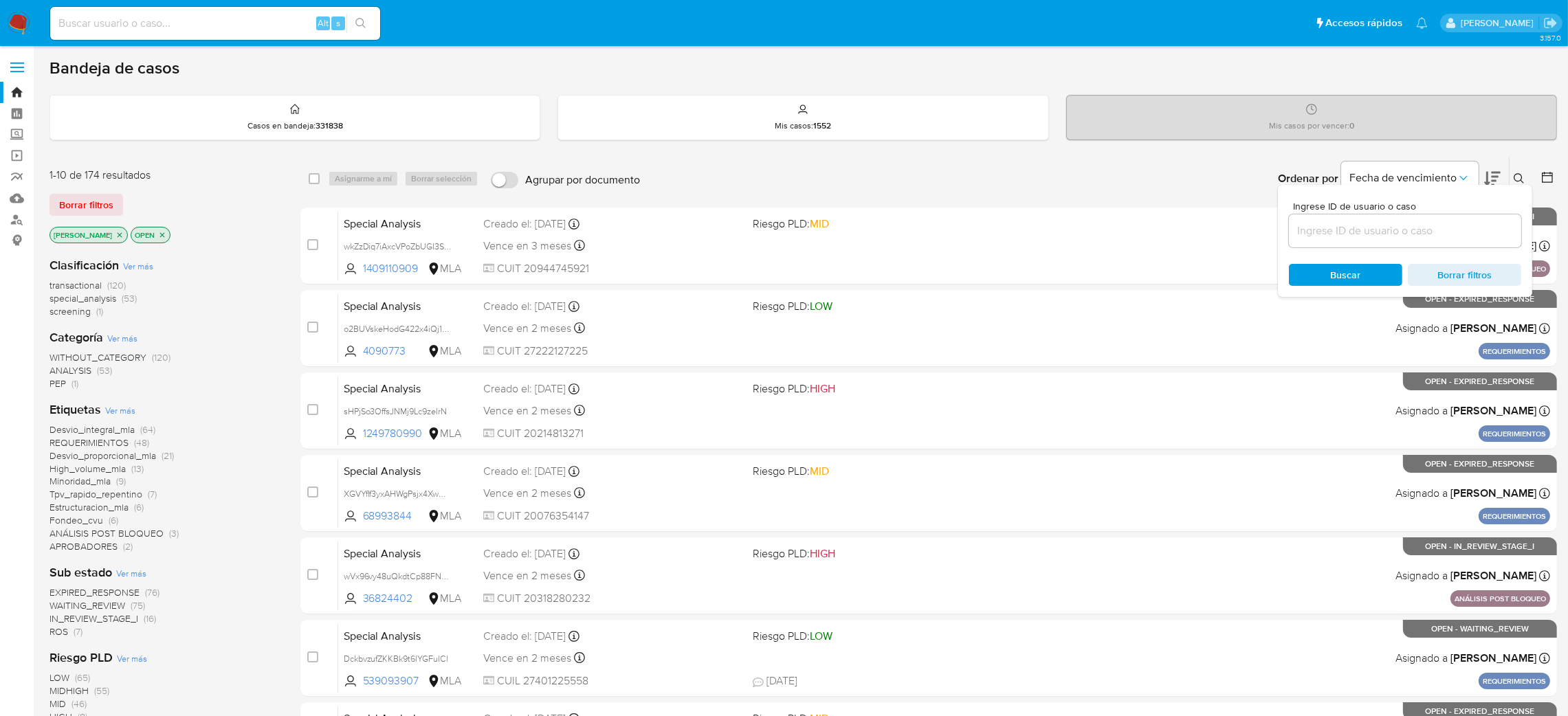
click at [1349, 237] on input at bounding box center [1404, 230] width 232 height 18
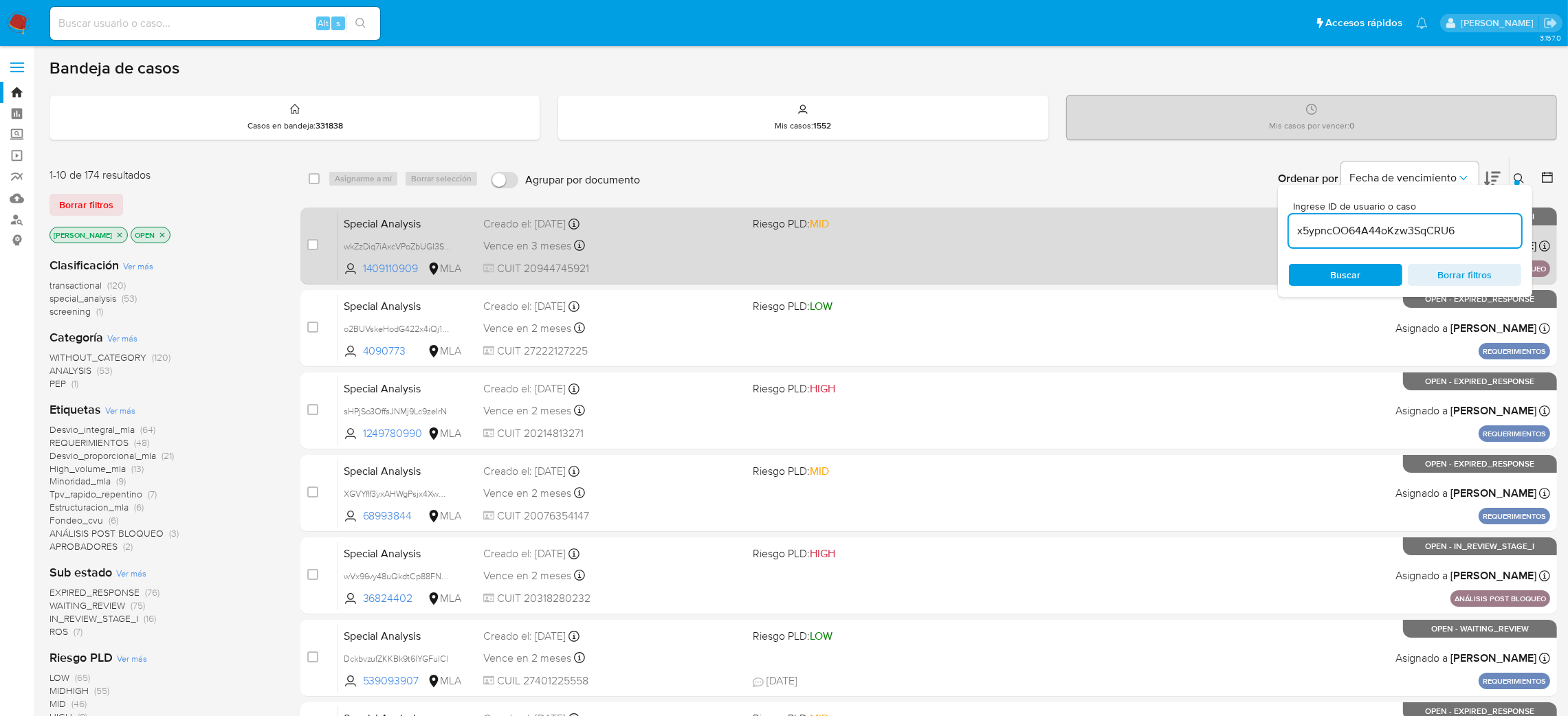
type input "x5ypncOO64A44oKzw3SqCRU6"
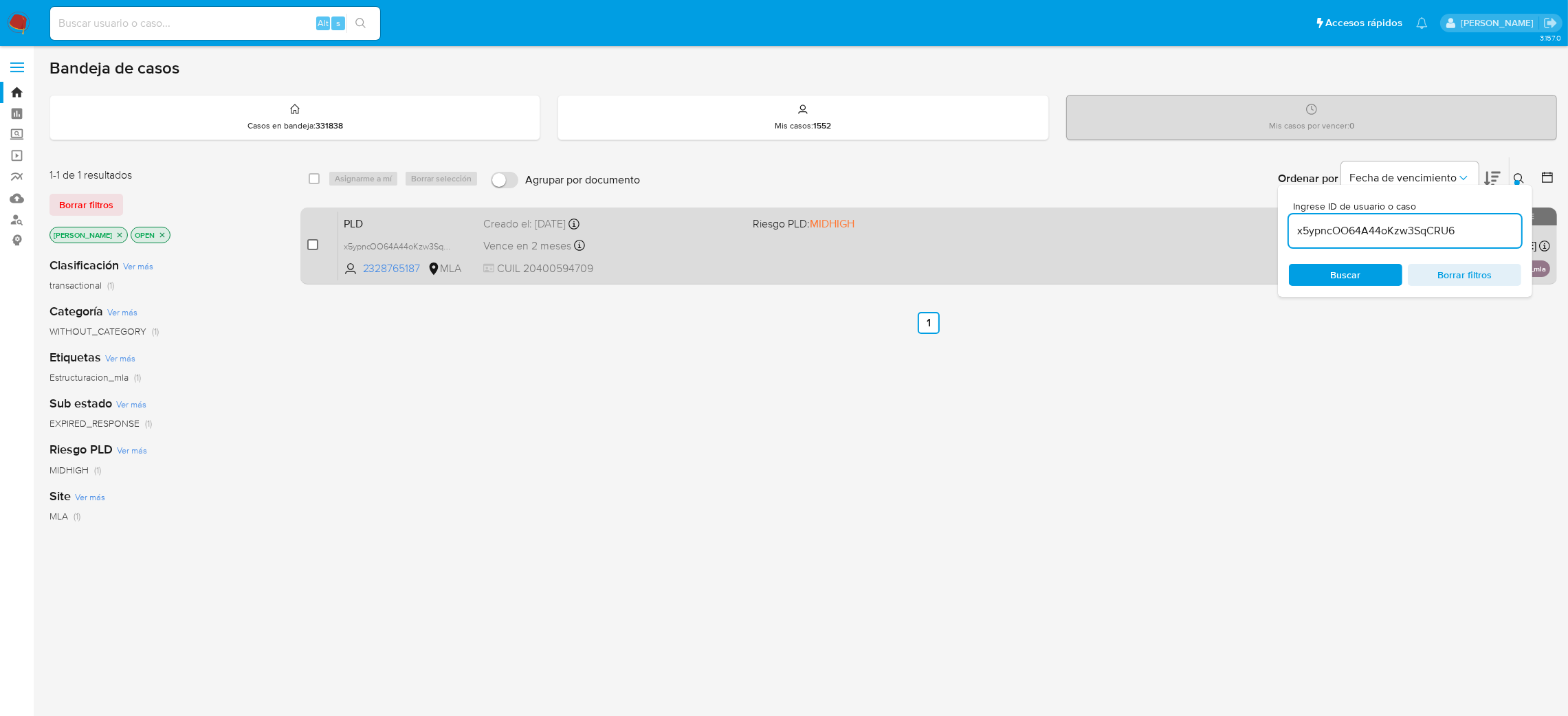
click at [310, 248] on input "checkbox" at bounding box center [313, 244] width 11 height 11
checkbox input "true"
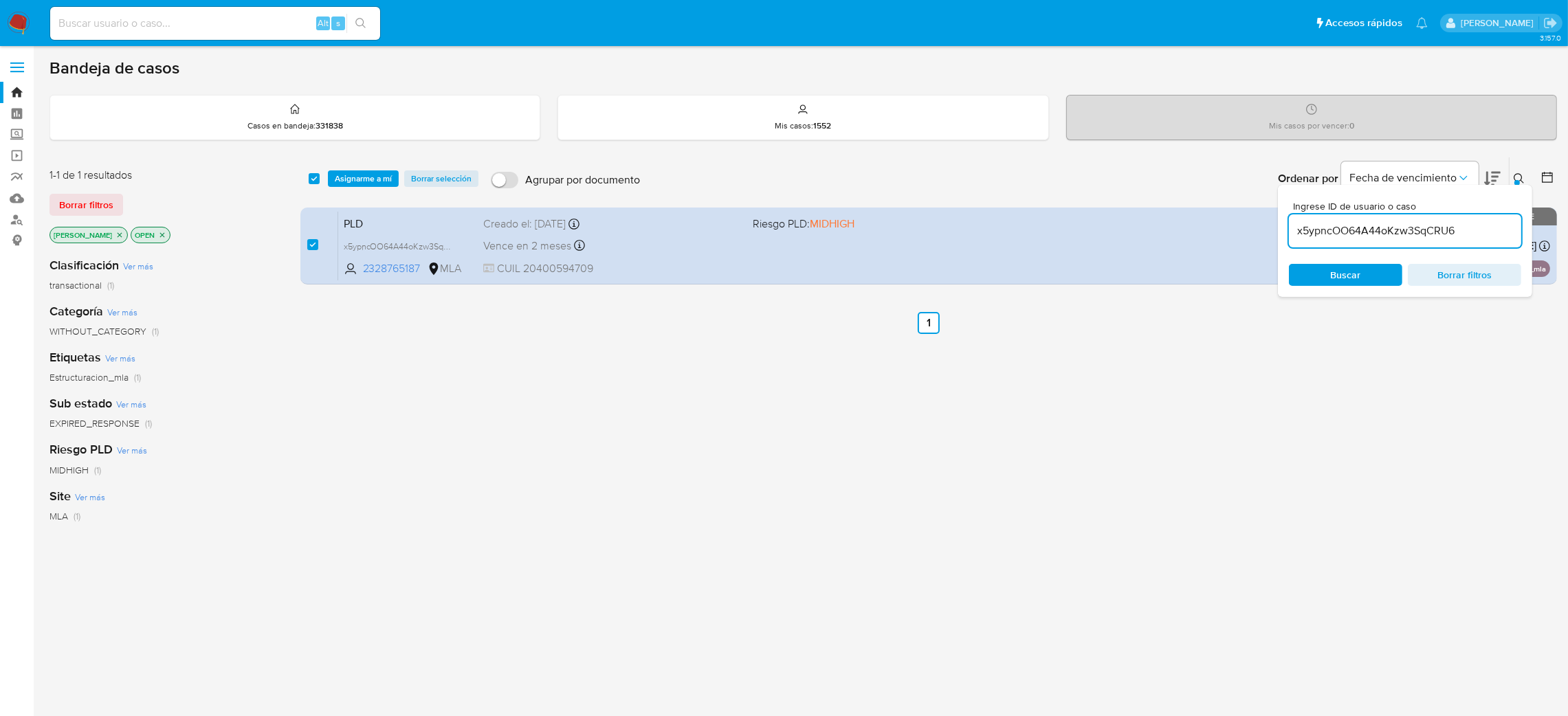
click at [366, 162] on div "select-all-cases-checkbox Asignarme a mí Borrar selección Agrupar por documento…" at bounding box center [929, 178] width 1257 height 42
click at [374, 172] on span "Asignarme a mí" at bounding box center [363, 178] width 57 height 13
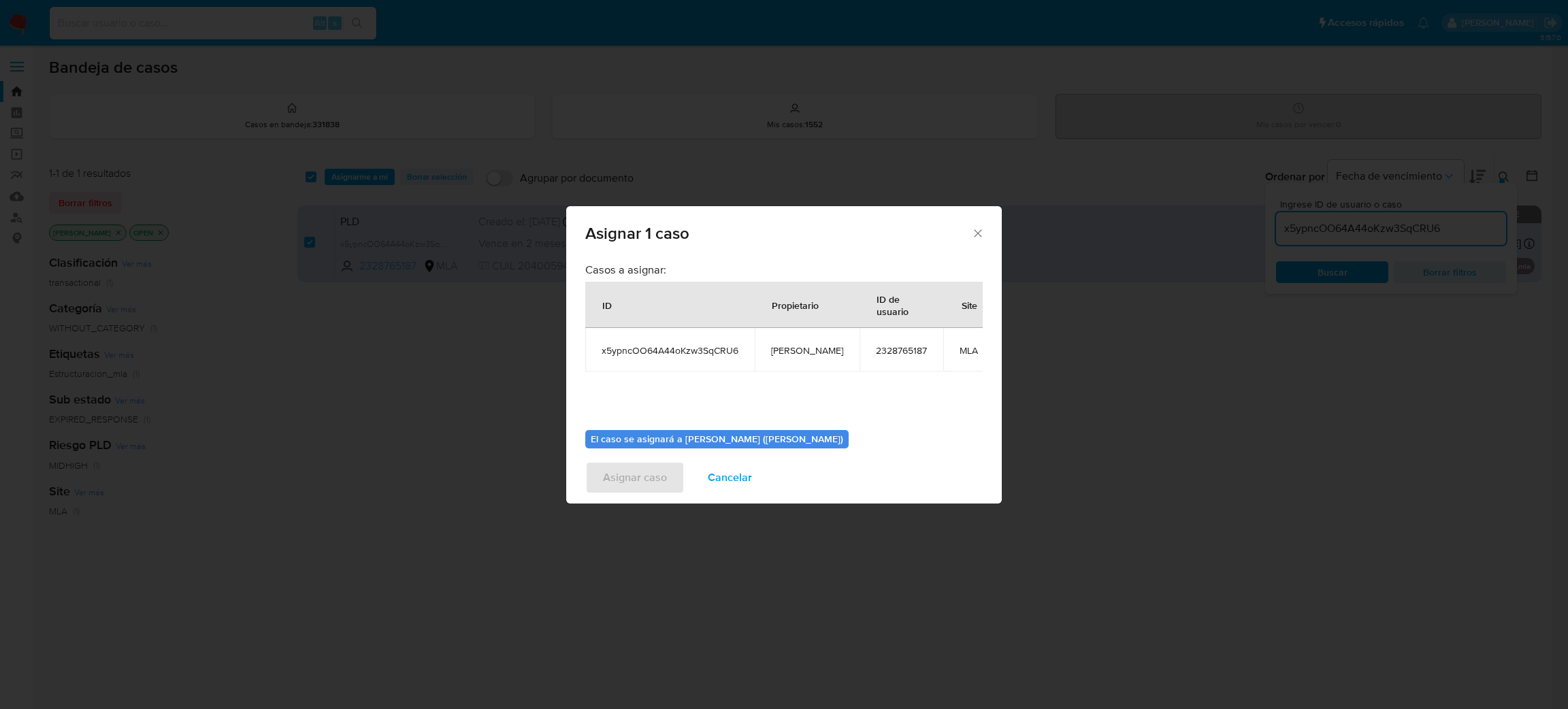
click at [786, 354] on span "[PERSON_NAME]" at bounding box center [807, 350] width 72 height 12
click at [786, 355] on span "[PERSON_NAME]" at bounding box center [807, 350] width 72 height 12
copy span "[PERSON_NAME]"
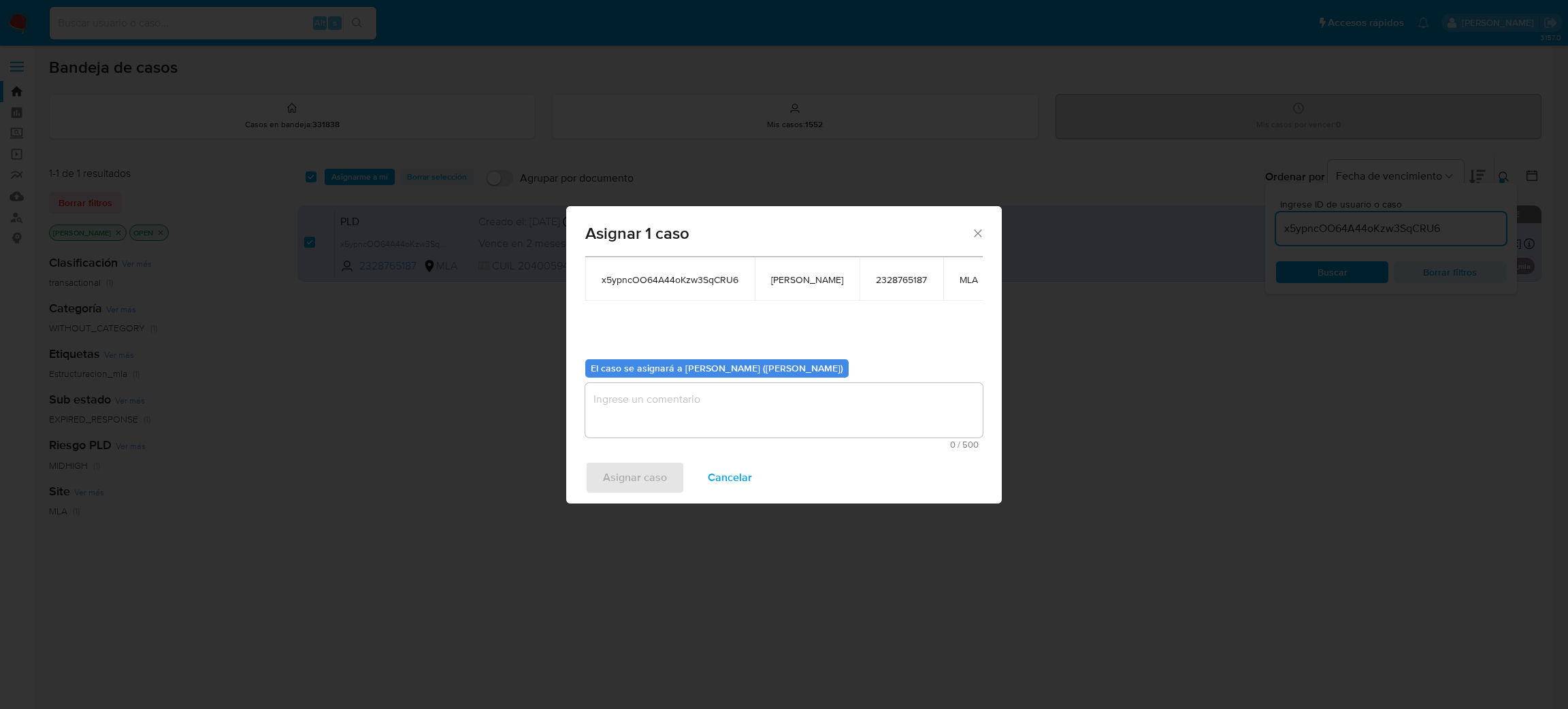
click at [662, 395] on textarea "assign-modal" at bounding box center [784, 410] width 397 height 54
paste textarea "[PERSON_NAME]"
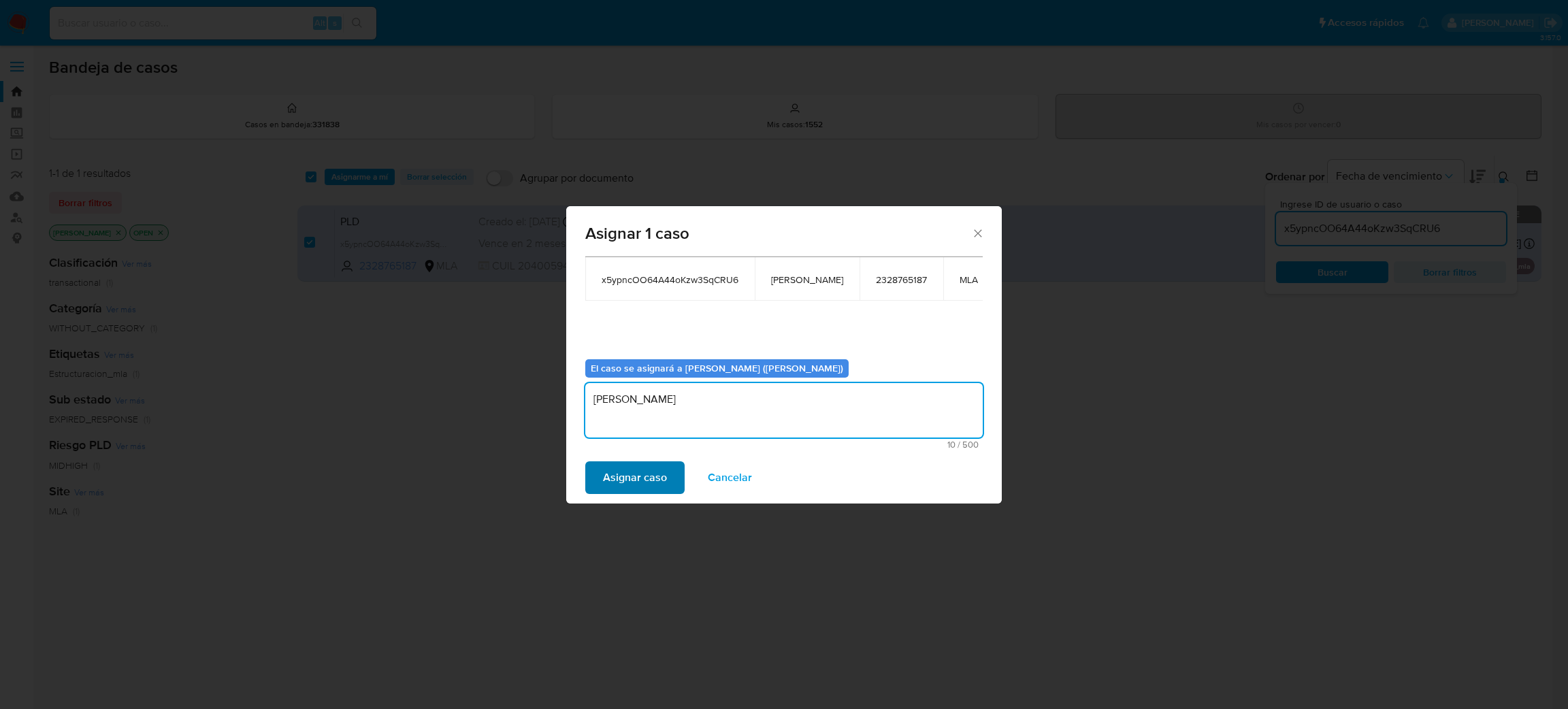
type textarea "[PERSON_NAME]"
click at [623, 475] on span "Asignar caso" at bounding box center [635, 477] width 64 height 30
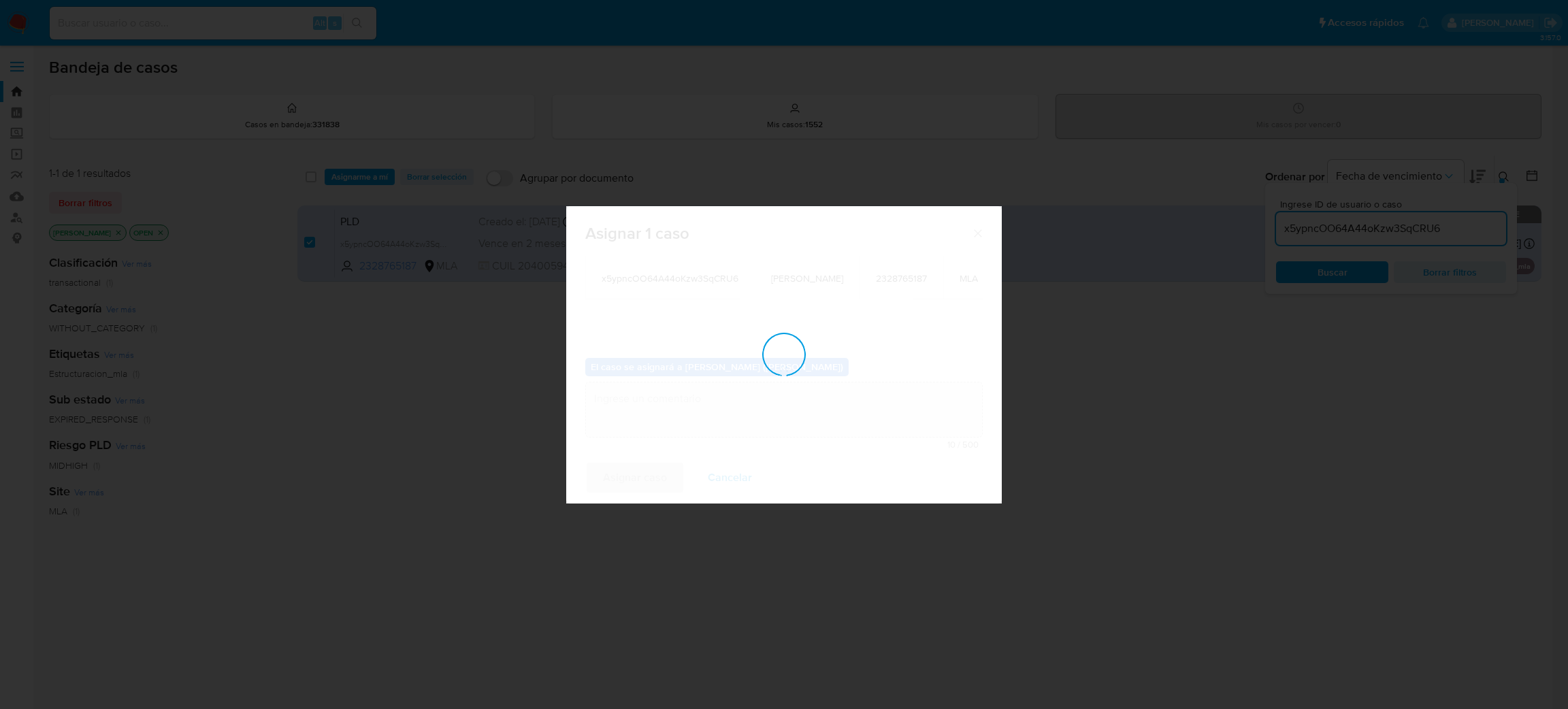
checkbox input "false"
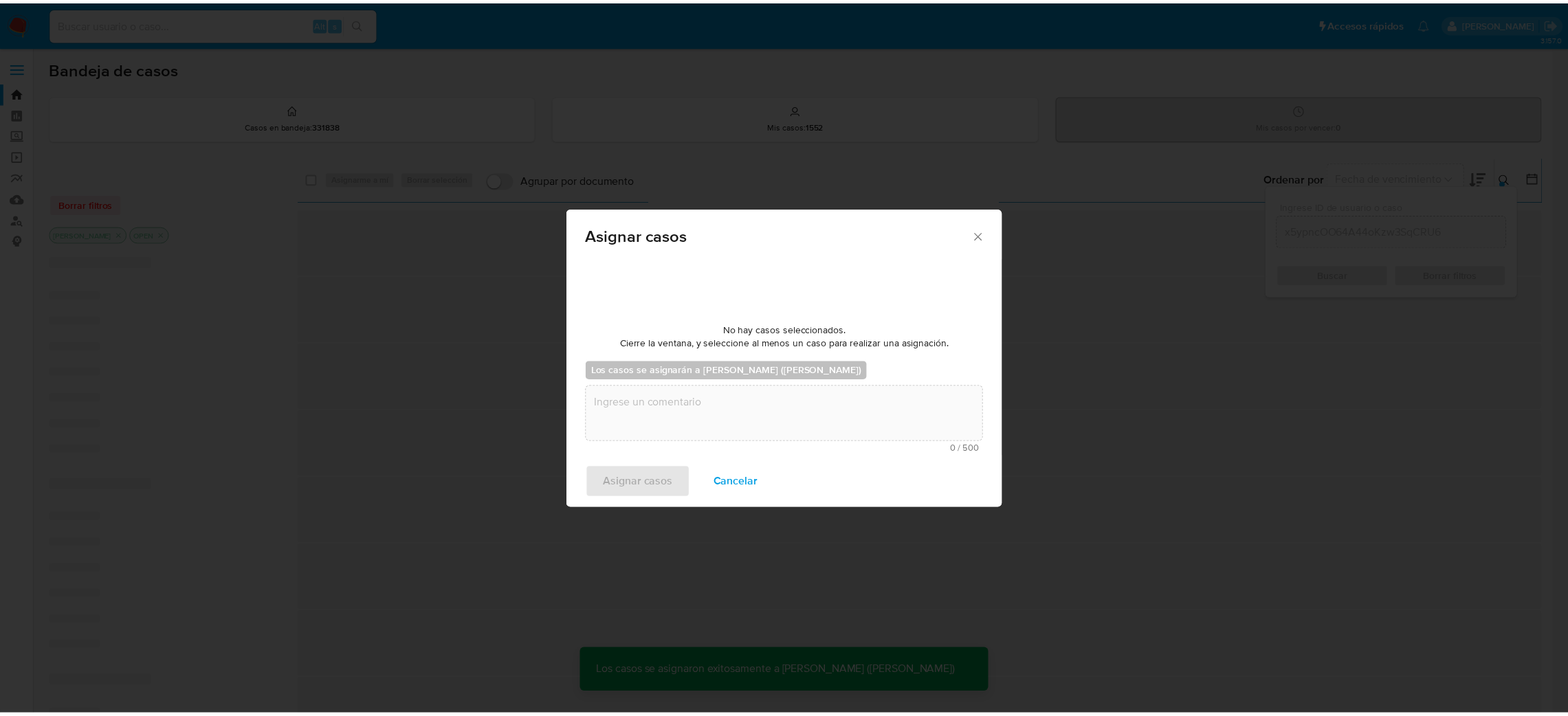
scroll to position [83, 0]
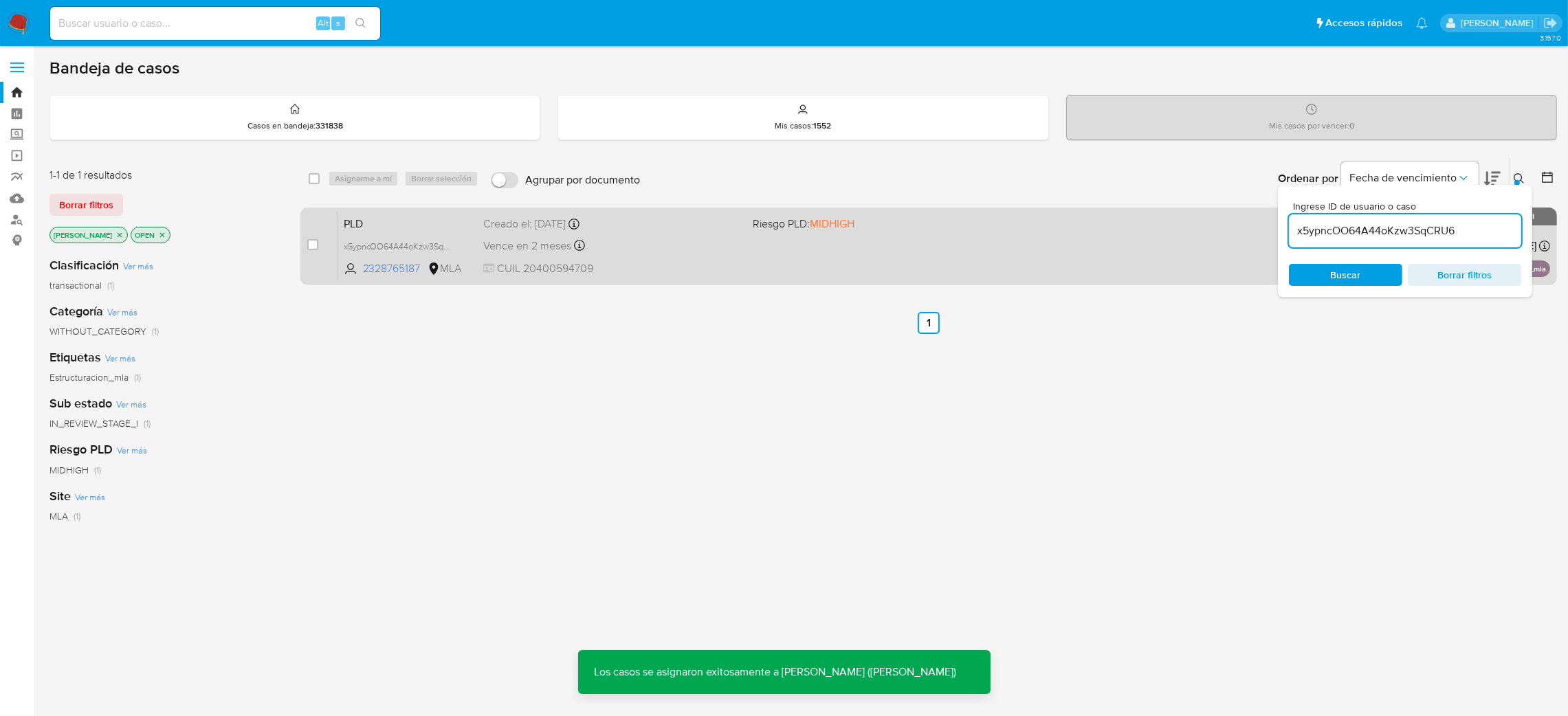
click at [410, 226] on span "PLD" at bounding box center [408, 222] width 129 height 18
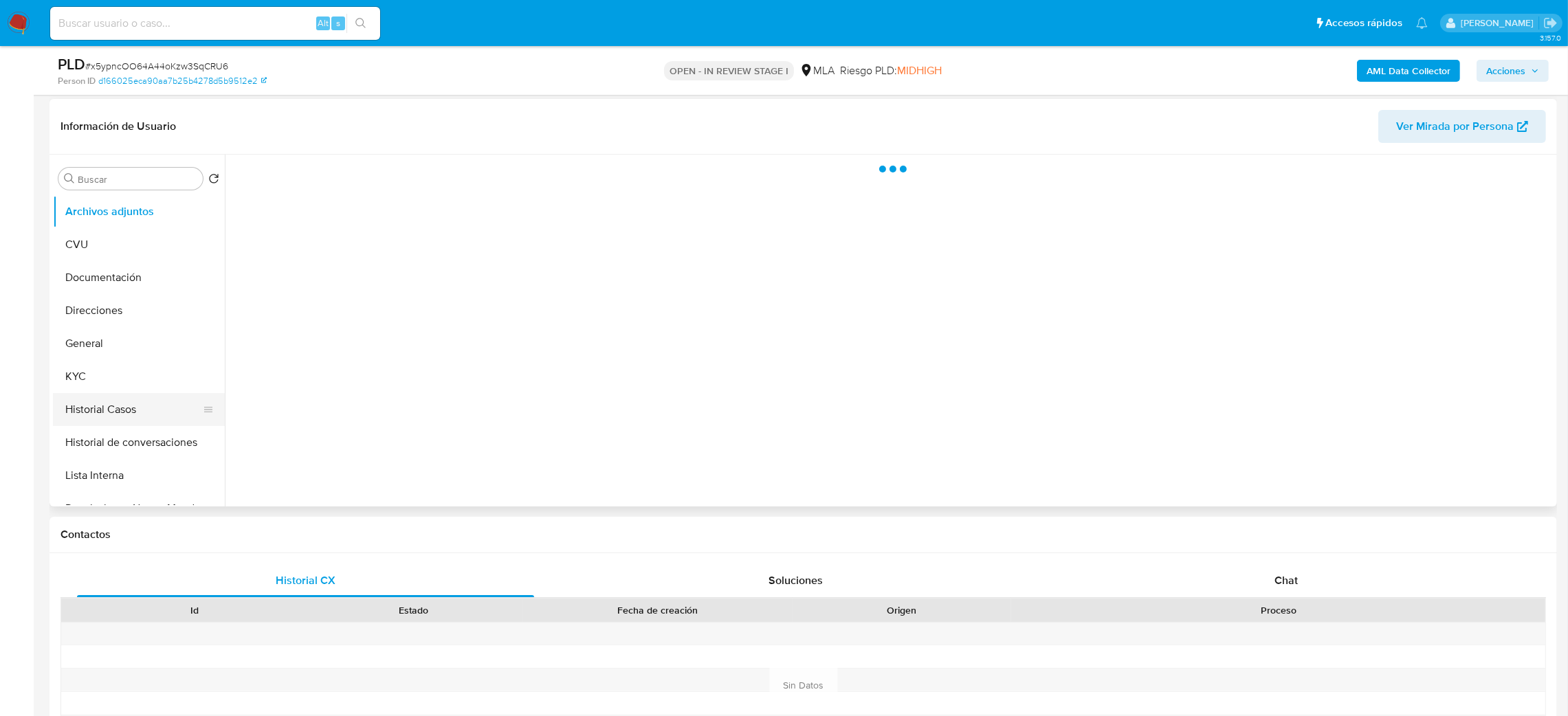
scroll to position [206, 0]
click at [102, 348] on button "General" at bounding box center [133, 340] width 161 height 33
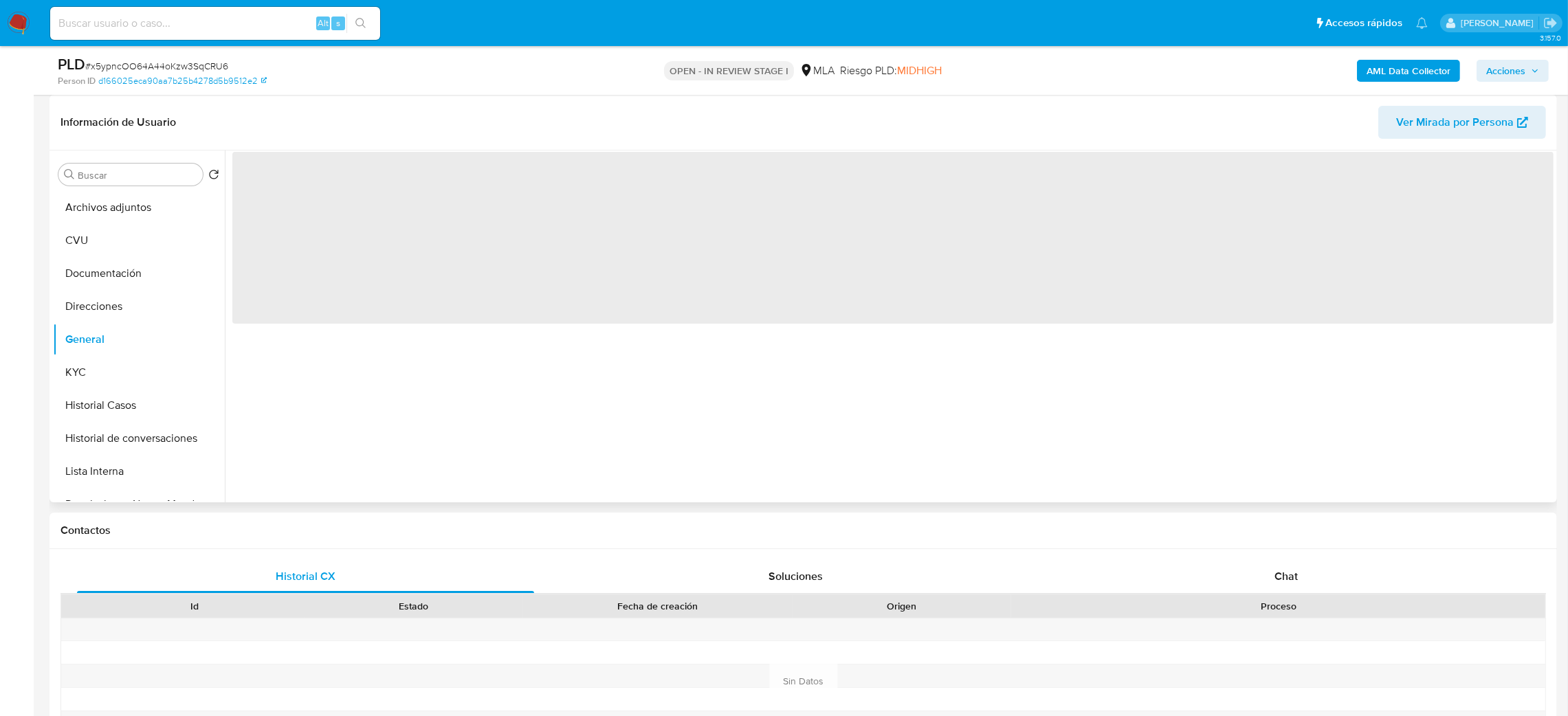
select select "10"
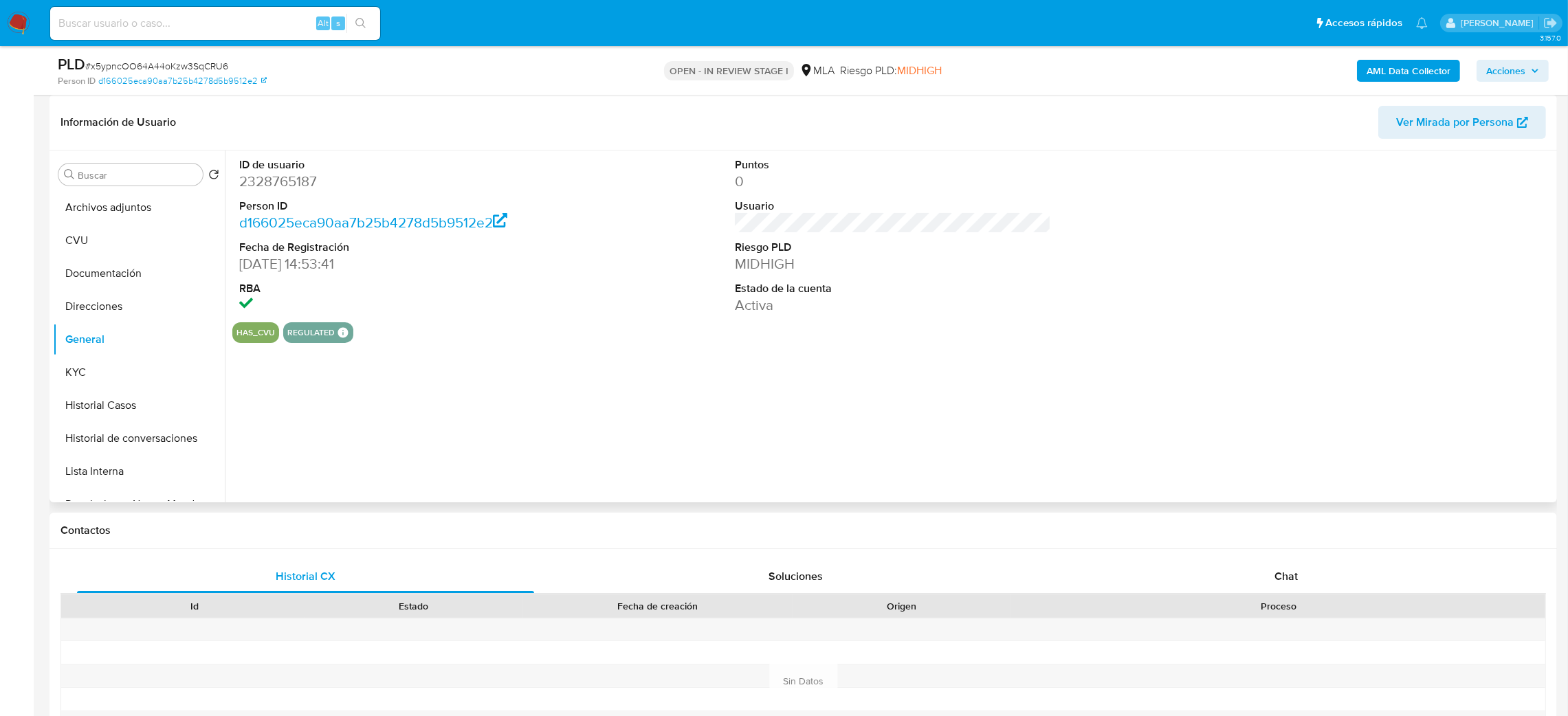
click at [263, 177] on dd "2328765187" at bounding box center [397, 182] width 317 height 19
copy dd "2328765187"
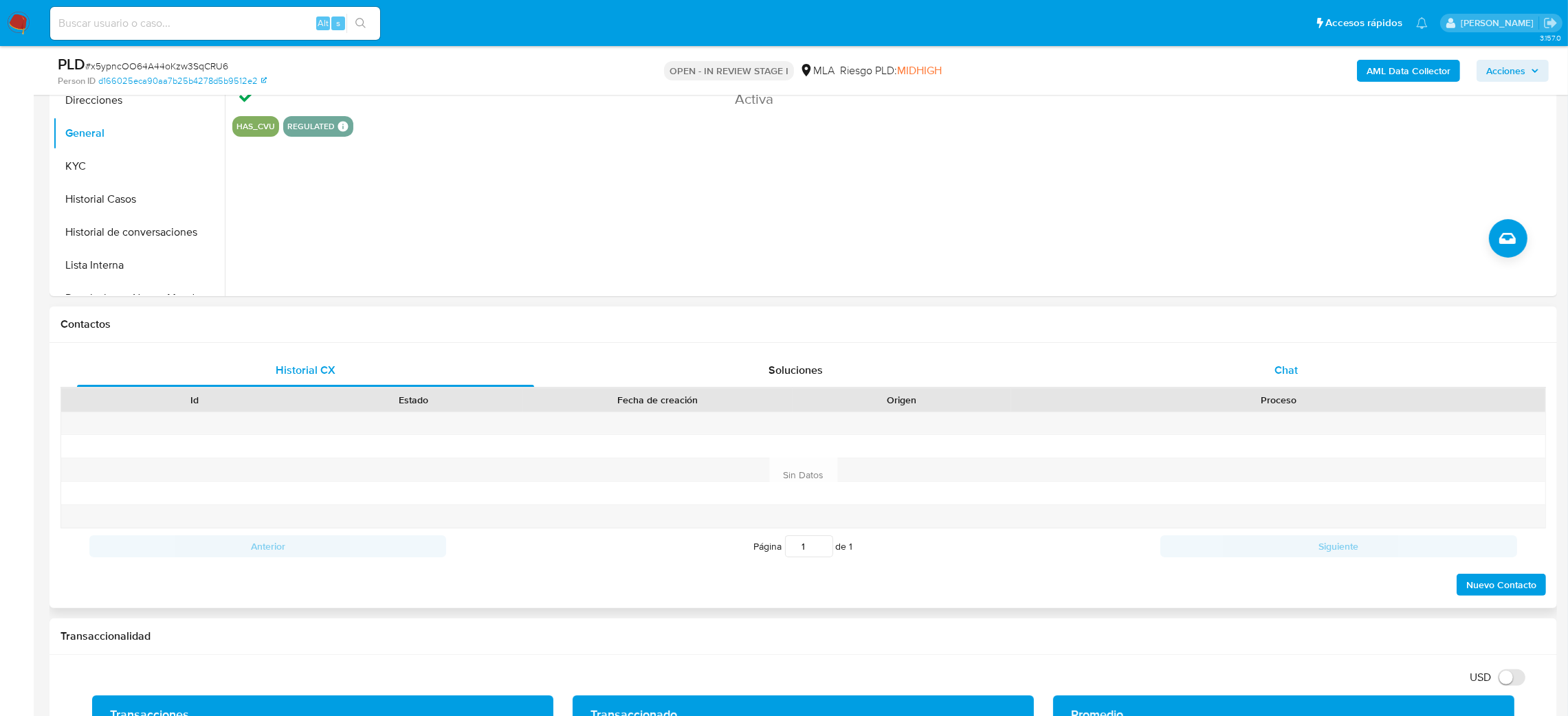
click at [1283, 385] on div "Chat" at bounding box center [1285, 370] width 457 height 33
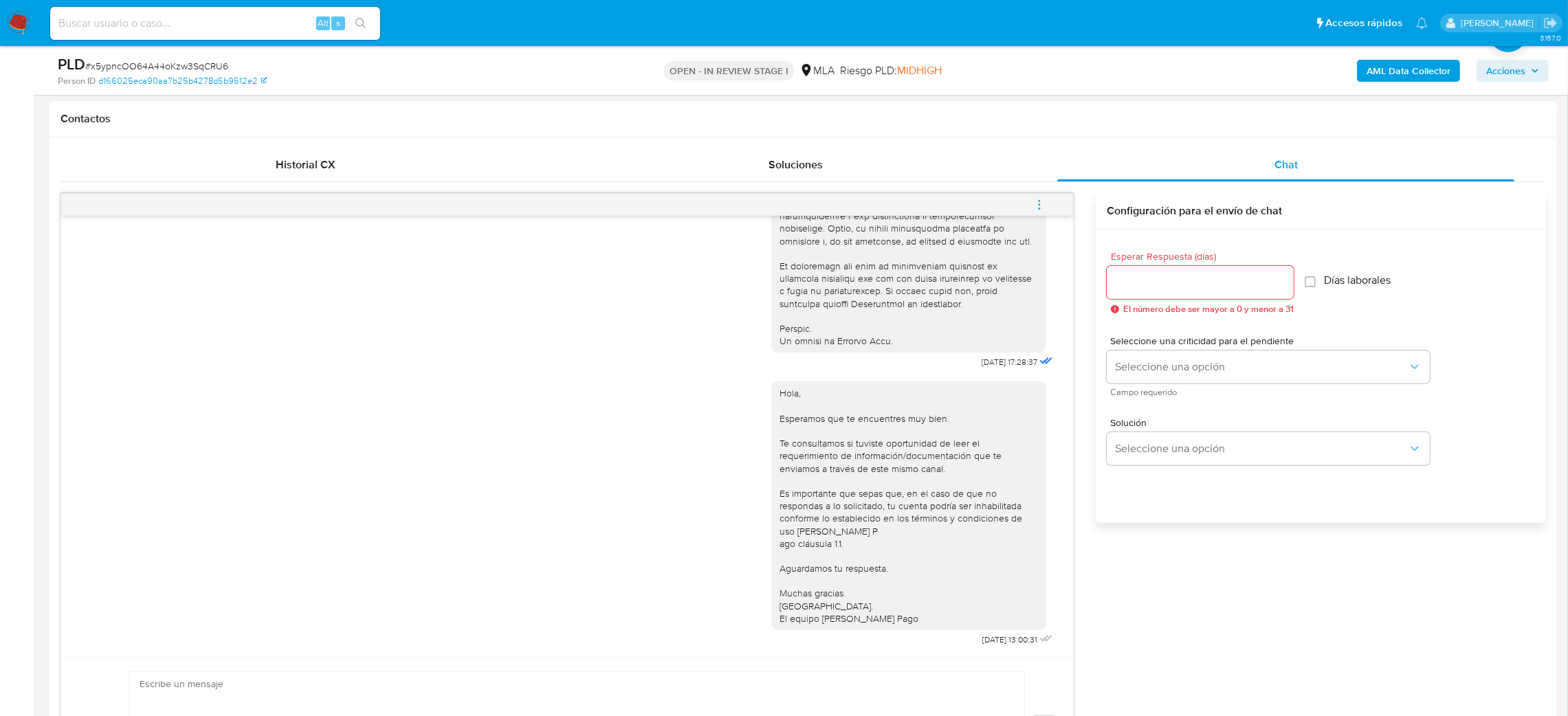
scroll to position [640, 0]
click at [1039, 206] on icon "menu-action" at bounding box center [1040, 205] width 13 height 13
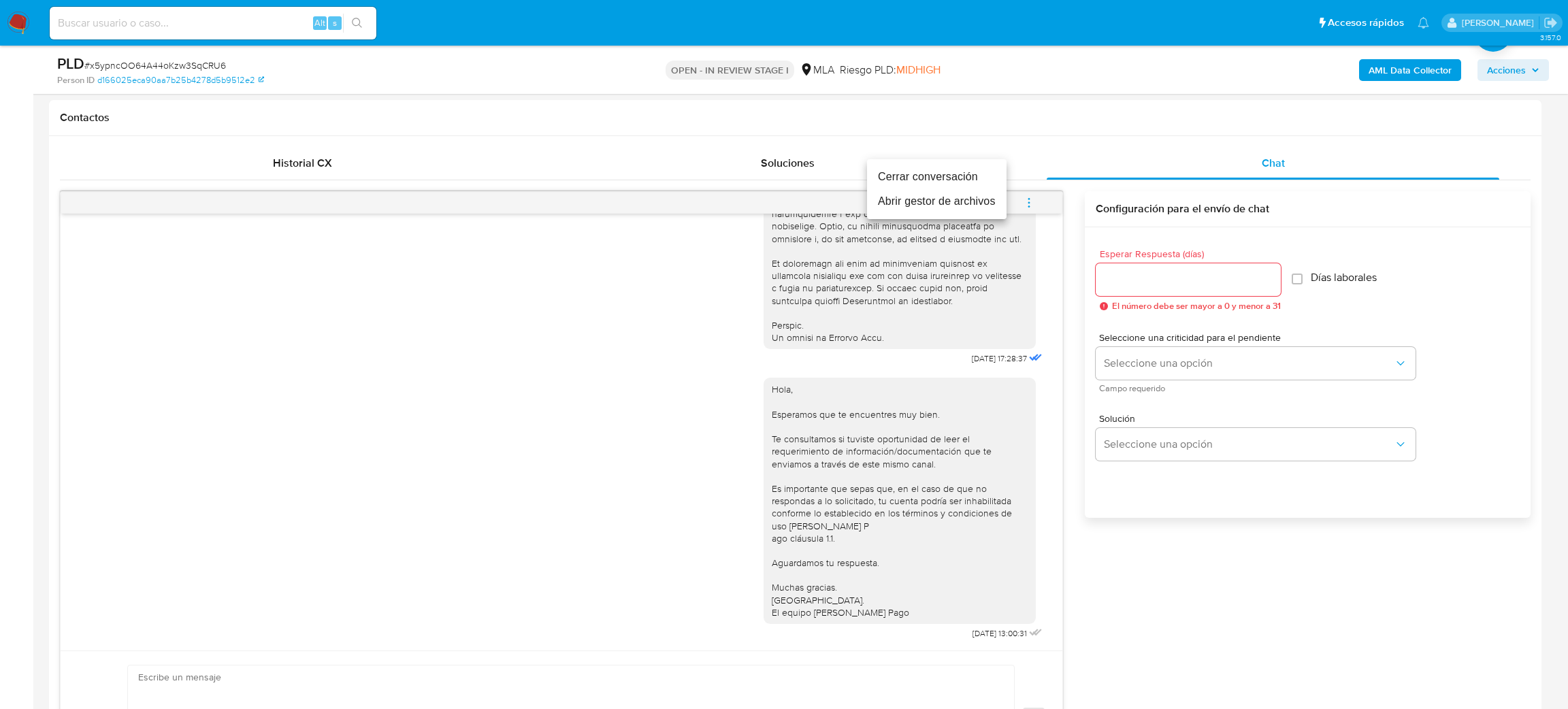
click at [904, 160] on ul "Cerrar conversación Abrir gestor de archivos" at bounding box center [936, 189] width 139 height 60
click at [913, 170] on li "Cerrar conversación" at bounding box center [936, 177] width 139 height 24
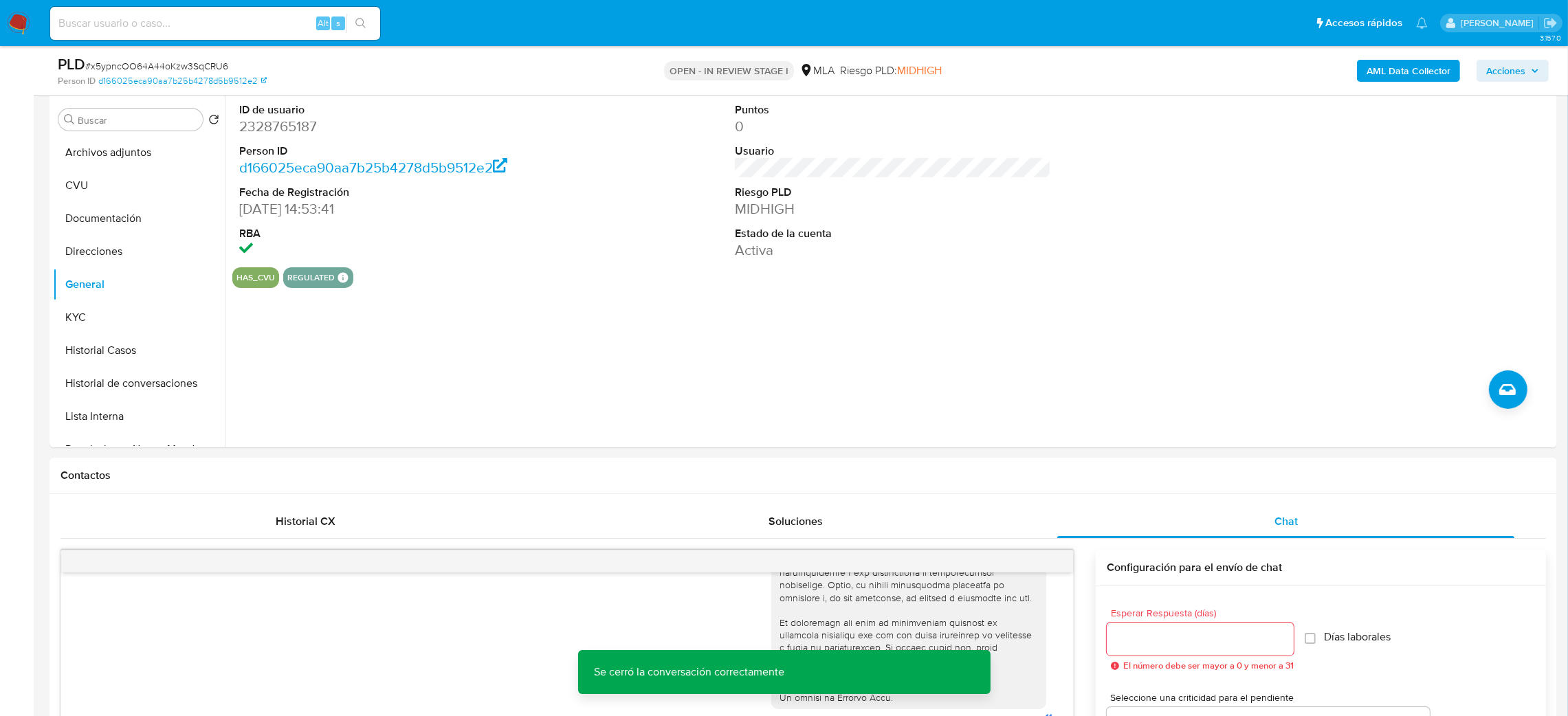
scroll to position [103, 0]
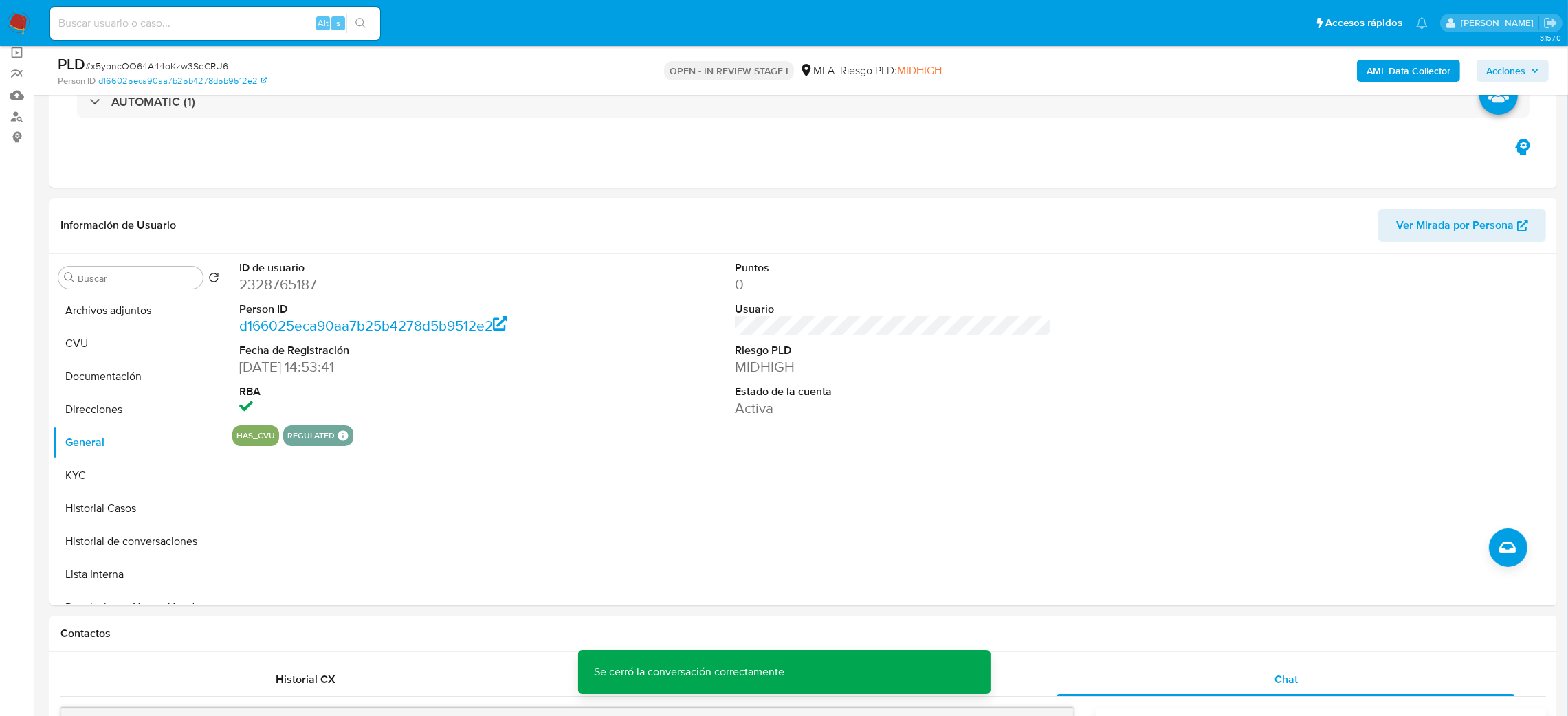
click at [1375, 68] on b "AML Data Collector" at bounding box center [1408, 71] width 84 height 22
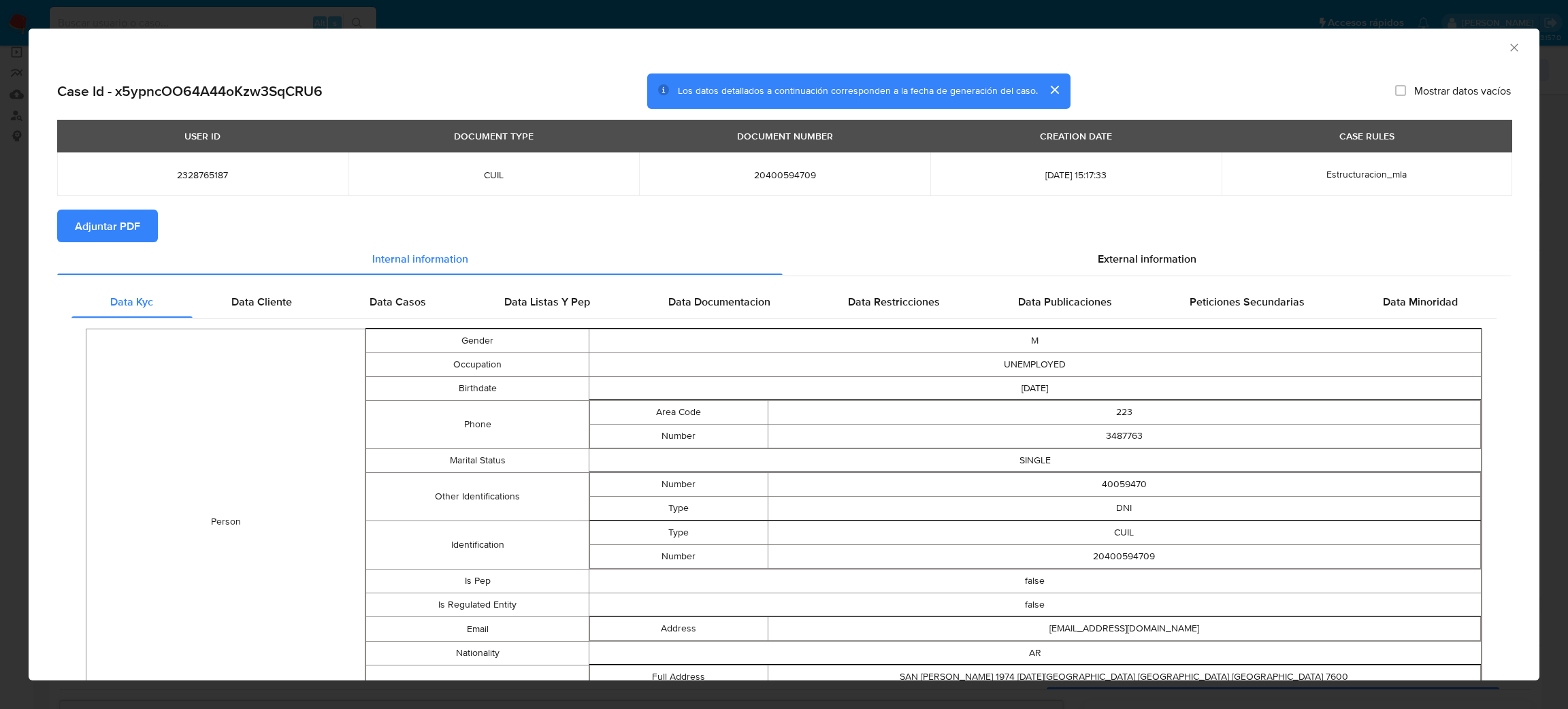
click at [104, 215] on span "Adjuntar PDF" at bounding box center [107, 226] width 65 height 30
click at [1507, 49] on icon "Cerrar ventana" at bounding box center [1514, 47] width 13 height 13
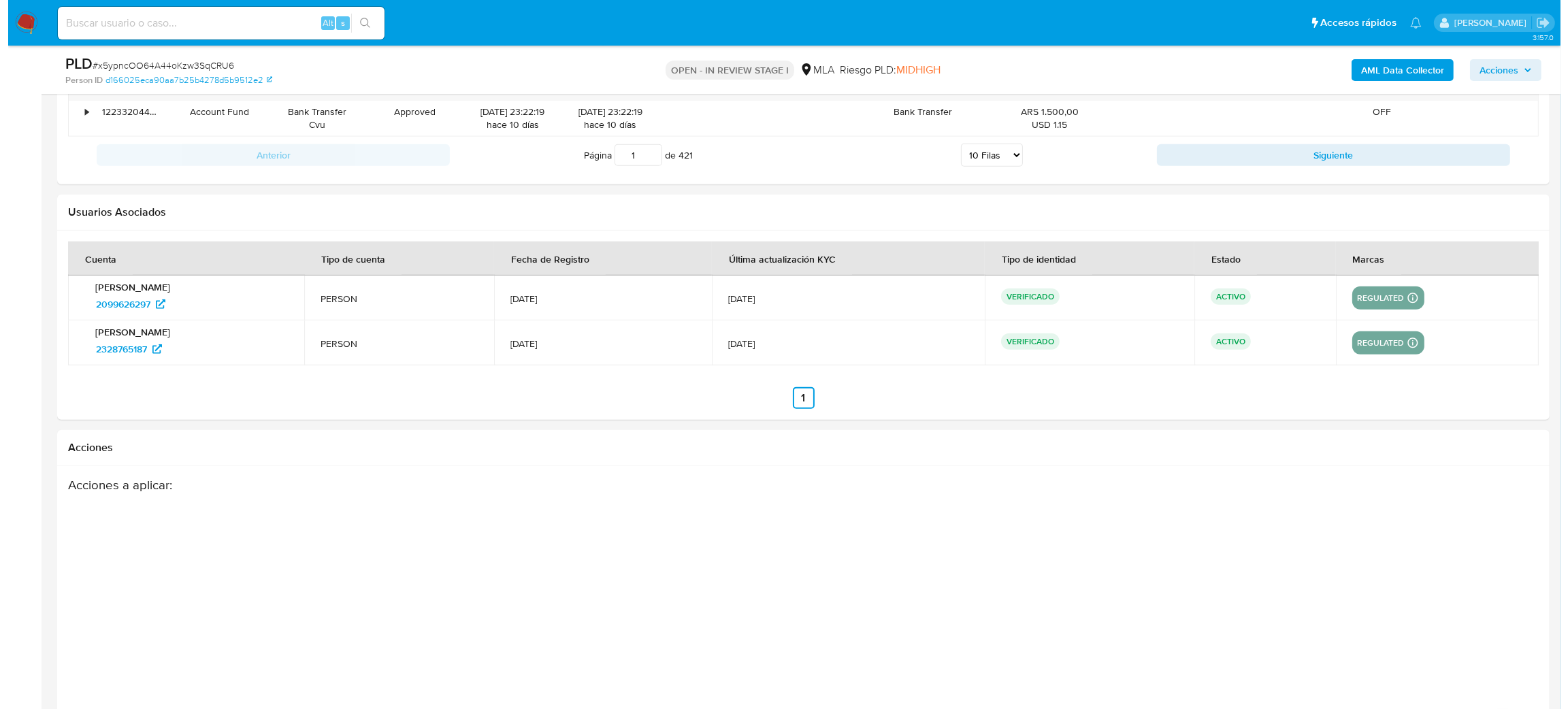
scroll to position [2443, 0]
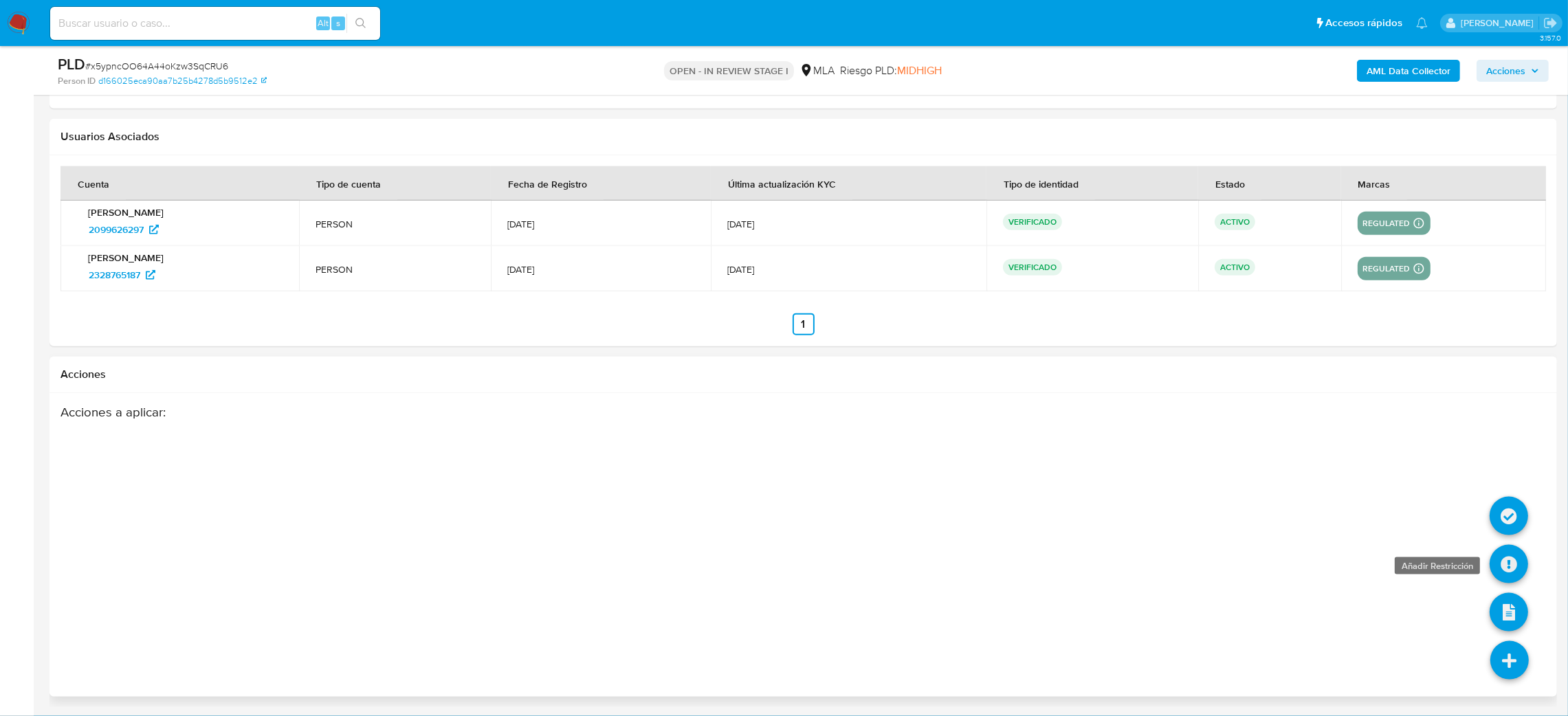
click at [1507, 563] on icon at bounding box center [1508, 564] width 39 height 39
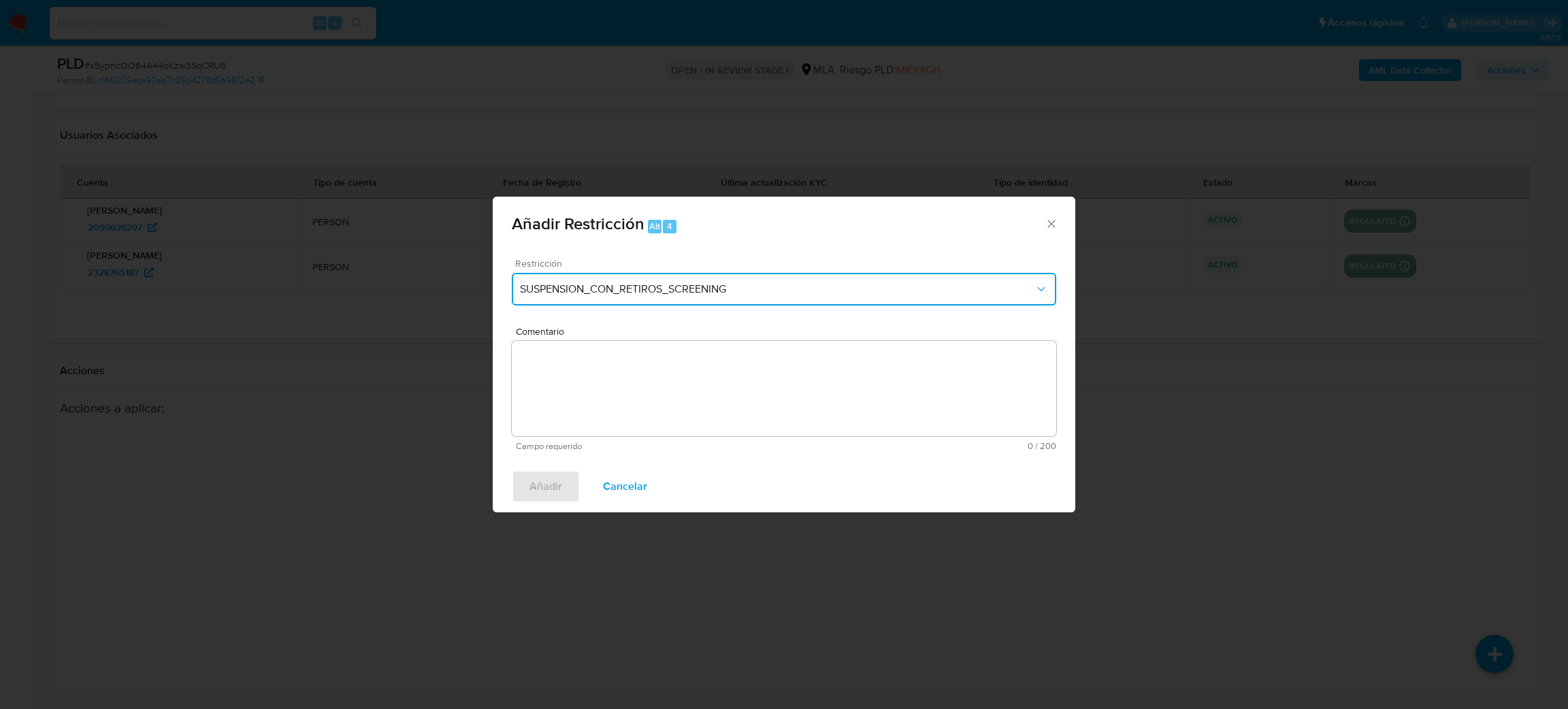
click at [611, 283] on span "SUSPENSION_CON_RETIROS_SCREENING" at bounding box center [777, 289] width 515 height 13
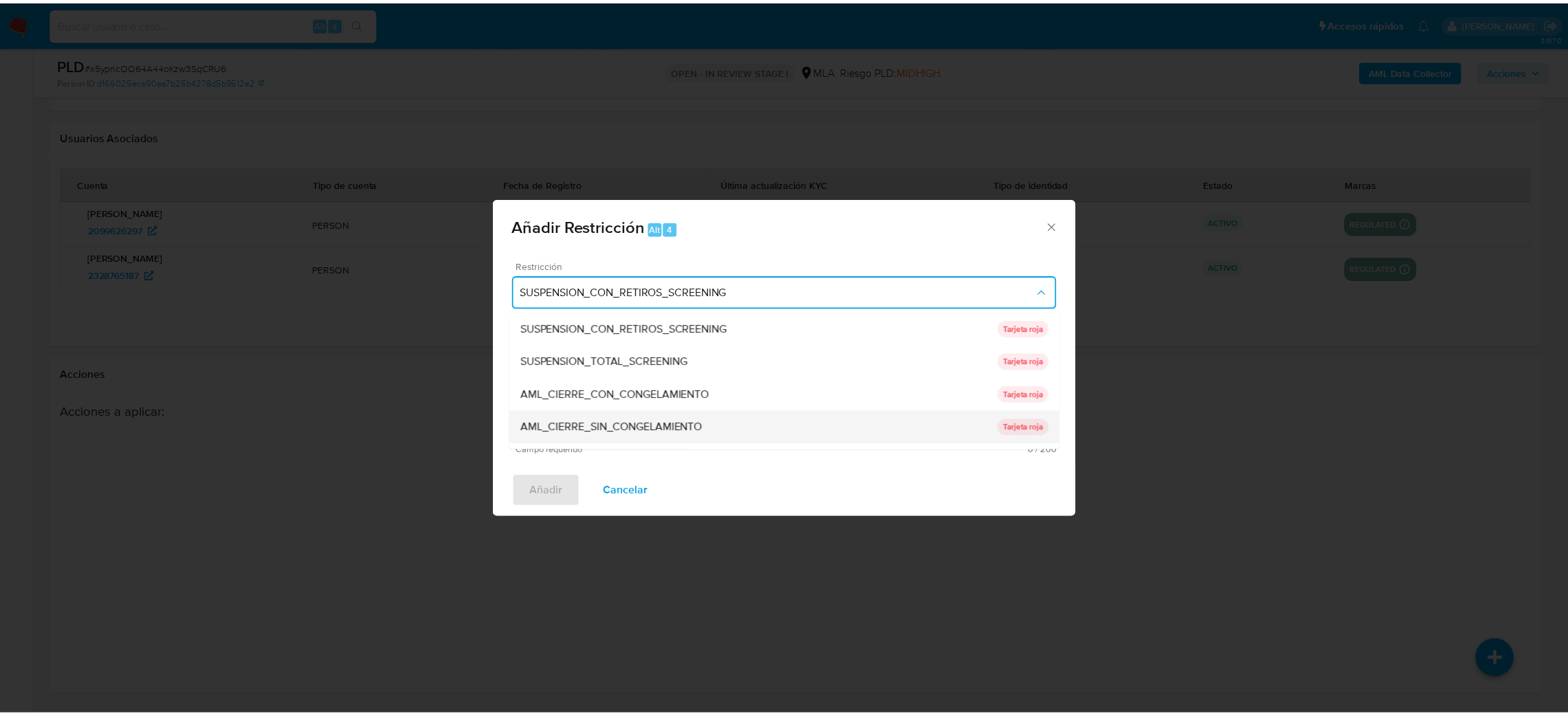
scroll to position [291, 0]
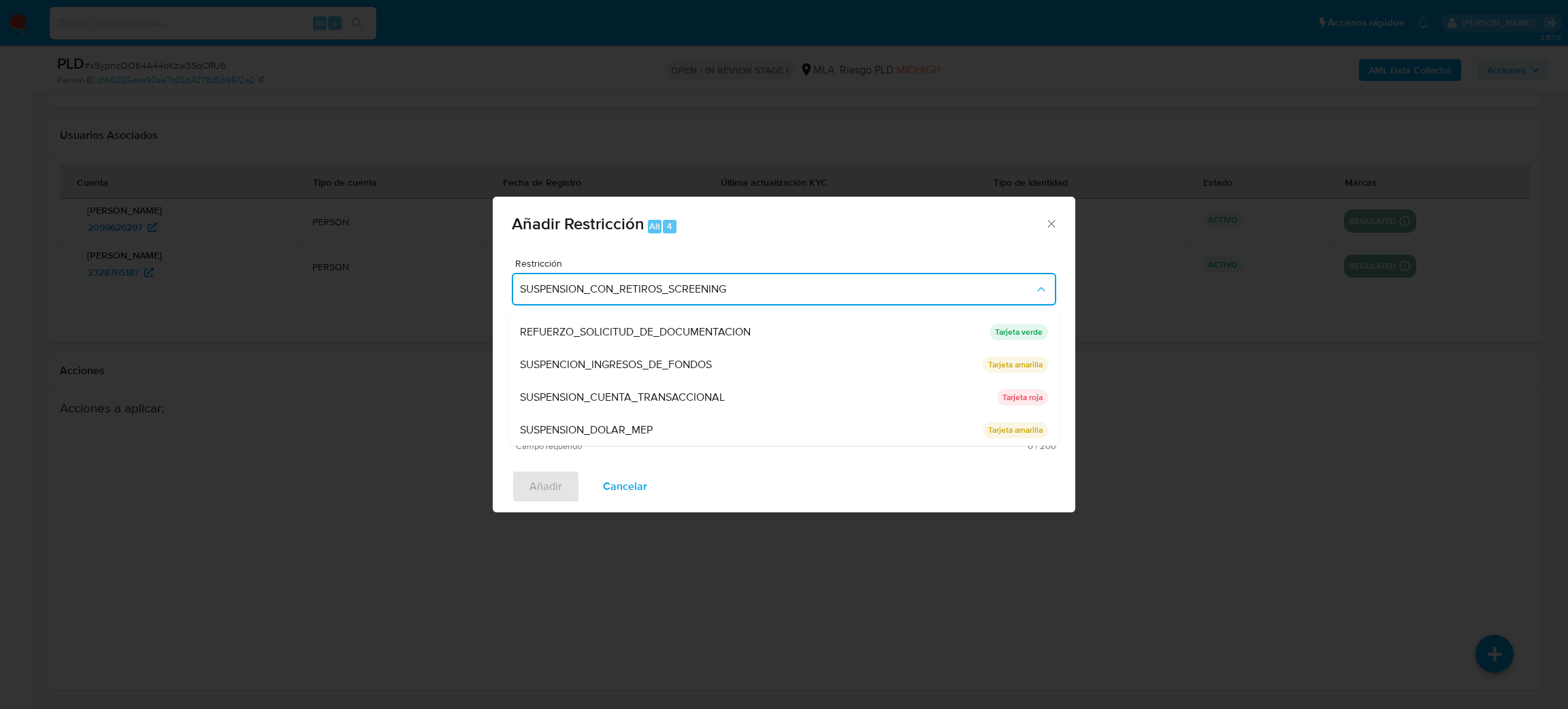
click at [627, 395] on span "SUSPENSION_CUENTA_TRANSACCIONAL" at bounding box center [622, 397] width 205 height 13
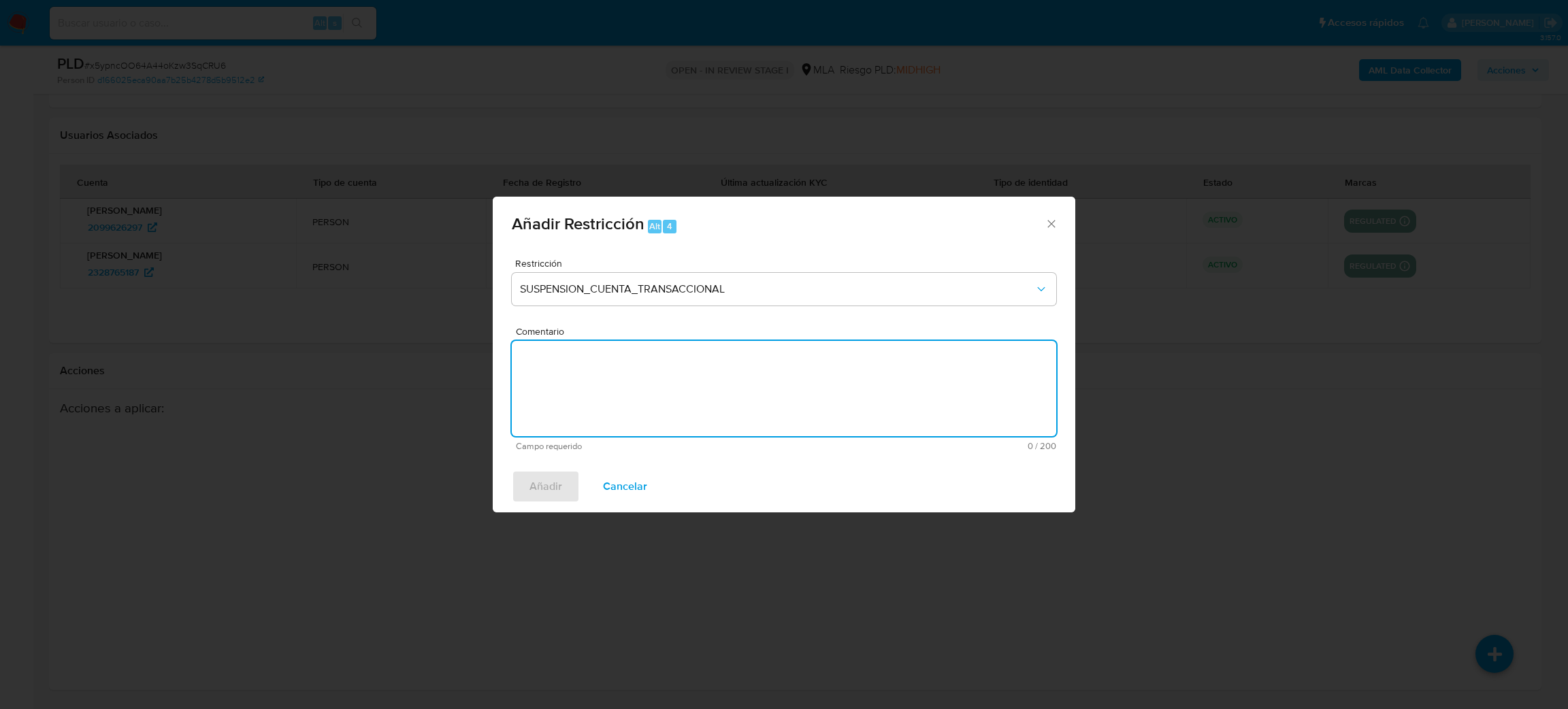
click at [627, 395] on textarea "Comentario" at bounding box center [783, 388] width 544 height 95
type textarea "AML"
click at [549, 488] on span "Añadir" at bounding box center [546, 486] width 33 height 30
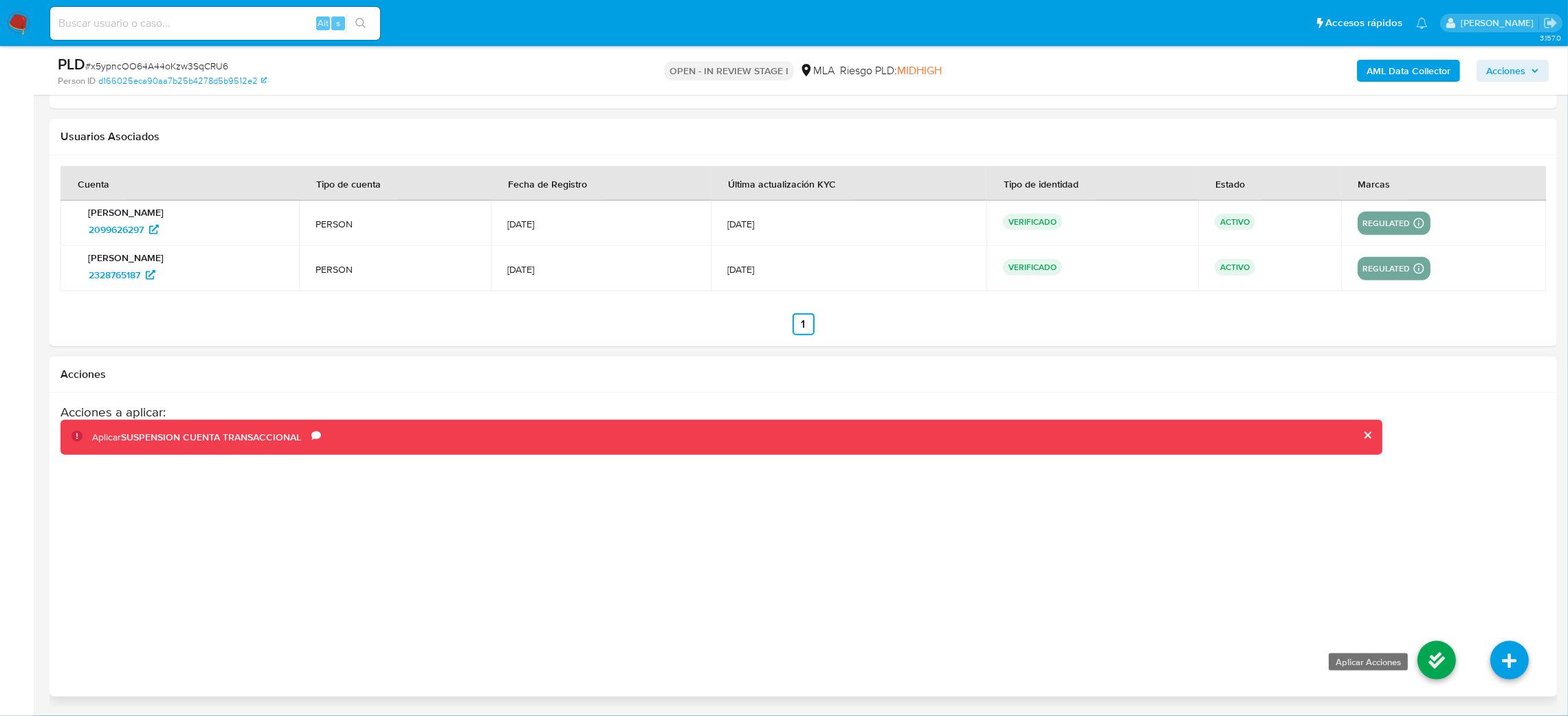
click at [1433, 652] on icon at bounding box center [1436, 659] width 39 height 39
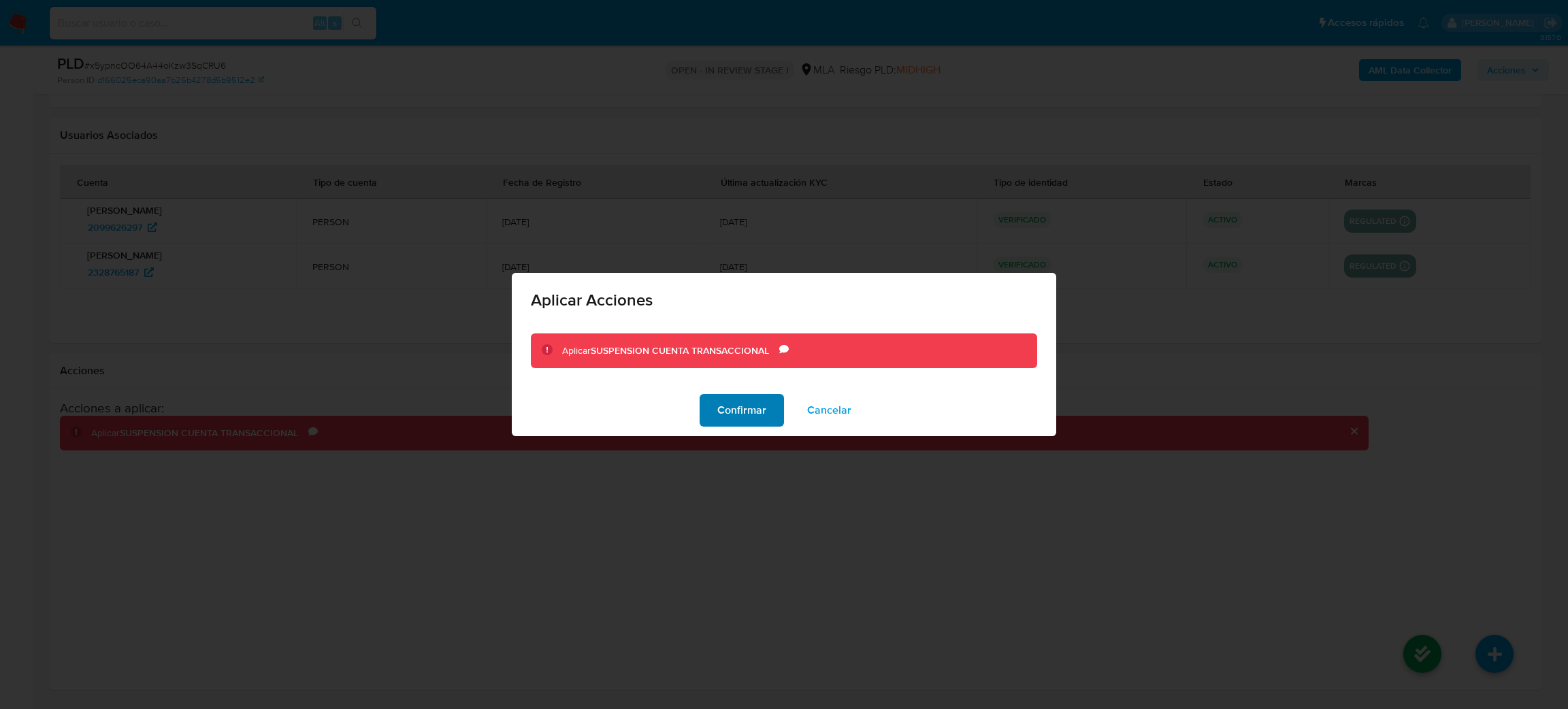
click at [749, 407] on span "Confirmar" at bounding box center [741, 410] width 49 height 30
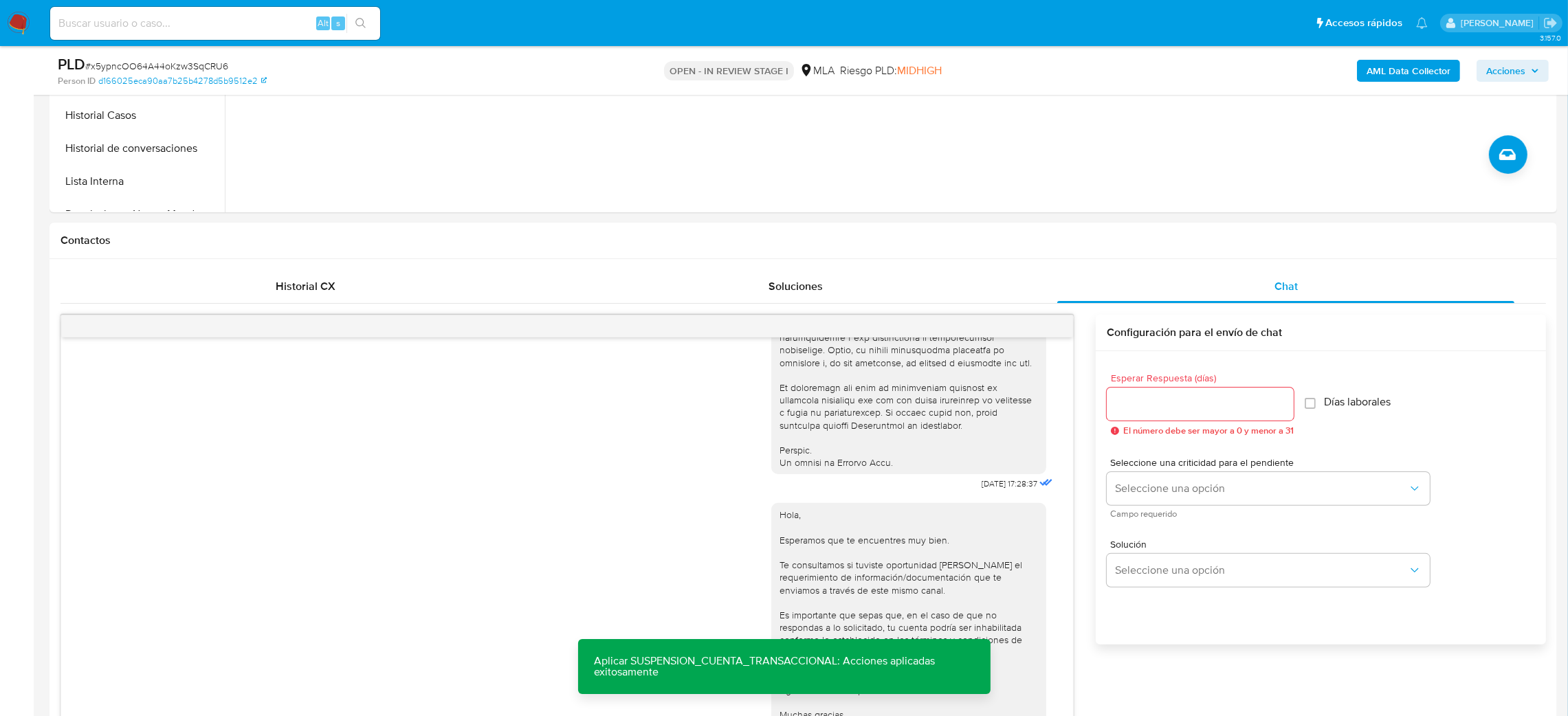
scroll to position [200, 0]
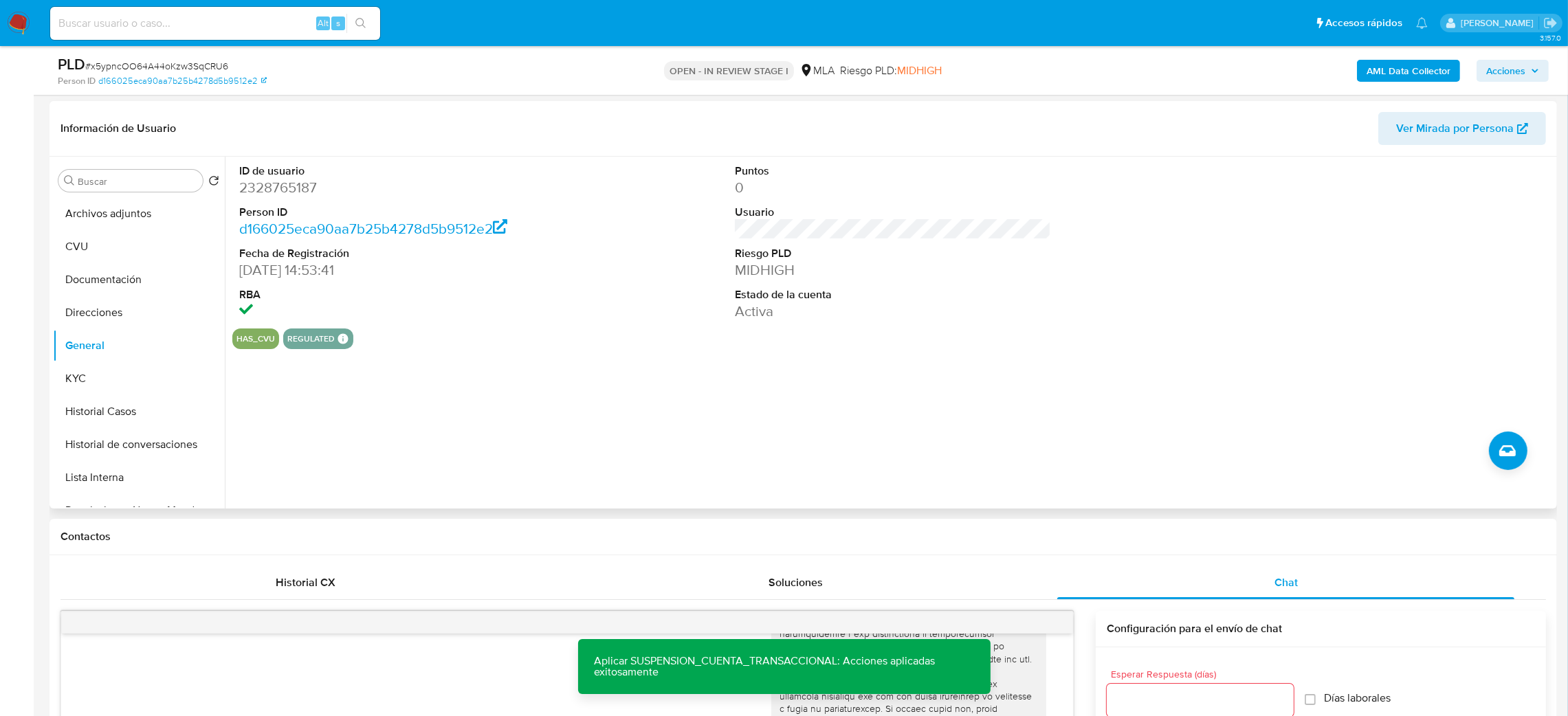
click at [287, 184] on dd "2328765187" at bounding box center [397, 187] width 317 height 19
copy dd "2328765187"
click at [93, 204] on button "Archivos adjuntos" at bounding box center [133, 214] width 161 height 33
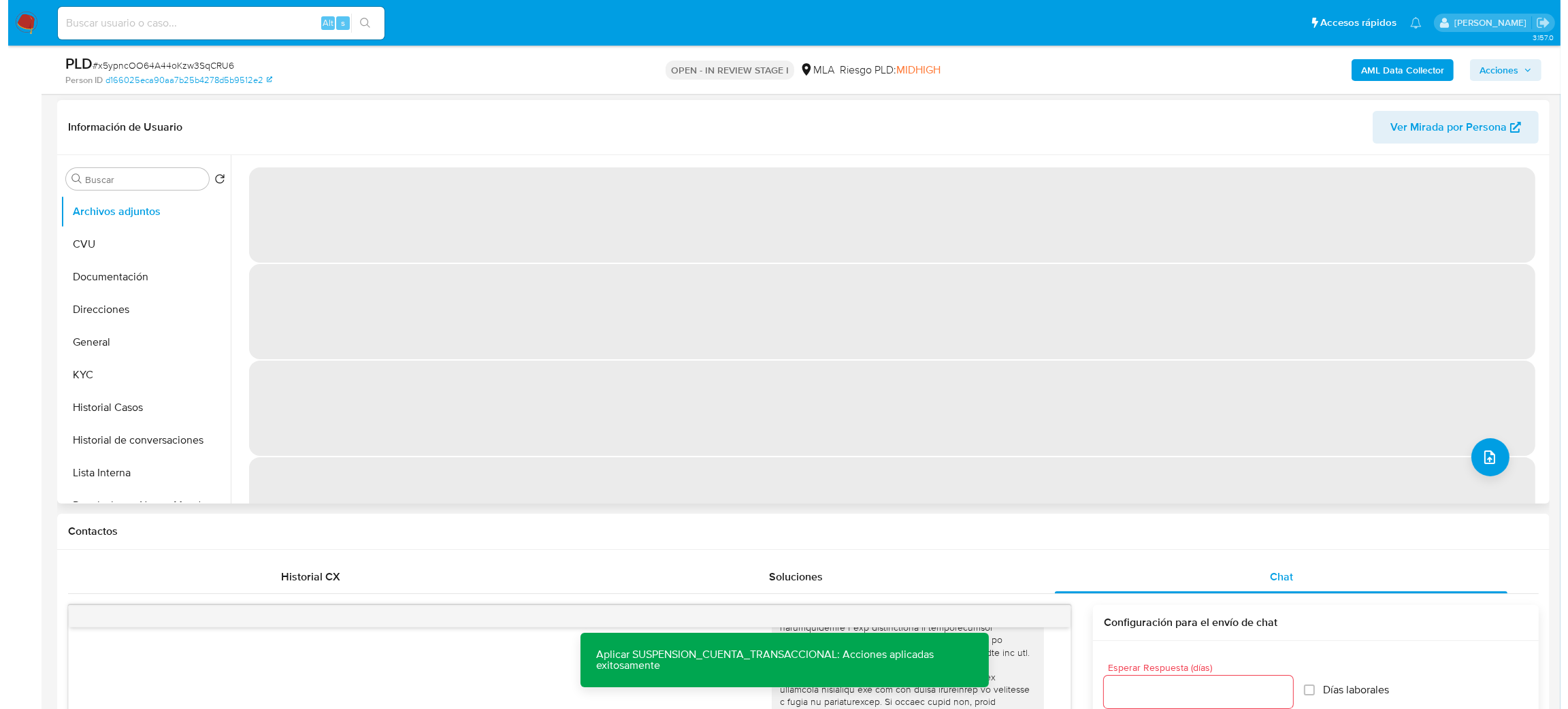
scroll to position [96, 0]
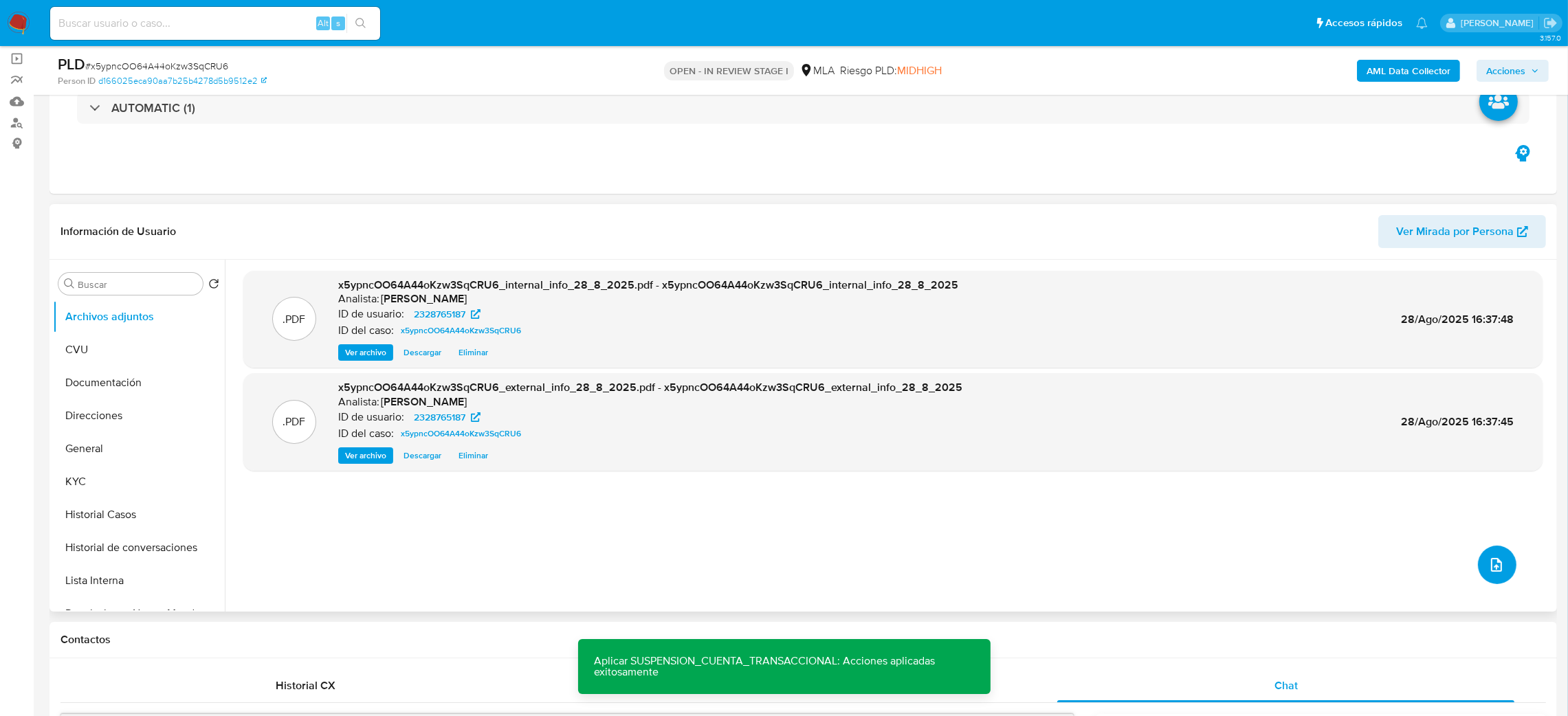
click at [1500, 572] on button "upload-file" at bounding box center [1496, 564] width 39 height 39
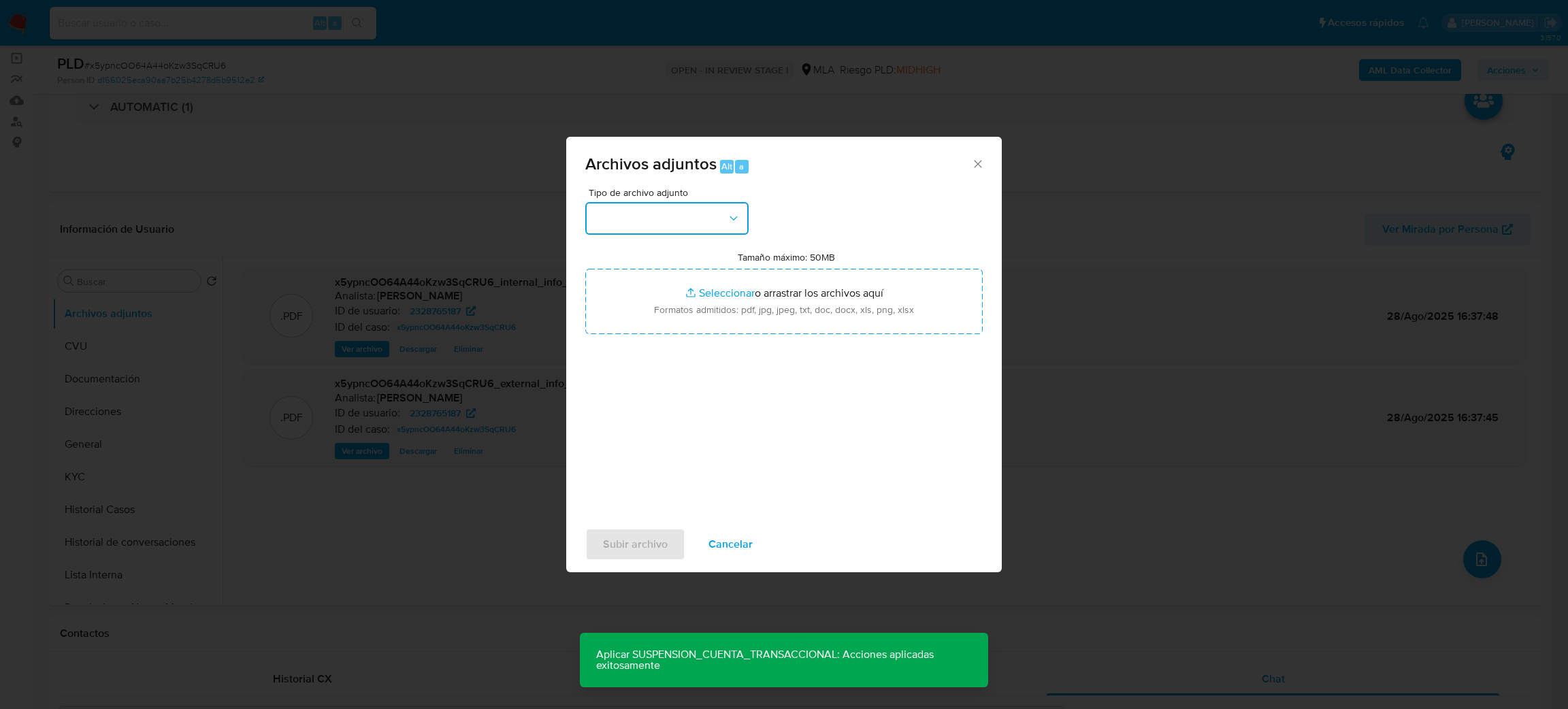
click at [697, 224] on button "button" at bounding box center [667, 219] width 163 height 33
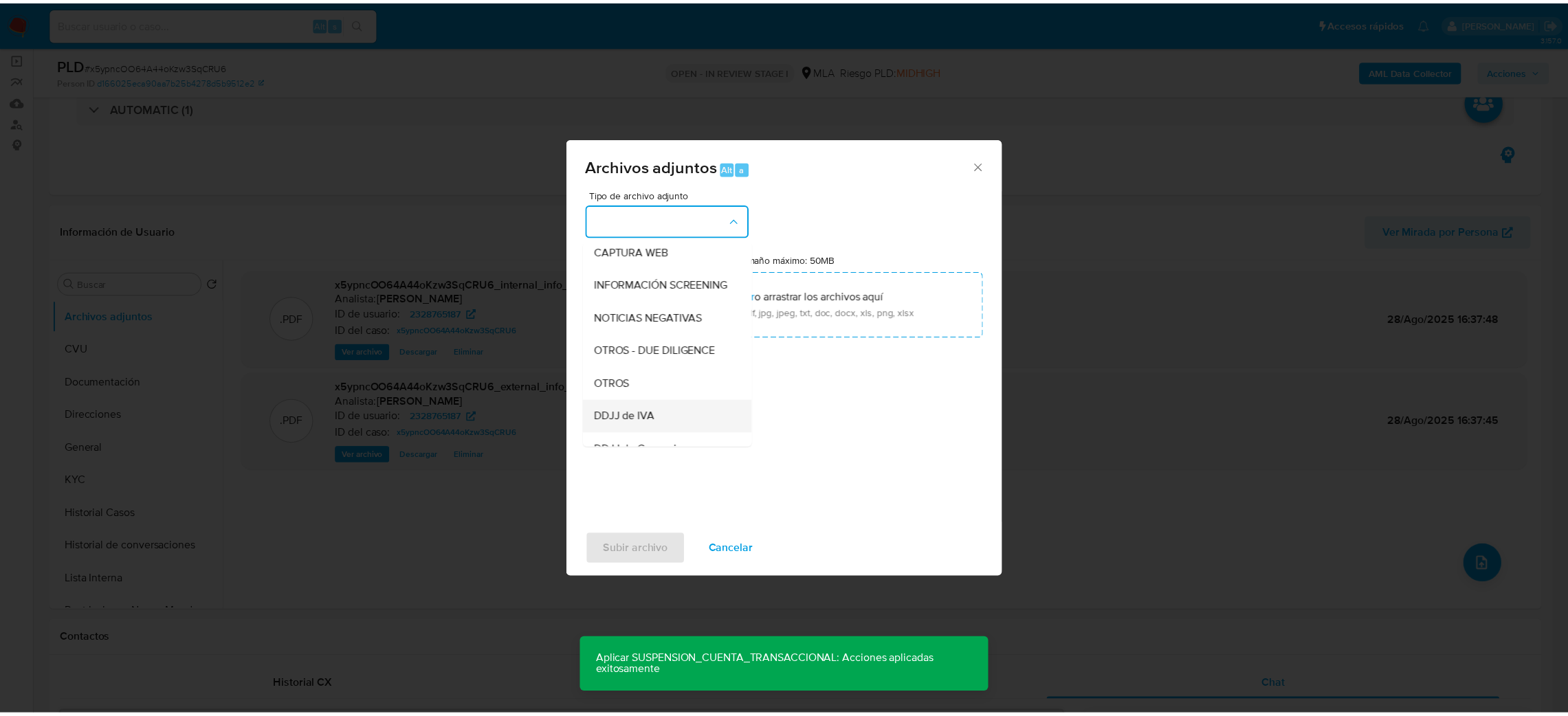
scroll to position [206, 0]
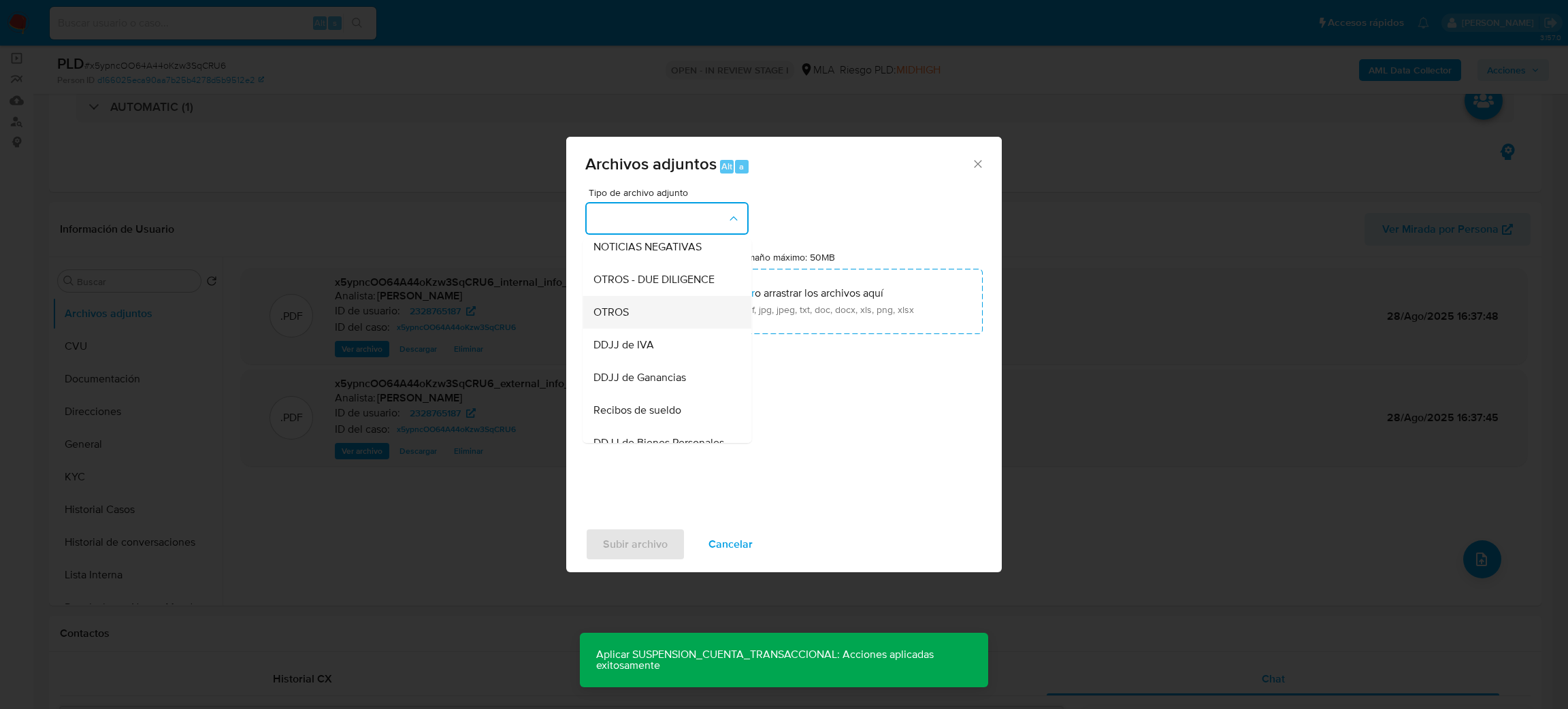
click at [613, 319] on span "OTROS" at bounding box center [610, 311] width 35 height 13
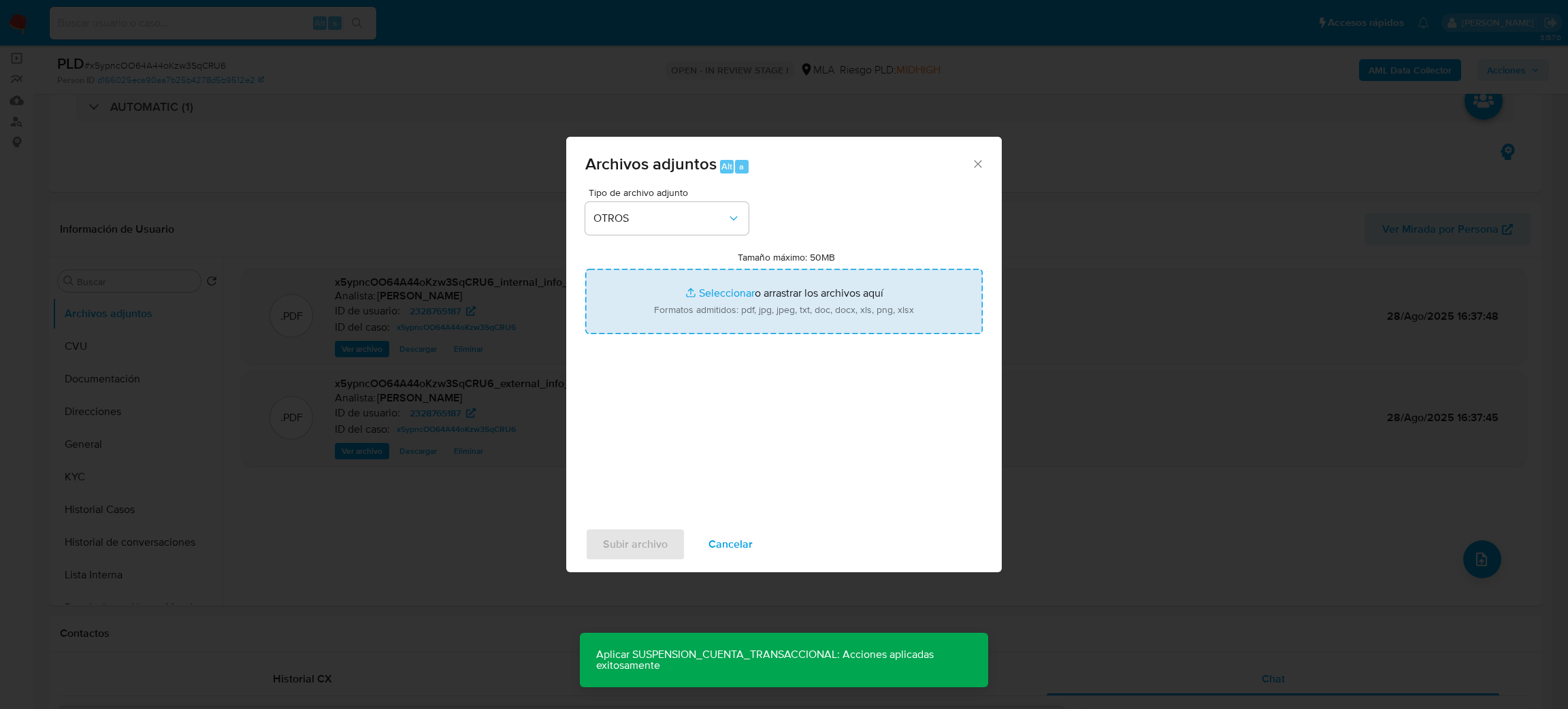
click at [704, 311] on input "Tamaño máximo: 50MB Seleccionar archivos" at bounding box center [784, 301] width 397 height 65
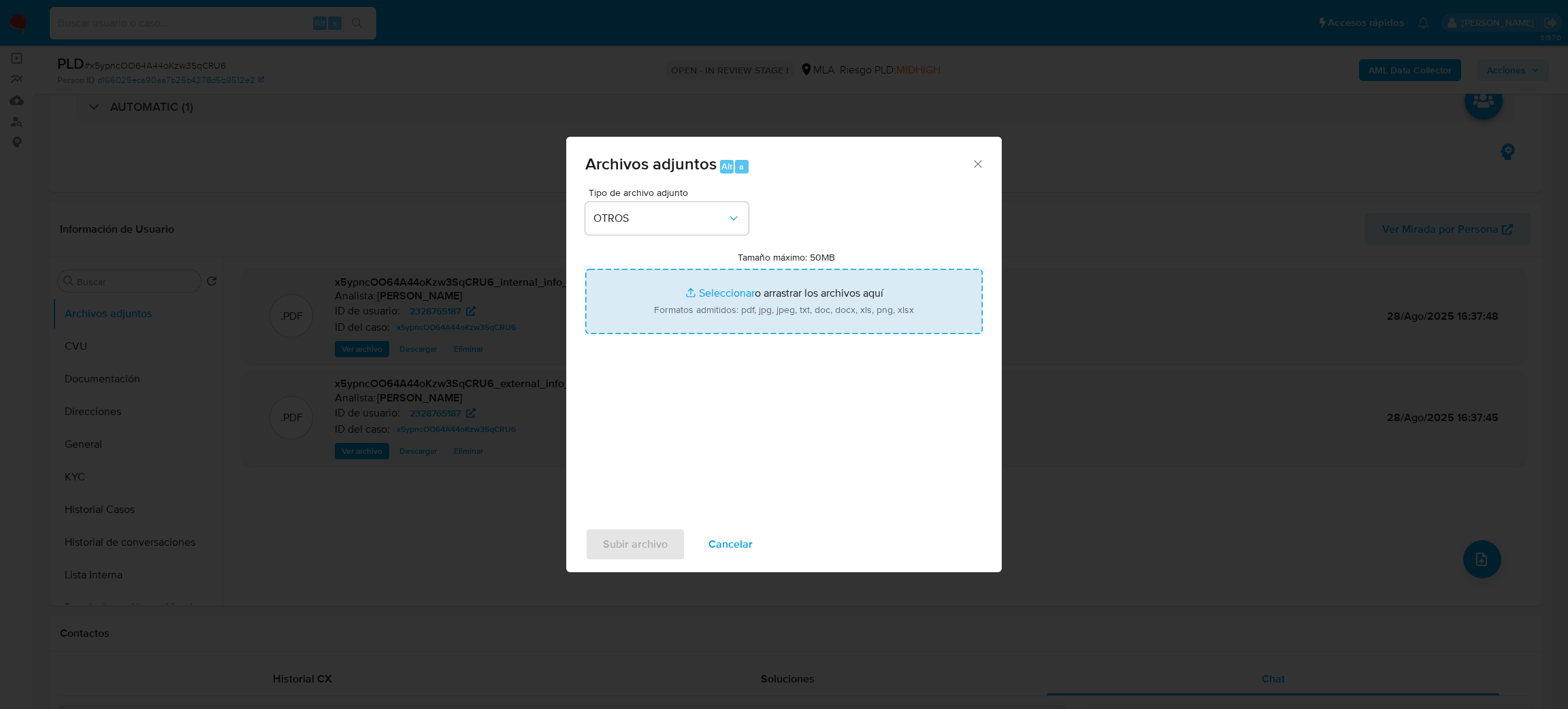
type input "C:\fakepath\Caselog x5ypncOO64A44oKzw3SqCRU6_2025_08_19_02_08_31.docx"
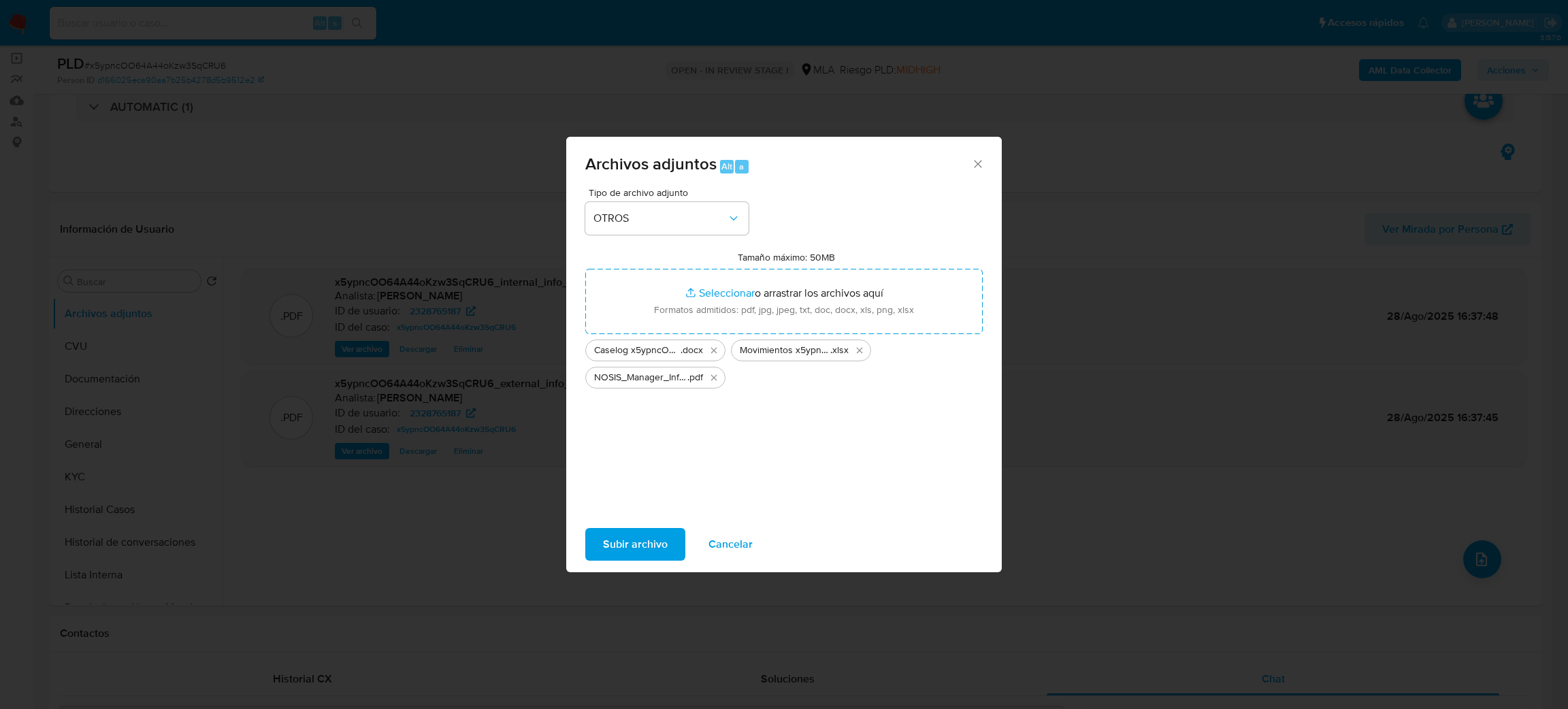
drag, startPoint x: 704, startPoint y: 311, endPoint x: 638, endPoint y: 548, distance: 246.0
click at [638, 548] on span "Subir archivo" at bounding box center [635, 544] width 65 height 30
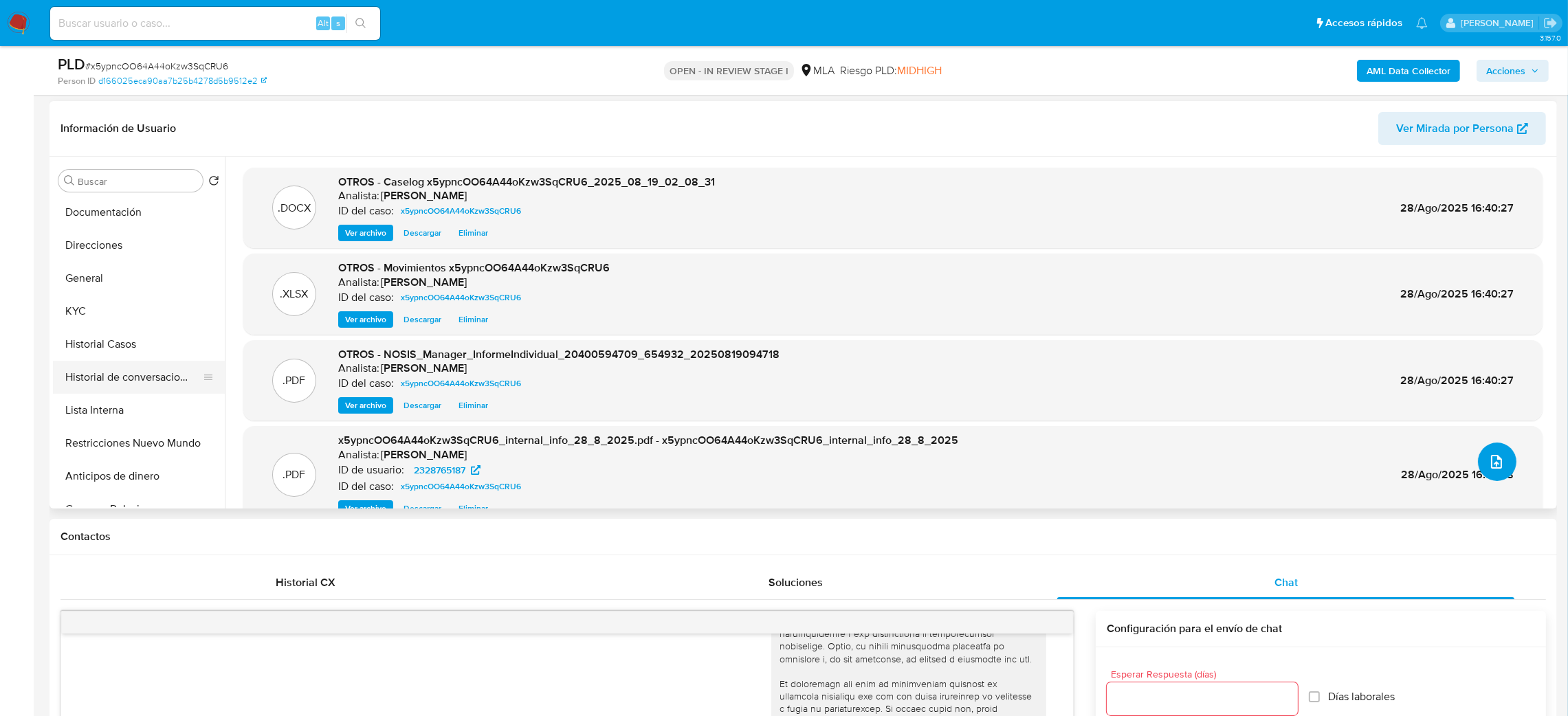
scroll to position [103, 0]
click at [123, 414] on button "Restricciones Nuevo Mundo" at bounding box center [133, 407] width 161 height 33
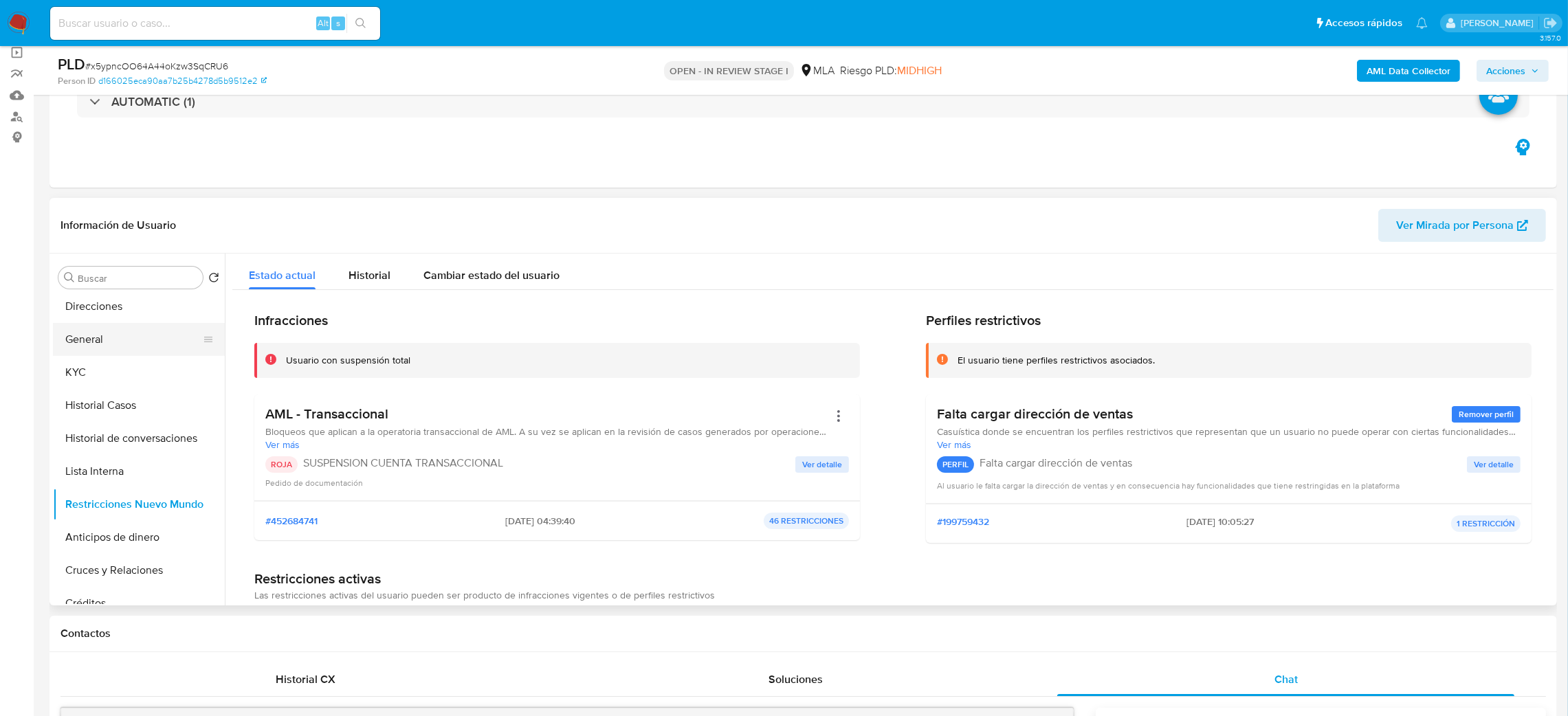
click at [93, 331] on button "General" at bounding box center [133, 340] width 161 height 33
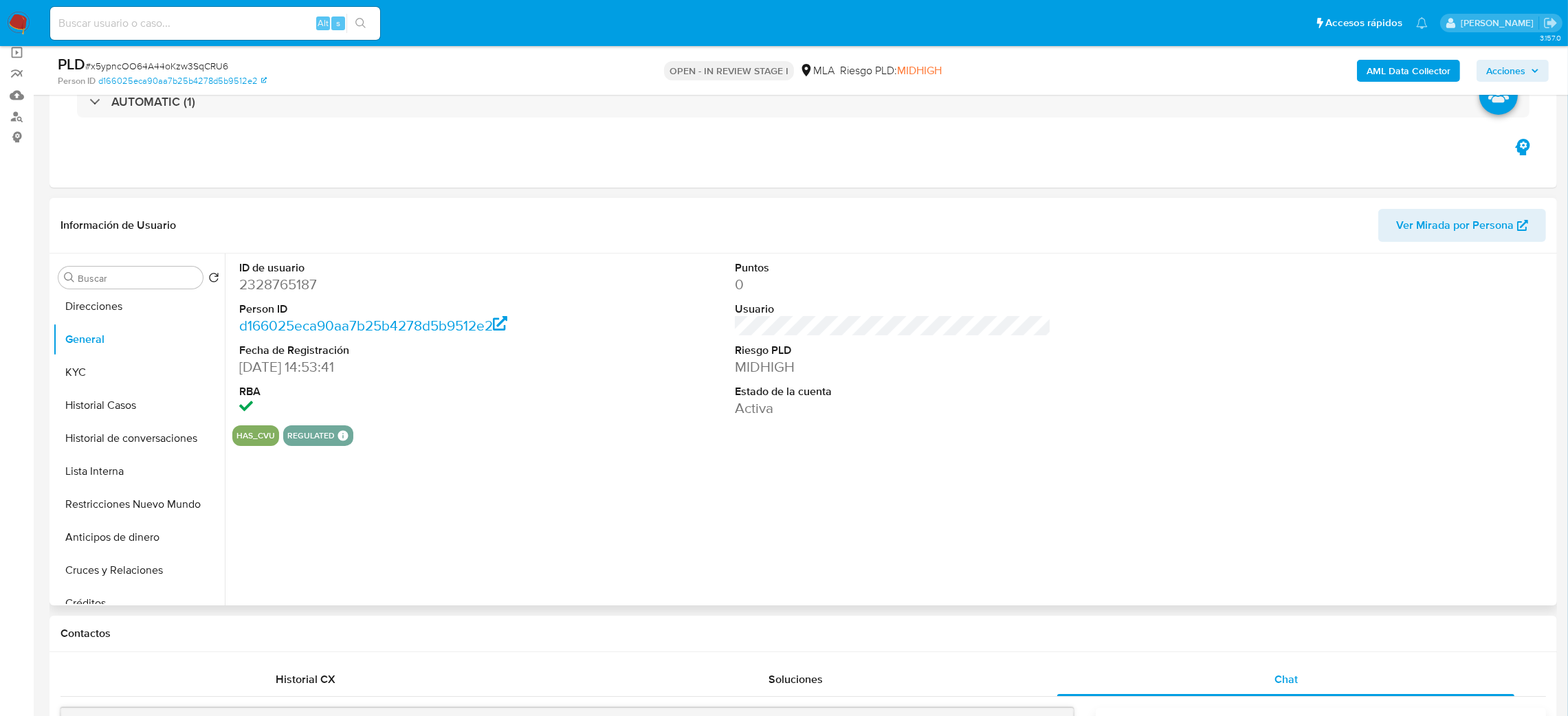
click at [274, 281] on dd "2328765187" at bounding box center [397, 285] width 317 height 19
copy dd "2328765187"
click at [1533, 72] on icon "button" at bounding box center [1534, 71] width 8 height 8
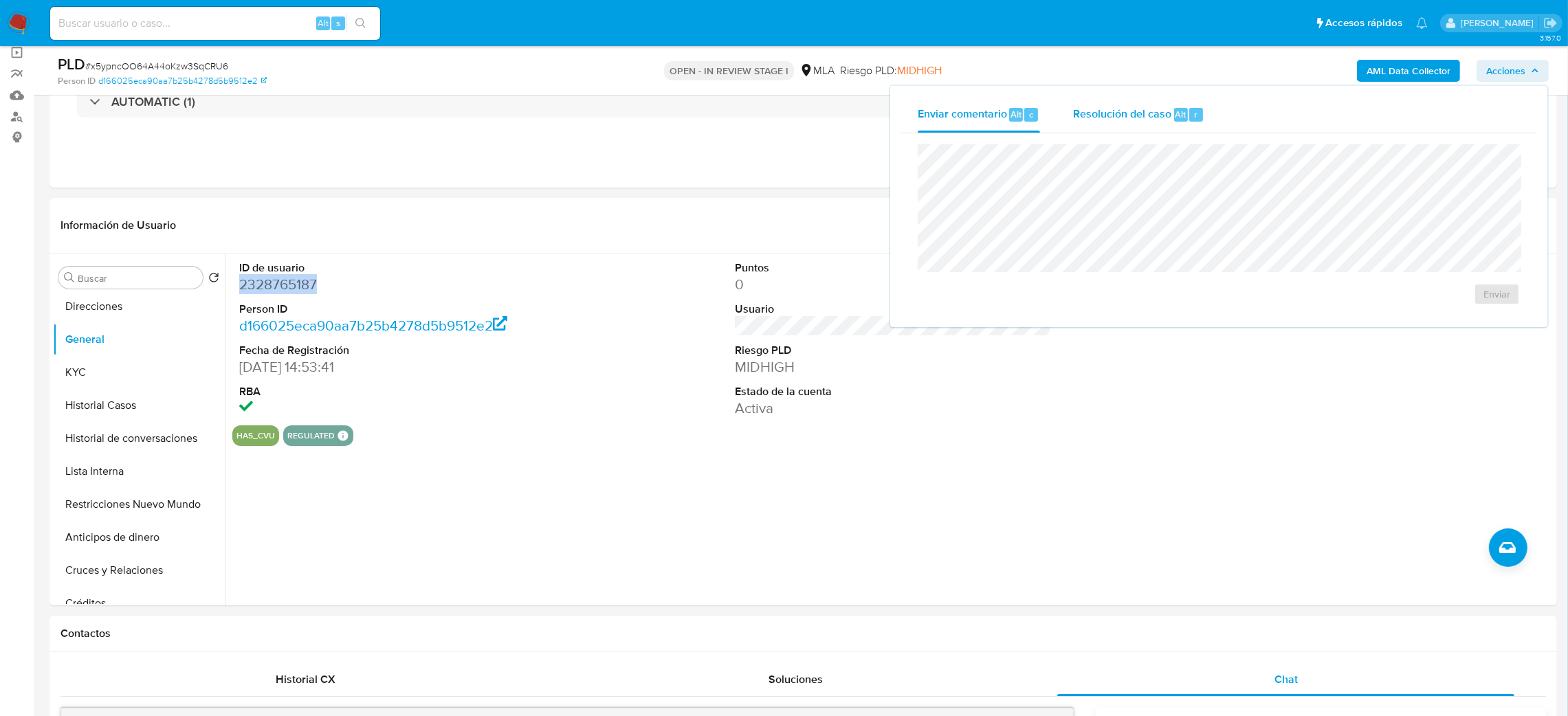
click at [1091, 117] on span "Resolución del caso" at bounding box center [1121, 114] width 98 height 16
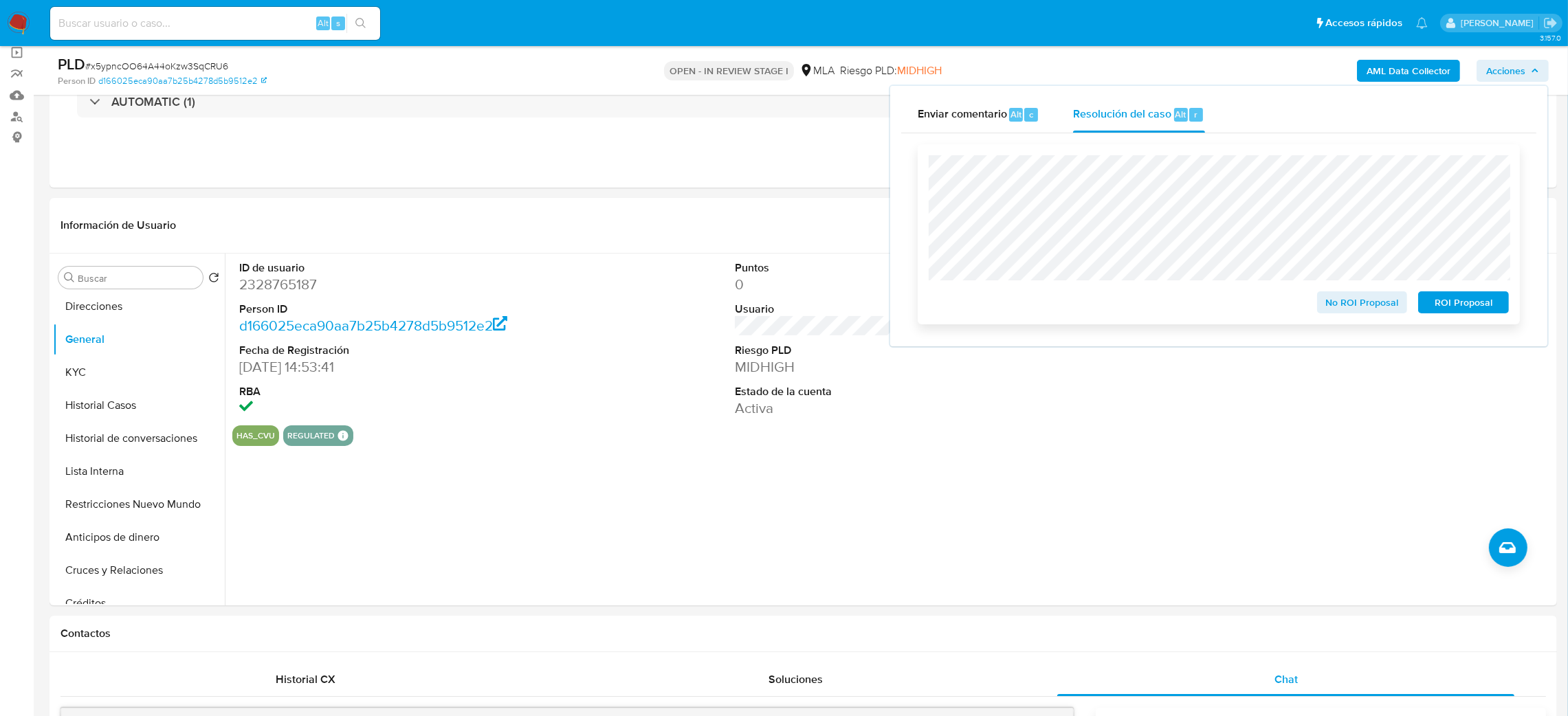
click at [1479, 299] on span "ROI Proposal" at bounding box center [1463, 302] width 72 height 19
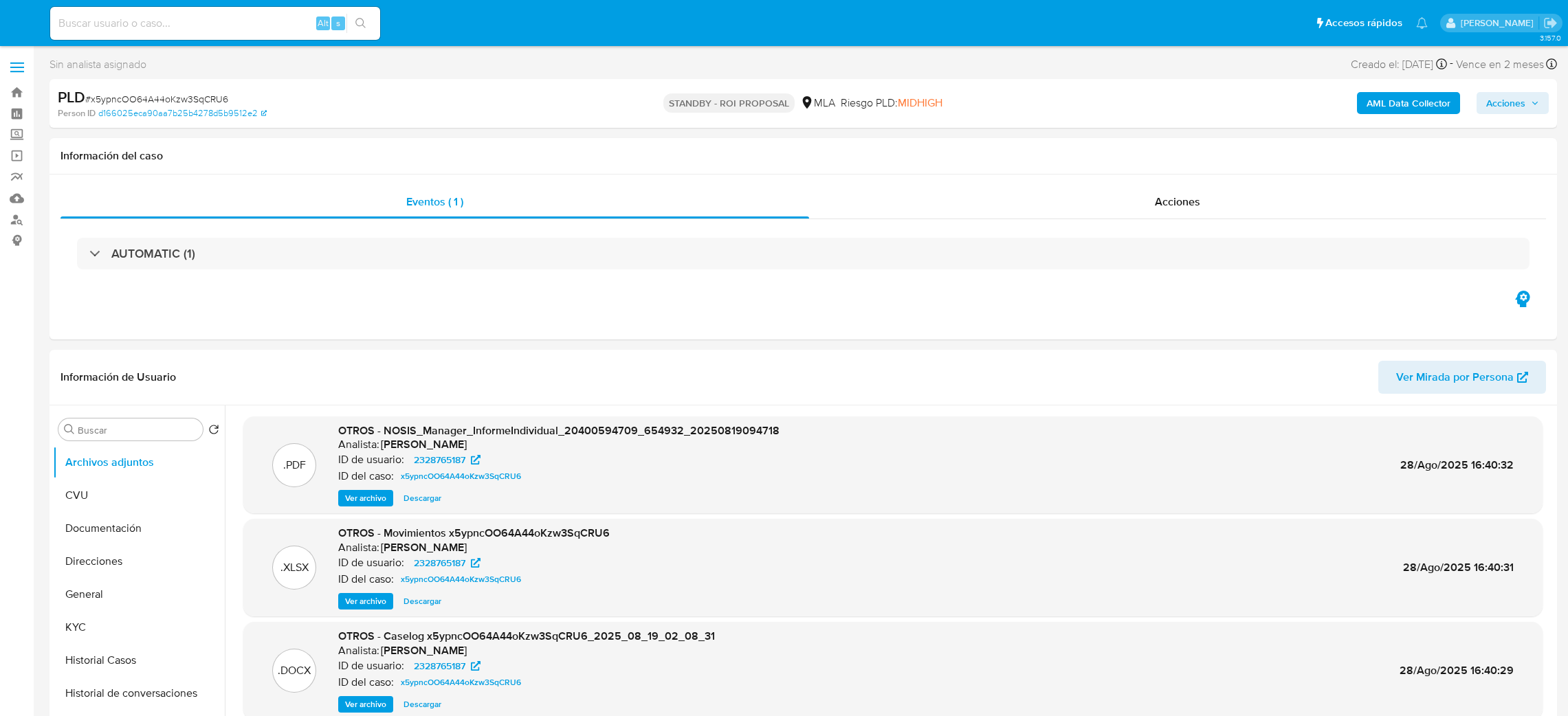
select select "10"
drag, startPoint x: 19, startPoint y: 23, endPoint x: 25, endPoint y: 3, distance: 20.9
click at [19, 23] on img at bounding box center [19, 24] width 24 height 24
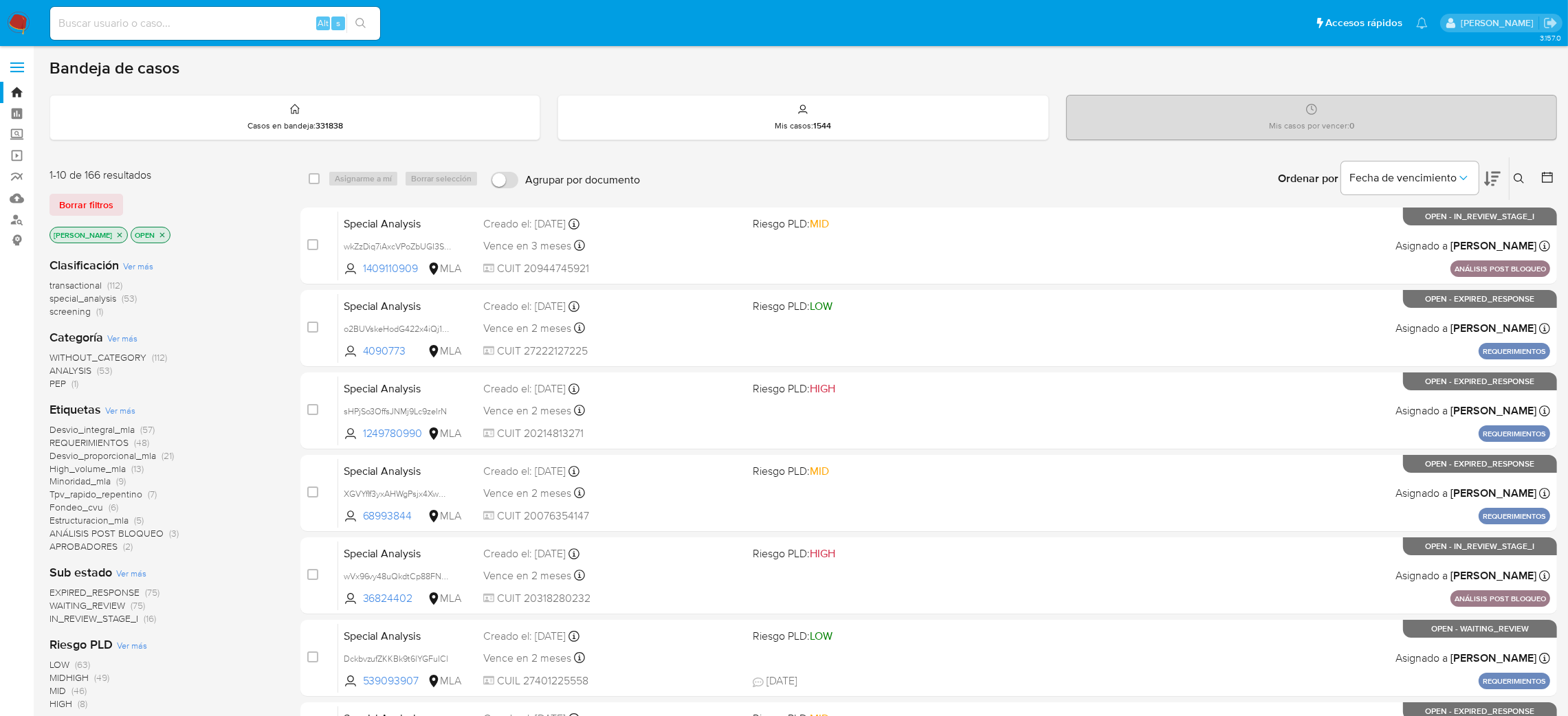
click at [212, 27] on input at bounding box center [215, 23] width 330 height 18
paste input "wTWQQwJa77Yndm1WaJgXgydh"
type input "wTWQQwJa77Yndm1WaJgXgydh"
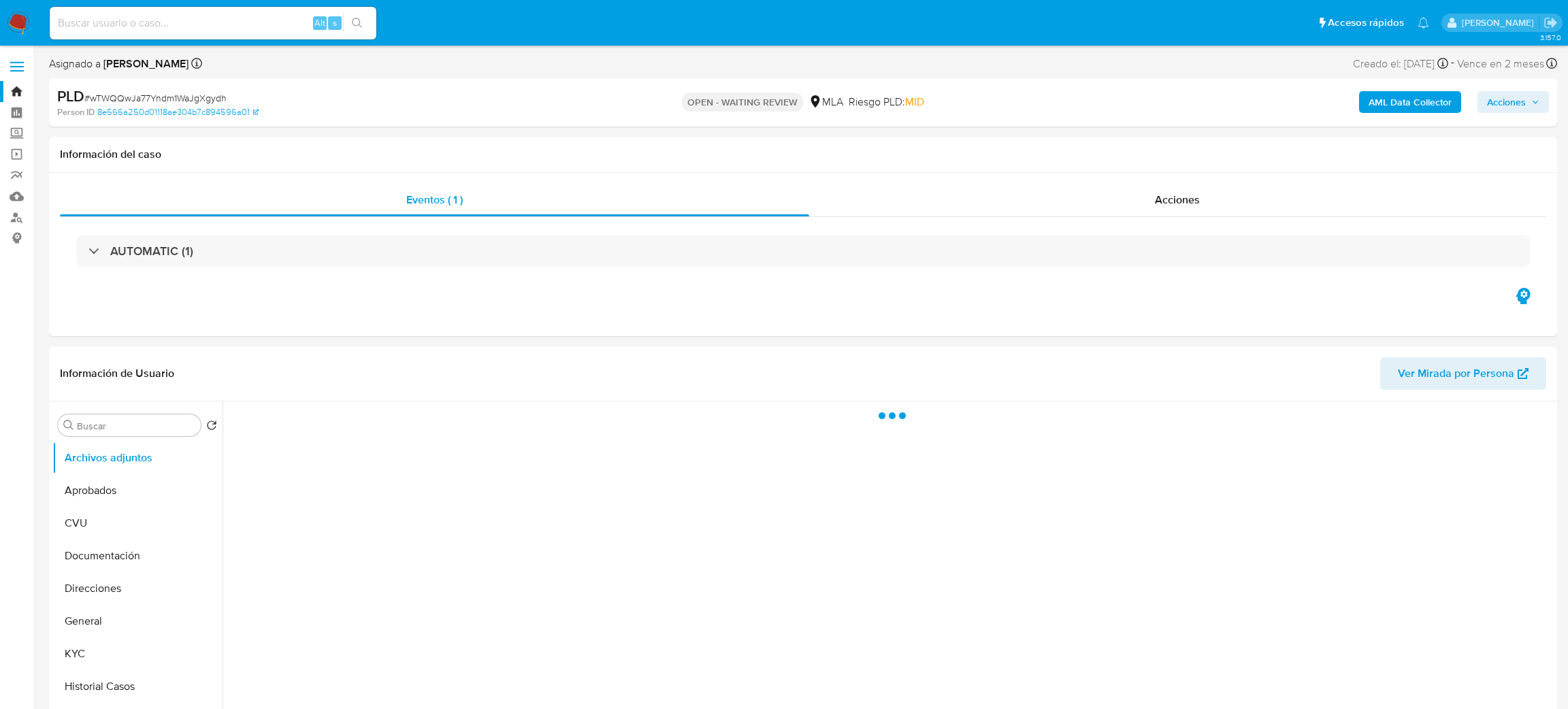
select select "10"
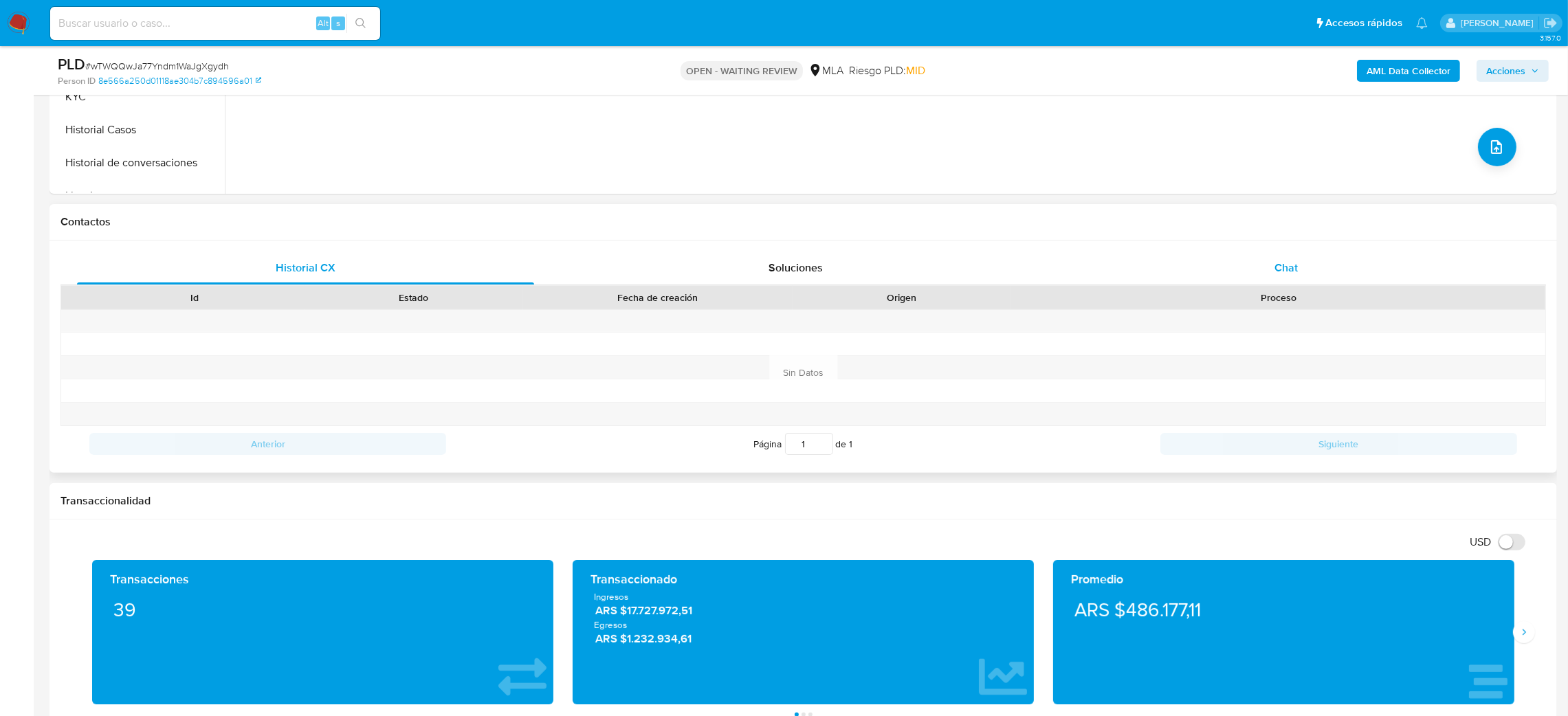
click at [1308, 280] on div "Chat" at bounding box center [1285, 268] width 457 height 33
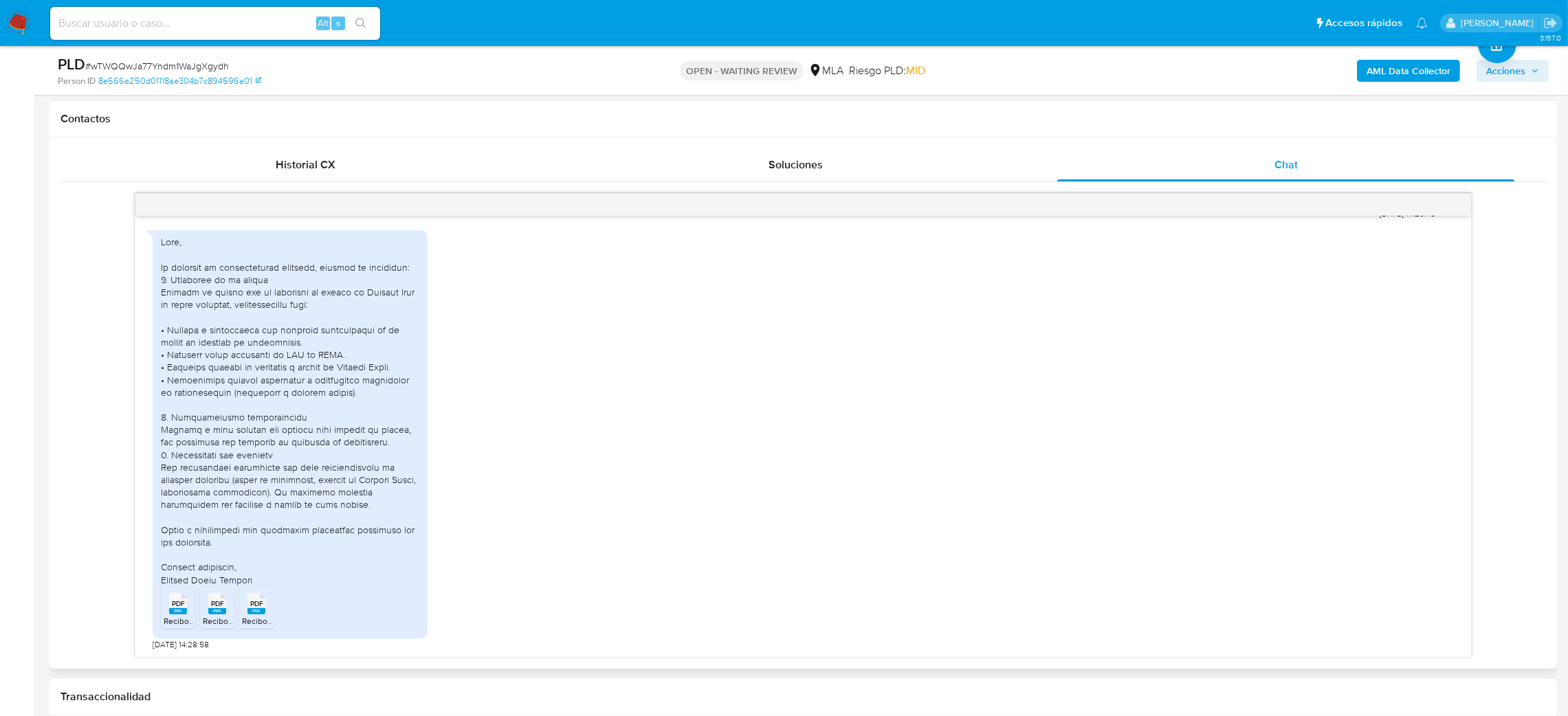
scroll to position [788, 0]
click at [237, 19] on input at bounding box center [215, 23] width 330 height 18
paste input "gZW2kTpyi6w7TdESsBFKhSuT"
type input "gZW2kTpyi6w7TdESsBFKhSuT"
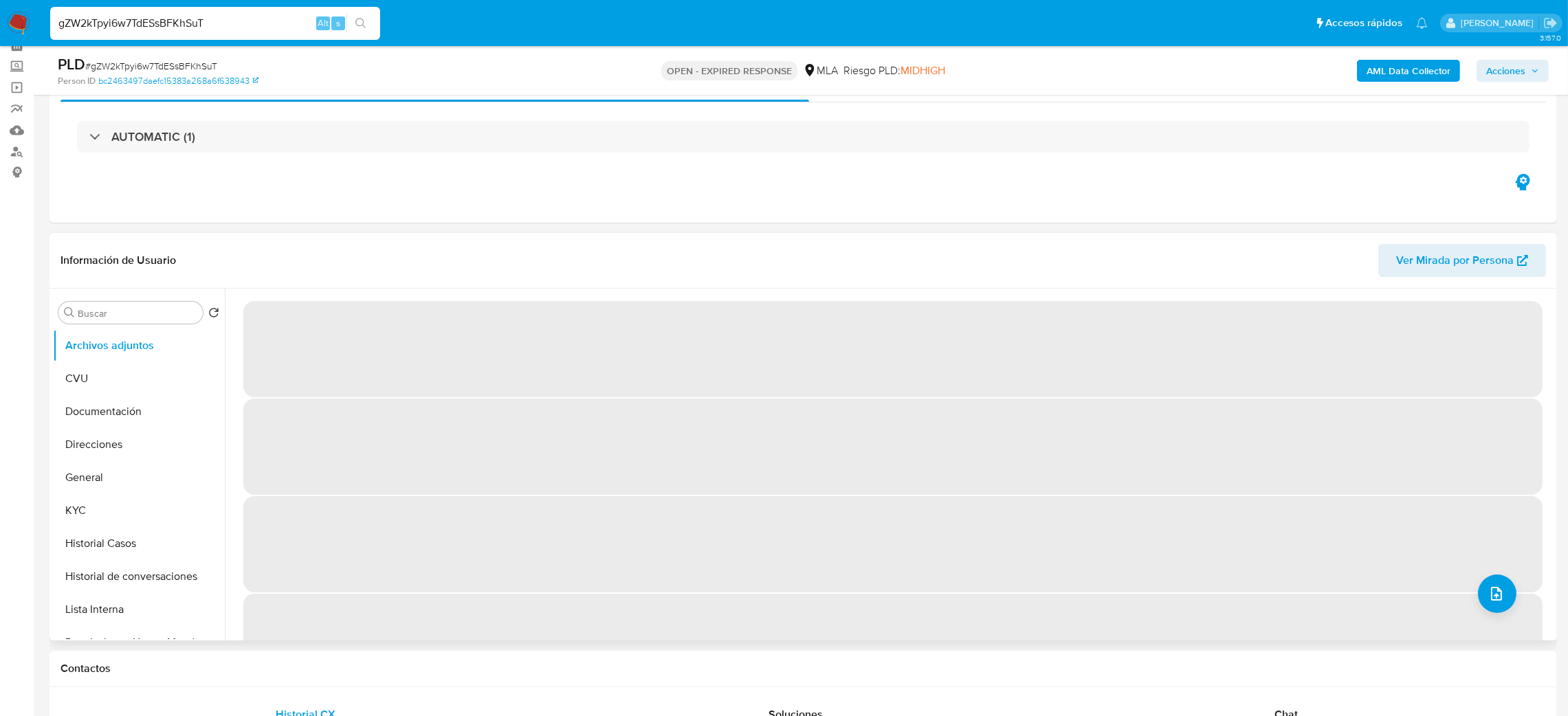
scroll to position [206, 0]
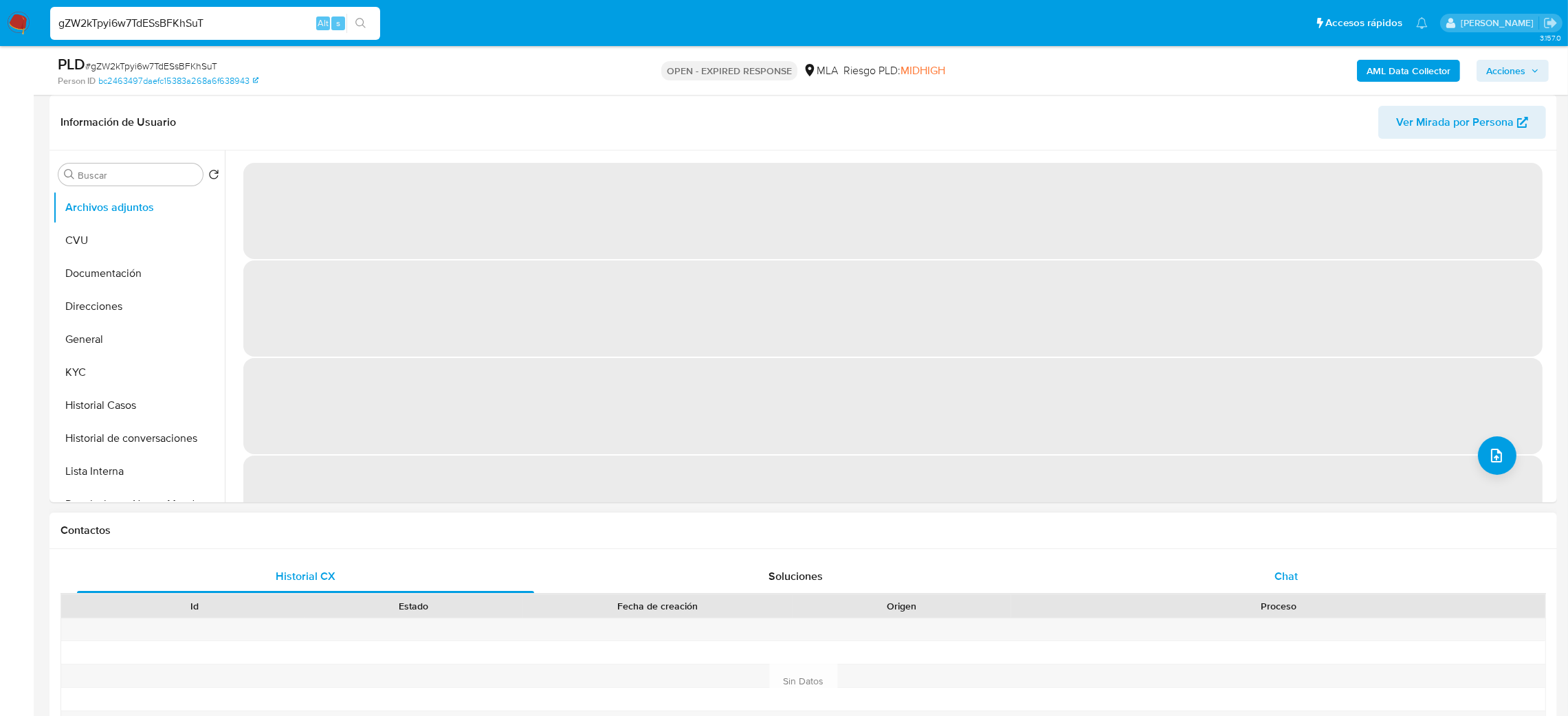
select select "10"
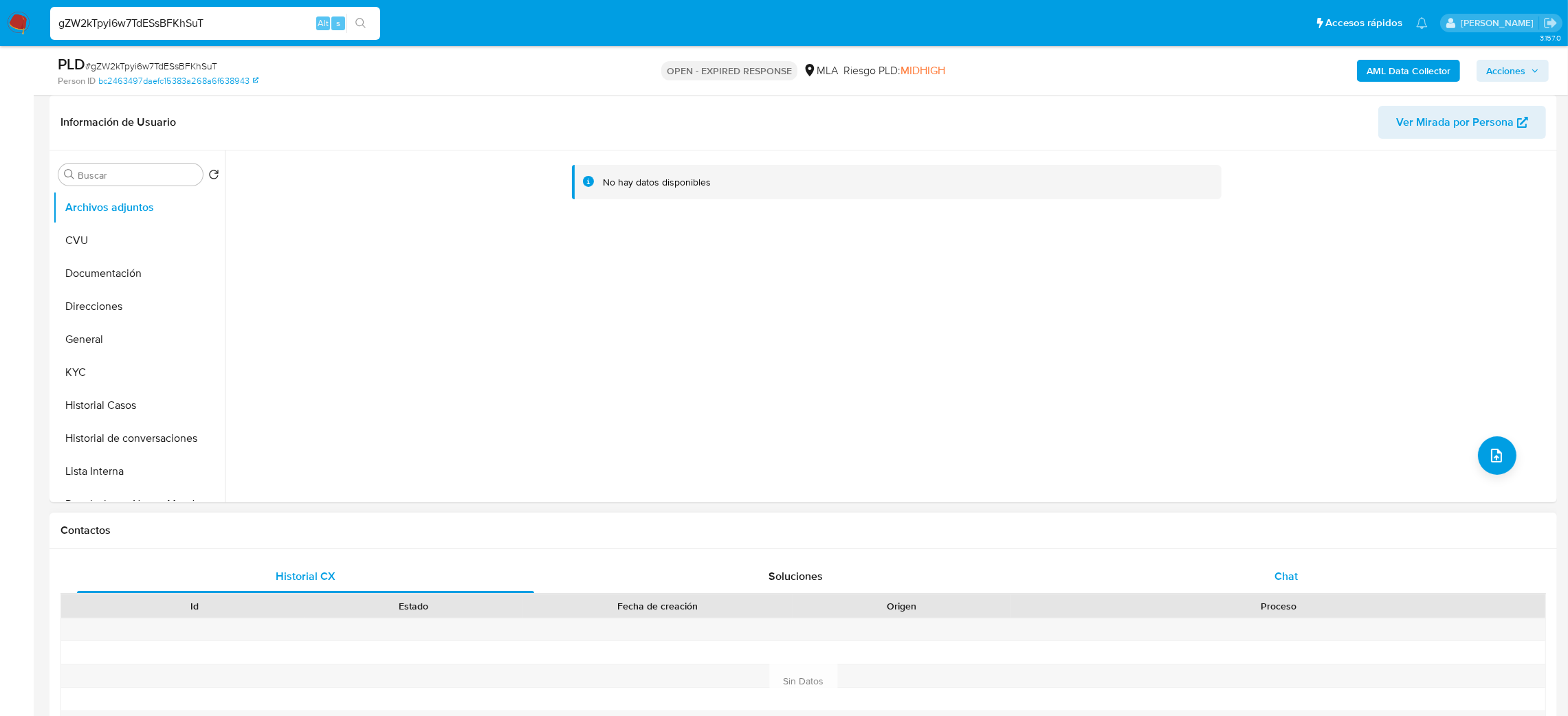
click at [1294, 575] on span "Chat" at bounding box center [1286, 576] width 24 height 16
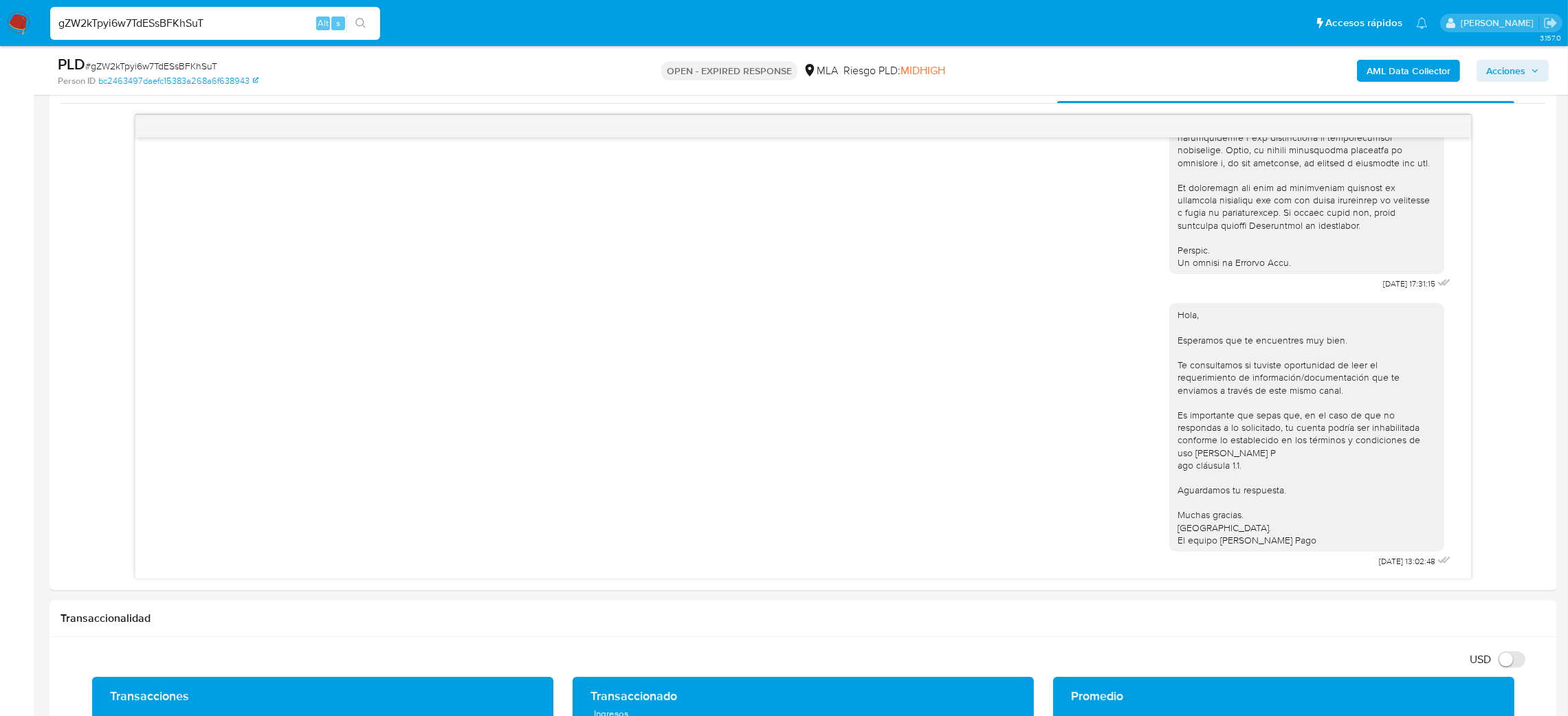
scroll to position [722, 0]
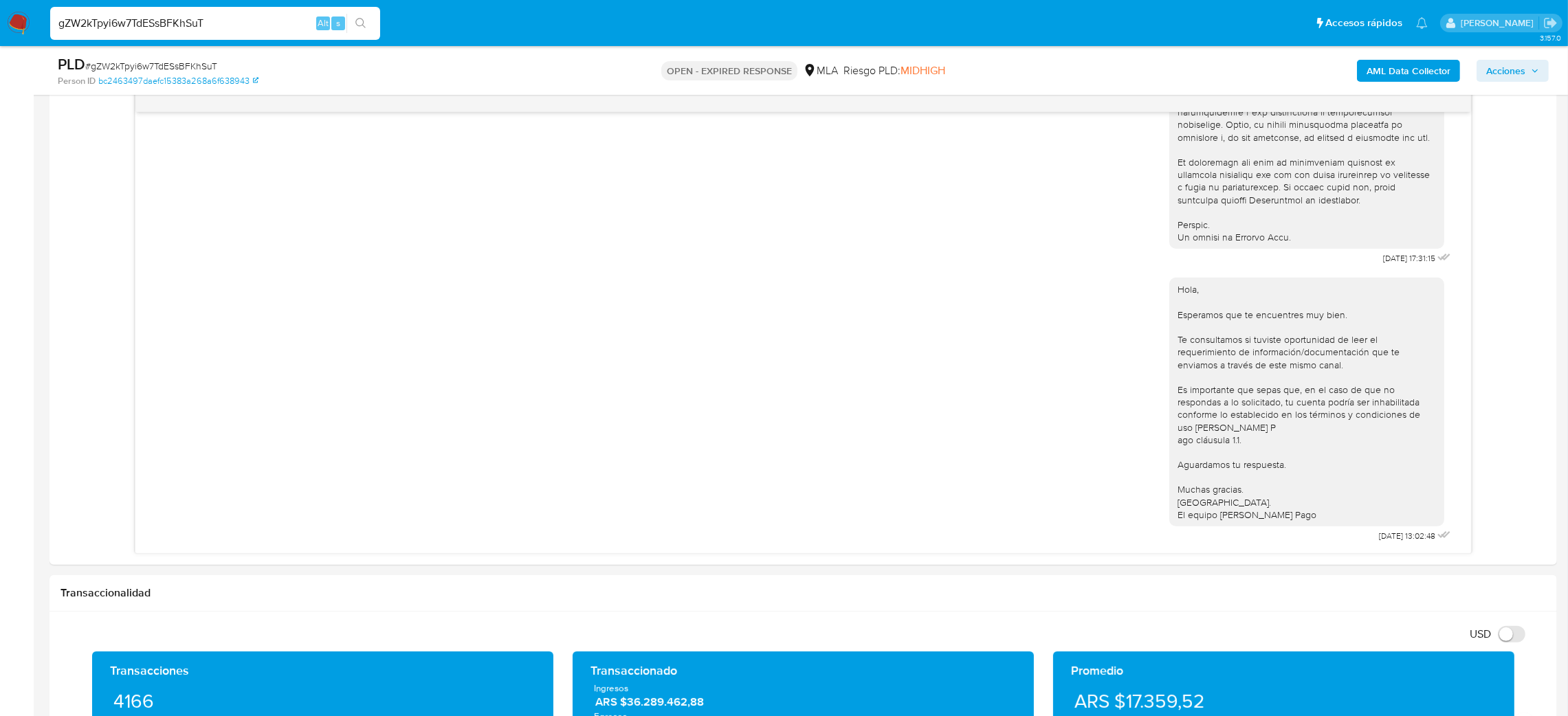
click at [129, 69] on span "# gZW2kTpyi6w7TdESsBFKhSuT" at bounding box center [151, 65] width 132 height 13
copy span "gZW2kTpyi6w7TdESsBFKhSuT"
click at [23, 24] on img at bounding box center [19, 24] width 24 height 24
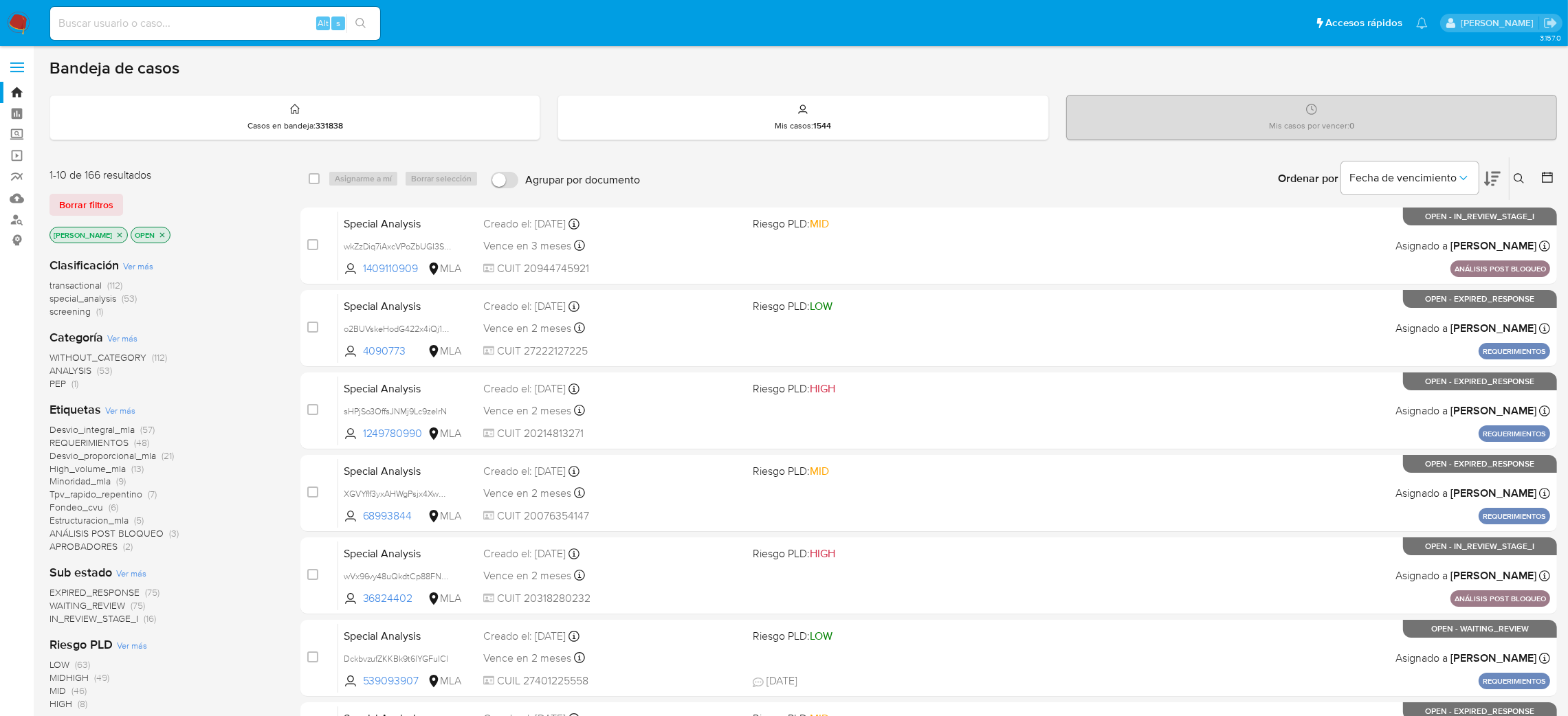
click at [1521, 180] on icon at bounding box center [1518, 178] width 10 height 10
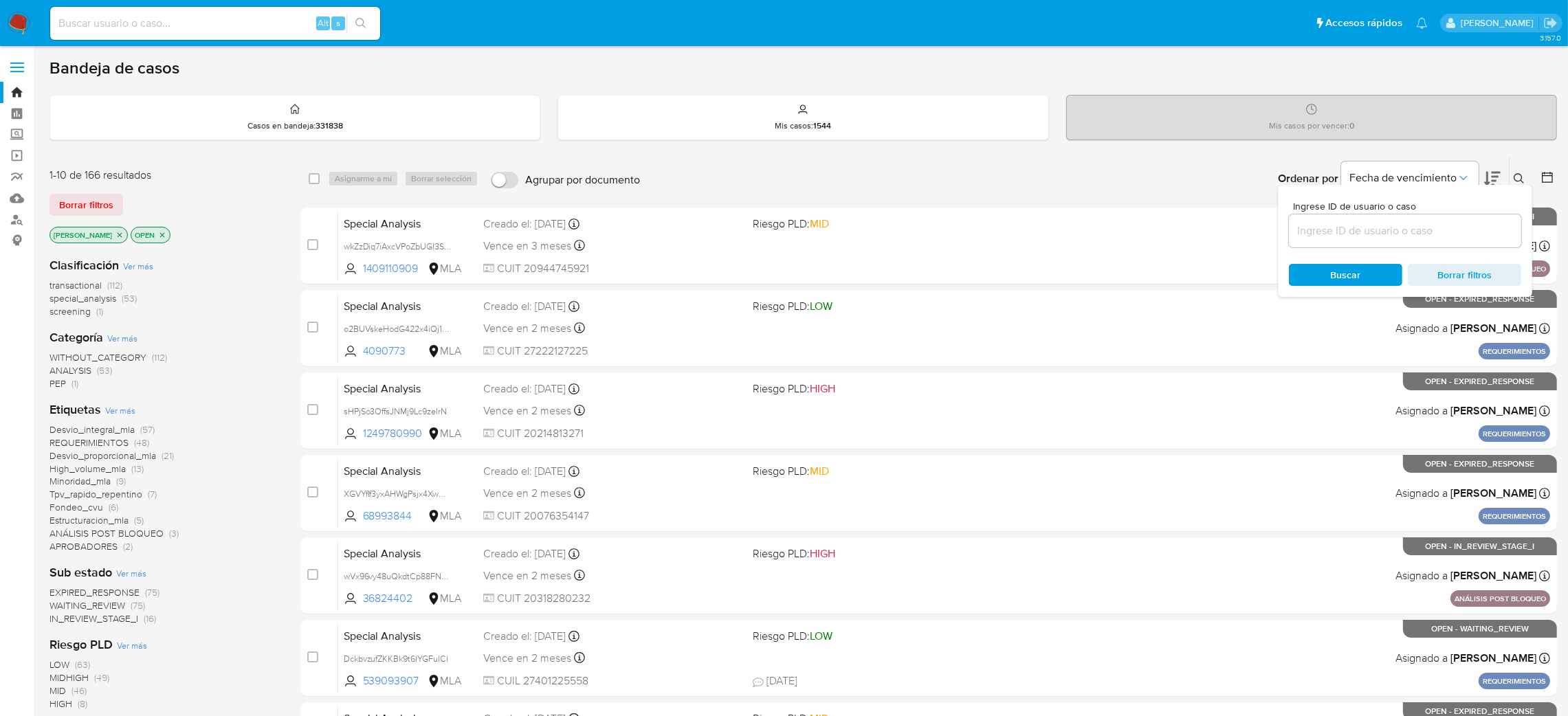
click at [1367, 228] on input at bounding box center [1404, 230] width 232 height 18
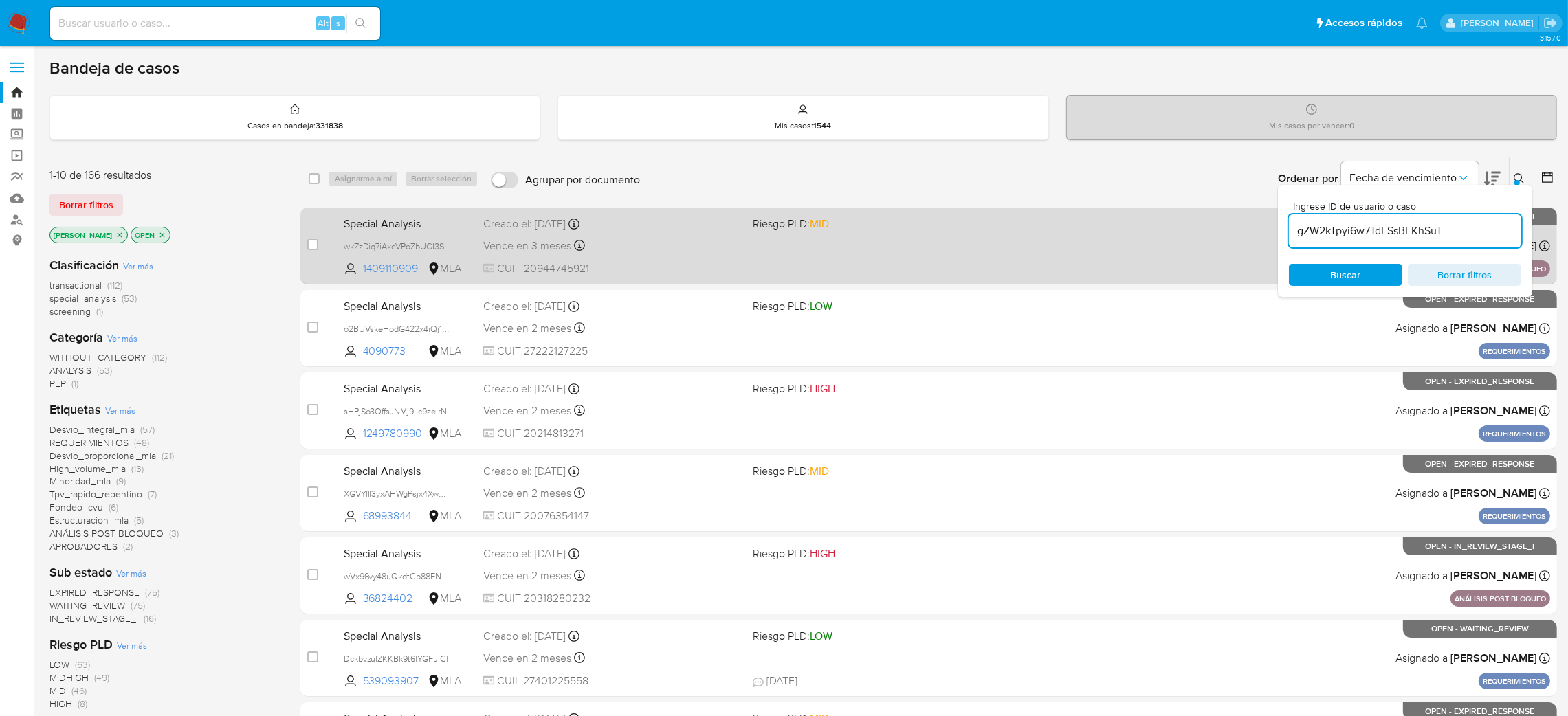
type input "gZW2kTpyi6w7TdESsBFKhSuT"
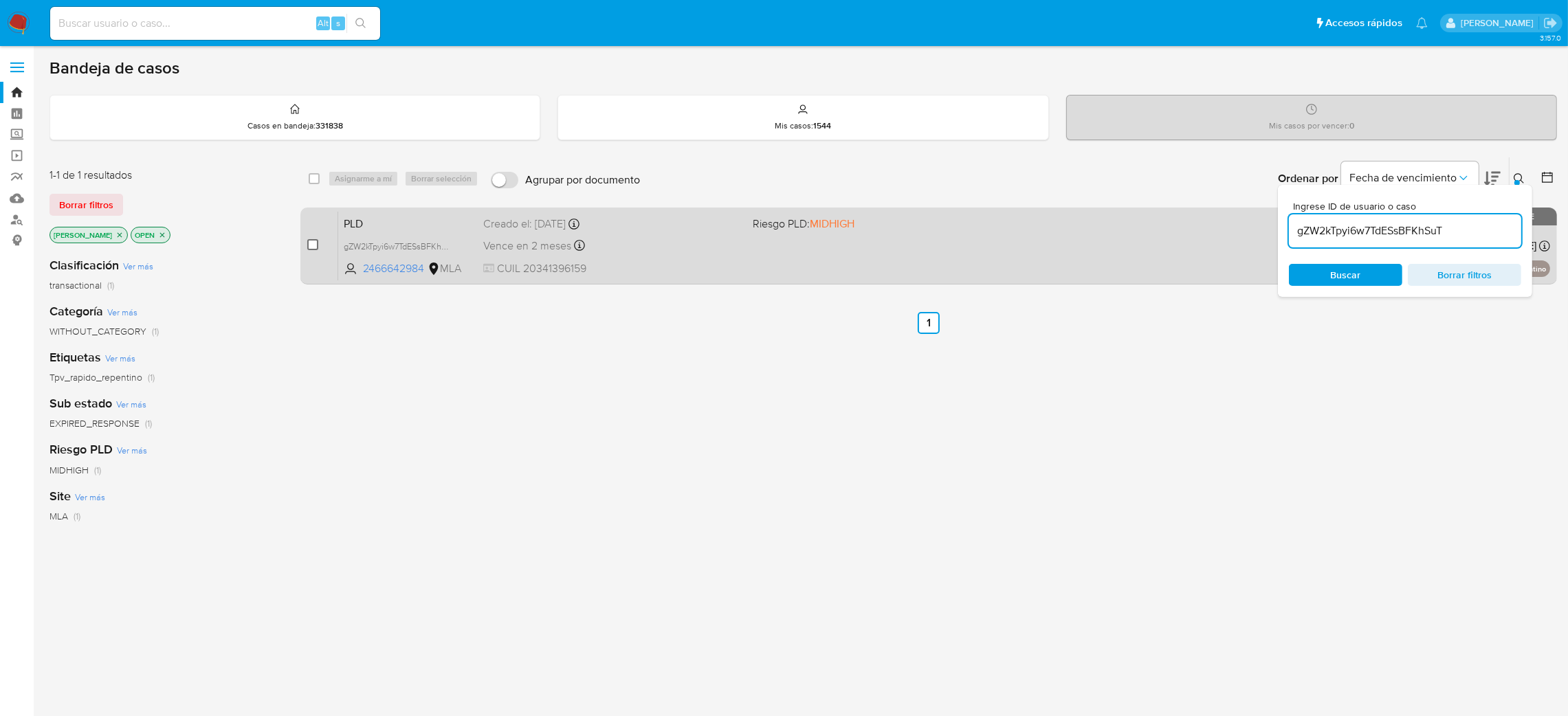
click at [314, 244] on input "checkbox" at bounding box center [313, 244] width 11 height 11
checkbox input "true"
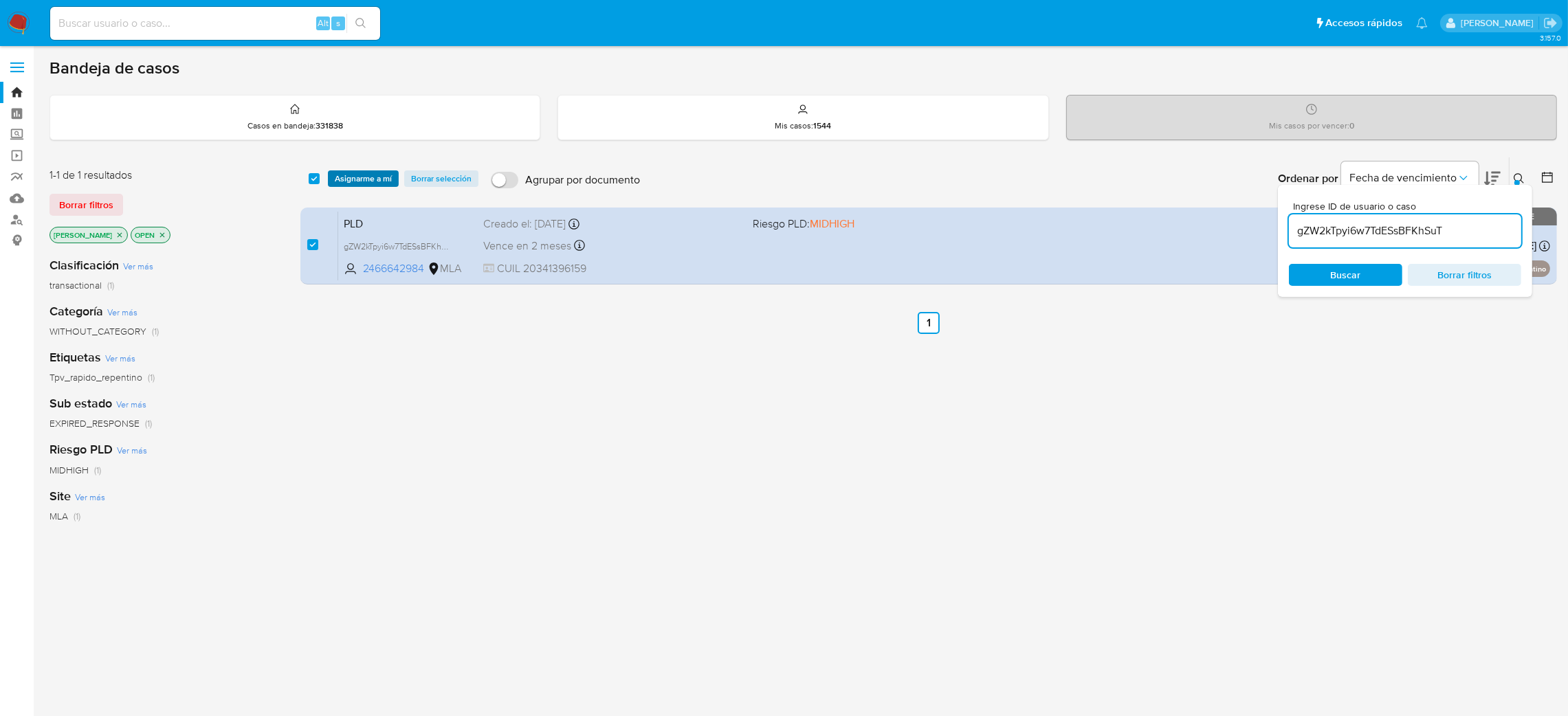
click at [340, 181] on span "Asignarme a mí" at bounding box center [363, 178] width 57 height 13
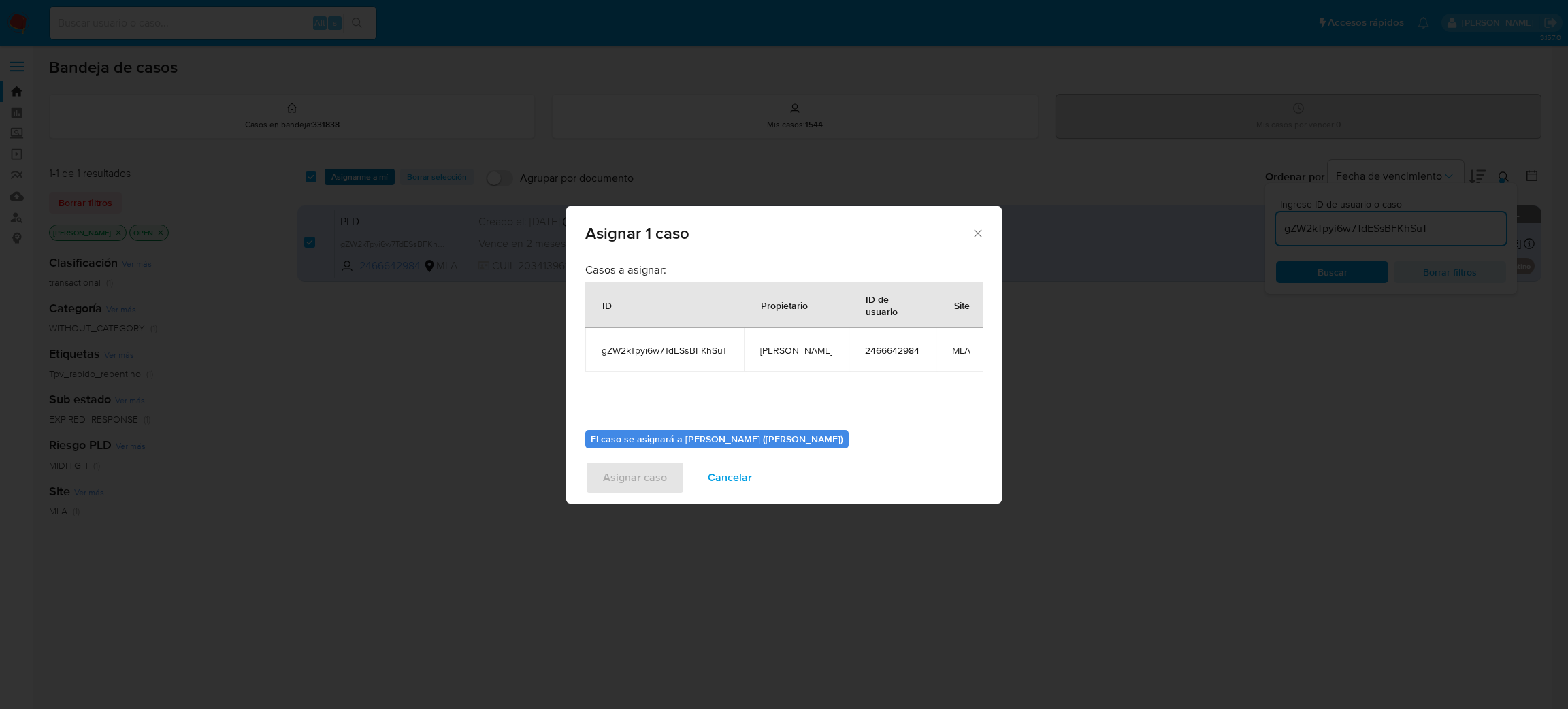
click at [337, 177] on div "Asignar 1 caso Casos a asignar: ID Propietario ID de usuario Site gZW2kTpyi6w7T…" at bounding box center [784, 354] width 1568 height 709
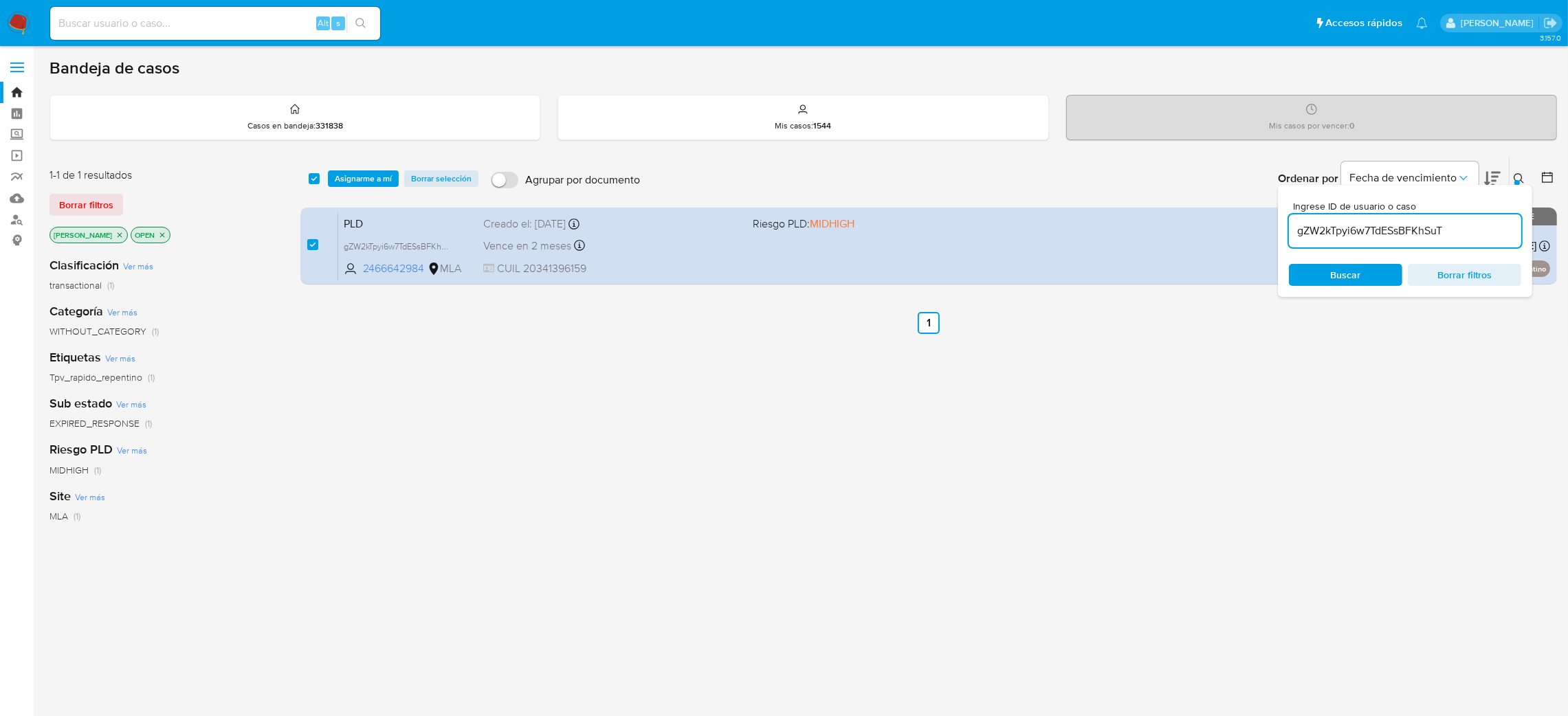
click at [362, 188] on div "select-all-cases-checkbox Asignarme a mí Borrar selección Agrupar por documento…" at bounding box center [929, 178] width 1257 height 42
click at [368, 175] on span "Asignarme a mí" at bounding box center [363, 178] width 57 height 13
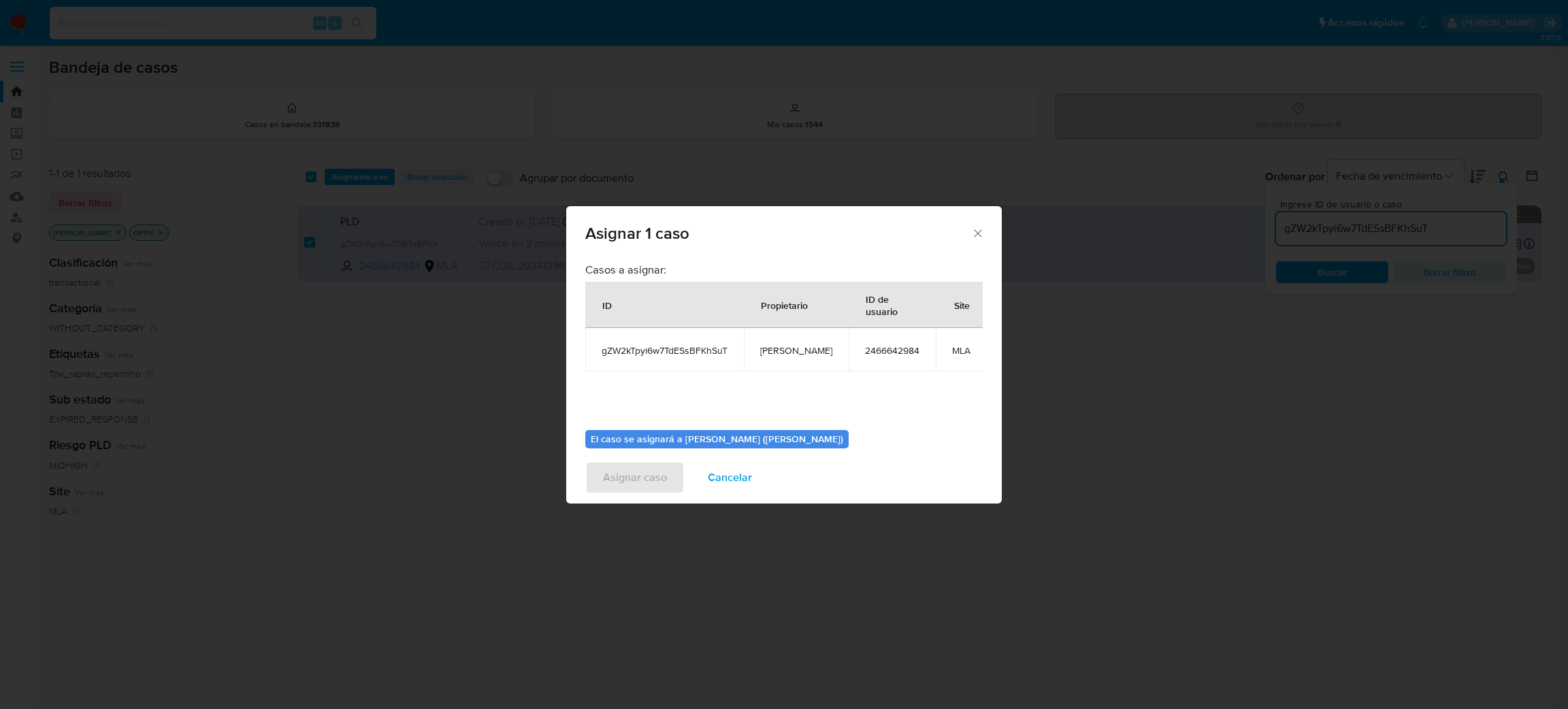
click at [786, 358] on td "[PERSON_NAME]" at bounding box center [796, 349] width 105 height 44
copy span "[PERSON_NAME]"
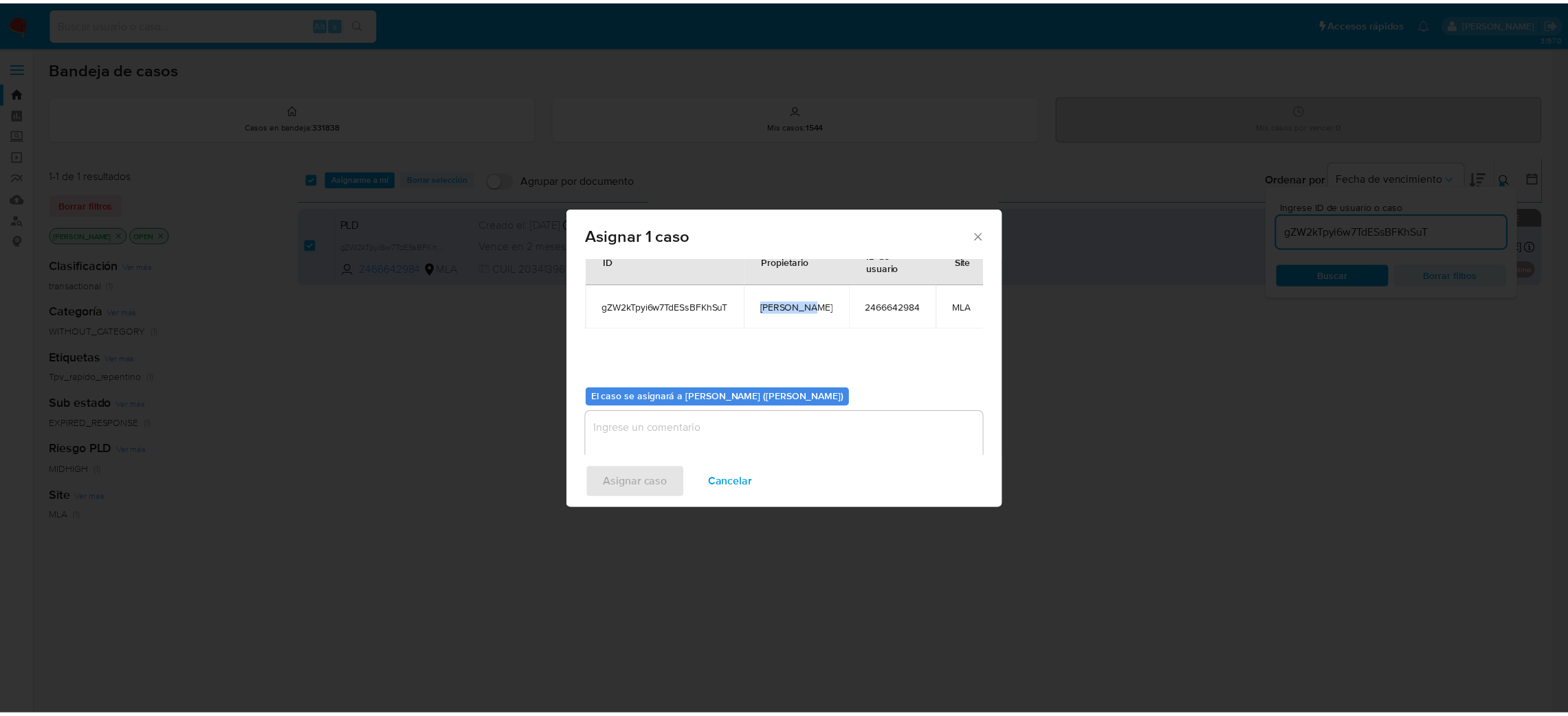
scroll to position [71, 0]
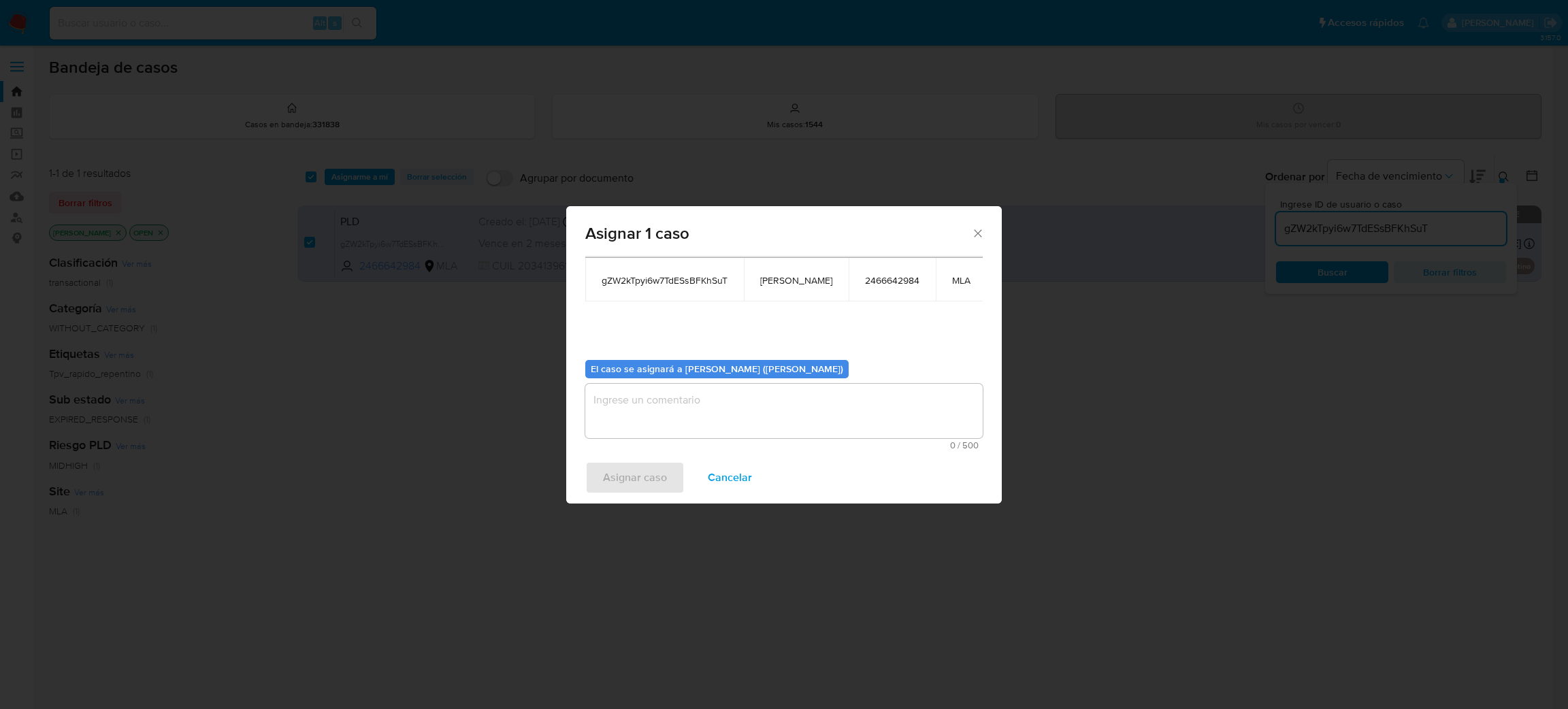
click at [673, 406] on textarea "assign-modal" at bounding box center [784, 411] width 397 height 54
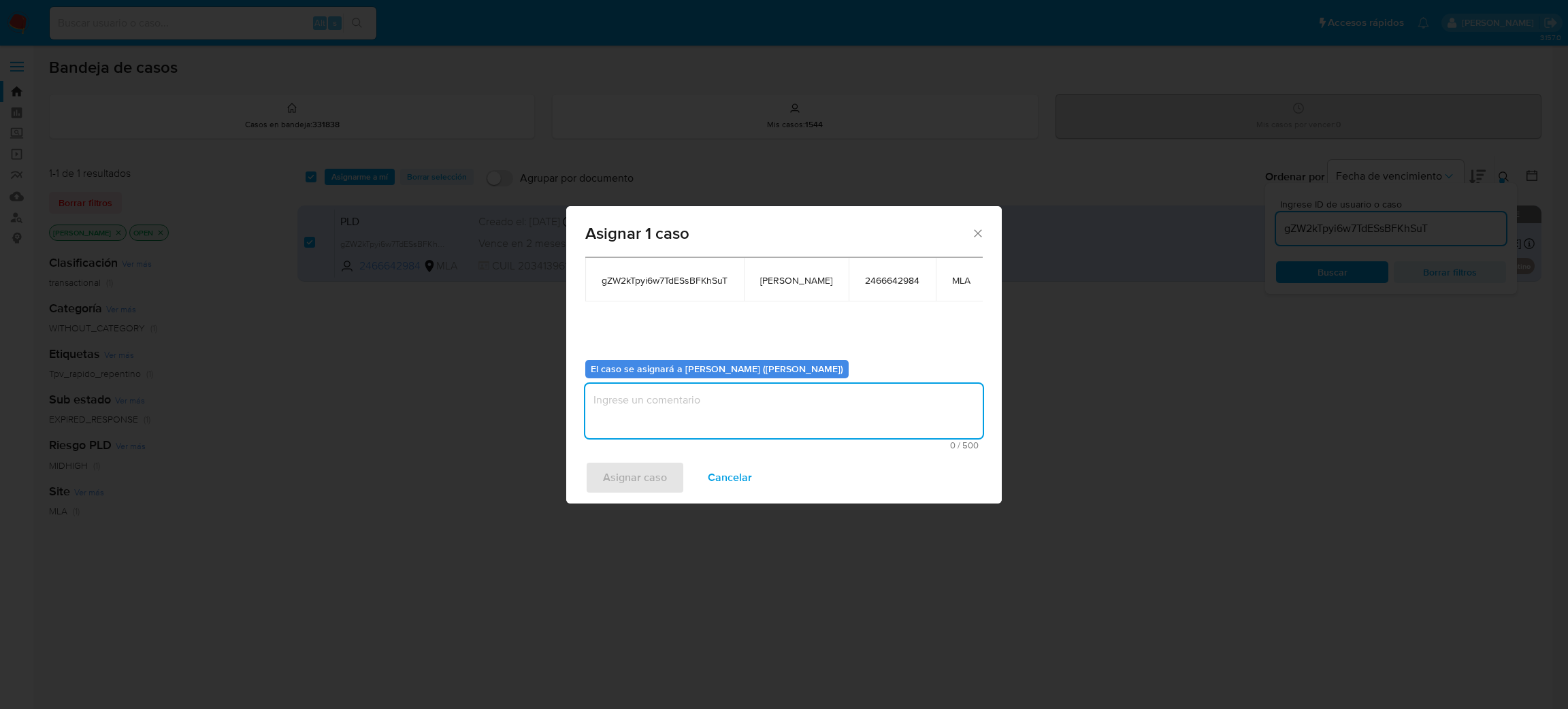
paste textarea "[PERSON_NAME]"
type textarea "[PERSON_NAME]"
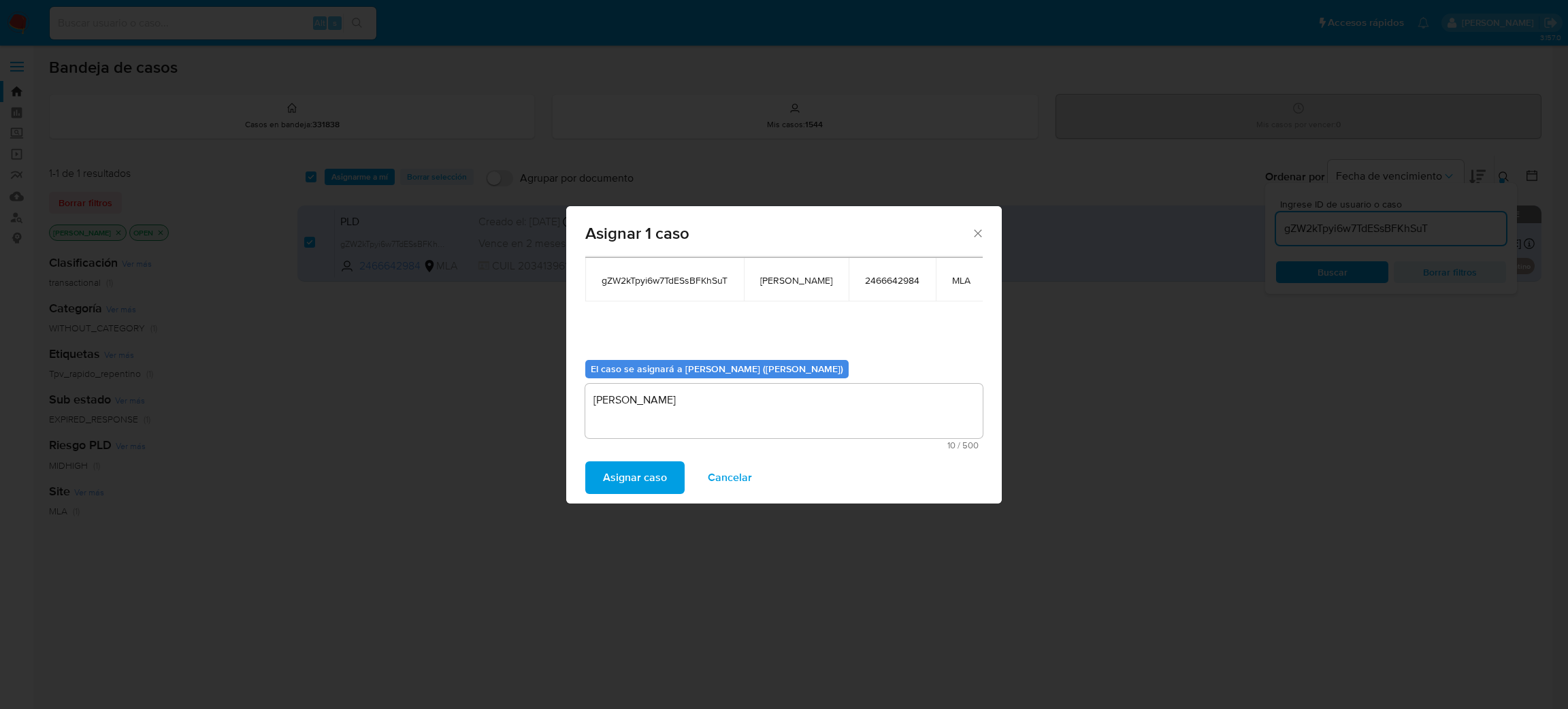
click at [654, 472] on span "Asignar caso" at bounding box center [635, 477] width 64 height 30
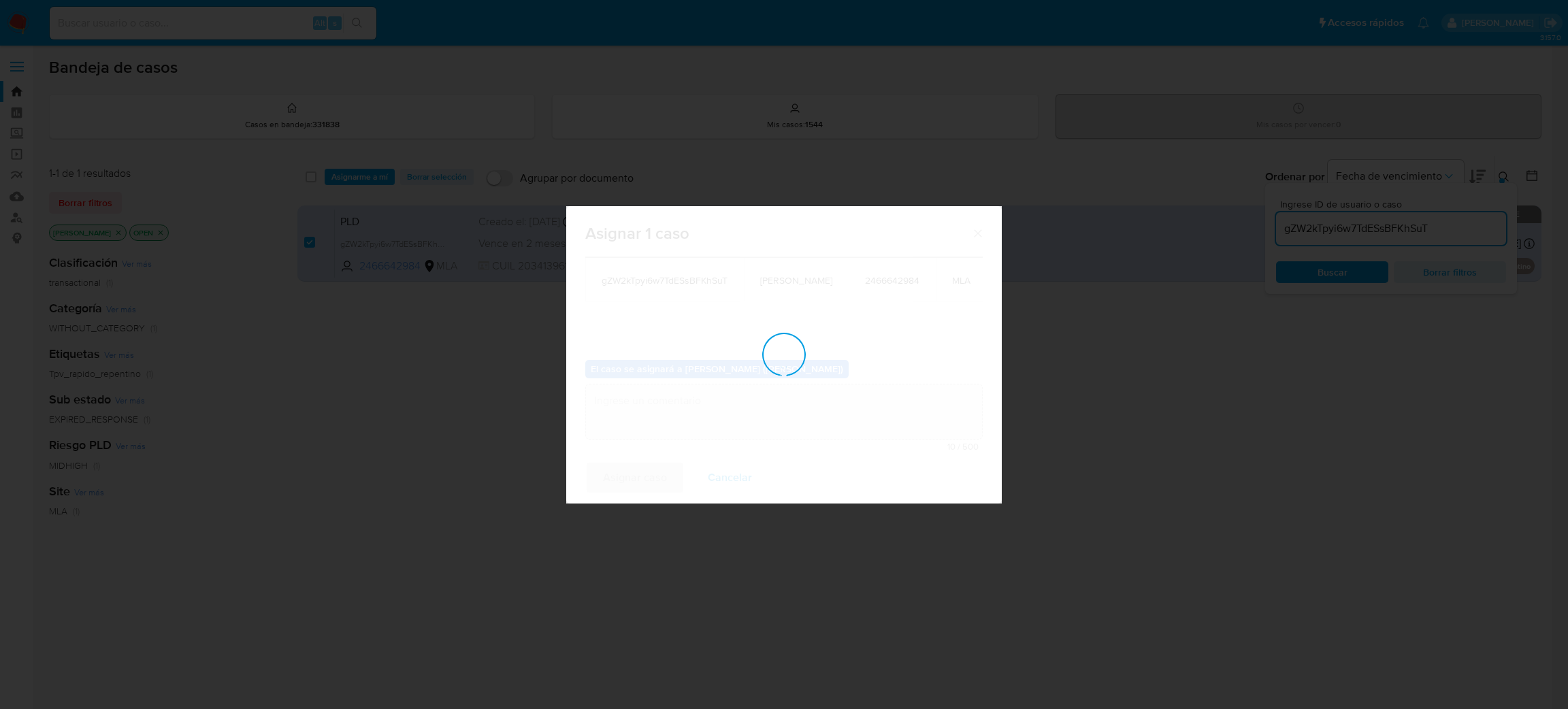
checkbox input "false"
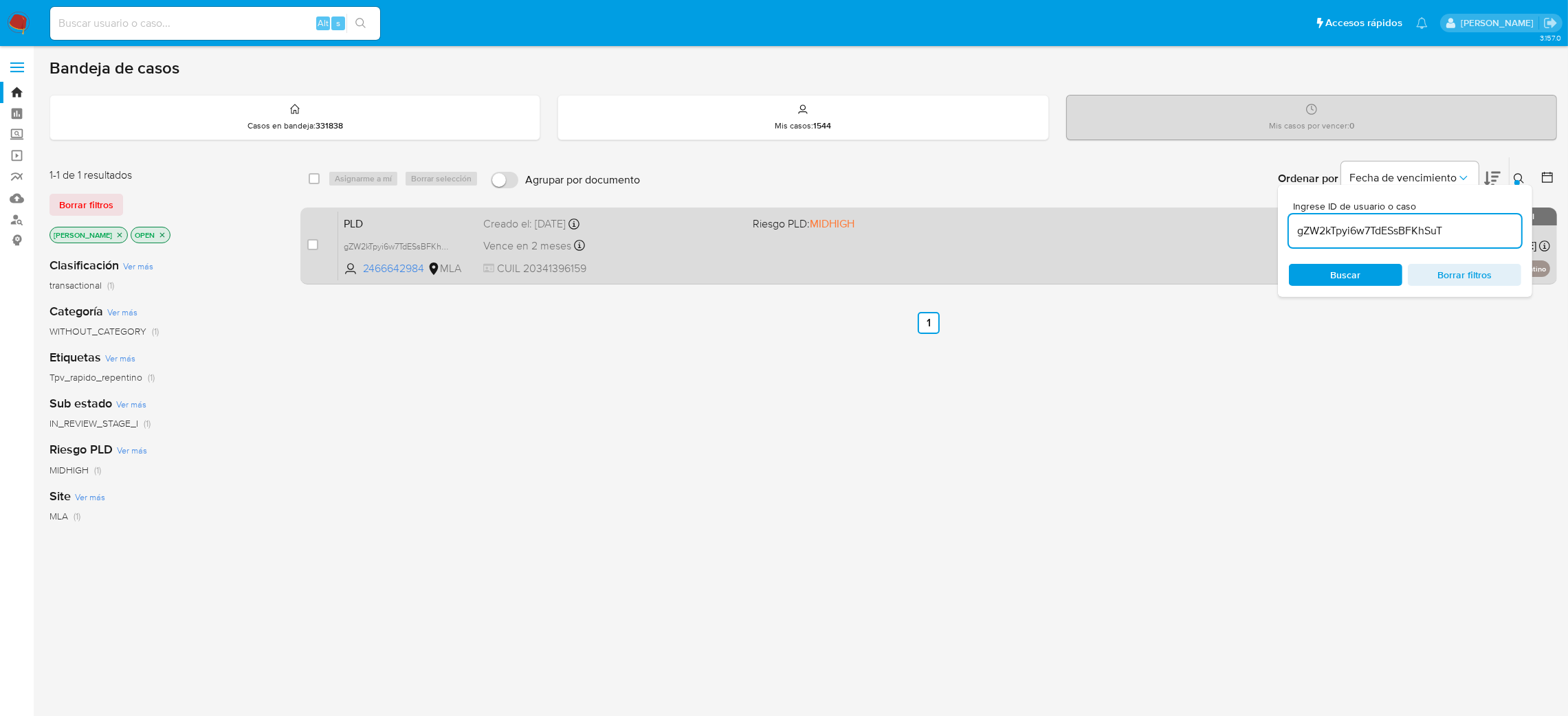
click at [412, 222] on span "PLD" at bounding box center [408, 222] width 129 height 18
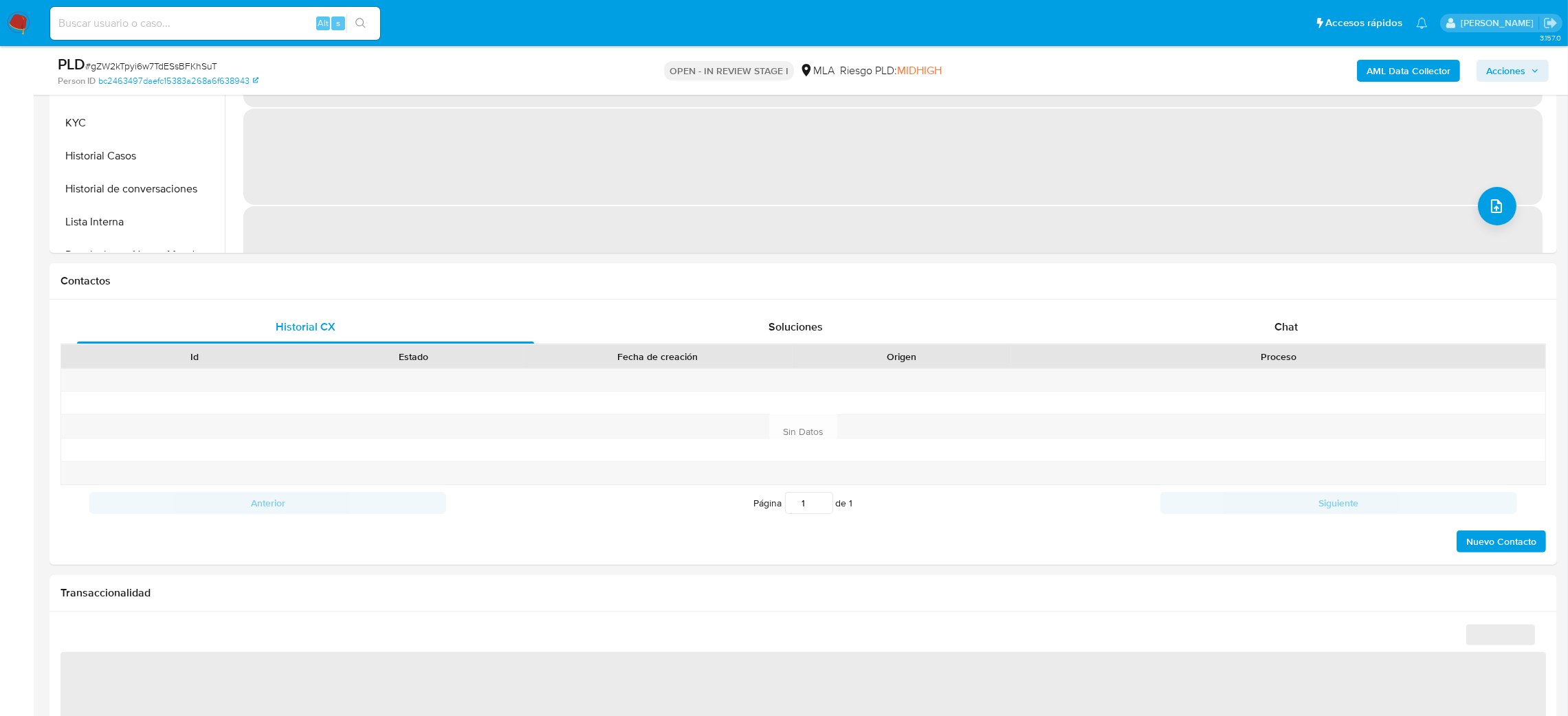
scroll to position [618, 0]
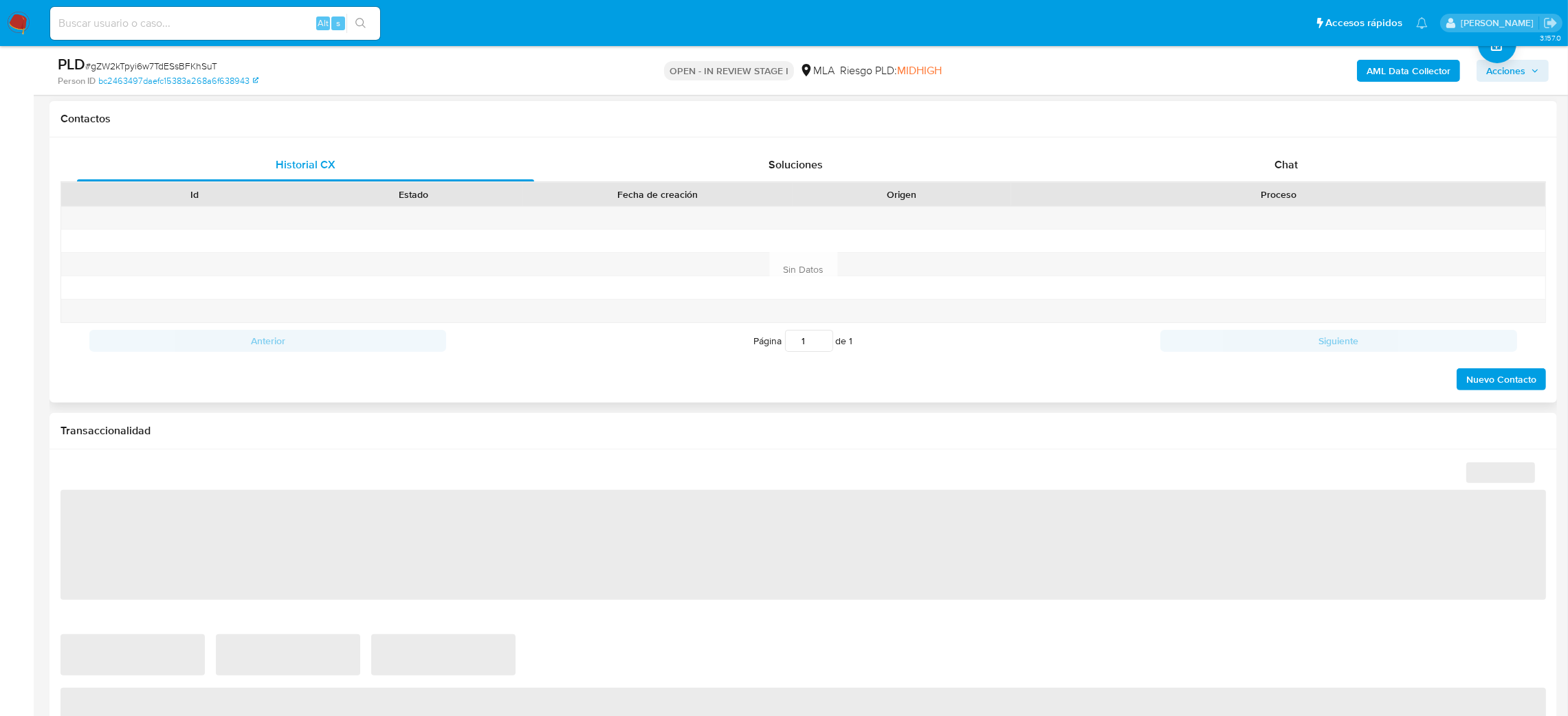
select select "10"
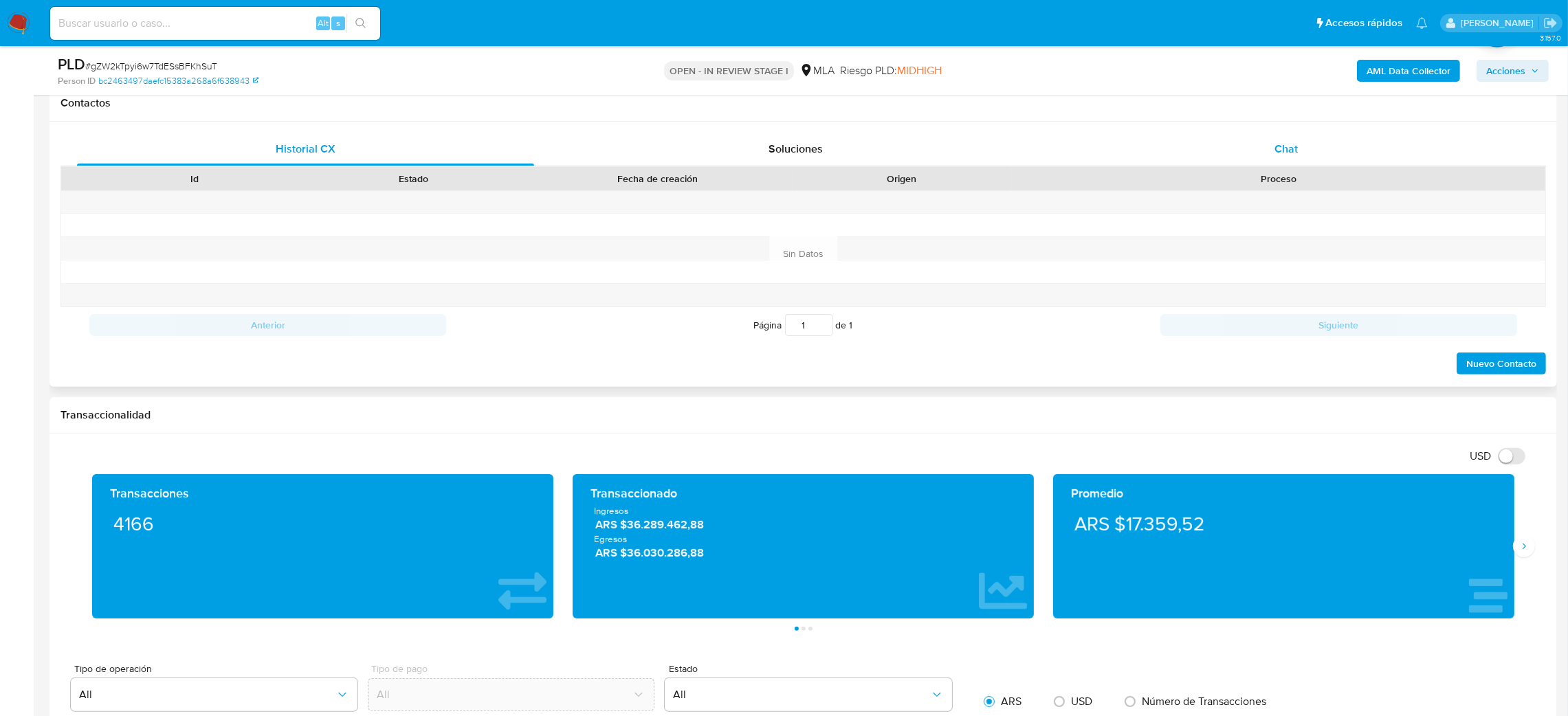
scroll to position [515, 0]
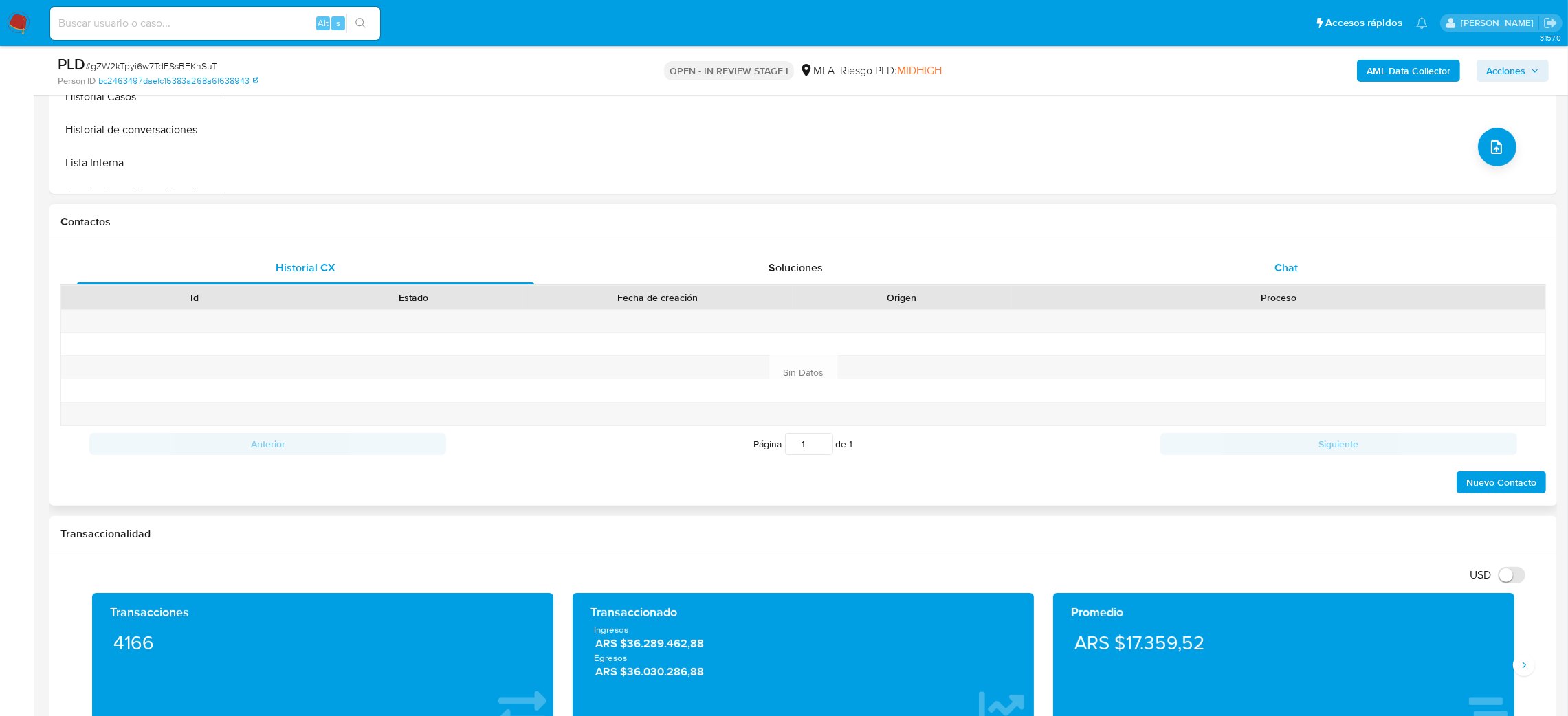
click at [1264, 268] on div "Chat" at bounding box center [1285, 268] width 457 height 33
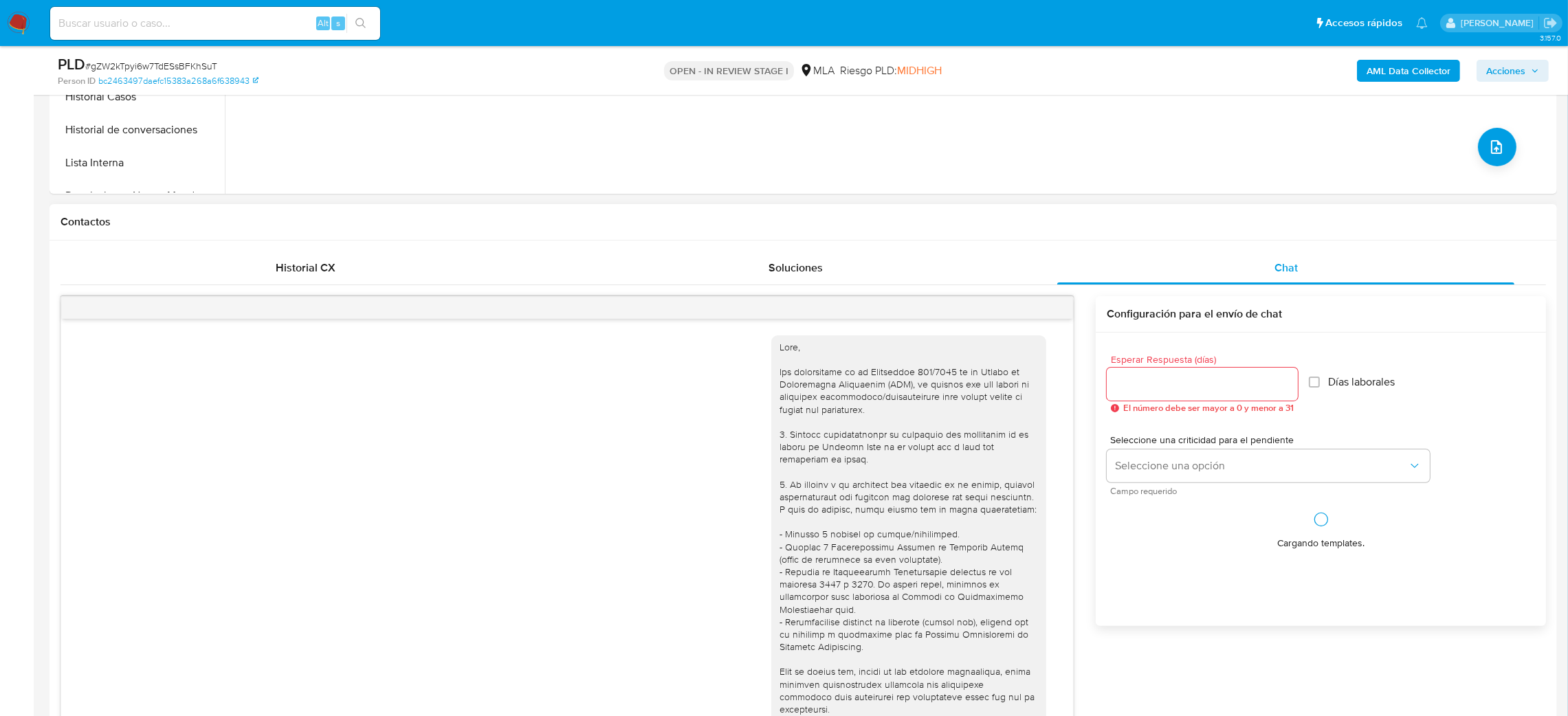
scroll to position [640, 0]
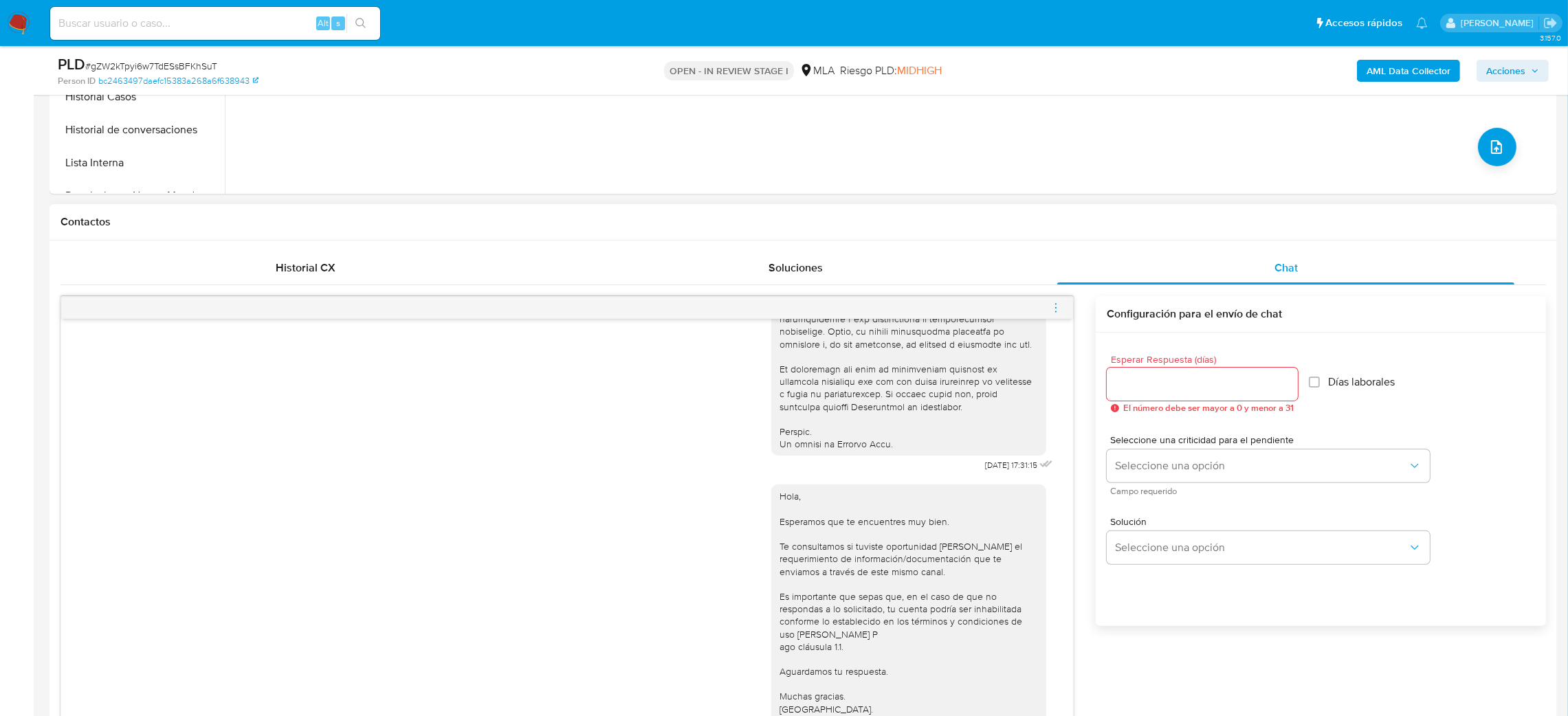
click at [1055, 307] on icon "menu-action" at bounding box center [1056, 307] width 2 height 2
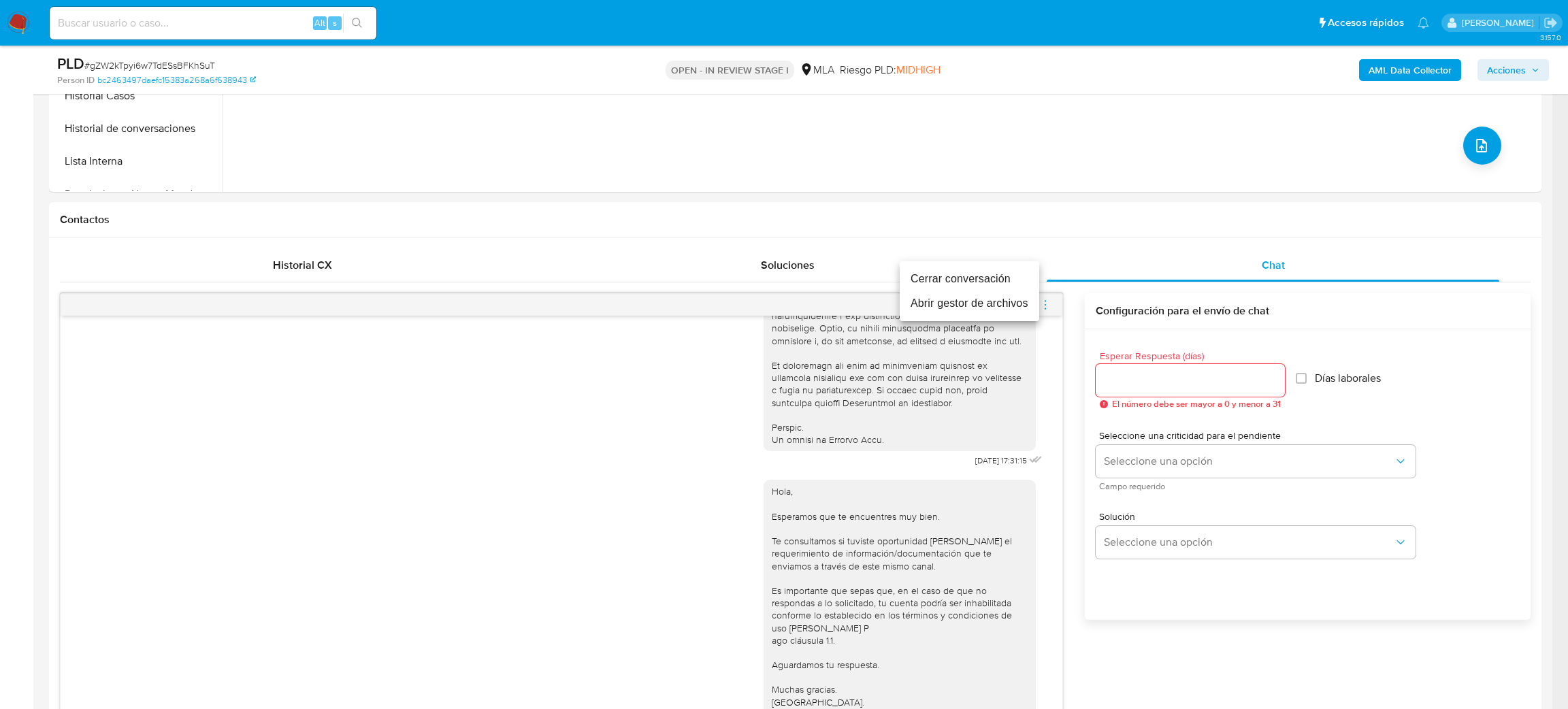
click at [996, 279] on li "Cerrar conversación" at bounding box center [969, 279] width 139 height 24
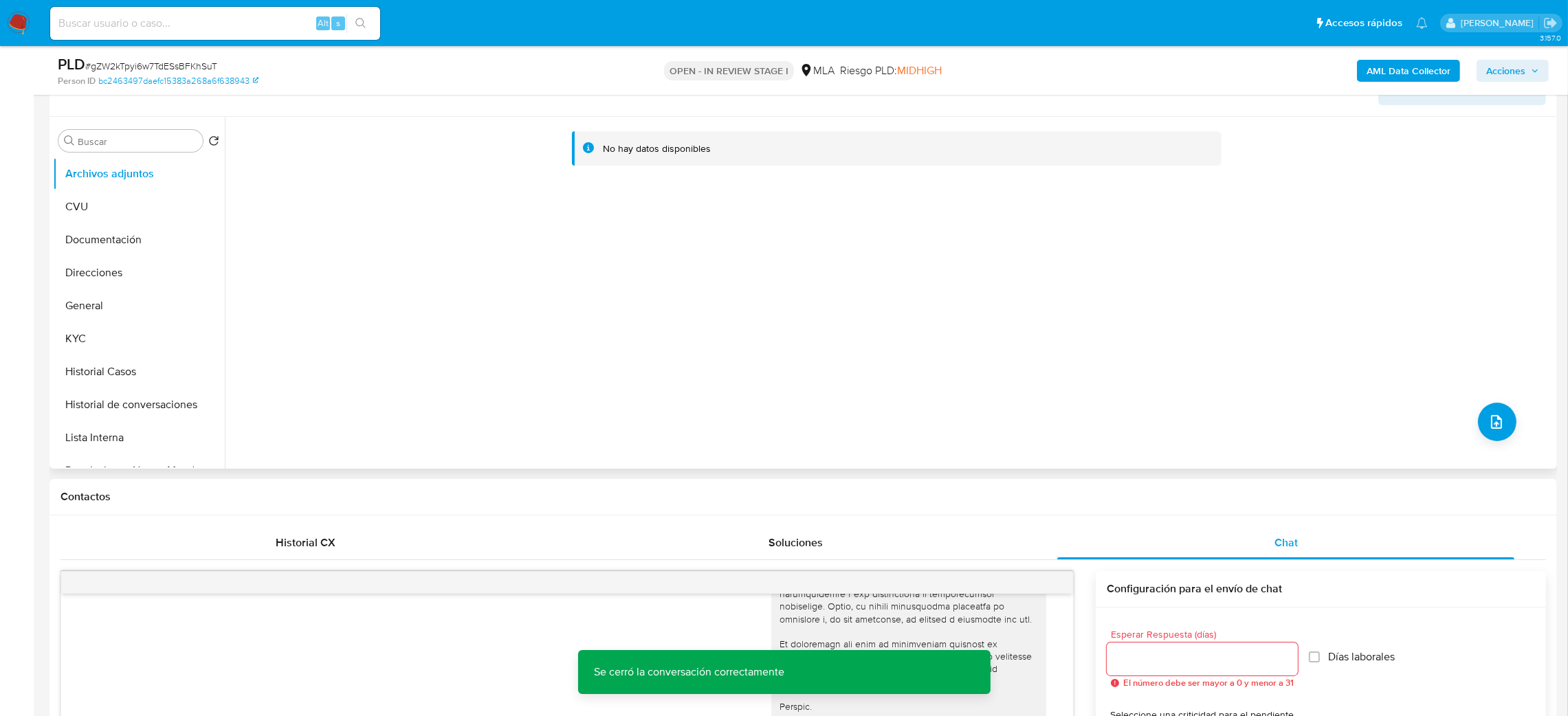
scroll to position [206, 0]
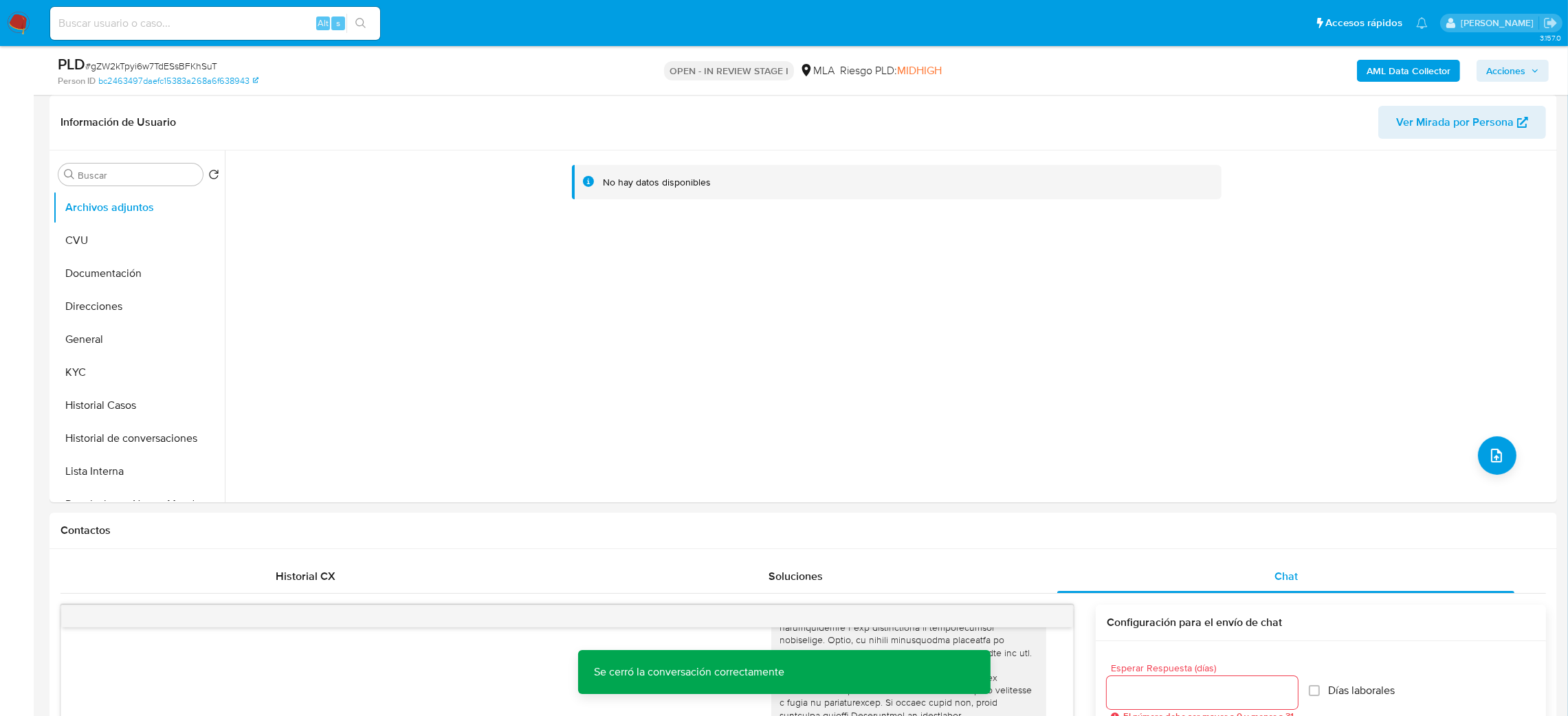
click at [1407, 66] on b "AML Data Collector" at bounding box center [1408, 71] width 84 height 22
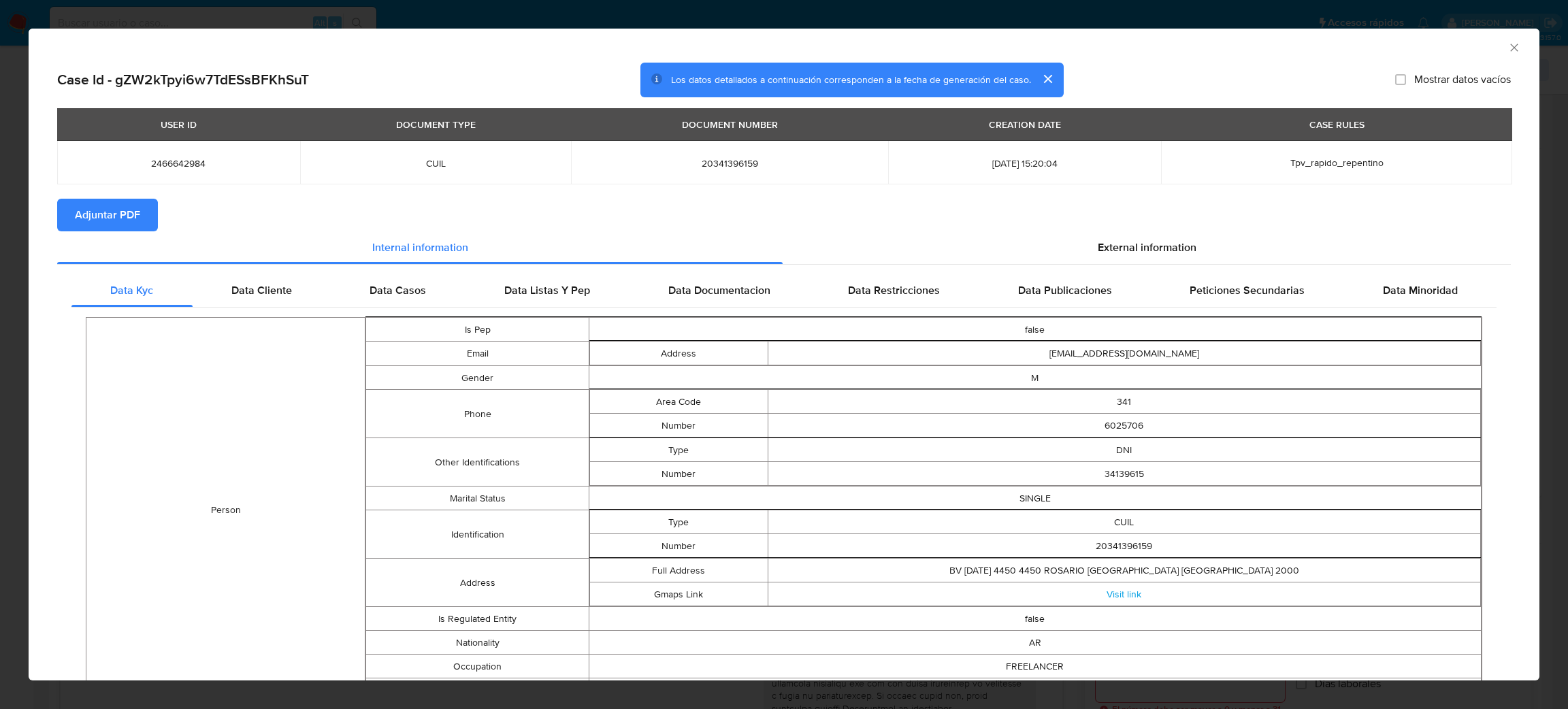
click at [129, 218] on span "Adjuntar PDF" at bounding box center [107, 215] width 65 height 30
drag, startPoint x: 1502, startPoint y: 51, endPoint x: 1269, endPoint y: 88, distance: 235.9
click at [1507, 48] on icon "Cerrar ventana" at bounding box center [1514, 47] width 13 height 13
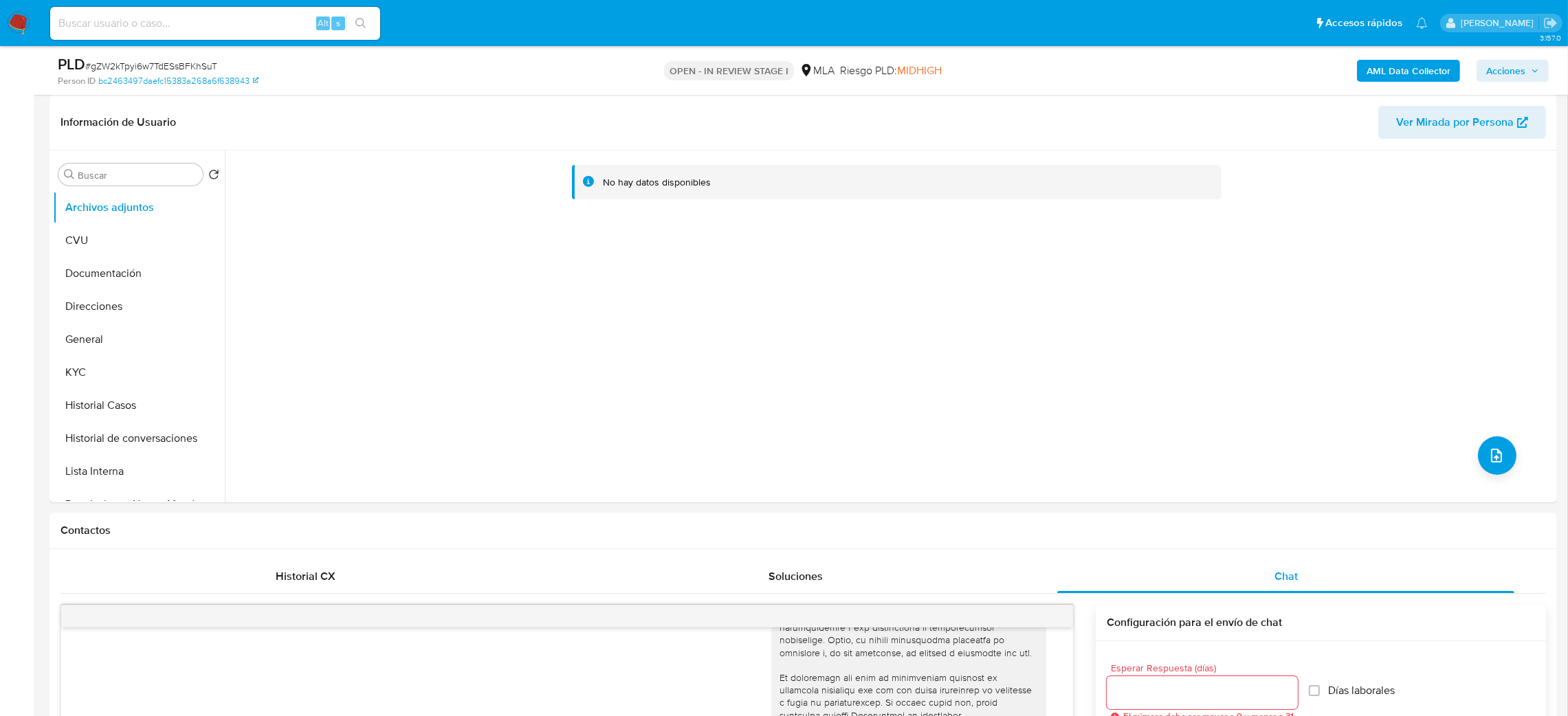
click at [187, 64] on span "# gZW2kTpyi6w7TdESsBFKhSuT" at bounding box center [151, 65] width 132 height 13
copy span "gZW2kTpyi6w7TdESsBFKhSuT"
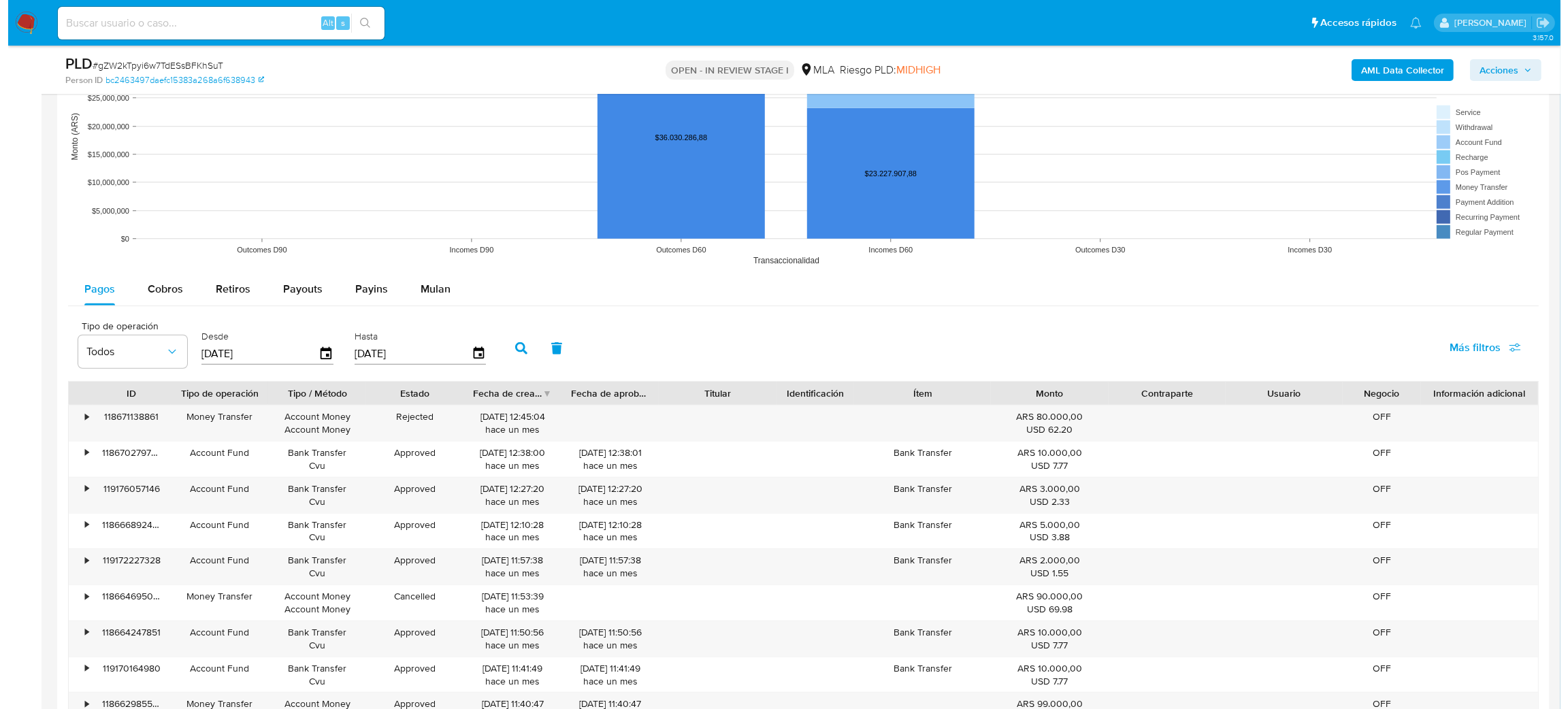
scroll to position [2346, 0]
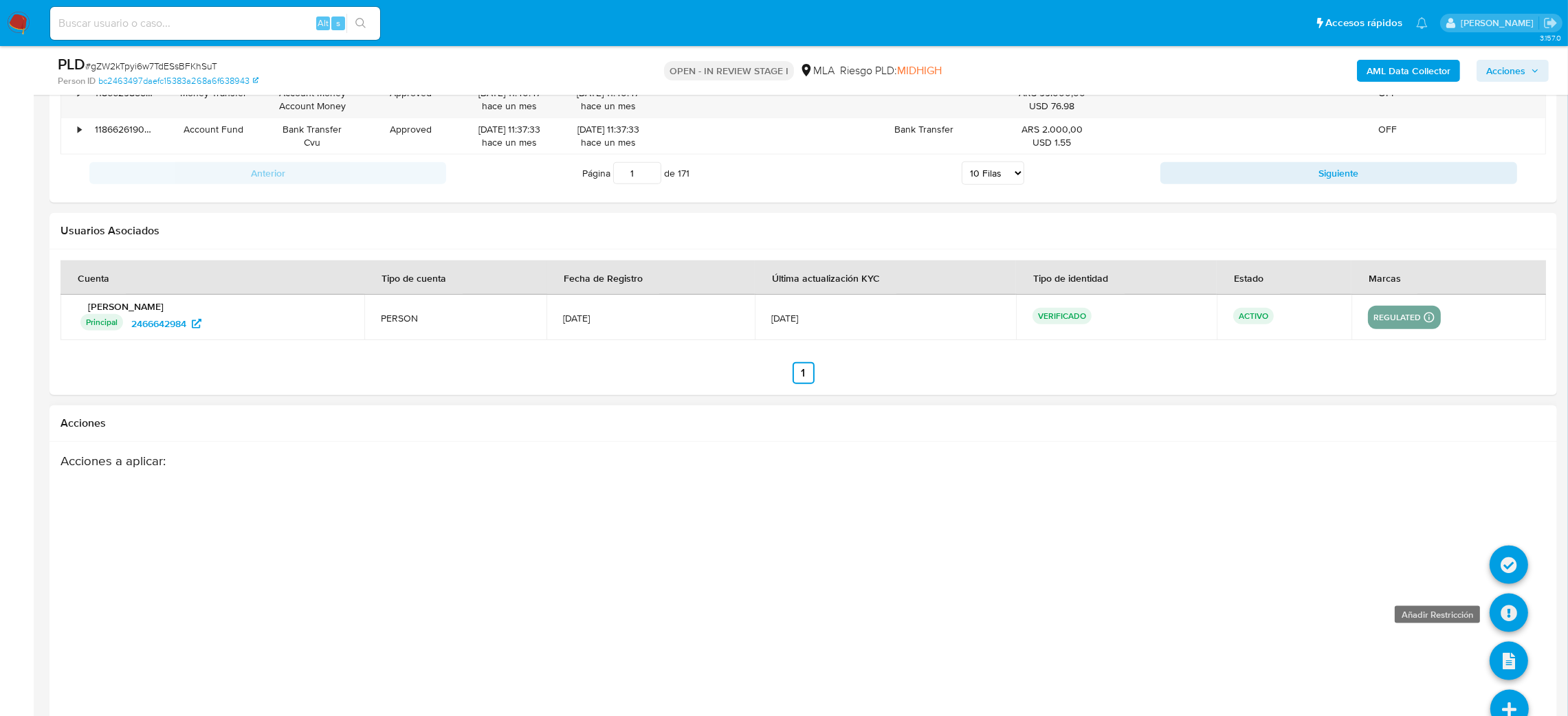
click at [1500, 621] on icon at bounding box center [1508, 612] width 39 height 39
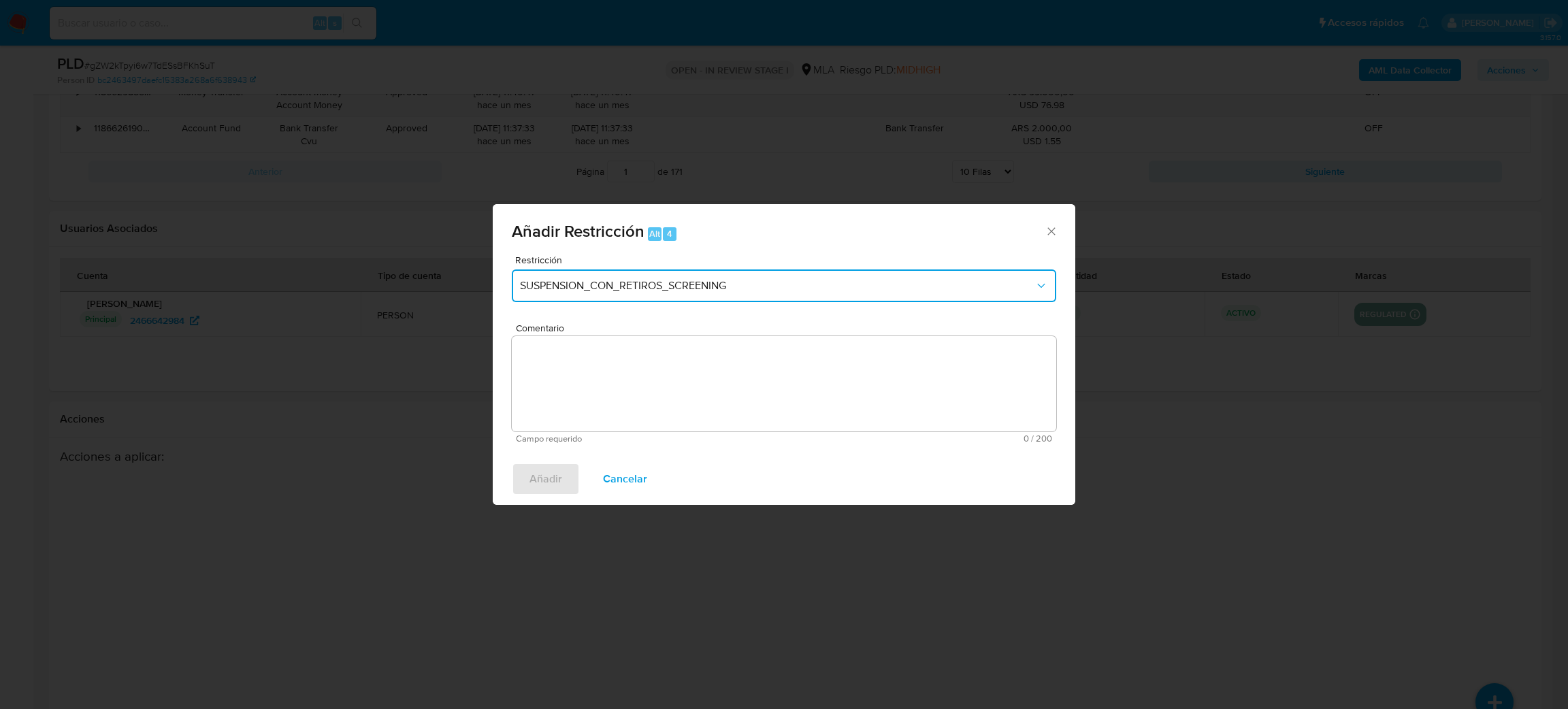
click at [645, 284] on span "SUSPENSION_CON_RETIROS_SCREENING" at bounding box center [777, 285] width 515 height 13
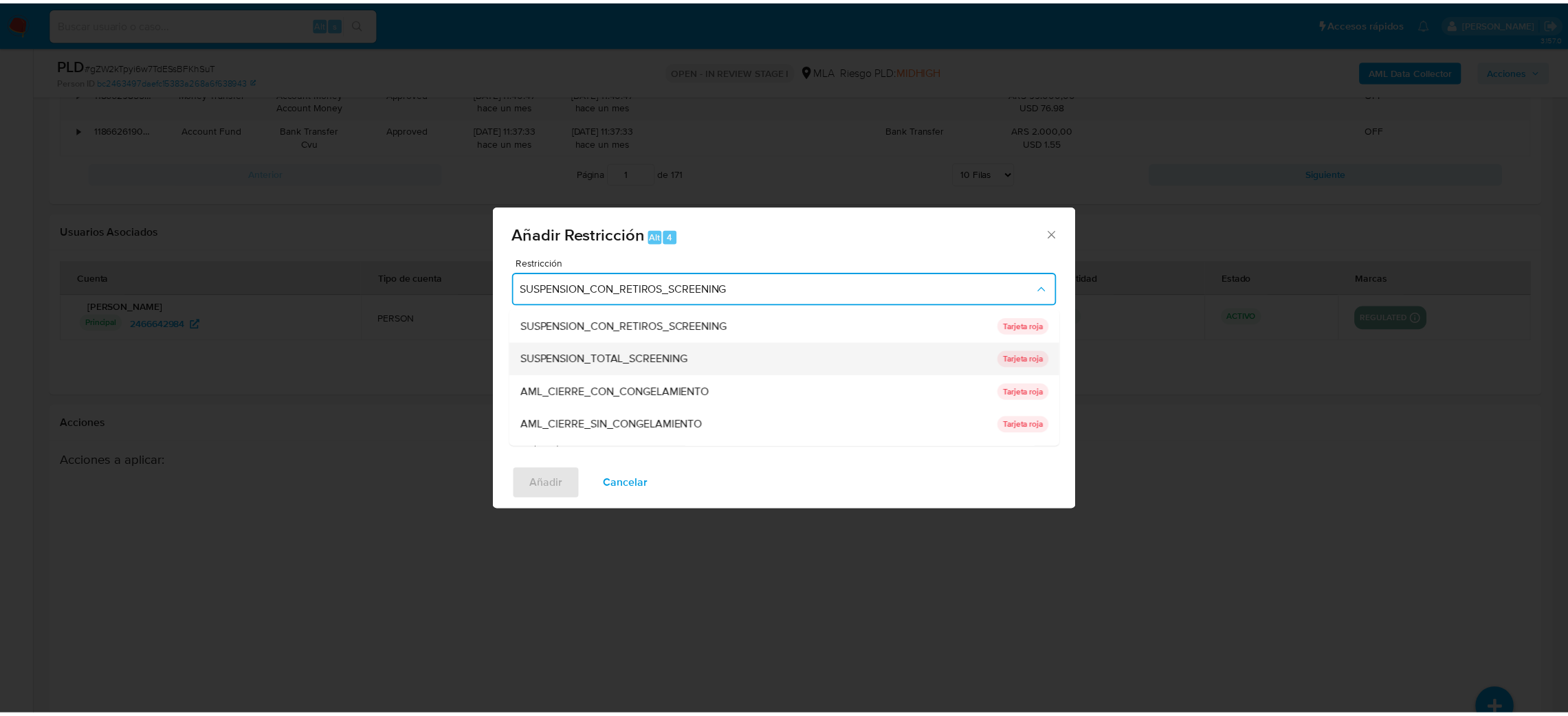
scroll to position [291, 0]
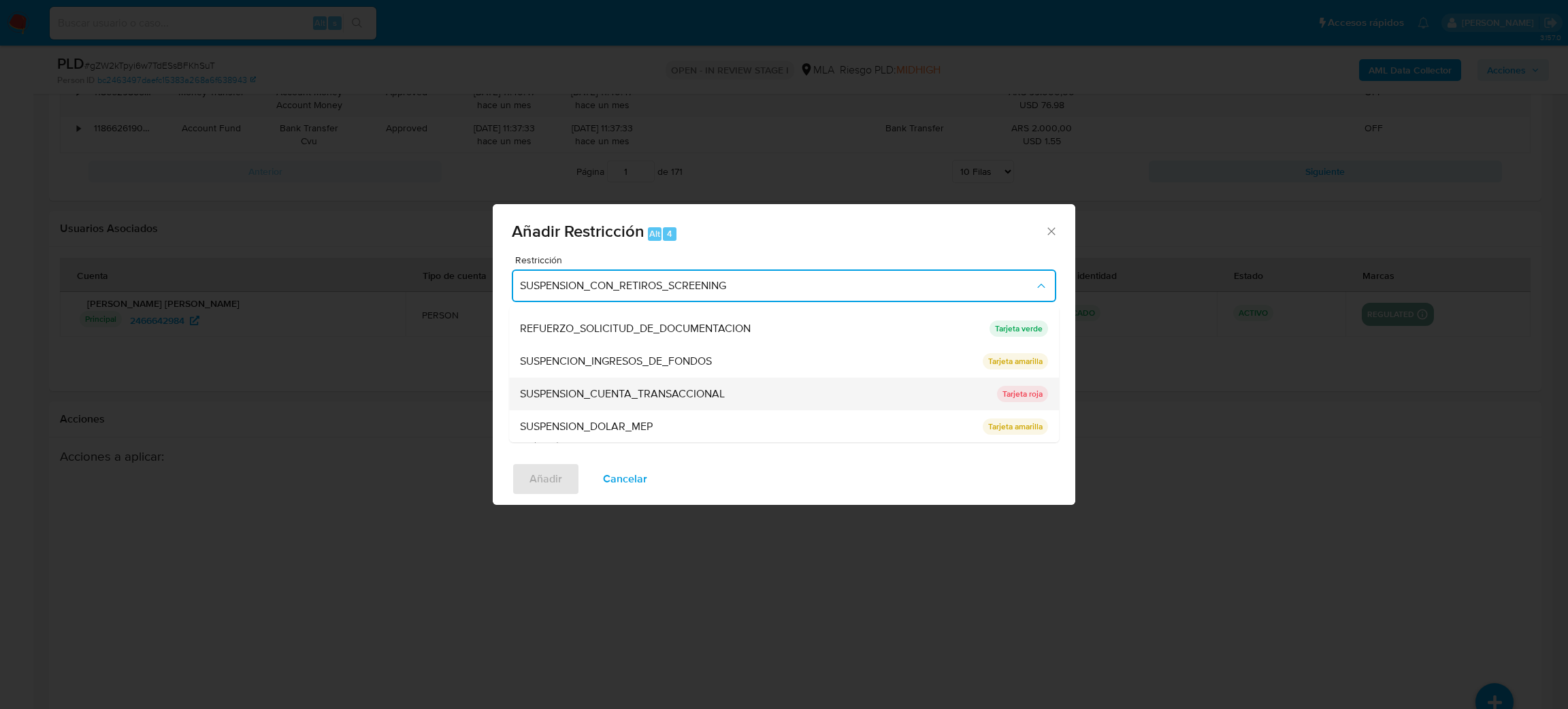
click at [624, 390] on span "SUSPENSION_CUENTA_TRANSACCIONAL" at bounding box center [622, 393] width 205 height 13
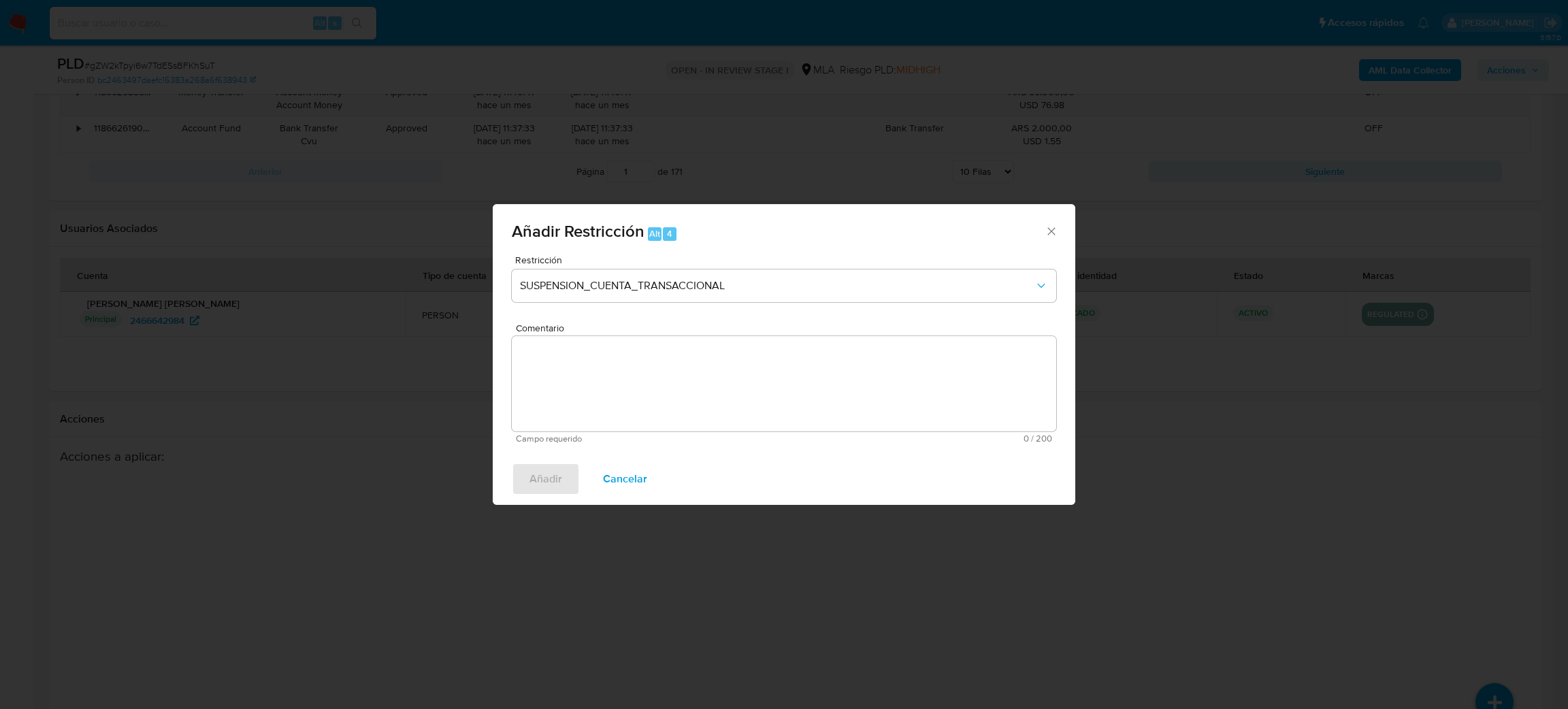
click at [624, 390] on textarea "Comentario" at bounding box center [783, 384] width 544 height 95
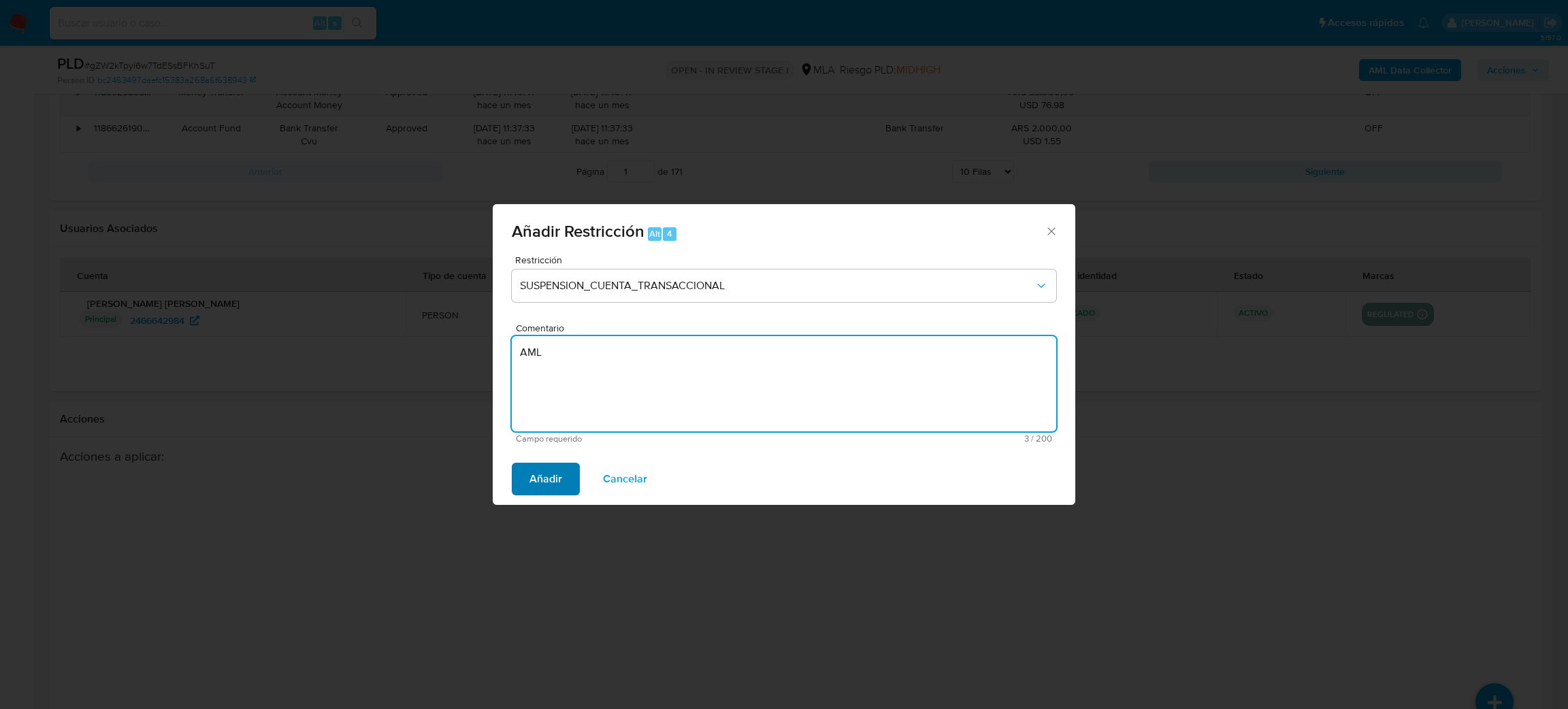
type textarea "AML"
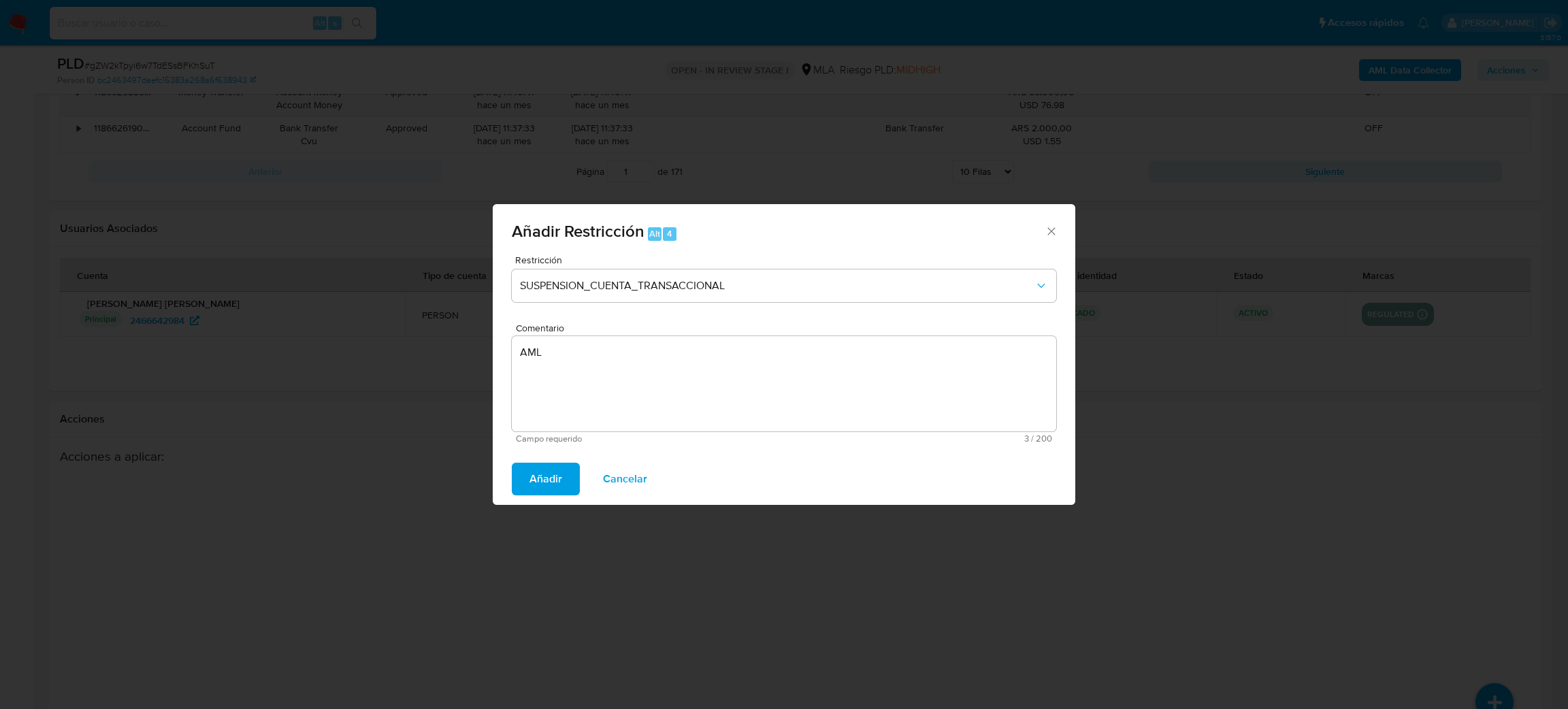
click at [543, 473] on span "Añadir" at bounding box center [546, 479] width 33 height 30
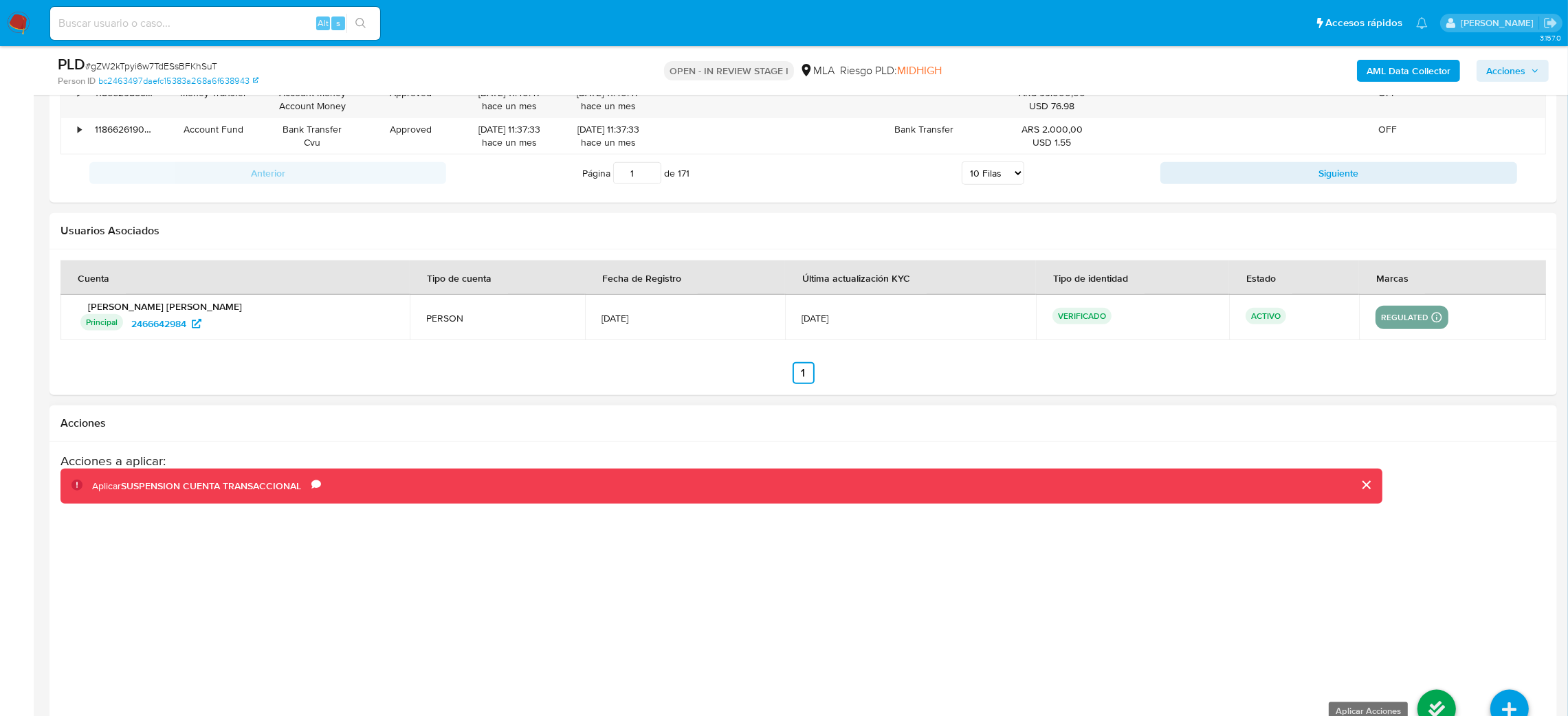
click at [1428, 700] on icon at bounding box center [1436, 709] width 39 height 39
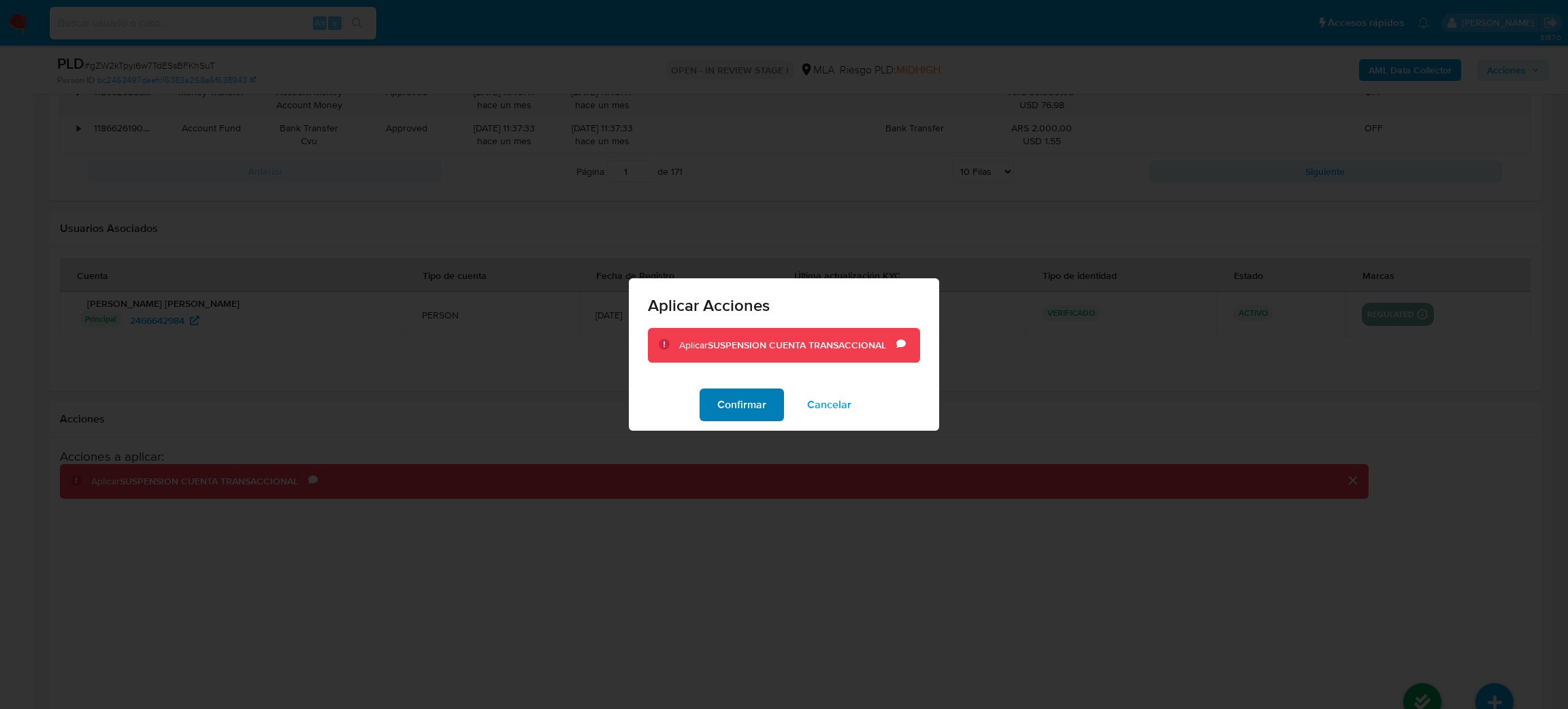
click at [754, 402] on span "Confirmar" at bounding box center [741, 405] width 49 height 30
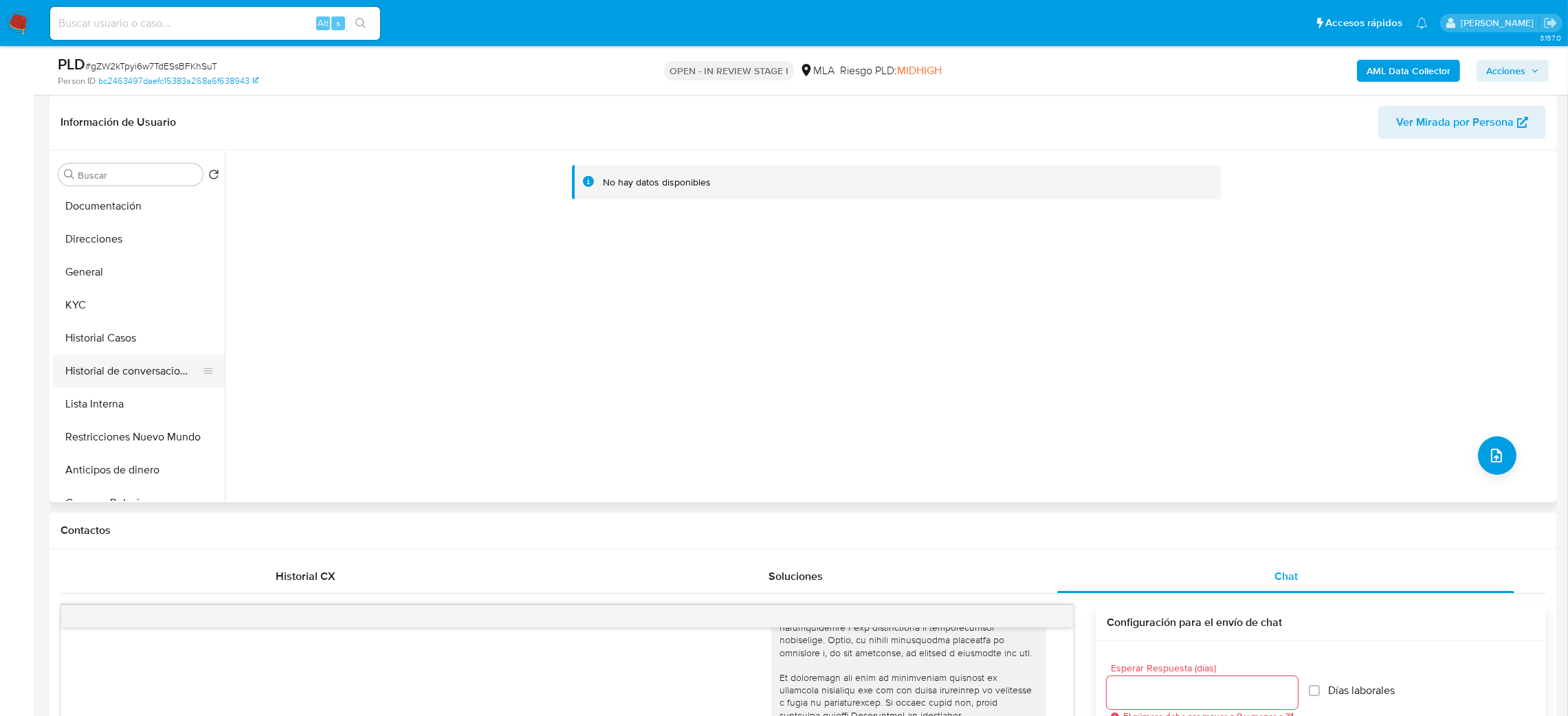
scroll to position [103, 0]
click at [116, 395] on button "Restricciones Nuevo Mundo" at bounding box center [133, 401] width 161 height 33
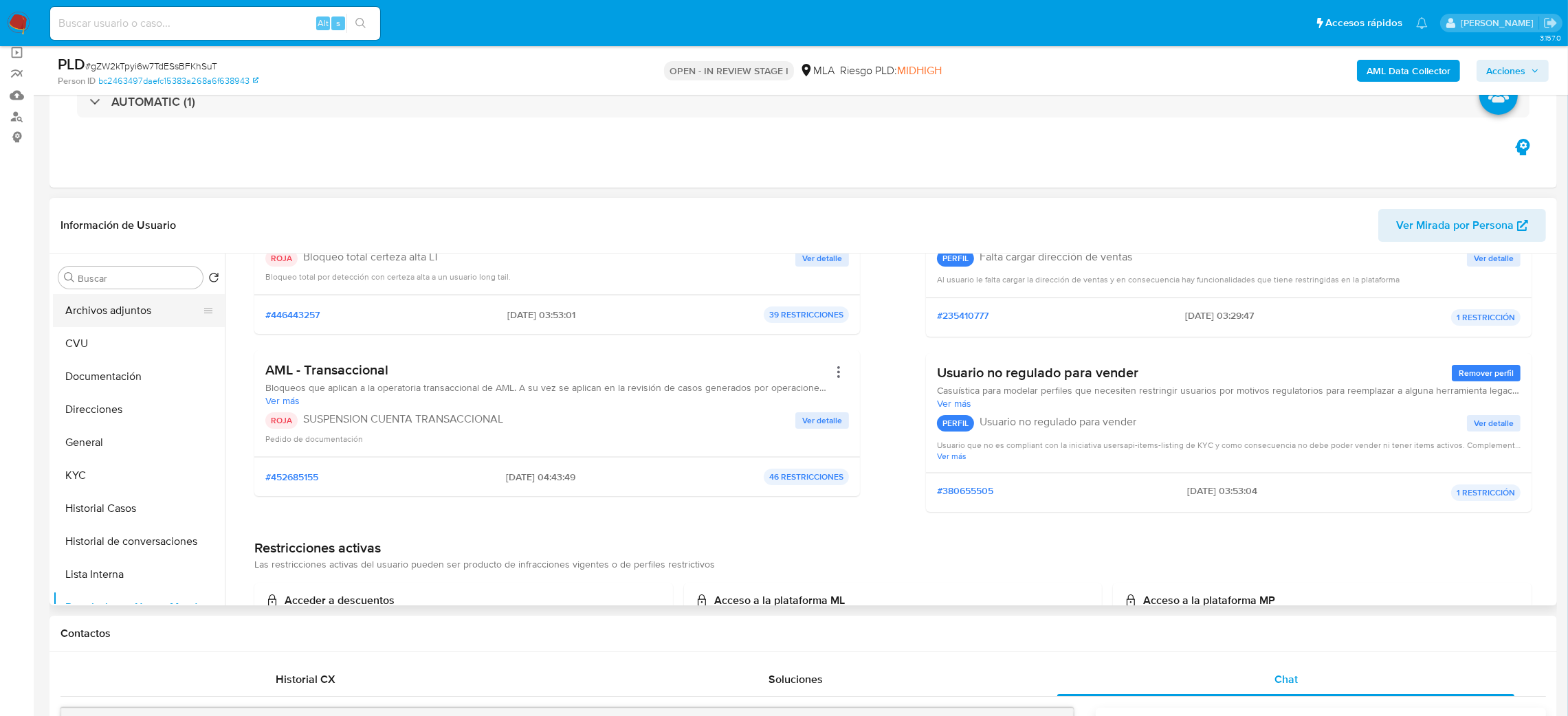
click at [112, 313] on button "Archivos adjuntos" at bounding box center [133, 310] width 161 height 33
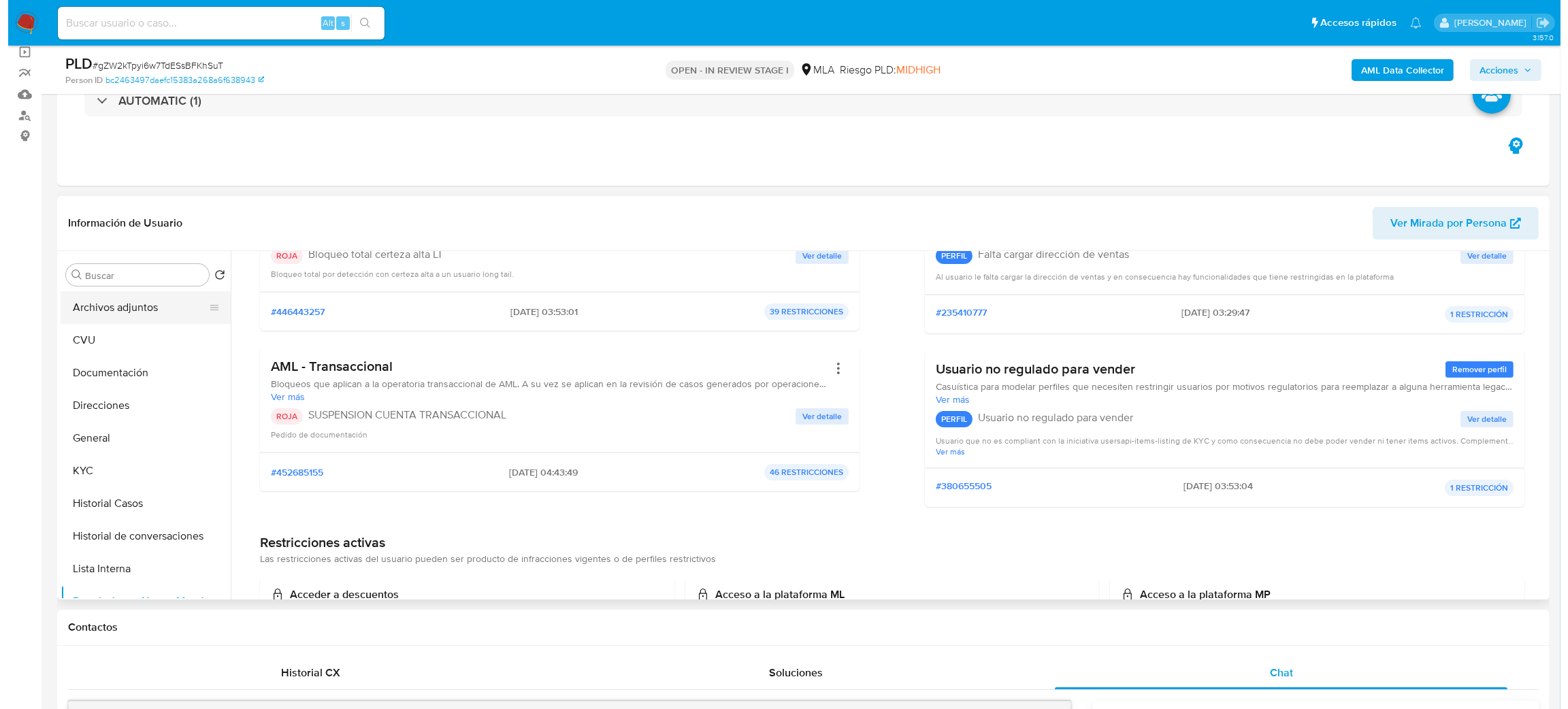
scroll to position [0, 0]
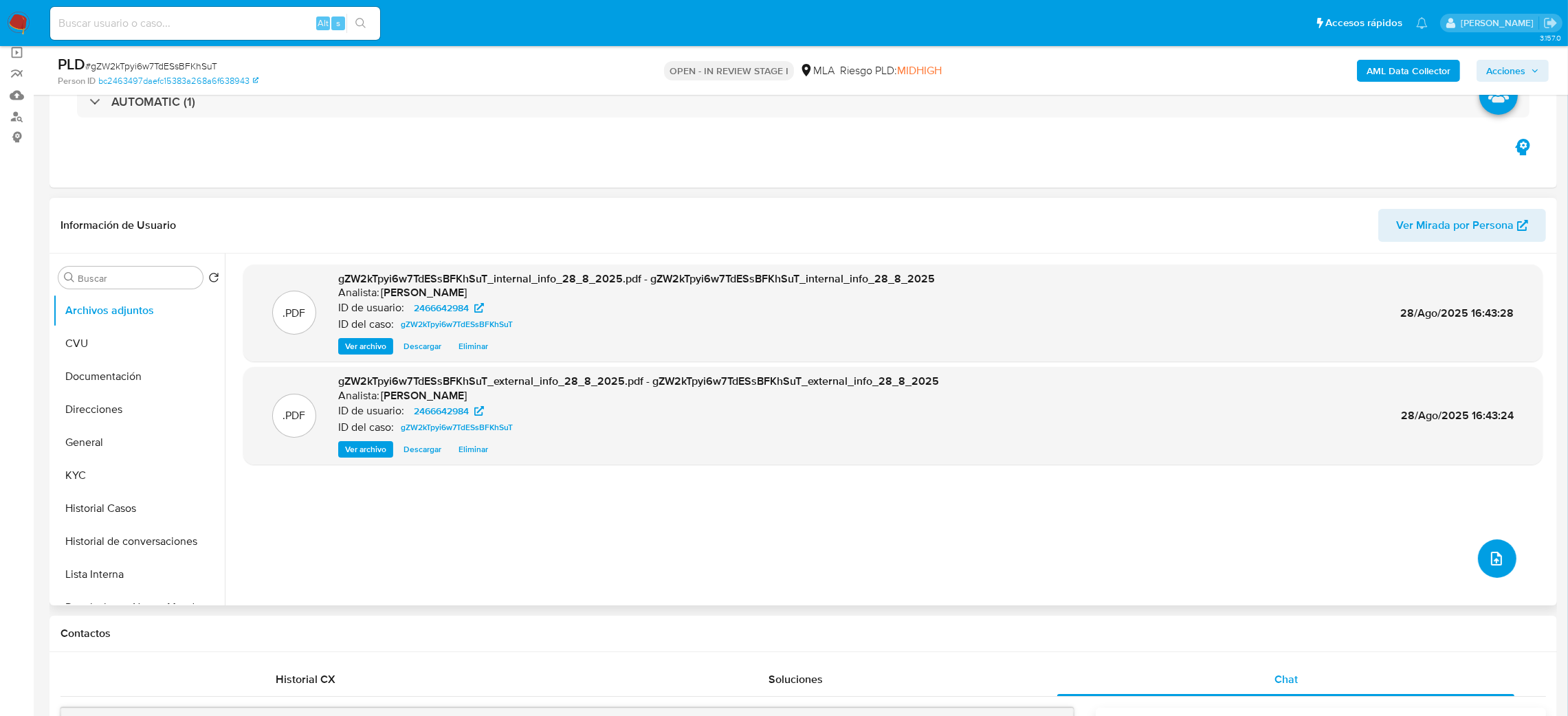
click at [1483, 548] on button "upload-file" at bounding box center [1496, 558] width 39 height 39
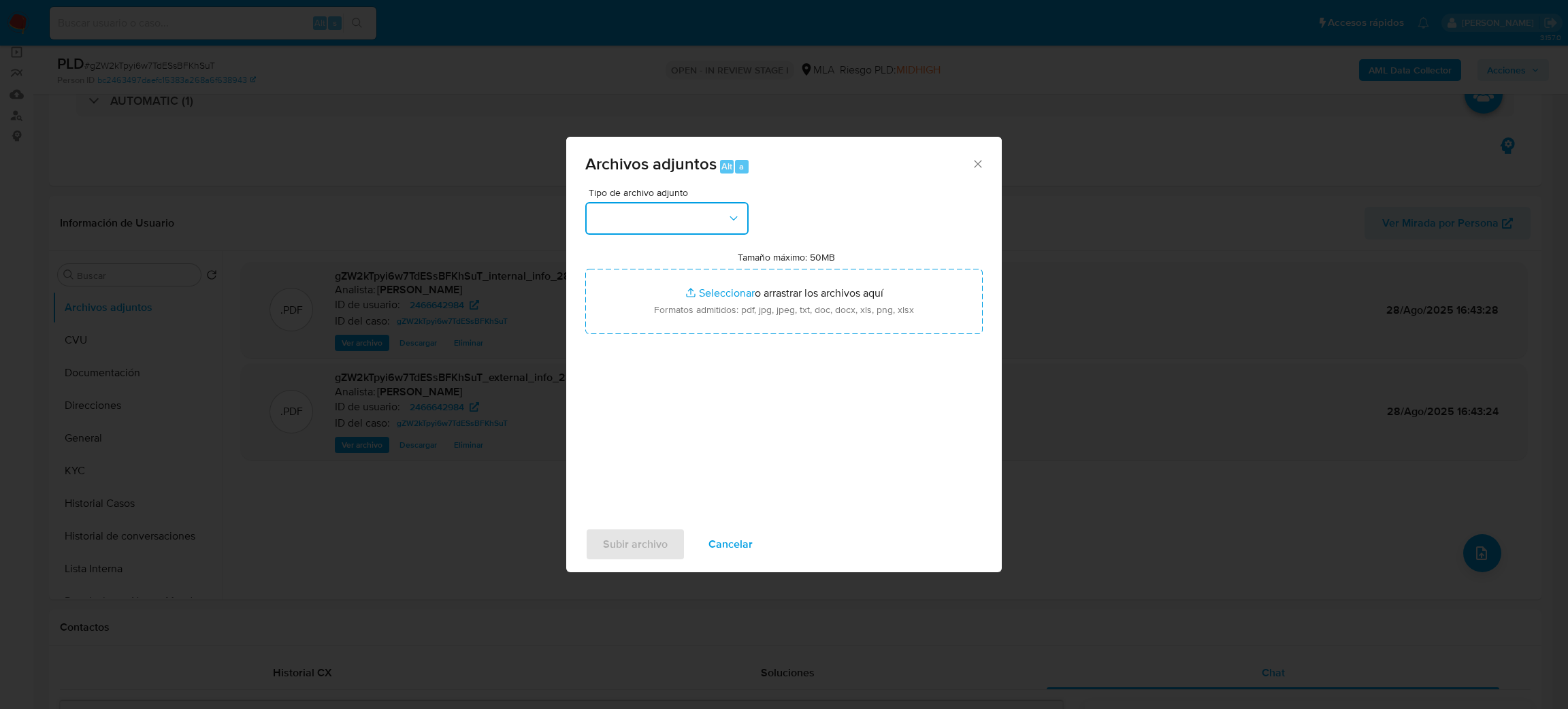
click at [675, 211] on button "button" at bounding box center [667, 219] width 163 height 33
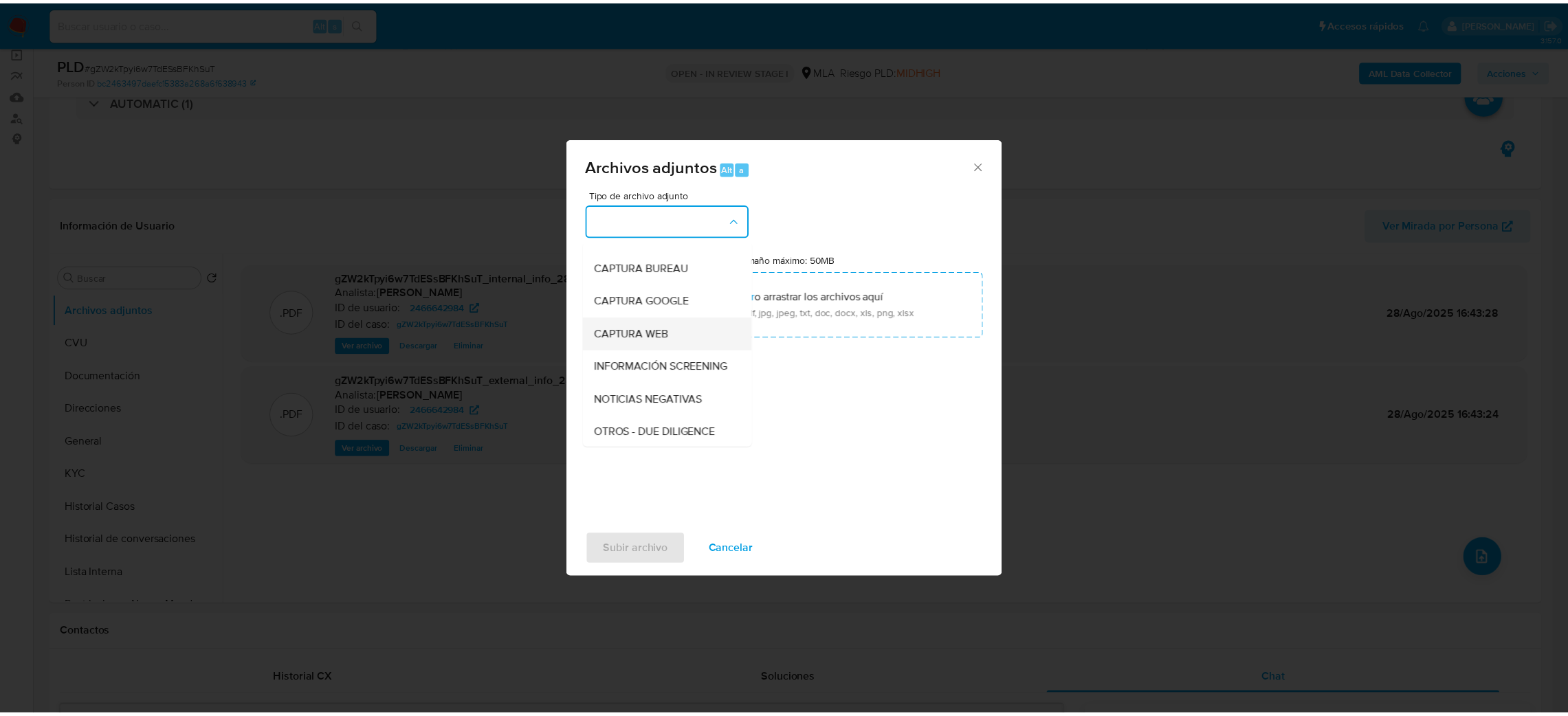
scroll to position [103, 0]
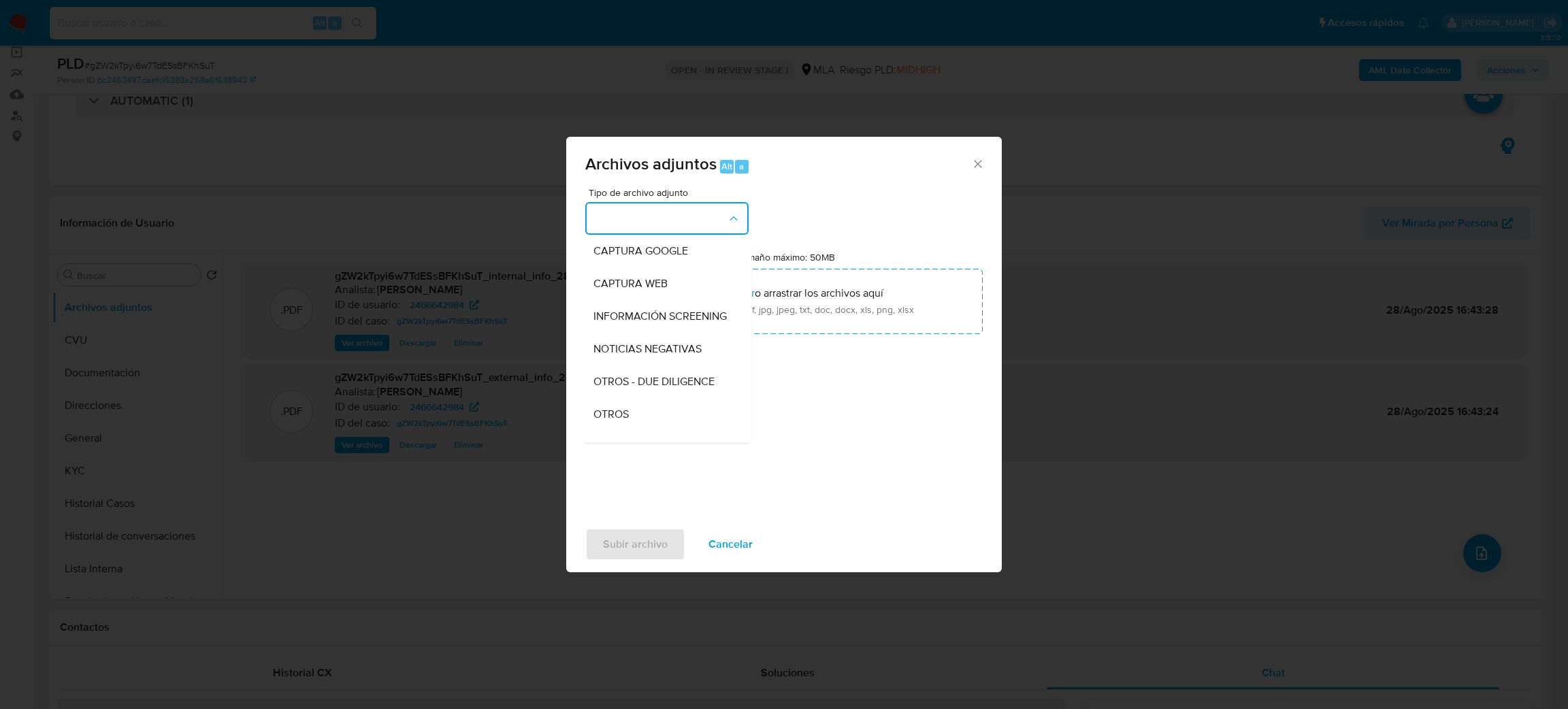
click at [635, 429] on div "OTROS" at bounding box center [663, 414] width 139 height 33
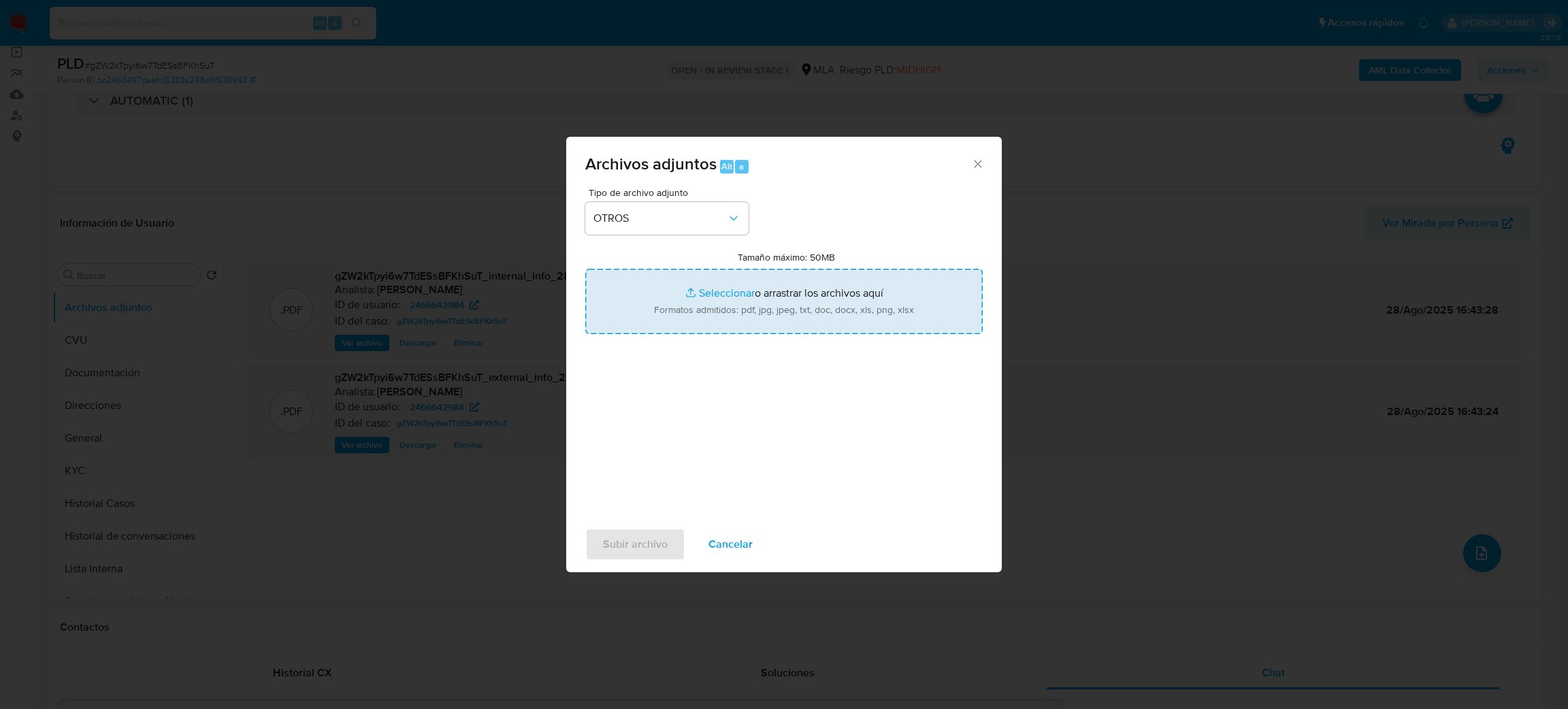
click at [692, 308] on input "Tamaño máximo: 50MB Seleccionar archivos" at bounding box center [784, 301] width 397 height 65
type input "C:\fakepath\Caselog gZW2kTpyi6w7TdESsBFKhSuT_2025_08_19_10_14_04.docx"
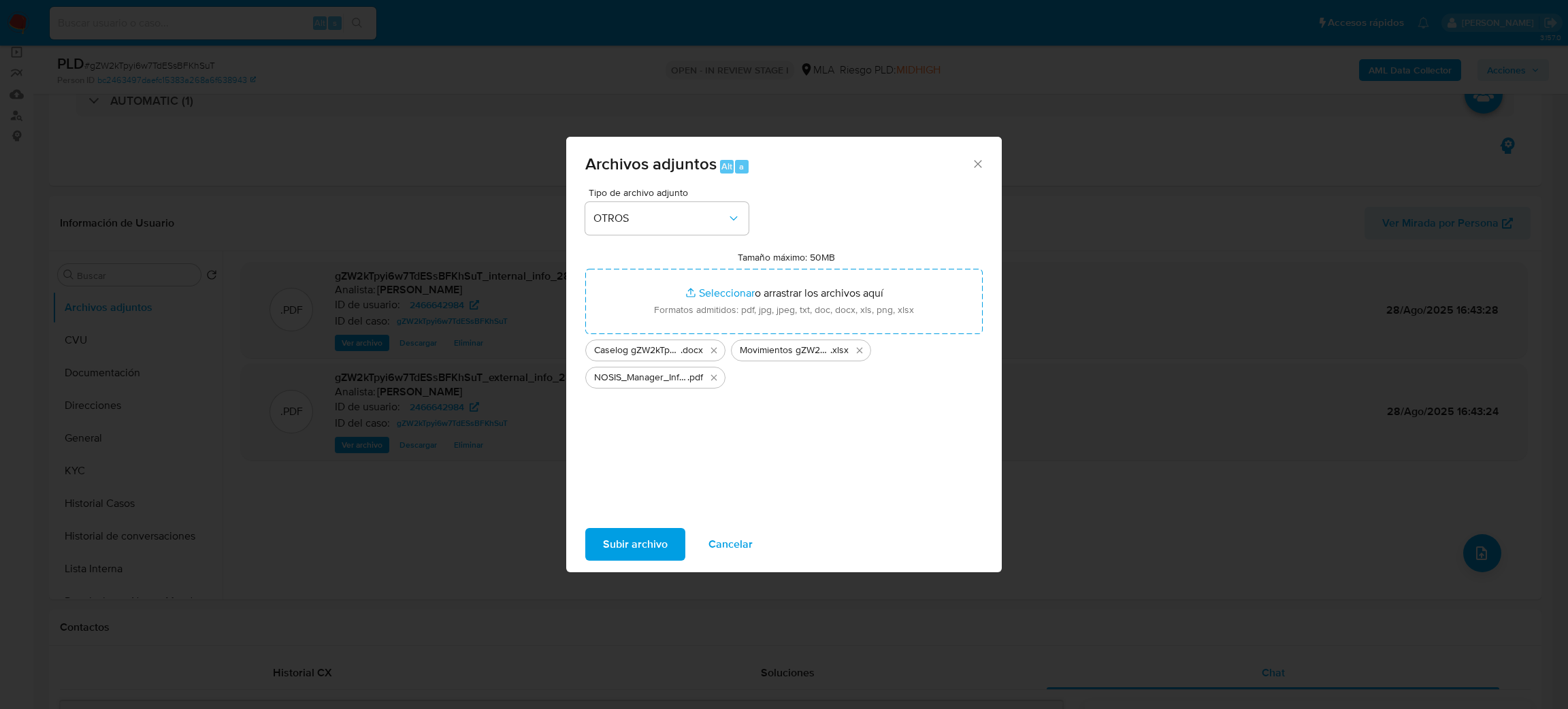
click at [629, 537] on span "Subir archivo" at bounding box center [635, 544] width 65 height 30
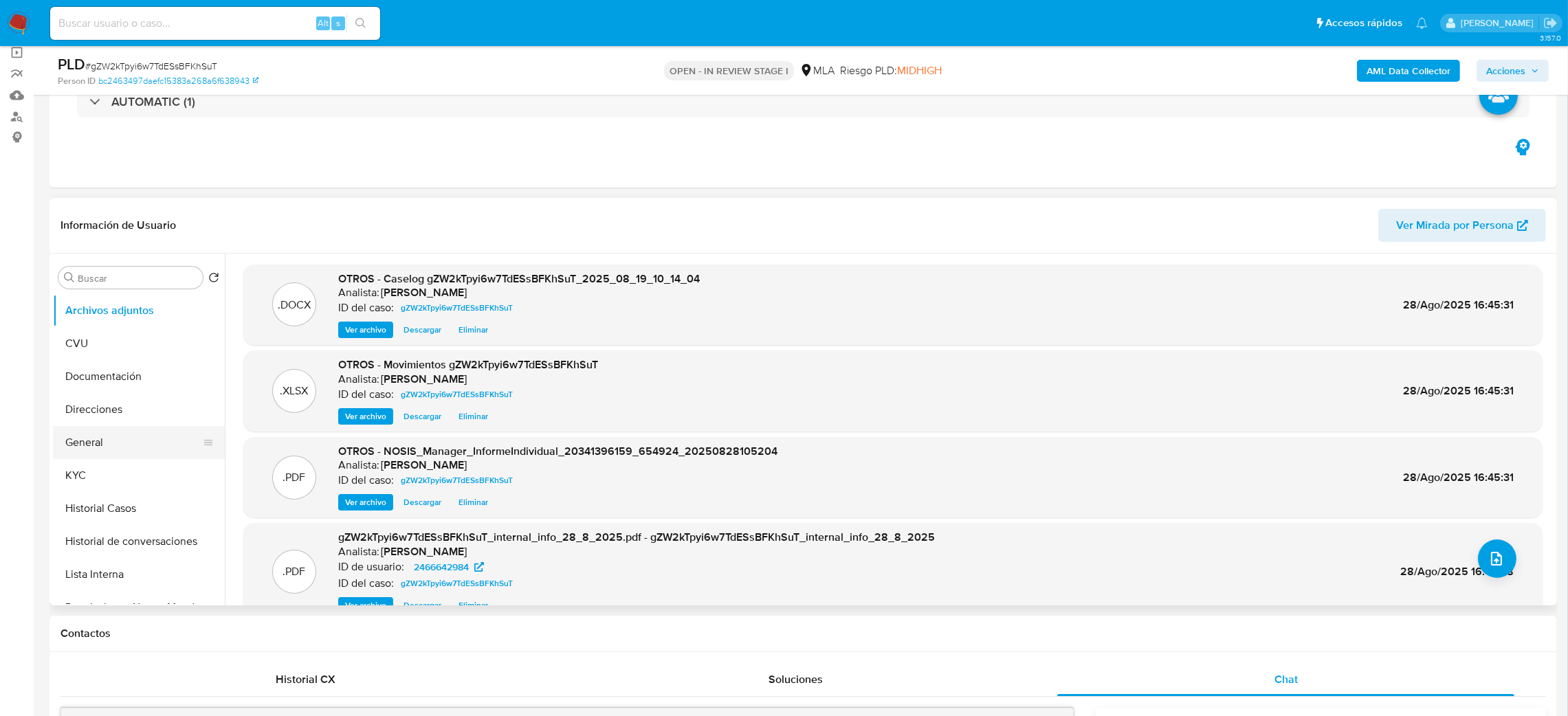
click at [109, 431] on button "General" at bounding box center [133, 442] width 161 height 33
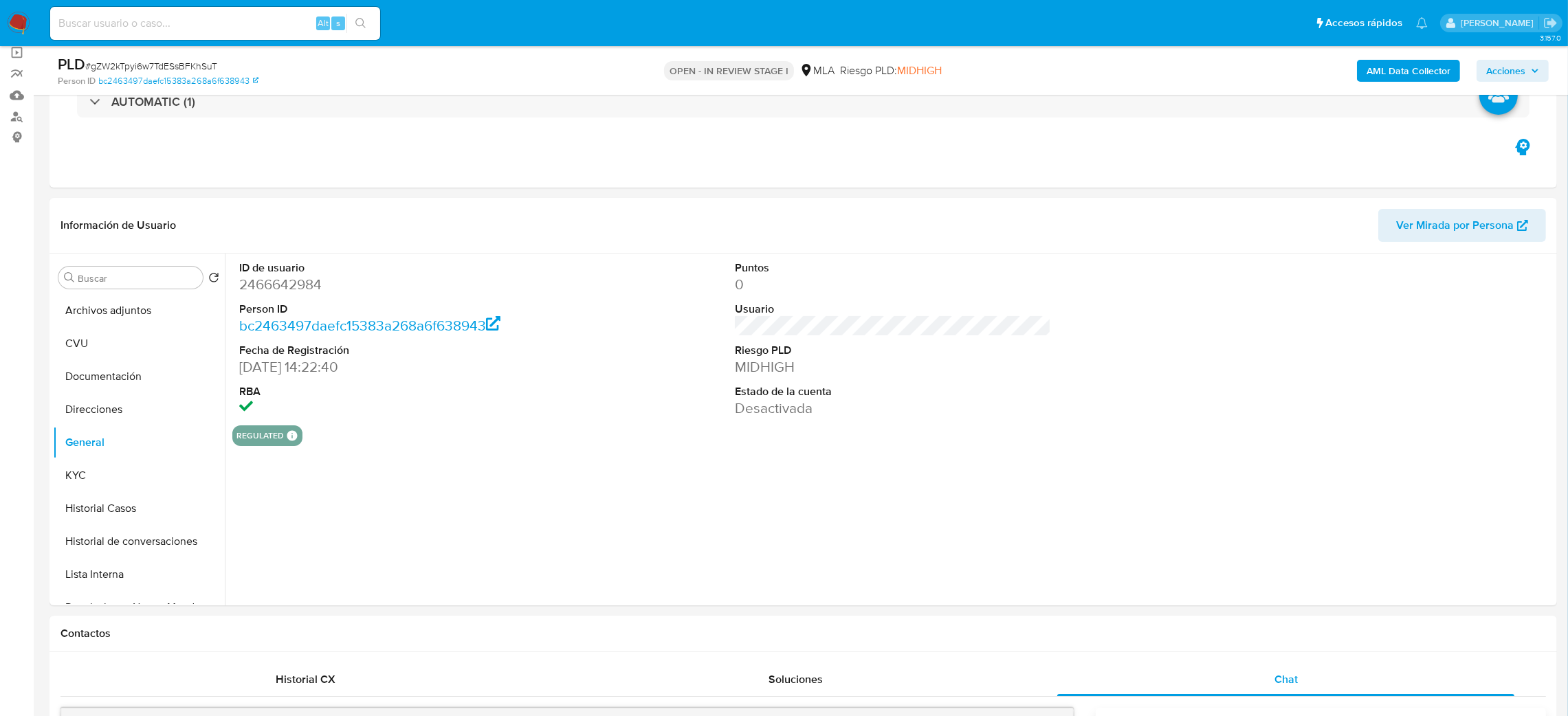
click at [279, 291] on dd "2466642984" at bounding box center [397, 285] width 317 height 19
copy dd "2466642984"
click at [1511, 64] on span "Acciones" at bounding box center [1506, 71] width 39 height 22
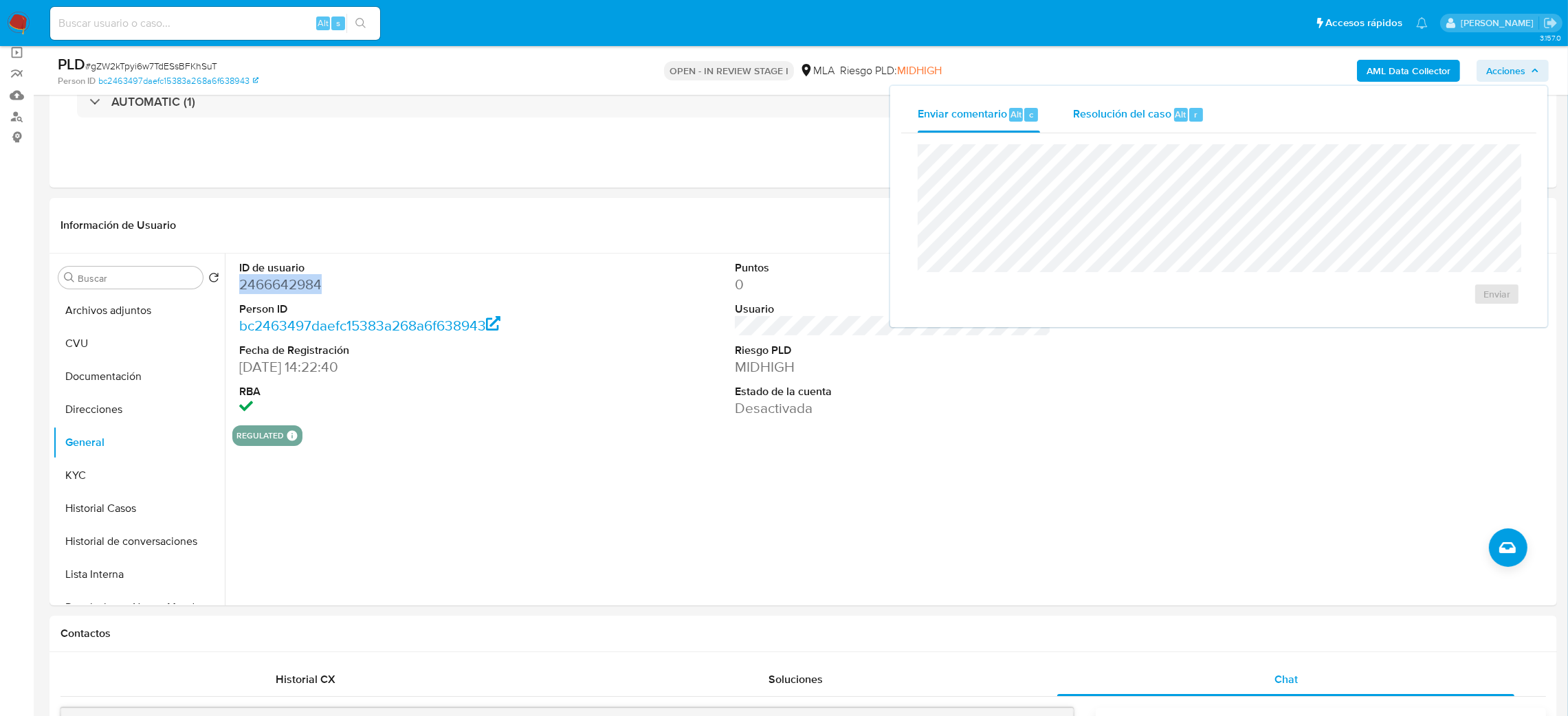
click at [1129, 117] on span "Resolución del caso" at bounding box center [1121, 114] width 98 height 16
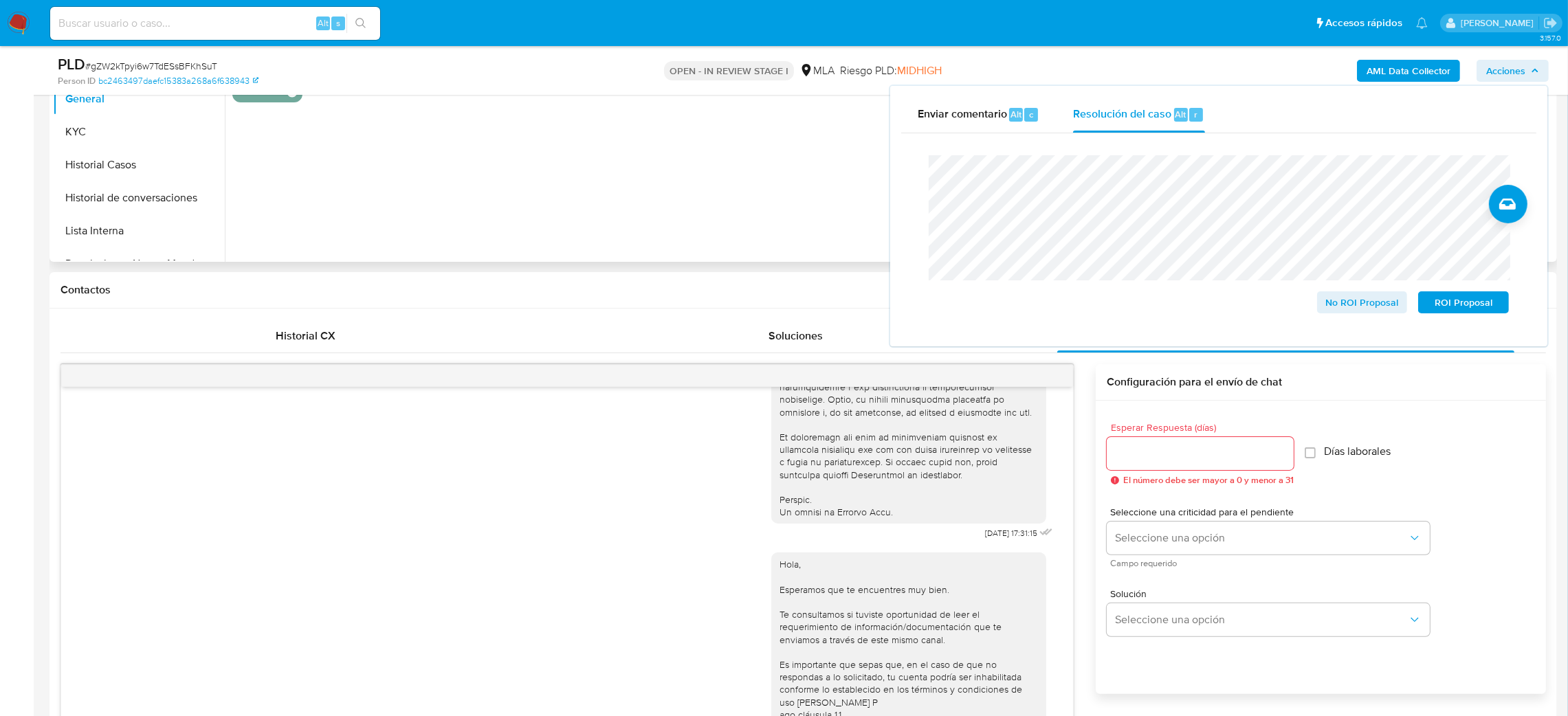
scroll to position [412, 0]
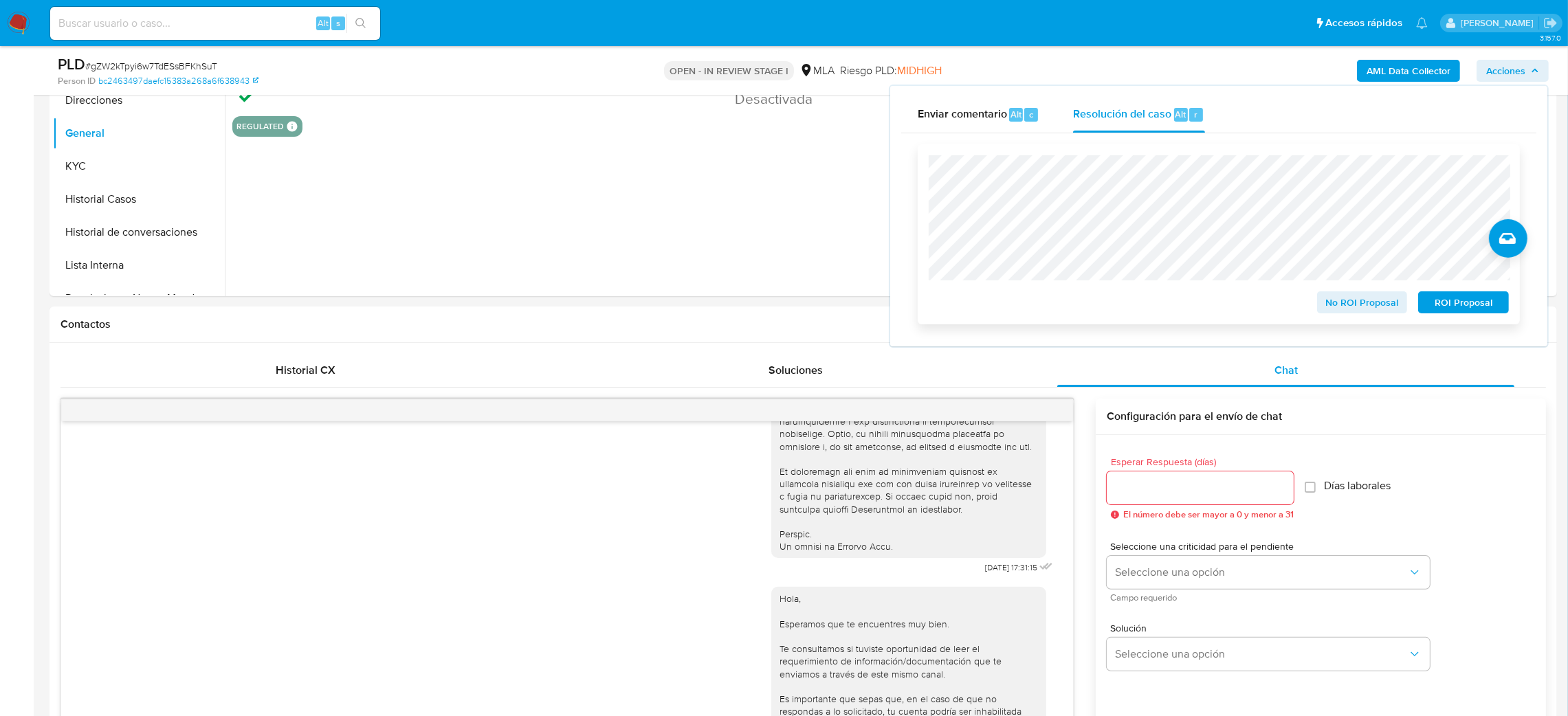
click at [1458, 299] on span "ROI Proposal" at bounding box center [1463, 302] width 72 height 19
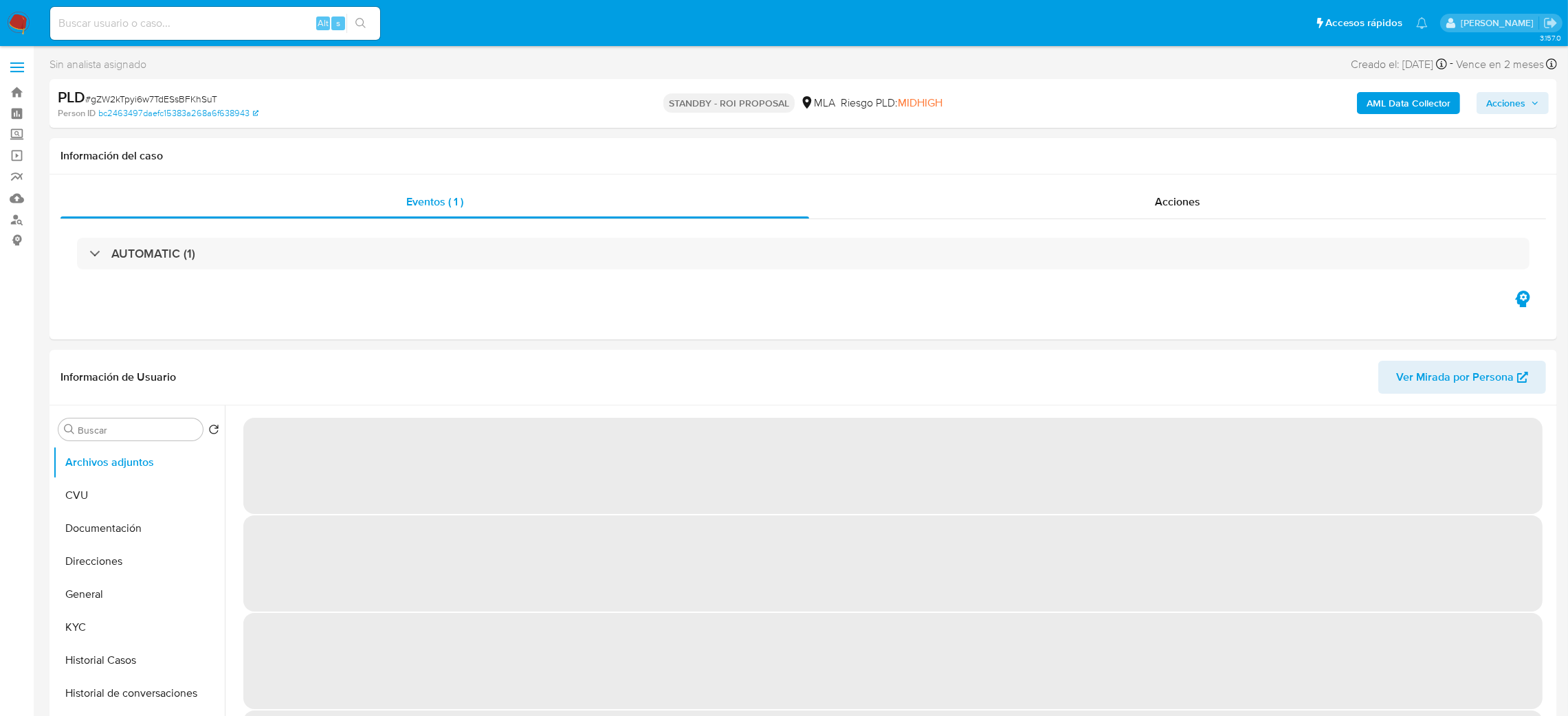
select select "10"
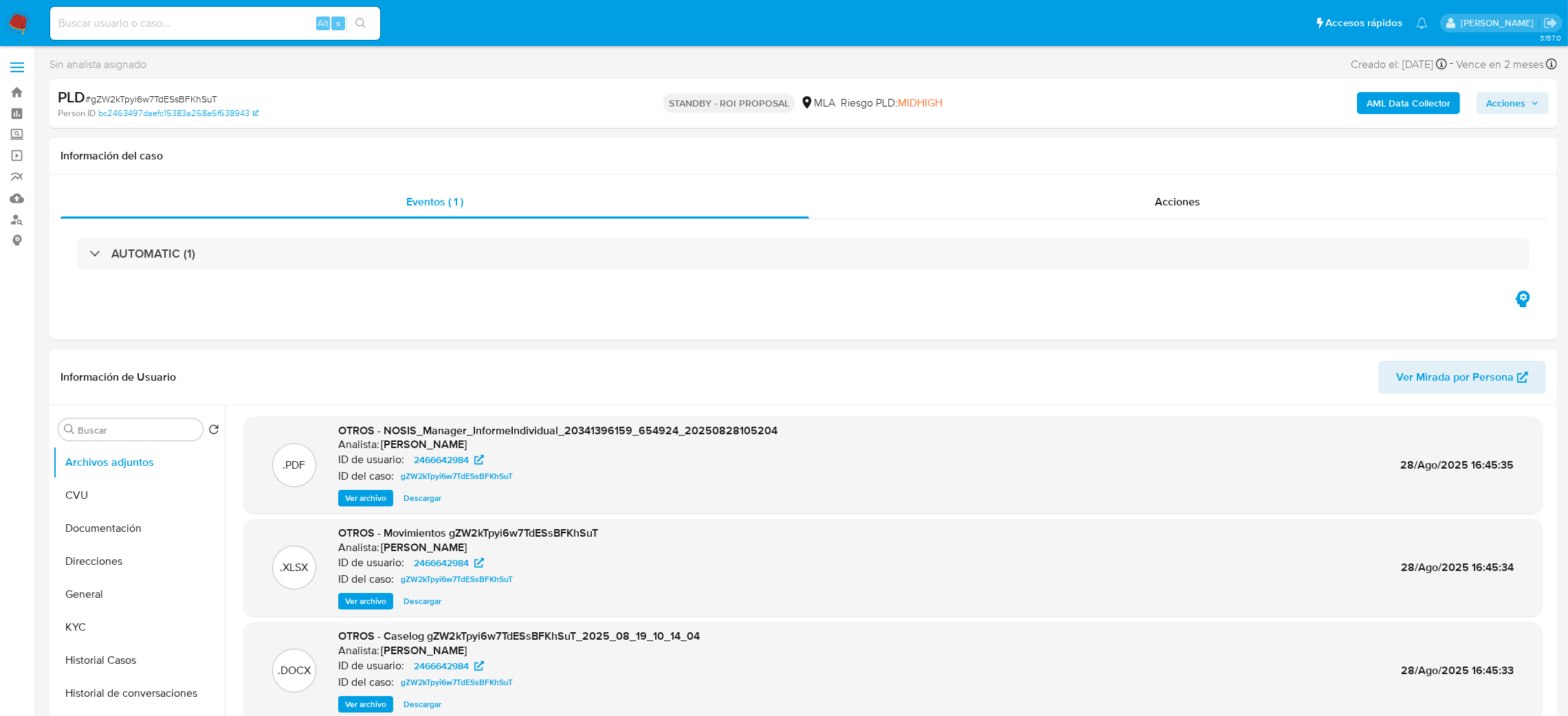
click at [125, 19] on input at bounding box center [215, 23] width 330 height 18
paste input "Xmg3mDv6fTmHM0rfTWofNJMJ"
type input "Xmg3mDv6fTmHM0rfTWofNJMJ"
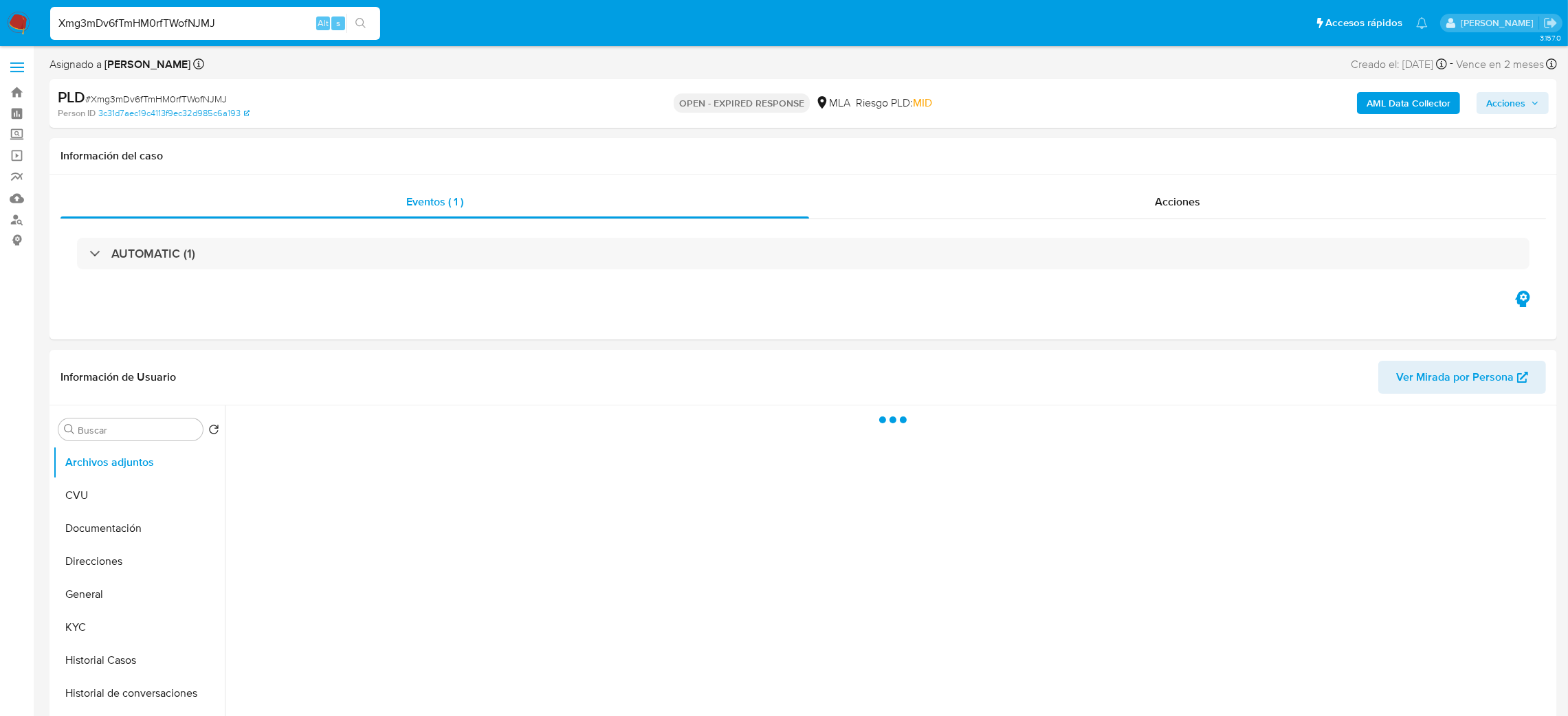
click at [27, 23] on img at bounding box center [19, 24] width 24 height 24
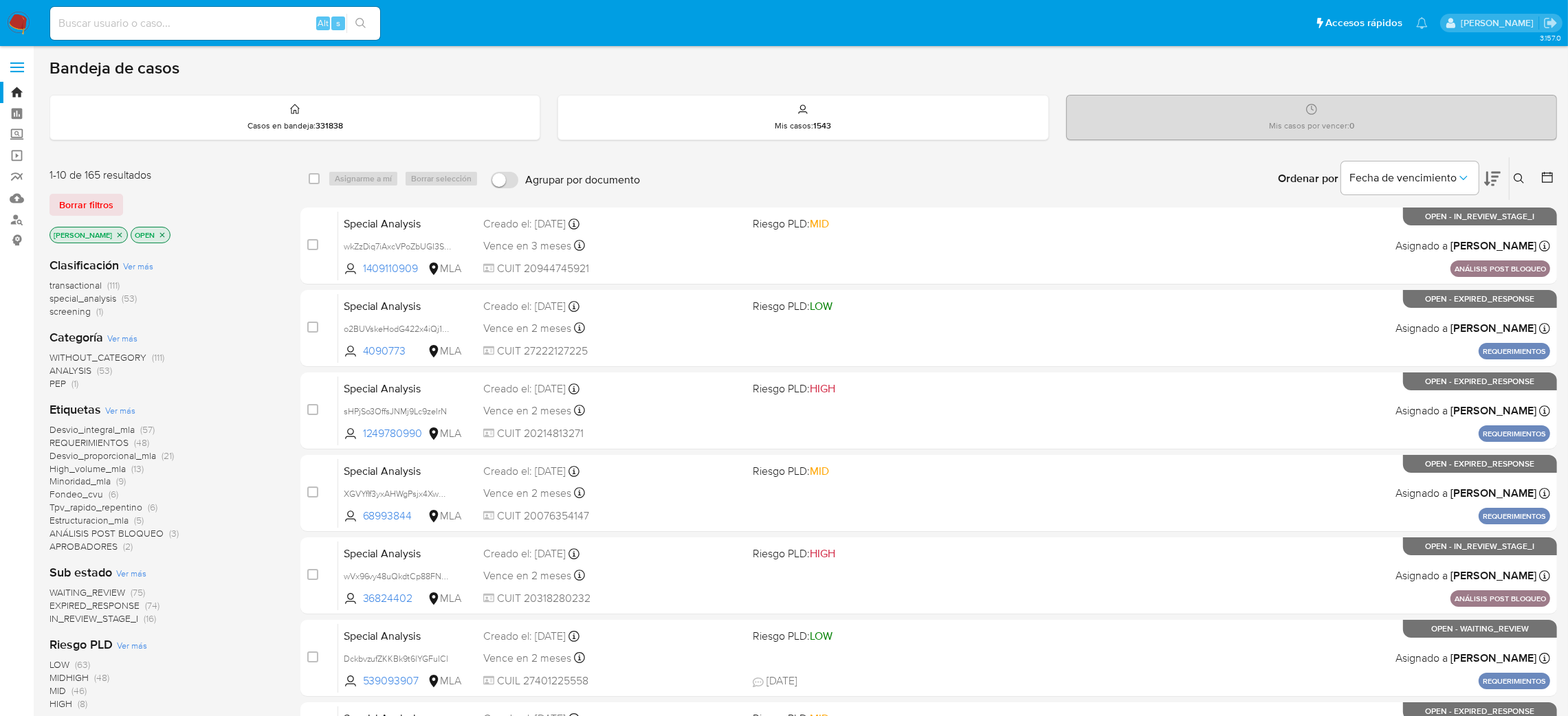
click at [1525, 177] on button at bounding box center [1520, 178] width 23 height 17
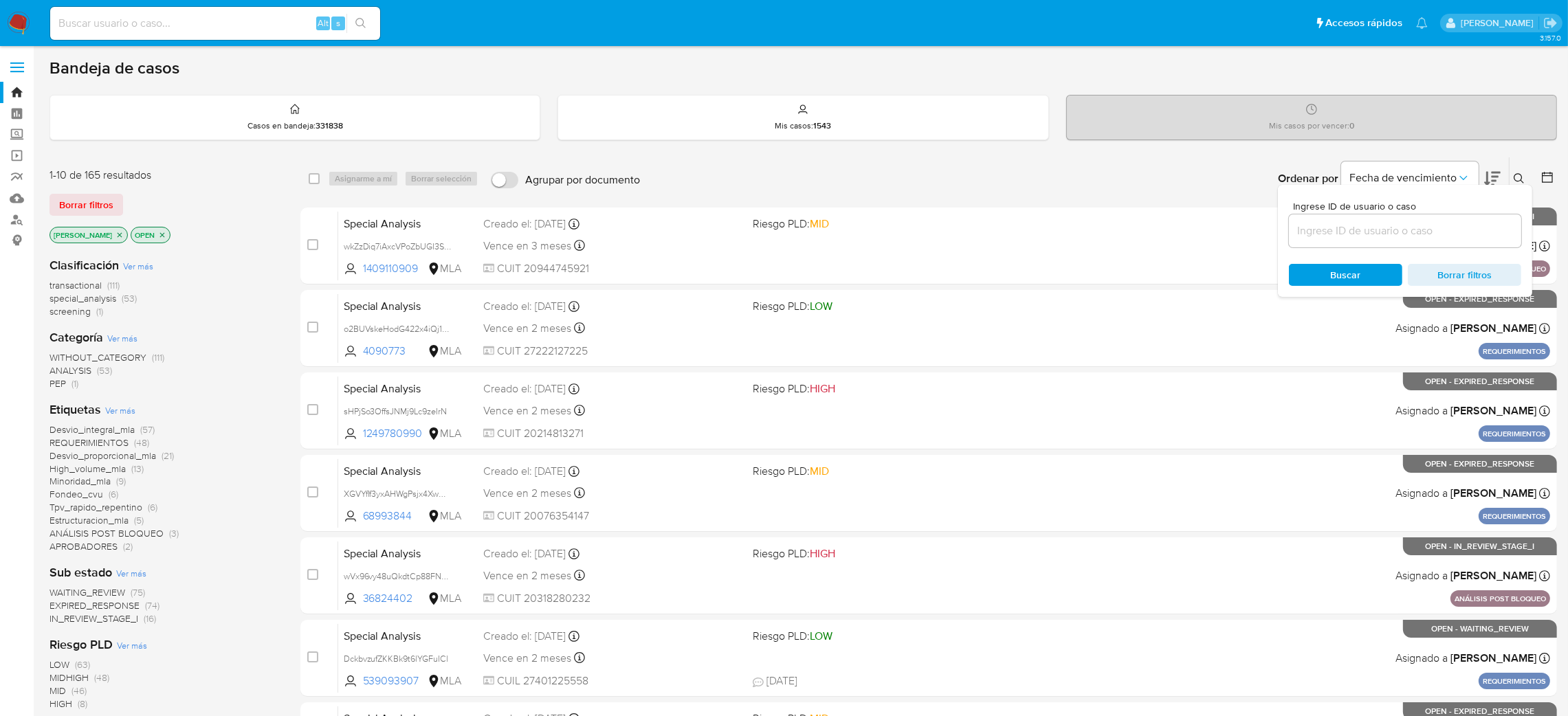
click at [1387, 226] on input at bounding box center [1404, 230] width 232 height 18
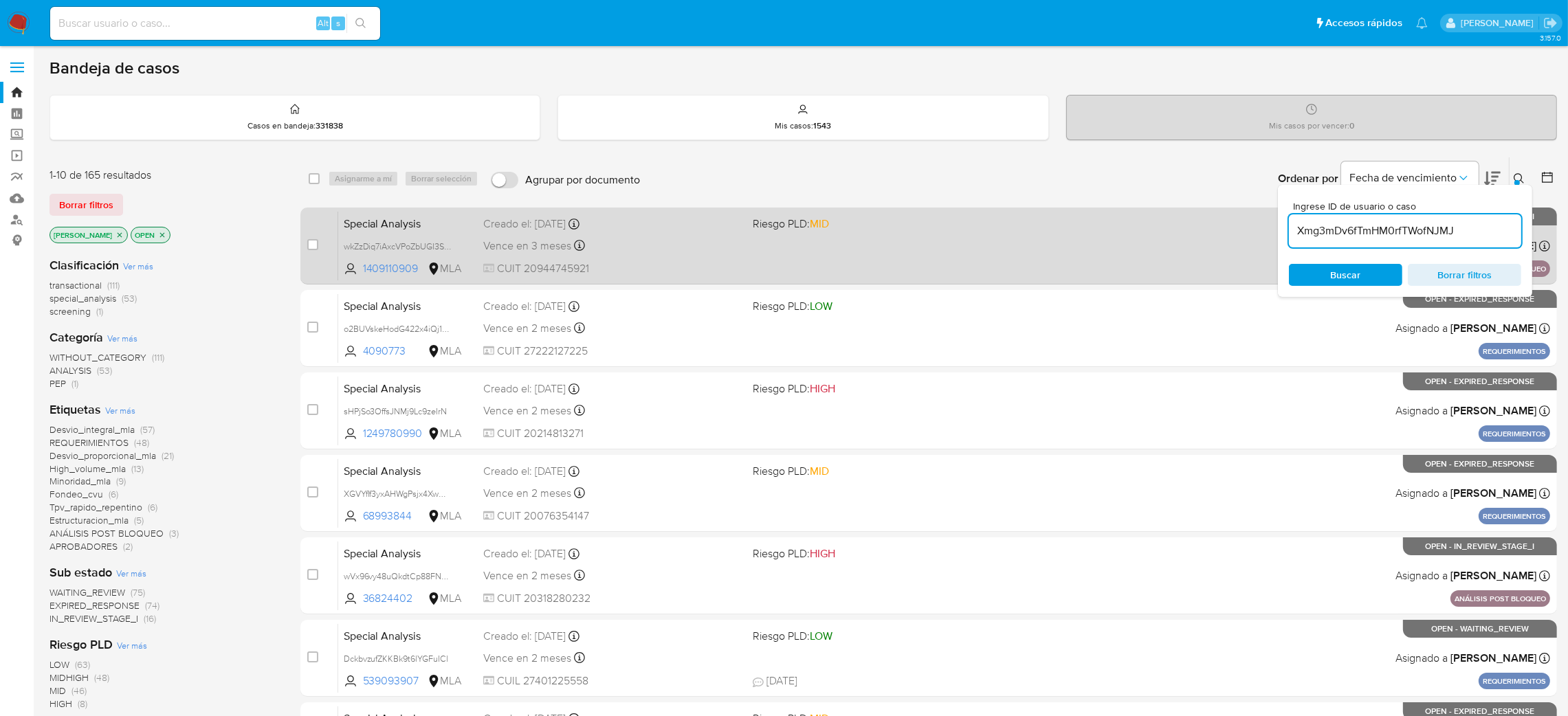
type input "Xmg3mDv6fTmHM0rfTWofNJMJ"
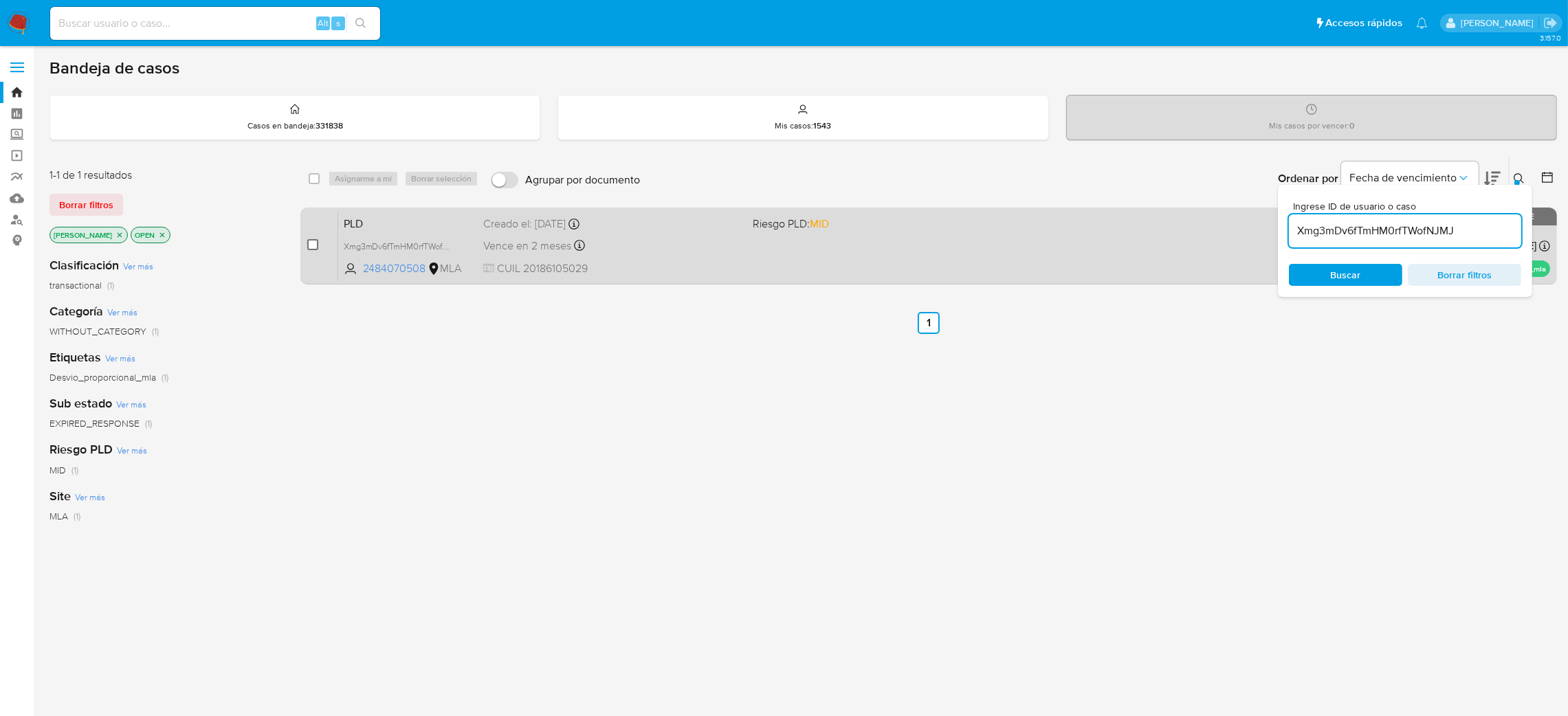
click at [313, 244] on input "checkbox" at bounding box center [313, 244] width 11 height 11
checkbox input "true"
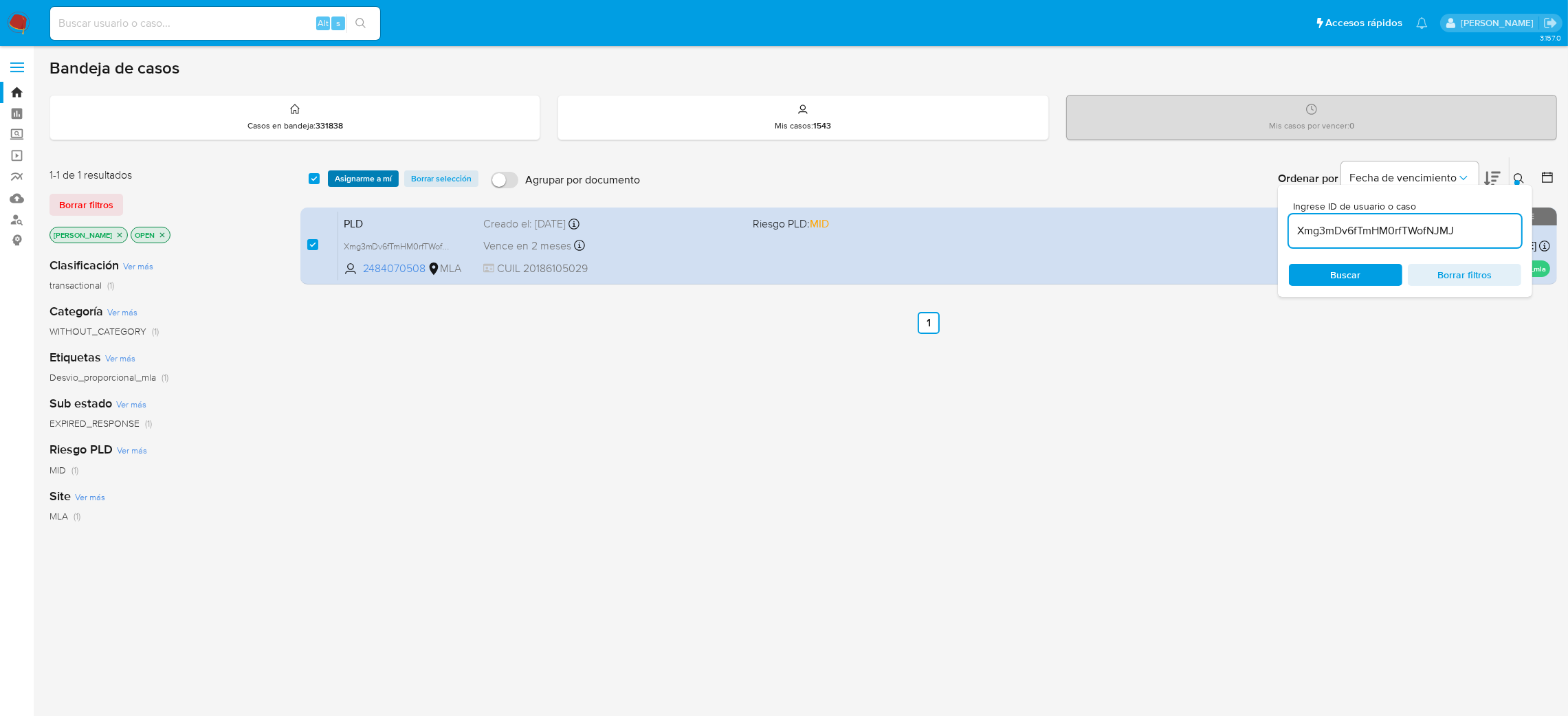
click at [352, 181] on span "Asignarme a mí" at bounding box center [363, 178] width 57 height 13
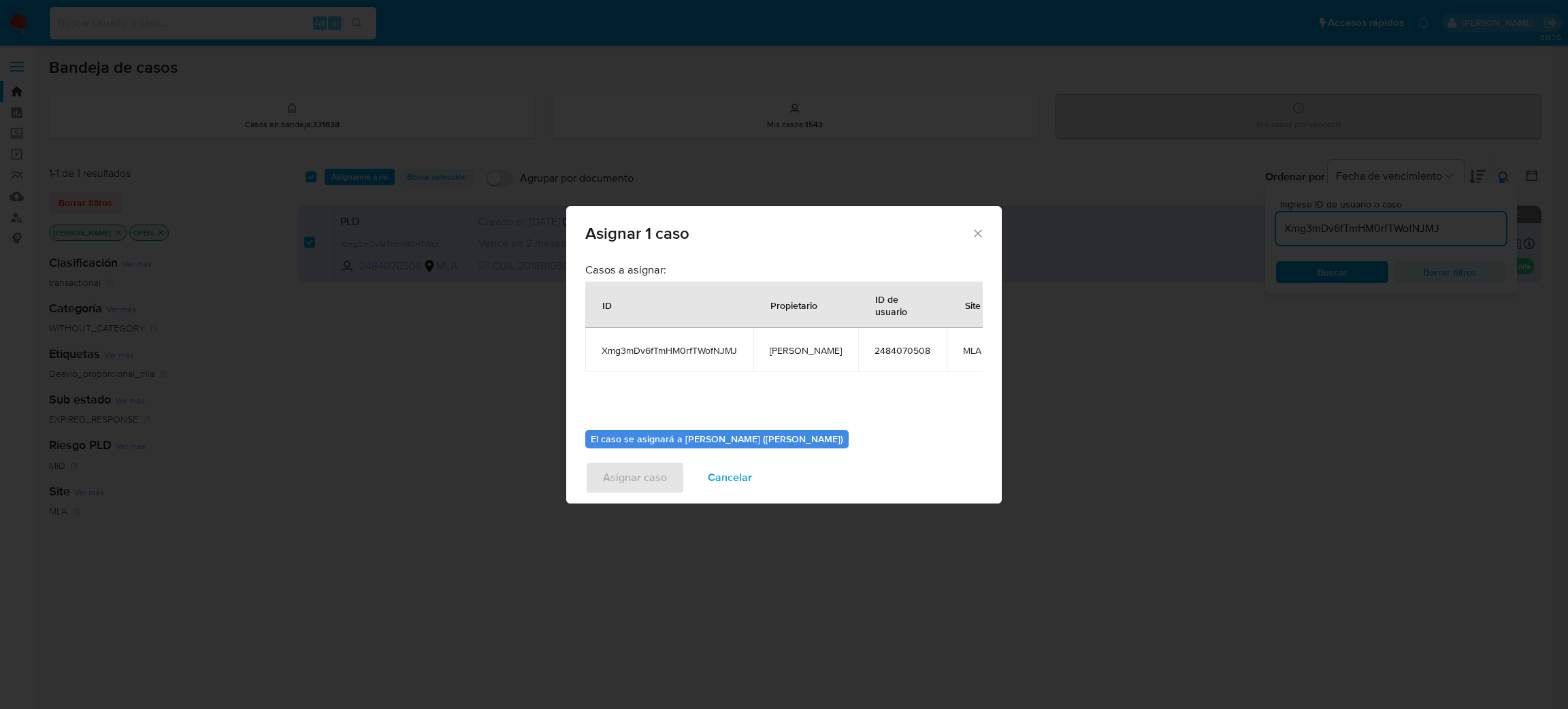
click at [782, 342] on td "[PERSON_NAME]" at bounding box center [806, 349] width 105 height 44
copy span "[PERSON_NAME]"
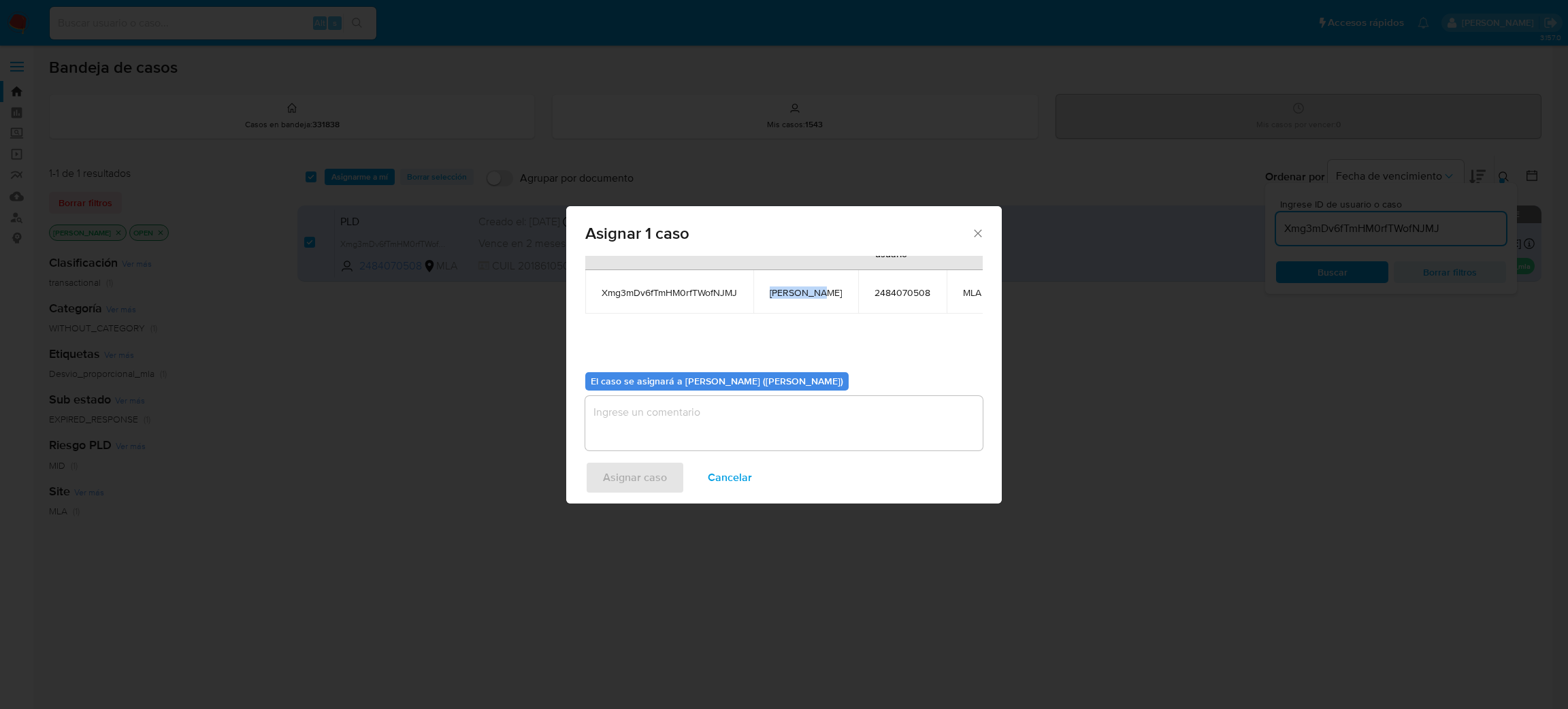
scroll to position [85, 0]
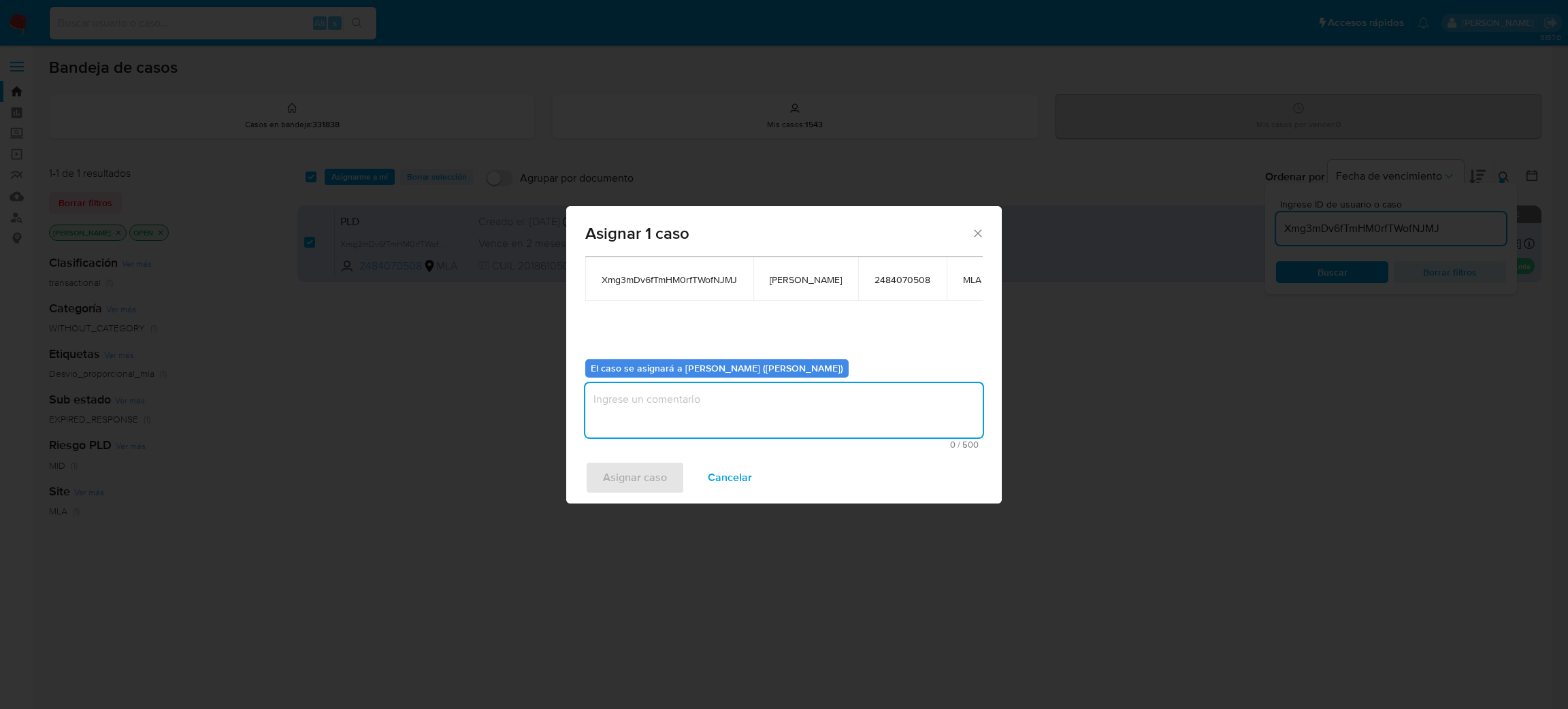
click at [661, 391] on textarea "assign-modal" at bounding box center [784, 410] width 397 height 54
paste textarea "[PERSON_NAME]"
type textarea "[PERSON_NAME]"
click at [638, 479] on span "Asignar caso" at bounding box center [635, 477] width 64 height 30
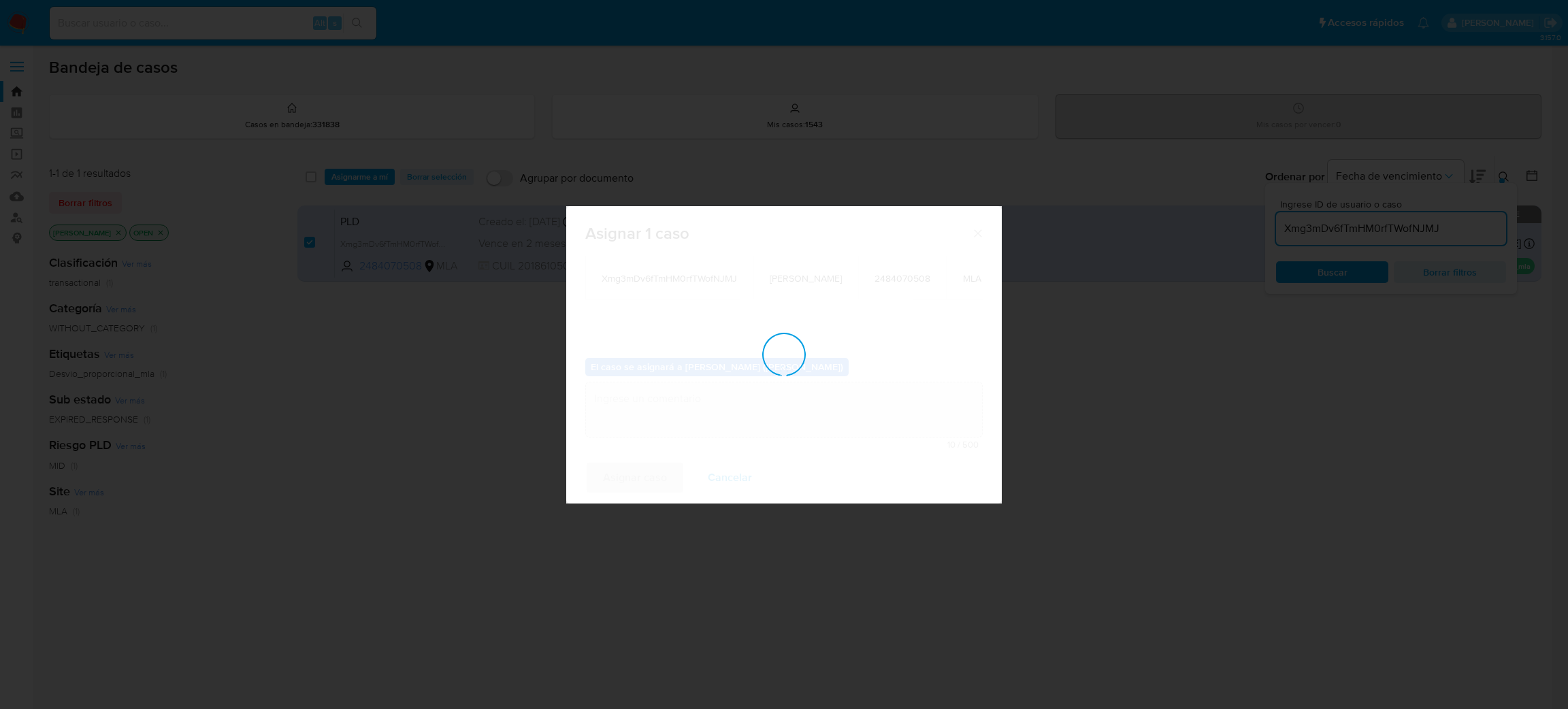
checkbox input "false"
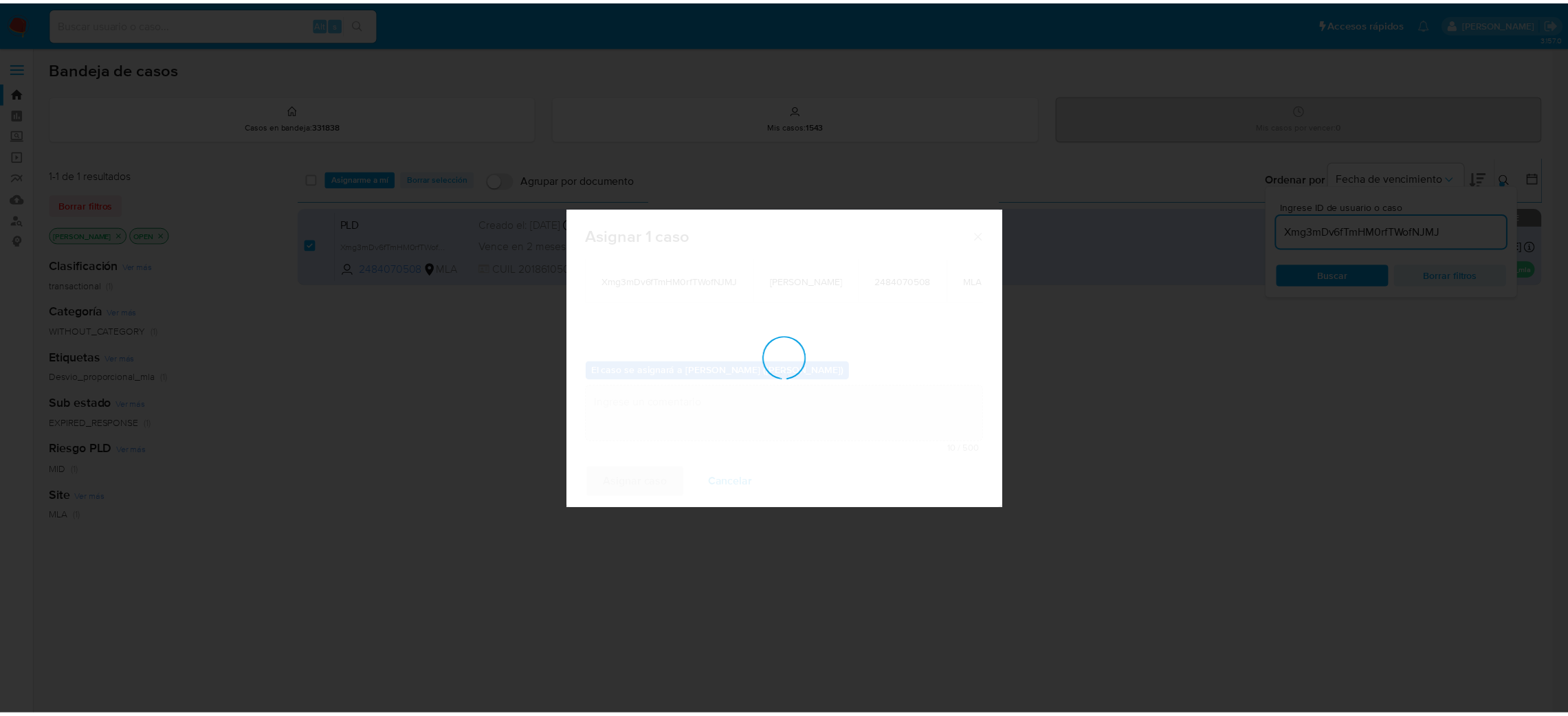
scroll to position [83, 0]
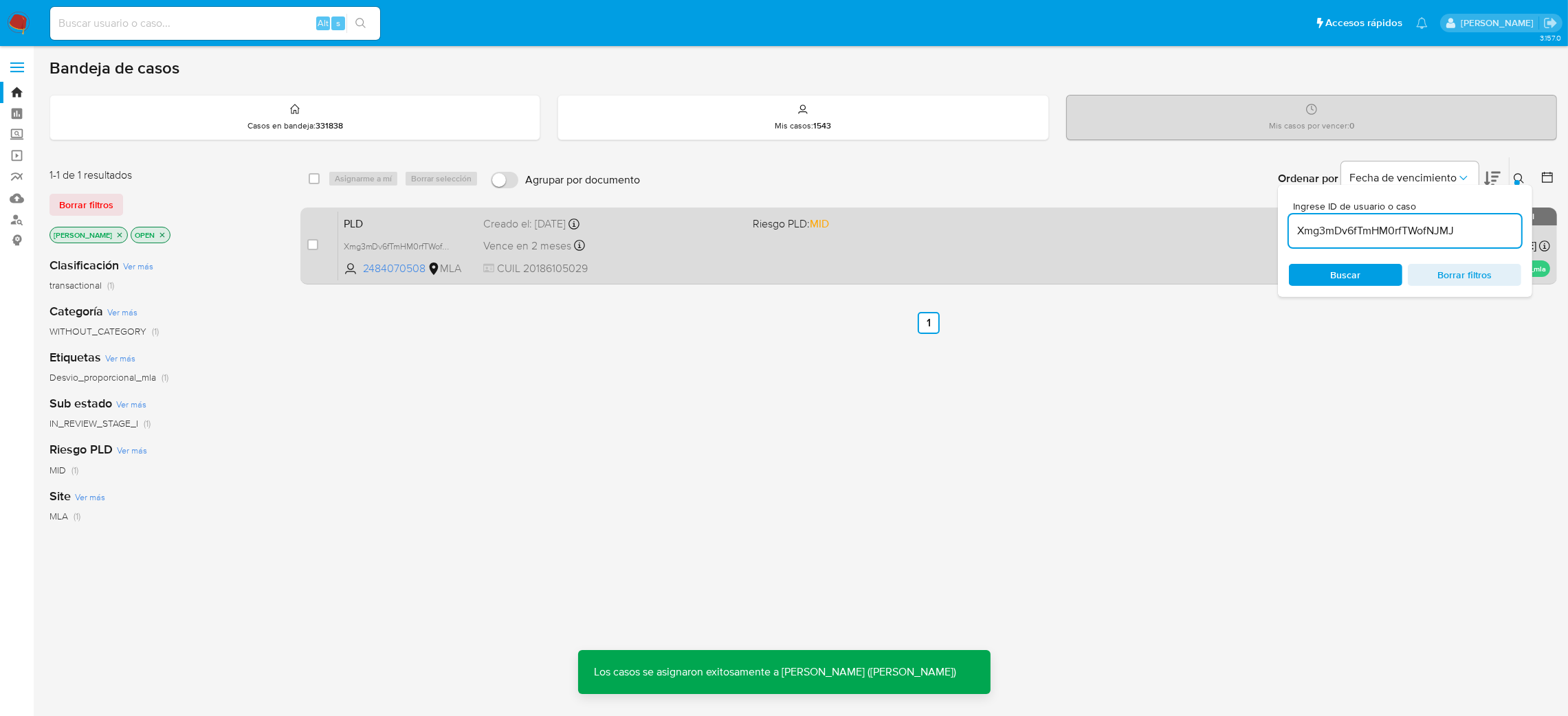
click at [436, 217] on span "PLD" at bounding box center [408, 222] width 129 height 18
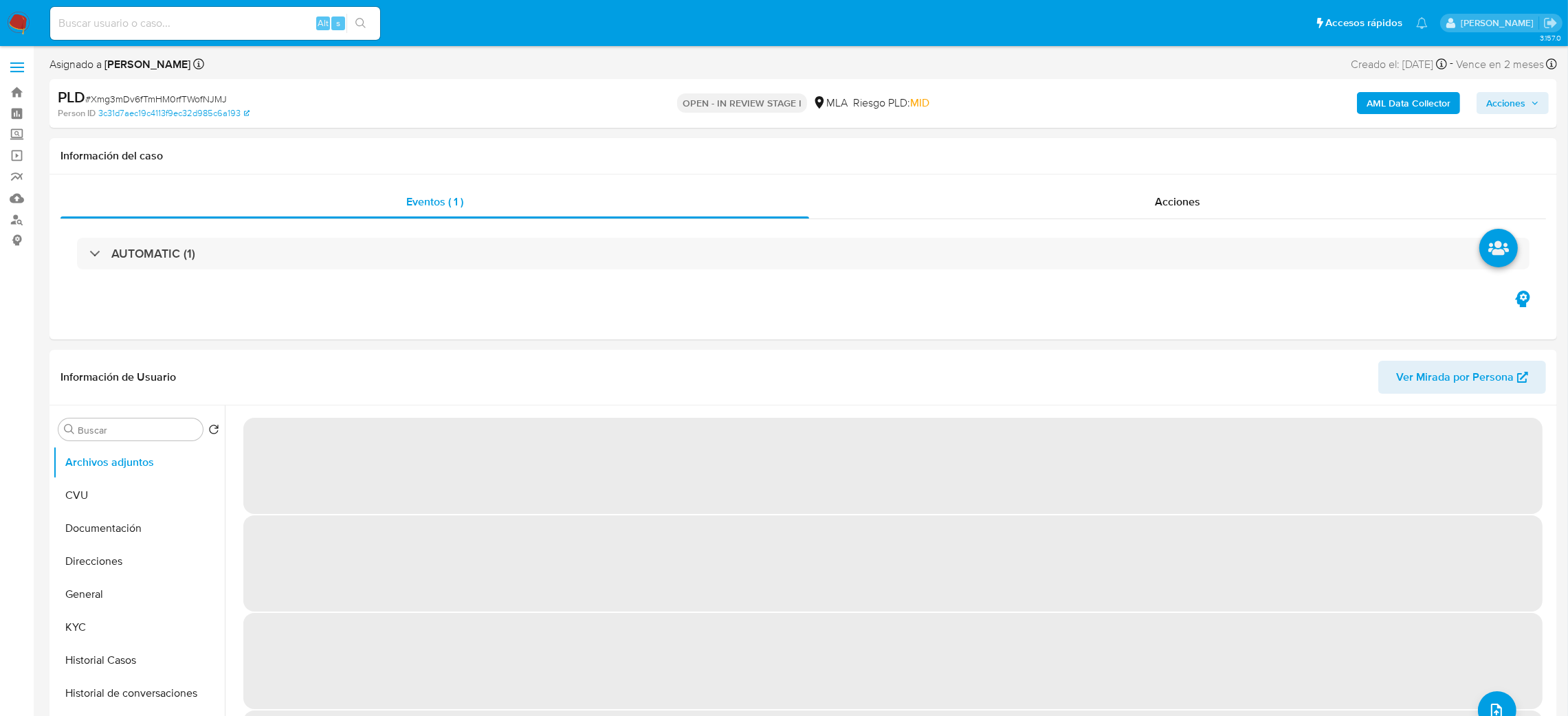
select select "10"
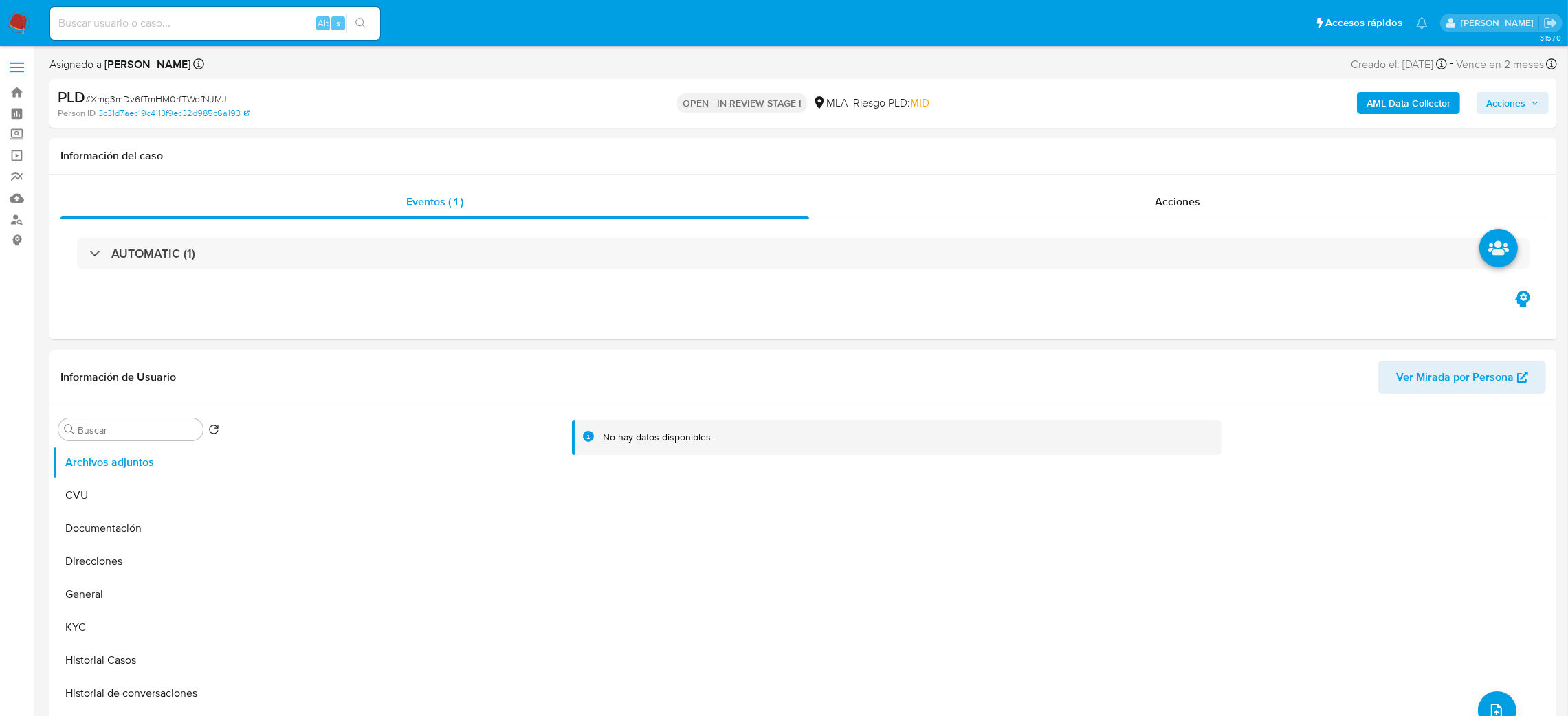
scroll to position [103, 0]
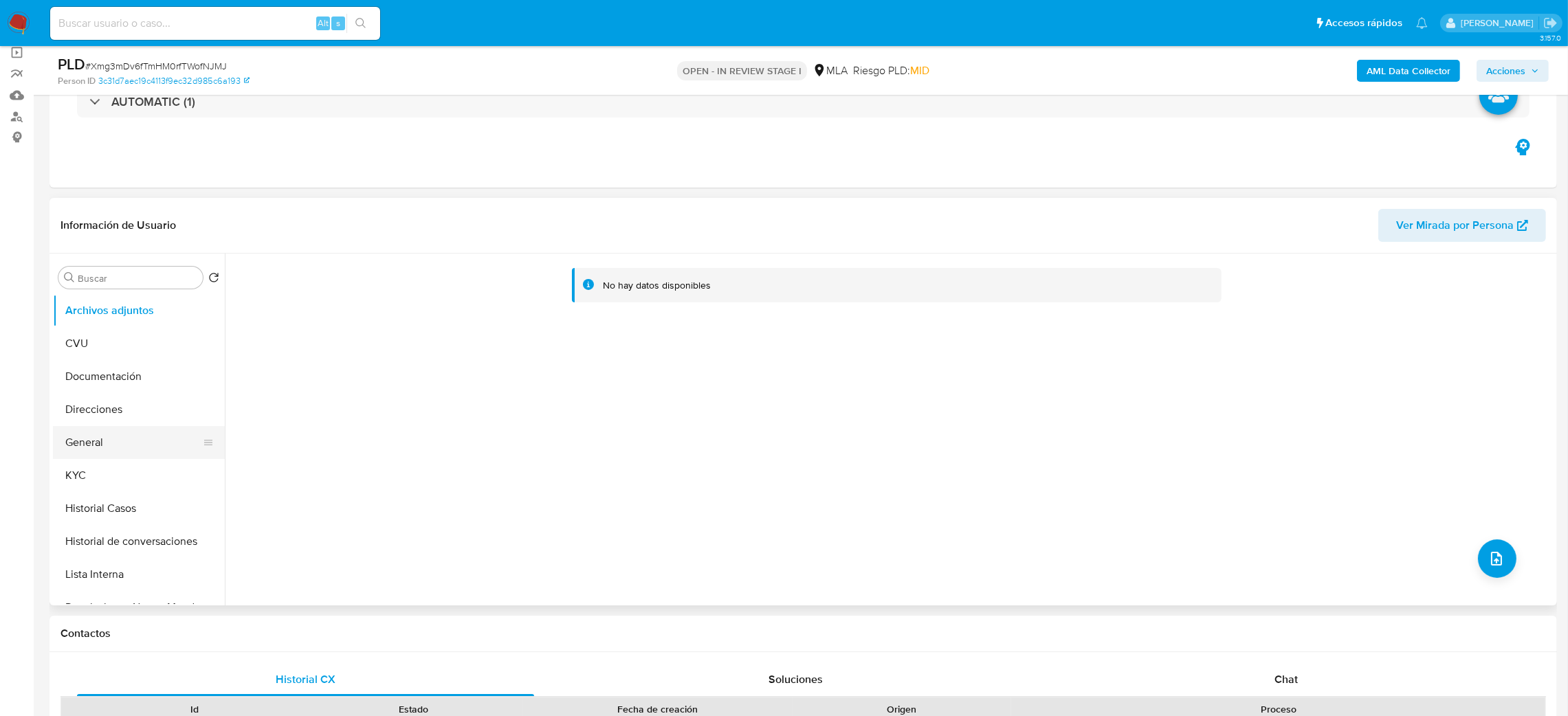
click at [101, 441] on button "General" at bounding box center [133, 442] width 161 height 33
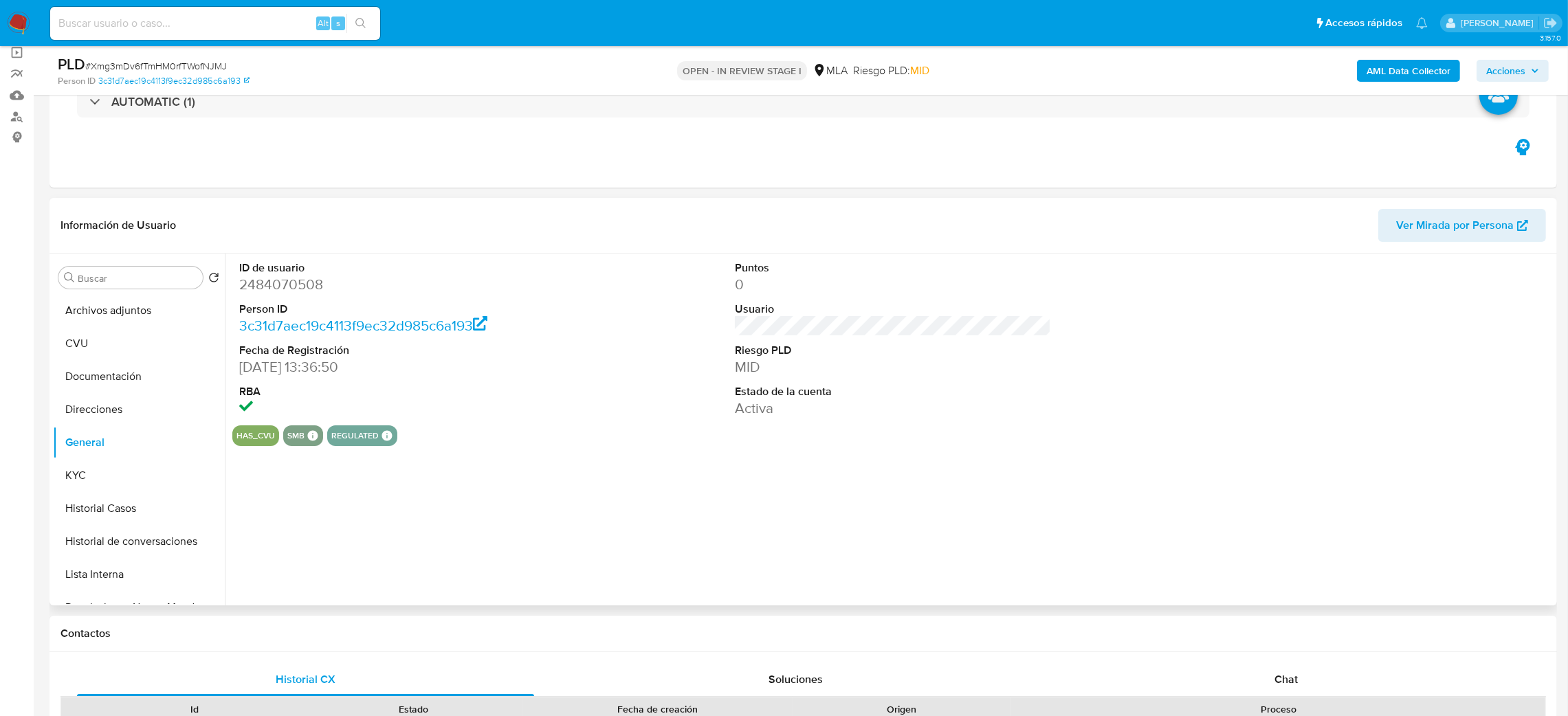
click at [269, 283] on dd "2484070508" at bounding box center [397, 285] width 317 height 19
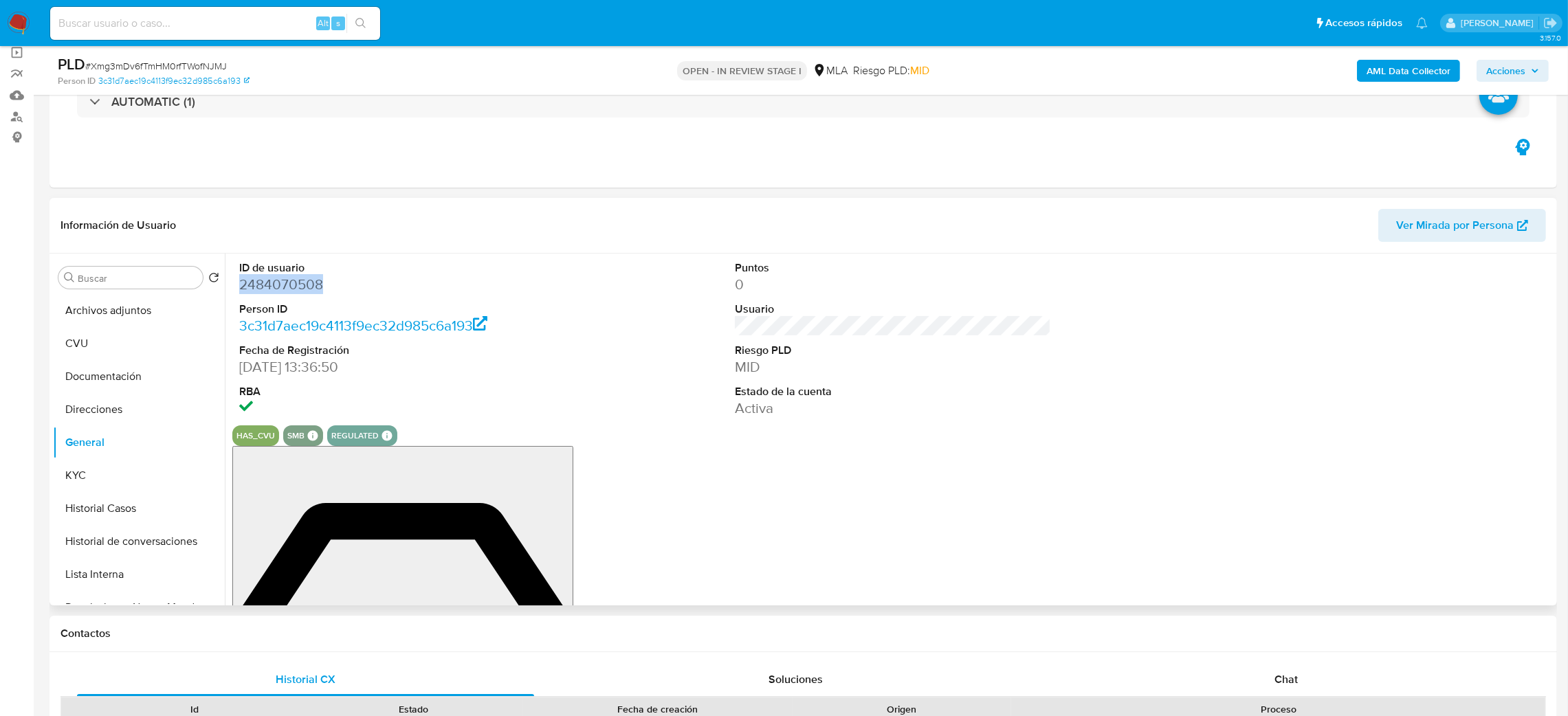
copy dd "2484070508"
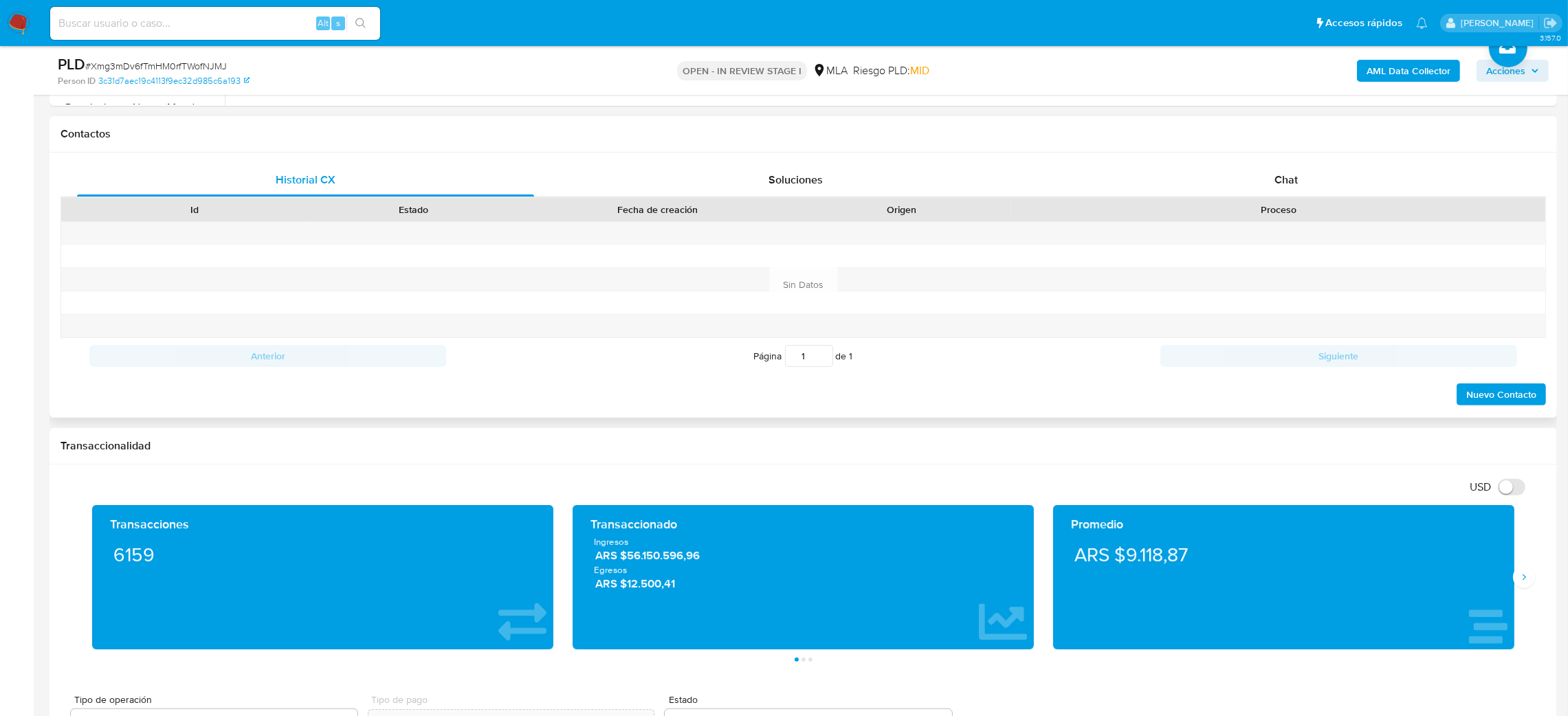
scroll to position [618, 0]
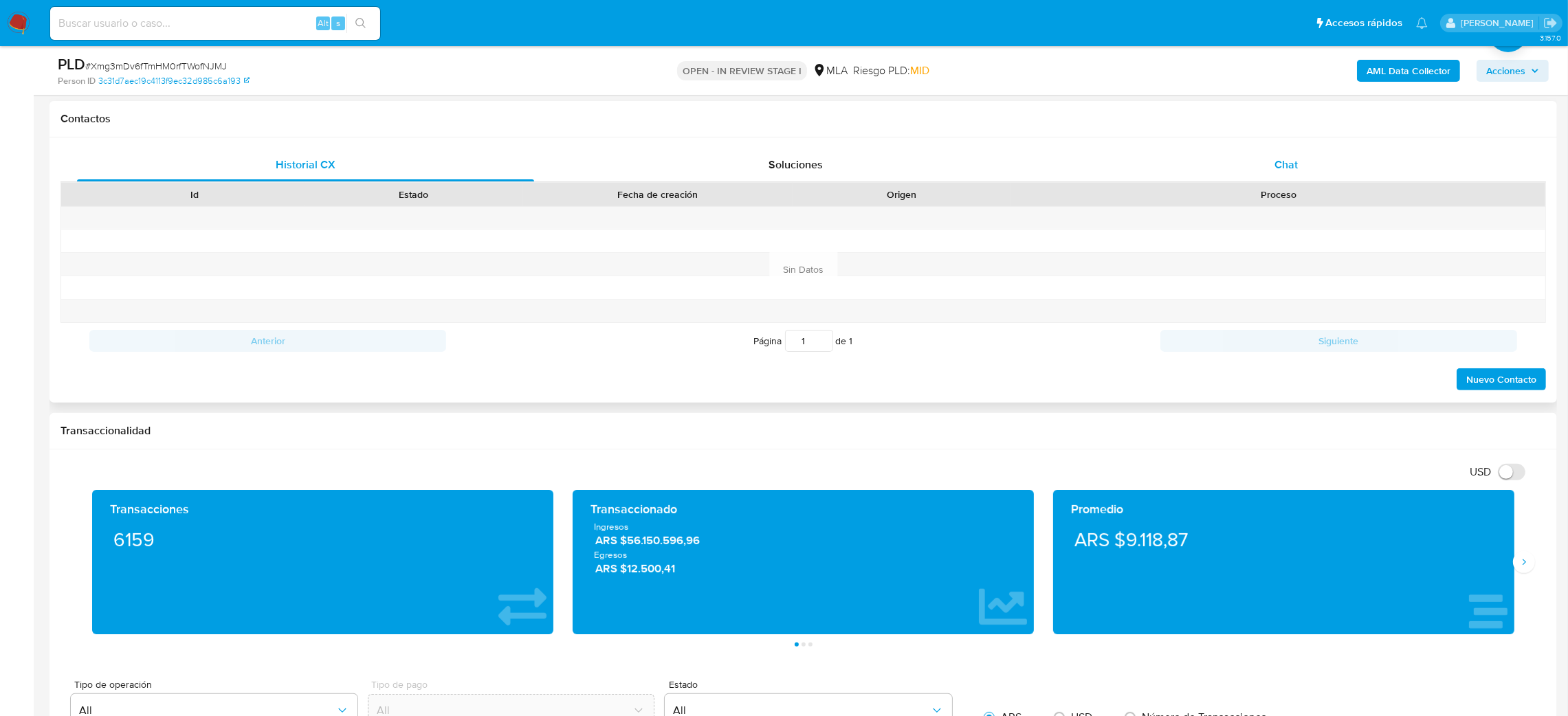
click at [1337, 162] on div "Chat" at bounding box center [1285, 165] width 457 height 33
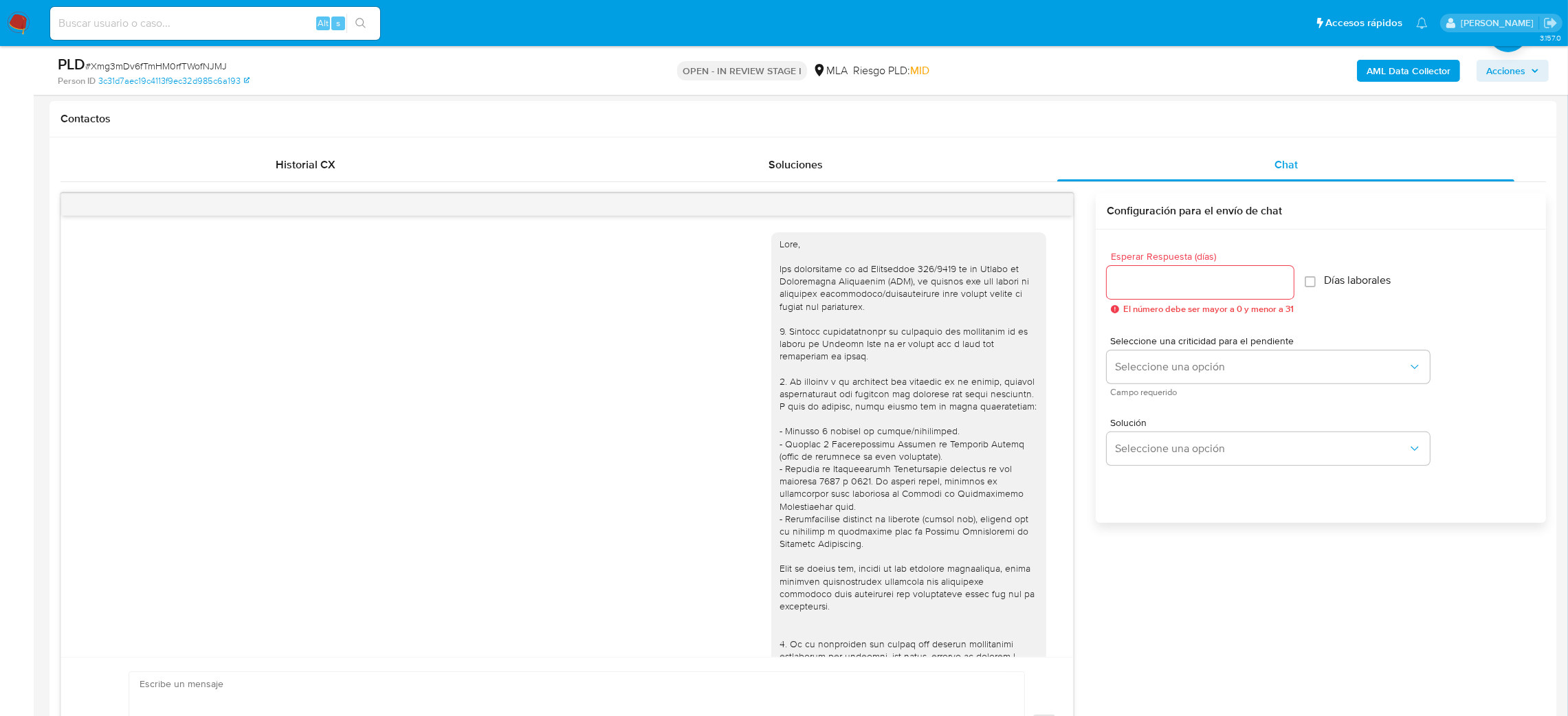
scroll to position [640, 0]
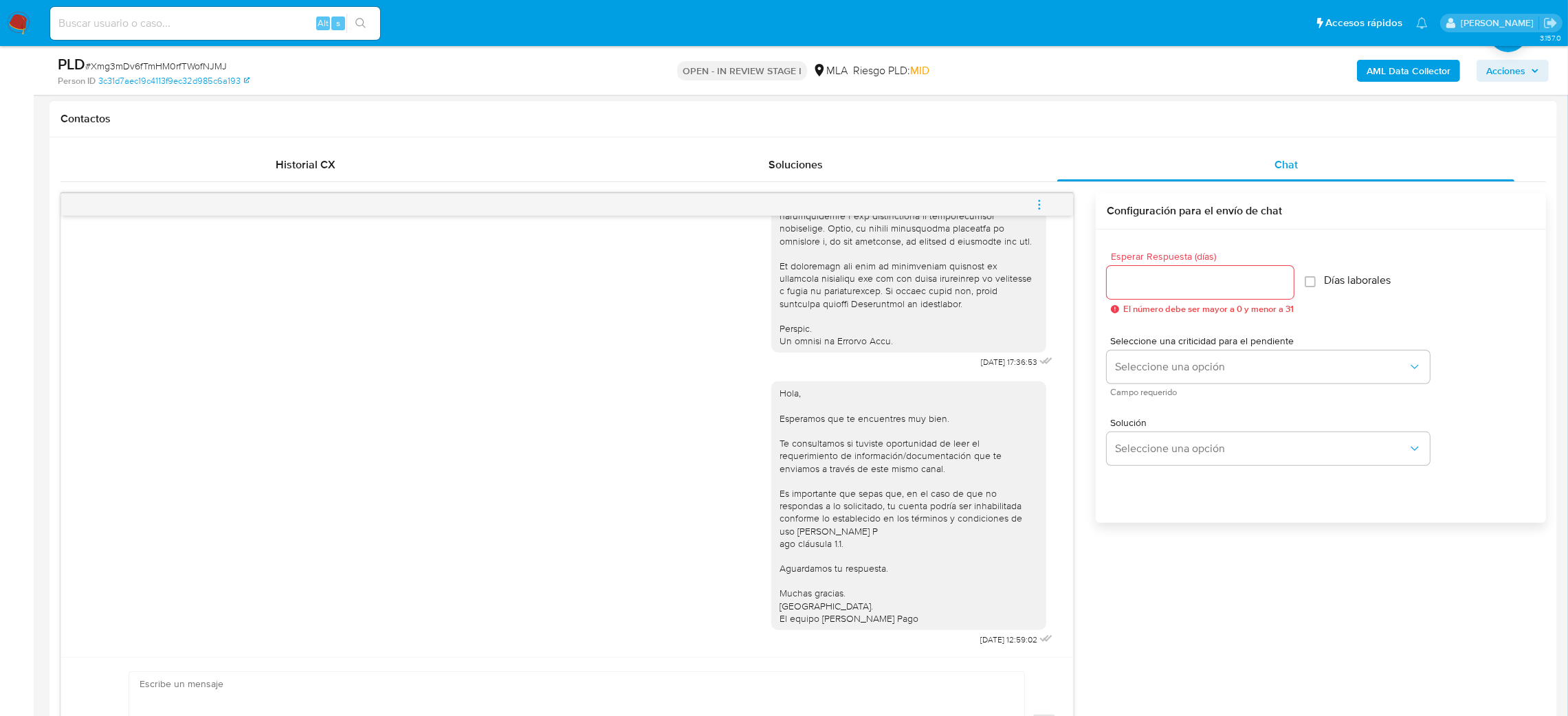
click at [1048, 207] on button "menu-action" at bounding box center [1040, 204] width 46 height 33
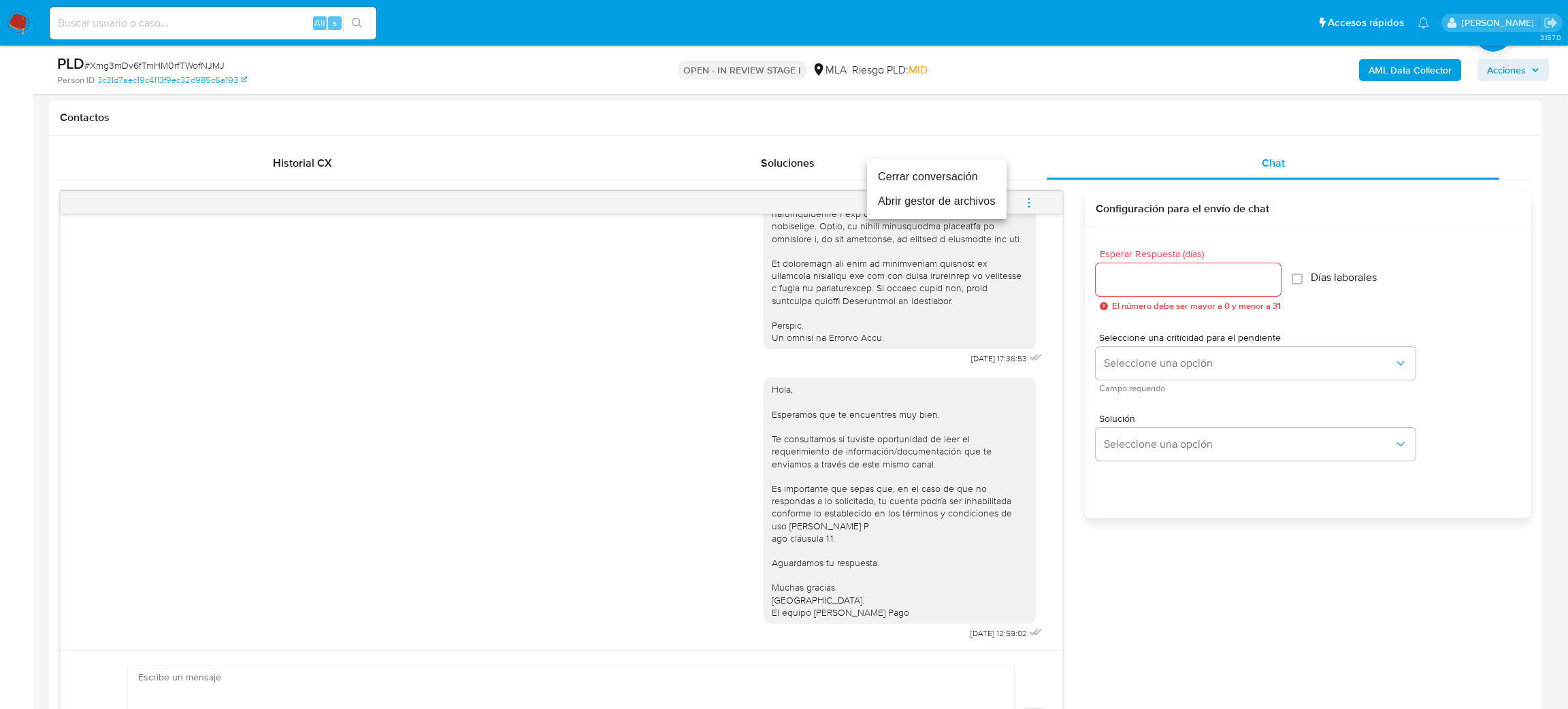
click at [945, 165] on li "Cerrar conversación" at bounding box center [936, 177] width 139 height 24
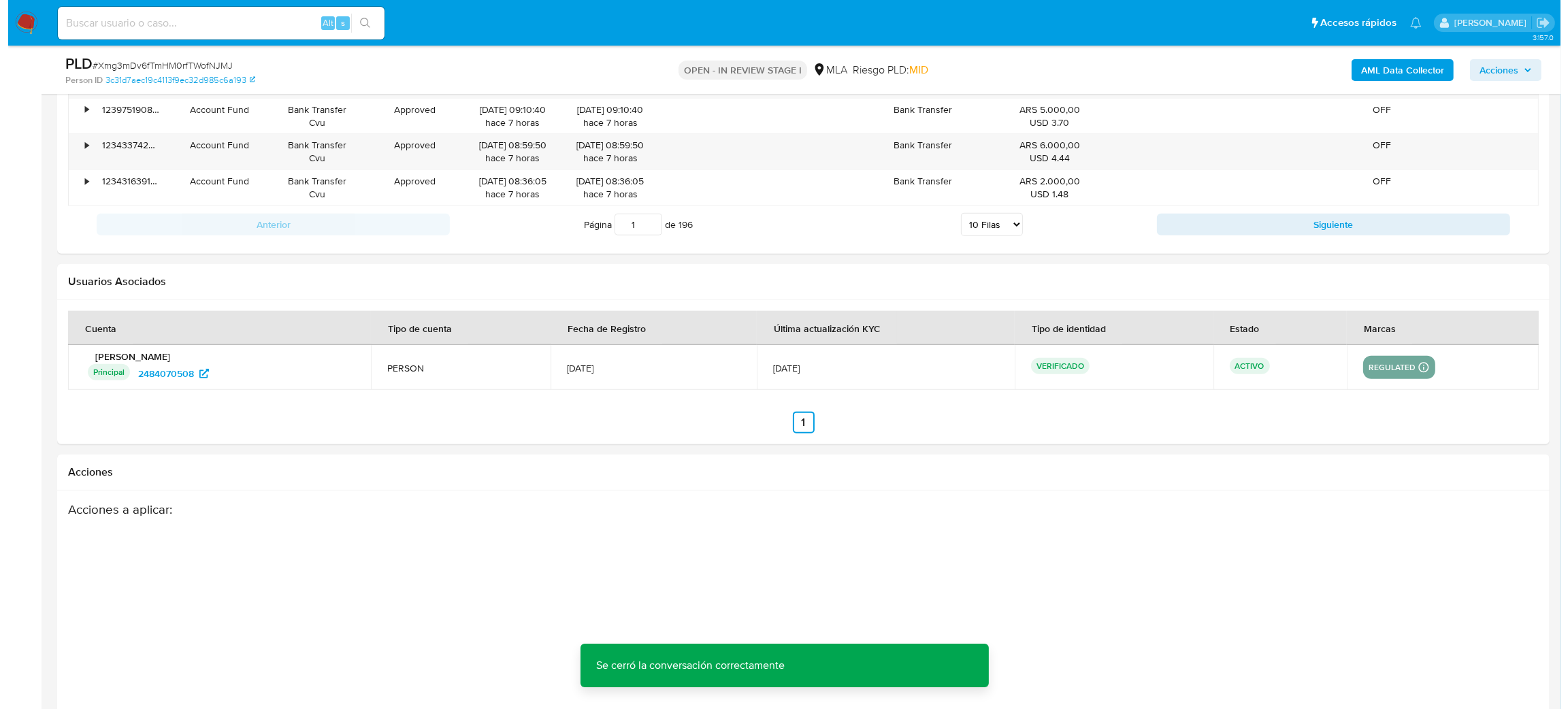
scroll to position [2397, 0]
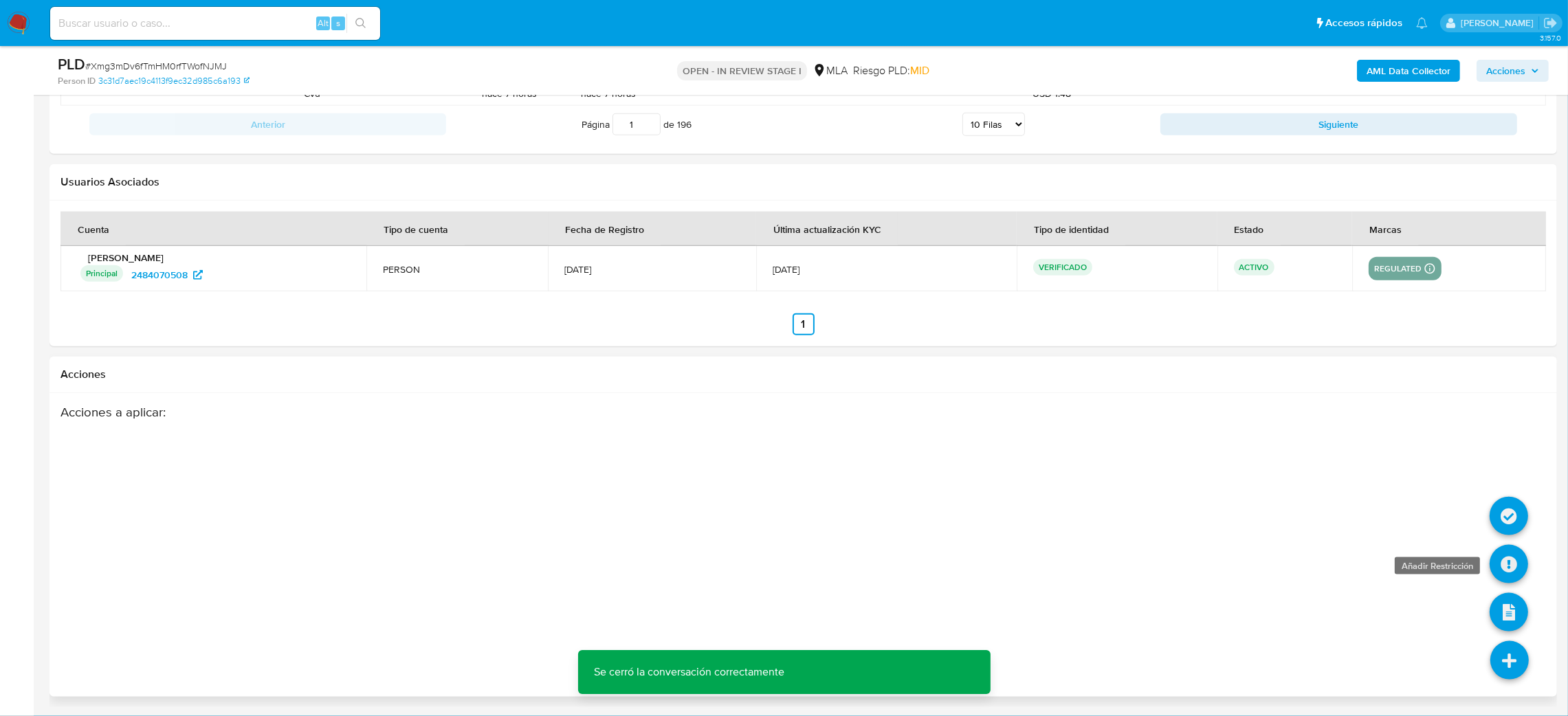
click at [1493, 571] on icon at bounding box center [1508, 564] width 39 height 39
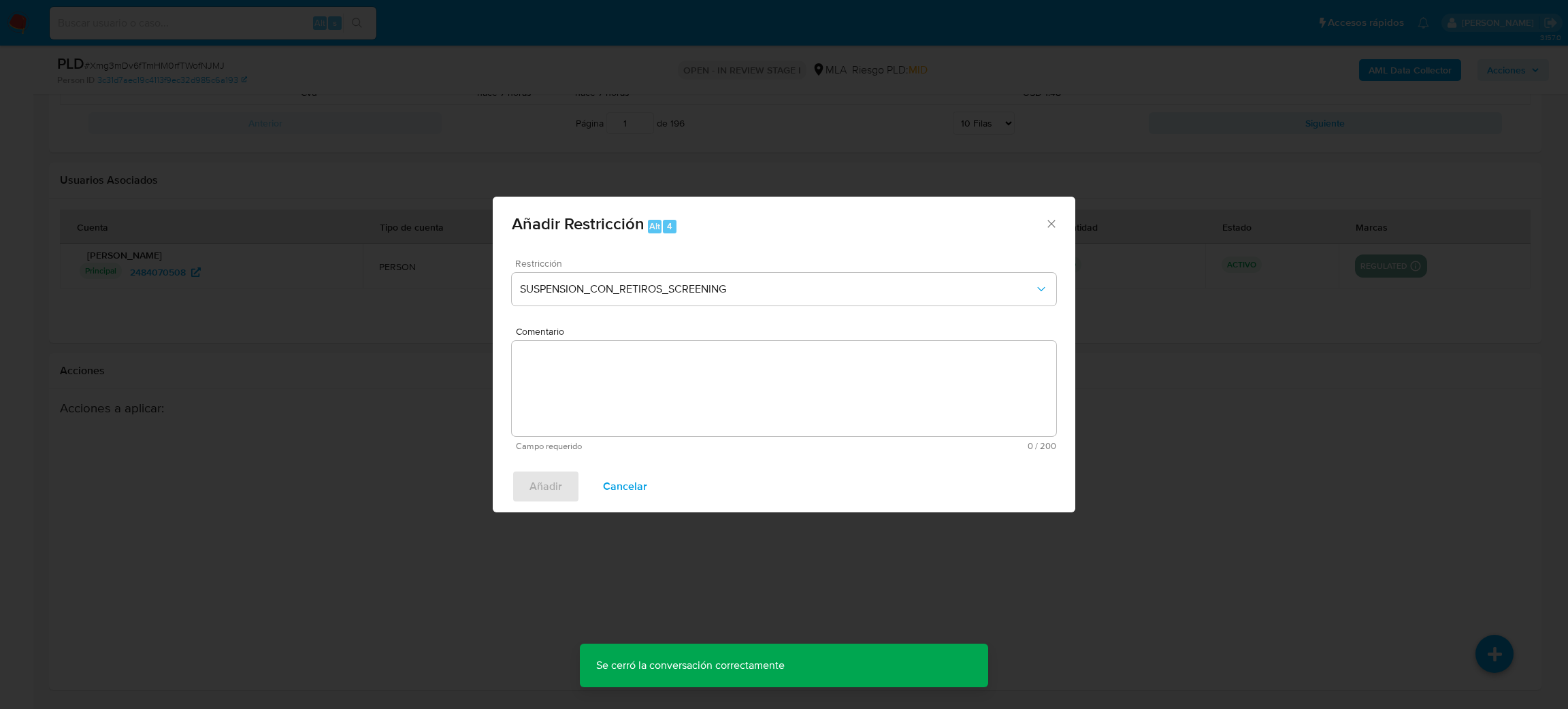
click at [576, 265] on span "Restricción" at bounding box center [787, 263] width 544 height 9
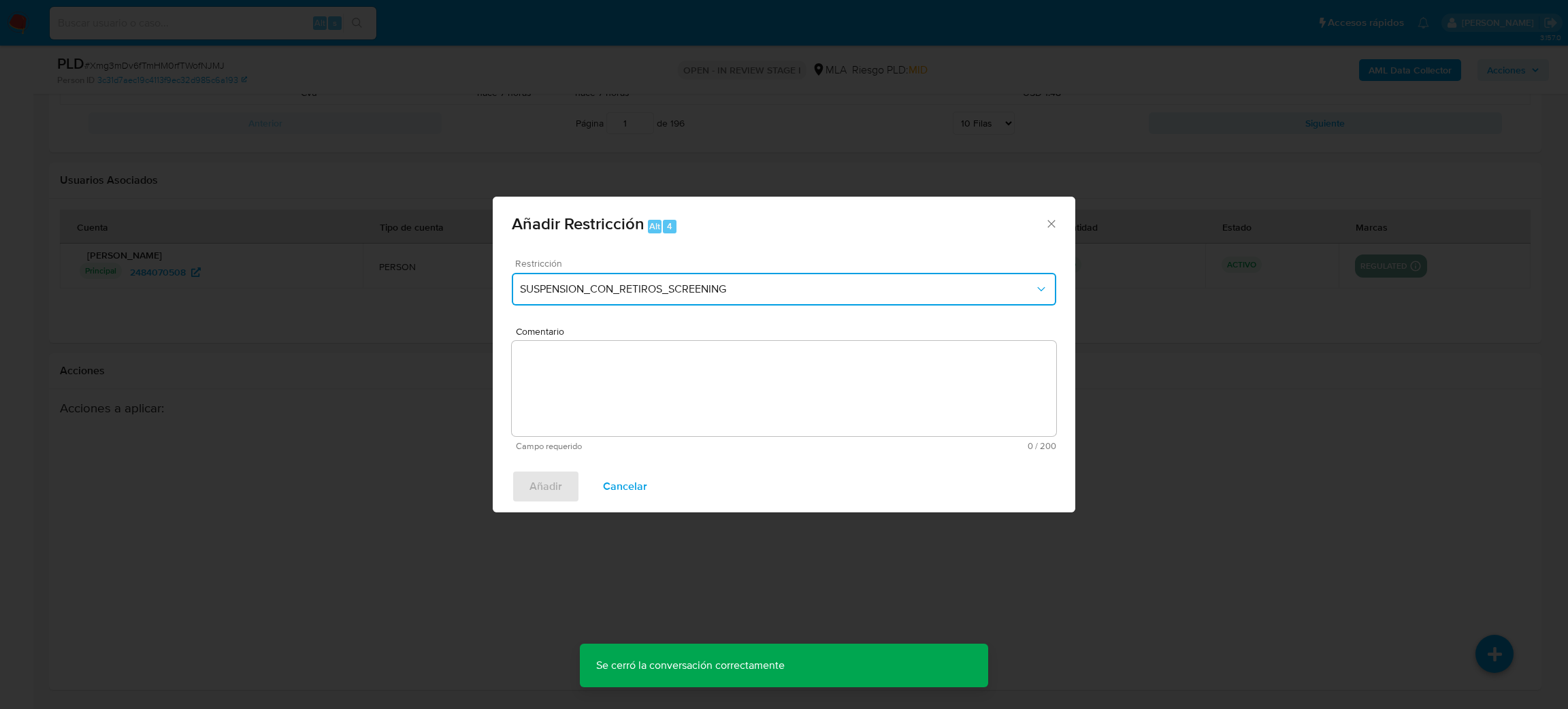
click at [576, 305] on button "SUSPENSION_CON_RETIROS_SCREENING" at bounding box center [783, 289] width 544 height 33
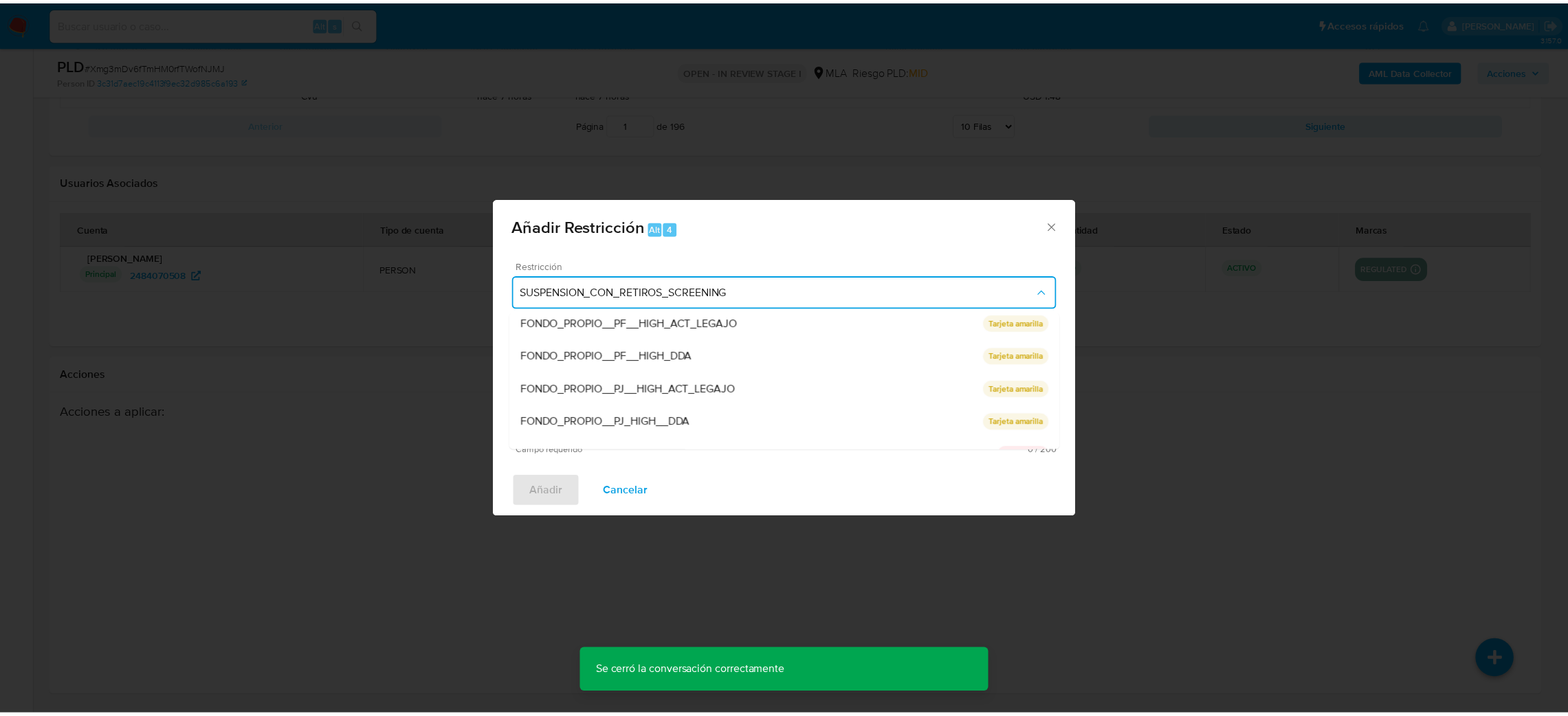
scroll to position [291, 0]
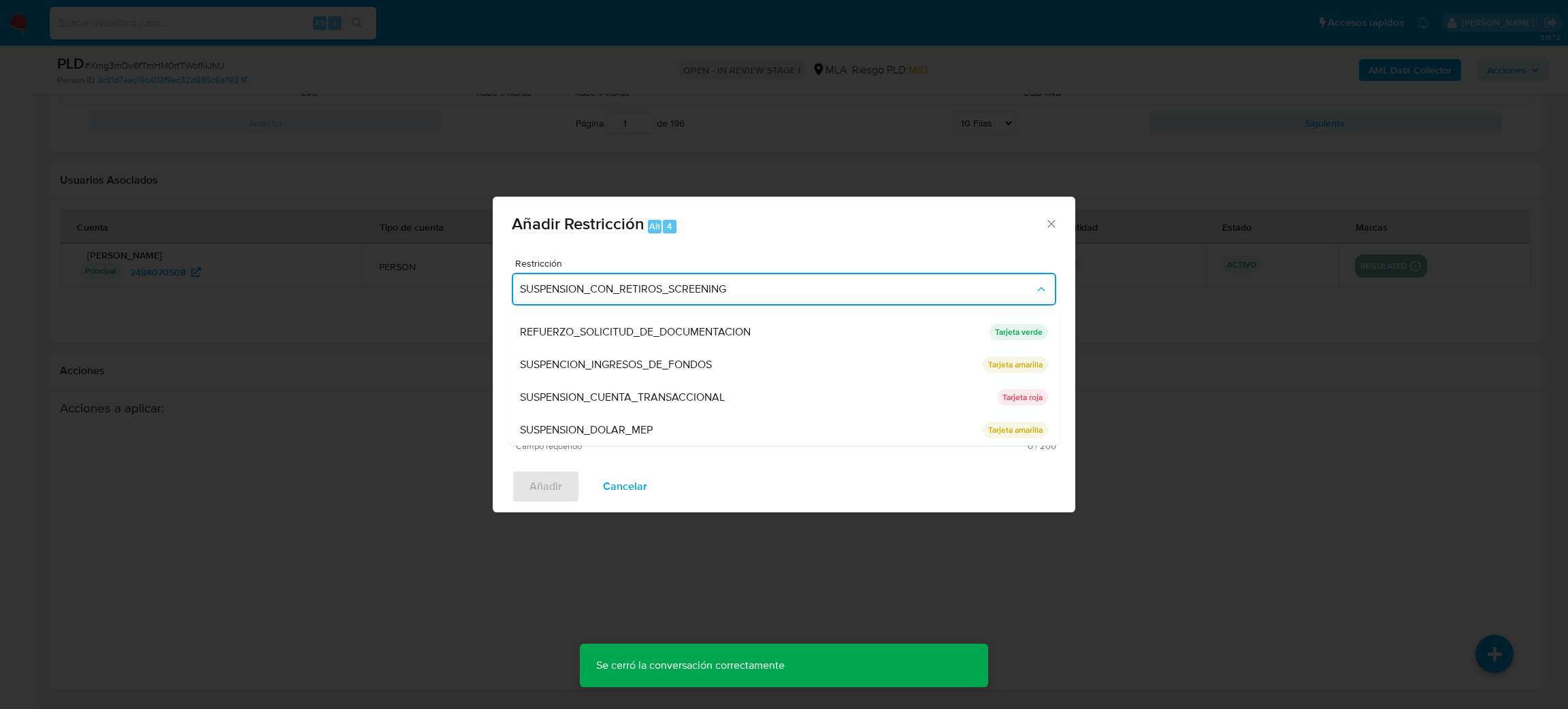
click at [585, 391] on span "SUSPENSION_CUENTA_TRANSACCIONAL" at bounding box center [622, 397] width 205 height 13
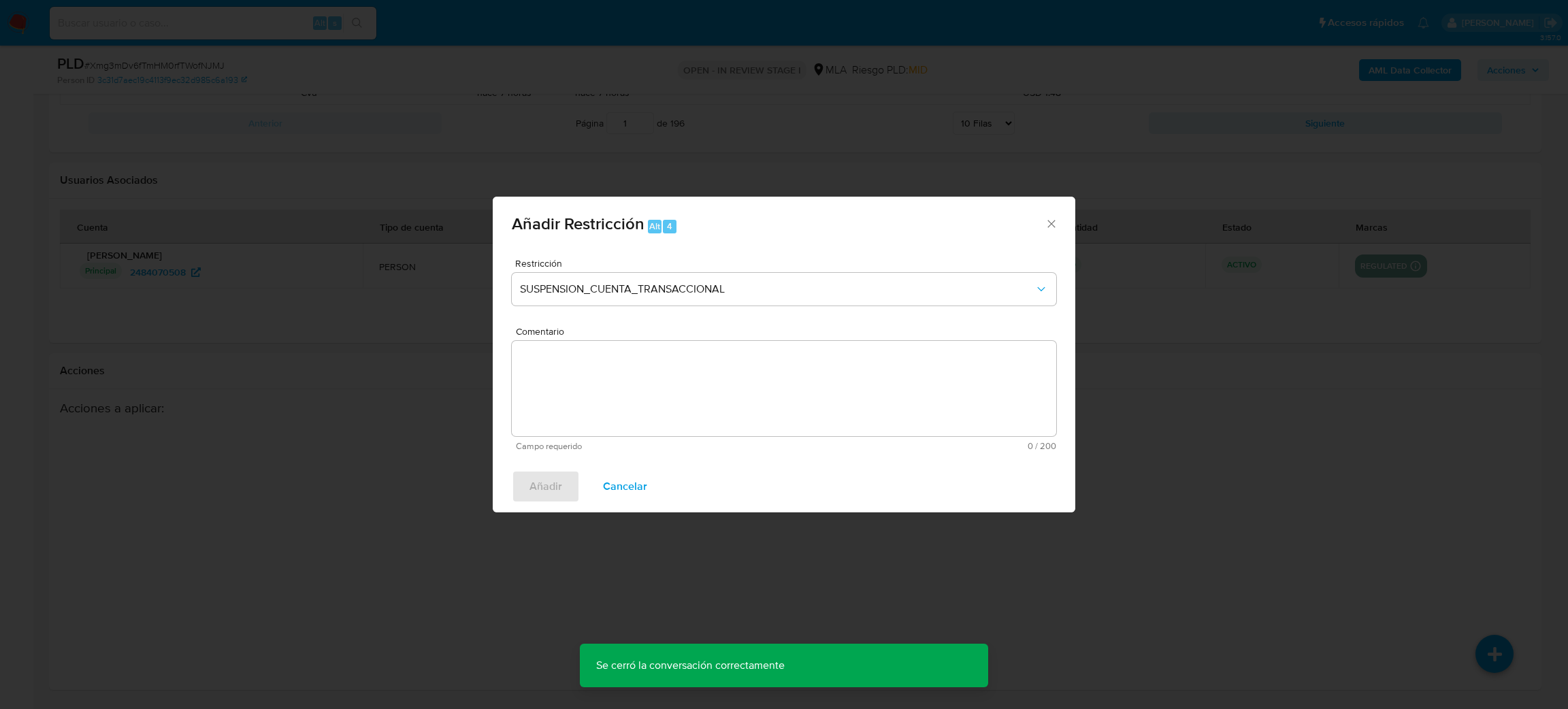
click at [591, 390] on textarea "Comentario" at bounding box center [783, 388] width 544 height 95
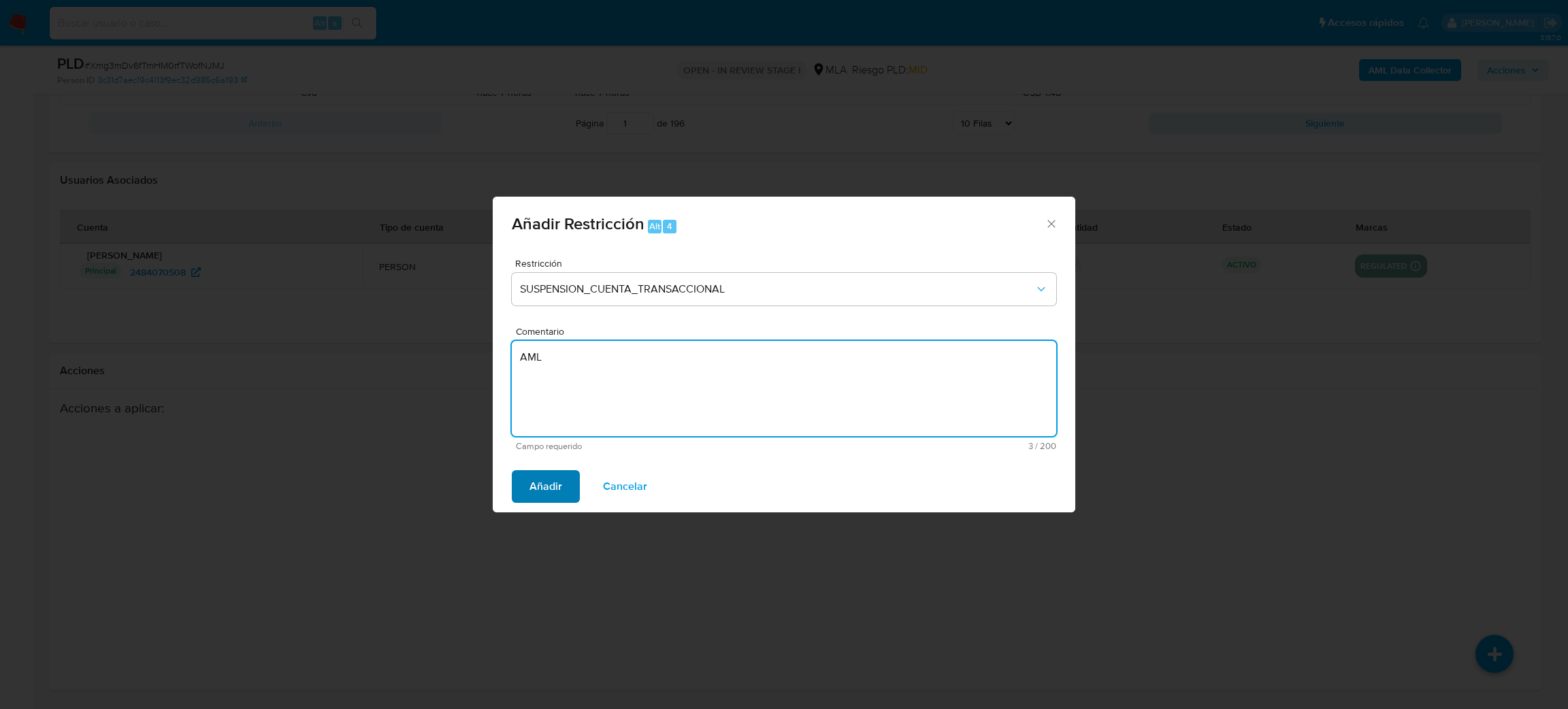
type textarea "AML"
click at [536, 479] on span "Añadir" at bounding box center [546, 486] width 33 height 30
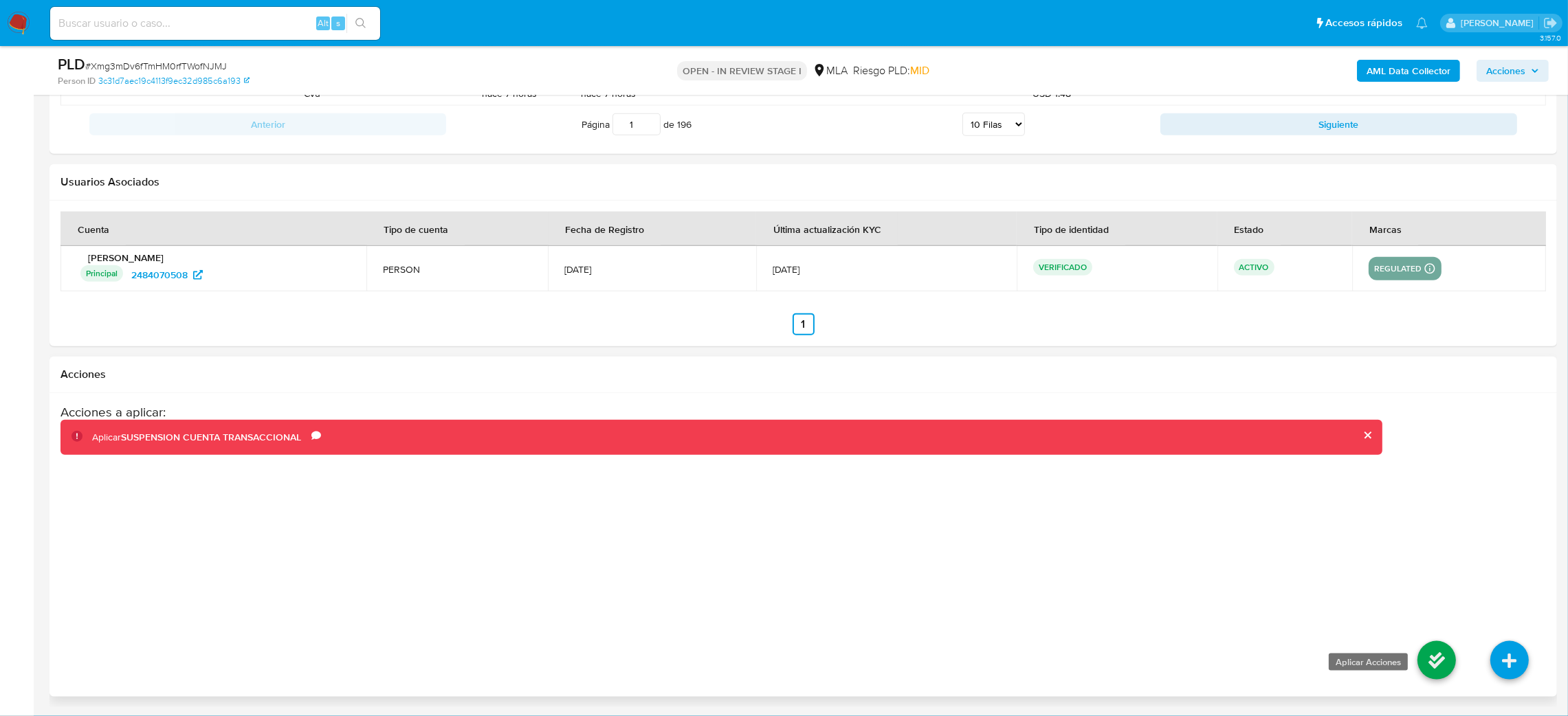
click at [1425, 655] on icon at bounding box center [1436, 659] width 39 height 39
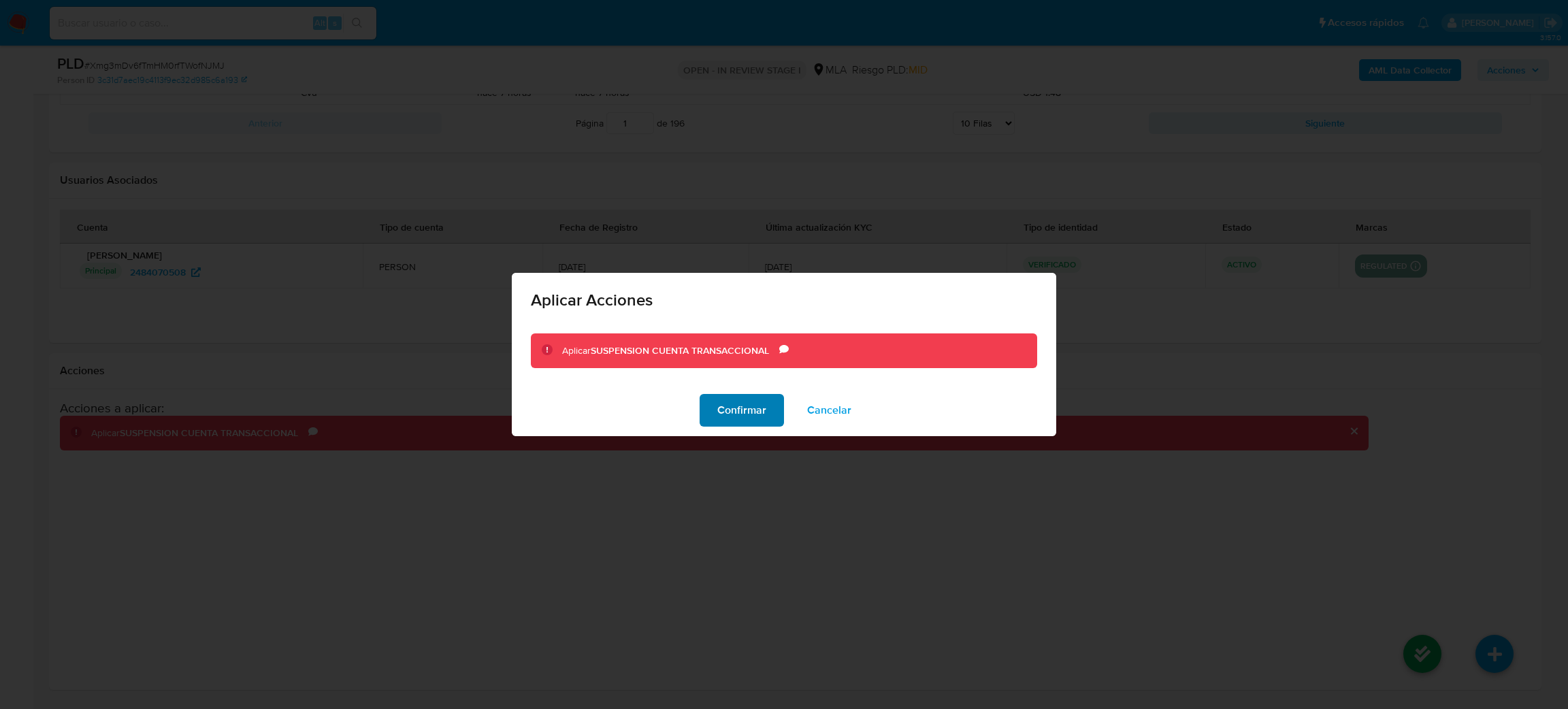
click at [774, 423] on button "Confirmar" at bounding box center [741, 410] width 84 height 33
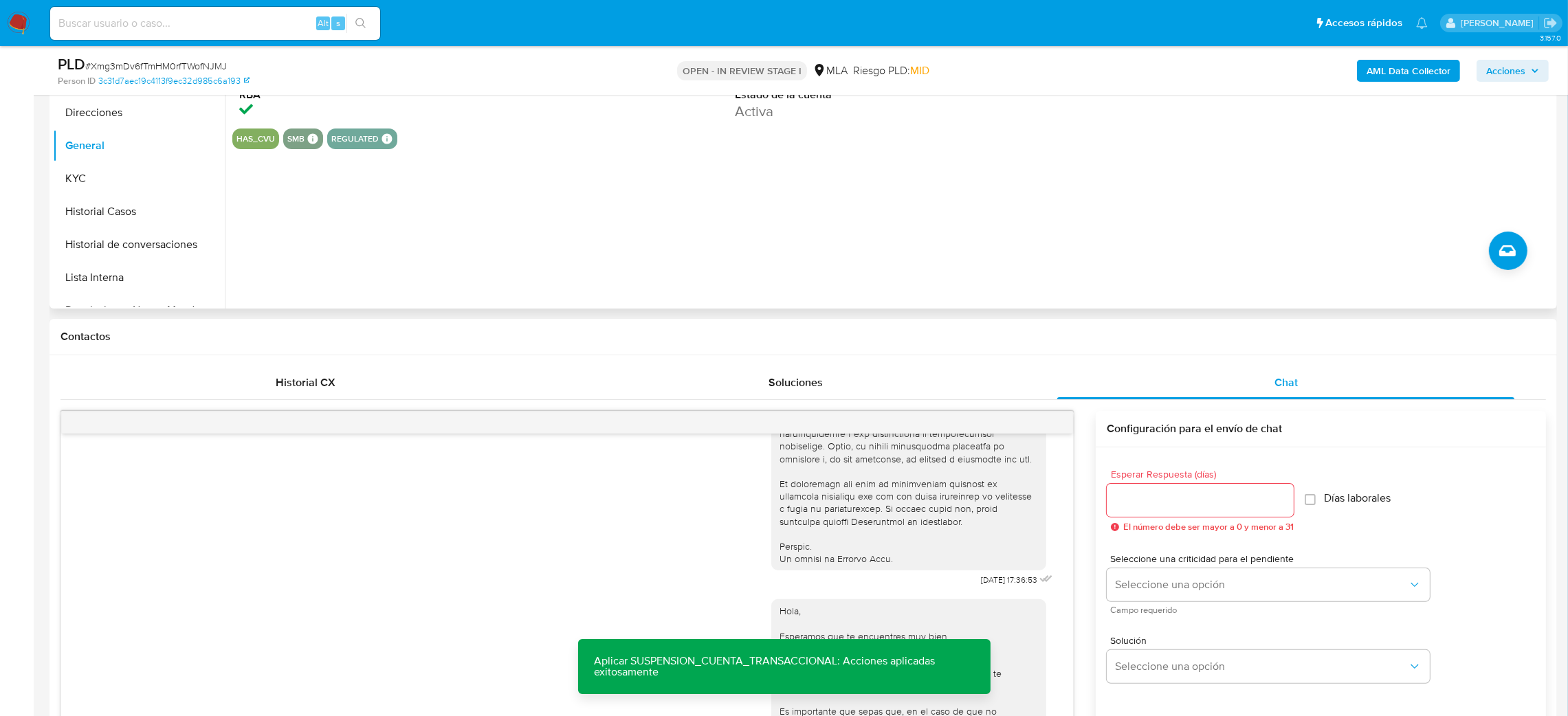
scroll to position [360, 0]
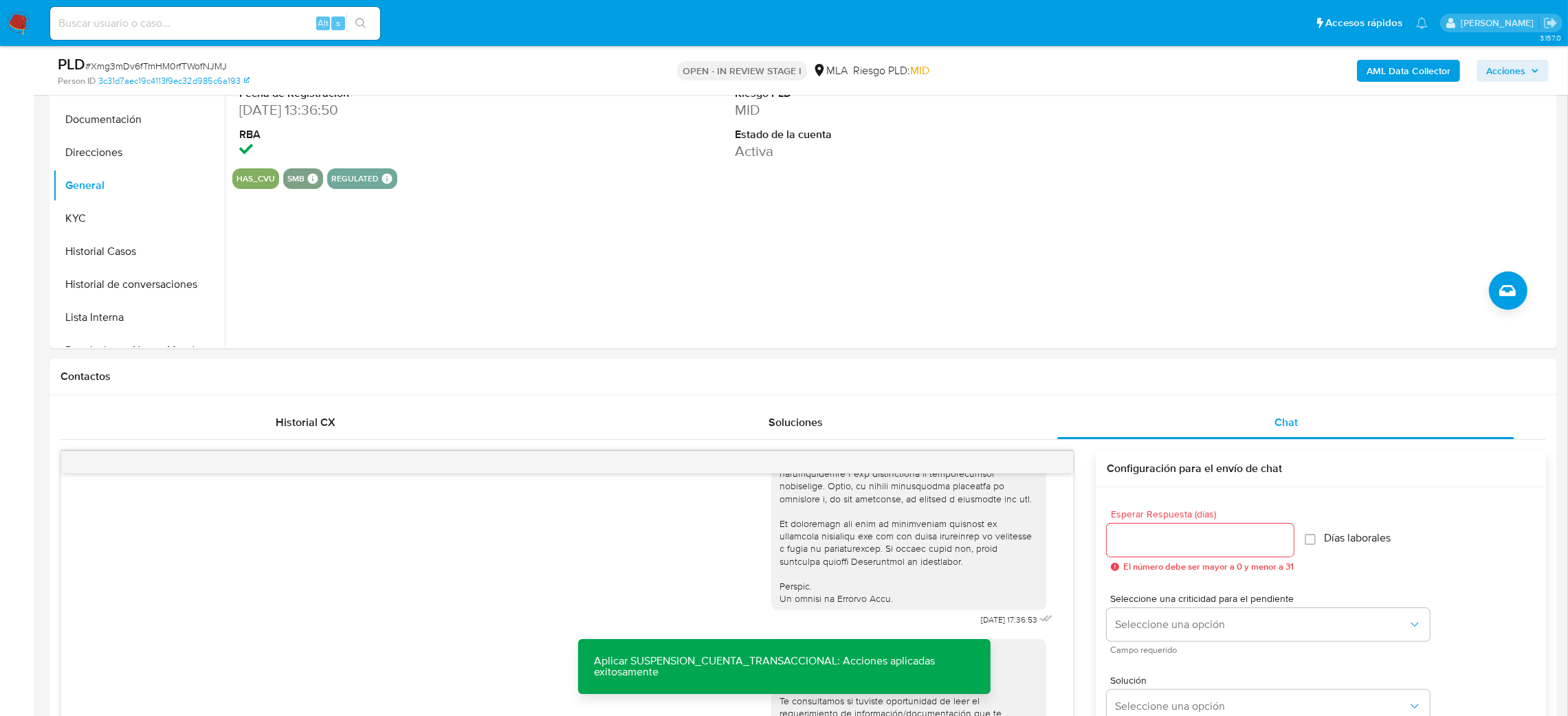
click at [1399, 65] on b "AML Data Collector" at bounding box center [1408, 71] width 84 height 22
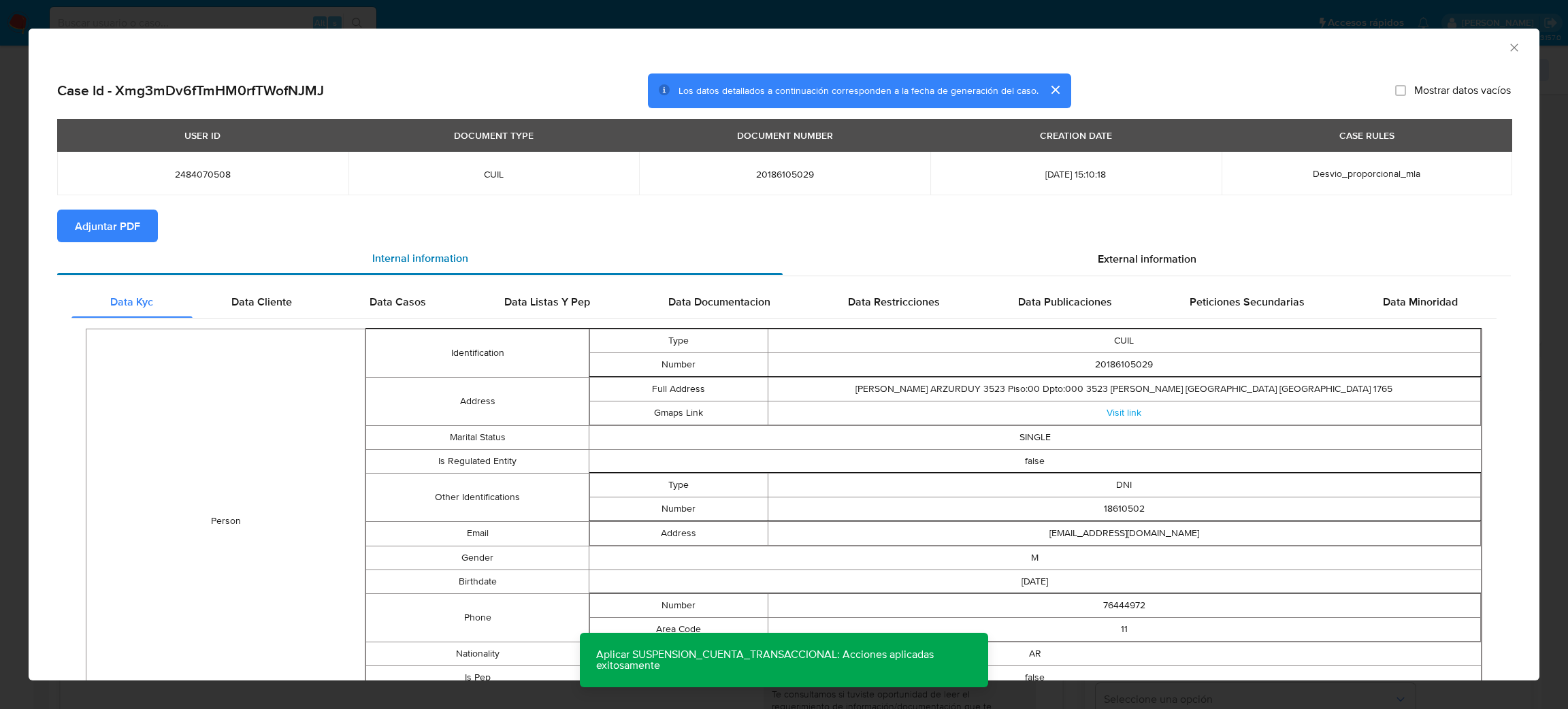
drag, startPoint x: 83, startPoint y: 223, endPoint x: 132, endPoint y: 249, distance: 55.5
click at [83, 224] on span "Adjuntar PDF" at bounding box center [107, 226] width 65 height 30
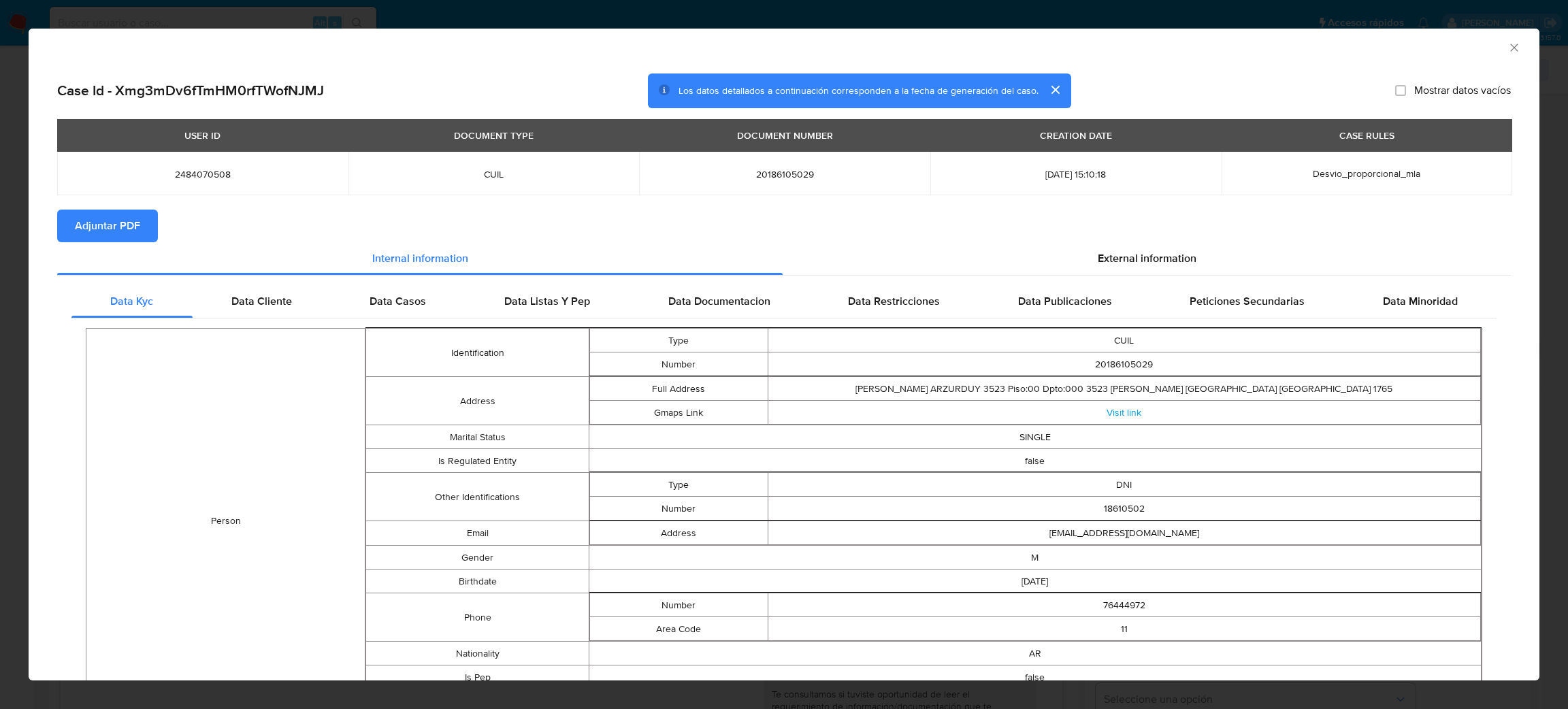
drag, startPoint x: 1502, startPoint y: 49, endPoint x: 1383, endPoint y: 95, distance: 127.6
click at [1507, 48] on icon "Cerrar ventana" at bounding box center [1514, 47] width 13 height 13
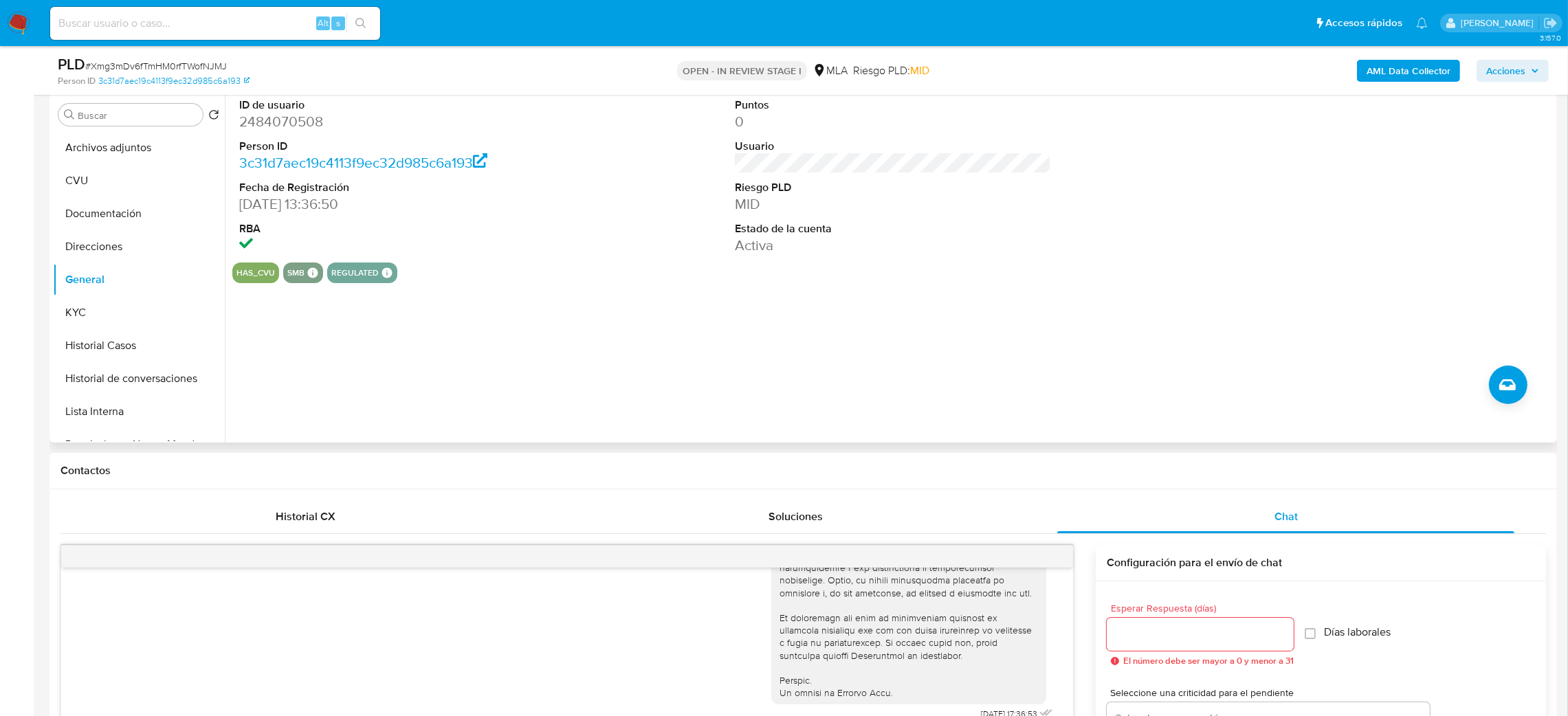
scroll to position [154, 0]
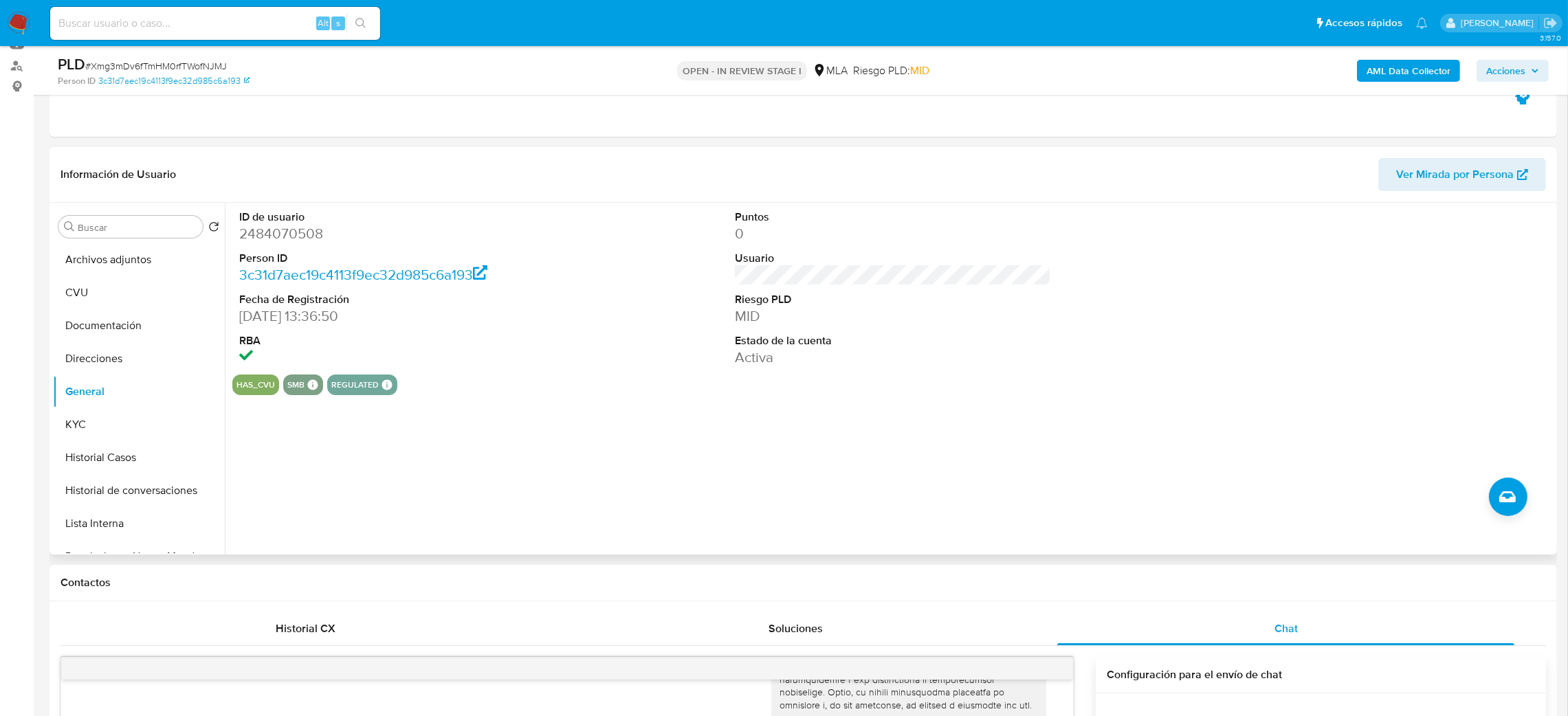
click at [263, 235] on dd "2484070508" at bounding box center [397, 233] width 317 height 19
copy dd "2484070508"
click at [94, 268] on button "Archivos adjuntos" at bounding box center [133, 259] width 161 height 33
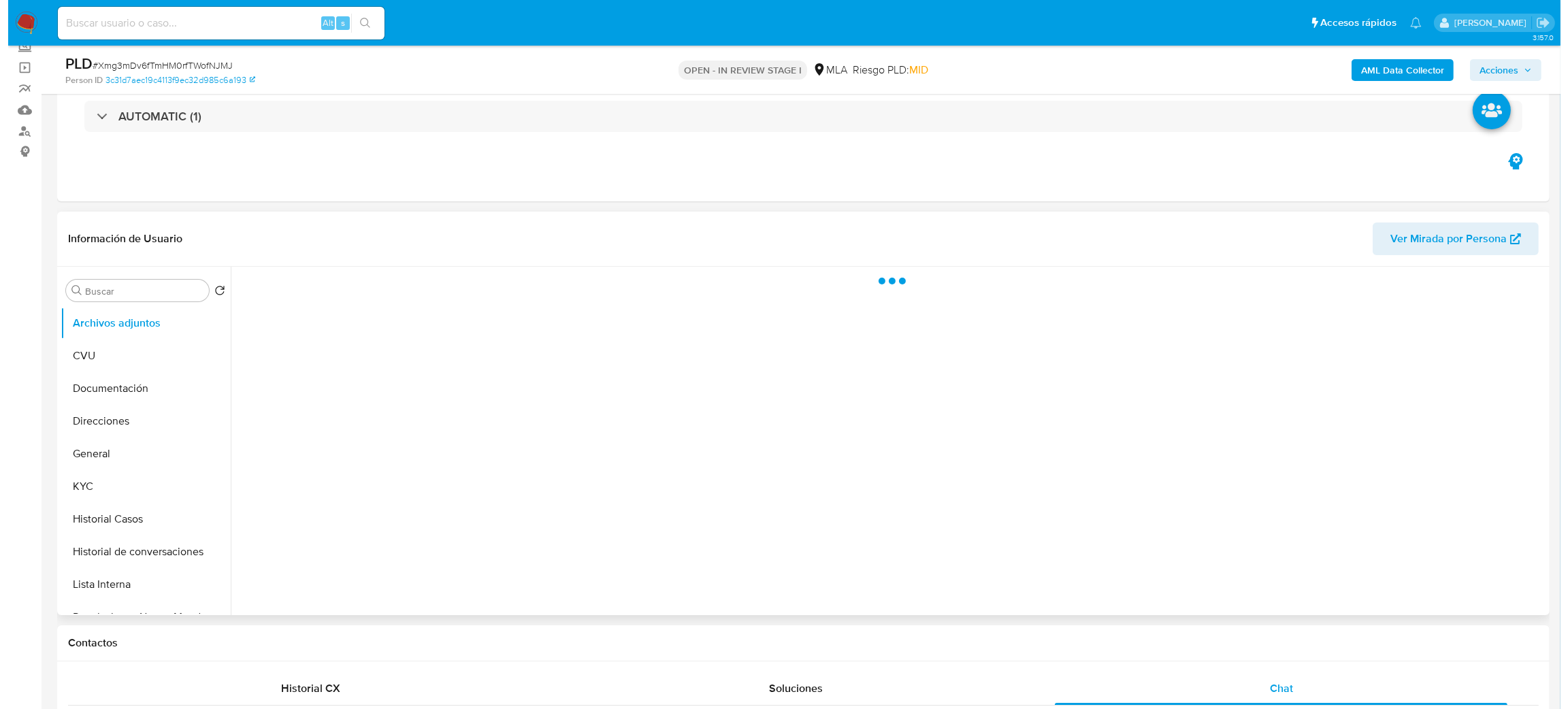
scroll to position [51, 0]
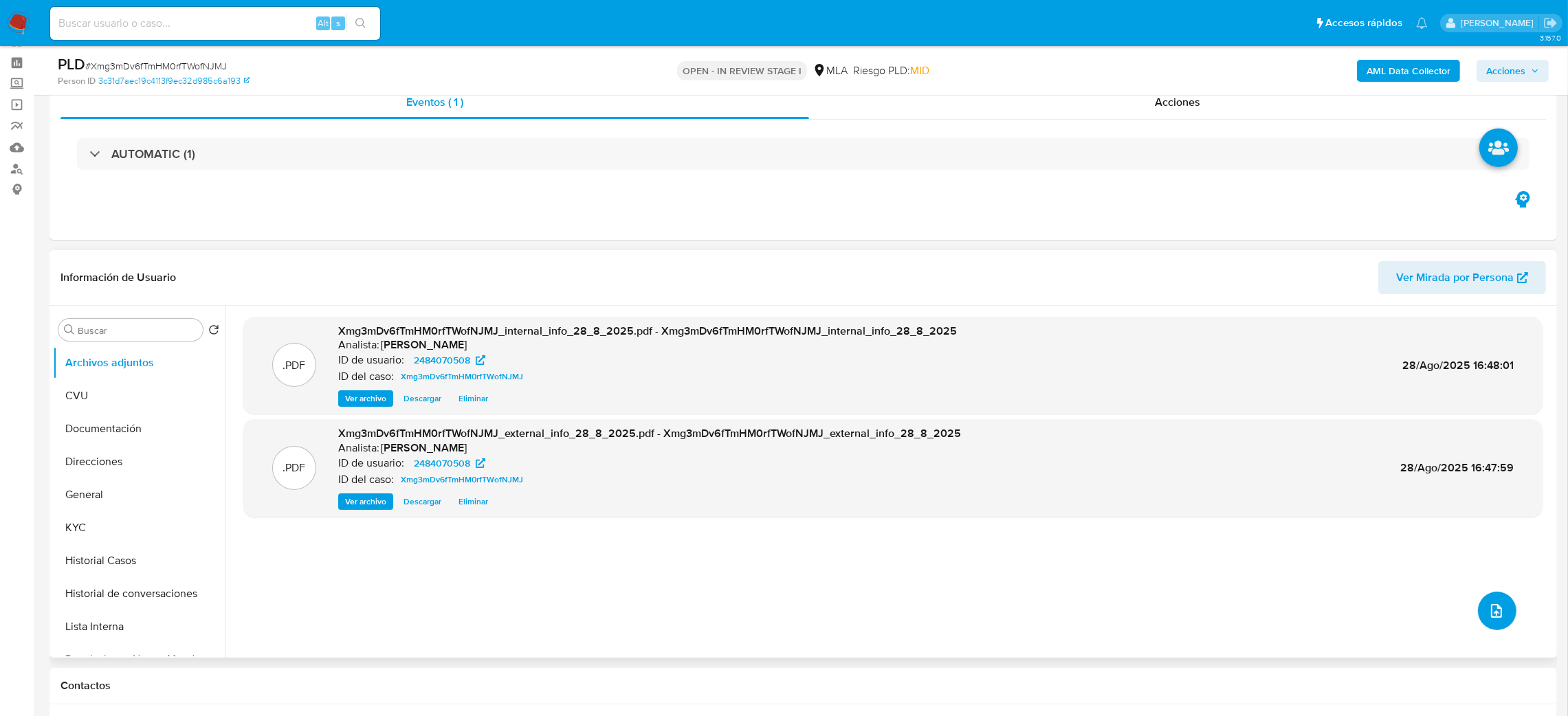
click at [1488, 609] on icon "upload-file" at bounding box center [1496, 611] width 17 height 17
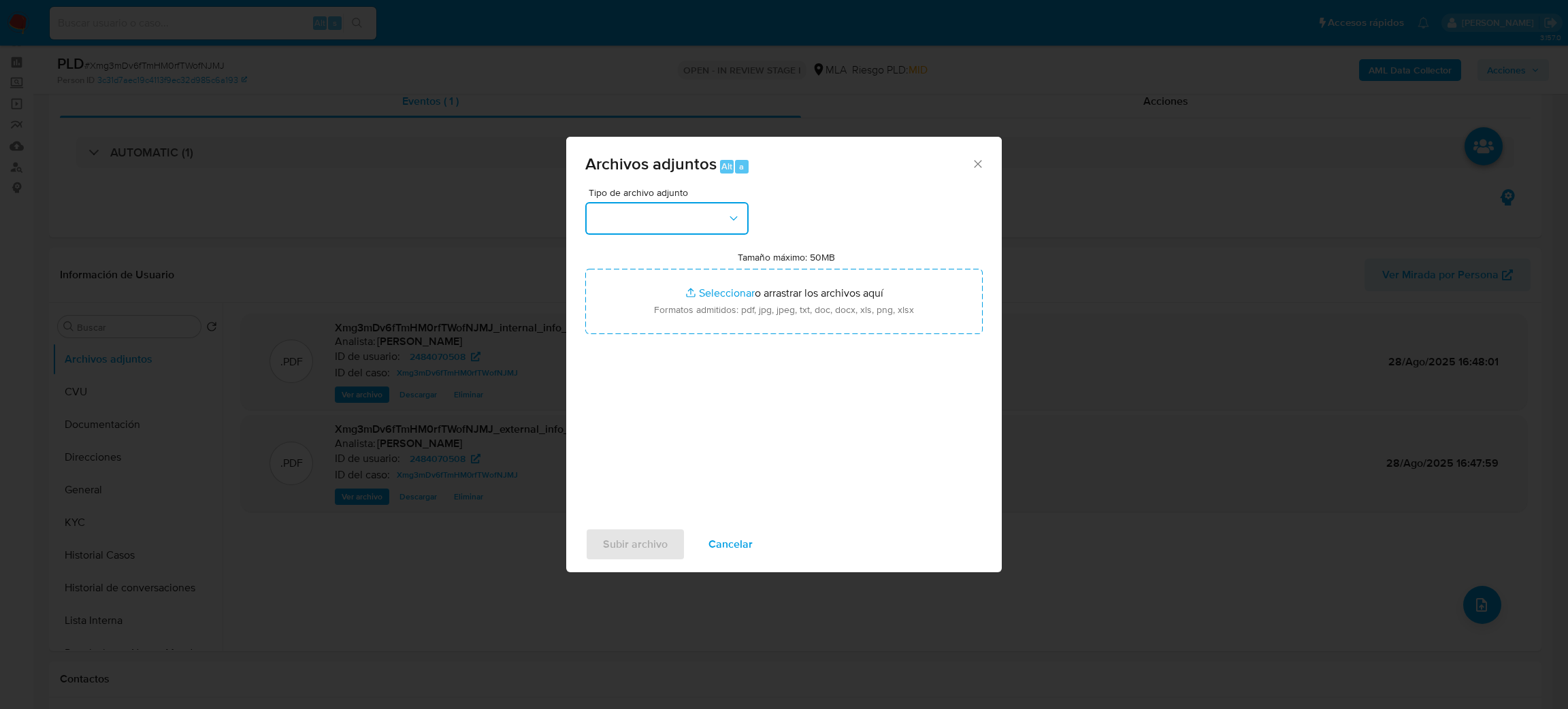
click at [634, 212] on button "button" at bounding box center [667, 219] width 163 height 33
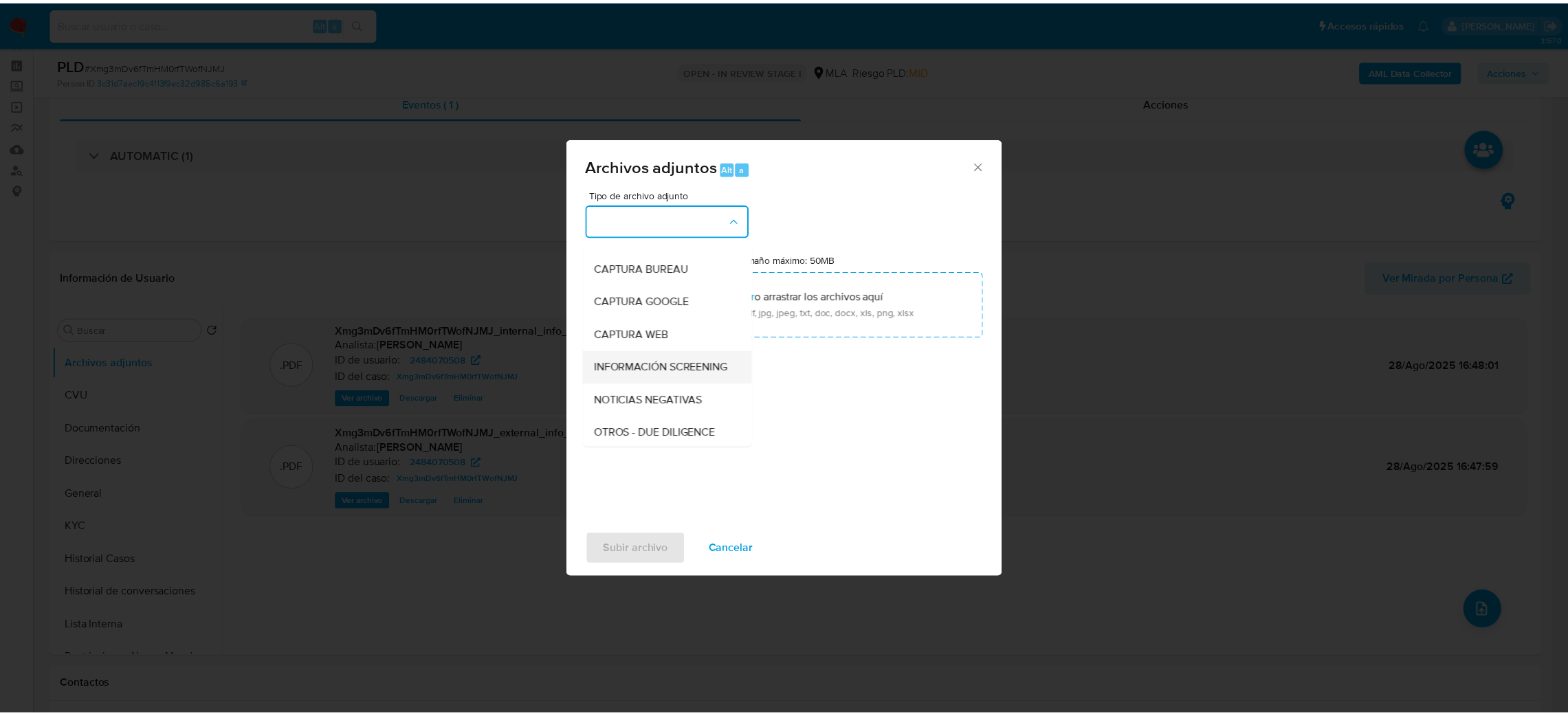
scroll to position [103, 0]
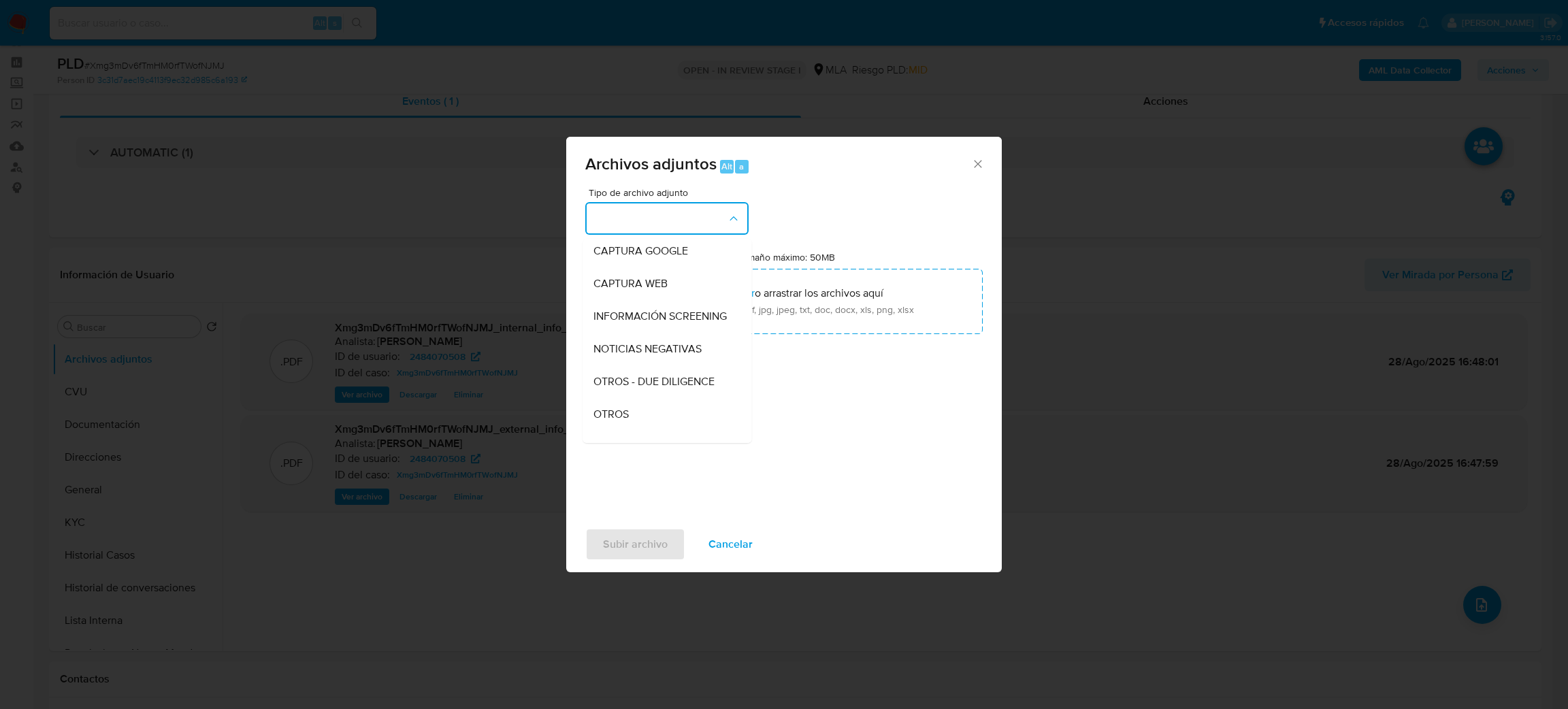
drag, startPoint x: 640, startPoint y: 428, endPoint x: 642, endPoint y: 416, distance: 12.2
click at [640, 429] on div "OTROS" at bounding box center [663, 414] width 139 height 33
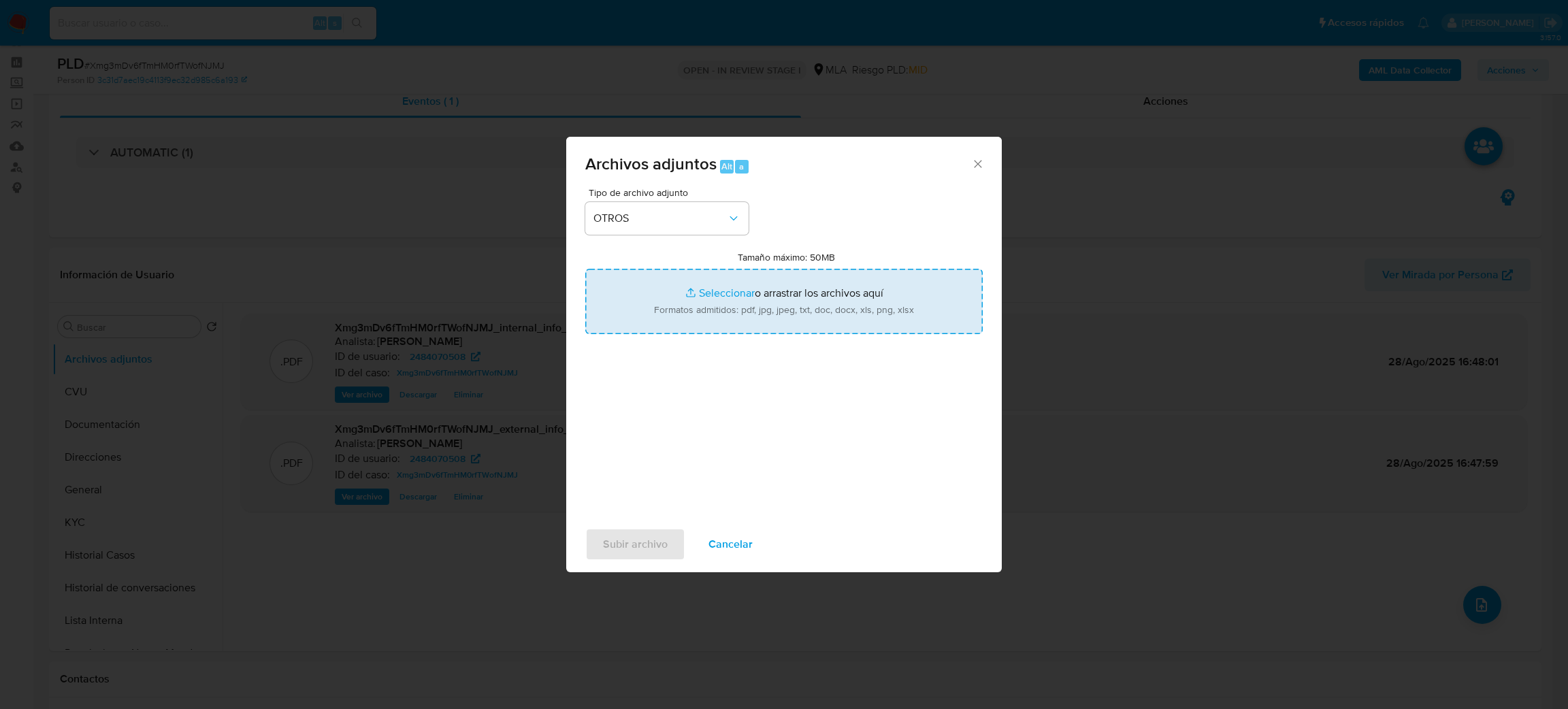
click at [709, 309] on input "Tamaño máximo: 50MB Seleccionar archivos" at bounding box center [784, 301] width 397 height 65
type input "C:\fakepath\Caselog Xmg3mDv6fTmHM0rfTWofNJMJ_2025_08_18_21_29_46.docx"
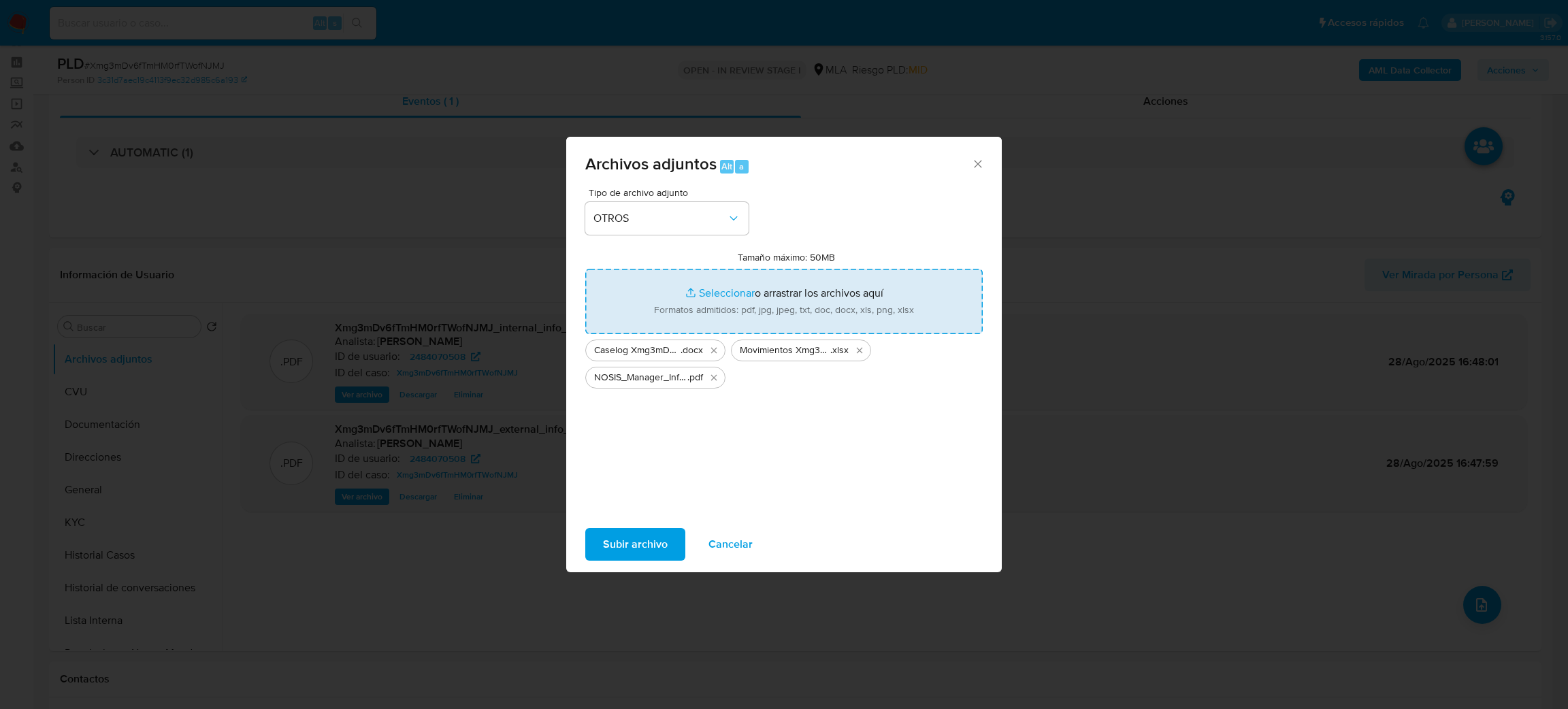
click at [629, 546] on span "Subir archivo" at bounding box center [635, 544] width 65 height 30
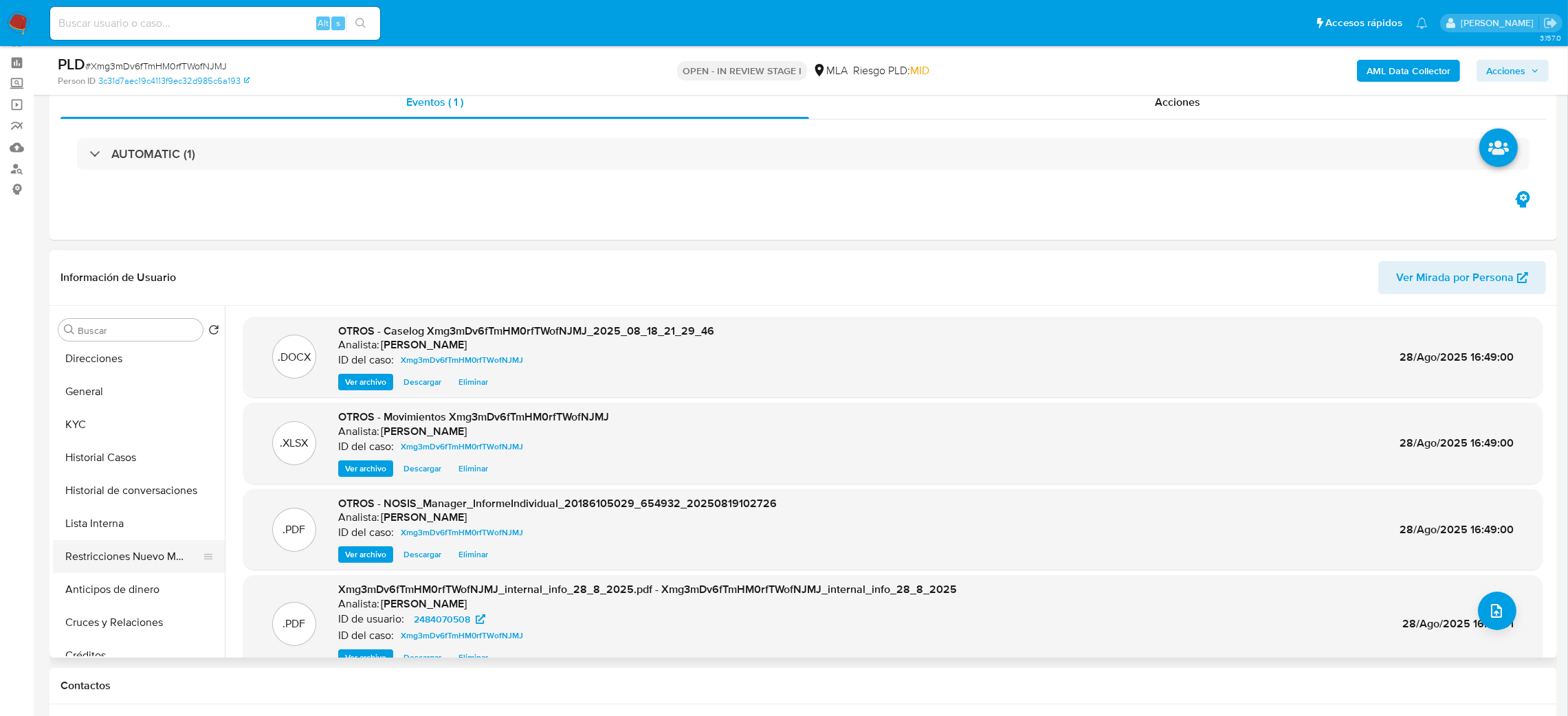
click at [134, 560] on button "Restricciones Nuevo Mundo" at bounding box center [133, 556] width 161 height 33
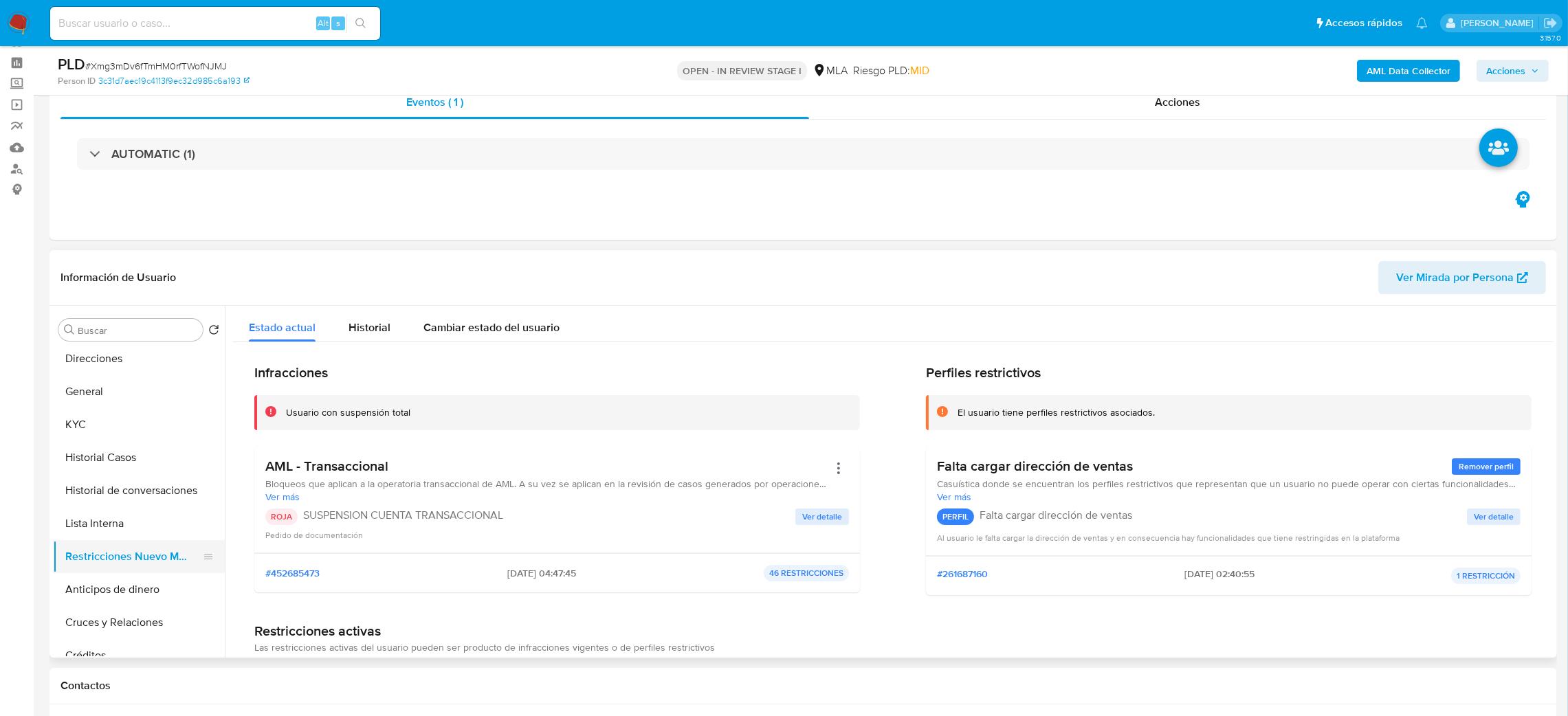
scroll to position [0, 0]
click at [125, 494] on button "General" at bounding box center [133, 494] width 161 height 33
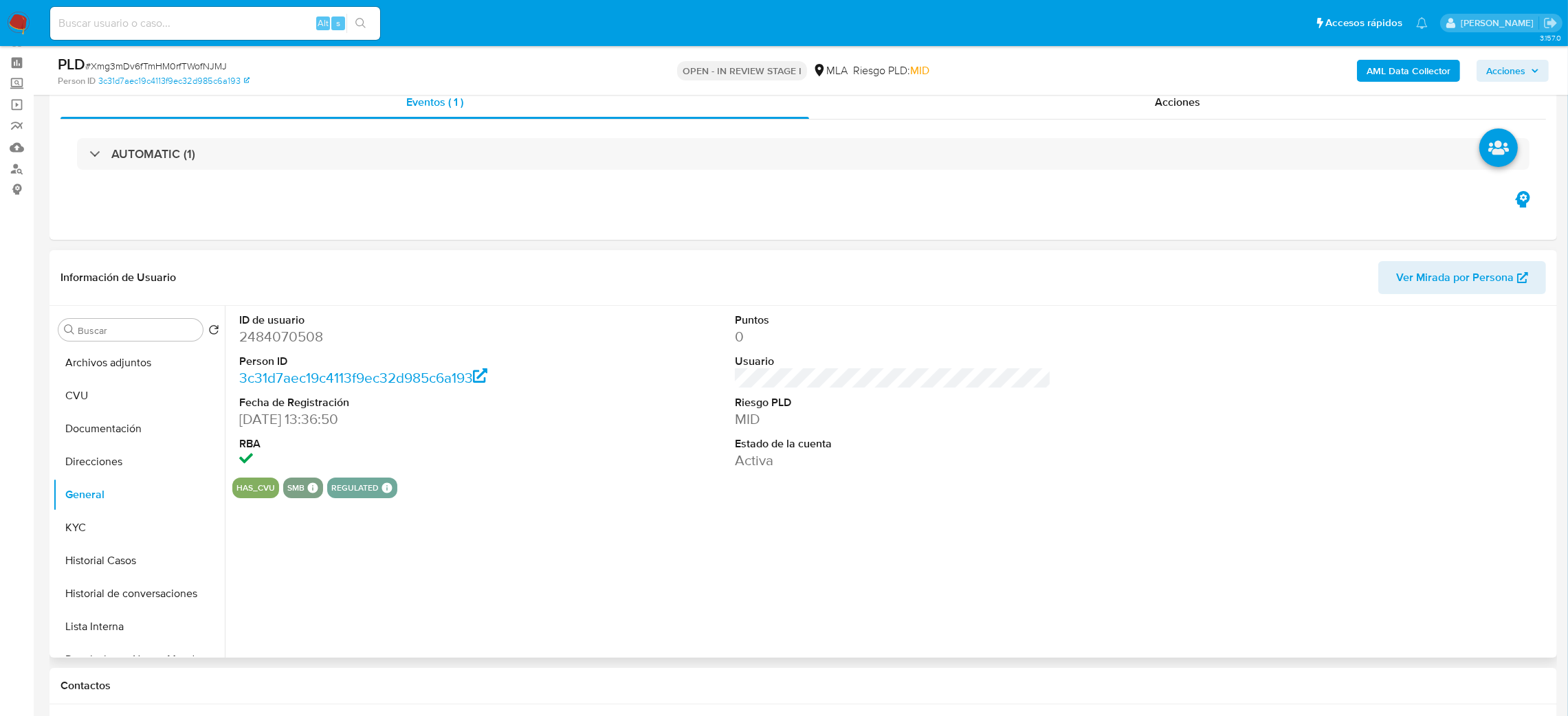
click at [274, 332] on dd "2484070508" at bounding box center [397, 336] width 317 height 19
copy dd "2484070508"
click at [1525, 68] on span "Acciones" at bounding box center [1506, 71] width 39 height 22
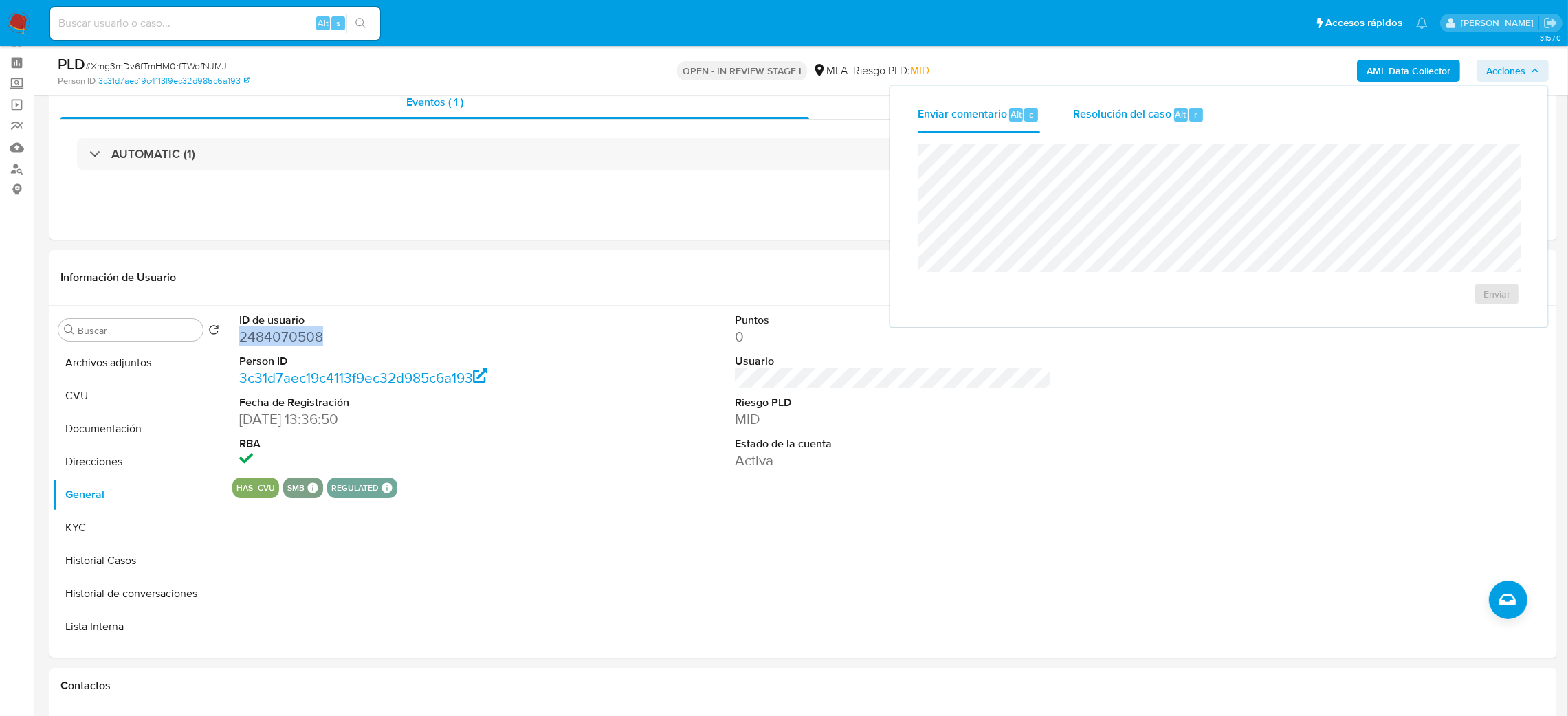
click at [1165, 115] on span "Resolución del caso" at bounding box center [1121, 114] width 98 height 16
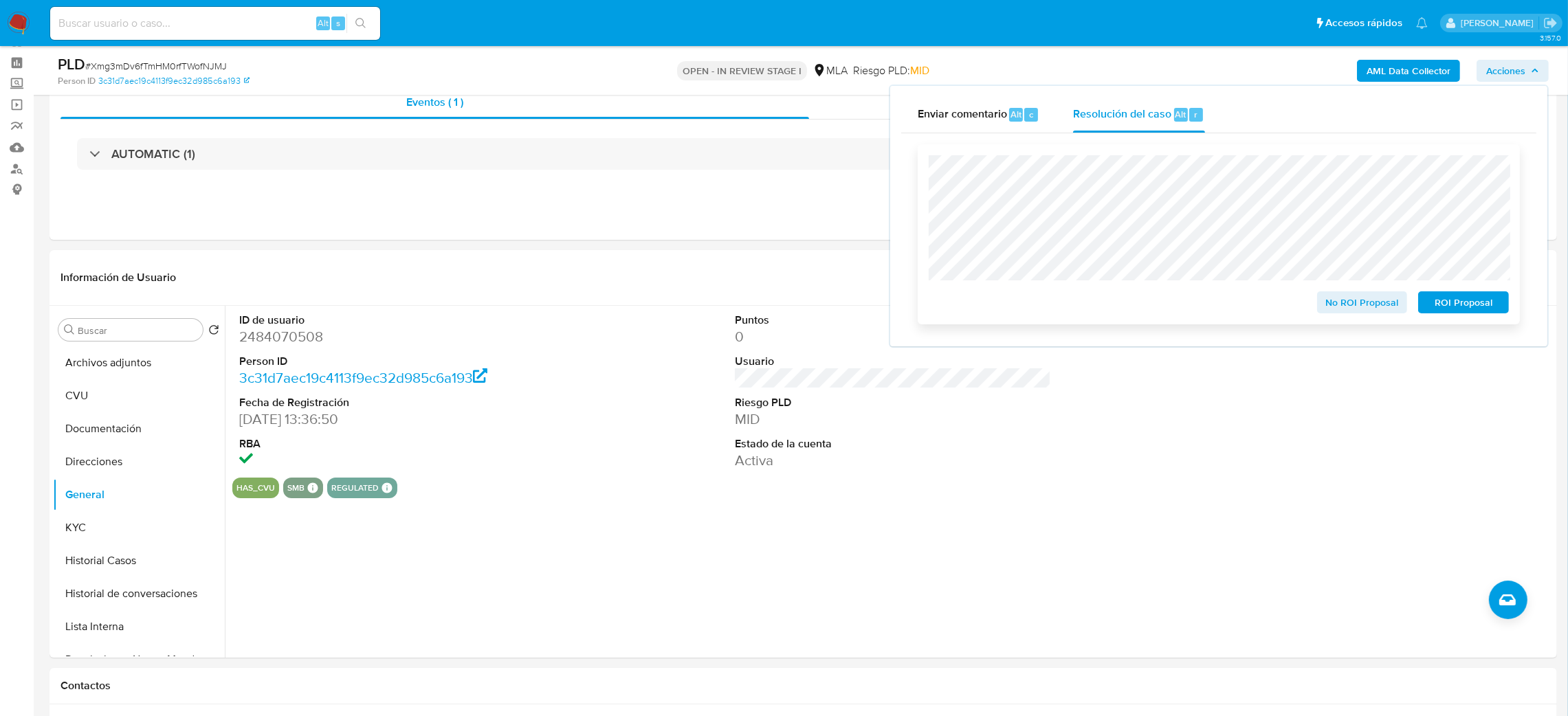
click at [1489, 303] on span "ROI Proposal" at bounding box center [1463, 302] width 72 height 19
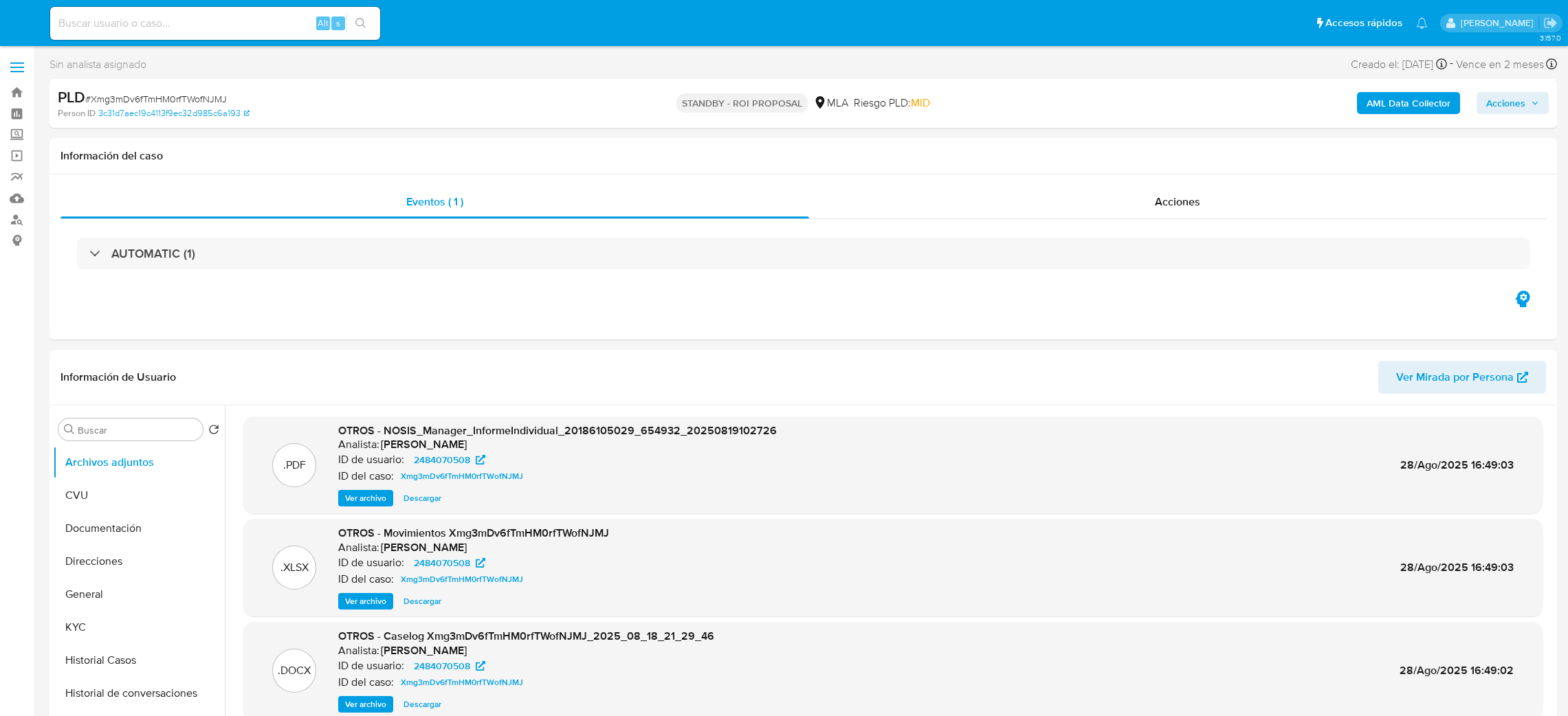
select select "10"
click at [252, 24] on input at bounding box center [215, 23] width 330 height 18
paste input "t2oRNK00VcdqGQwKIAHIcTfB"
type input "t2oRNK00VcdqGQwKIAHIcTfB"
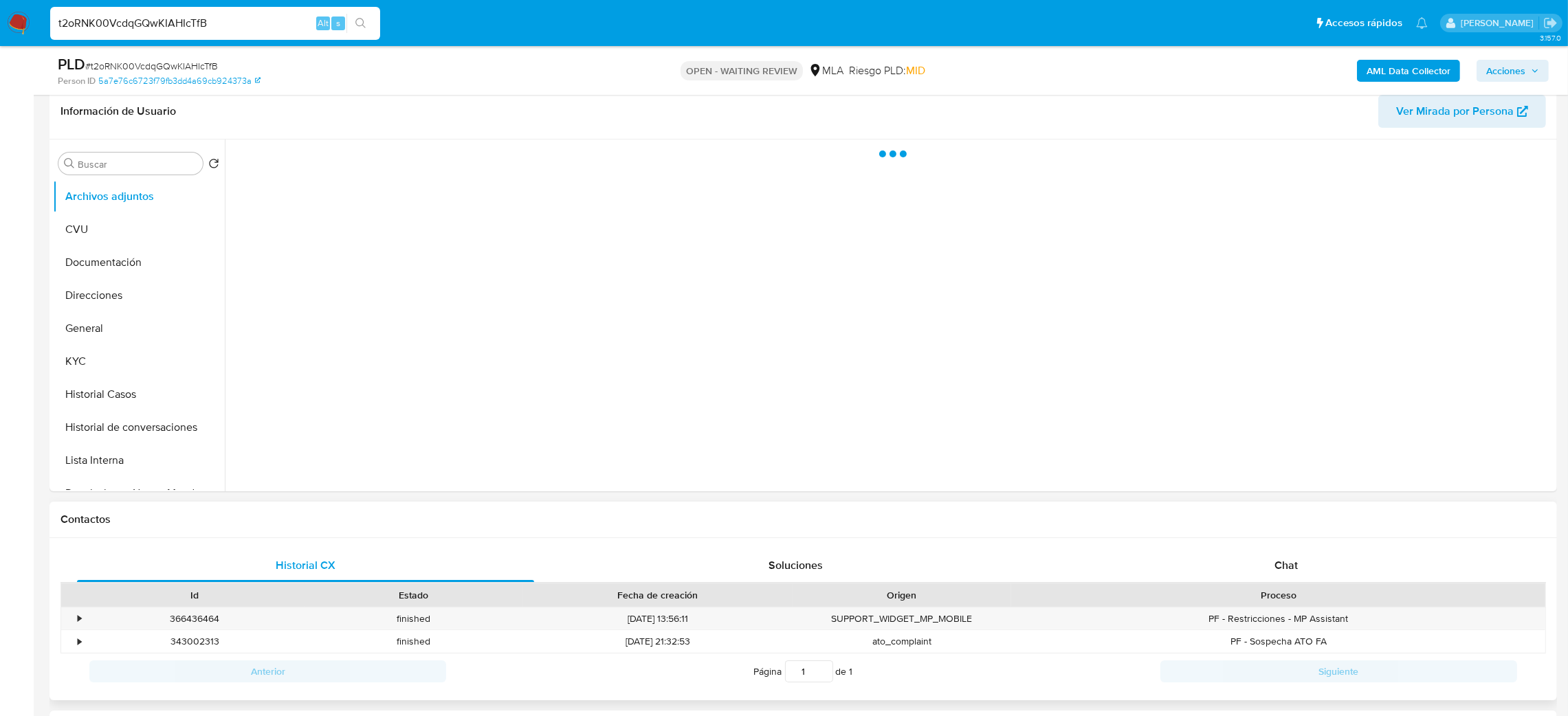
scroll to position [412, 0]
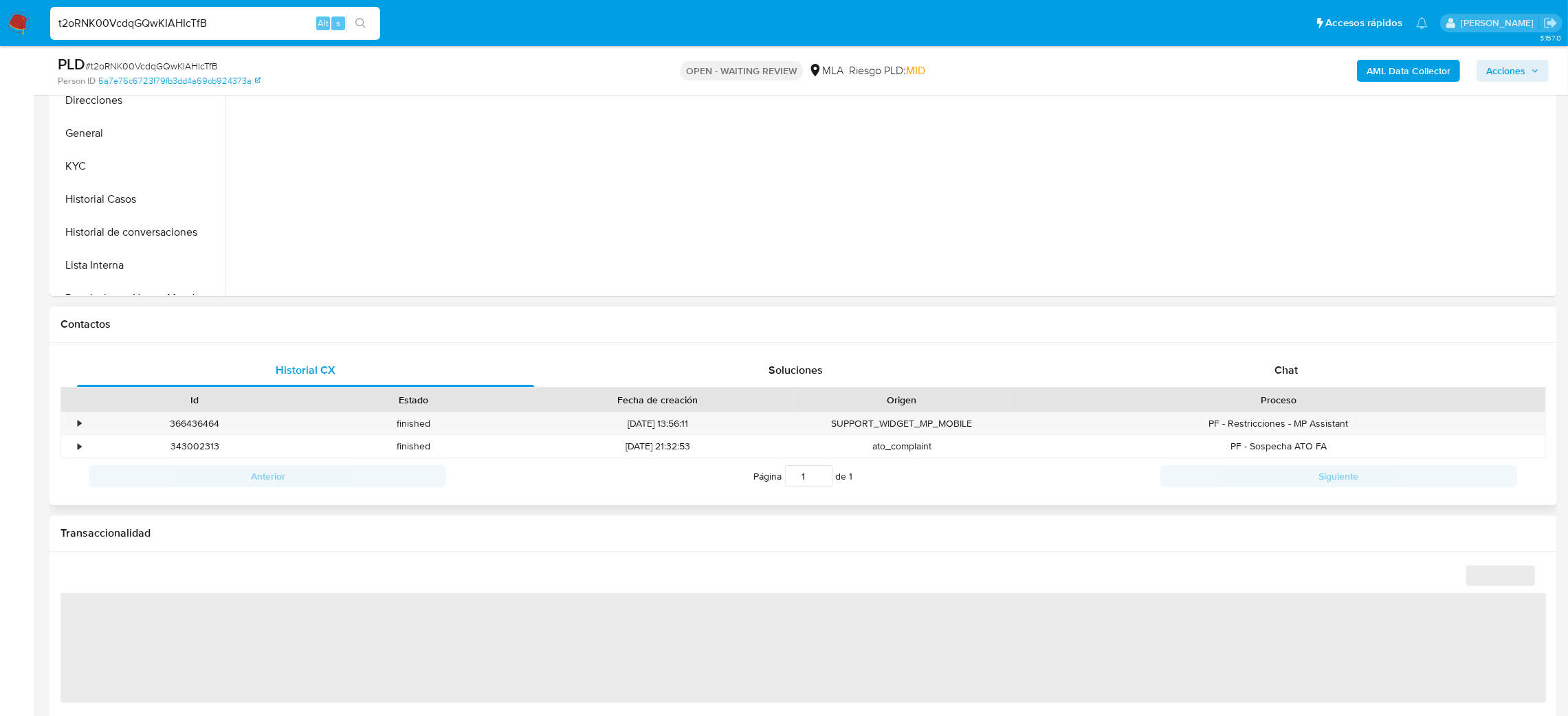
click at [1304, 387] on div "Id Estado Fecha de creación Origen Proceso" at bounding box center [803, 399] width 1485 height 24
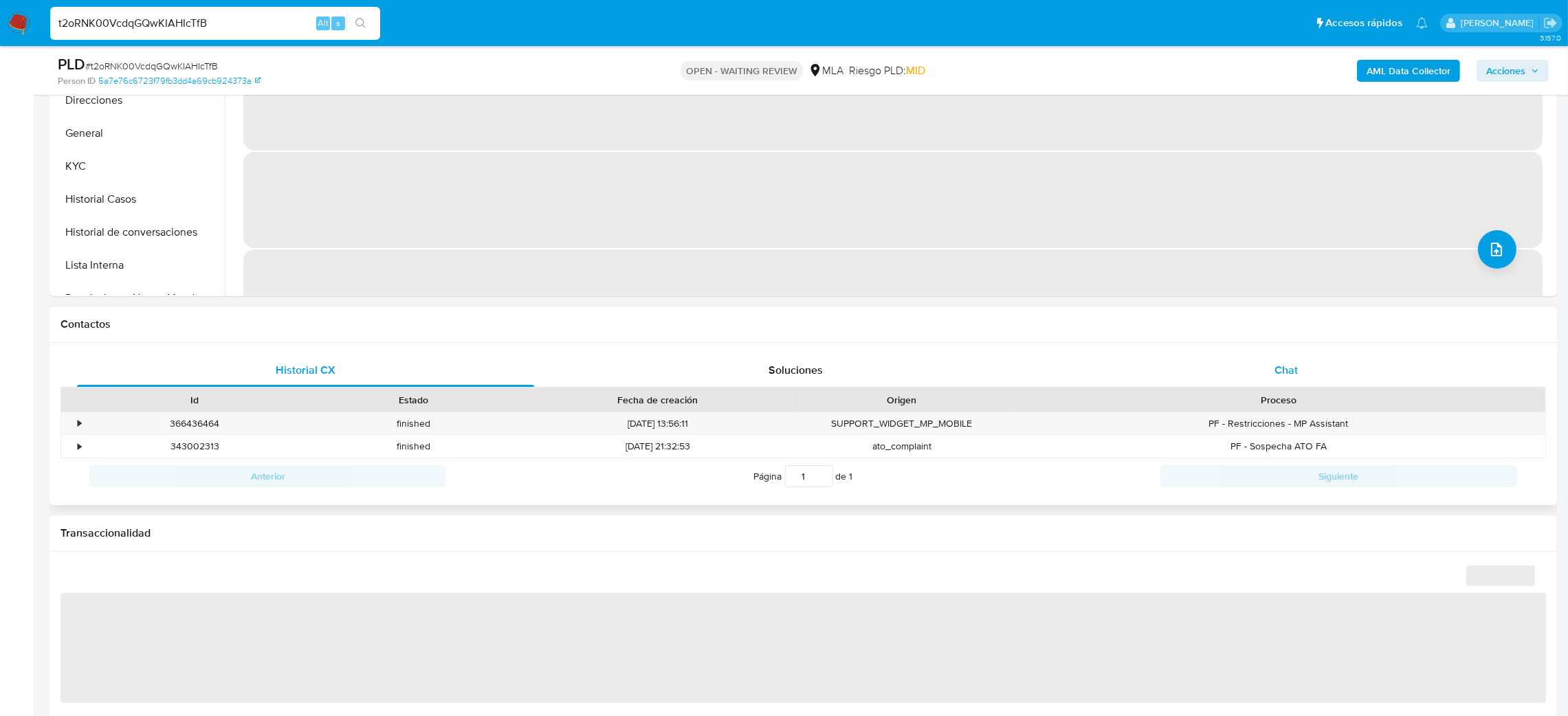
click at [1285, 365] on span "Chat" at bounding box center [1286, 370] width 24 height 16
select select "10"
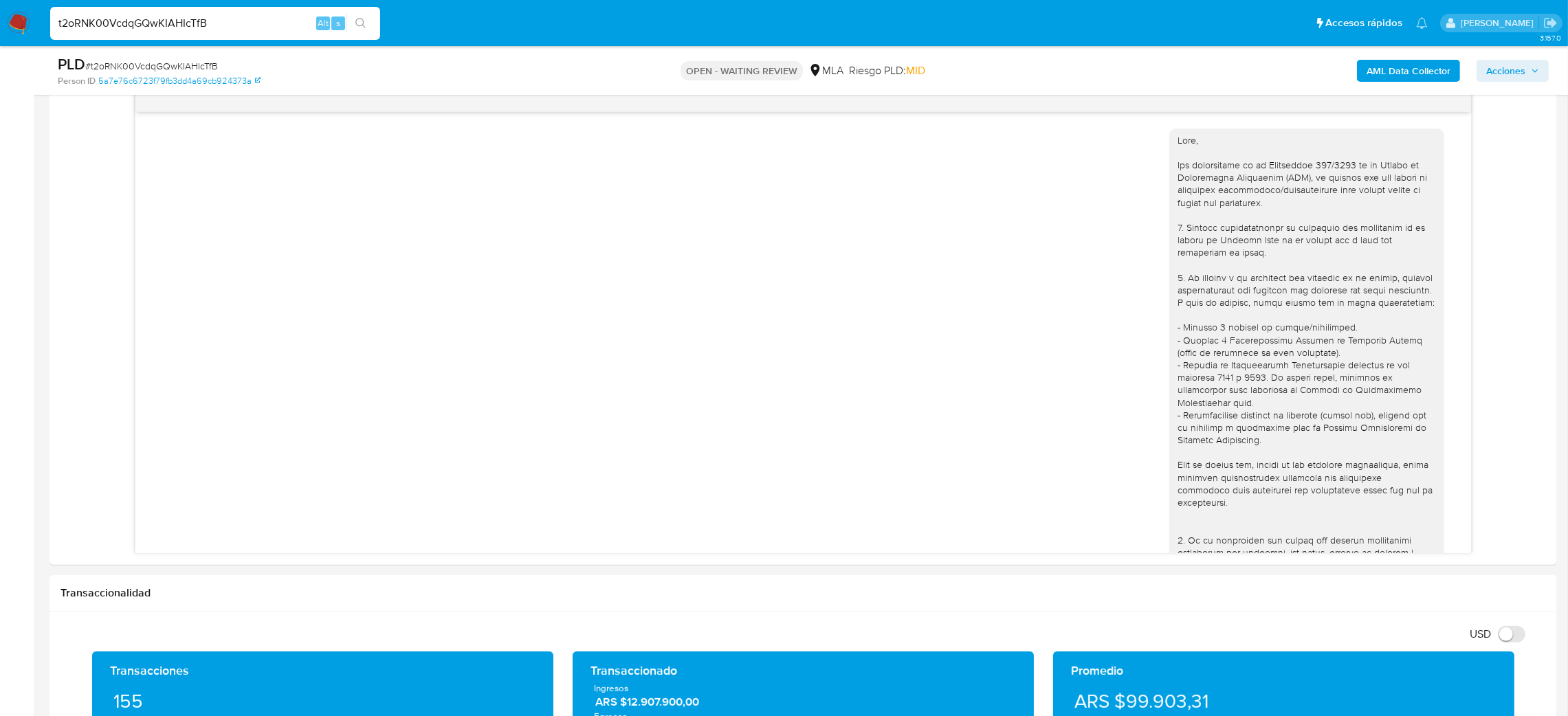
scroll to position [551, 0]
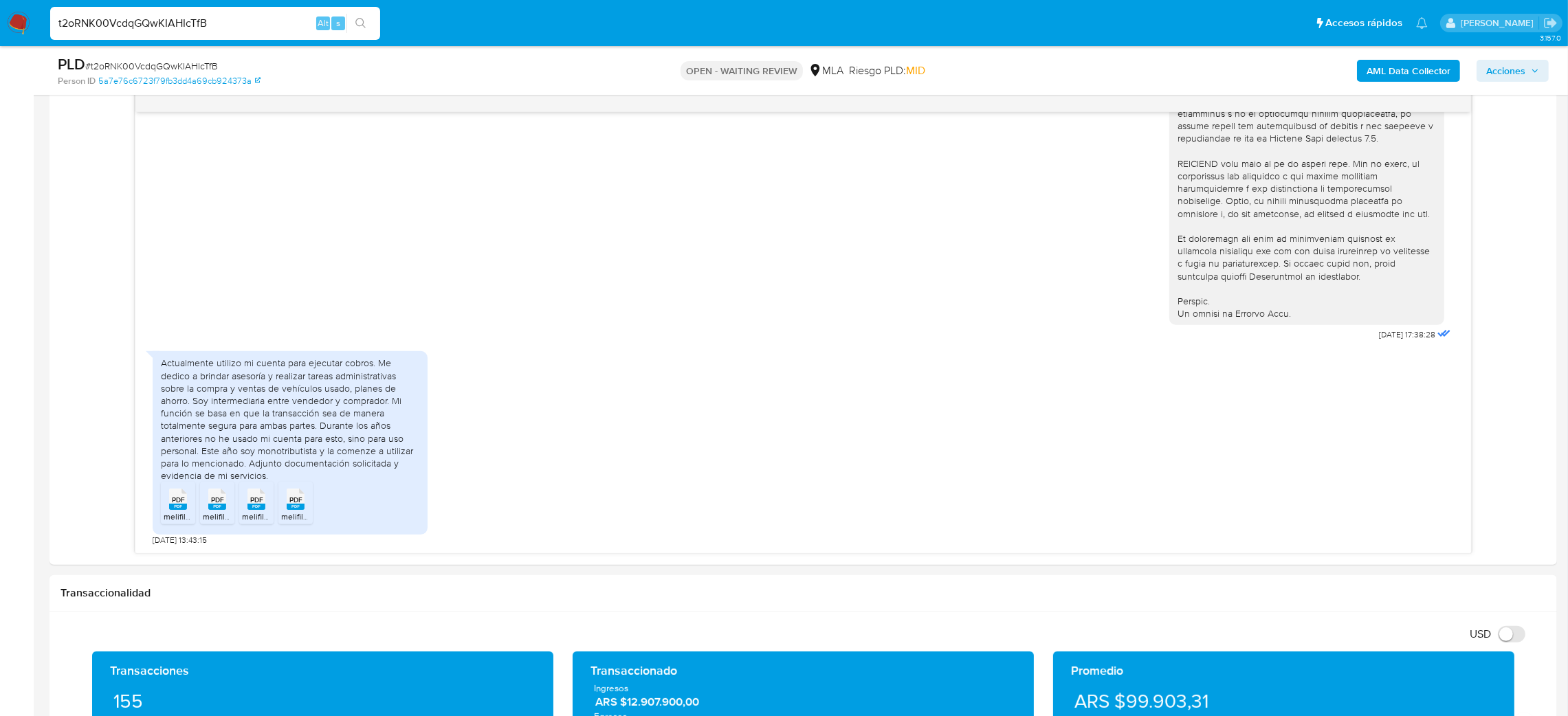
drag, startPoint x: 243, startPoint y: 19, endPoint x: 0, endPoint y: 61, distance: 246.6
click at [0, 61] on div "Pausado Ver notificaciones t2oRNK00VcdqGQwKIAHIcTfB Alt s Accesos rápidos Presi…" at bounding box center [784, 624] width 1568 height 2691
paste input "wgZgur8VAsZFuWIkpjX0VBuw"
type input "wgZgur8VAsZFuWIkpjX0VBuw"
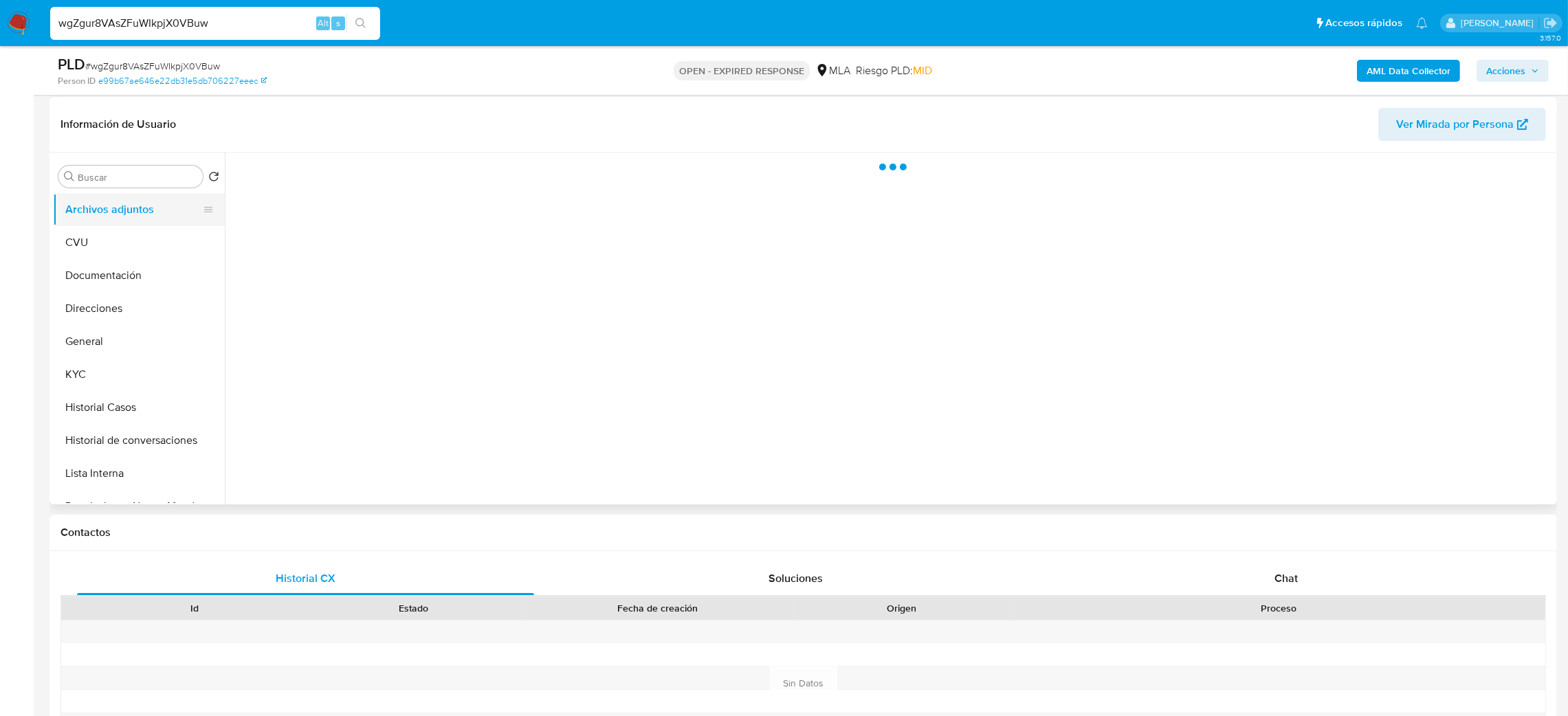
scroll to position [206, 0]
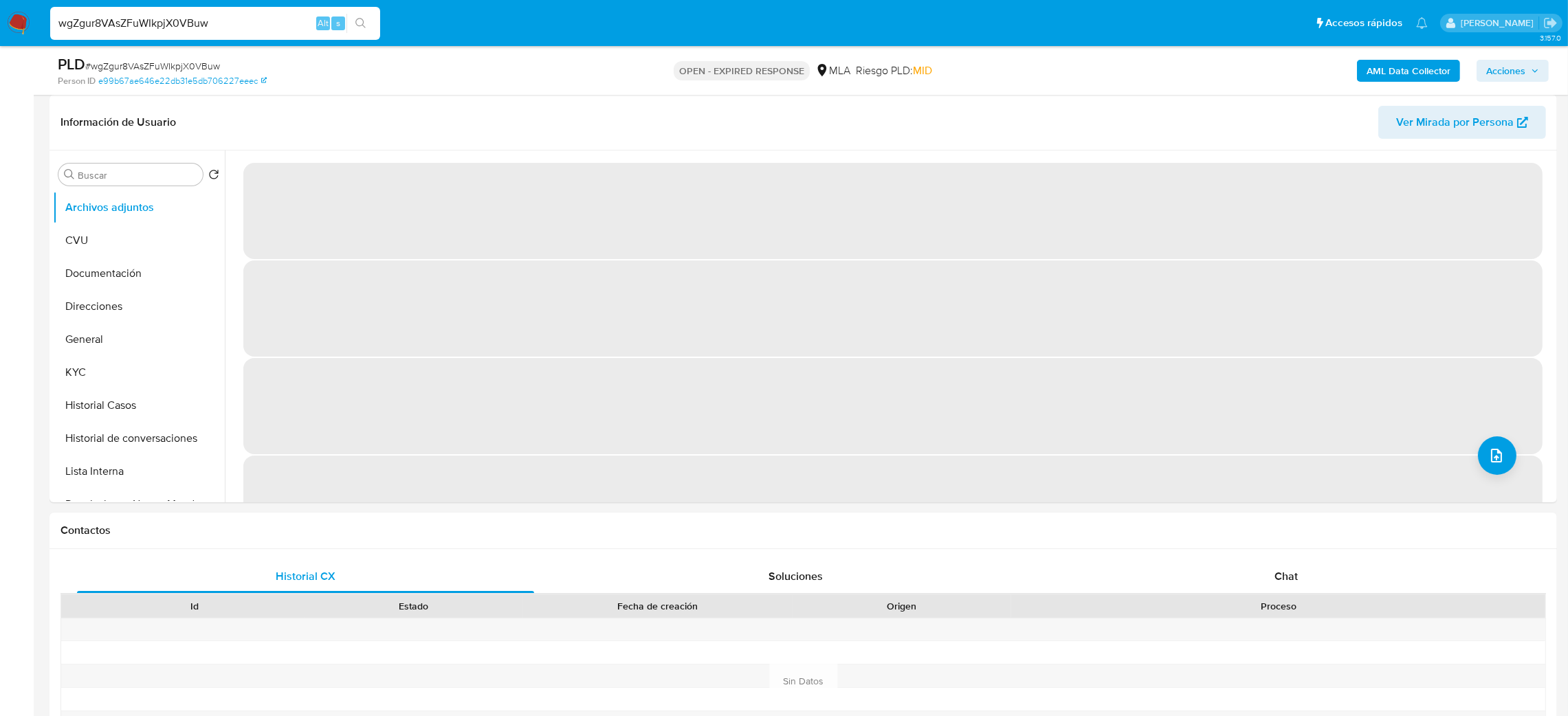
select select "10"
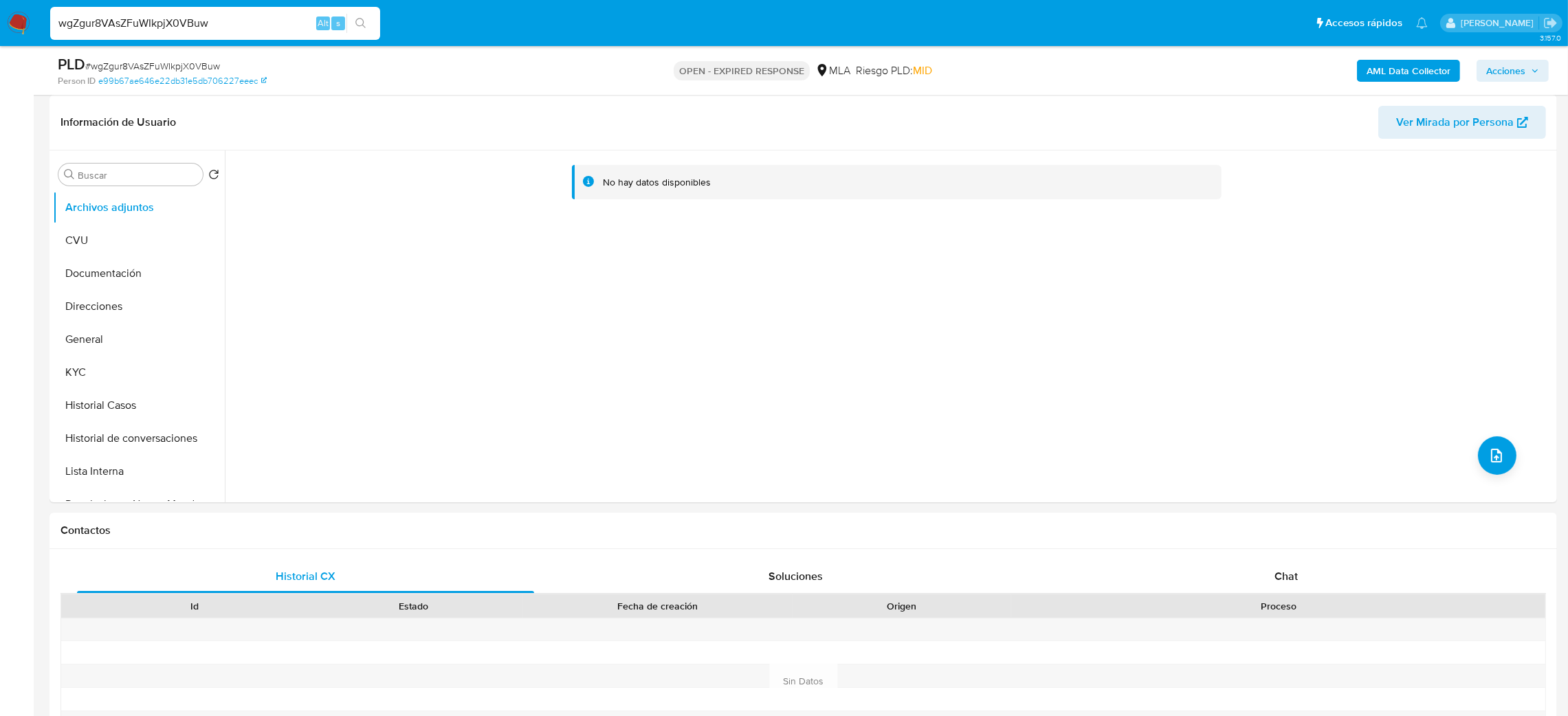
click at [205, 68] on span "# wgZgur8VAsZFuWIkpjX0VBuw" at bounding box center [152, 65] width 134 height 13
copy span "wgZgur8VAsZFuWIkpjX0VBuw"
click at [19, 22] on img at bounding box center [19, 24] width 24 height 24
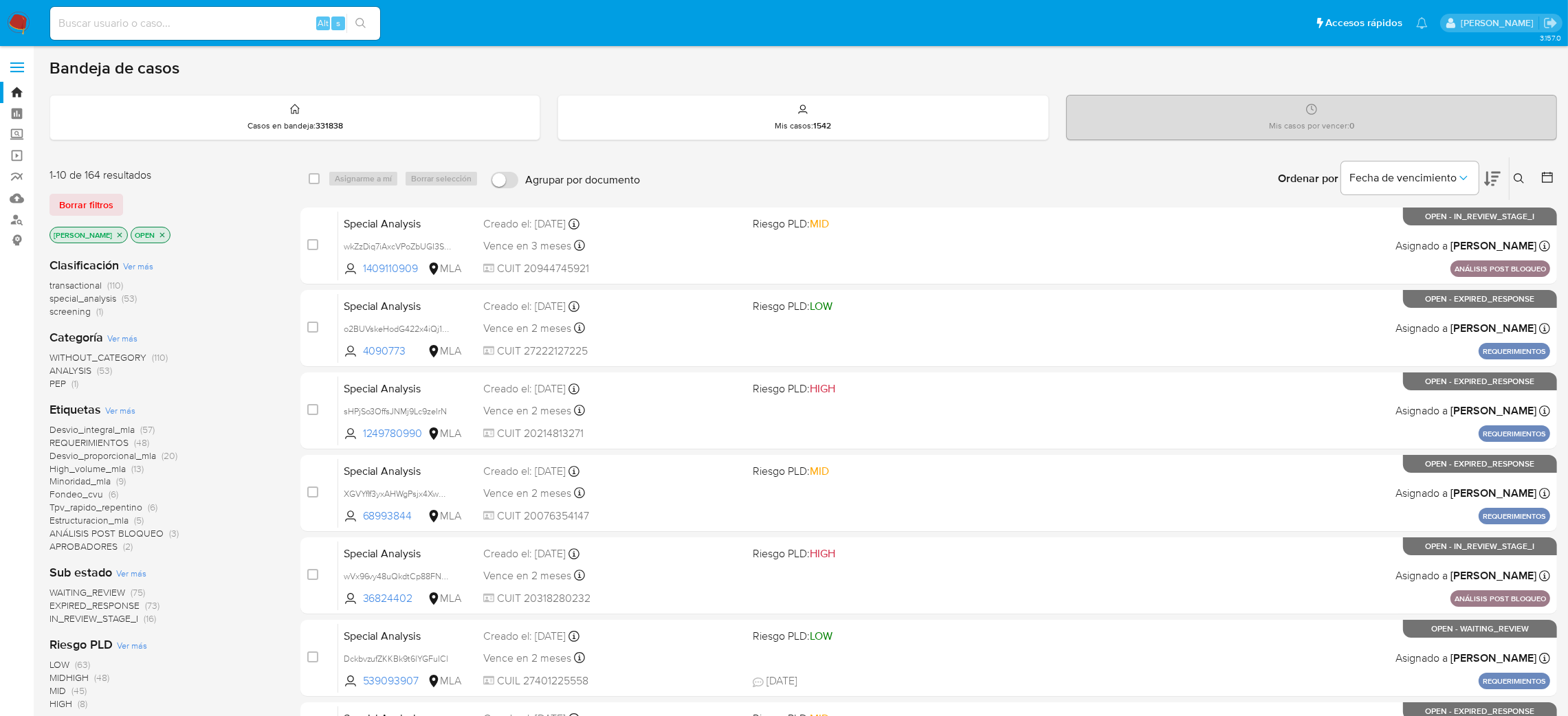
click at [1519, 176] on icon at bounding box center [1519, 178] width 11 height 11
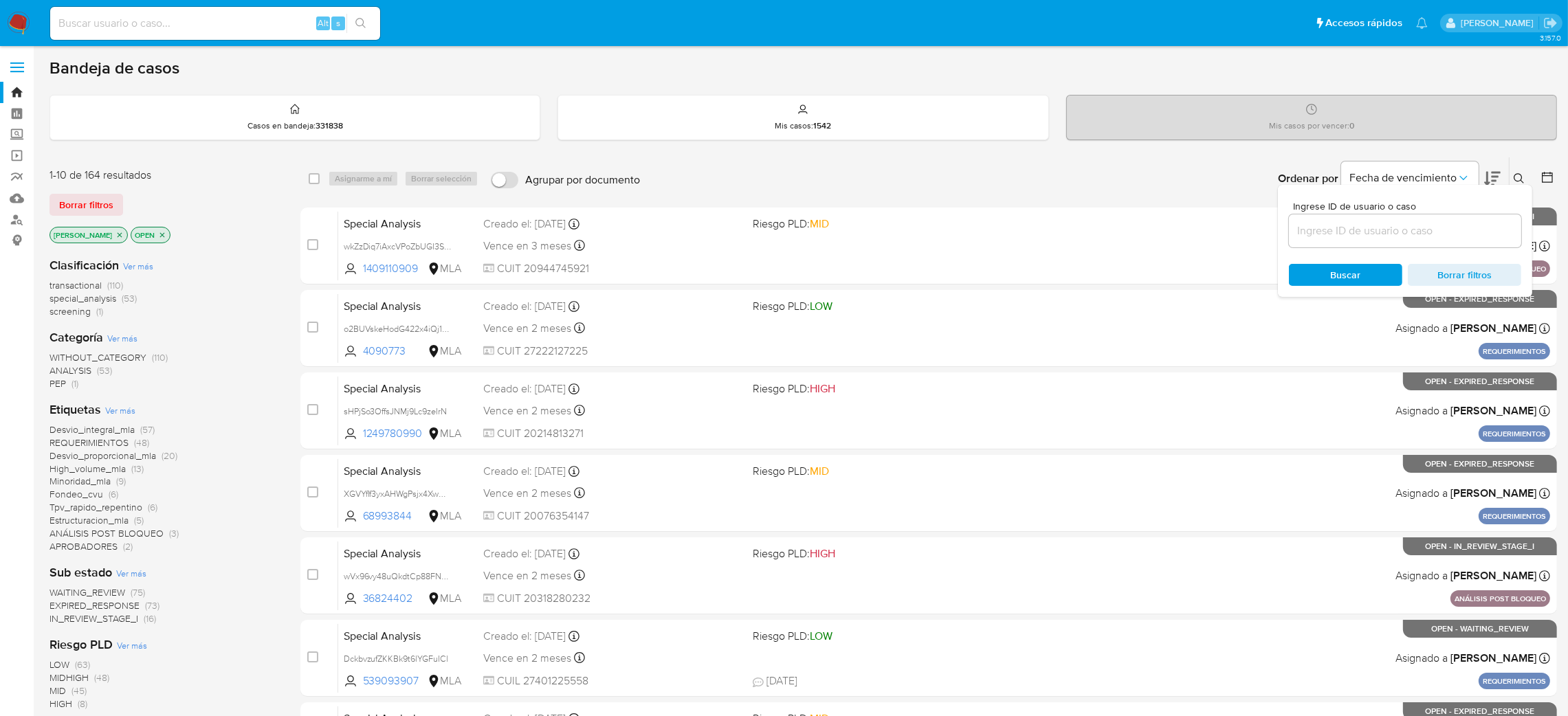
click at [1397, 229] on input at bounding box center [1404, 230] width 232 height 18
type input "wgZgur8VAsZFuWIkpjX0VBuw"
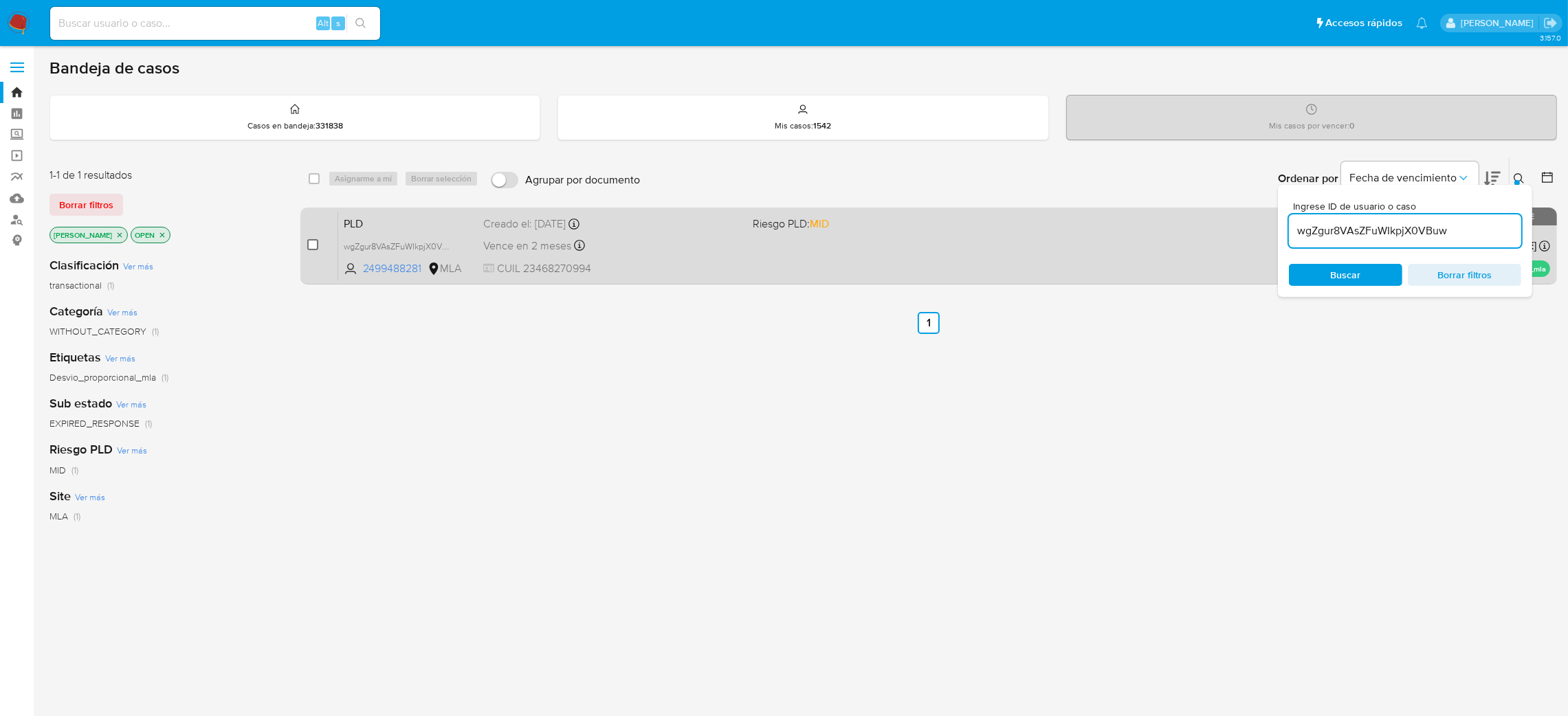
click at [310, 243] on input "checkbox" at bounding box center [313, 244] width 11 height 11
checkbox input "true"
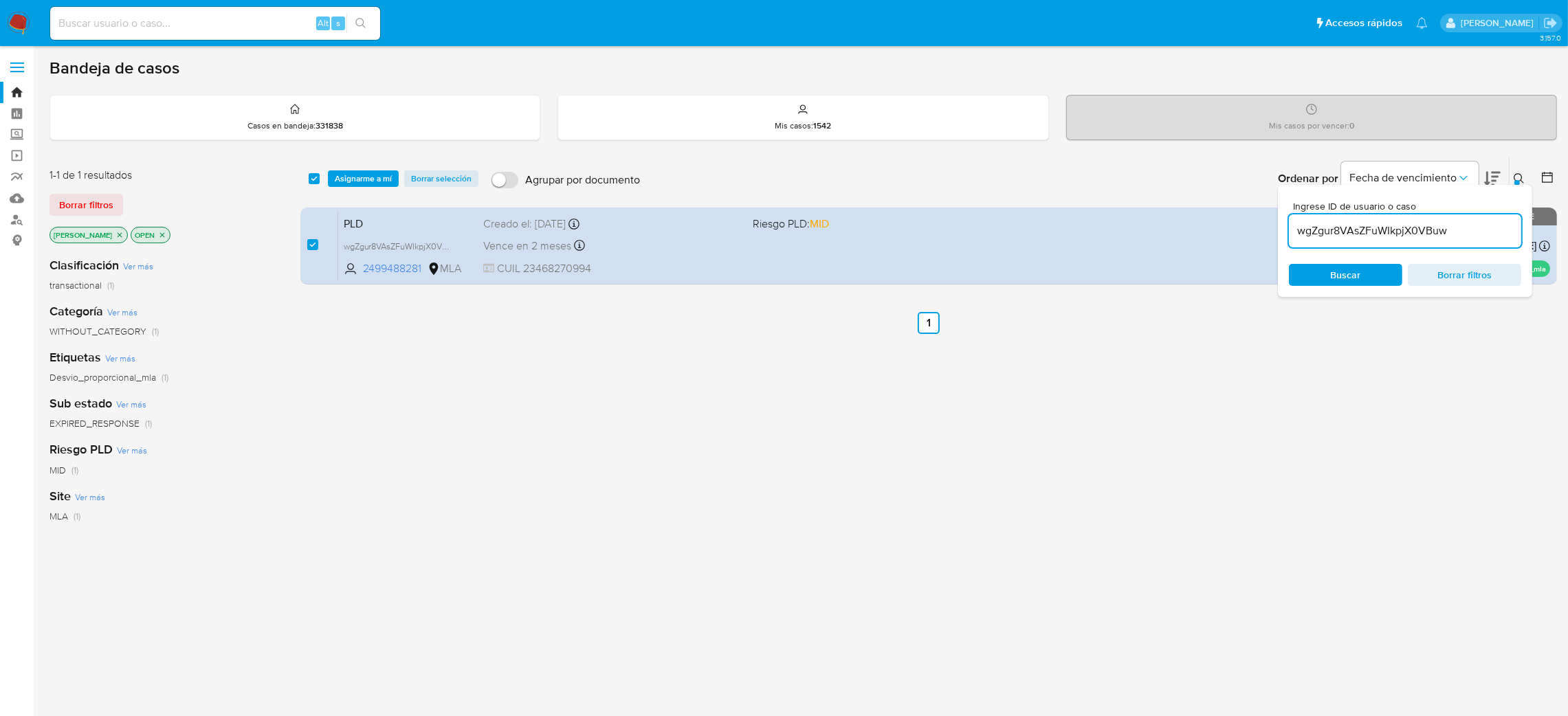
click at [345, 188] on div "select-all-cases-checkbox Asignarme a mí Borrar selección Agrupar por documento…" at bounding box center [929, 178] width 1257 height 42
click at [348, 172] on span "Asignarme a mí" at bounding box center [363, 178] width 57 height 13
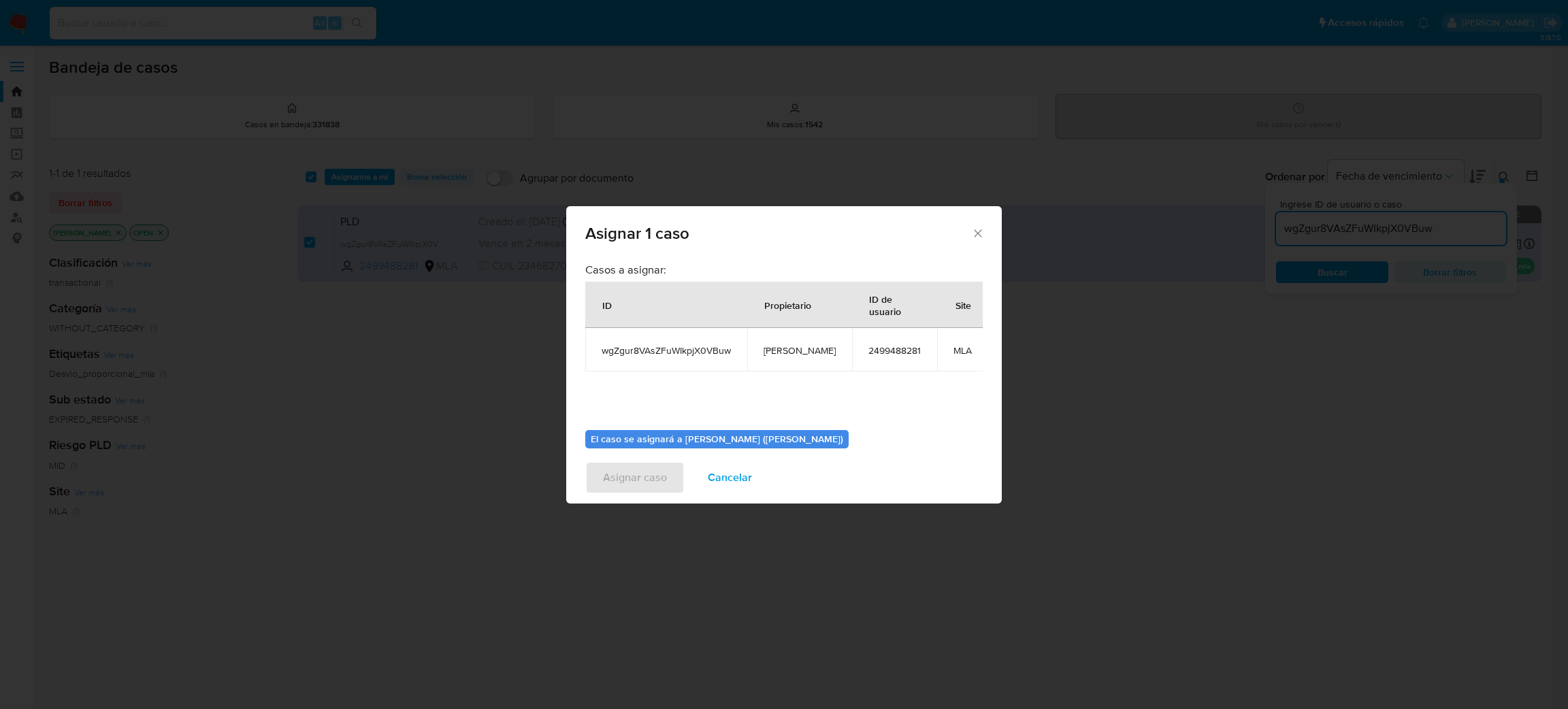
click at [782, 358] on td "[PERSON_NAME]" at bounding box center [800, 349] width 105 height 44
copy span "[PERSON_NAME]"
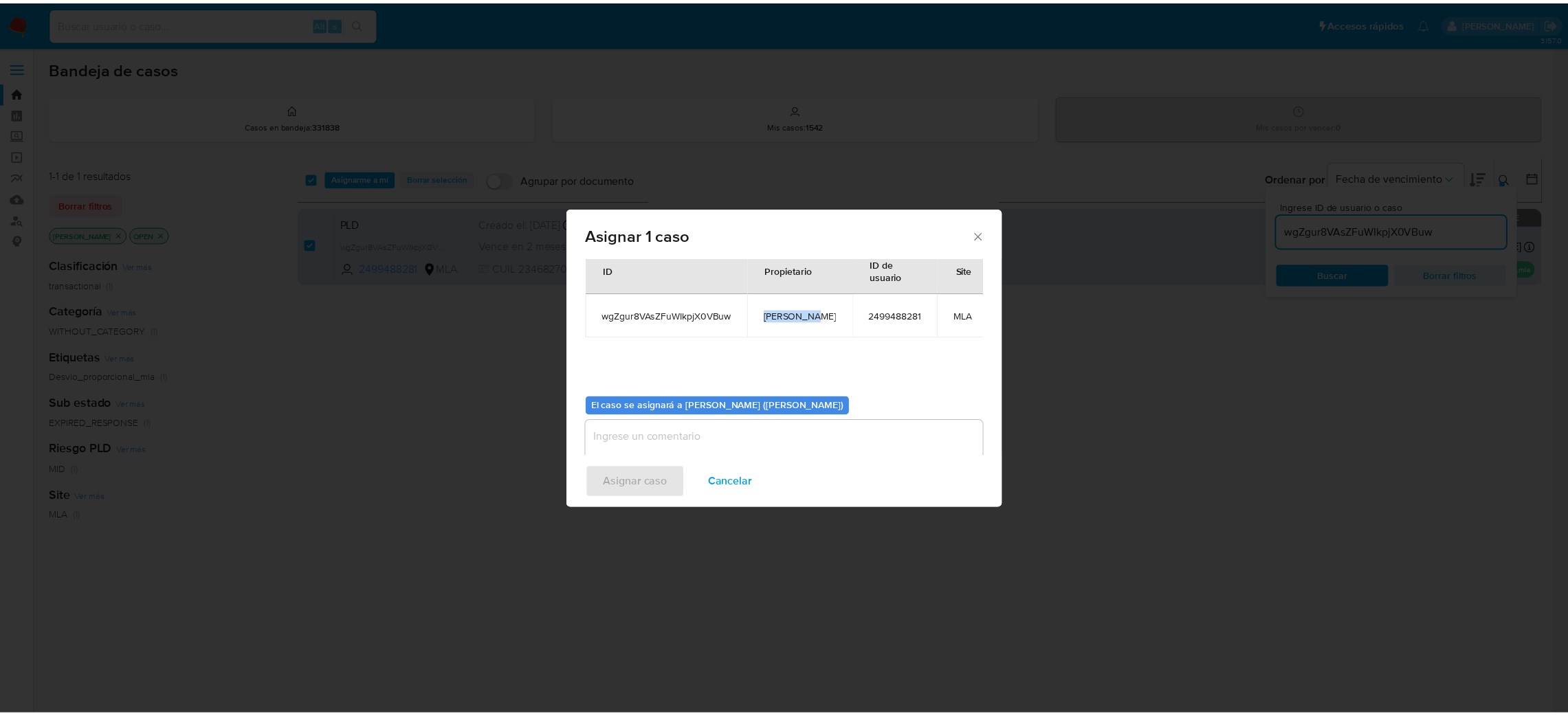
scroll to position [71, 0]
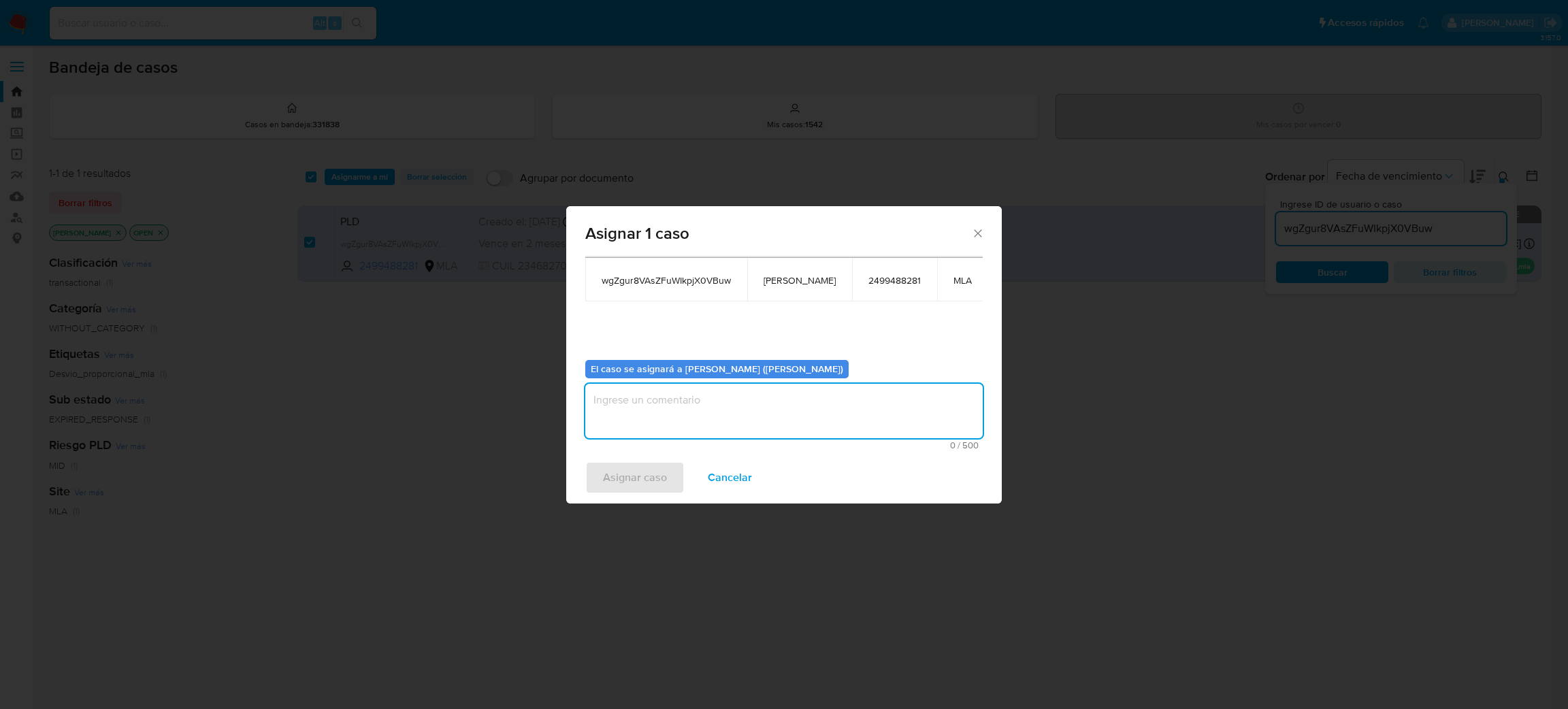
click at [674, 408] on textarea "assign-modal" at bounding box center [784, 411] width 397 height 54
paste textarea "[PERSON_NAME]"
type textarea "[PERSON_NAME]"
click at [638, 476] on span "Asignar caso" at bounding box center [635, 477] width 64 height 30
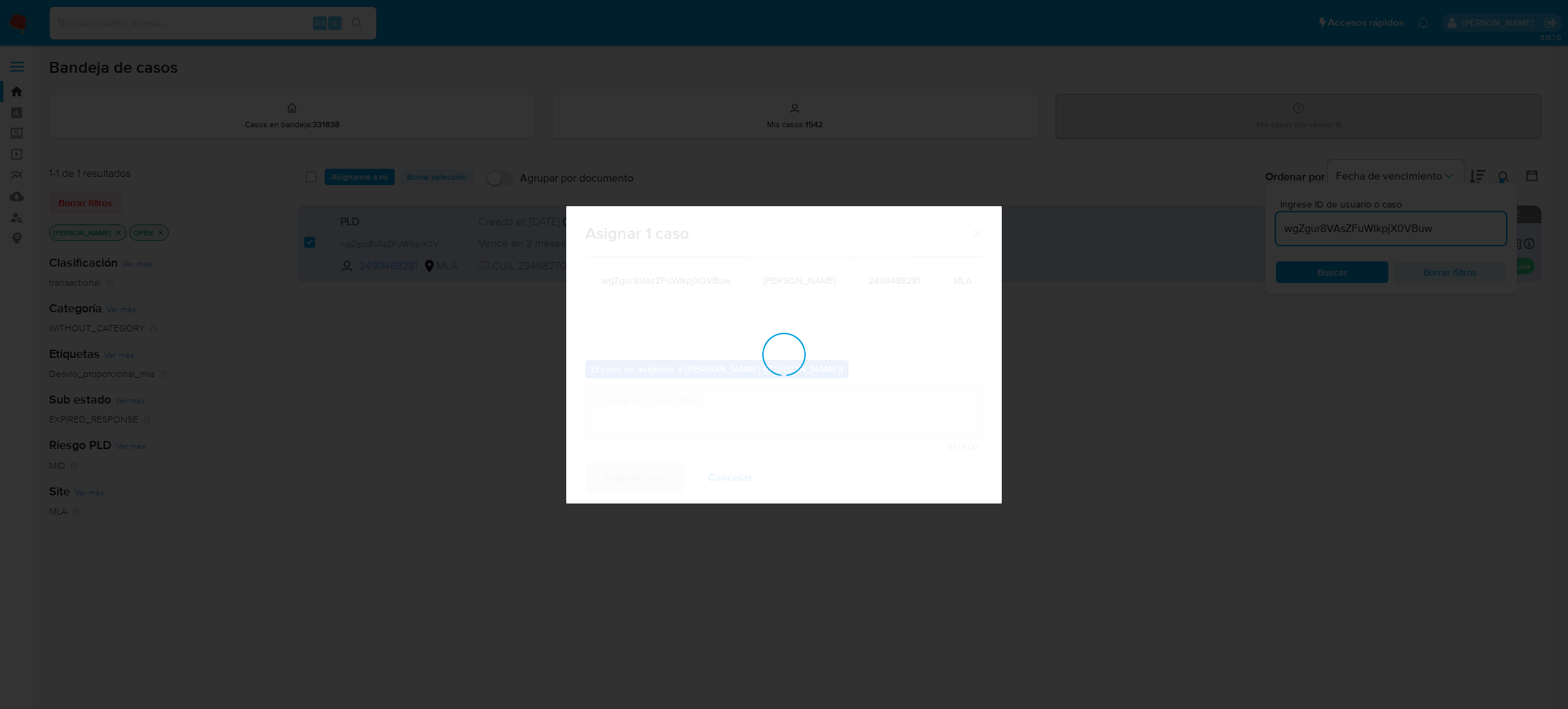
checkbox input "false"
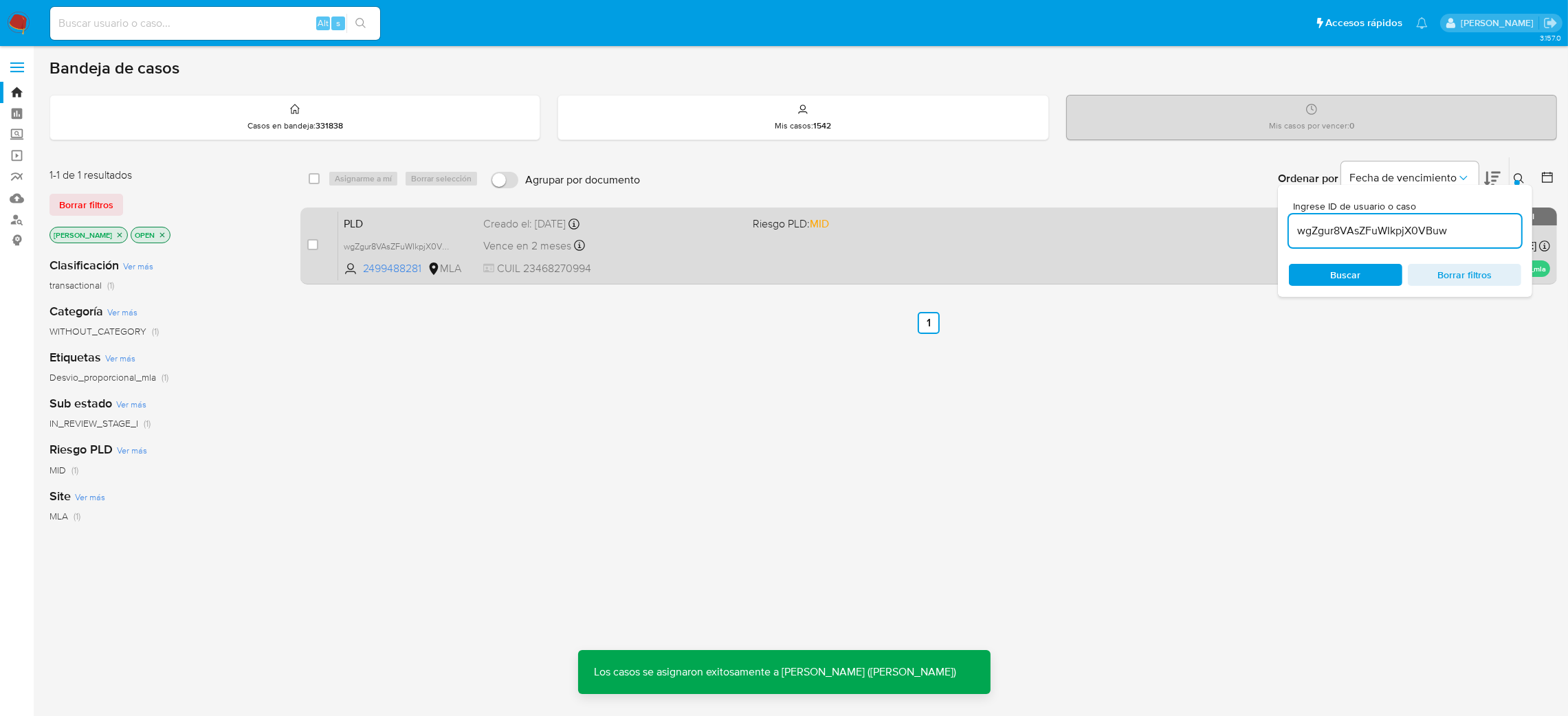
click at [430, 217] on span "PLD" at bounding box center [408, 222] width 129 height 18
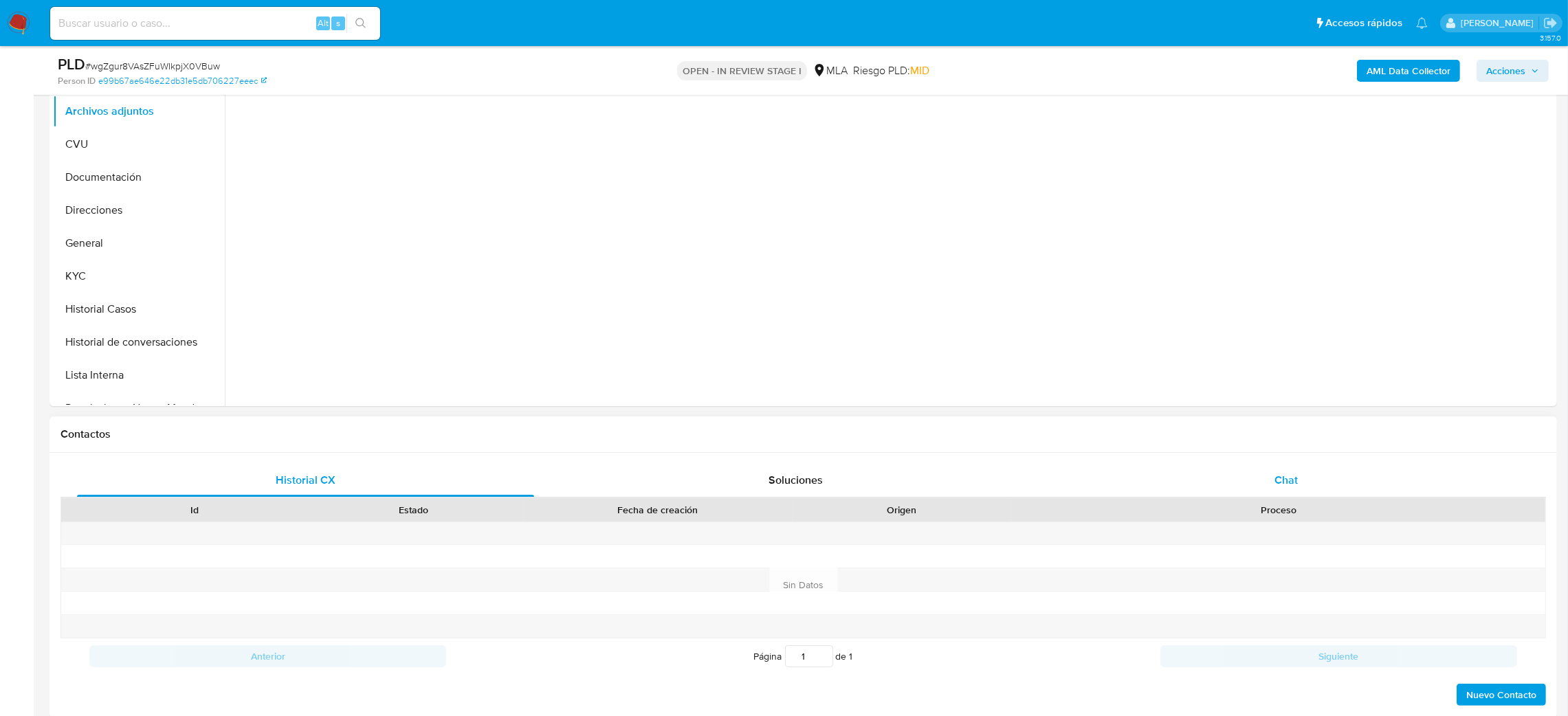
scroll to position [308, 0]
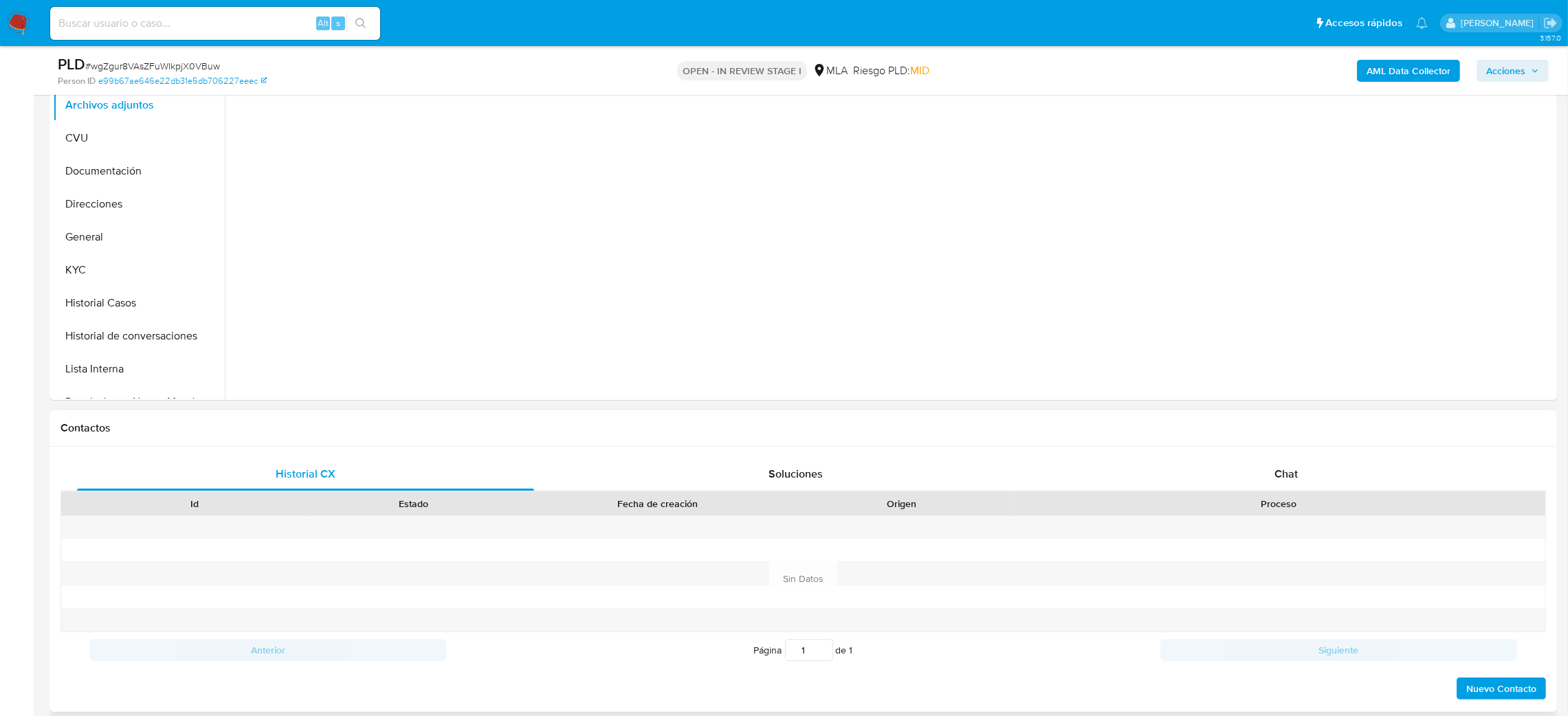
click at [1289, 455] on div "Historial CX Soluciones Chat Id Estado Fecha de creación Origen Proceso Anterio…" at bounding box center [803, 578] width 1507 height 265
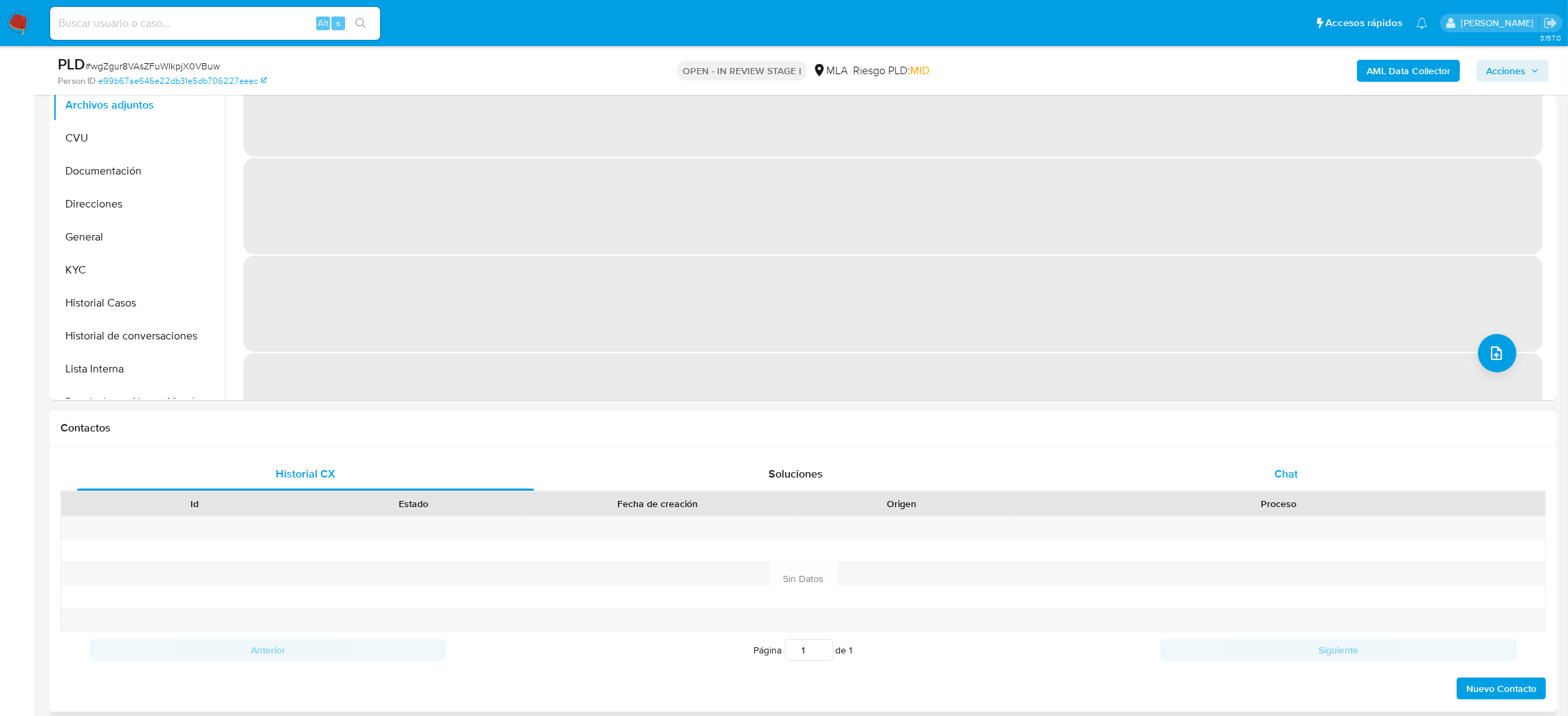
select select "10"
click at [1261, 472] on div "Chat" at bounding box center [1285, 474] width 457 height 33
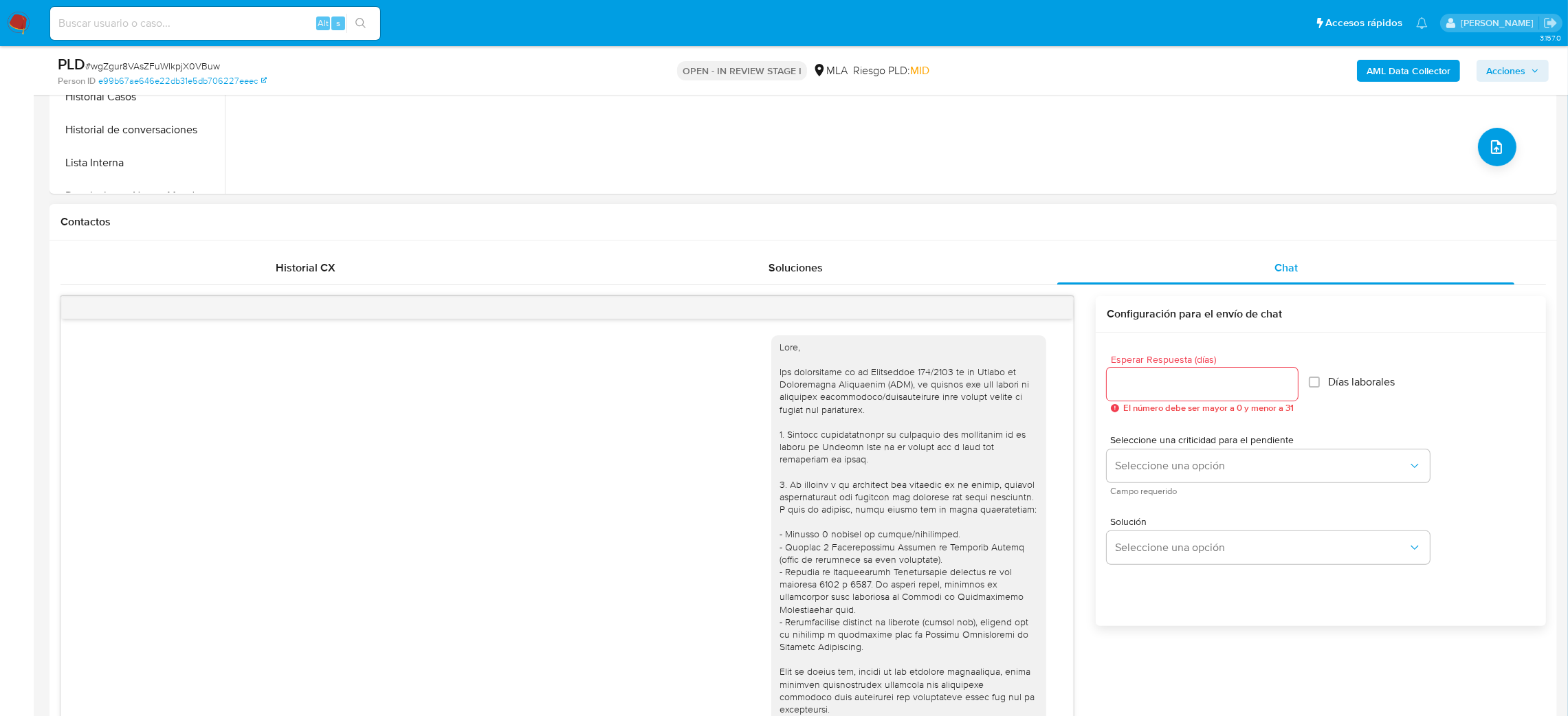
scroll to position [640, 0]
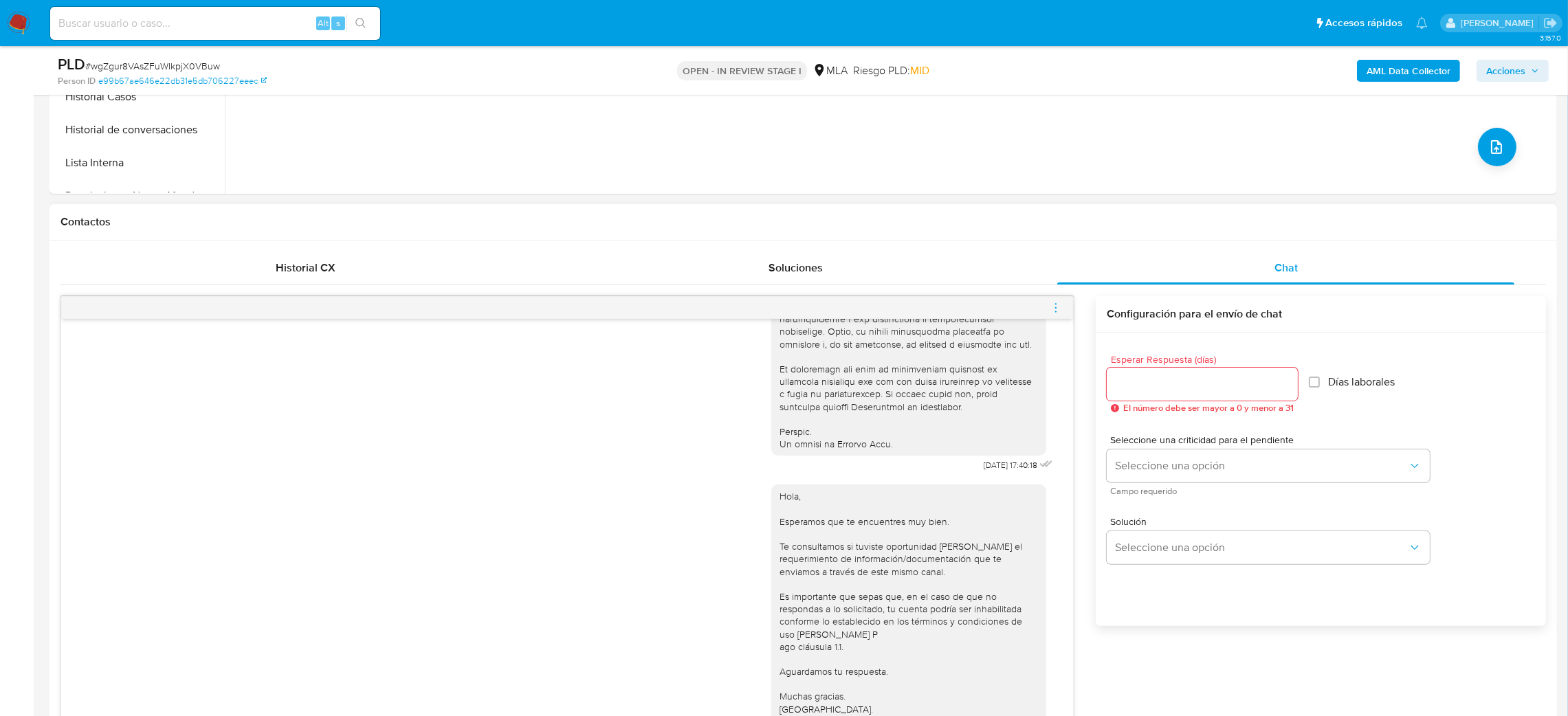
click at [1054, 305] on icon "menu-action" at bounding box center [1056, 308] width 13 height 13
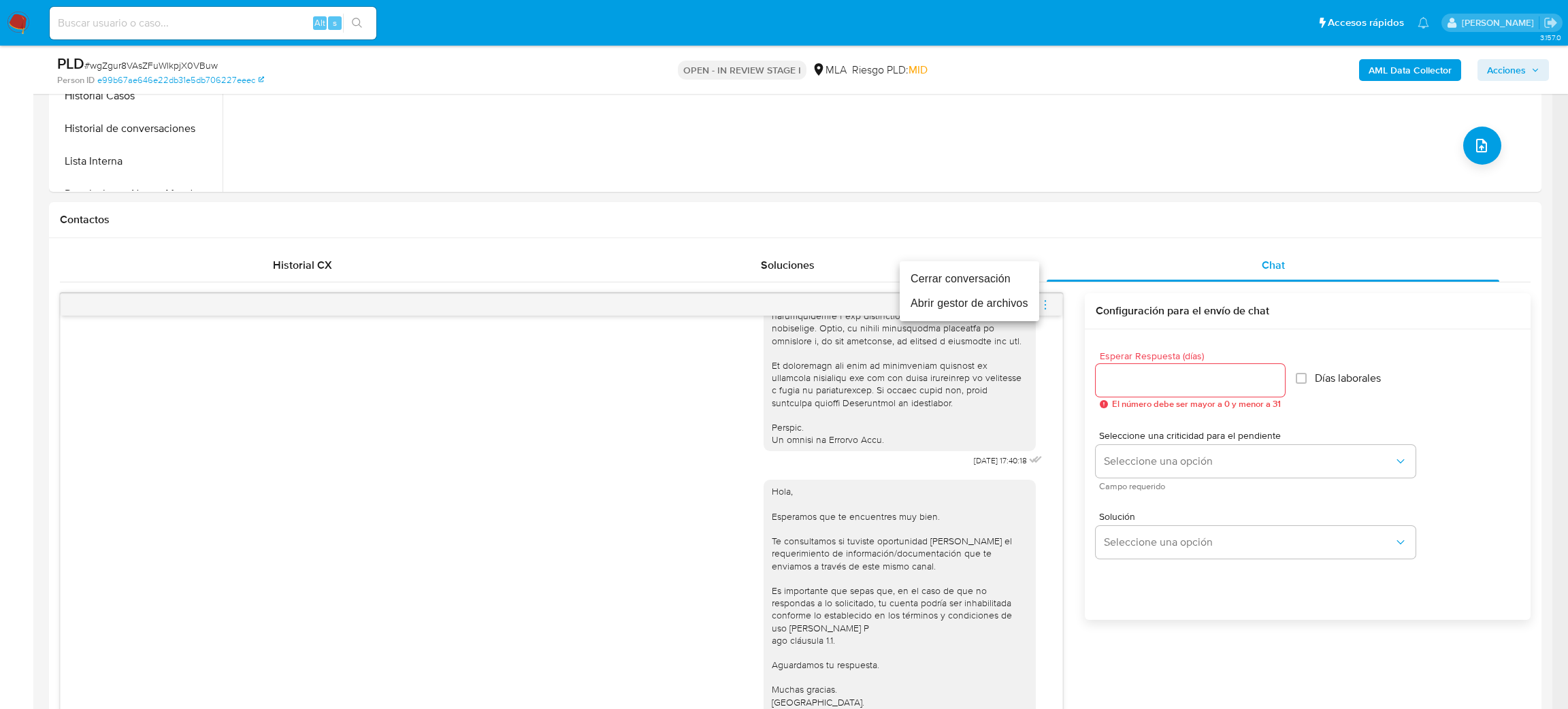
click at [985, 276] on li "Cerrar conversación" at bounding box center [969, 279] width 139 height 24
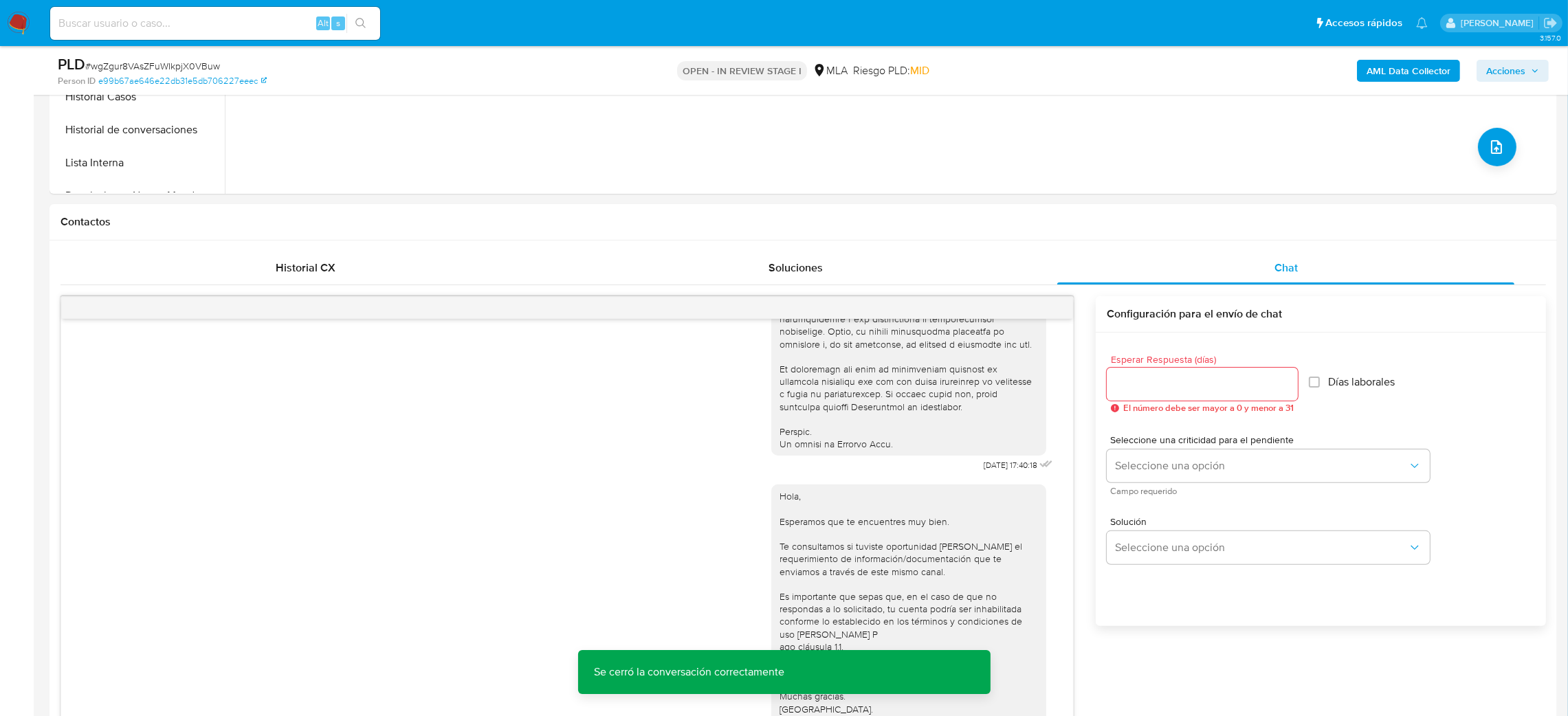
click at [1372, 68] on b "AML Data Collector" at bounding box center [1408, 71] width 84 height 22
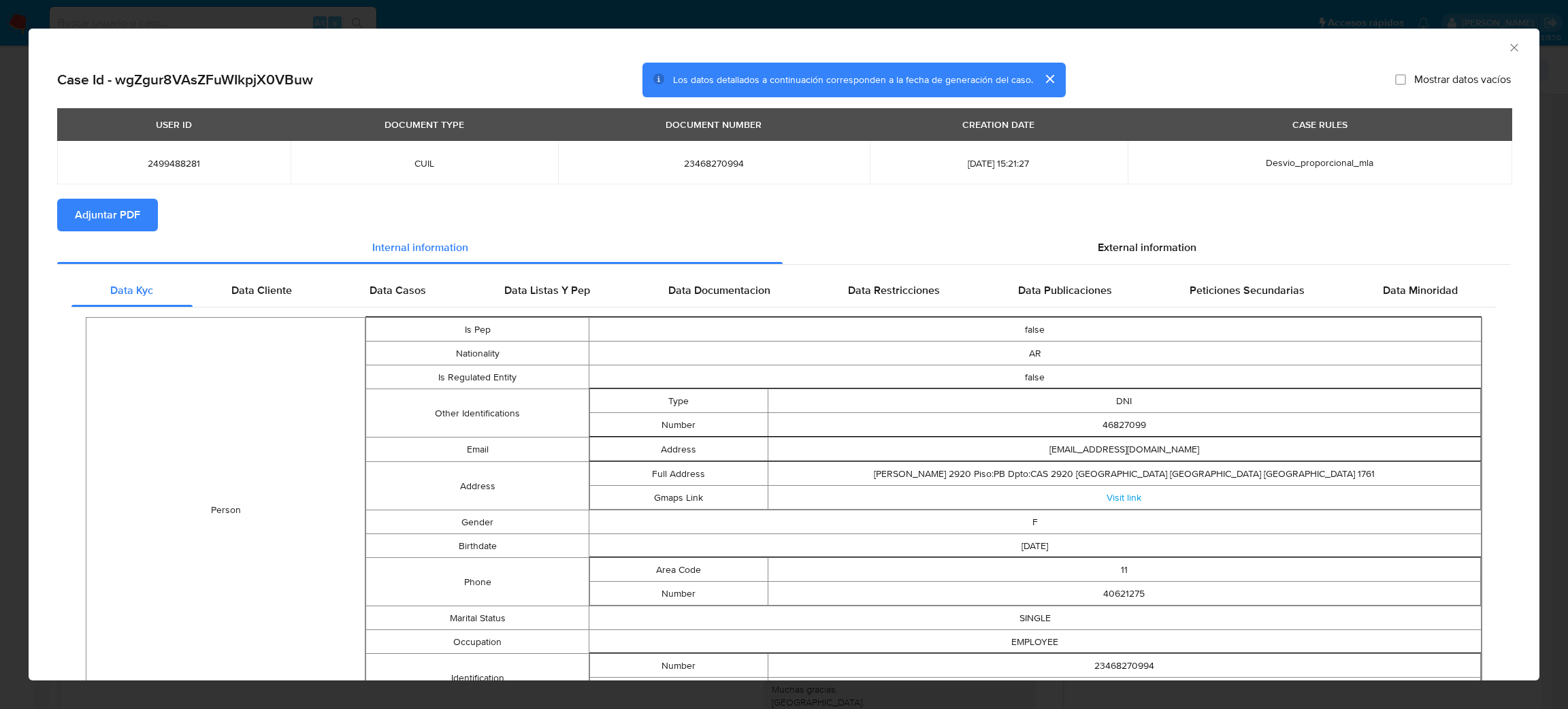
click at [124, 219] on span "Adjuntar PDF" at bounding box center [107, 215] width 65 height 30
click at [1507, 46] on icon "Cerrar ventana" at bounding box center [1514, 47] width 13 height 13
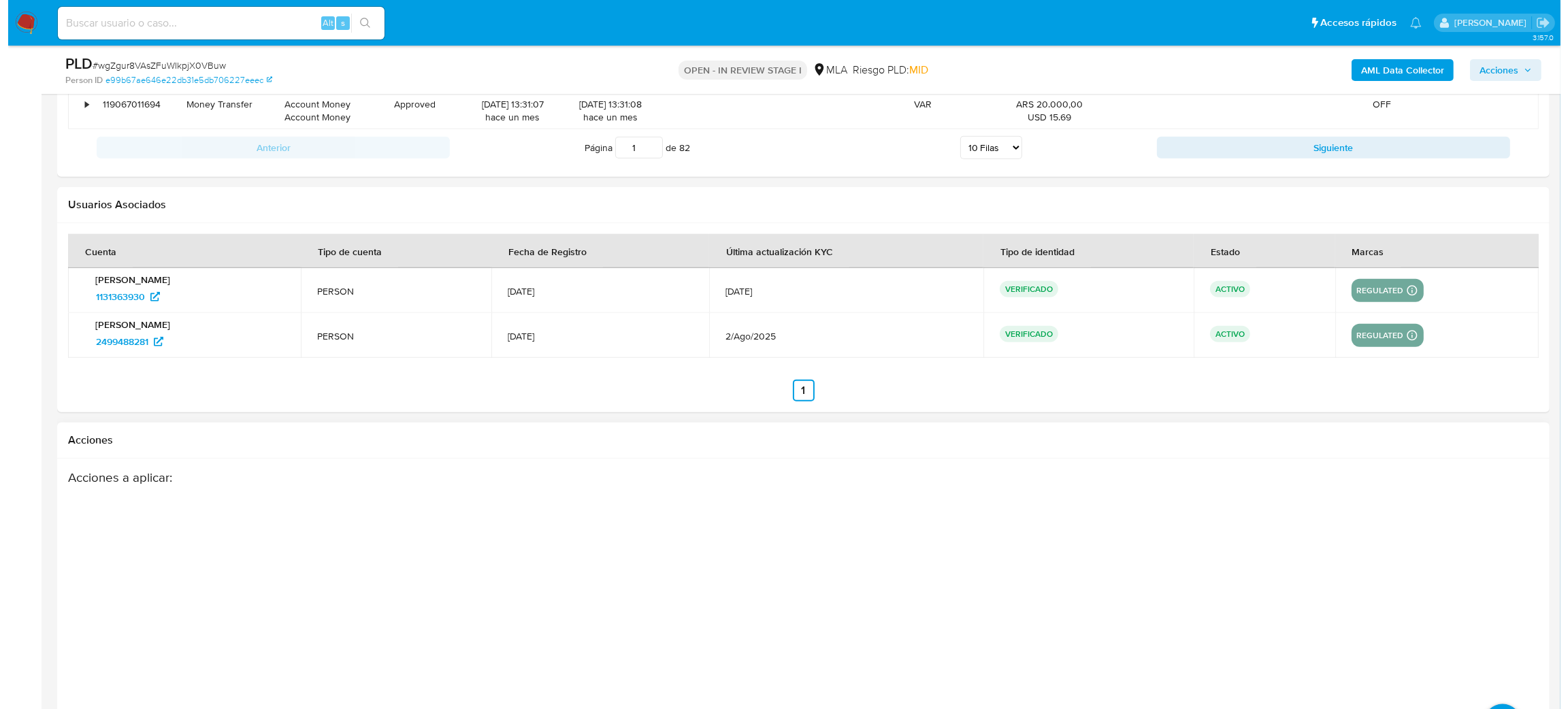
scroll to position [2443, 0]
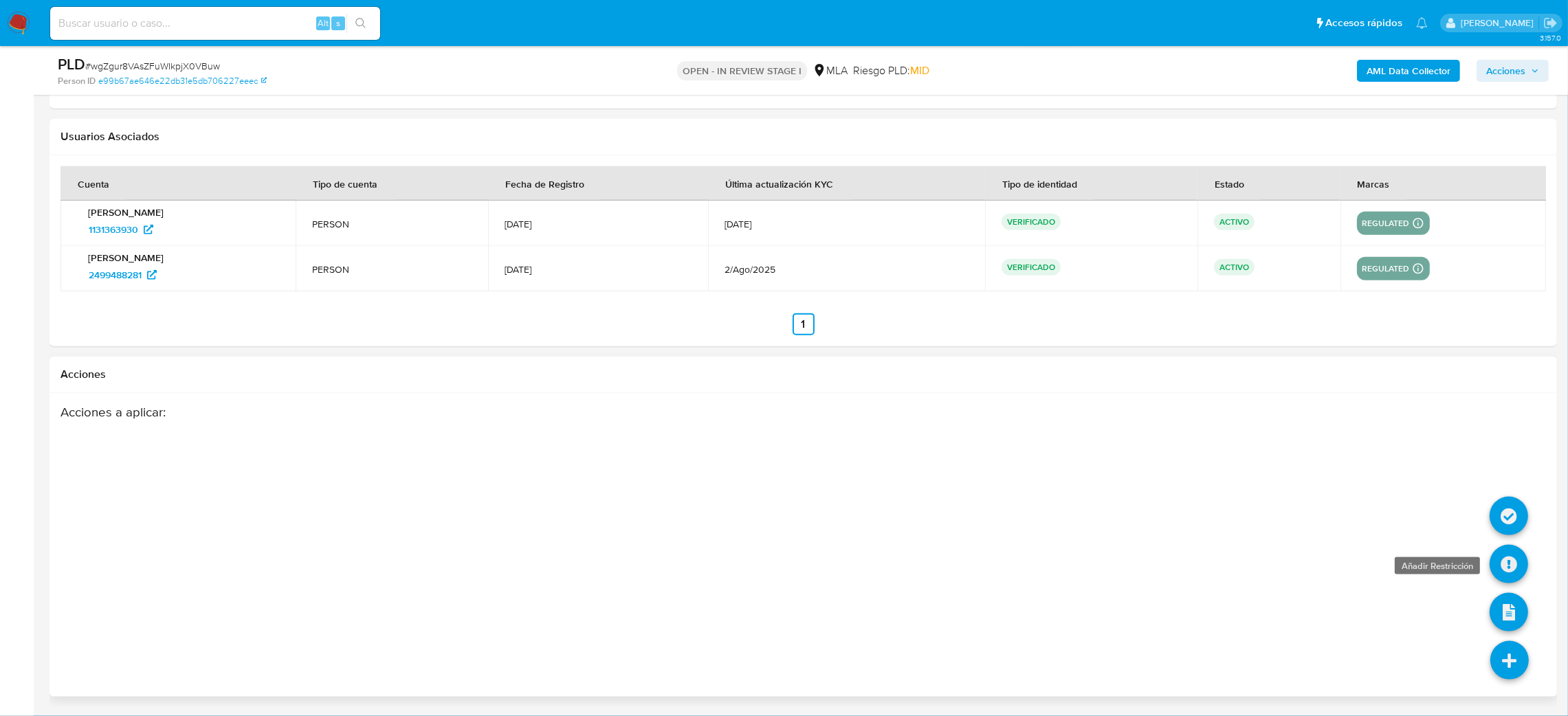
click at [1507, 562] on icon at bounding box center [1508, 564] width 39 height 39
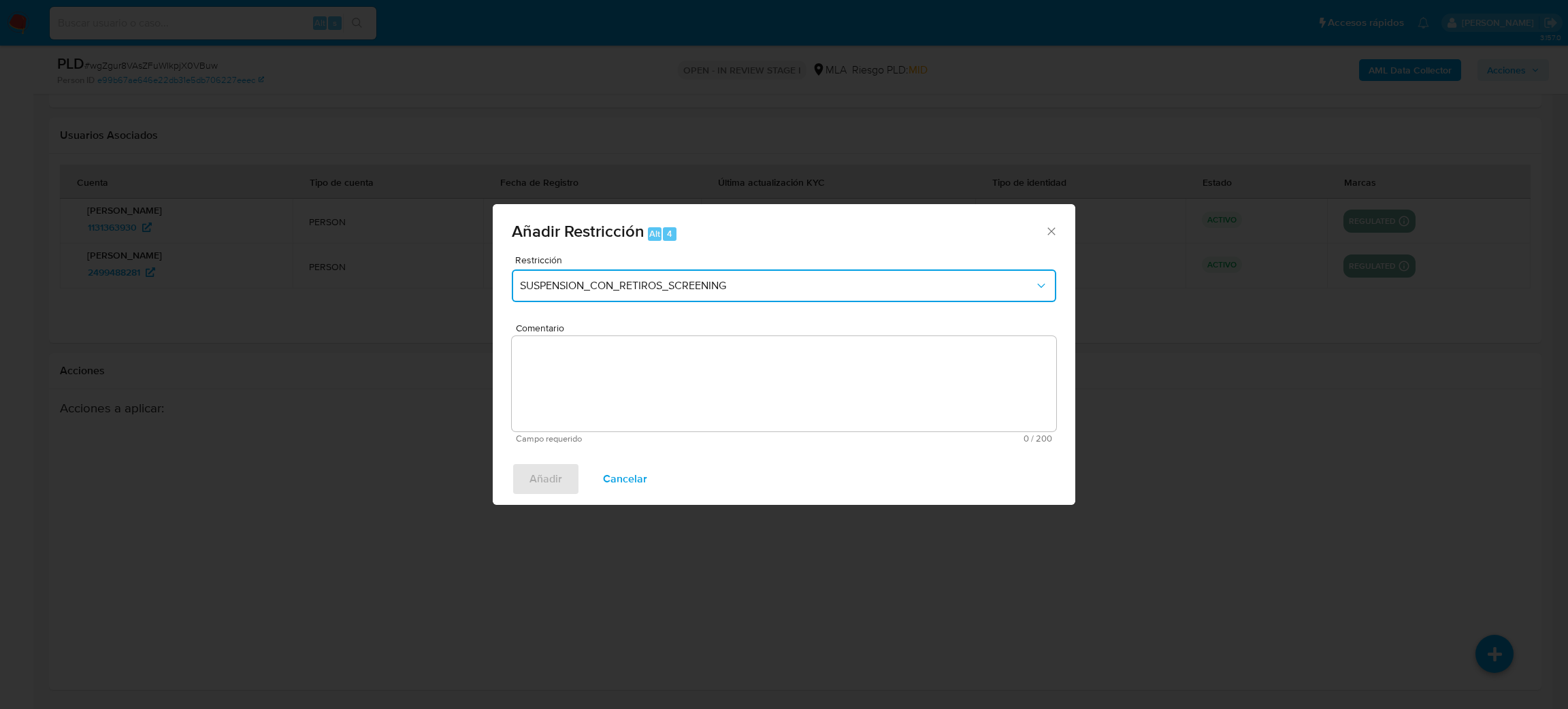
click at [593, 289] on span "SUSPENSION_CON_RETIROS_SCREENING" at bounding box center [777, 285] width 515 height 13
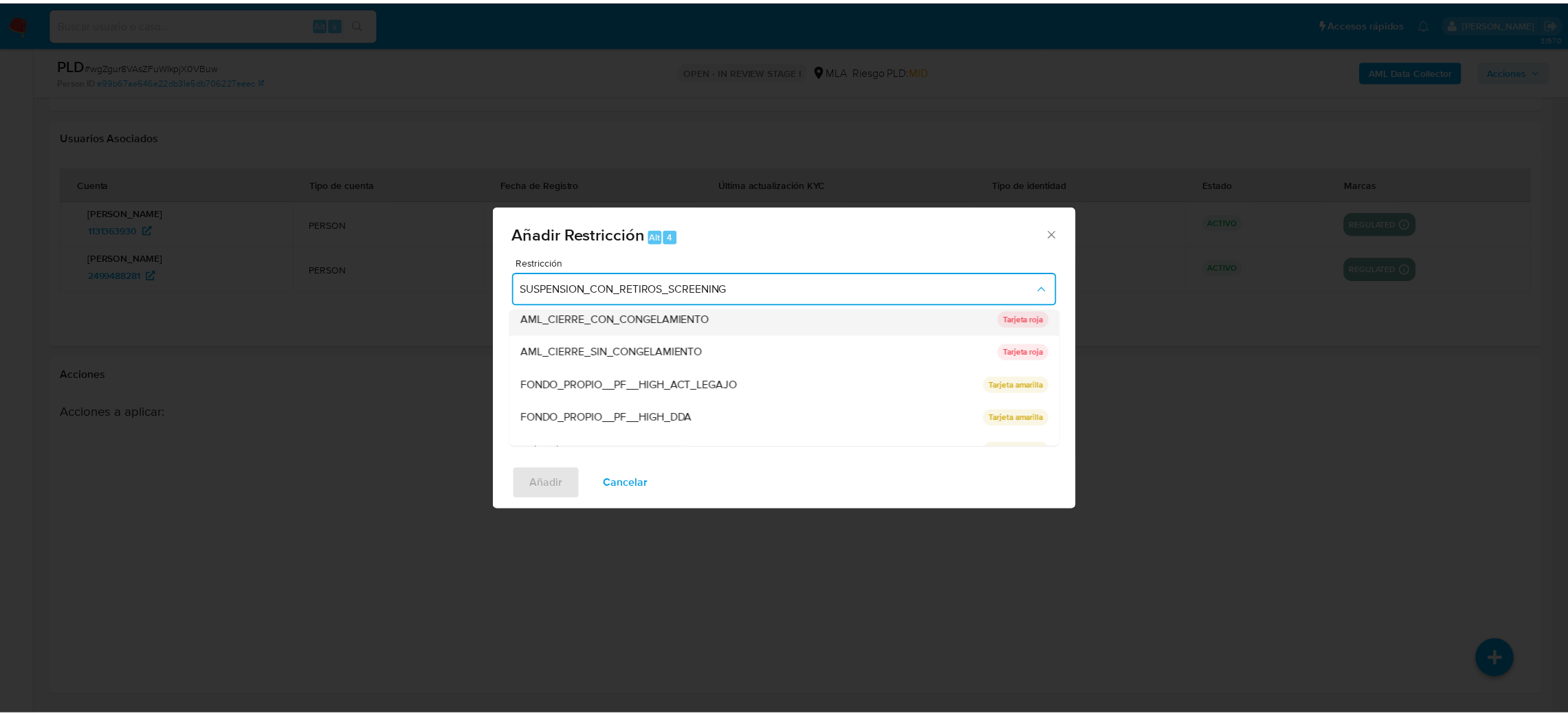
scroll to position [291, 0]
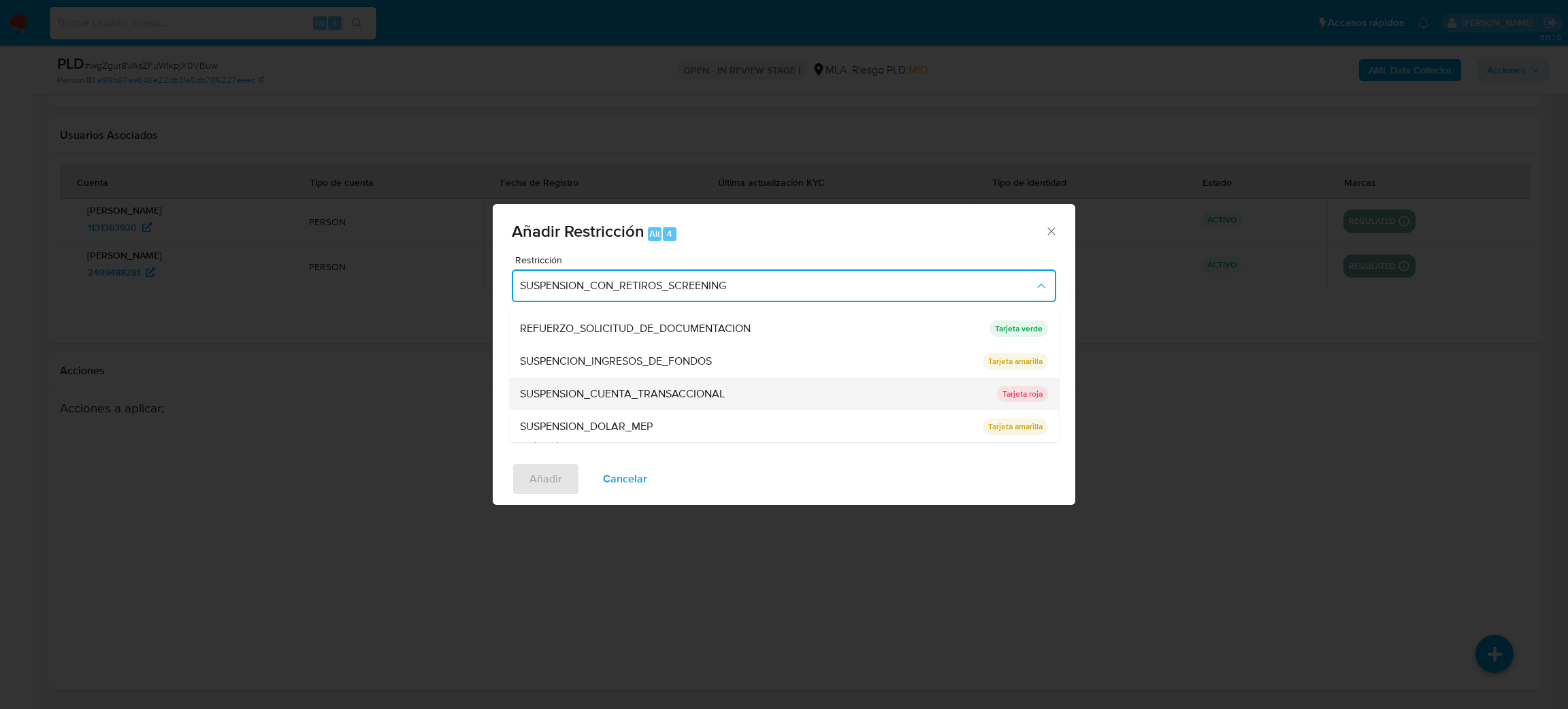
click at [593, 387] on span "SUSPENSION_CUENTA_TRANSACCIONAL" at bounding box center [622, 393] width 205 height 13
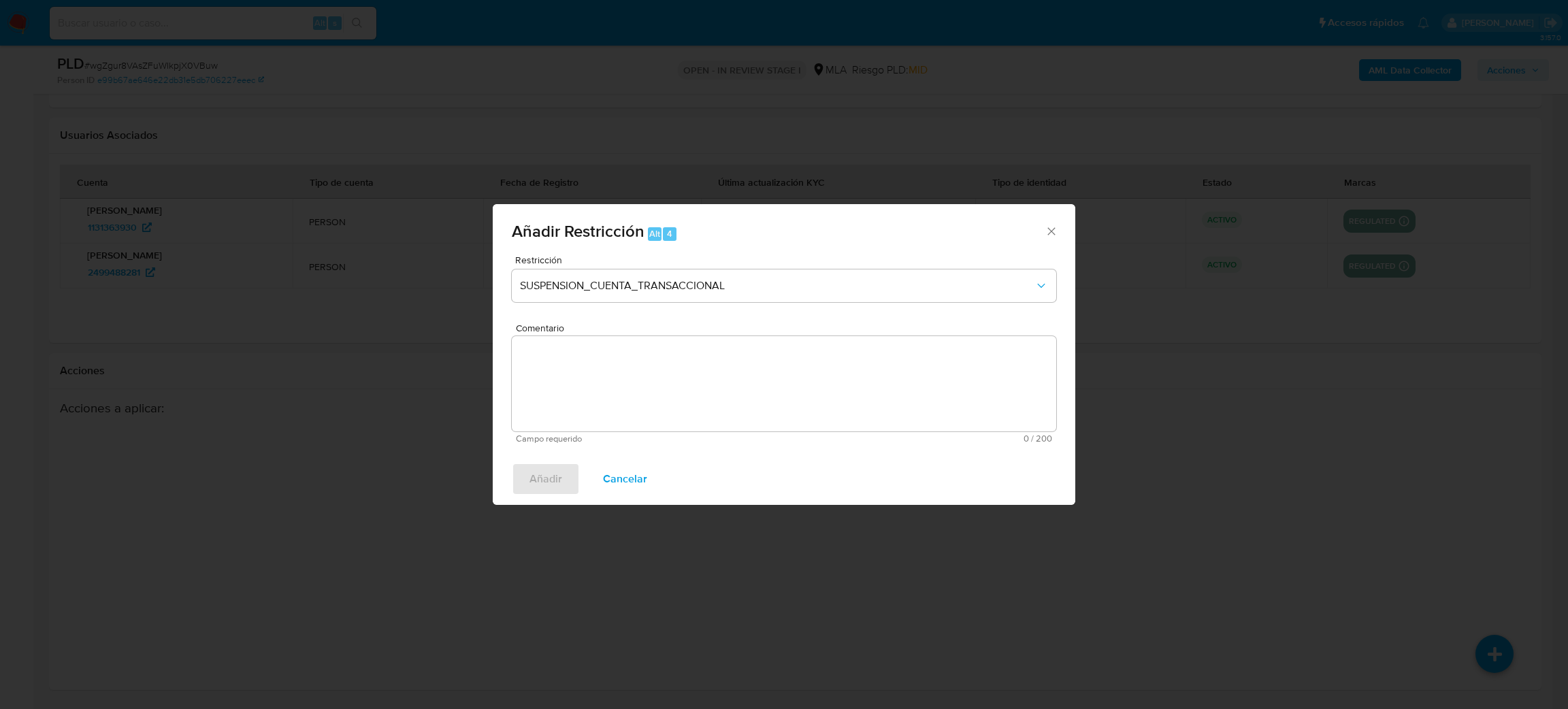
click at [593, 386] on textarea "Comentario" at bounding box center [783, 384] width 544 height 95
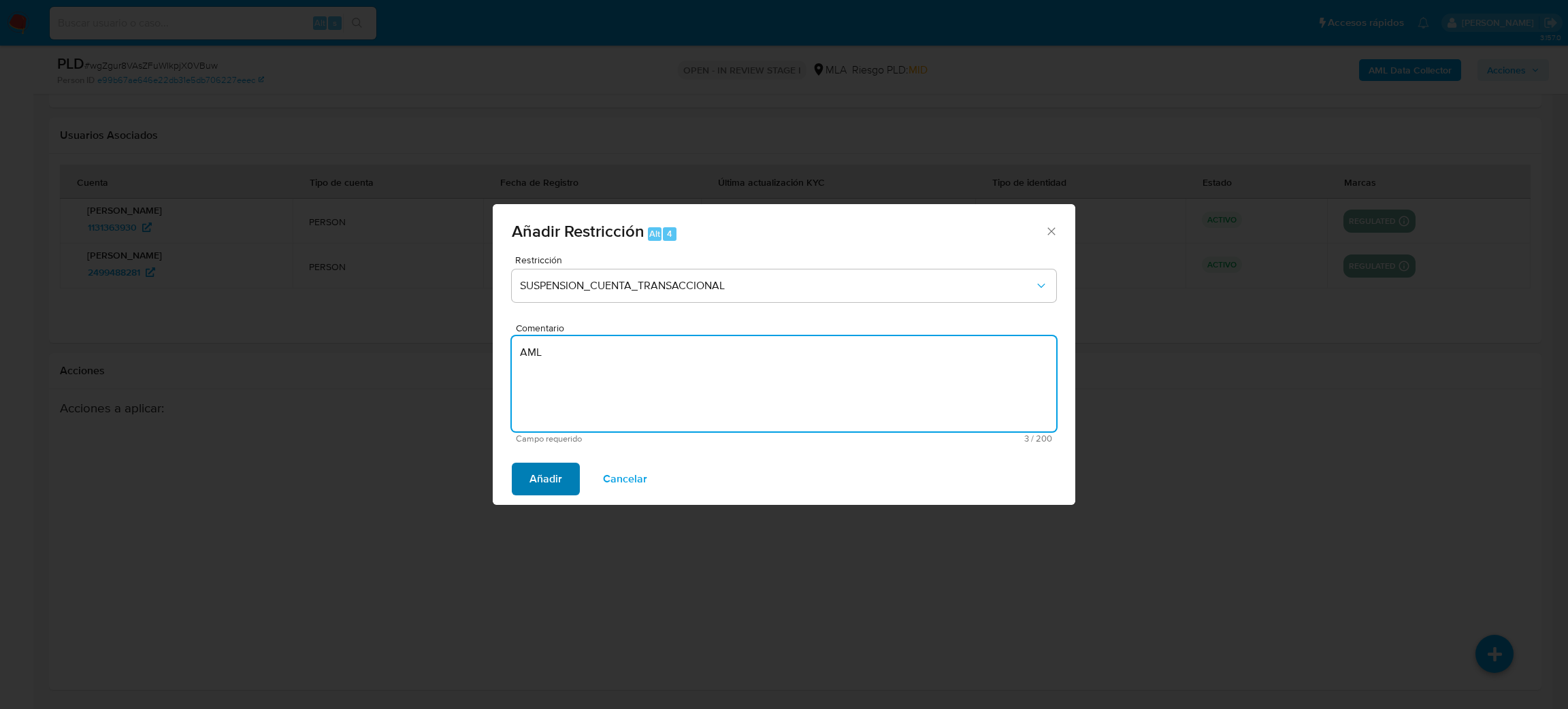
type textarea "AML"
click at [532, 482] on span "Añadir" at bounding box center [546, 479] width 33 height 30
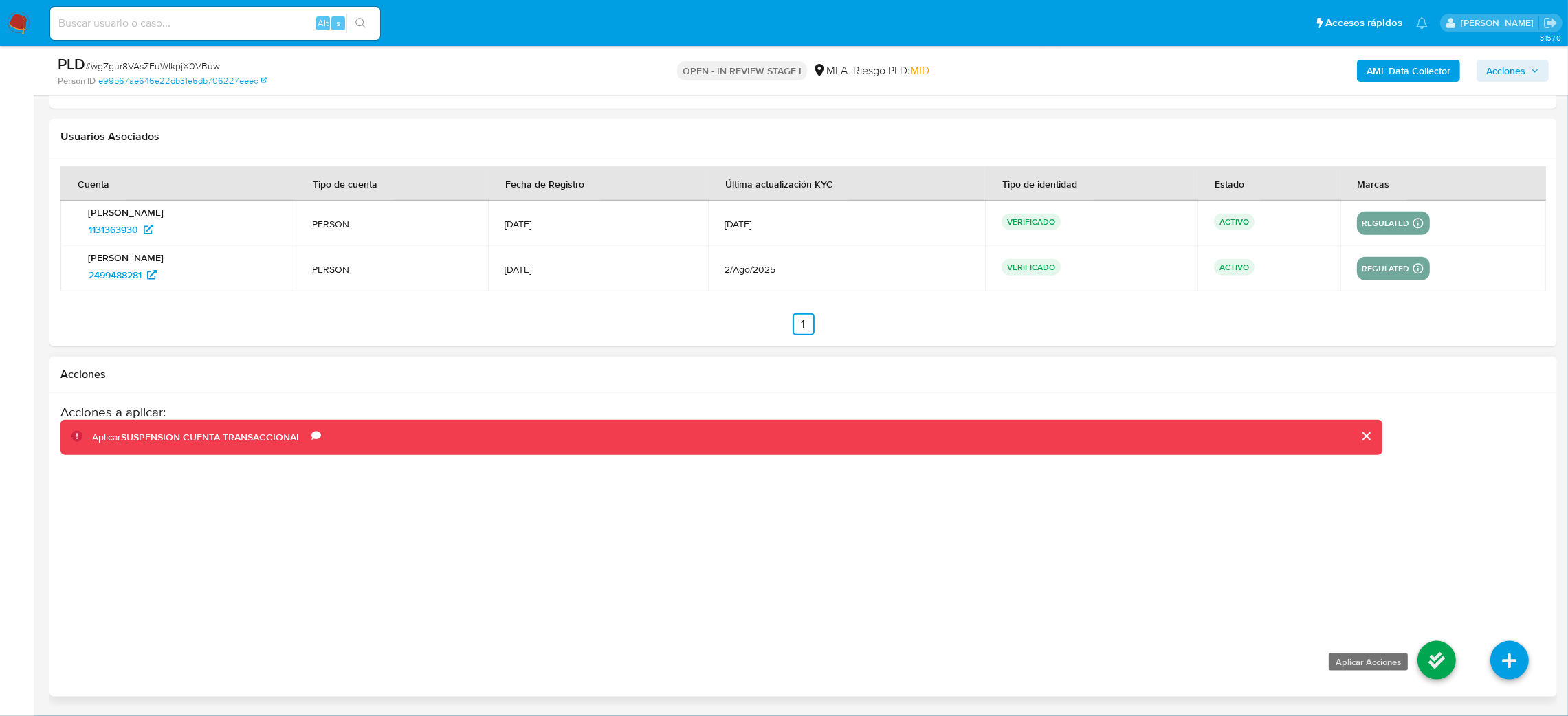
click at [1429, 668] on icon at bounding box center [1436, 659] width 39 height 39
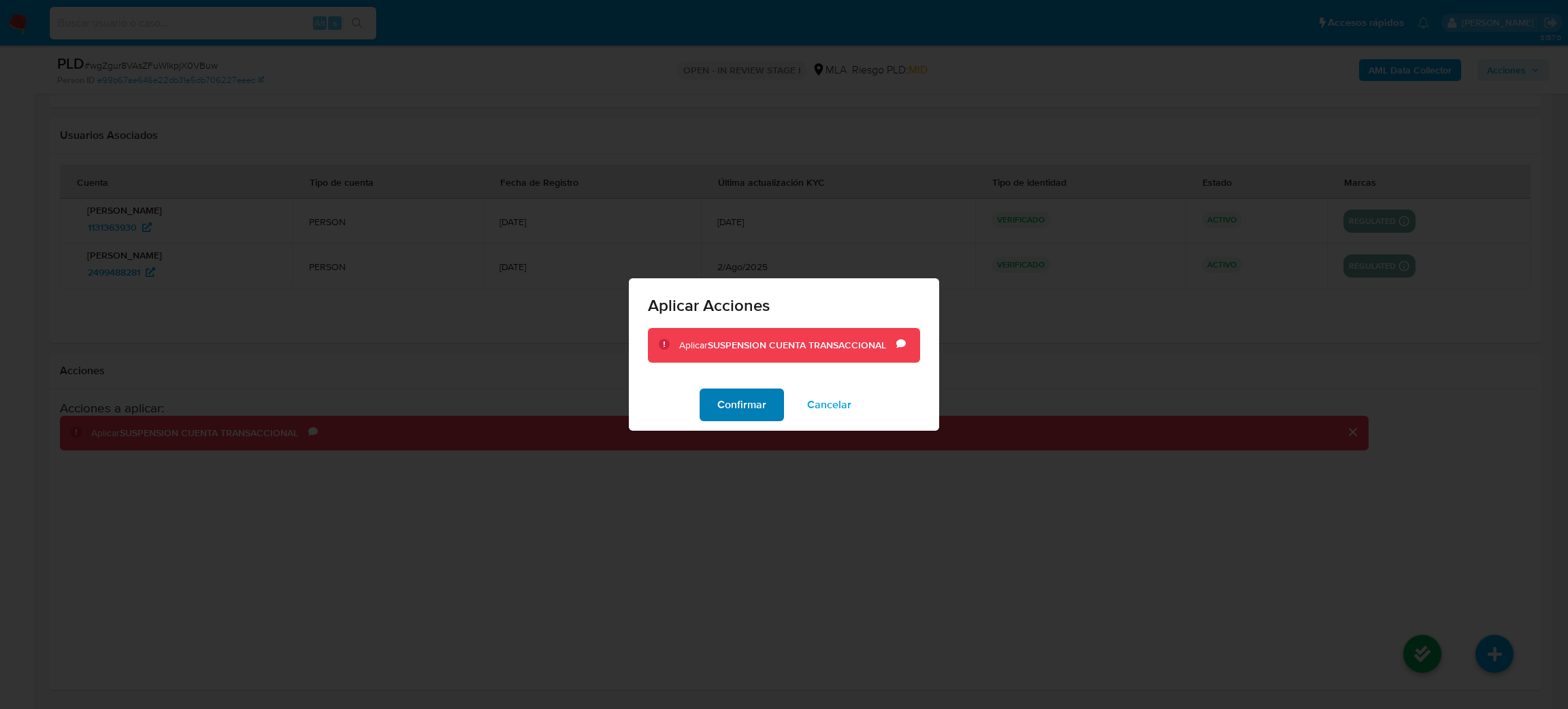
click at [733, 403] on span "Confirmar" at bounding box center [741, 405] width 49 height 30
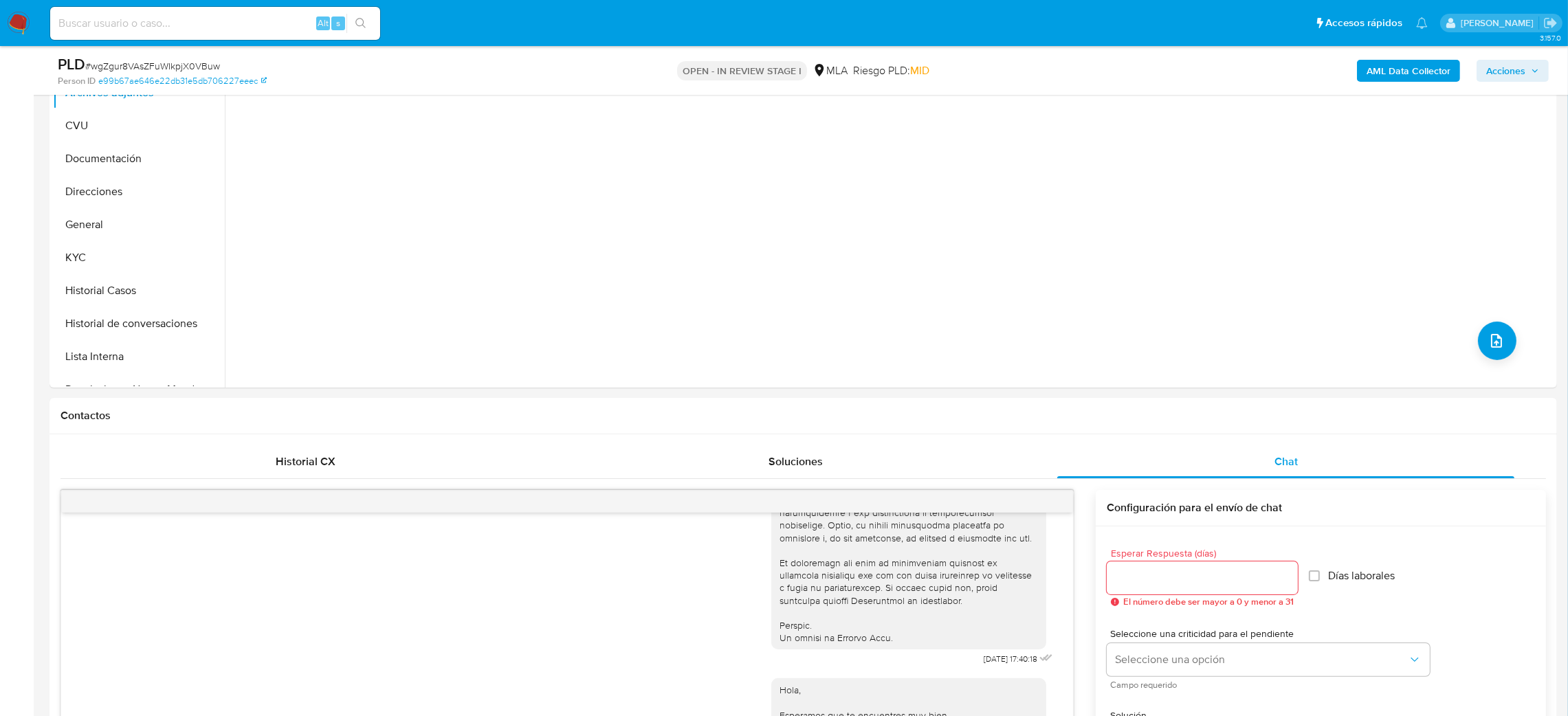
scroll to position [97, 0]
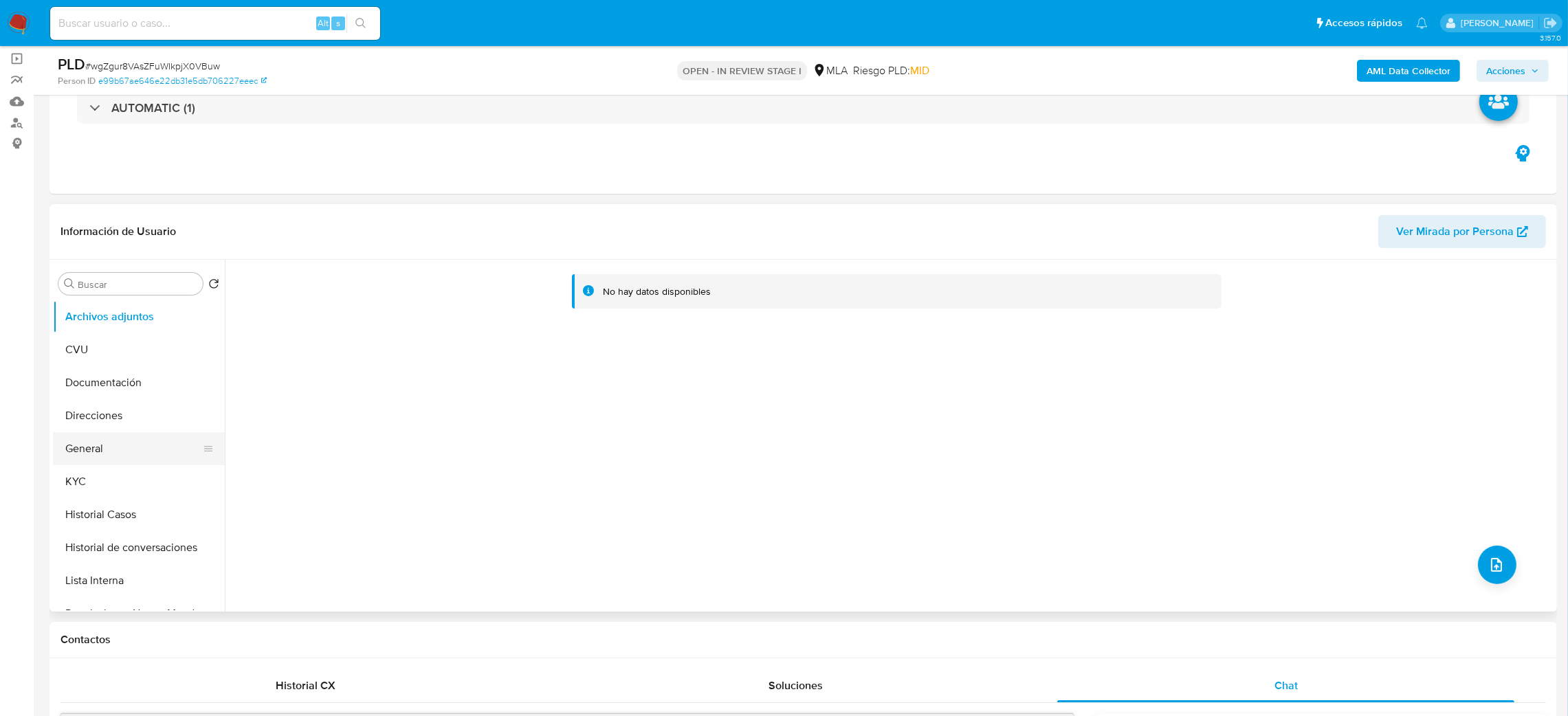
click at [127, 434] on button "General" at bounding box center [133, 449] width 161 height 33
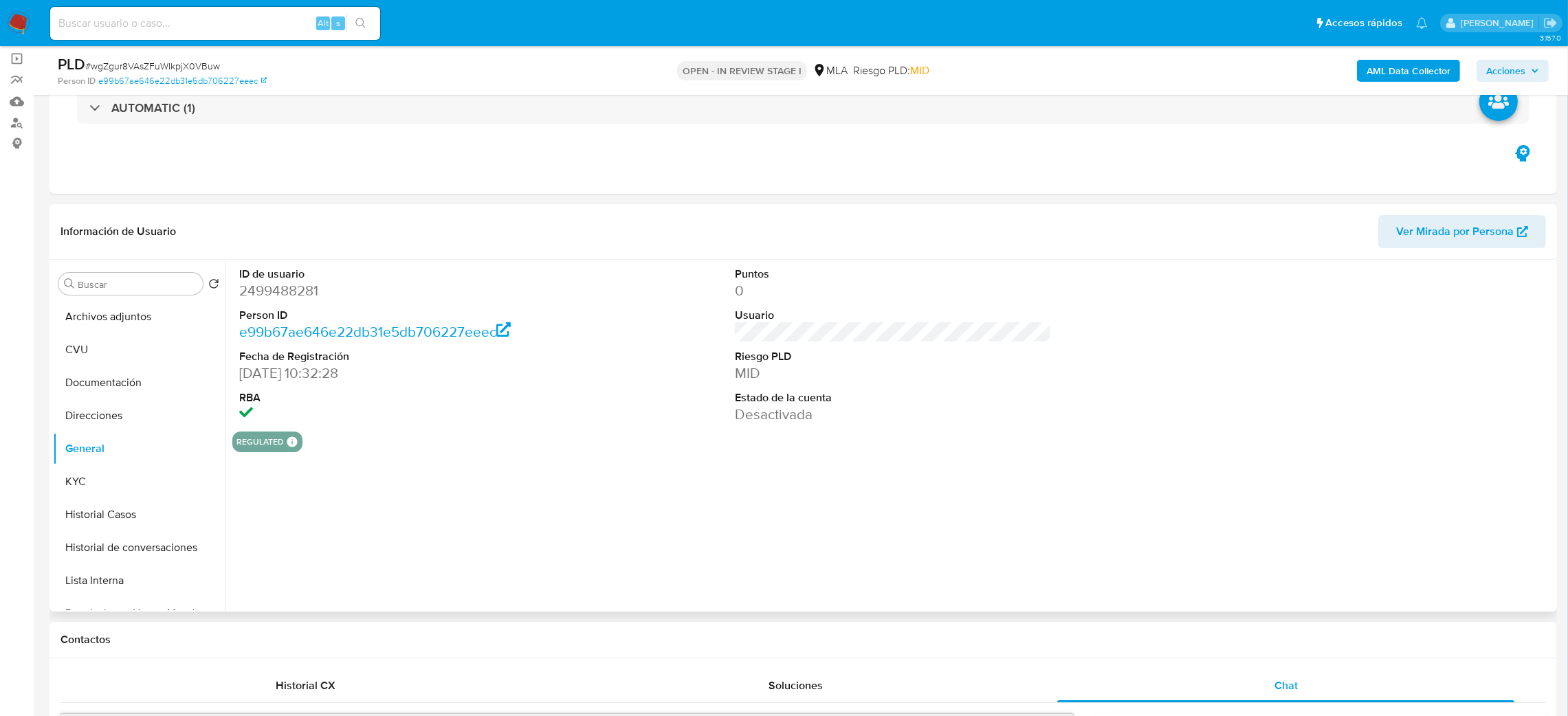
click at [271, 292] on dd "2499488281" at bounding box center [397, 290] width 317 height 19
copy dd "2499488281"
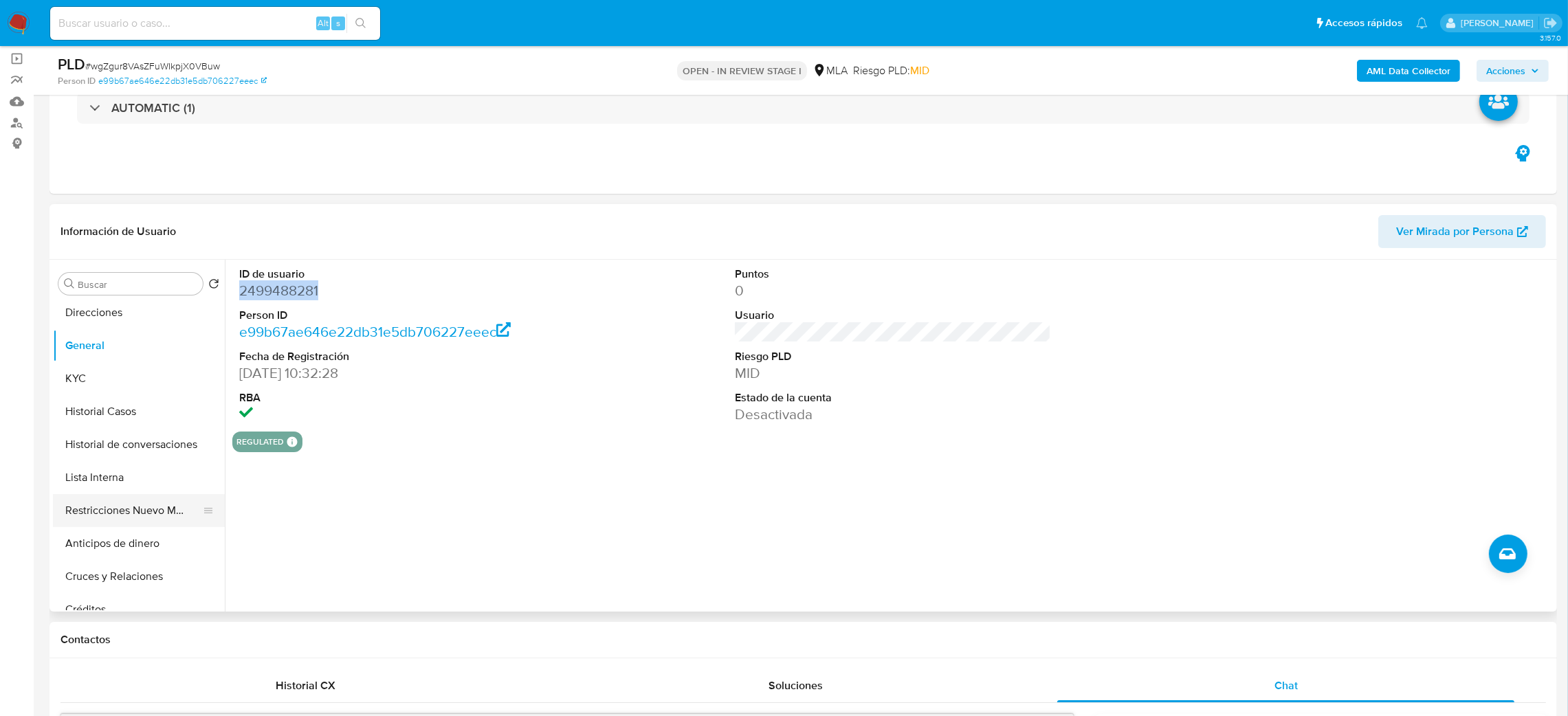
click at [145, 498] on button "Restricciones Nuevo Mundo" at bounding box center [133, 510] width 161 height 33
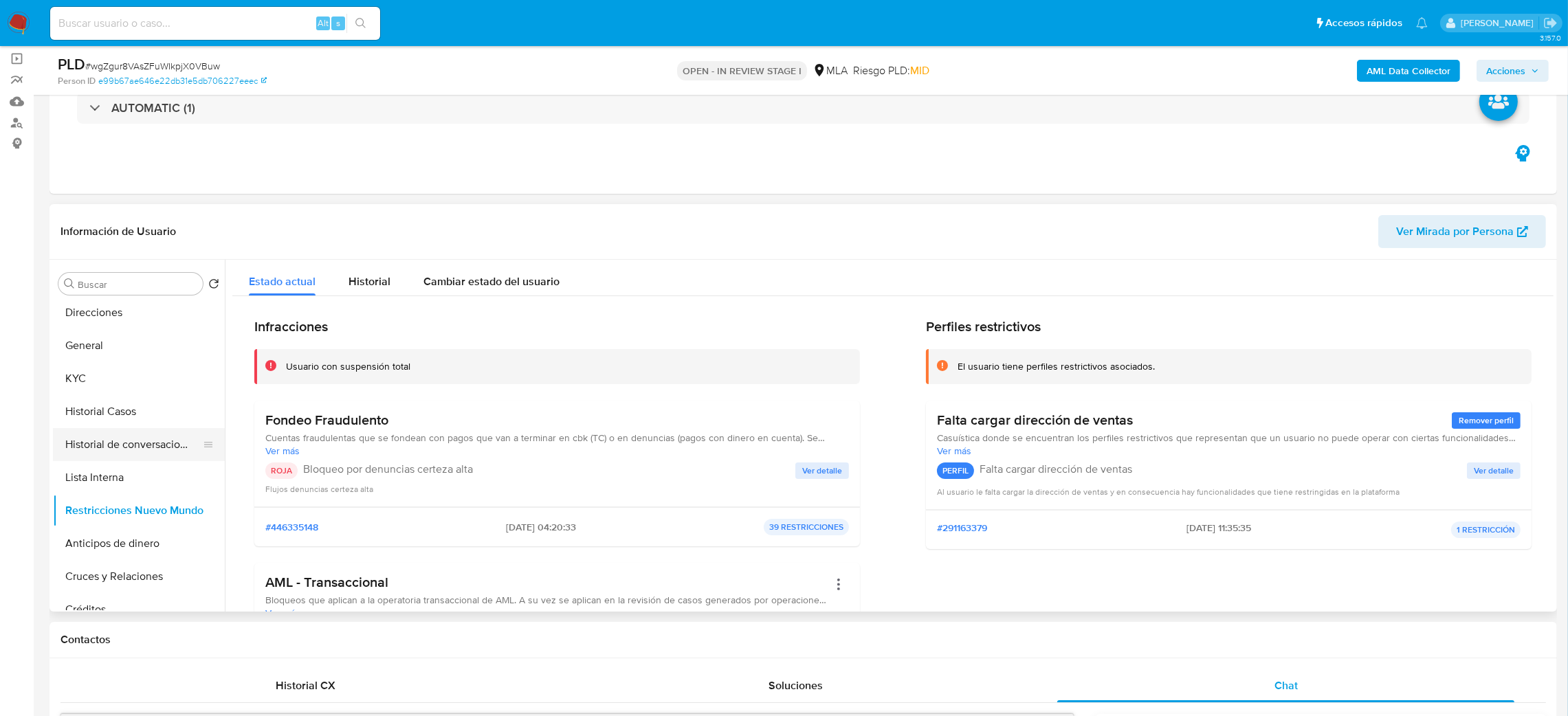
click at [121, 445] on button "Historial de conversaciones" at bounding box center [133, 445] width 161 height 33
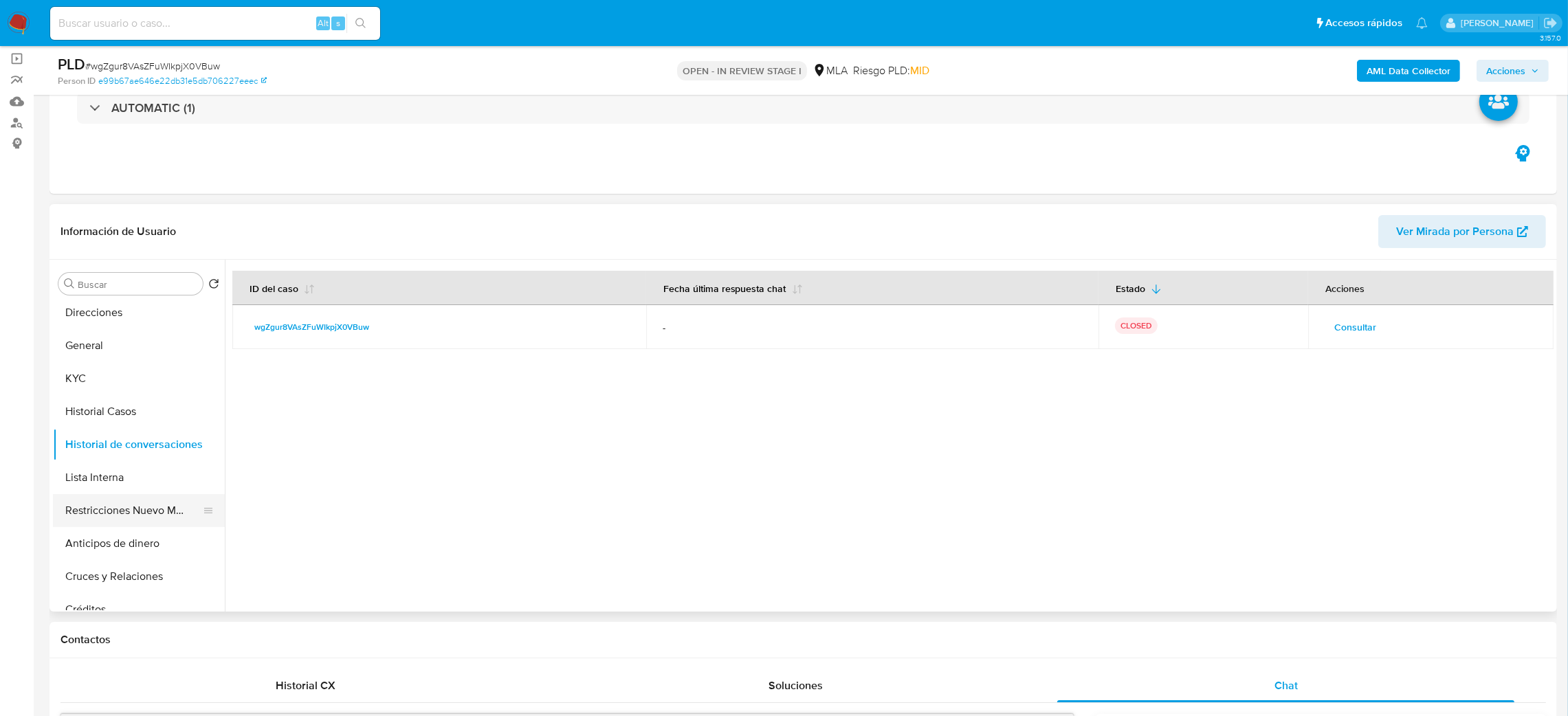
click at [112, 506] on button "Restricciones Nuevo Mundo" at bounding box center [133, 510] width 161 height 33
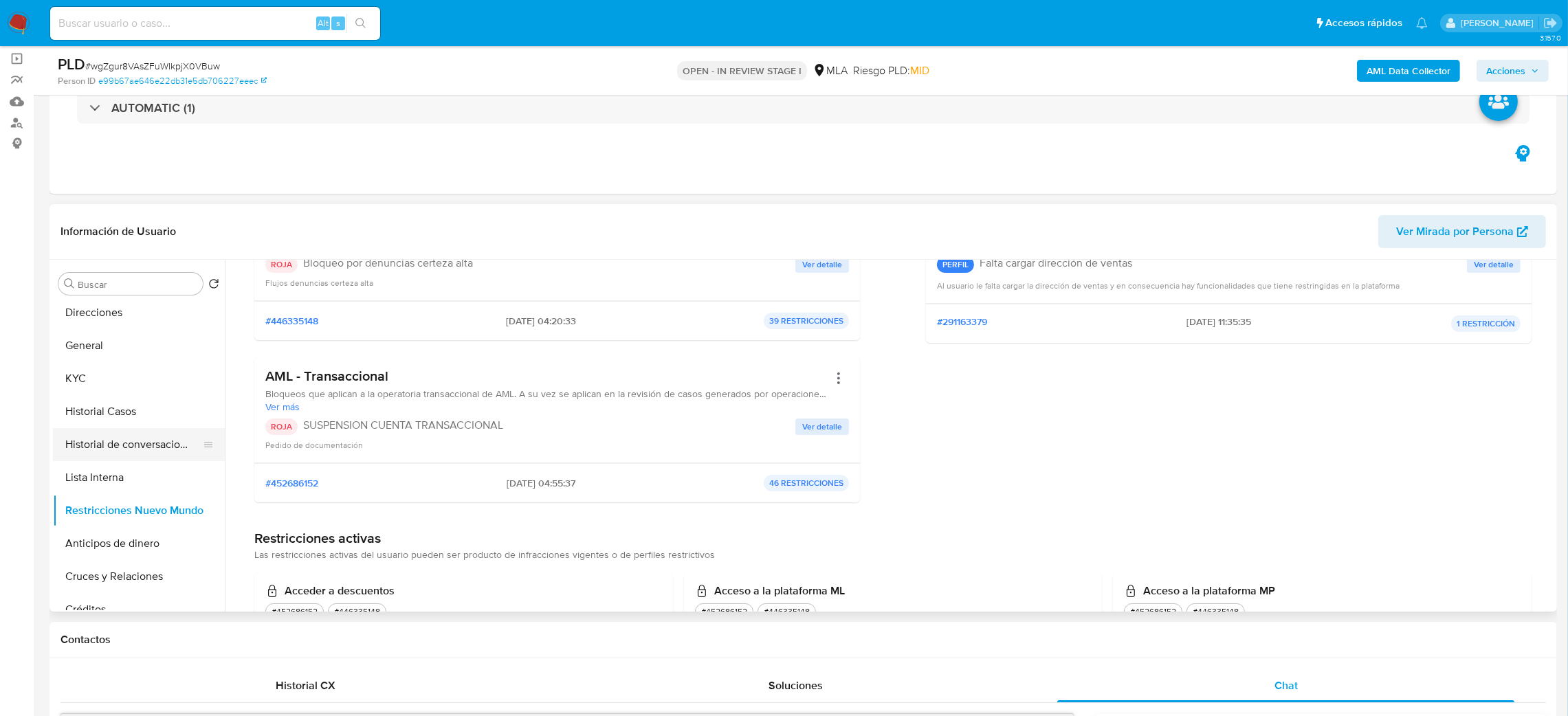
scroll to position [0, 0]
click at [106, 315] on button "Archivos adjuntos" at bounding box center [133, 317] width 161 height 33
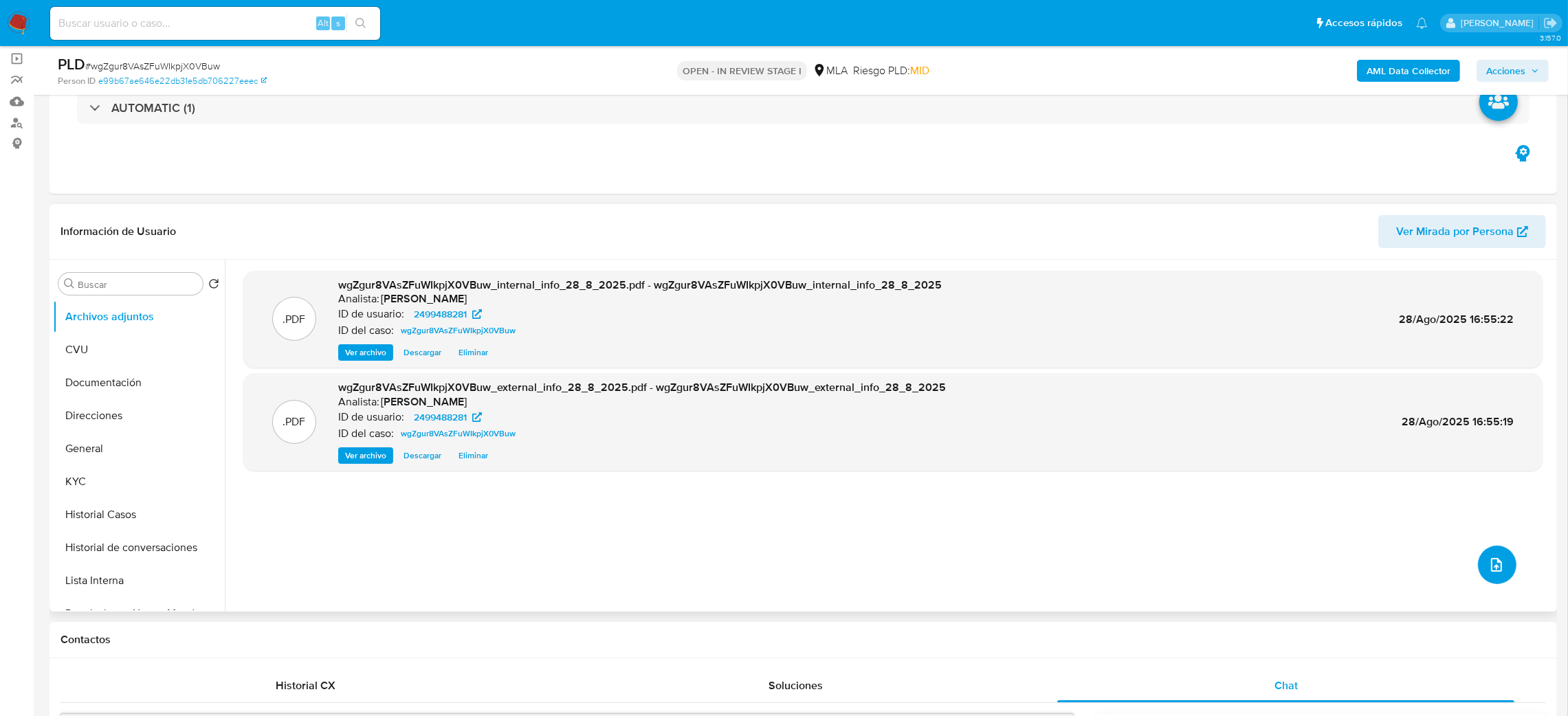
click at [1492, 549] on button "upload-file" at bounding box center [1496, 564] width 39 height 39
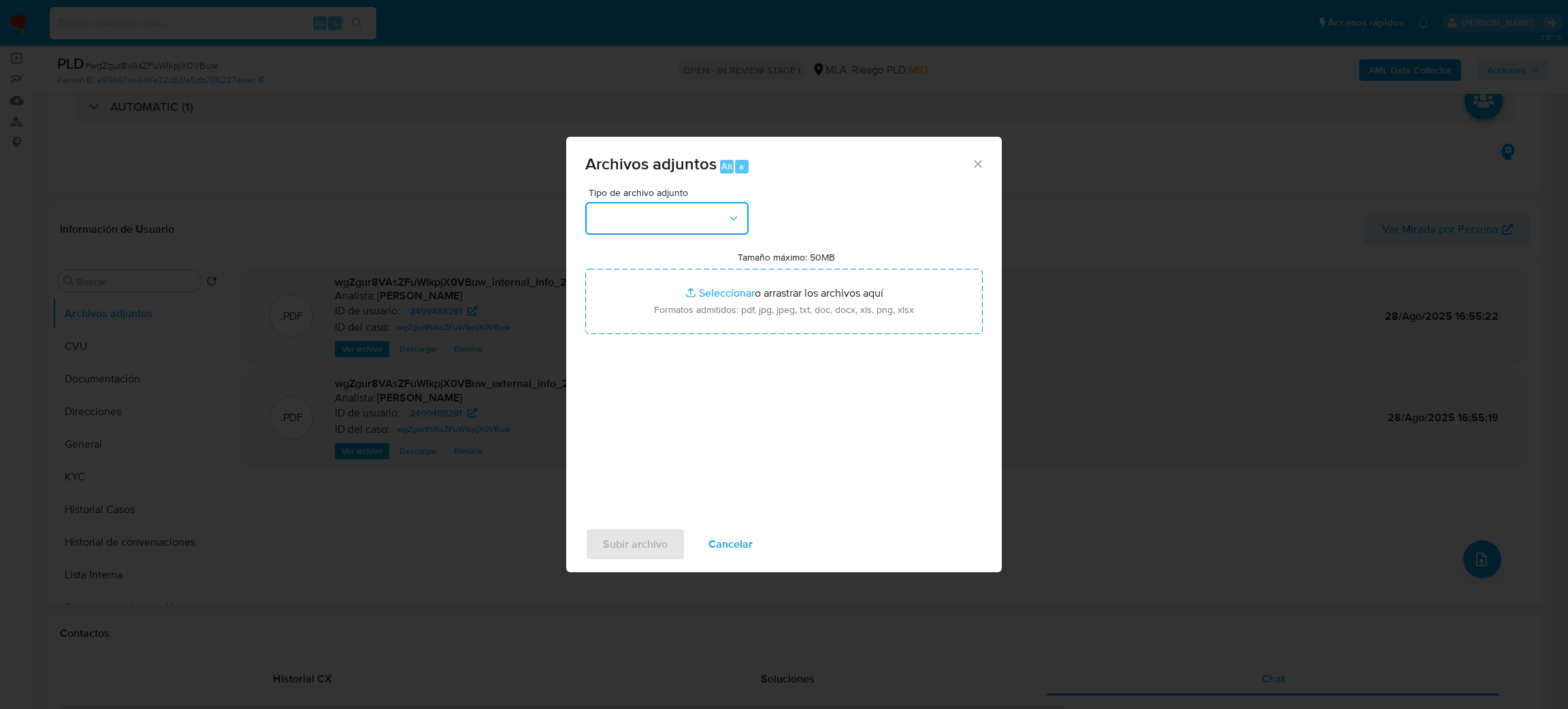
click at [631, 226] on button "button" at bounding box center [667, 219] width 163 height 33
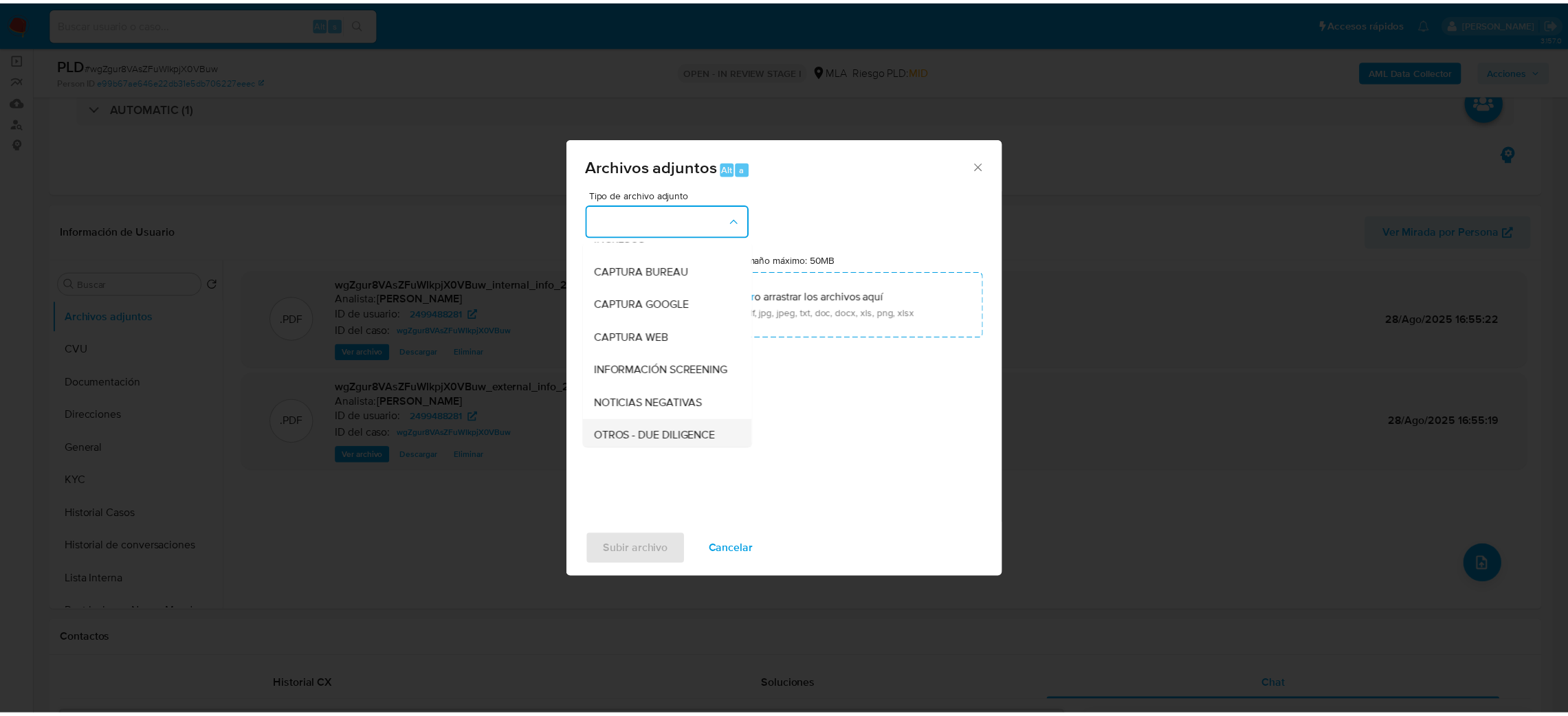
scroll to position [103, 0]
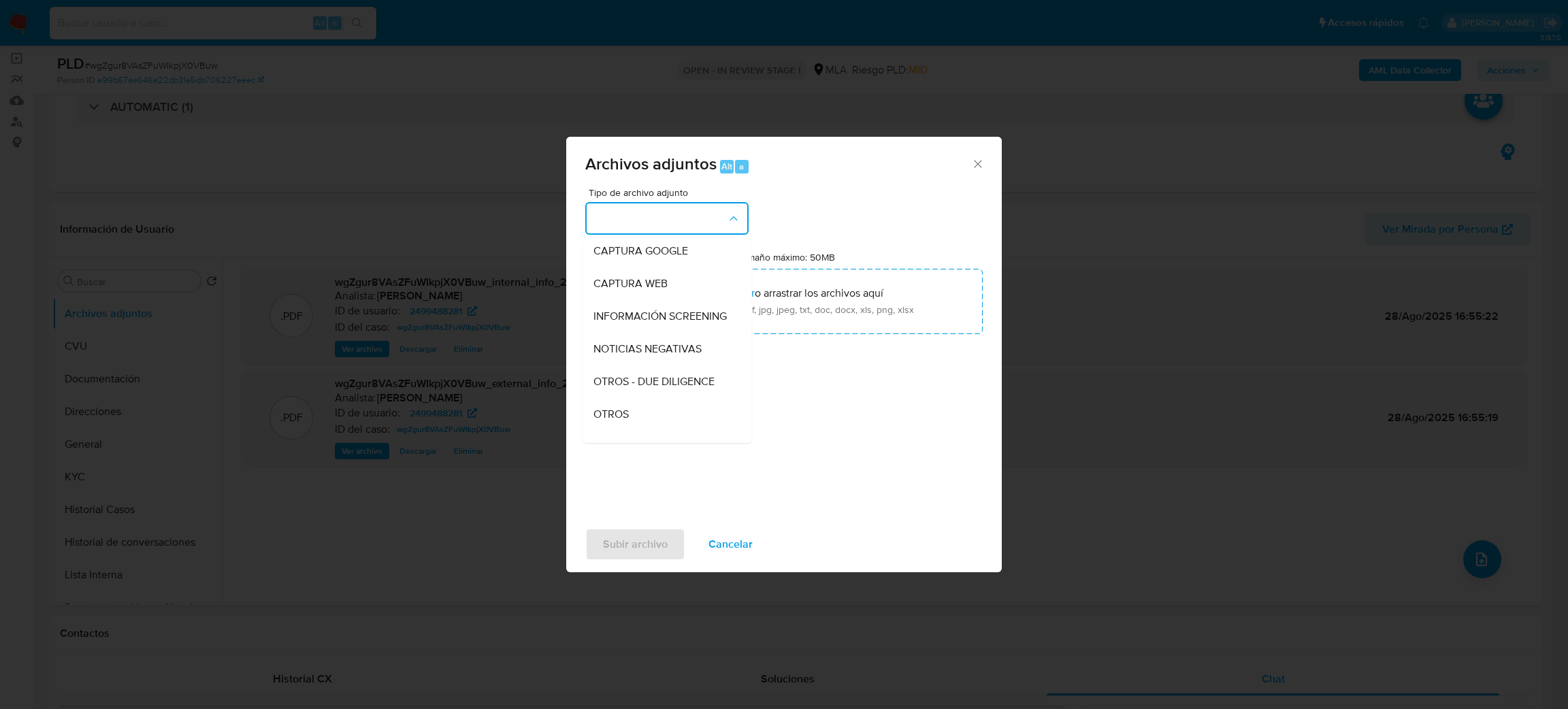
click at [640, 423] on div "OTROS" at bounding box center [663, 414] width 139 height 33
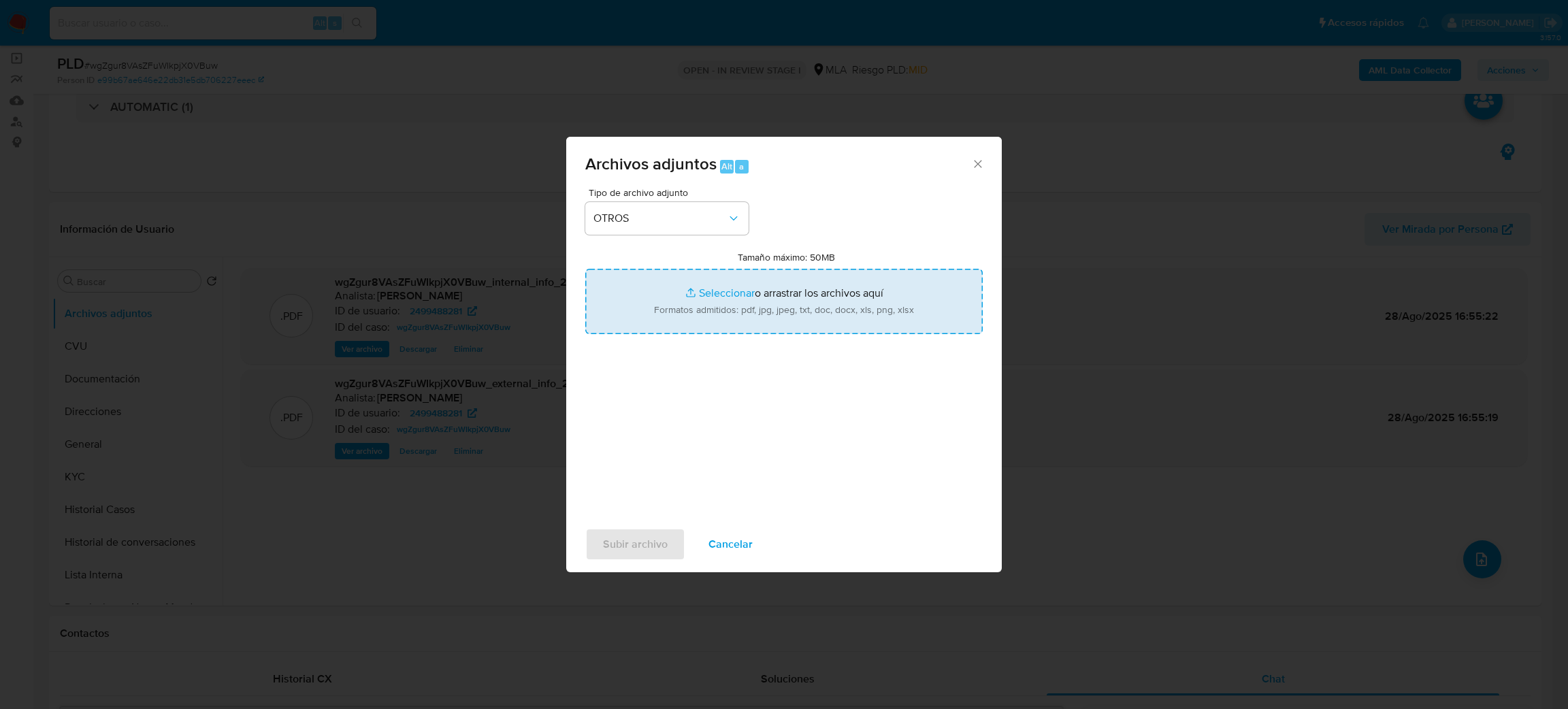
click at [748, 289] on input "Tamaño máximo: 50MB Seleccionar archivos" at bounding box center [784, 301] width 397 height 65
type input "C:\fakepath\Caselog wgZgur8VAsZFuWIkpjX0VBuw_2025_08_19_21_06_56.docx"
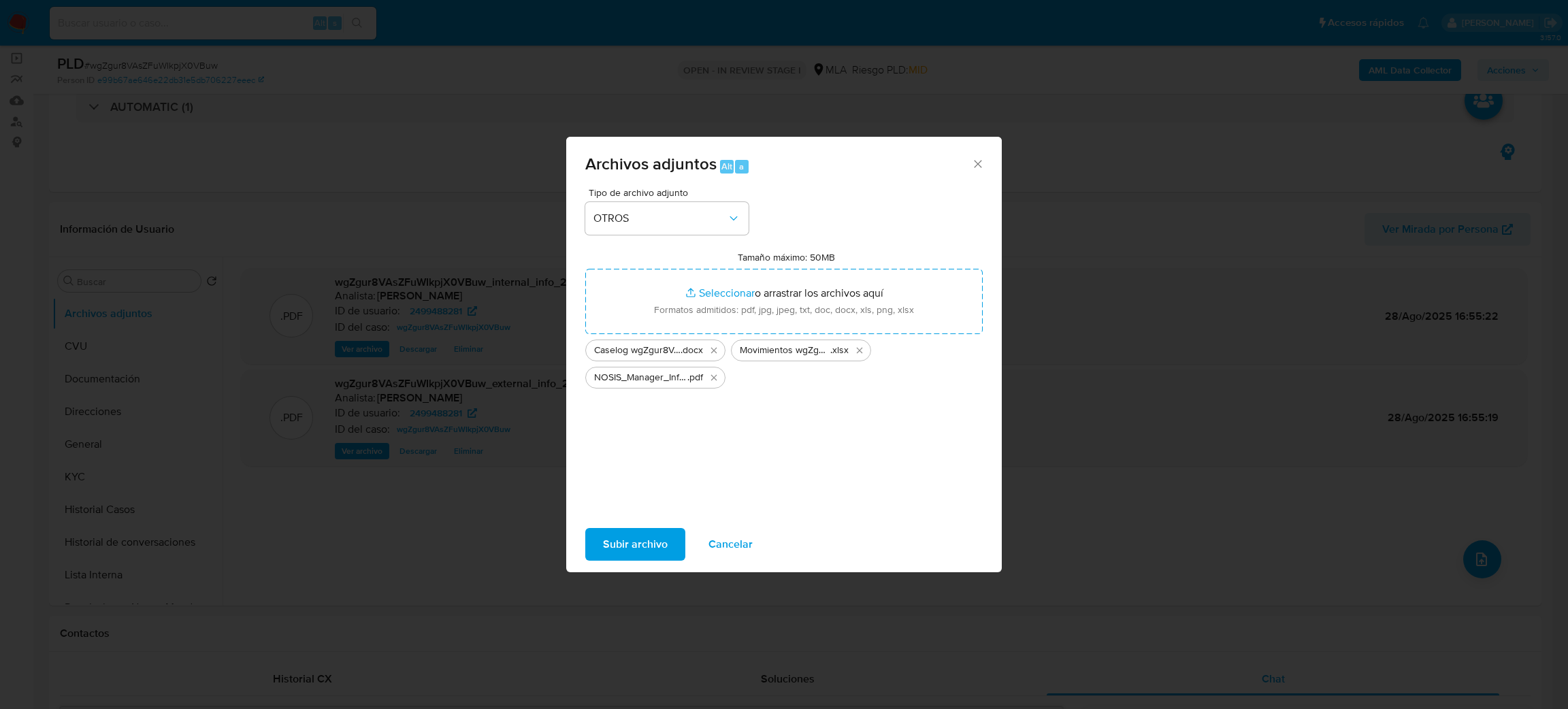
click at [636, 555] on span "Subir archivo" at bounding box center [635, 544] width 65 height 30
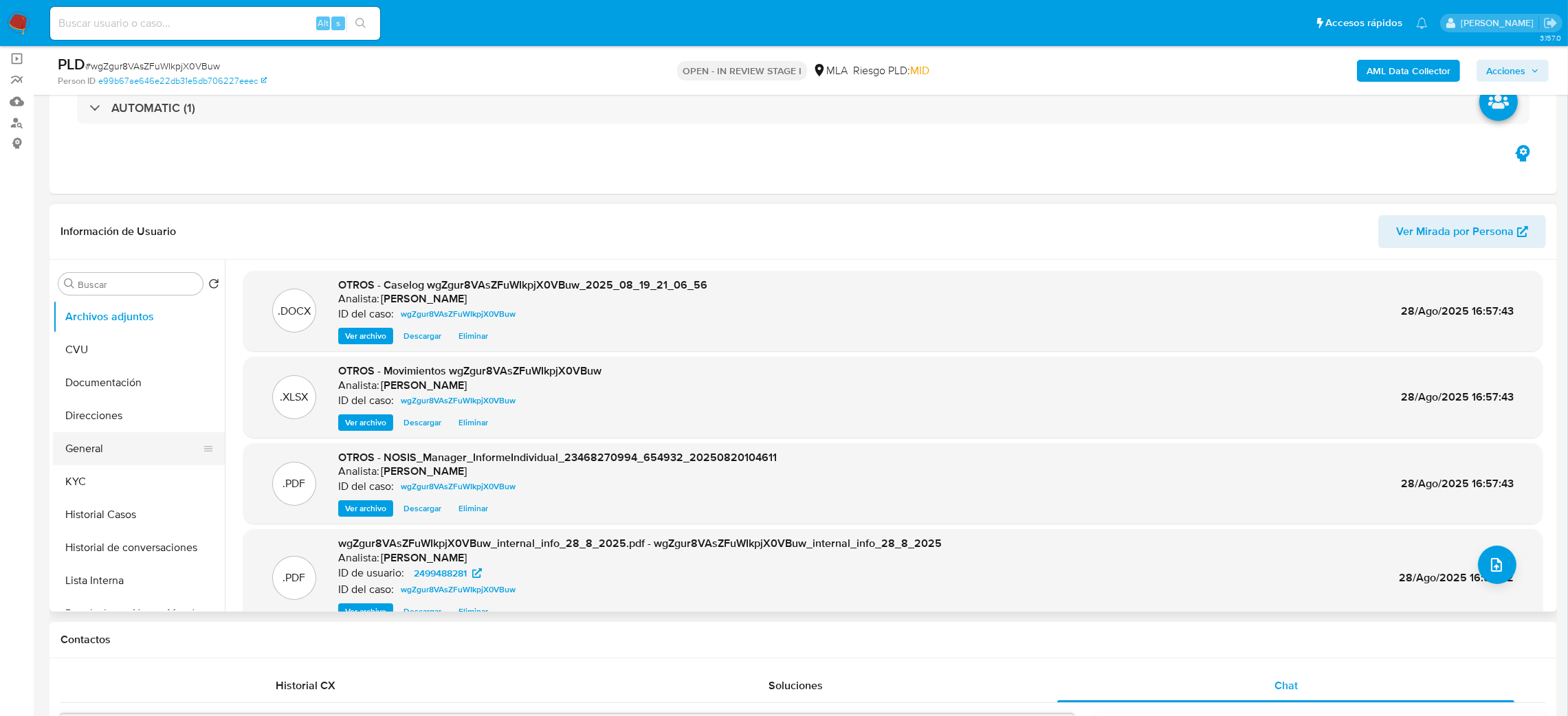
click at [106, 445] on button "General" at bounding box center [133, 449] width 161 height 33
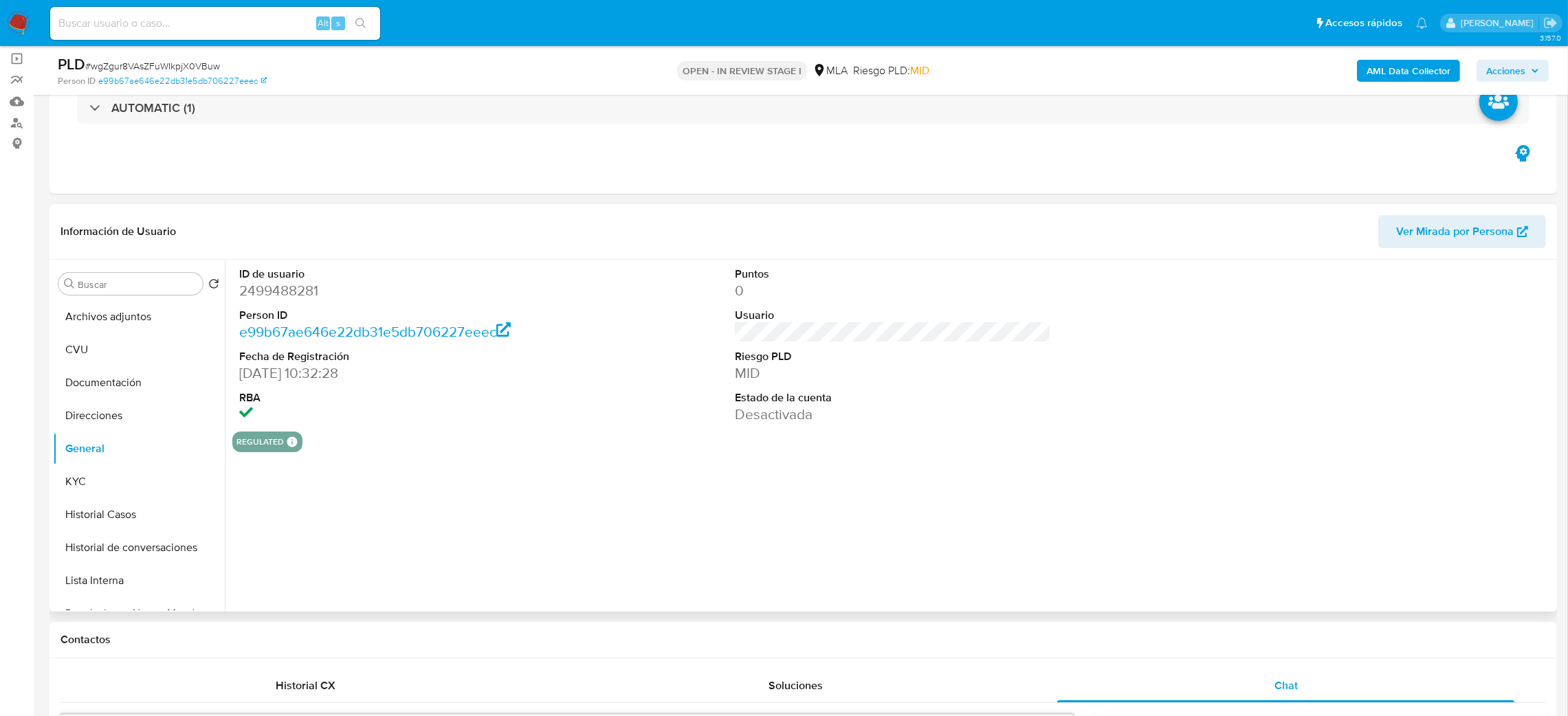
click at [258, 296] on dd "2499488281" at bounding box center [397, 290] width 317 height 19
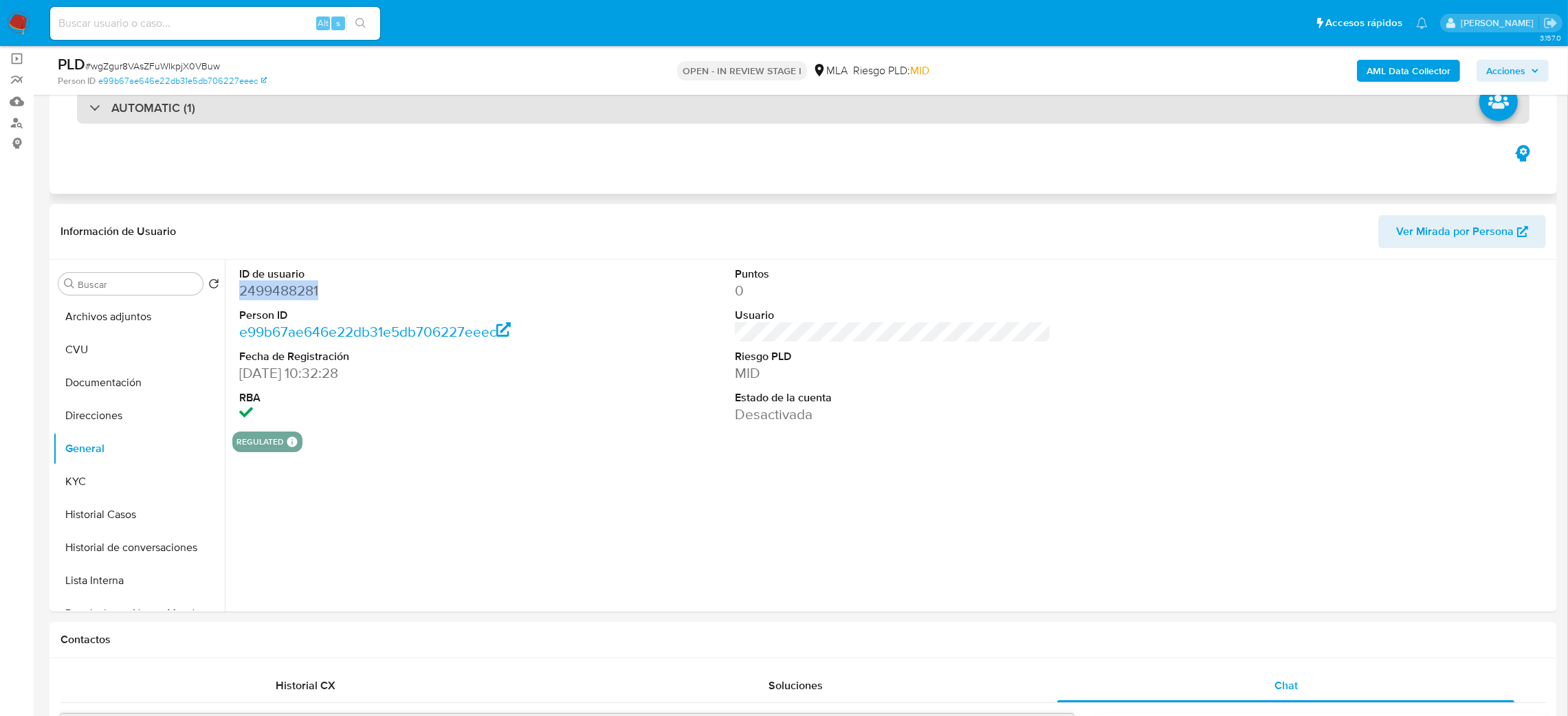
copy dd "2499488281"
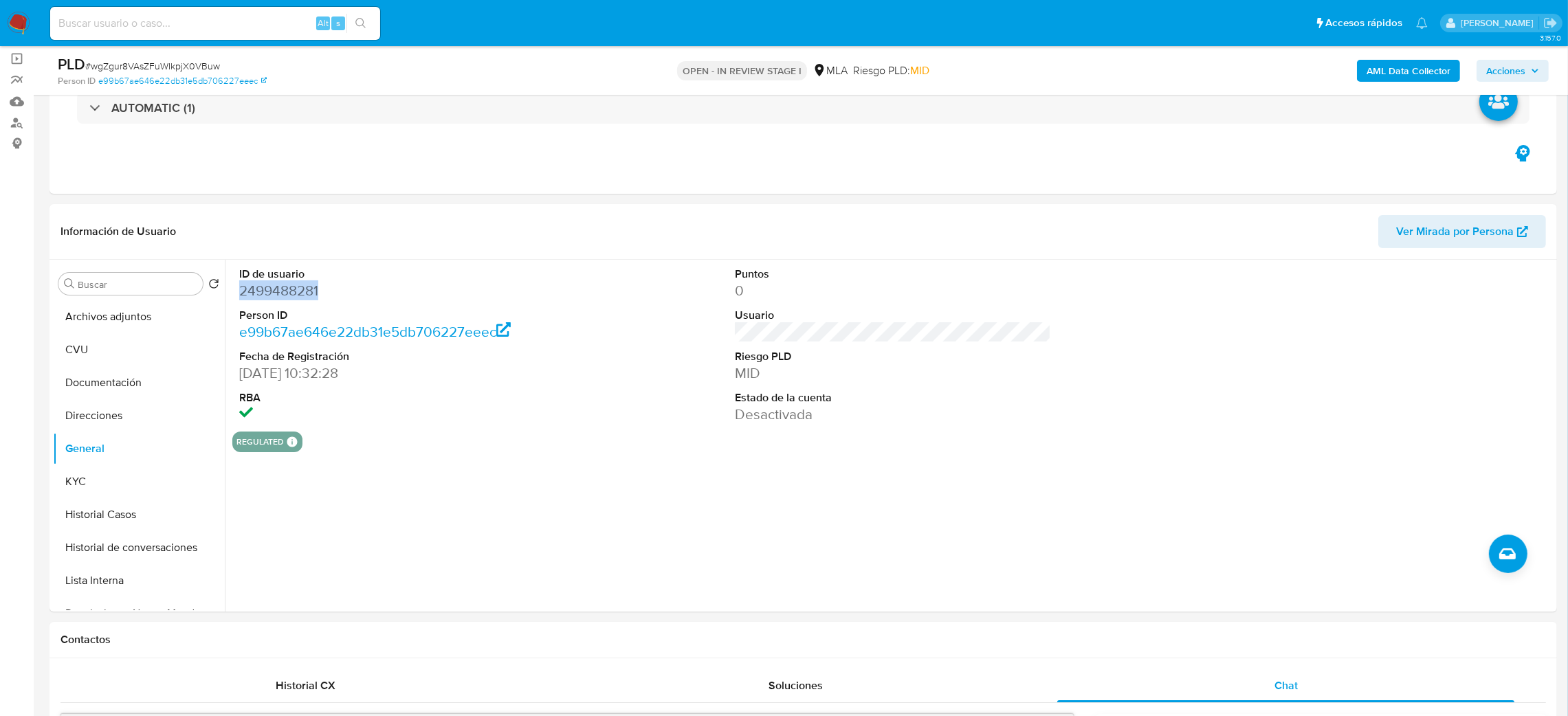
click at [1500, 64] on span "Acciones" at bounding box center [1506, 71] width 39 height 22
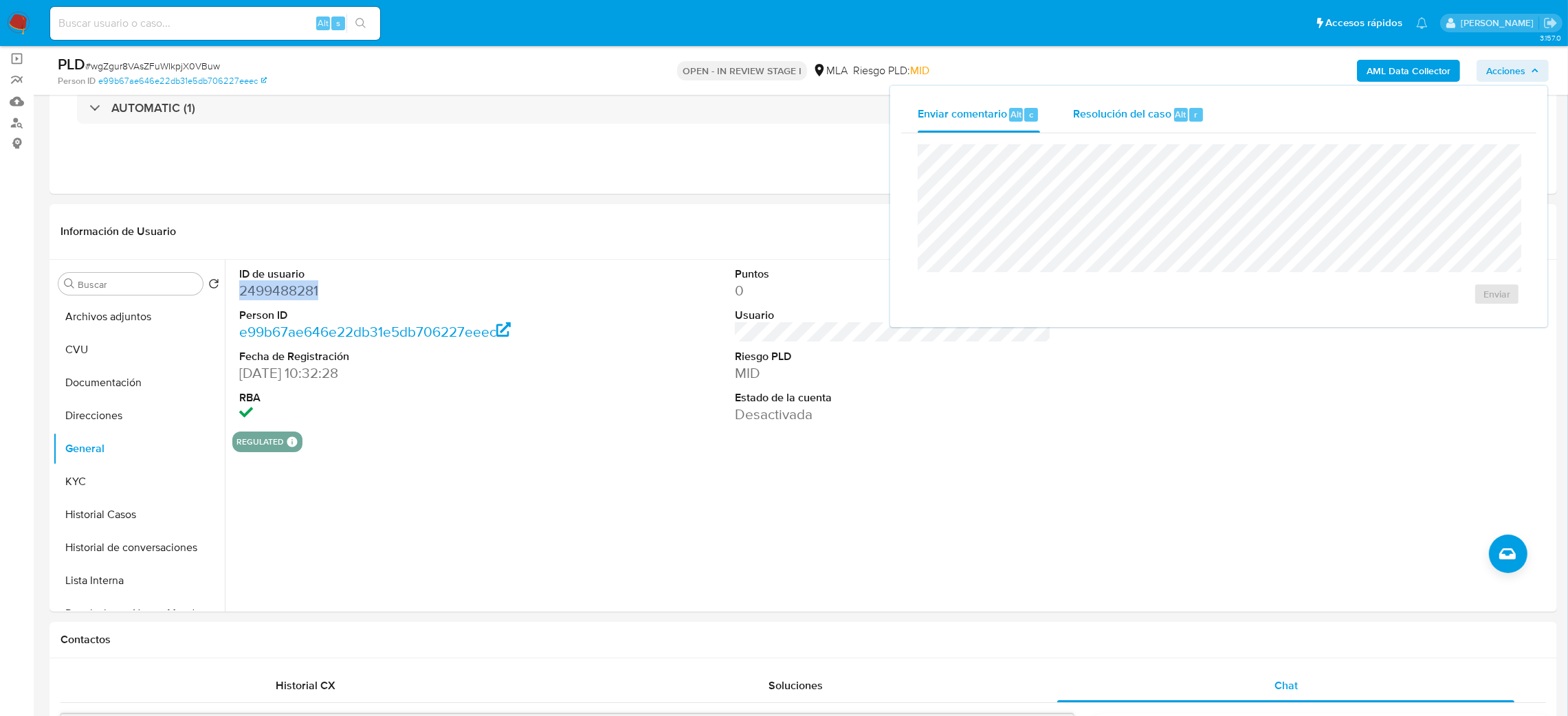
click at [1099, 109] on span "Resolución del caso" at bounding box center [1121, 114] width 98 height 16
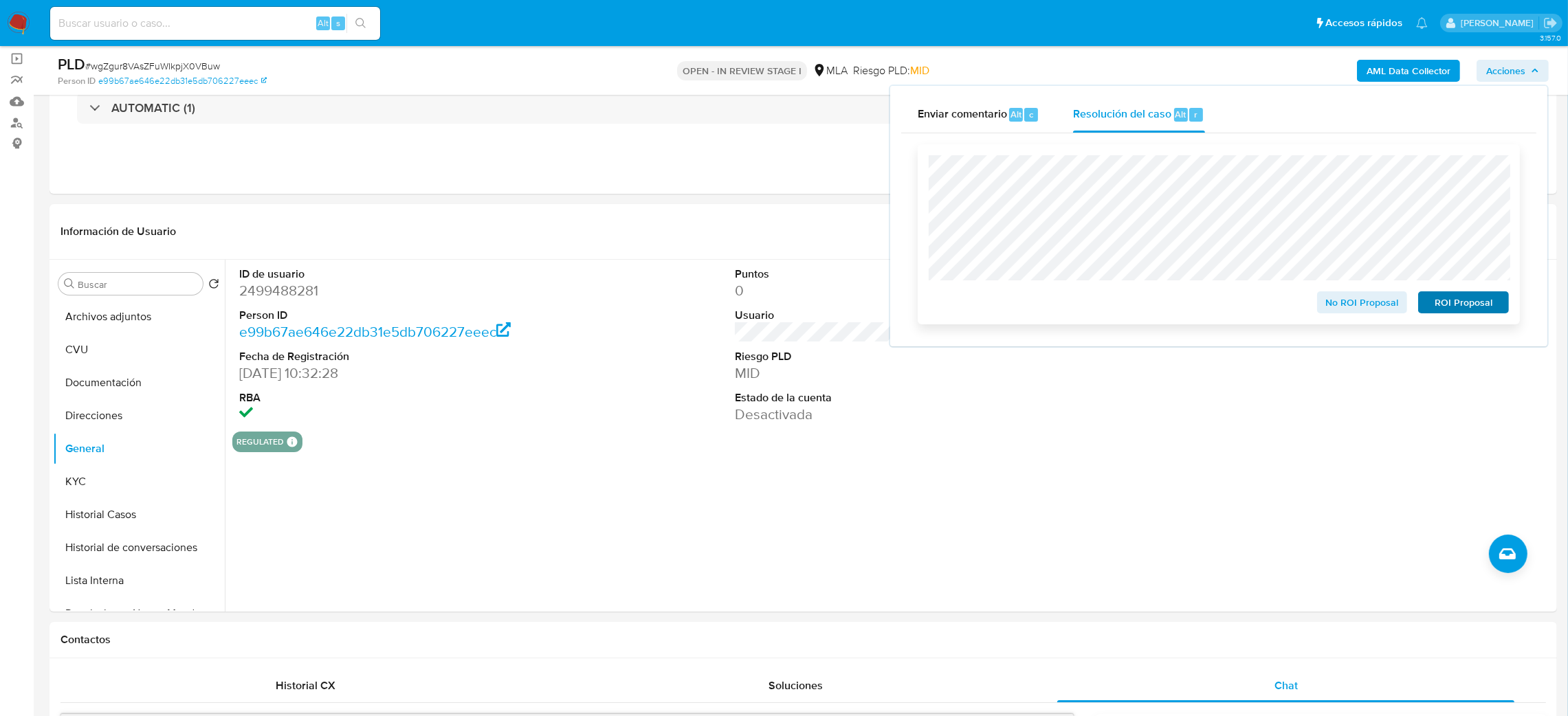
click at [1492, 292] on div "ROI Proposal" at bounding box center [1460, 299] width 96 height 28
click at [1498, 298] on span "ROI Proposal" at bounding box center [1463, 302] width 72 height 19
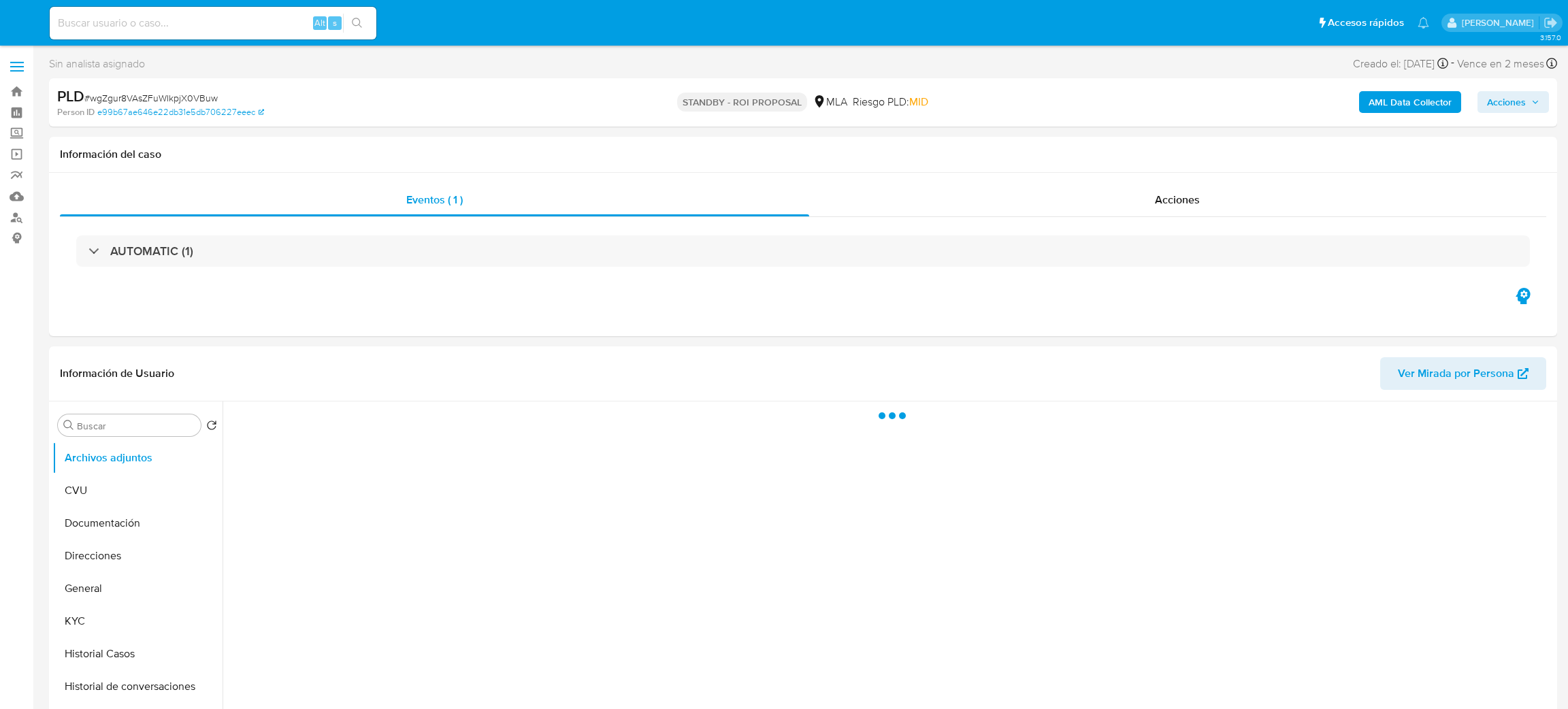
select select "10"
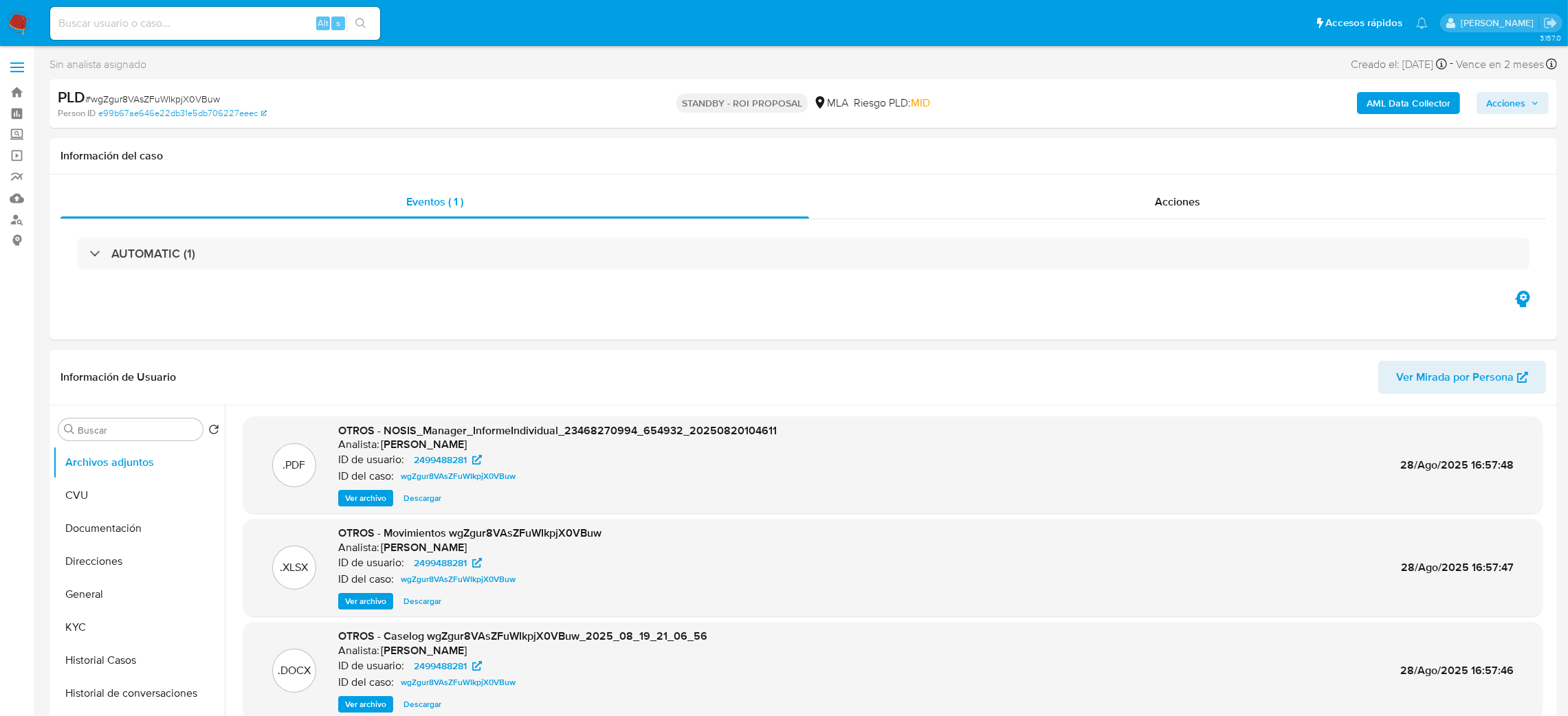
drag, startPoint x: 6, startPoint y: 13, endPoint x: 15, endPoint y: 2, distance: 14.2
click at [7, 14] on img at bounding box center [19, 24] width 24 height 24
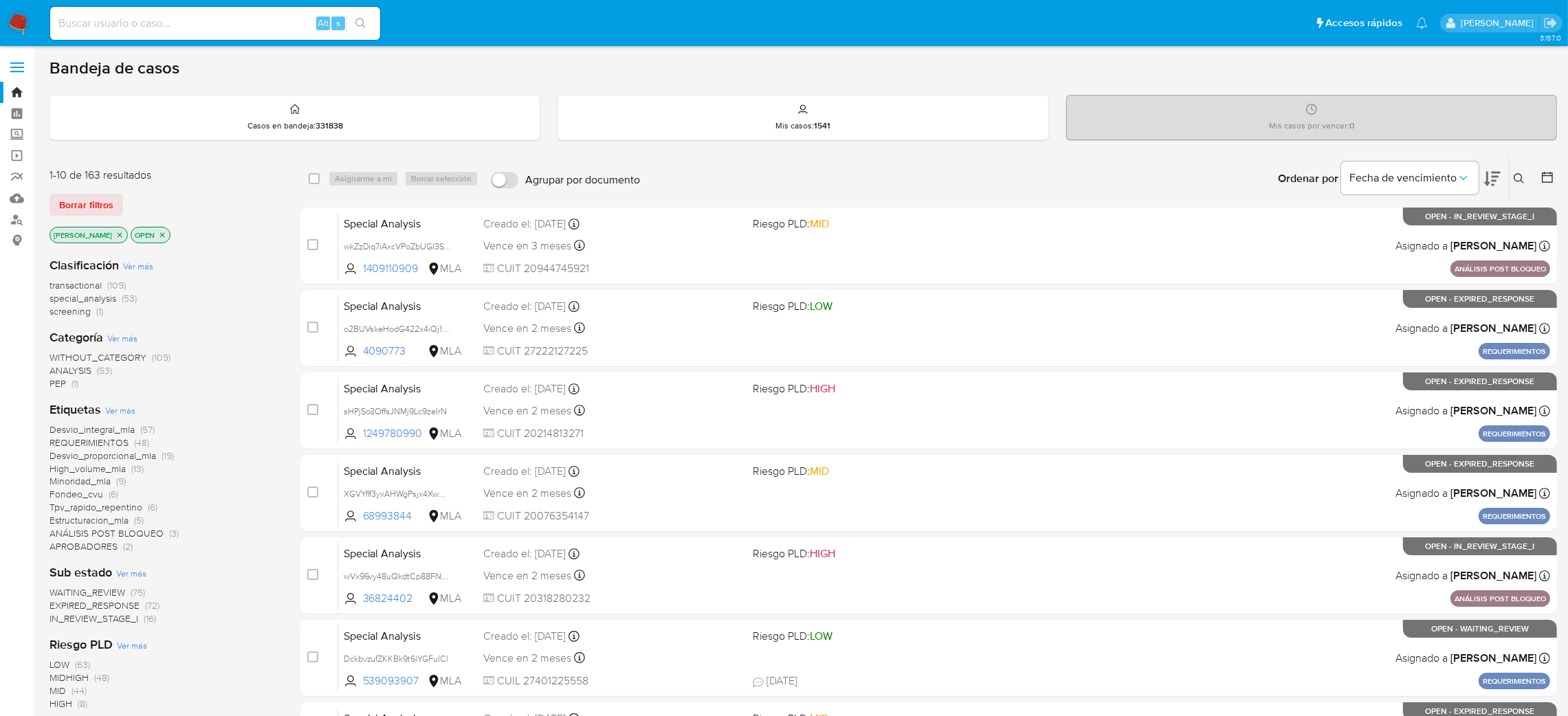
click at [192, 17] on input at bounding box center [215, 23] width 330 height 18
paste input "OKGagPpEVncqAncWzpSax5O7"
type input "OKGagPpEVncqAncWzpSax5O7"
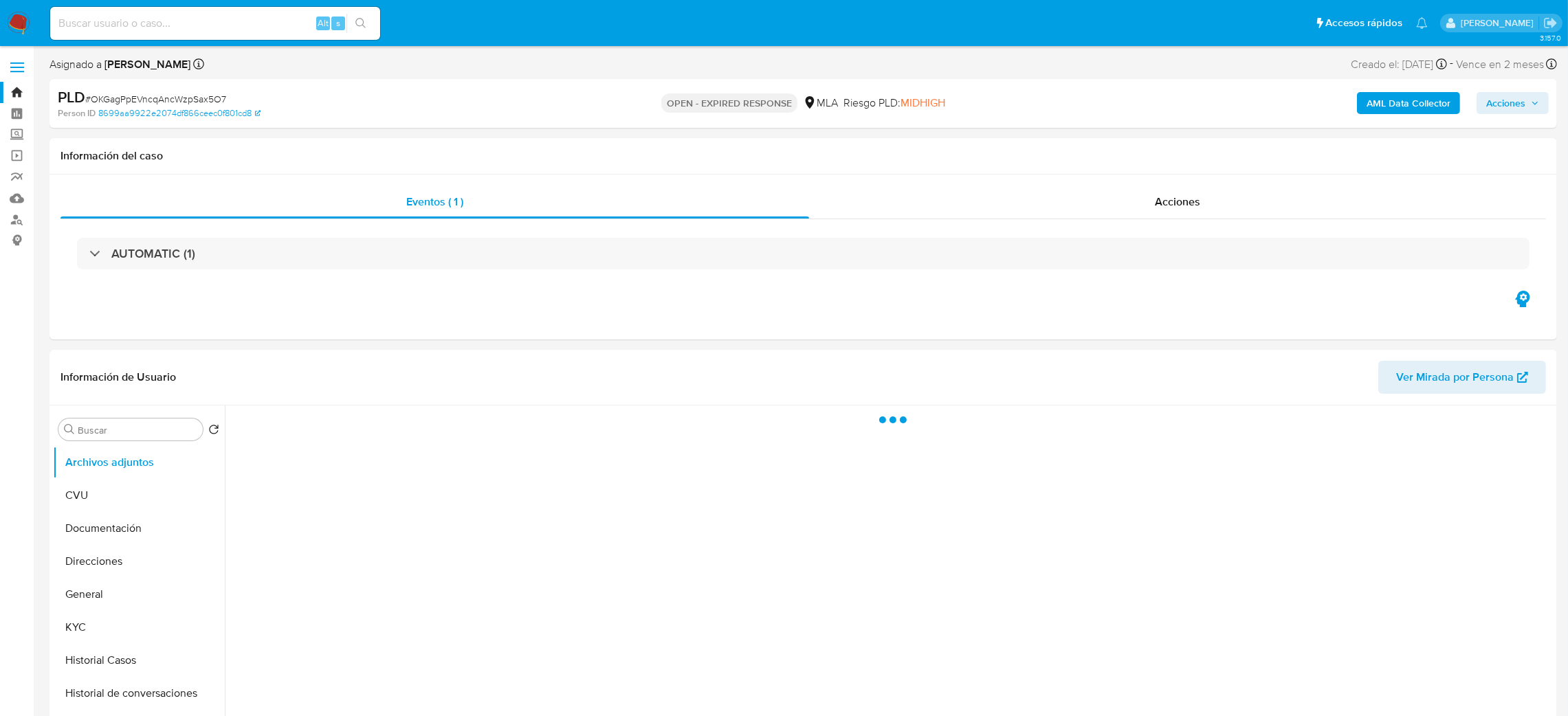
click at [194, 97] on span "# OKGagPpEVncqAncWzpSax5O7" at bounding box center [155, 98] width 141 height 13
copy span "OKGagPpEVncqAncWzpSax5O7"
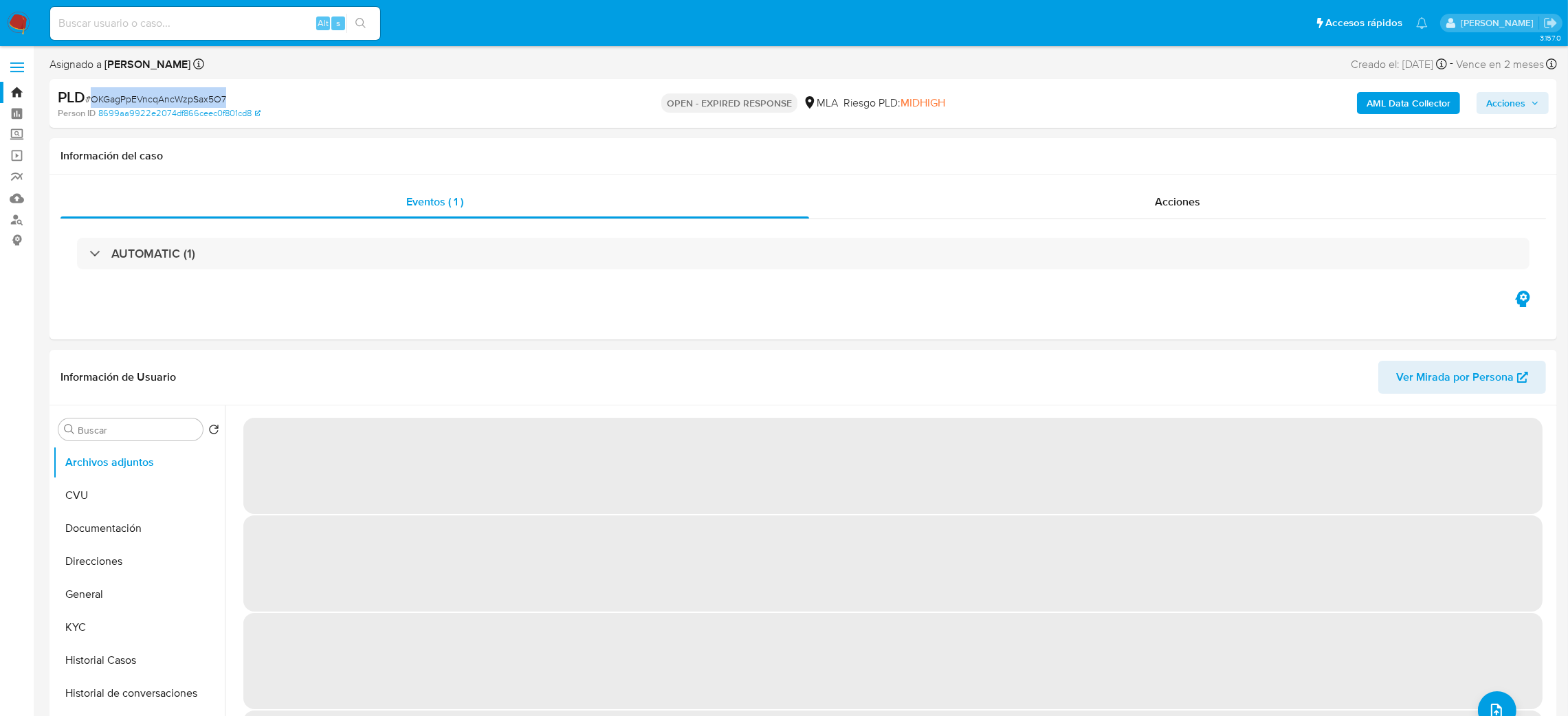
click at [12, 28] on img at bounding box center [19, 24] width 24 height 24
select select "10"
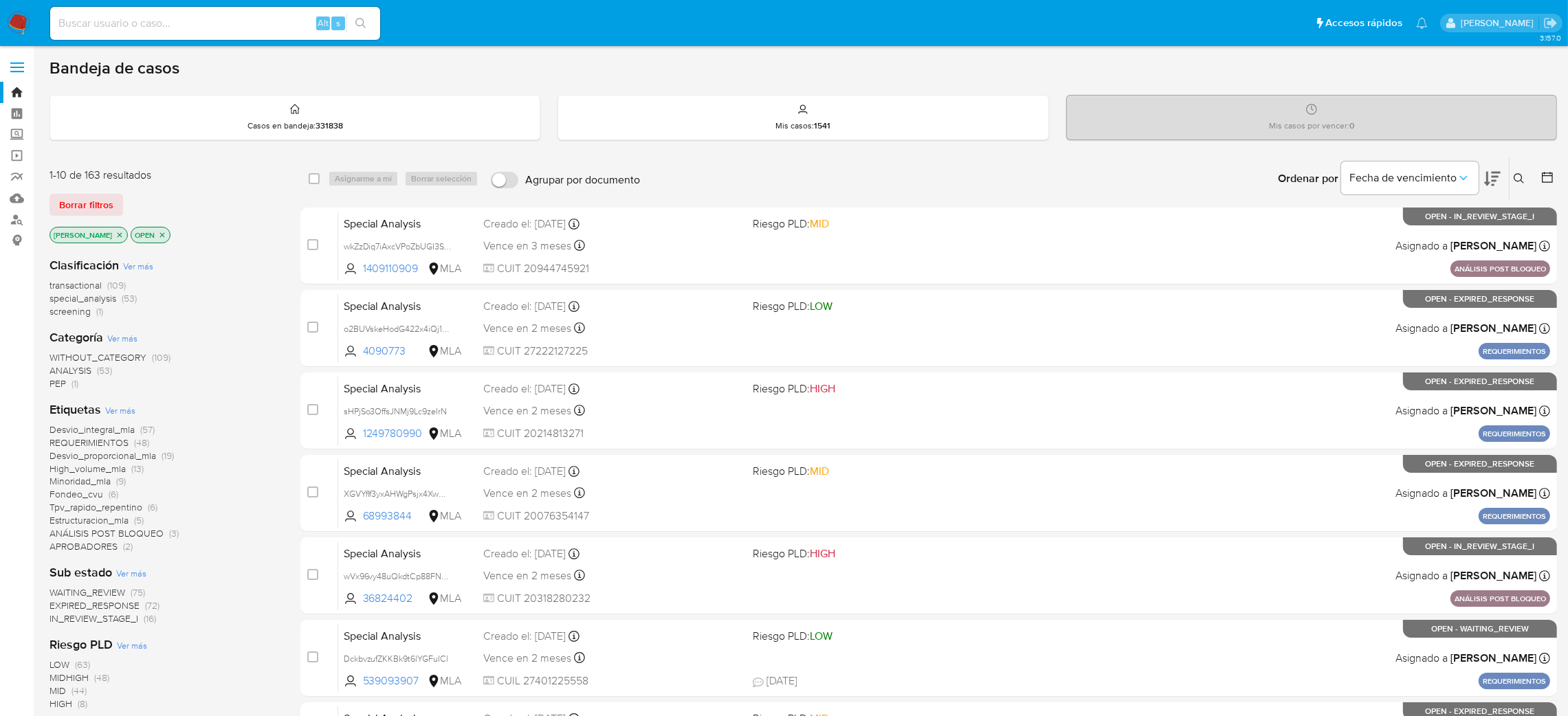
click at [1517, 171] on button at bounding box center [1520, 178] width 23 height 17
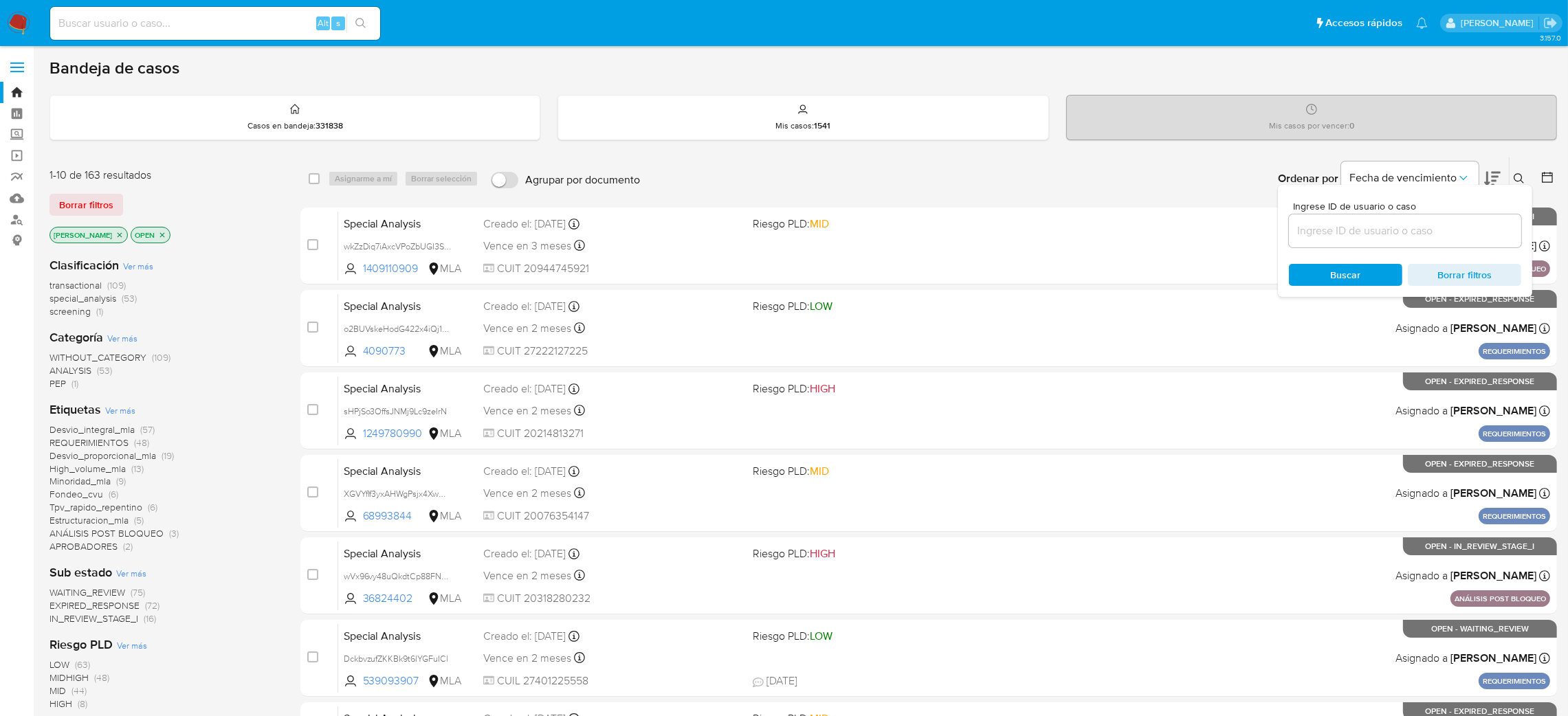
click at [1437, 228] on input at bounding box center [1404, 230] width 232 height 18
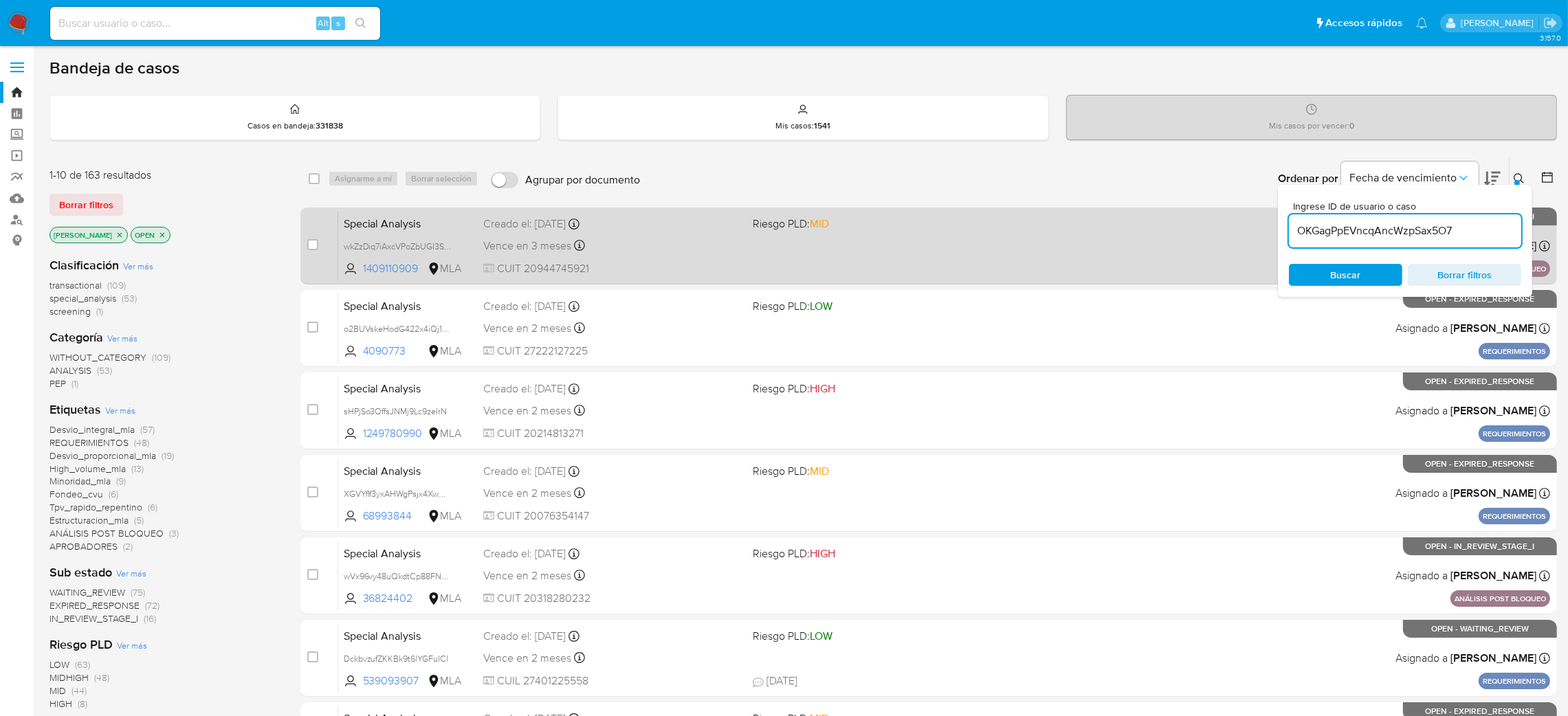
type input "OKGagPpEVncqAncWzpSax5O7"
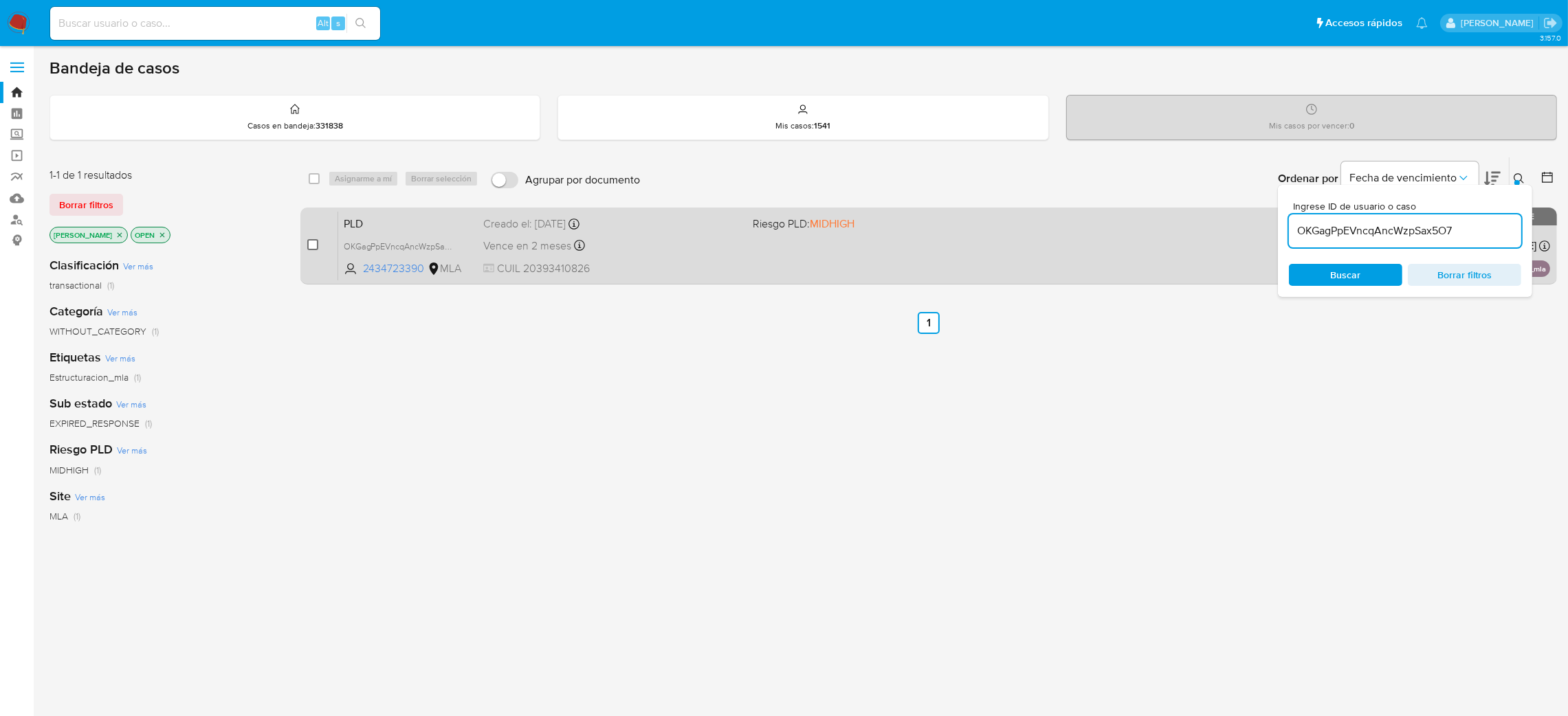
click at [317, 242] on input "checkbox" at bounding box center [313, 244] width 11 height 11
checkbox input "true"
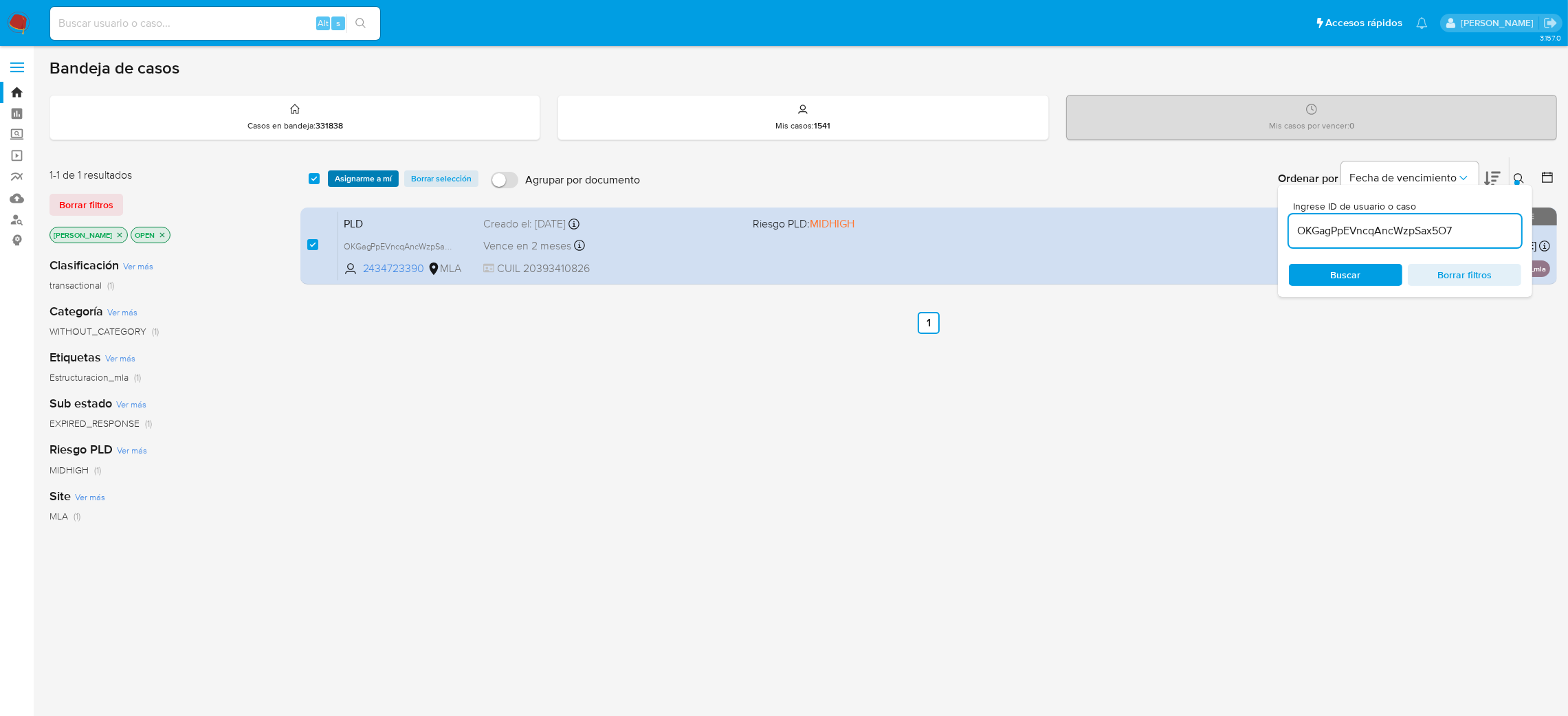
click at [361, 172] on span "Asignarme a mí" at bounding box center [363, 178] width 57 height 13
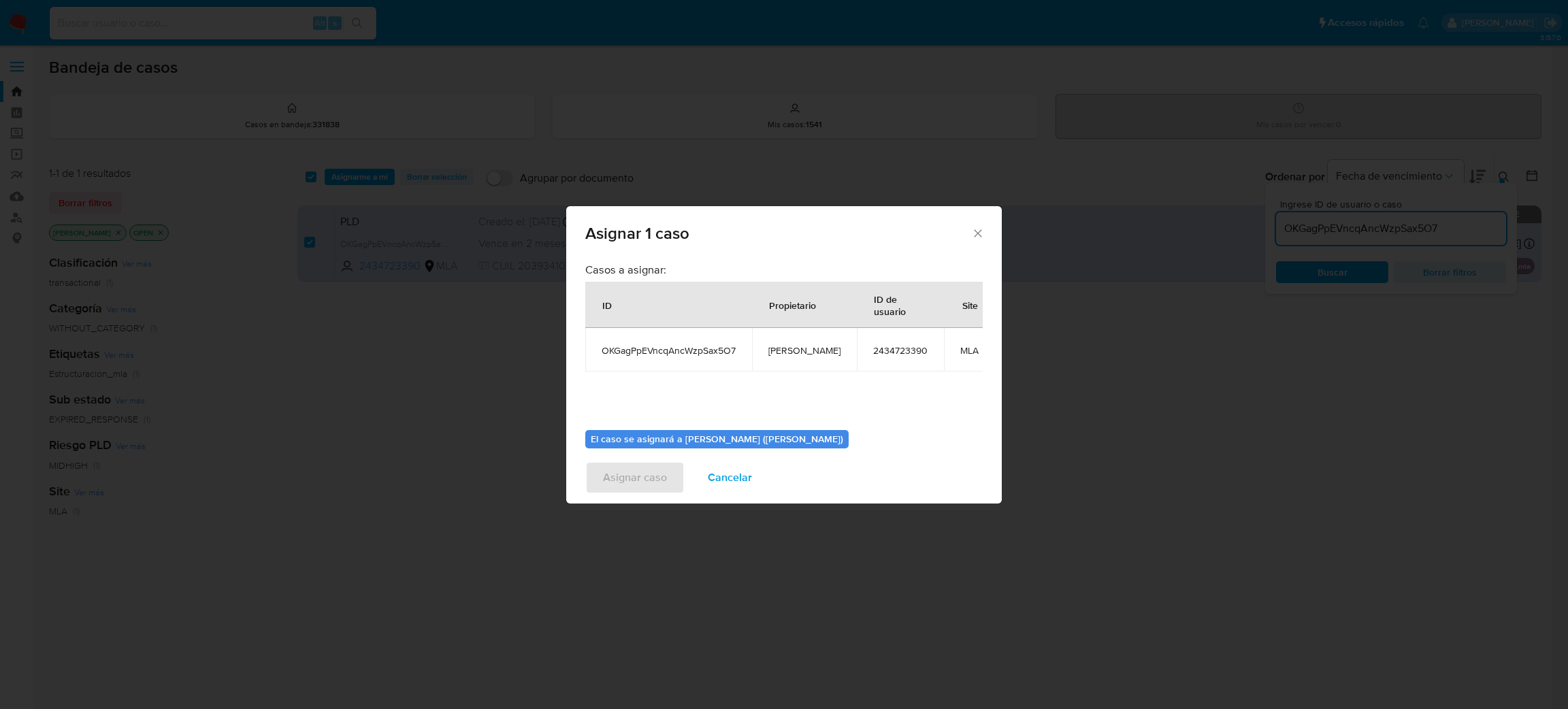
click at [785, 353] on span "[PERSON_NAME]" at bounding box center [804, 350] width 72 height 12
copy span "[PERSON_NAME]"
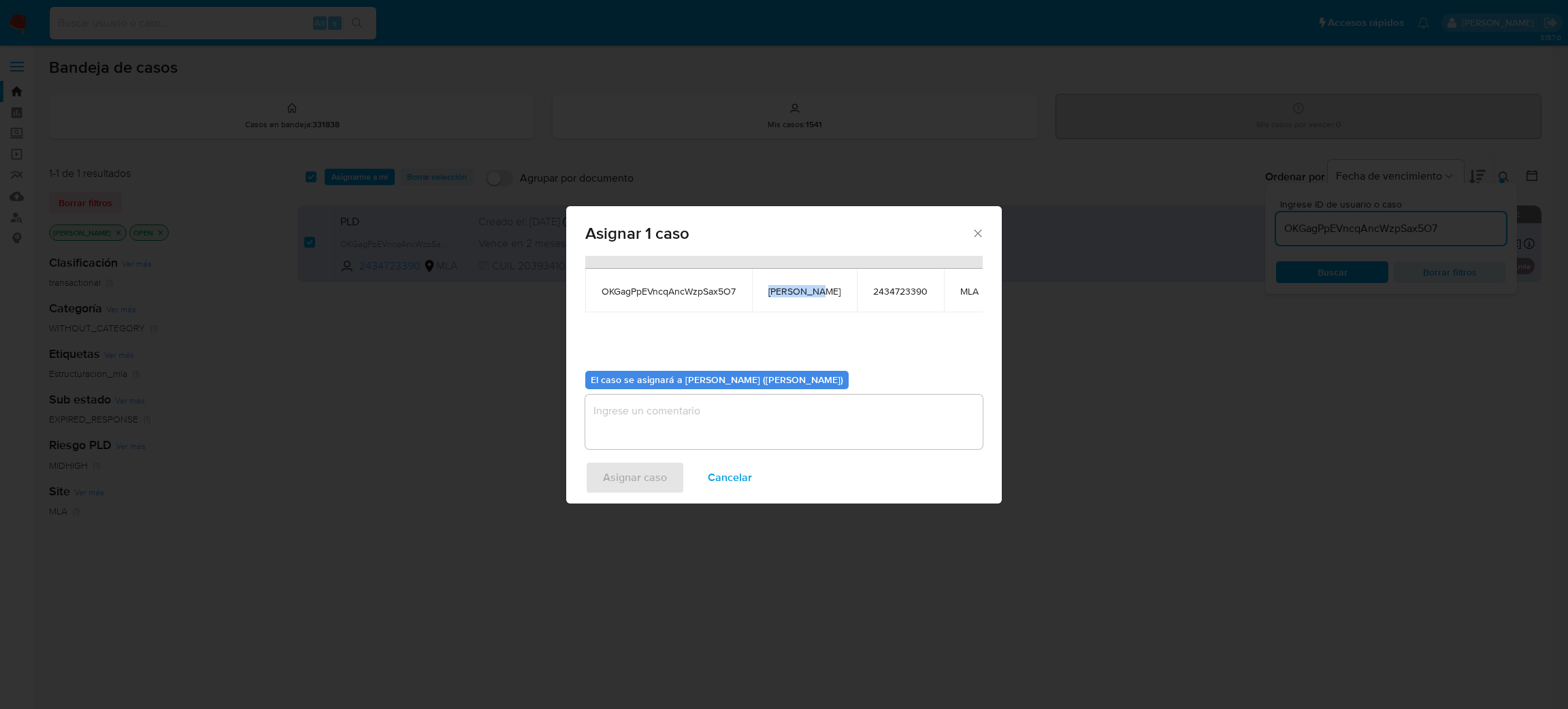
scroll to position [85, 0]
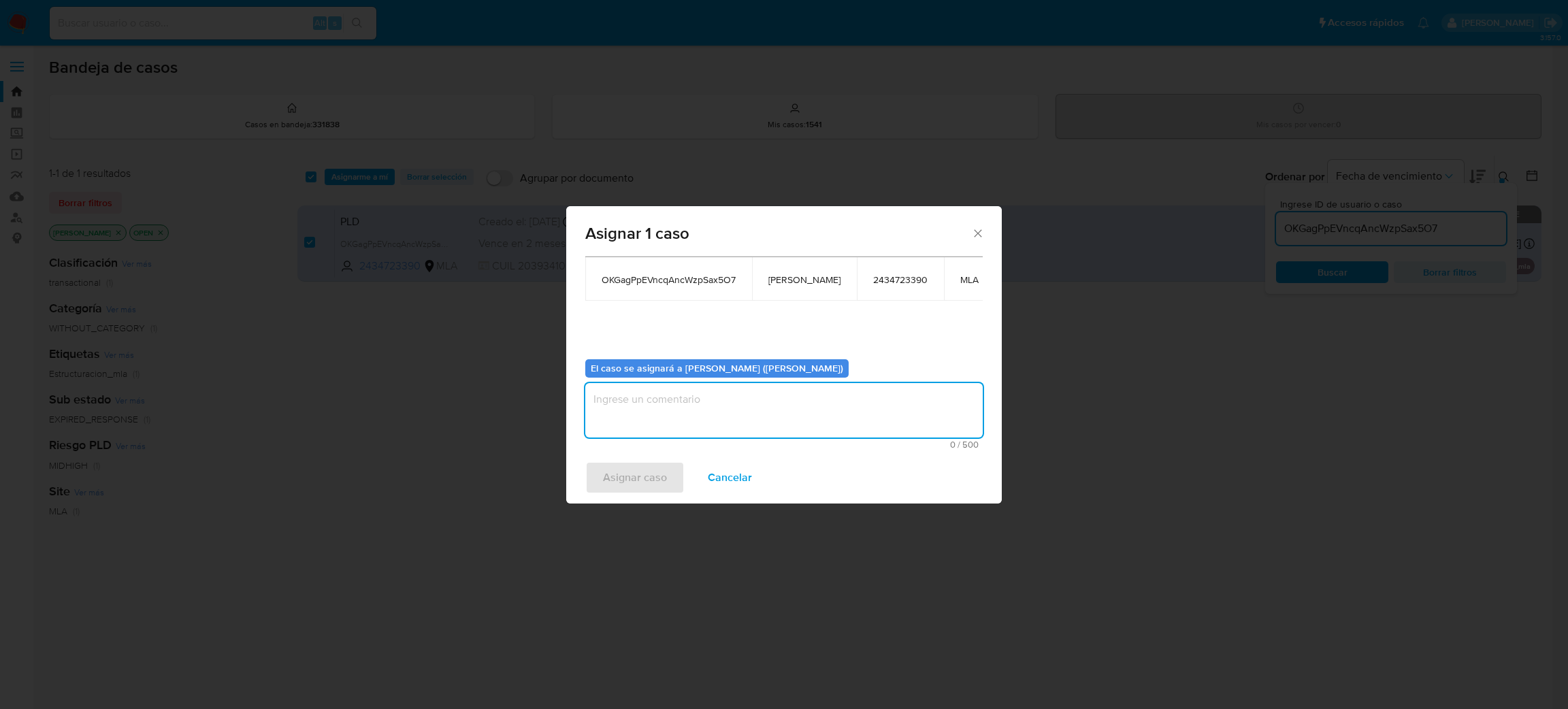
click at [663, 395] on textarea "assign-modal" at bounding box center [784, 410] width 397 height 54
paste textarea "[PERSON_NAME]"
type textarea "[PERSON_NAME]"
click at [638, 472] on span "Asignar caso" at bounding box center [635, 477] width 64 height 30
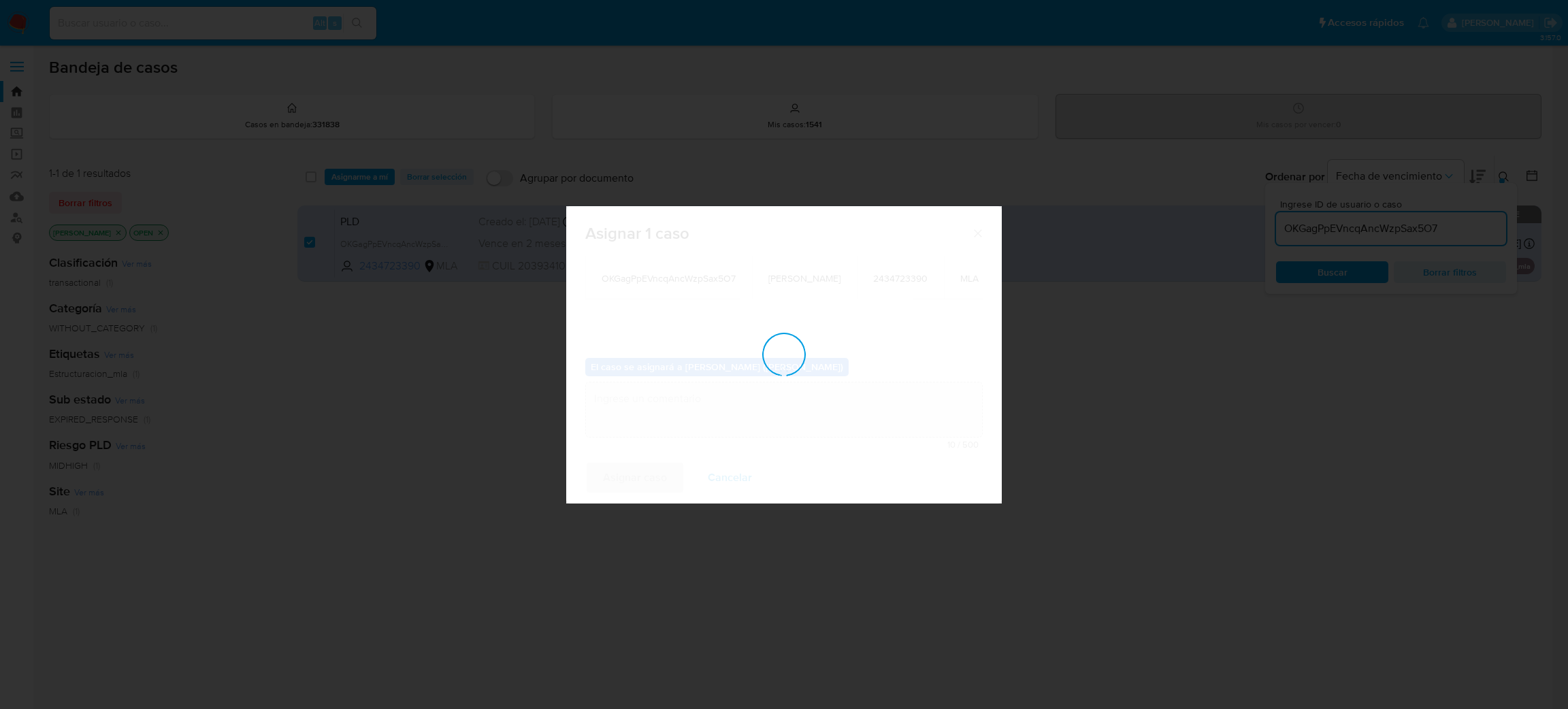
checkbox input "false"
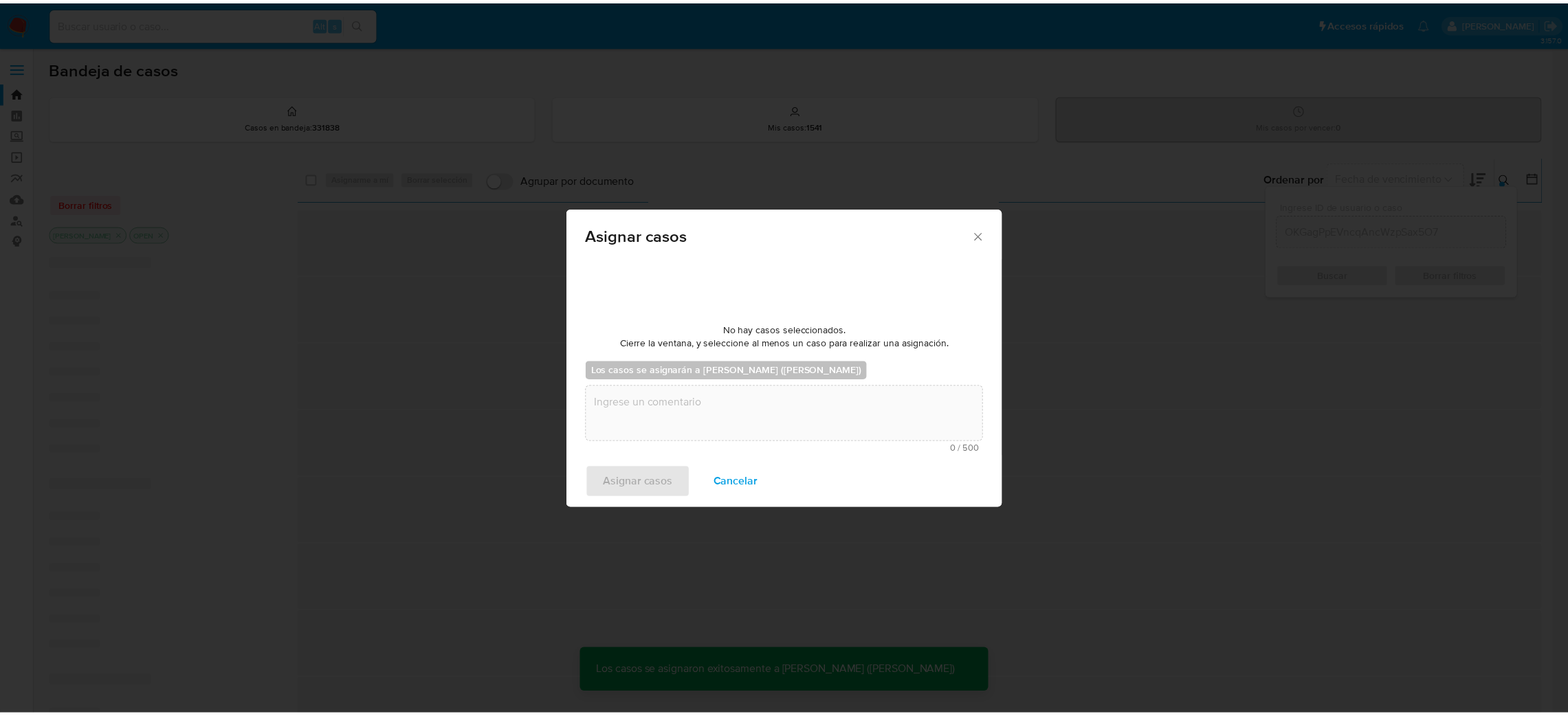
scroll to position [83, 0]
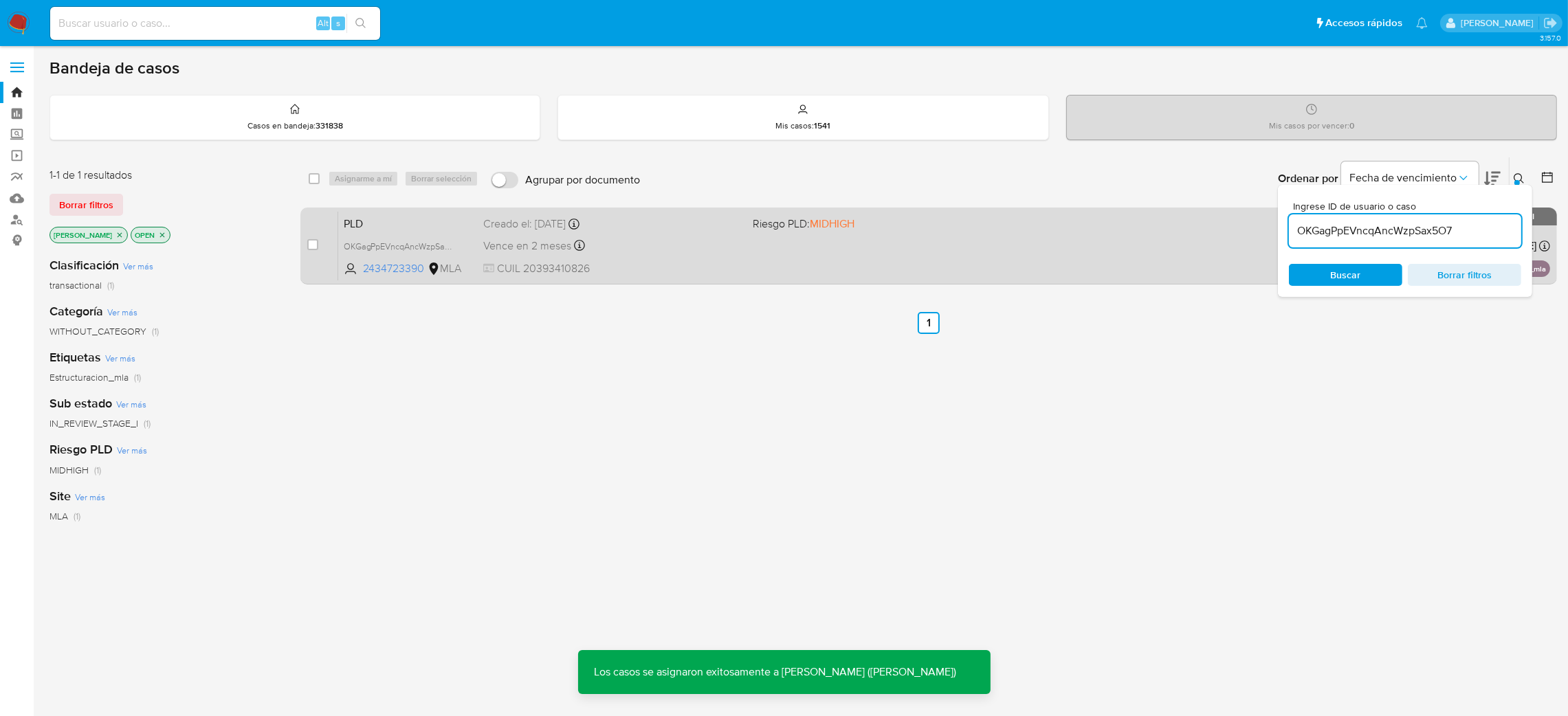
click at [451, 218] on span "PLD" at bounding box center [408, 222] width 129 height 18
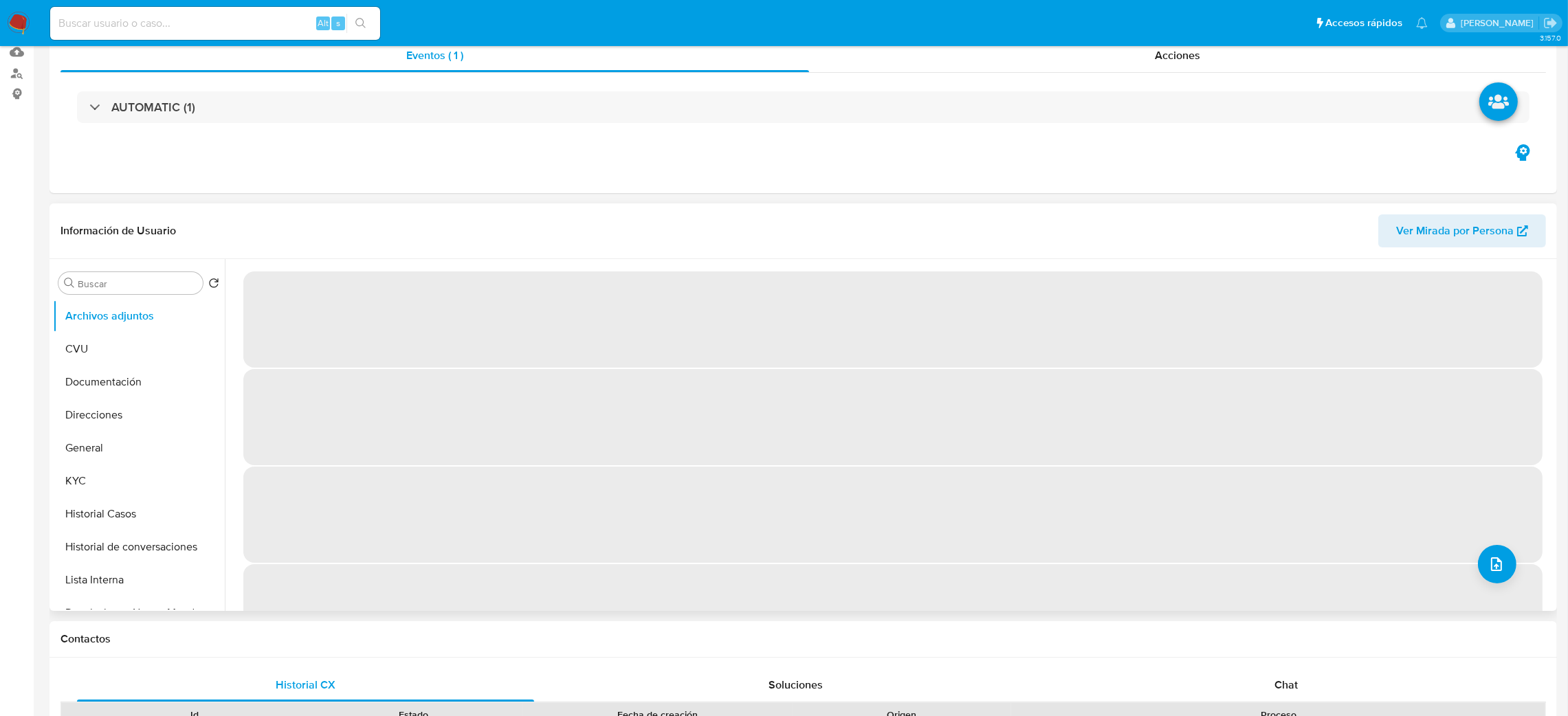
select select "10"
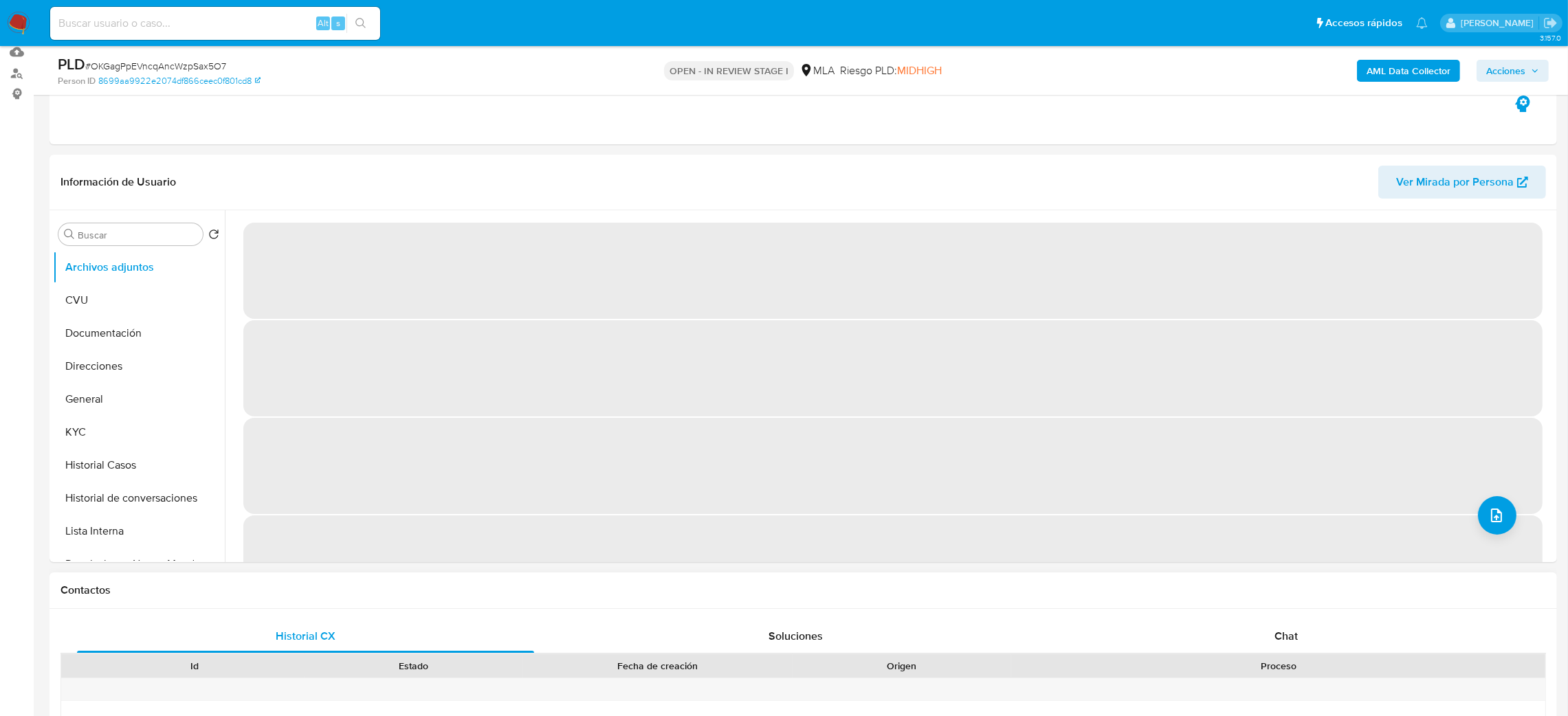
scroll to position [206, 0]
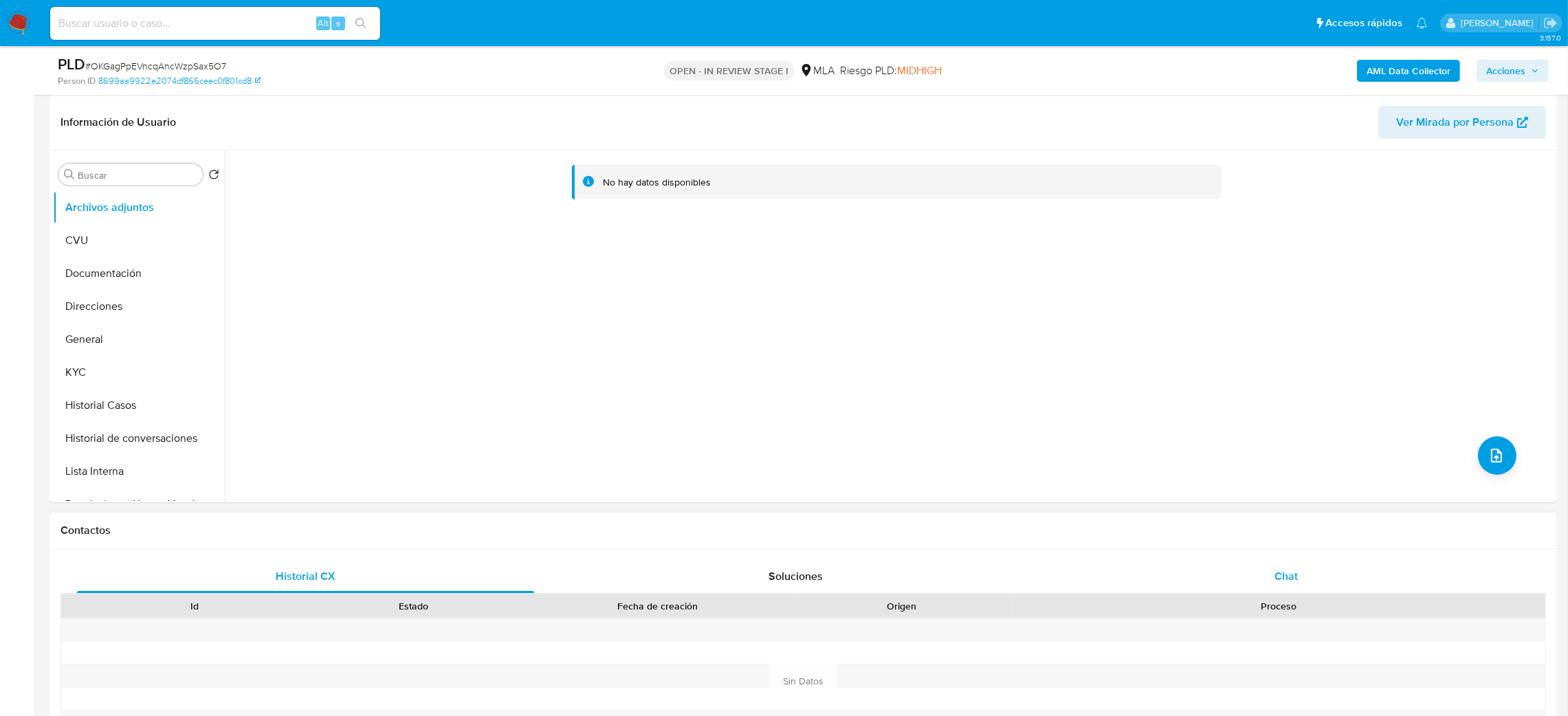
click at [1268, 584] on div "Chat" at bounding box center [1285, 576] width 457 height 33
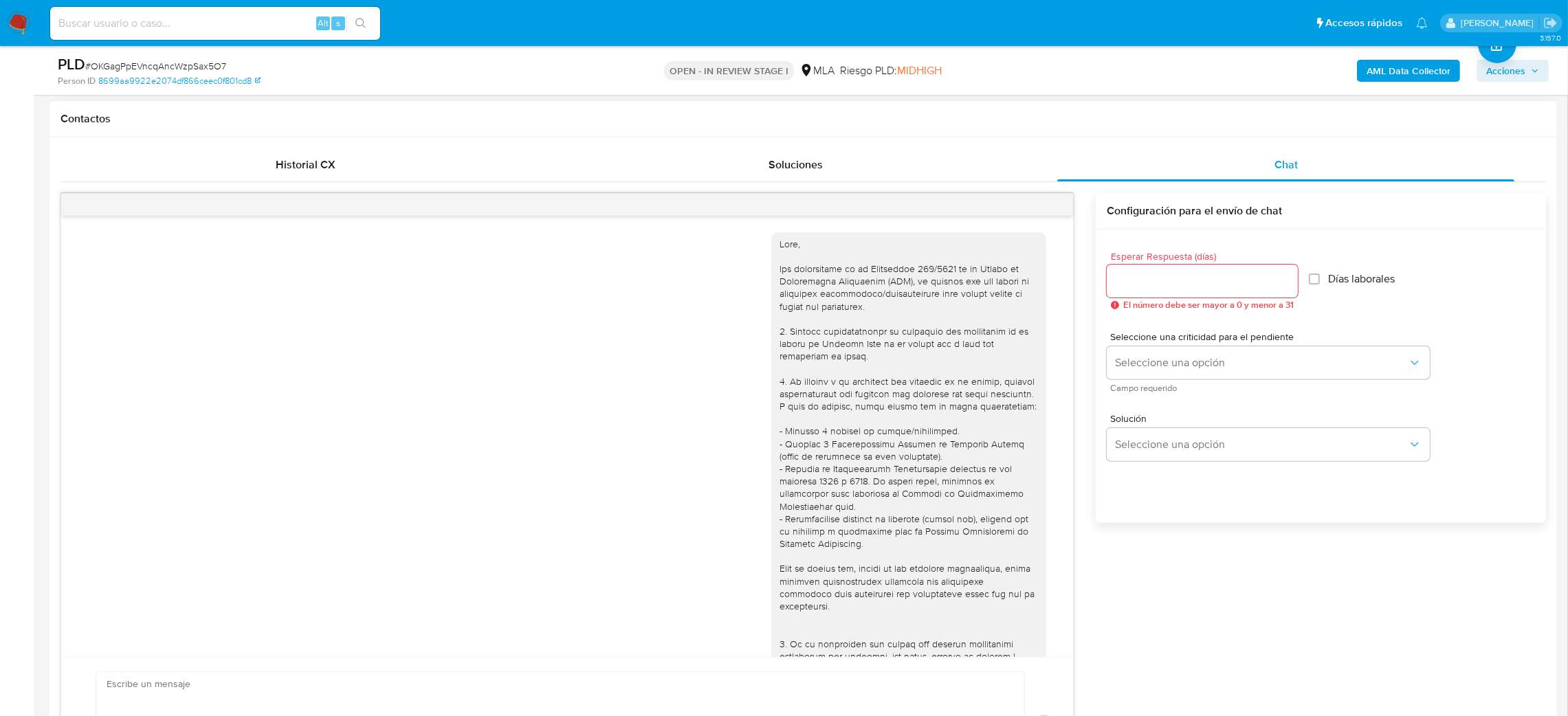
scroll to position [640, 0]
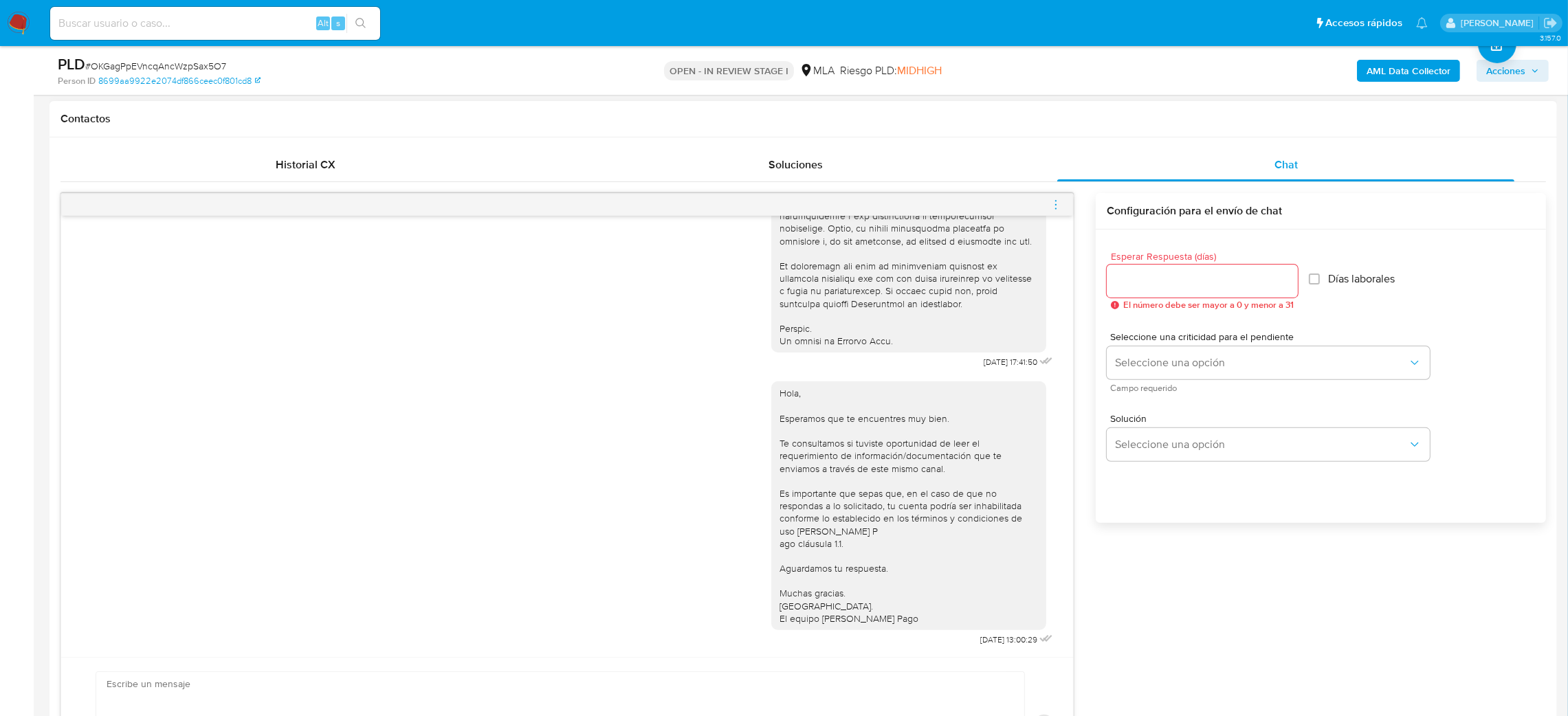
click at [1051, 199] on icon "menu-action" at bounding box center [1056, 205] width 13 height 13
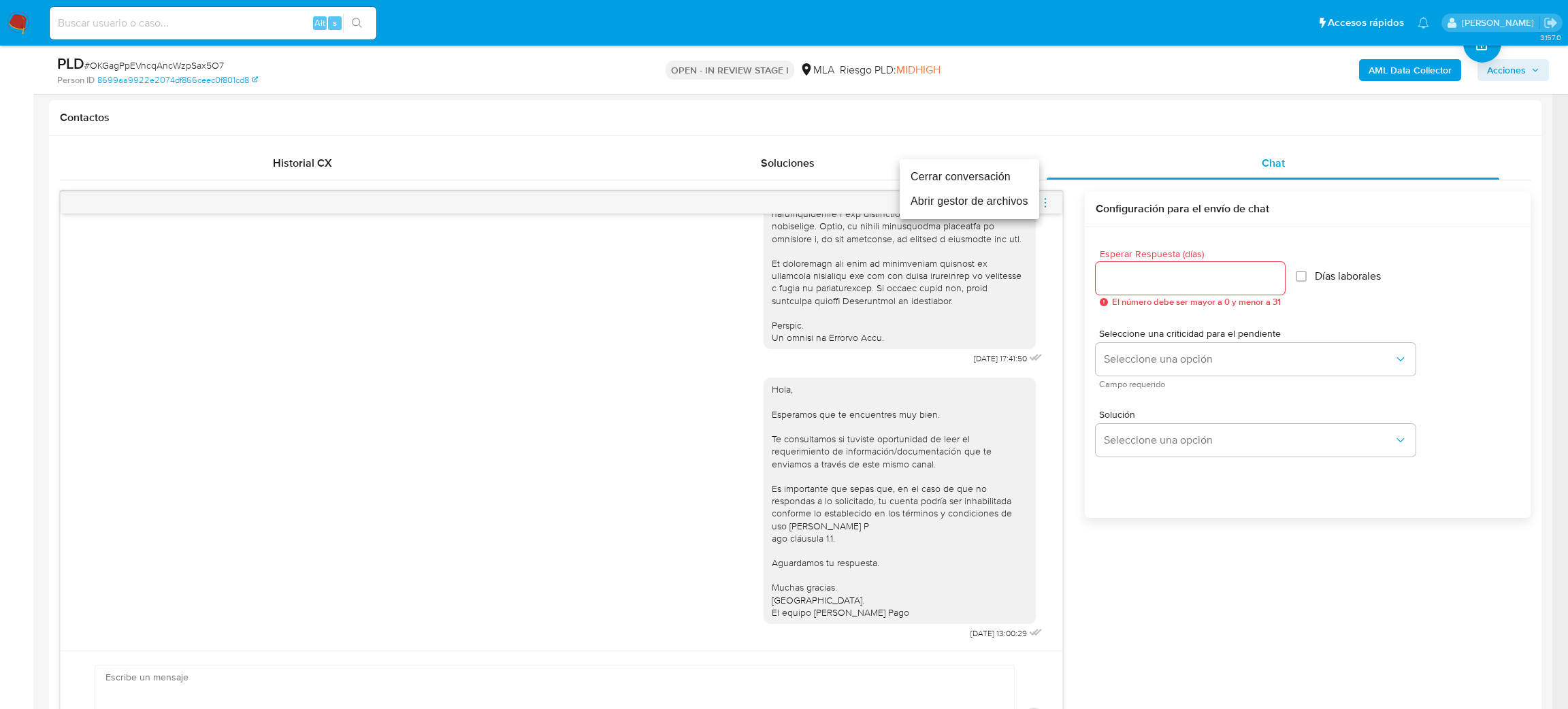
click at [974, 167] on li "Cerrar conversación" at bounding box center [969, 177] width 139 height 24
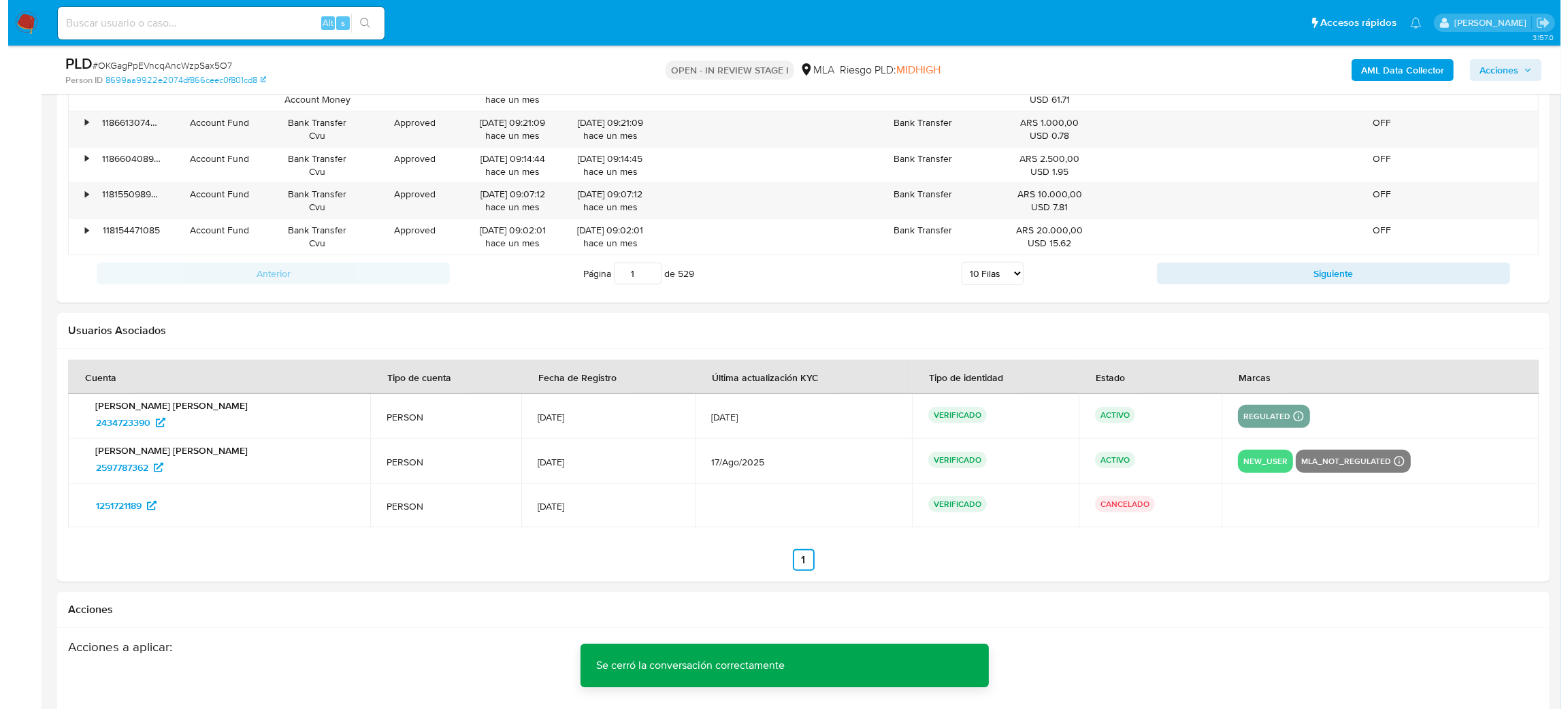
scroll to position [2487, 0]
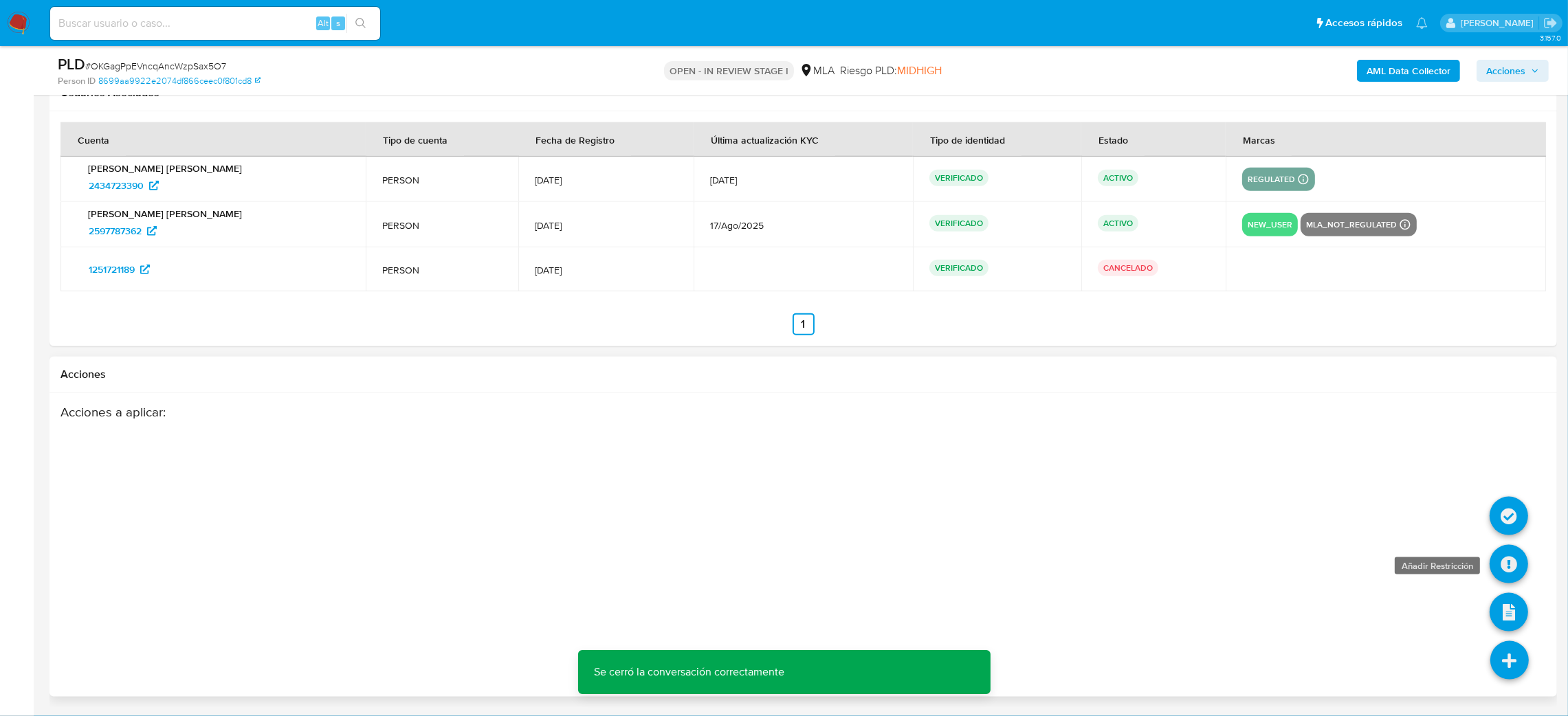
click at [1511, 564] on icon at bounding box center [1508, 564] width 39 height 39
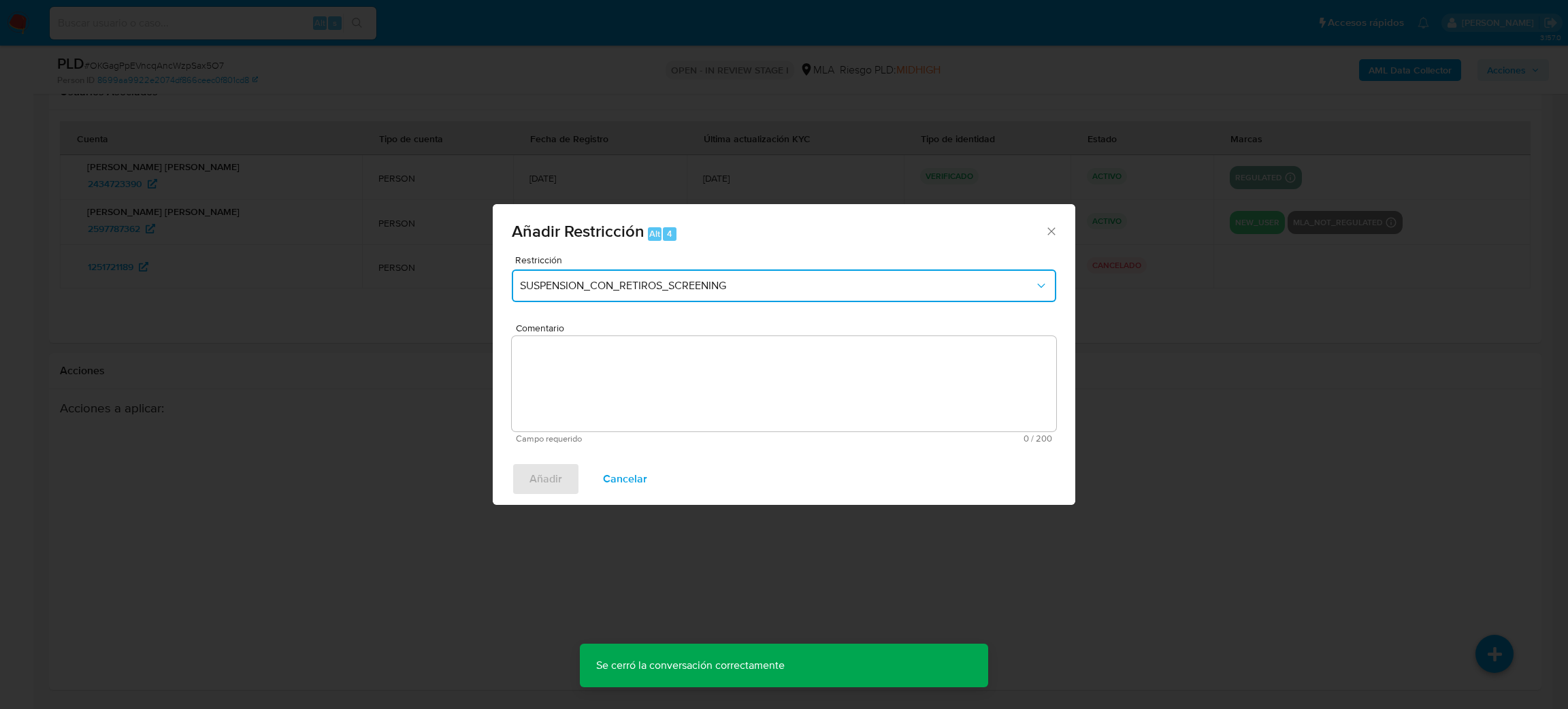
click at [620, 288] on span "SUSPENSION_CON_RETIROS_SCREENING" at bounding box center [777, 285] width 515 height 13
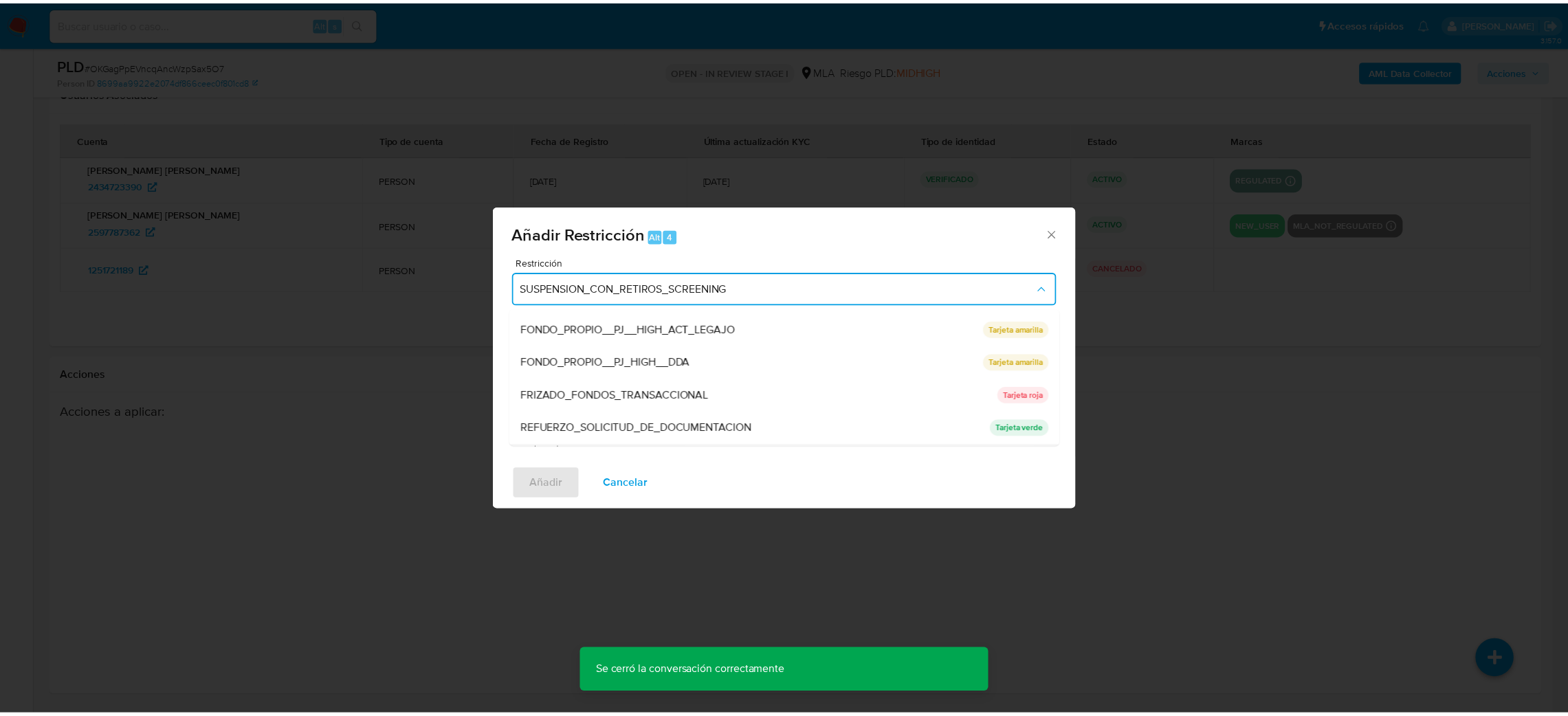
scroll to position [291, 0]
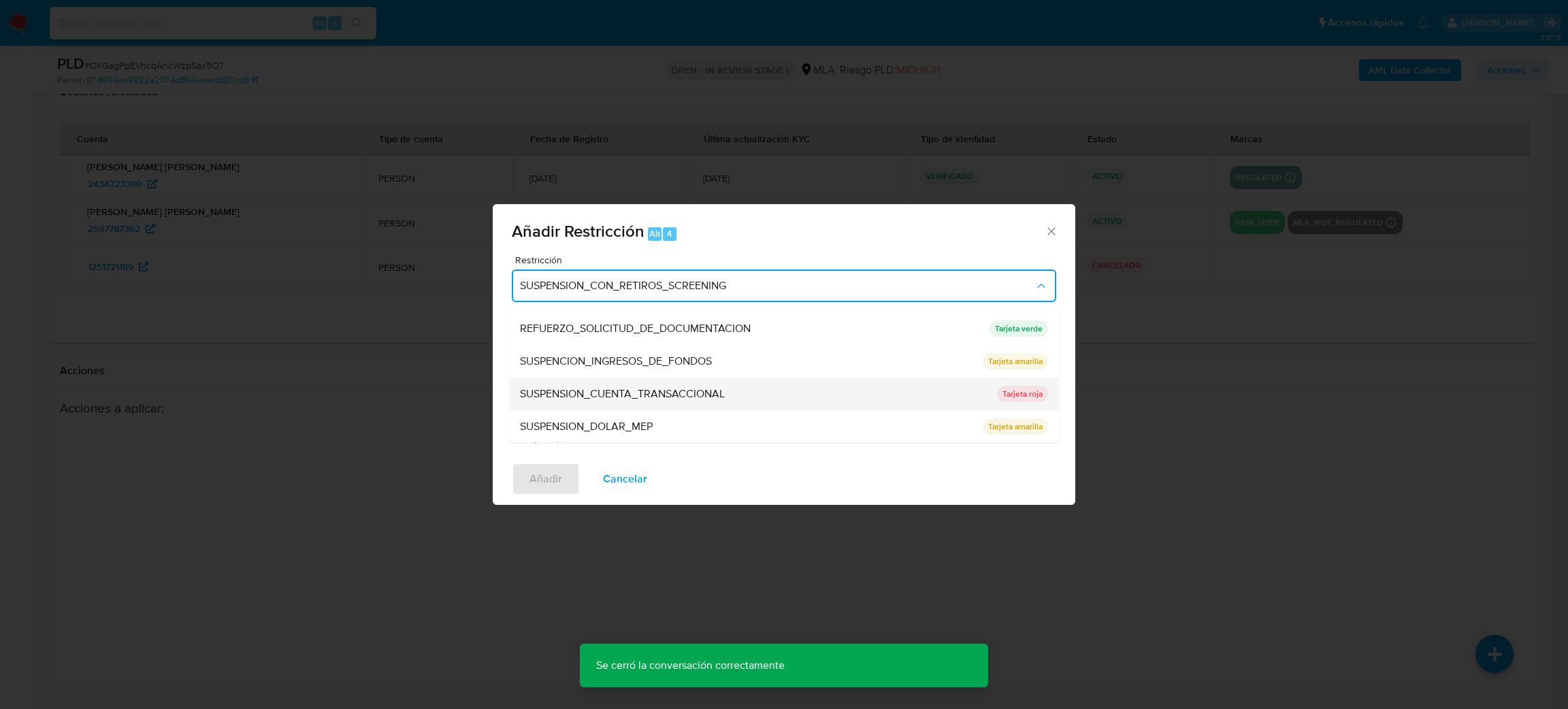
click at [596, 393] on span "SUSPENSION_CUENTA_TRANSACCIONAL" at bounding box center [622, 393] width 205 height 13
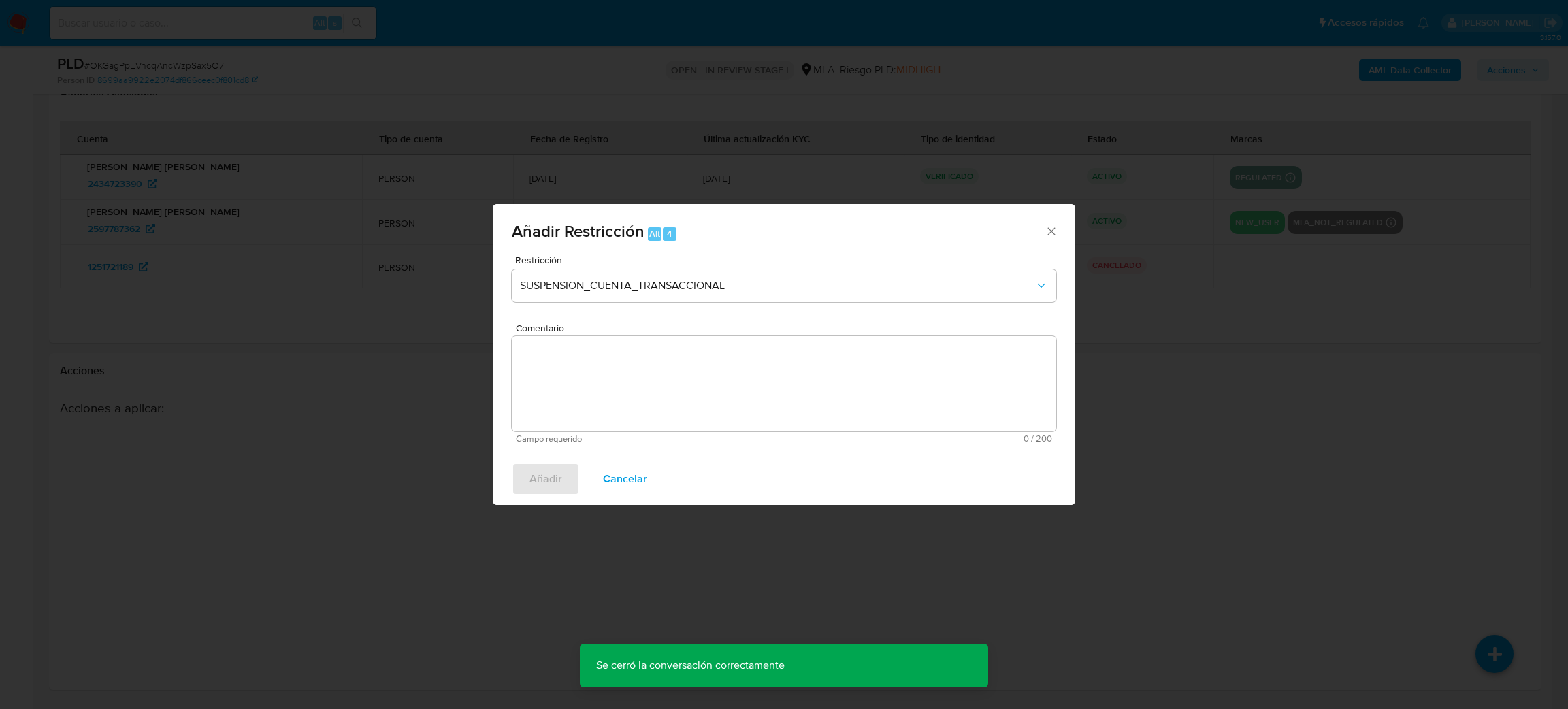
click at [596, 393] on textarea "Comentario" at bounding box center [783, 384] width 544 height 95
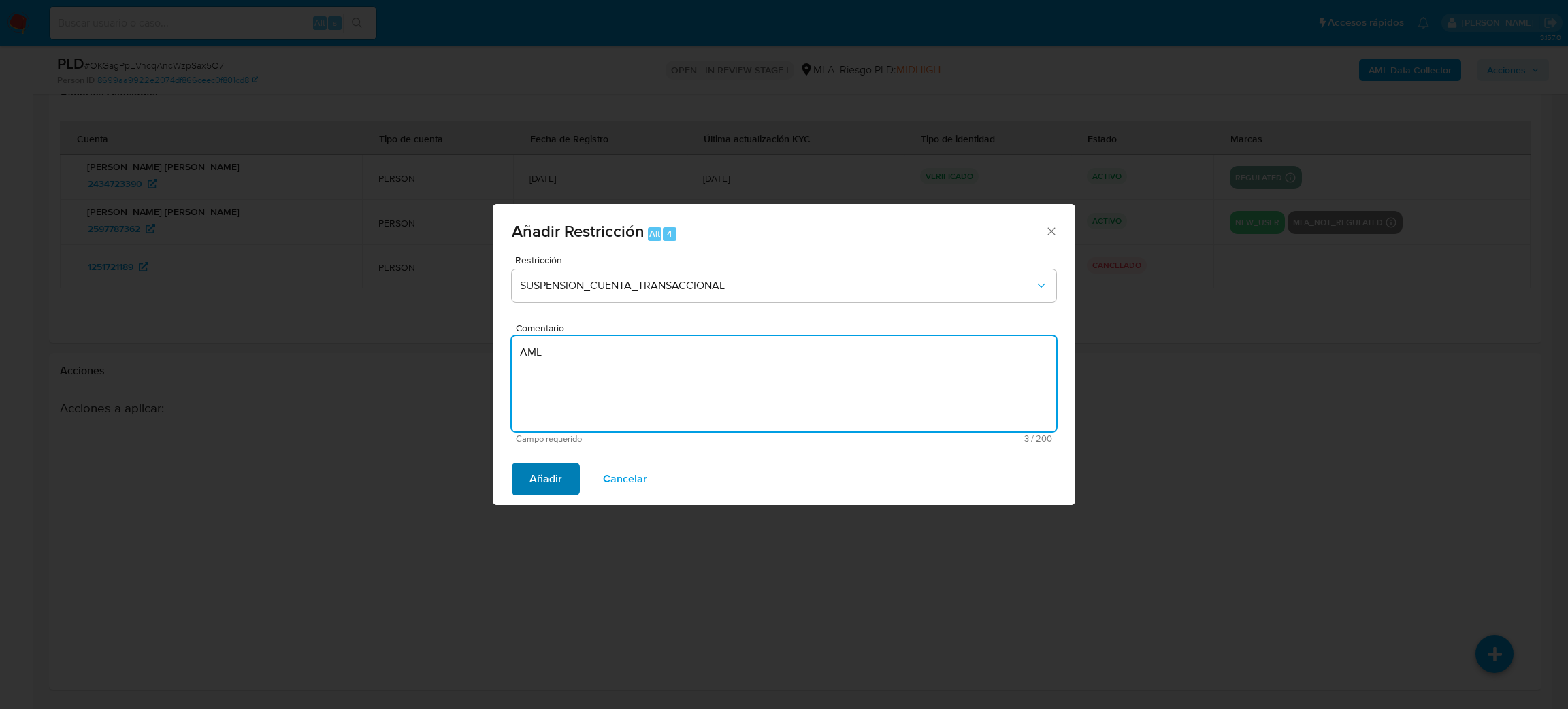
type textarea "AML"
drag, startPoint x: 526, startPoint y: 473, endPoint x: 545, endPoint y: 472, distance: 19.0
click at [526, 472] on button "Añadir" at bounding box center [545, 479] width 68 height 33
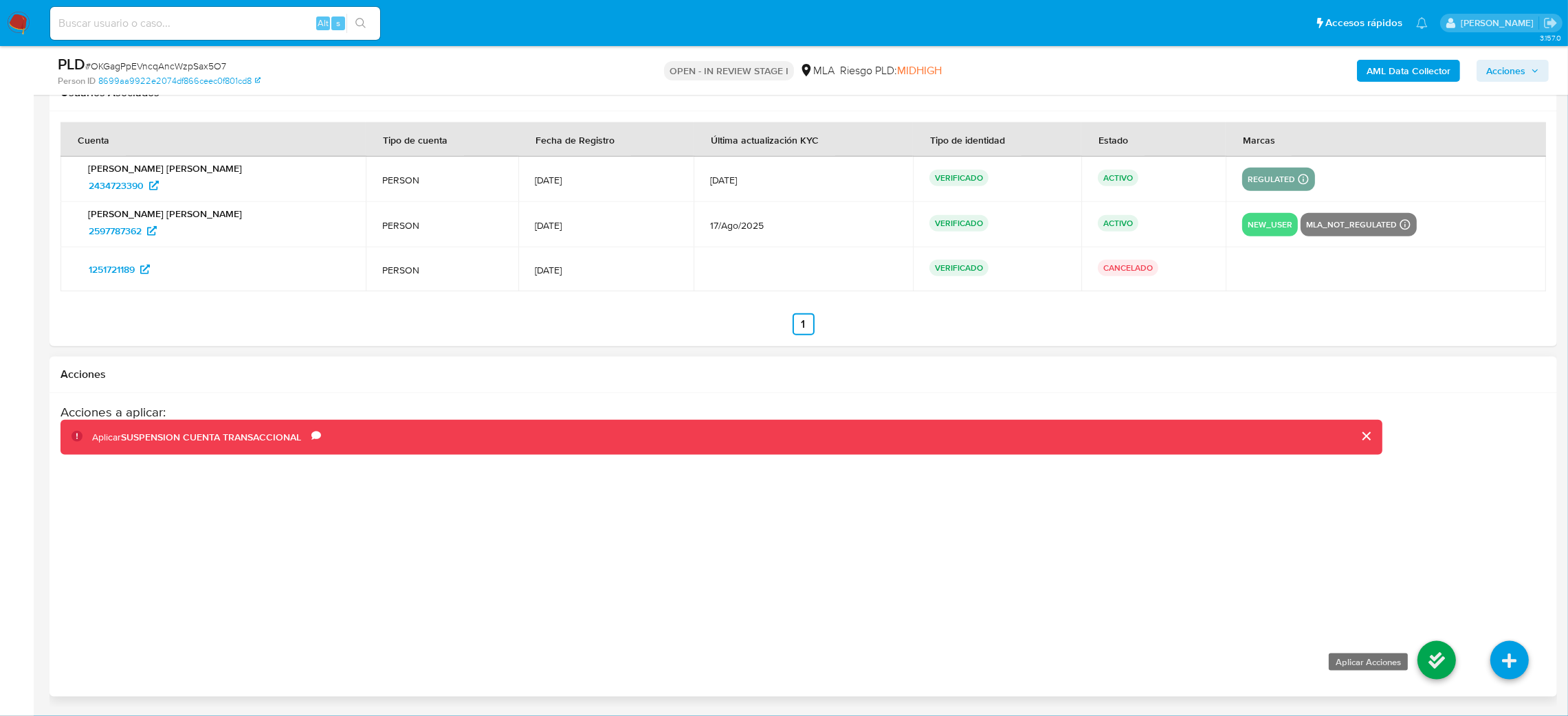
click at [1426, 645] on icon at bounding box center [1436, 659] width 39 height 39
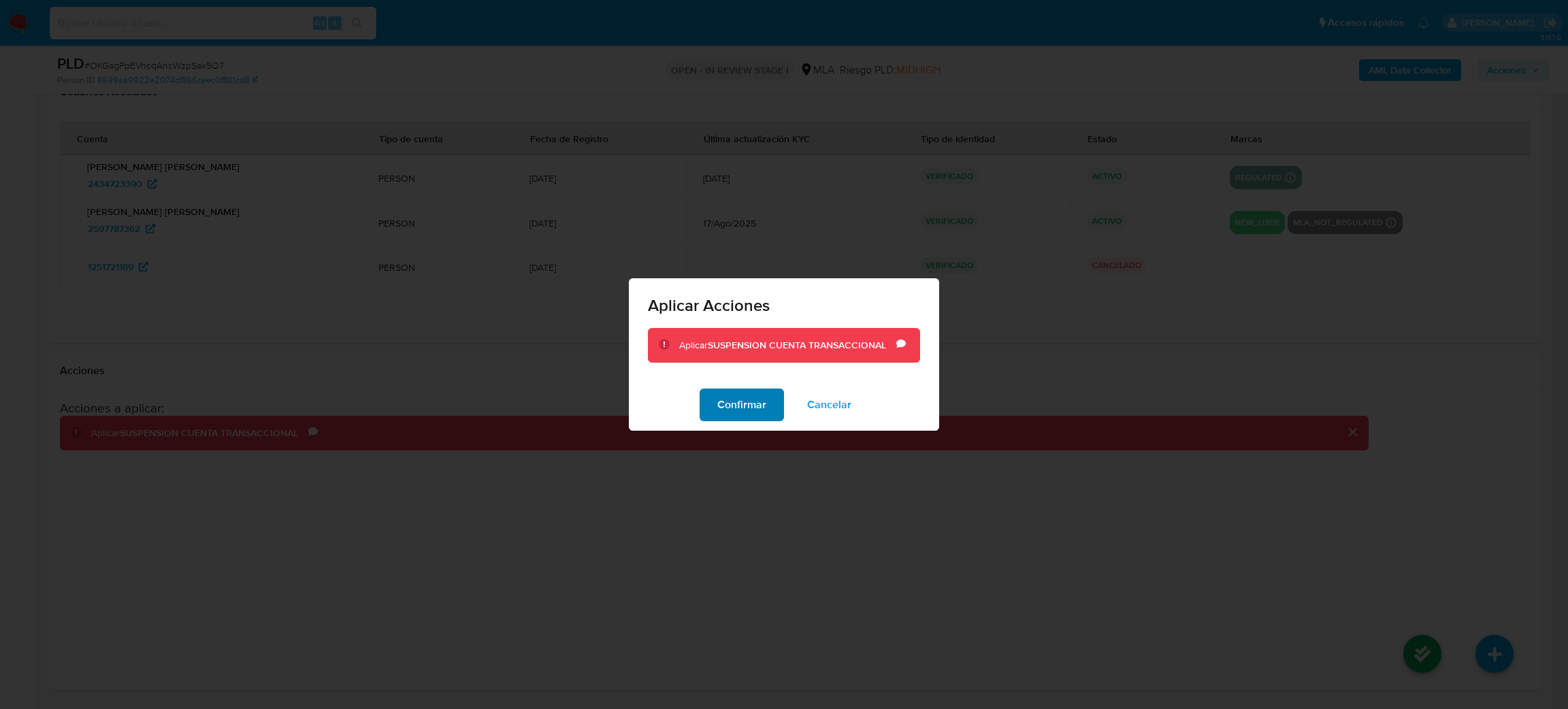
click at [730, 398] on span "Confirmar" at bounding box center [741, 405] width 49 height 30
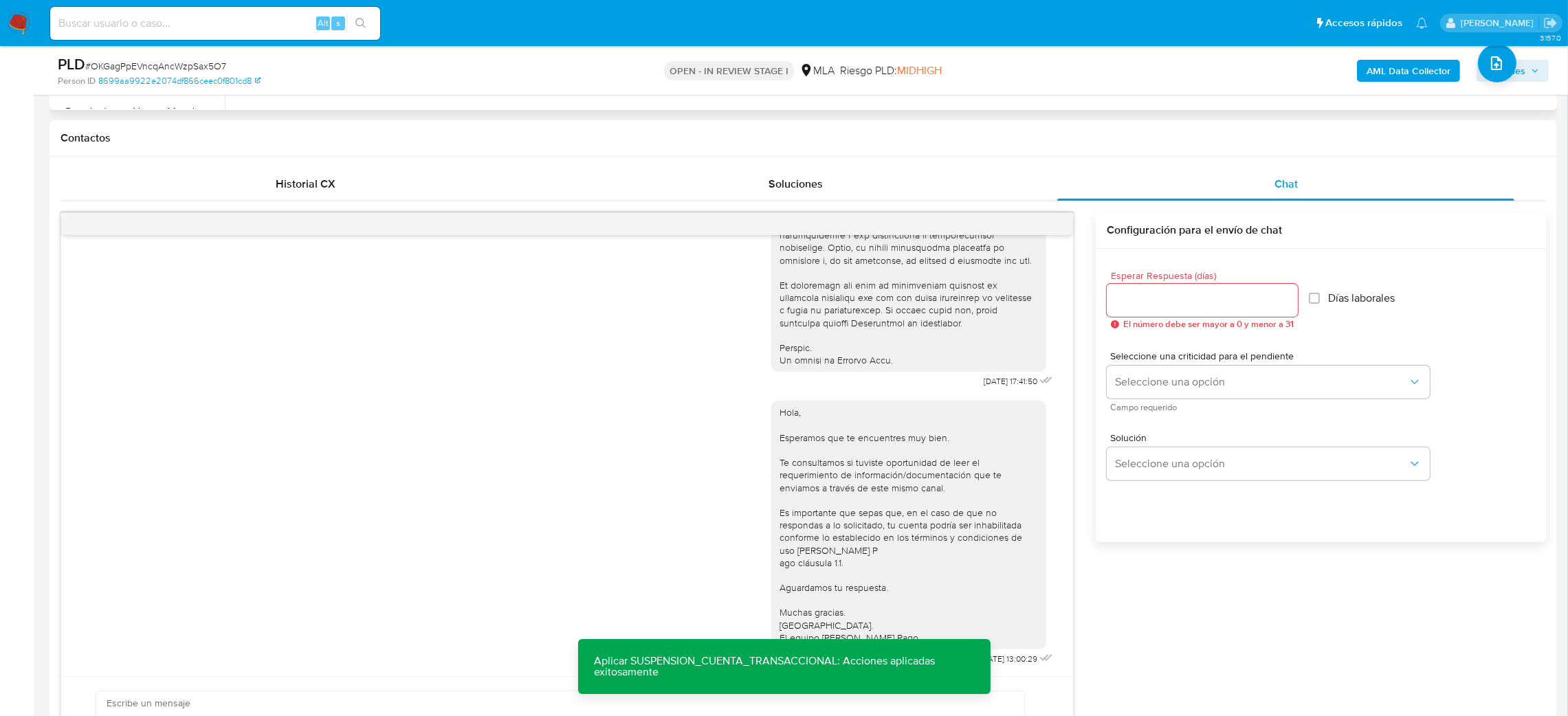
scroll to position [450, 0]
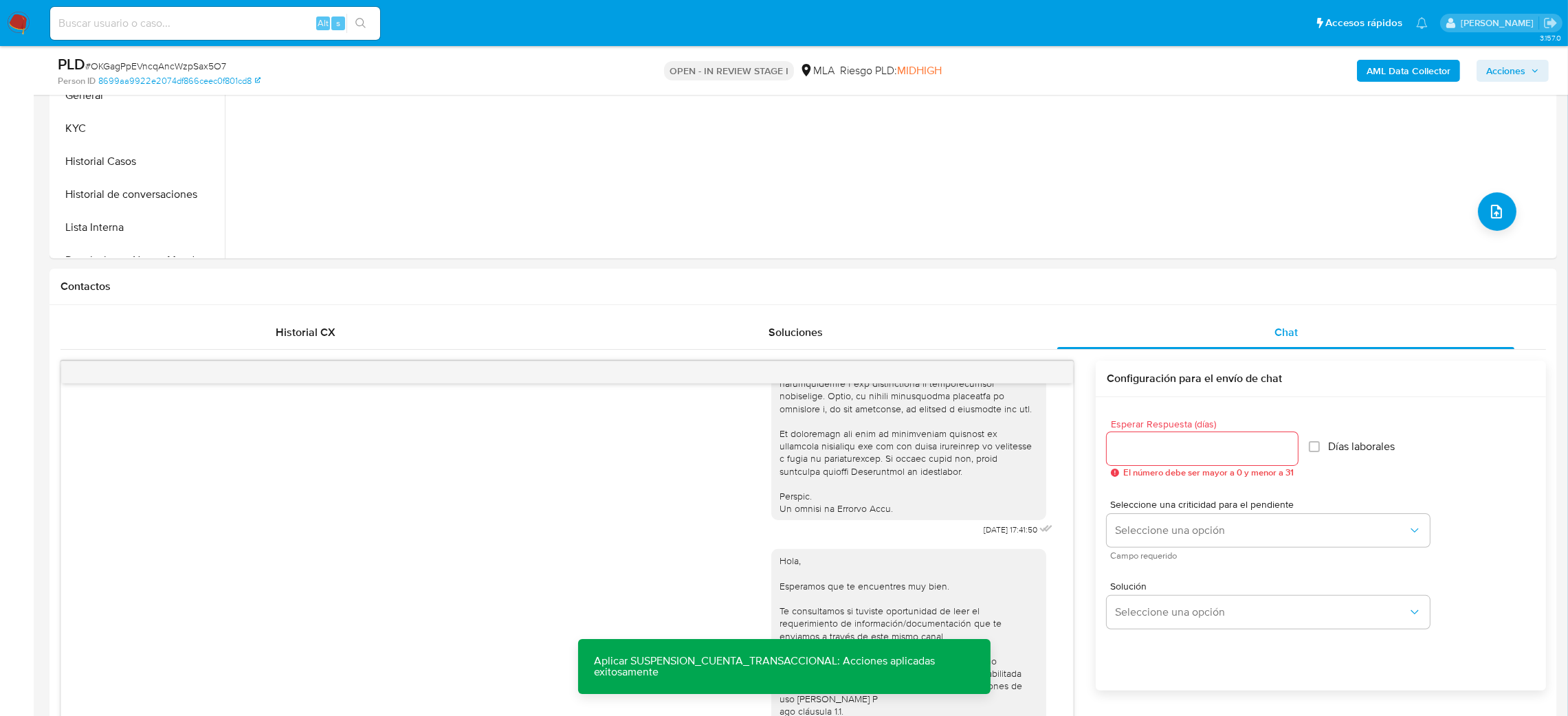
click at [1385, 68] on b "AML Data Collector" at bounding box center [1408, 71] width 84 height 22
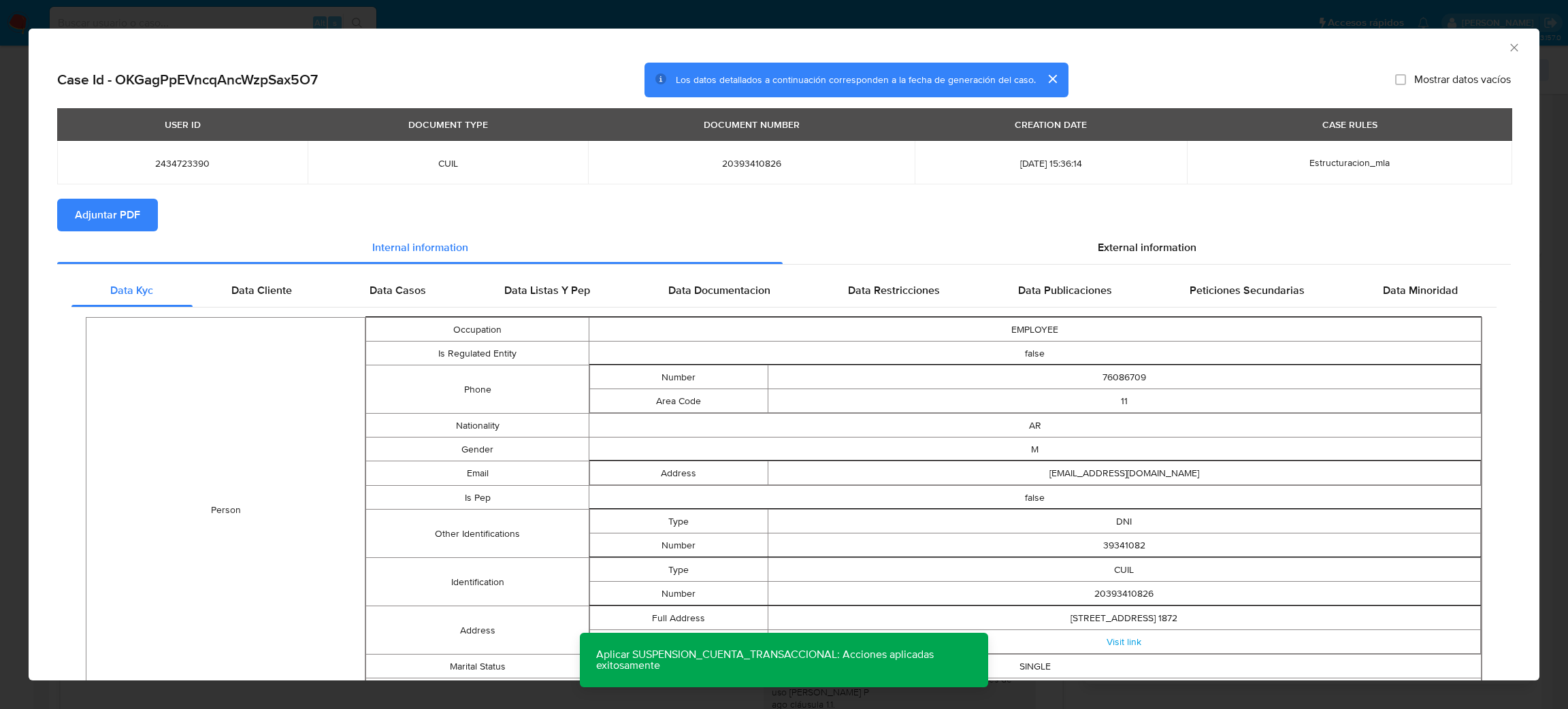
click at [137, 211] on span "Adjuntar PDF" at bounding box center [107, 215] width 65 height 30
click at [1507, 48] on icon "Cerrar ventana" at bounding box center [1514, 47] width 13 height 13
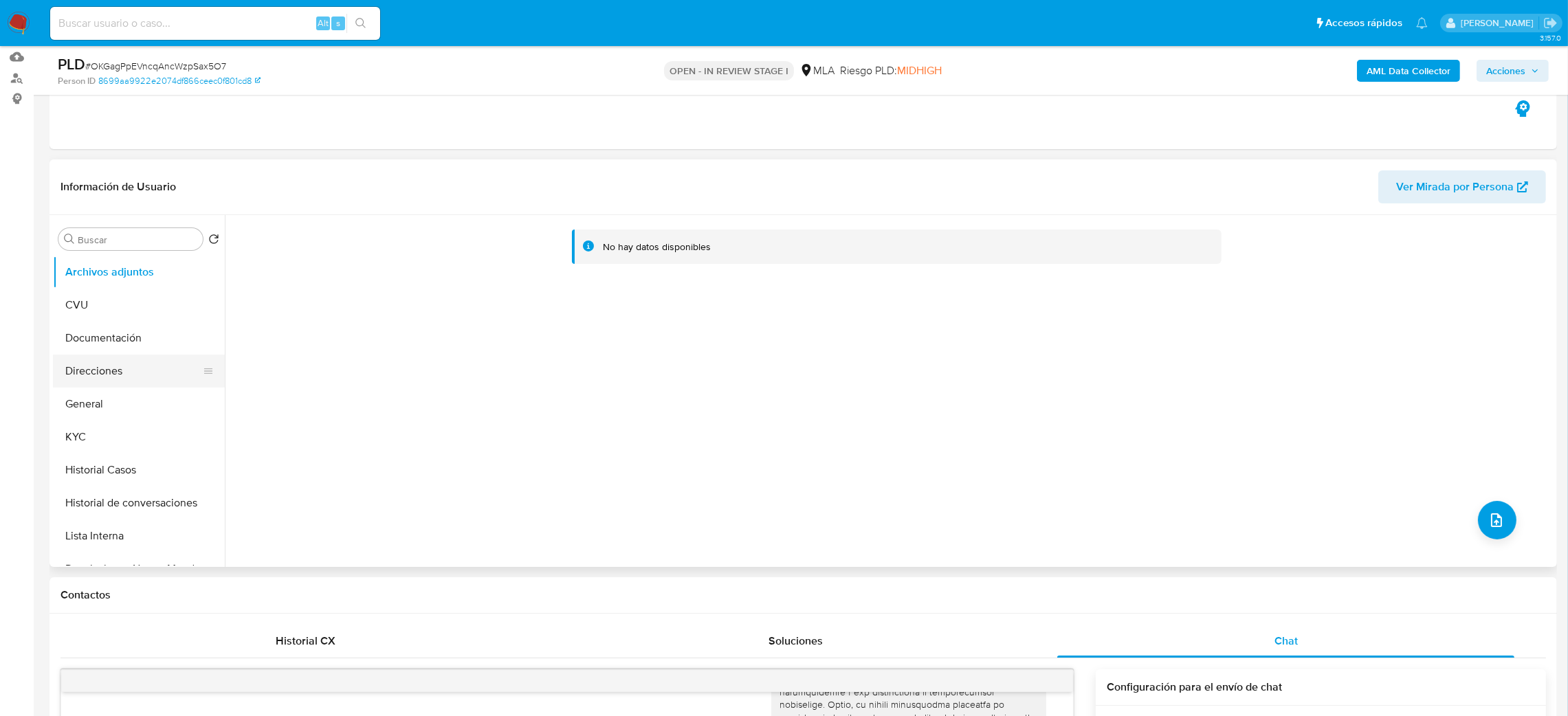
scroll to position [141, 0]
click at [94, 404] on button "General" at bounding box center [133, 405] width 161 height 33
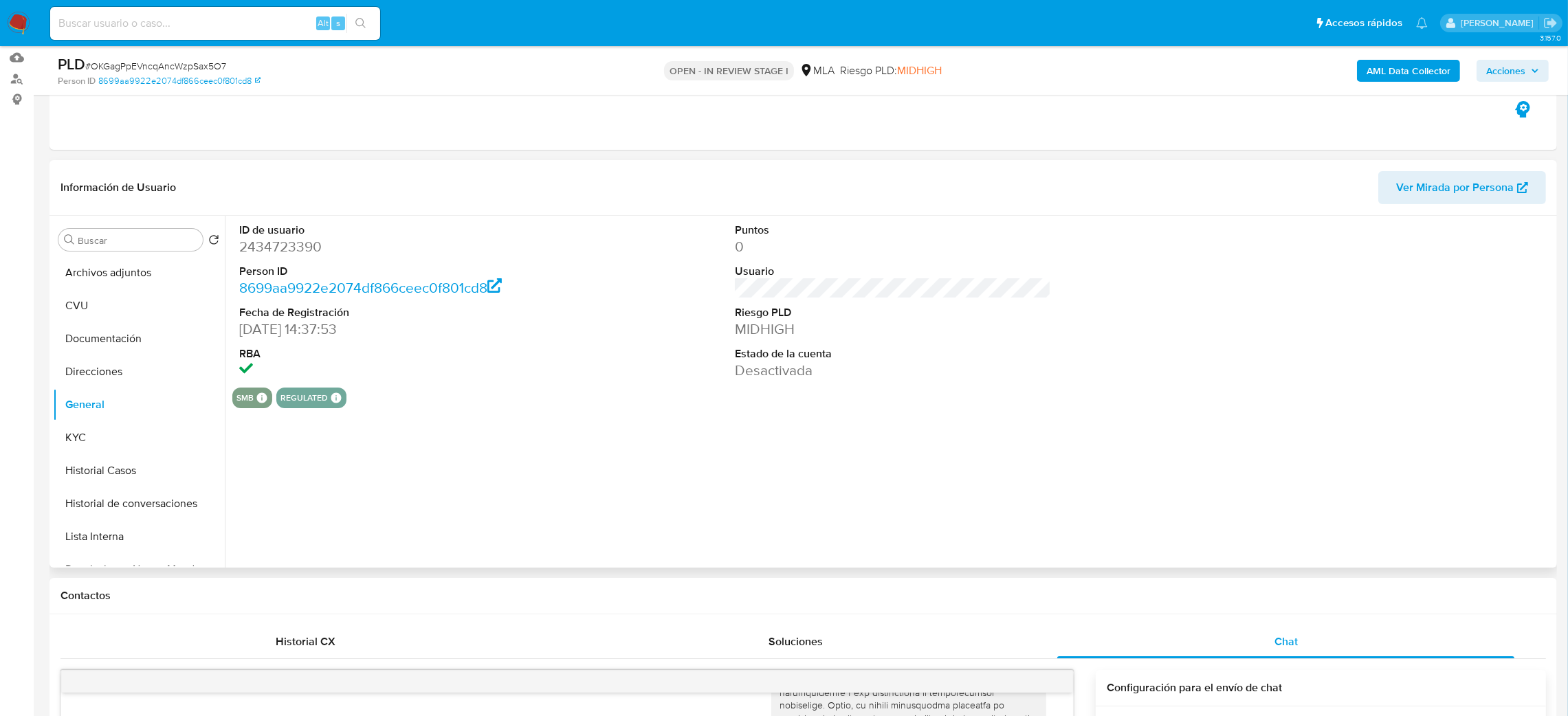
click at [266, 242] on dd "2434723390" at bounding box center [397, 247] width 317 height 19
copy dd "2434723390"
click at [203, 62] on span "# OKGagPpEVncqAncWzpSax5O7" at bounding box center [155, 65] width 141 height 13
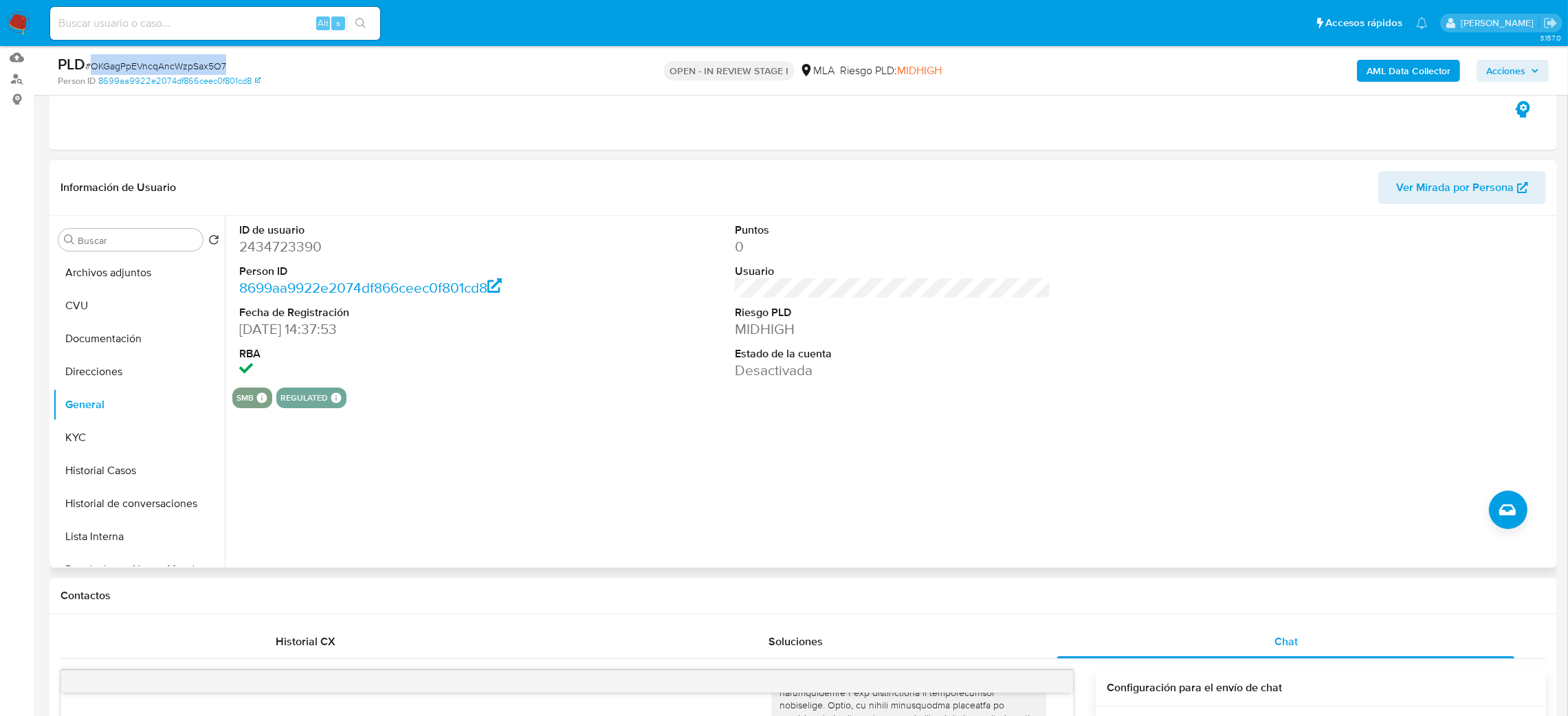
copy span "OKGagPpEVncqAncWzpSax5O7"
click at [243, 250] on dd "2434723390" at bounding box center [397, 247] width 317 height 19
copy dd "2434723390"
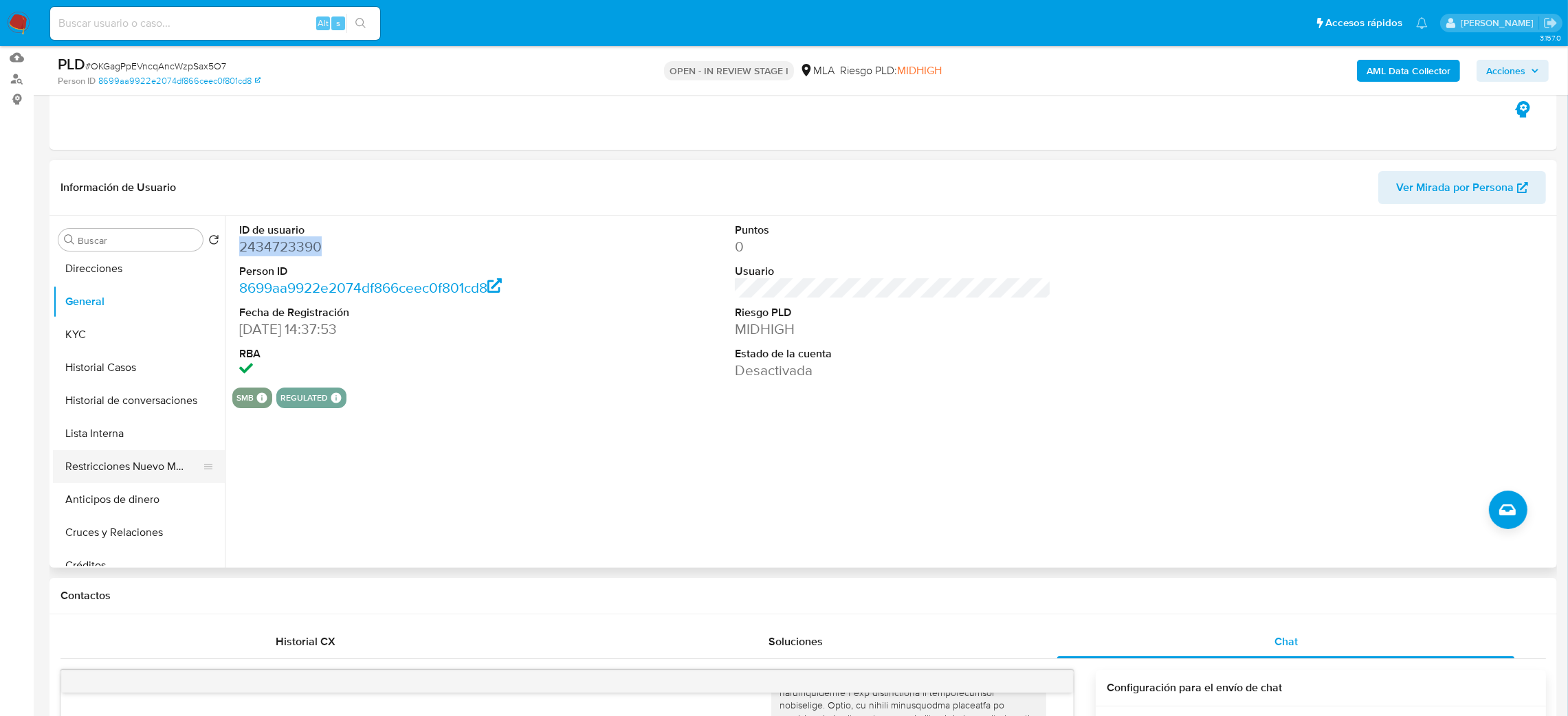
click at [121, 472] on button "Restricciones Nuevo Mundo" at bounding box center [133, 466] width 161 height 33
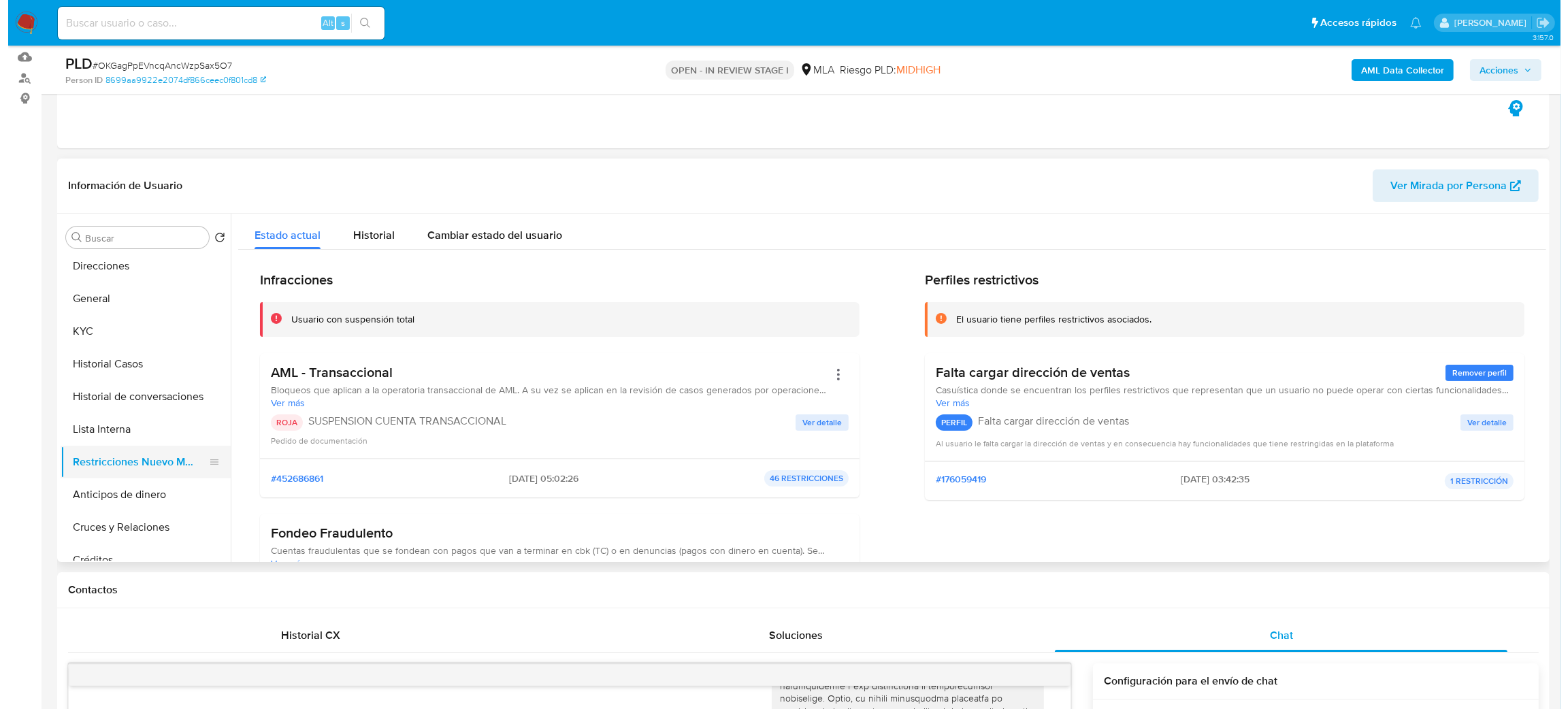
scroll to position [0, 0]
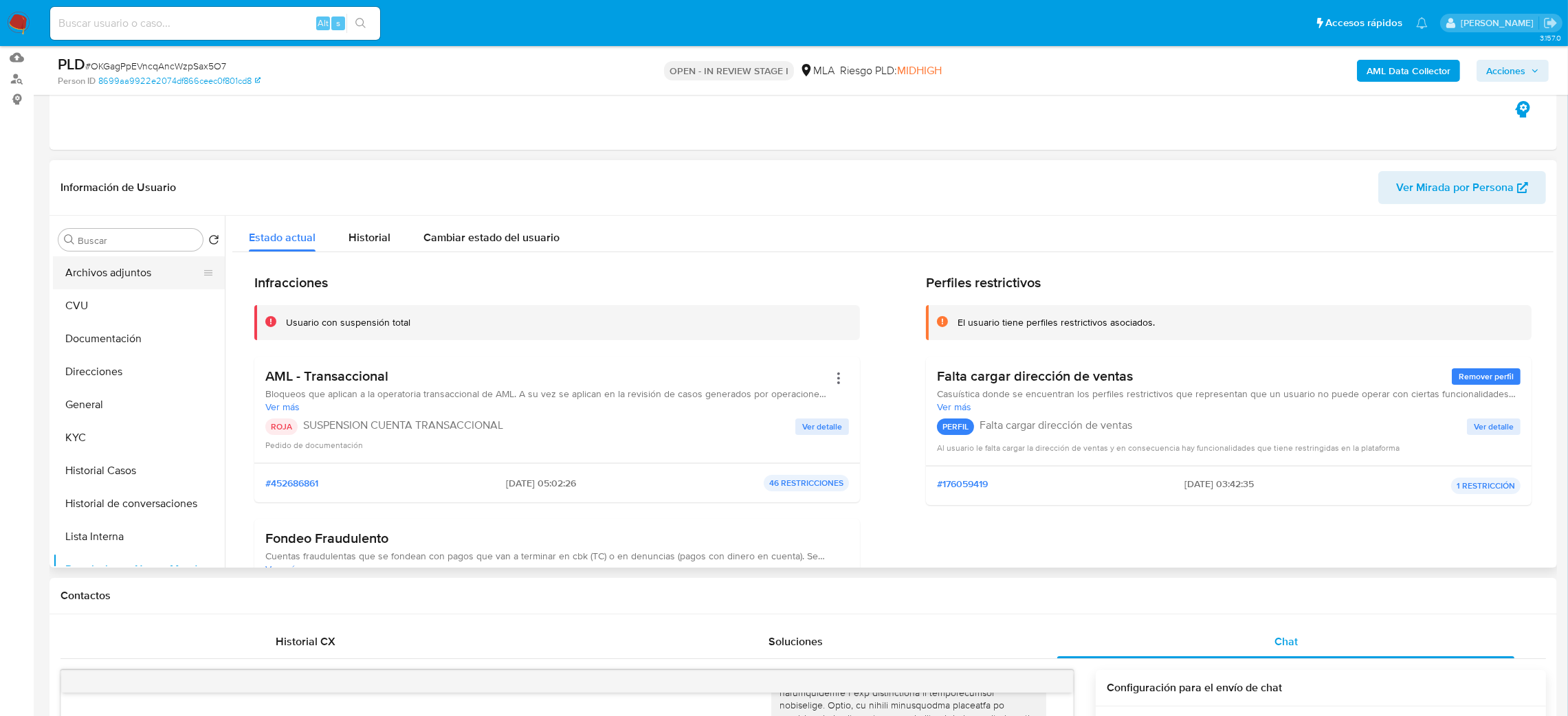
click at [106, 280] on button "Archivos adjuntos" at bounding box center [133, 273] width 161 height 33
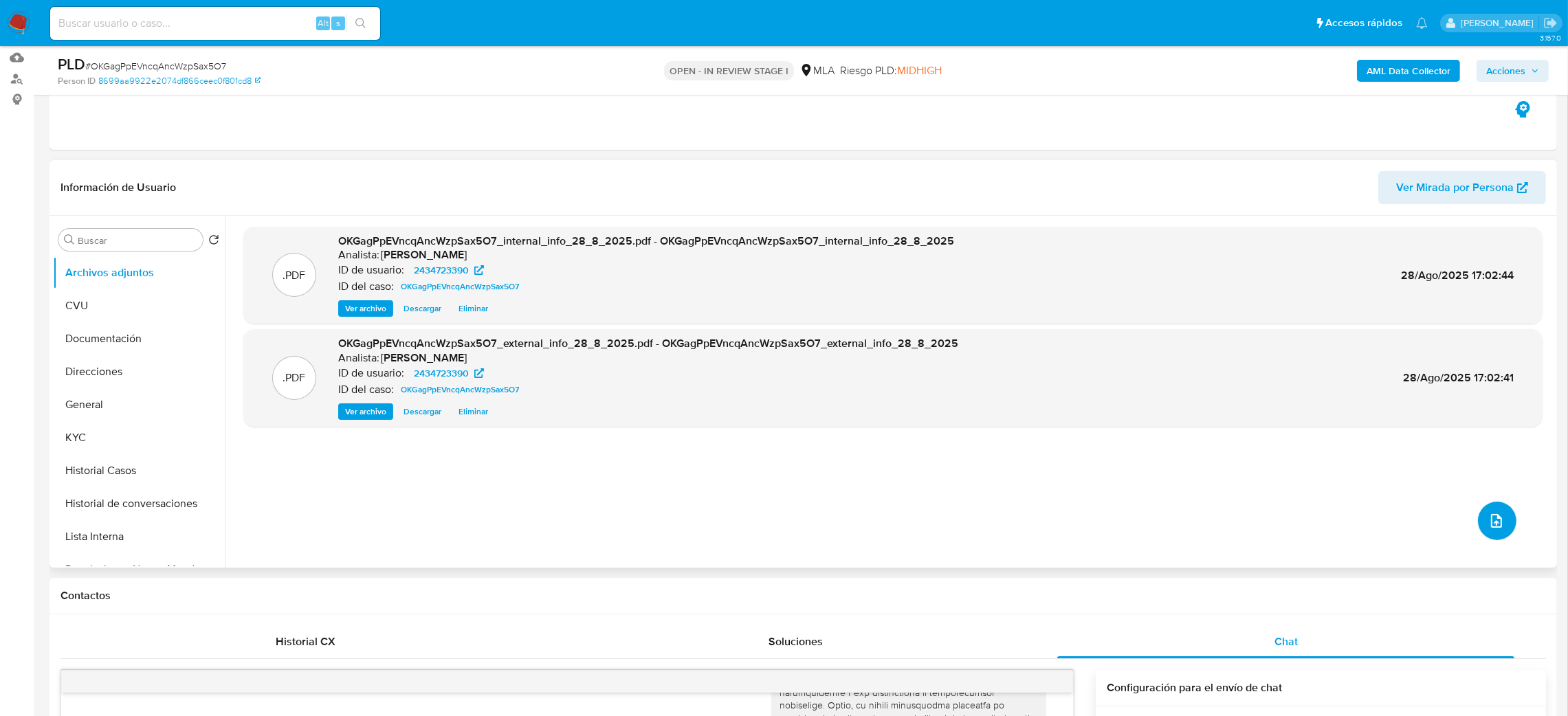
click at [1499, 512] on span "upload-file" at bounding box center [1496, 520] width 17 height 17
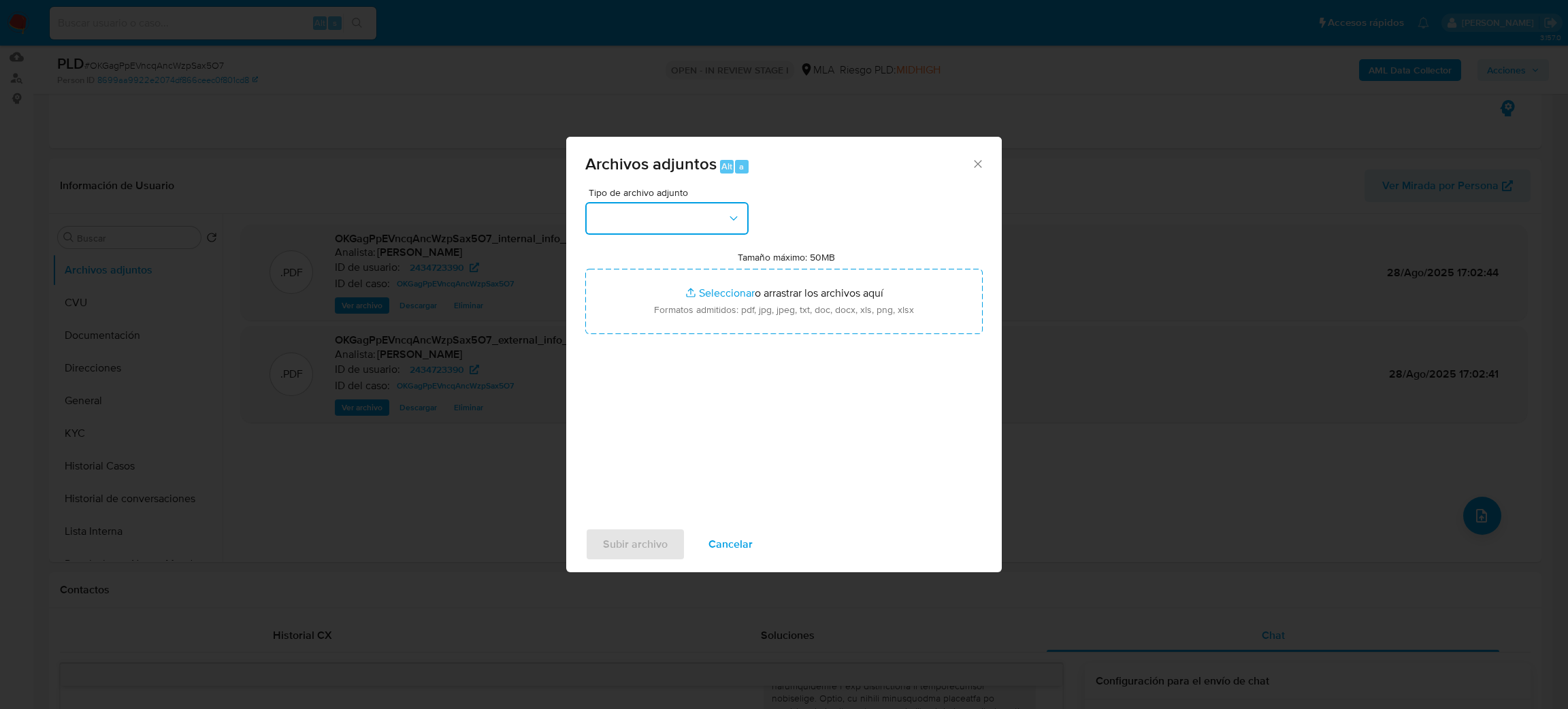
click at [678, 219] on button "button" at bounding box center [667, 219] width 163 height 33
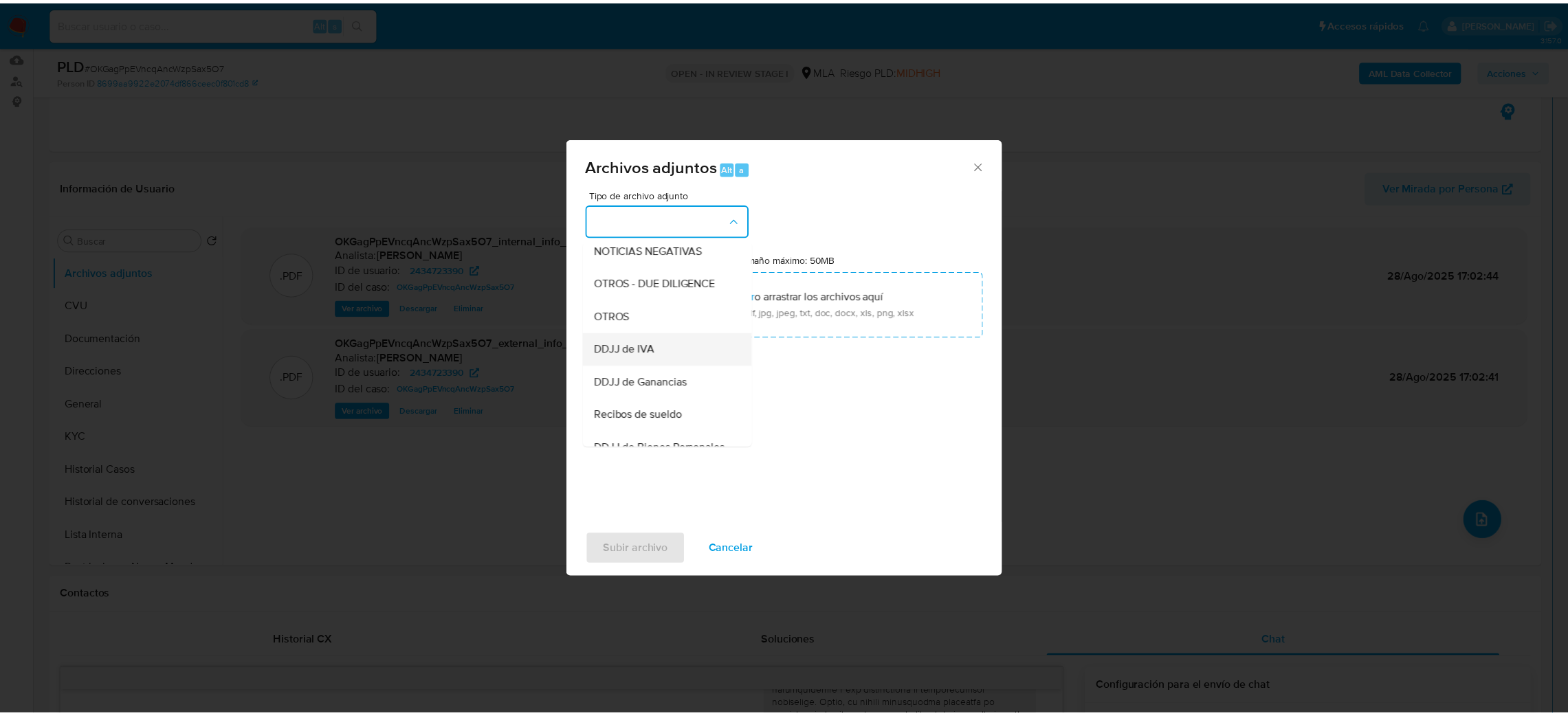
scroll to position [206, 0]
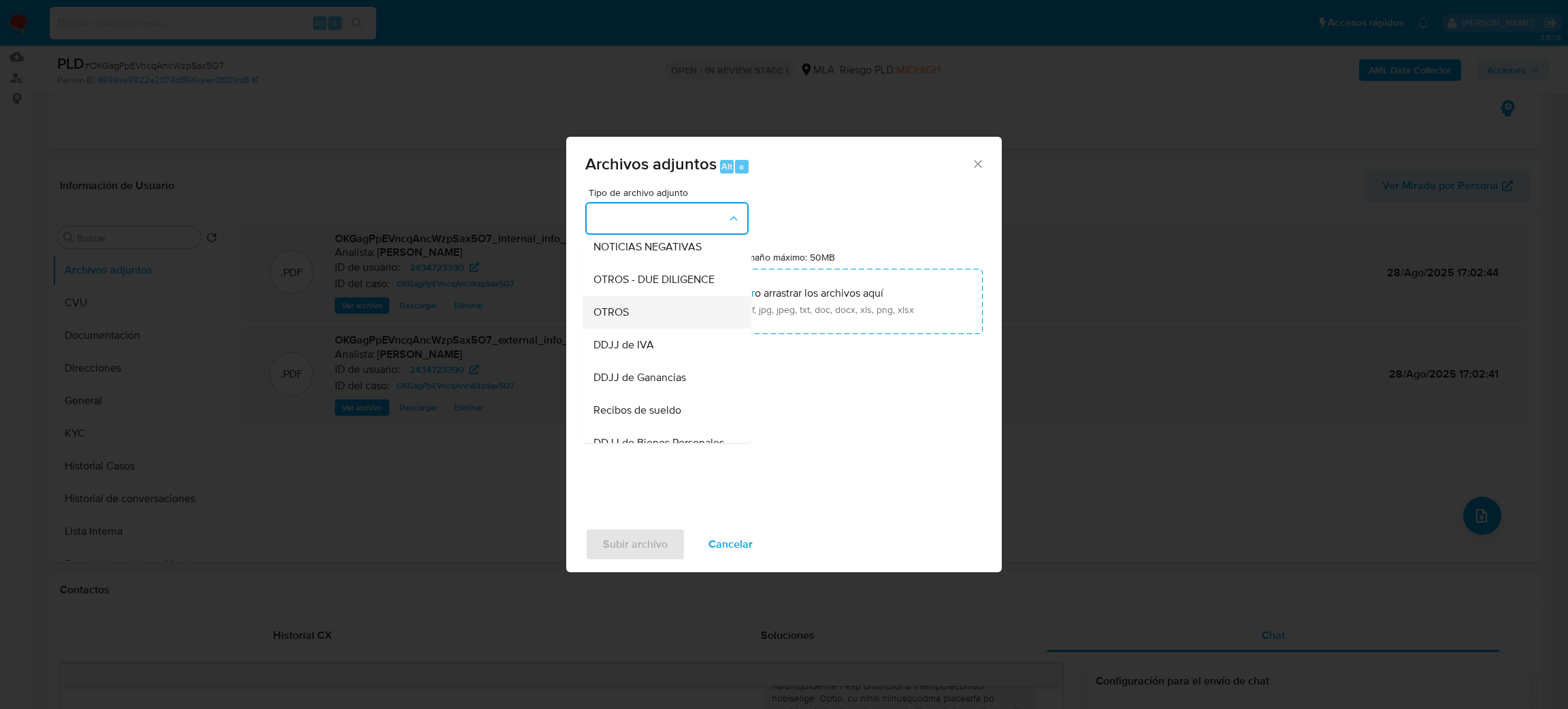
click at [634, 328] on div "OTROS" at bounding box center [663, 312] width 139 height 33
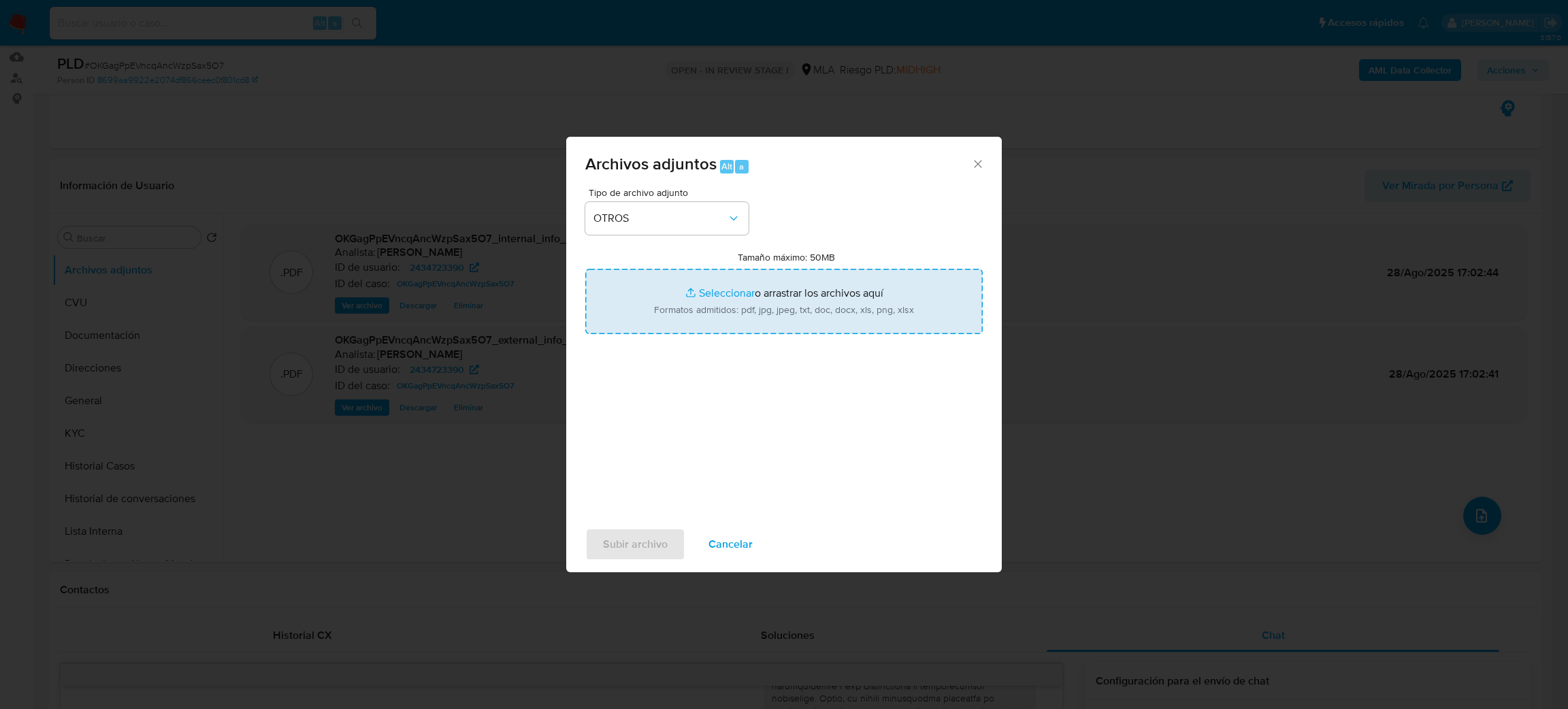
click at [714, 297] on input "Tamaño máximo: 50MB Seleccionar archivos" at bounding box center [784, 301] width 397 height 65
type input "C:\fakepath\Caselog OKGagPpEVncqAncWzpSax5O7_2025_08_19_16_00_34.docx"
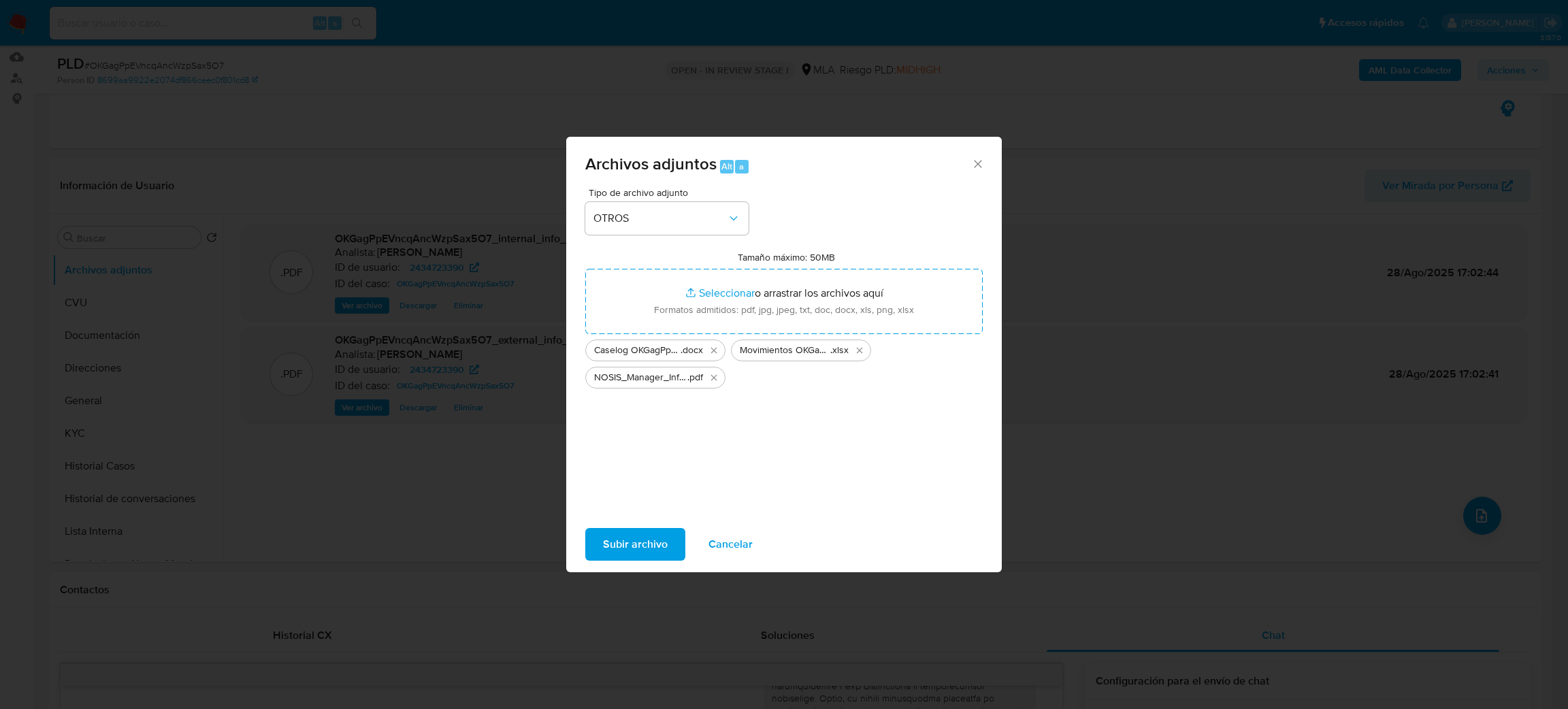
click at [603, 554] on span "Subir archivo" at bounding box center [635, 544] width 65 height 30
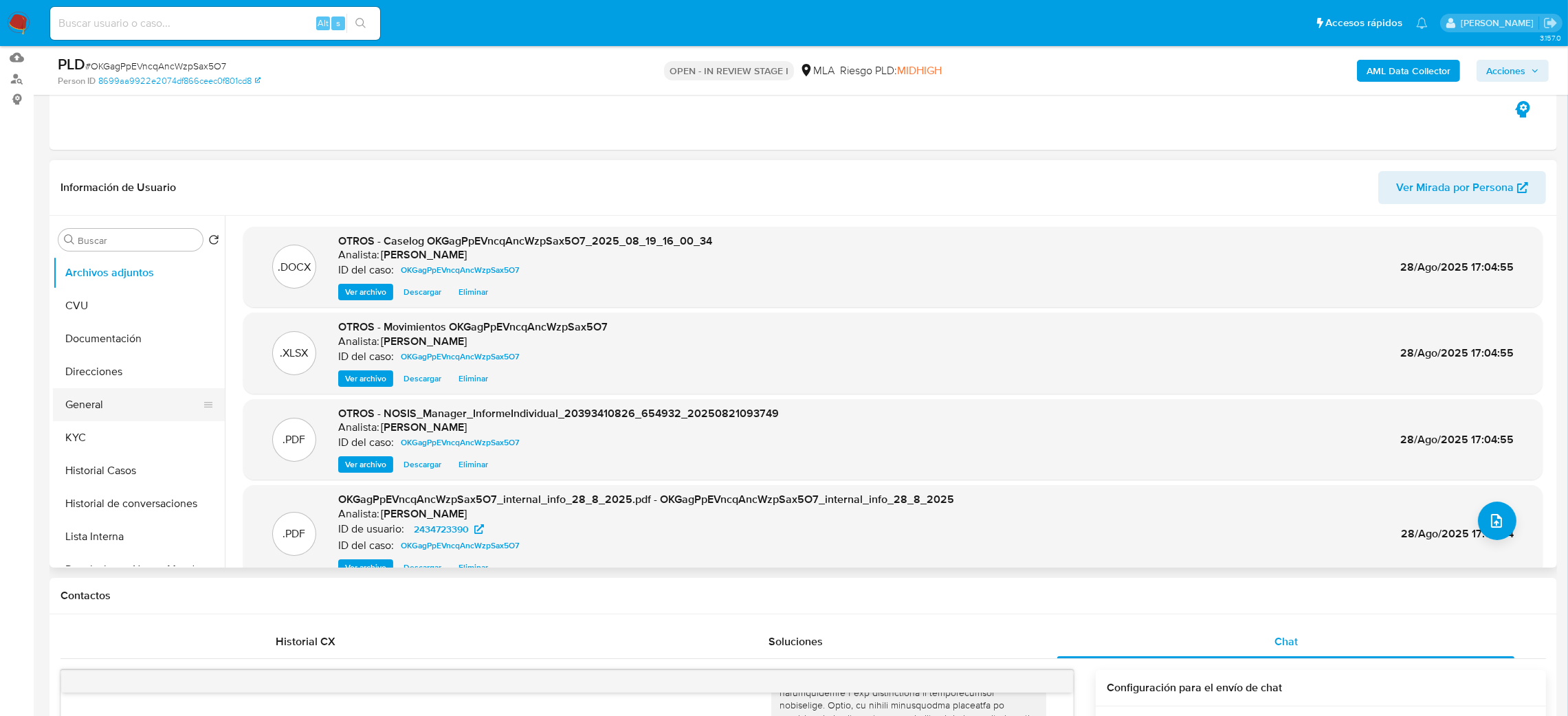
drag, startPoint x: 116, startPoint y: 406, endPoint x: 121, endPoint y: 398, distance: 9.4
click at [116, 406] on button "General" at bounding box center [133, 405] width 161 height 33
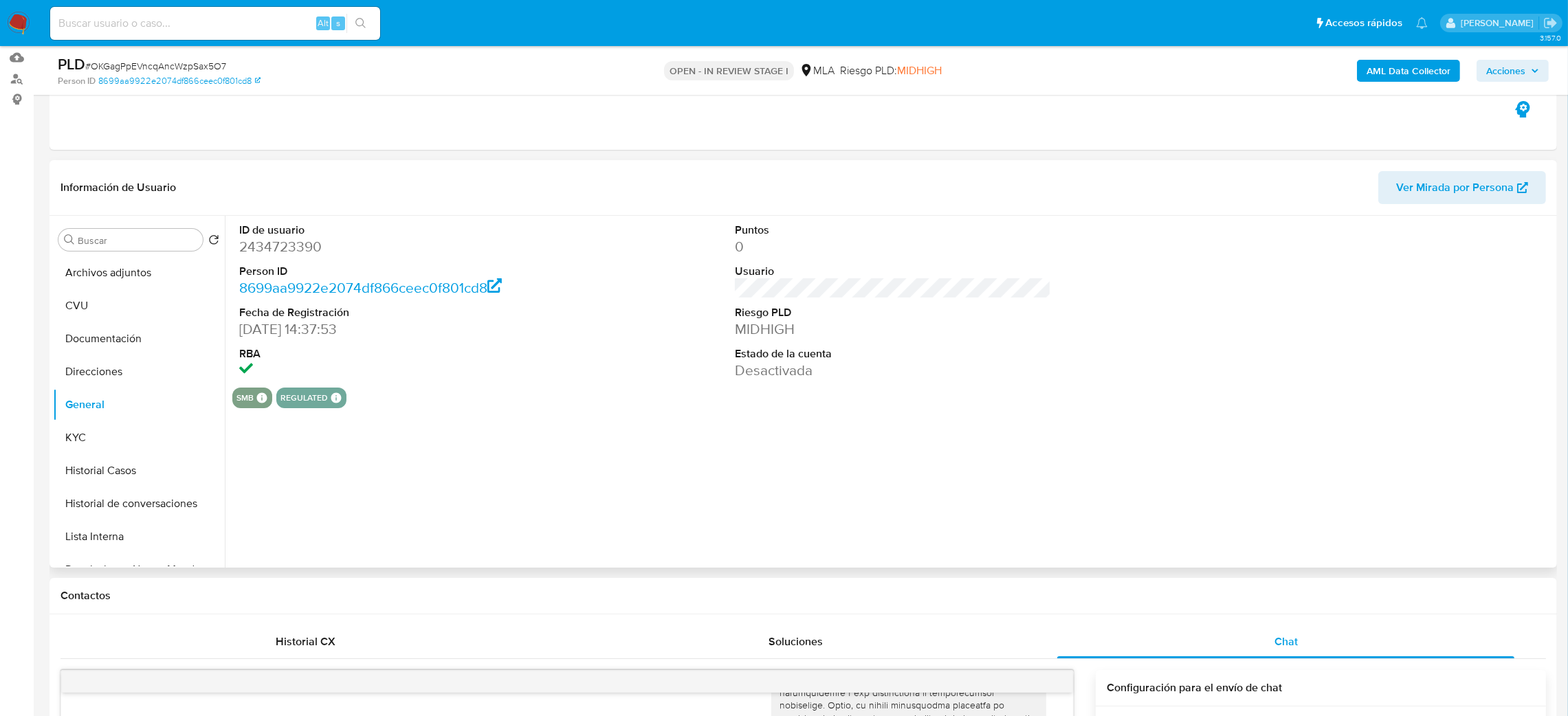
click at [269, 241] on dd "2434723390" at bounding box center [397, 247] width 317 height 19
copy dd "2434723390"
click at [1511, 64] on span "Acciones" at bounding box center [1506, 71] width 39 height 22
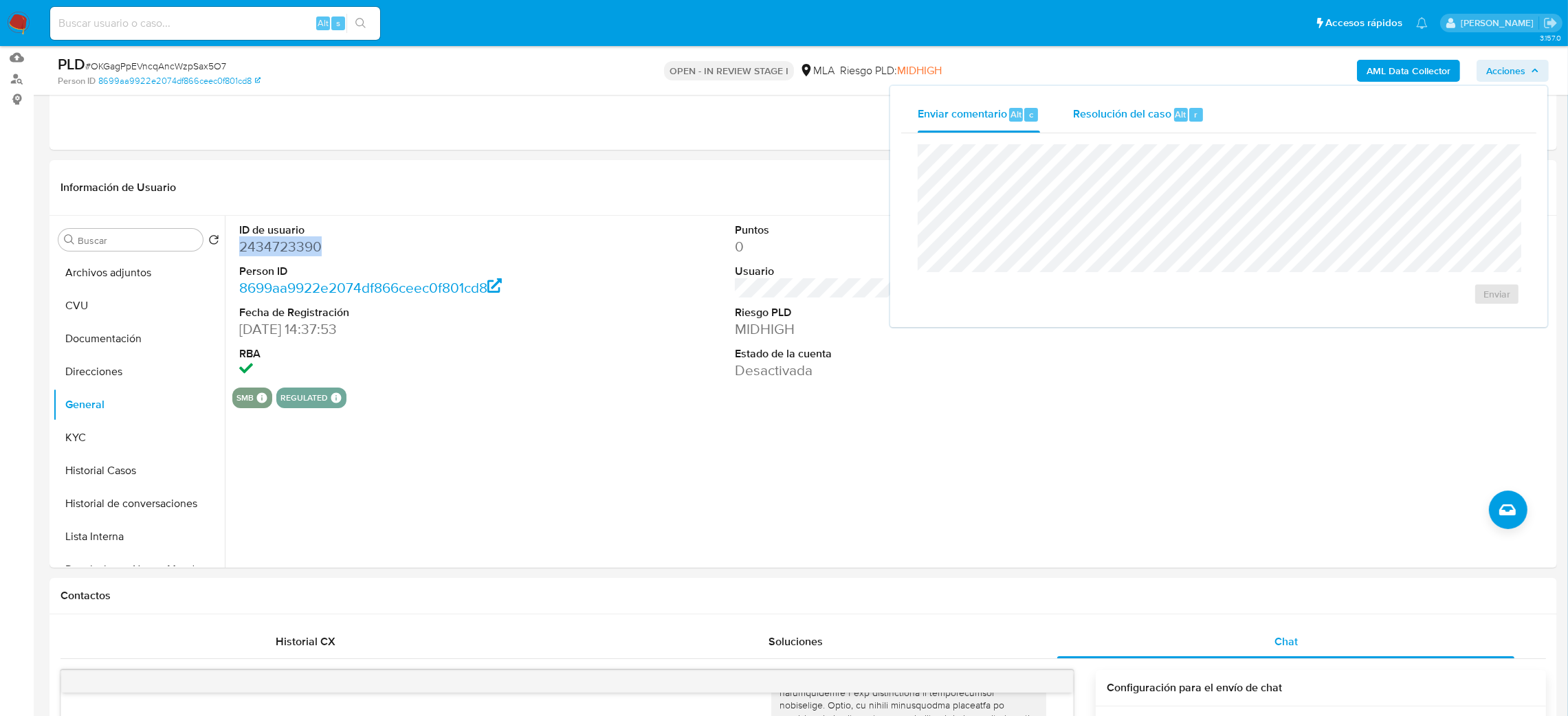
click at [1079, 115] on span "Resolución del caso" at bounding box center [1121, 114] width 98 height 16
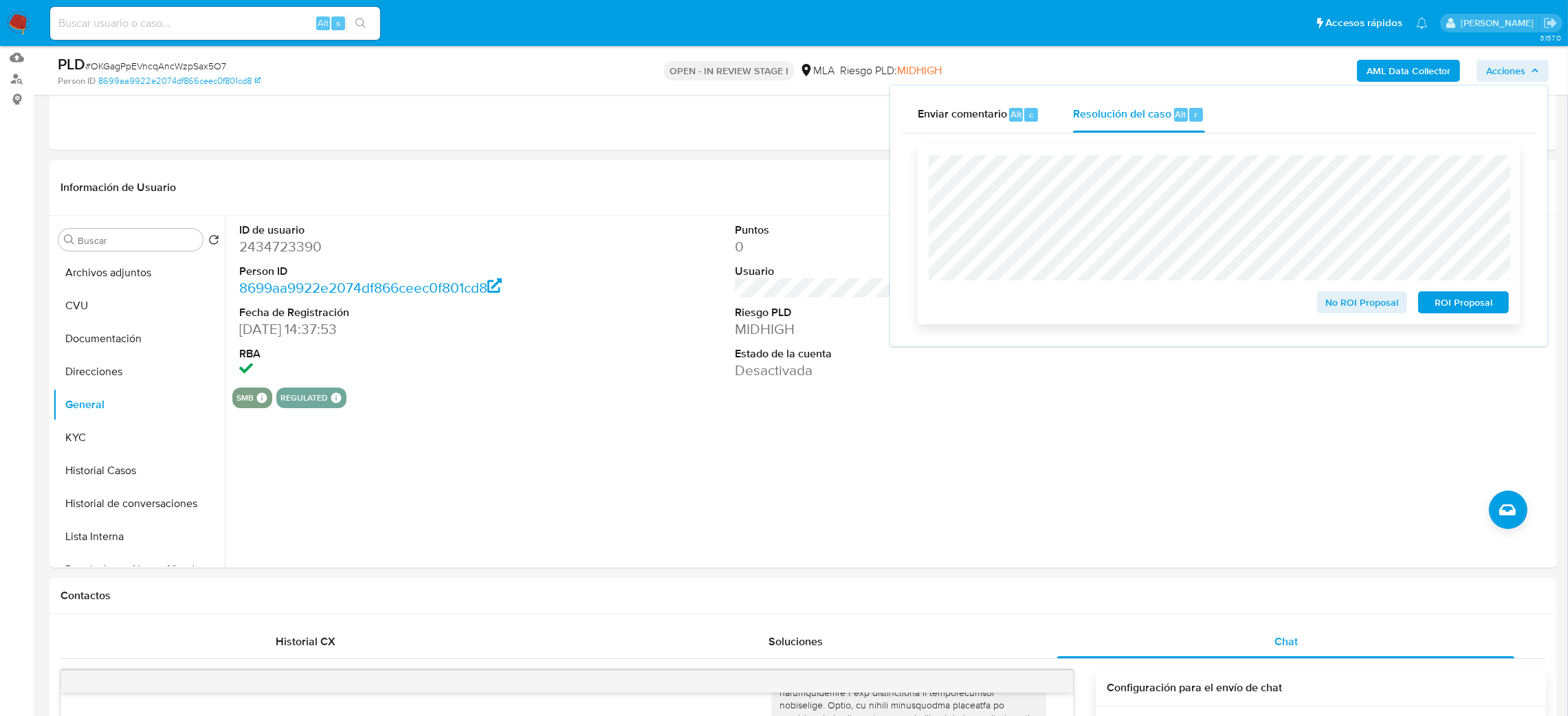
click at [1506, 311] on button "ROI Proposal" at bounding box center [1463, 303] width 90 height 22
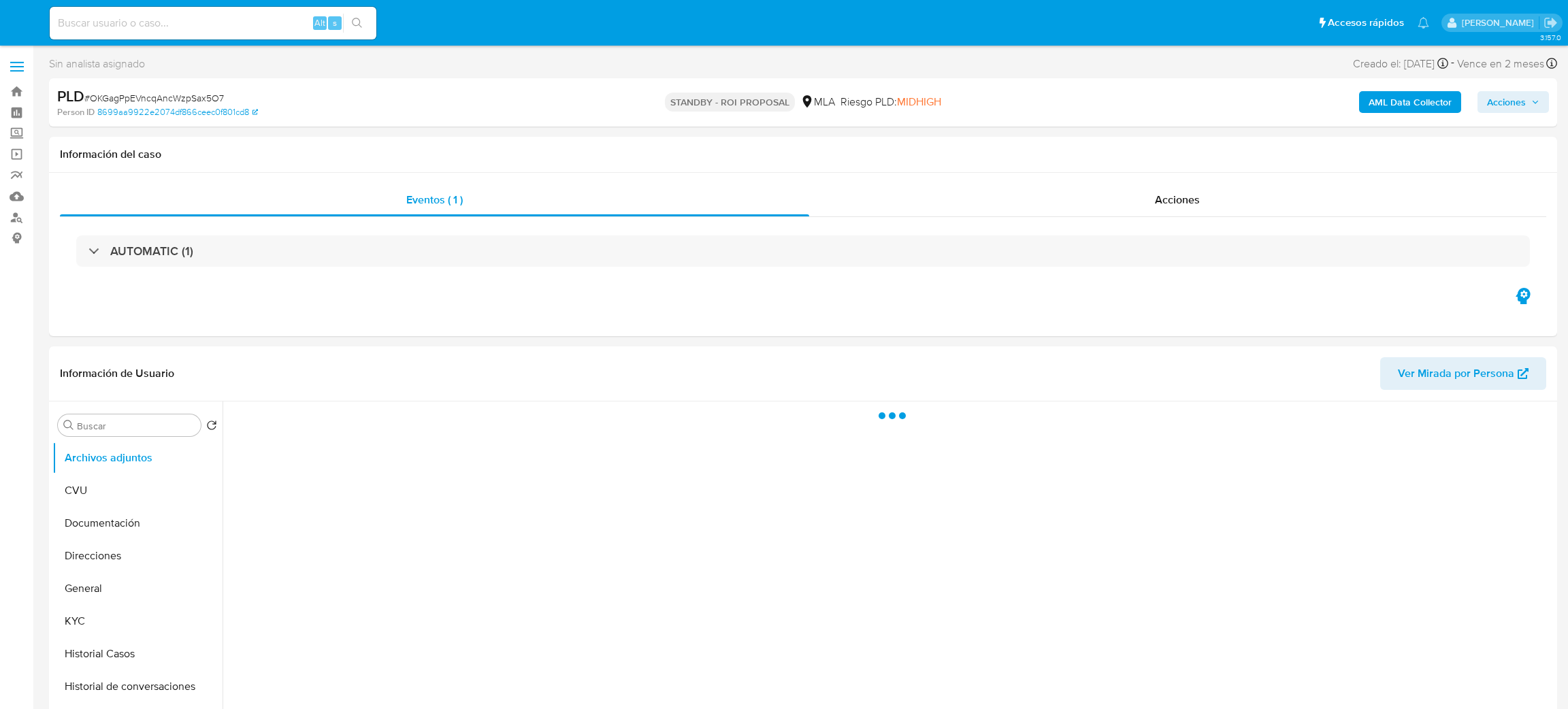
select select "10"
